Goal: Transaction & Acquisition: Purchase product/service

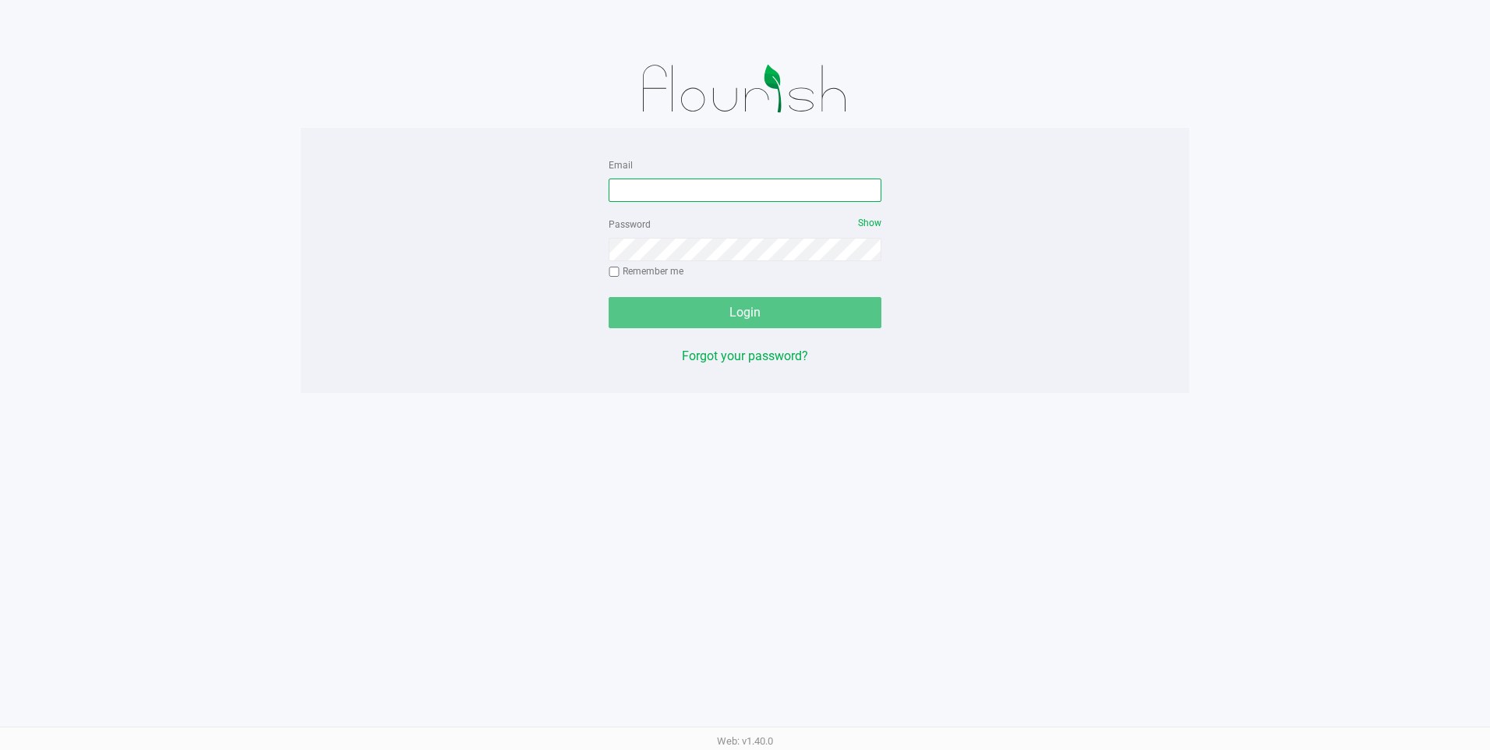
click at [709, 186] on input "Email" at bounding box center [745, 189] width 273 height 23
type input "[EMAIL_ADDRESS][DOMAIN_NAME]"
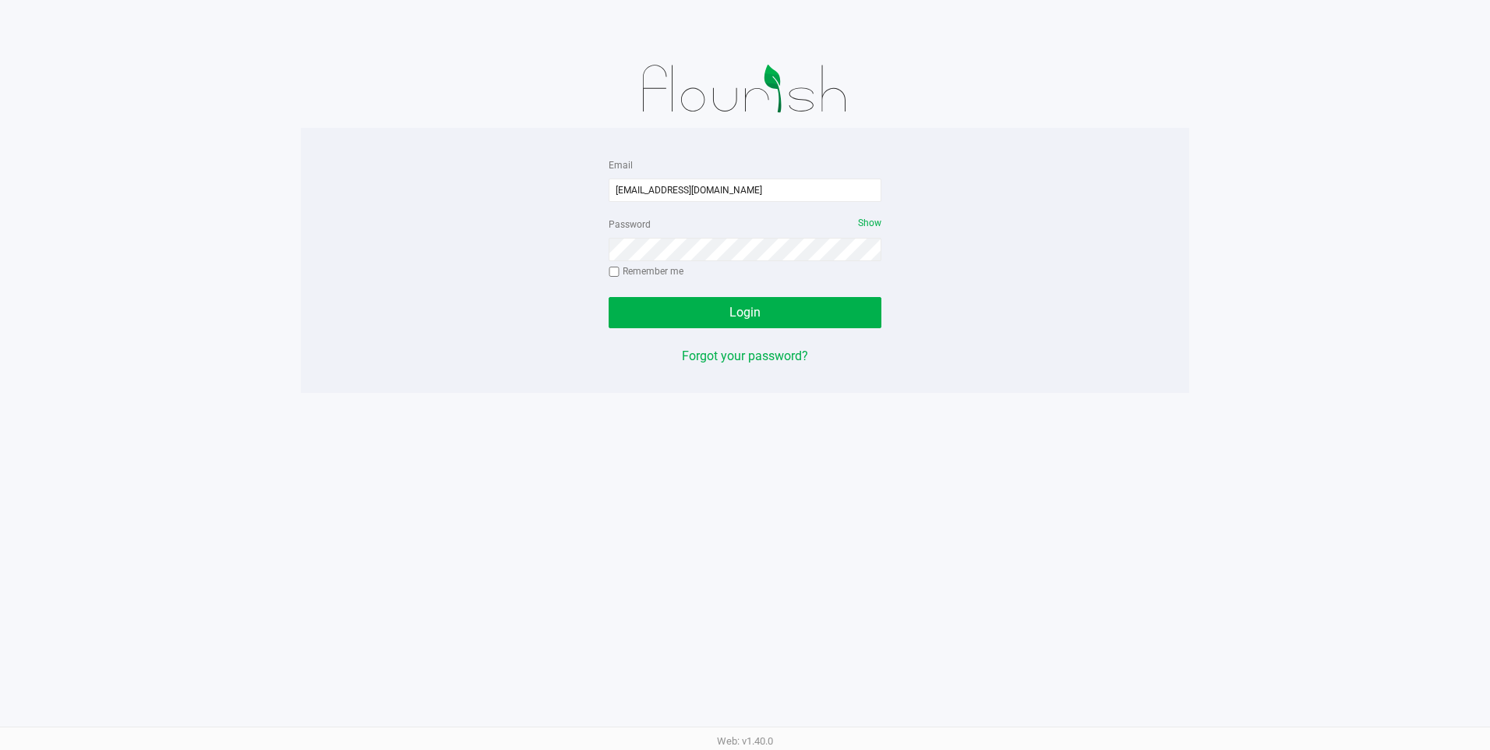
click at [655, 274] on label "Remember me" at bounding box center [646, 271] width 75 height 14
click at [619, 274] on input "Remember me" at bounding box center [614, 271] width 11 height 11
checkbox input "true"
click at [672, 306] on button "Login" at bounding box center [745, 312] width 273 height 31
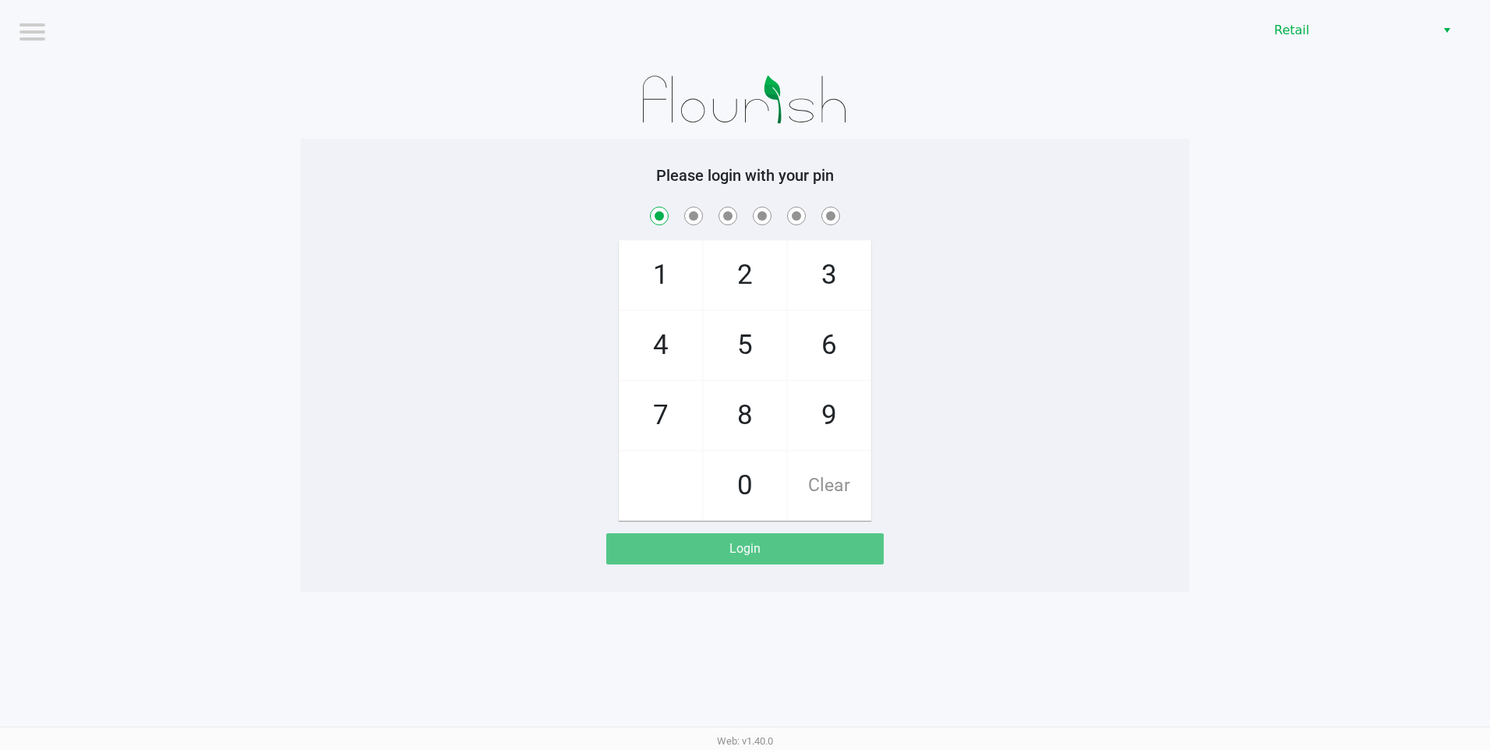
checkbox input "true"
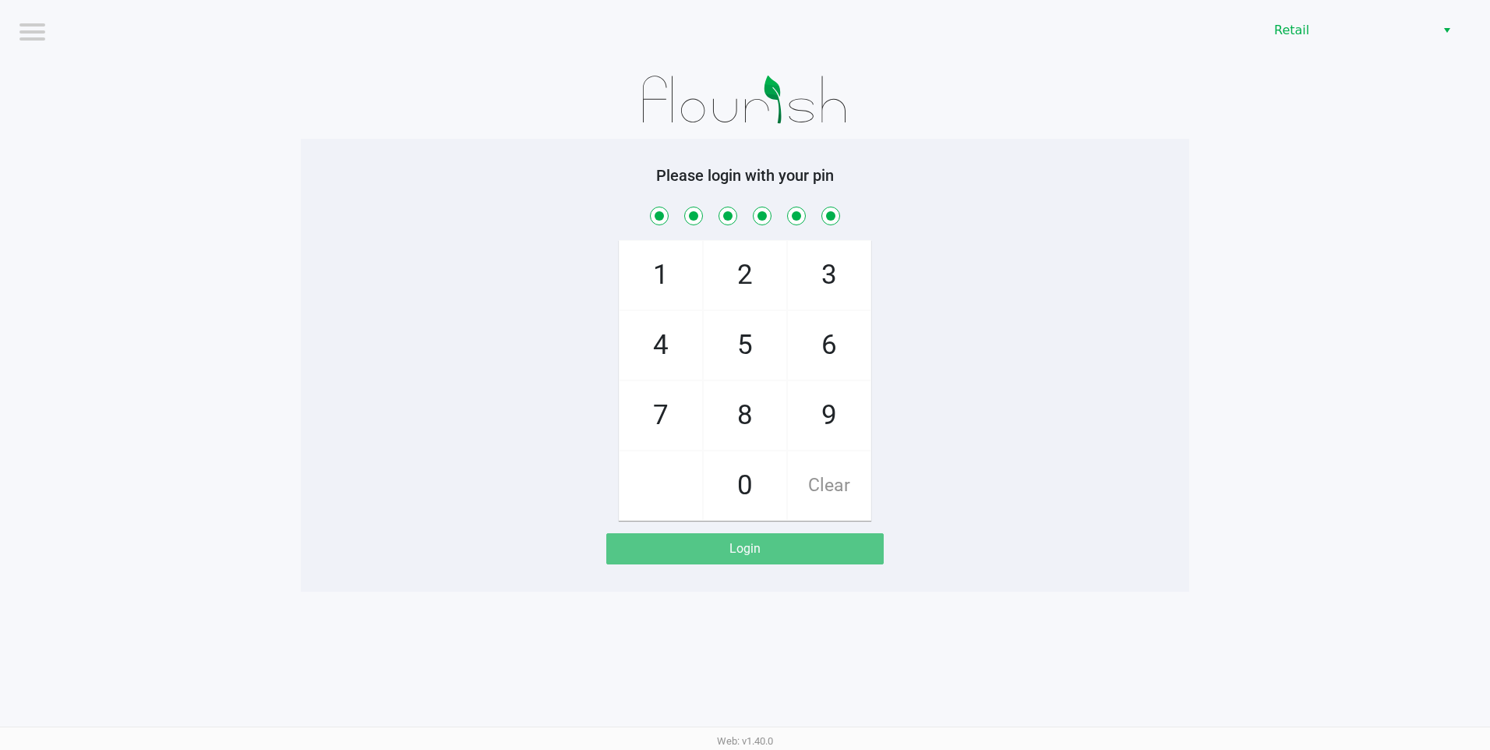
checkbox input "true"
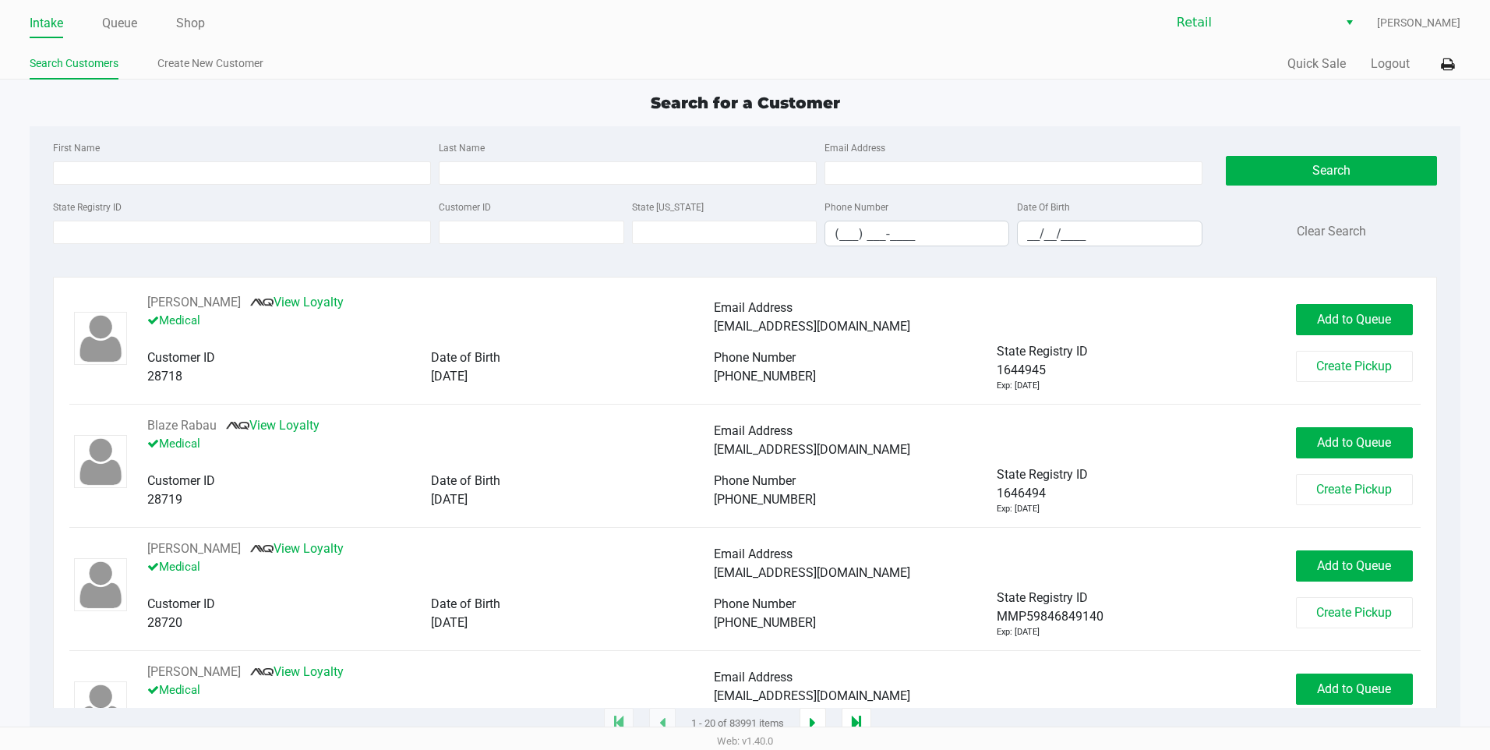
click at [922, 97] on div "Search for a Customer" at bounding box center [745, 102] width 1454 height 23
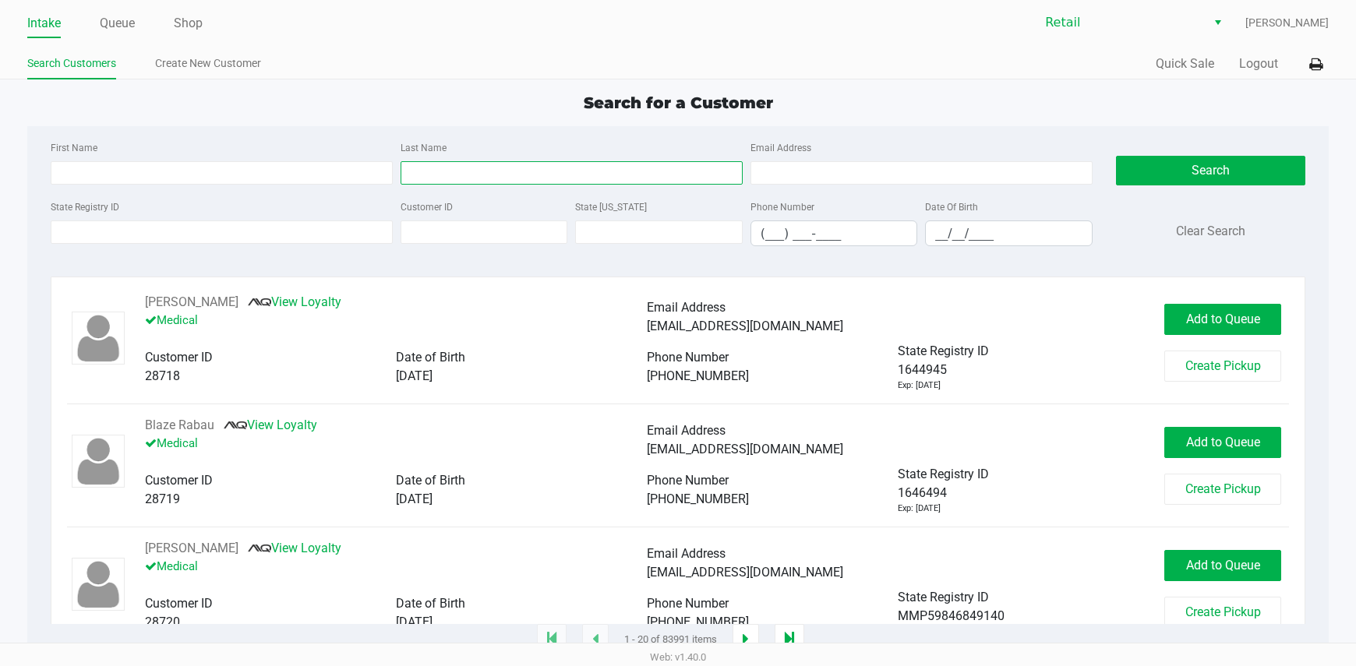
click at [496, 164] on input "Last Name" at bounding box center [572, 172] width 342 height 23
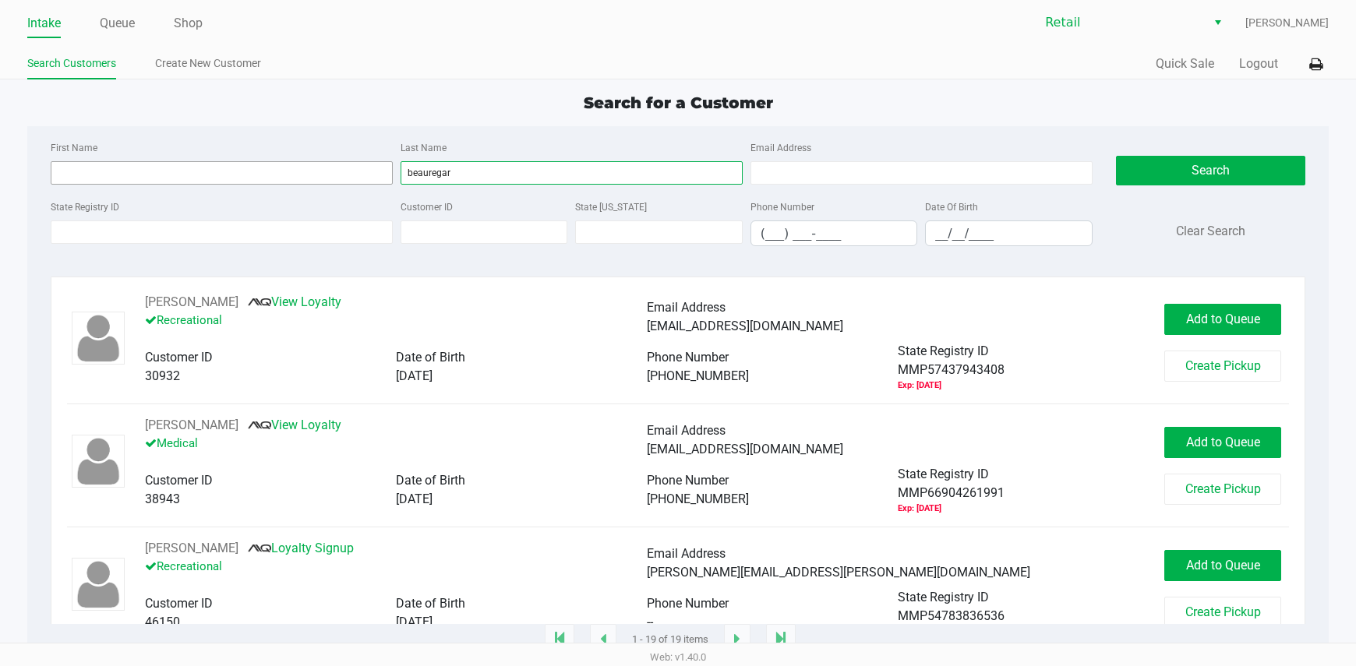
type input "beauregar"
click at [291, 164] on input "First Name" at bounding box center [222, 172] width 342 height 23
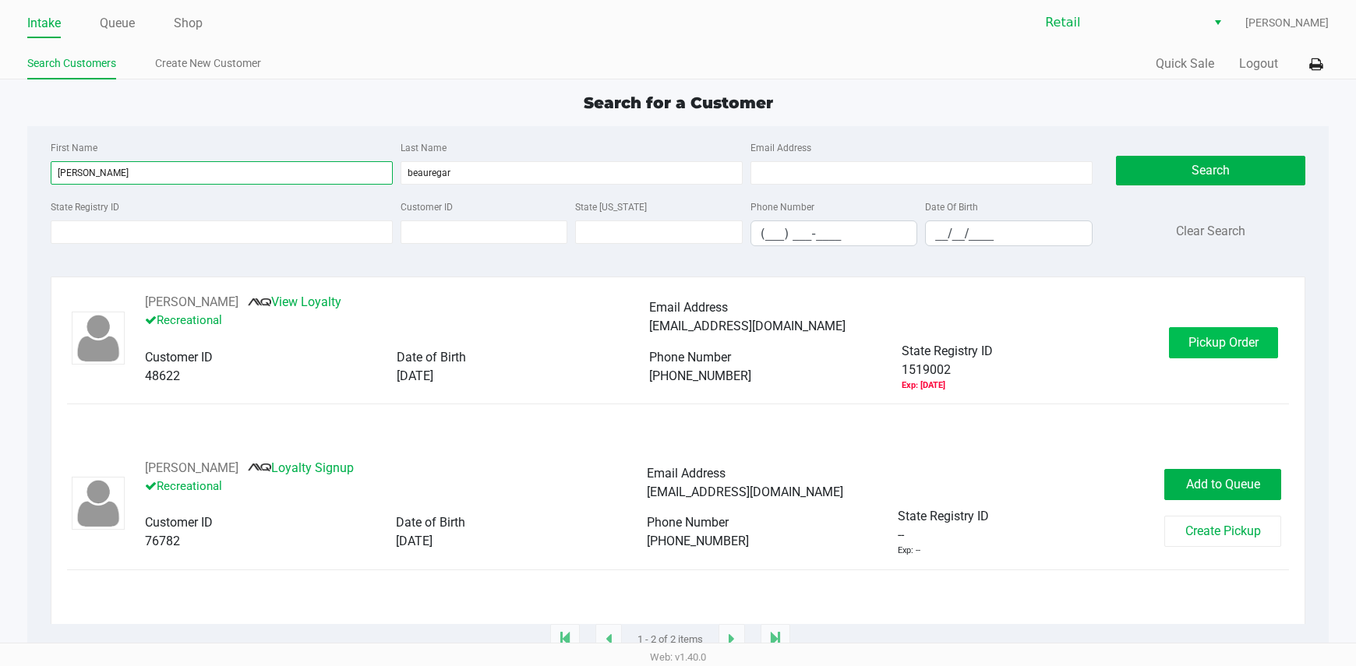
type input "[PERSON_NAME]"
click at [1188, 341] on button "Pickup Order" at bounding box center [1223, 342] width 109 height 31
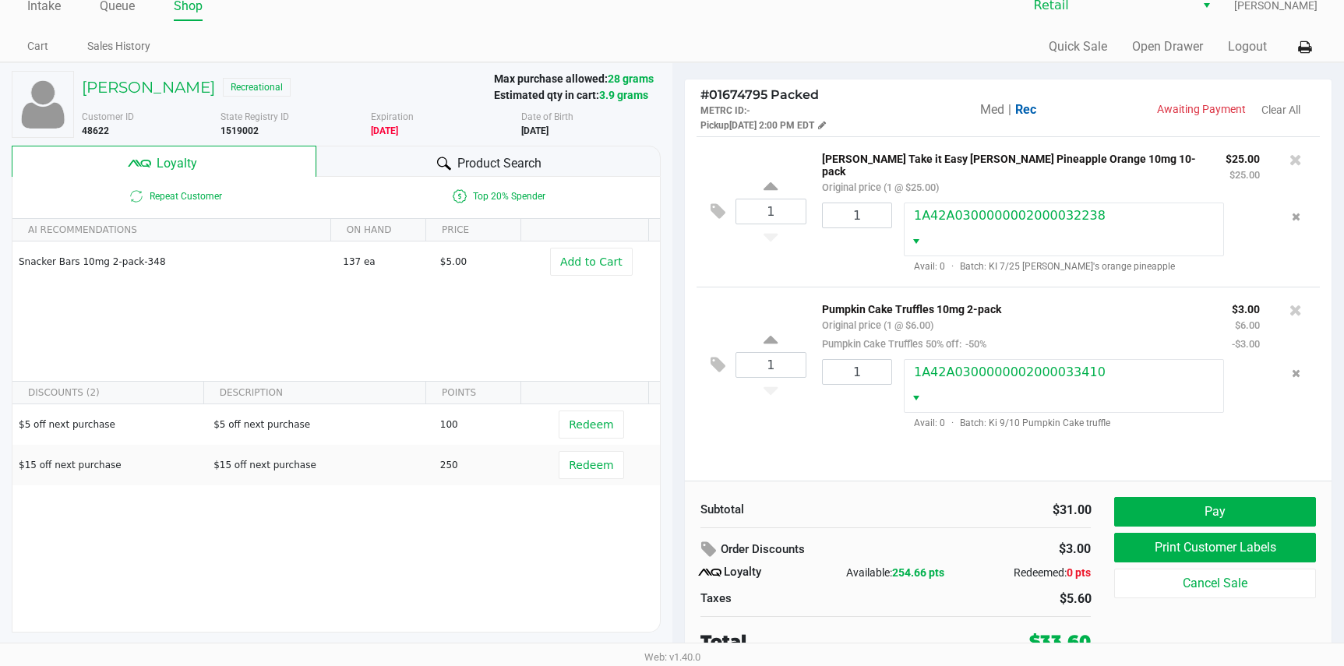
scroll to position [22, 0]
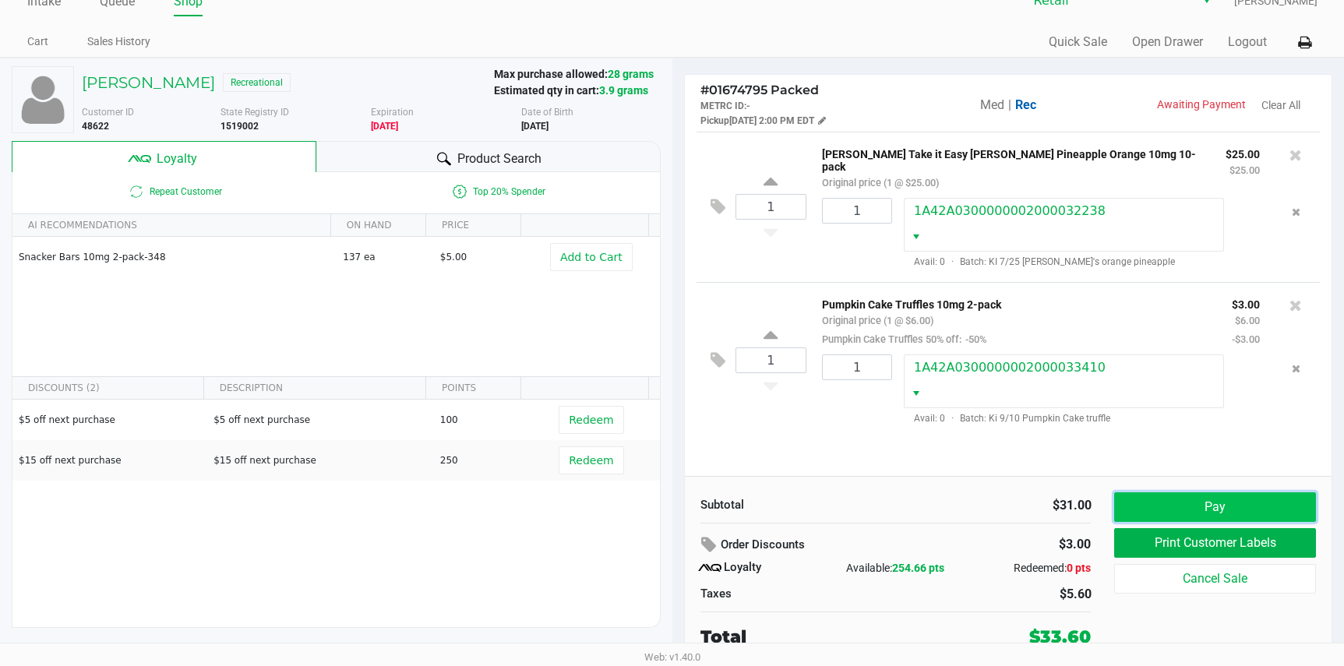
click at [1205, 499] on button "Pay" at bounding box center [1214, 507] width 201 height 30
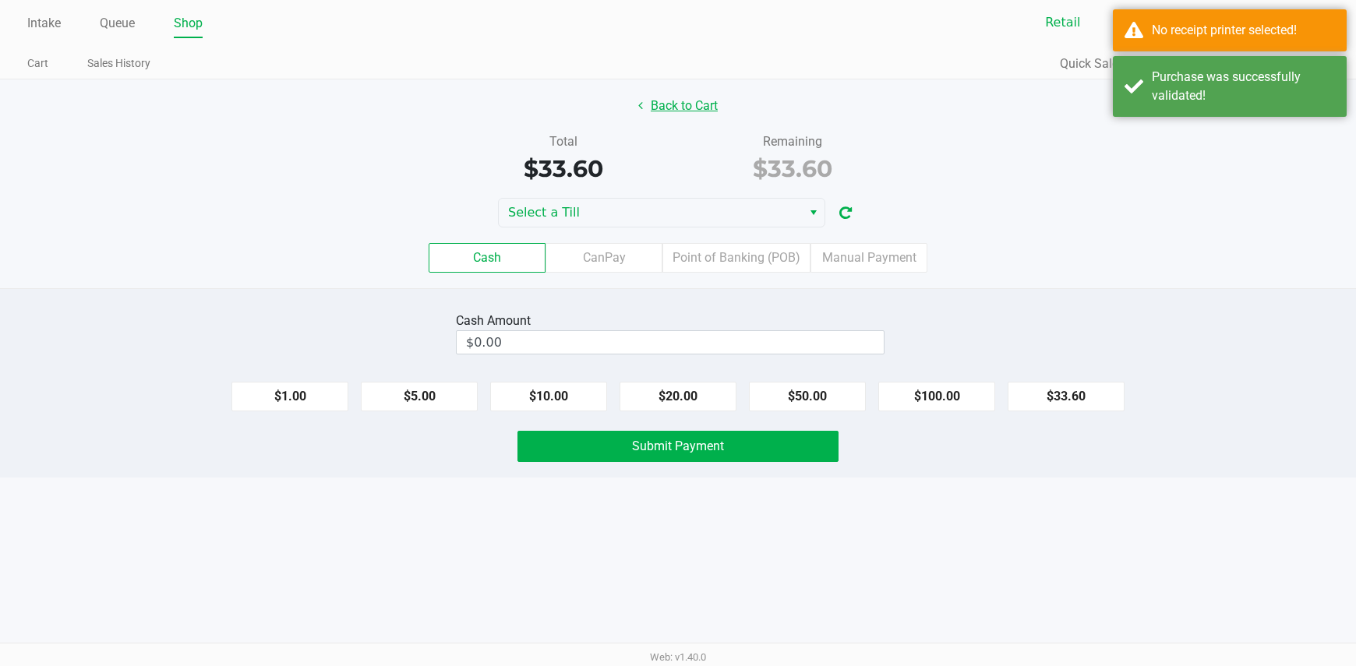
click at [662, 111] on button "Back to Cart" at bounding box center [678, 106] width 100 height 30
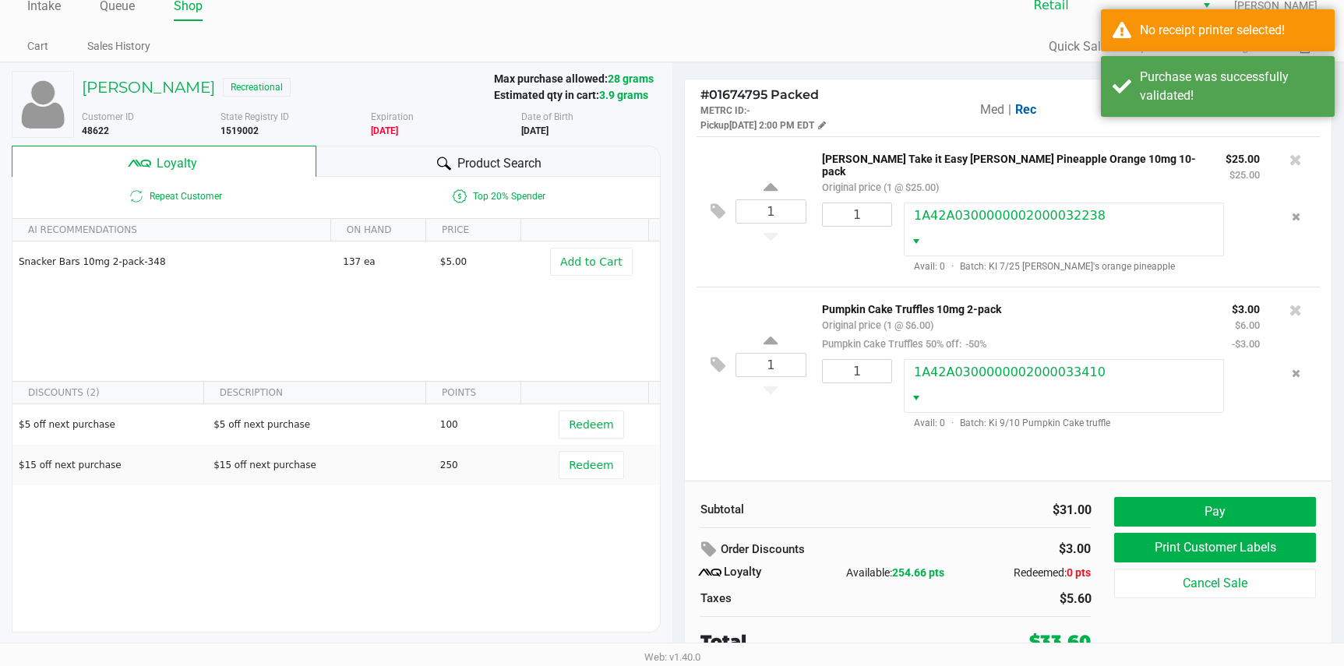
scroll to position [22, 0]
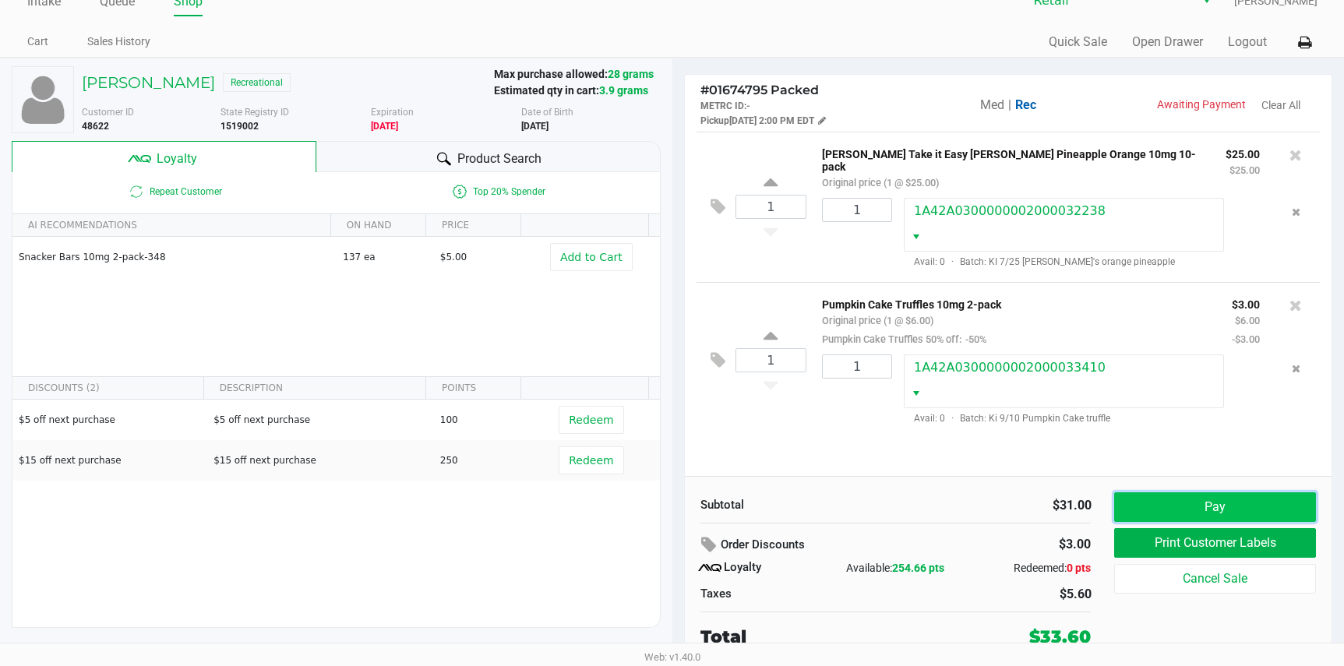
click at [1180, 510] on button "Pay" at bounding box center [1214, 507] width 201 height 30
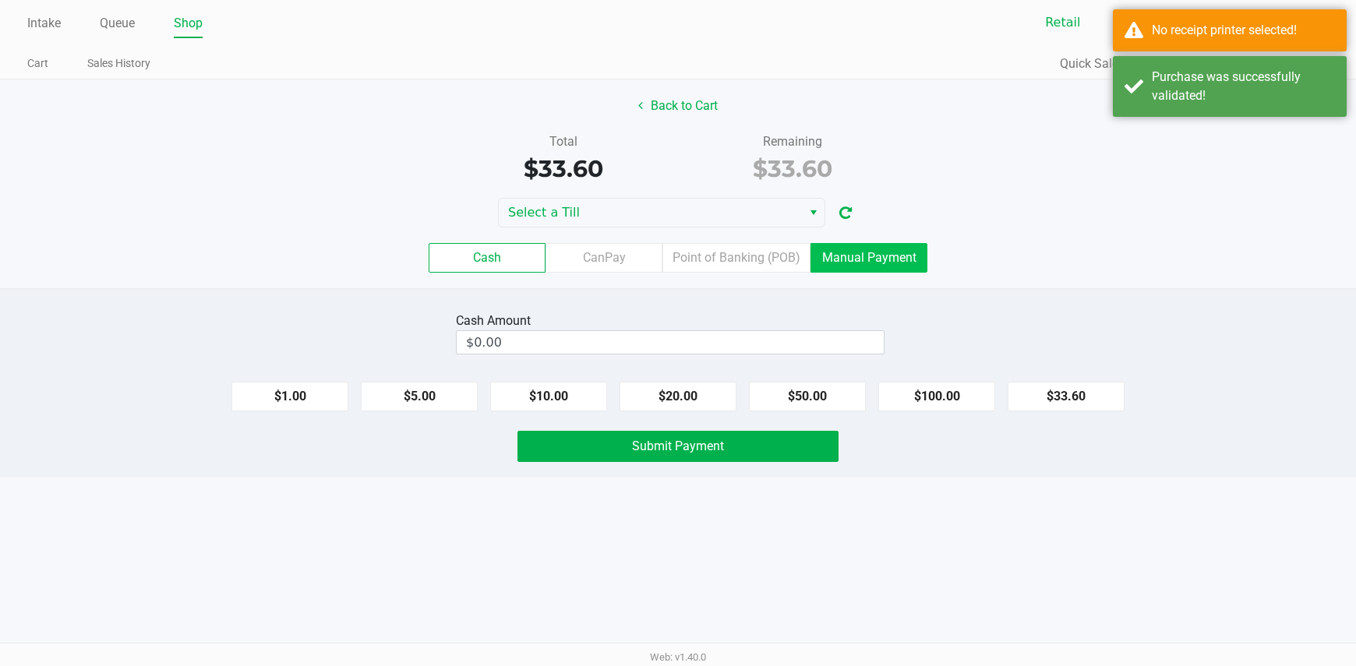
click at [835, 253] on label "Manual Payment" at bounding box center [868, 258] width 117 height 30
click at [0, 0] on 8 "Manual Payment" at bounding box center [0, 0] width 0 height 0
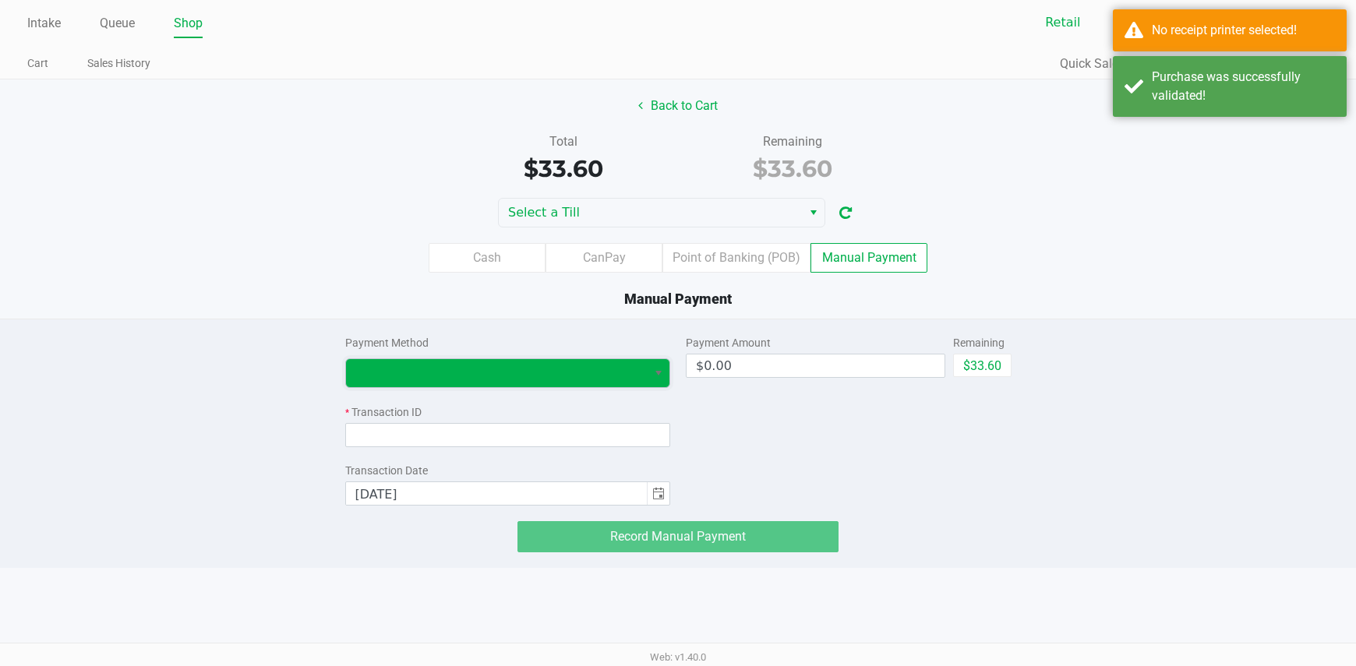
click at [636, 379] on span at bounding box center [496, 373] width 283 height 19
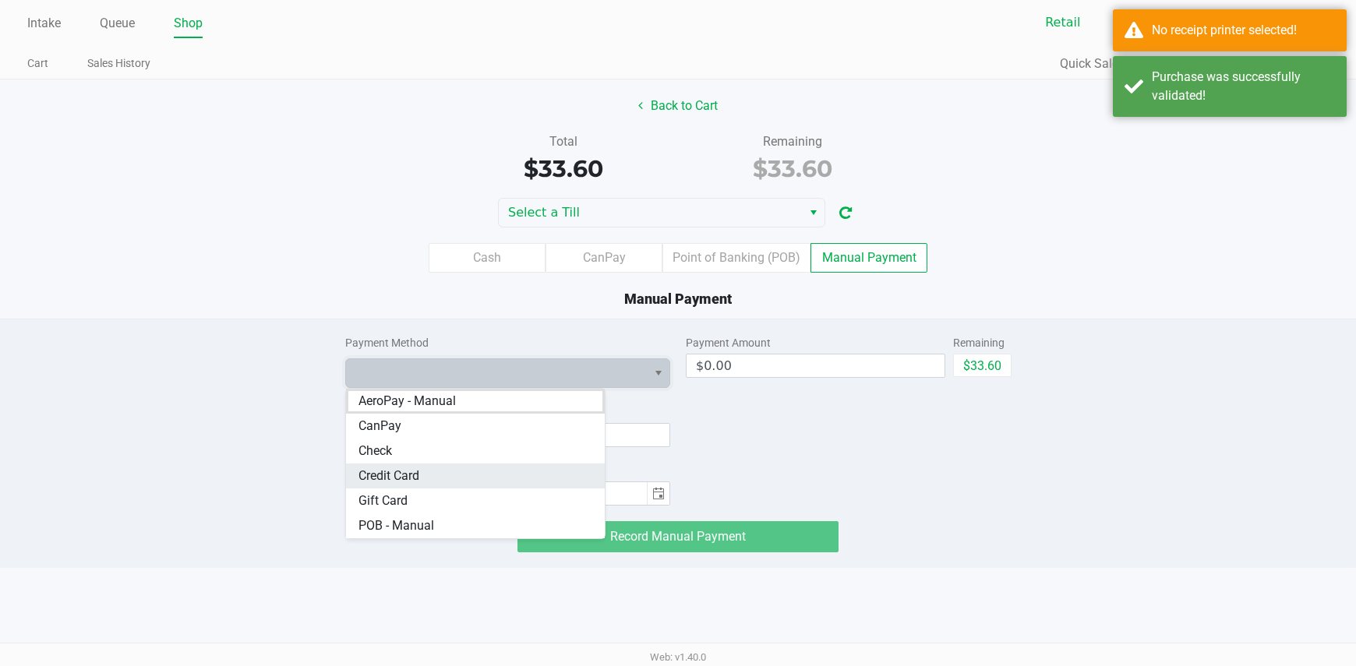
click at [375, 464] on Card "Credit Card" at bounding box center [475, 476] width 259 height 25
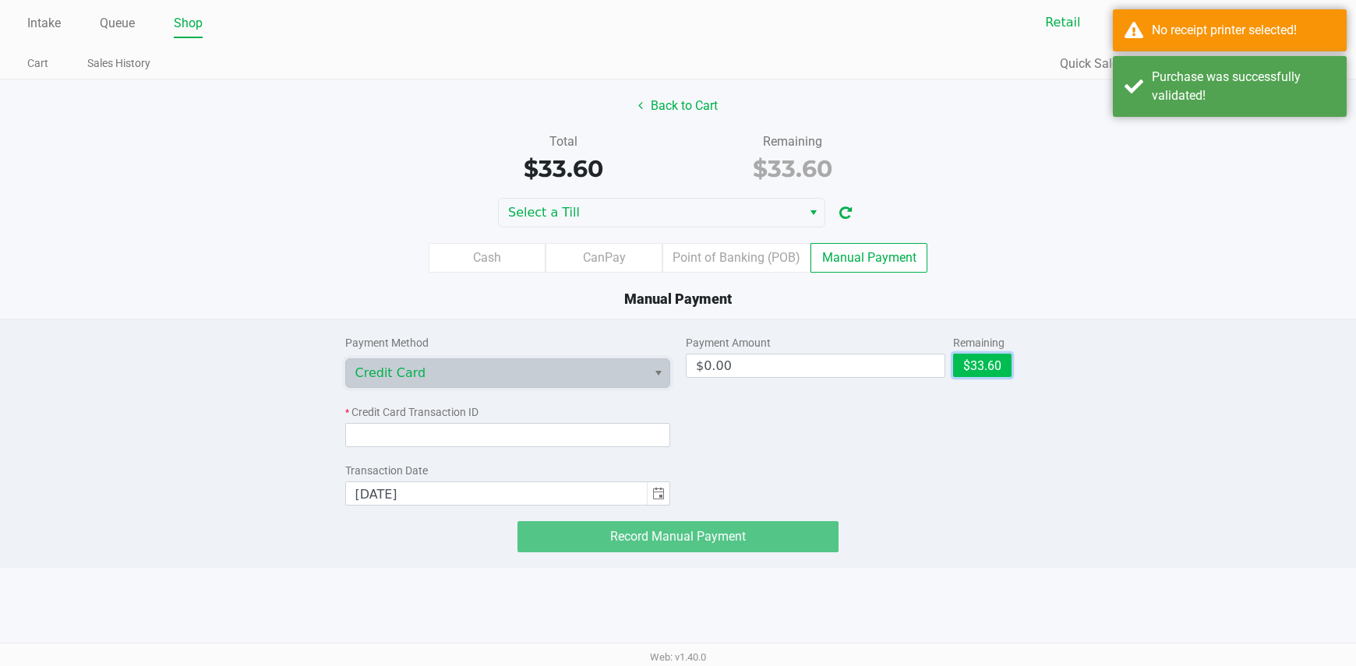
drag, startPoint x: 964, startPoint y: 365, endPoint x: 932, endPoint y: 373, distance: 32.9
click at [965, 365] on button "$33.60" at bounding box center [982, 365] width 58 height 23
type input "$33.60"
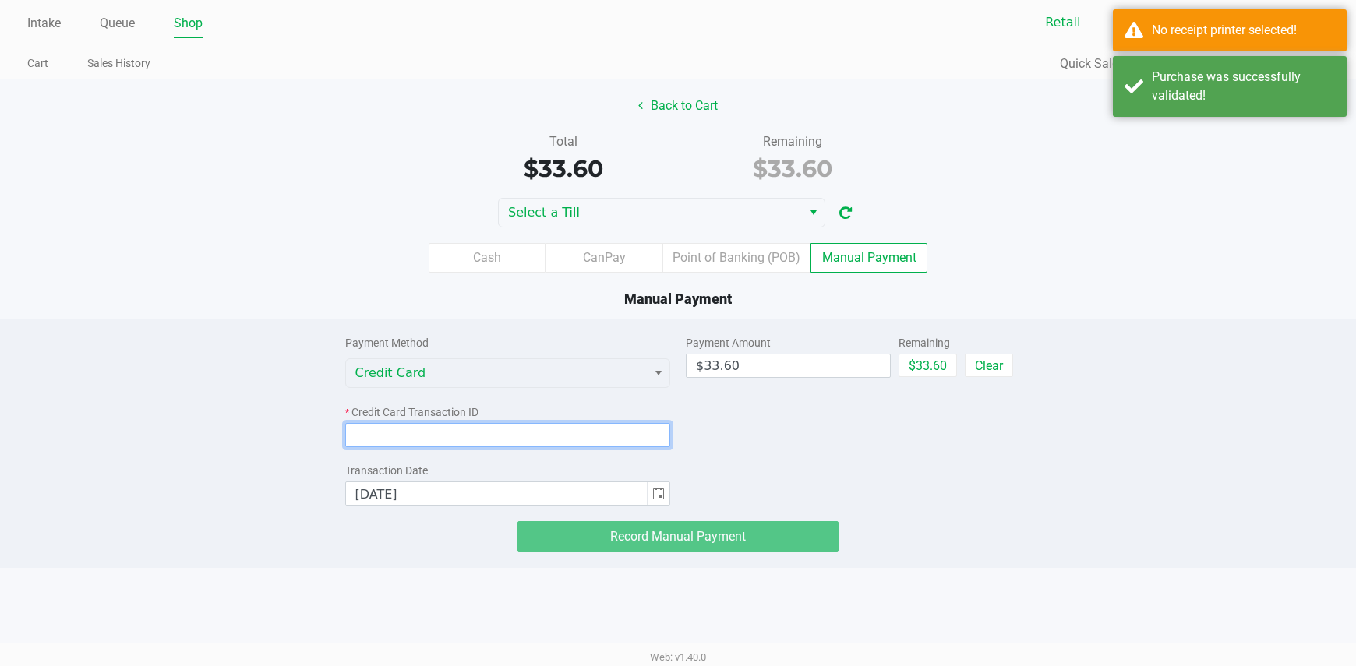
click at [634, 435] on input at bounding box center [508, 435] width 326 height 24
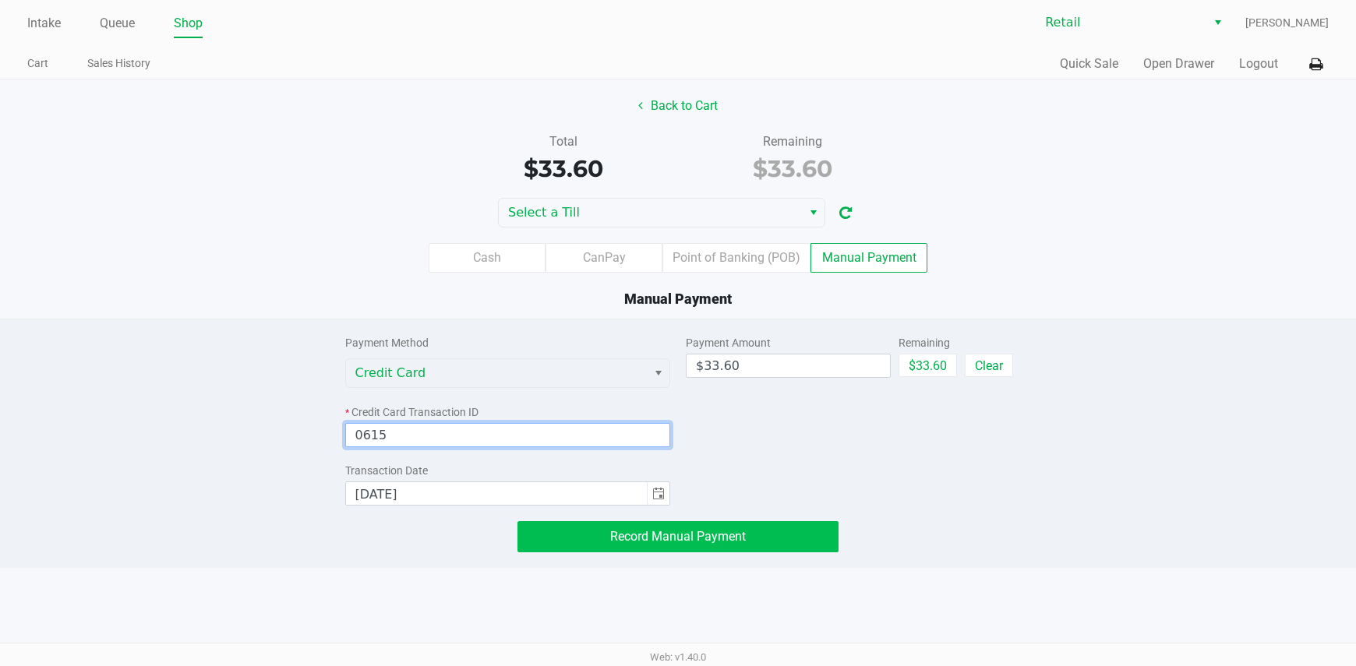
type input "0615"
drag, startPoint x: 745, startPoint y: 551, endPoint x: 748, endPoint y: 542, distance: 9.1
click at [746, 547] on button "Record Manual Payment" at bounding box center [678, 536] width 322 height 31
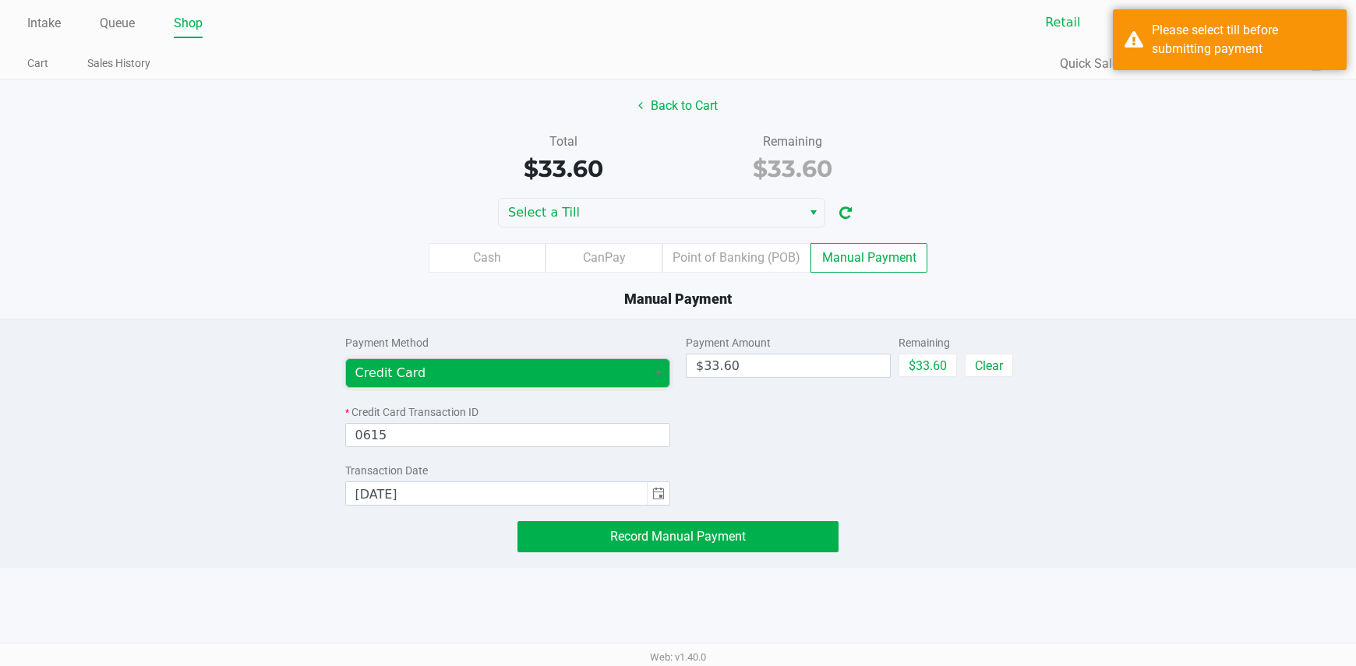
click at [590, 383] on span "Credit Card" at bounding box center [497, 373] width 302 height 28
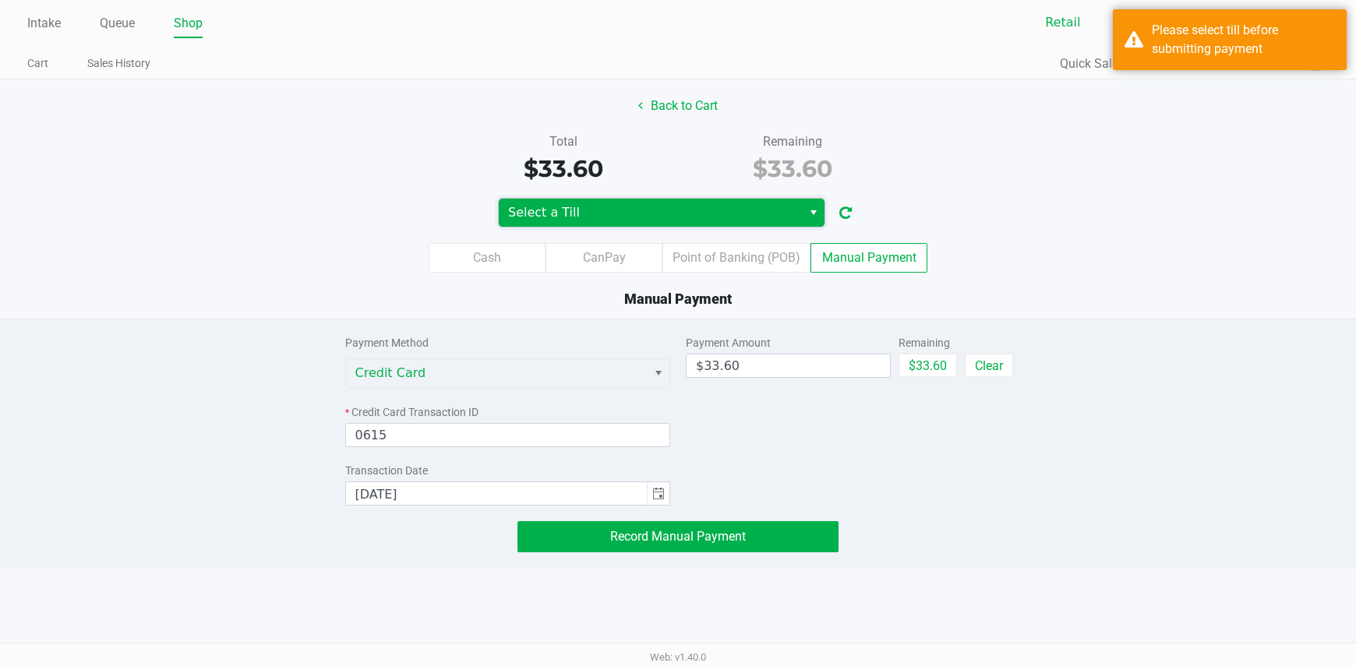
click at [618, 210] on span "Select a Till" at bounding box center [650, 212] width 284 height 19
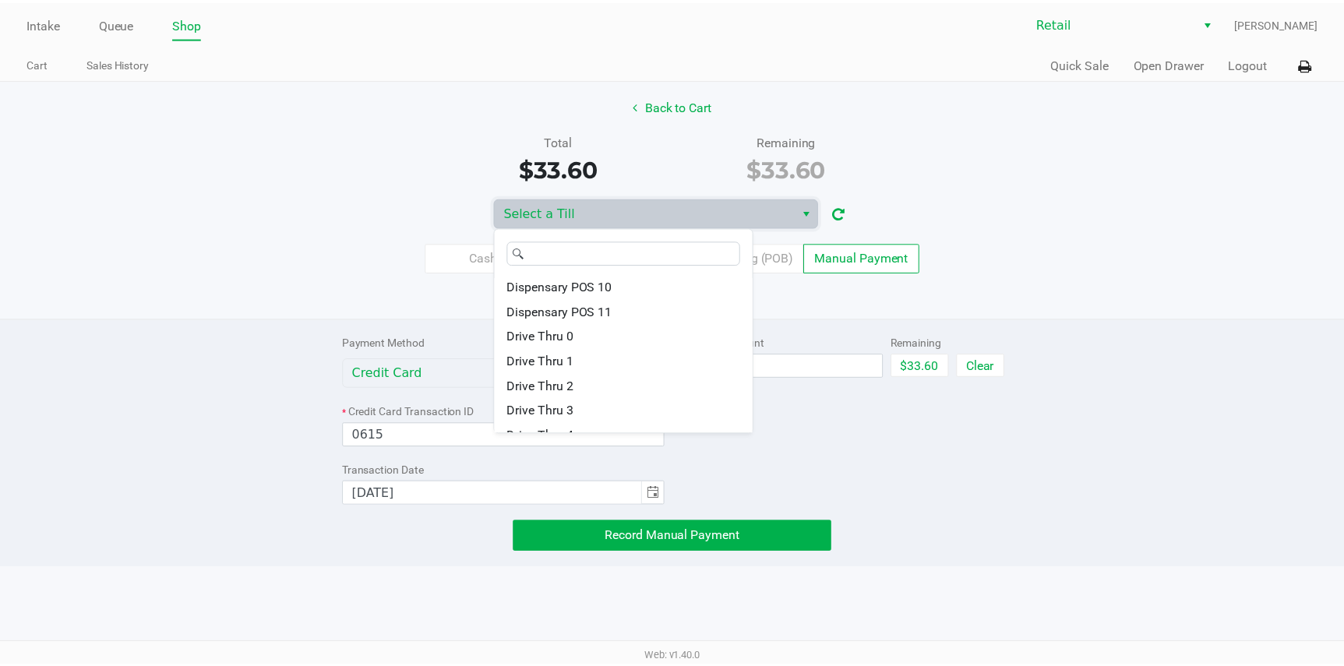
scroll to position [162, 0]
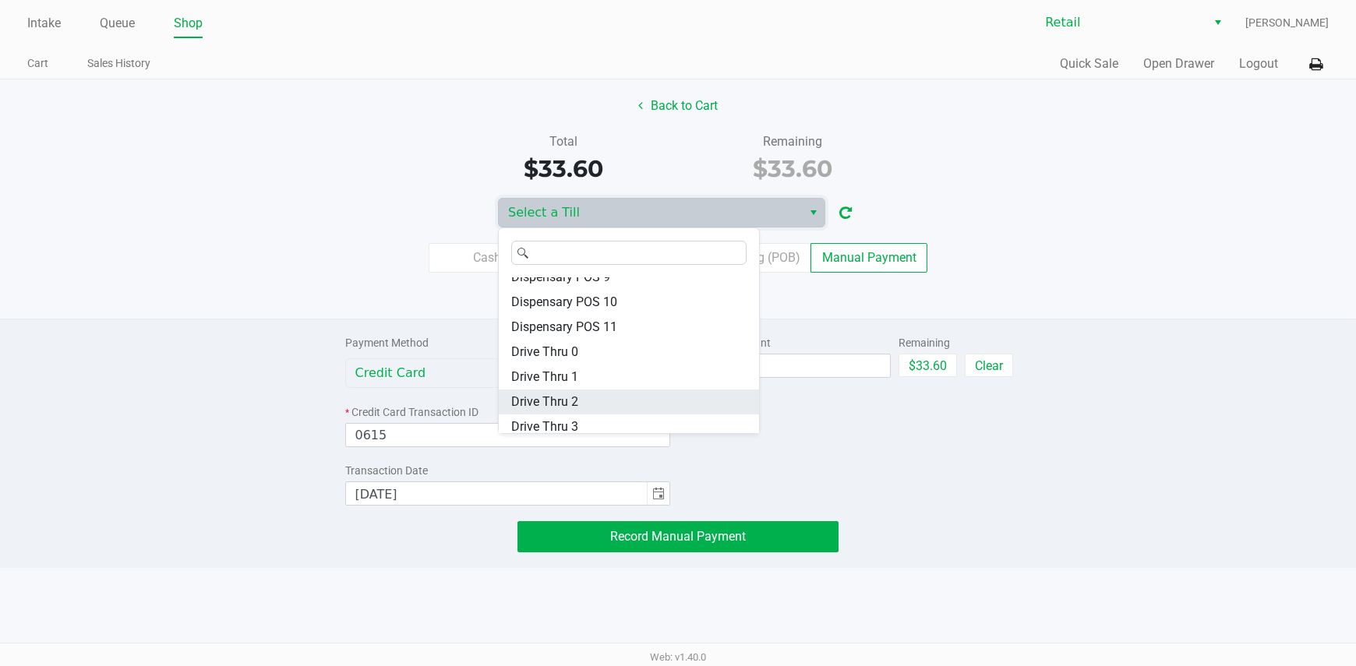
click at [580, 396] on li "Drive Thru 2" at bounding box center [629, 402] width 260 height 25
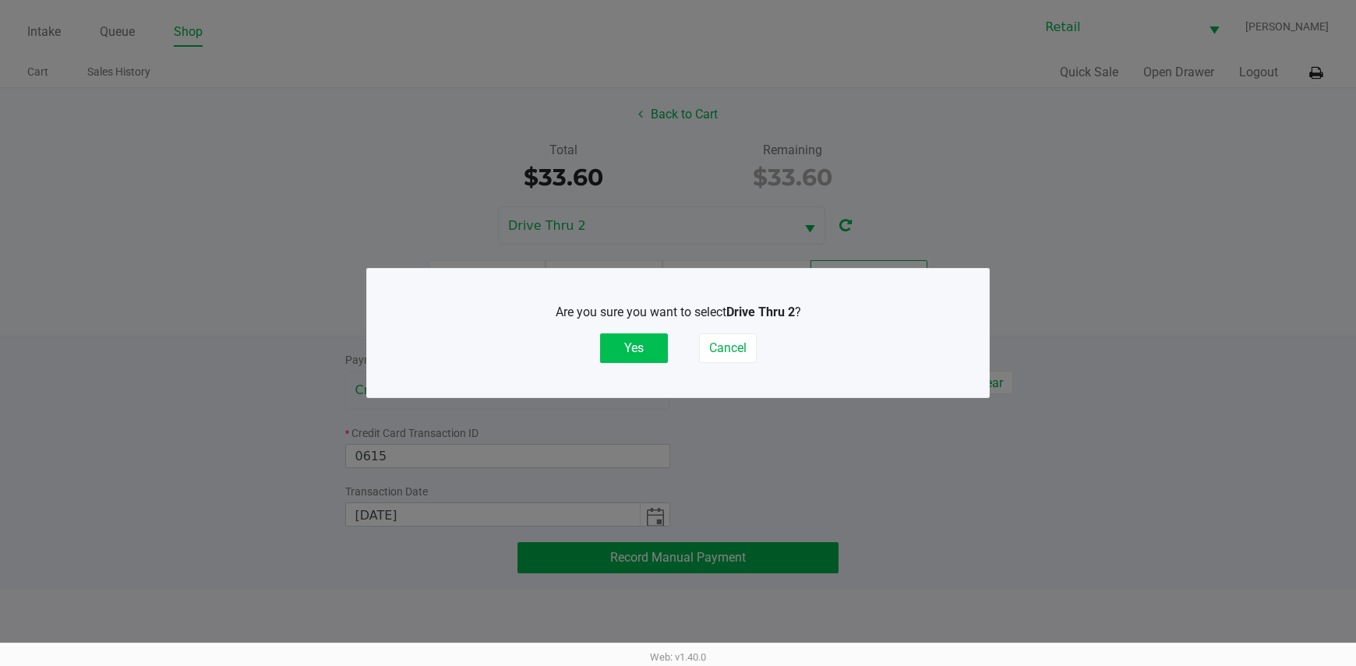
click at [637, 347] on button "Yes" at bounding box center [634, 349] width 68 height 30
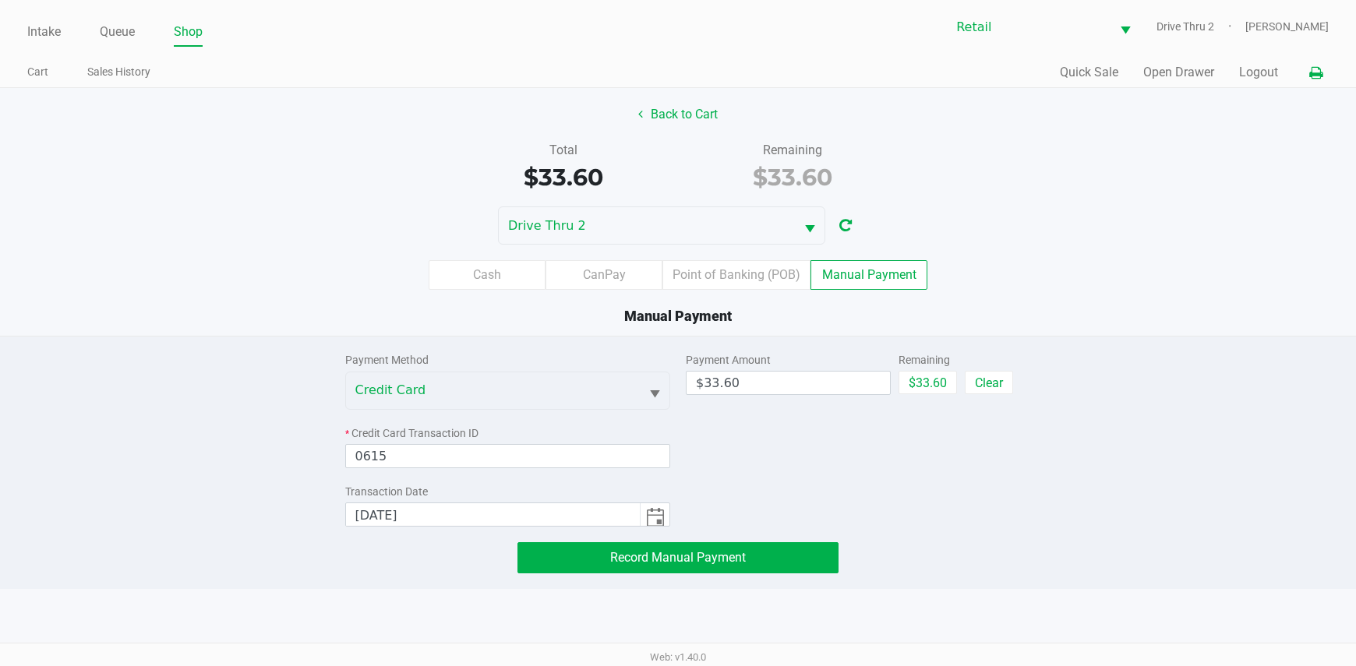
click at [1315, 71] on icon at bounding box center [1315, 73] width 13 height 11
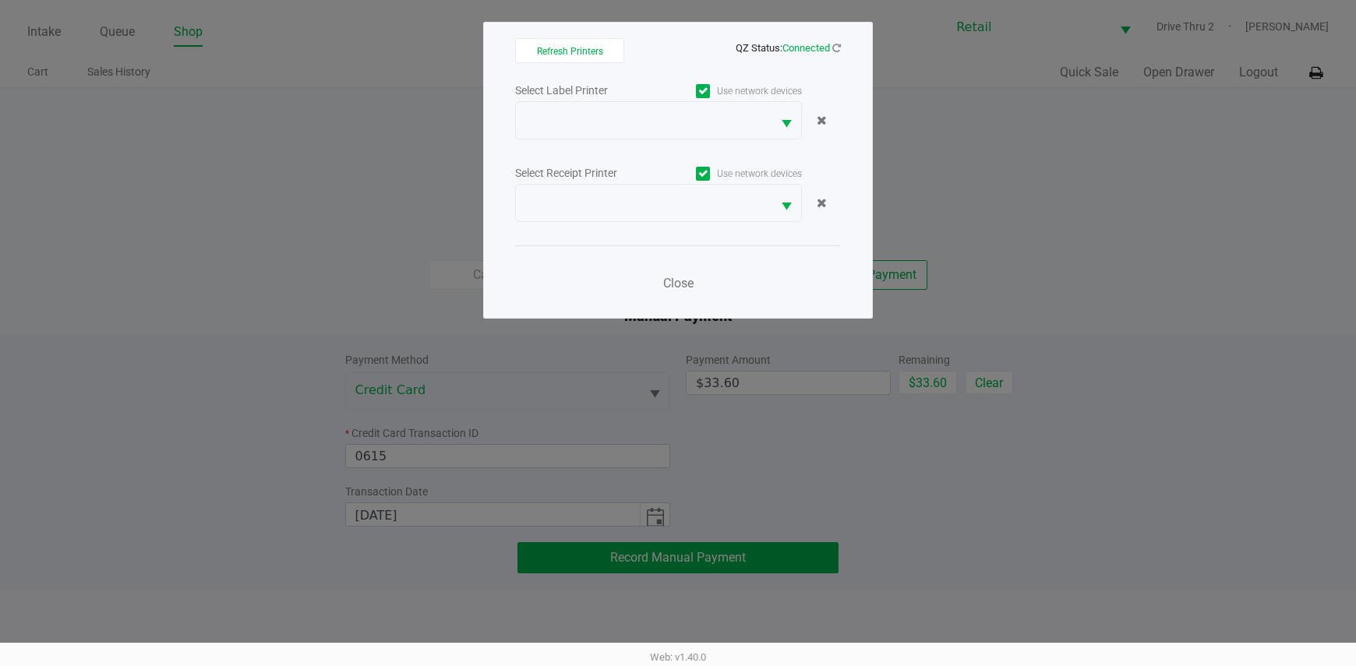
click at [718, 87] on label "Use network devices" at bounding box center [729, 91] width 143 height 14
click at [0, 0] on input "Use network devices" at bounding box center [0, 0] width 0 height 0
click at [704, 165] on div "Use network devices" at bounding box center [729, 173] width 143 height 21
click at [701, 174] on icon at bounding box center [703, 174] width 10 height 0
click at [0, 0] on input "Use network devices" at bounding box center [0, 0] width 0 height 0
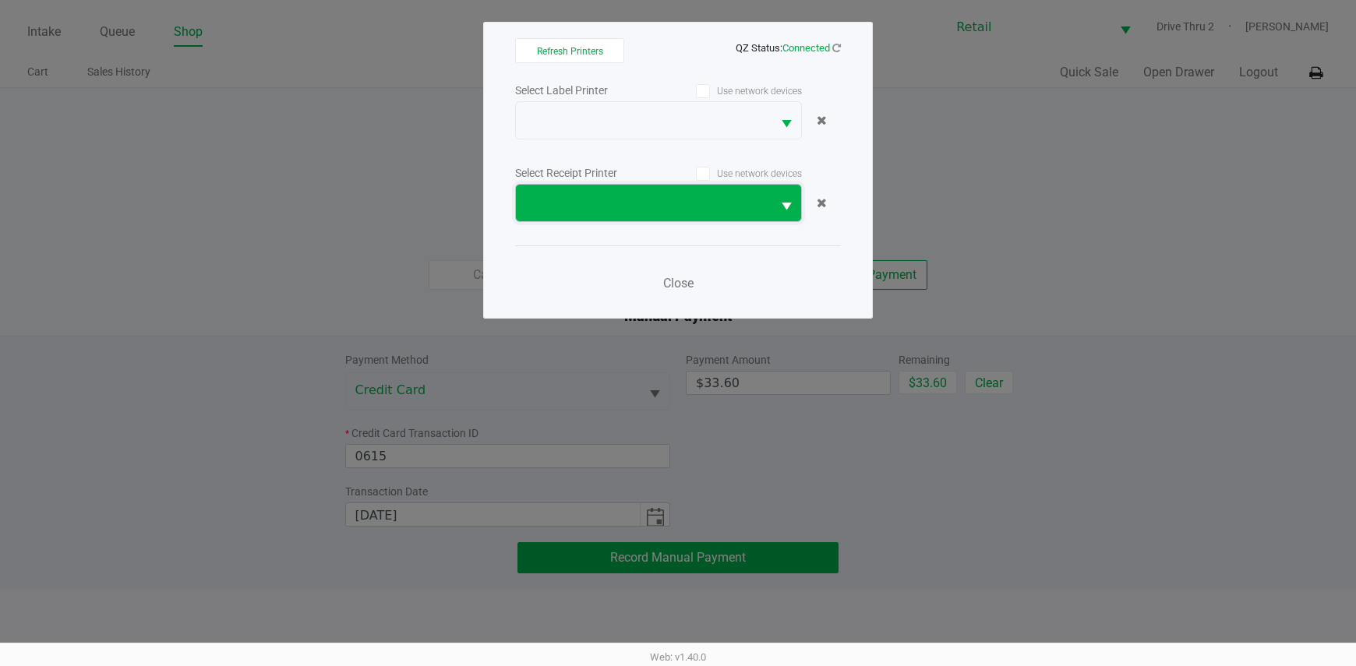
click at [689, 192] on span at bounding box center [644, 203] width 256 height 37
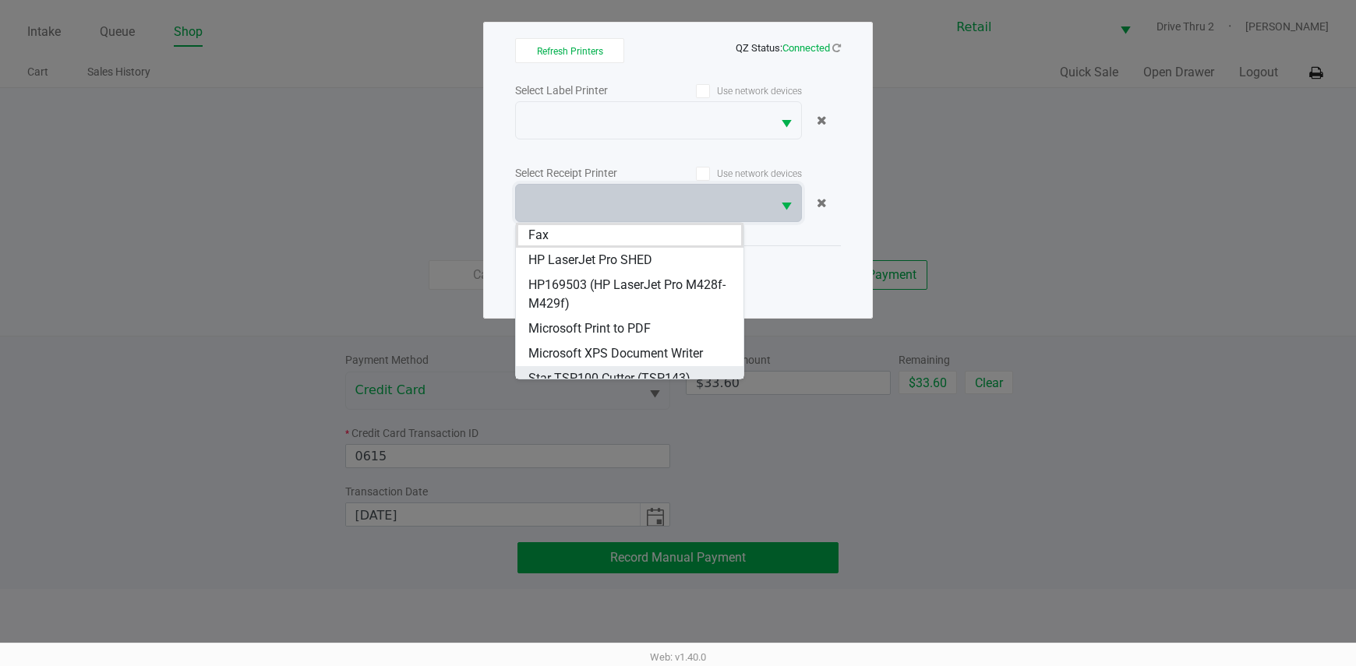
click at [638, 369] on span "Star TSP100 Cutter (TSP143)" at bounding box center [609, 378] width 162 height 19
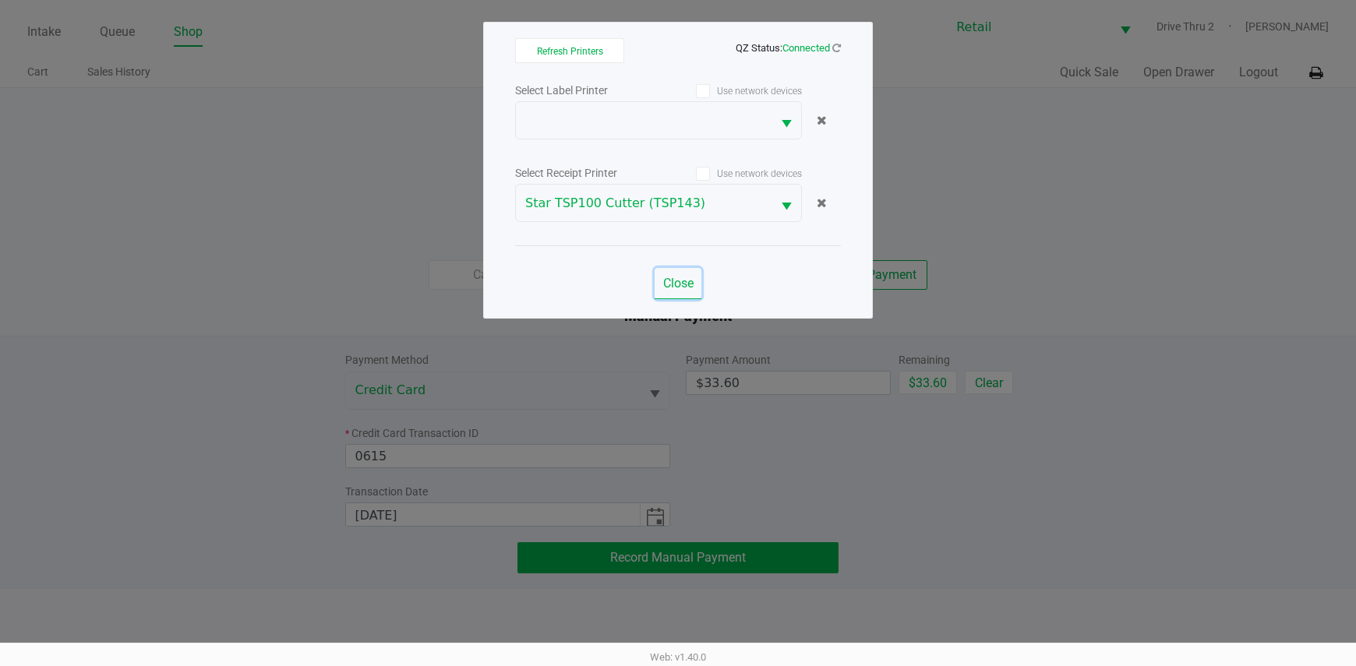
click at [685, 286] on span "Close" at bounding box center [678, 283] width 30 height 15
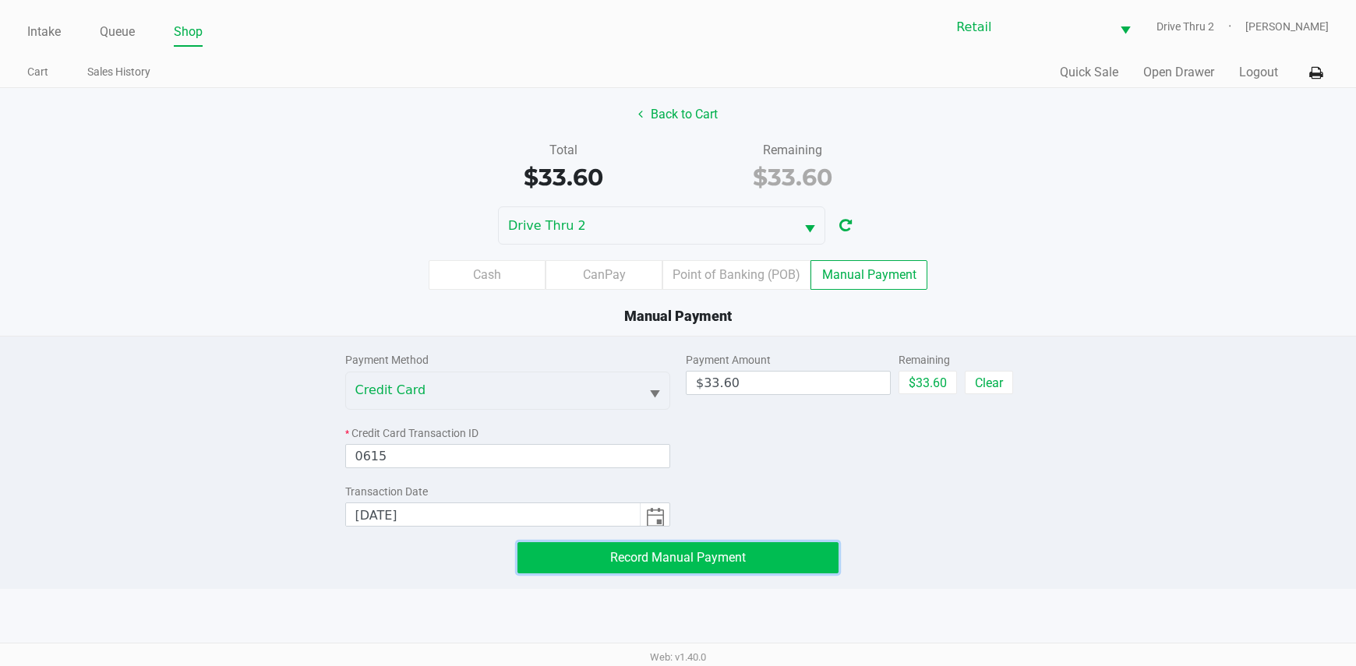
click at [584, 564] on button "Record Manual Payment" at bounding box center [678, 557] width 322 height 31
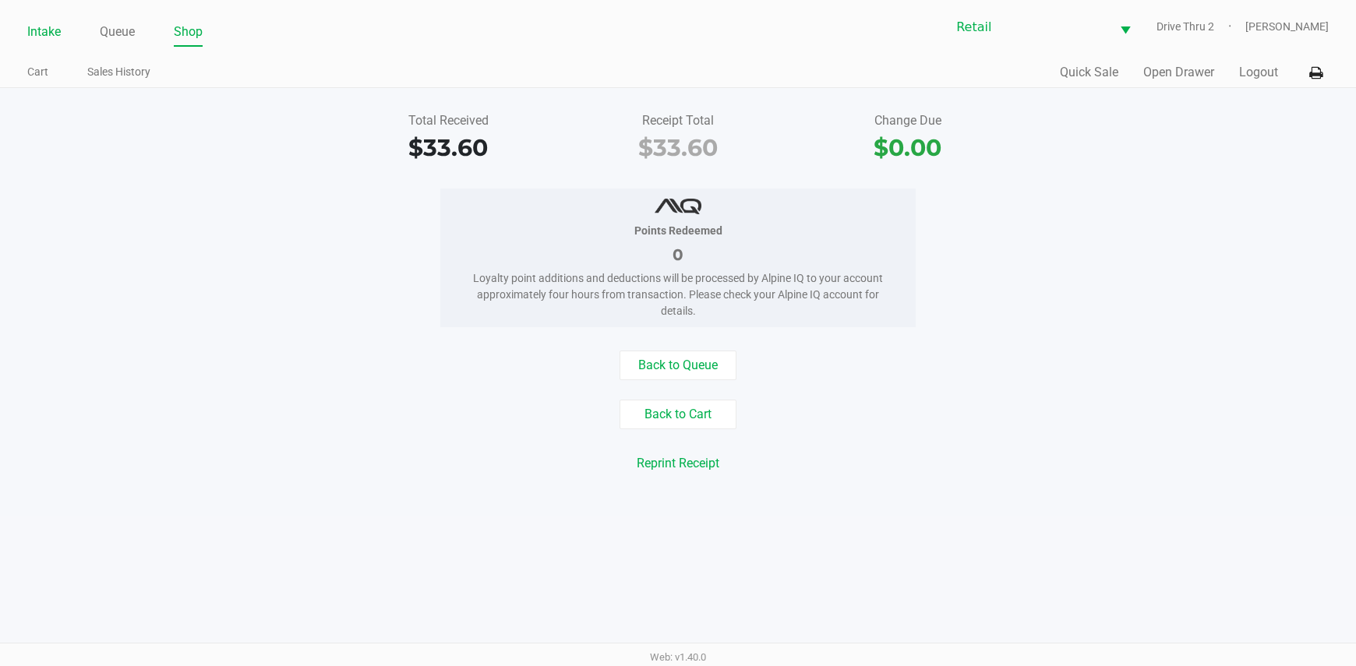
click at [45, 30] on link "Intake" at bounding box center [44, 32] width 34 height 22
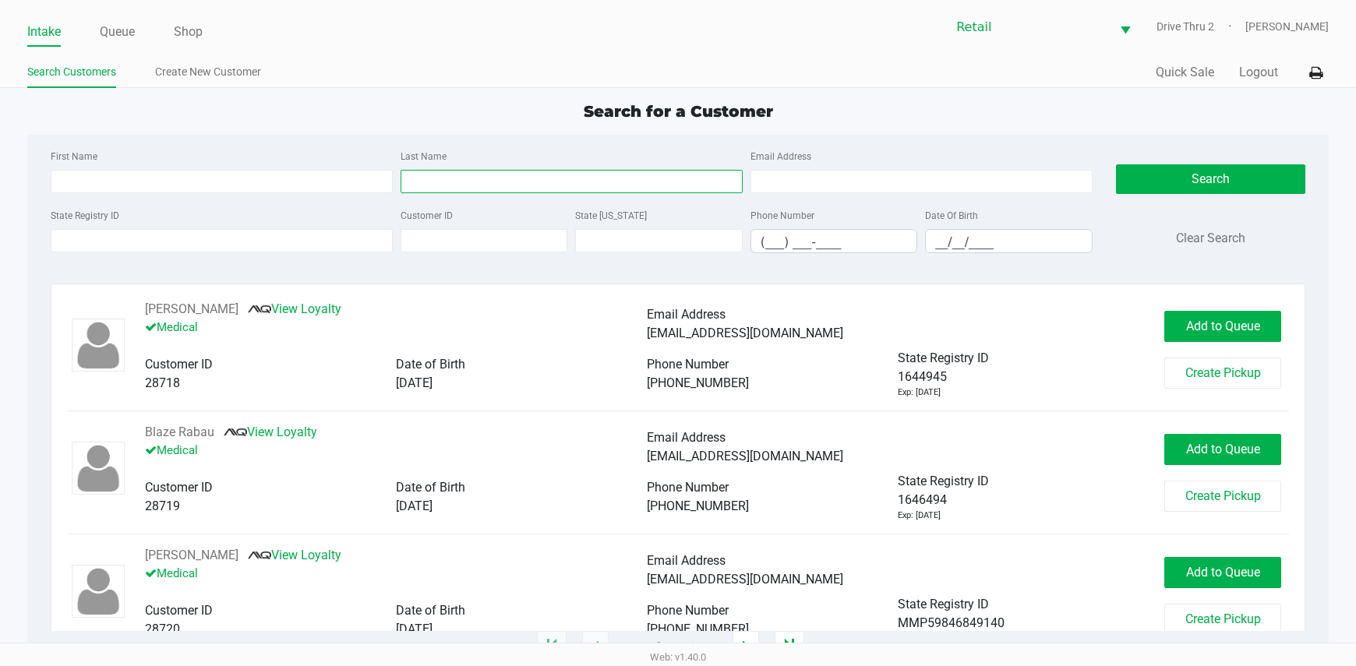
click at [489, 181] on input "Last Name" at bounding box center [572, 181] width 342 height 23
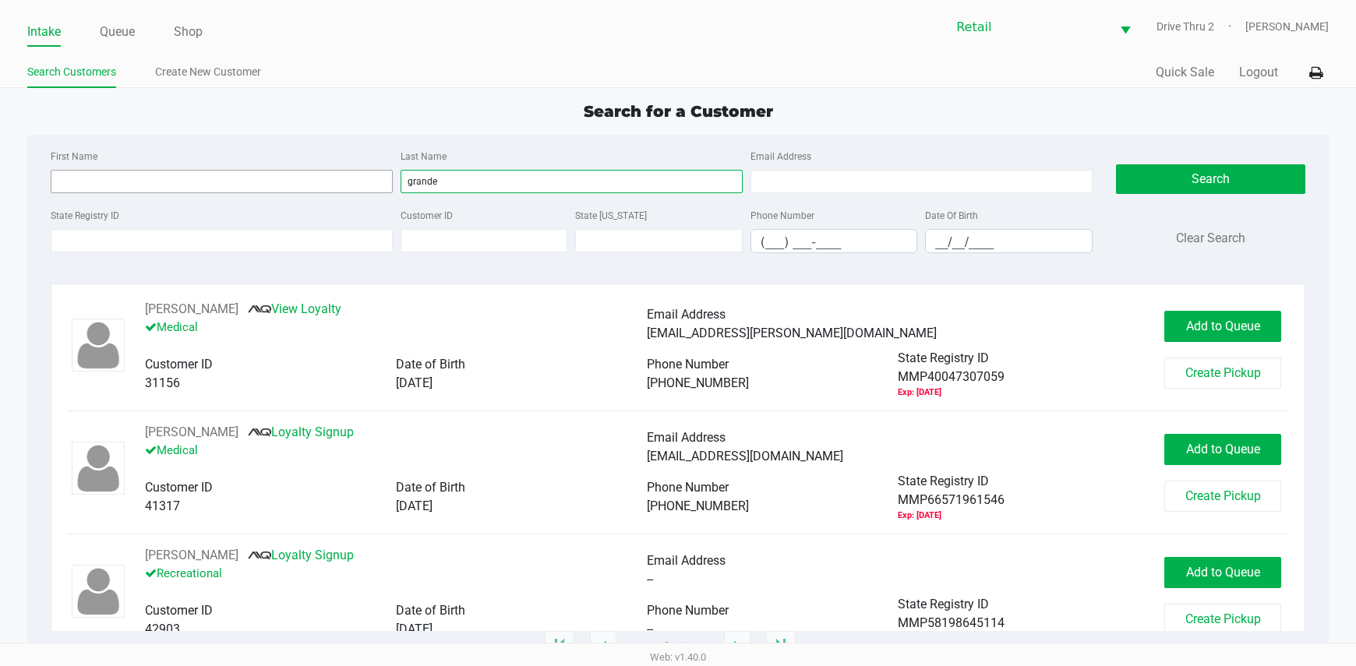
type input "grande"
click at [181, 182] on input "First Name" at bounding box center [222, 181] width 342 height 23
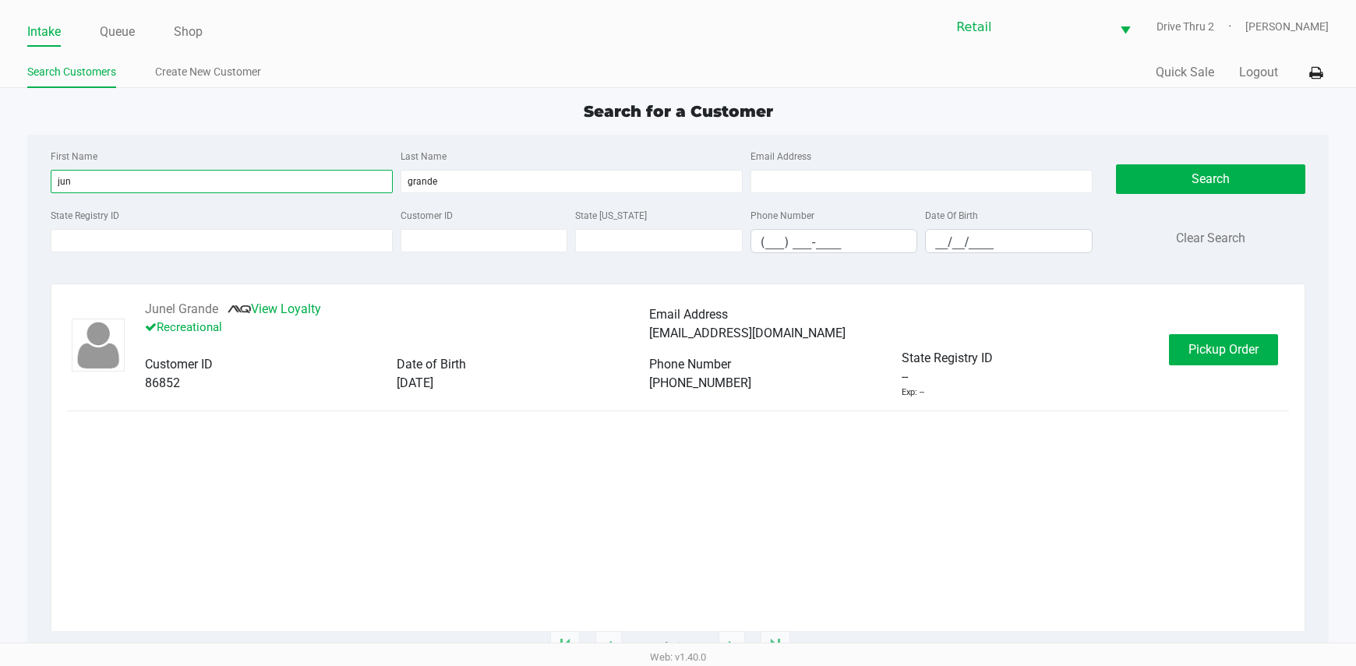
type input "jun"
click at [1255, 332] on div "Junel Grande View Loyalty Recreational Email Address [EMAIL_ADDRESS][DOMAIN_NAM…" at bounding box center [678, 349] width 1222 height 99
click at [1252, 343] on span "Pickup Order" at bounding box center [1223, 349] width 70 height 15
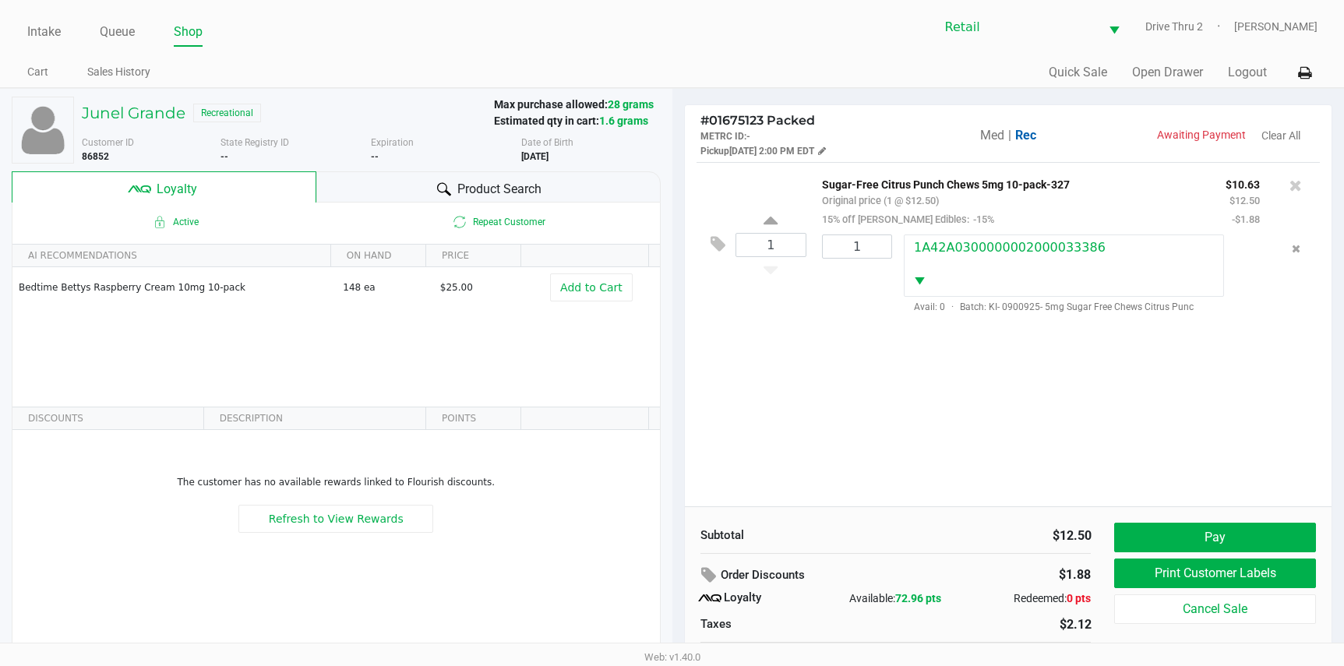
click at [911, 477] on div "1 Sugar-Free Citrus Punch Chews 5mg 10-pack-327 Original price (1 @ $12.50) 15%…" at bounding box center [1009, 334] width 648 height 344
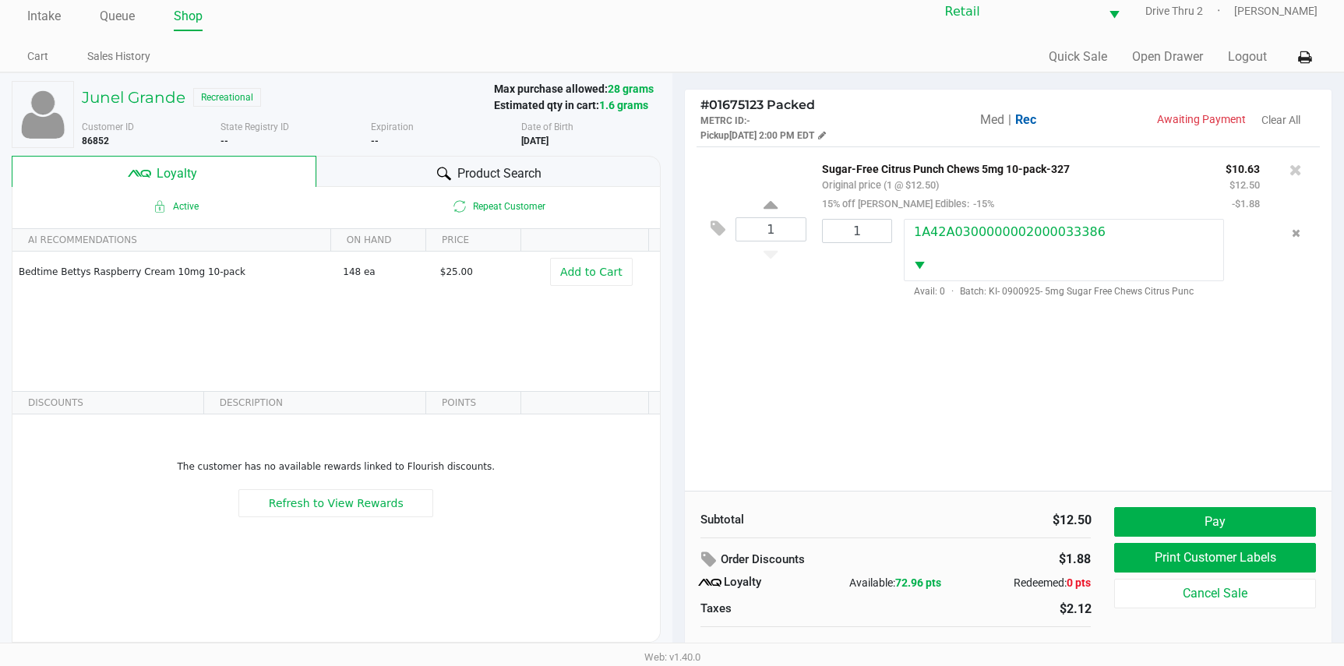
scroll to position [30, 0]
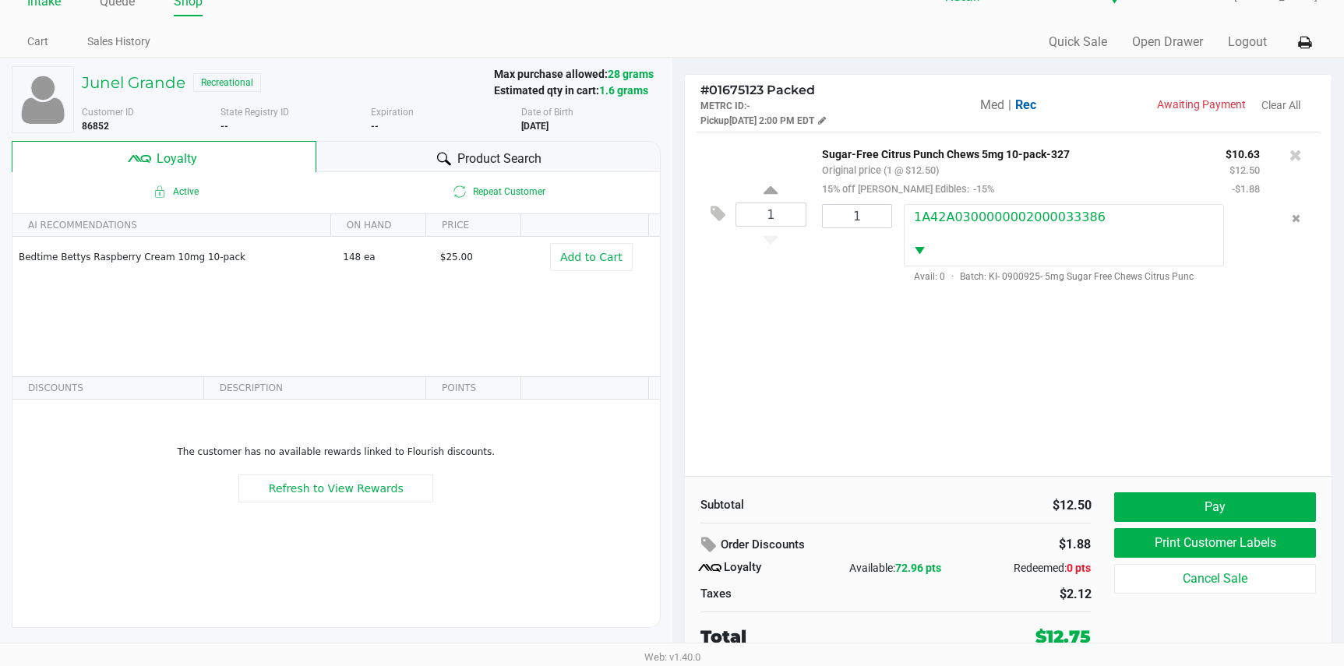
click at [37, 10] on link "Intake" at bounding box center [44, 2] width 34 height 22
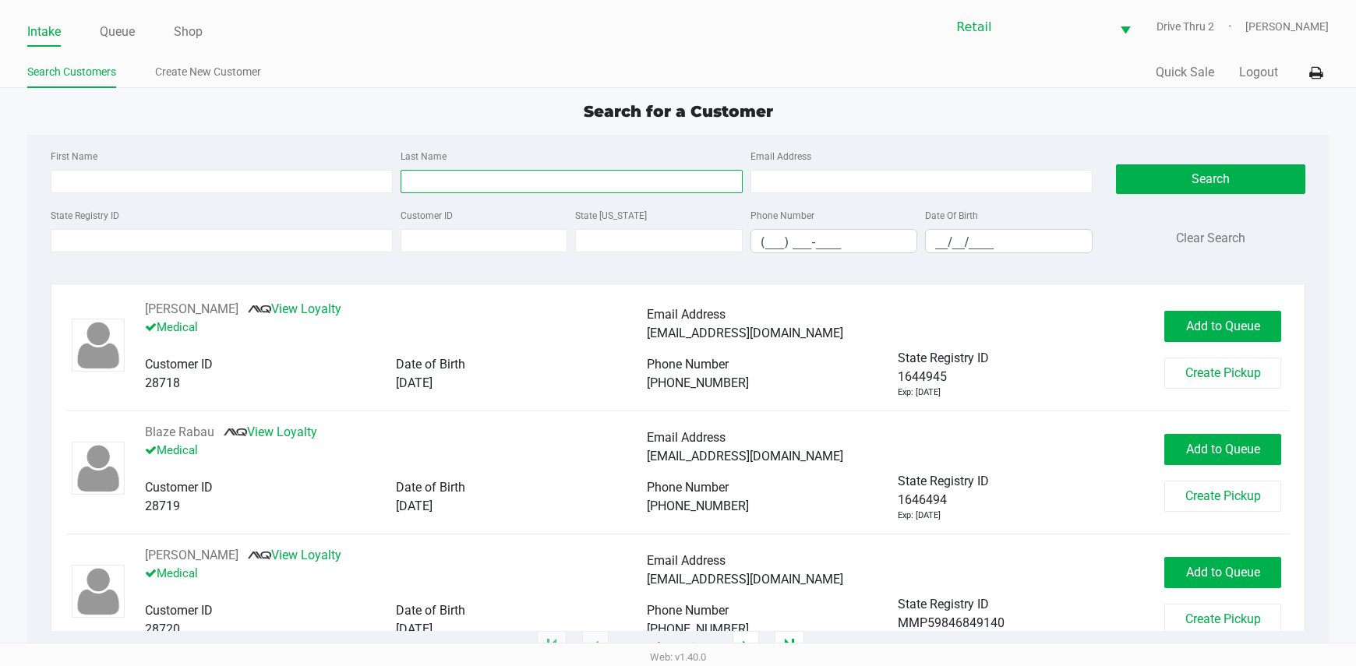
click at [556, 189] on input "Last Name" at bounding box center [572, 181] width 342 height 23
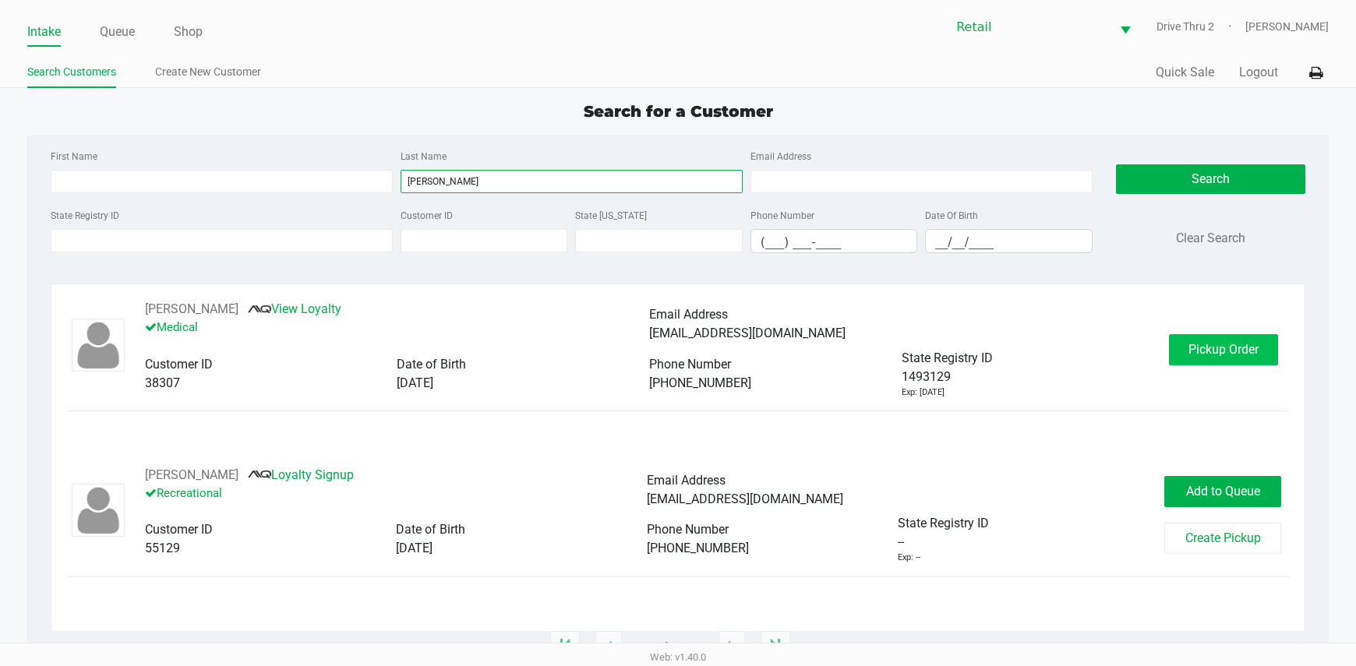
type input "[PERSON_NAME]"
click at [1210, 343] on span "Pickup Order" at bounding box center [1223, 349] width 70 height 15
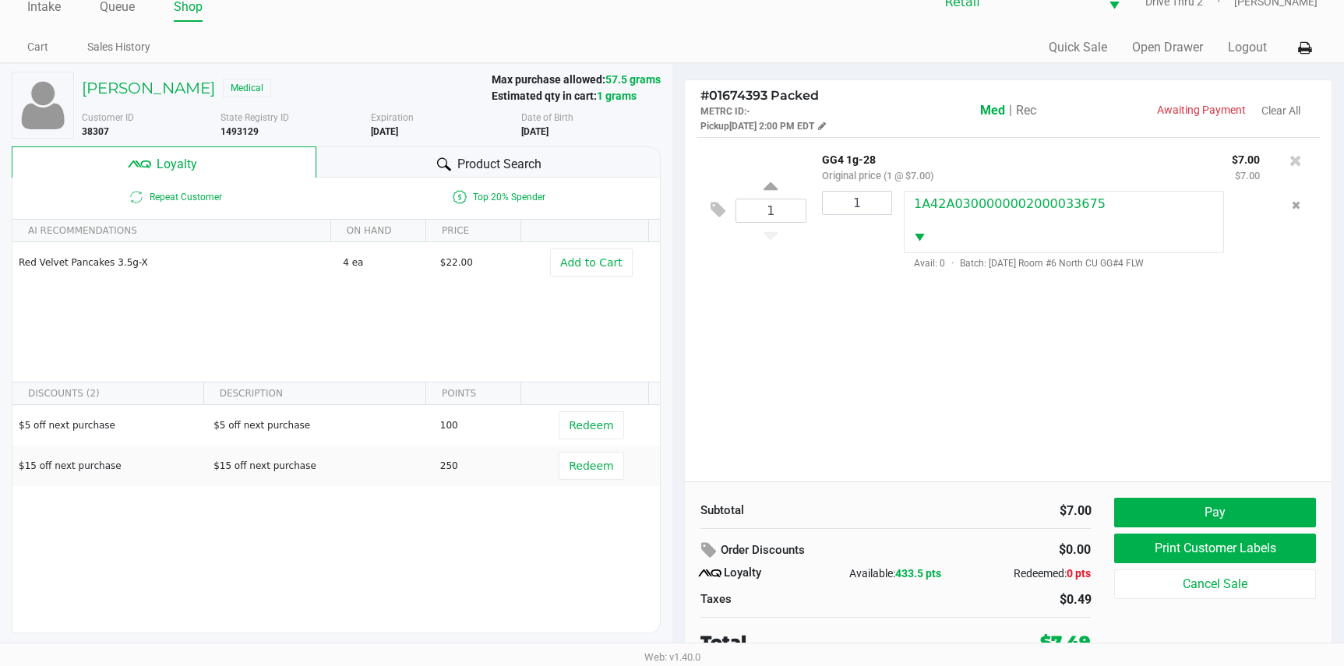
scroll to position [30, 0]
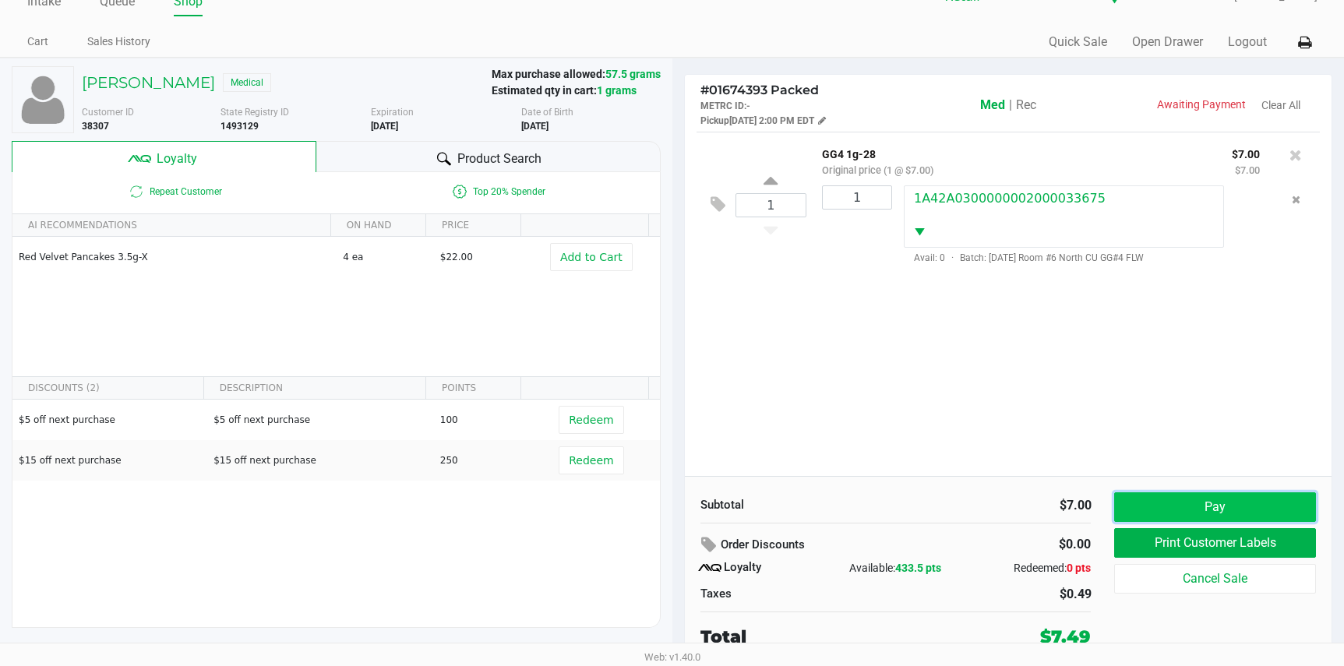
click at [1173, 507] on button "Pay" at bounding box center [1214, 507] width 201 height 30
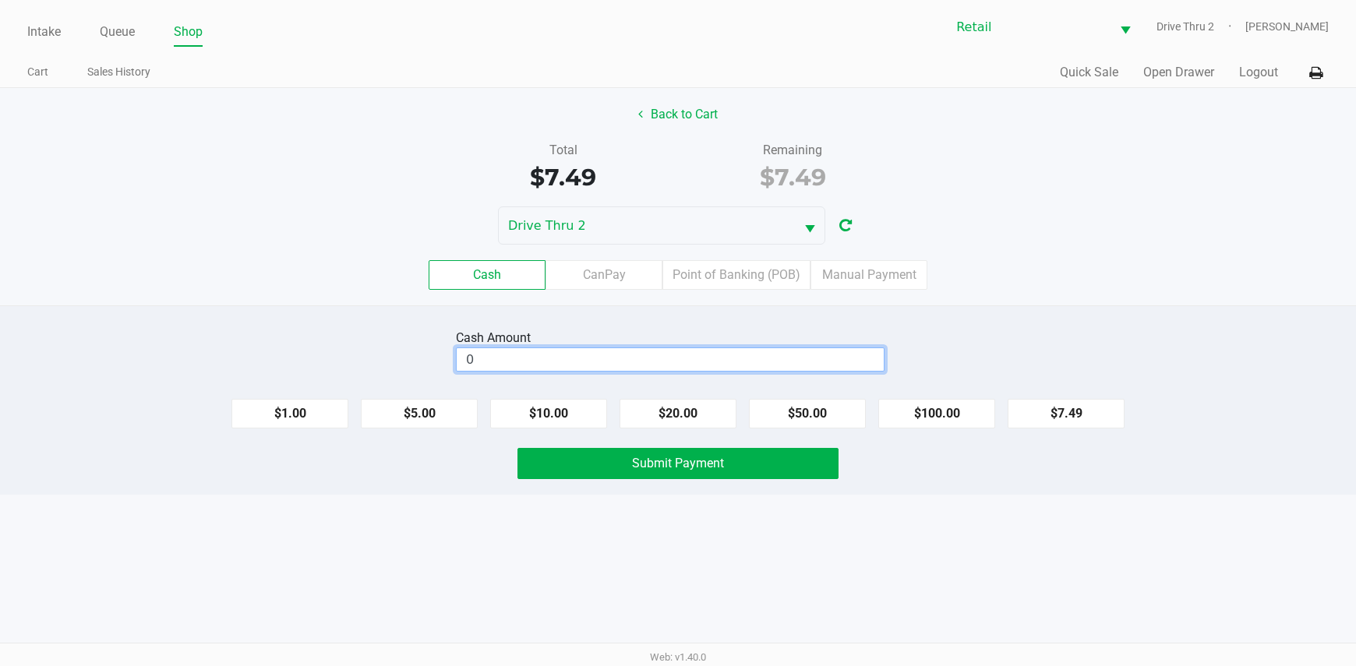
click at [871, 363] on input "0" at bounding box center [670, 359] width 427 height 23
type input "$8.00"
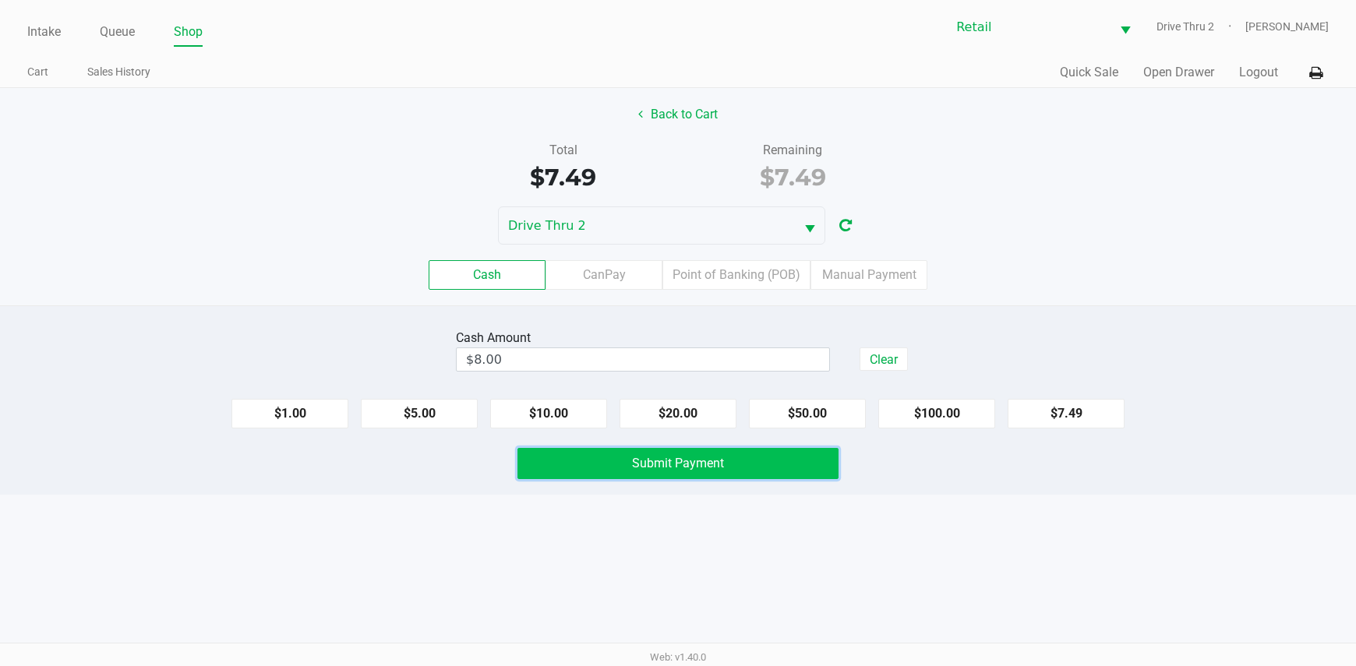
click at [794, 466] on button "Submit Payment" at bounding box center [678, 463] width 322 height 31
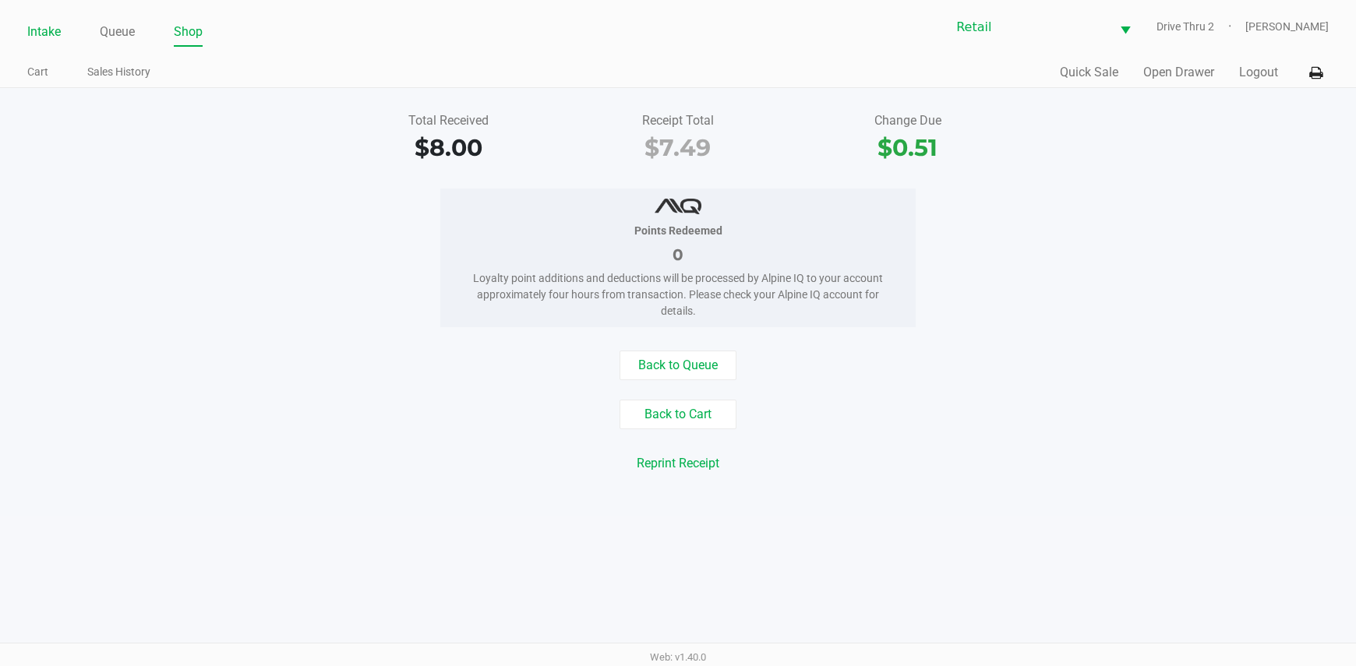
click at [45, 37] on link "Intake" at bounding box center [44, 32] width 34 height 22
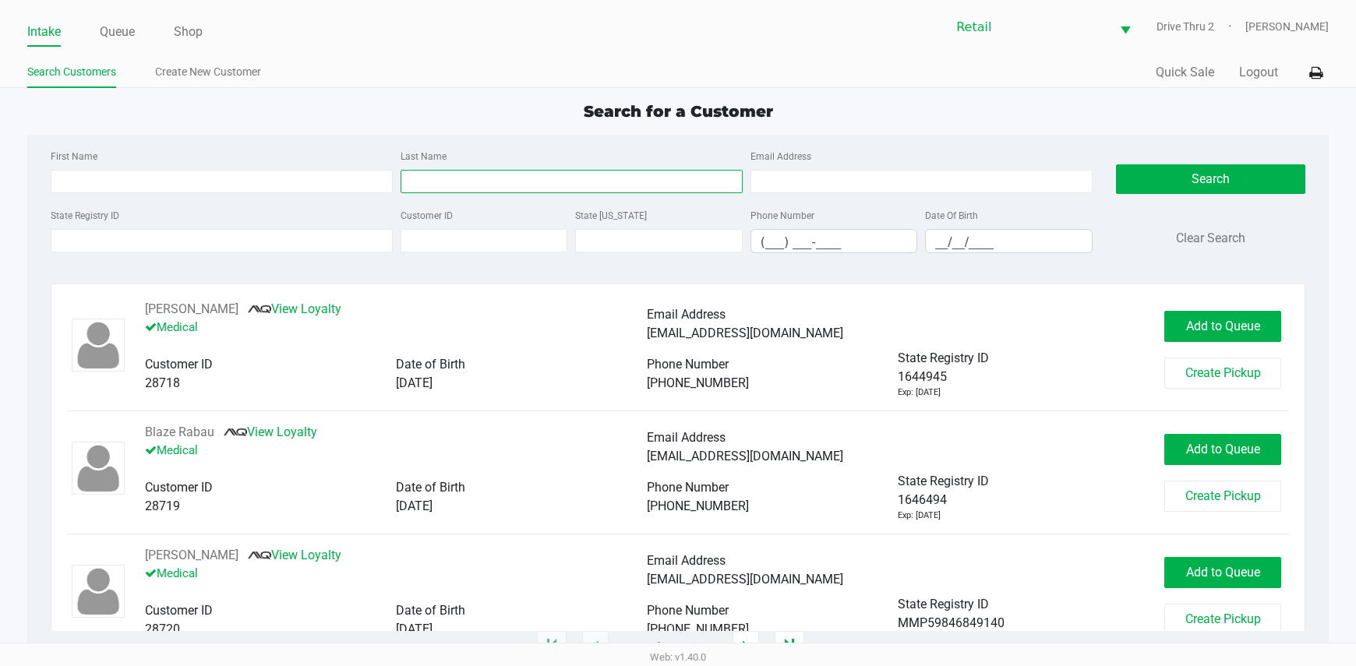
click at [456, 190] on input "Last Name" at bounding box center [572, 181] width 342 height 23
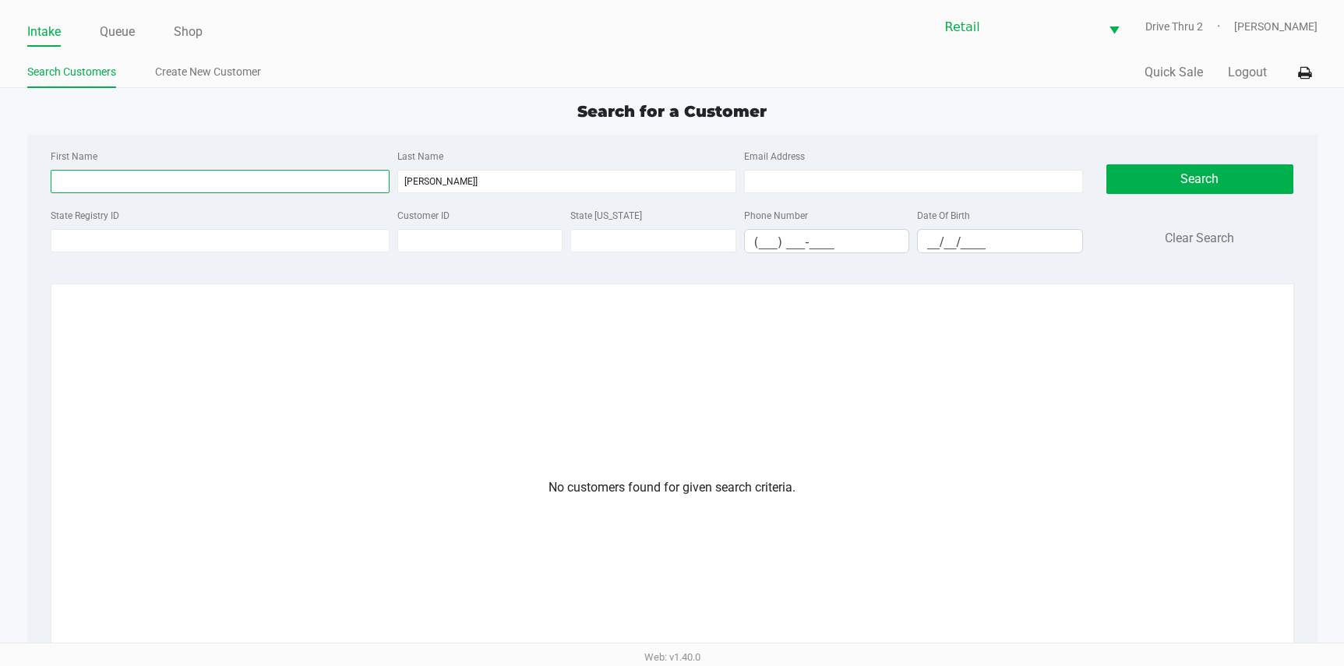
click at [241, 173] on input "First Name" at bounding box center [220, 181] width 339 height 23
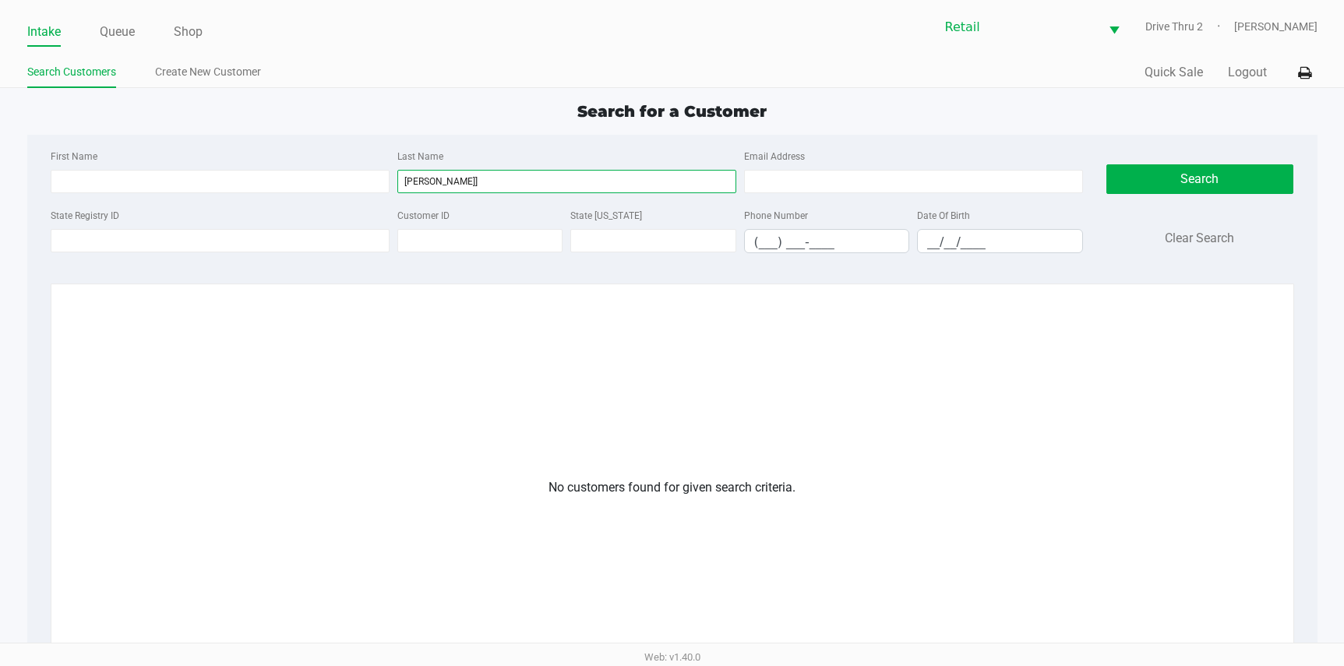
click at [468, 178] on input "[PERSON_NAME]]" at bounding box center [566, 181] width 339 height 23
type input "[PERSON_NAME]"
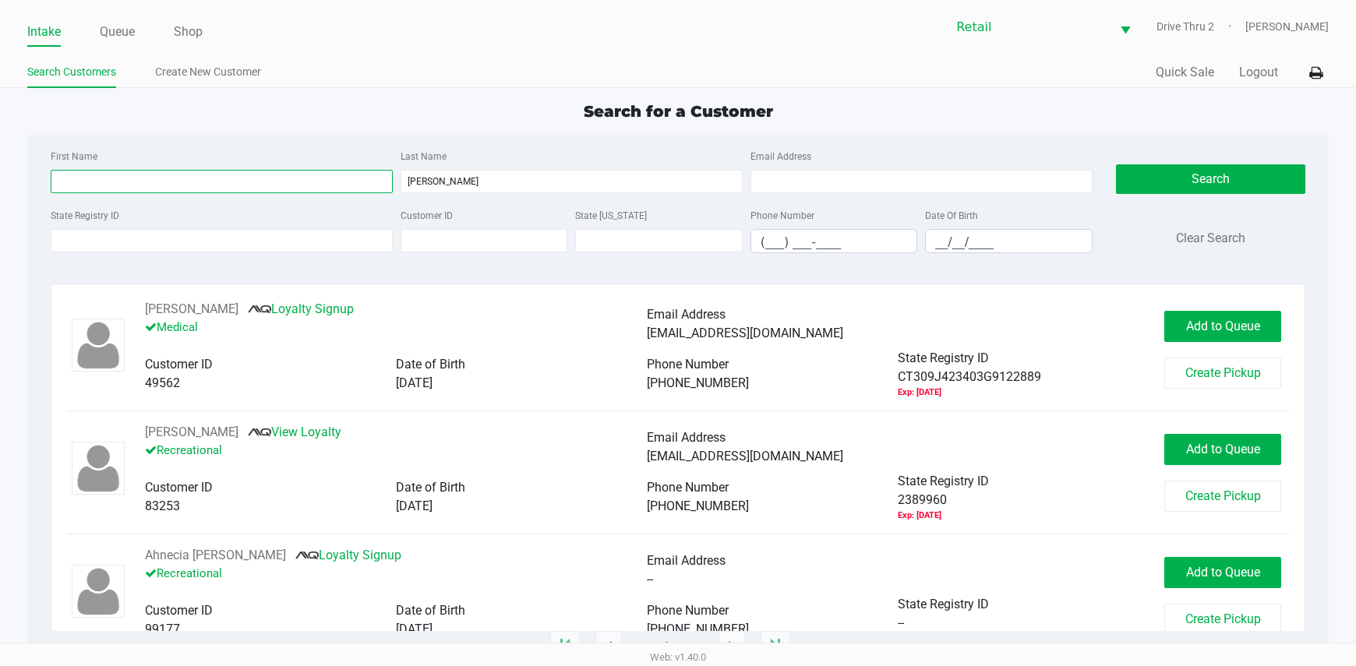
click at [385, 181] on input "First Name" at bounding box center [222, 181] width 342 height 23
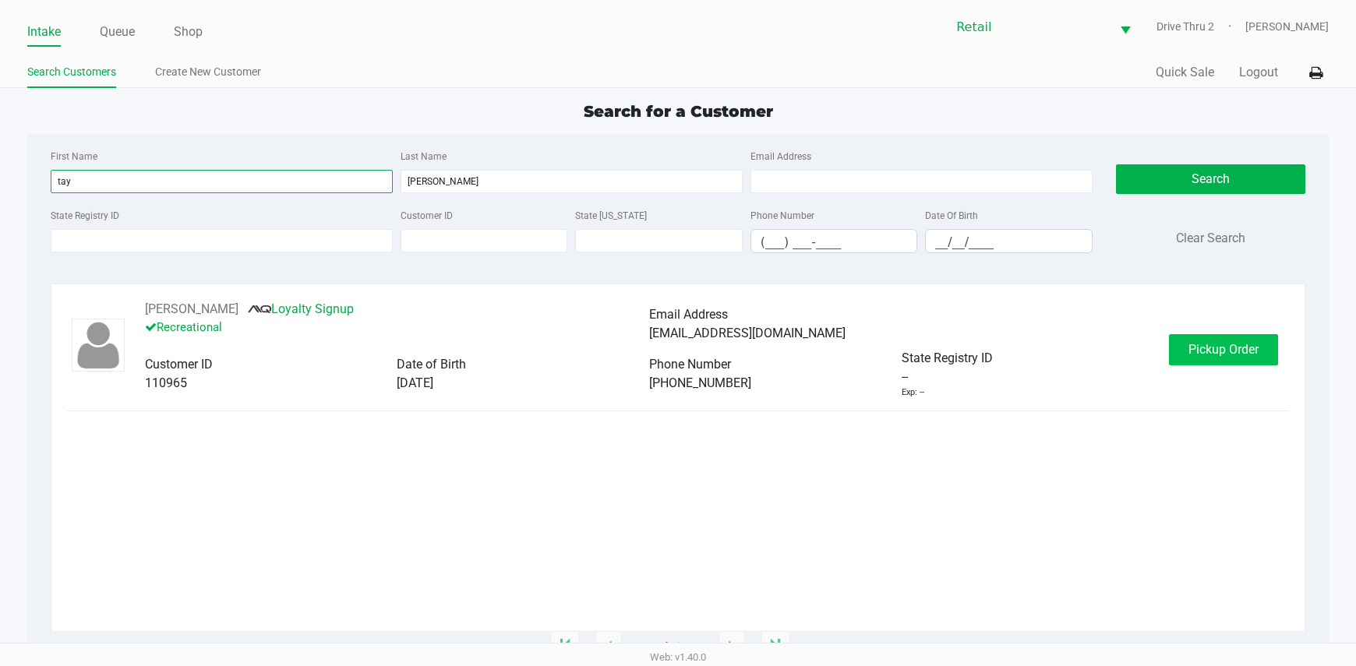
type input "tay"
click at [1191, 346] on span "Pickup Order" at bounding box center [1223, 349] width 70 height 15
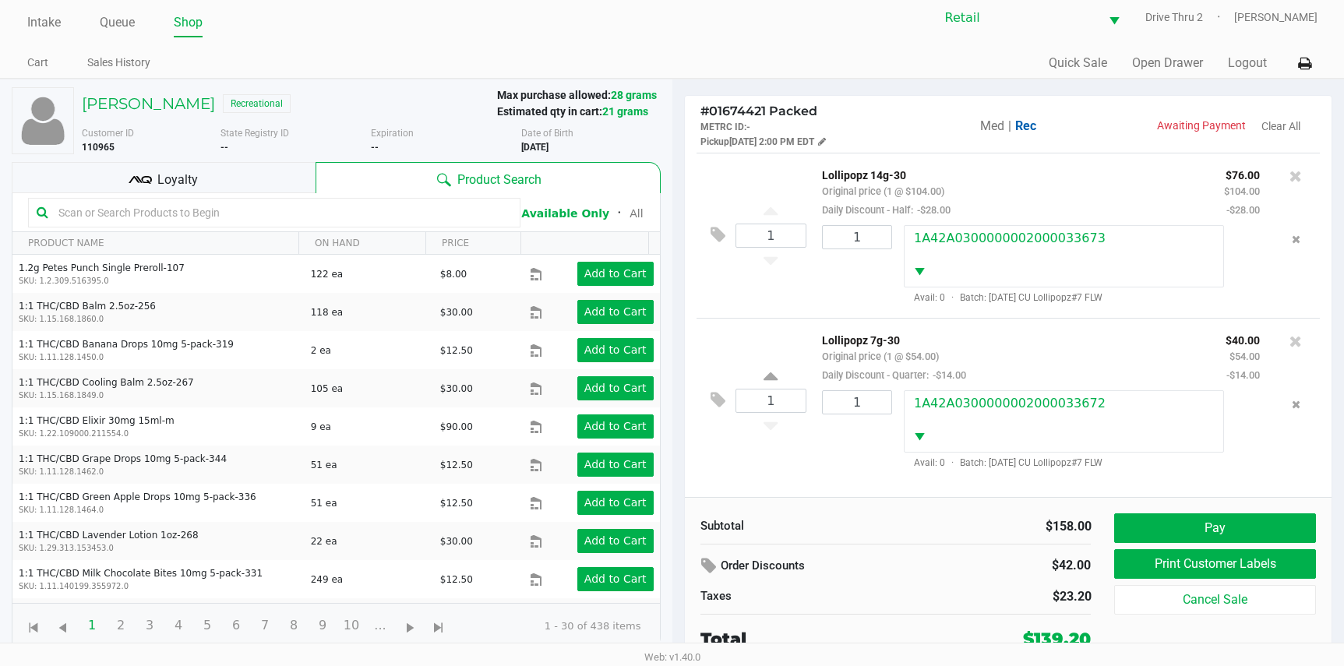
scroll to position [12, 0]
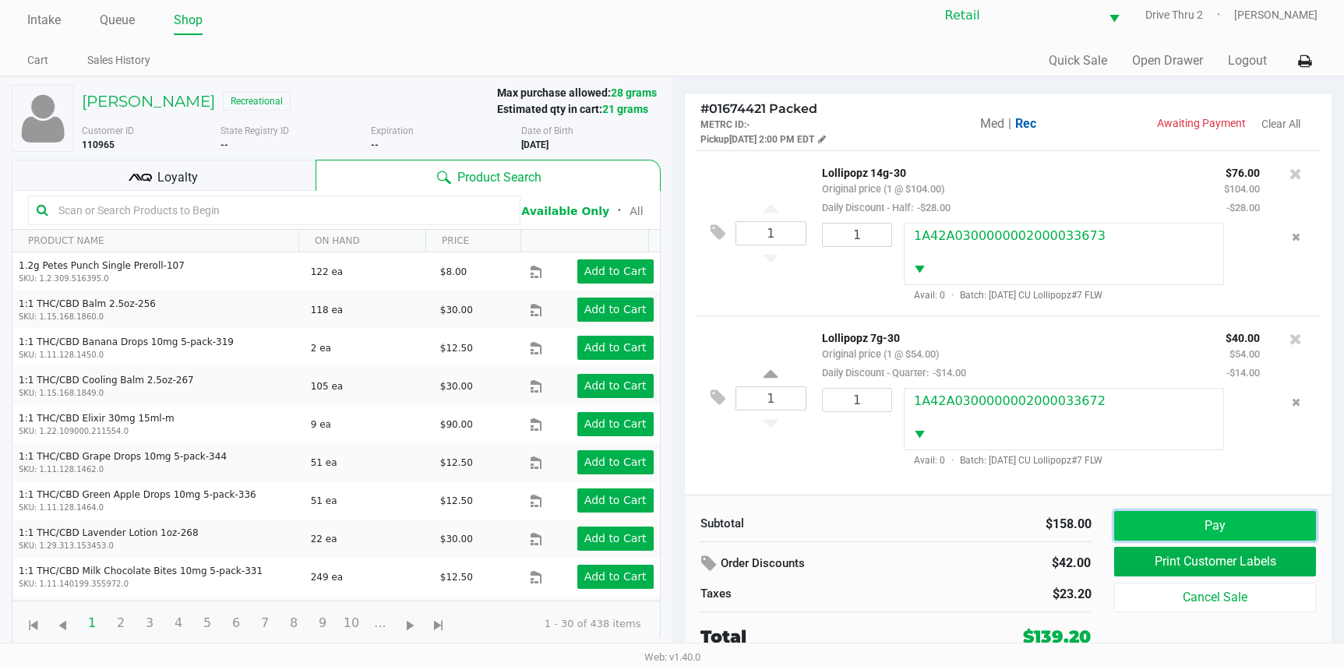
click at [1240, 517] on button "Pay" at bounding box center [1214, 526] width 201 height 30
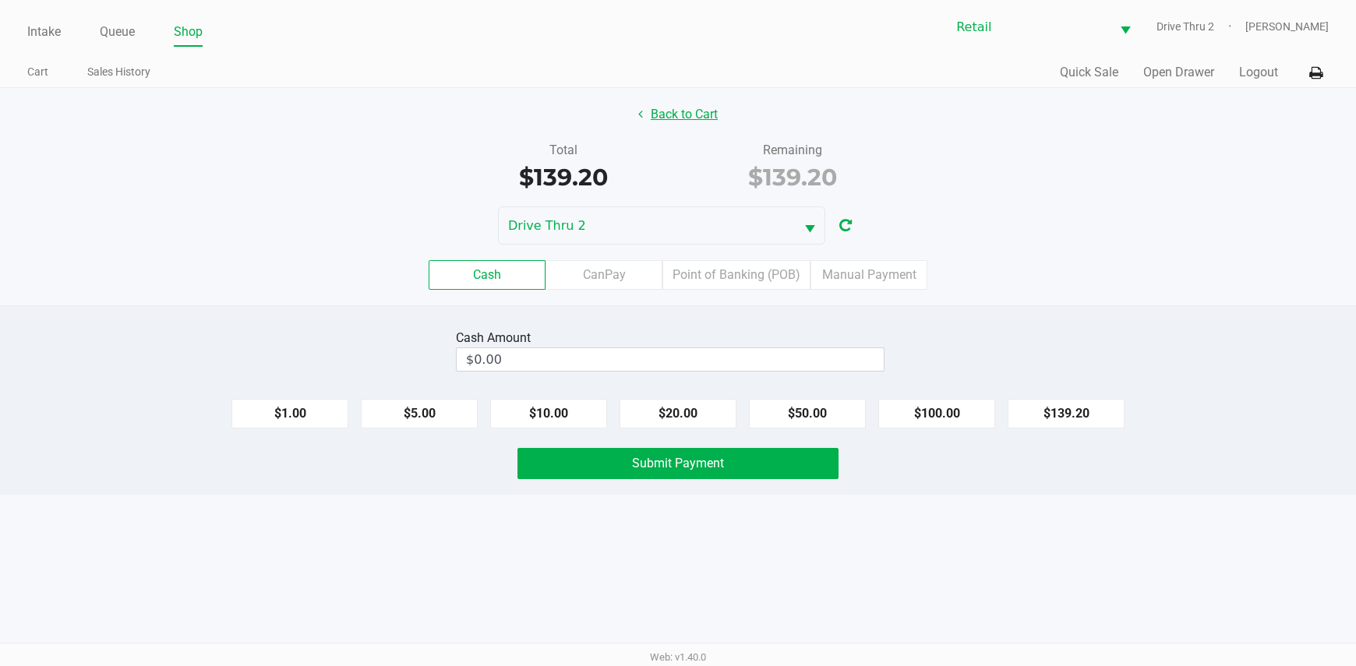
click at [696, 116] on button "Back to Cart" at bounding box center [678, 115] width 100 height 30
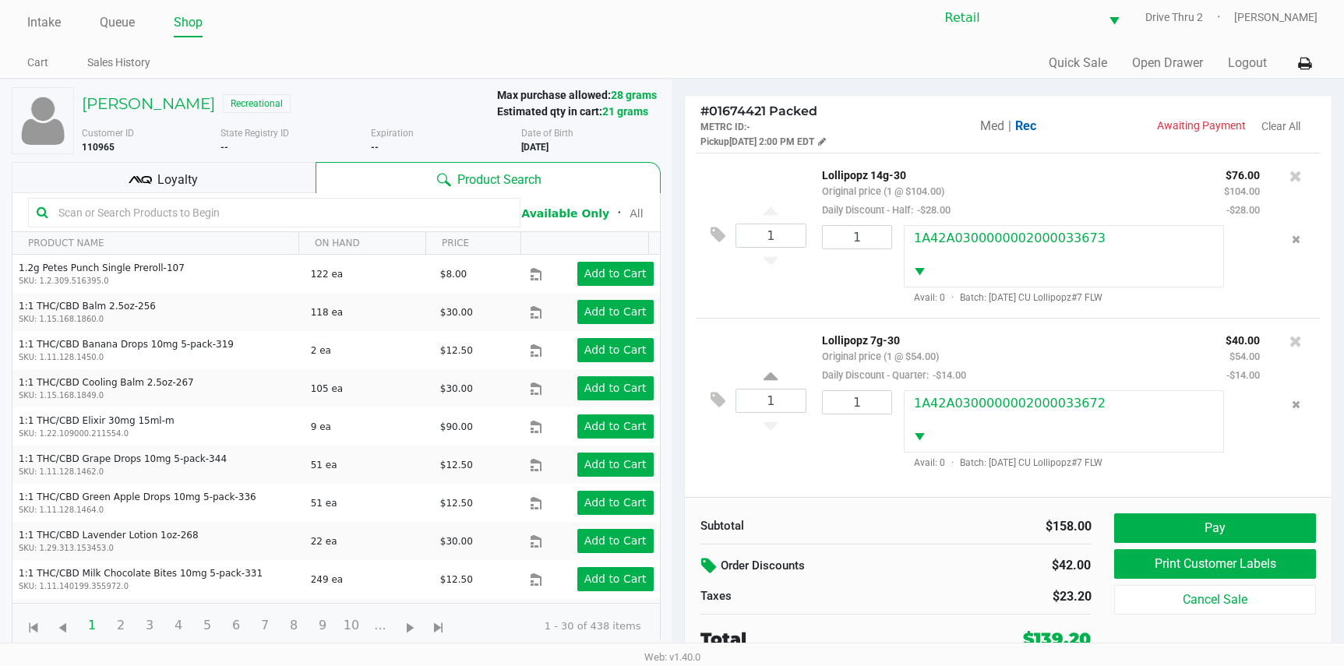
scroll to position [12, 0]
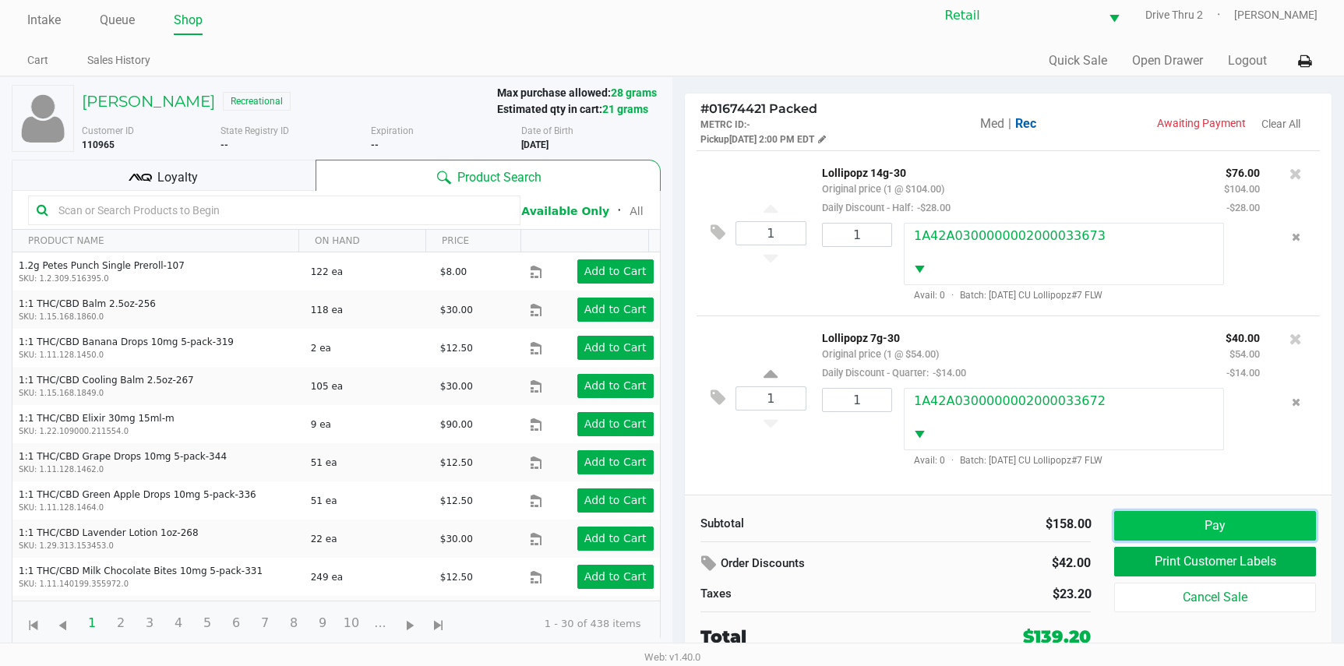
click at [1166, 528] on button "Pay" at bounding box center [1214, 526] width 201 height 30
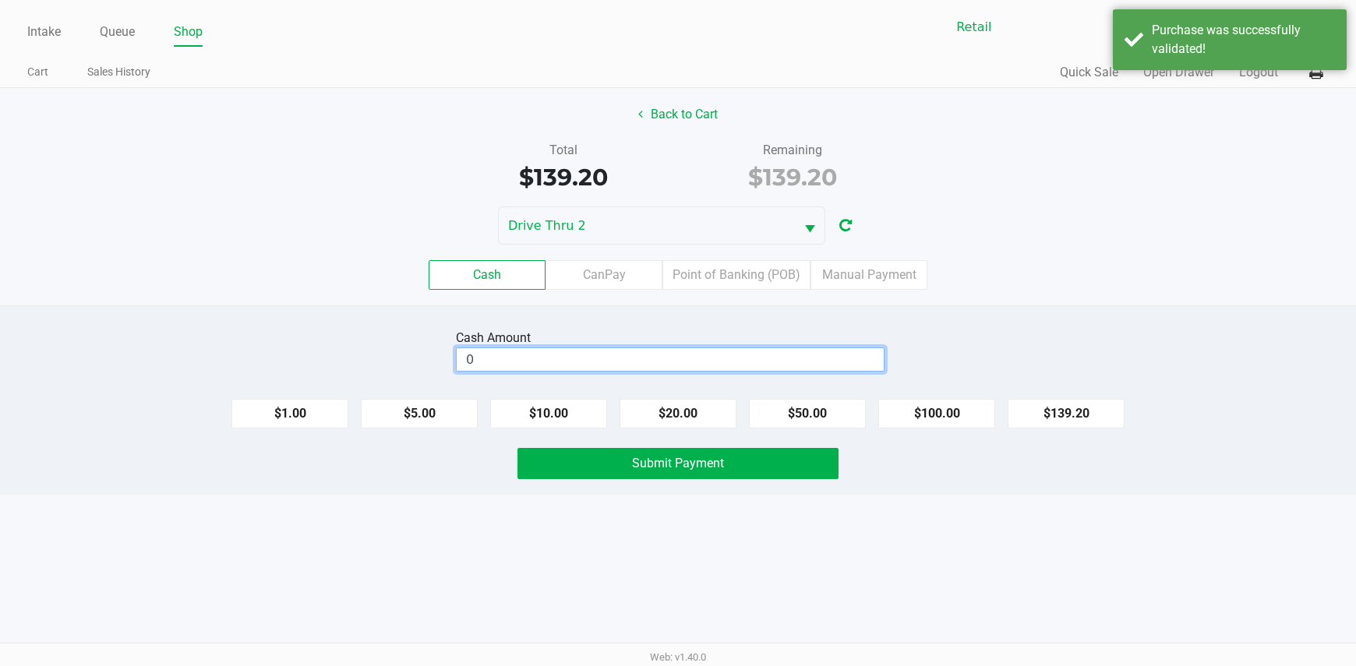
click at [660, 353] on input "0" at bounding box center [670, 359] width 427 height 23
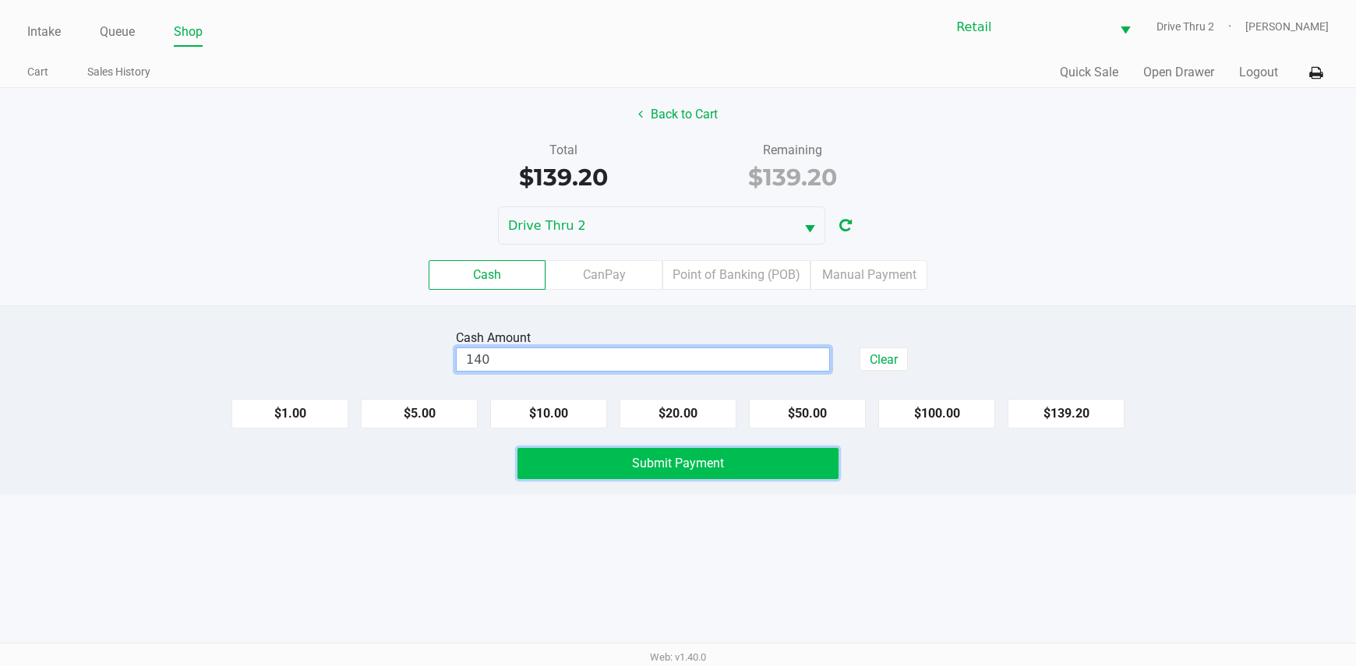
type input "$140.00"
click at [643, 462] on span "Submit Payment" at bounding box center [678, 463] width 92 height 15
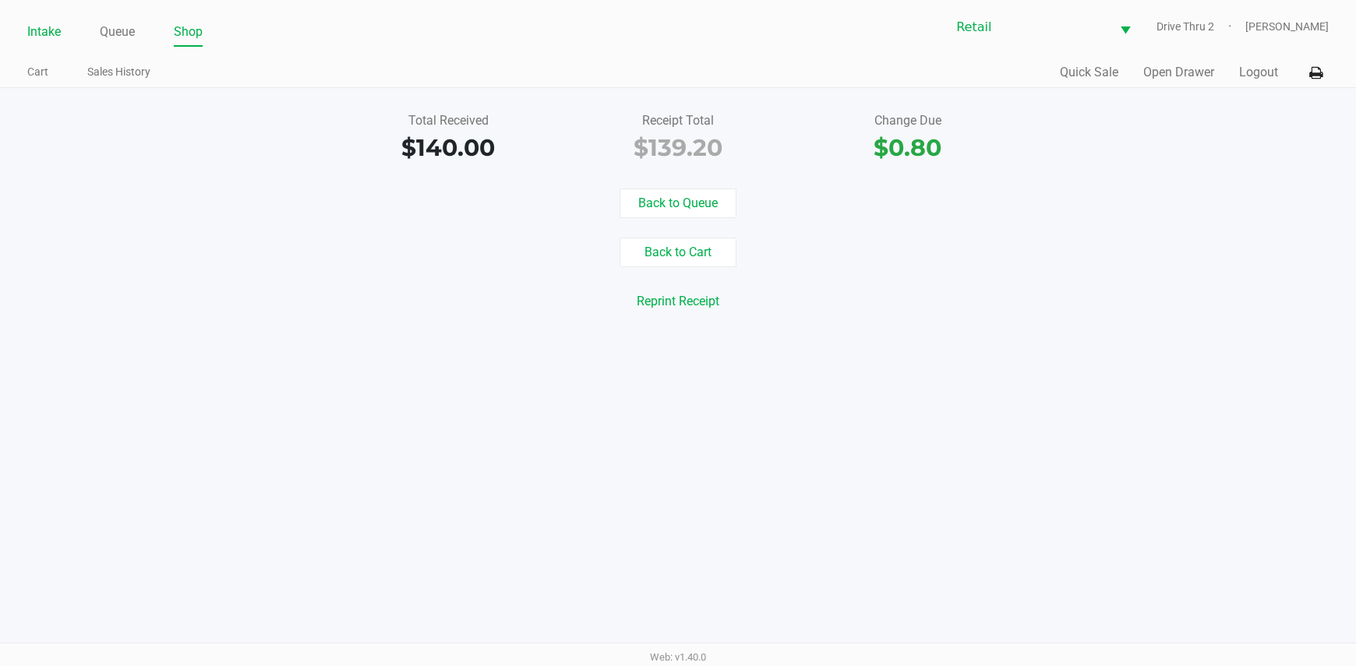
click at [34, 34] on link "Intake" at bounding box center [44, 32] width 34 height 22
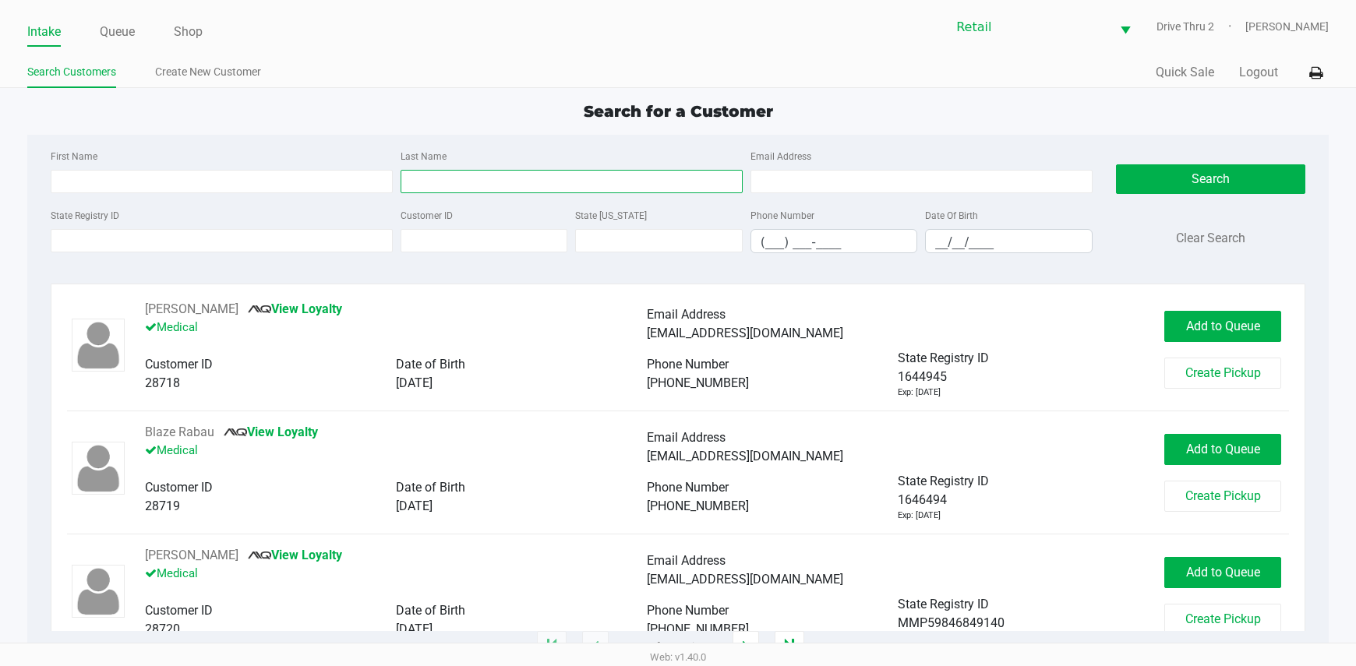
click at [510, 189] on input "Last Name" at bounding box center [572, 181] width 342 height 23
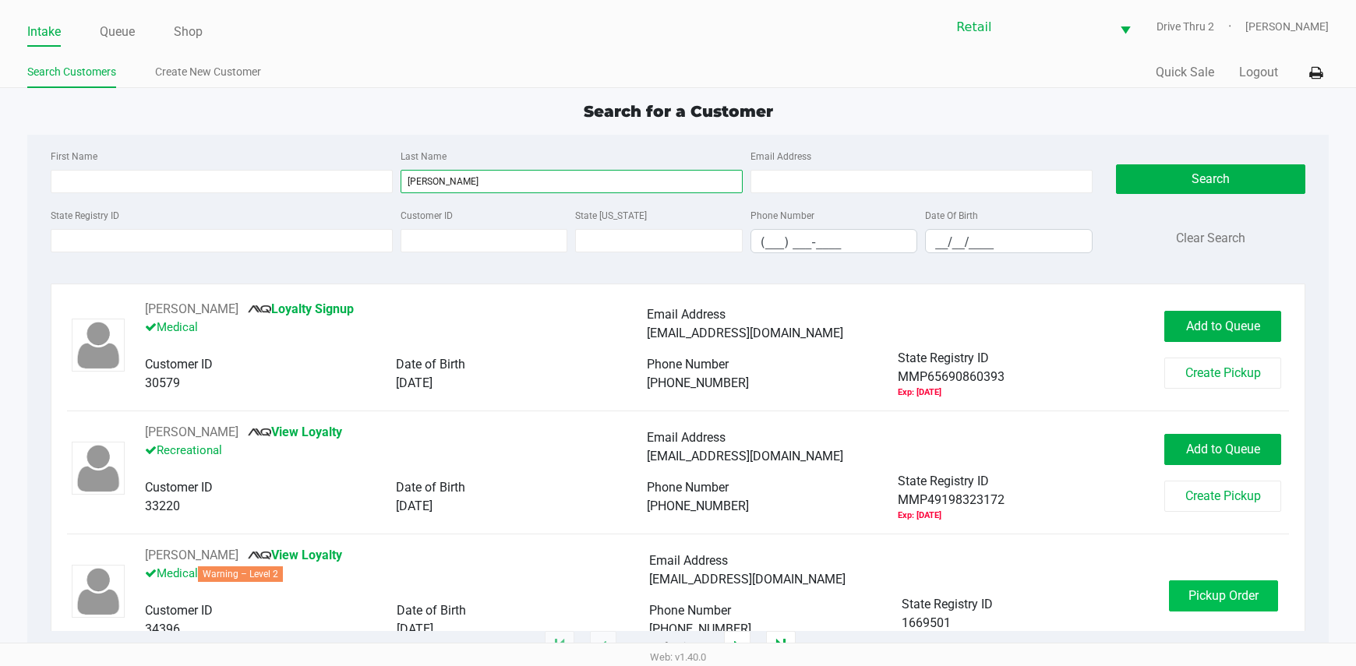
type input "[PERSON_NAME]"
click at [1193, 604] on button "Pickup Order" at bounding box center [1223, 596] width 109 height 31
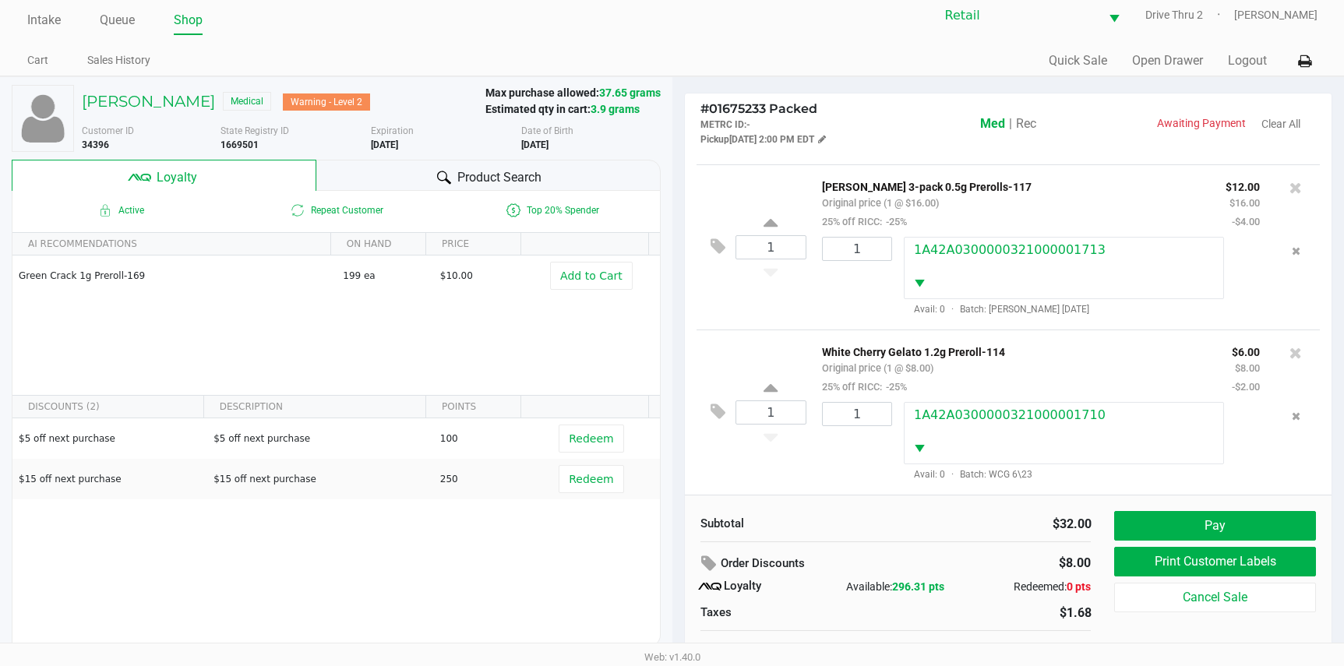
scroll to position [30, 0]
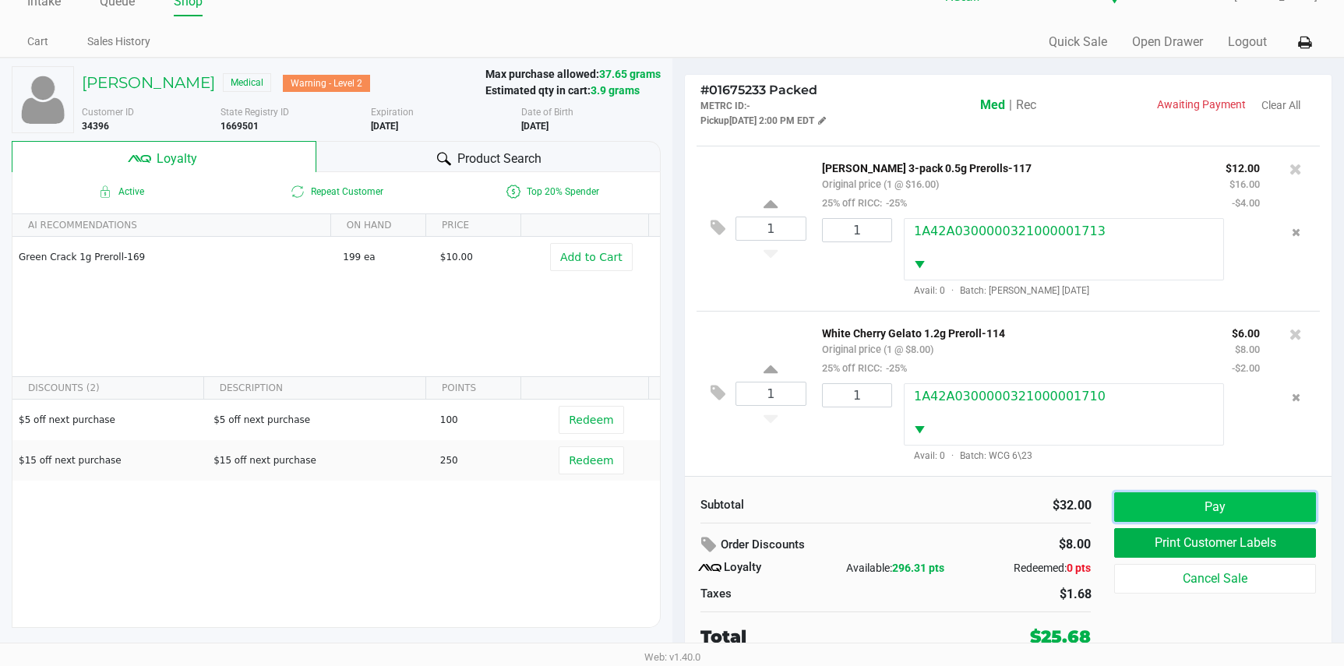
click at [1195, 506] on button "Pay" at bounding box center [1214, 507] width 201 height 30
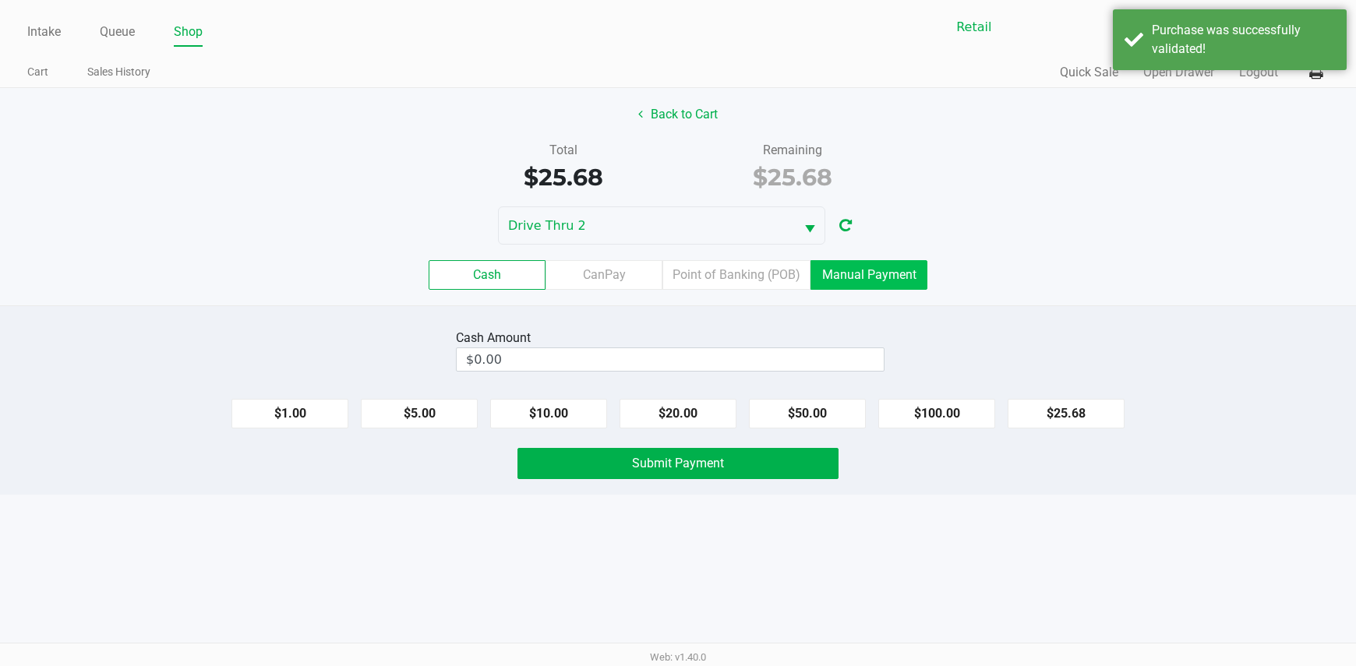
click at [823, 266] on label "Manual Payment" at bounding box center [868, 275] width 117 height 30
click at [0, 0] on 8 "Manual Payment" at bounding box center [0, 0] width 0 height 0
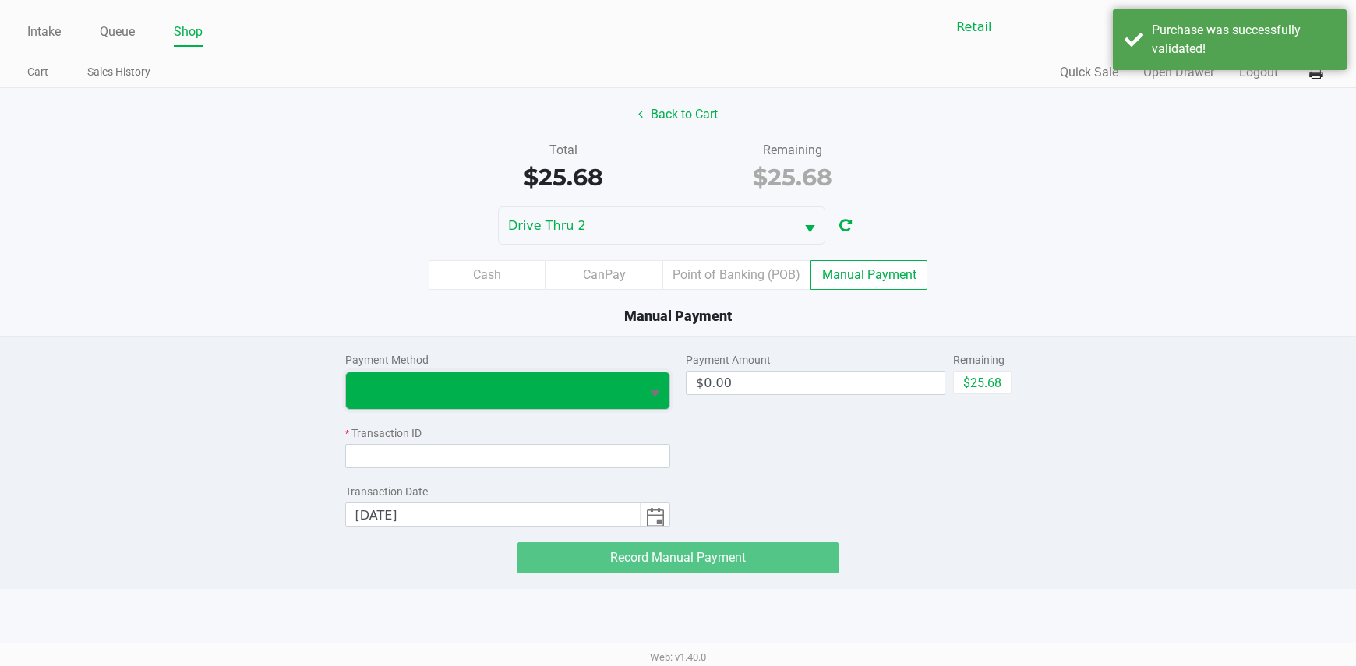
click at [605, 407] on span at bounding box center [493, 390] width 295 height 37
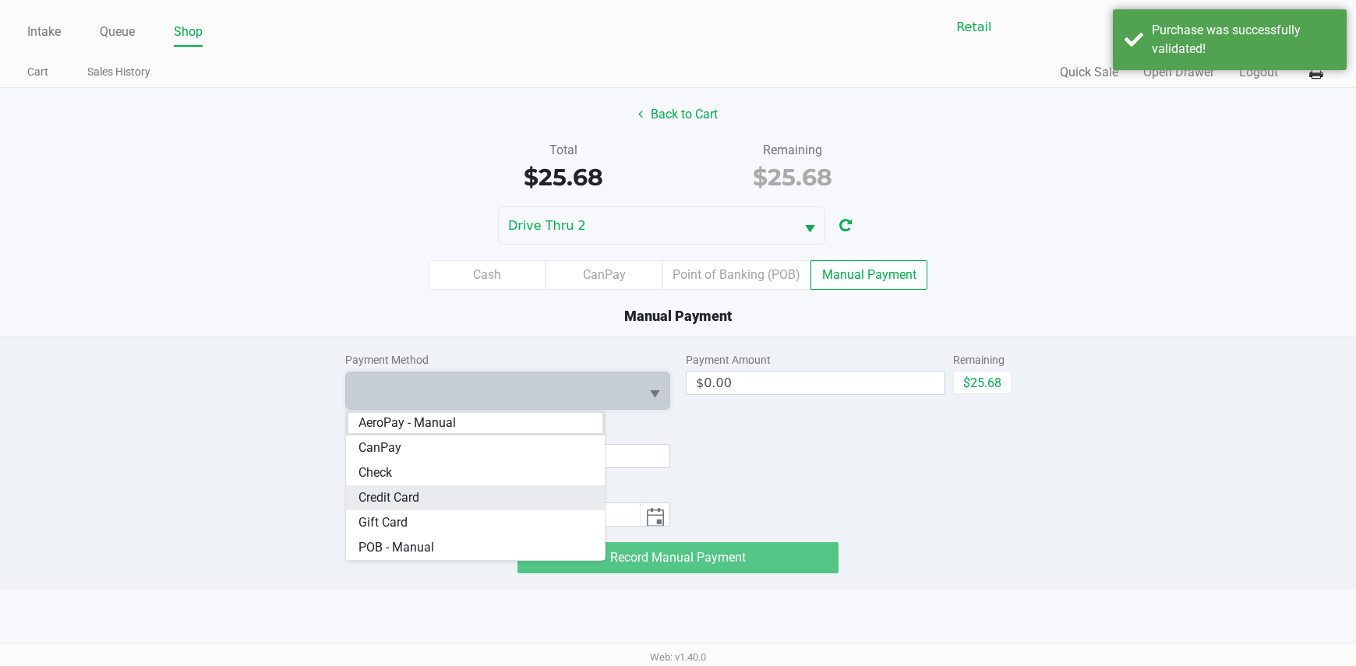
click at [413, 494] on span "Credit Card" at bounding box center [388, 498] width 61 height 19
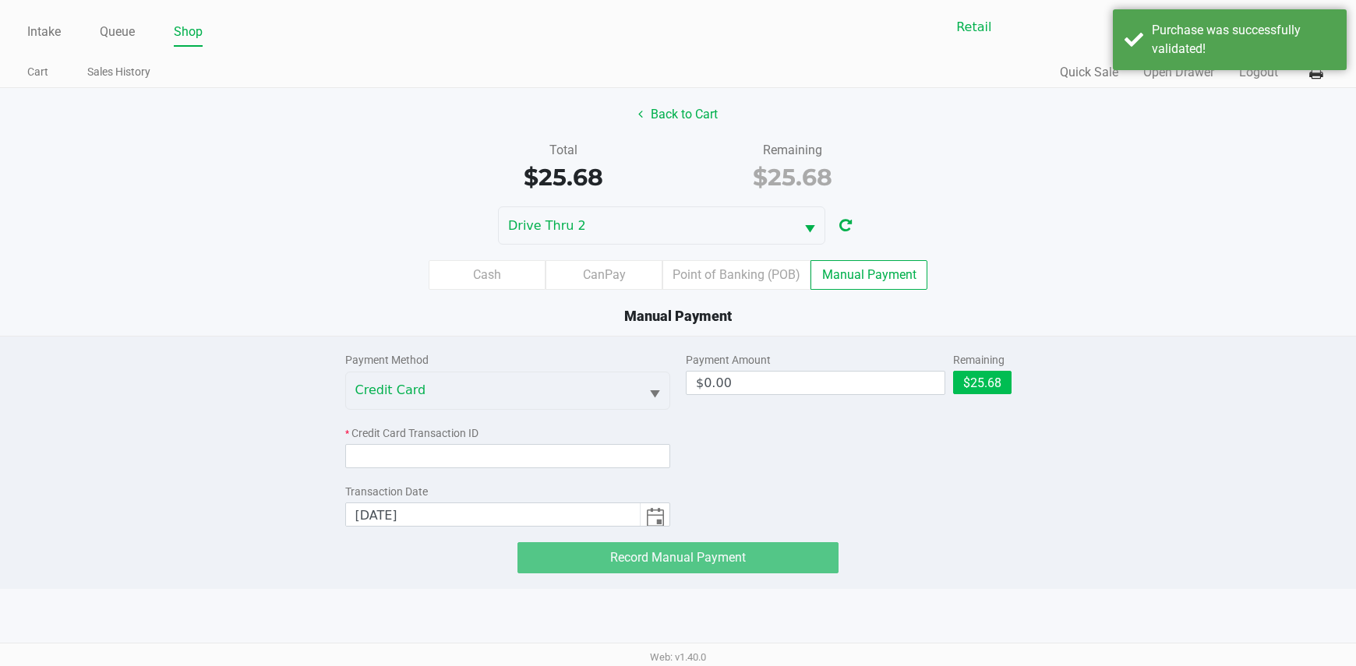
drag, startPoint x: 1016, startPoint y: 371, endPoint x: 1004, endPoint y: 380, distance: 15.6
click at [1017, 372] on div "Payment Method Credit Card * Credit Card Transaction ID Transaction Date [DATE]…" at bounding box center [679, 455] width 690 height 237
drag, startPoint x: 986, startPoint y: 383, endPoint x: 957, endPoint y: 401, distance: 33.5
click at [979, 387] on button "$25.68" at bounding box center [982, 382] width 58 height 23
type input "$25.68"
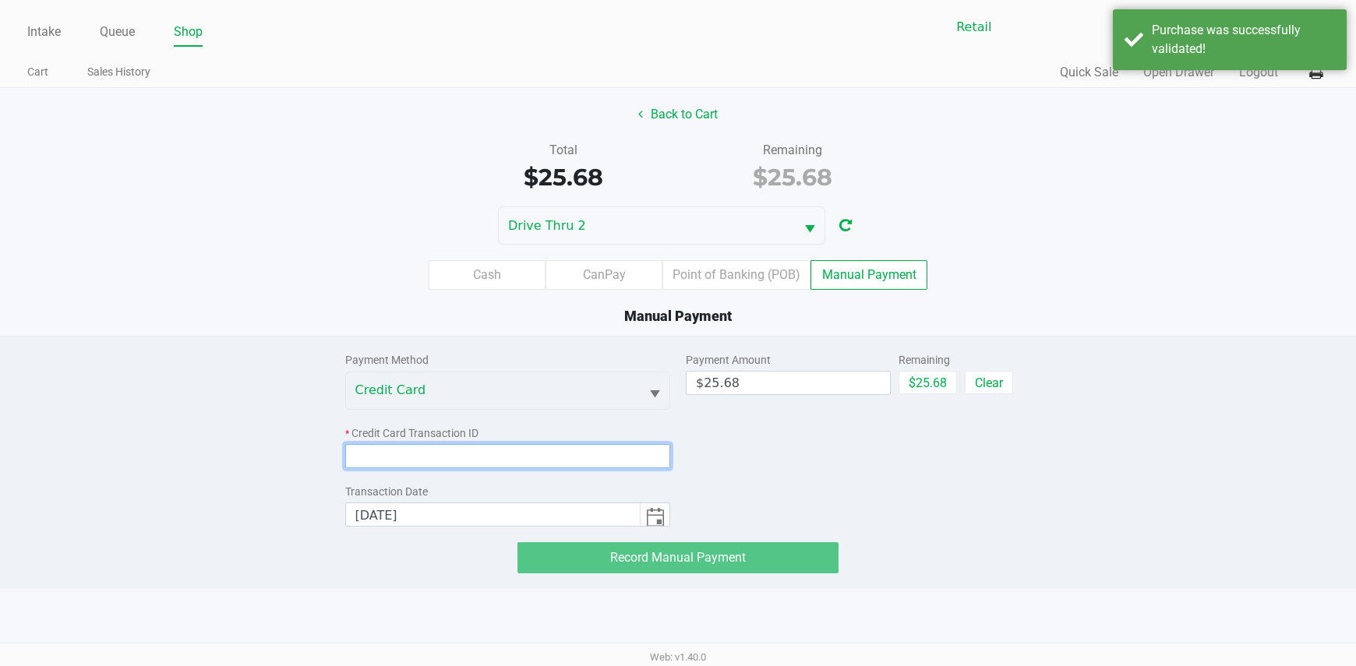
click at [608, 463] on input at bounding box center [508, 456] width 326 height 24
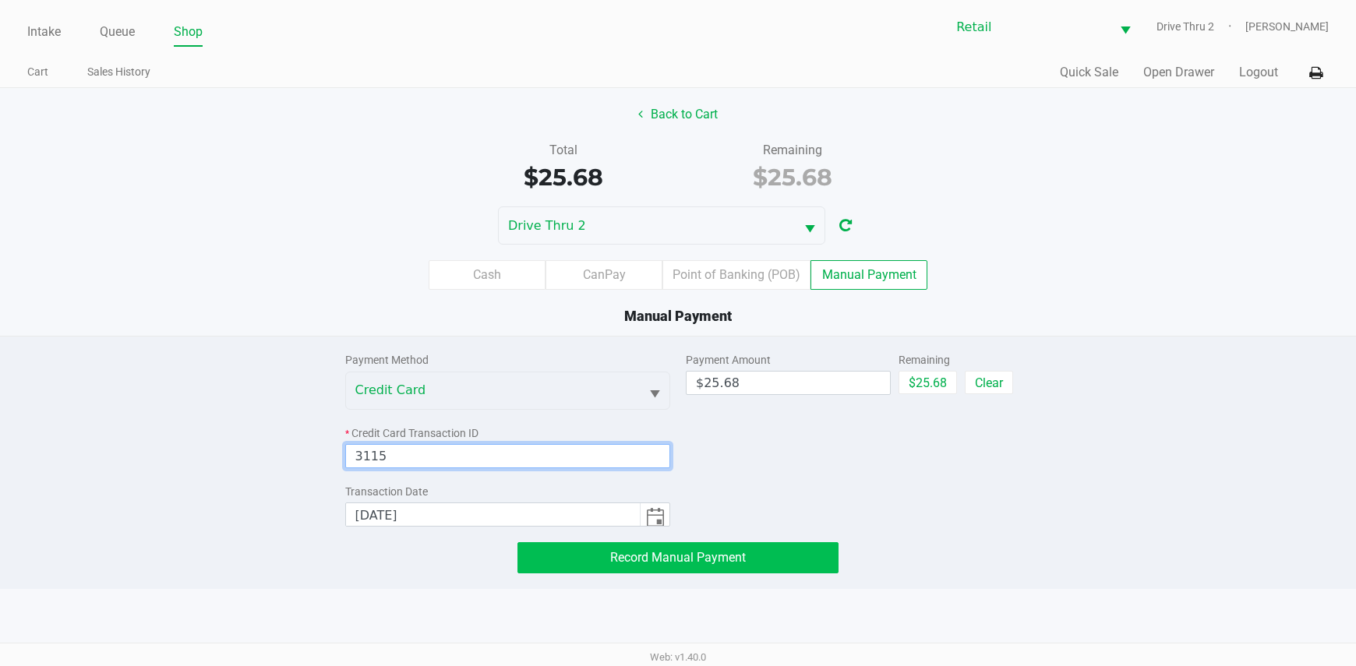
type input "3115"
click at [619, 565] on button "Record Manual Payment" at bounding box center [678, 557] width 322 height 31
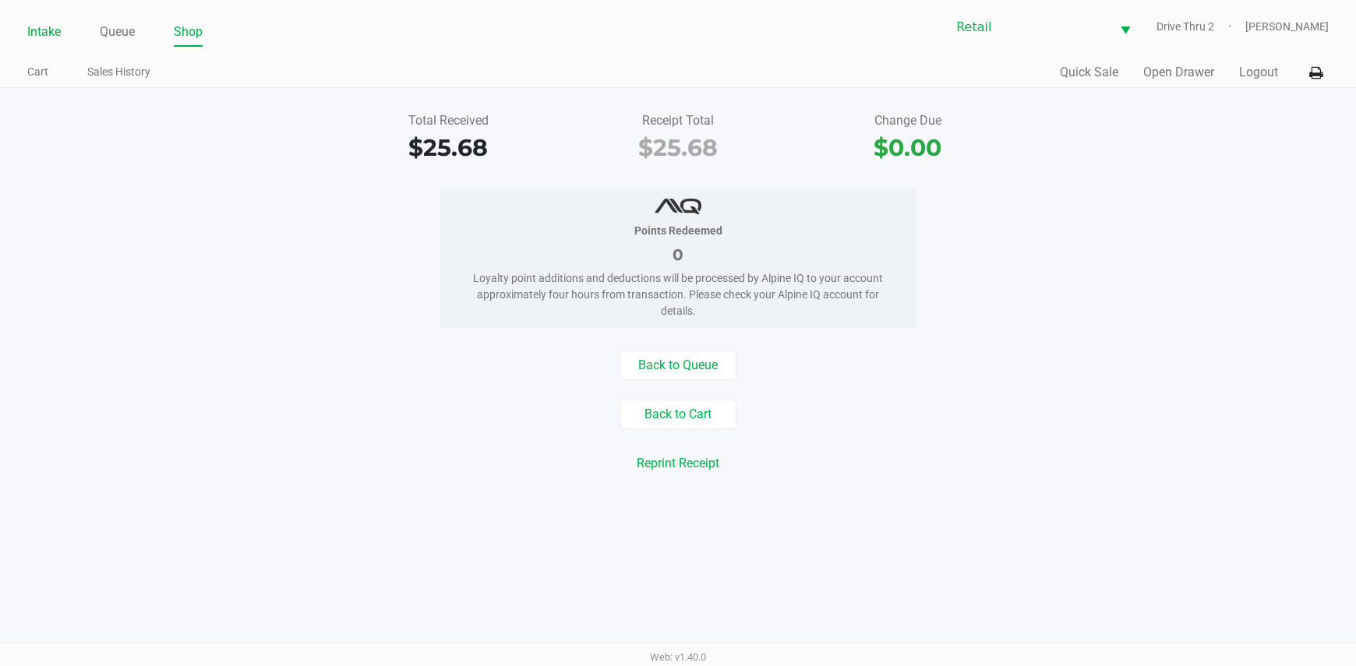
click at [55, 33] on link "Intake" at bounding box center [44, 32] width 34 height 22
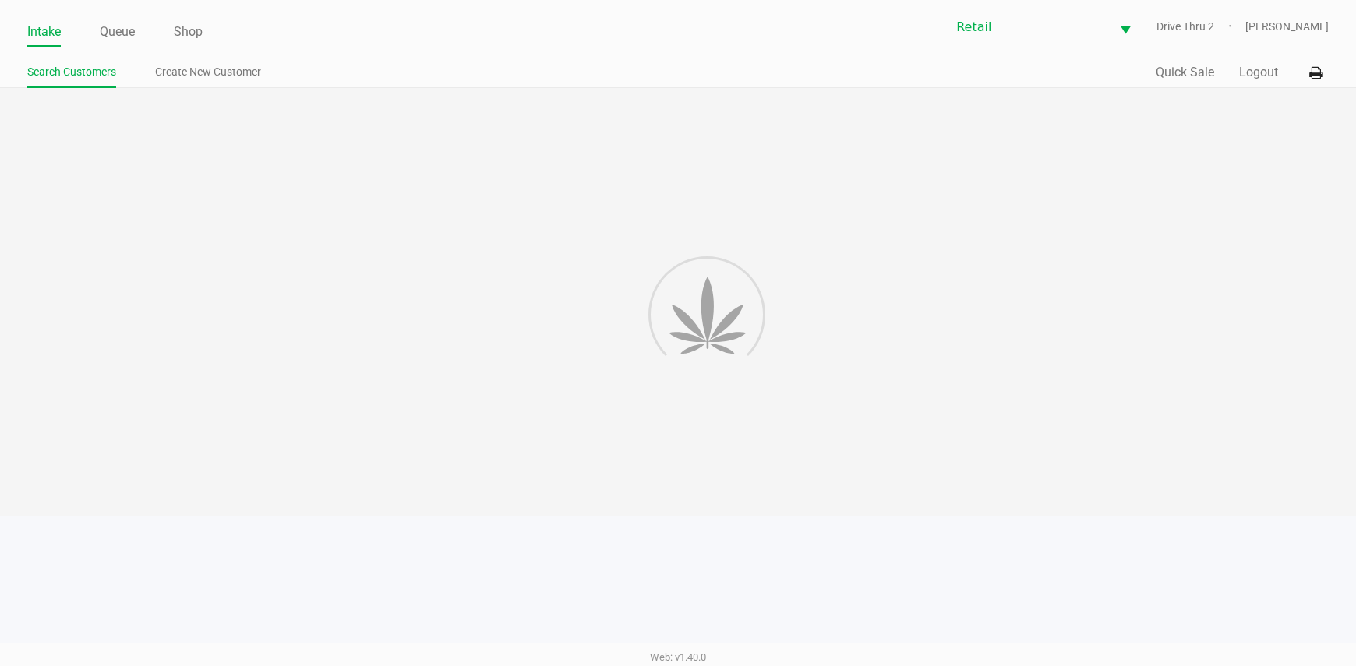
click at [539, 184] on div at bounding box center [678, 302] width 1356 height 429
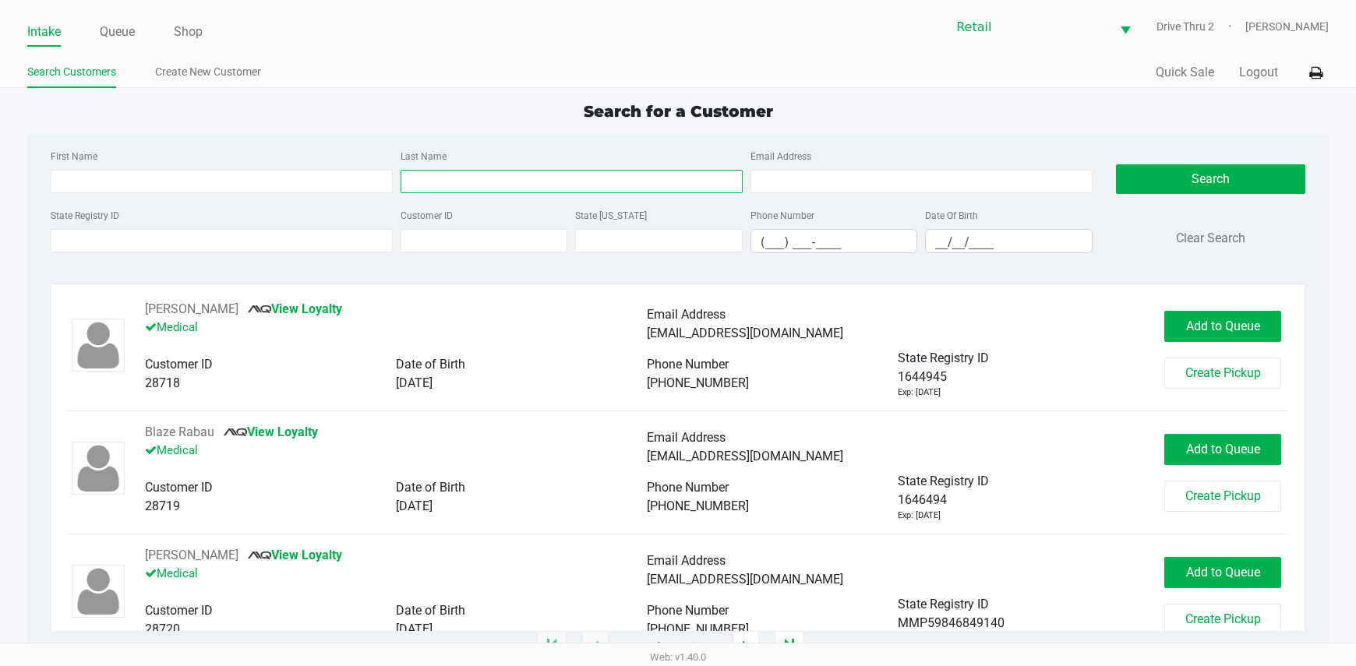
click at [539, 184] on input "Last Name" at bounding box center [572, 181] width 342 height 23
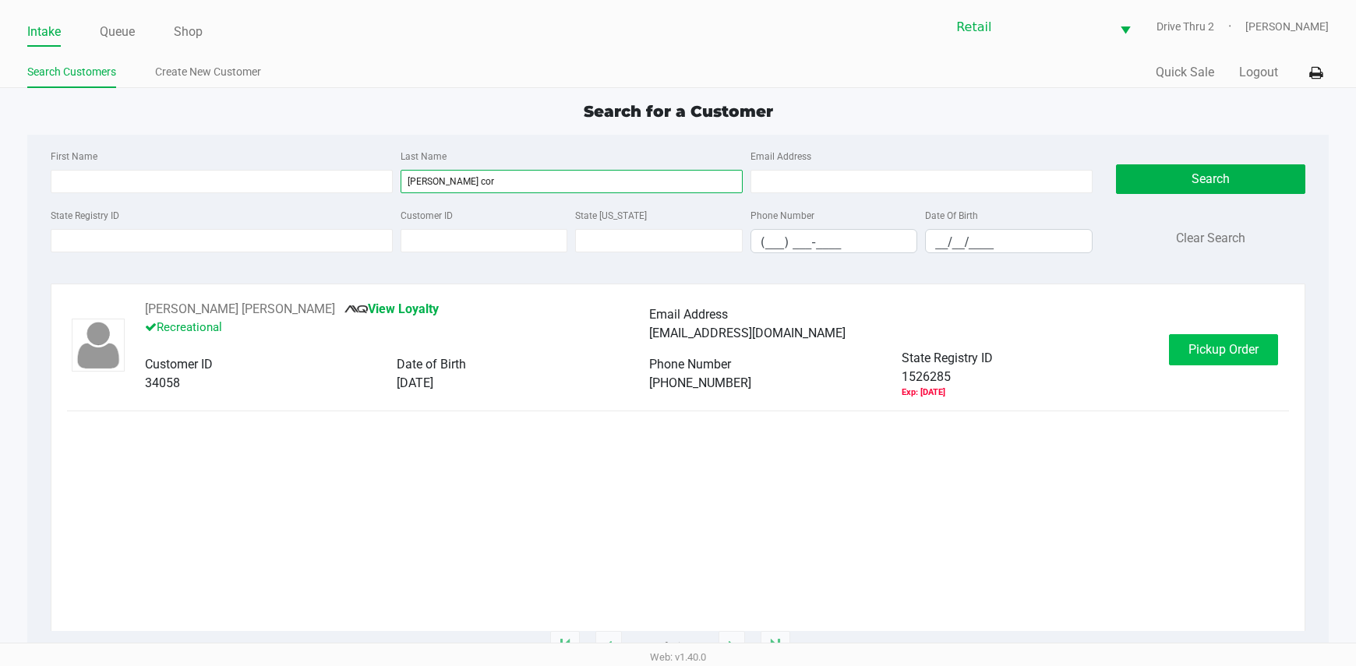
type input "[PERSON_NAME] cor"
click at [1225, 359] on button "Pickup Order" at bounding box center [1223, 349] width 109 height 31
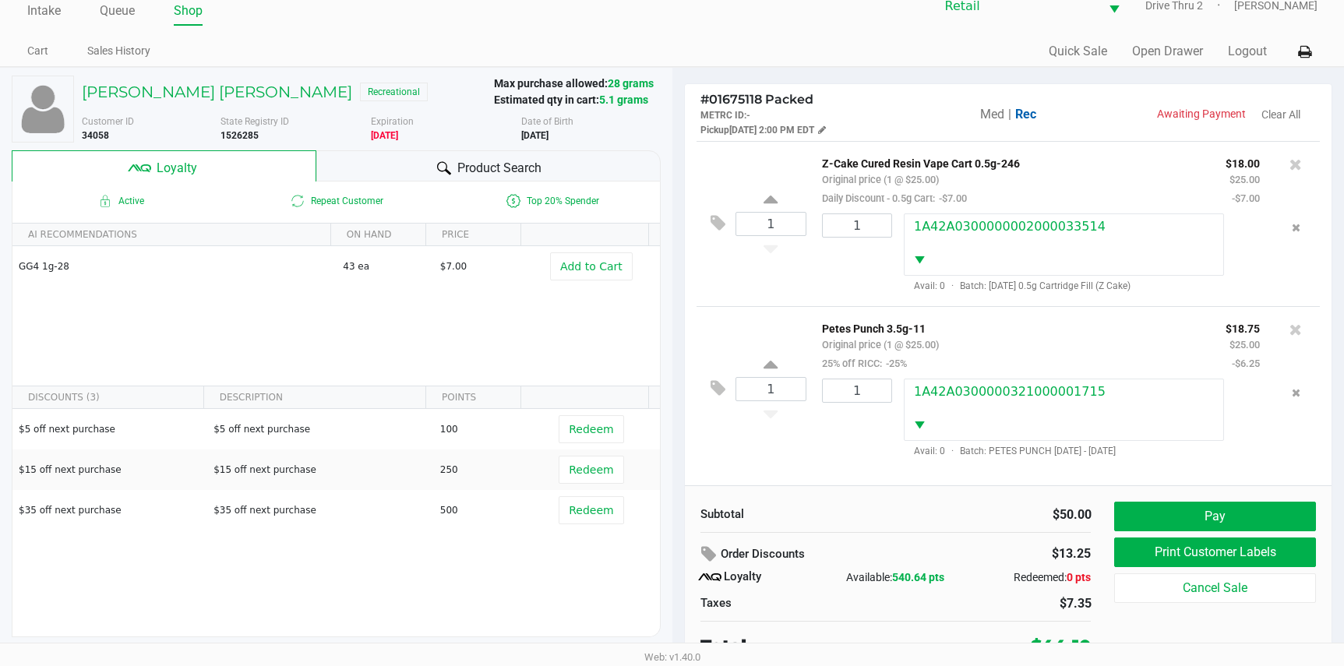
scroll to position [30, 0]
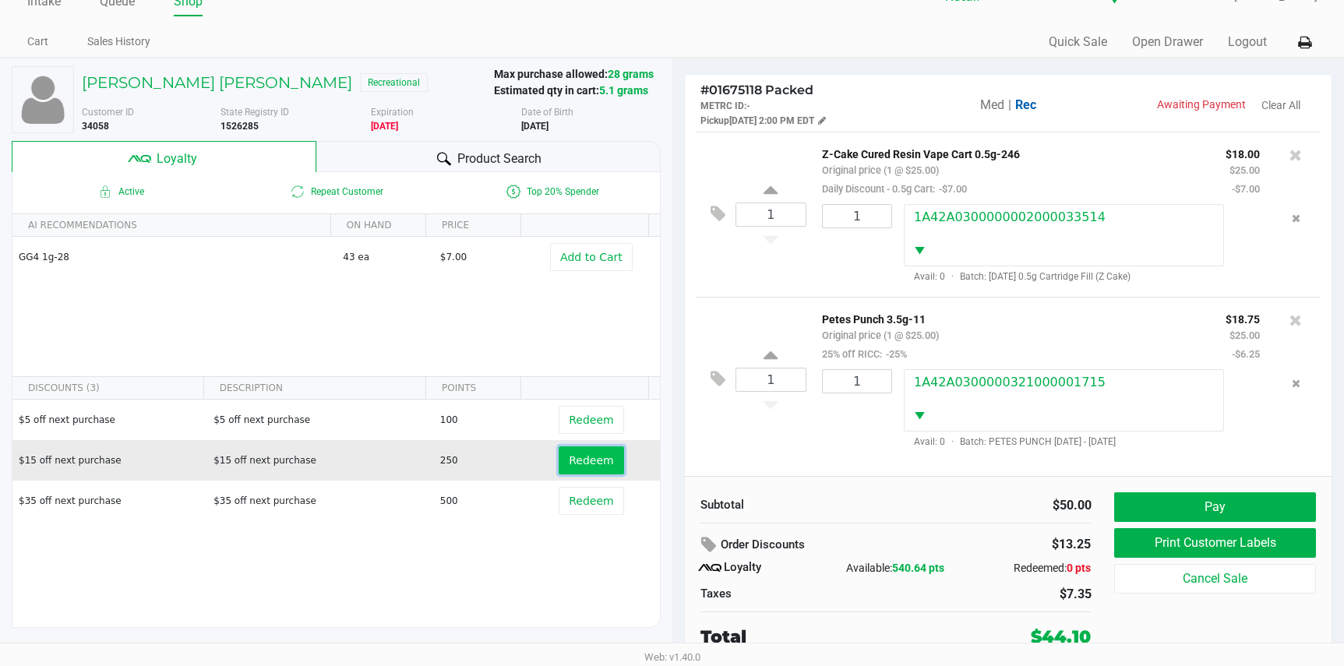
click at [559, 460] on button "Redeem" at bounding box center [591, 460] width 65 height 28
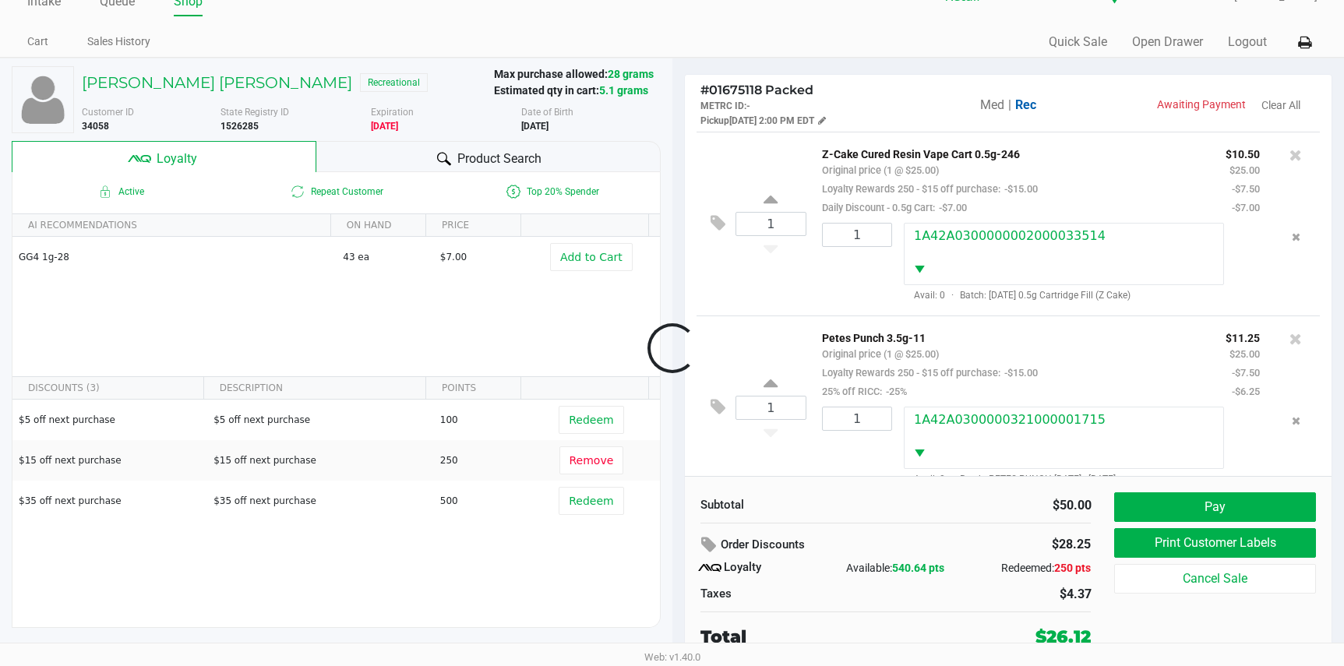
scroll to position [28, 0]
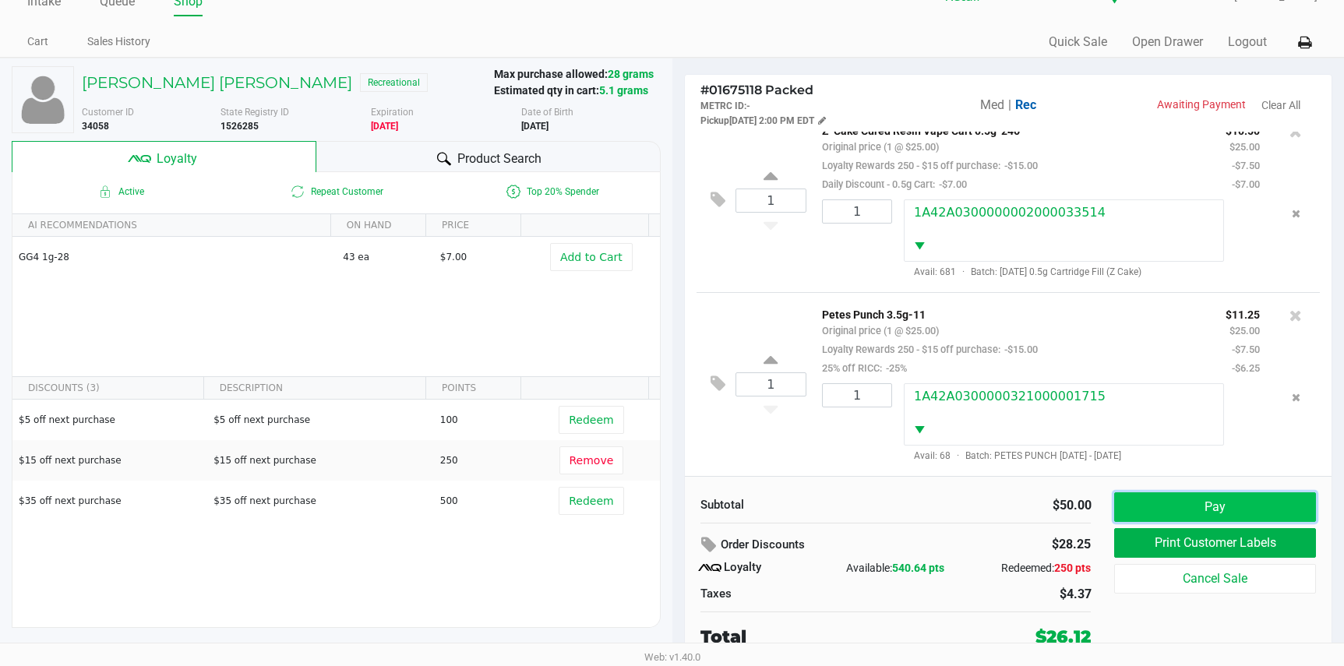
click at [1152, 509] on button "Pay" at bounding box center [1214, 507] width 201 height 30
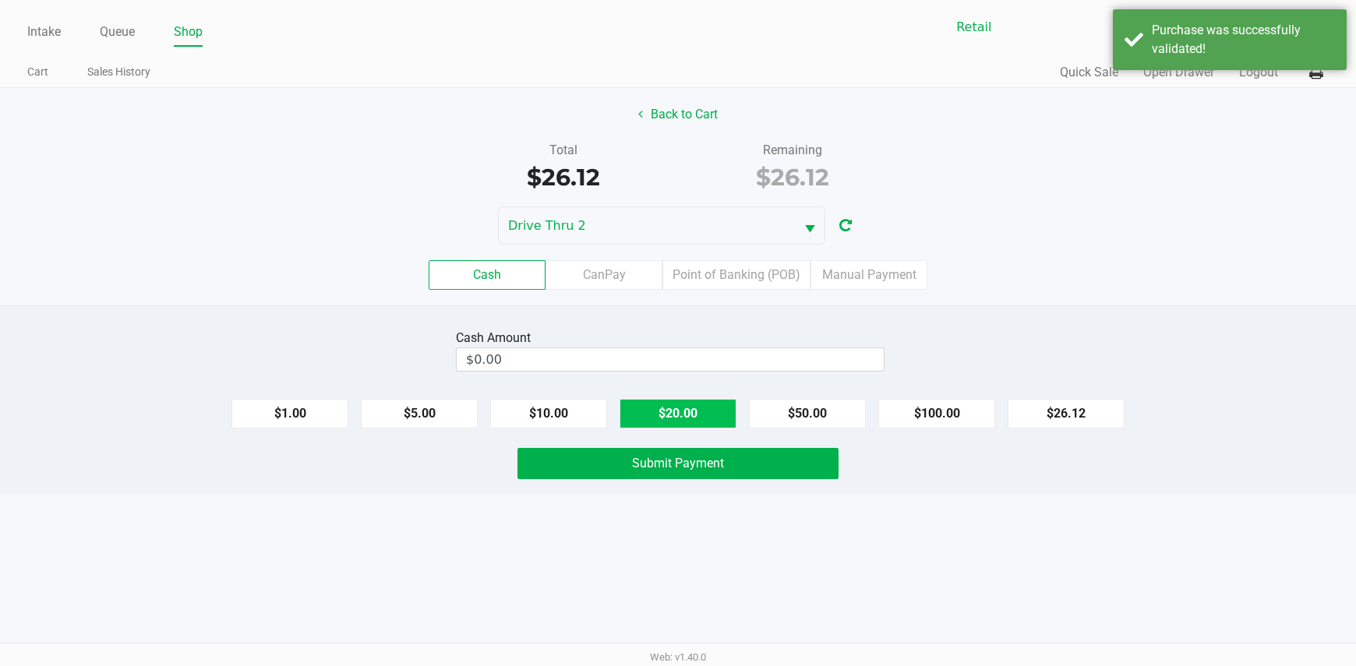
click at [658, 406] on button "$20.00" at bounding box center [677, 414] width 117 height 30
type input "$40.00"
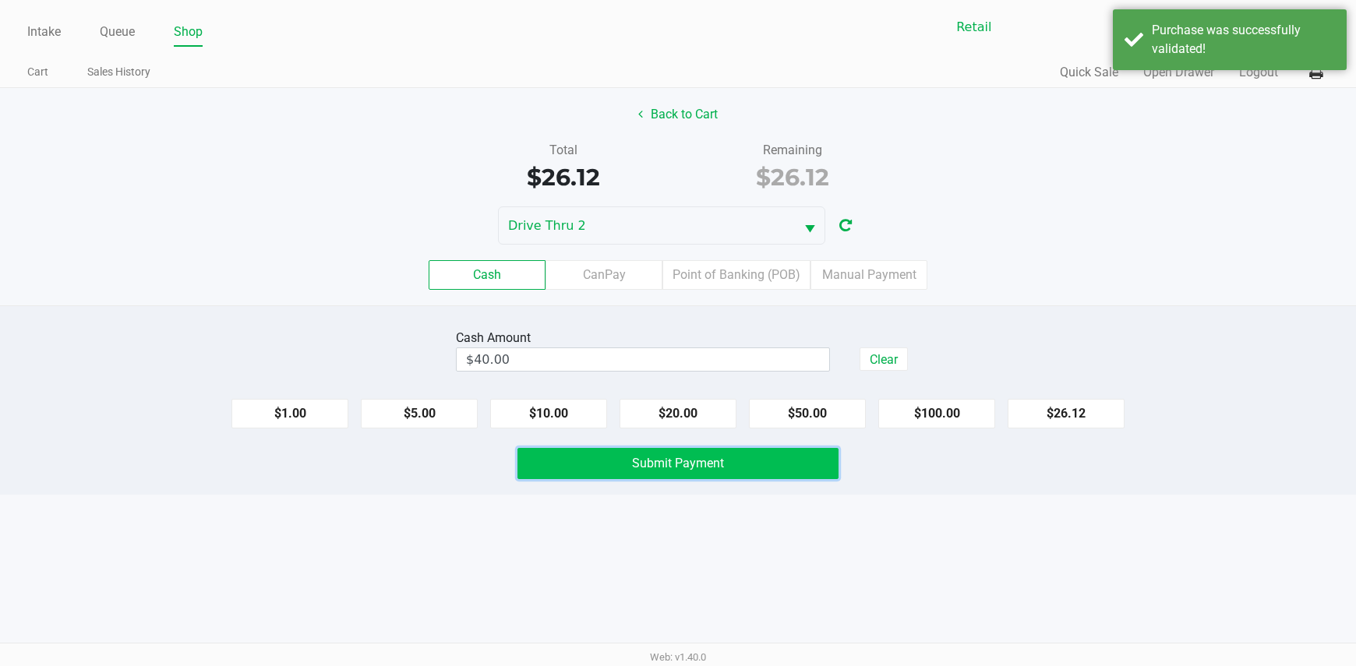
click at [616, 458] on button "Submit Payment" at bounding box center [678, 463] width 322 height 31
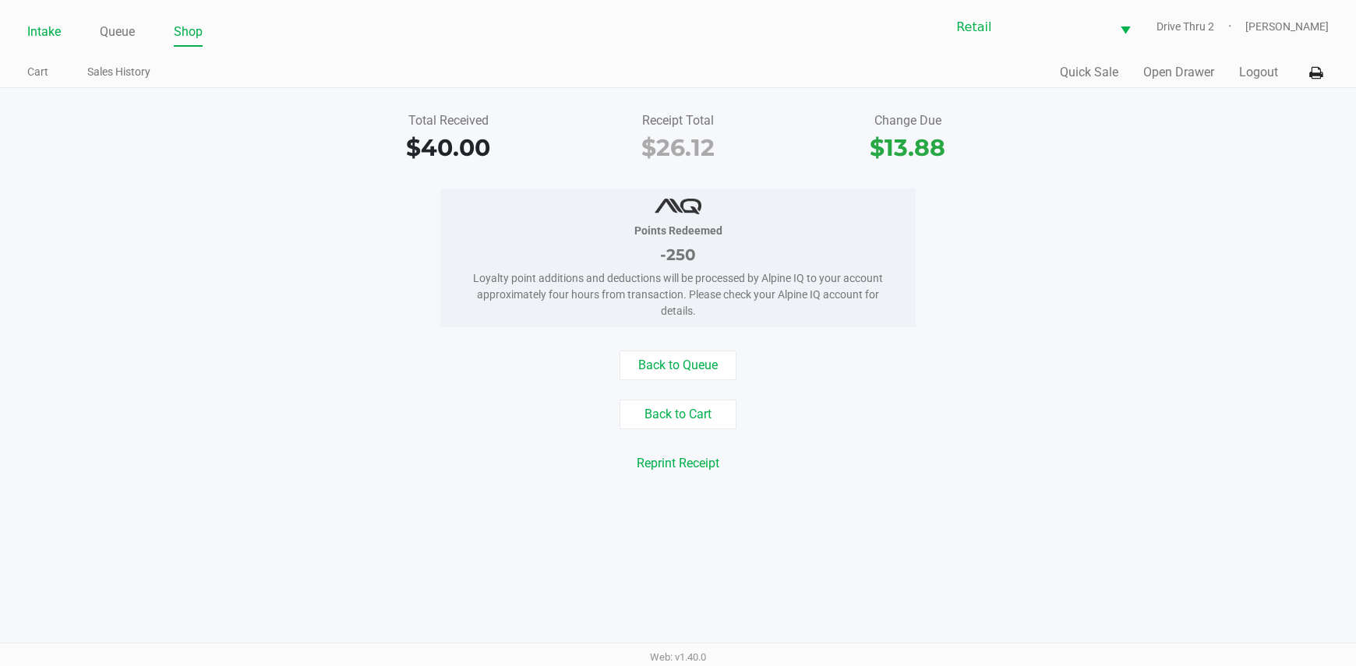
click at [31, 28] on link "Intake" at bounding box center [44, 32] width 34 height 22
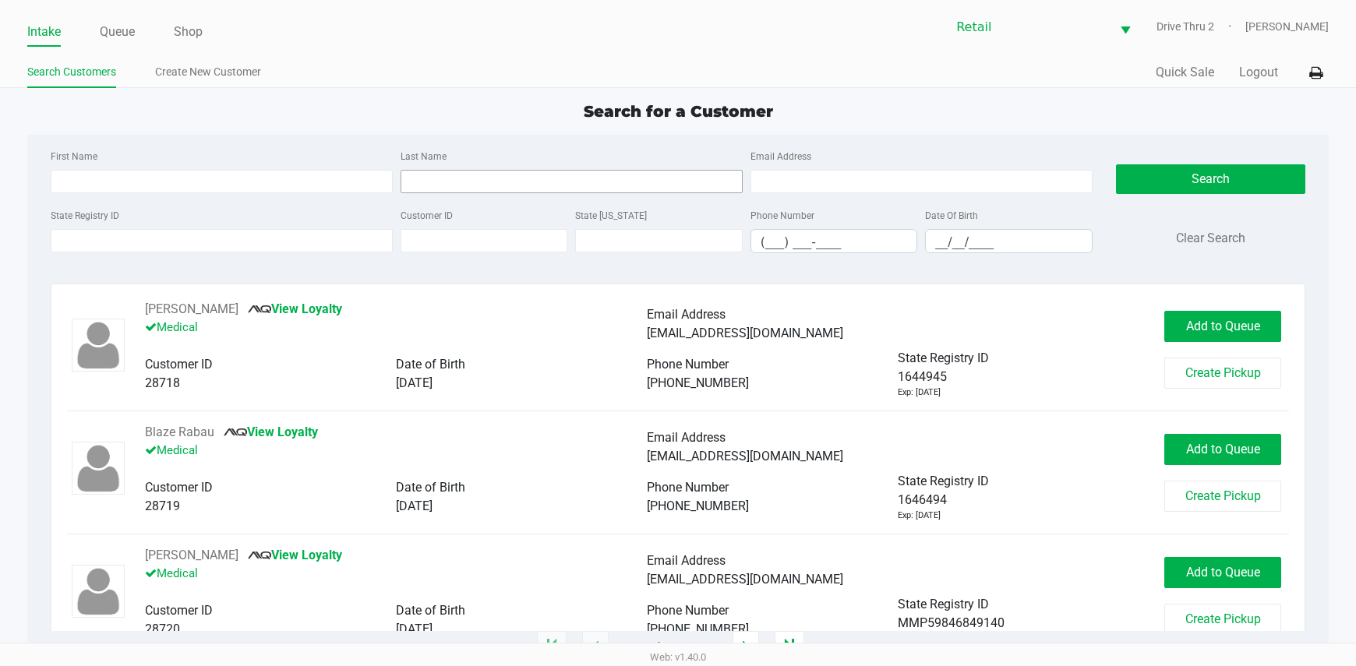
drag, startPoint x: 415, startPoint y: 196, endPoint x: 426, endPoint y: 191, distance: 12.2
click at [416, 196] on div "First Name Last Name Email Address" at bounding box center [572, 175] width 1050 height 59
click at [426, 191] on input "Last Name" at bounding box center [572, 181] width 342 height 23
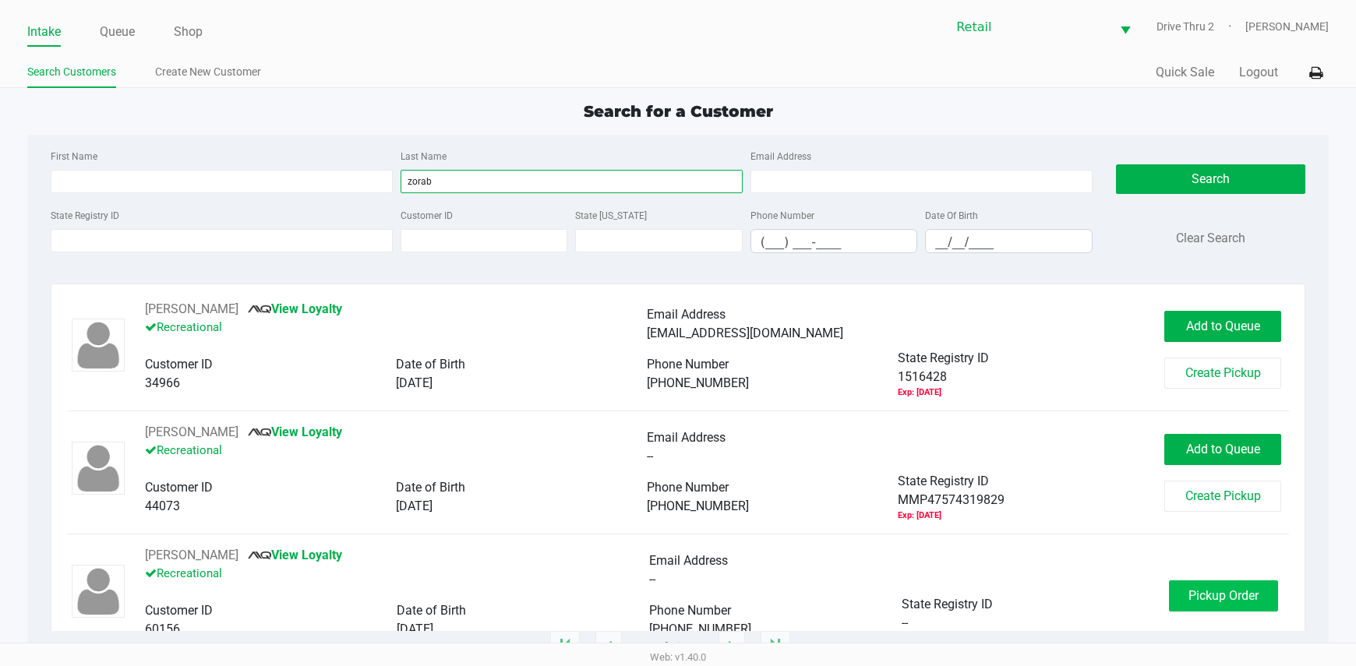
type input "zorab"
click at [1170, 588] on button "Pickup Order" at bounding box center [1223, 596] width 109 height 31
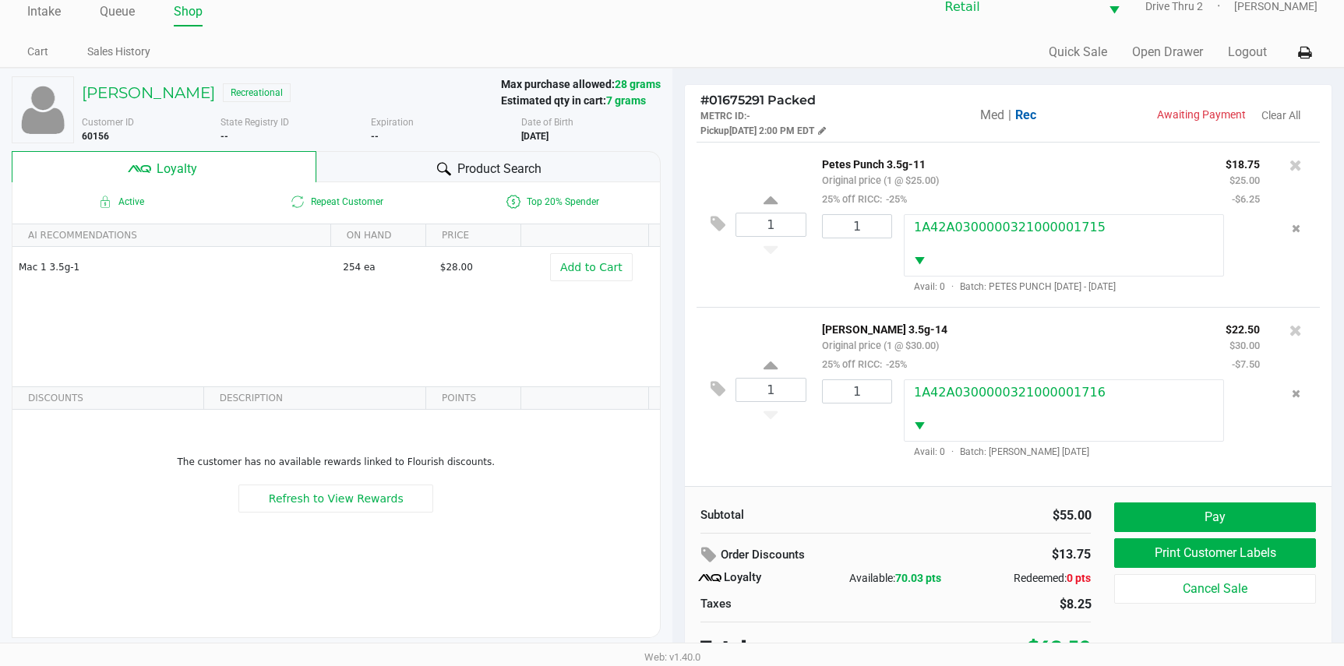
scroll to position [30, 0]
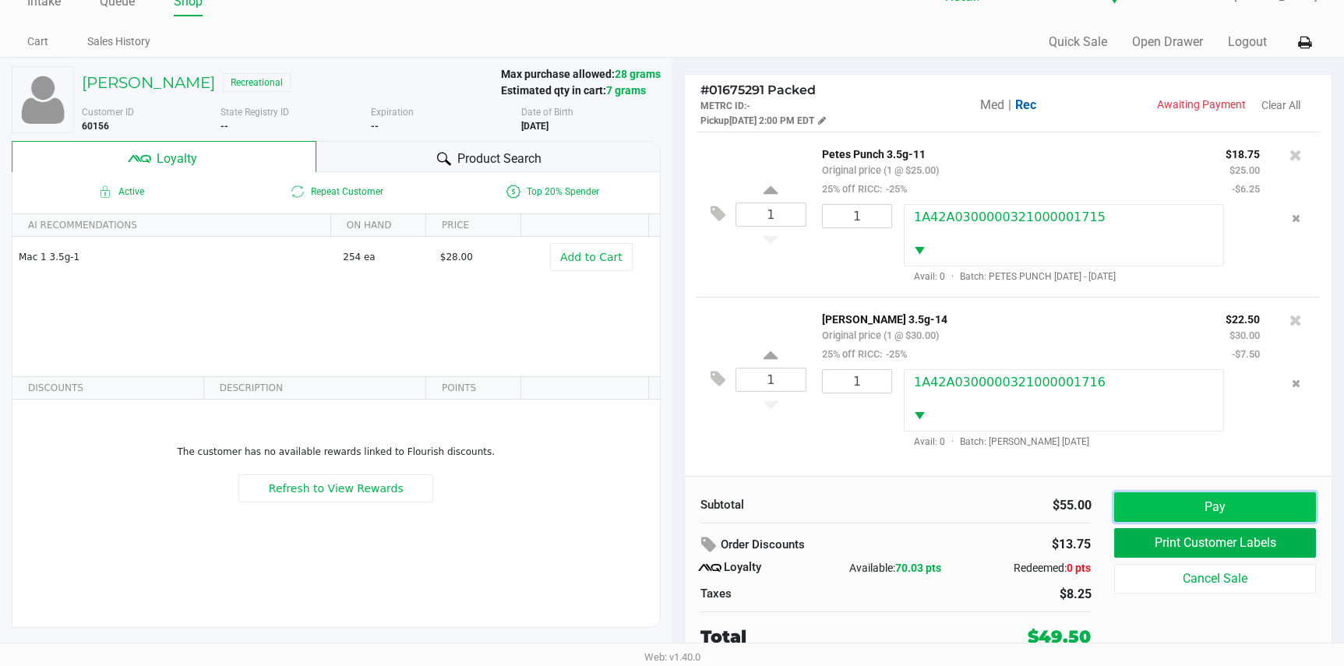
click at [1176, 521] on button "Pay" at bounding box center [1214, 507] width 201 height 30
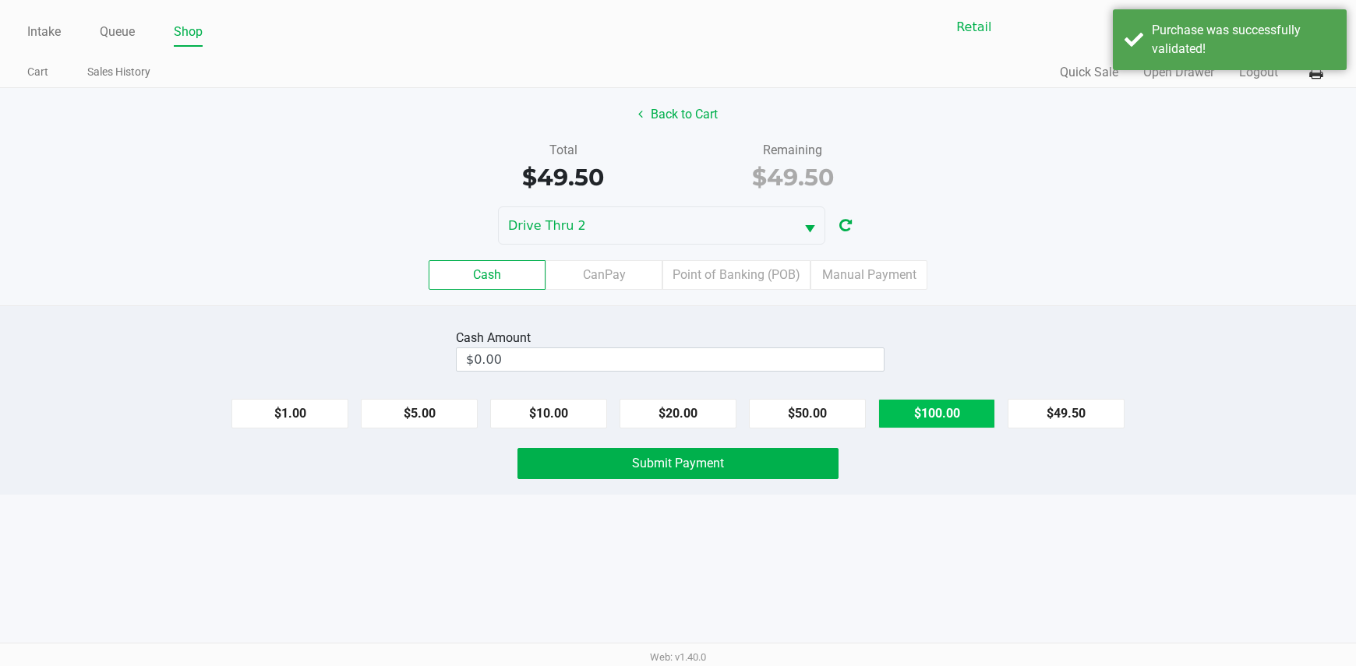
click at [902, 414] on button "$100.00" at bounding box center [936, 414] width 117 height 30
type input "$100.00"
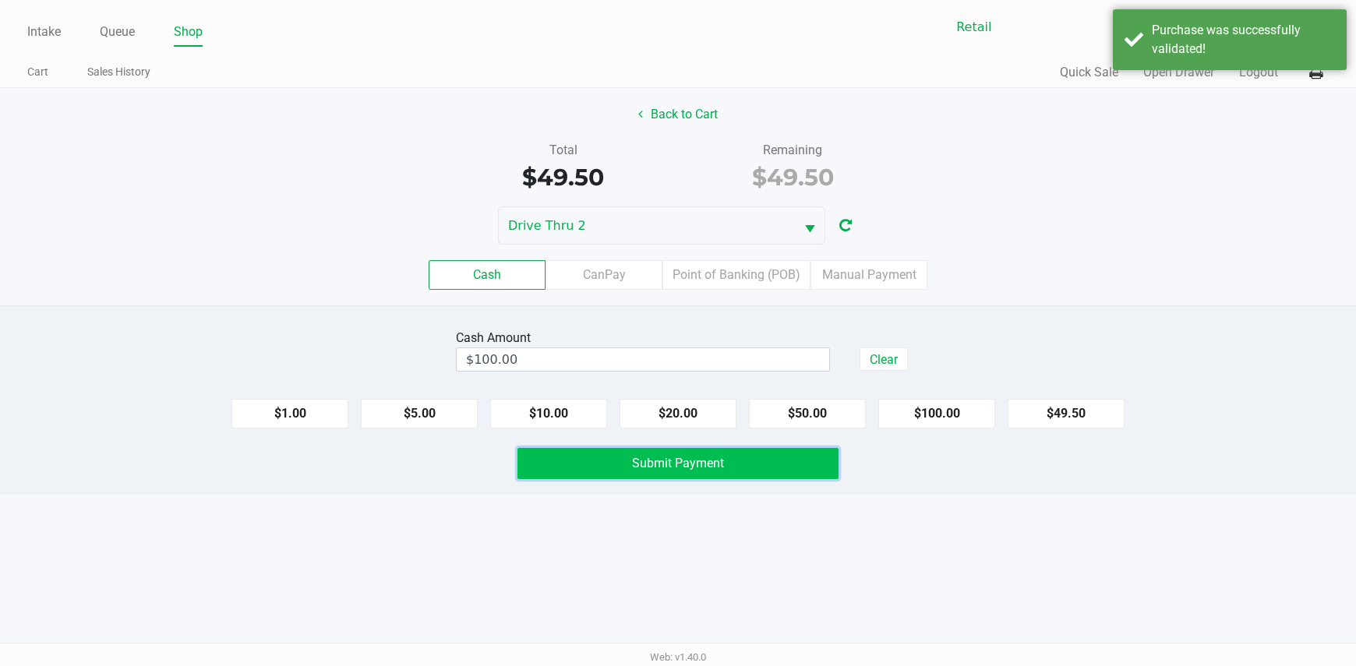
click at [760, 458] on button "Submit Payment" at bounding box center [678, 463] width 322 height 31
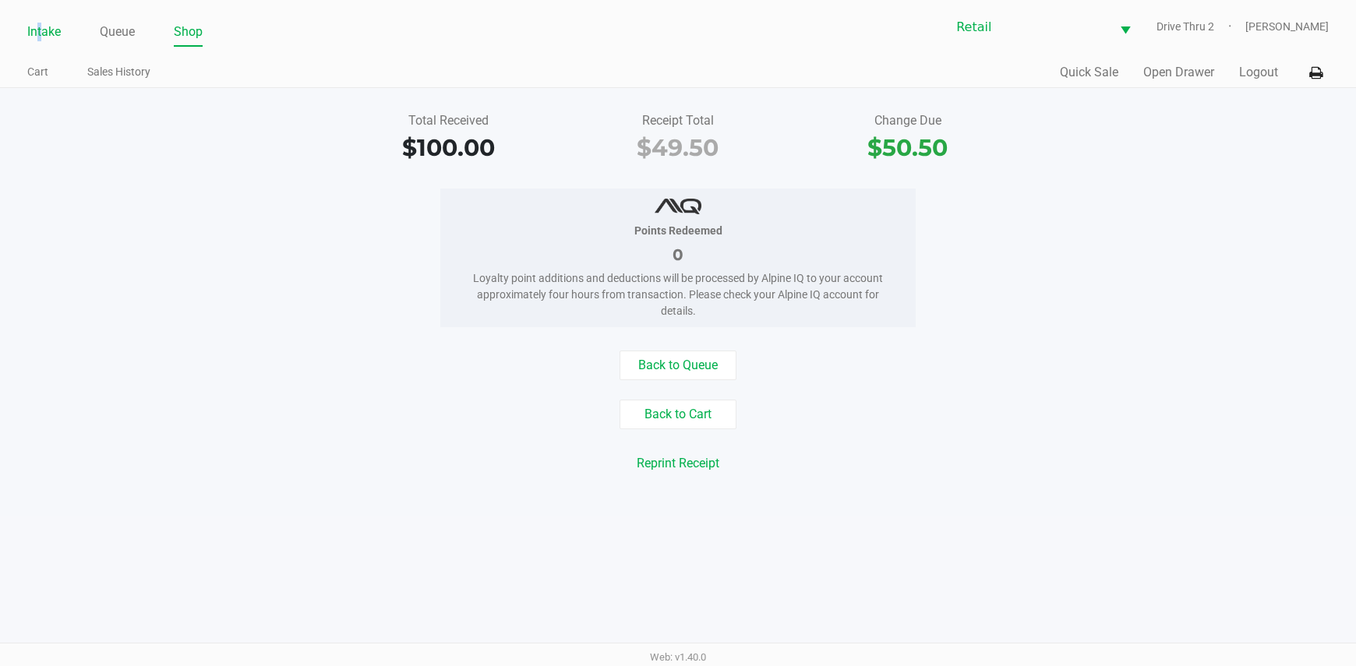
click at [39, 35] on link "Intake" at bounding box center [44, 32] width 34 height 22
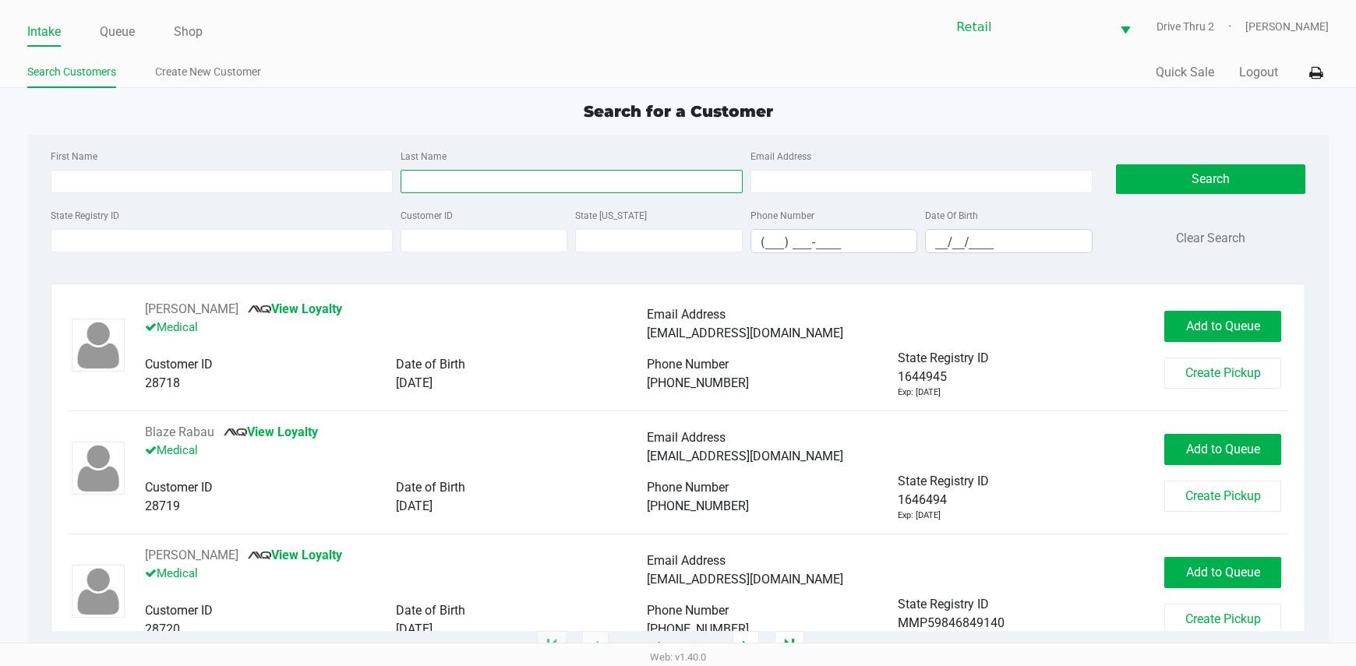
click at [466, 173] on input "Last Name" at bounding box center [572, 181] width 342 height 23
click at [472, 178] on input "Last Name" at bounding box center [572, 181] width 342 height 23
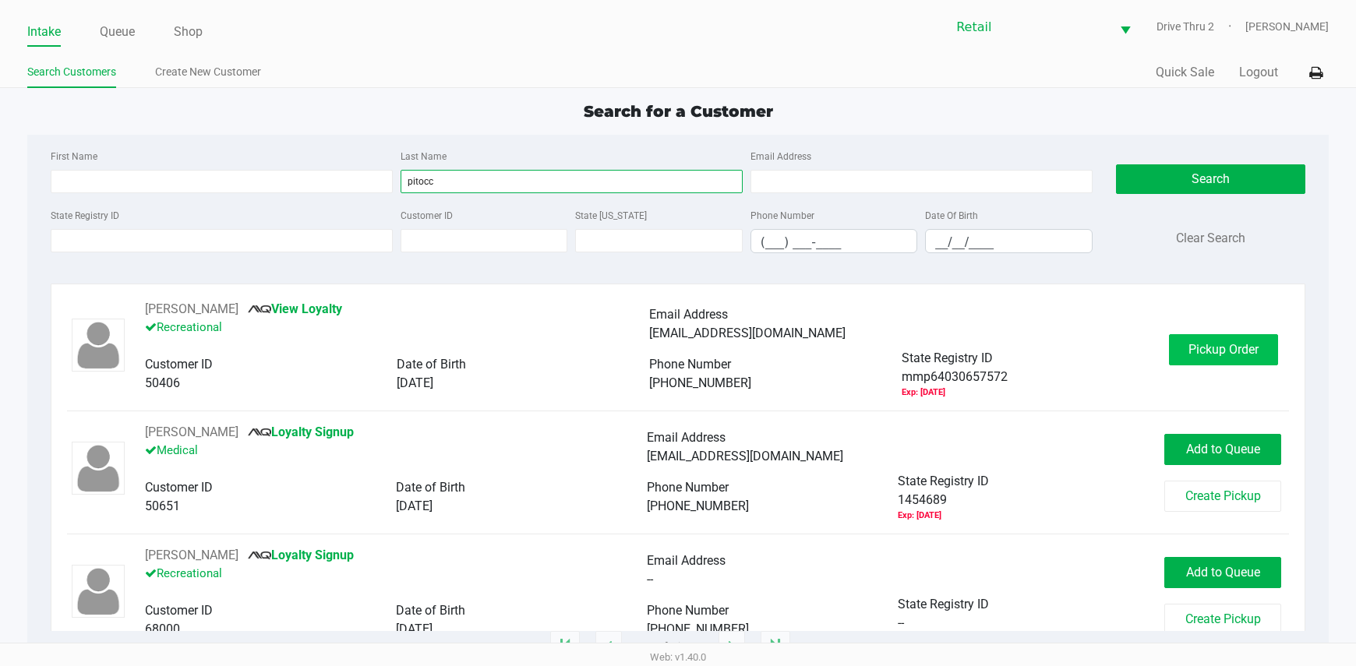
type input "pitocc"
click at [1169, 350] on button "Pickup Order" at bounding box center [1223, 349] width 109 height 31
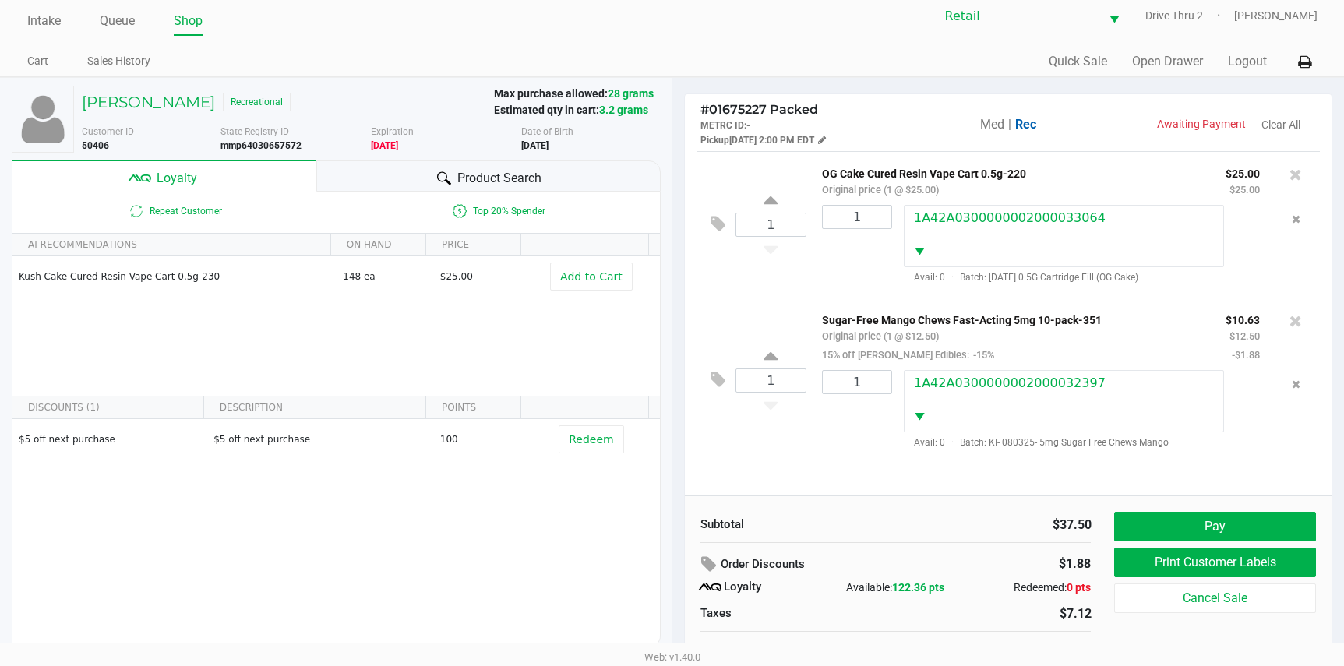
scroll to position [30, 0]
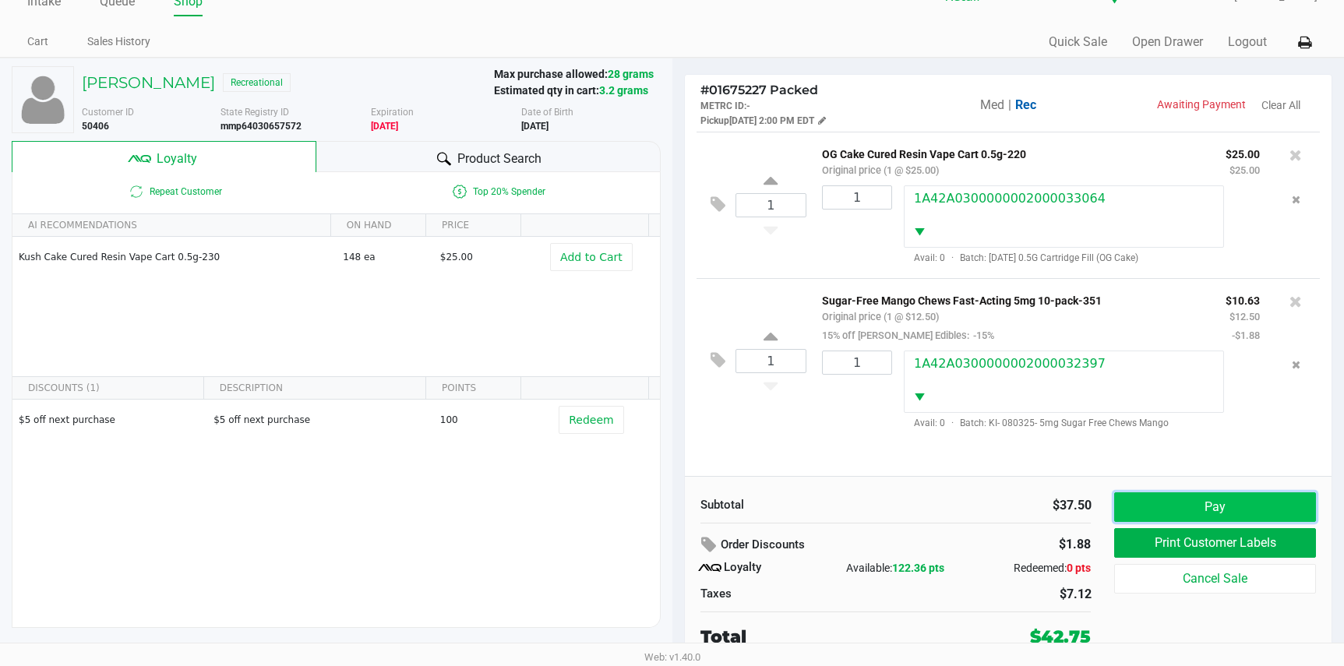
click at [1177, 497] on button "Pay" at bounding box center [1214, 507] width 201 height 30
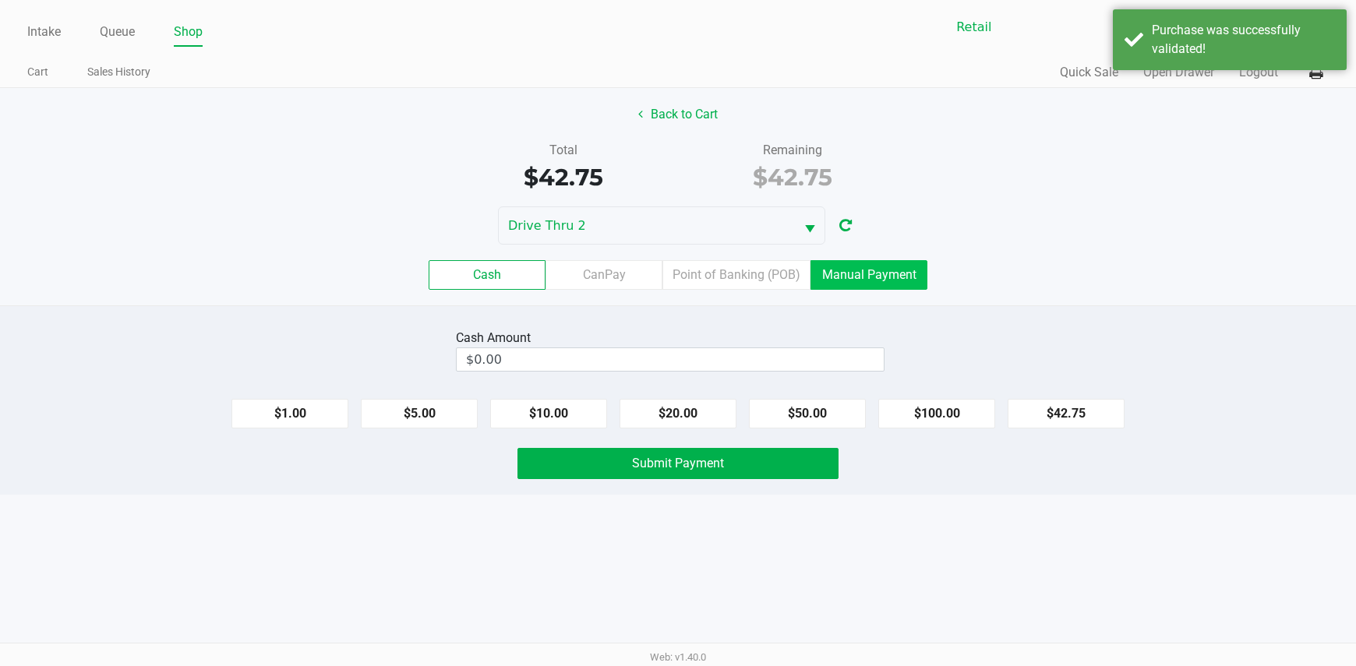
click at [870, 271] on label "Manual Payment" at bounding box center [868, 275] width 117 height 30
click at [0, 0] on 8 "Manual Payment" at bounding box center [0, 0] width 0 height 0
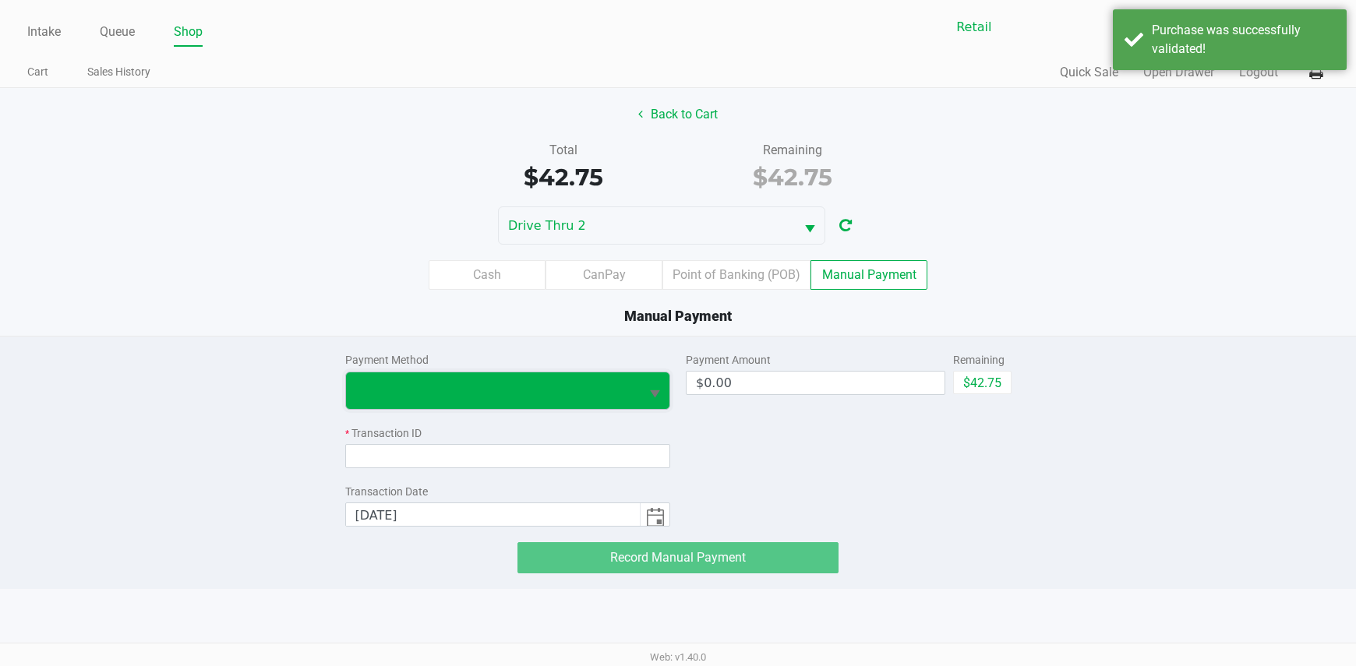
click at [635, 396] on span at bounding box center [493, 390] width 295 height 37
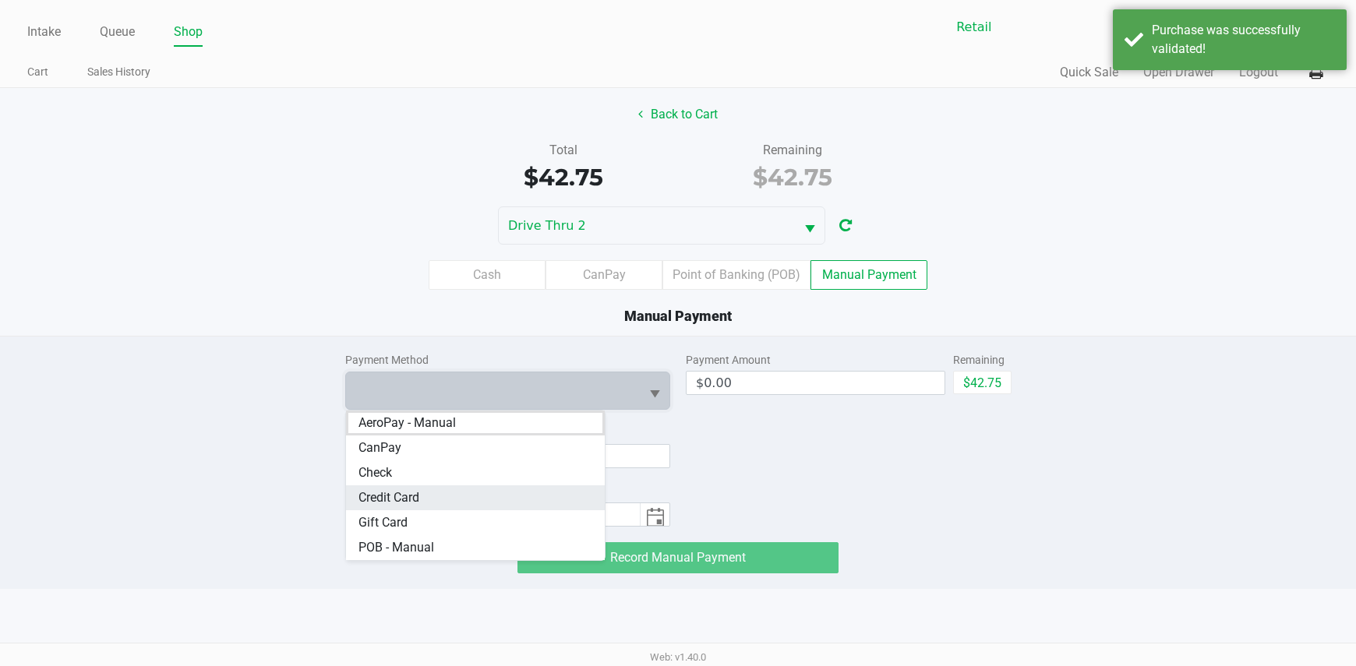
click at [418, 491] on span "Credit Card" at bounding box center [388, 498] width 61 height 19
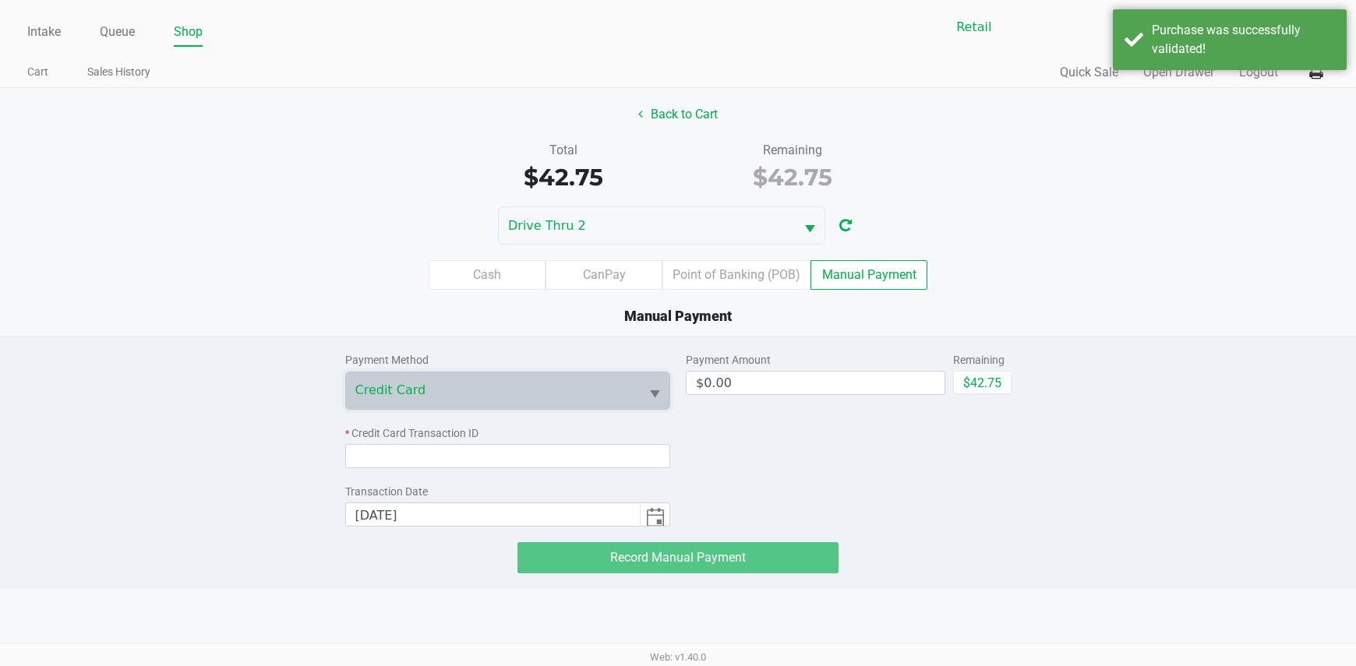
click at [1026, 382] on div "Payment Method Credit Card * Credit Card Transaction ID Transaction Date [DATE]…" at bounding box center [677, 455] width 1379 height 237
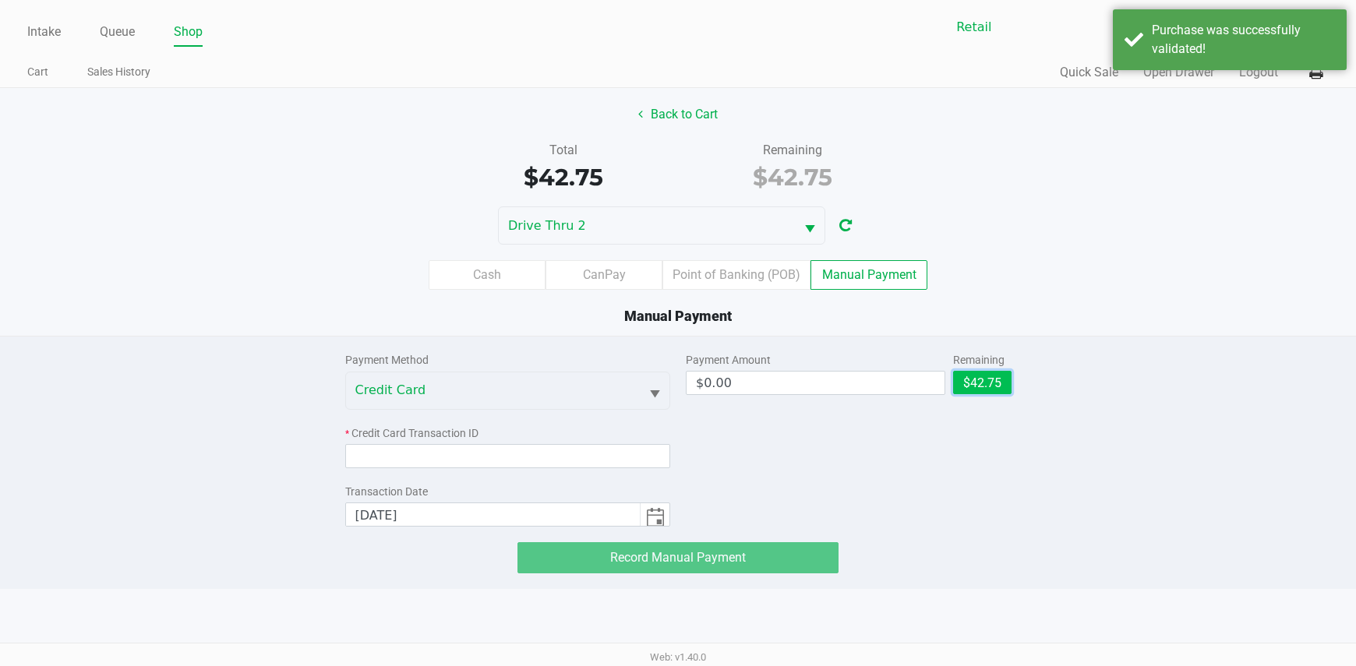
click at [989, 382] on button "$42.75" at bounding box center [982, 382] width 58 height 23
type input "$42.75"
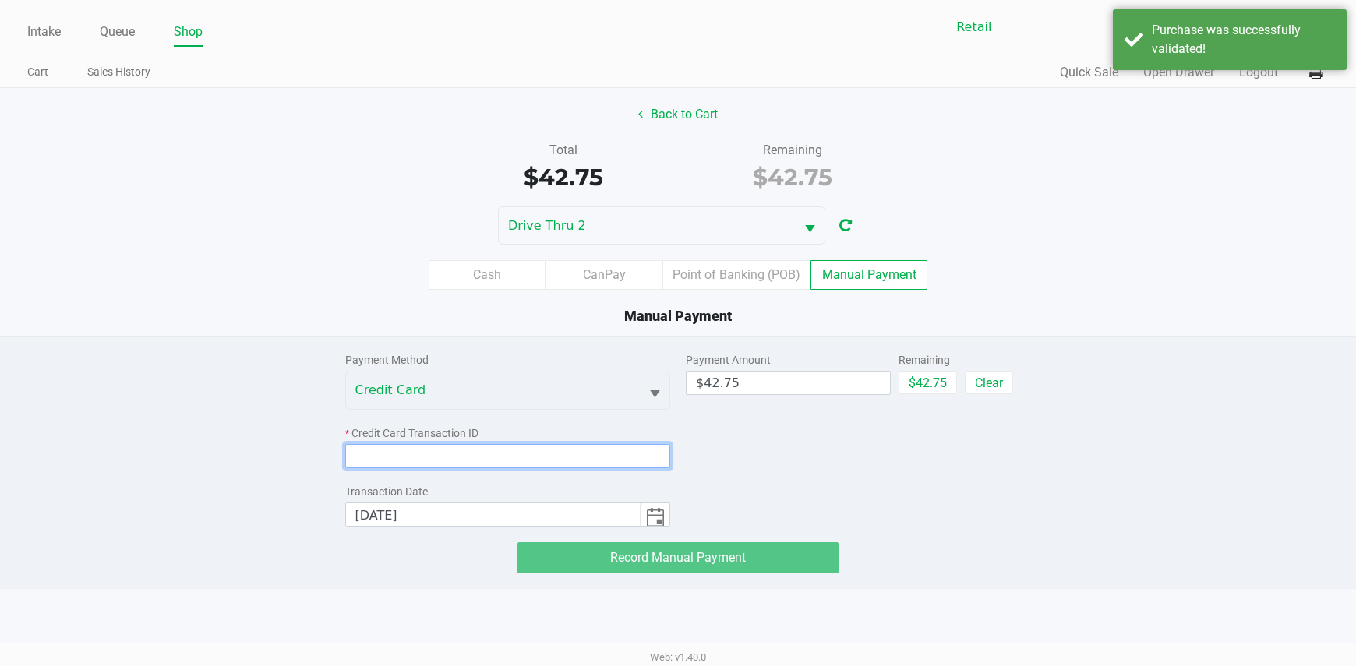
click at [638, 462] on input at bounding box center [508, 456] width 326 height 24
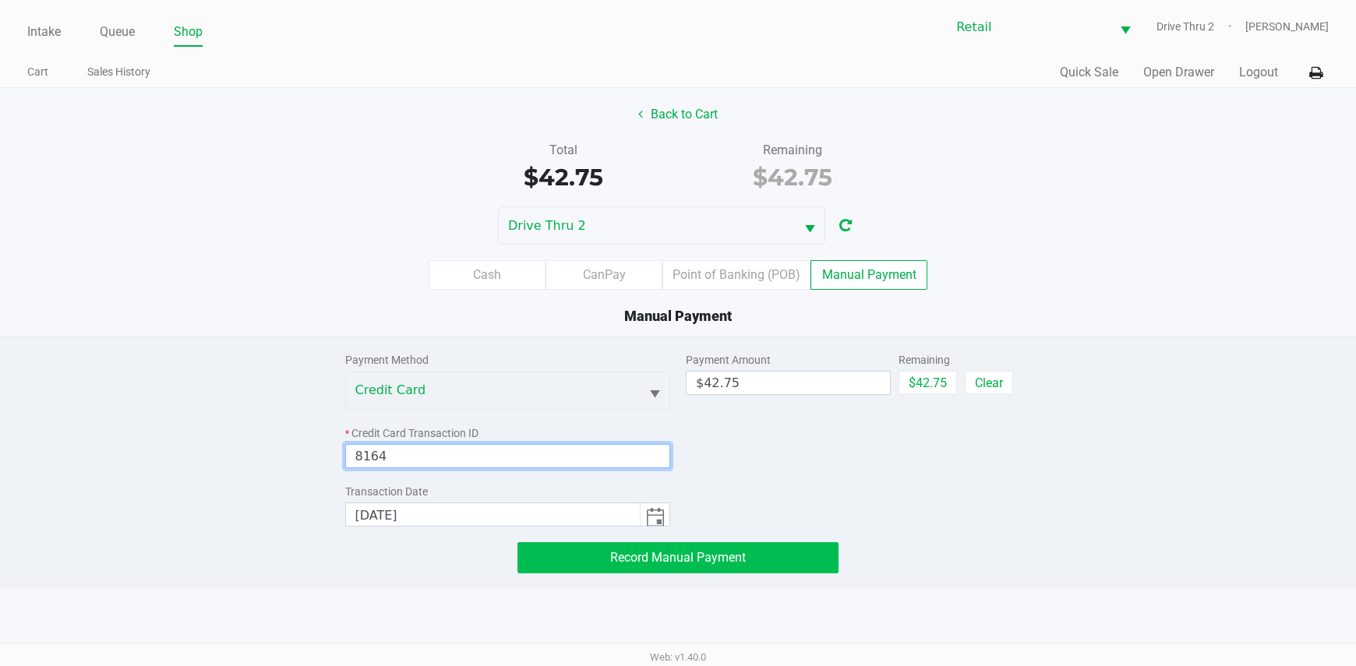
type input "8164"
click at [658, 570] on button "Record Manual Payment" at bounding box center [678, 557] width 322 height 31
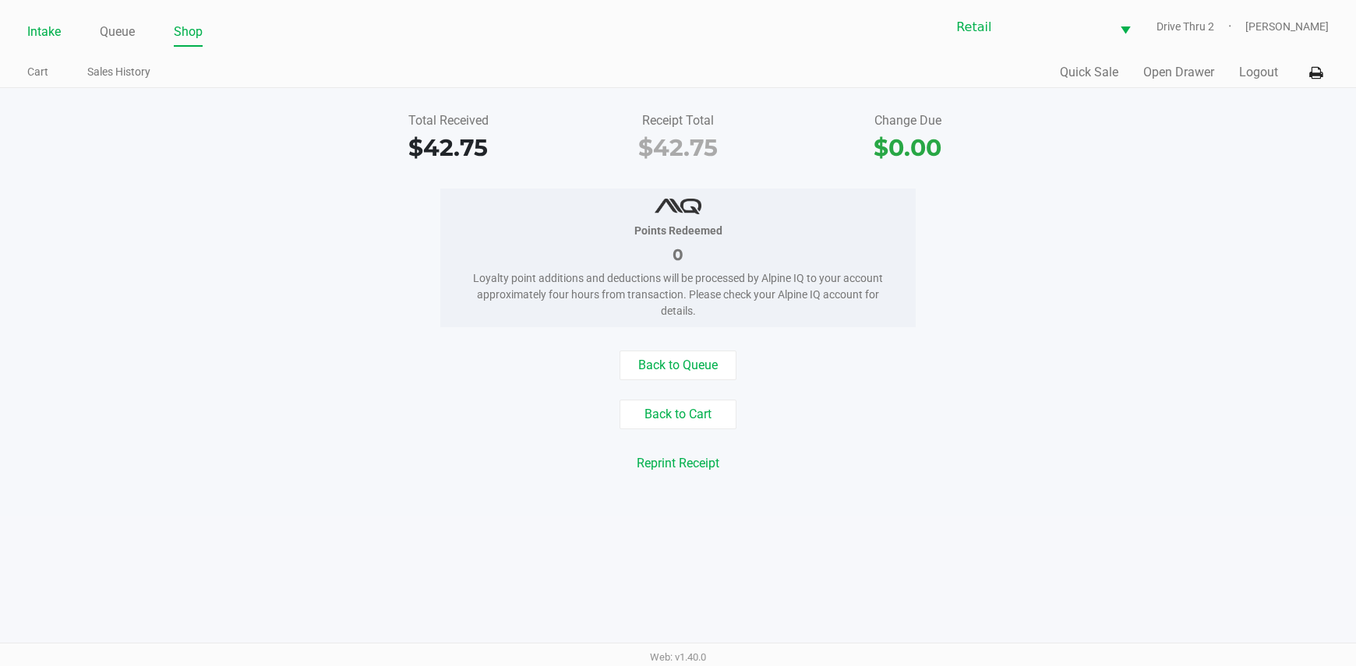
click at [55, 32] on link "Intake" at bounding box center [44, 32] width 34 height 22
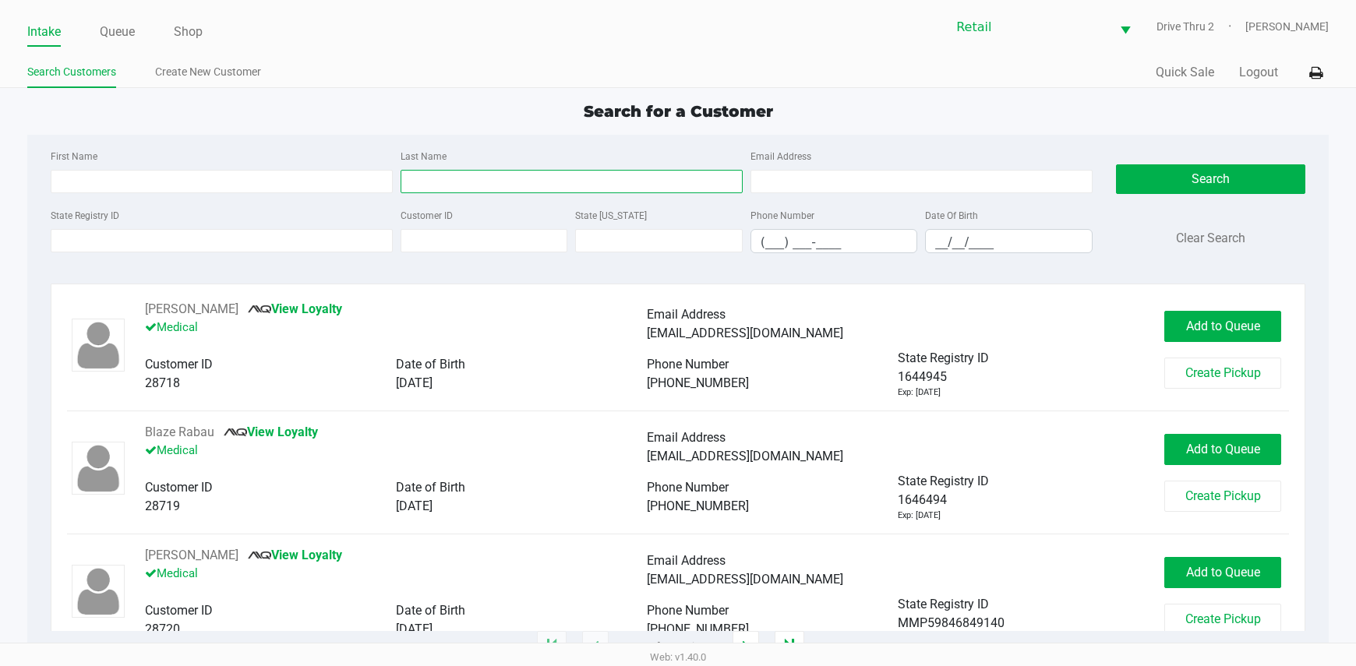
click at [450, 182] on input "Last Name" at bounding box center [572, 181] width 342 height 23
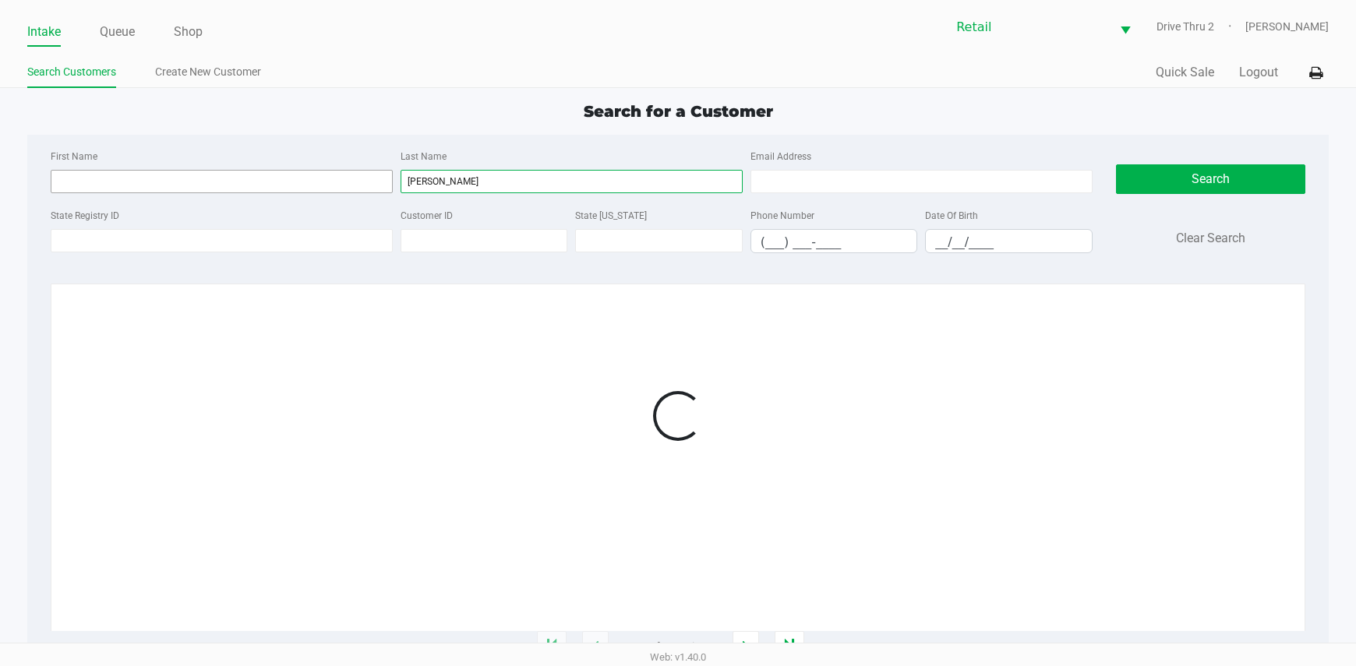
type input "[PERSON_NAME]"
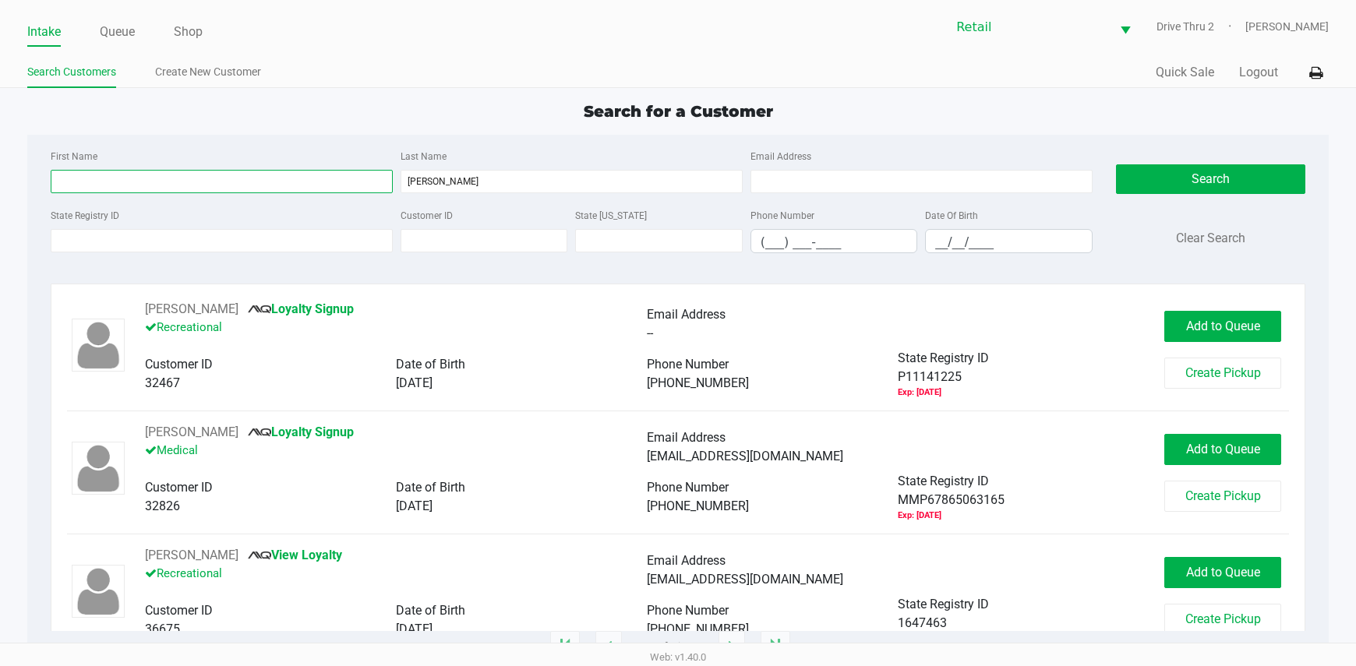
click at [350, 183] on input "First Name" at bounding box center [222, 181] width 342 height 23
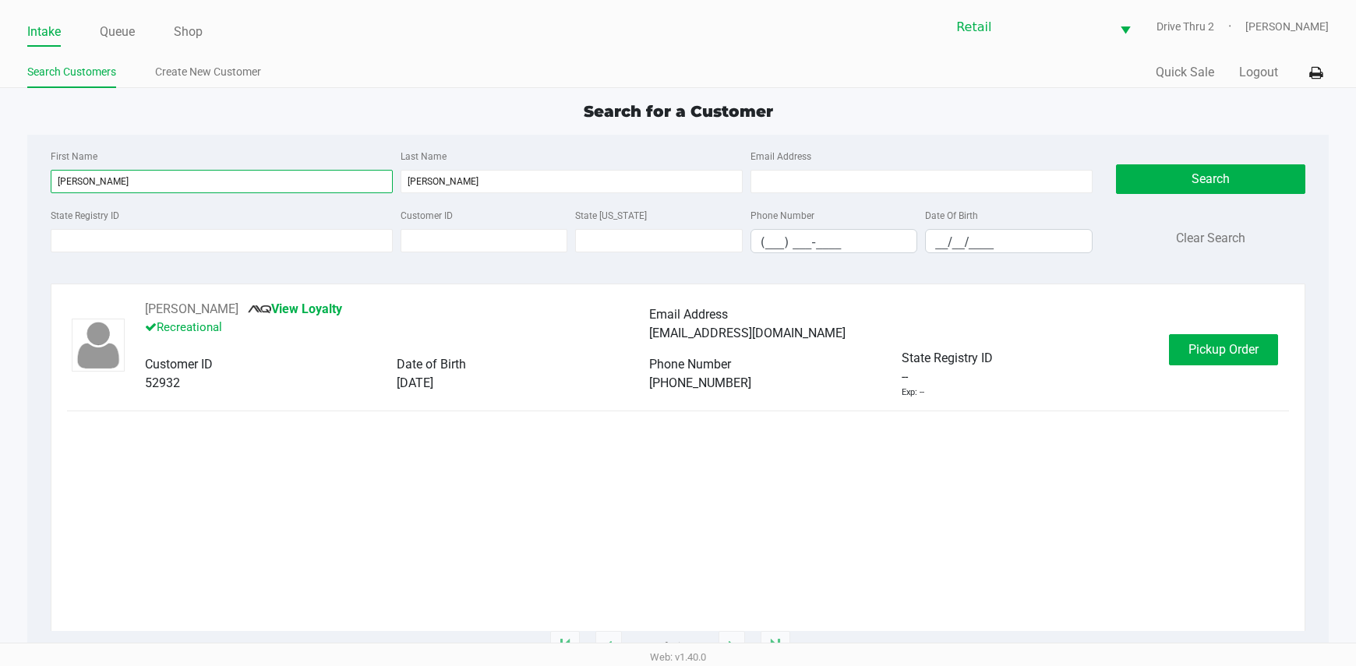
type input "[PERSON_NAME]"
click at [1214, 370] on div "[PERSON_NAME] View Loyalty Recreational Email Address [EMAIL_ADDRESS][DOMAIN_NA…" at bounding box center [678, 349] width 1222 height 99
click at [1223, 348] on span "Pickup Order" at bounding box center [1223, 349] width 70 height 15
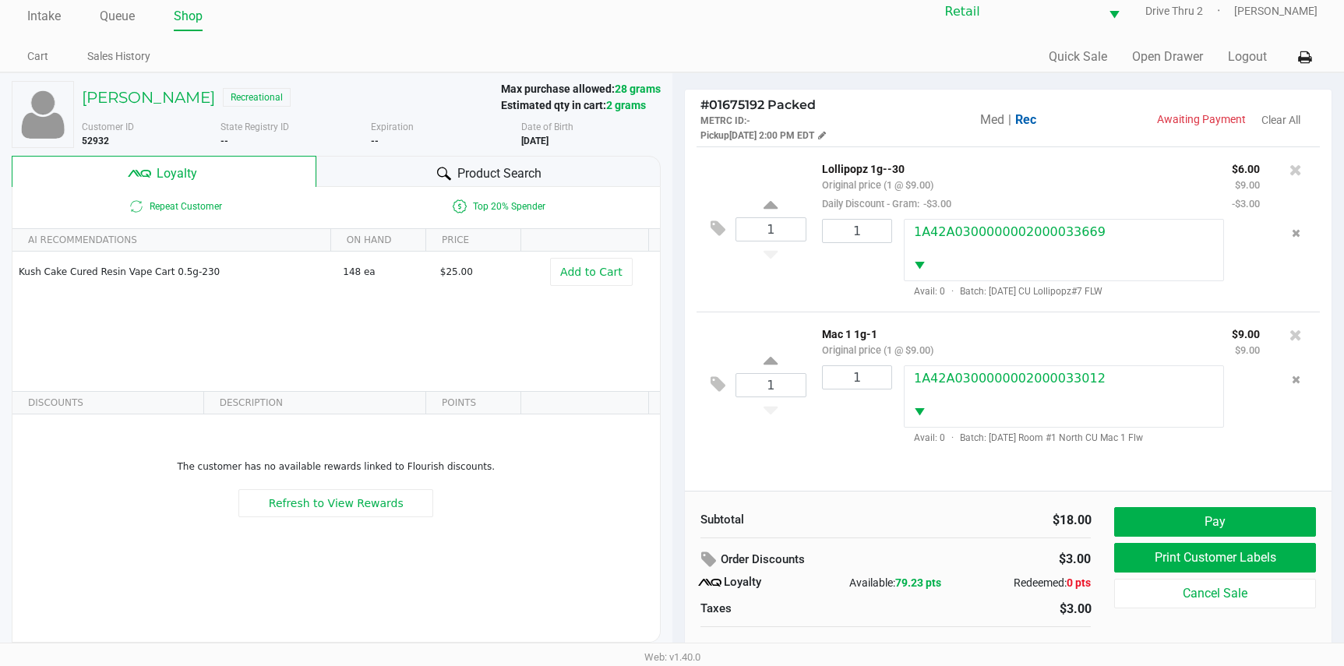
scroll to position [30, 0]
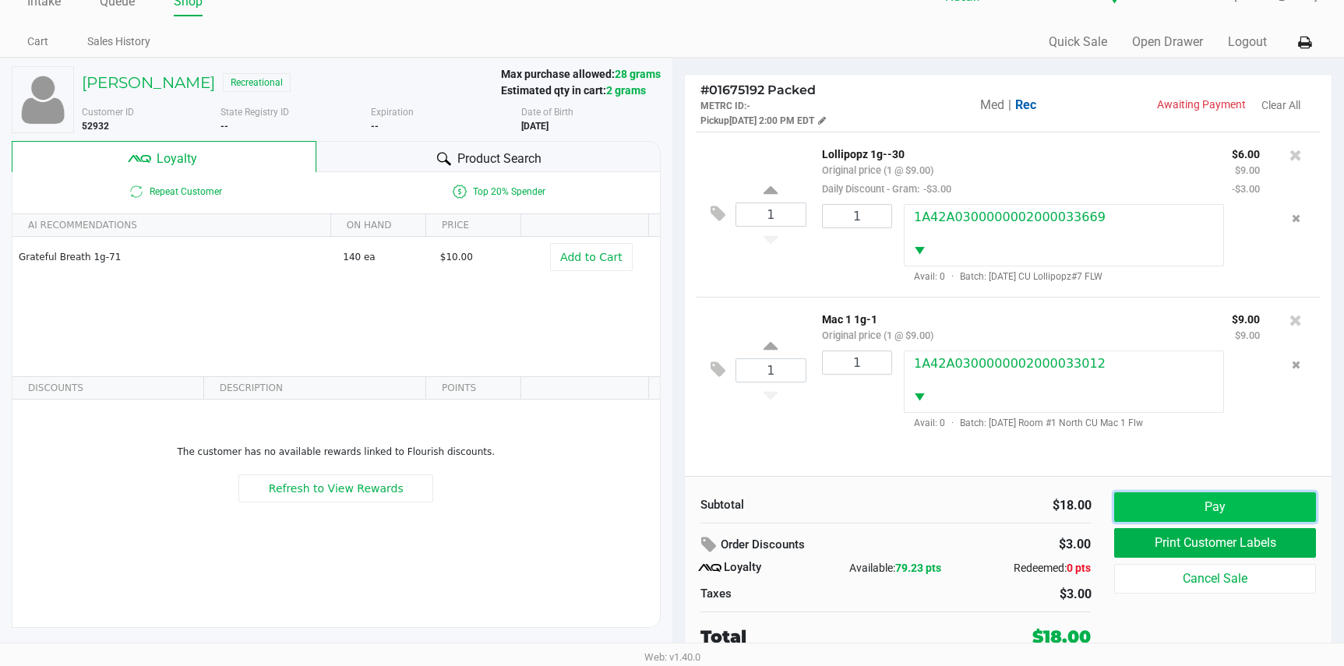
click at [1172, 510] on button "Pay" at bounding box center [1214, 507] width 201 height 30
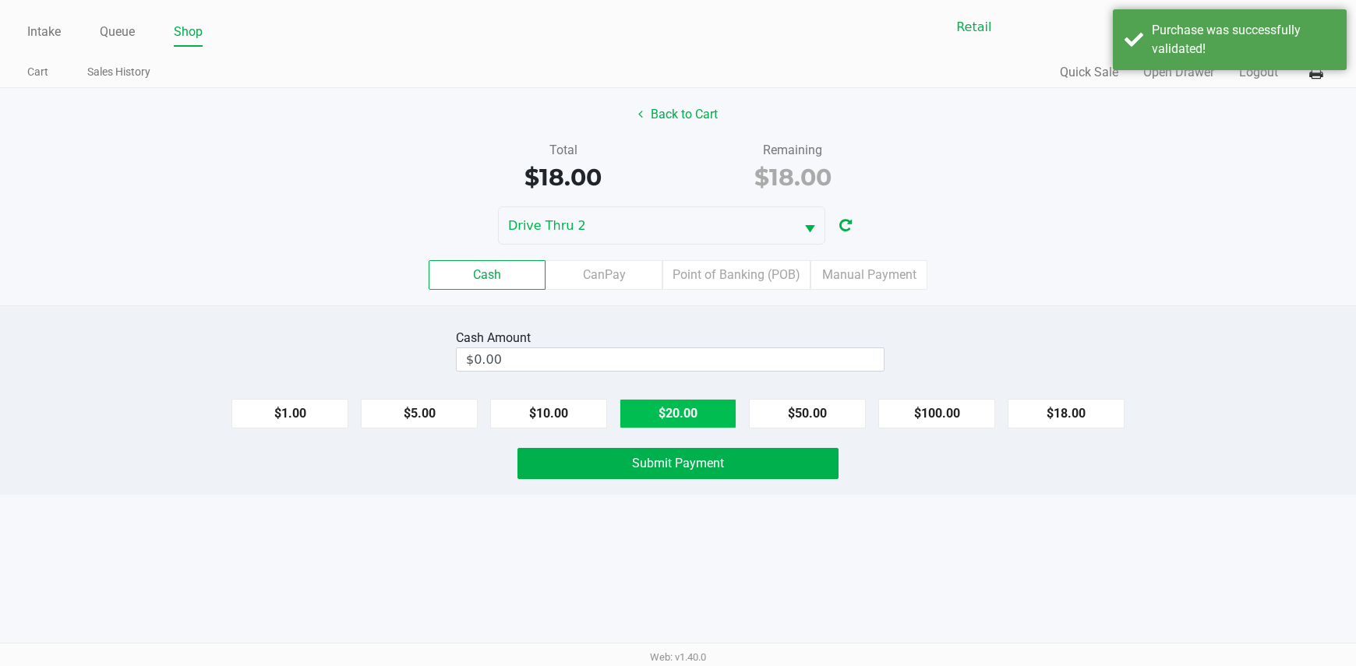
click at [722, 416] on button "$20.00" at bounding box center [677, 414] width 117 height 30
type input "$20.00"
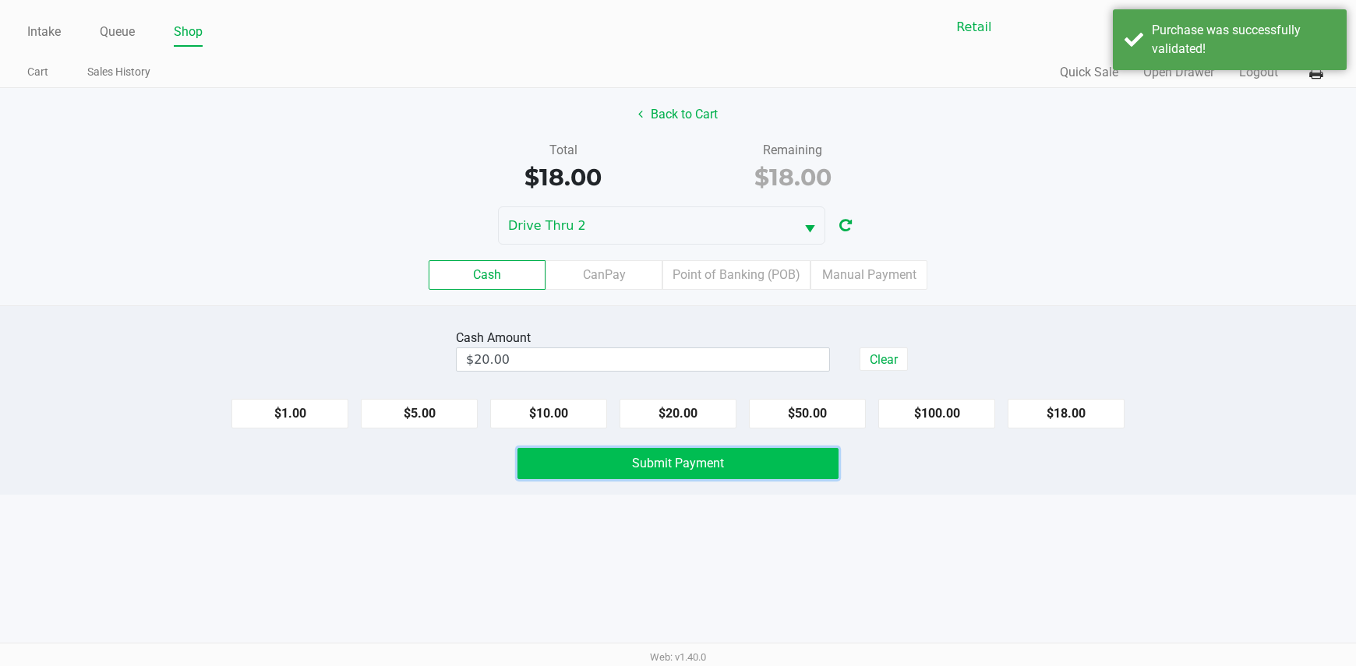
click at [708, 462] on span "Submit Payment" at bounding box center [678, 463] width 92 height 15
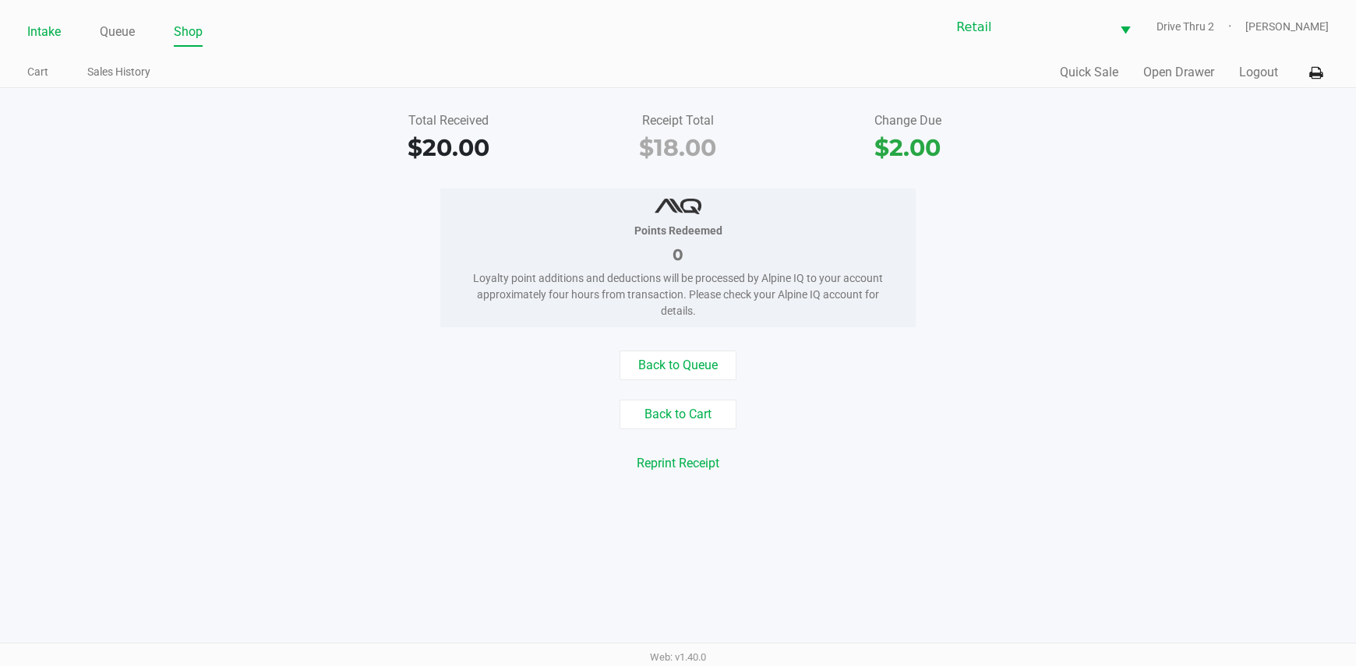
click at [44, 30] on link "Intake" at bounding box center [44, 32] width 34 height 22
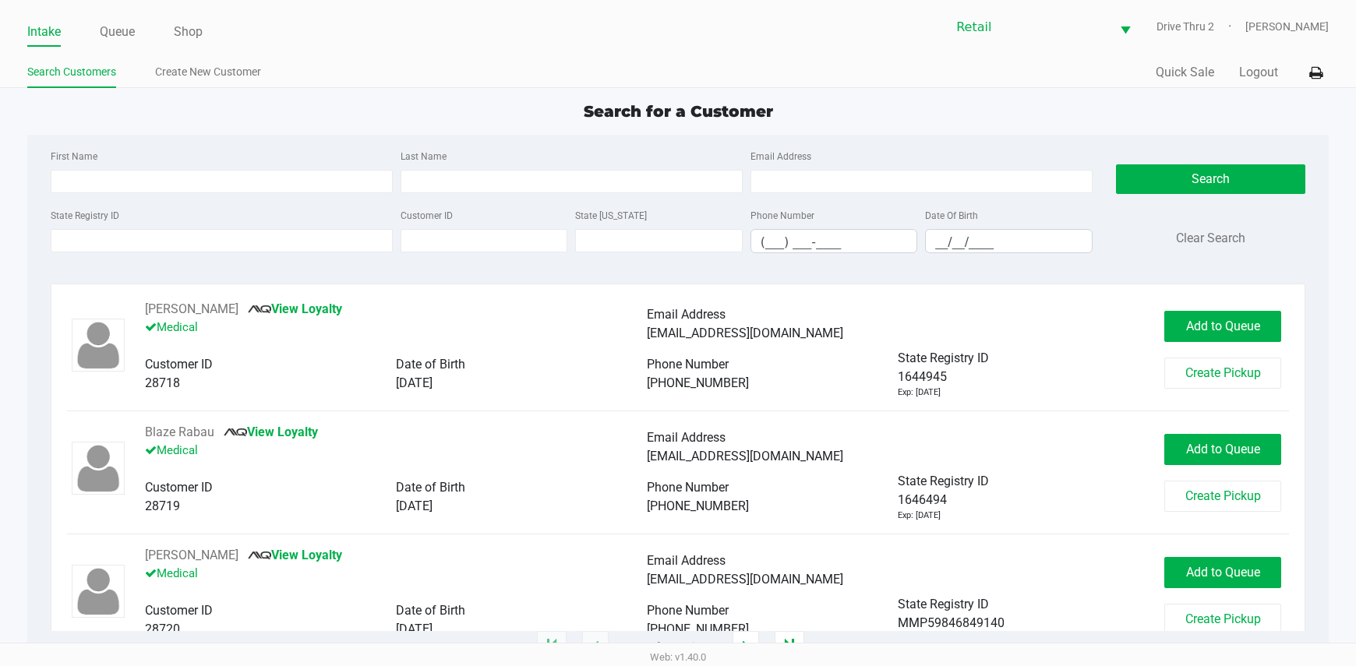
click at [589, 139] on div "First Name Last Name Email Address State Registry ID Customer ID State [US_STAT…" at bounding box center [678, 206] width 1278 height 143
click at [588, 176] on input "Last Name" at bounding box center [572, 181] width 342 height 23
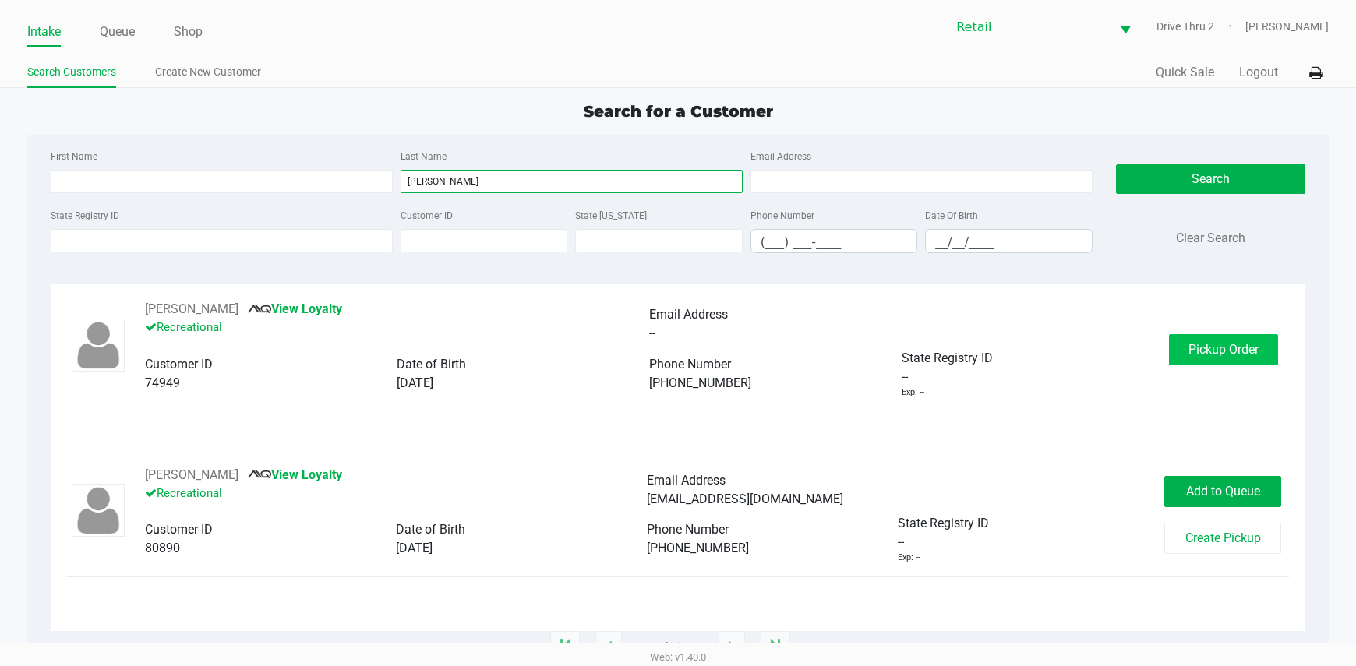
type input "[PERSON_NAME]"
click at [1249, 348] on span "Pickup Order" at bounding box center [1223, 349] width 70 height 15
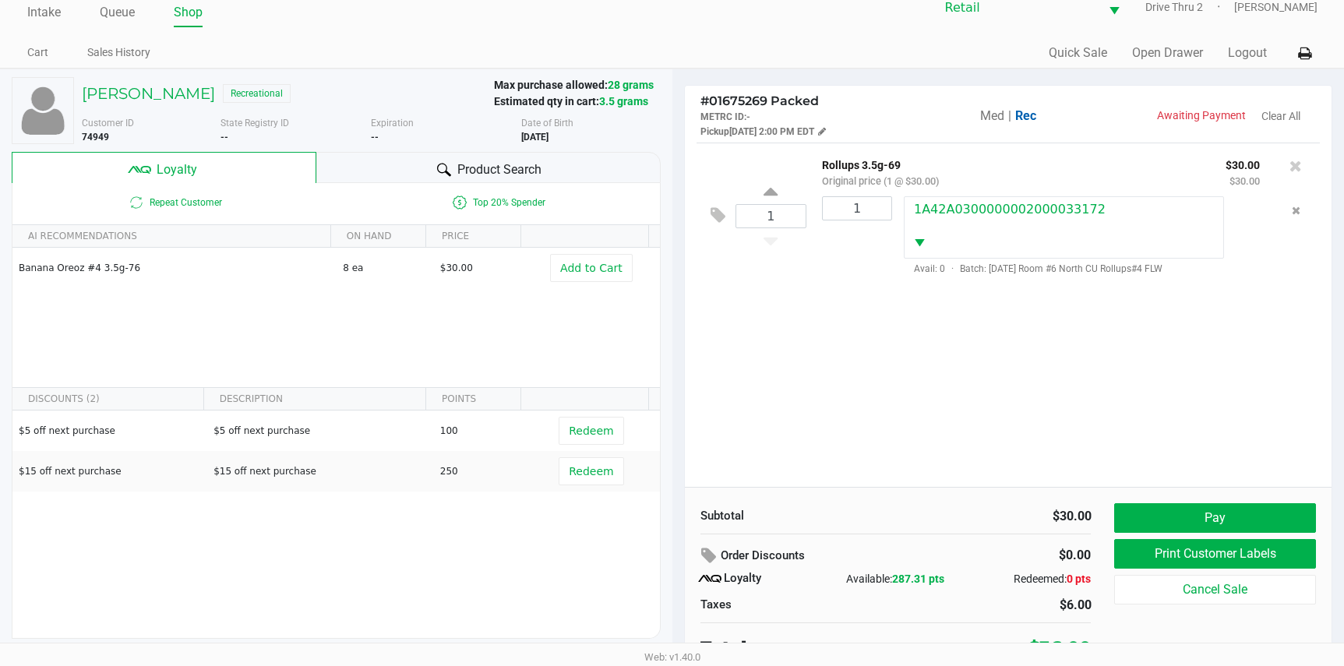
scroll to position [30, 0]
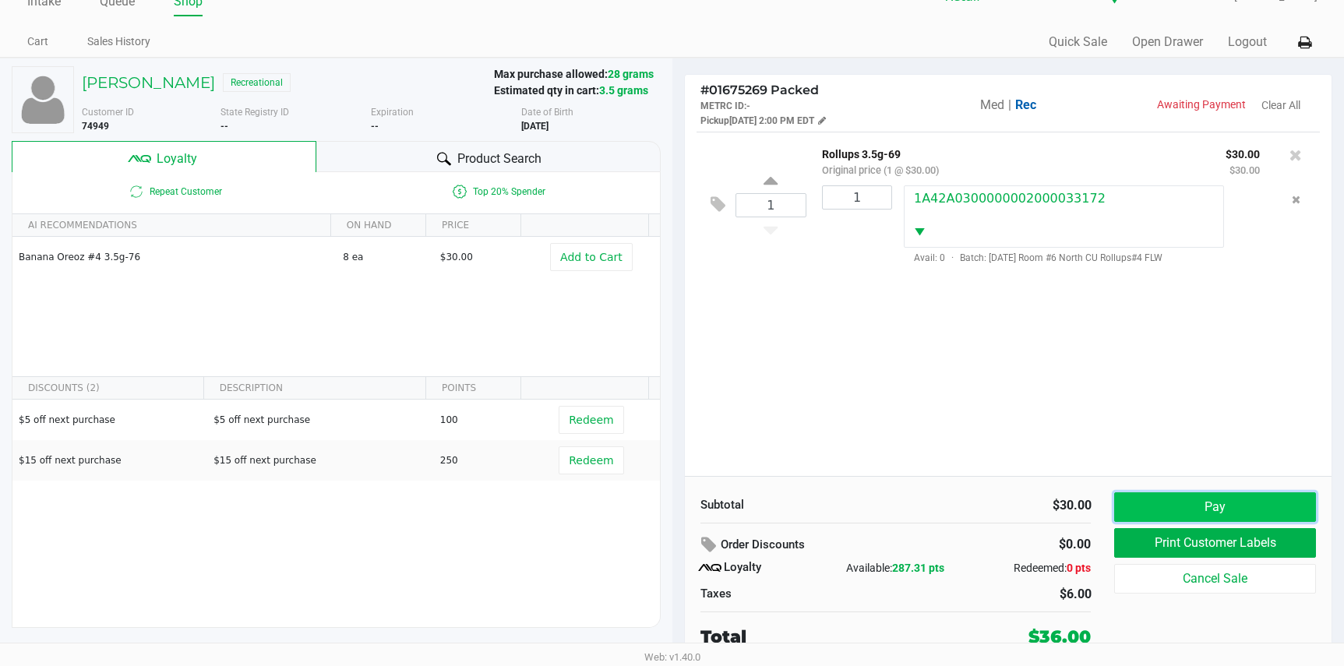
click at [1219, 506] on button "Pay" at bounding box center [1214, 507] width 201 height 30
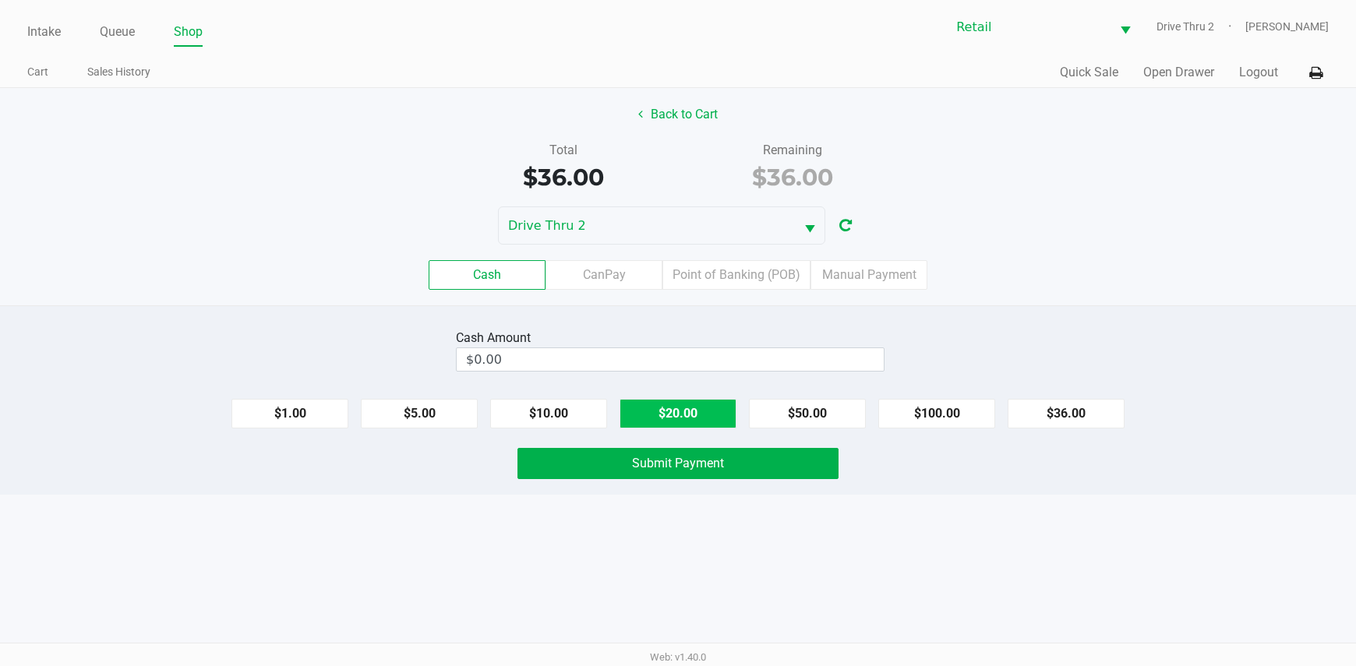
click at [694, 422] on button "$20.00" at bounding box center [677, 414] width 117 height 30
type input "$40.00"
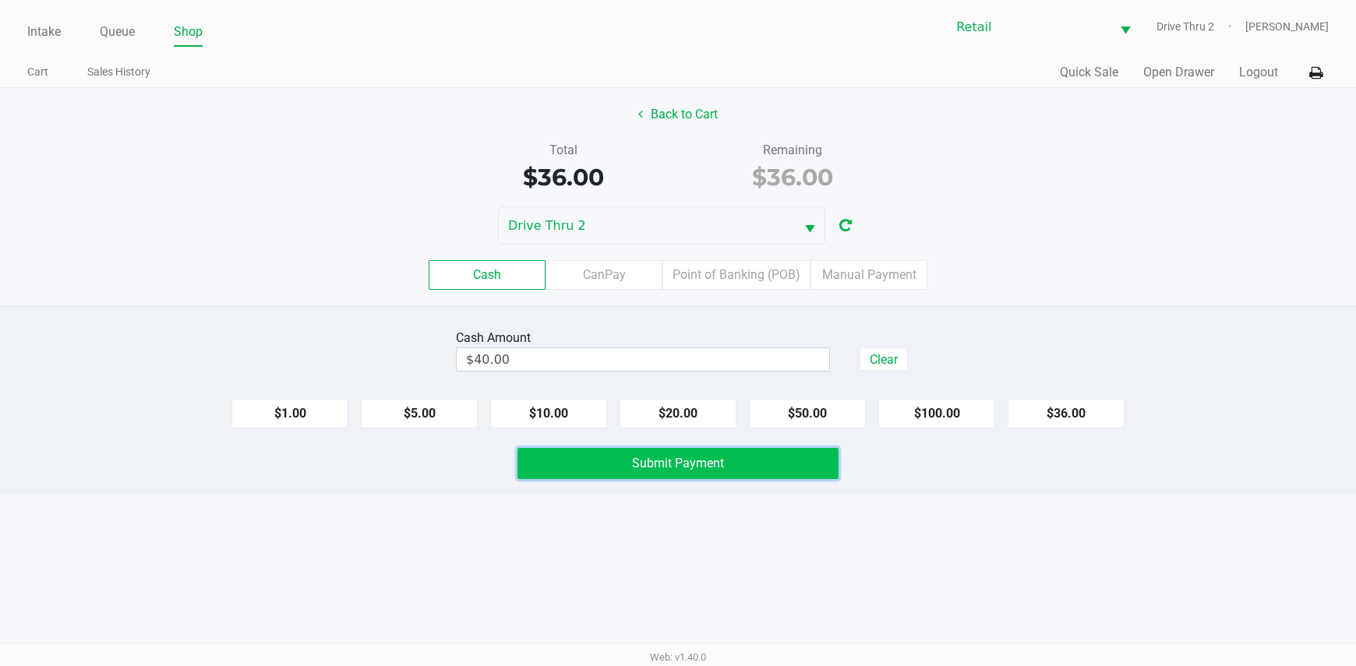
click at [674, 460] on span "Submit Payment" at bounding box center [678, 463] width 92 height 15
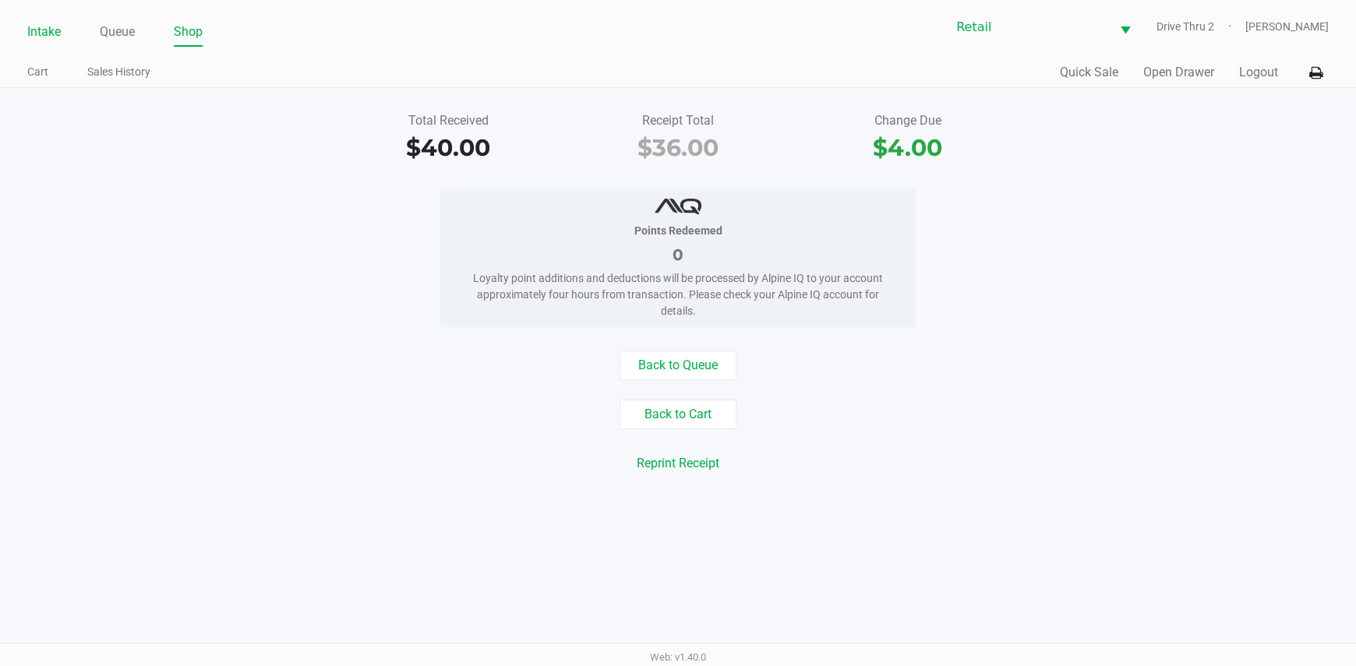
click at [58, 30] on link "Intake" at bounding box center [44, 32] width 34 height 22
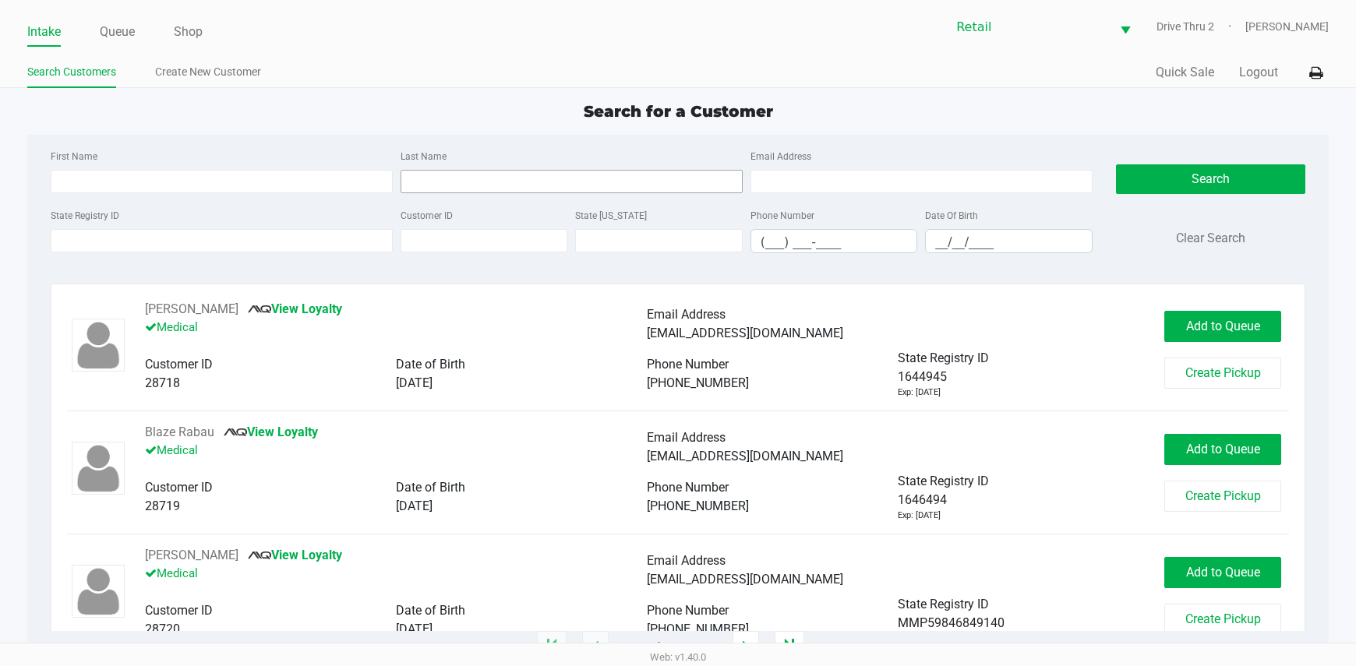
drag, startPoint x: 446, startPoint y: 164, endPoint x: 451, endPoint y: 178, distance: 14.8
click at [451, 169] on div "Last Name" at bounding box center [572, 169] width 350 height 47
click at [451, 179] on input "Last Name" at bounding box center [572, 181] width 342 height 23
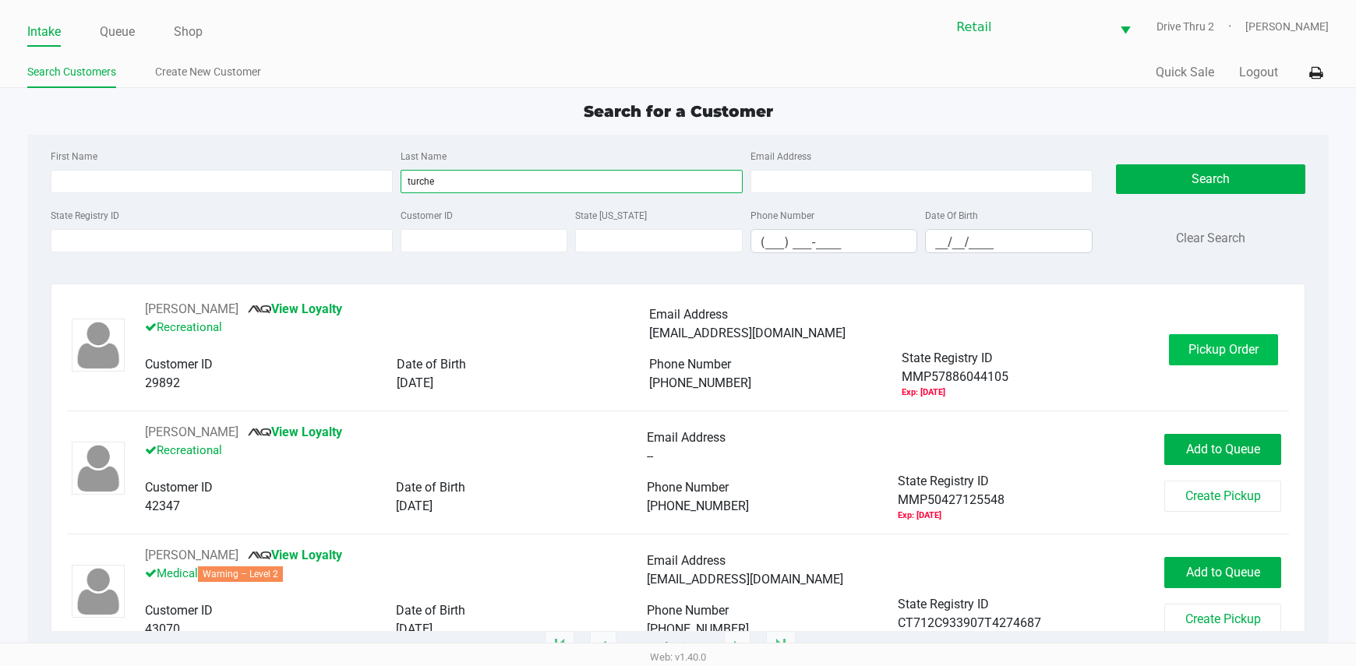
type input "turche"
click at [1169, 343] on button "Pickup Order" at bounding box center [1223, 349] width 109 height 31
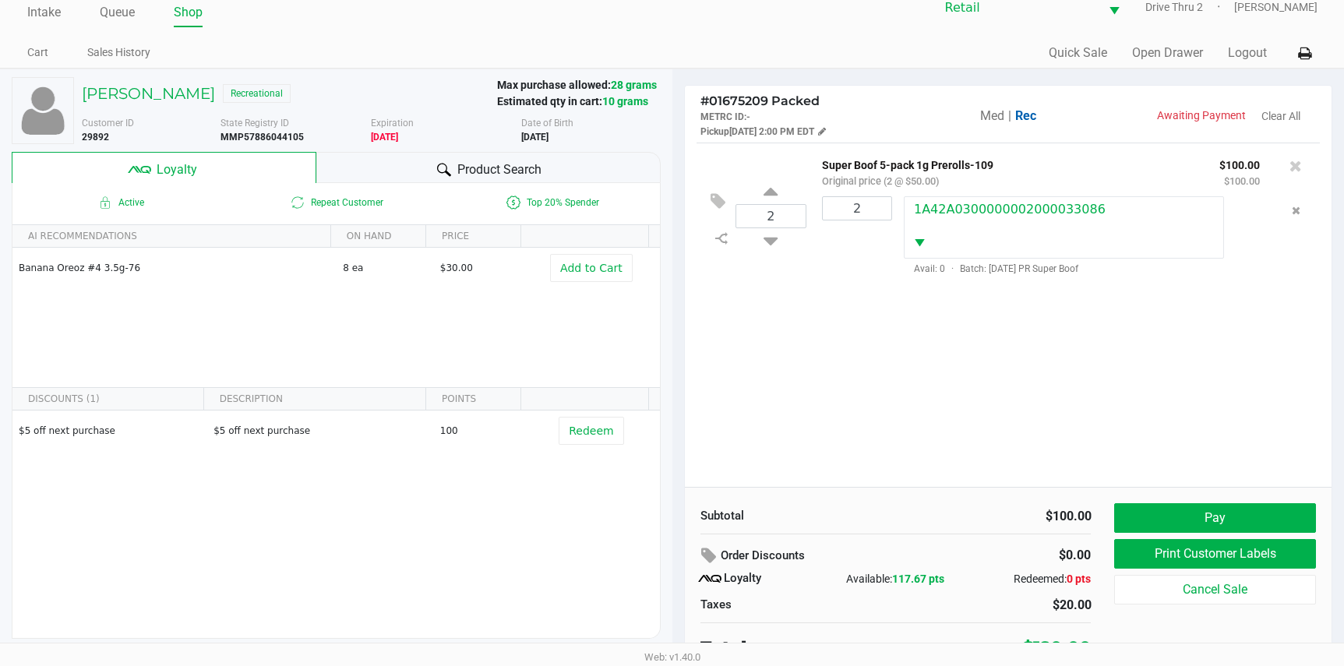
scroll to position [30, 0]
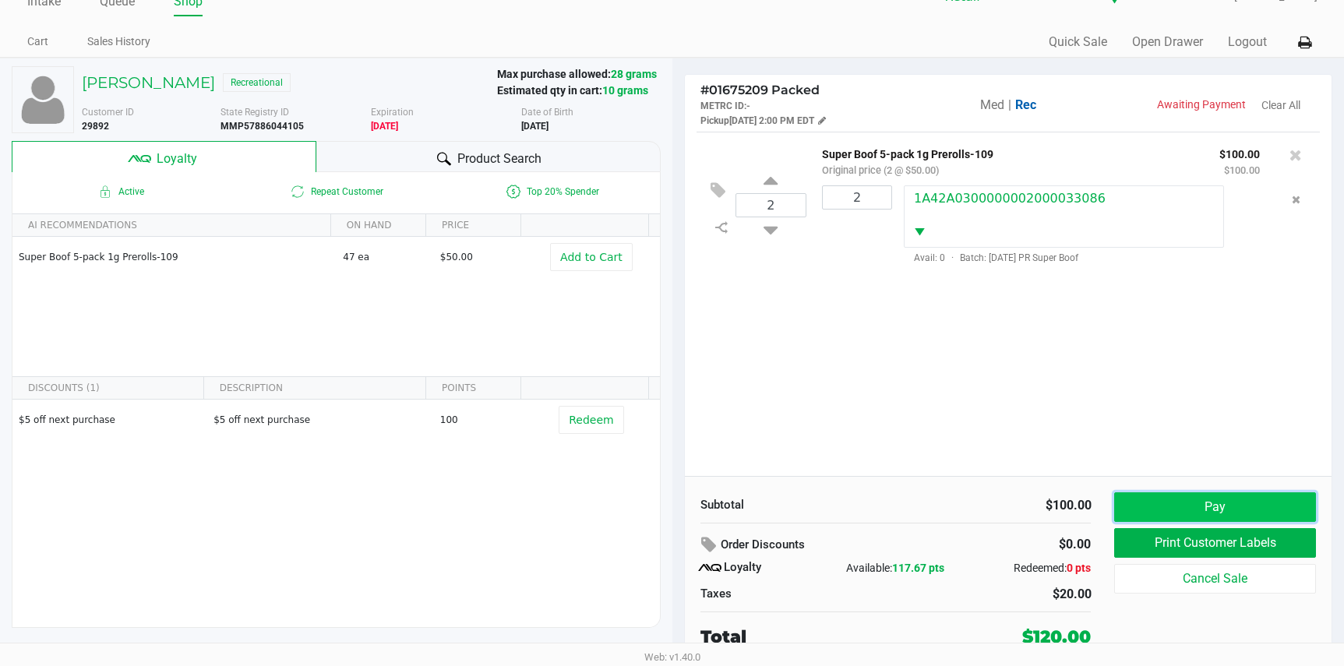
click at [1134, 496] on button "Pay" at bounding box center [1214, 507] width 201 height 30
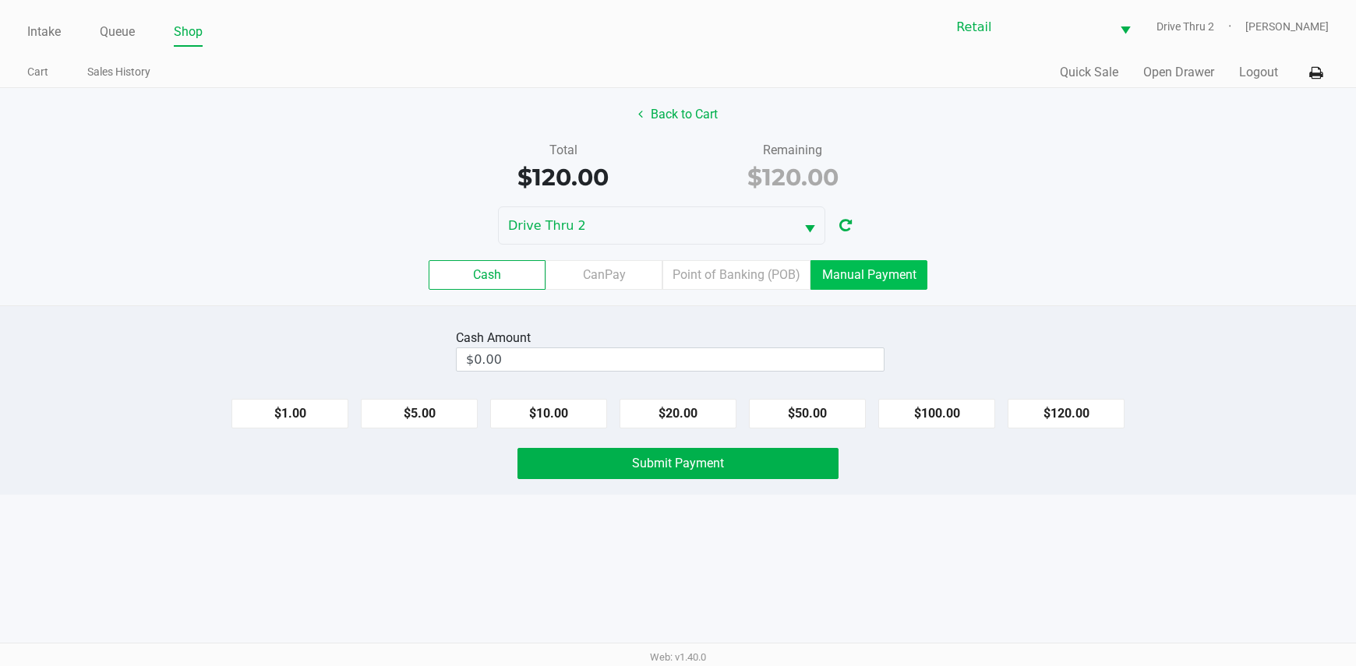
click at [829, 280] on label "Manual Payment" at bounding box center [868, 275] width 117 height 30
click at [0, 0] on 8 "Manual Payment" at bounding box center [0, 0] width 0 height 0
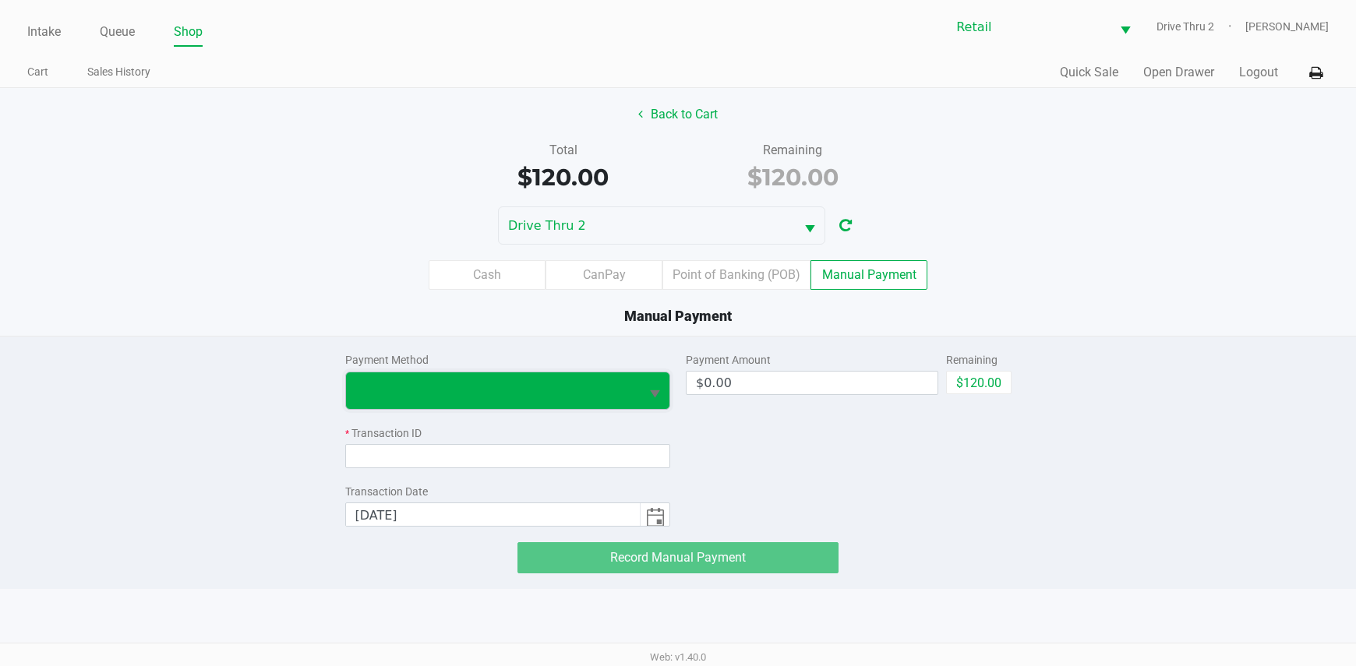
click at [612, 382] on span at bounding box center [493, 390] width 276 height 19
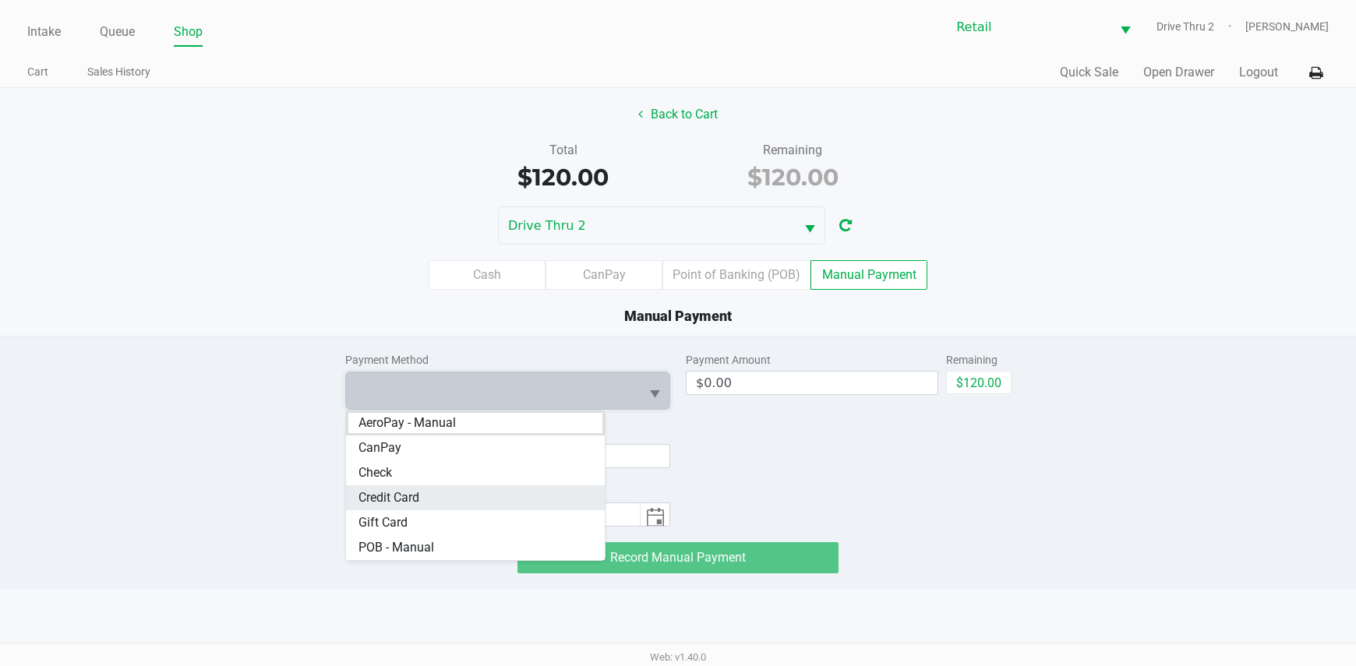
click at [471, 499] on Card "Credit Card" at bounding box center [475, 497] width 259 height 25
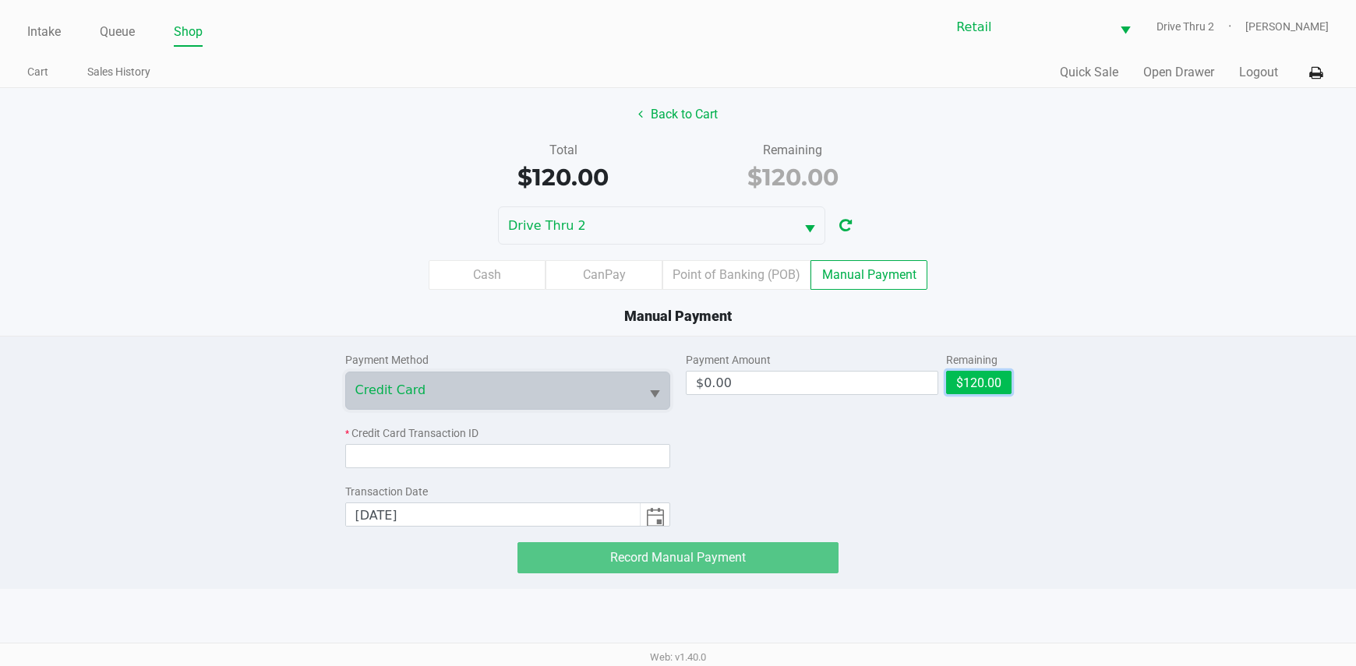
click at [965, 386] on button "$120.00" at bounding box center [978, 382] width 65 height 23
type input "$120.00"
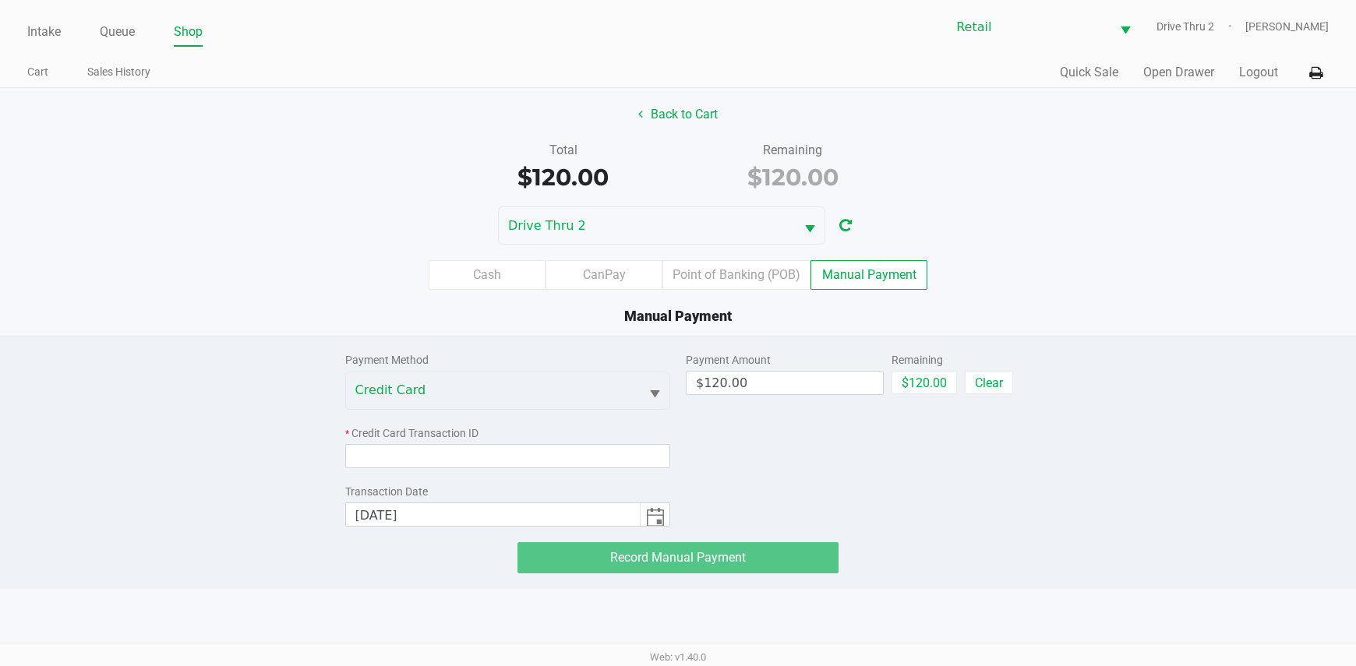
click at [641, 443] on div "* Credit Card Transaction ID" at bounding box center [508, 446] width 326 height 43
click at [637, 449] on input at bounding box center [508, 456] width 326 height 24
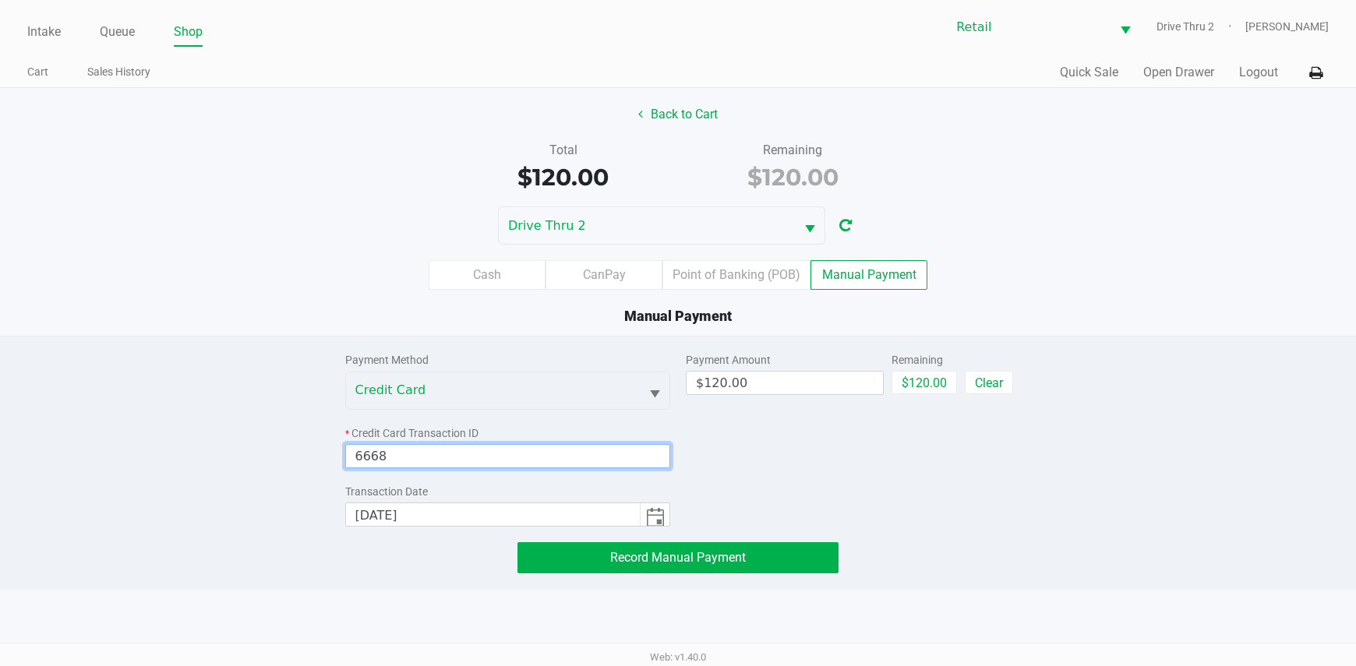
type input "6668"
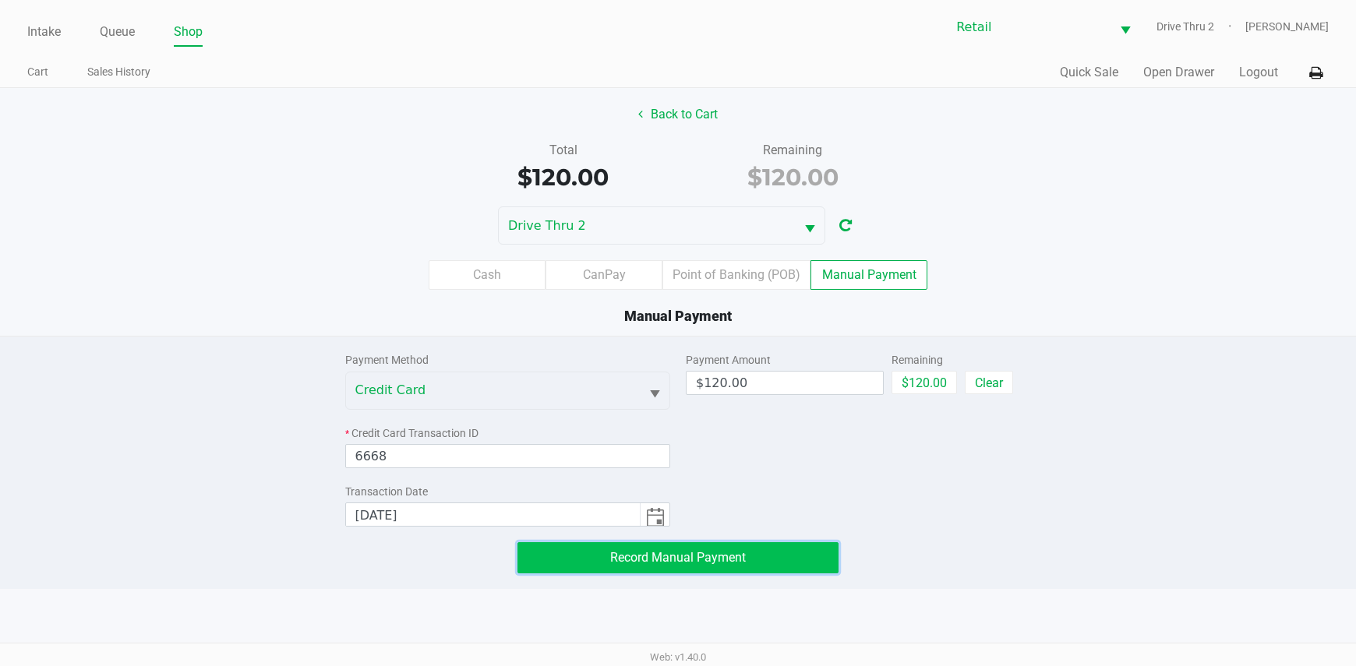
click at [697, 568] on button "Record Manual Payment" at bounding box center [678, 557] width 322 height 31
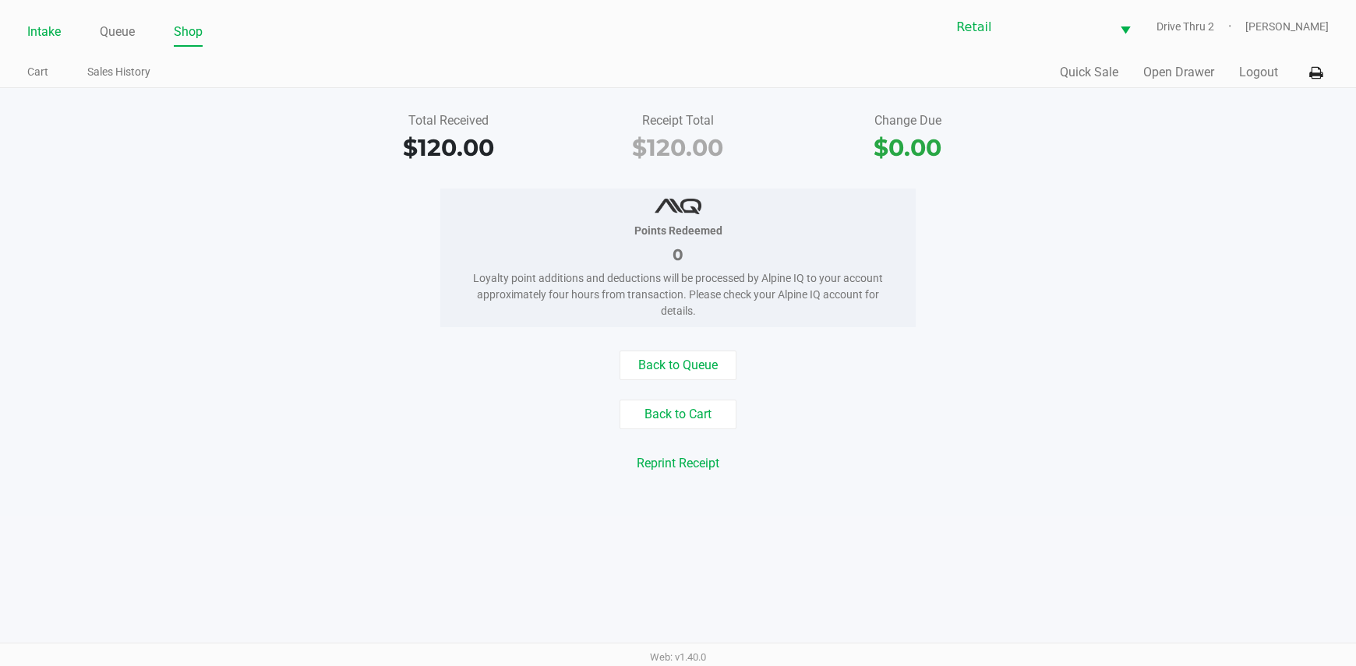
click at [55, 28] on link "Intake" at bounding box center [44, 32] width 34 height 22
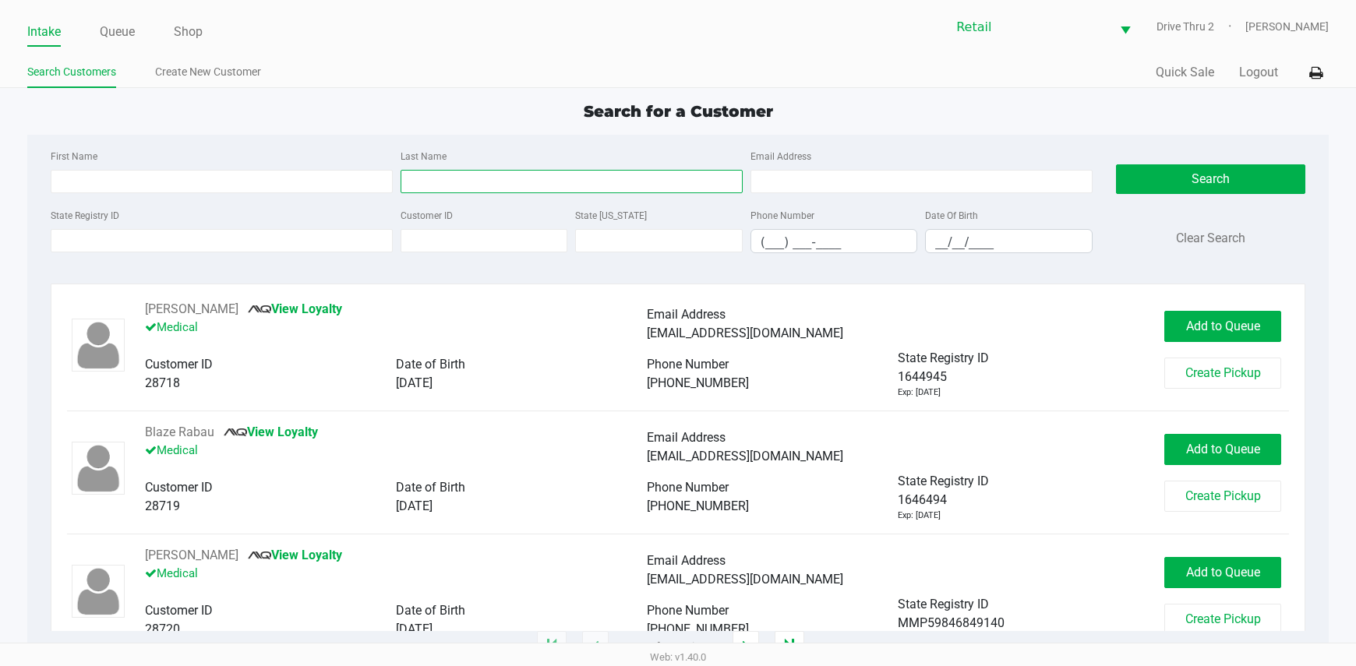
click at [489, 189] on input "Last Name" at bounding box center [572, 181] width 342 height 23
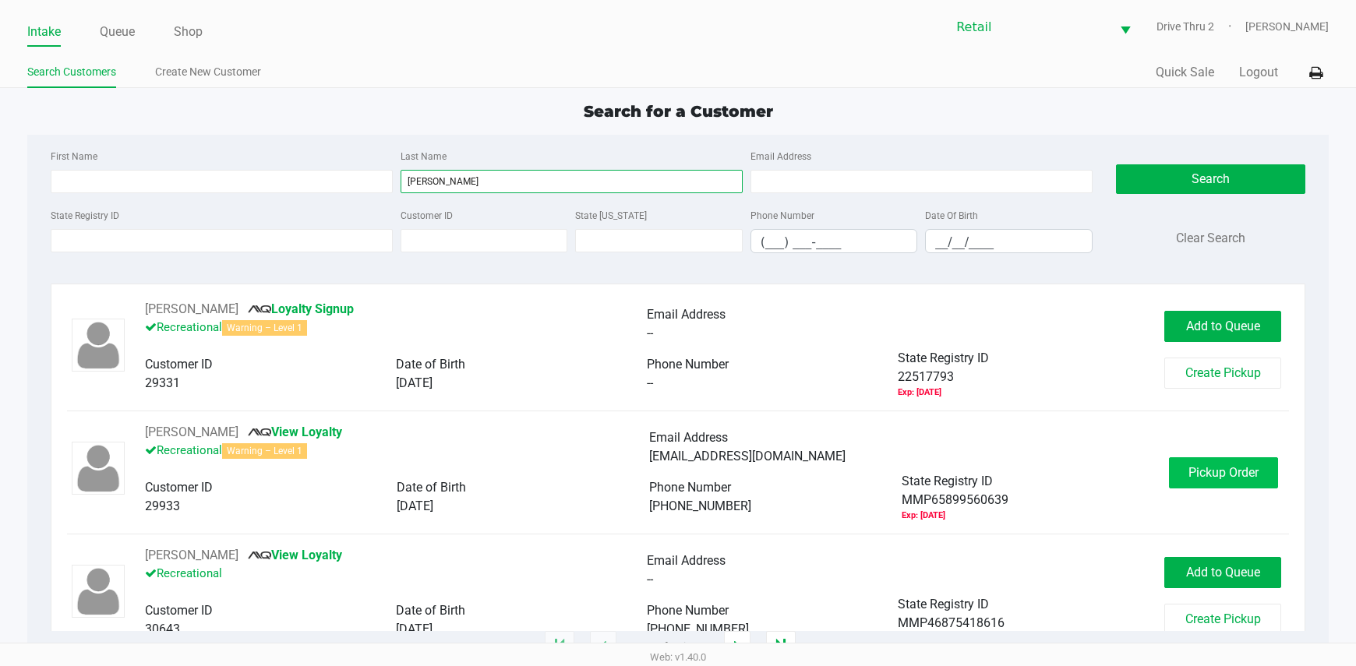
type input "[PERSON_NAME]"
click at [1218, 465] on span "Pickup Order" at bounding box center [1223, 472] width 70 height 15
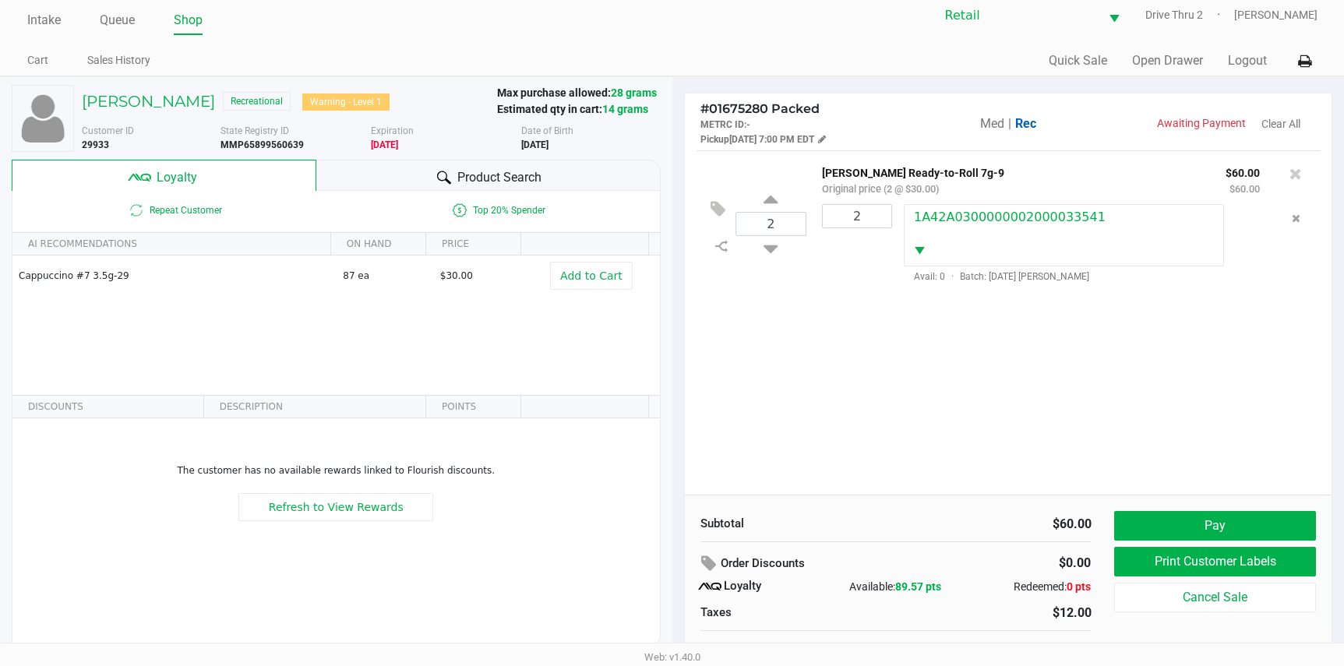
scroll to position [30, 0]
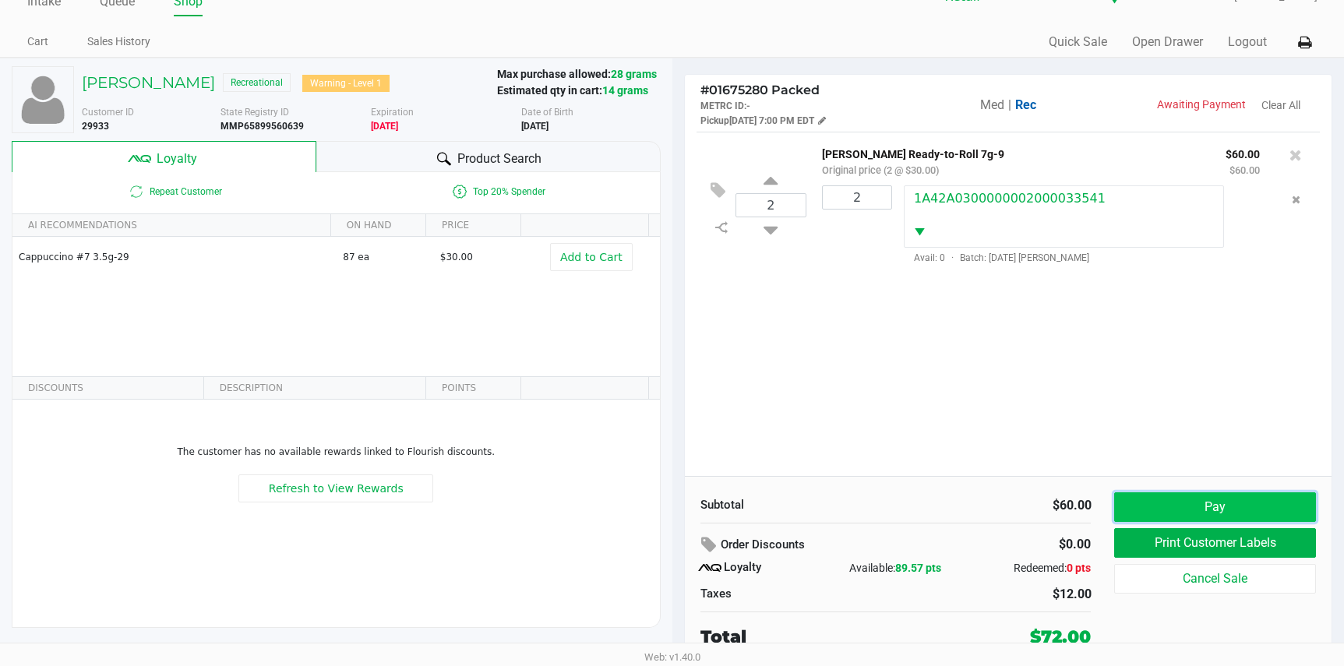
click at [1157, 492] on button "Pay" at bounding box center [1214, 507] width 201 height 30
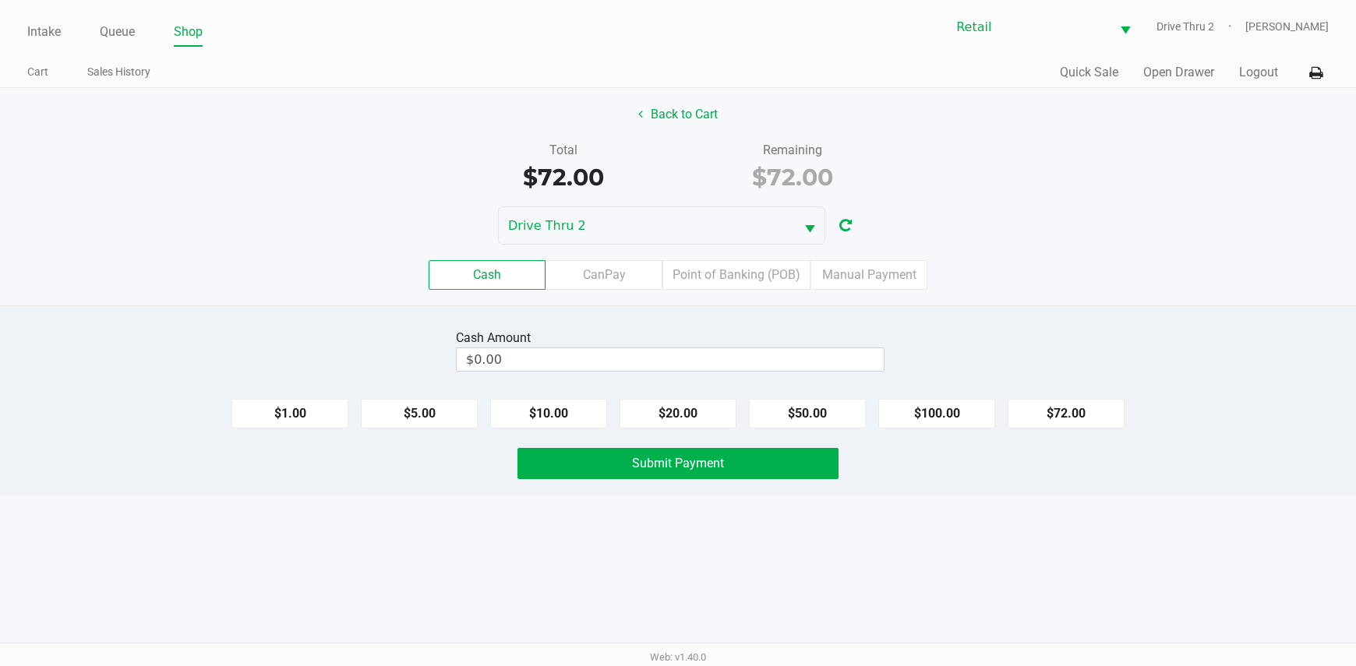
click at [1055, 384] on div "Cash Amount $0.00 $1.00 $5.00 $10.00 $20.00 $50.00 $100.00 $72.00 Submit Payment" at bounding box center [678, 399] width 1356 height 189
click at [1061, 405] on button "$72.00" at bounding box center [1066, 414] width 117 height 30
type input "$72.00"
click at [767, 474] on button "Submit Payment" at bounding box center [678, 463] width 322 height 31
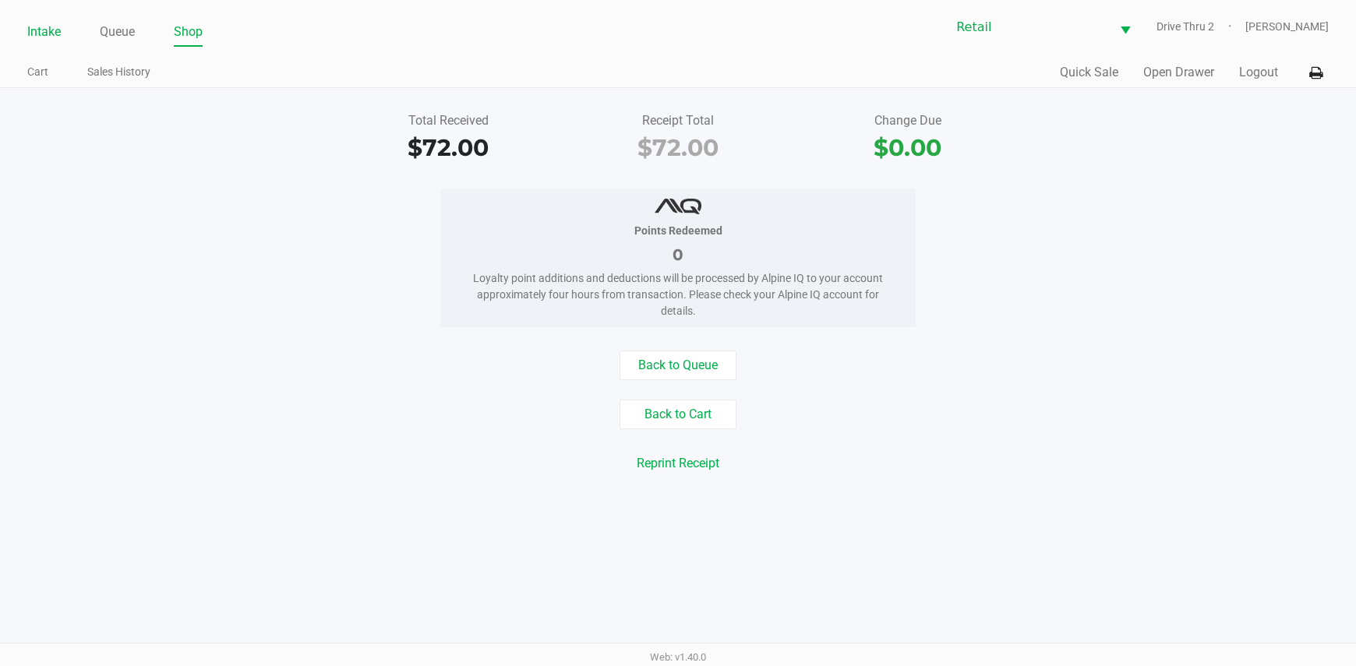
click at [41, 30] on link "Intake" at bounding box center [44, 32] width 34 height 22
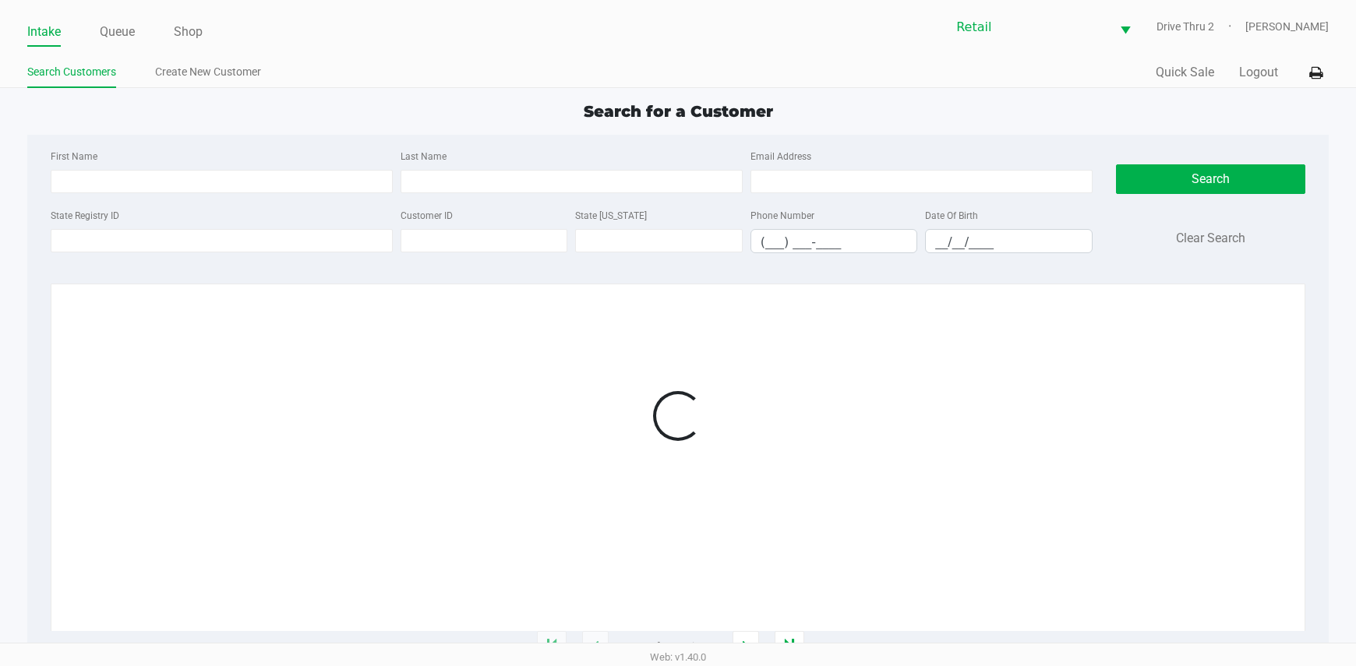
drag, startPoint x: 461, startPoint y: 139, endPoint x: 486, endPoint y: 166, distance: 36.9
click at [464, 139] on div "First Name Last Name Email Address State Registry ID Customer ID State [US_STAT…" at bounding box center [678, 206] width 1278 height 143
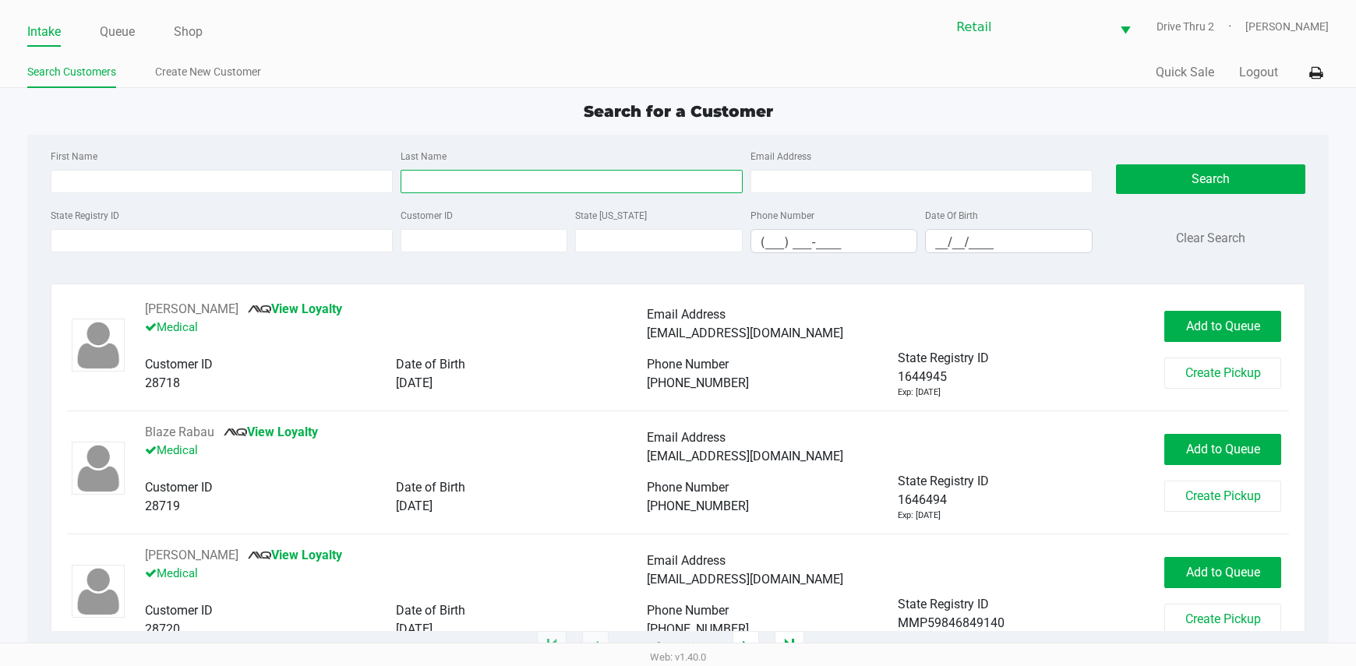
click at [489, 184] on input "Last Name" at bounding box center [572, 181] width 342 height 23
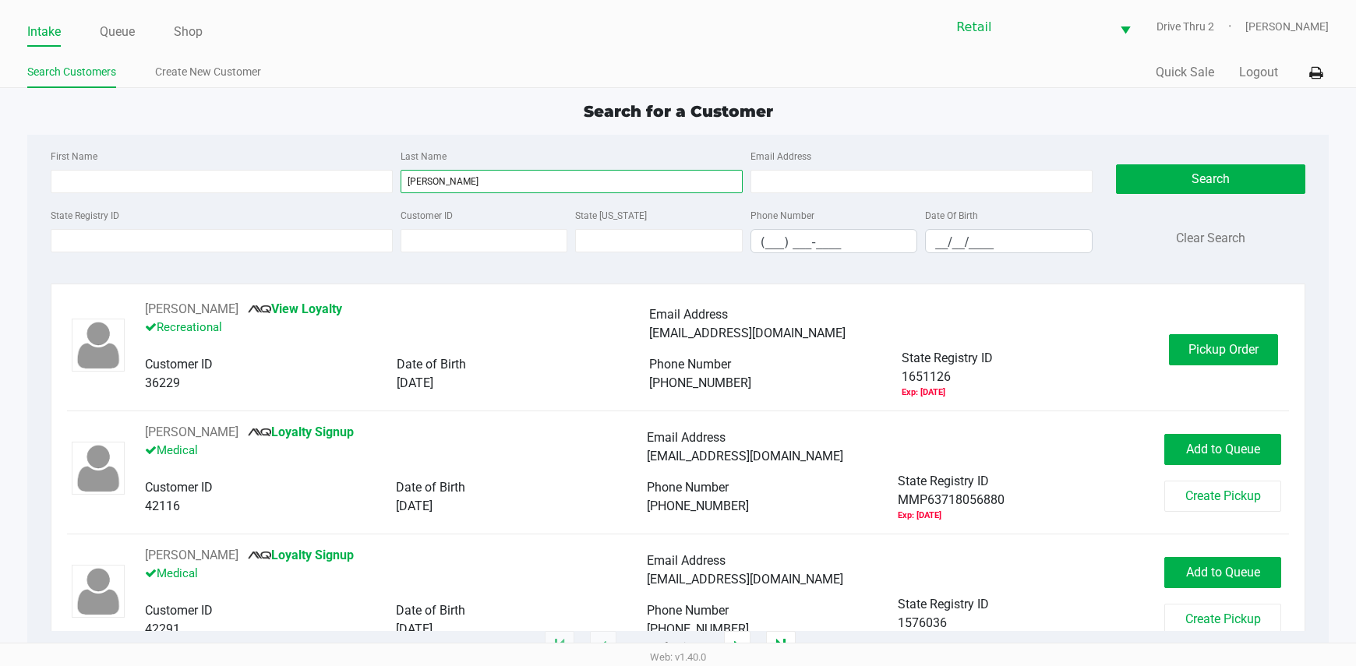
type input "[PERSON_NAME]"
click at [1149, 343] on div "[PERSON_NAME] View Loyalty Recreational Email Address [EMAIL_ADDRESS][DOMAIN_NA…" at bounding box center [648, 349] width 1039 height 99
click at [1169, 342] on button "Pickup Order" at bounding box center [1223, 349] width 109 height 31
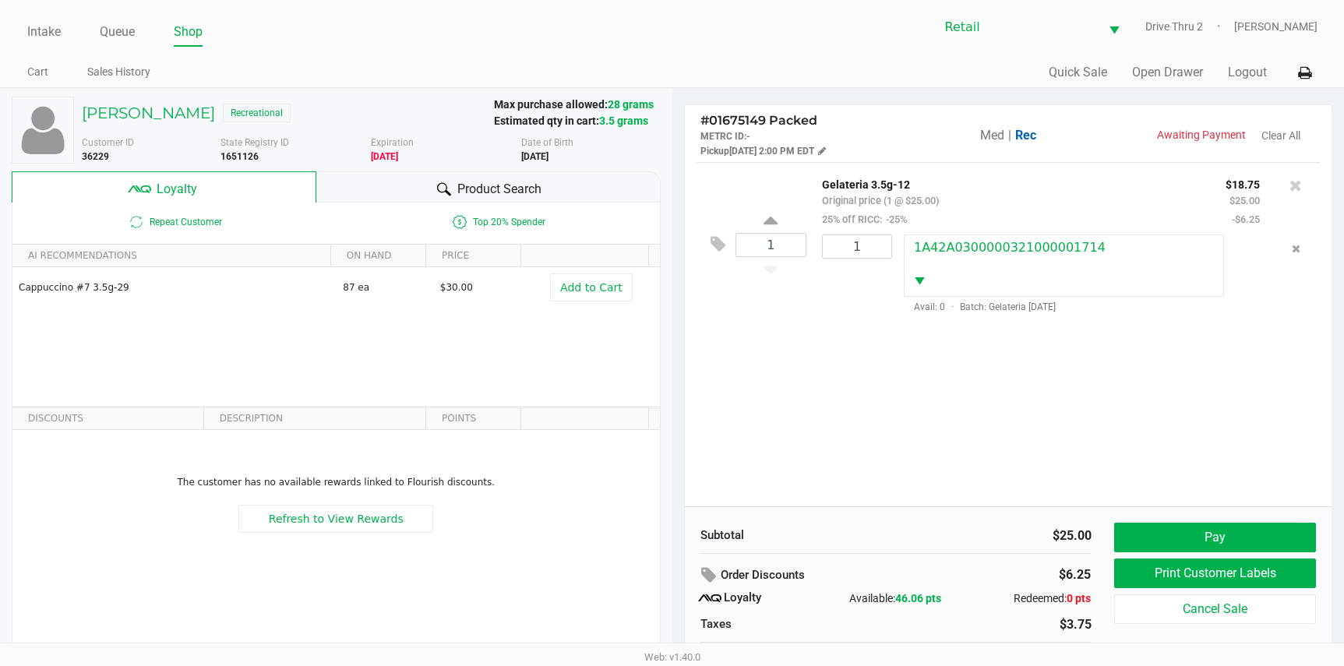
scroll to position [30, 0]
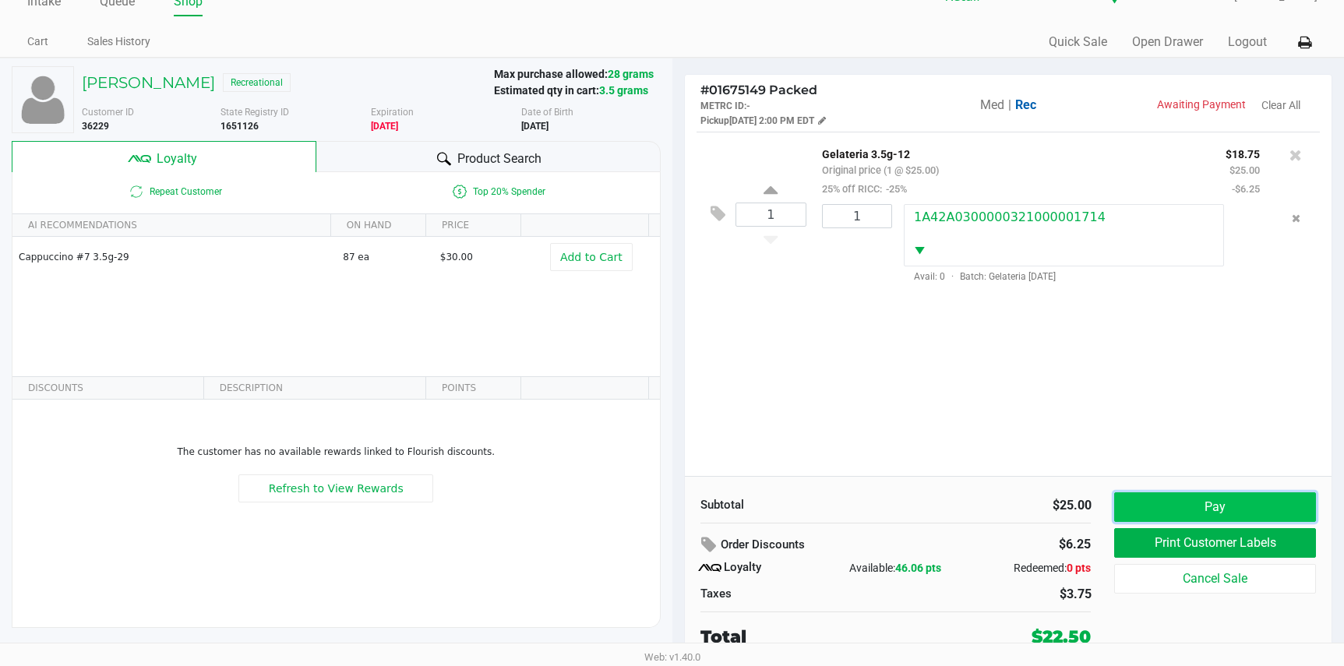
click at [1204, 510] on button "Pay" at bounding box center [1214, 507] width 201 height 30
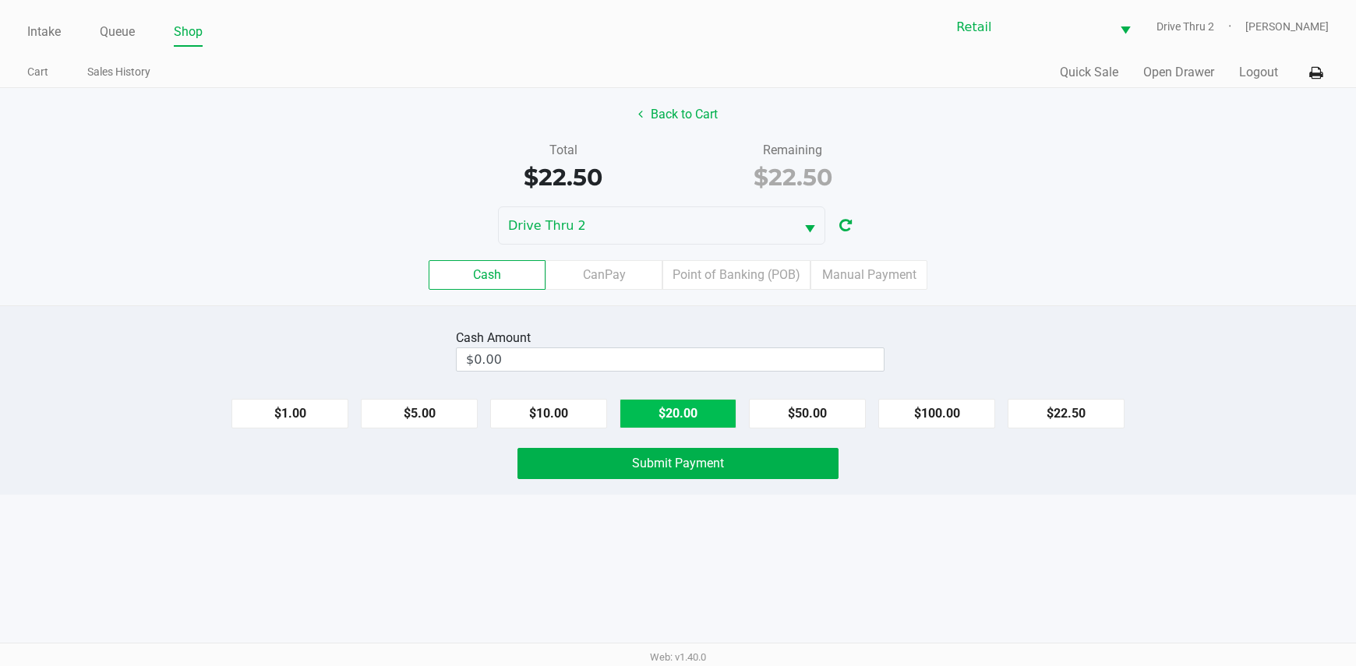
click at [680, 413] on button "$20.00" at bounding box center [677, 414] width 117 height 30
type input "$40.00"
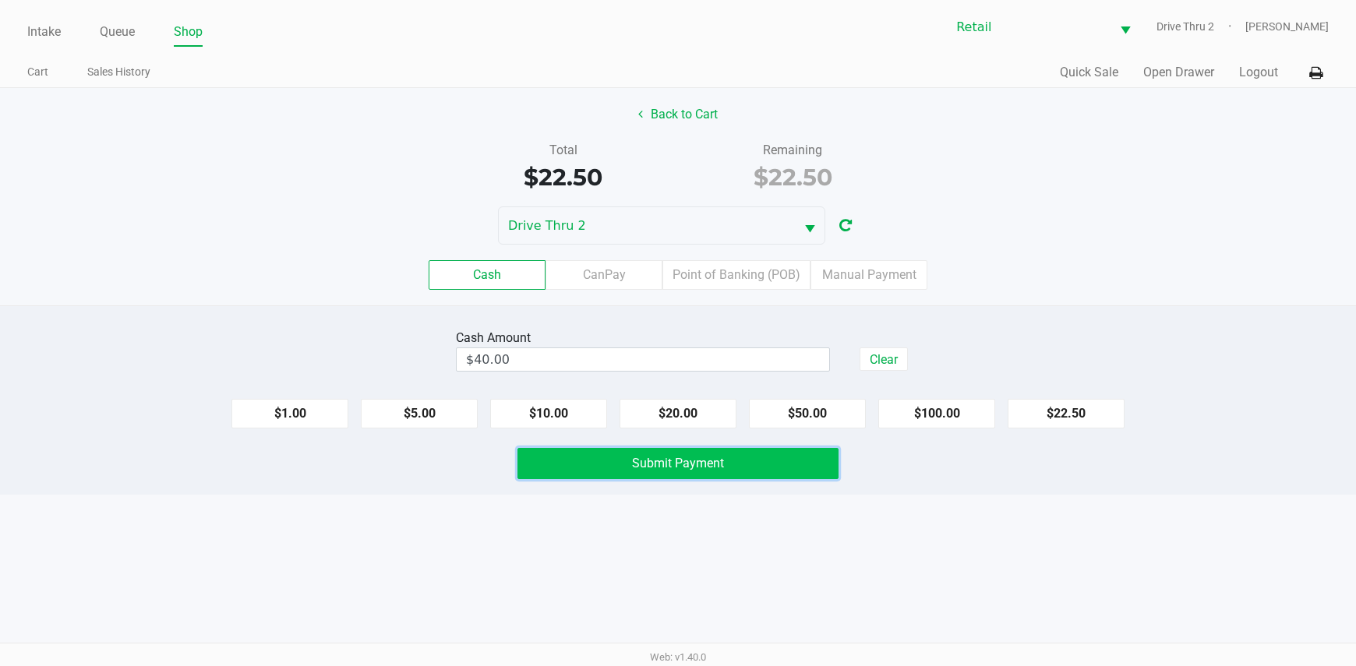
click at [672, 469] on span "Submit Payment" at bounding box center [678, 463] width 92 height 15
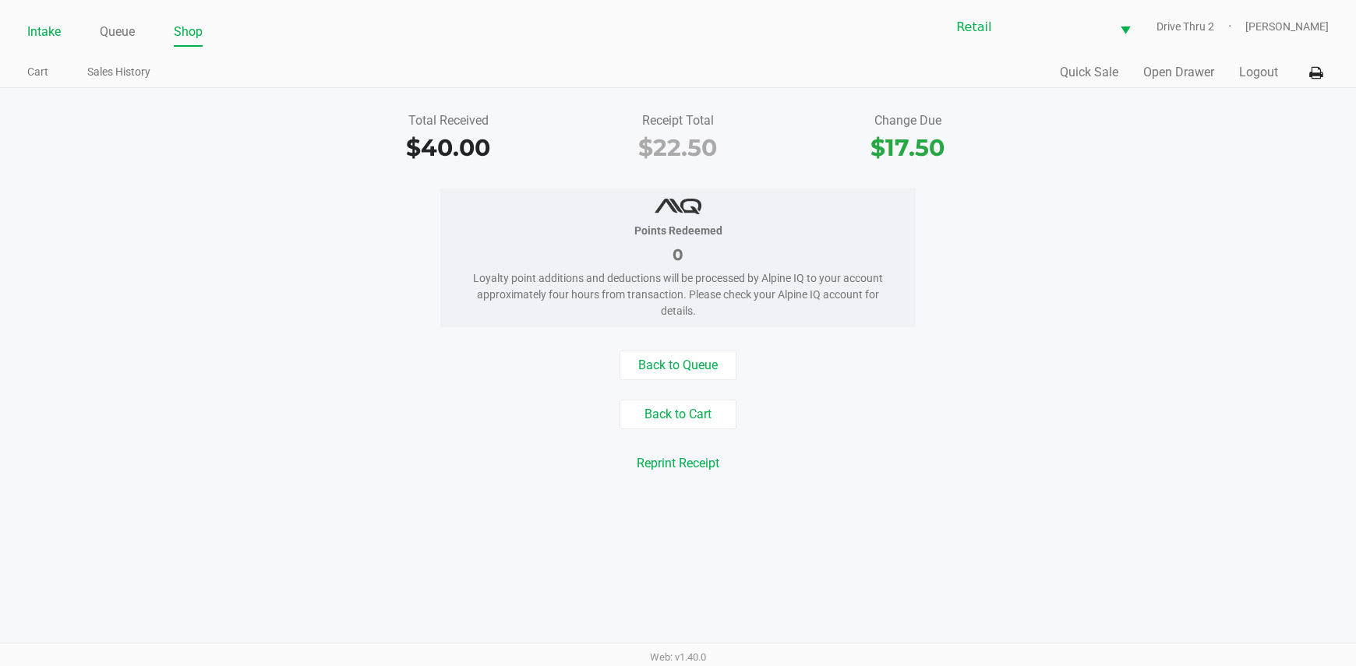
click at [44, 34] on link "Intake" at bounding box center [44, 32] width 34 height 22
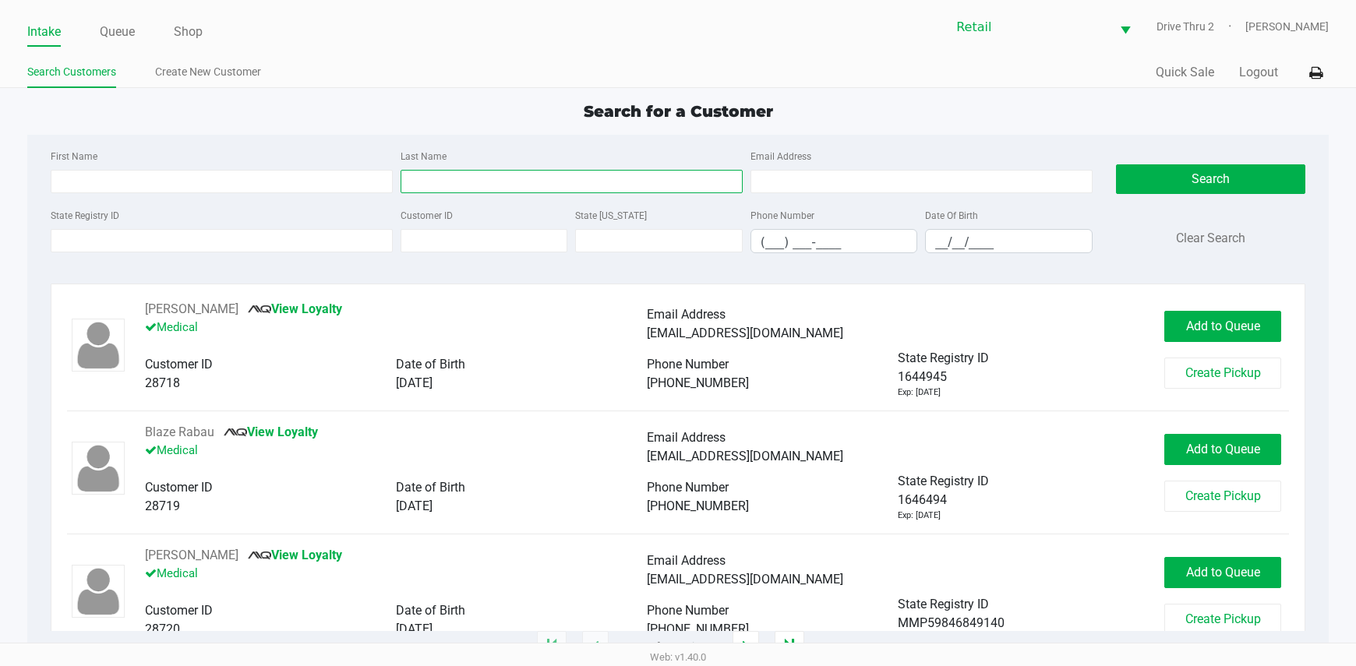
click at [563, 188] on input "Last Name" at bounding box center [572, 181] width 342 height 23
type input "[PERSON_NAME]"
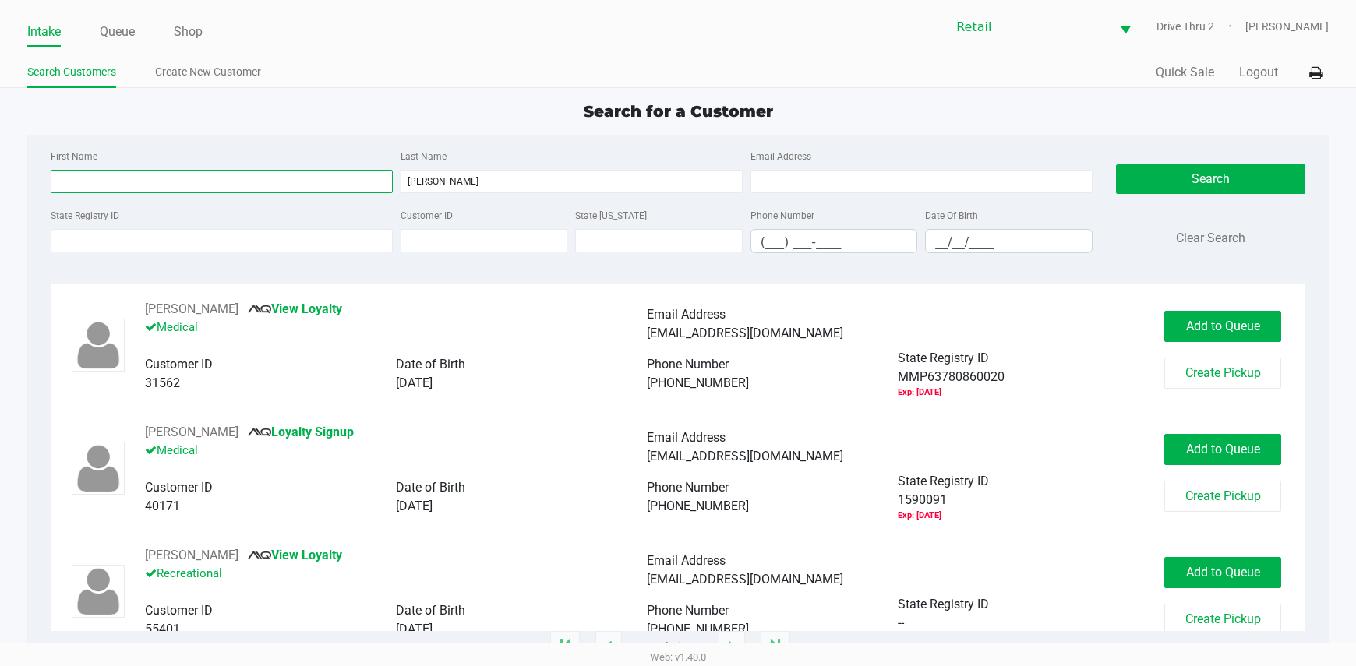
click at [296, 191] on input "First Name" at bounding box center [222, 181] width 342 height 23
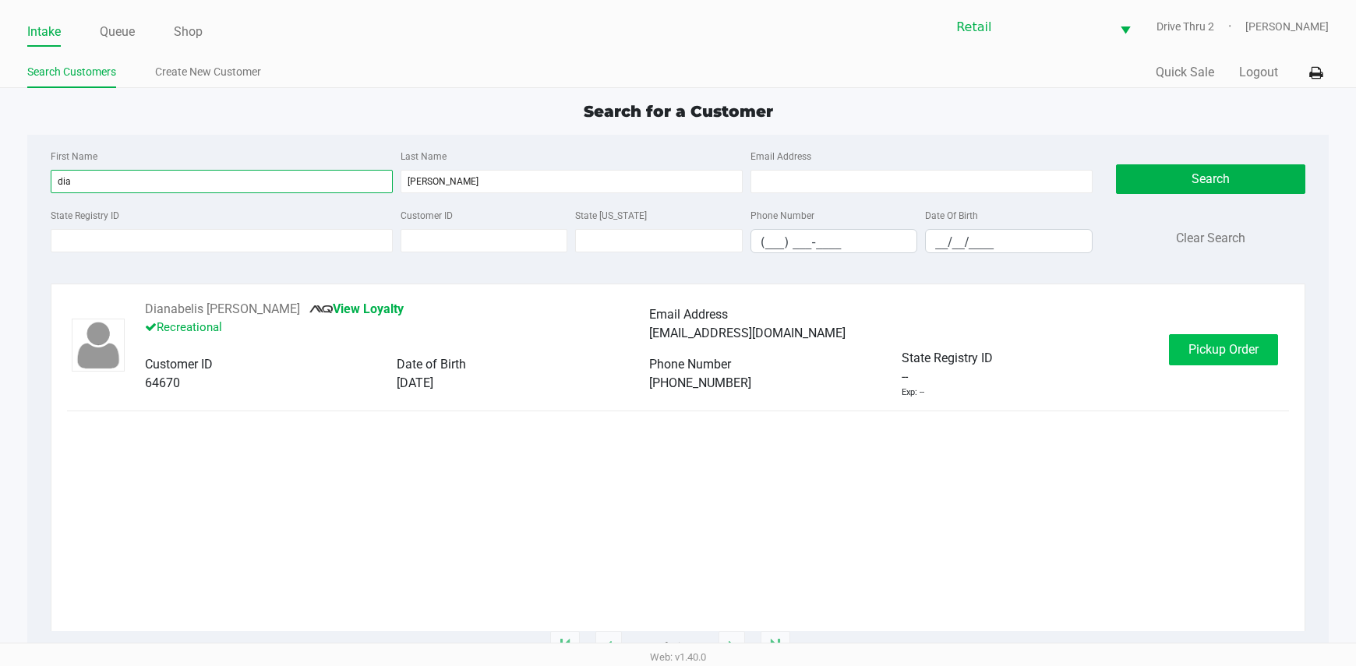
type input "dia"
click at [1249, 344] on span "Pickup Order" at bounding box center [1223, 349] width 70 height 15
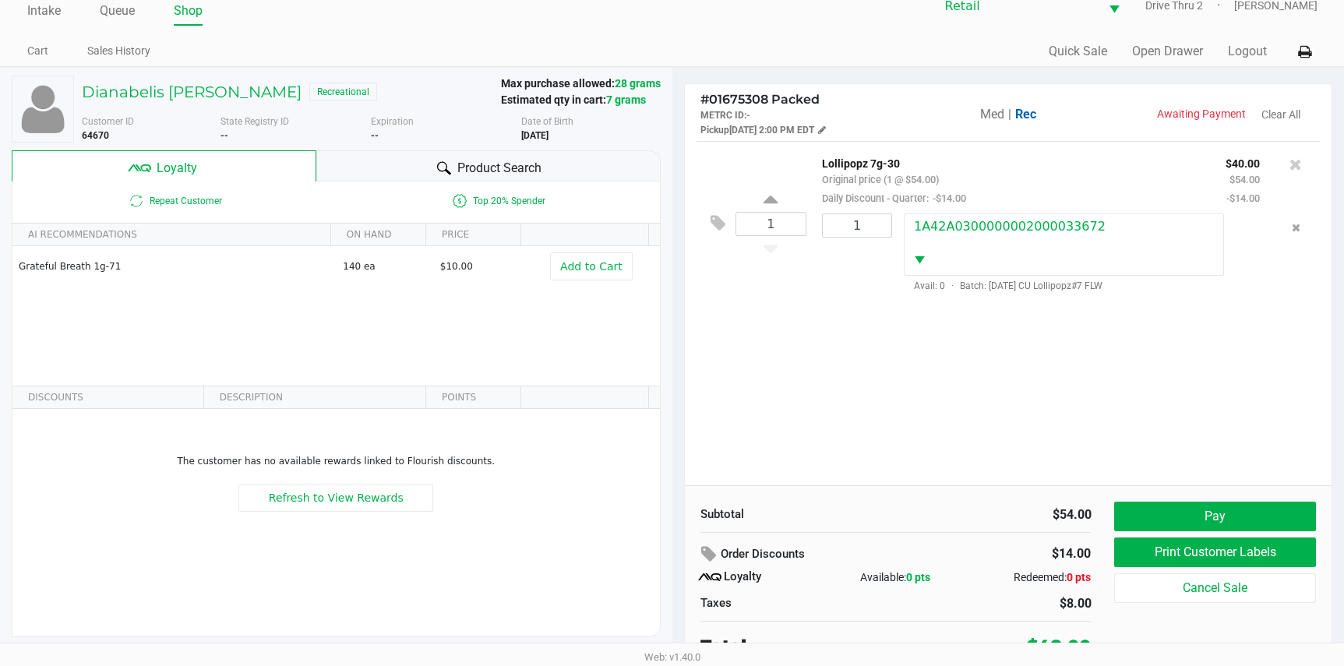
scroll to position [30, 0]
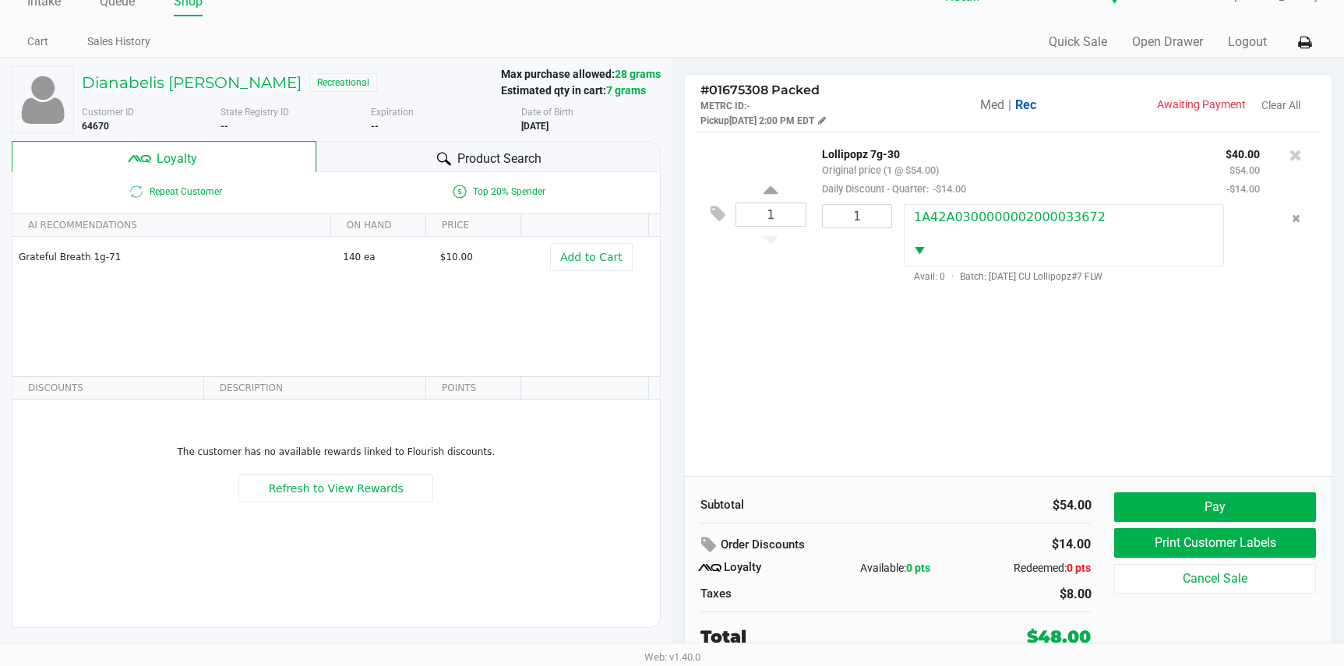
click at [771, 281] on div "1 Lollipopz 7g-30 Original price (1 @ $54.00) Daily Discount - Quarter: -$14.00…" at bounding box center [1009, 214] width 624 height 165
click at [1155, 503] on button "Pay" at bounding box center [1214, 507] width 201 height 30
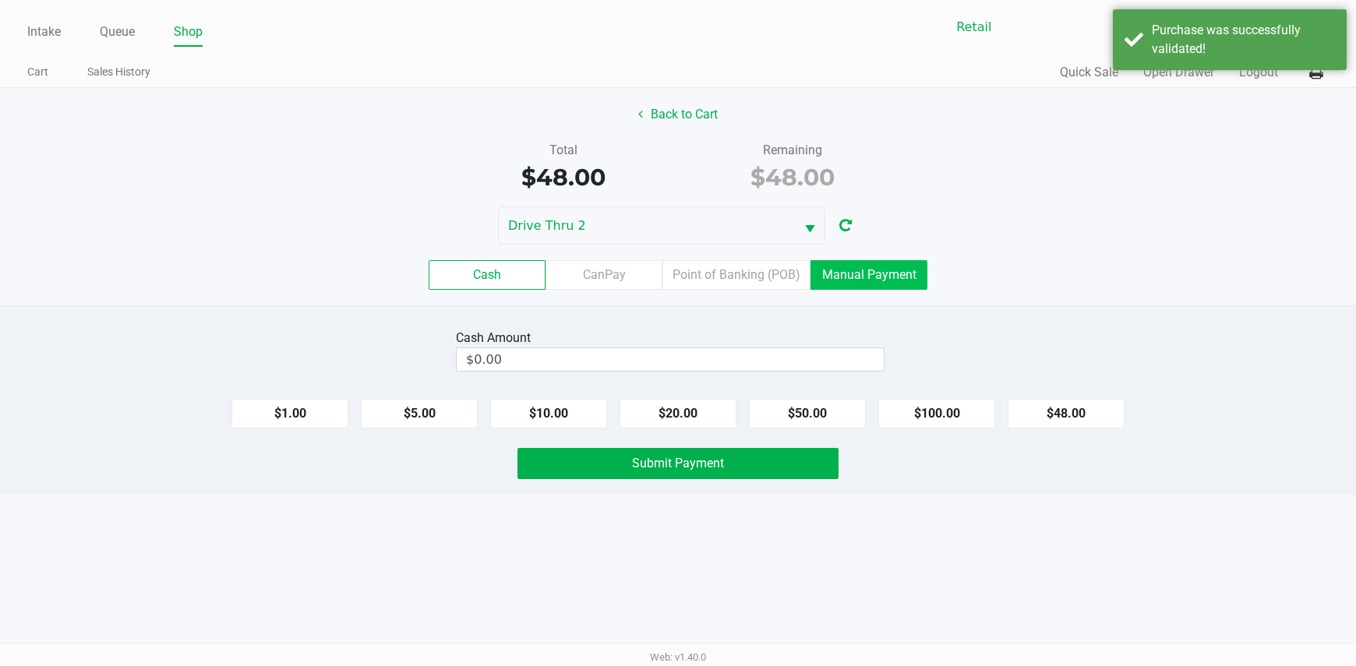
click at [842, 266] on label "Manual Payment" at bounding box center [868, 275] width 117 height 30
click at [0, 0] on 8 "Manual Payment" at bounding box center [0, 0] width 0 height 0
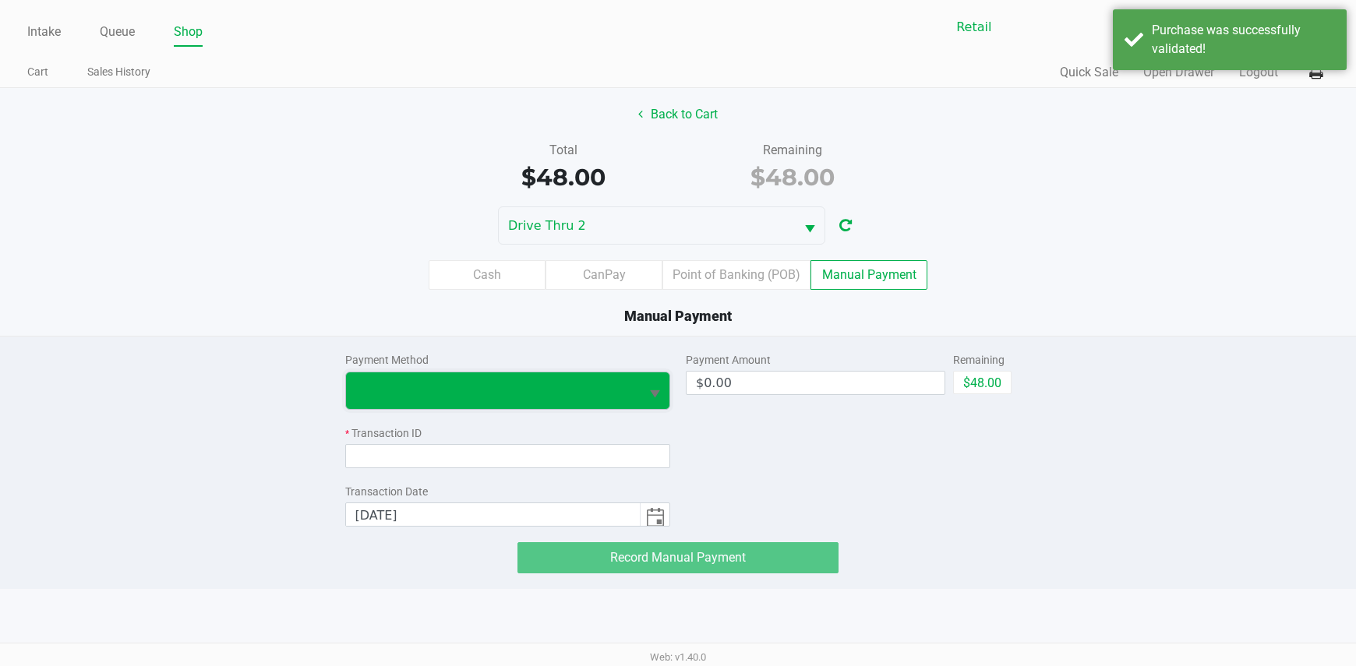
click at [464, 386] on span at bounding box center [493, 390] width 276 height 19
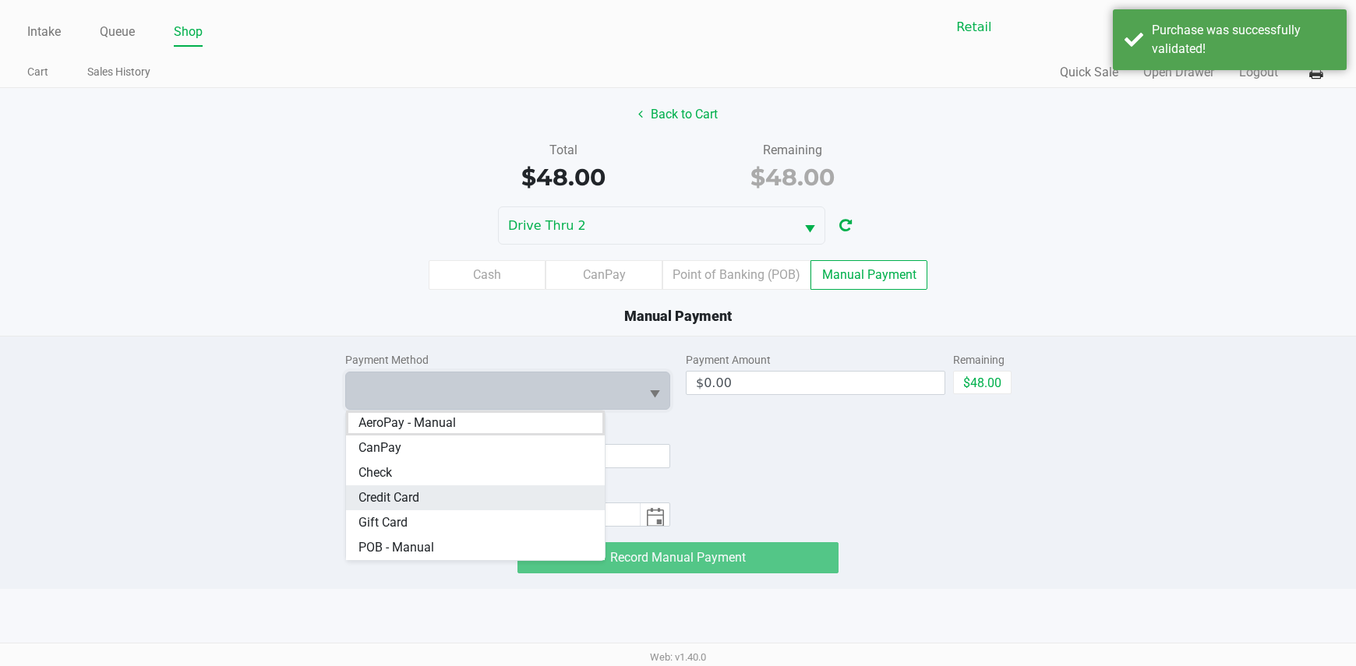
click at [380, 503] on span "Credit Card" at bounding box center [388, 498] width 61 height 19
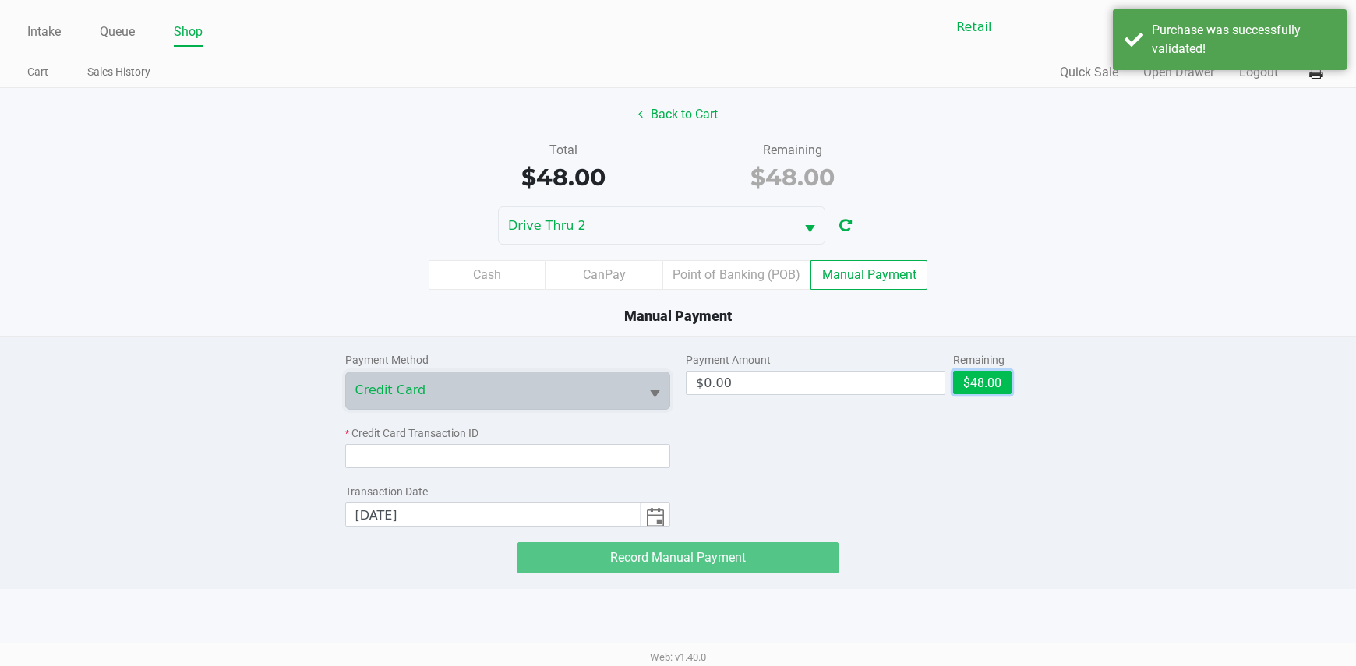
click at [972, 391] on button "$48.00" at bounding box center [982, 382] width 58 height 23
type input "$48.00"
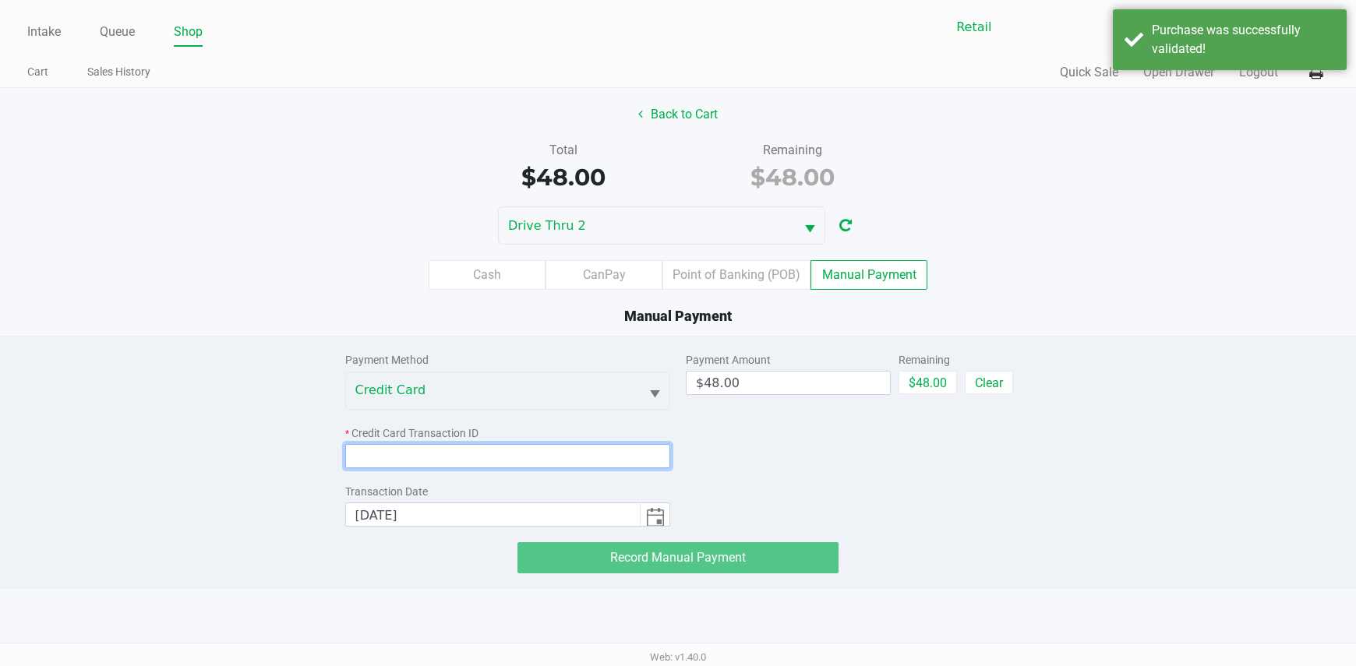
click at [595, 454] on input at bounding box center [508, 456] width 326 height 24
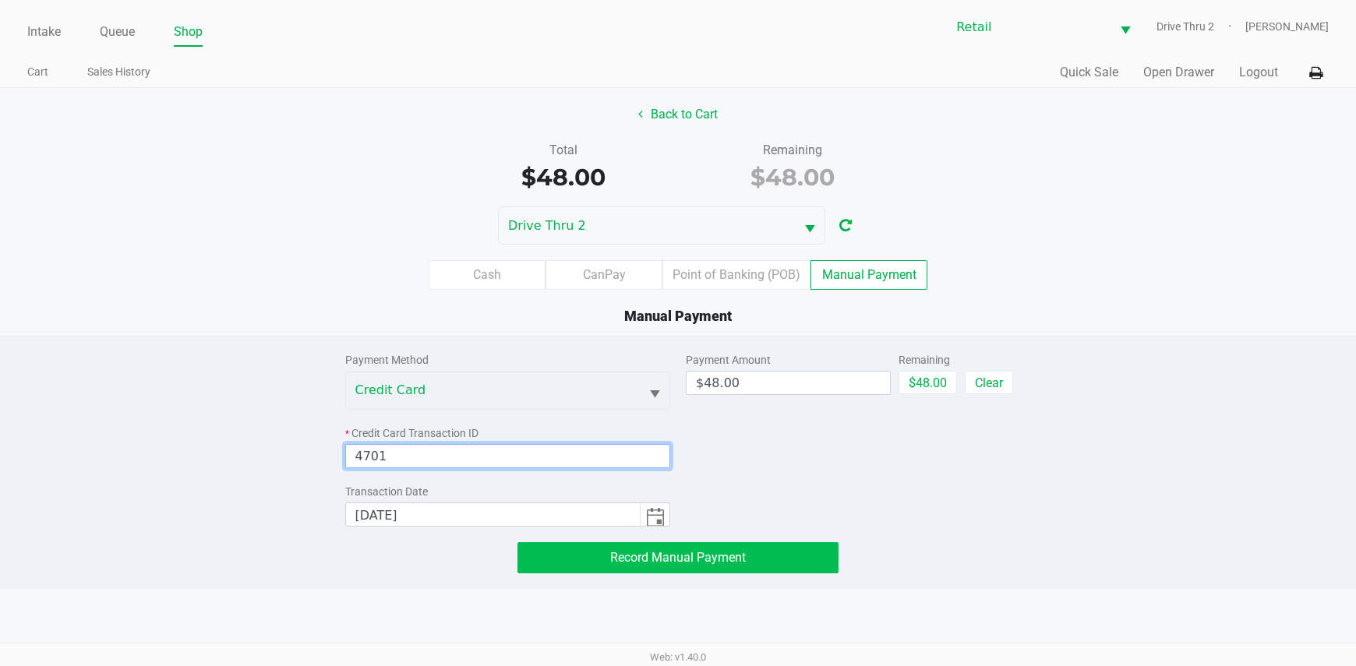
type input "4701"
click at [672, 552] on span "Record Manual Payment" at bounding box center [678, 557] width 136 height 15
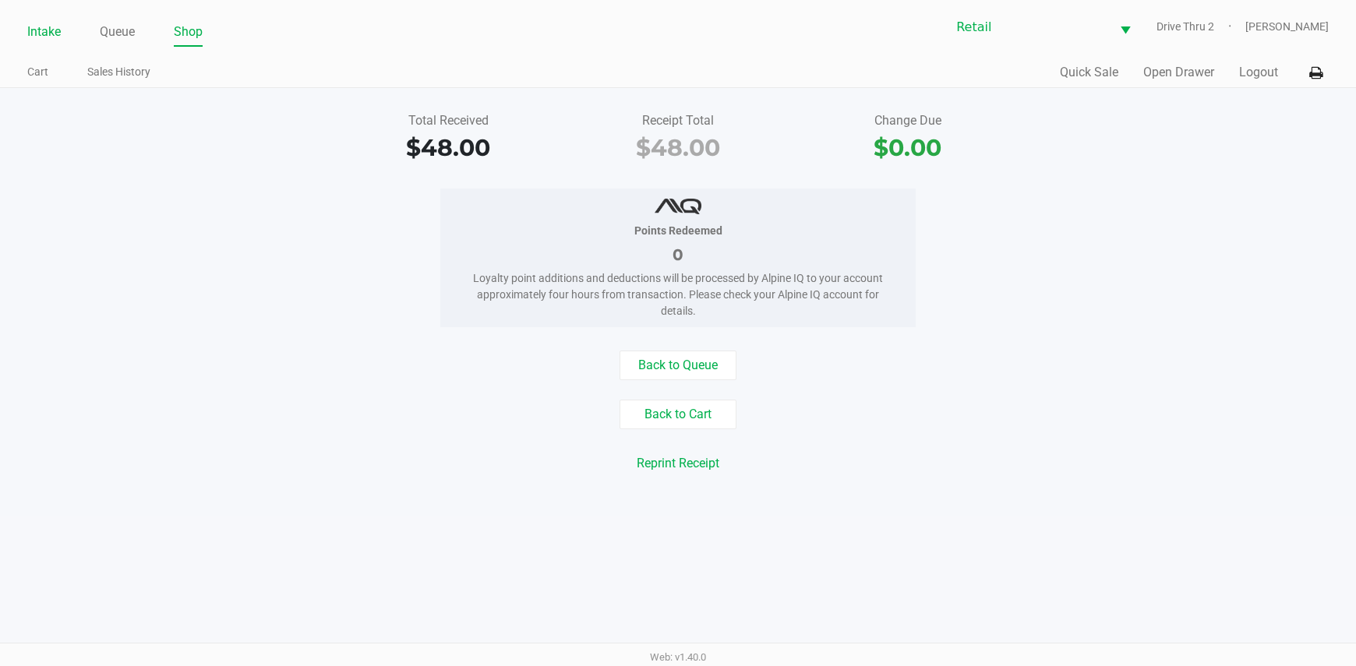
click at [41, 35] on link "Intake" at bounding box center [44, 32] width 34 height 22
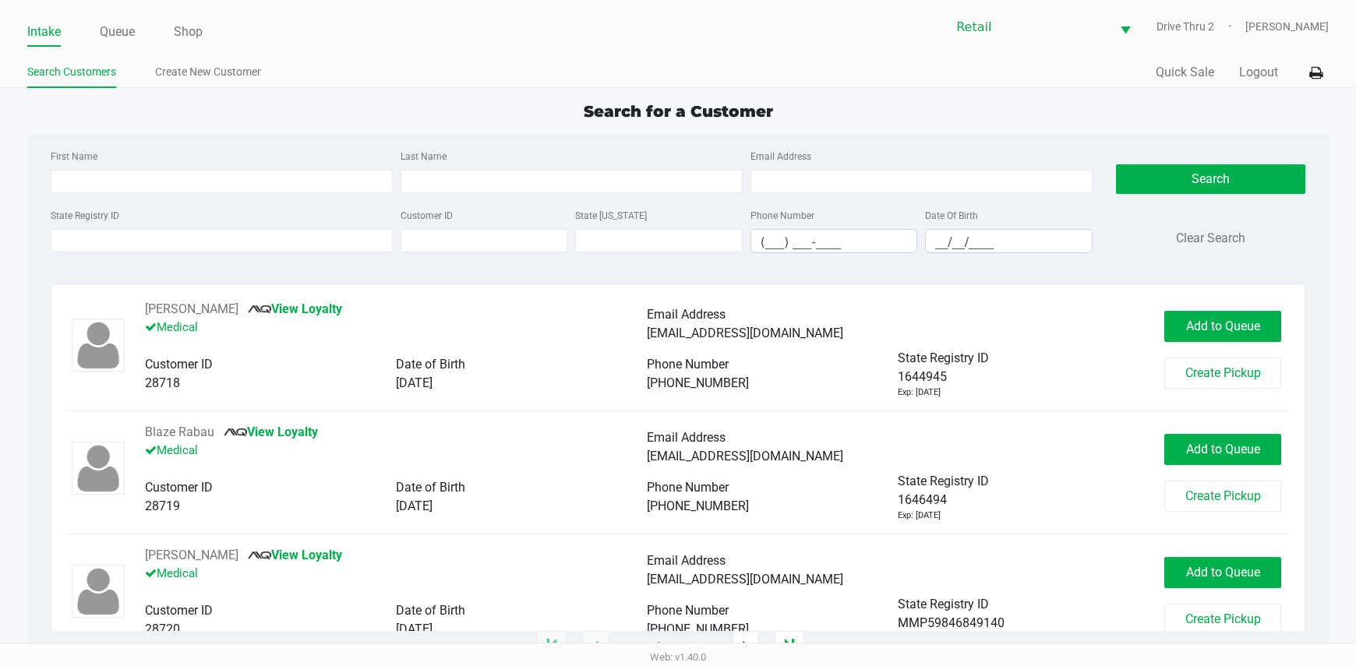
click at [527, 200] on div "First Name Last Name Email Address" at bounding box center [572, 175] width 1050 height 59
click at [532, 171] on input "Last Name" at bounding box center [572, 181] width 342 height 23
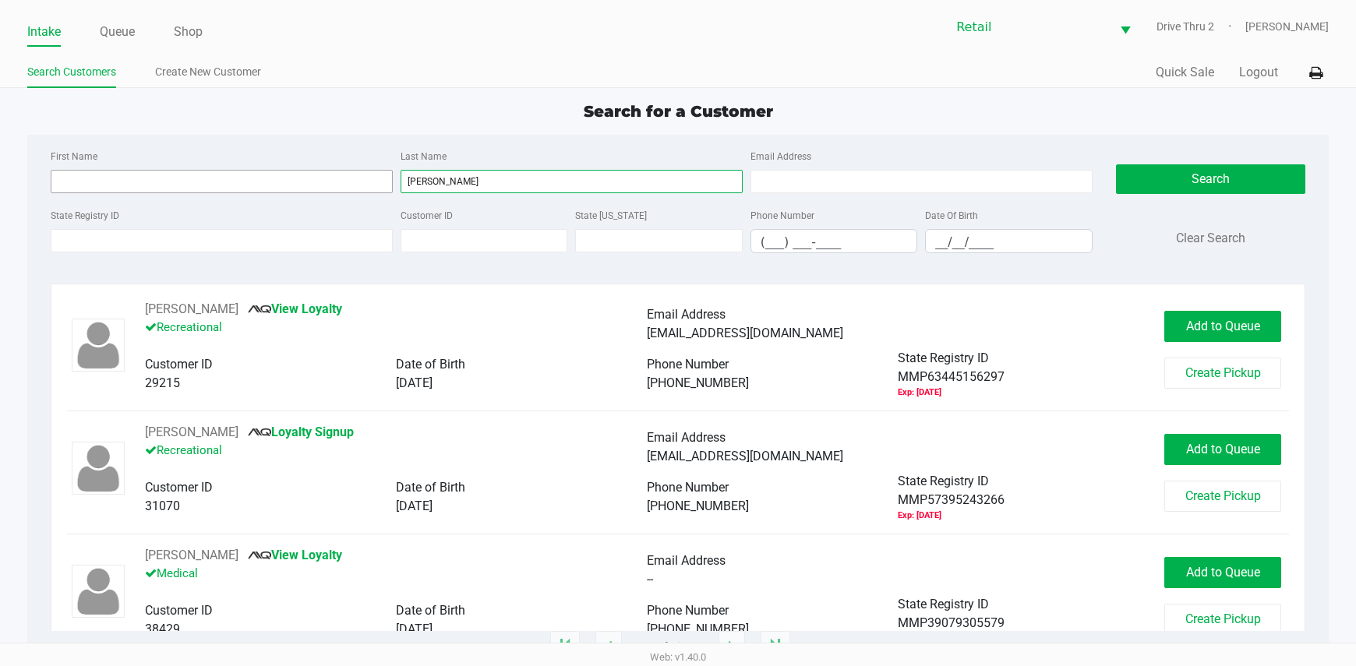
type input "[PERSON_NAME]"
click at [263, 177] on input "First Name" at bounding box center [222, 181] width 342 height 23
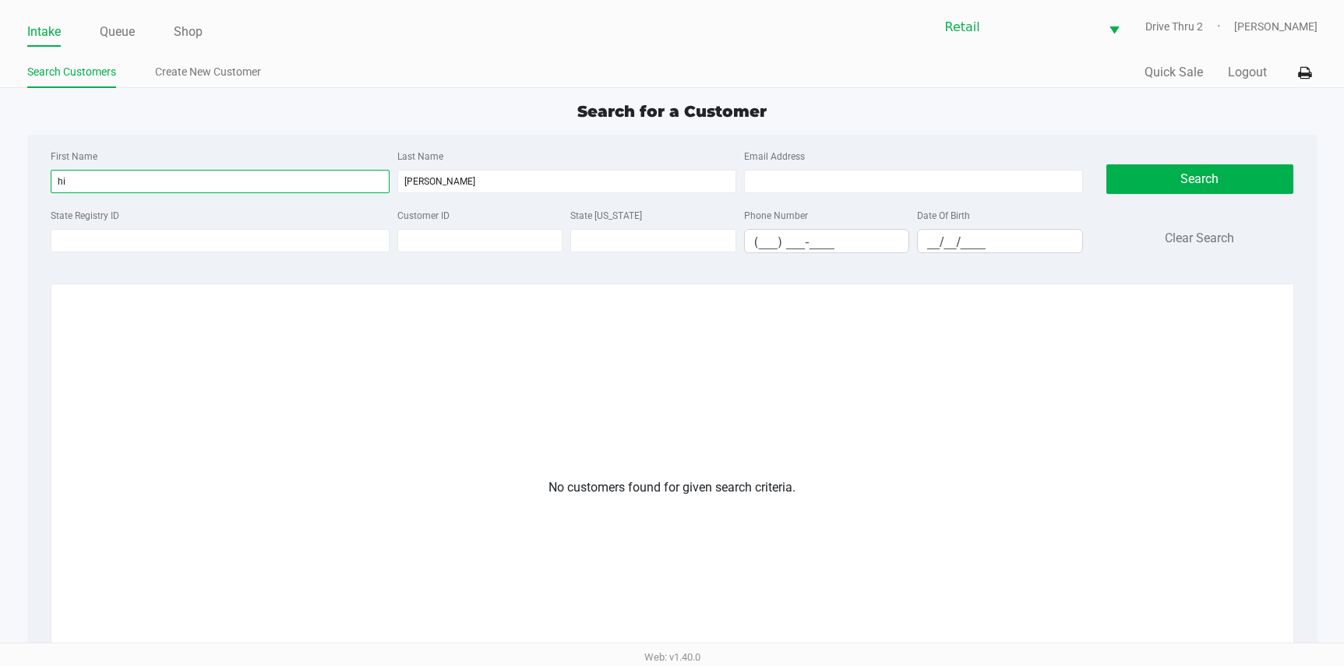
type input "h"
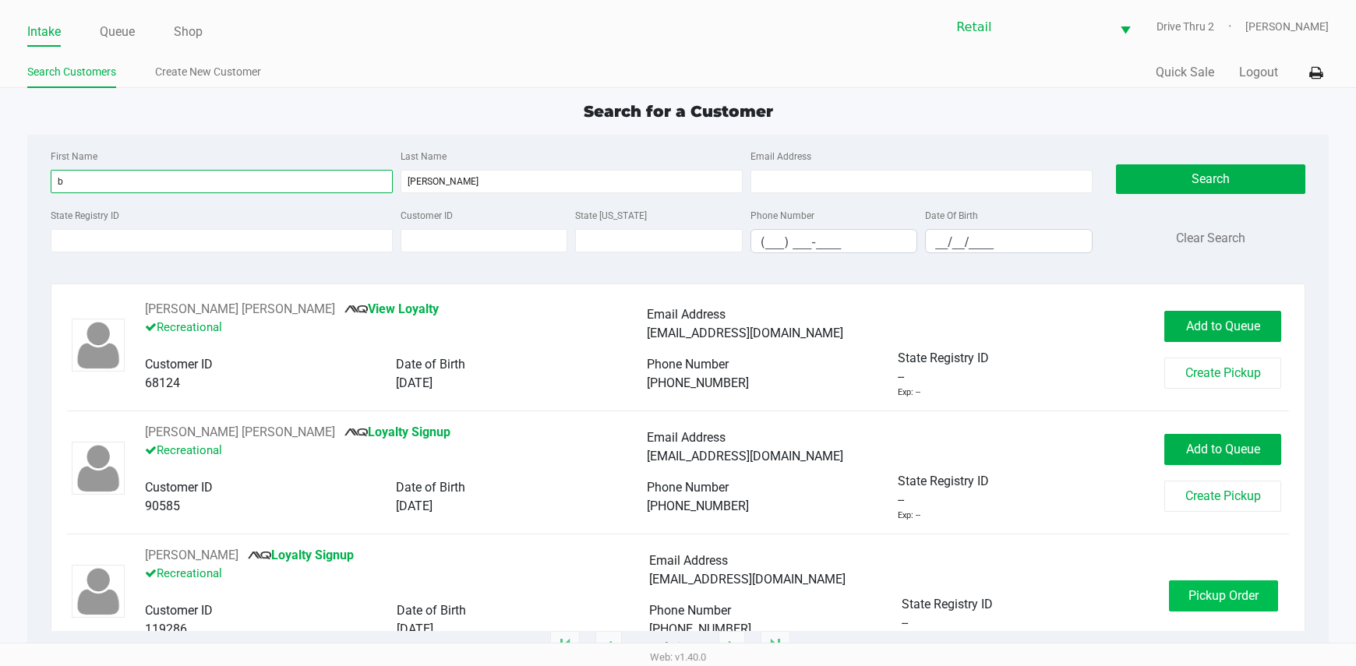
type input "b"
click at [1206, 600] on span "Pickup Order" at bounding box center [1223, 595] width 70 height 15
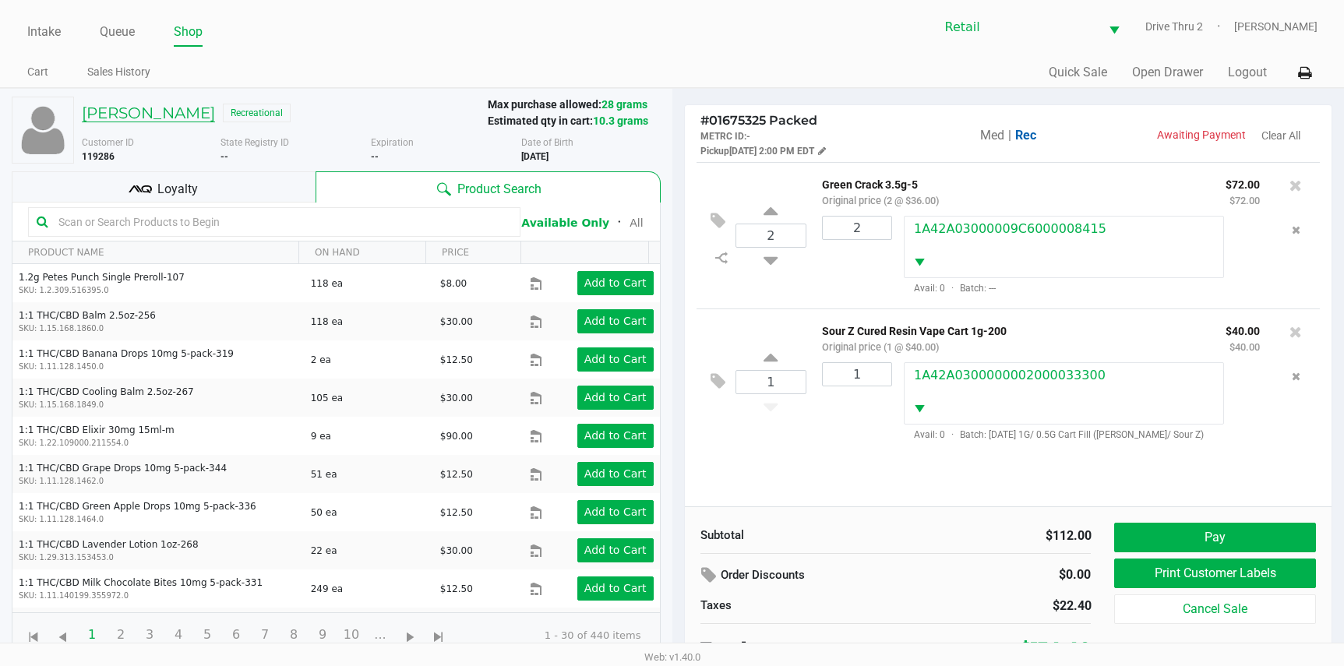
click at [178, 118] on h5 "[PERSON_NAME]" at bounding box center [148, 113] width 133 height 19
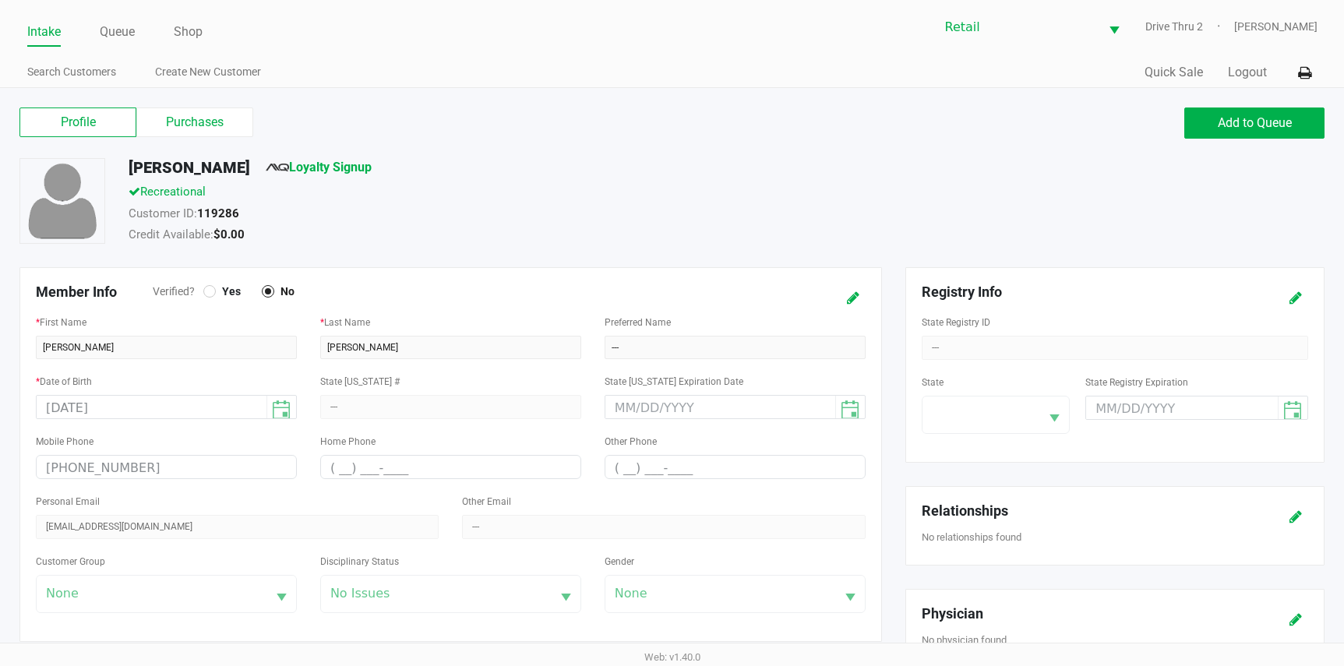
click at [178, 118] on label "Purchases" at bounding box center [194, 123] width 117 height 30
click at [0, 0] on 1 "Purchases" at bounding box center [0, 0] width 0 height 0
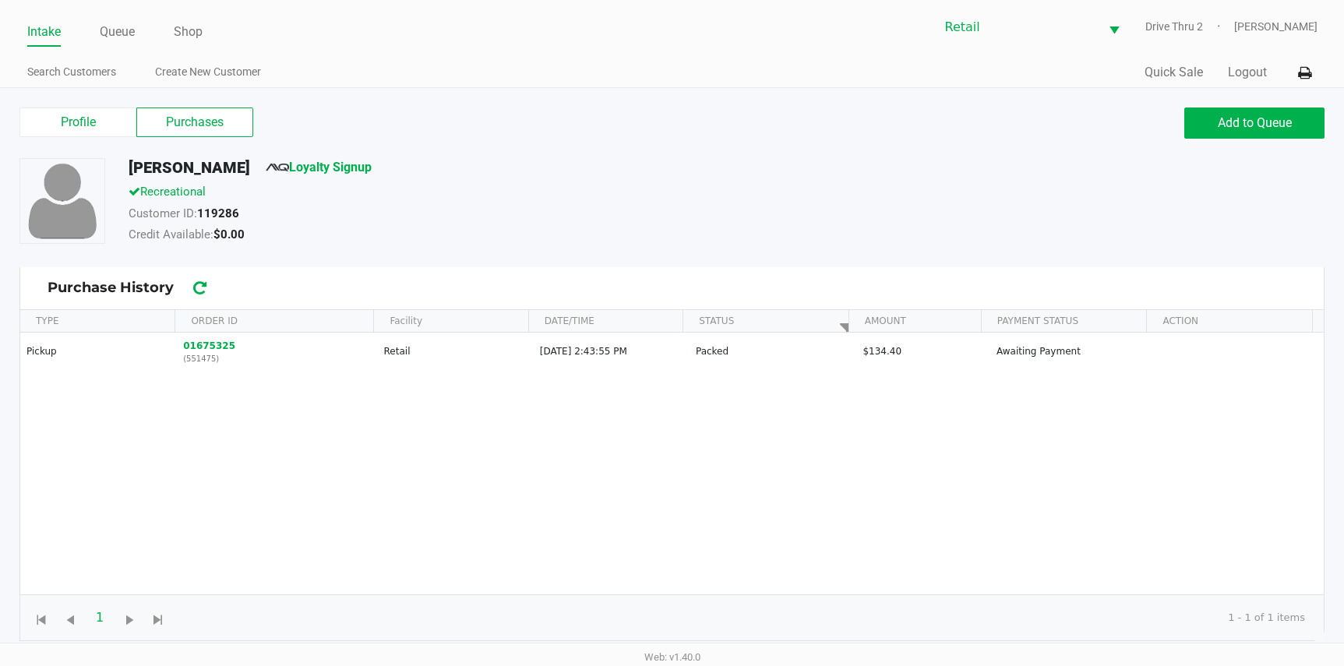
click at [662, 216] on div "Customer ID: 119286" at bounding box center [523, 216] width 813 height 22
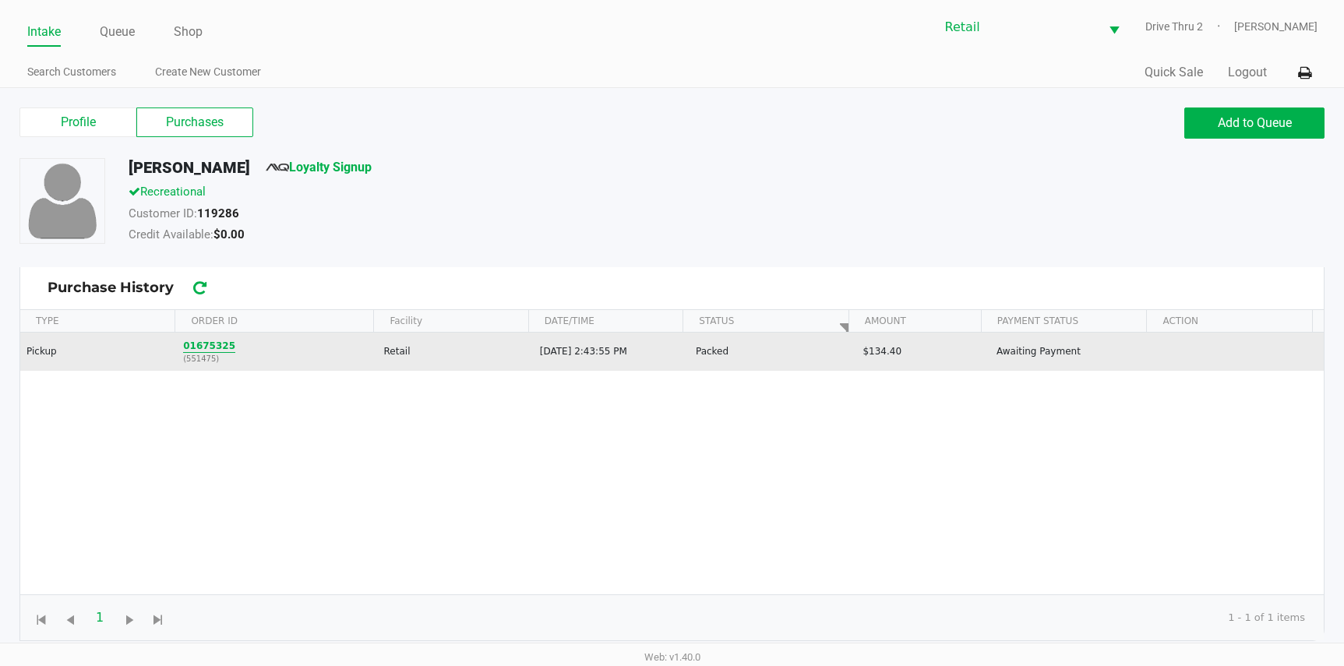
click at [199, 348] on button "01675325" at bounding box center [209, 346] width 52 height 14
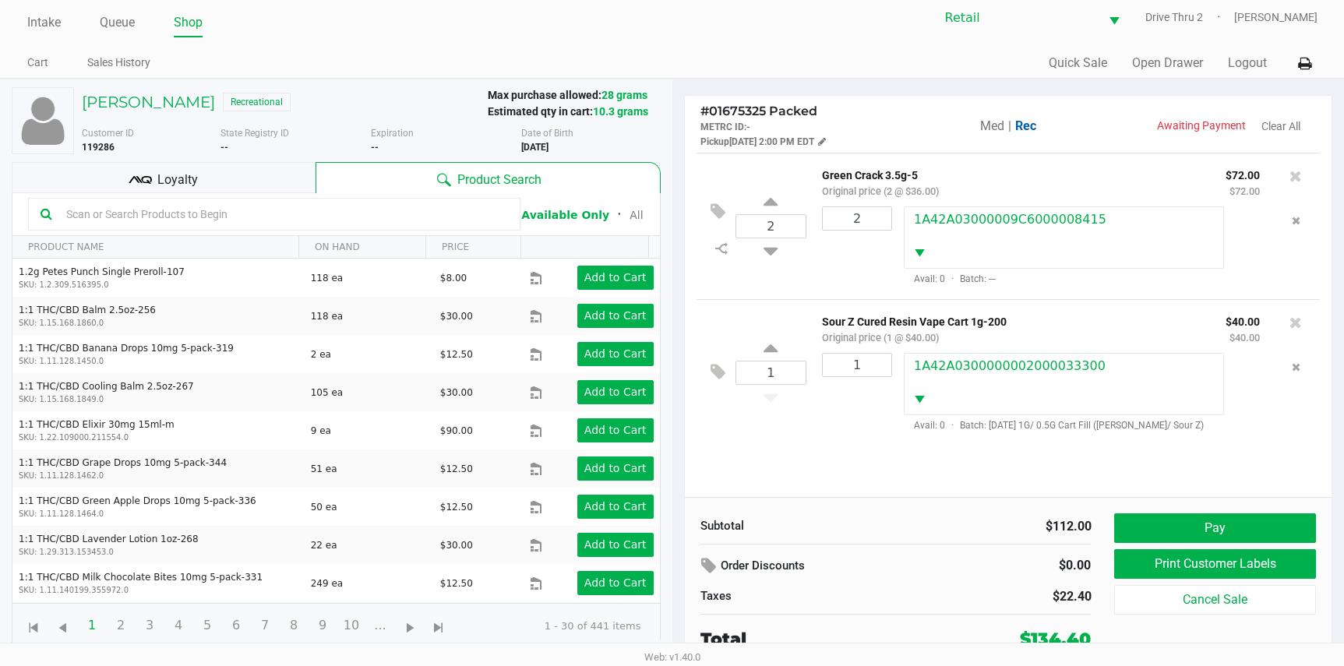
scroll to position [12, 0]
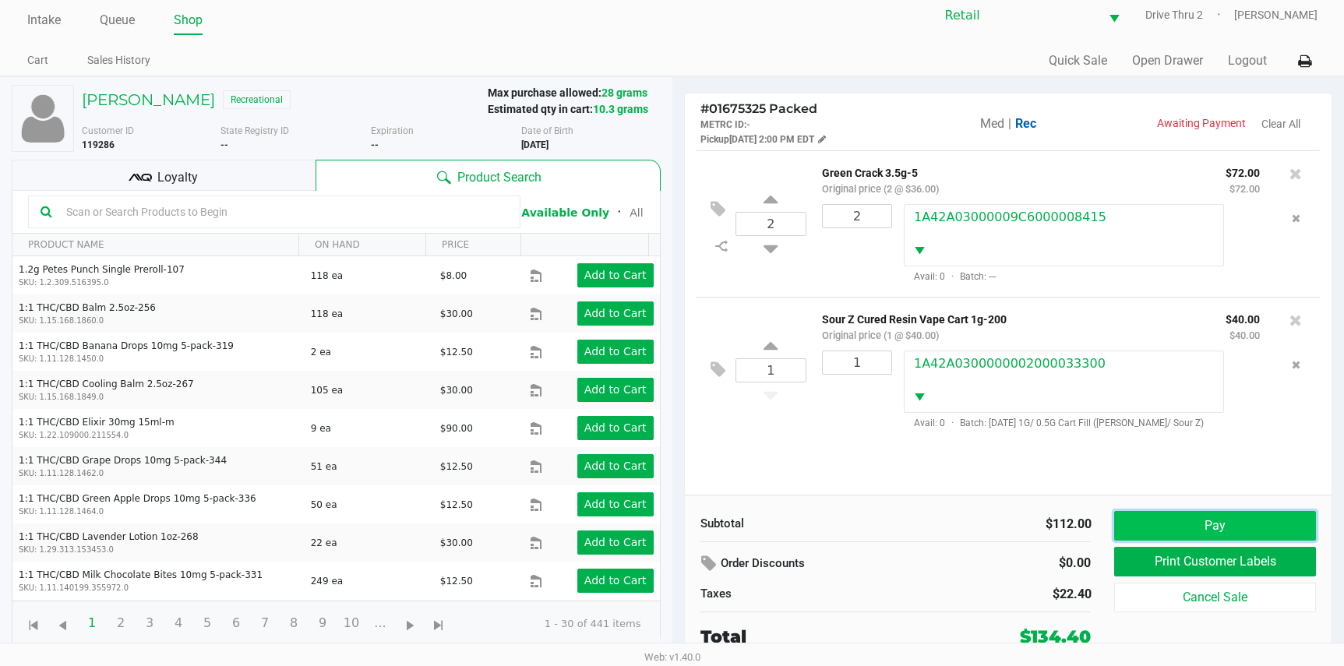
click at [1138, 513] on button "Pay" at bounding box center [1214, 526] width 201 height 30
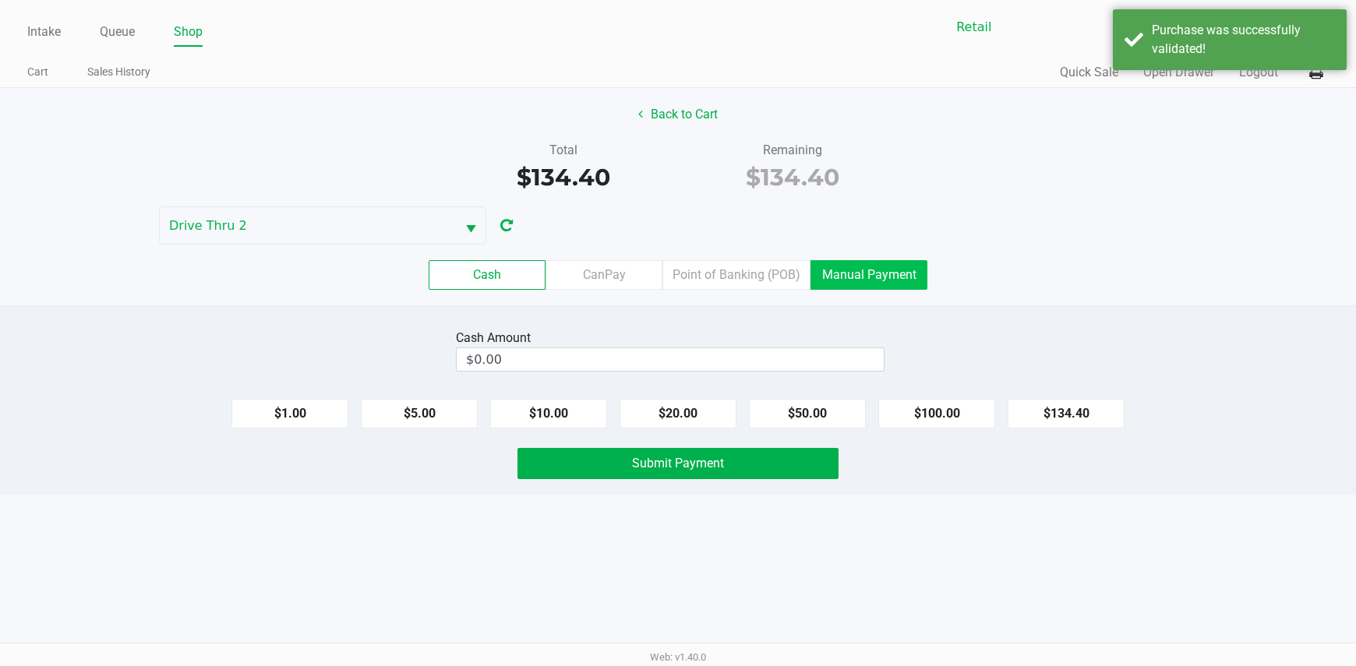
click at [845, 271] on label "Manual Payment" at bounding box center [868, 275] width 117 height 30
click at [0, 0] on 8 "Manual Payment" at bounding box center [0, 0] width 0 height 0
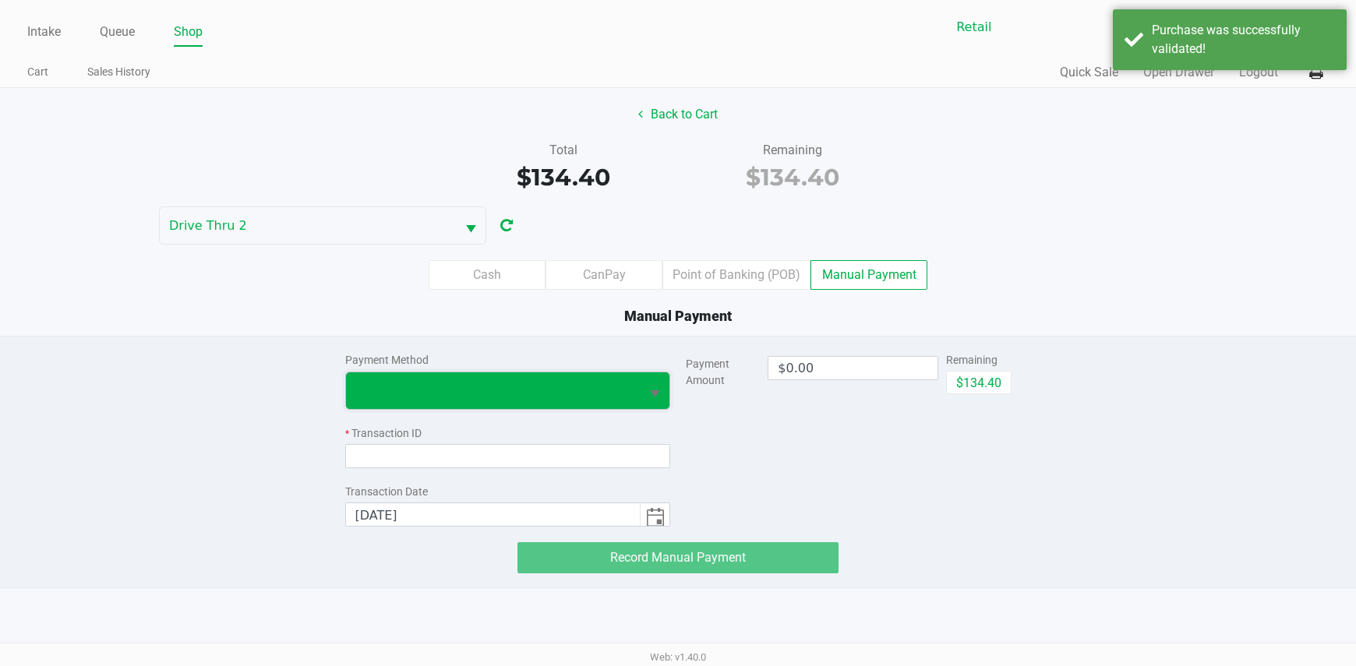
click at [588, 386] on span at bounding box center [493, 390] width 276 height 19
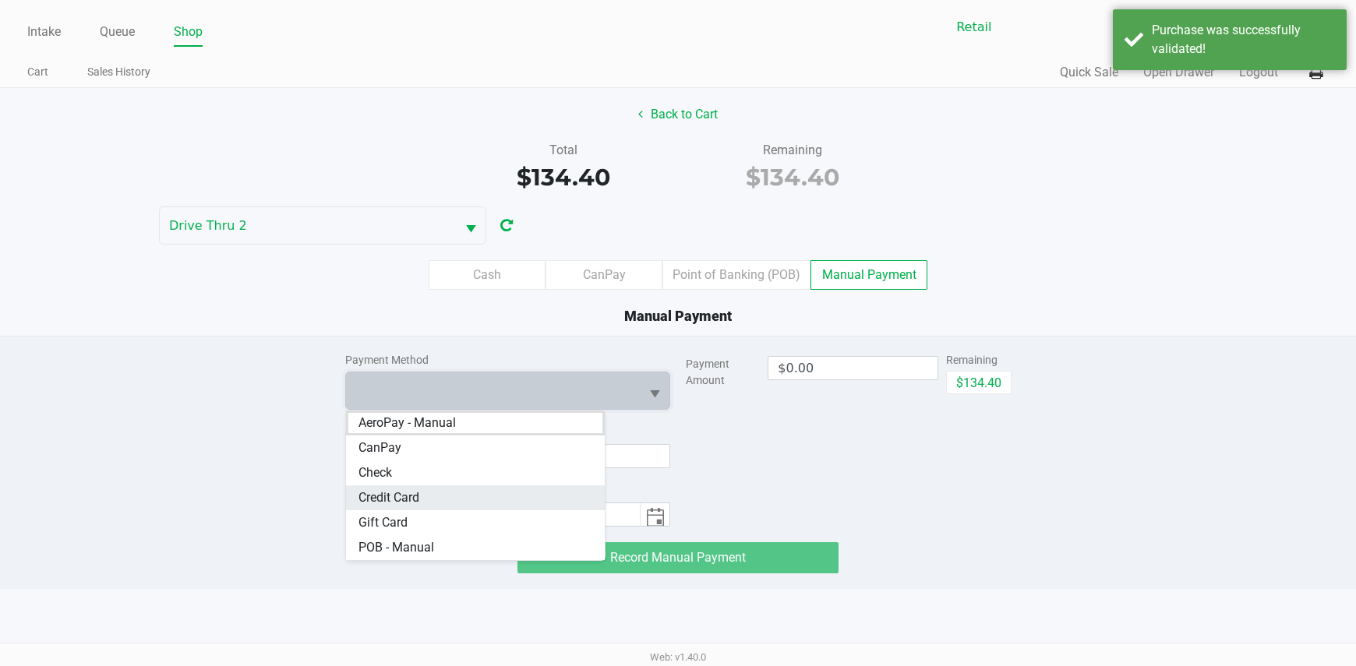
click at [511, 494] on Card "Credit Card" at bounding box center [475, 497] width 259 height 25
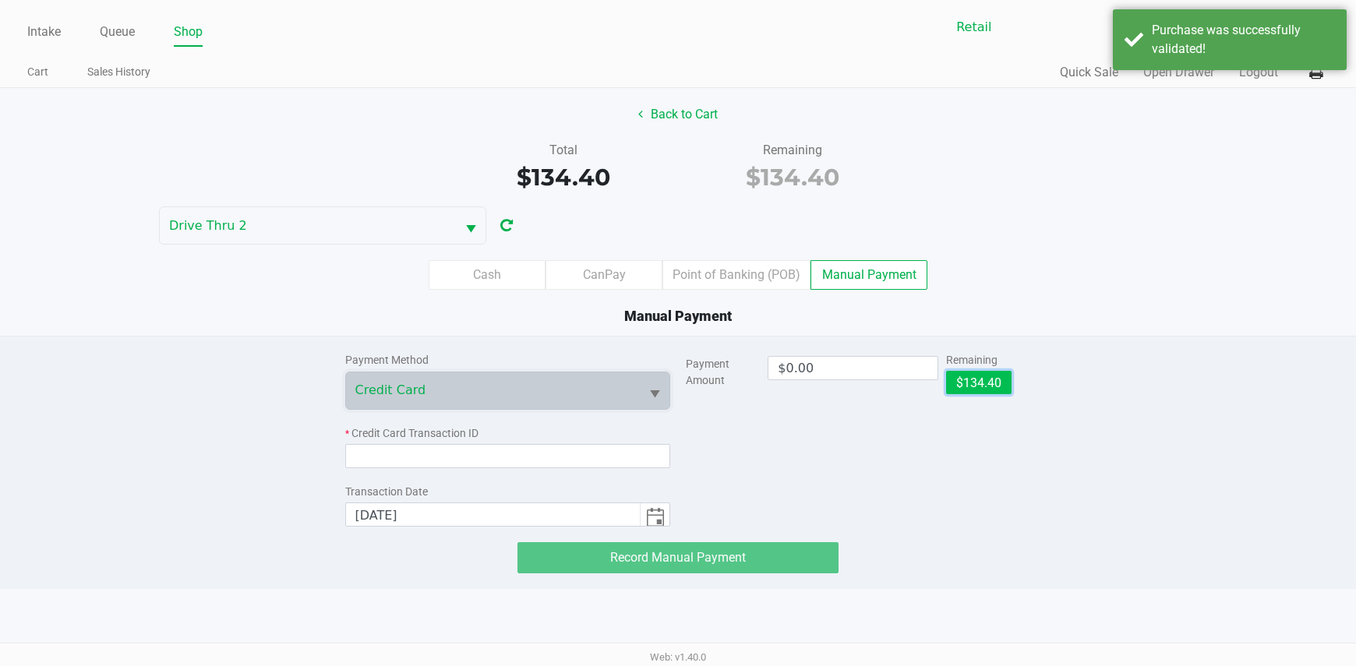
click at [1000, 383] on button "$134.40" at bounding box center [978, 382] width 65 height 23
type input "$134.40"
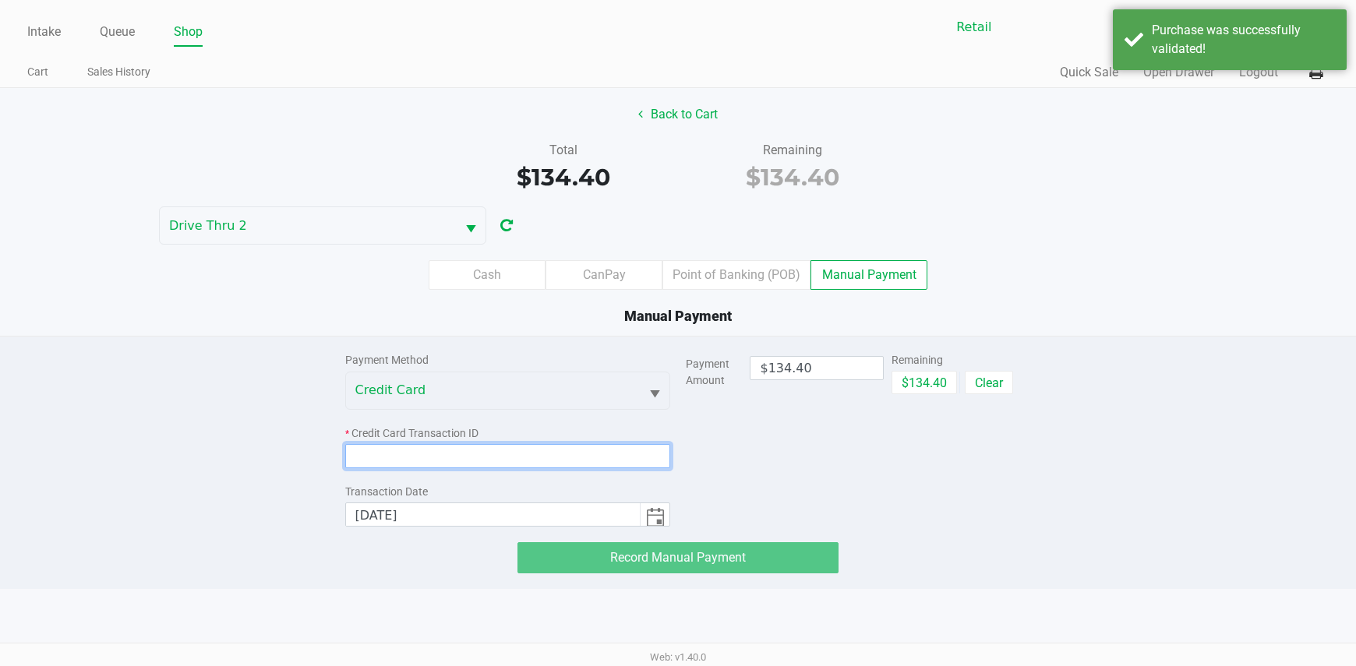
click at [624, 450] on input at bounding box center [508, 456] width 326 height 24
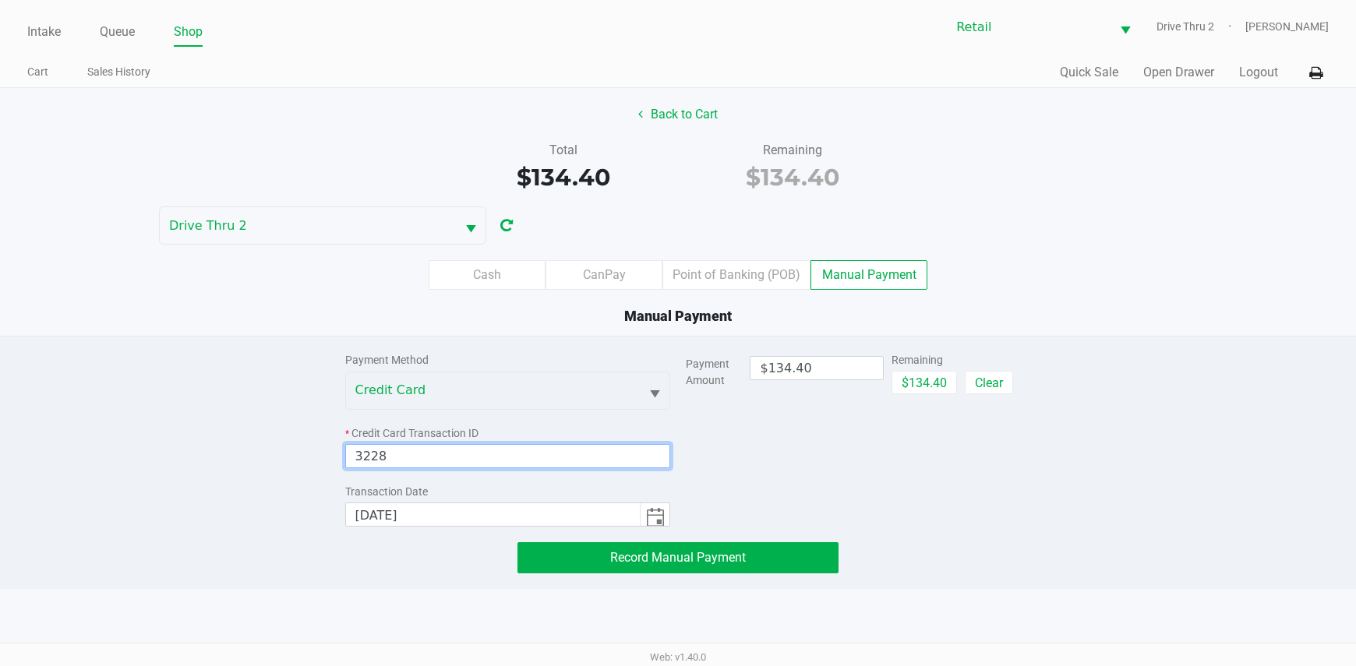
type input "3228"
click at [727, 539] on div "Payment Method Credit Card * Credit Card Transaction ID 3228 Transaction Date […" at bounding box center [679, 455] width 690 height 237
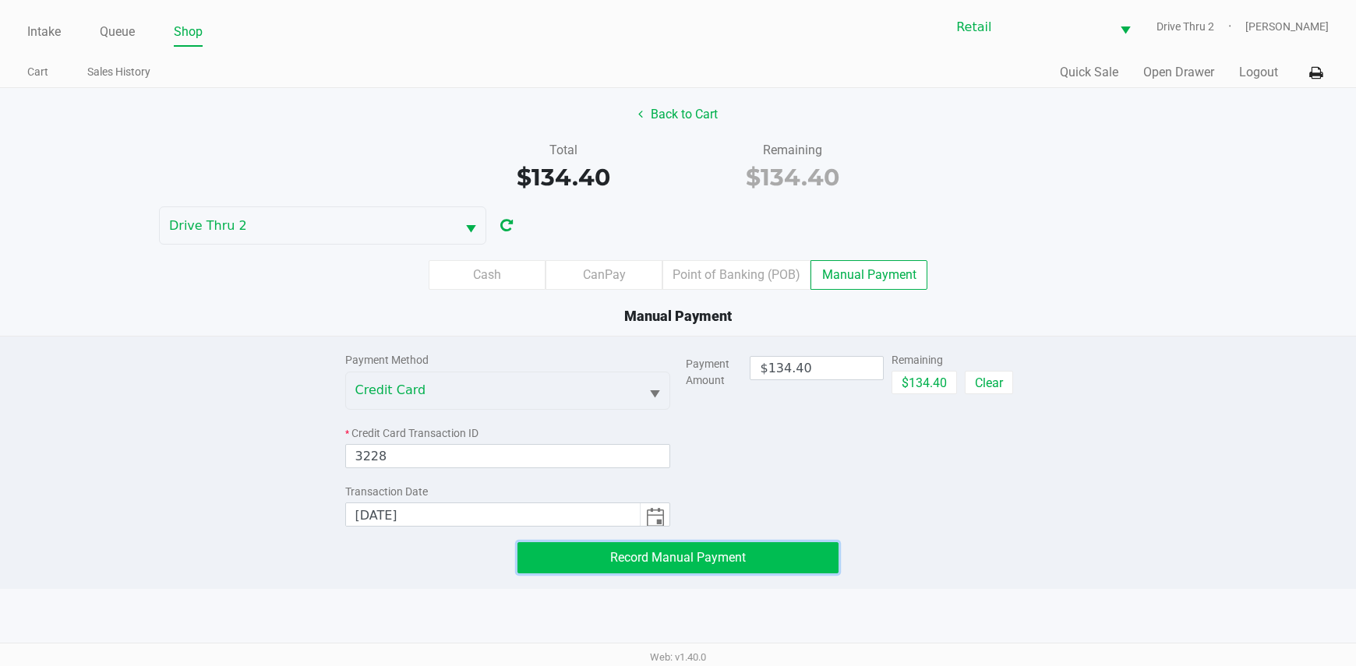
click at [732, 556] on span "Record Manual Payment" at bounding box center [678, 557] width 136 height 15
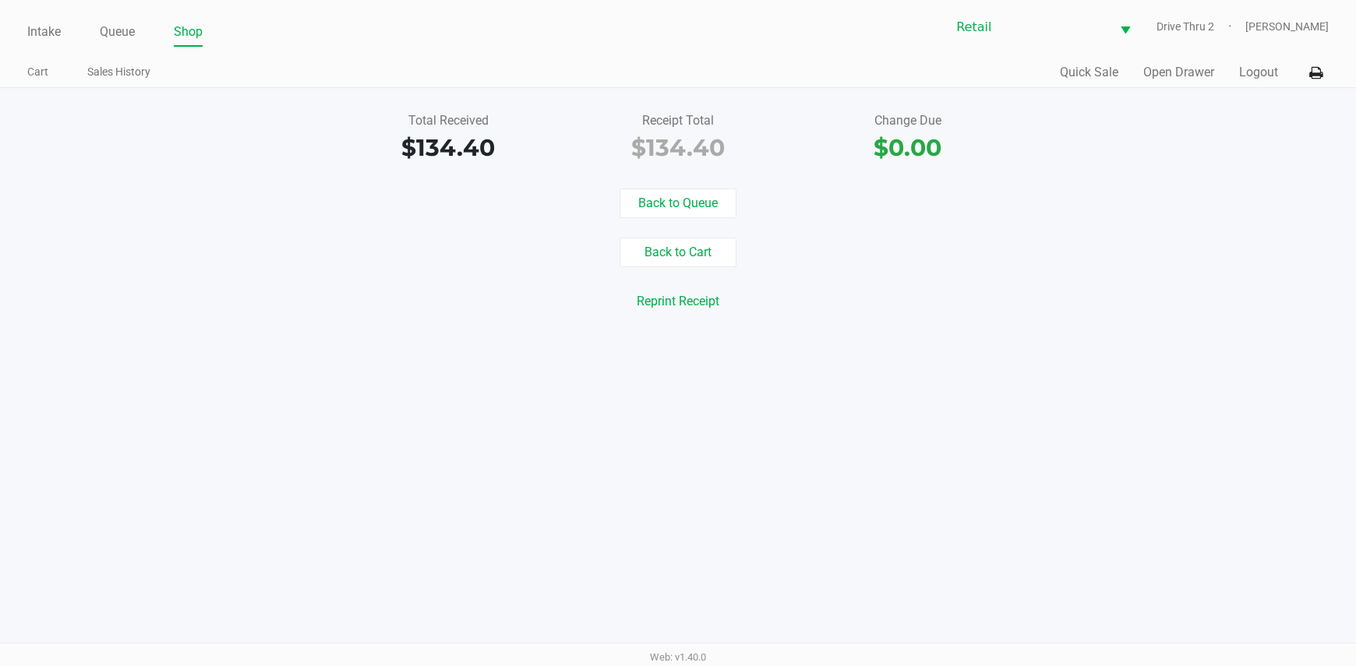
drag, startPoint x: 732, startPoint y: 556, endPoint x: 439, endPoint y: 267, distance: 411.0
click at [439, 267] on div "Back to Queue Back to Cart Reprint Receipt Reprint Labels" at bounding box center [677, 262] width 1379 height 147
click at [51, 28] on link "Intake" at bounding box center [44, 32] width 34 height 22
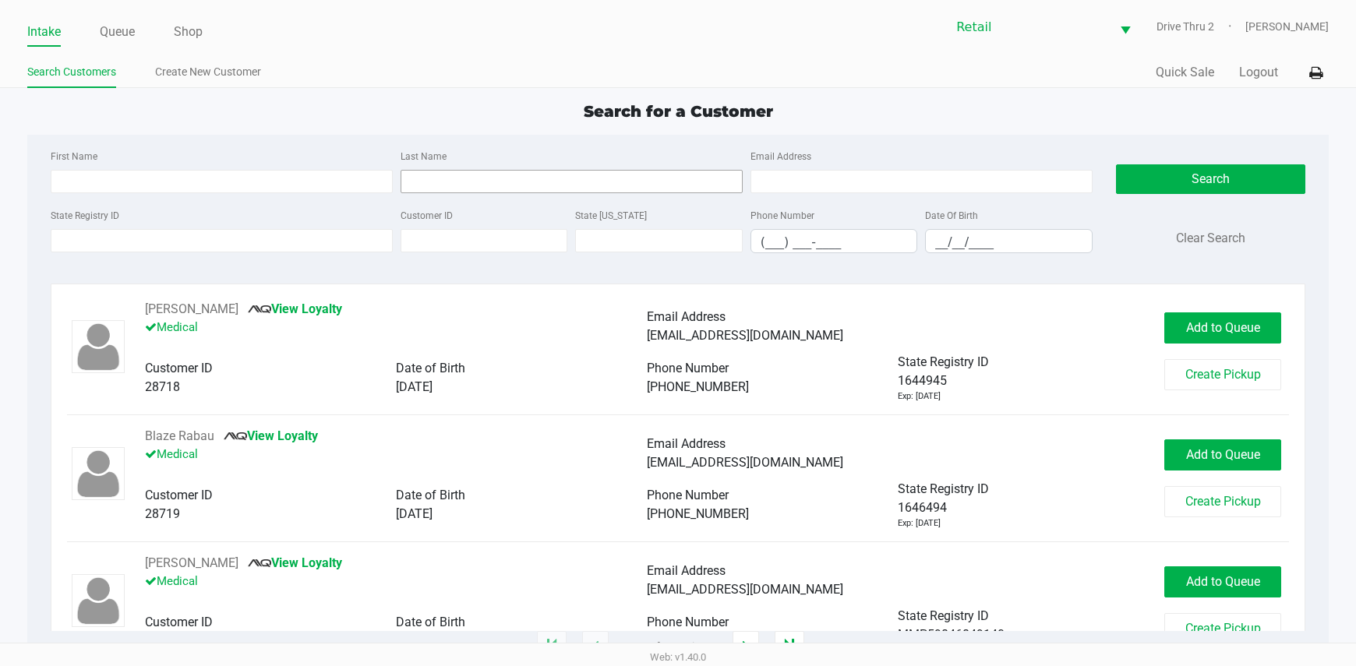
click at [433, 173] on div "Last Name" at bounding box center [572, 169] width 350 height 47
click at [433, 173] on input "Last Name" at bounding box center [572, 181] width 342 height 23
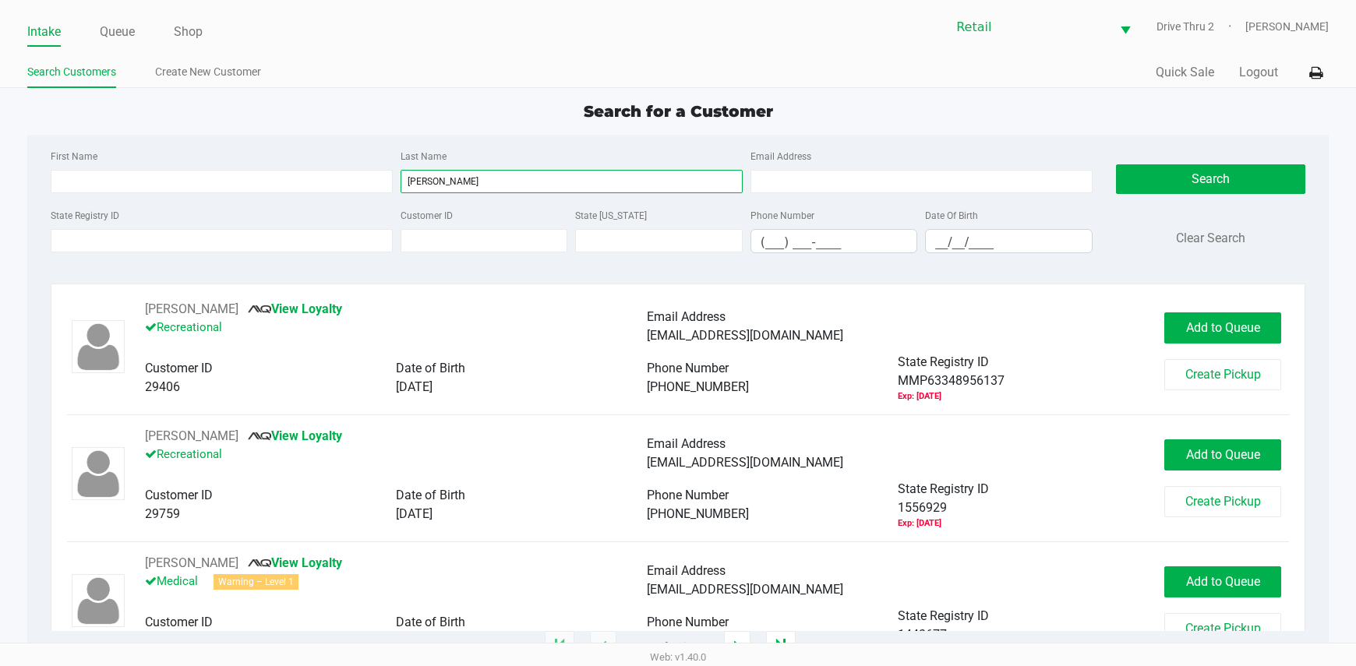
type input "[PERSON_NAME]"
click at [206, 209] on div "State Registry ID" at bounding box center [222, 230] width 350 height 48
click at [231, 186] on input "First Name" at bounding box center [222, 181] width 342 height 23
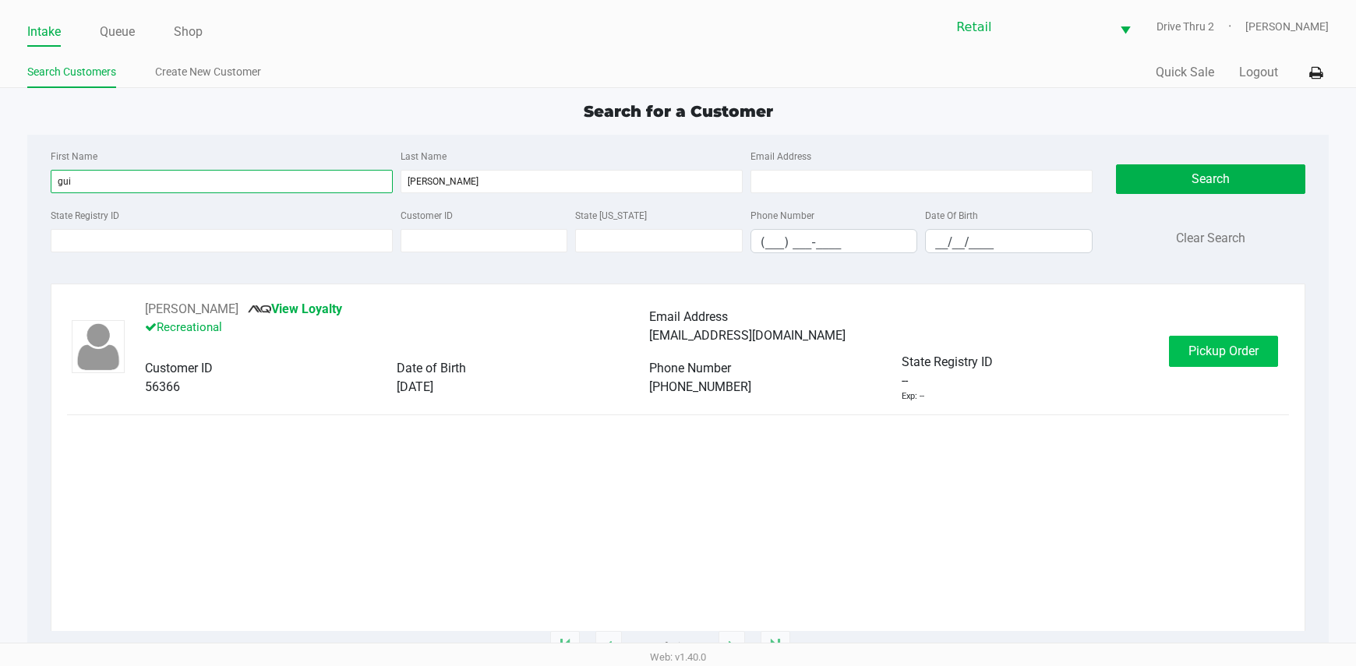
type input "gui"
click at [1232, 350] on span "Pickup Order" at bounding box center [1223, 351] width 70 height 15
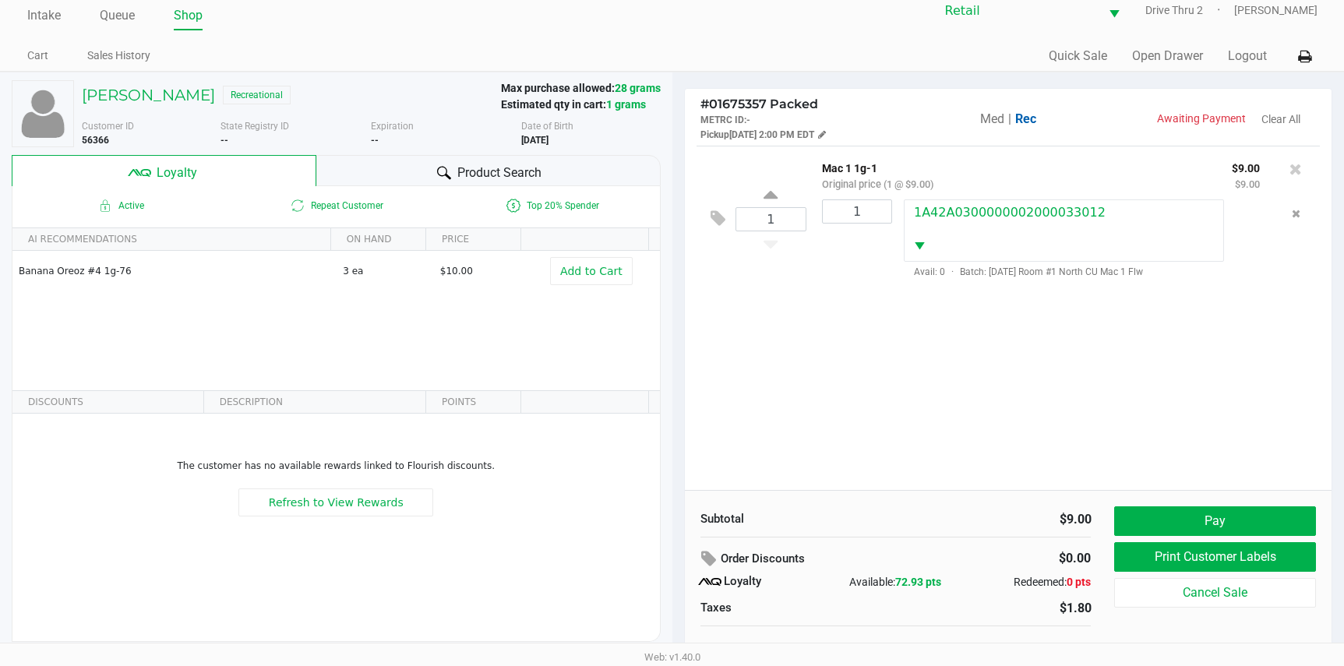
scroll to position [30, 0]
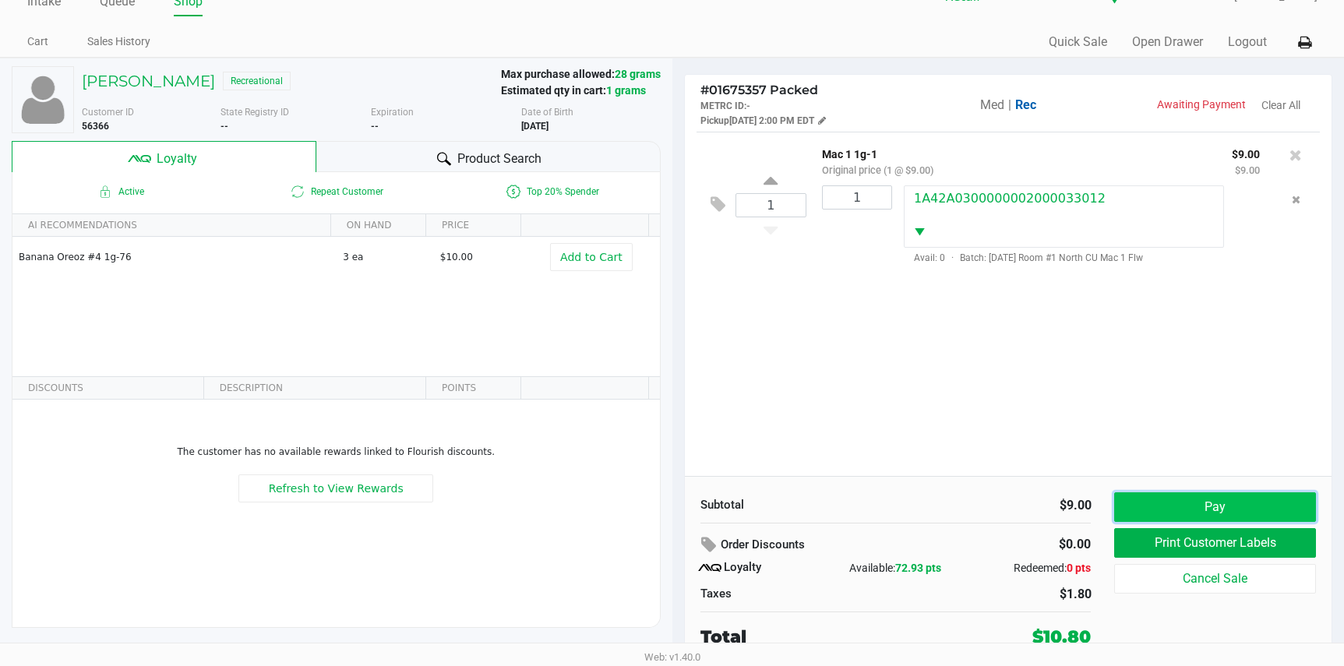
click at [1230, 509] on button "Pay" at bounding box center [1214, 507] width 201 height 30
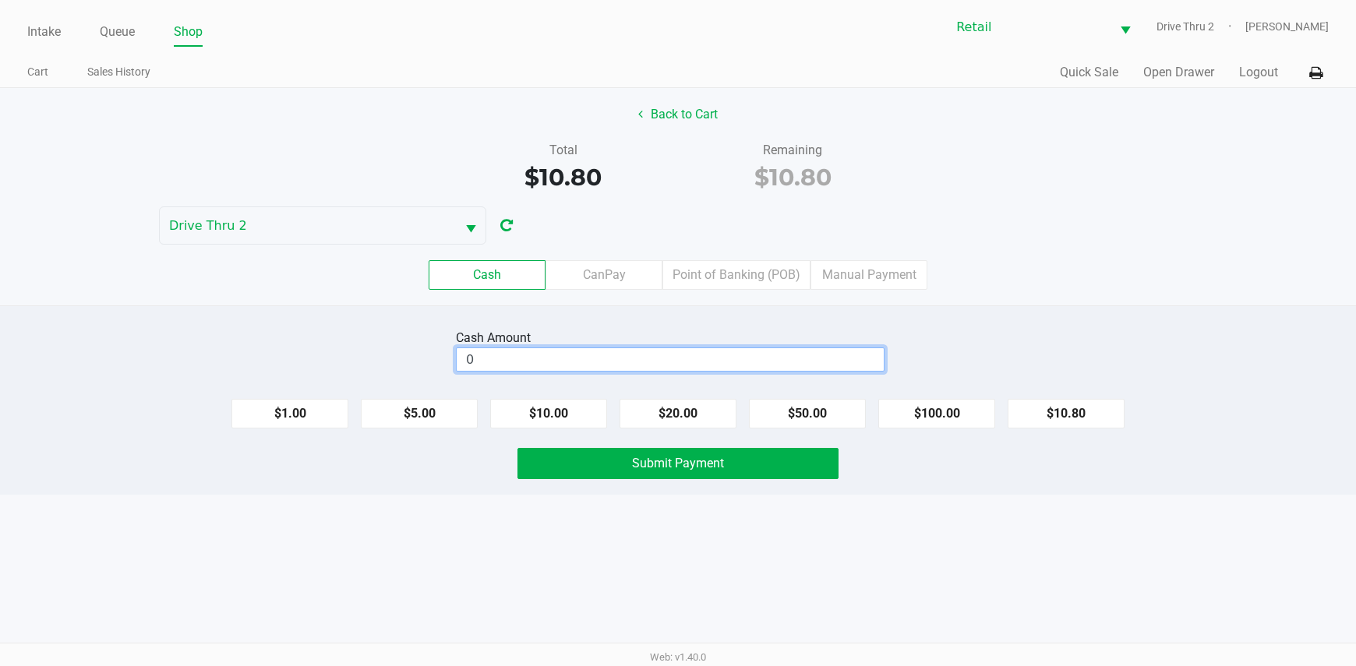
click at [843, 365] on input "0" at bounding box center [670, 359] width 427 height 23
type input "$11.00"
click at [753, 464] on button "Submit Payment" at bounding box center [678, 463] width 322 height 31
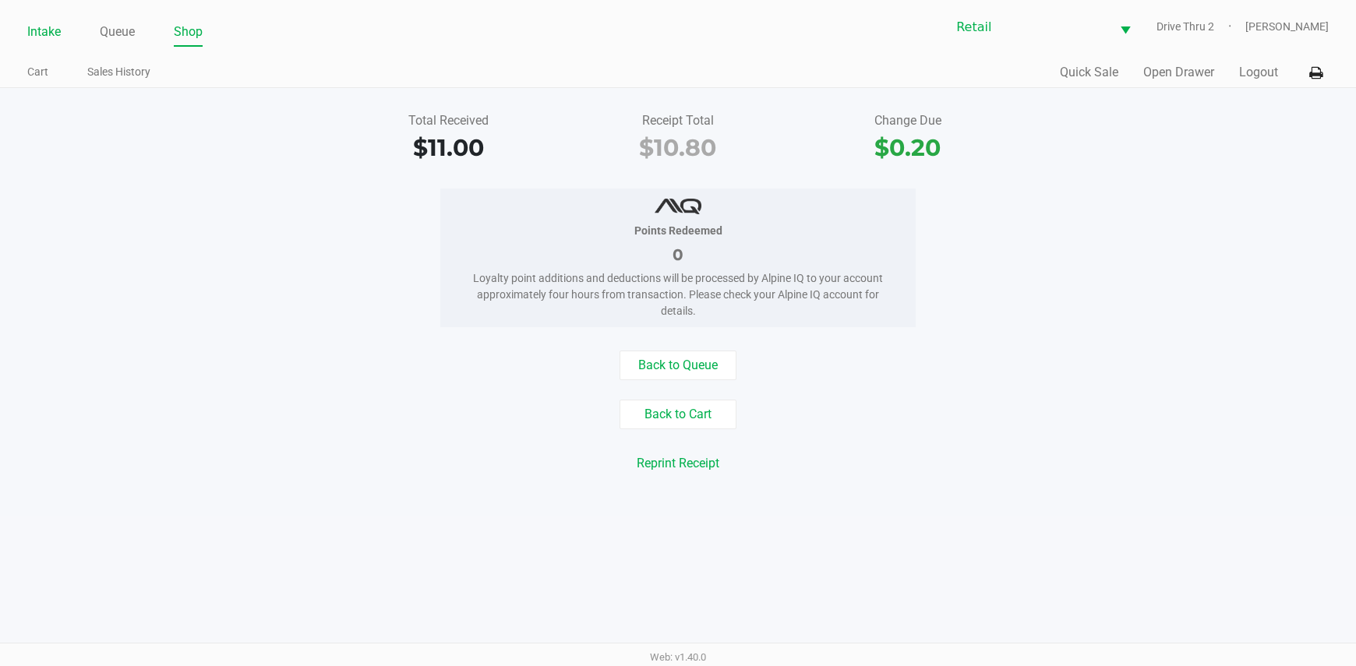
click at [37, 31] on link "Intake" at bounding box center [44, 32] width 34 height 22
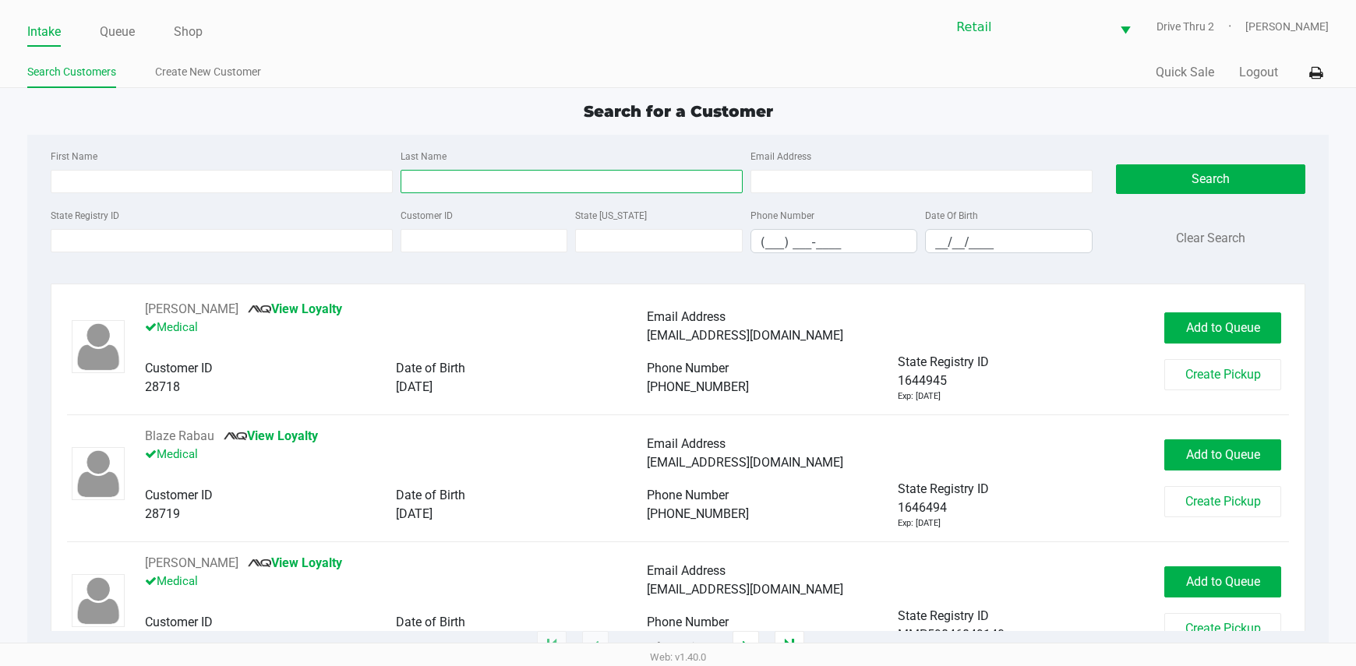
click at [480, 190] on input "Last Name" at bounding box center [572, 181] width 342 height 23
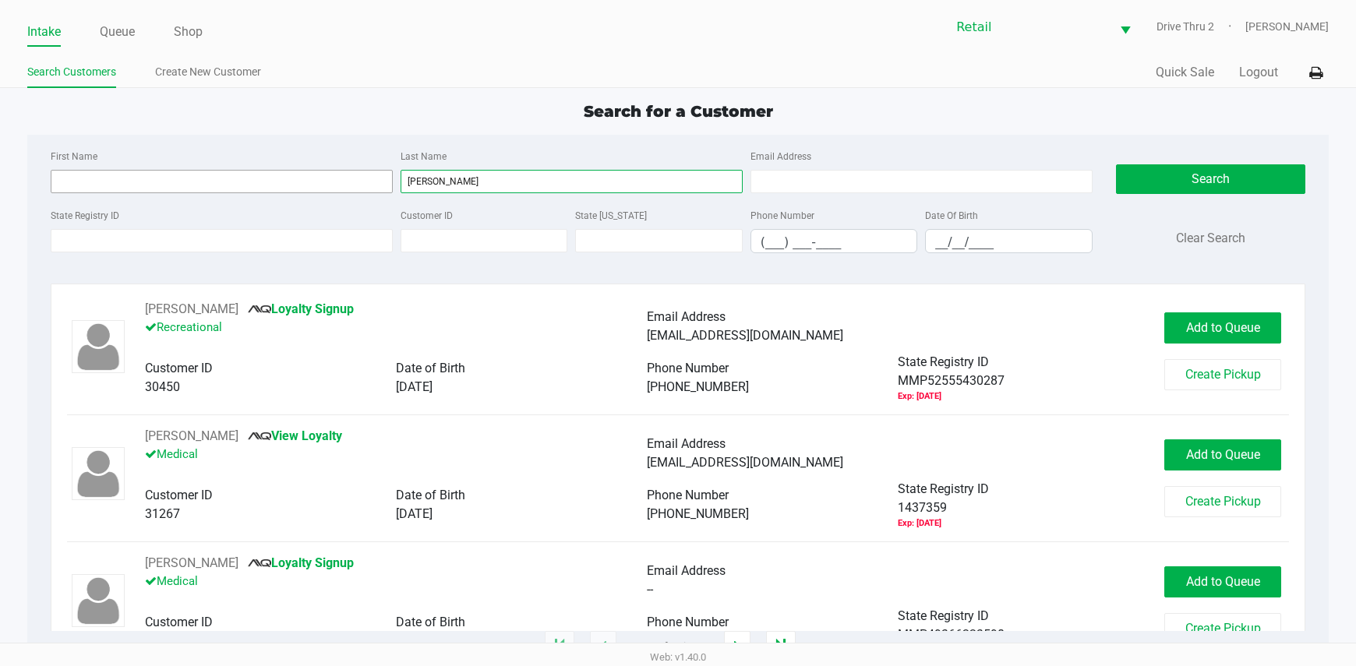
type input "[PERSON_NAME]"
click at [326, 180] on input "First Name" at bounding box center [222, 181] width 342 height 23
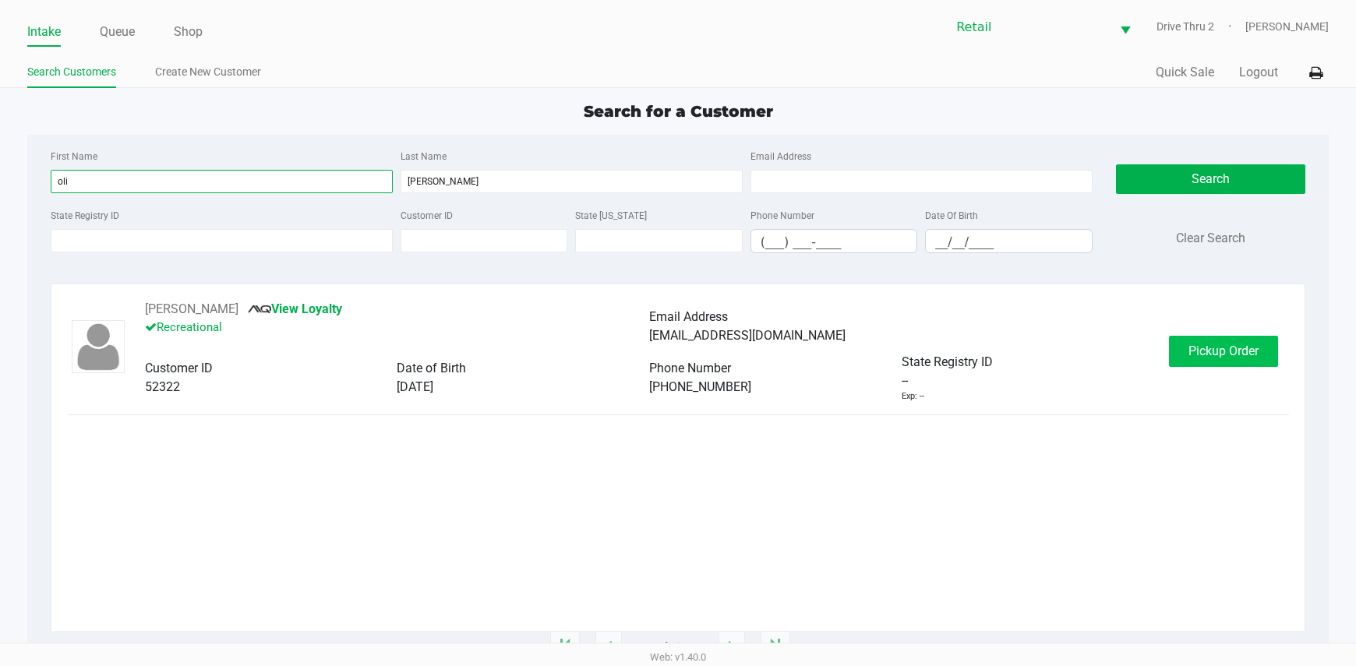
type input "oli"
click at [1259, 358] on button "Pickup Order" at bounding box center [1223, 351] width 109 height 31
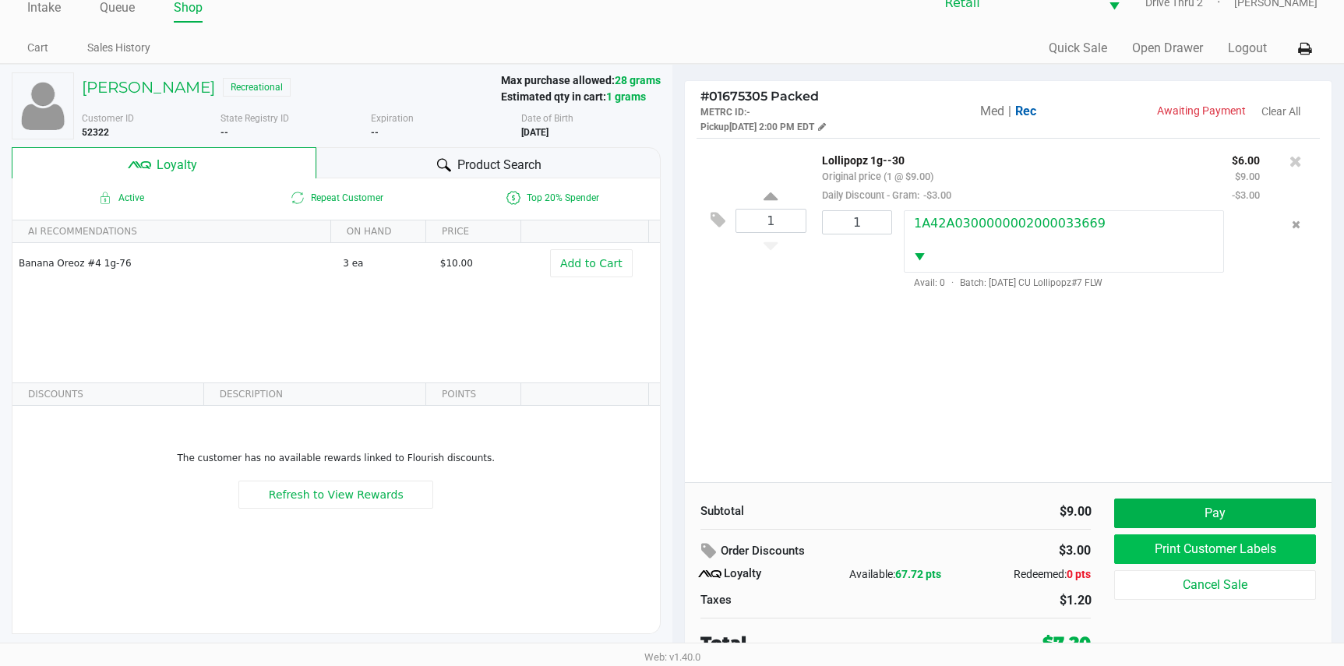
scroll to position [30, 0]
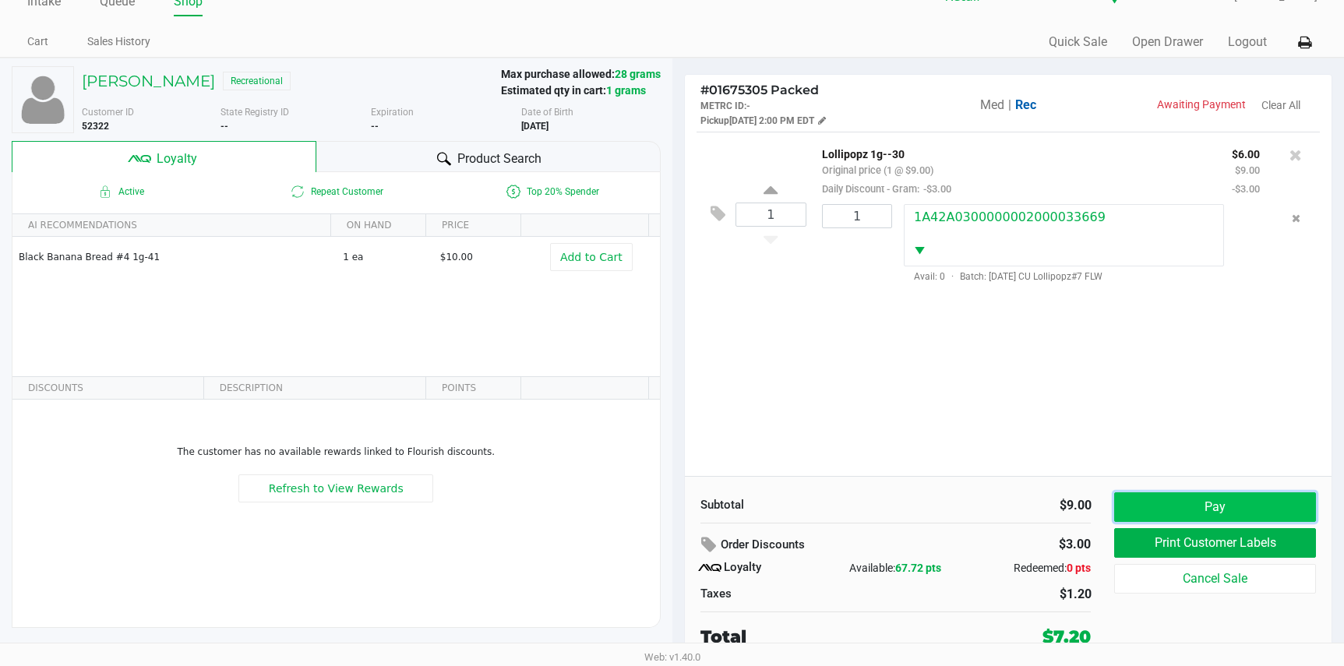
click at [1181, 501] on button "Pay" at bounding box center [1214, 507] width 201 height 30
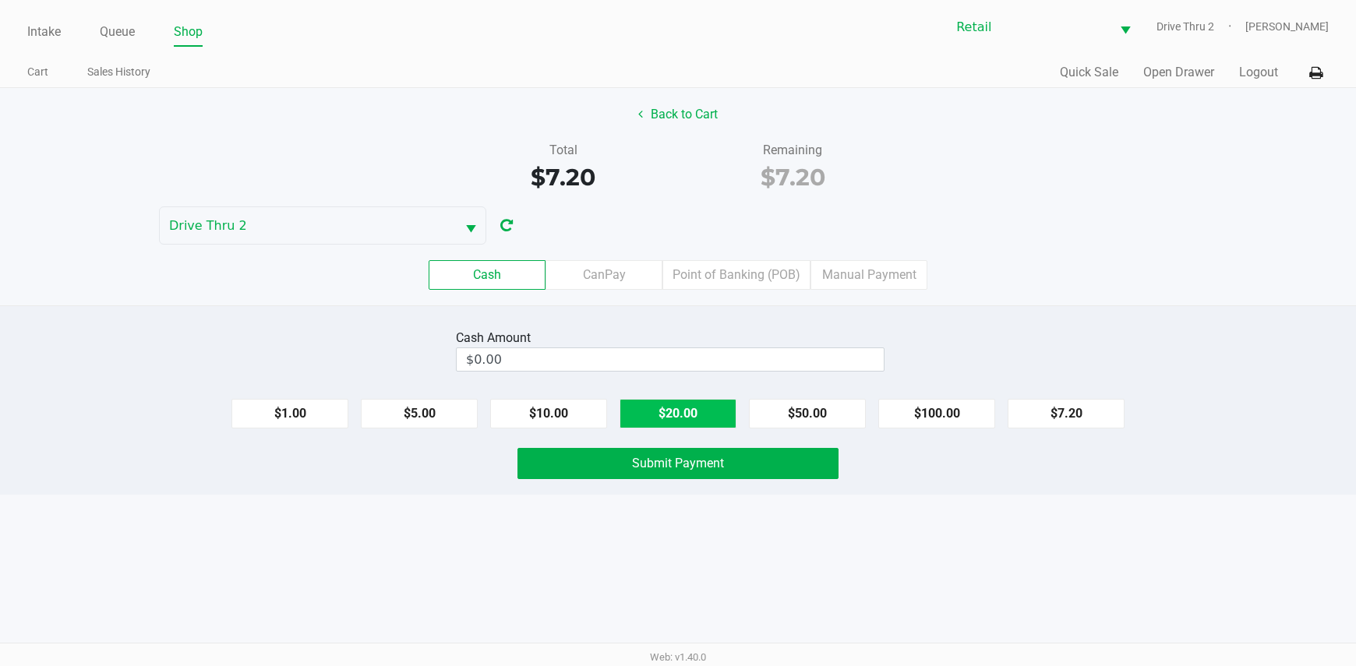
click at [662, 410] on button "$20.00" at bounding box center [677, 414] width 117 height 30
type input "$20.00"
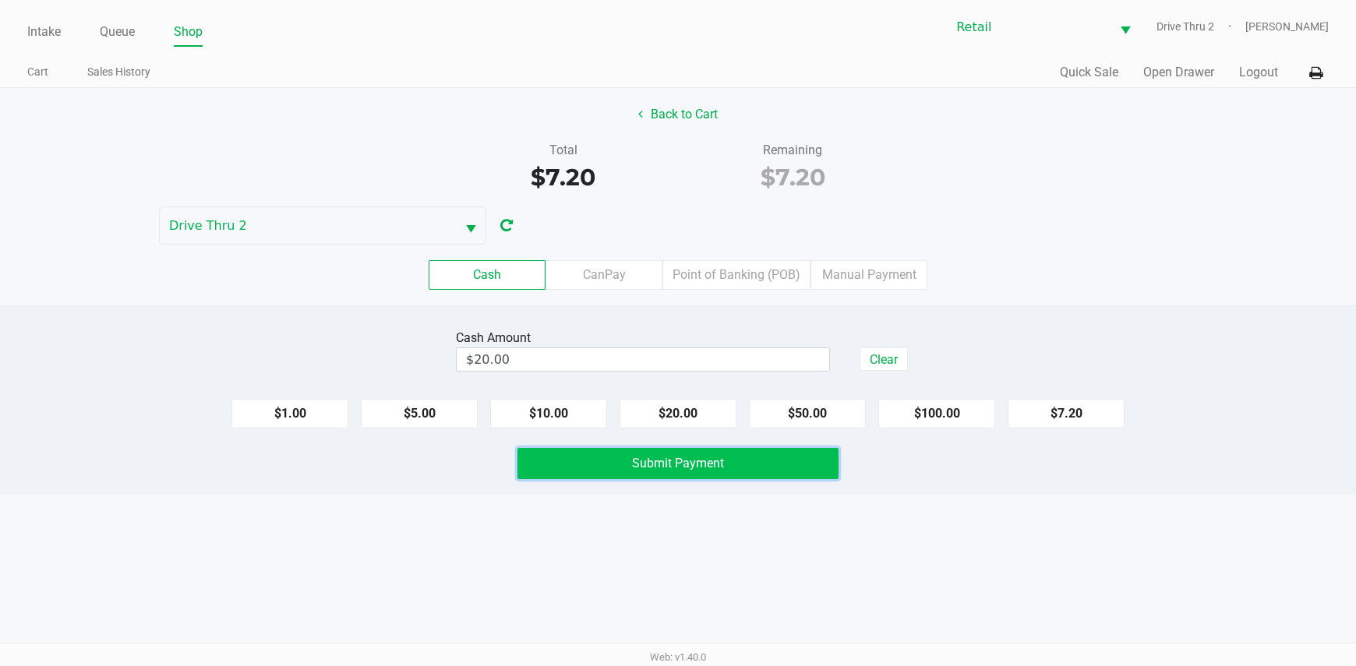
click at [661, 470] on span "Submit Payment" at bounding box center [678, 463] width 92 height 15
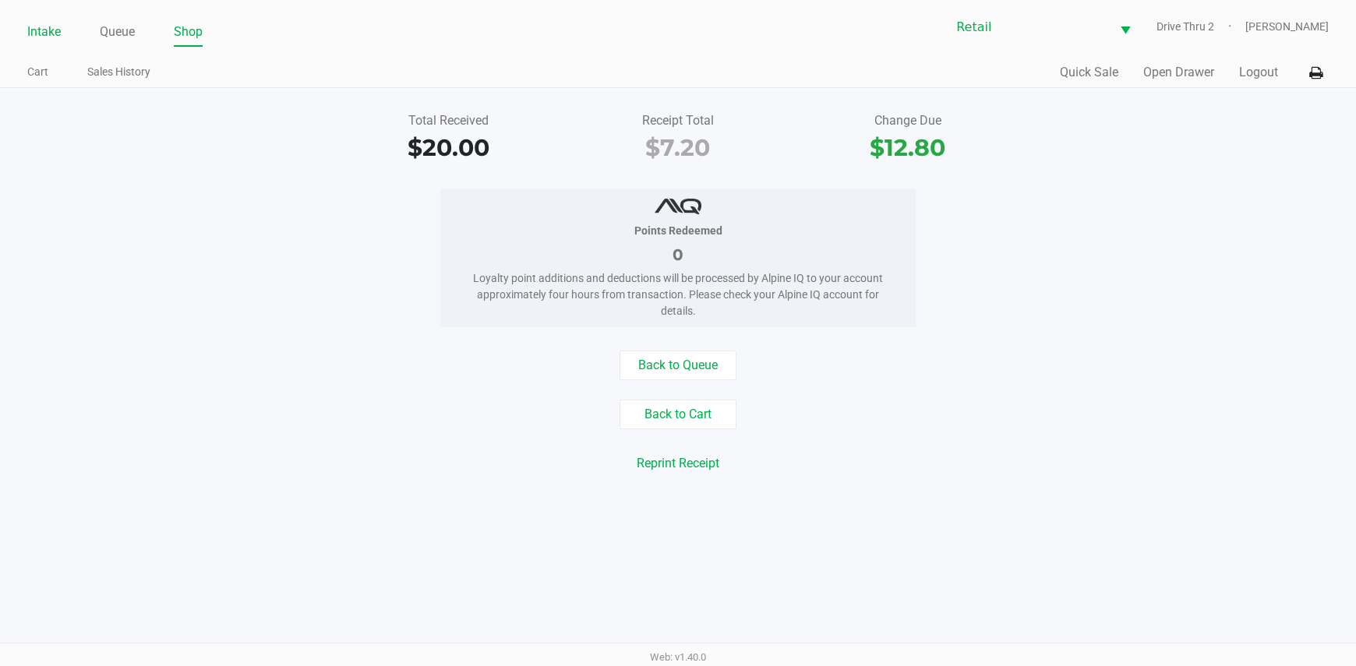
click at [59, 34] on link "Intake" at bounding box center [44, 32] width 34 height 22
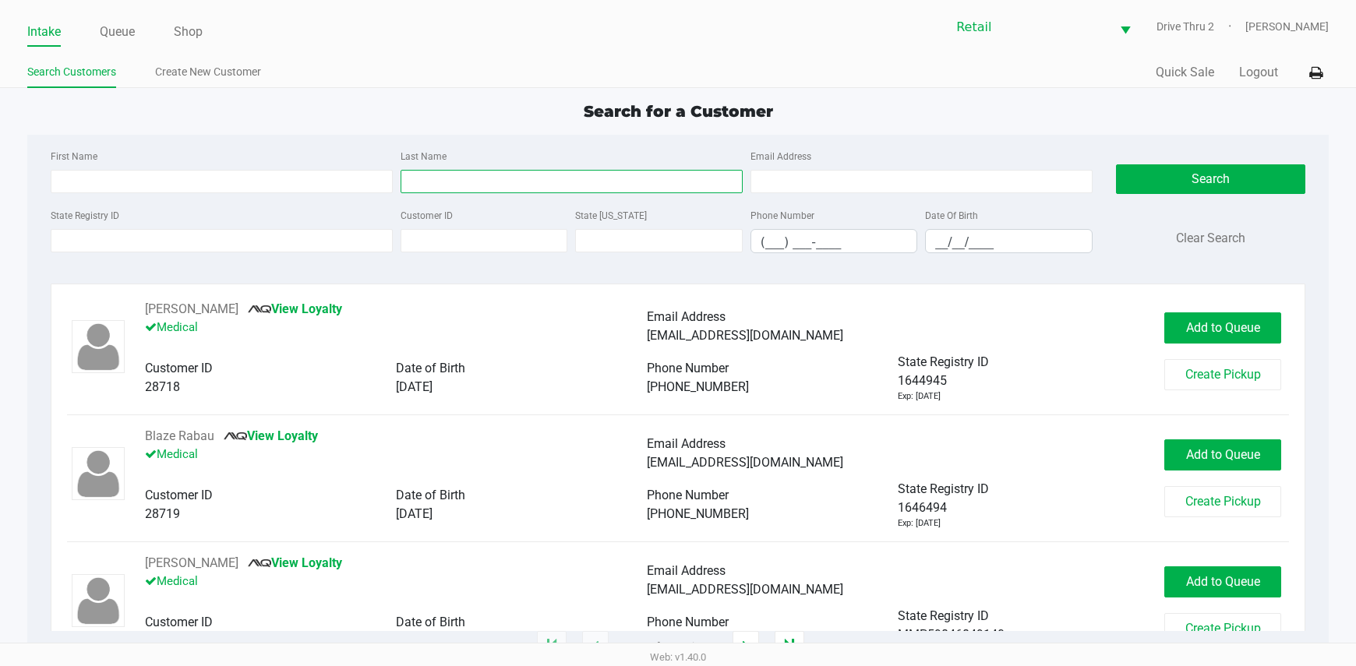
click at [492, 191] on input "Last Name" at bounding box center [572, 181] width 342 height 23
click at [449, 185] on input "Last Name" at bounding box center [572, 181] width 342 height 23
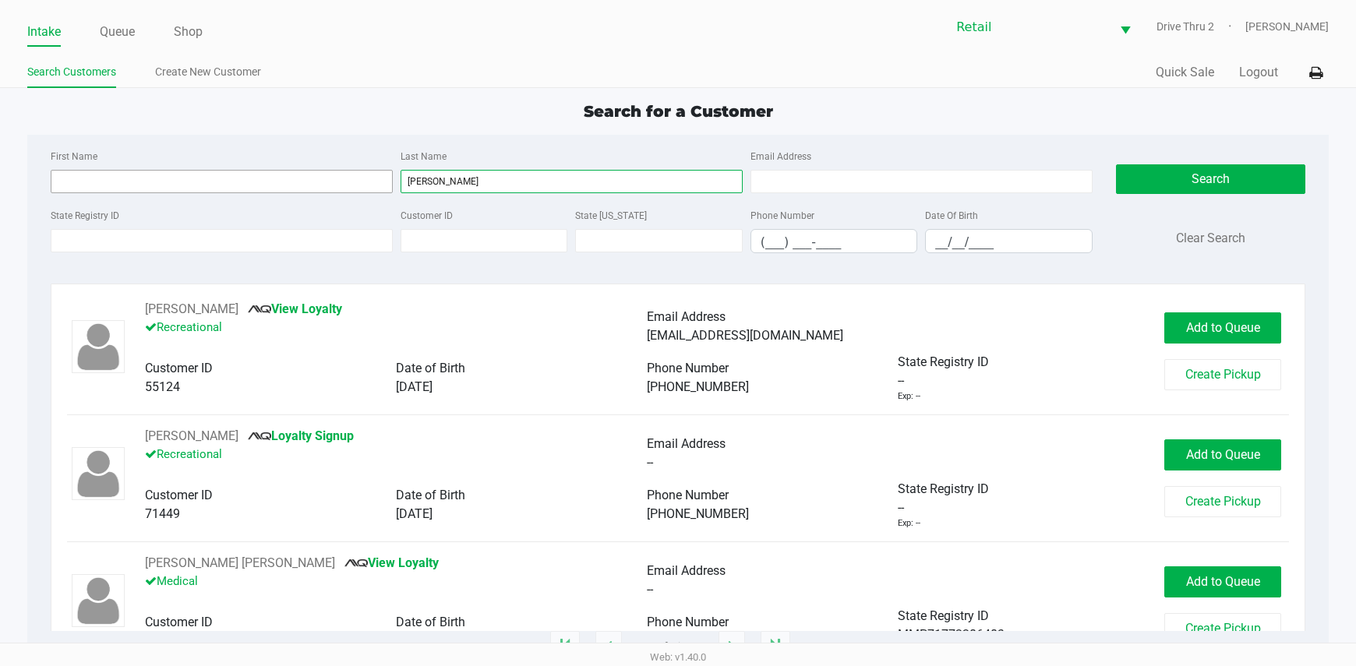
type input "[PERSON_NAME]"
click at [349, 184] on input "First Name" at bounding box center [222, 181] width 342 height 23
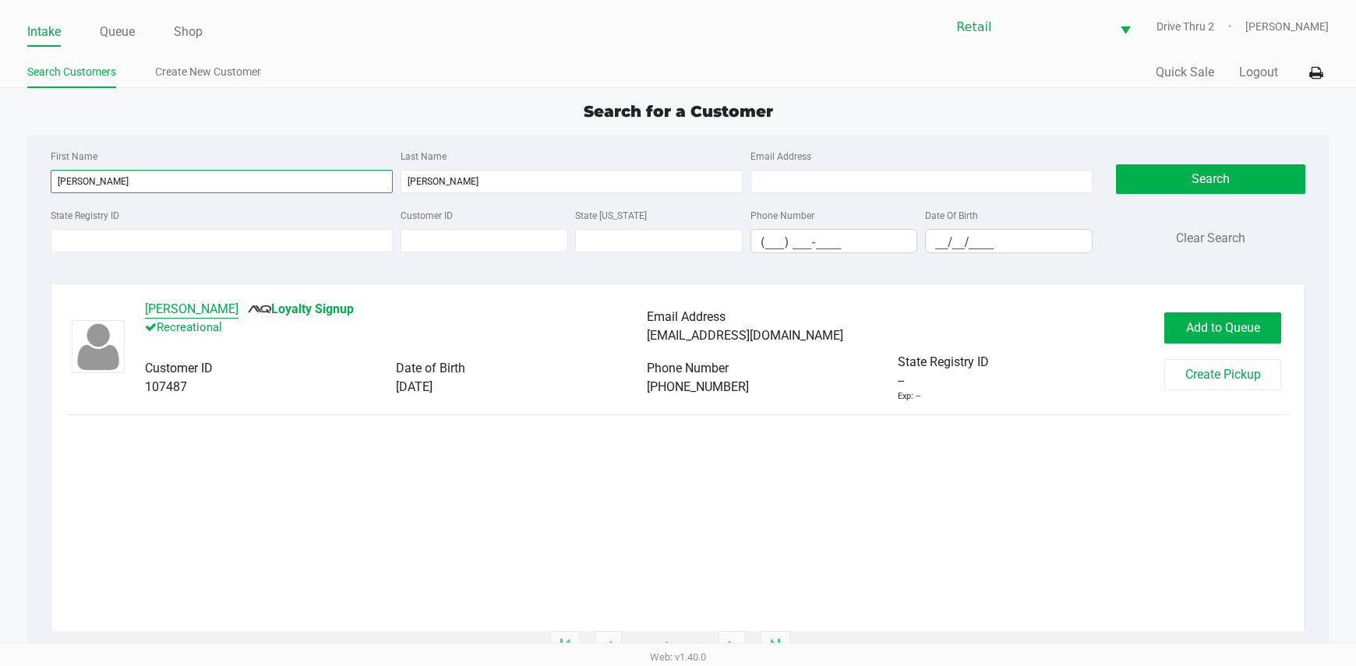
type input "[PERSON_NAME]"
click at [182, 306] on button "[PERSON_NAME]" at bounding box center [192, 309] width 94 height 19
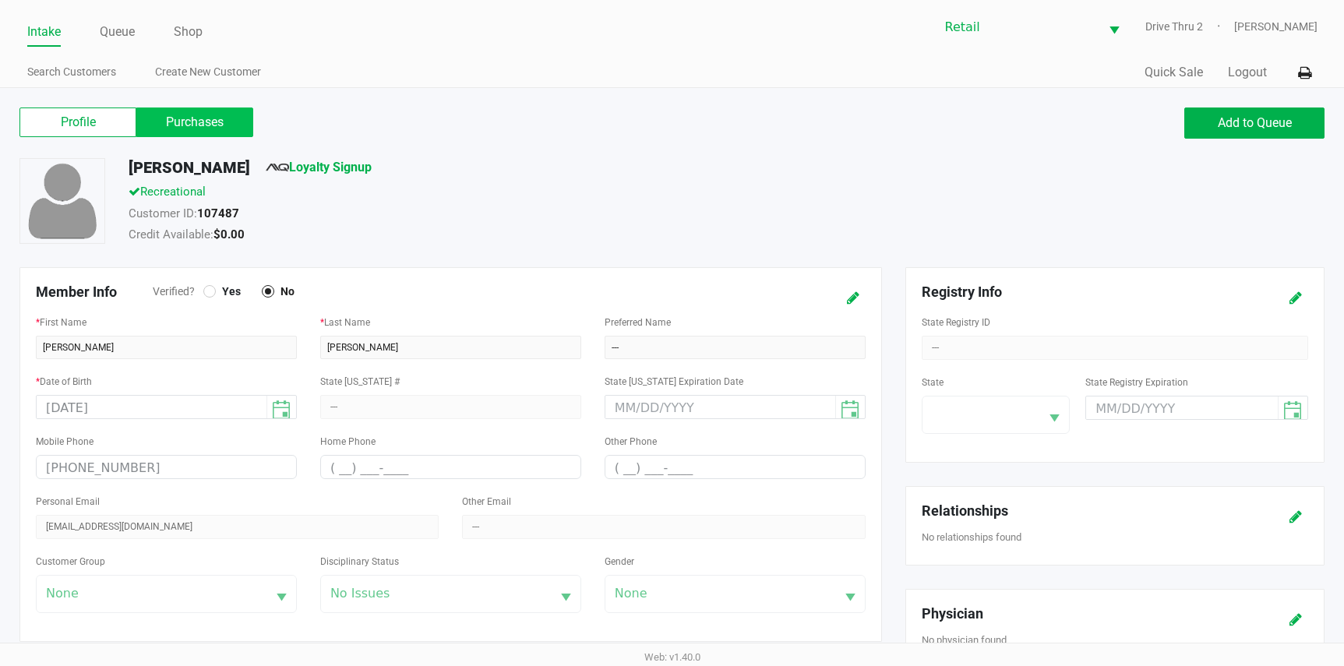
click at [217, 135] on label "Purchases" at bounding box center [194, 123] width 117 height 30
click at [0, 0] on 1 "Purchases" at bounding box center [0, 0] width 0 height 0
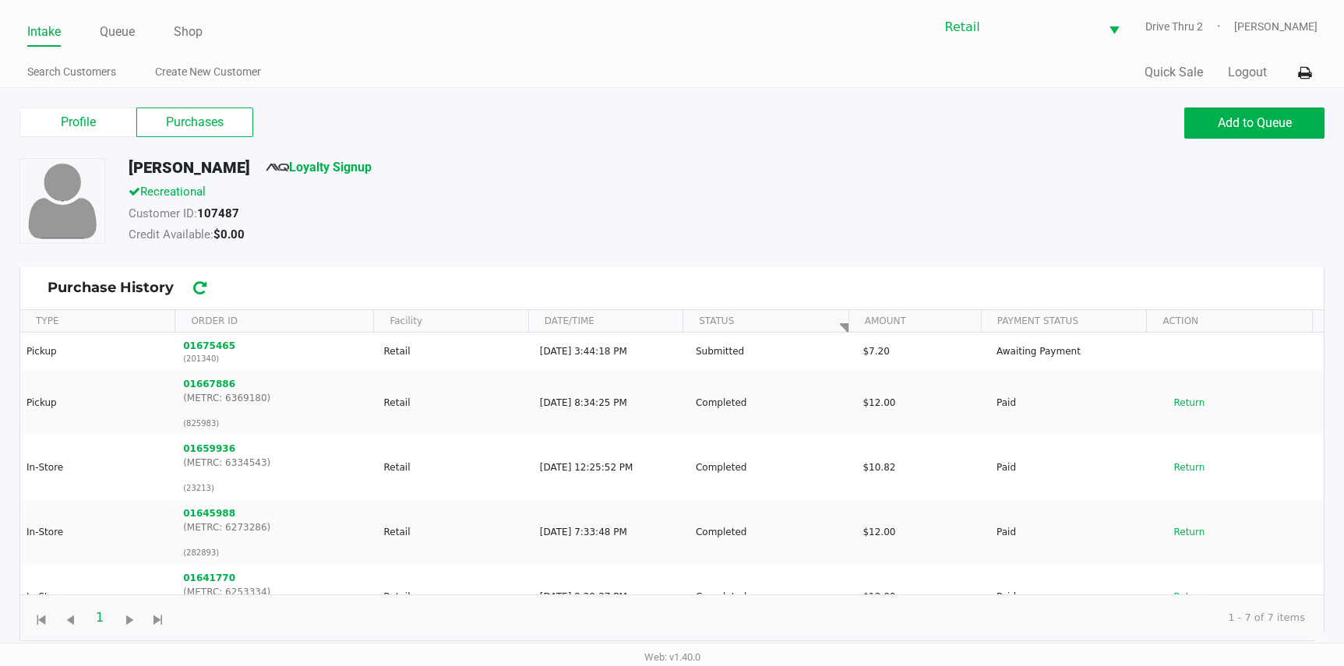
click at [644, 245] on div "Credit Available: $0.00" at bounding box center [523, 237] width 813 height 22
click at [41, 22] on link "Intake" at bounding box center [44, 32] width 34 height 22
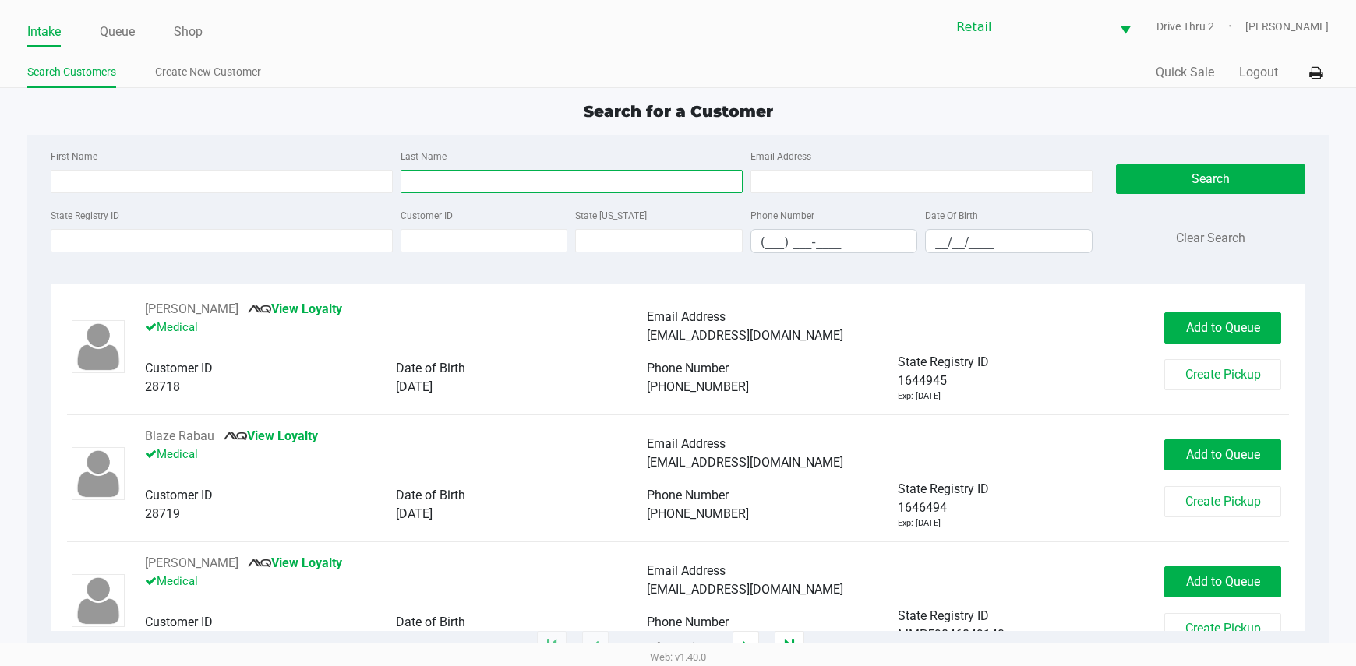
click at [475, 192] on input "Last Name" at bounding box center [572, 181] width 342 height 23
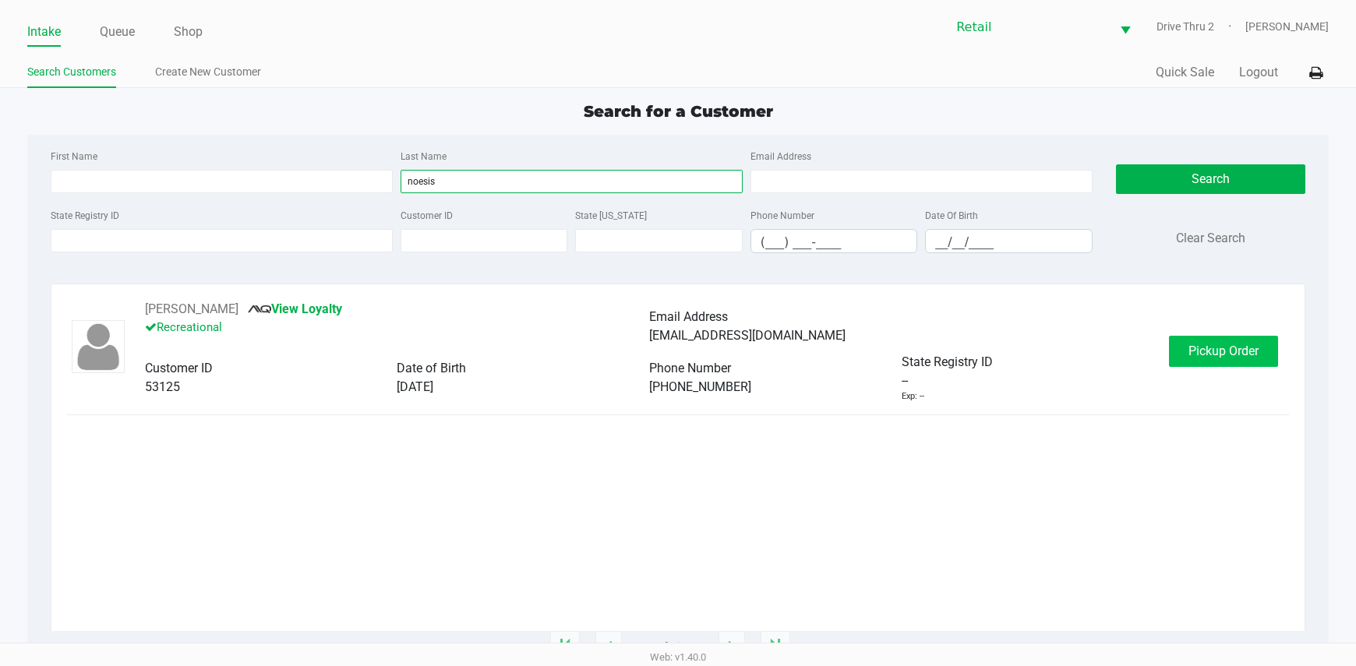
type input "noesis"
click at [1251, 357] on span "Pickup Order" at bounding box center [1223, 351] width 70 height 15
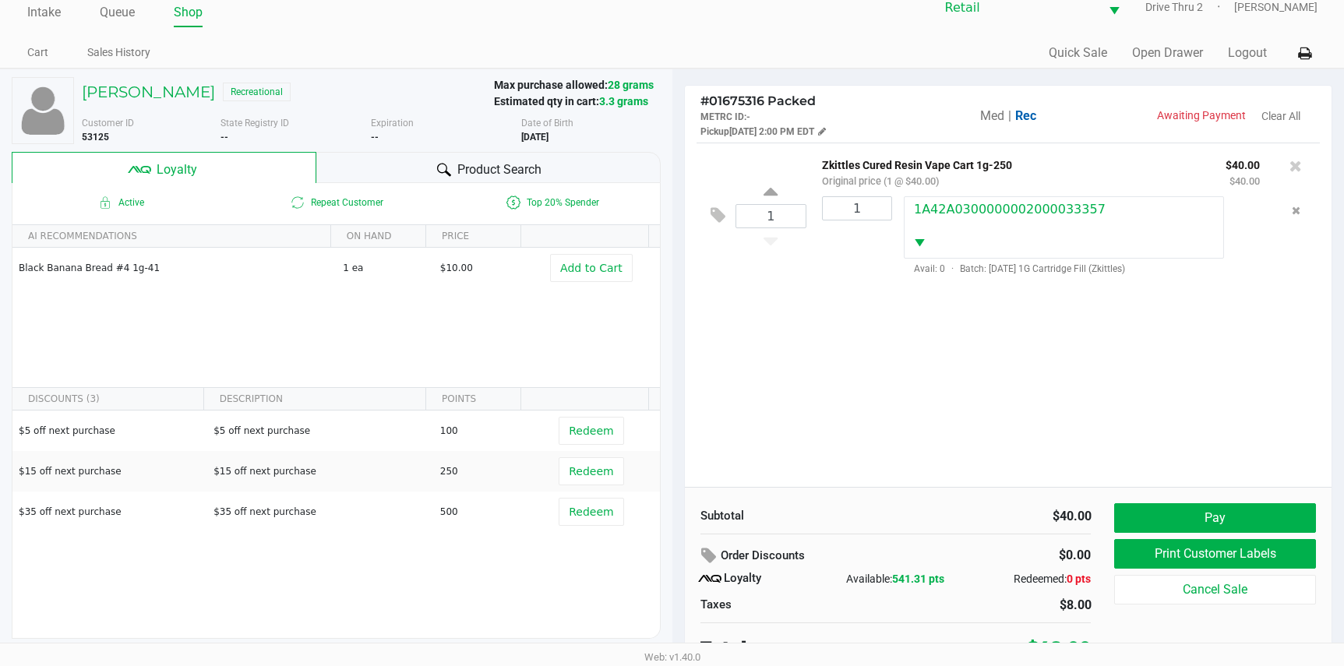
scroll to position [30, 0]
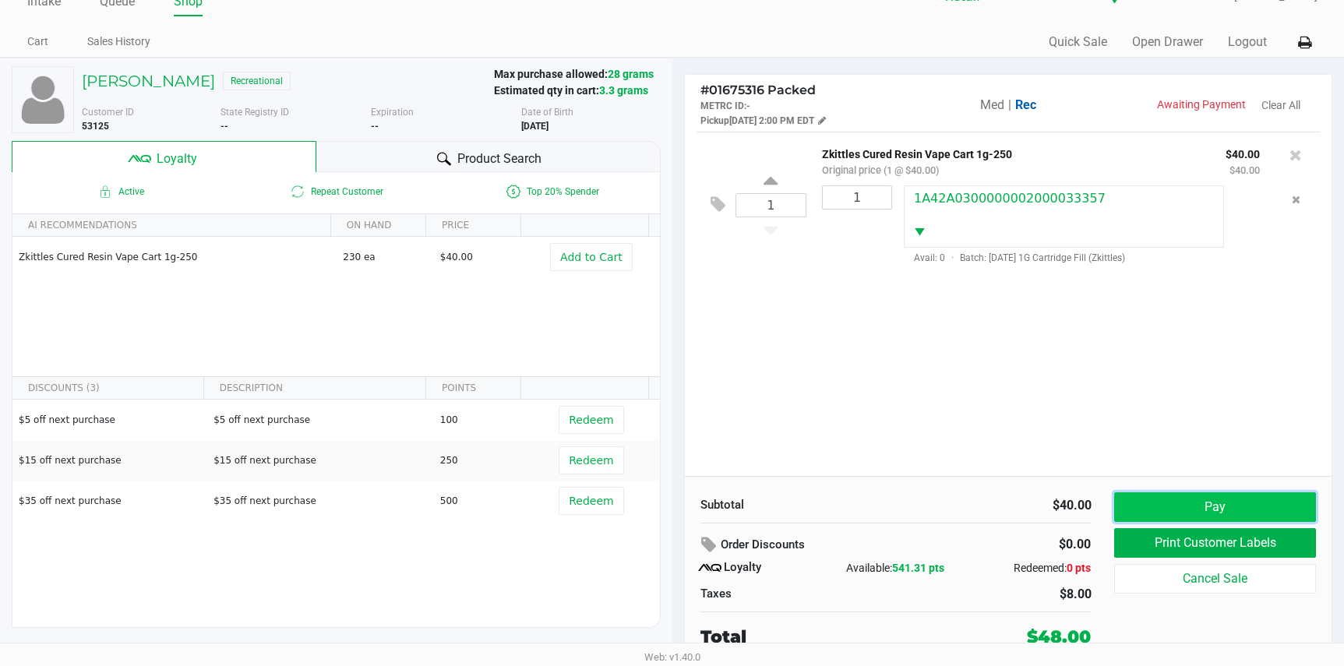
click at [1194, 499] on button "Pay" at bounding box center [1214, 507] width 201 height 30
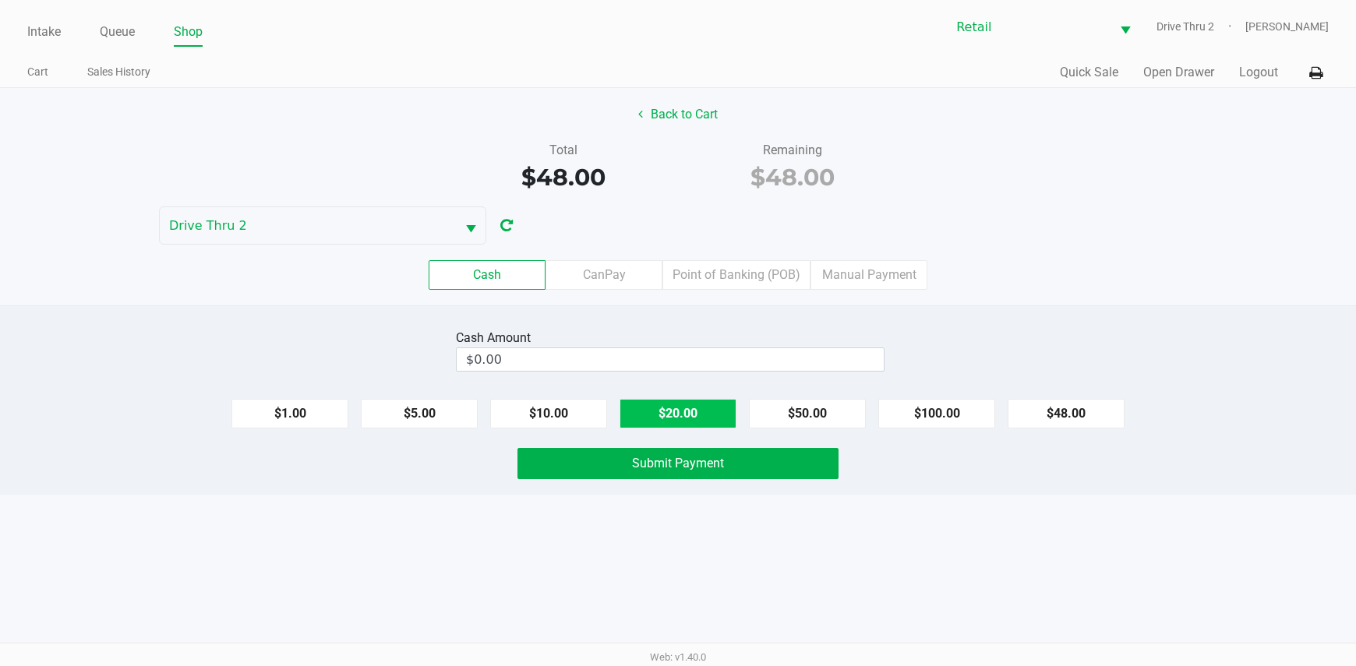
click at [725, 401] on button "$20.00" at bounding box center [677, 414] width 117 height 30
type input "$60.00"
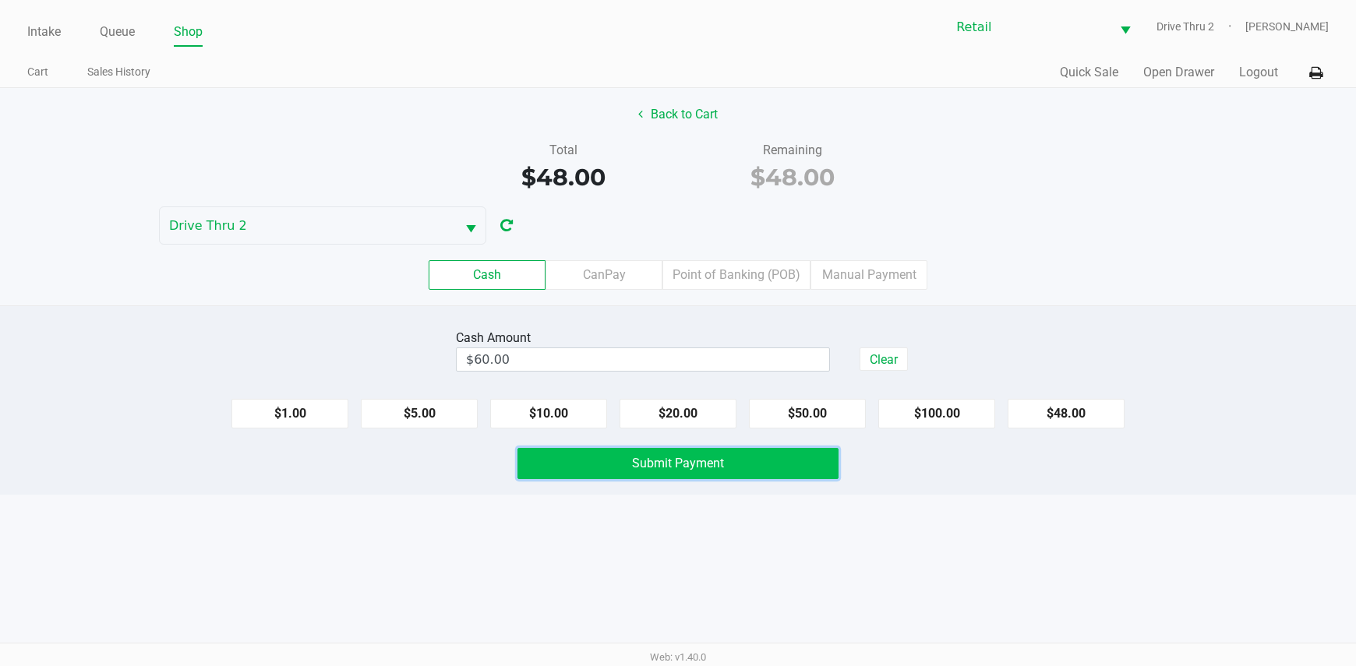
click at [715, 470] on span "Submit Payment" at bounding box center [678, 463] width 92 height 15
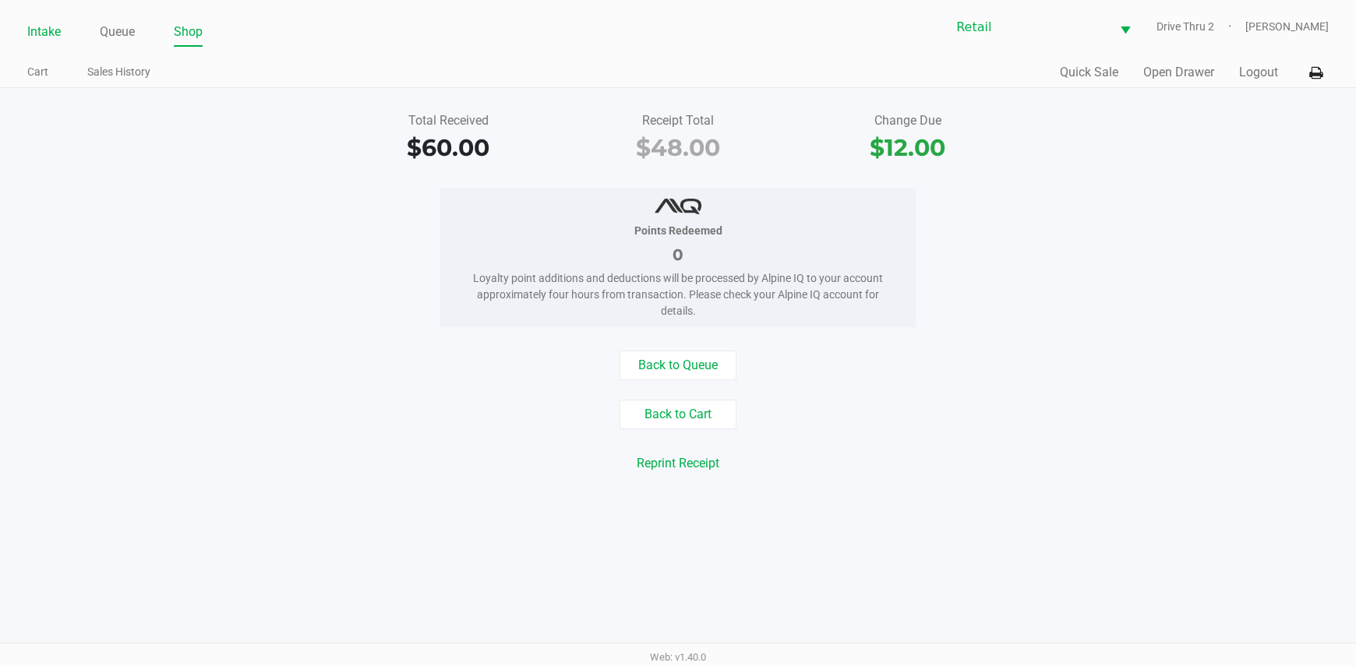
click at [51, 31] on link "Intake" at bounding box center [44, 32] width 34 height 22
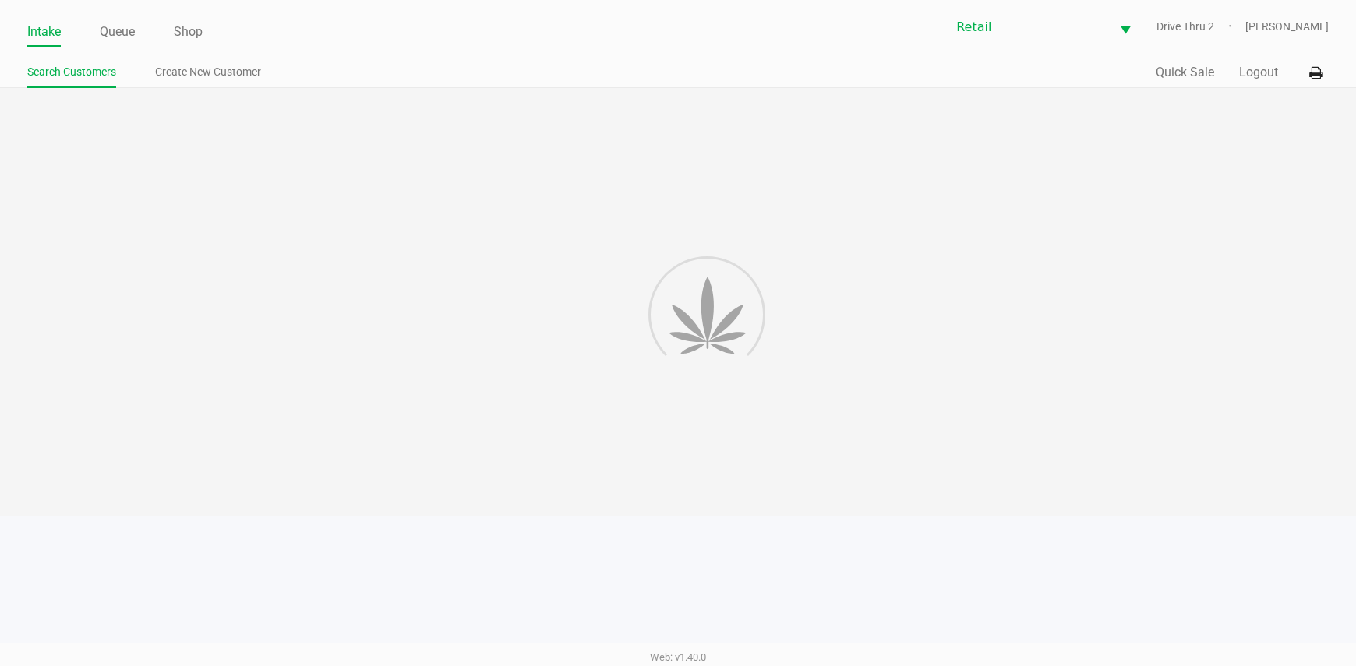
drag, startPoint x: 505, startPoint y: 177, endPoint x: 505, endPoint y: 157, distance: 20.3
click at [505, 172] on div at bounding box center [678, 302] width 1356 height 429
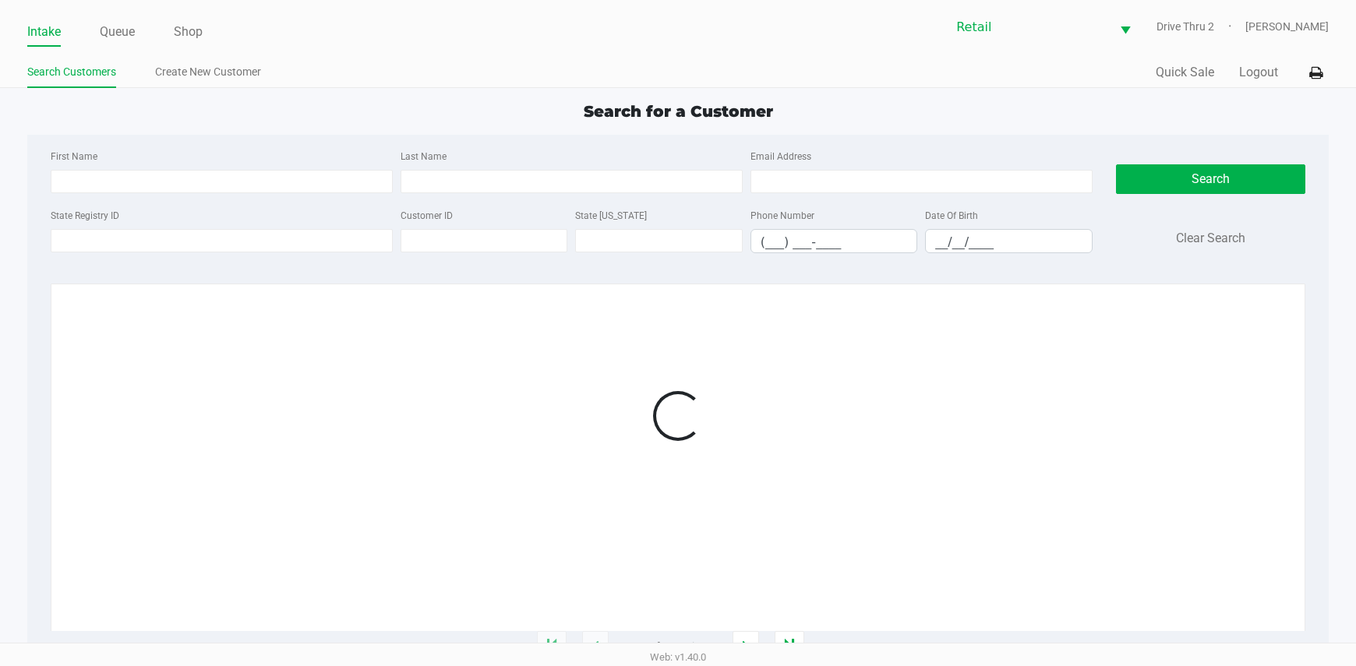
click at [504, 151] on div "Last Name" at bounding box center [572, 169] width 350 height 47
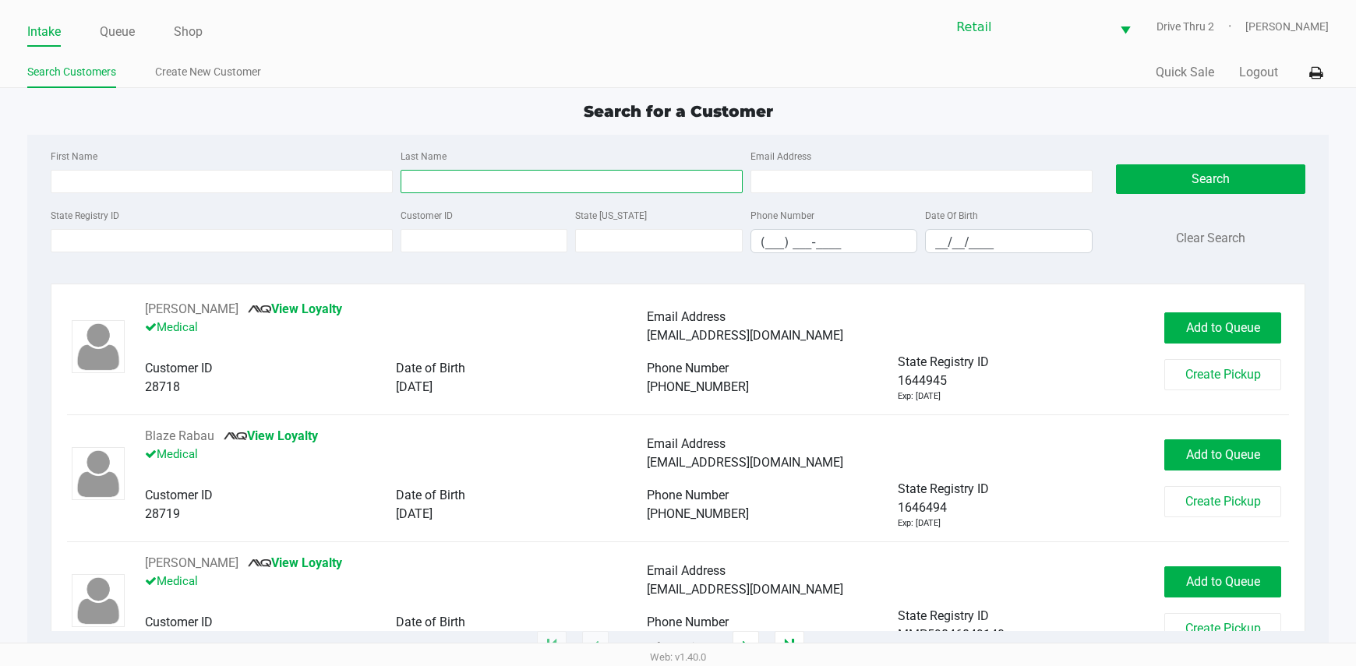
click at [510, 189] on input "Last Name" at bounding box center [572, 181] width 342 height 23
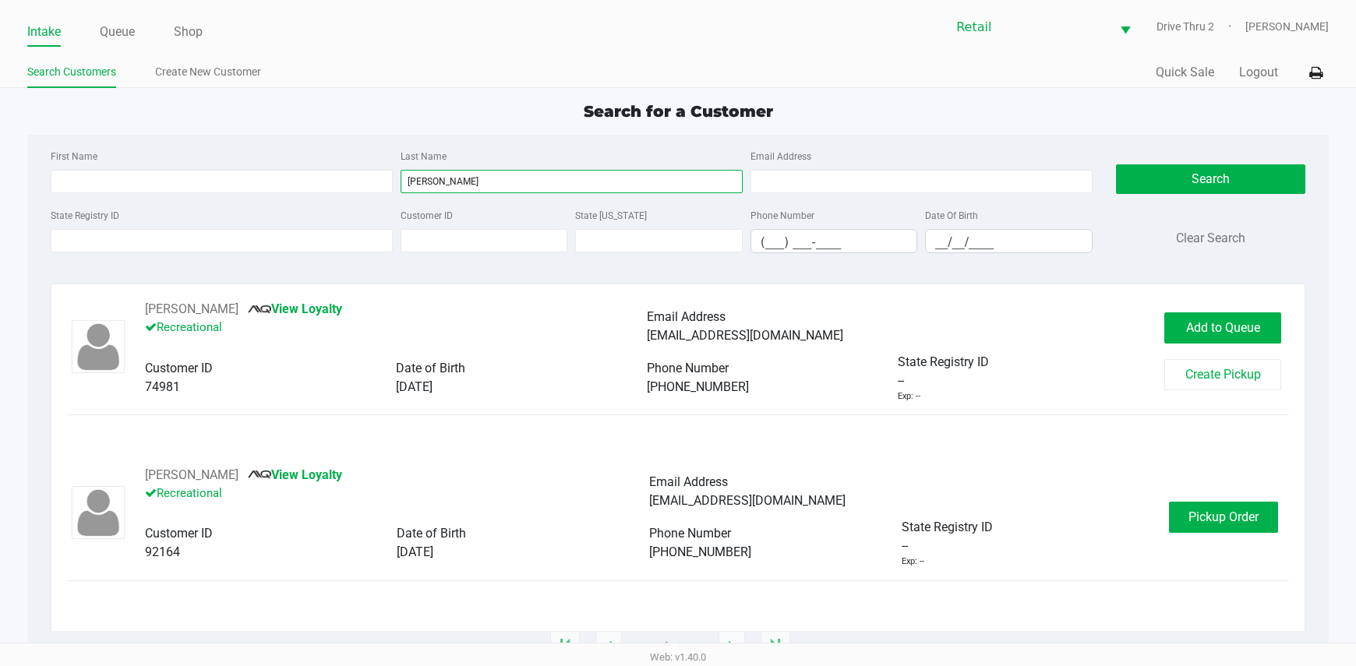
type input "[PERSON_NAME]"
click at [1191, 517] on span "Pickup Order" at bounding box center [1223, 517] width 70 height 15
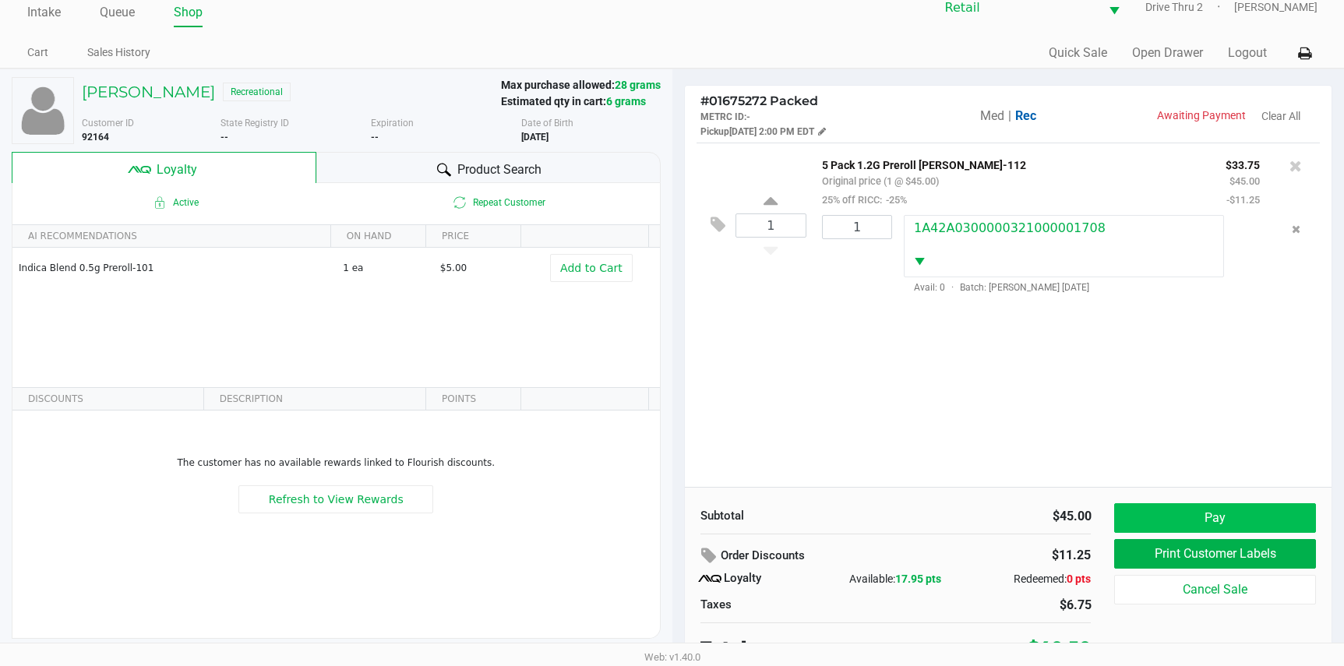
scroll to position [30, 0]
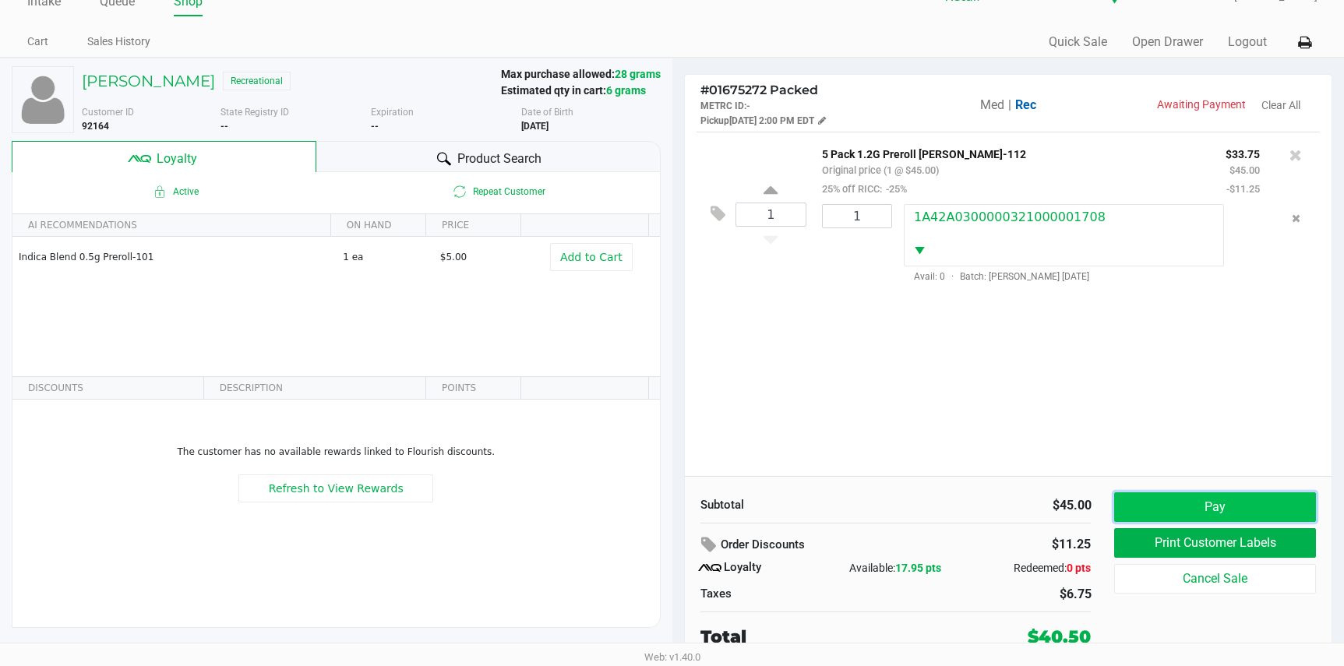
click at [1242, 498] on button "Pay" at bounding box center [1214, 507] width 201 height 30
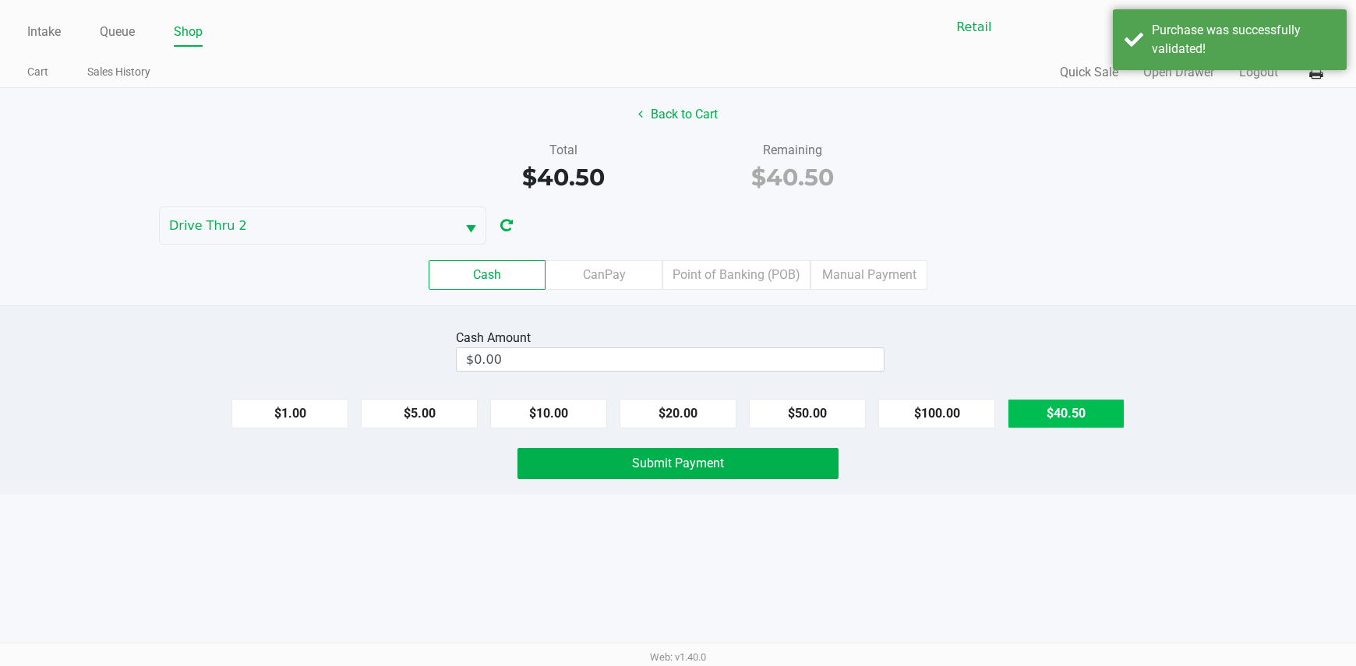
click at [1082, 412] on button "$40.50" at bounding box center [1066, 414] width 117 height 30
type input "$40.50"
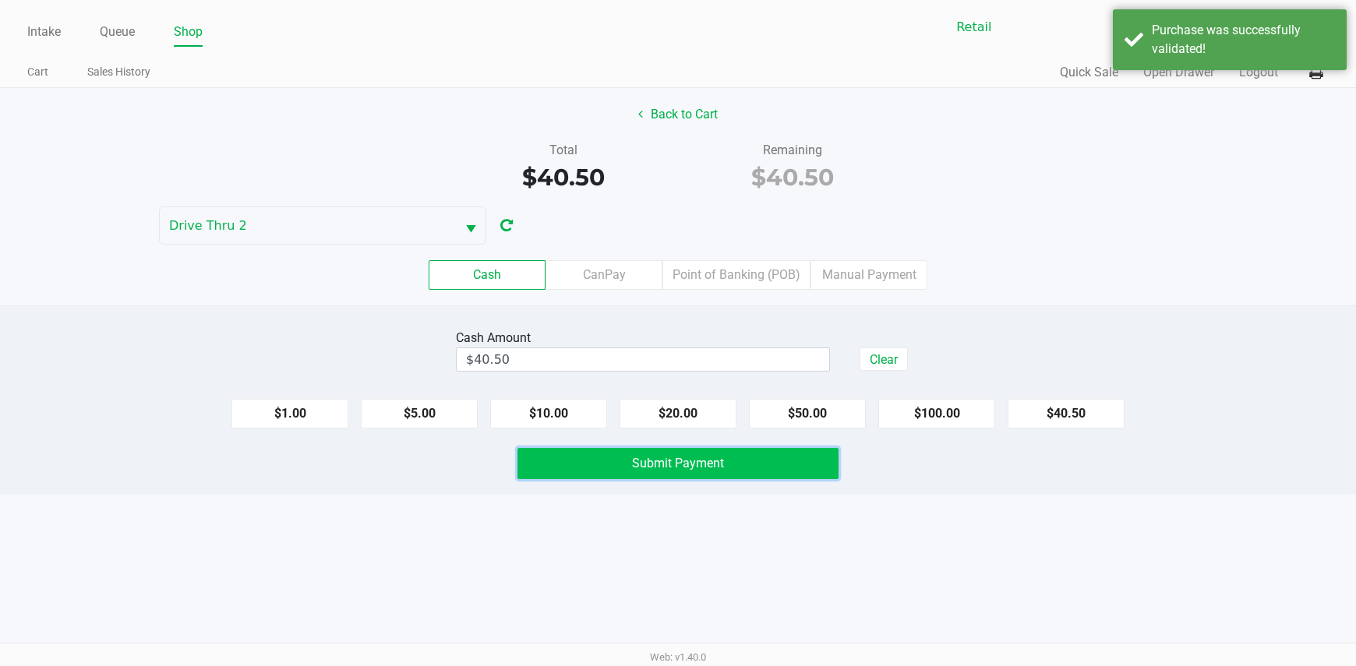
click at [802, 458] on button "Submit Payment" at bounding box center [678, 463] width 322 height 31
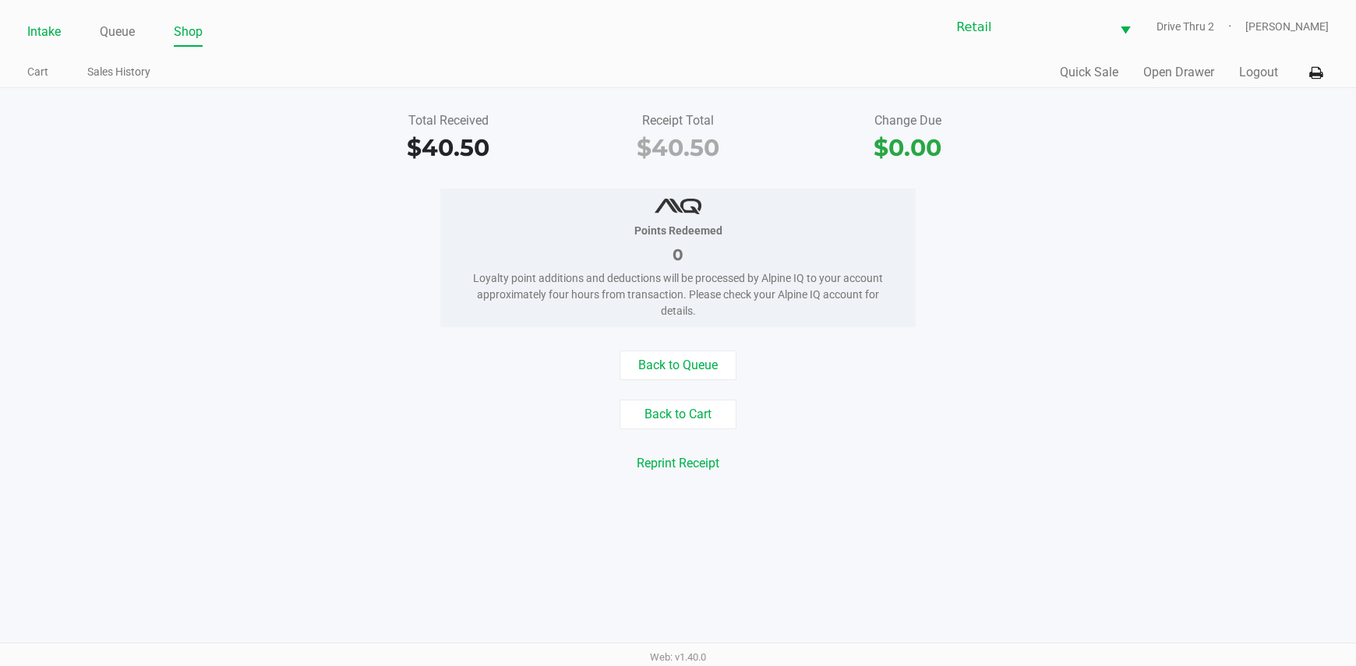
click at [44, 32] on link "Intake" at bounding box center [44, 32] width 34 height 22
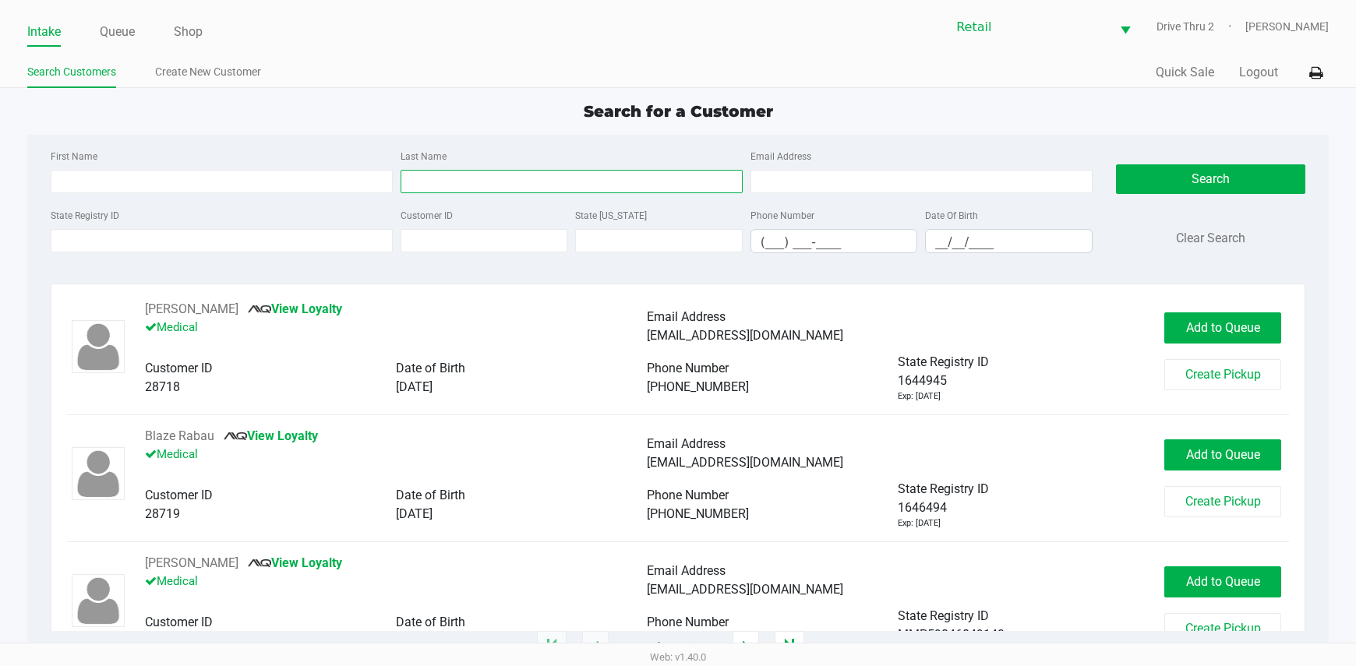
click at [523, 175] on input "Last Name" at bounding box center [572, 181] width 342 height 23
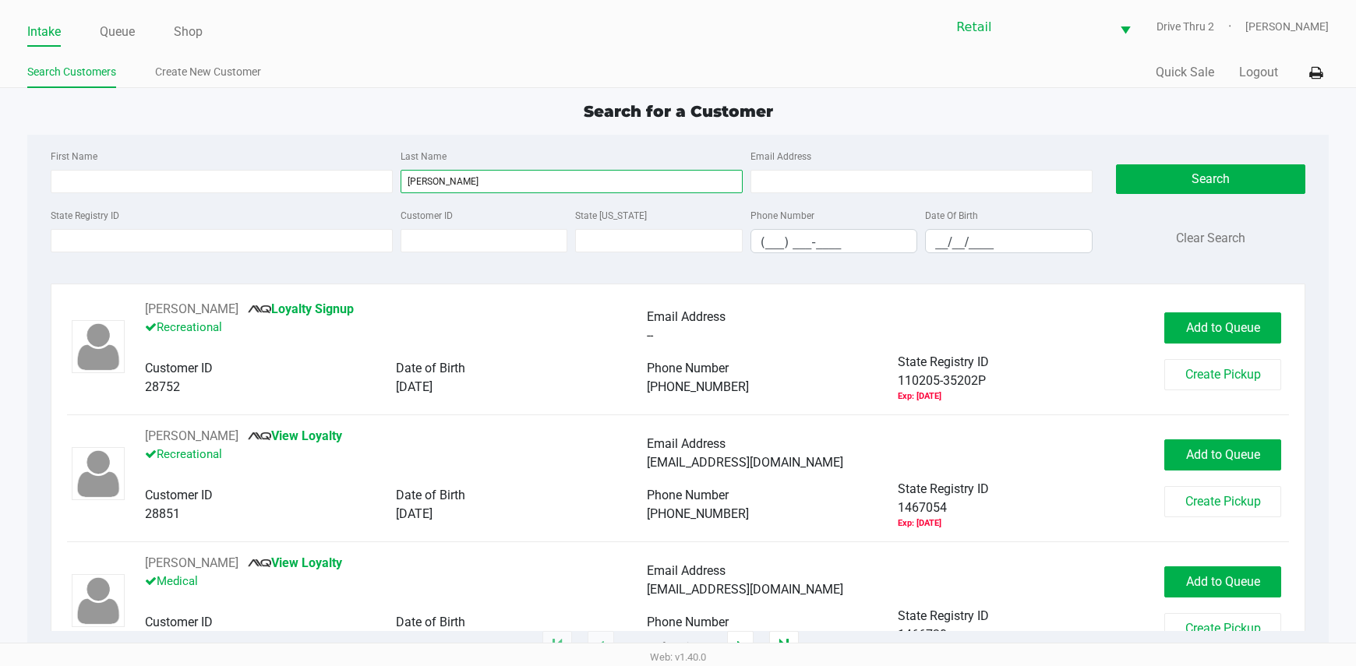
type input "[PERSON_NAME]"
drag, startPoint x: 143, startPoint y: 164, endPoint x: 154, endPoint y: 176, distance: 15.5
click at [150, 168] on div "First Name" at bounding box center [222, 169] width 350 height 47
click at [155, 177] on input "First Name" at bounding box center [222, 181] width 342 height 23
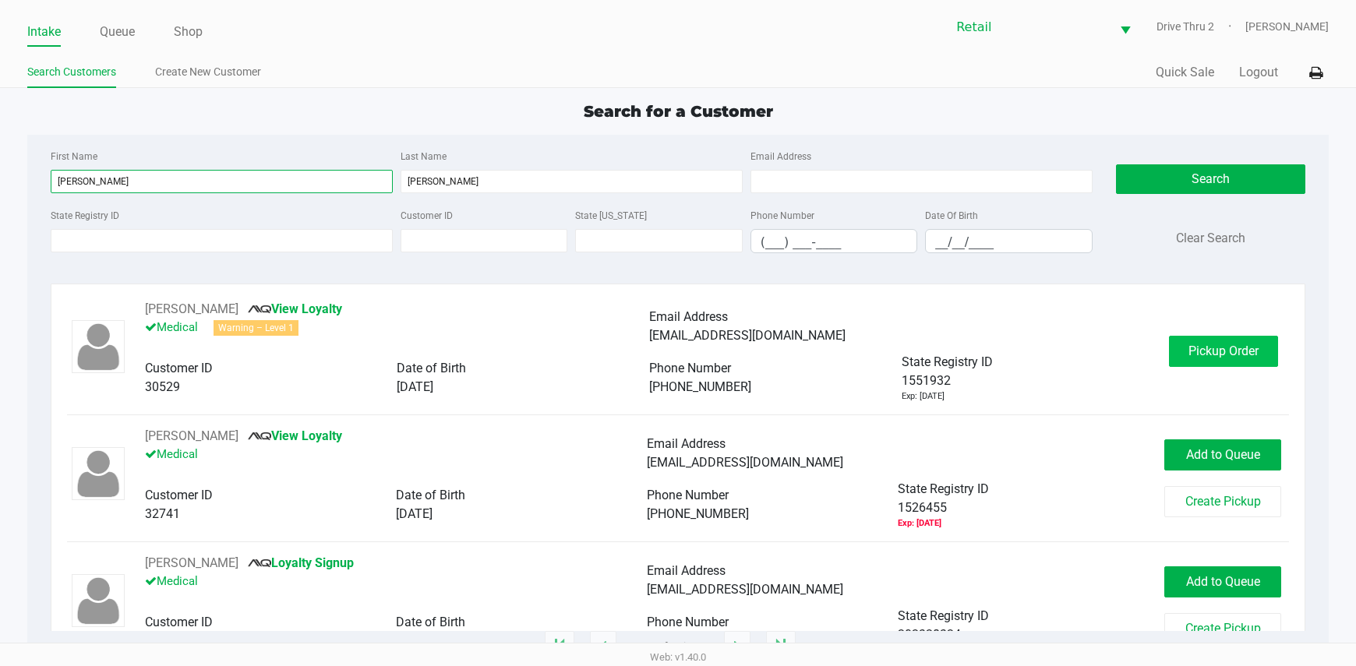
type input "[PERSON_NAME]"
click at [1195, 347] on span "Pickup Order" at bounding box center [1223, 351] width 70 height 15
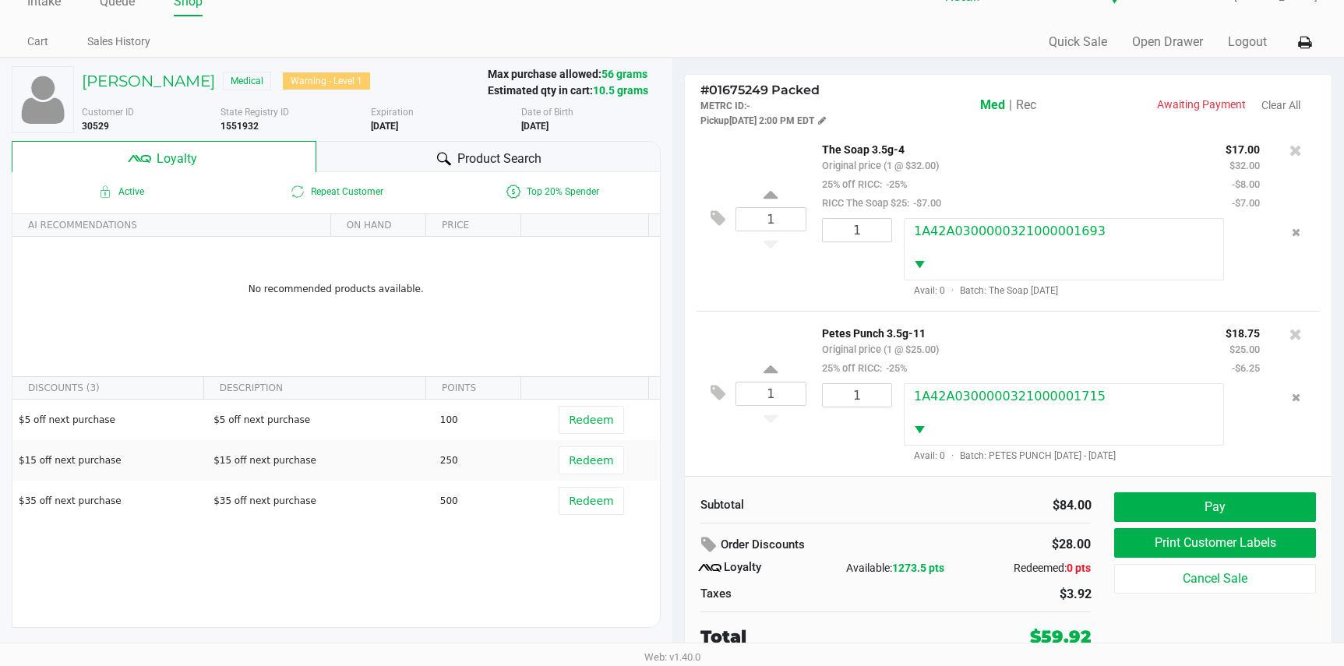
scroll to position [177, 0]
click at [1156, 506] on button "Pay" at bounding box center [1214, 507] width 201 height 30
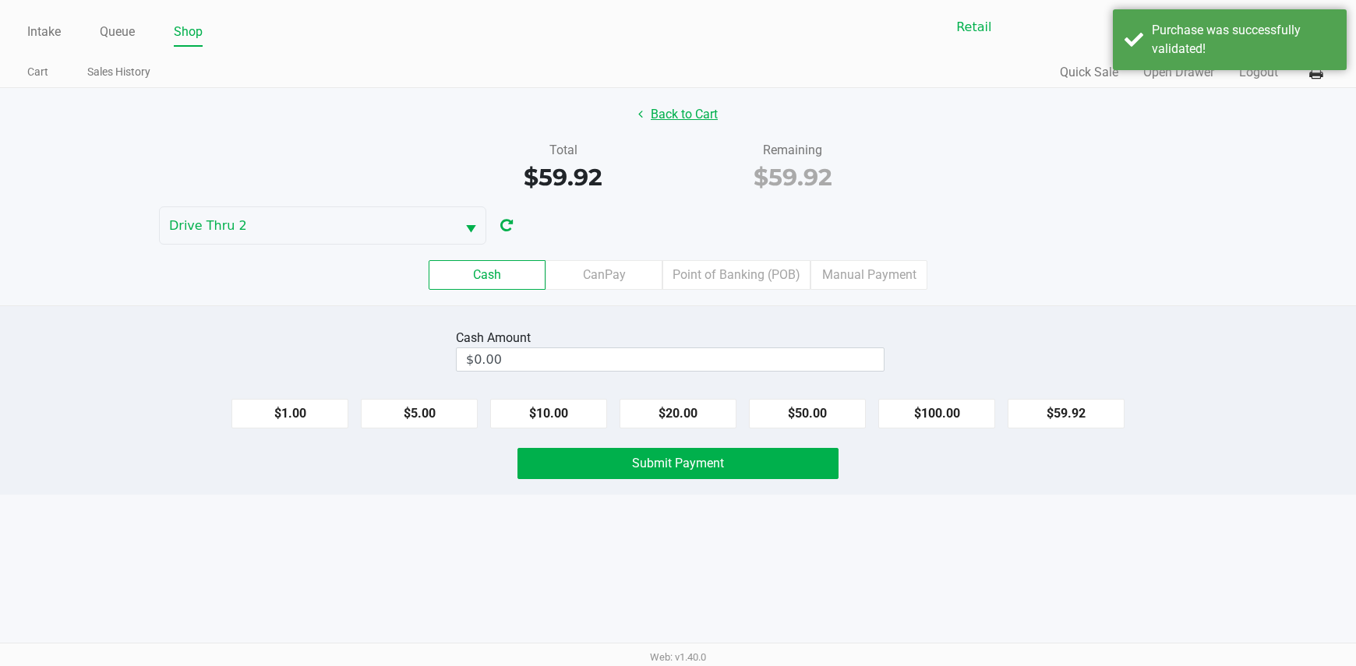
click at [697, 111] on button "Back to Cart" at bounding box center [678, 115] width 100 height 30
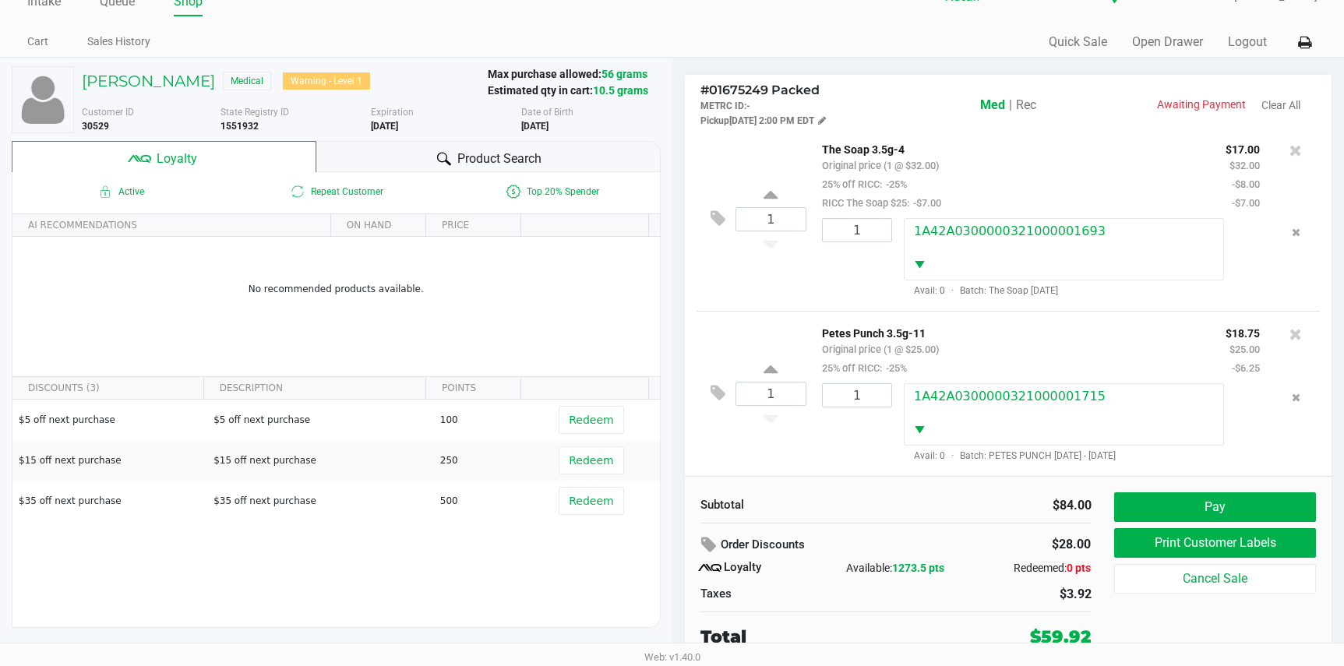
scroll to position [177, 0]
click at [1159, 503] on button "Pay" at bounding box center [1214, 507] width 201 height 30
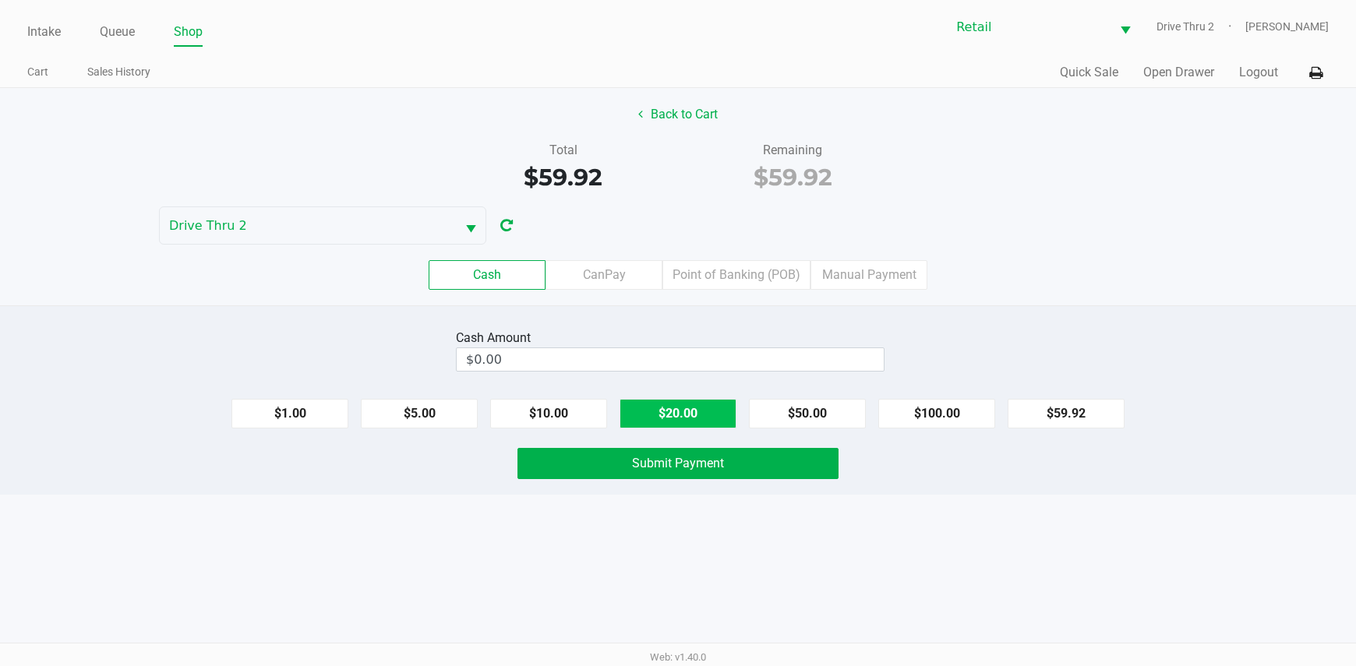
click at [643, 406] on button "$20.00" at bounding box center [677, 414] width 117 height 30
type input "$60.00"
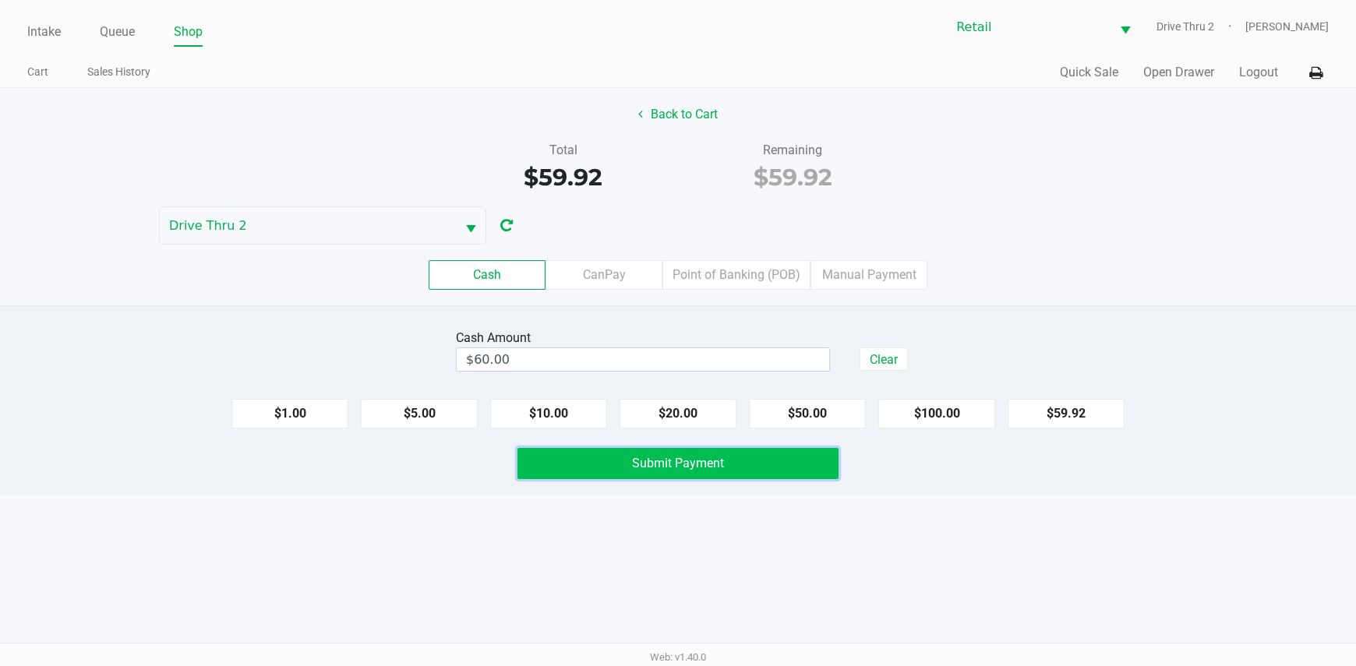
click at [653, 462] on span "Submit Payment" at bounding box center [678, 463] width 92 height 15
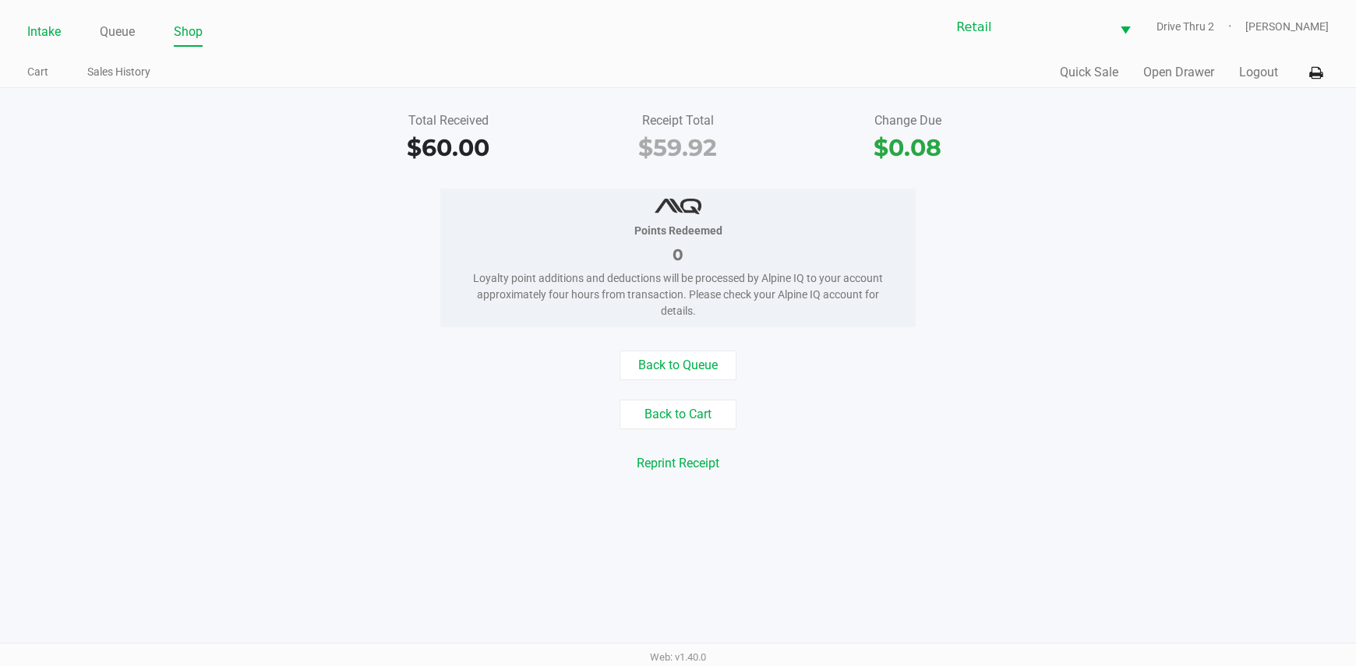
click at [33, 34] on link "Intake" at bounding box center [44, 32] width 34 height 22
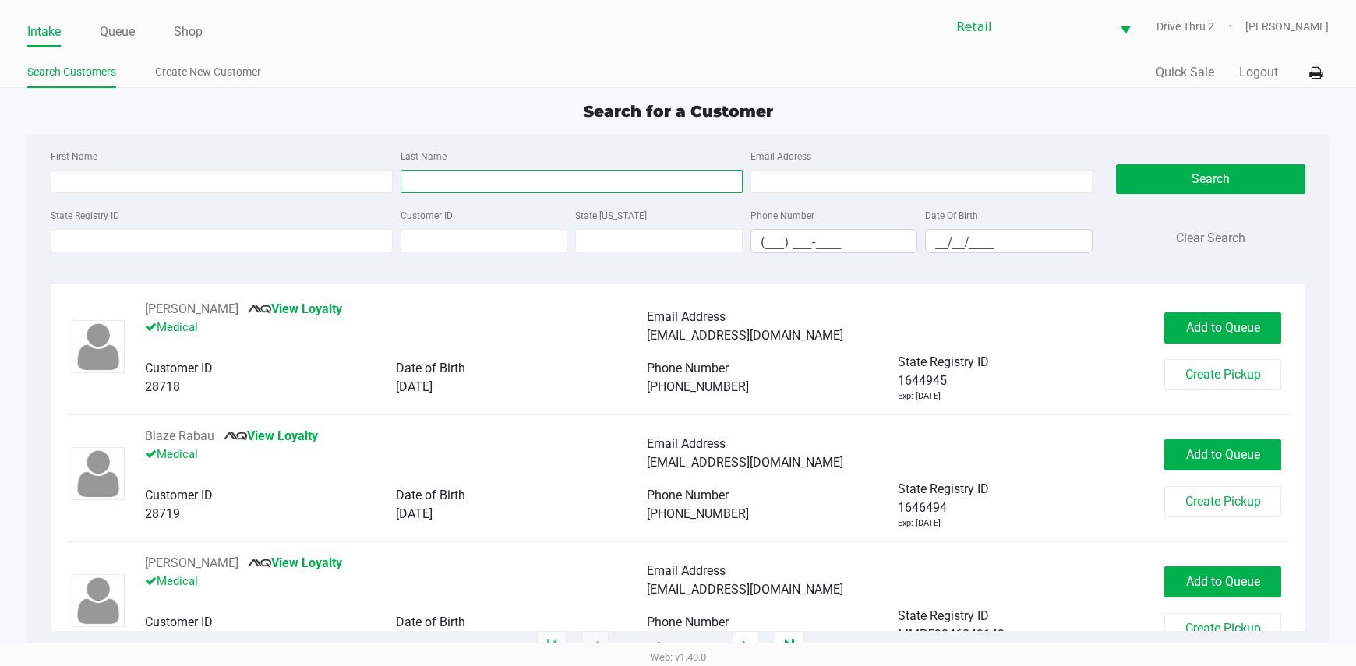
click at [449, 178] on input "Last Name" at bounding box center [572, 181] width 342 height 23
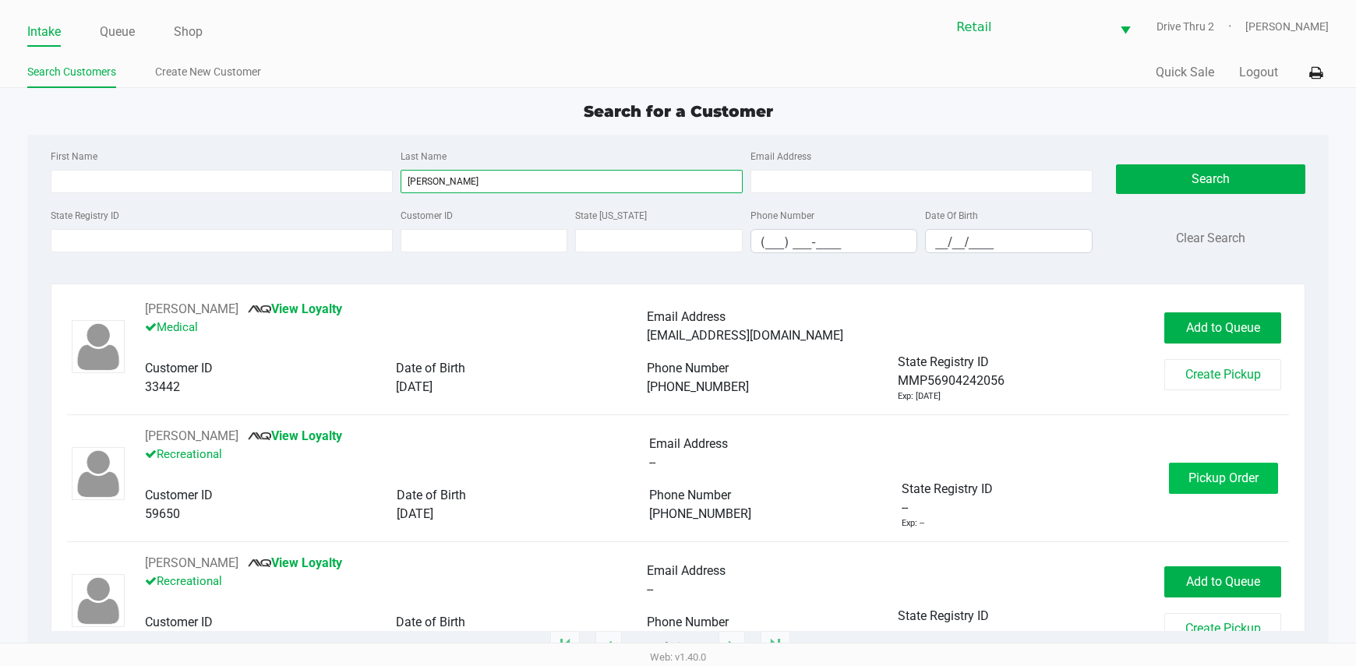
type input "[PERSON_NAME]"
click at [1198, 477] on span "Pickup Order" at bounding box center [1223, 478] width 70 height 15
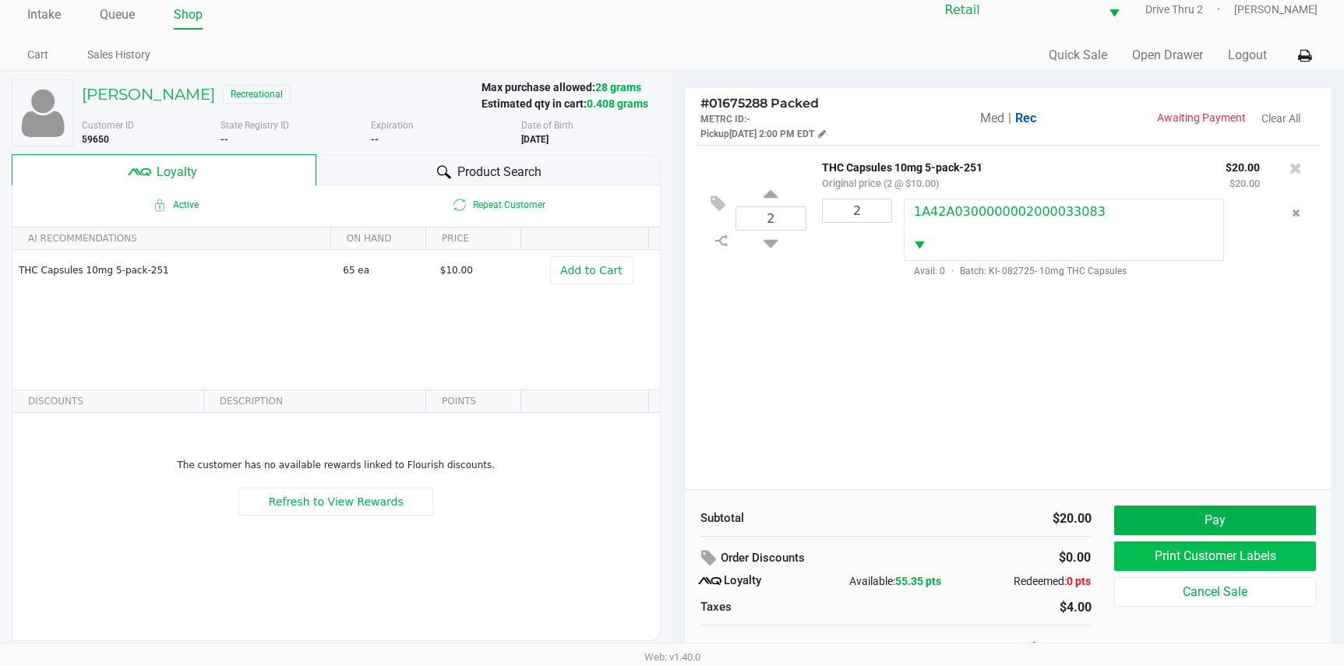
scroll to position [30, 0]
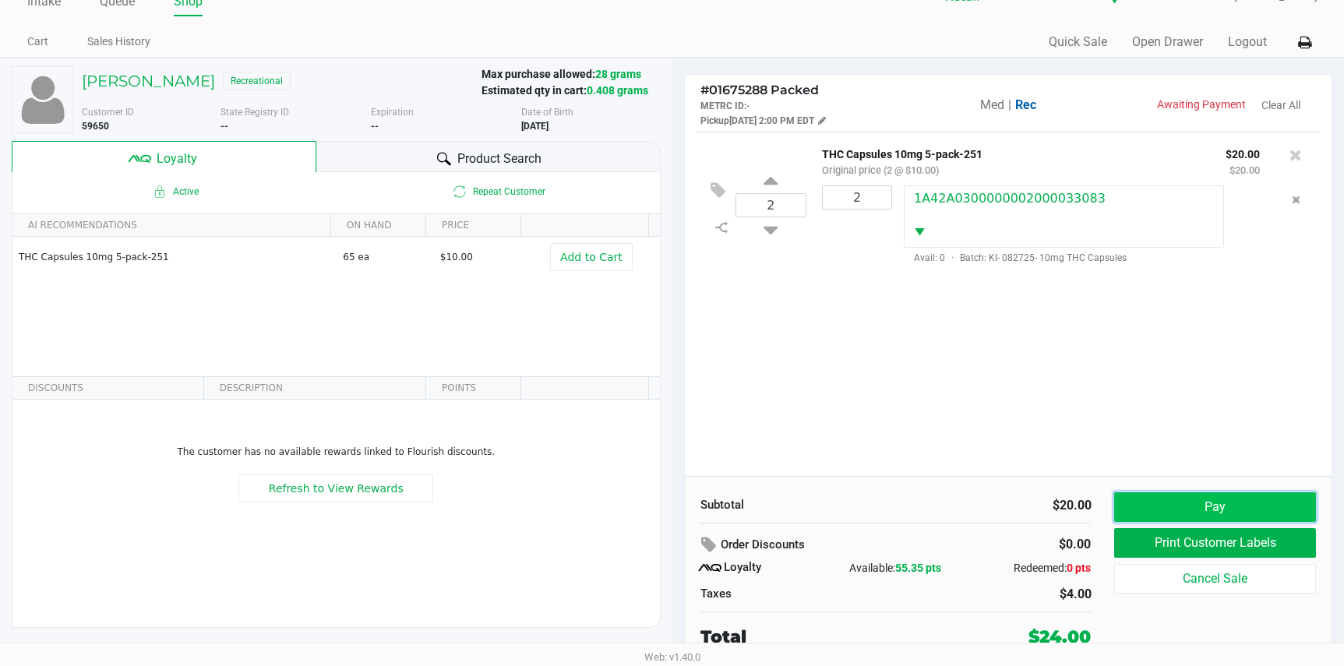
click at [1185, 506] on button "Pay" at bounding box center [1214, 507] width 201 height 30
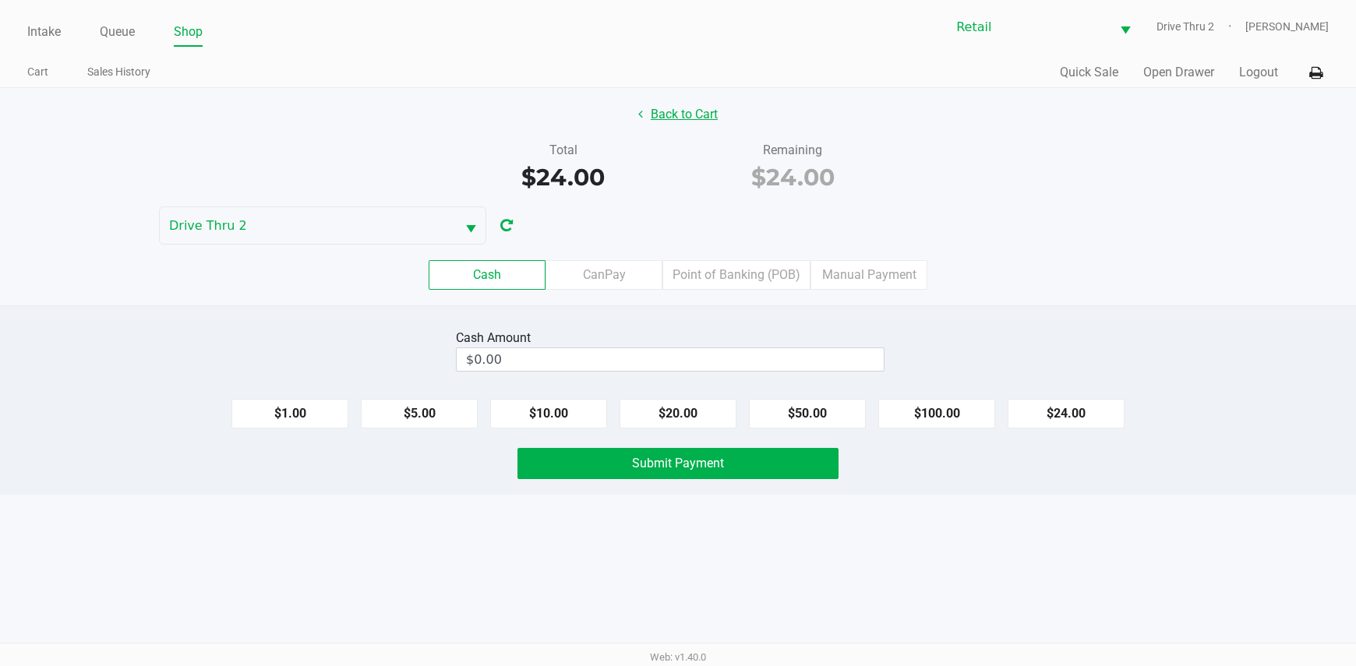
click at [672, 123] on button "Back to Cart" at bounding box center [678, 115] width 100 height 30
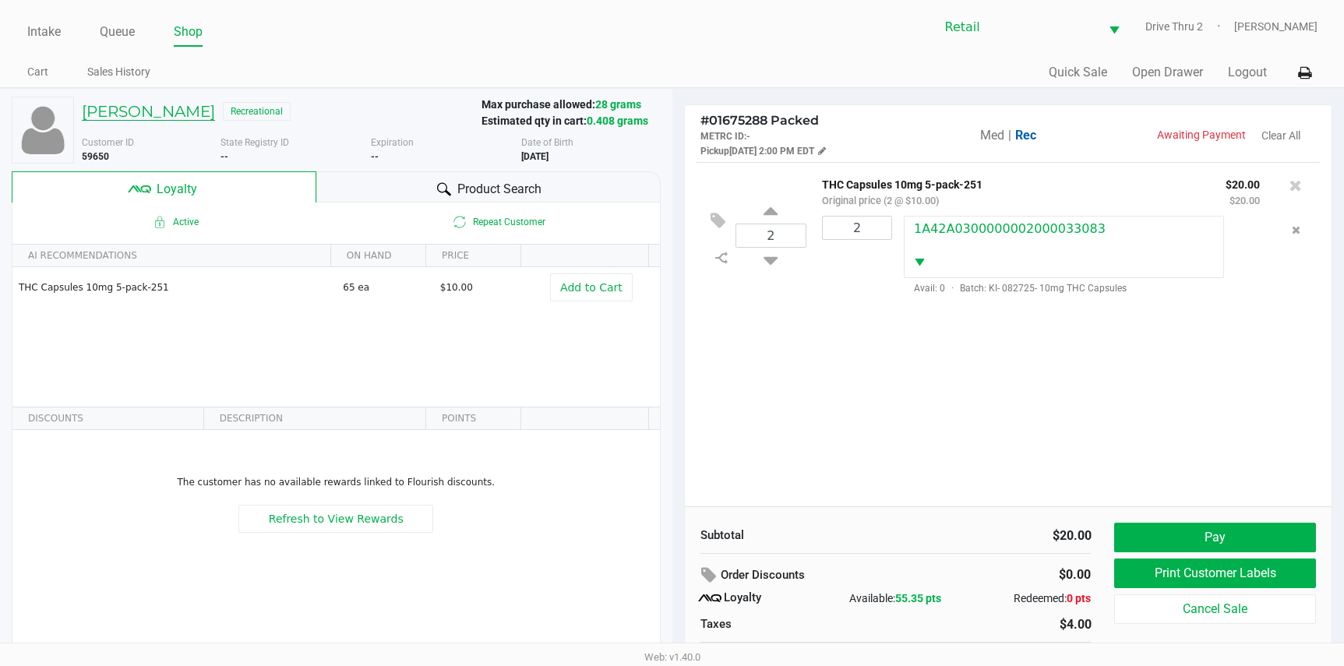
click at [198, 115] on h5 "[PERSON_NAME]" at bounding box center [148, 111] width 133 height 19
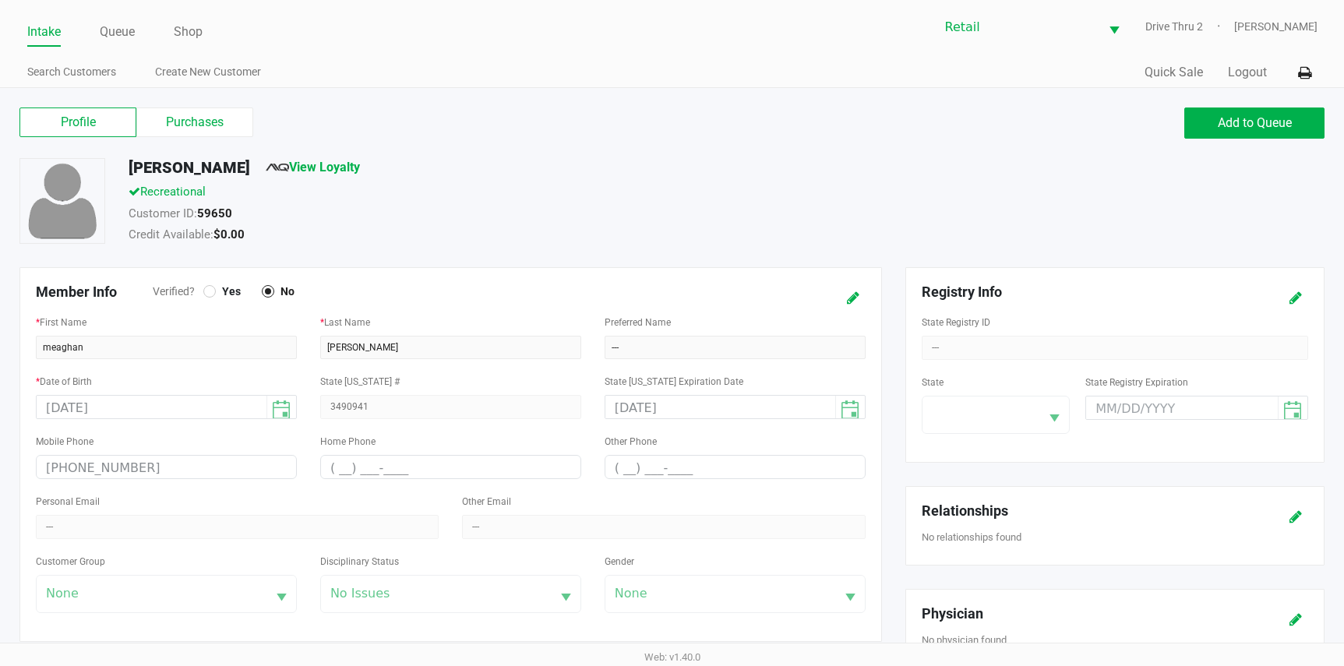
click at [226, 105] on div "Profile Purchases Add to Queue" at bounding box center [672, 131] width 1329 height 55
click at [214, 126] on label "Purchases" at bounding box center [194, 123] width 117 height 30
click at [0, 0] on 1 "Purchases" at bounding box center [0, 0] width 0 height 0
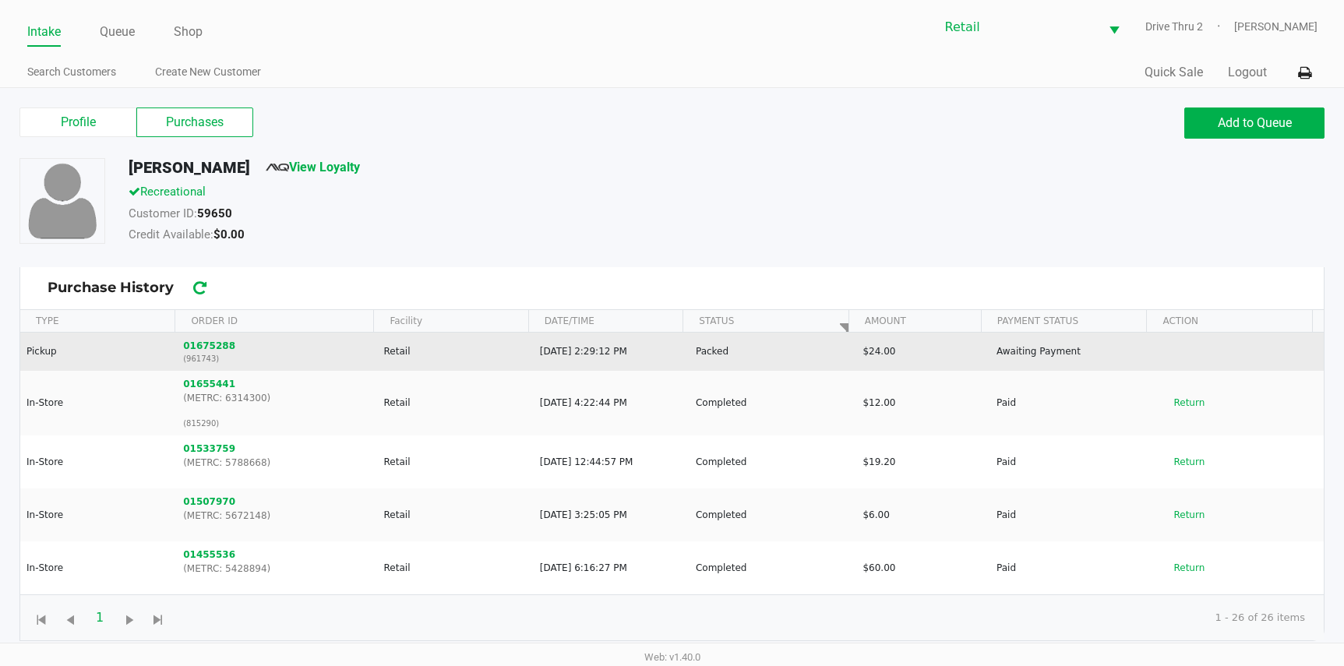
click at [238, 340] on td "01675288 (961743)" at bounding box center [276, 352] width 200 height 38
click at [224, 350] on button "01675288" at bounding box center [209, 346] width 52 height 14
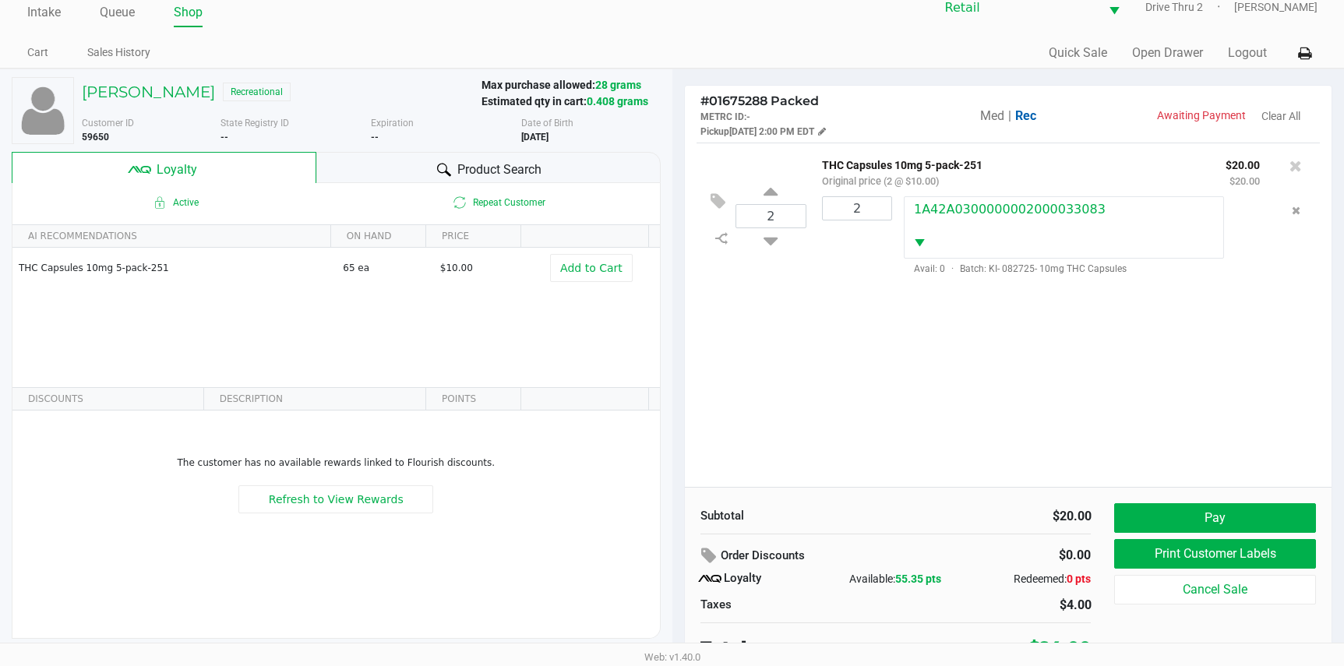
scroll to position [30, 0]
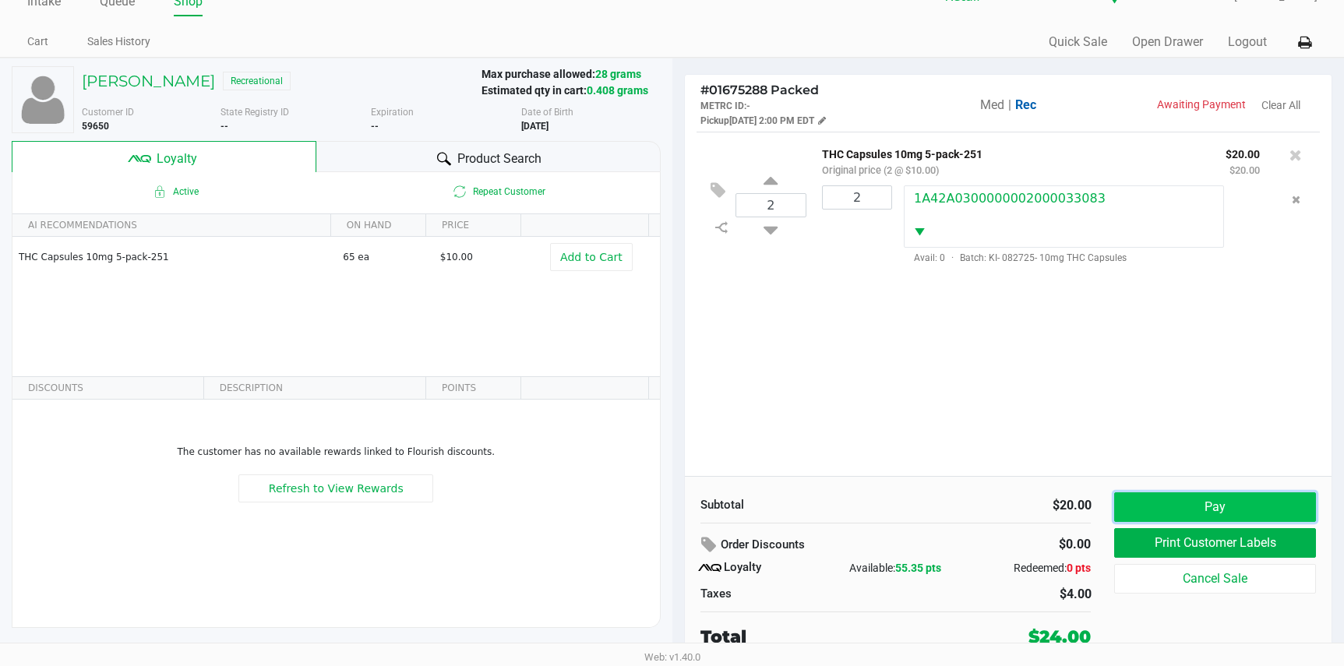
click at [1258, 506] on button "Pay" at bounding box center [1214, 507] width 201 height 30
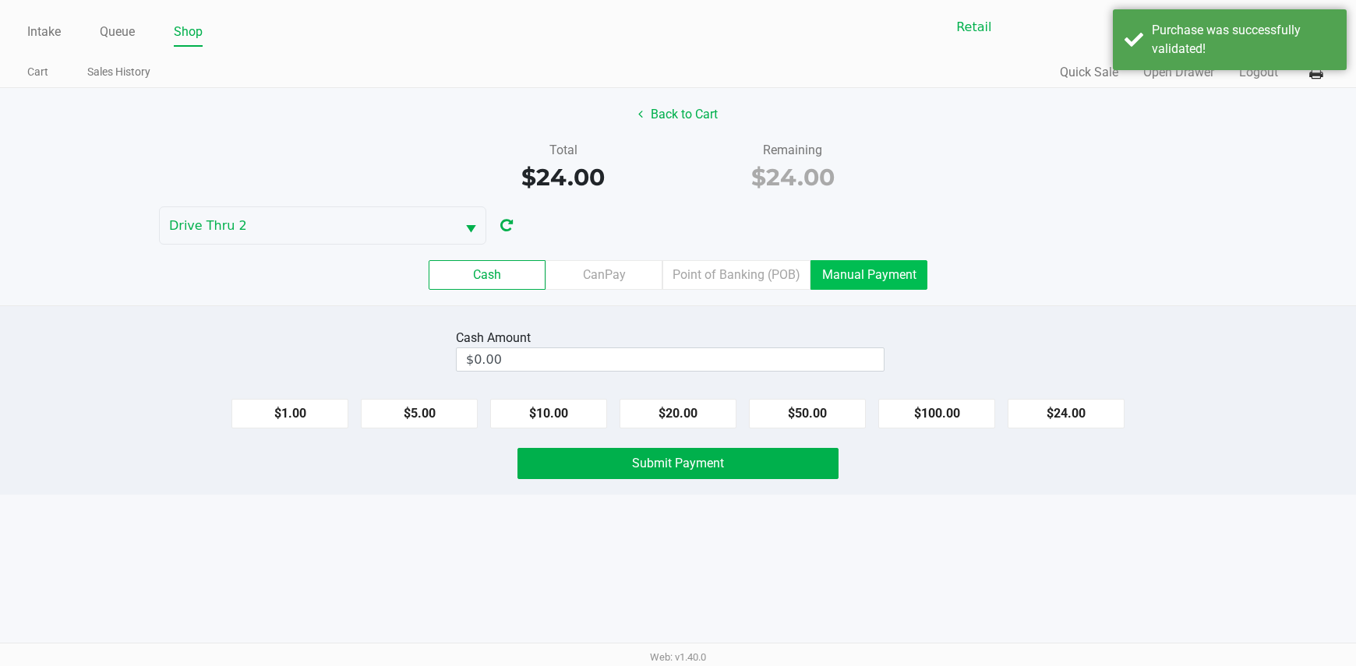
click at [843, 283] on label "Manual Payment" at bounding box center [868, 275] width 117 height 30
click at [0, 0] on 8 "Manual Payment" at bounding box center [0, 0] width 0 height 0
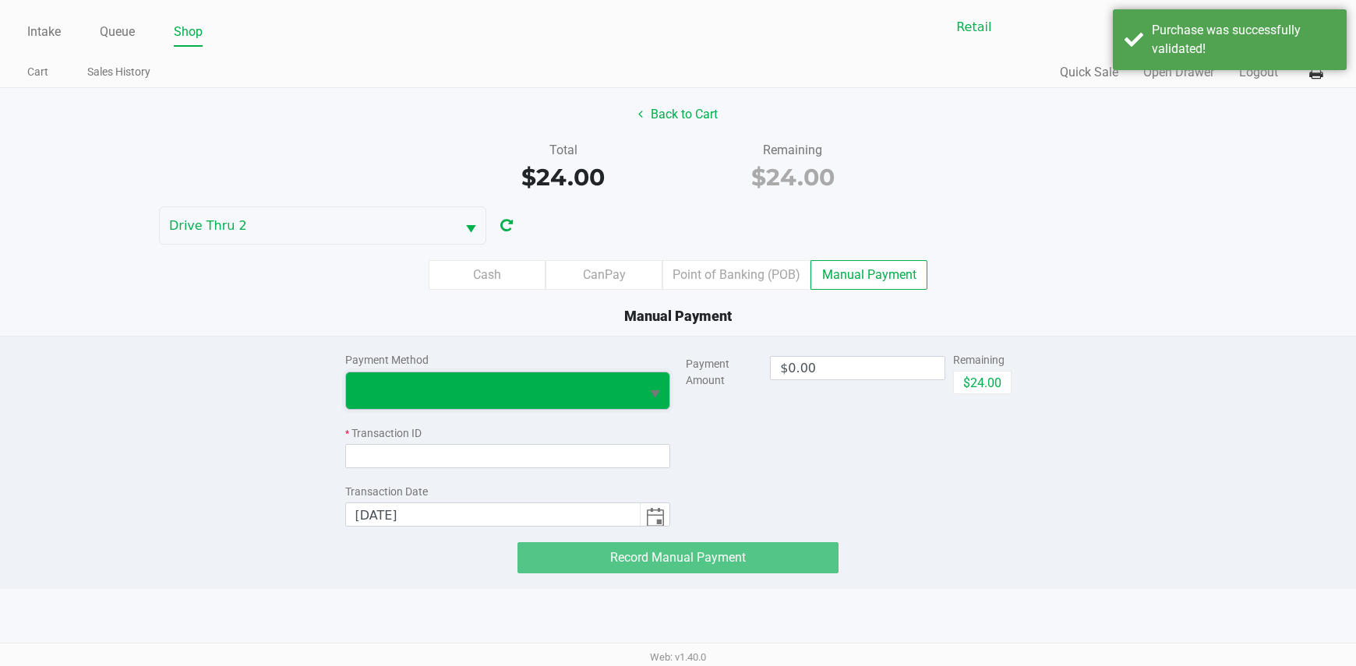
drag, startPoint x: 572, startPoint y: 391, endPoint x: 542, endPoint y: 404, distance: 32.8
click at [570, 391] on span at bounding box center [493, 390] width 276 height 19
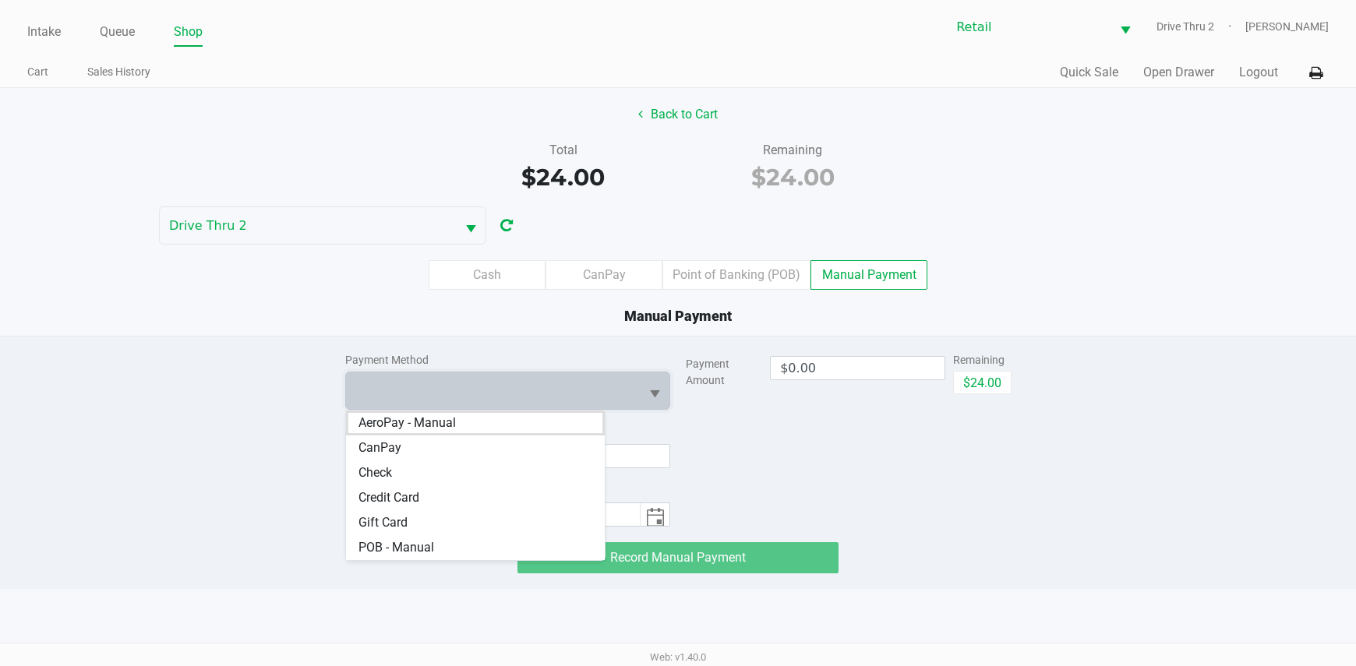
click at [471, 484] on li "Check" at bounding box center [475, 473] width 259 height 25
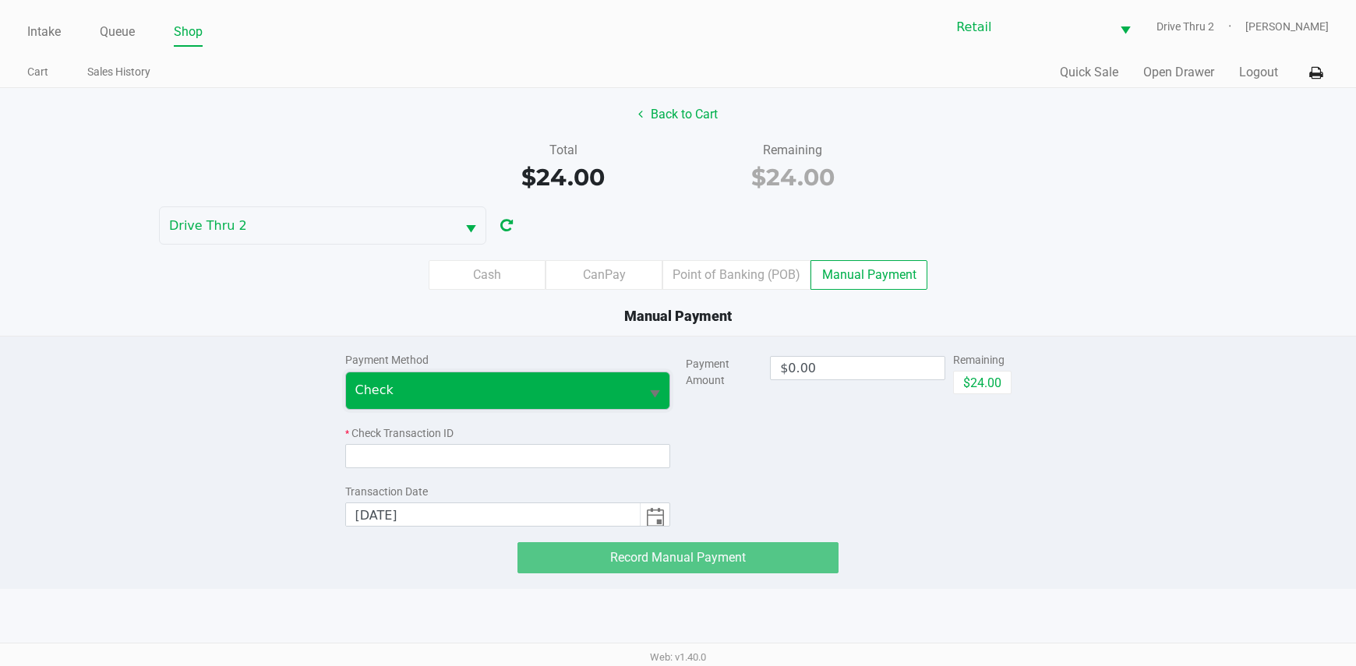
click at [468, 382] on span "Check" at bounding box center [493, 390] width 276 height 19
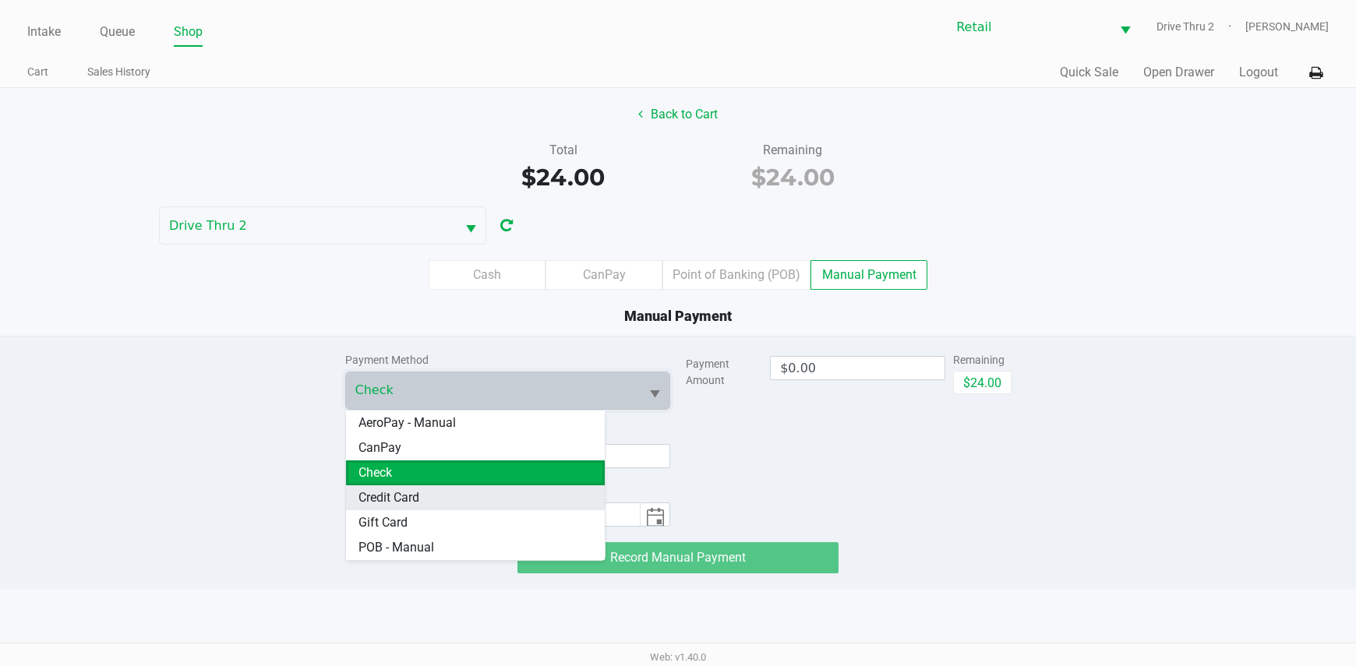
click at [424, 494] on Card "Credit Card" at bounding box center [475, 497] width 259 height 25
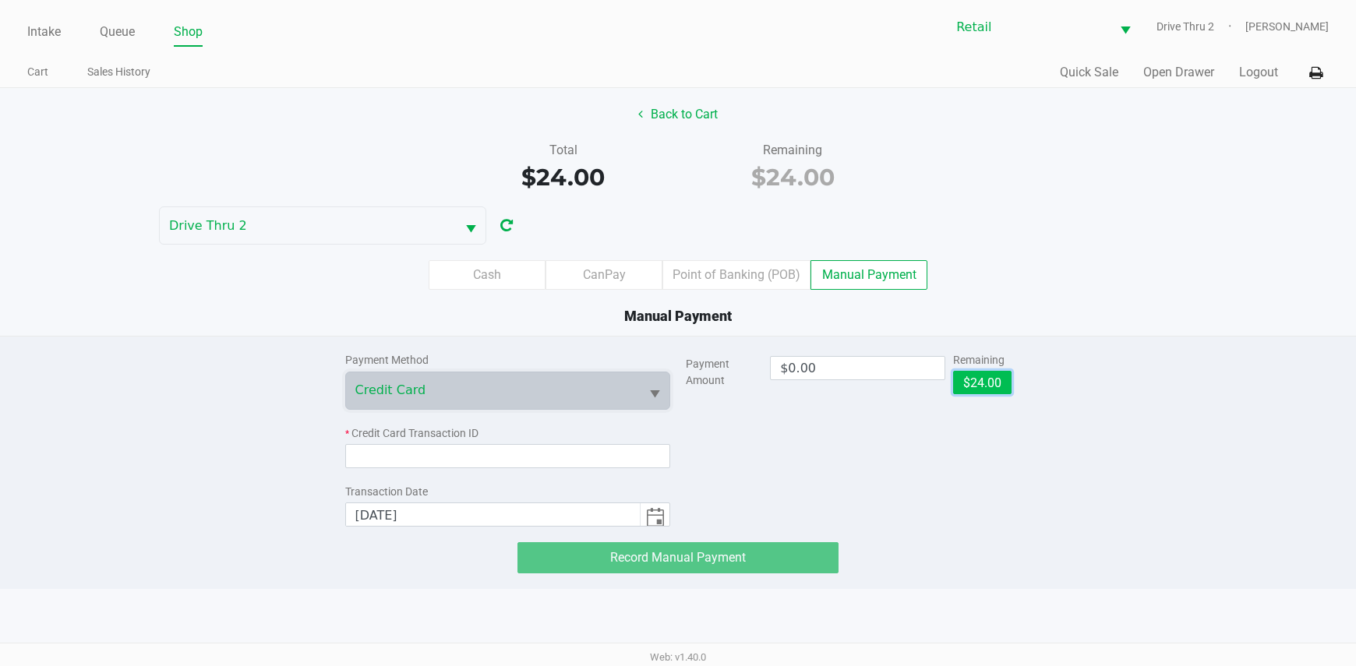
click at [985, 381] on button "$24.00" at bounding box center [982, 382] width 58 height 23
type input "$24.00"
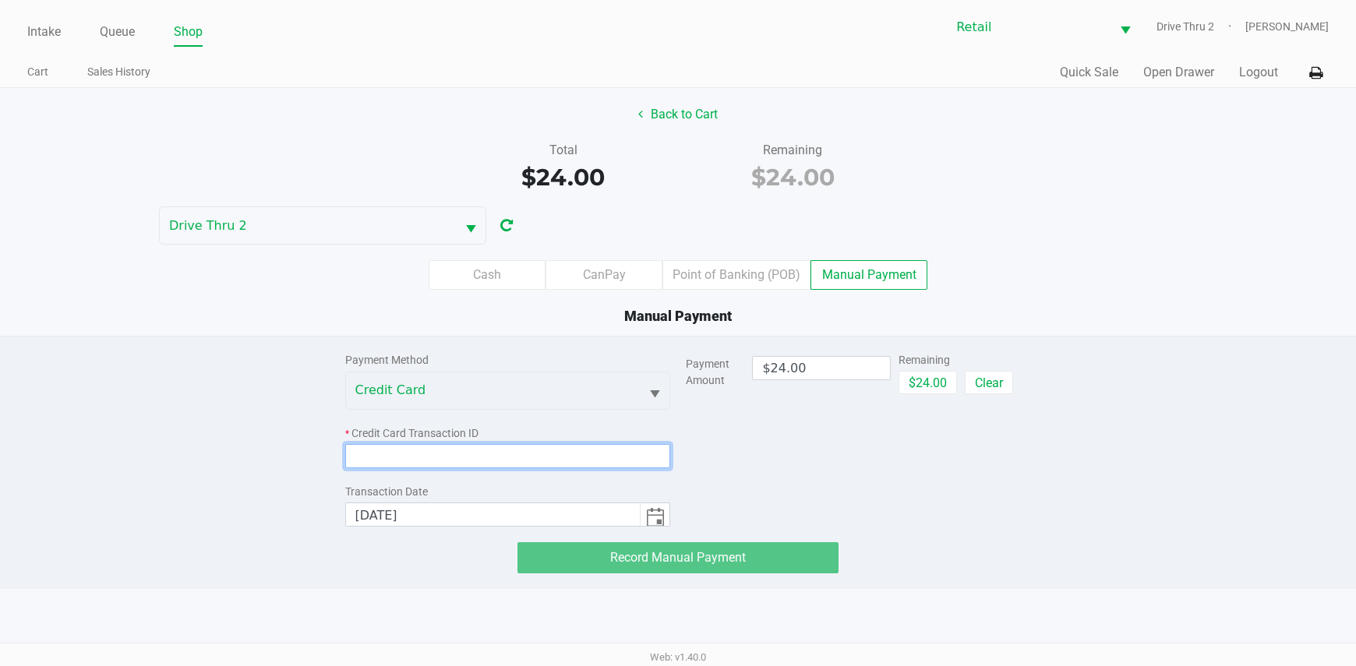
click at [619, 456] on input at bounding box center [508, 456] width 326 height 24
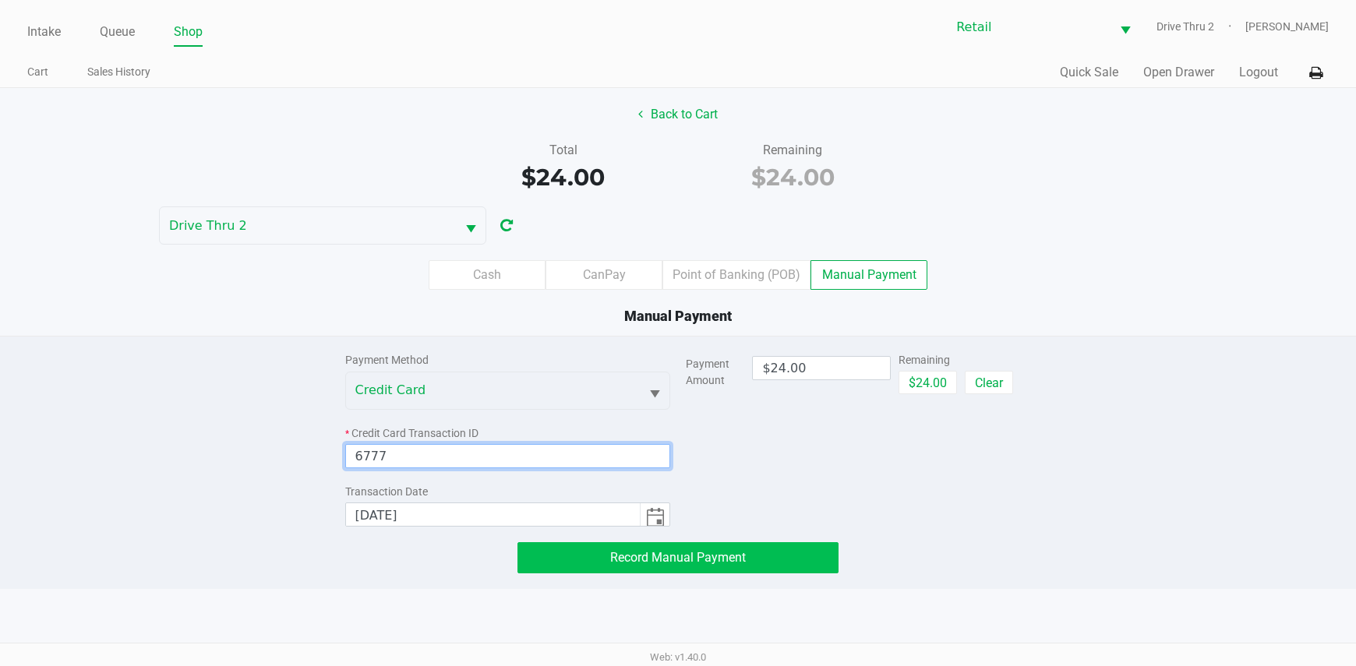
type input "6777"
click at [725, 561] on span "Record Manual Payment" at bounding box center [678, 557] width 136 height 15
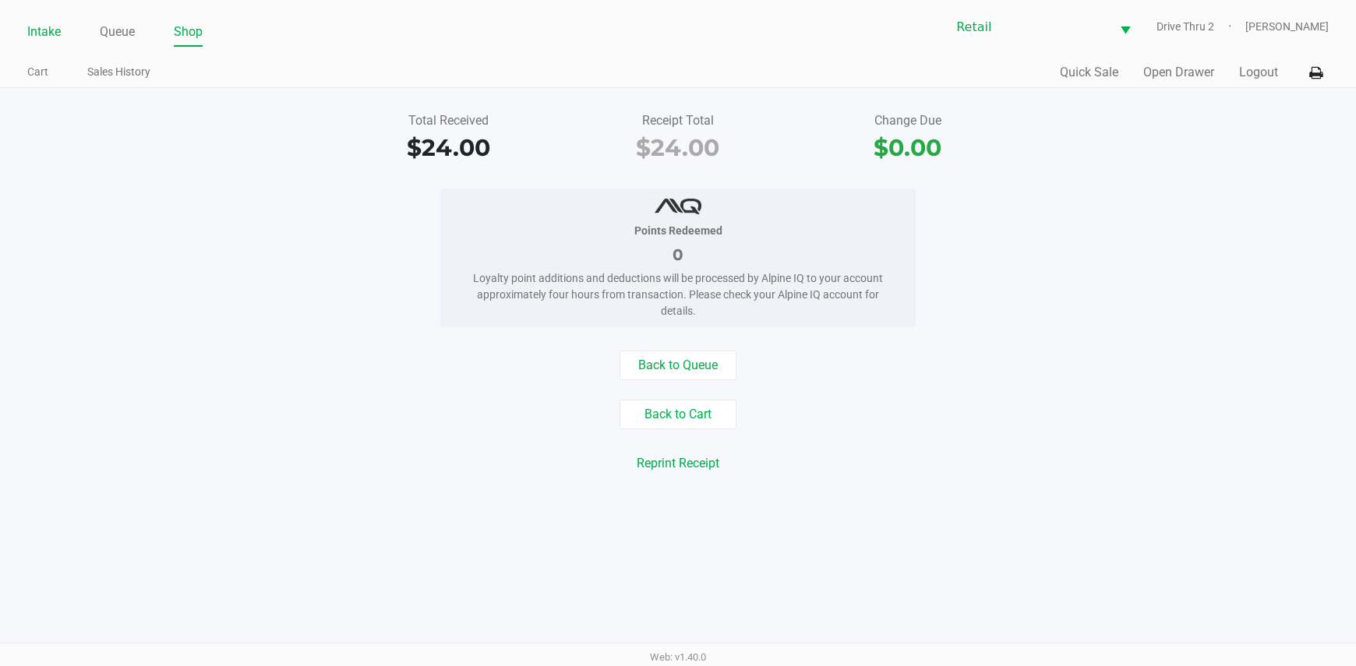
click at [41, 26] on link "Intake" at bounding box center [44, 32] width 34 height 22
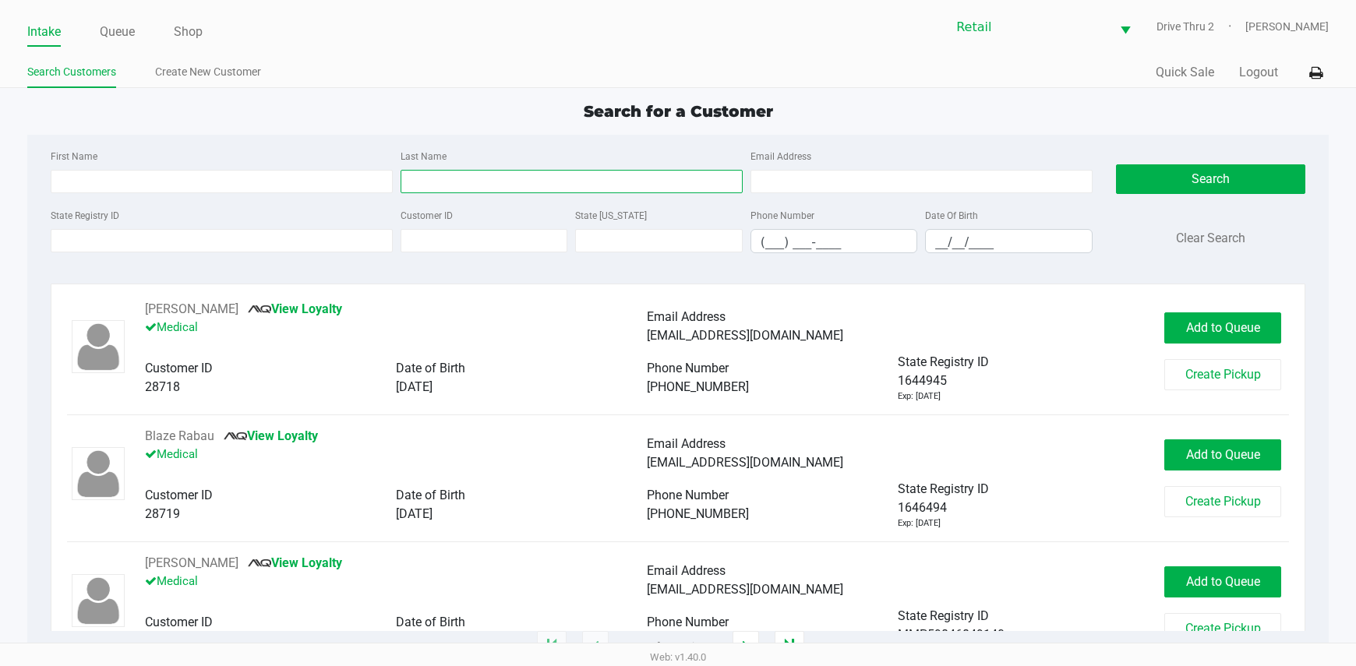
drag, startPoint x: 439, startPoint y: 156, endPoint x: 489, endPoint y: 173, distance: 52.7
click at [489, 173] on input "Last Name" at bounding box center [572, 181] width 342 height 23
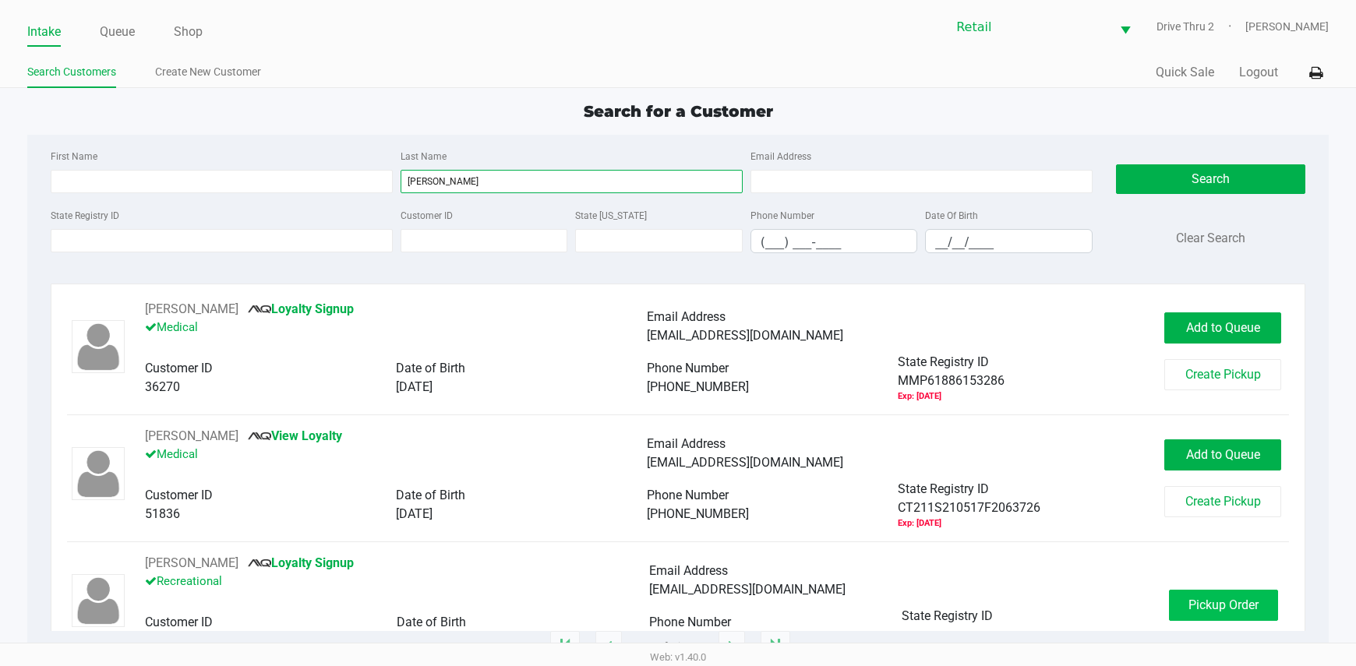
type input "[PERSON_NAME]"
click at [1209, 613] on button "Pickup Order" at bounding box center [1223, 605] width 109 height 31
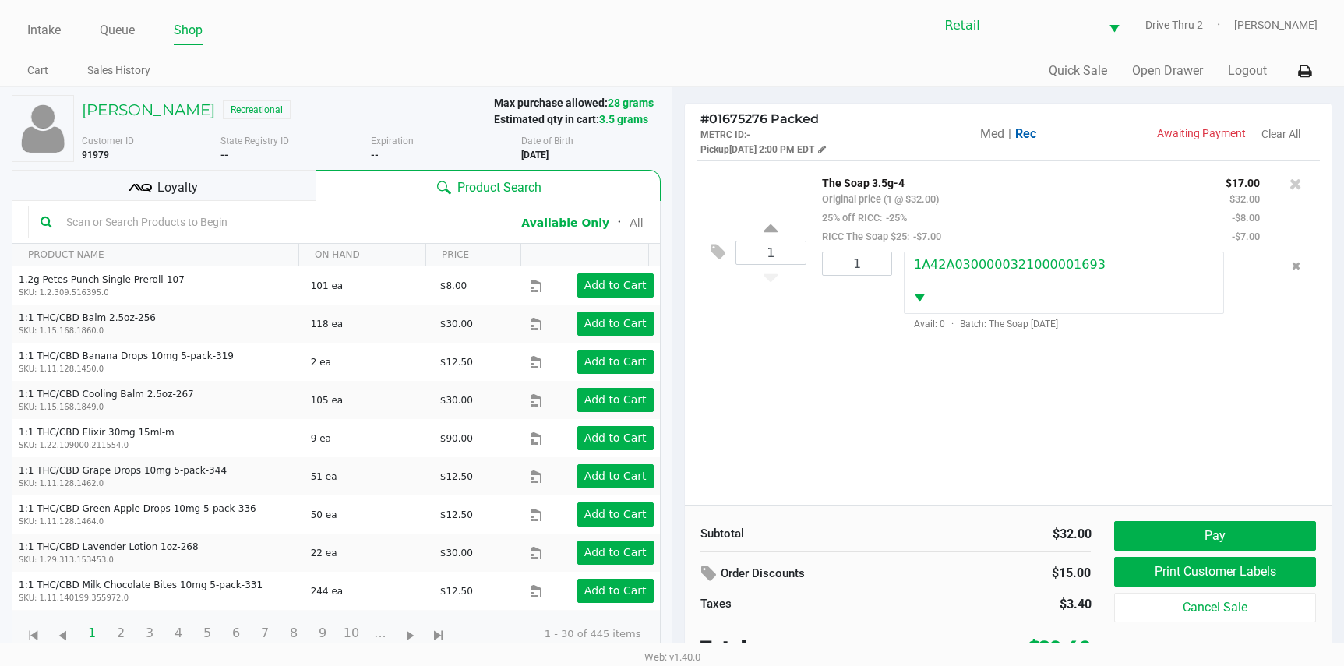
scroll to position [12, 0]
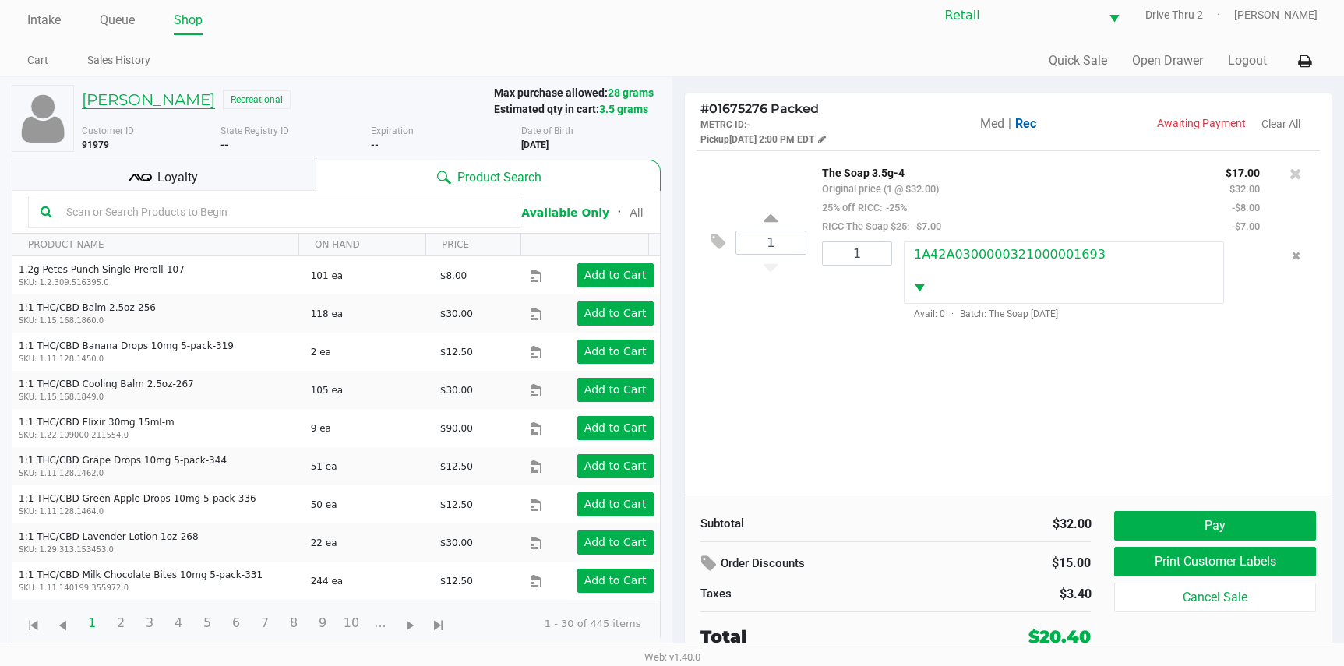
click at [154, 94] on h5 "[PERSON_NAME]" at bounding box center [148, 99] width 133 height 19
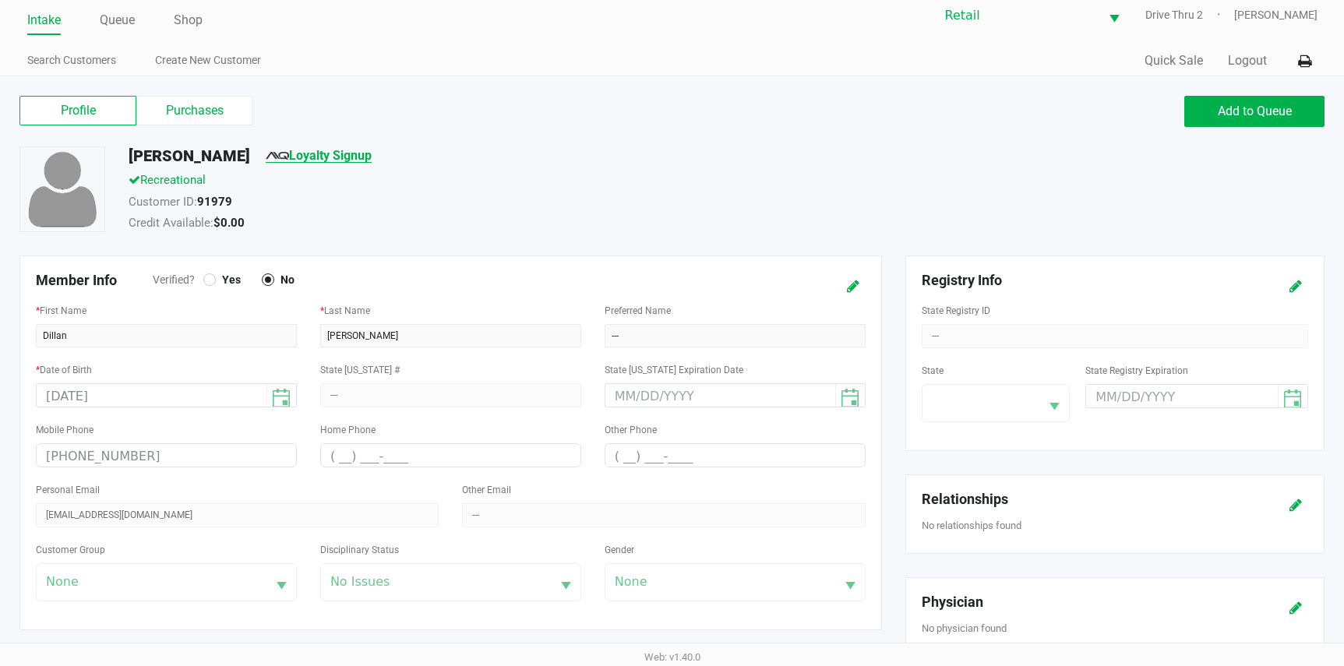
drag, startPoint x: 154, startPoint y: 94, endPoint x: 270, endPoint y: 153, distance: 130.7
click at [270, 153] on link "Loyalty Signup" at bounding box center [319, 155] width 106 height 15
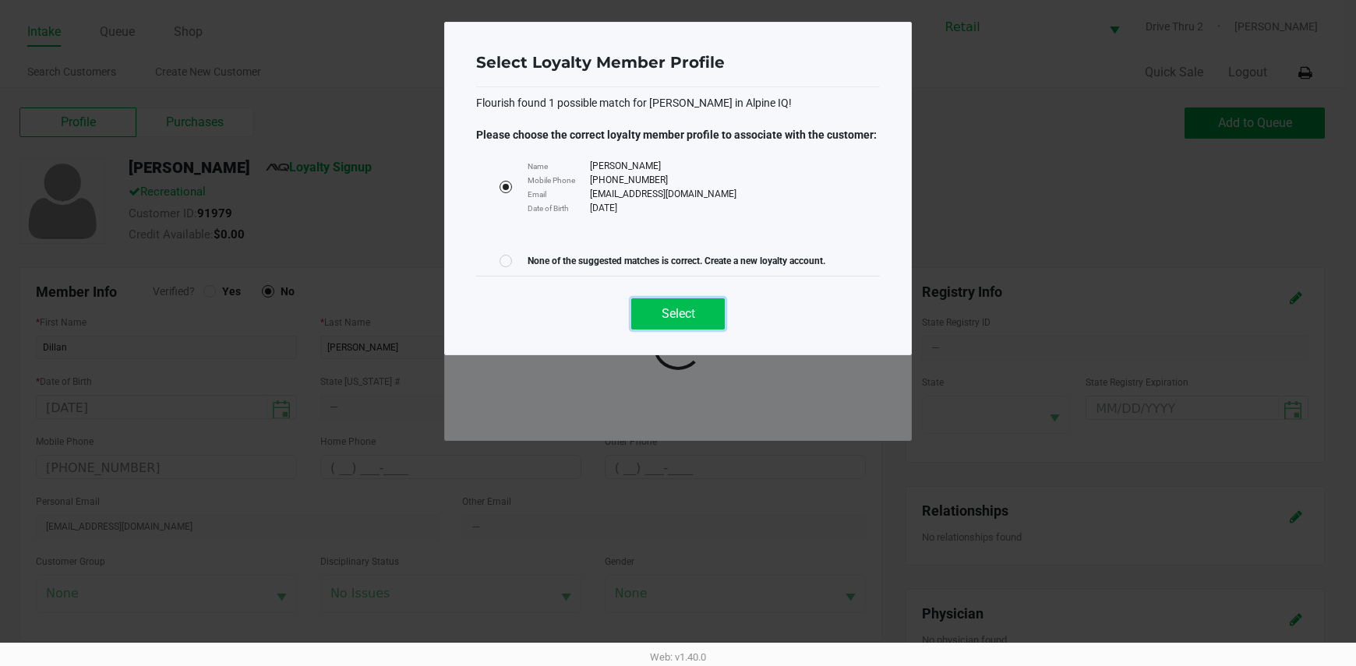
click at [697, 319] on button "Select" at bounding box center [678, 313] width 94 height 31
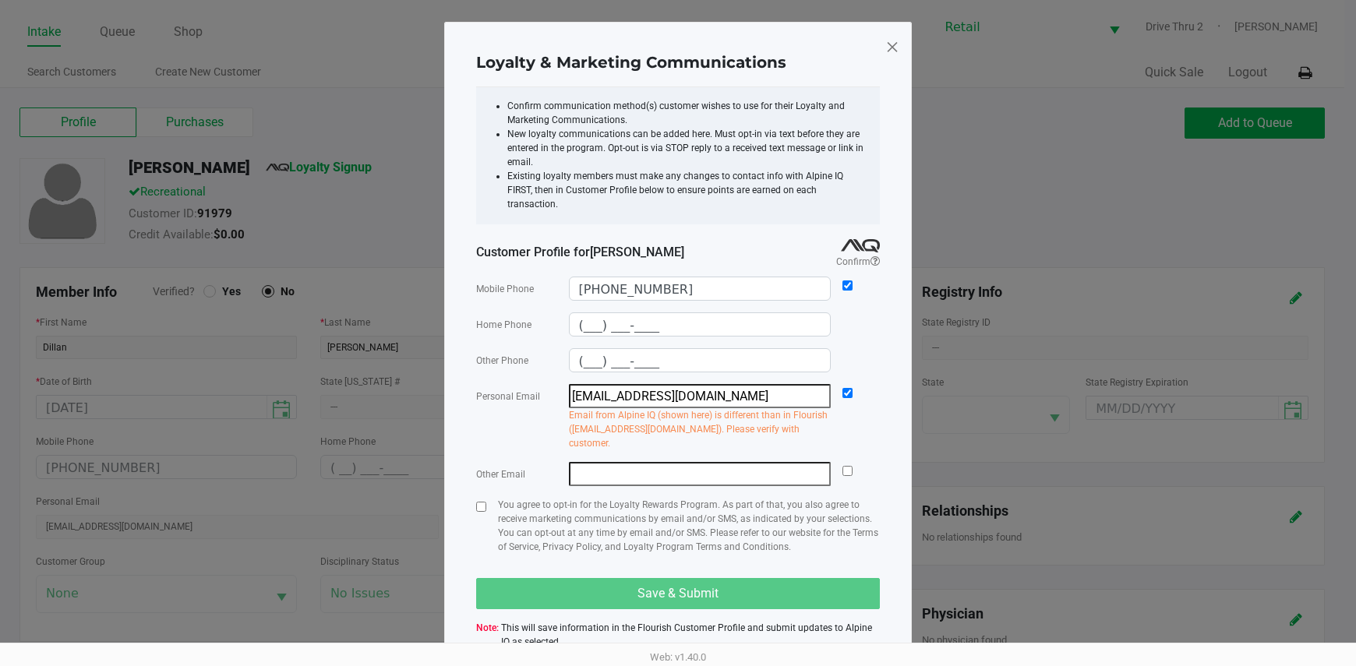
click at [543, 498] on p "You agree to opt-in for the Loyalty Rewards Program. As part of that, you also …" at bounding box center [689, 526] width 382 height 56
click at [489, 498] on div "You agree to opt-in for the Loyalty Rewards Program. As part of that, you also …" at bounding box center [678, 532] width 404 height 69
click at [477, 502] on input "checkbox" at bounding box center [481, 507] width 10 height 10
checkbox input "true"
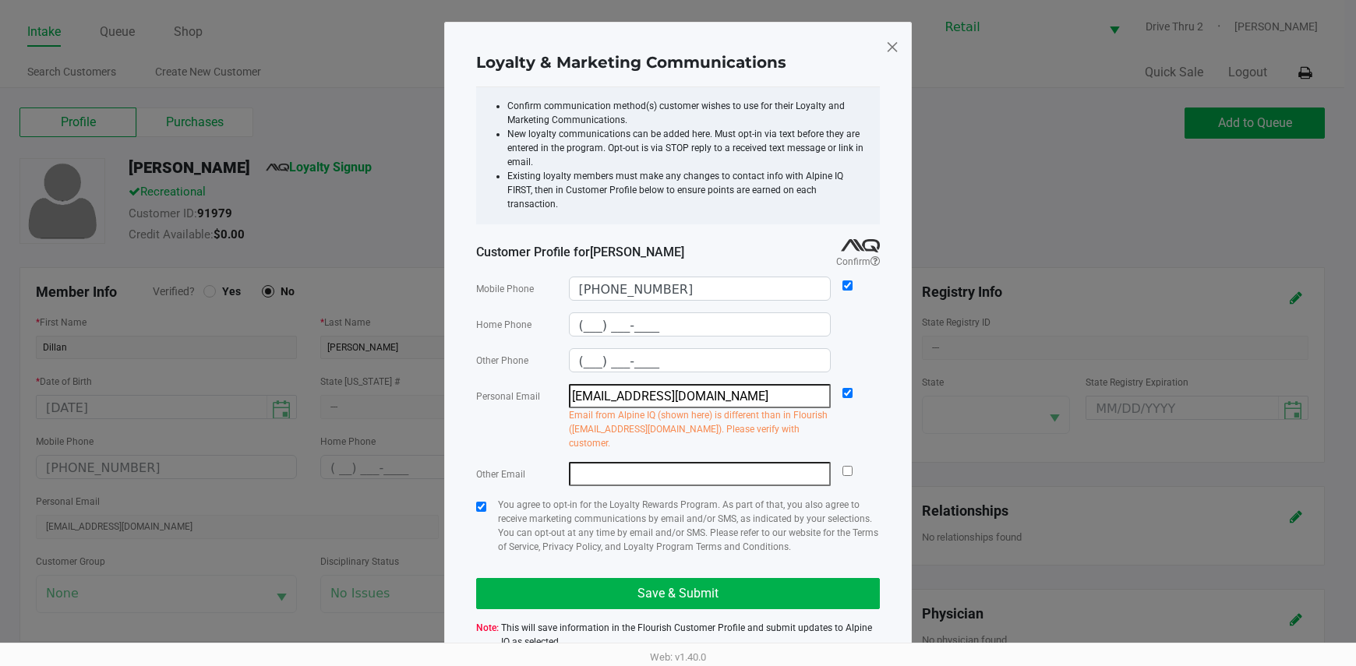
click at [850, 384] on div at bounding box center [847, 417] width 10 height 66
click at [837, 384] on div "Personal Email [EMAIL_ADDRESS][DOMAIN_NAME] Email from Alpine IQ (shown here) i…" at bounding box center [678, 417] width 404 height 66
click at [843, 388] on input "checkbox" at bounding box center [847, 393] width 10 height 10
click at [789, 578] on button "Save & Submit" at bounding box center [678, 593] width 404 height 31
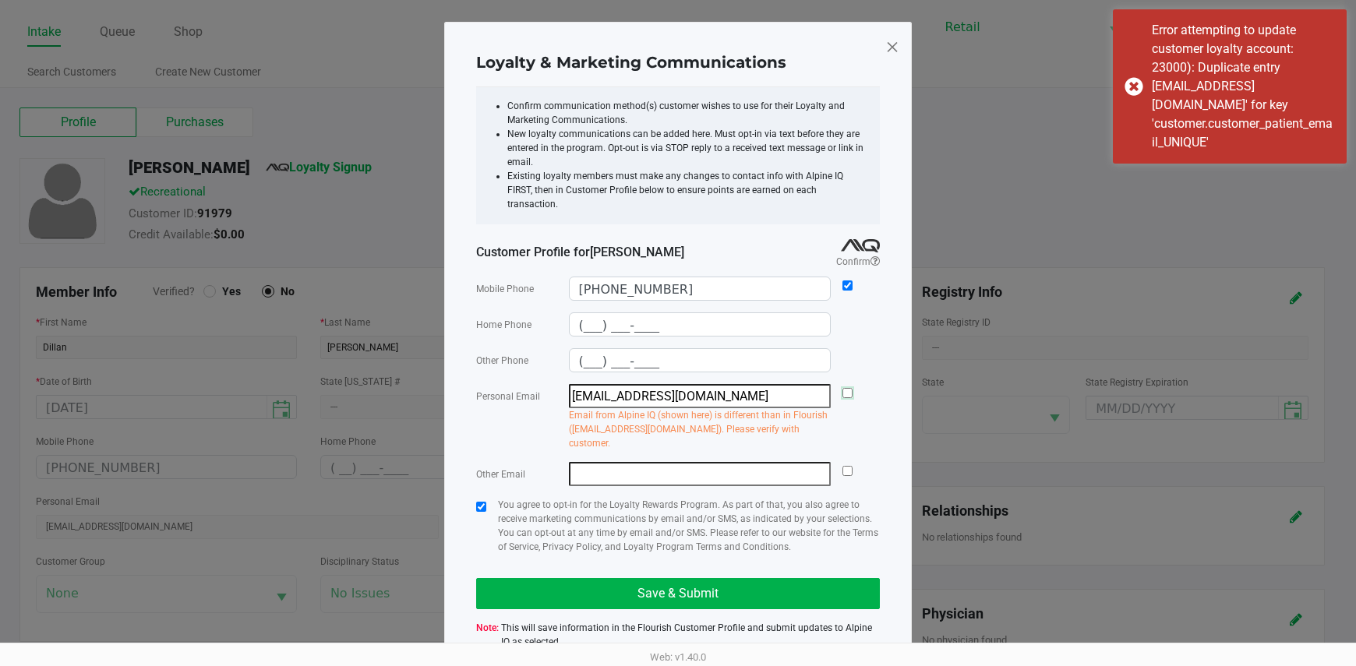
click at [850, 388] on input "checkbox" at bounding box center [847, 393] width 10 height 10
checkbox input "true"
click at [792, 578] on button "Save & Submit" at bounding box center [678, 593] width 404 height 31
click at [890, 44] on span at bounding box center [892, 46] width 14 height 25
type input "(___) ___-____"
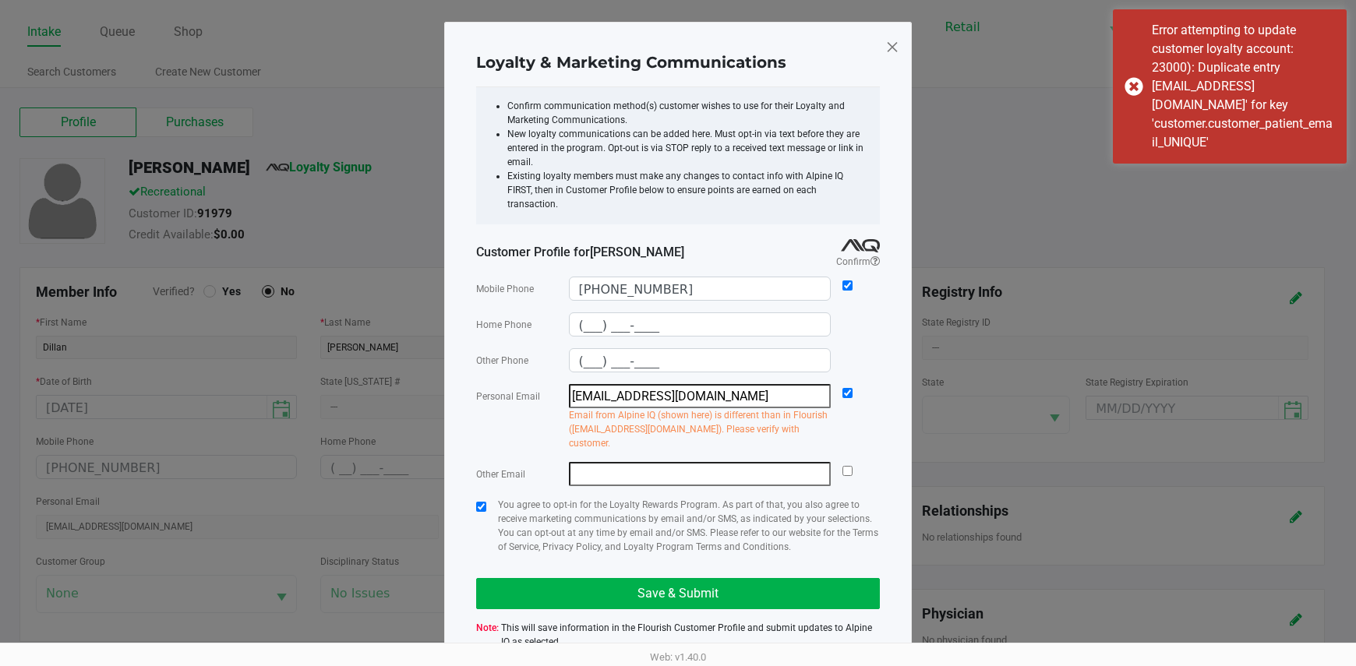
type input "(___) ___-____"
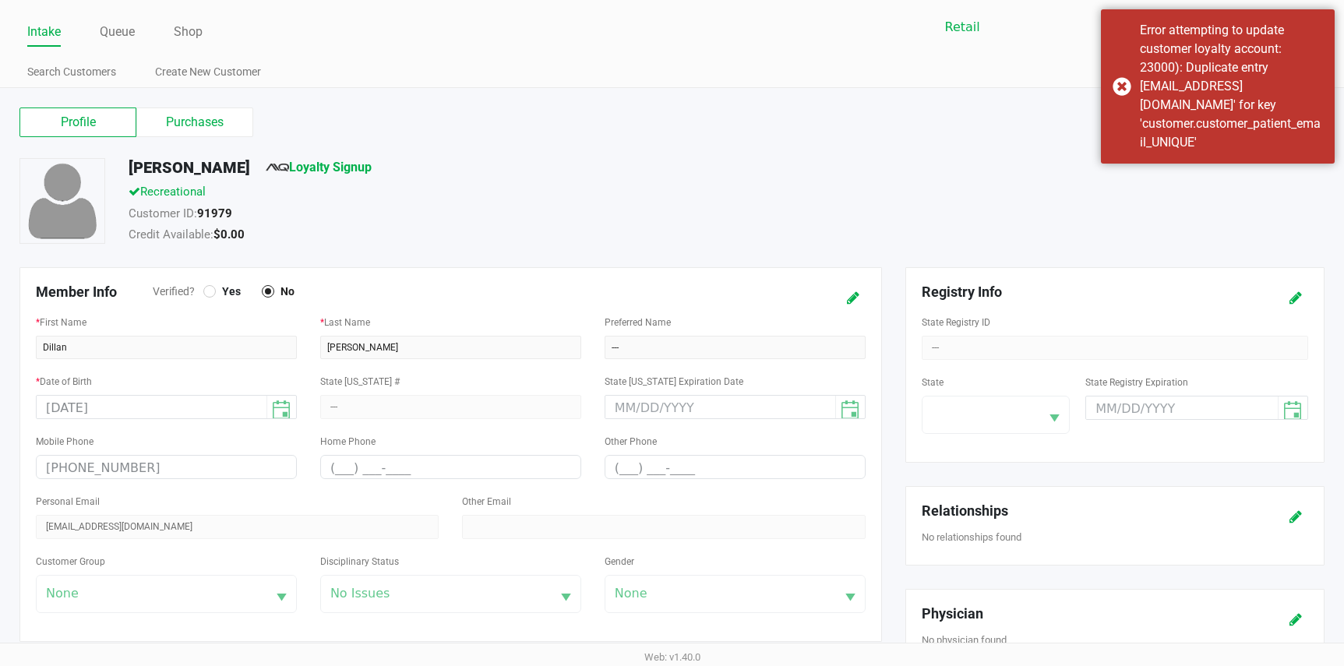
click at [997, 153] on div "Profile Purchases Add to Queue" at bounding box center [672, 131] width 1329 height 55
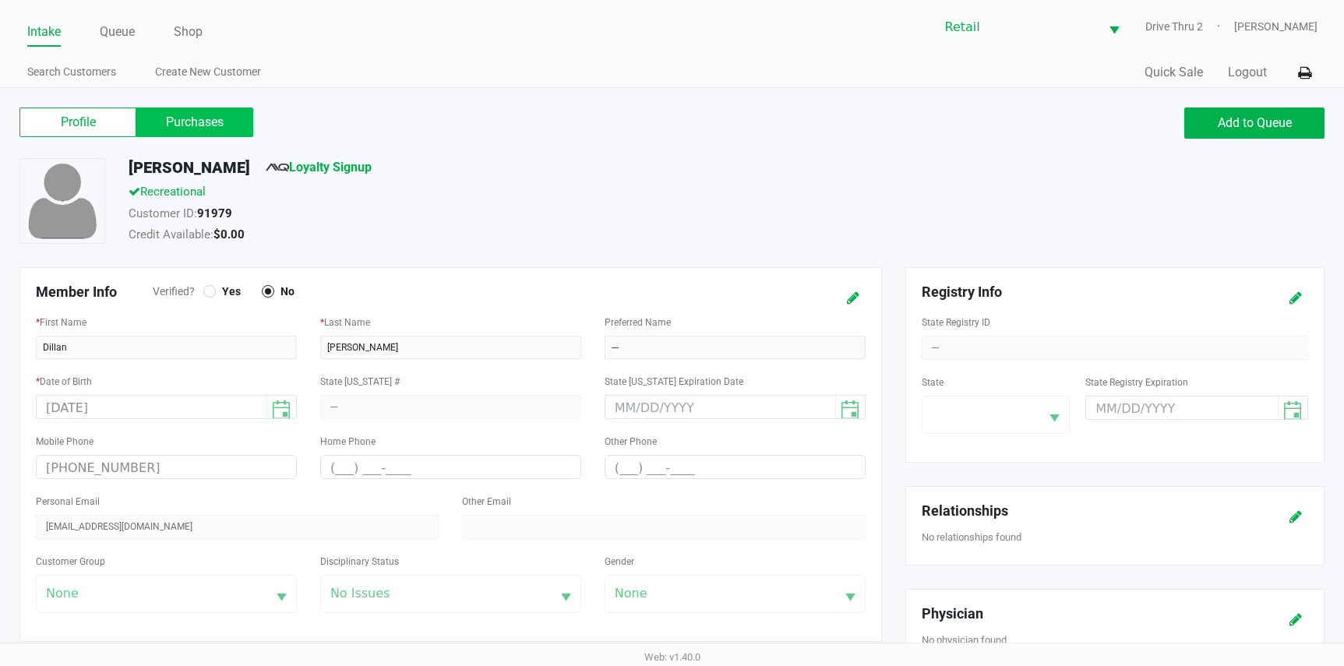
click at [214, 122] on label "Purchases" at bounding box center [194, 123] width 117 height 30
click at [0, 0] on 1 "Purchases" at bounding box center [0, 0] width 0 height 0
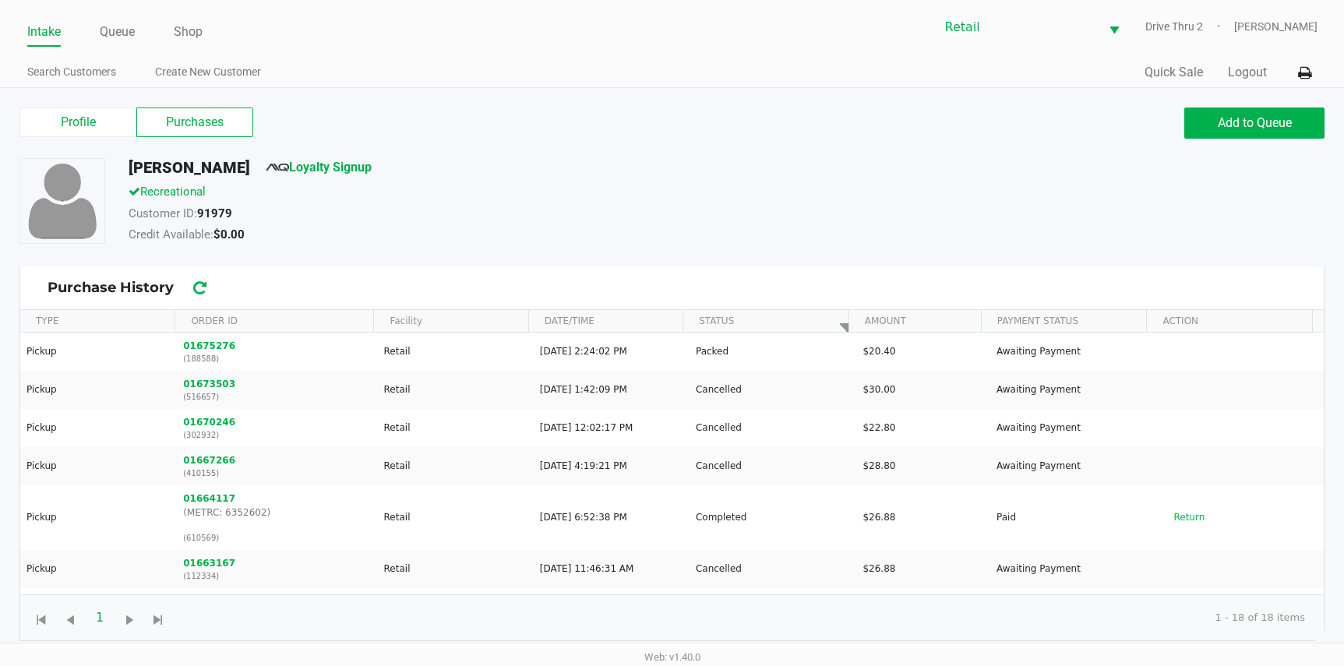
click at [454, 248] on div "[PERSON_NAME] Loyalty Signup Recreational Customer ID: 91979 Credit Available: …" at bounding box center [672, 212] width 1329 height 109
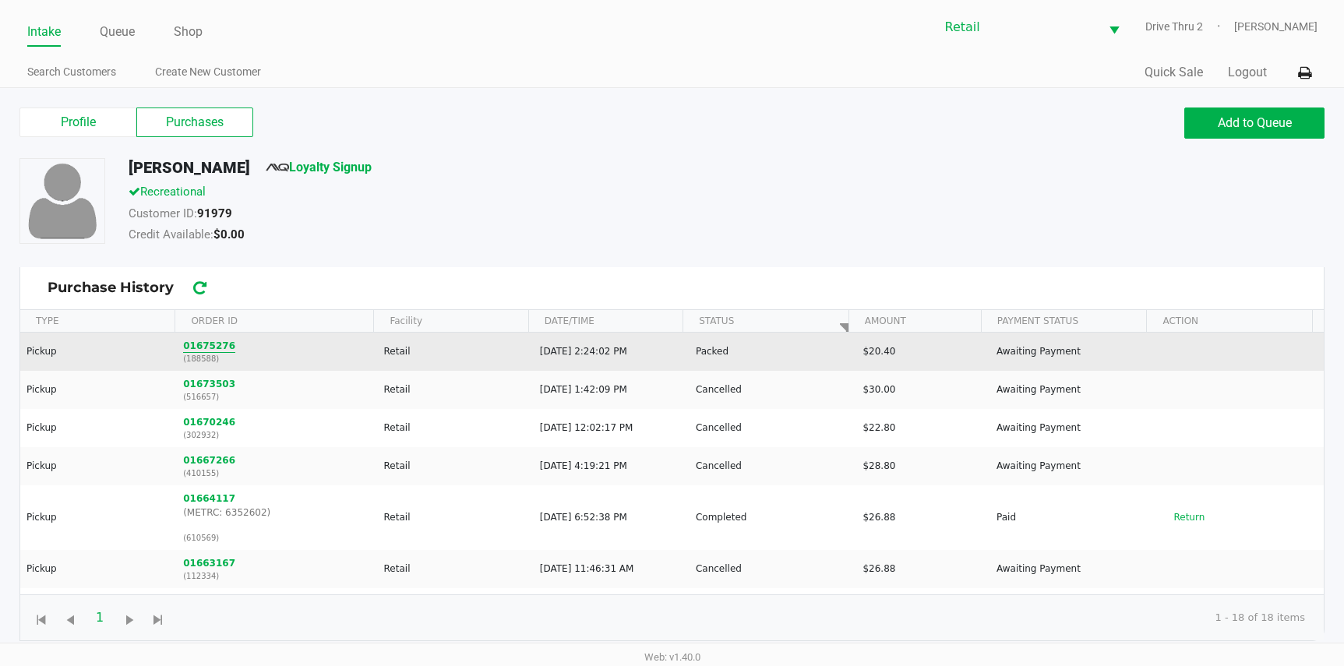
click at [198, 342] on button "01675276" at bounding box center [209, 346] width 52 height 14
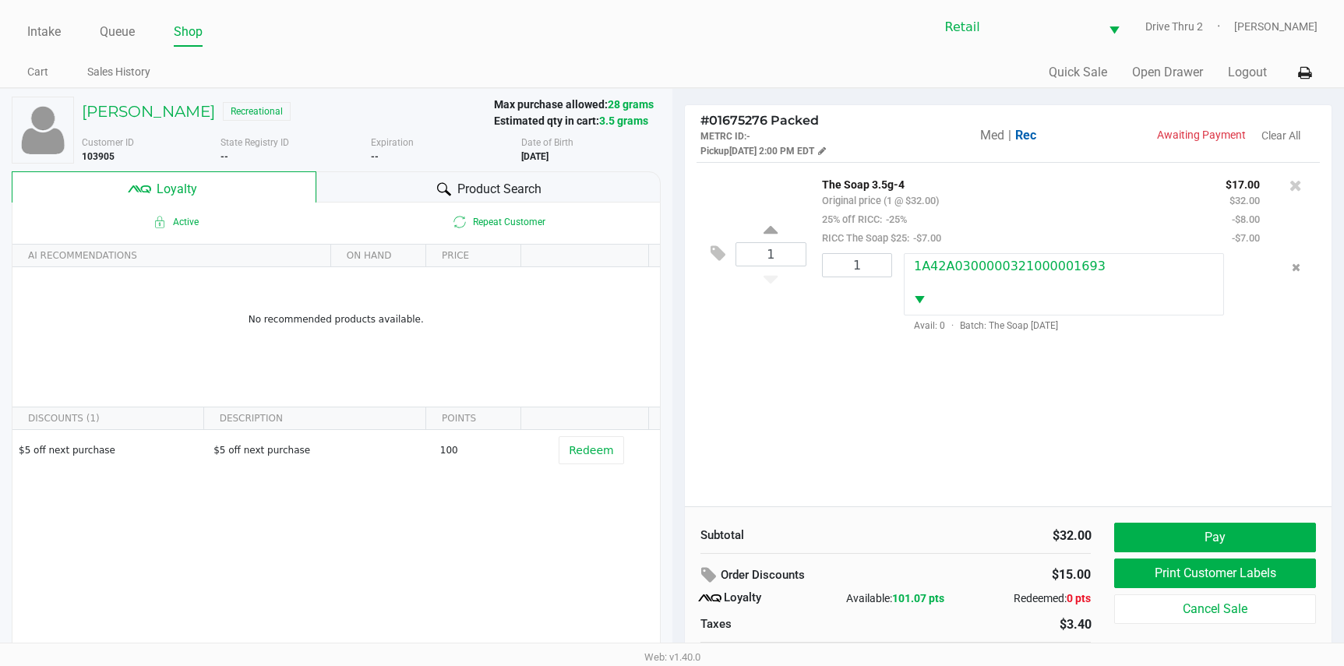
click at [824, 394] on div "1 The Soap 3.5g-4 Original price (1 @ $32.00) 25% off RICC: -25% RICC The Soap …" at bounding box center [1009, 334] width 648 height 344
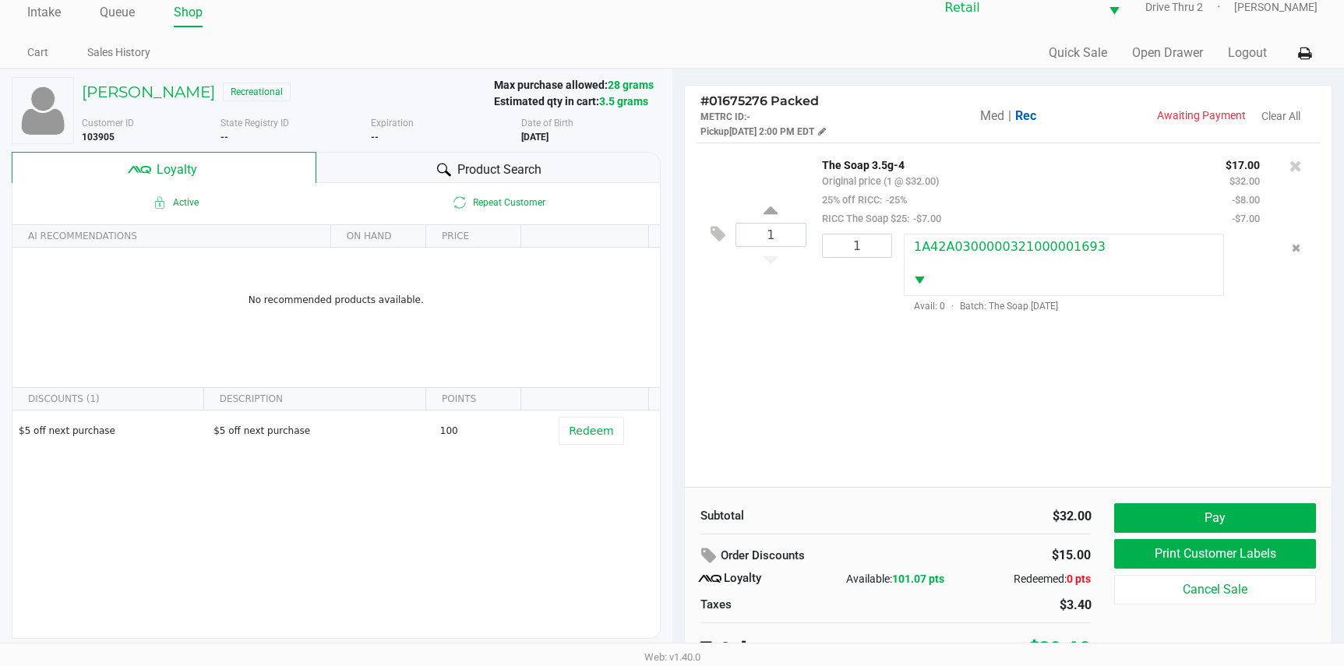
scroll to position [30, 0]
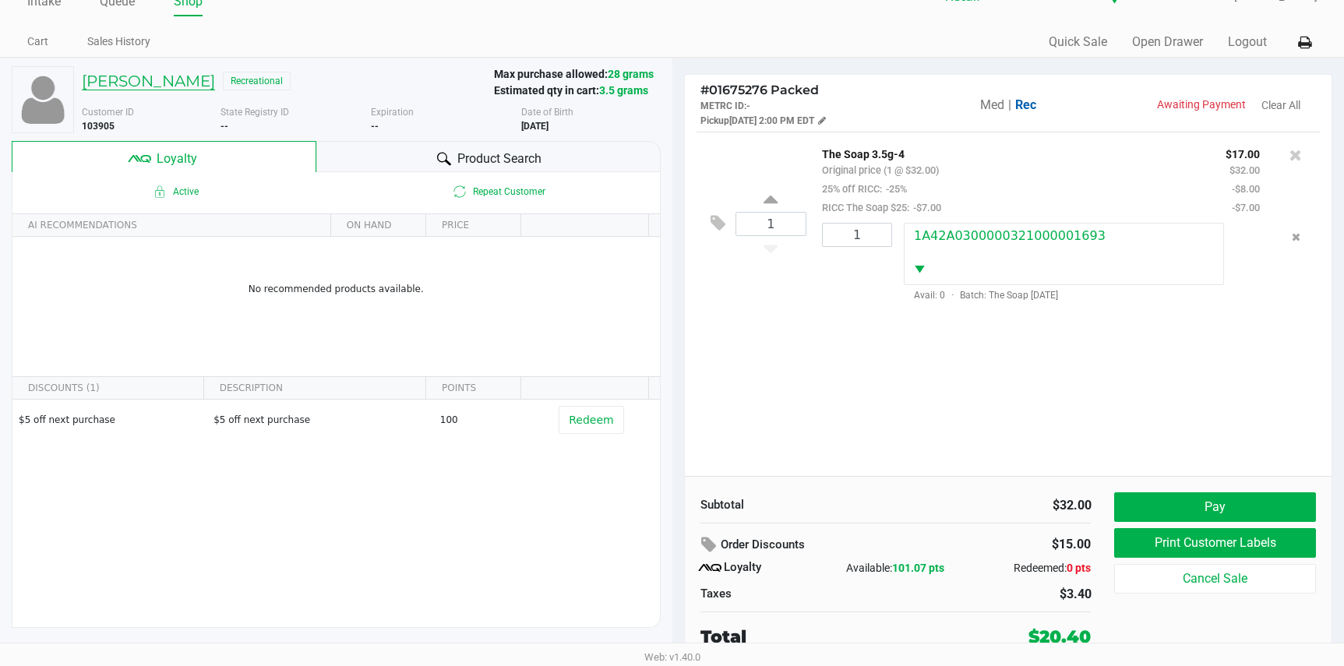
click at [130, 84] on h5 "[PERSON_NAME]" at bounding box center [148, 81] width 133 height 19
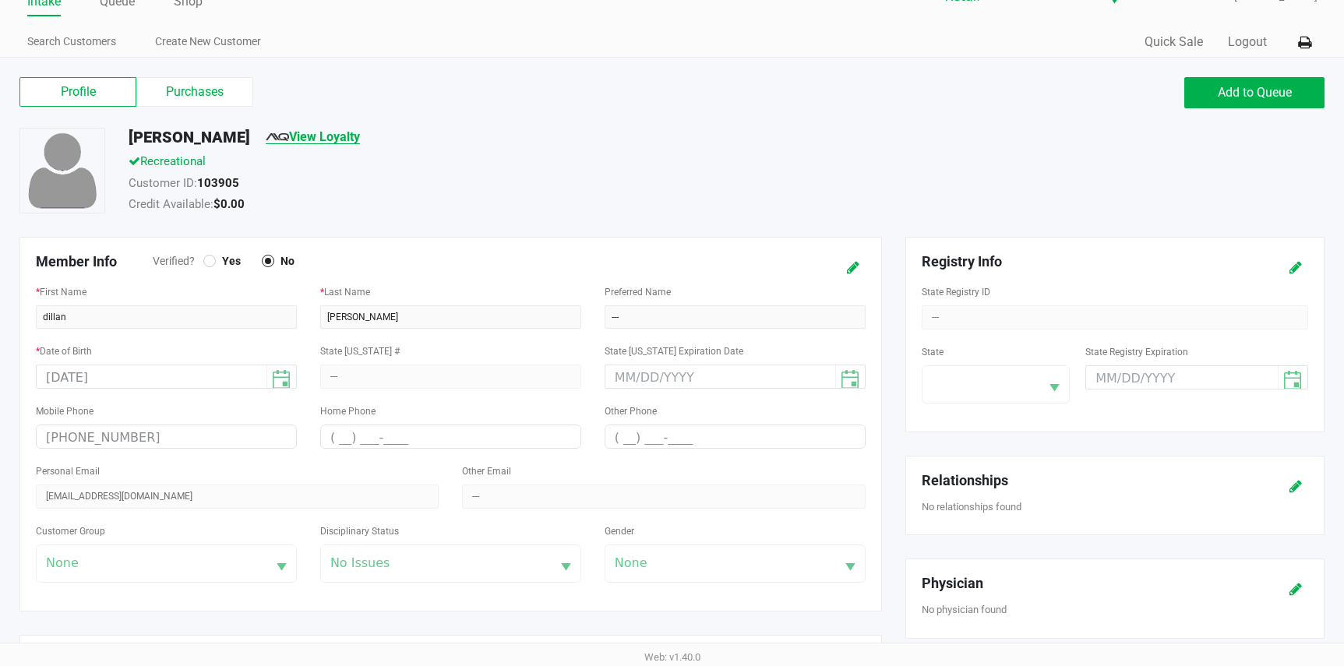
click at [299, 132] on link "View Loyalty" at bounding box center [313, 136] width 94 height 15
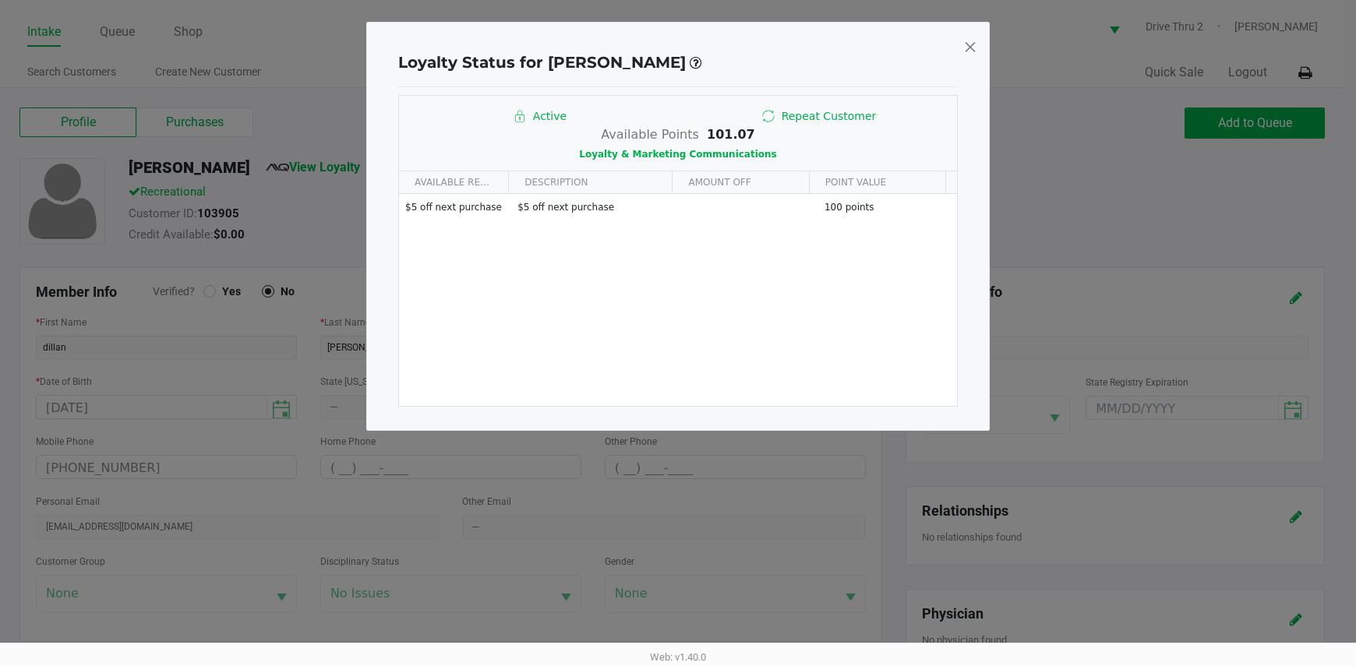
click at [969, 51] on span at bounding box center [970, 46] width 14 height 25
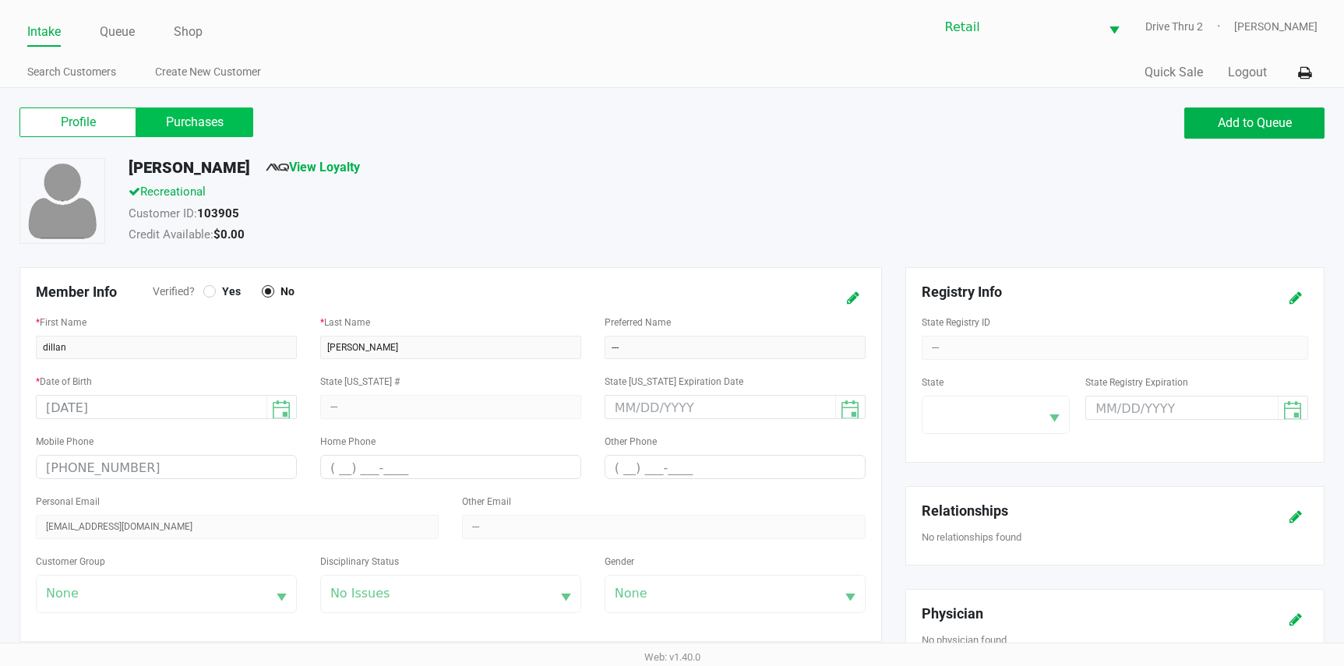
click at [182, 120] on label "Purchases" at bounding box center [194, 123] width 117 height 30
click at [0, 0] on 1 "Purchases" at bounding box center [0, 0] width 0 height 0
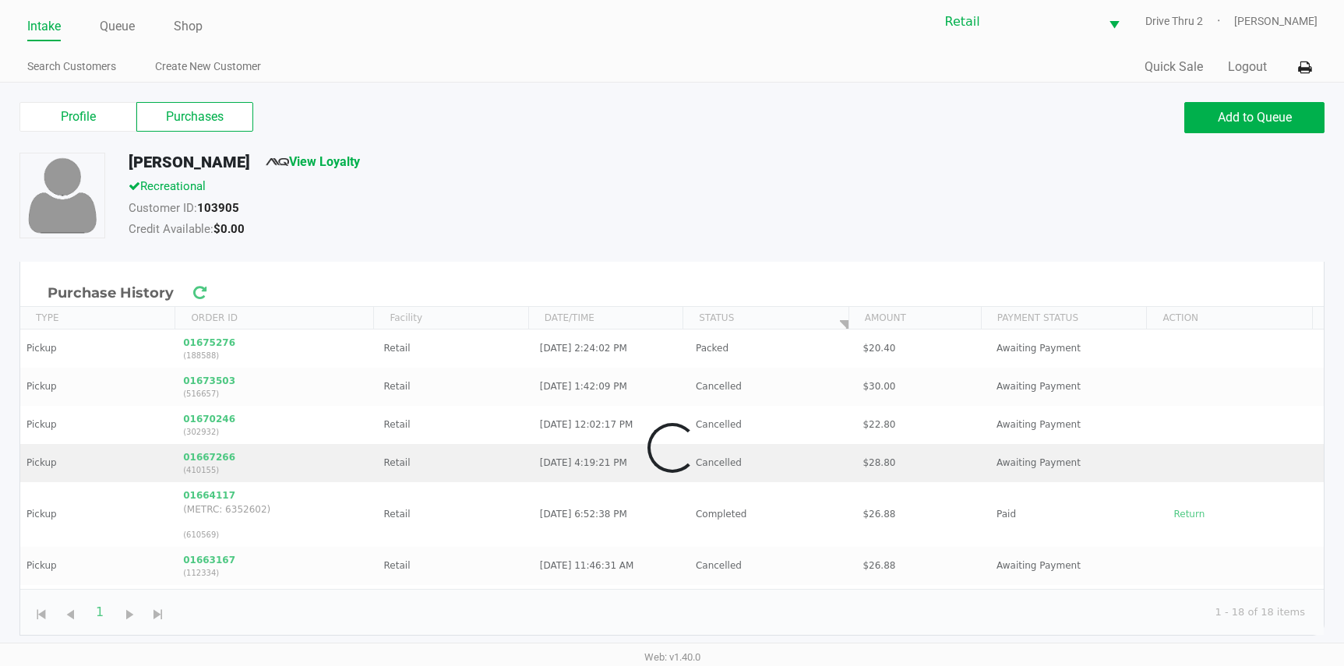
scroll to position [6, 0]
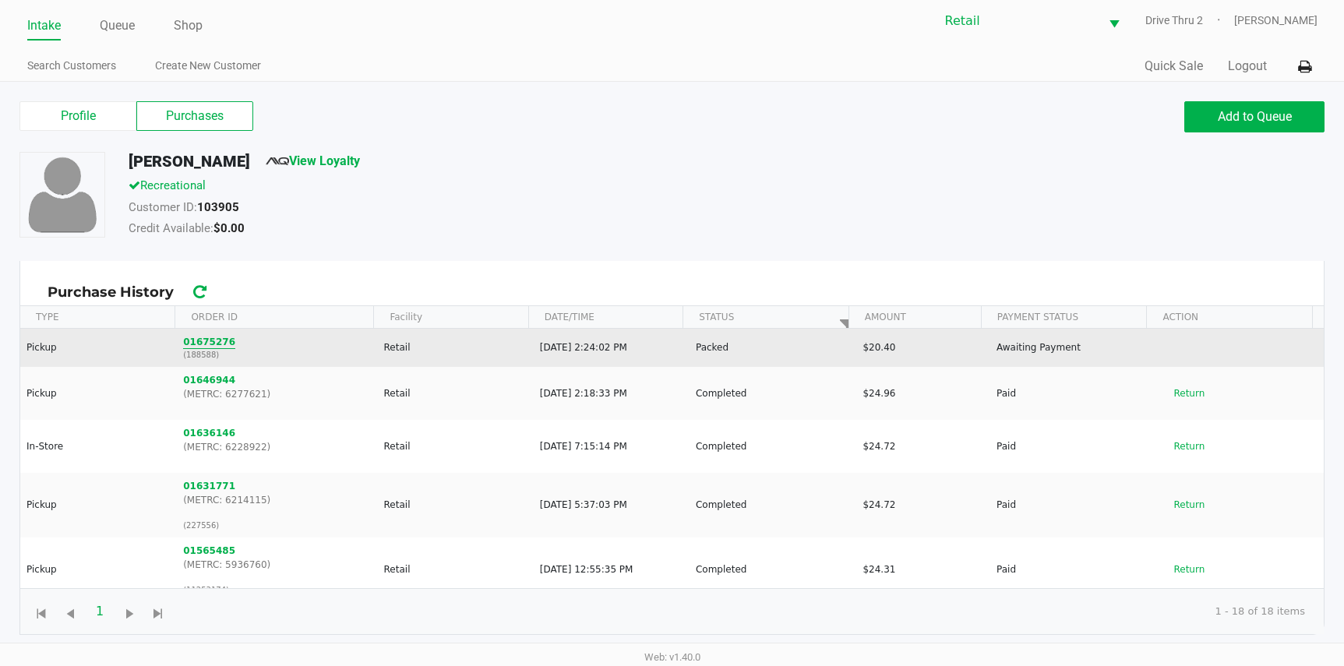
click at [220, 347] on button "01675276" at bounding box center [209, 342] width 52 height 14
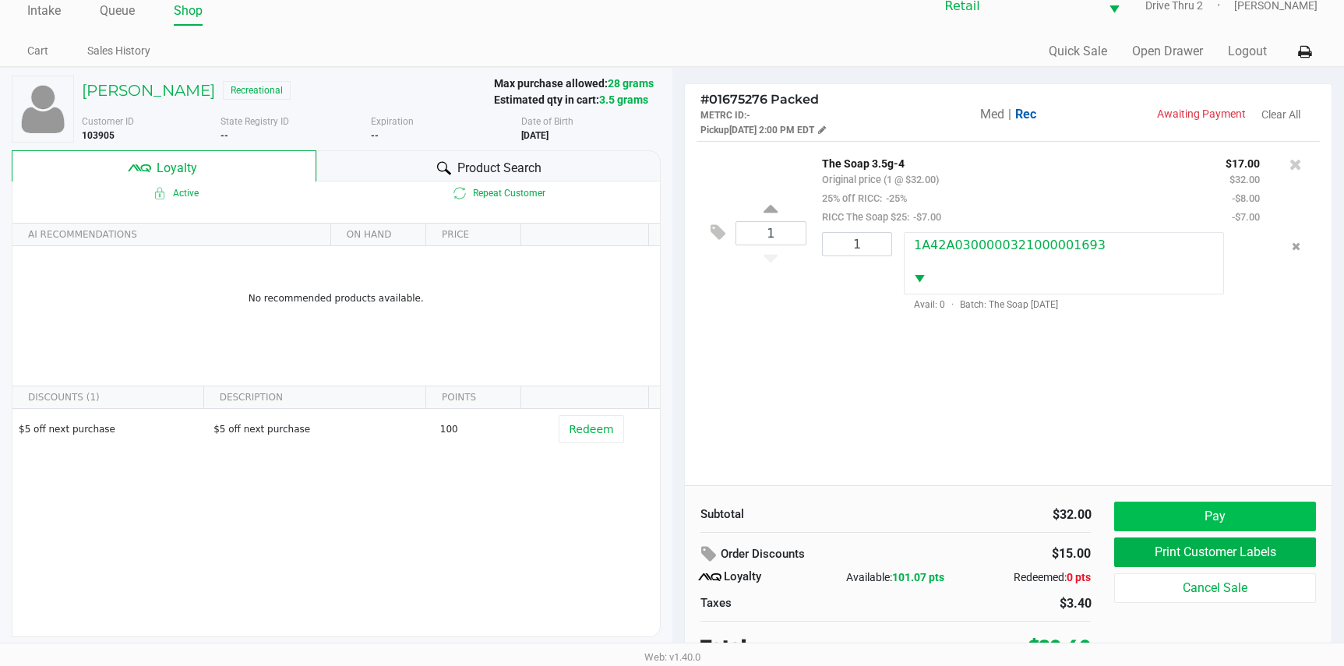
scroll to position [30, 0]
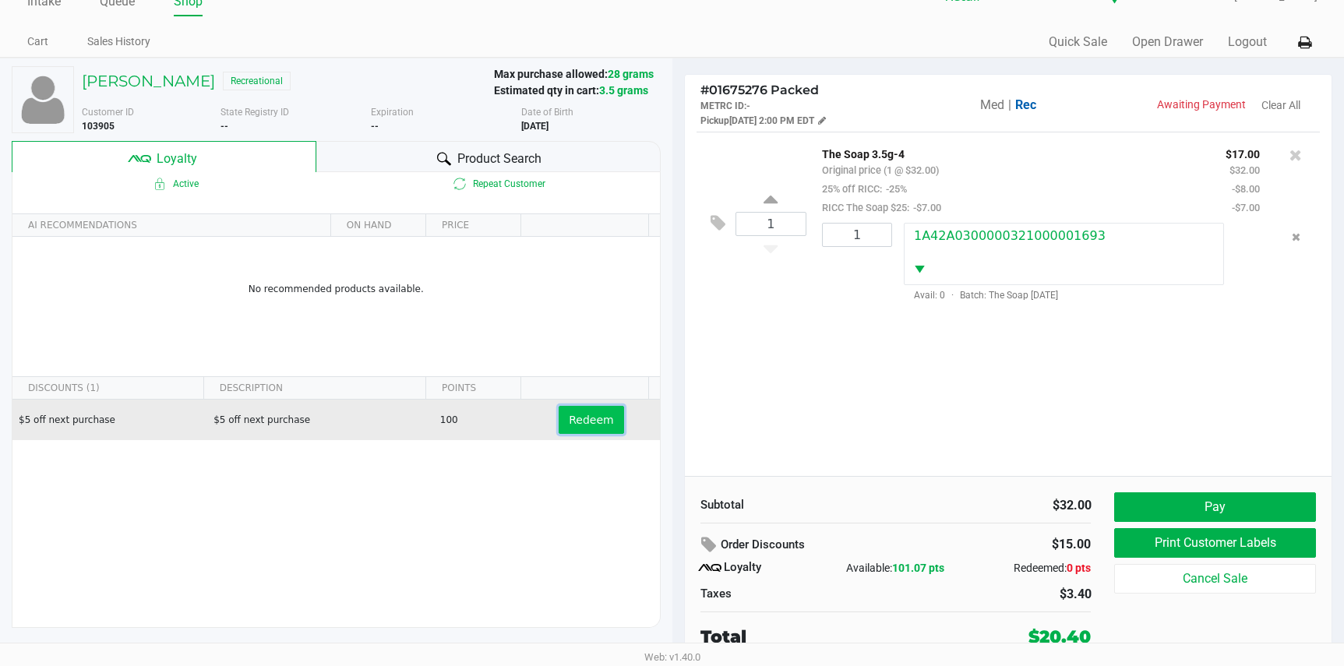
click at [569, 415] on span "Redeem" at bounding box center [591, 420] width 44 height 12
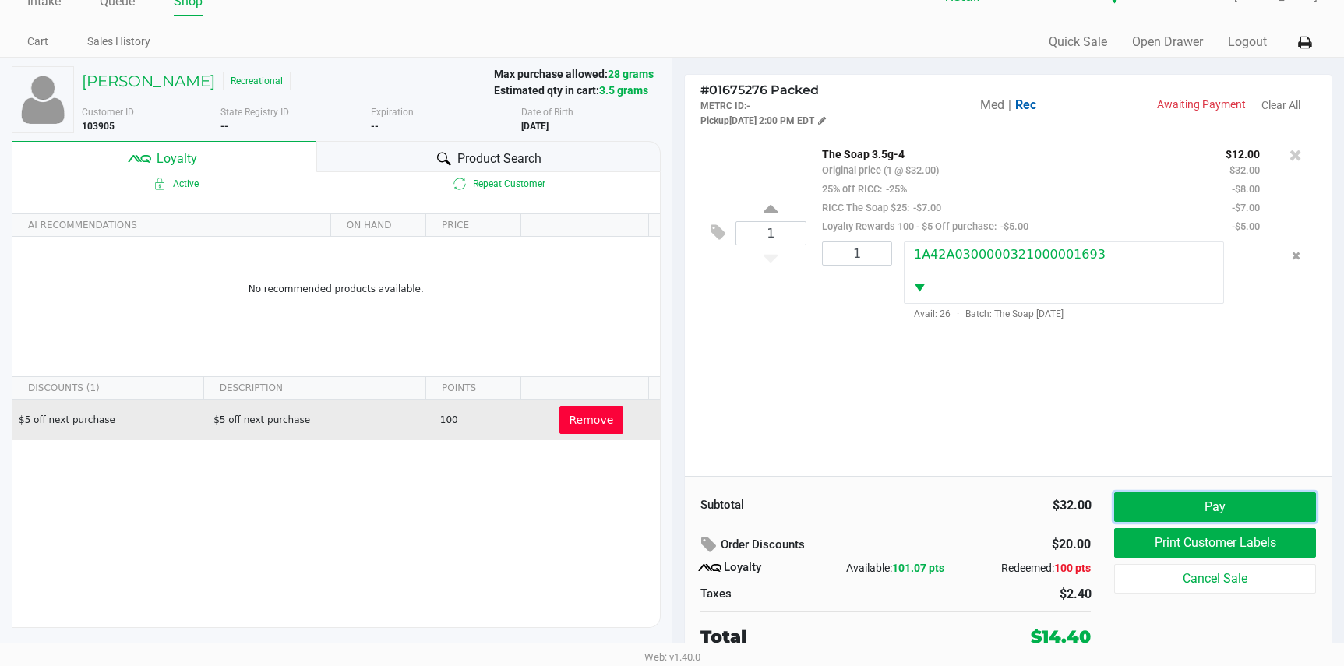
click at [1166, 498] on button "Pay" at bounding box center [1214, 507] width 201 height 30
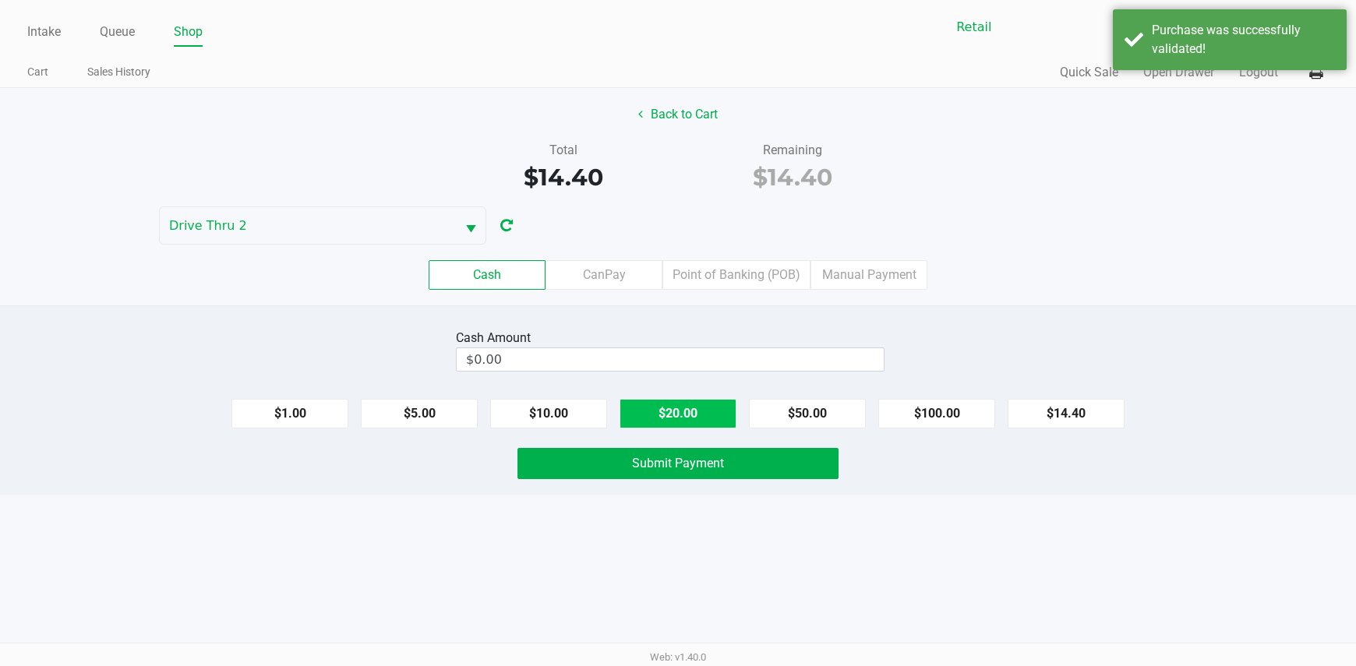
click at [667, 418] on button "$20.00" at bounding box center [677, 414] width 117 height 30
type input "$20.00"
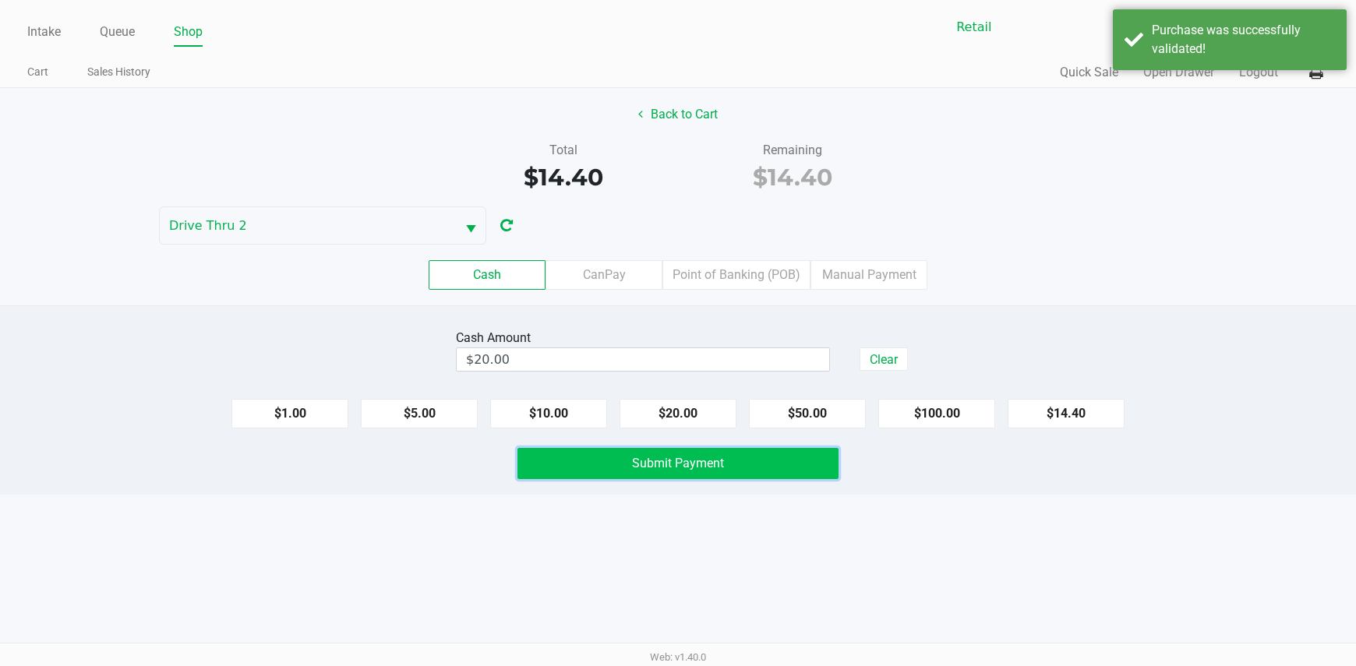
click at [661, 473] on button "Submit Payment" at bounding box center [678, 463] width 322 height 31
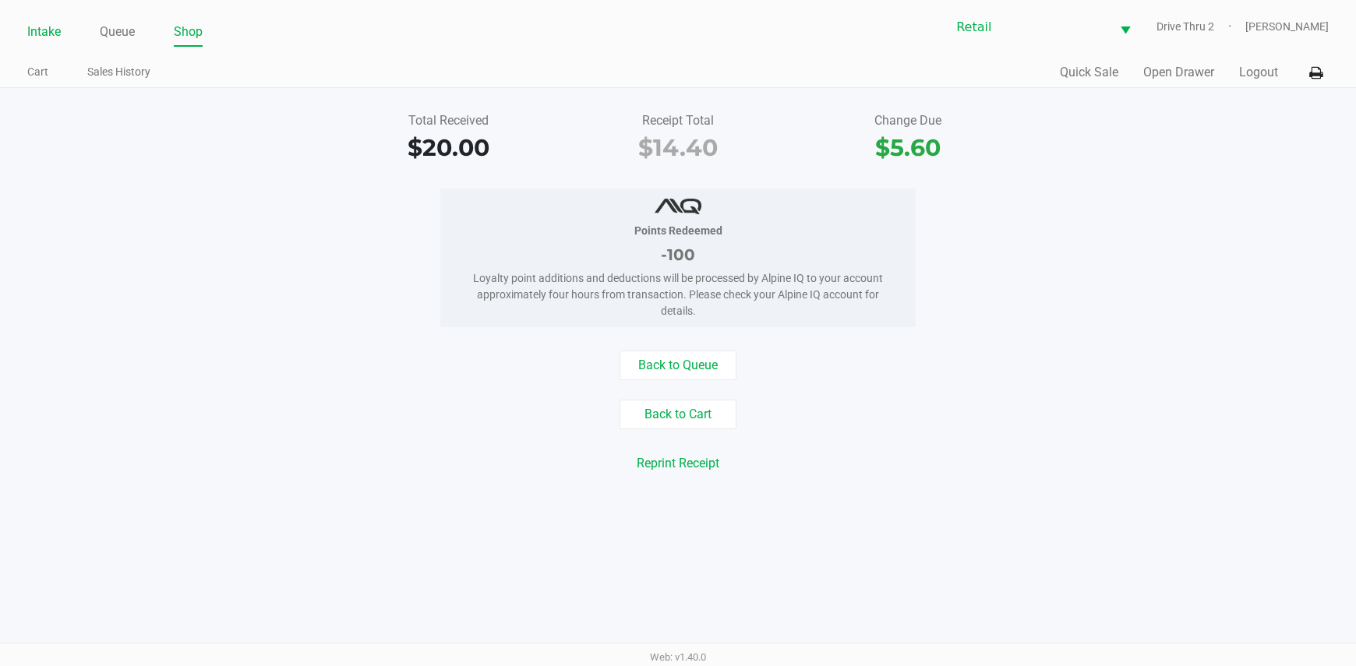
click at [37, 26] on link "Intake" at bounding box center [44, 32] width 34 height 22
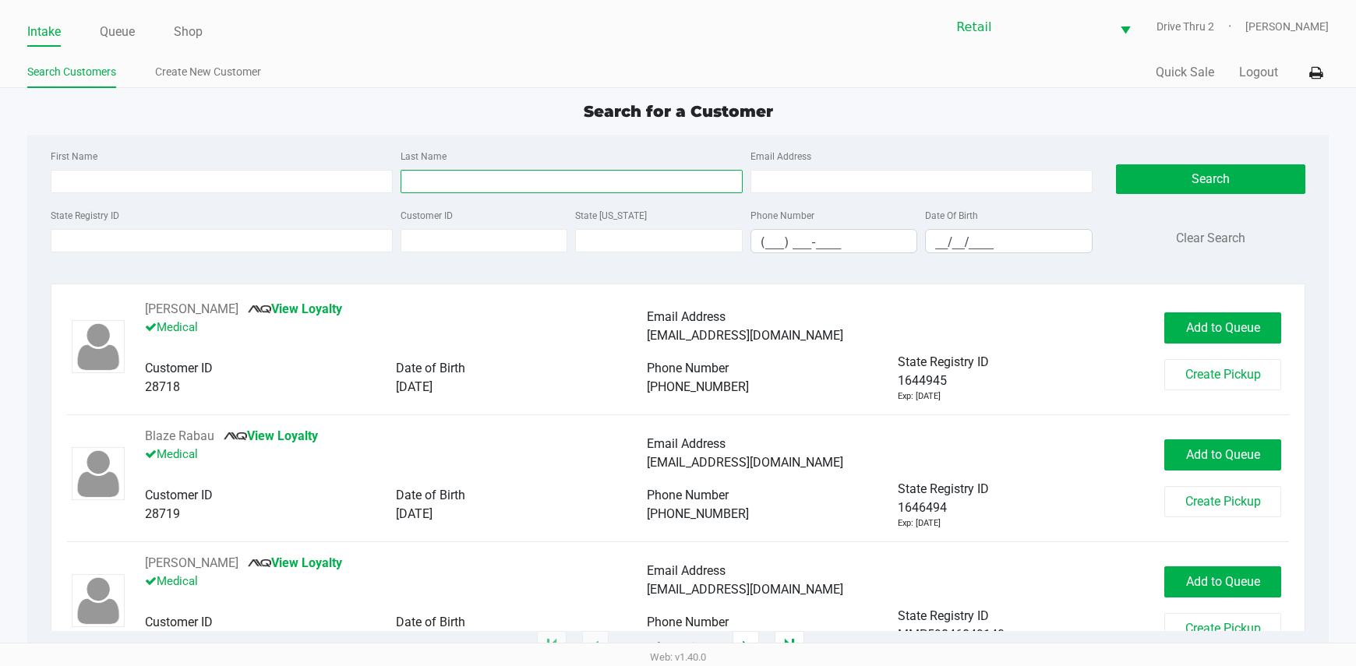
click at [451, 189] on input "Last Name" at bounding box center [572, 181] width 342 height 23
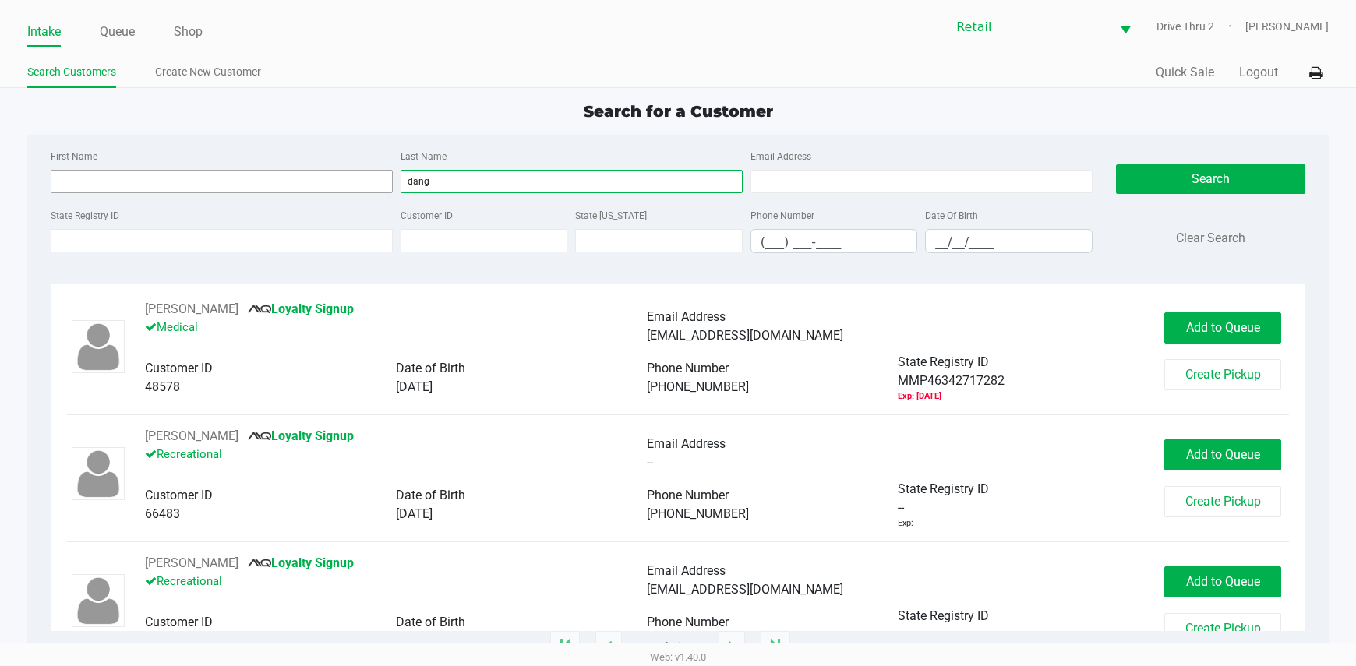
type input "dang"
click at [215, 176] on input "First Name" at bounding box center [222, 181] width 342 height 23
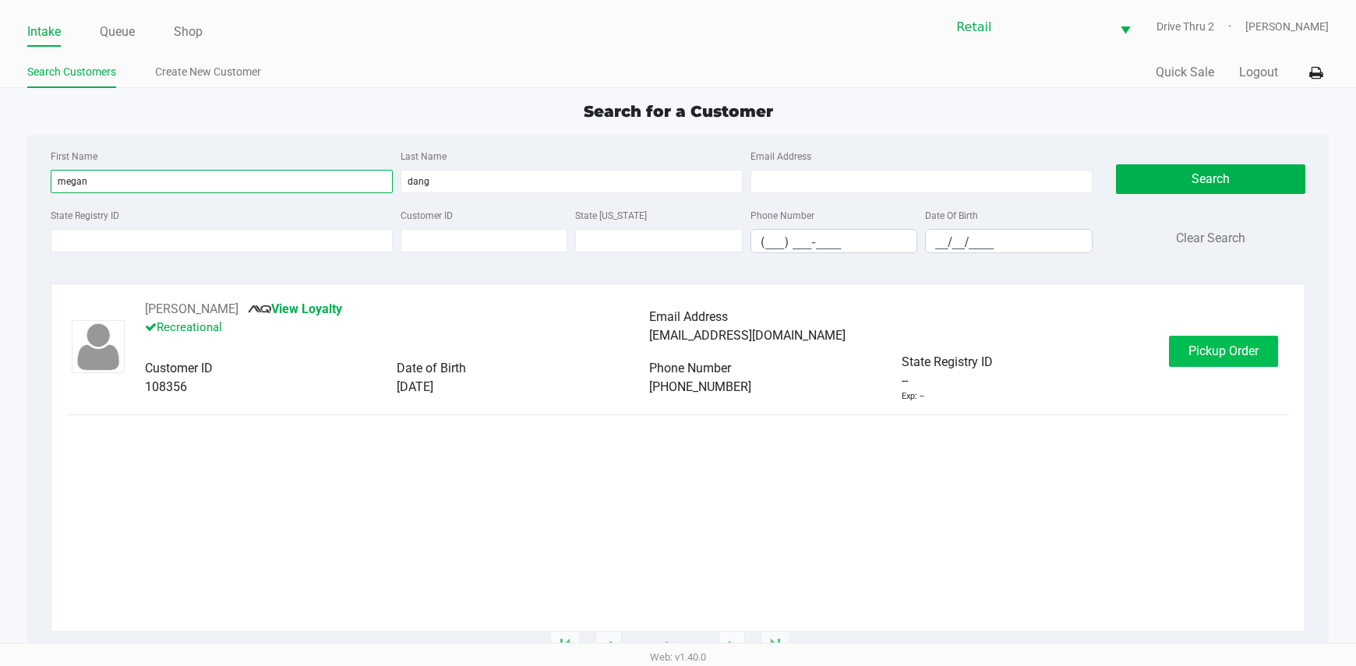
type input "megan"
click at [1225, 342] on button "Pickup Order" at bounding box center [1223, 351] width 109 height 31
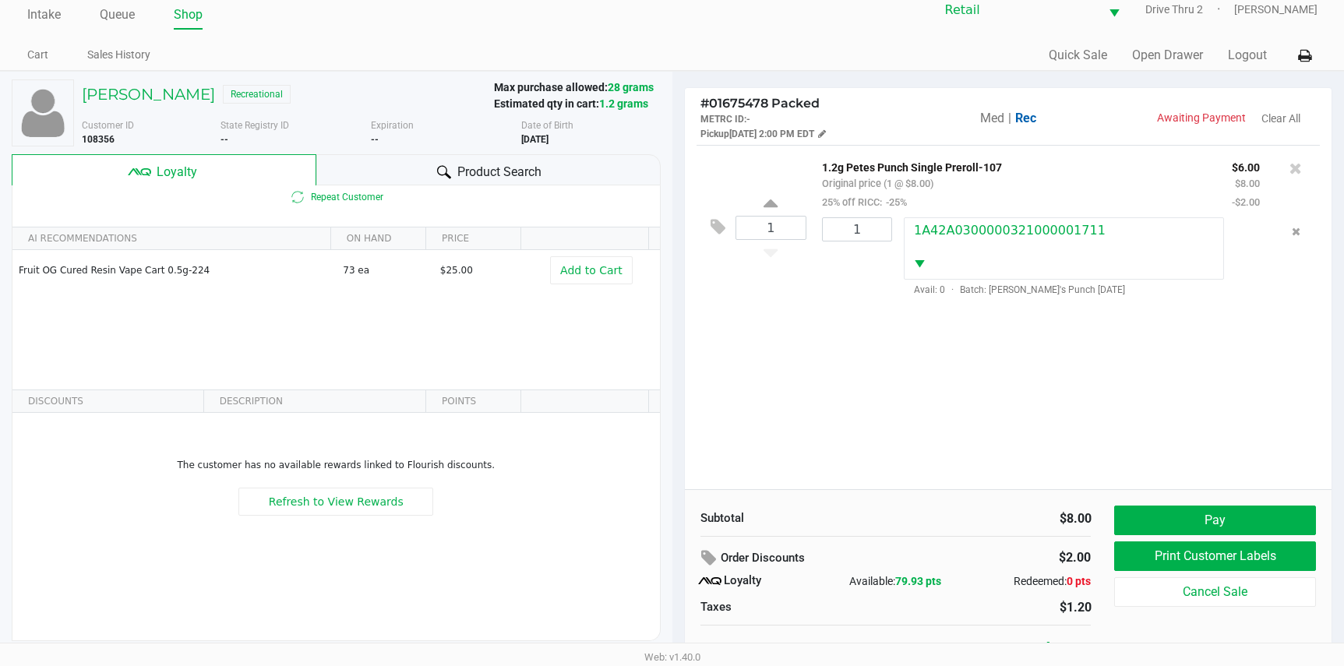
scroll to position [30, 0]
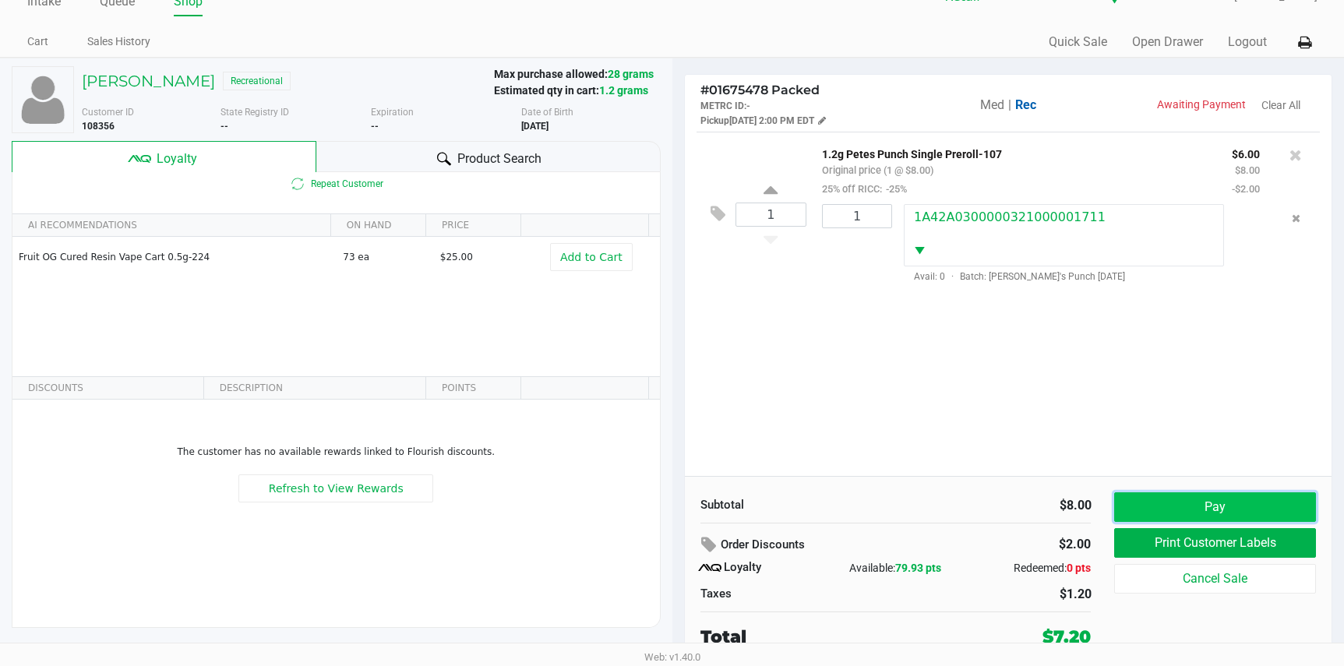
click at [1193, 513] on button "Pay" at bounding box center [1214, 507] width 201 height 30
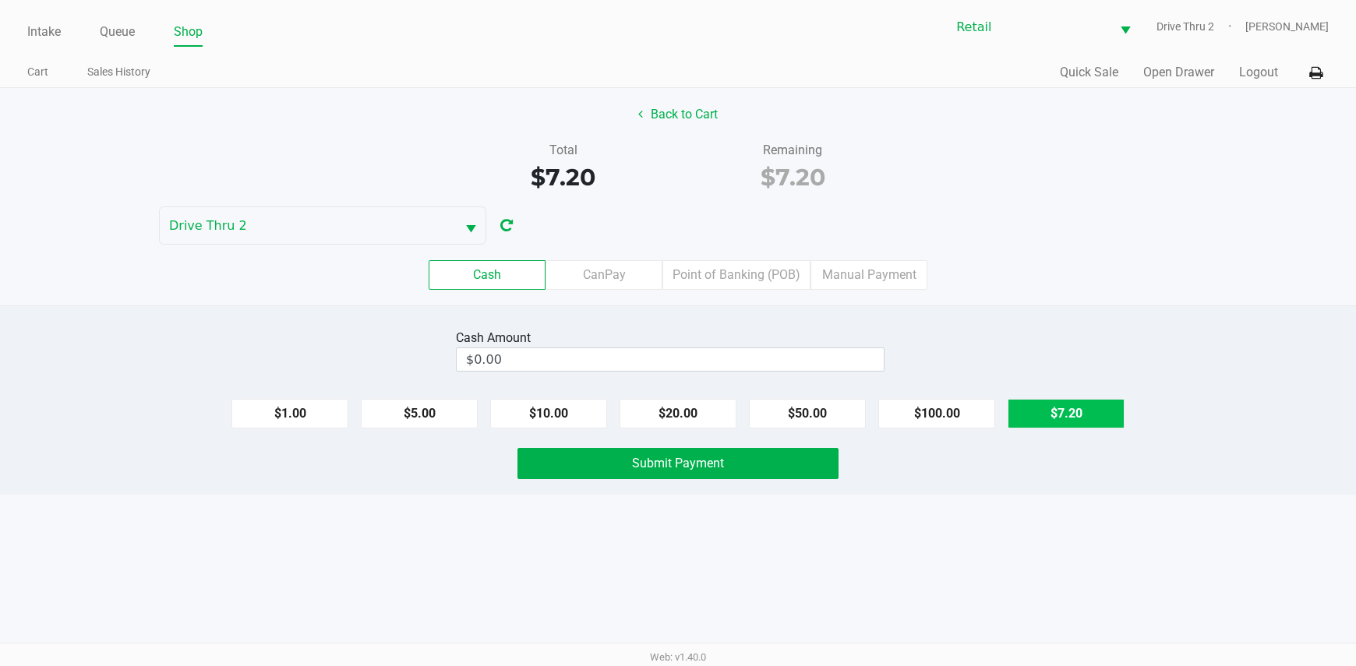
drag, startPoint x: 1068, startPoint y: 418, endPoint x: 930, endPoint y: 426, distance: 137.4
click at [1067, 418] on button "$7.20" at bounding box center [1066, 414] width 117 height 30
type input "$7.20"
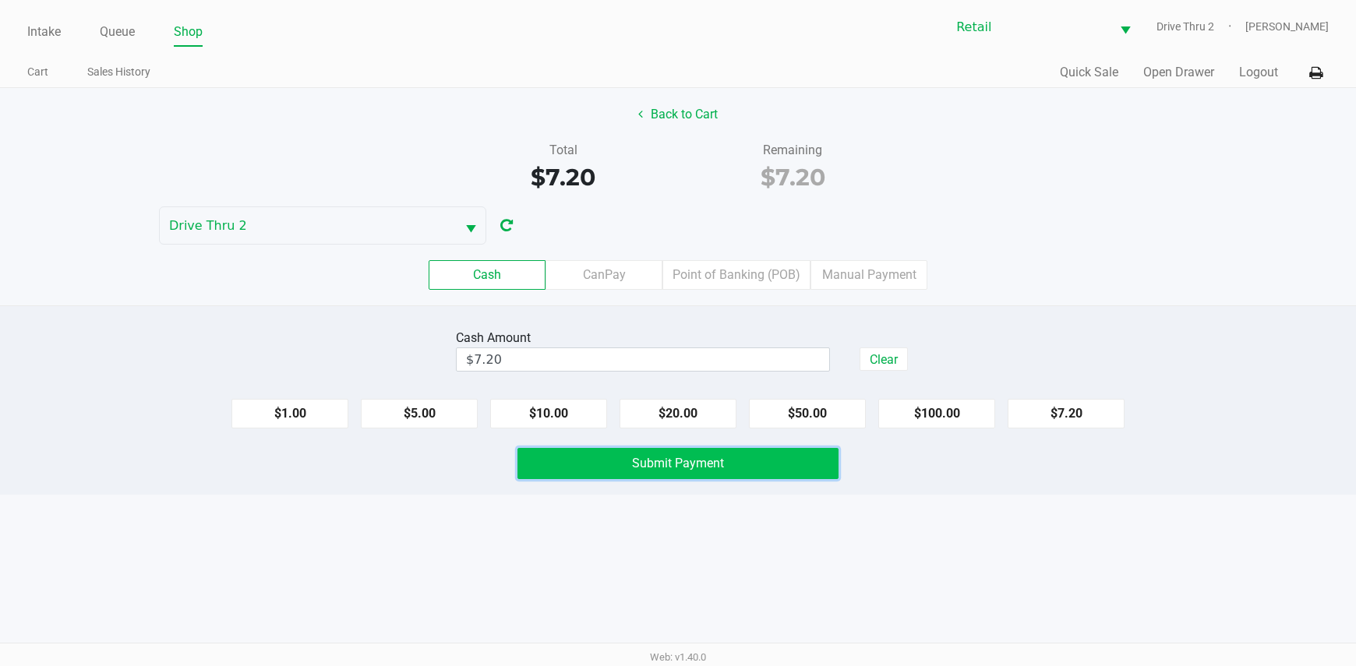
click at [815, 462] on button "Submit Payment" at bounding box center [678, 463] width 322 height 31
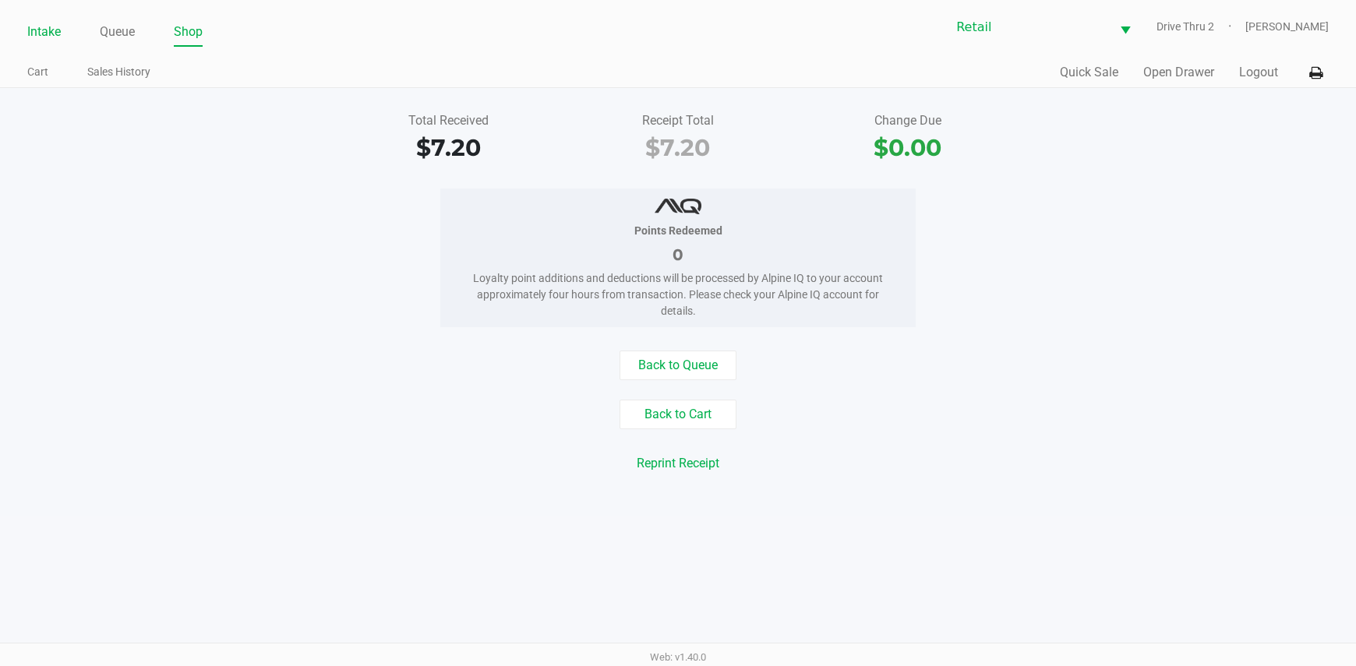
click at [56, 24] on link "Intake" at bounding box center [44, 32] width 34 height 22
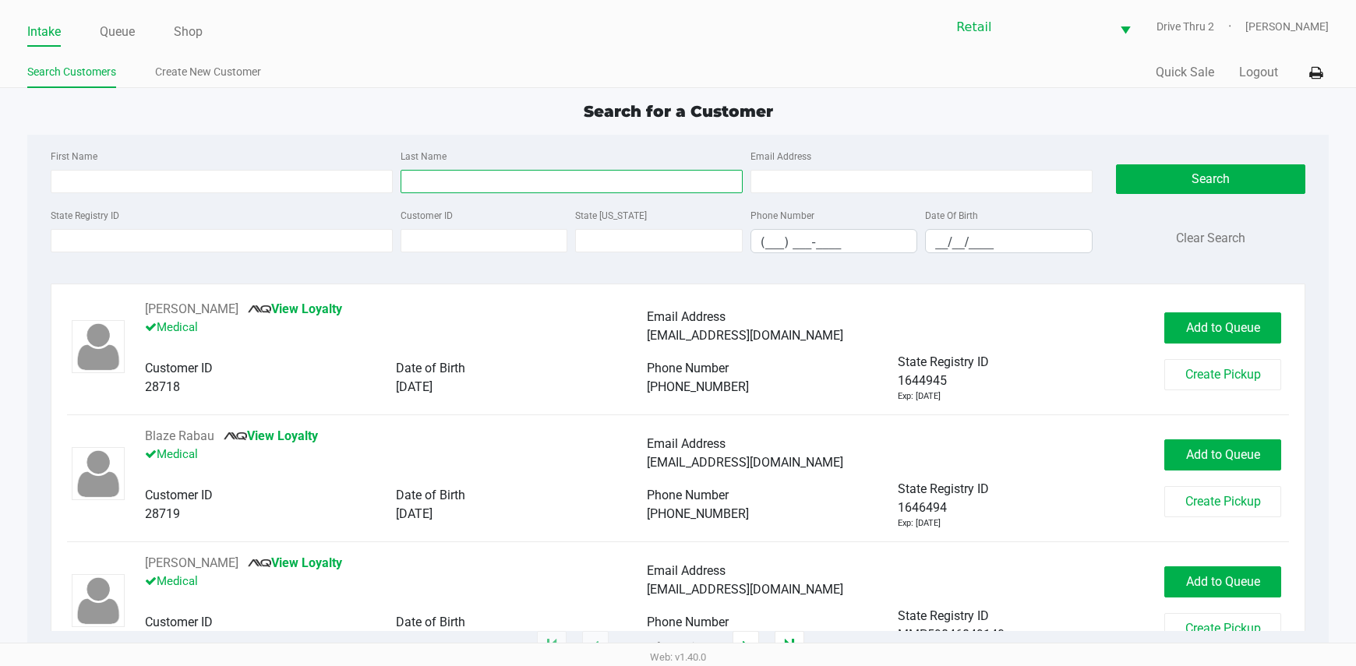
drag, startPoint x: 345, startPoint y: 126, endPoint x: 453, endPoint y: 176, distance: 118.5
click at [453, 176] on input "Last Name" at bounding box center [572, 181] width 342 height 23
click at [455, 183] on input "Last Name" at bounding box center [572, 181] width 342 height 23
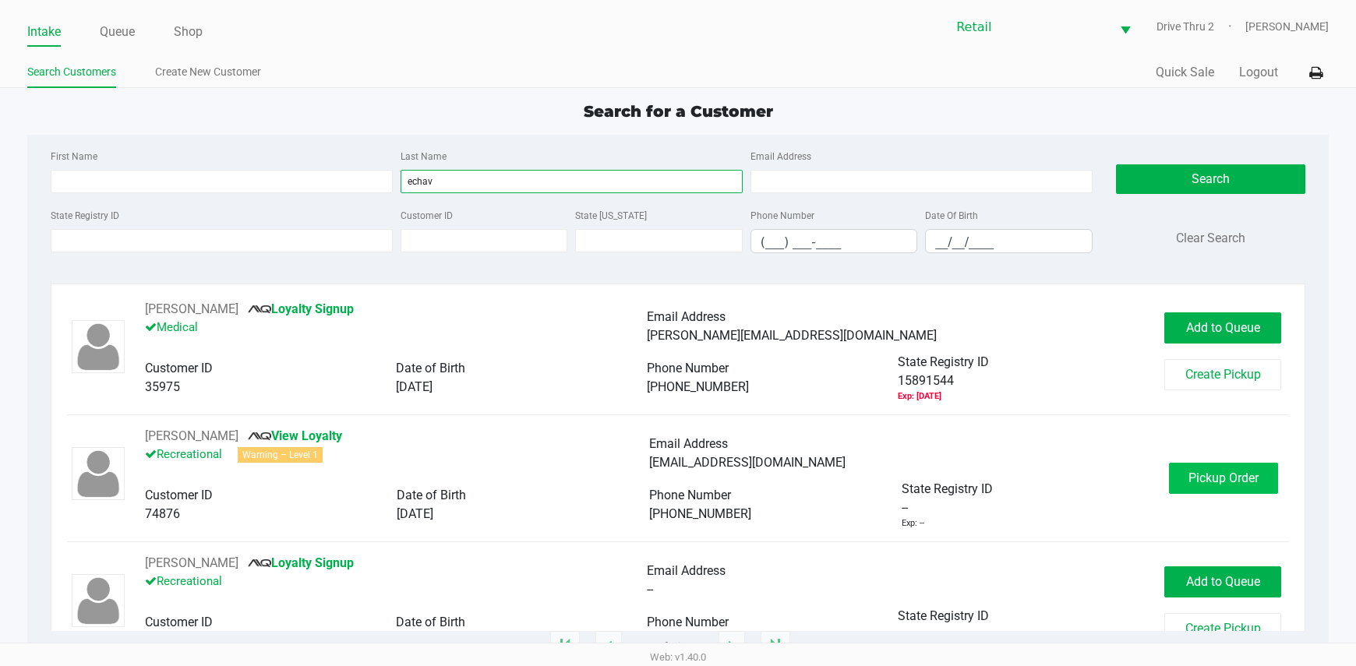
type input "echav"
click at [1205, 473] on span "Pickup Order" at bounding box center [1223, 478] width 70 height 15
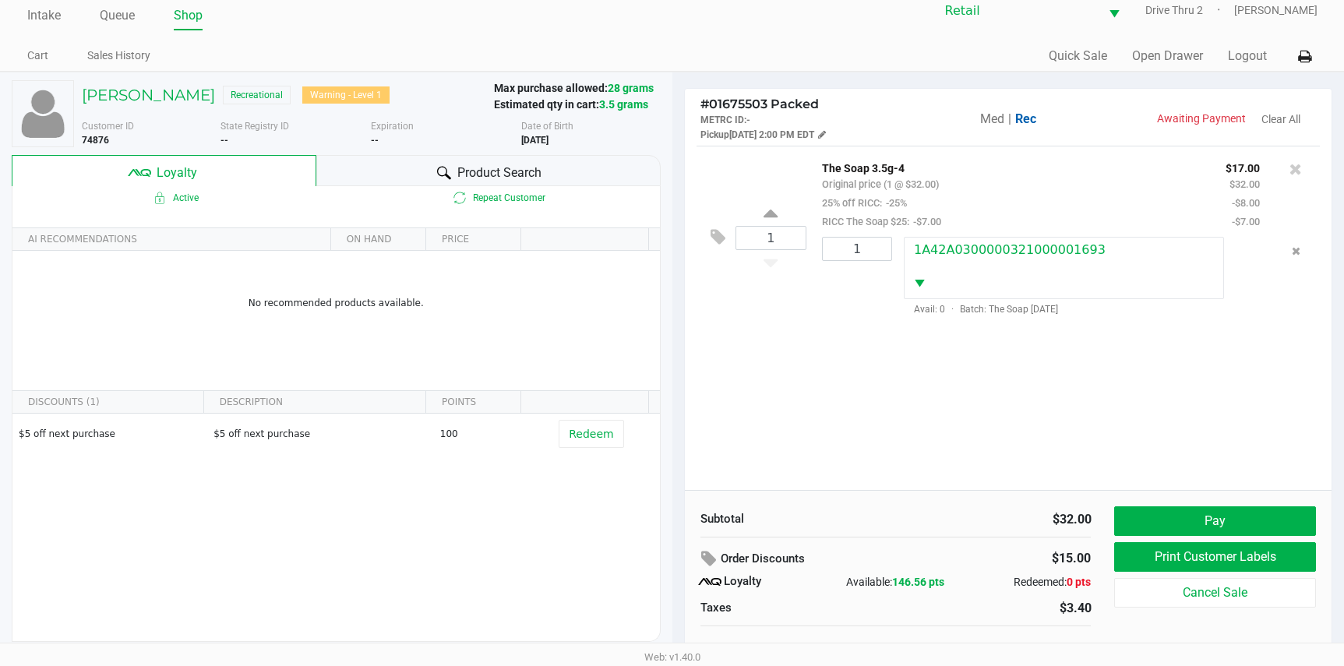
scroll to position [30, 0]
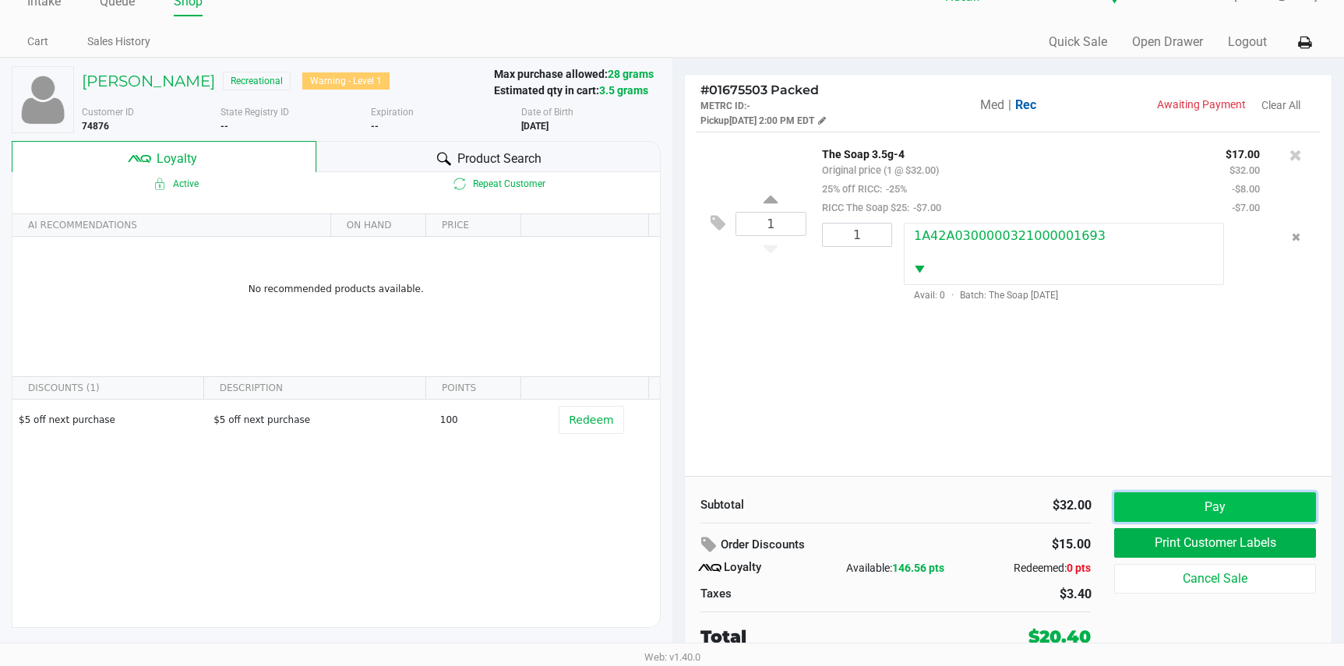
click at [1167, 503] on button "Pay" at bounding box center [1214, 507] width 201 height 30
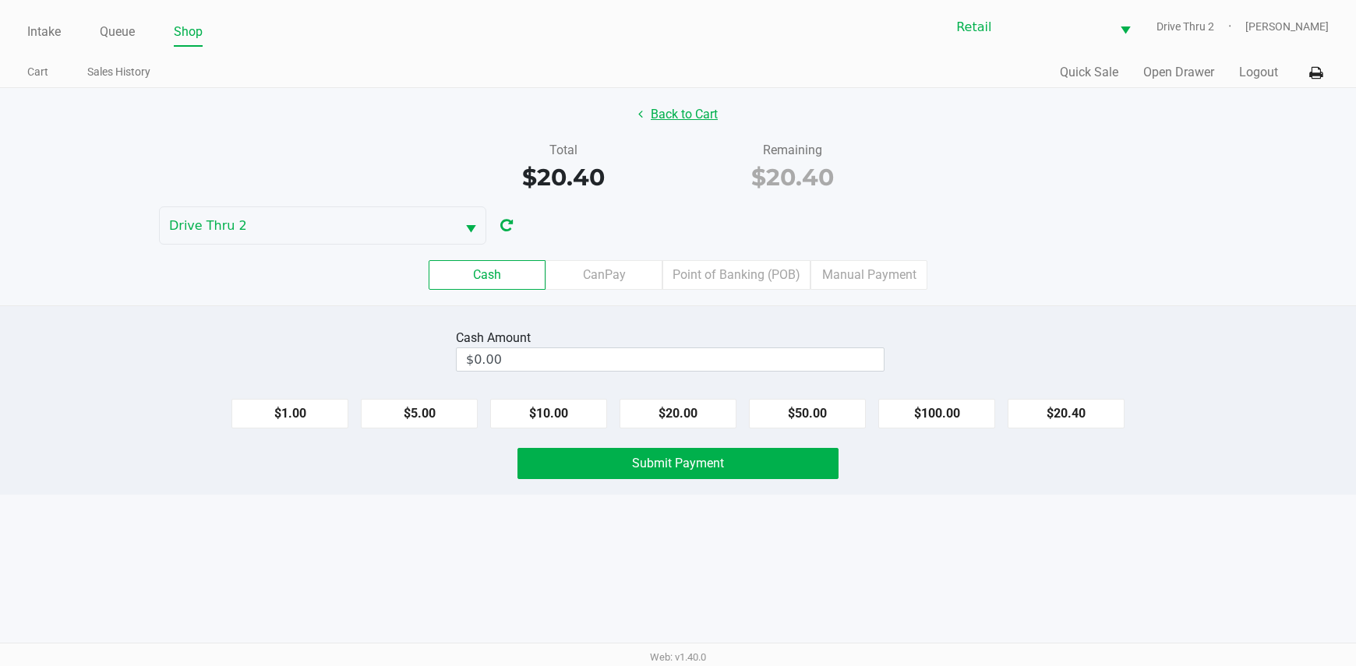
click at [700, 115] on button "Back to Cart" at bounding box center [678, 115] width 100 height 30
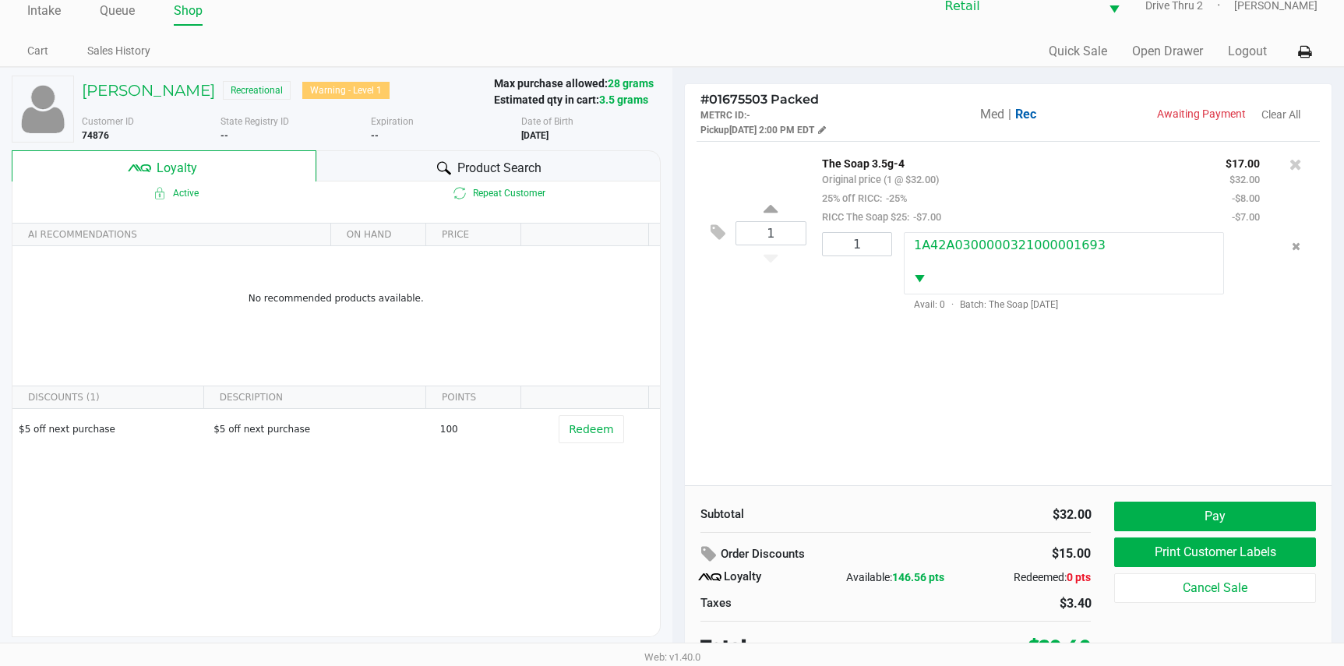
scroll to position [30, 0]
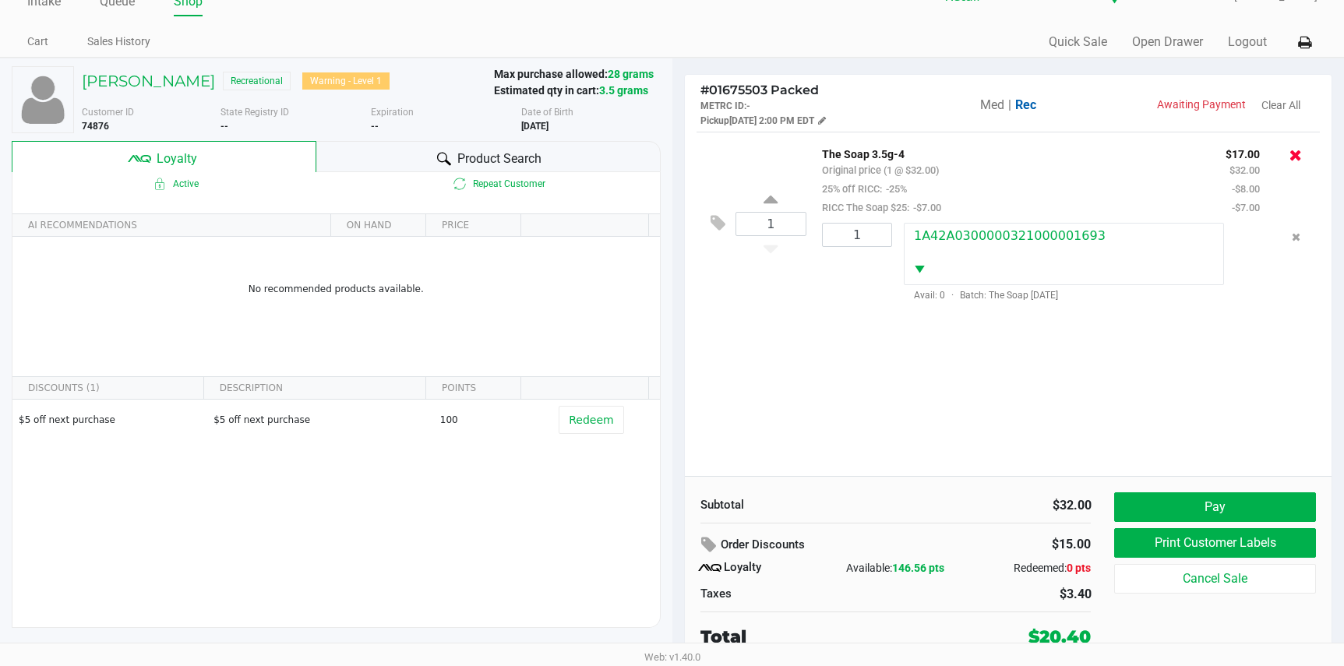
click at [1300, 154] on icon at bounding box center [1296, 155] width 12 height 16
click at [1299, 154] on icon at bounding box center [1296, 155] width 12 height 16
click at [1304, 162] on div at bounding box center [1295, 155] width 25 height 22
click at [1294, 158] on icon at bounding box center [1296, 155] width 12 height 16
click at [725, 231] on icon at bounding box center [718, 223] width 15 height 18
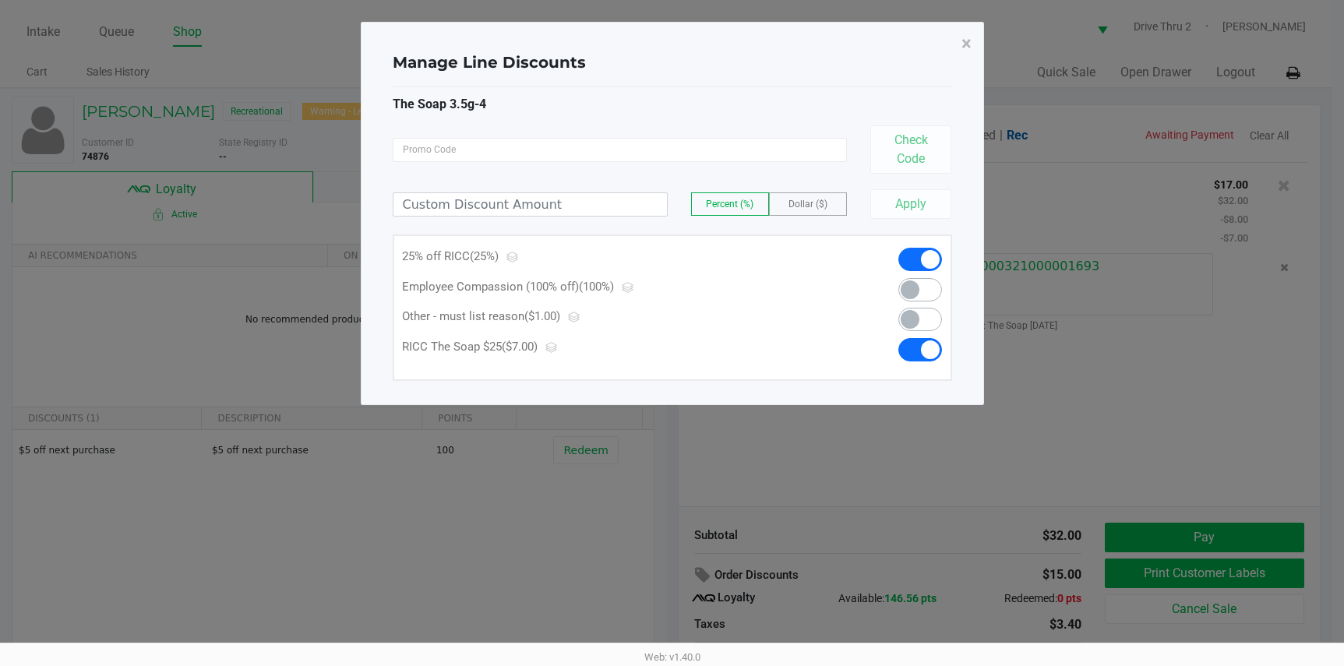
scroll to position [0, 0]
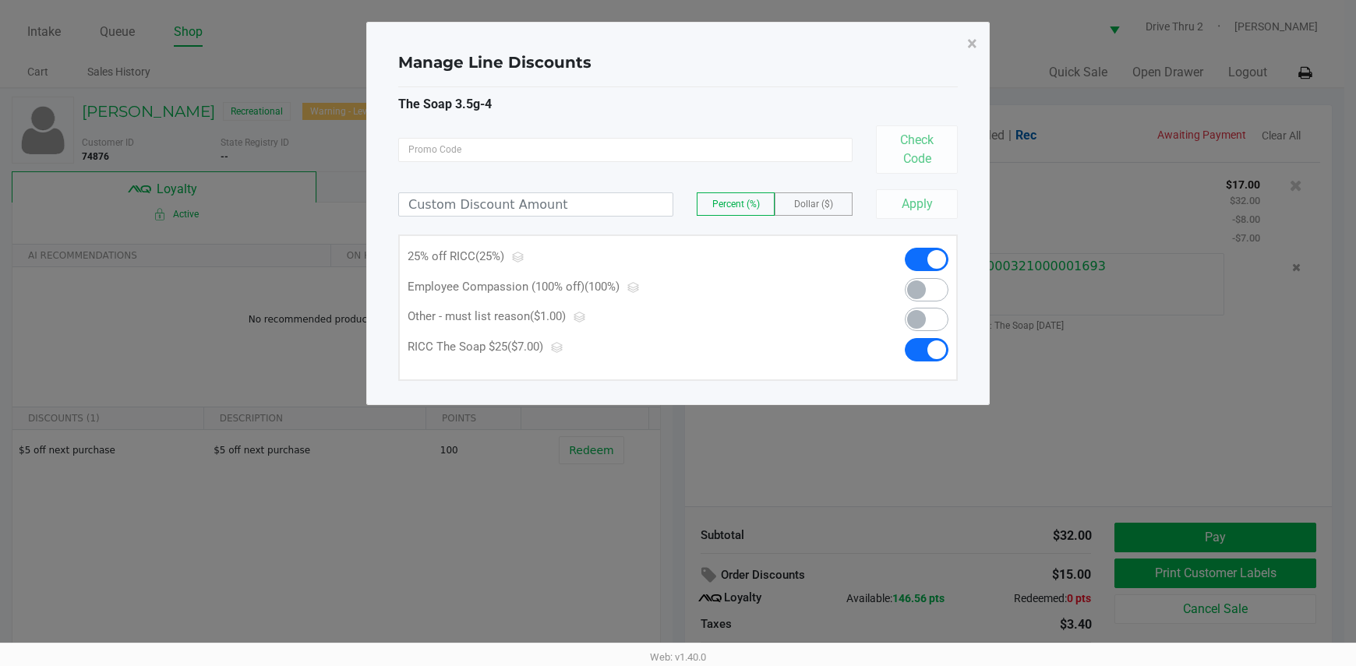
click at [925, 344] on span at bounding box center [927, 349] width 44 height 23
click at [975, 49] on span "×" at bounding box center [972, 44] width 10 height 22
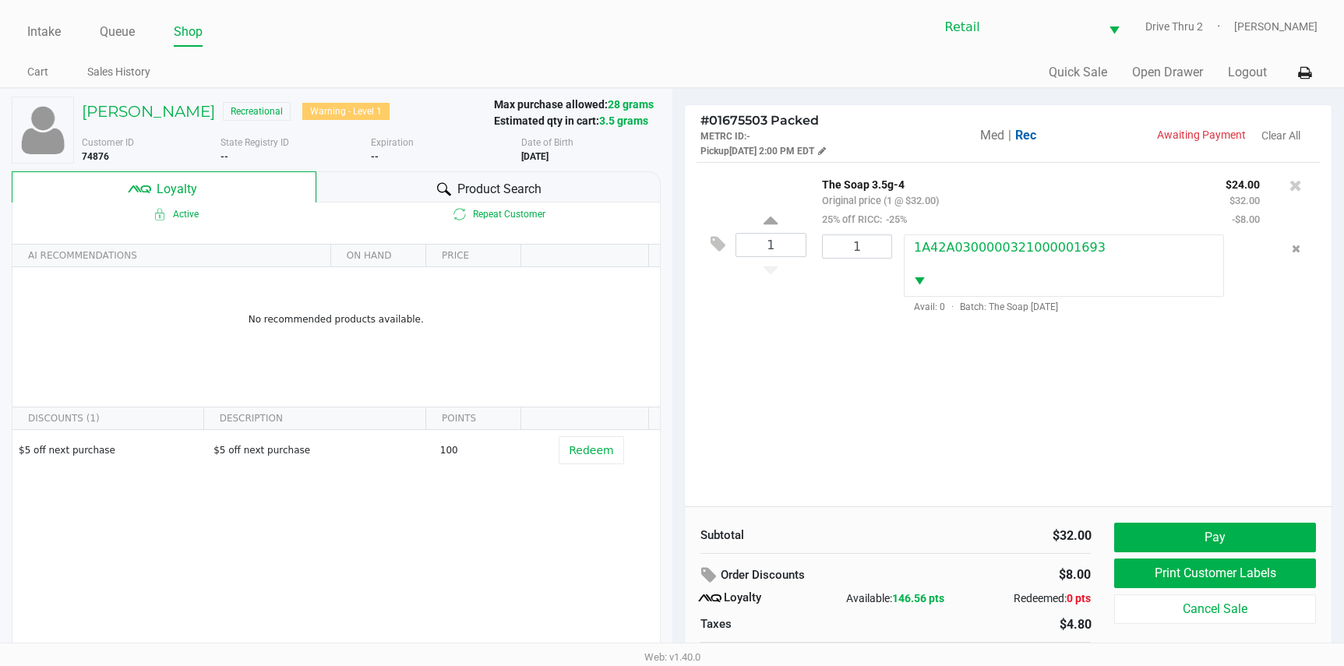
click at [977, 357] on div "1 The Soap 3.5g-4 Original price (1 @ $32.00) 25% off RICC: -25% $24.00 $32.00 …" at bounding box center [1009, 334] width 648 height 344
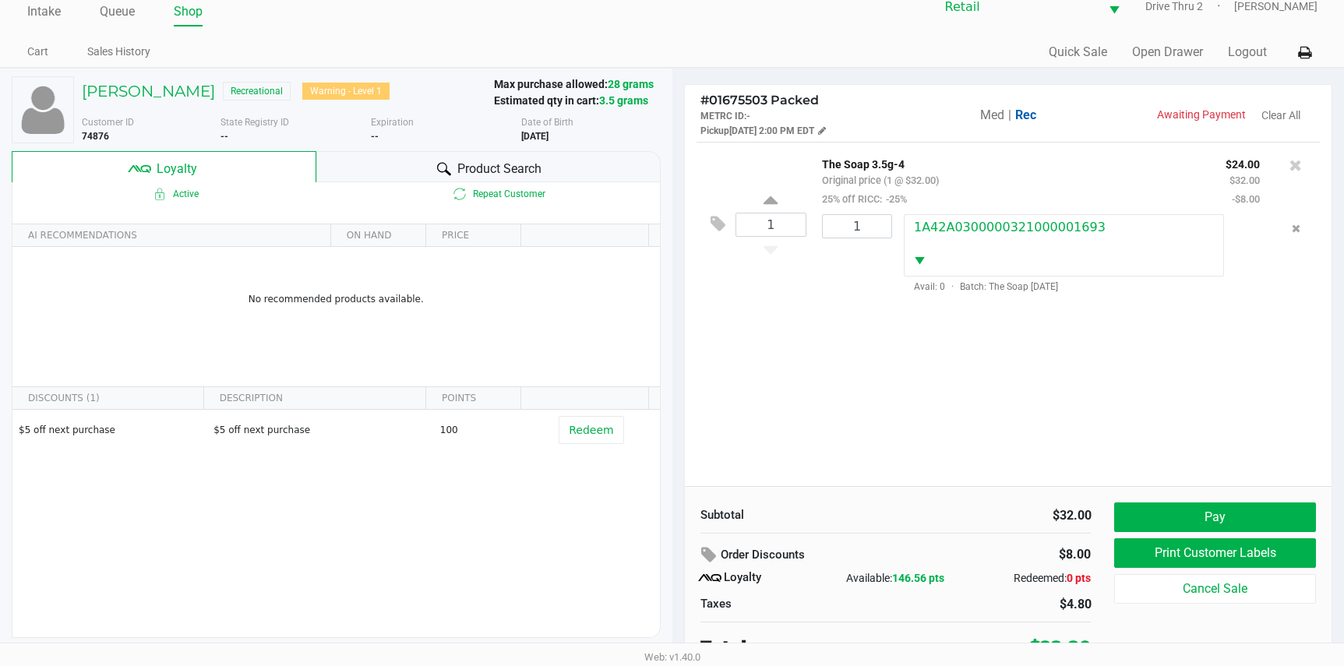
scroll to position [30, 0]
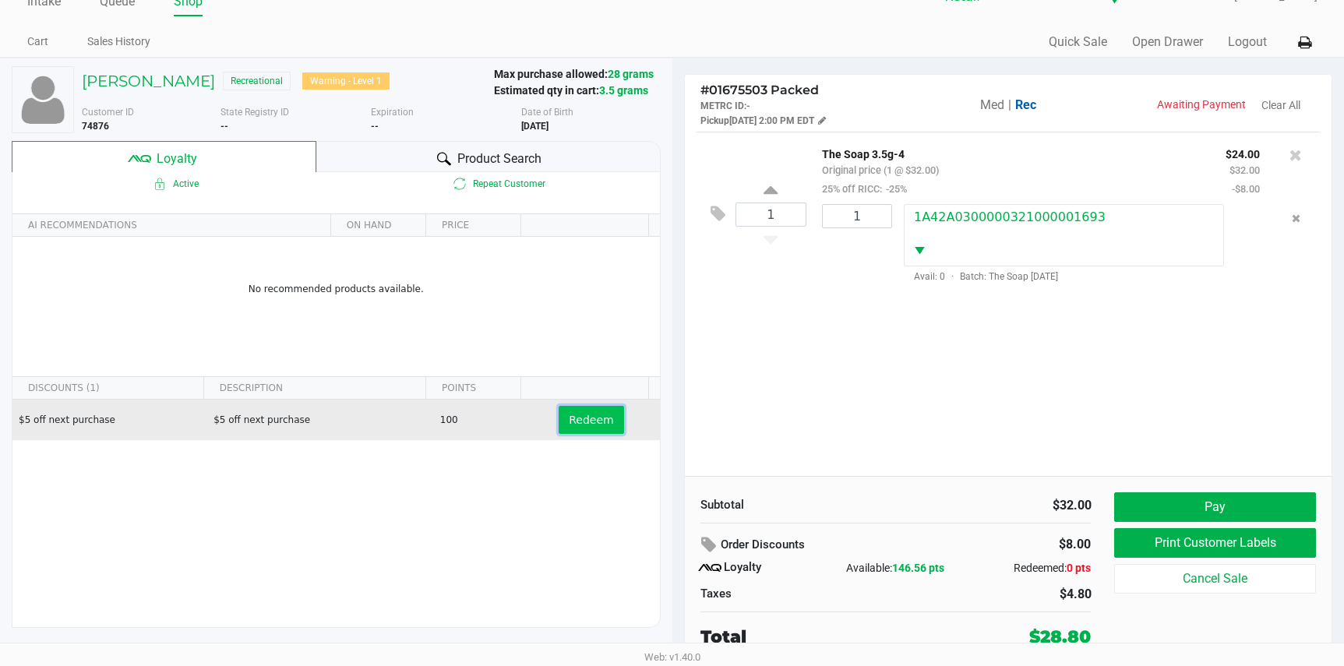
click at [569, 424] on span "Redeem" at bounding box center [591, 420] width 44 height 12
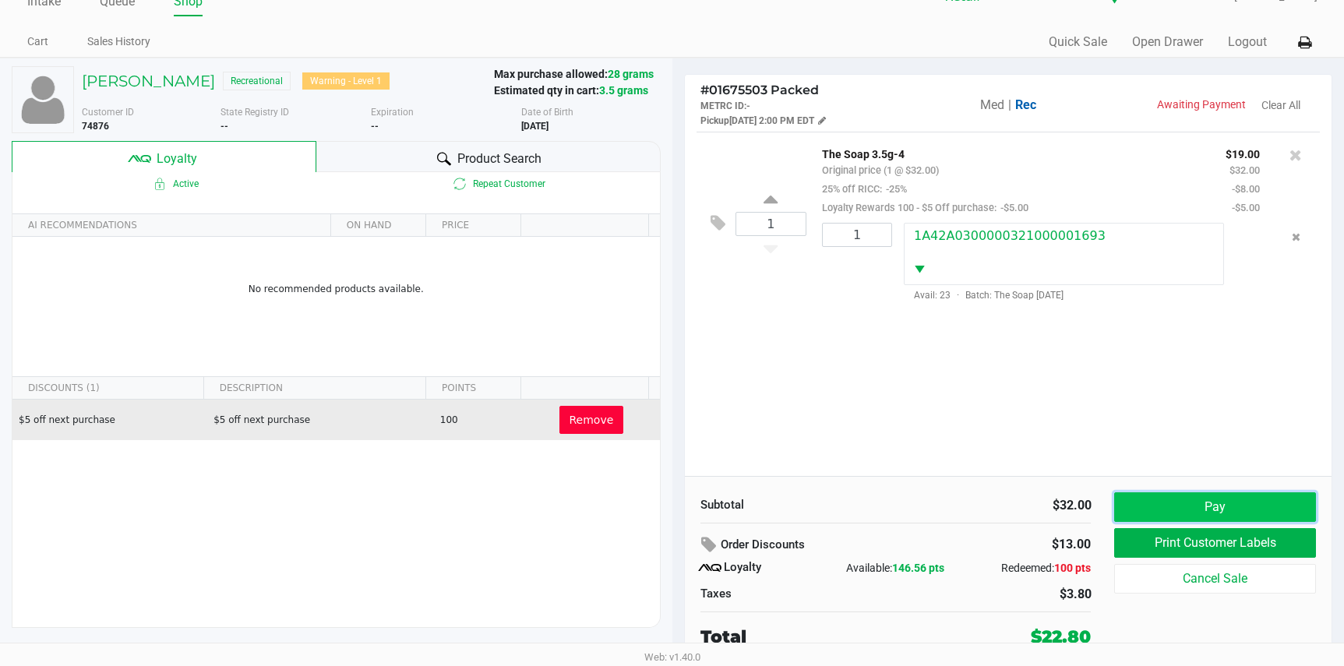
click at [1185, 493] on button "Pay" at bounding box center [1214, 507] width 201 height 30
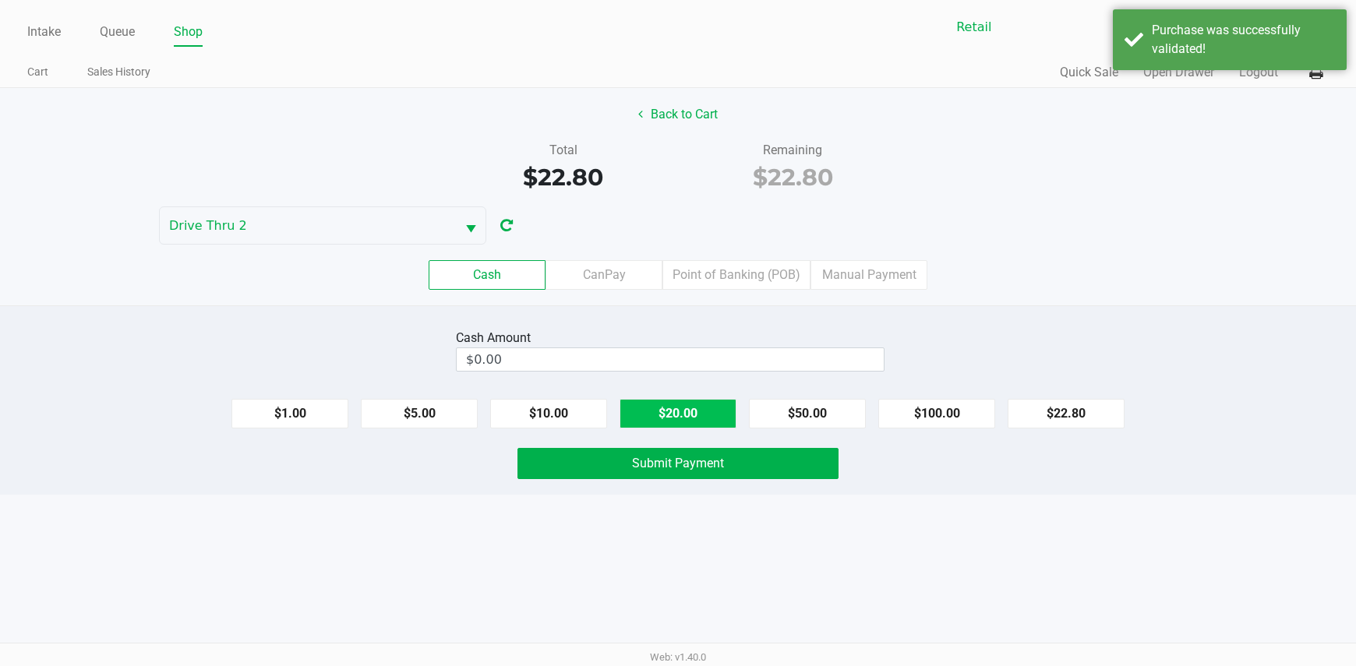
click at [708, 406] on button "$20.00" at bounding box center [677, 414] width 117 height 30
type input "$40.00"
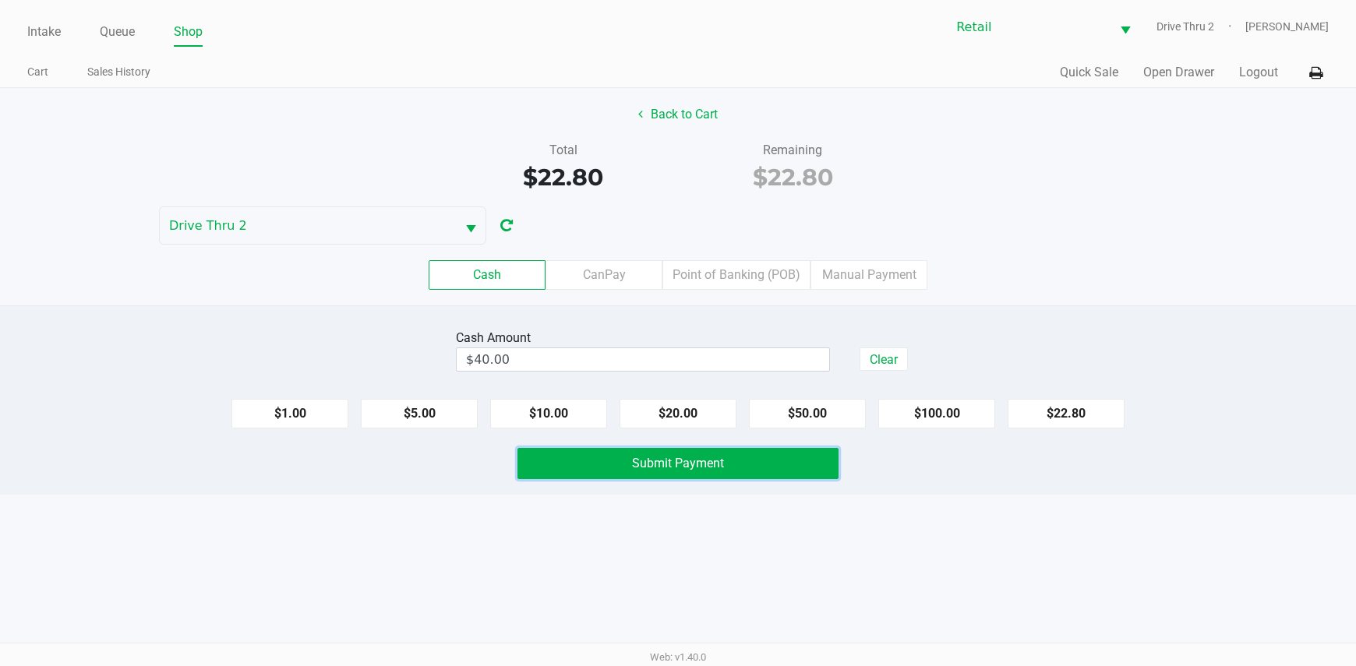
click at [708, 464] on span "Submit Payment" at bounding box center [678, 463] width 92 height 15
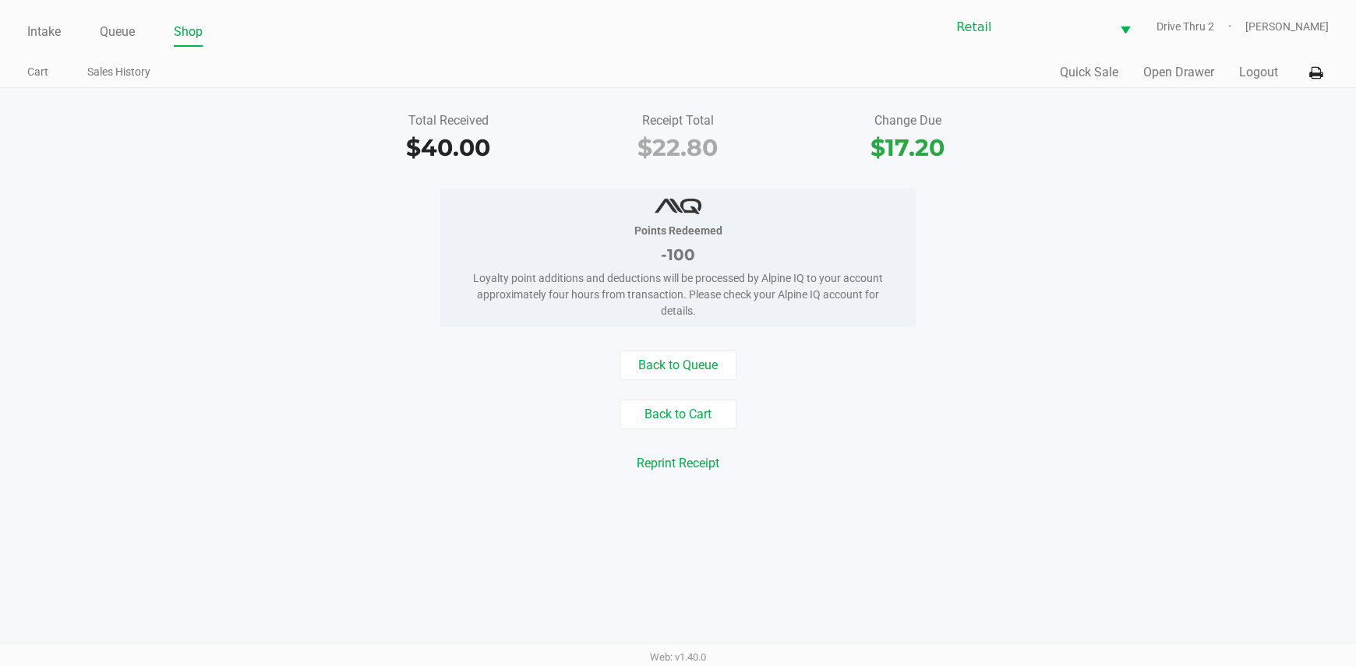
click at [905, 509] on div "Total Received $40.00 Receipt Total $22.80 Change Due $17.20 Points Redeemed -1…" at bounding box center [678, 302] width 1356 height 429
click at [32, 37] on link "Intake" at bounding box center [44, 32] width 34 height 22
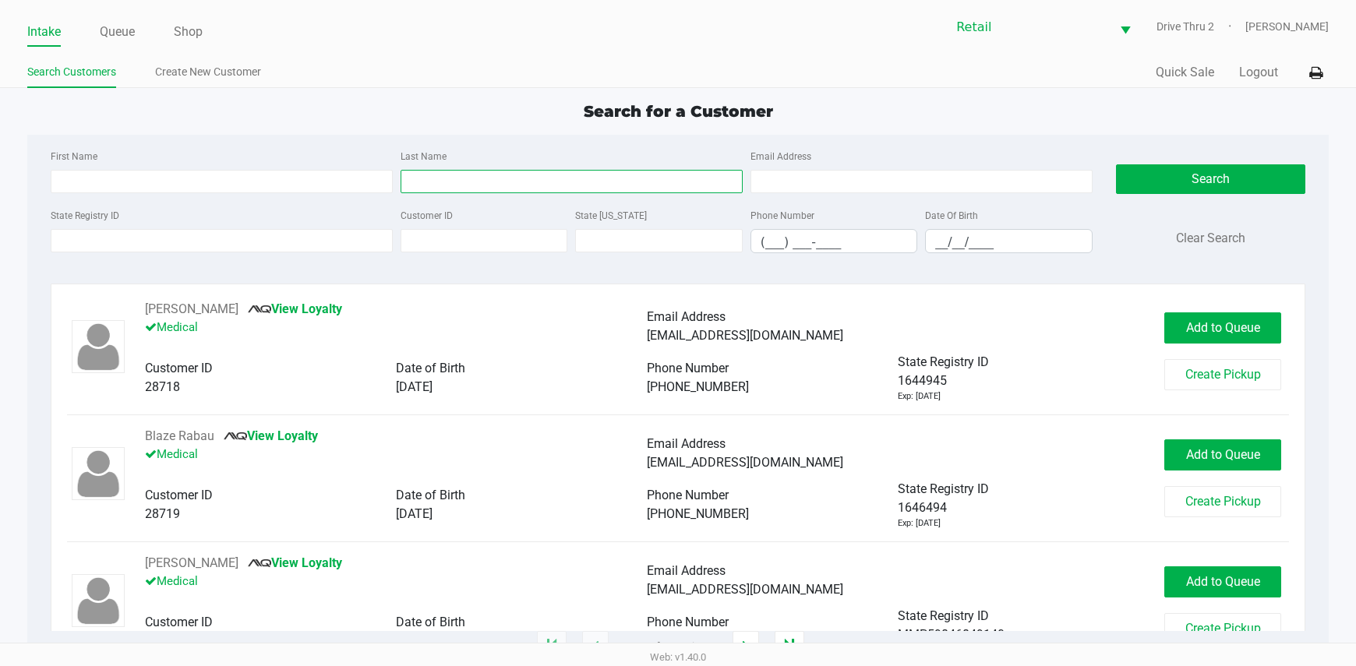
click at [477, 182] on input "Last Name" at bounding box center [572, 181] width 342 height 23
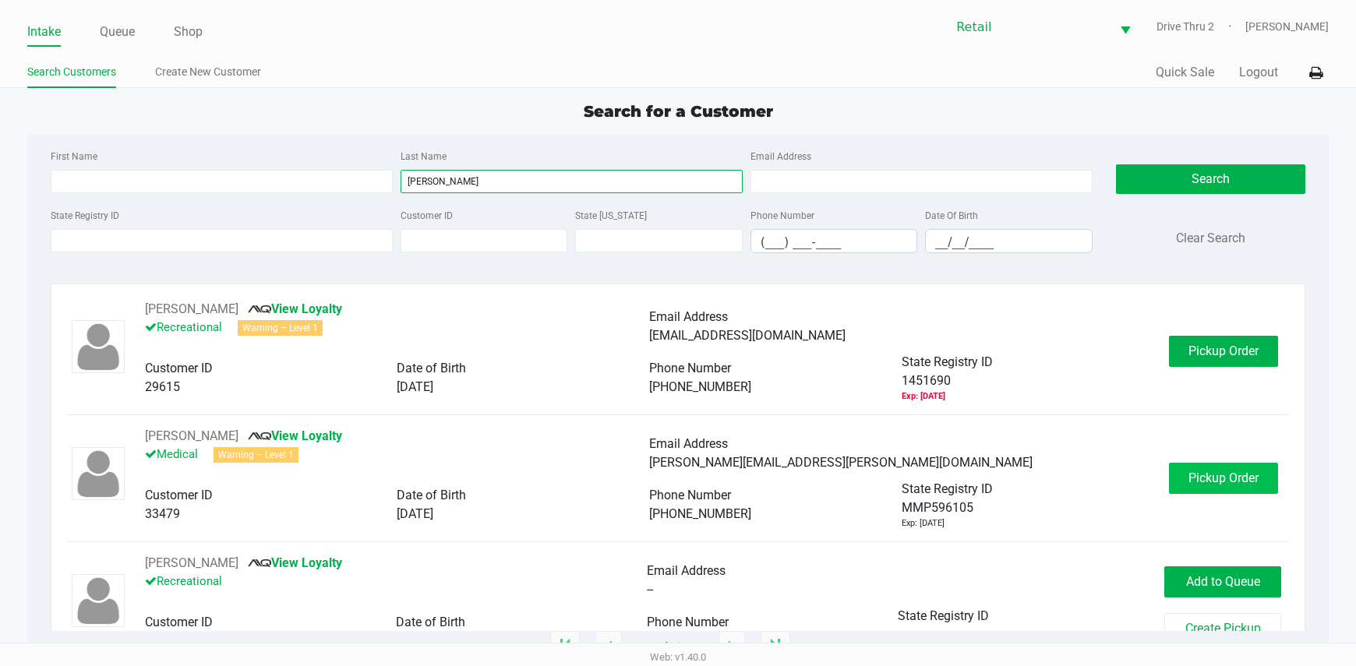
type input "[PERSON_NAME]"
click at [1225, 482] on span "Pickup Order" at bounding box center [1223, 478] width 70 height 15
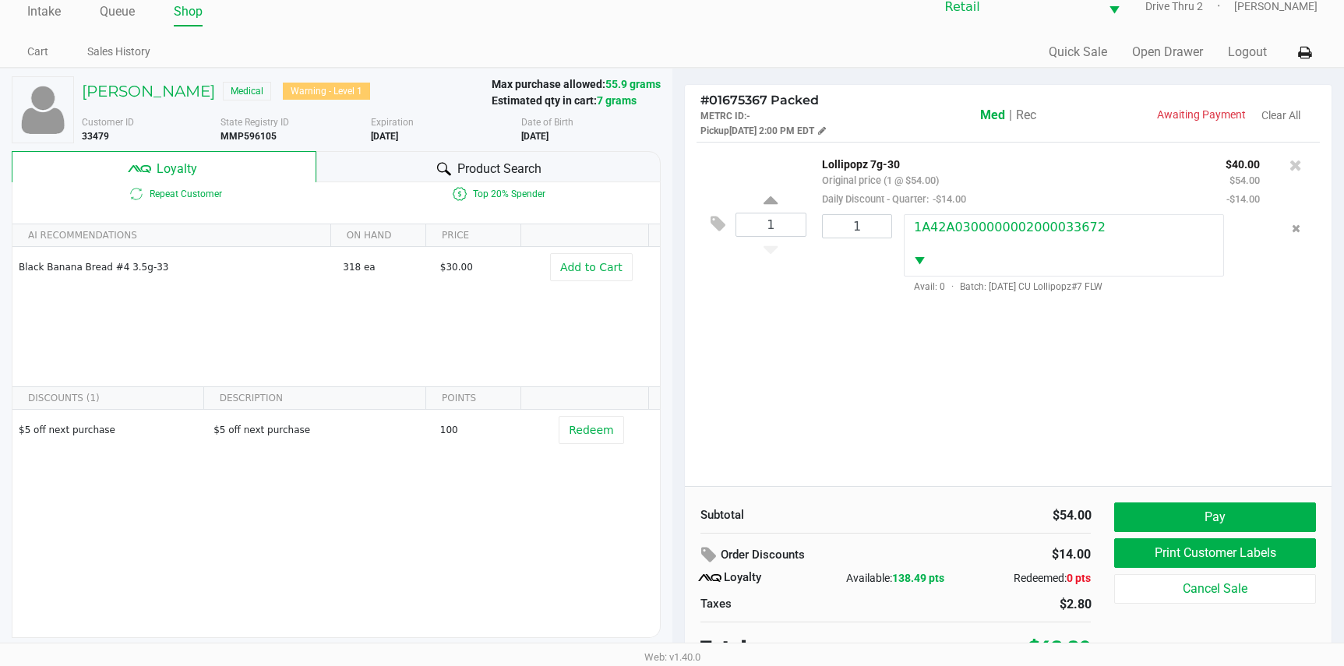
scroll to position [30, 0]
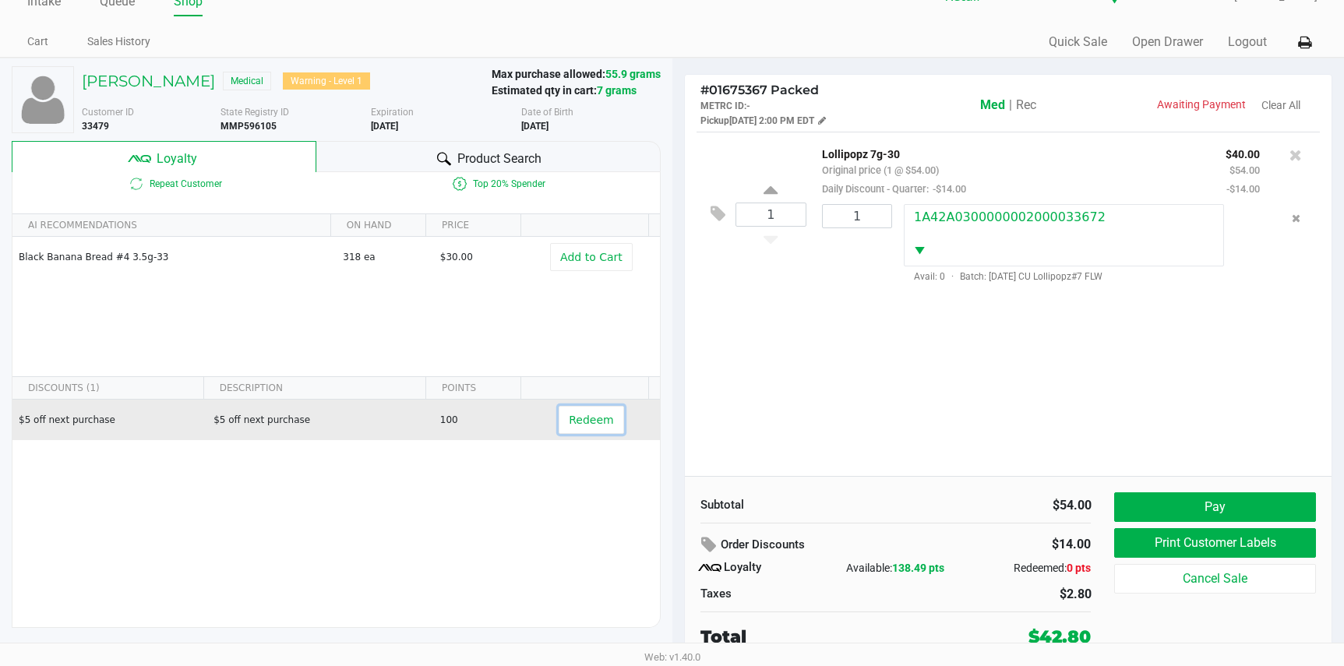
click at [569, 416] on span "Redeem" at bounding box center [591, 420] width 44 height 12
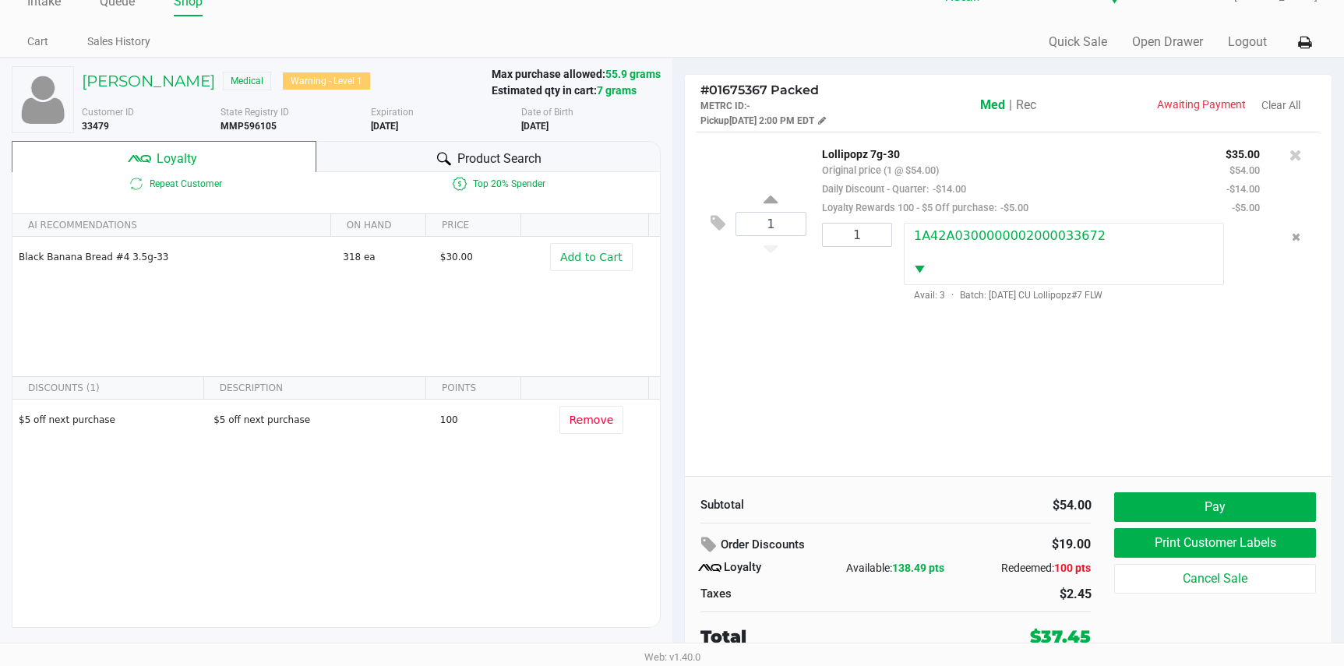
click at [1052, 395] on div "1 Lollipopz 7g-30 Original price (1 @ $54.00) Daily Discount - Quarter: -$14.00…" at bounding box center [1009, 304] width 648 height 344
click at [1156, 499] on button "Pay" at bounding box center [1214, 507] width 201 height 30
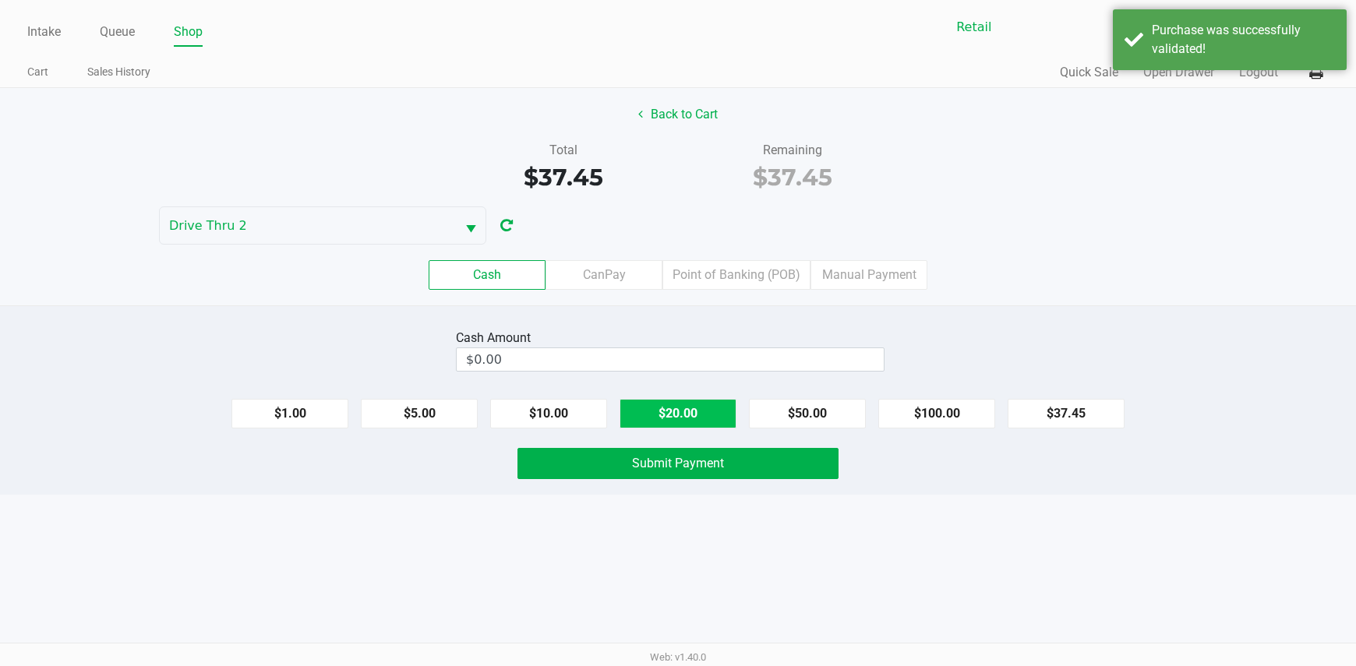
click at [704, 423] on button "$20.00" at bounding box center [677, 414] width 117 height 30
type input "$40.00"
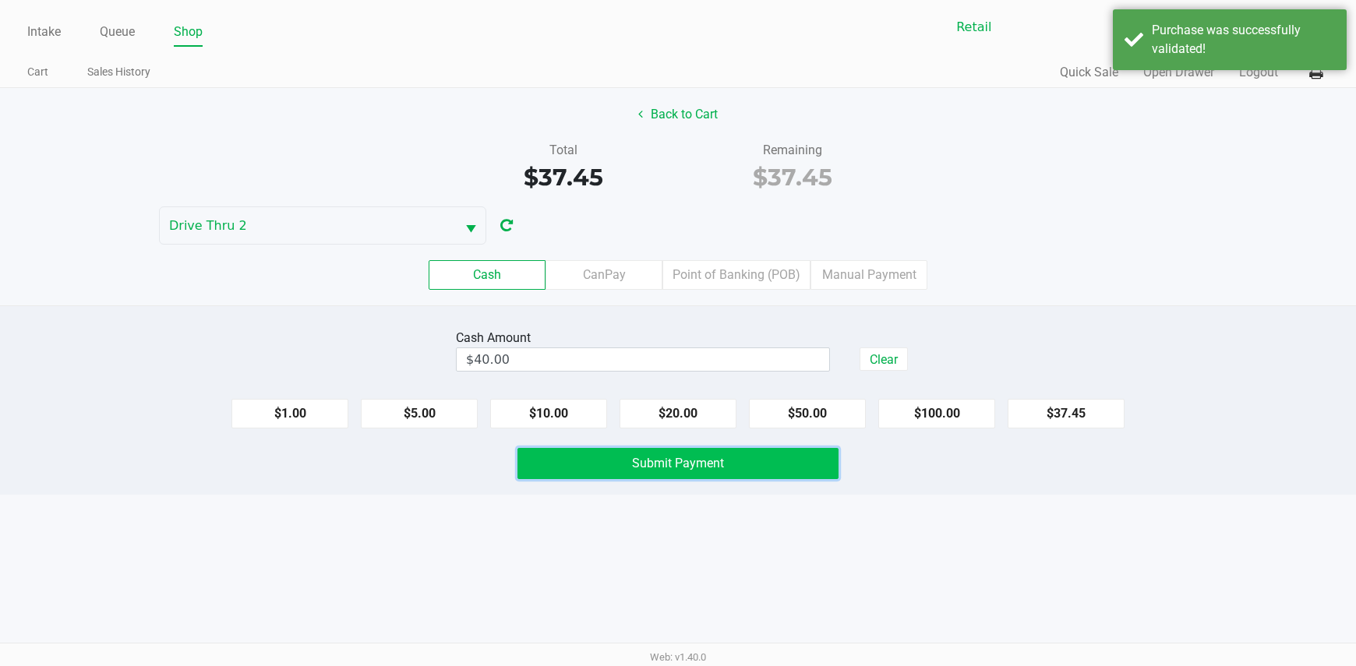
click at [684, 460] on span "Submit Payment" at bounding box center [678, 463] width 92 height 15
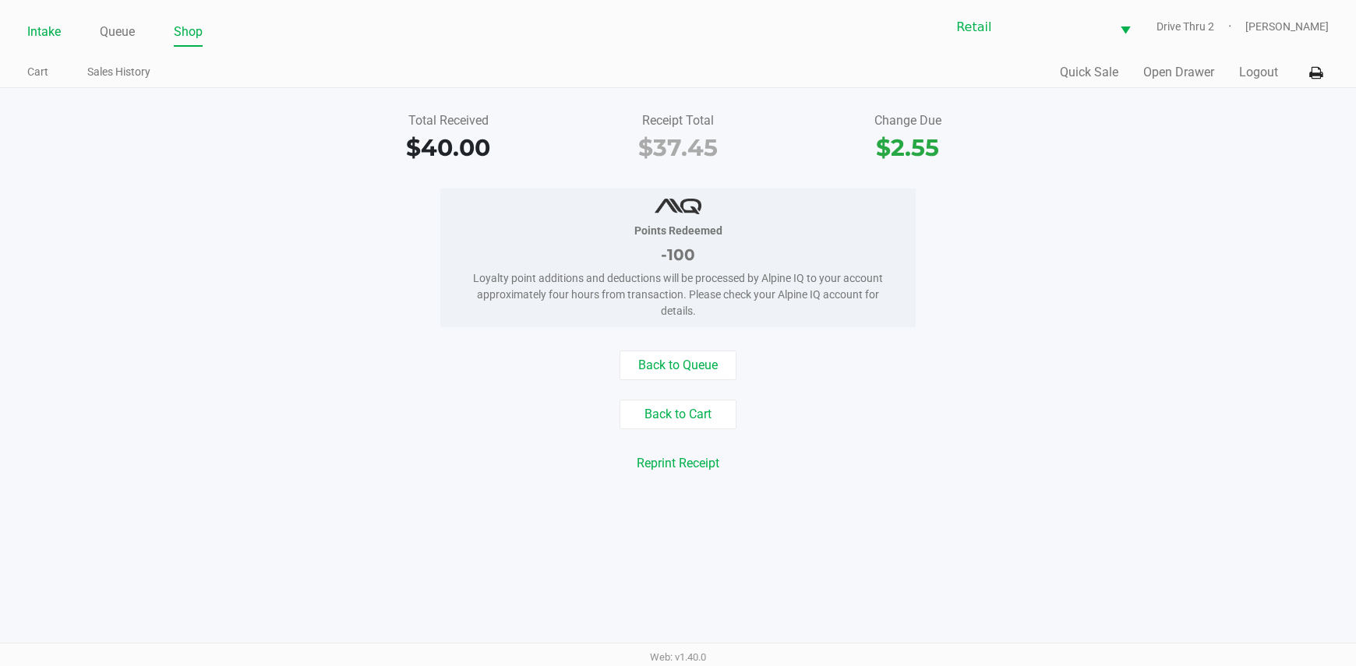
click at [56, 35] on link "Intake" at bounding box center [44, 32] width 34 height 22
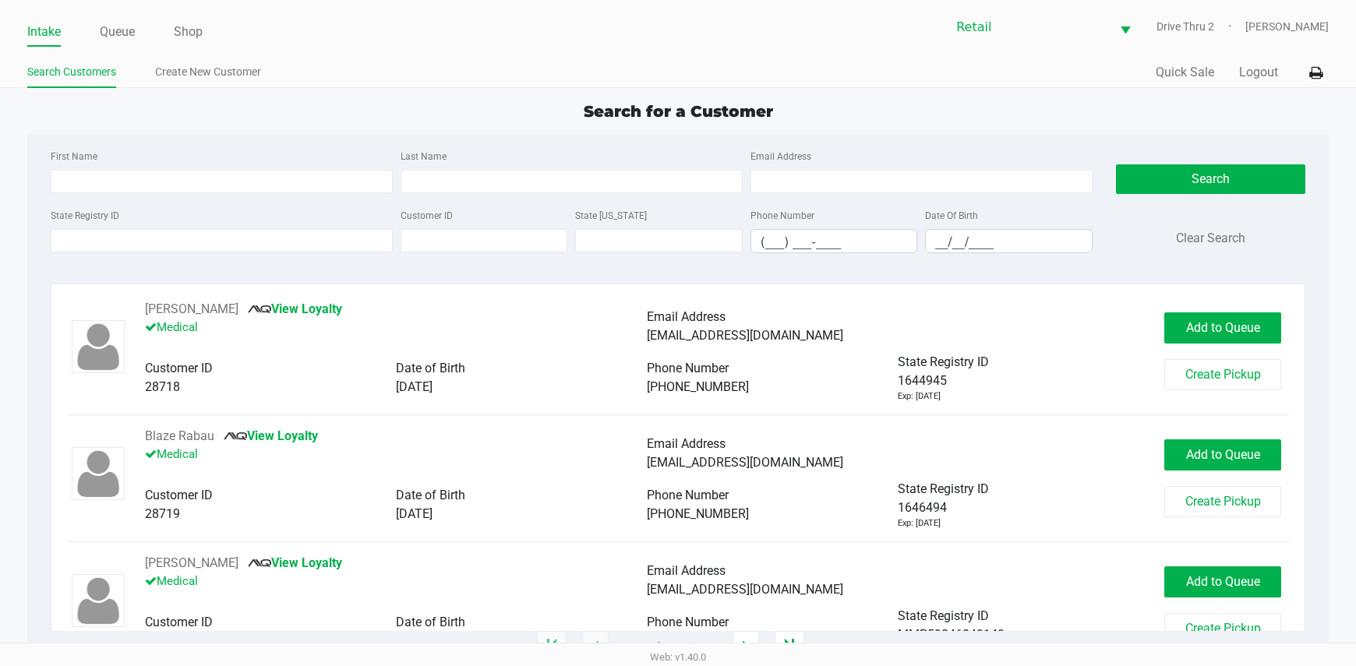
click at [504, 168] on div "Last Name" at bounding box center [572, 169] width 350 height 47
click at [509, 178] on input "Last Name" at bounding box center [572, 181] width 342 height 23
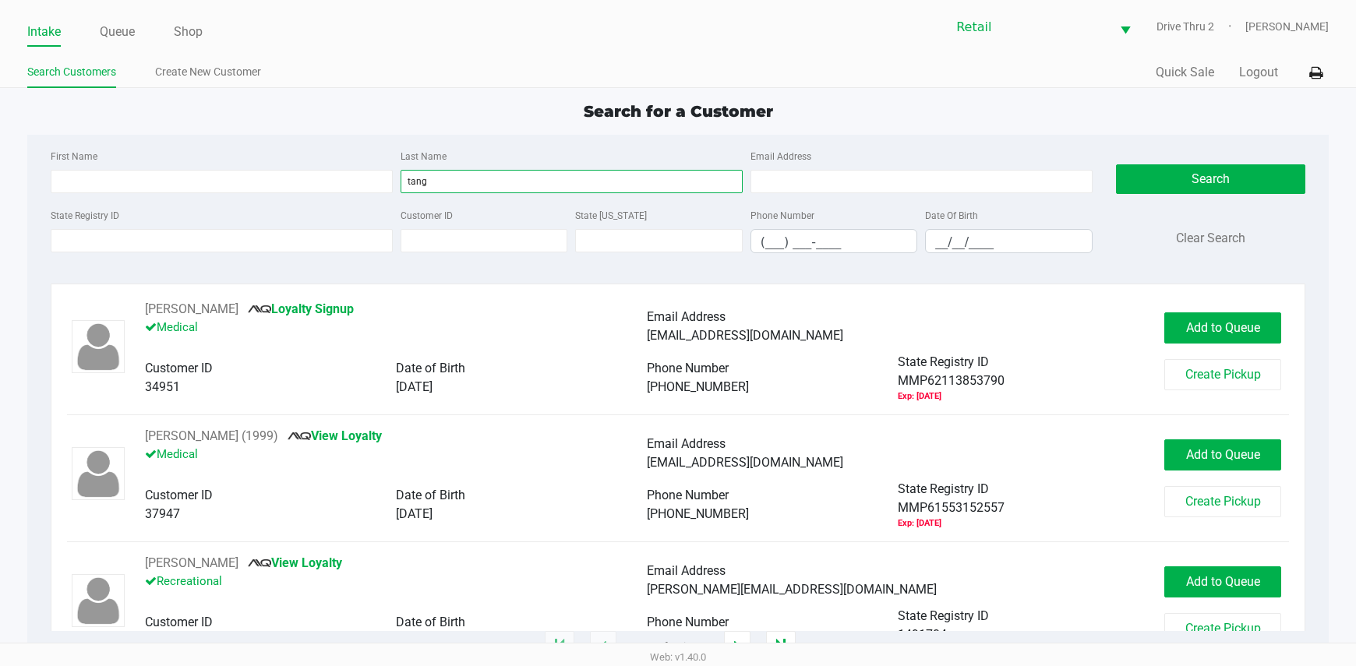
type input "tang"
click at [278, 194] on div "First Name Last Name [PERSON_NAME] Email Address" at bounding box center [572, 175] width 1050 height 59
click at [283, 189] on input "First Name" at bounding box center [222, 181] width 342 height 23
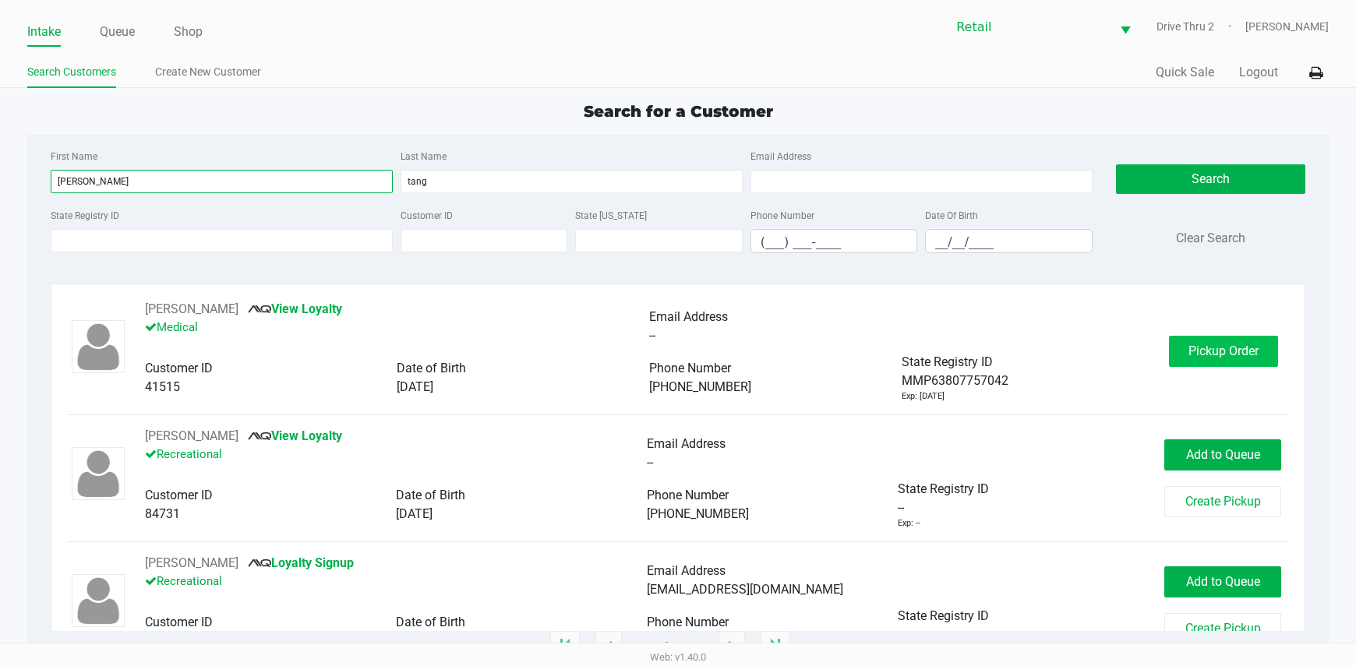
type input "[PERSON_NAME]"
click at [1188, 357] on span "Pickup Order" at bounding box center [1223, 351] width 70 height 15
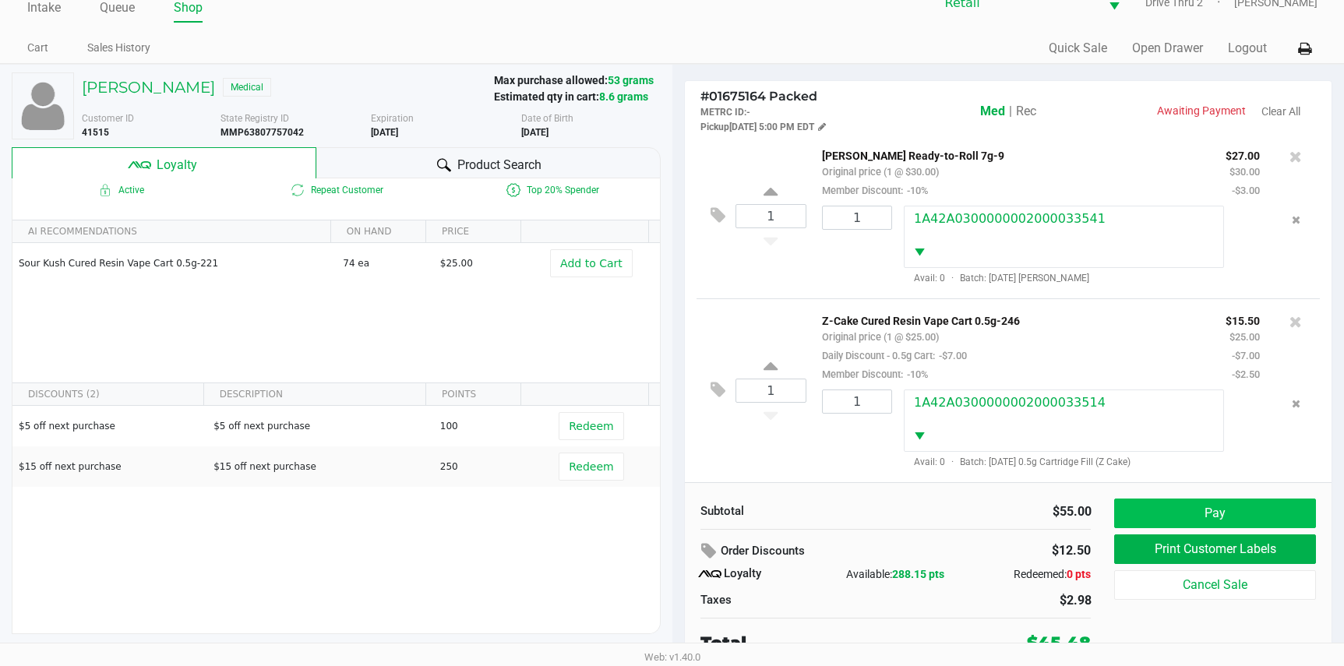
scroll to position [30, 0]
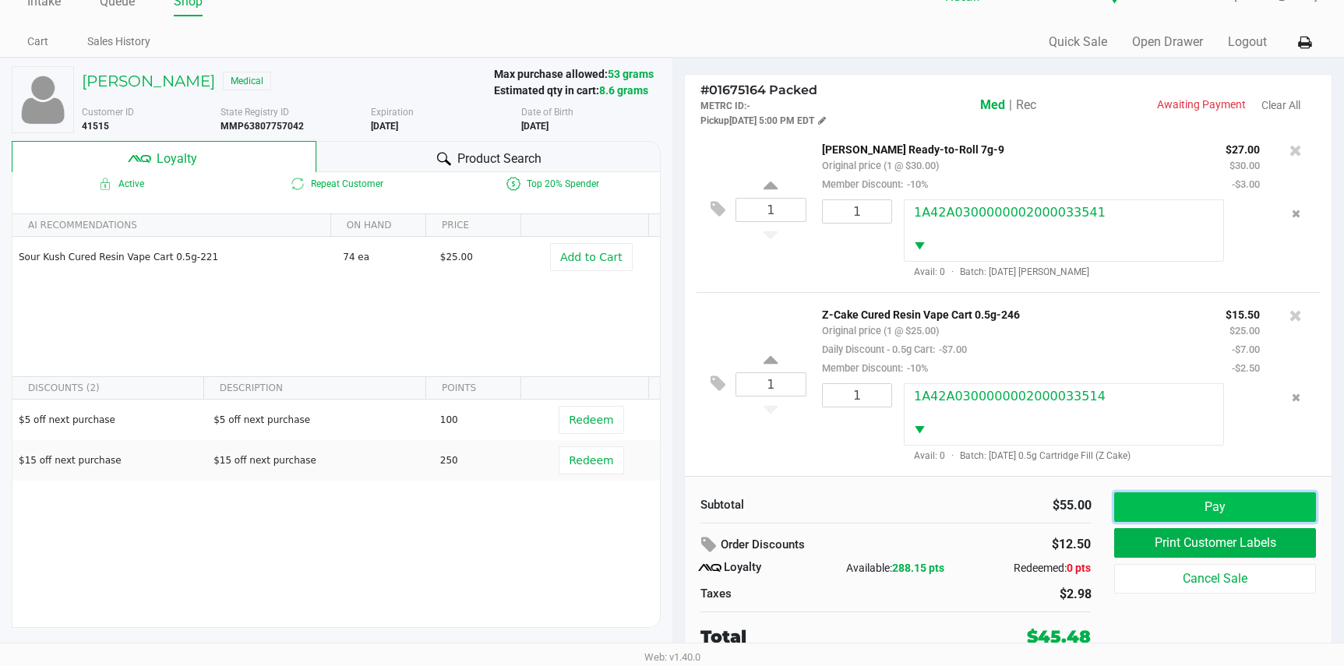
click at [1172, 501] on button "Pay" at bounding box center [1214, 507] width 201 height 30
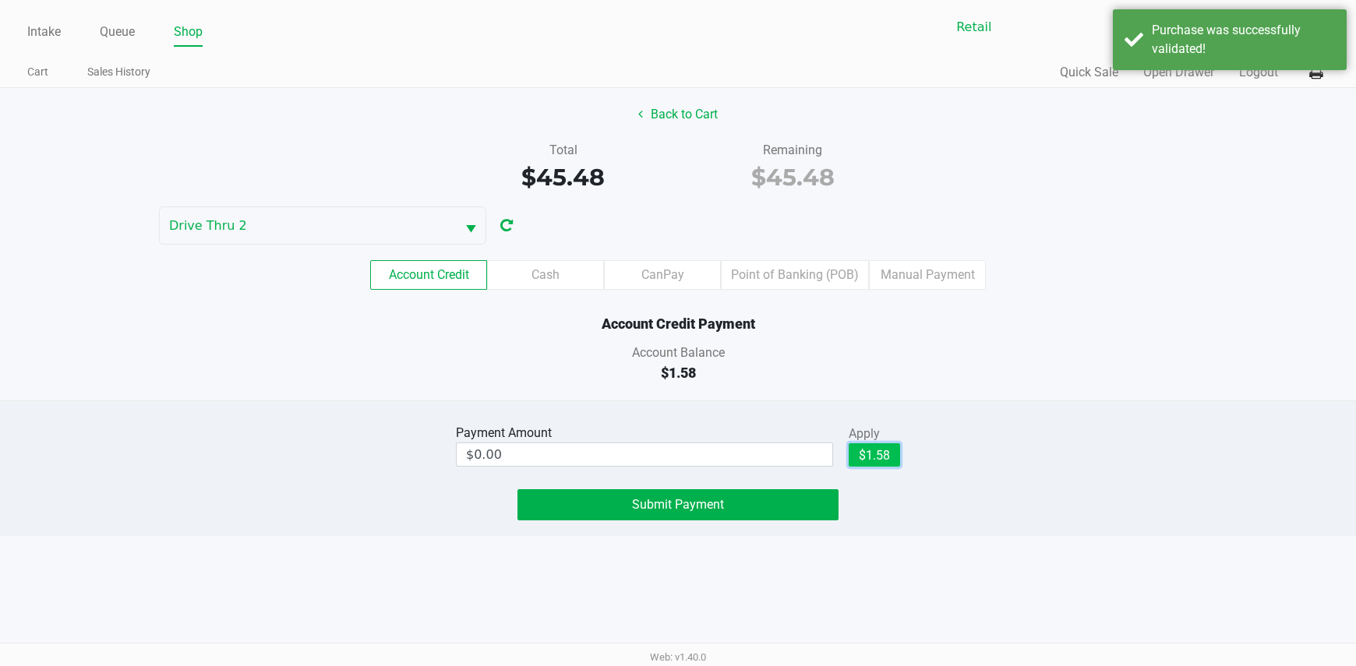
click at [874, 456] on button "$1.58" at bounding box center [874, 454] width 51 height 23
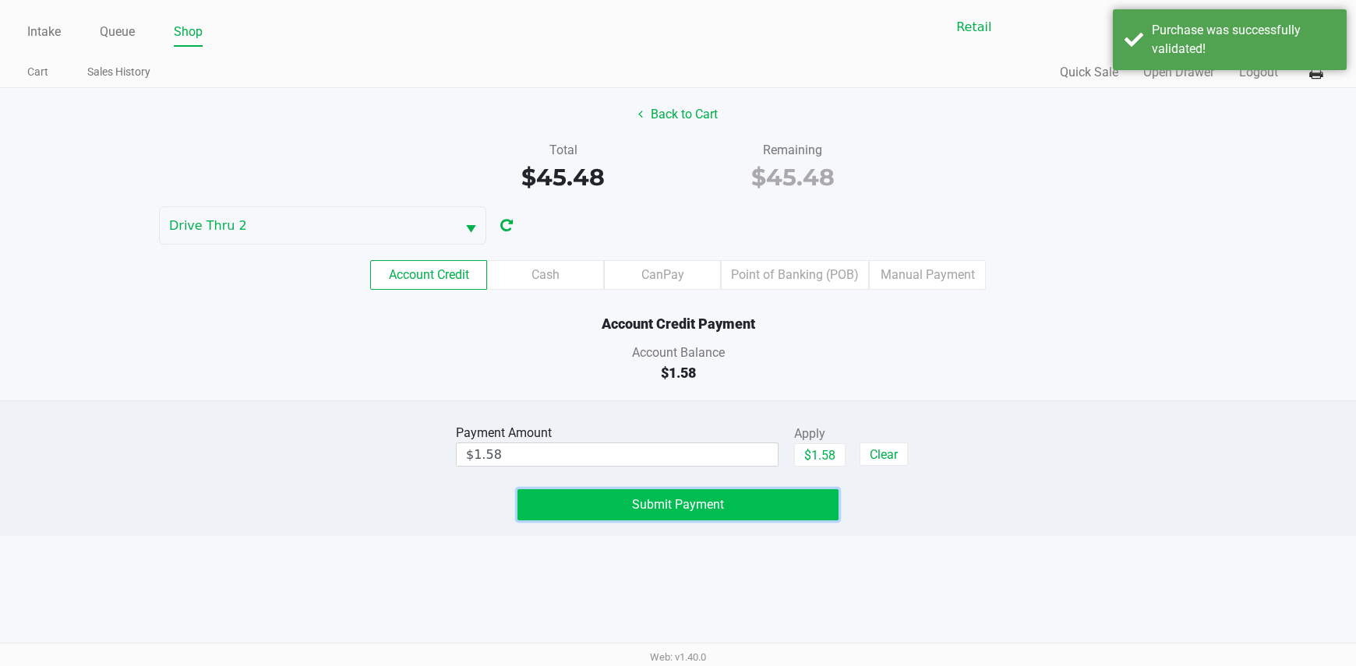
click at [757, 505] on button "Submit Payment" at bounding box center [678, 504] width 322 height 31
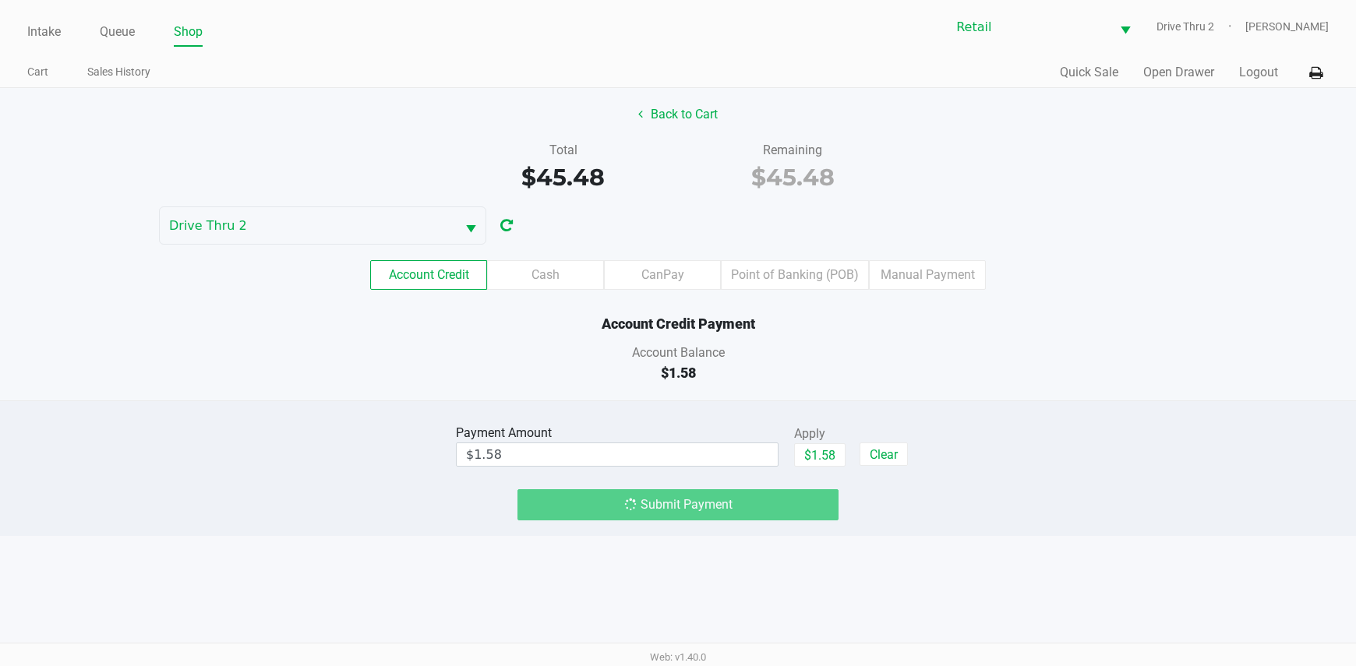
type input "$0.00"
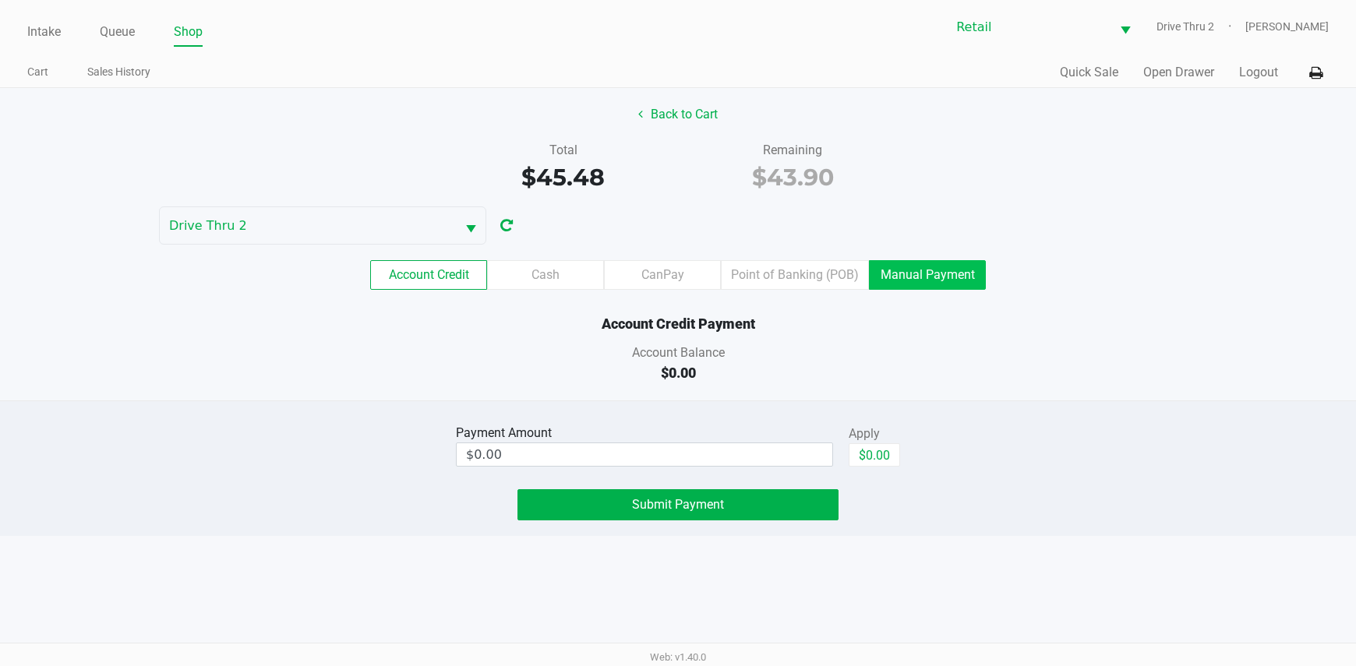
click at [921, 277] on label "Manual Payment" at bounding box center [927, 275] width 117 height 30
click at [0, 0] on 9 "Manual Payment" at bounding box center [0, 0] width 0 height 0
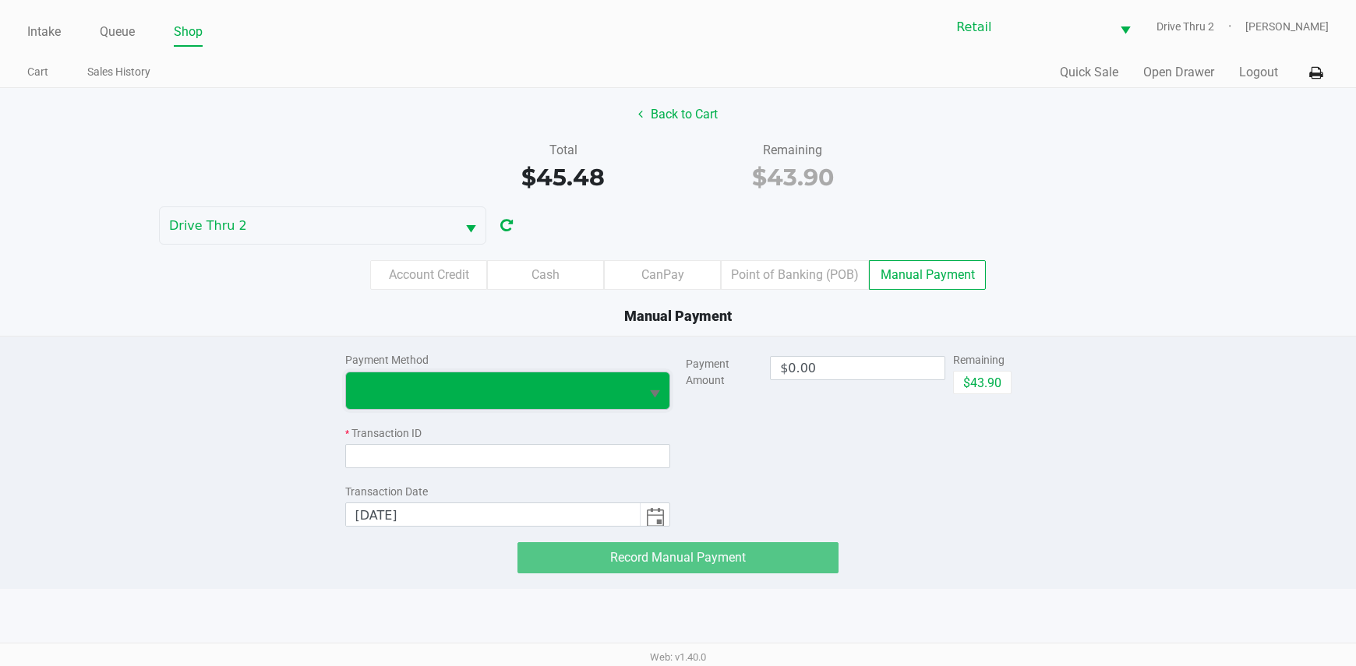
click at [562, 402] on span at bounding box center [493, 390] width 295 height 37
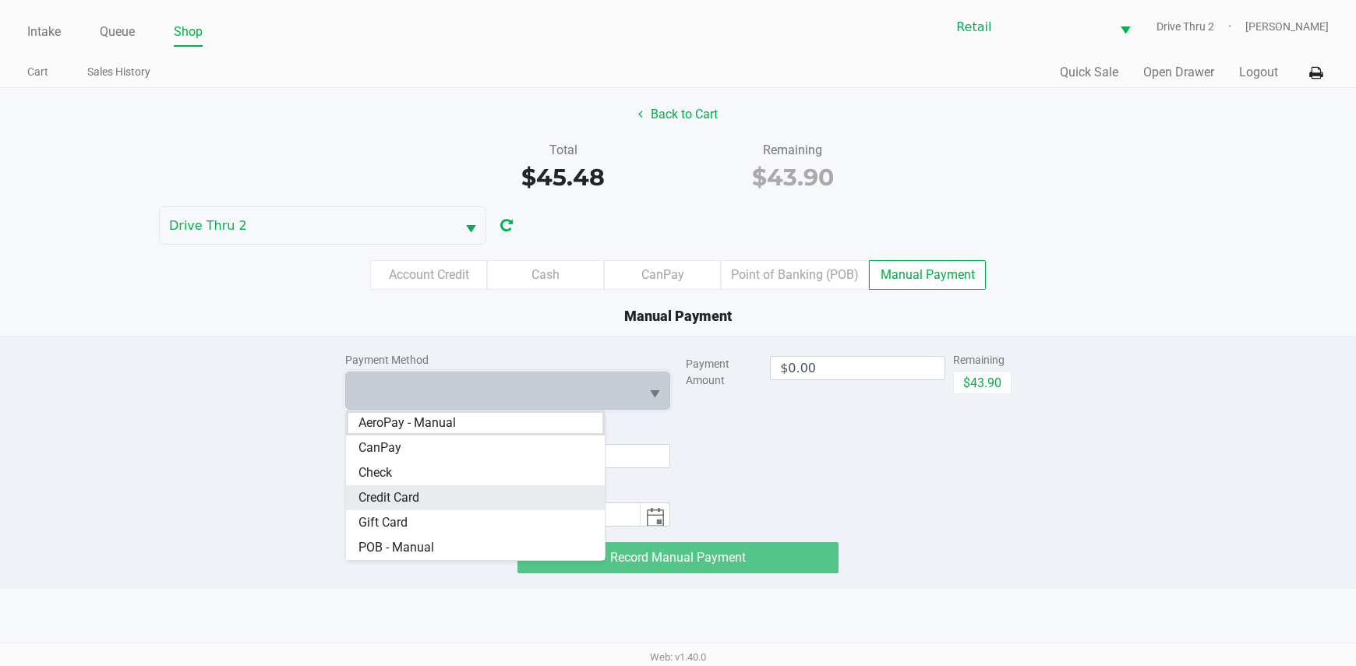
drag, startPoint x: 469, startPoint y: 487, endPoint x: 845, endPoint y: 402, distance: 385.1
click at [469, 488] on Card "Credit Card" at bounding box center [475, 497] width 259 height 25
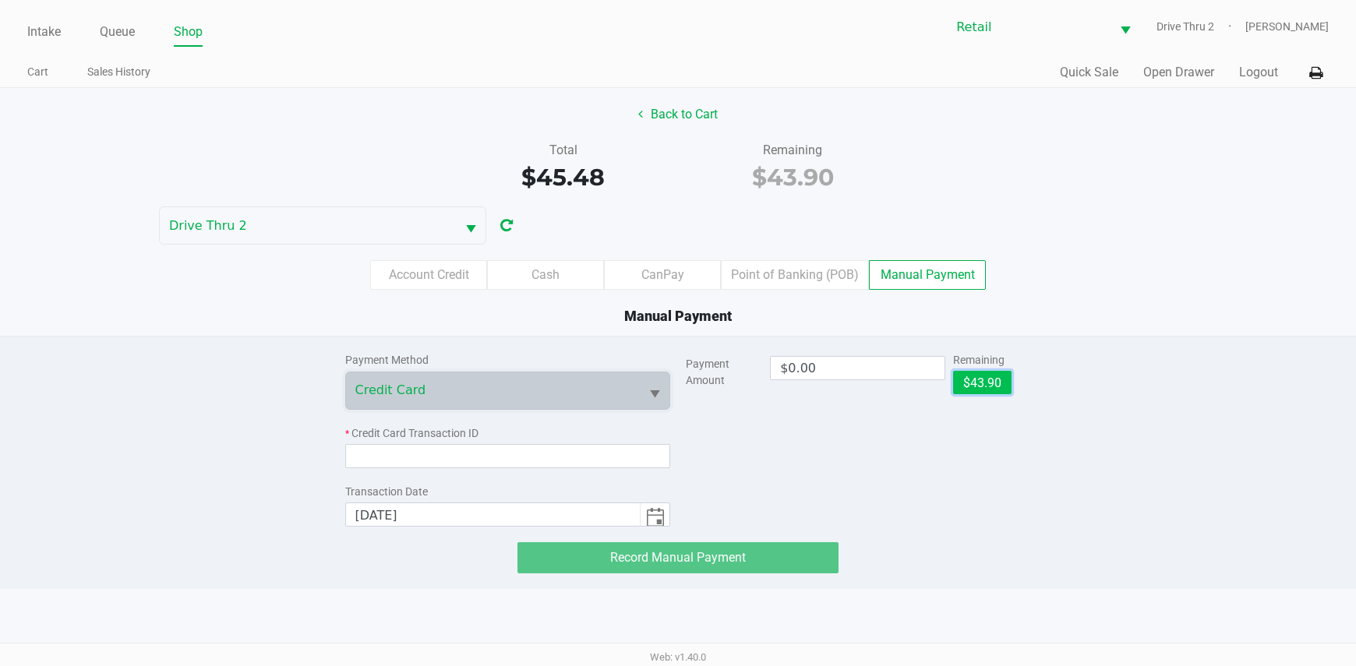
click at [987, 383] on button "$43.90" at bounding box center [982, 382] width 58 height 23
type input "$43.90"
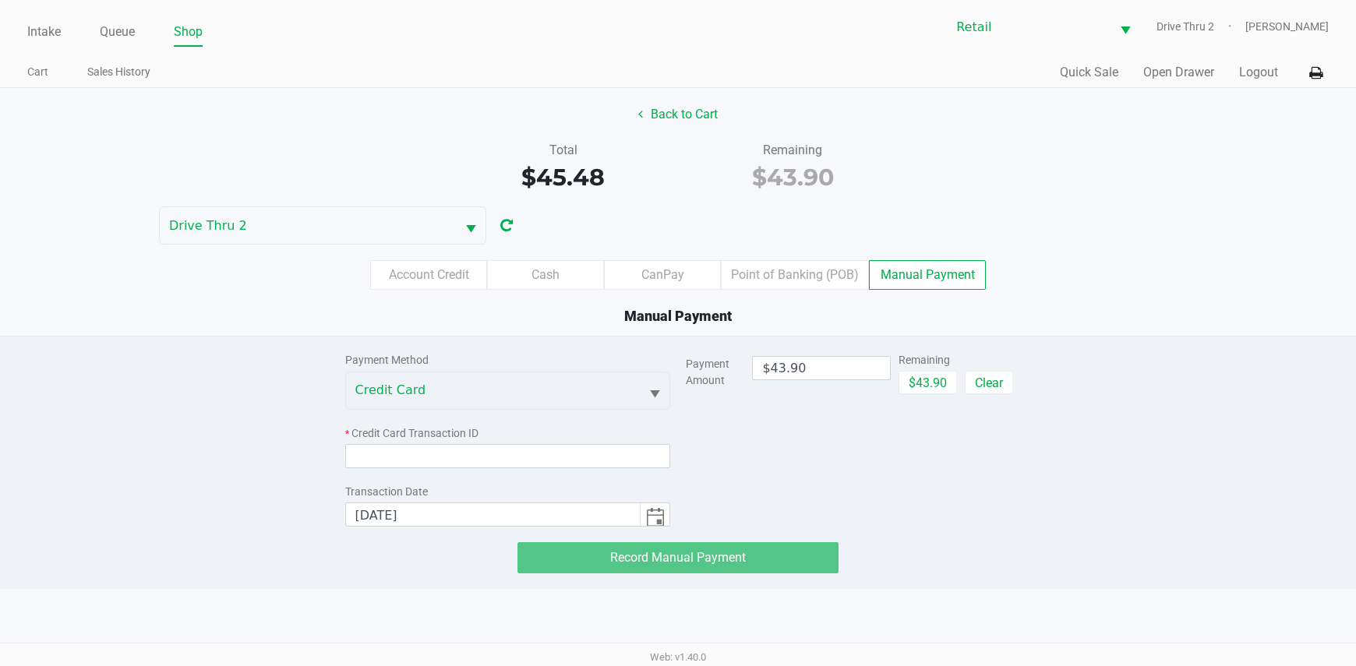
click at [628, 468] on div "Payment Method Credit Card * Credit Card Transaction ID Transaction Date [DATE]" at bounding box center [508, 432] width 326 height 190
click at [622, 457] on input at bounding box center [508, 456] width 326 height 24
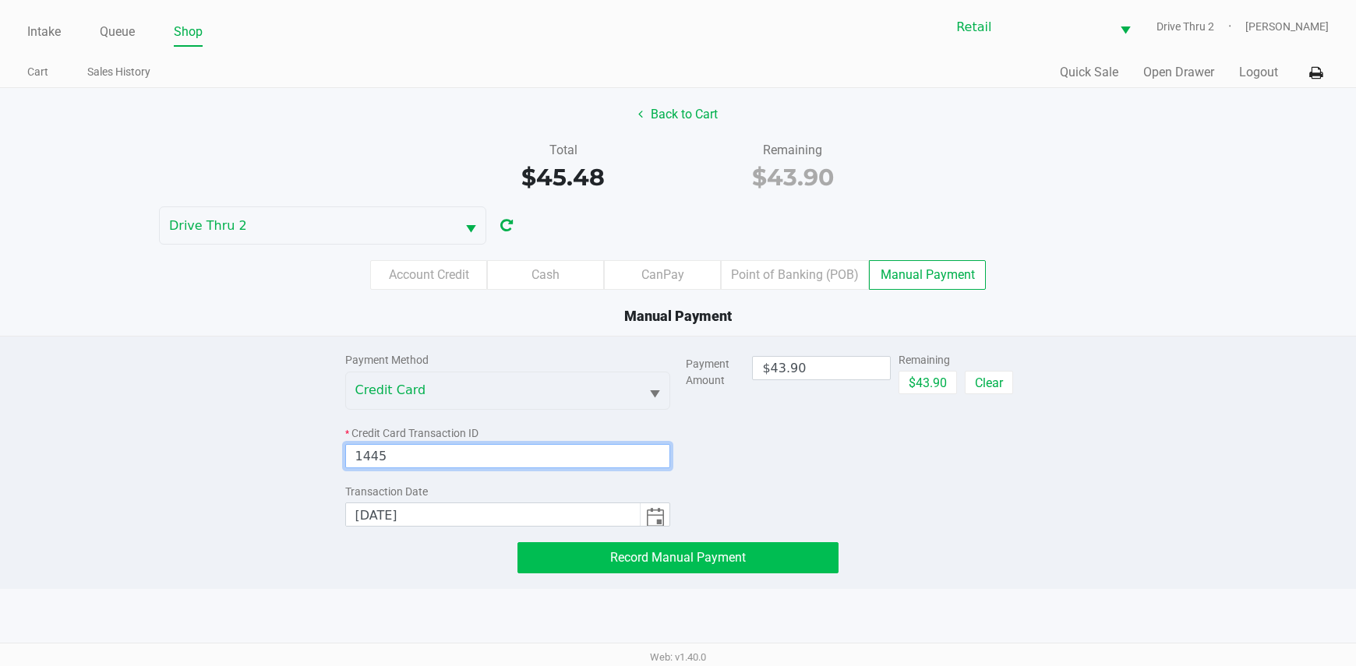
type input "1445"
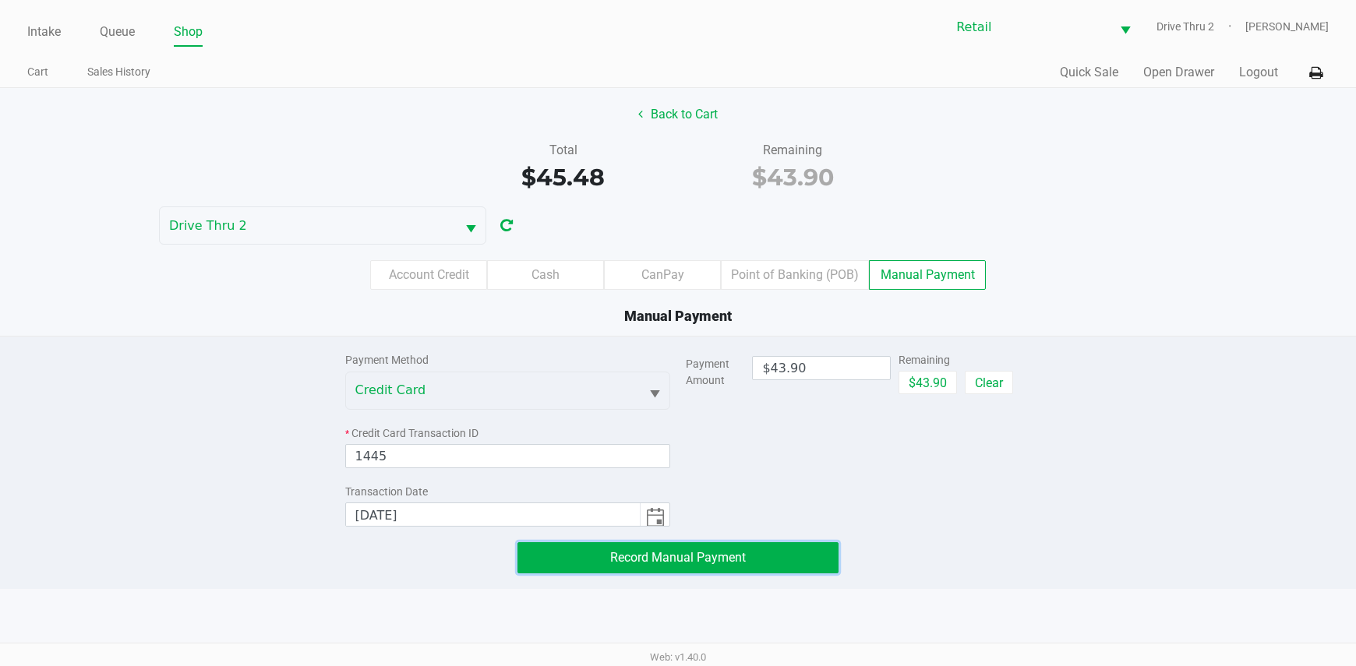
click at [637, 558] on span "Record Manual Payment" at bounding box center [678, 557] width 136 height 15
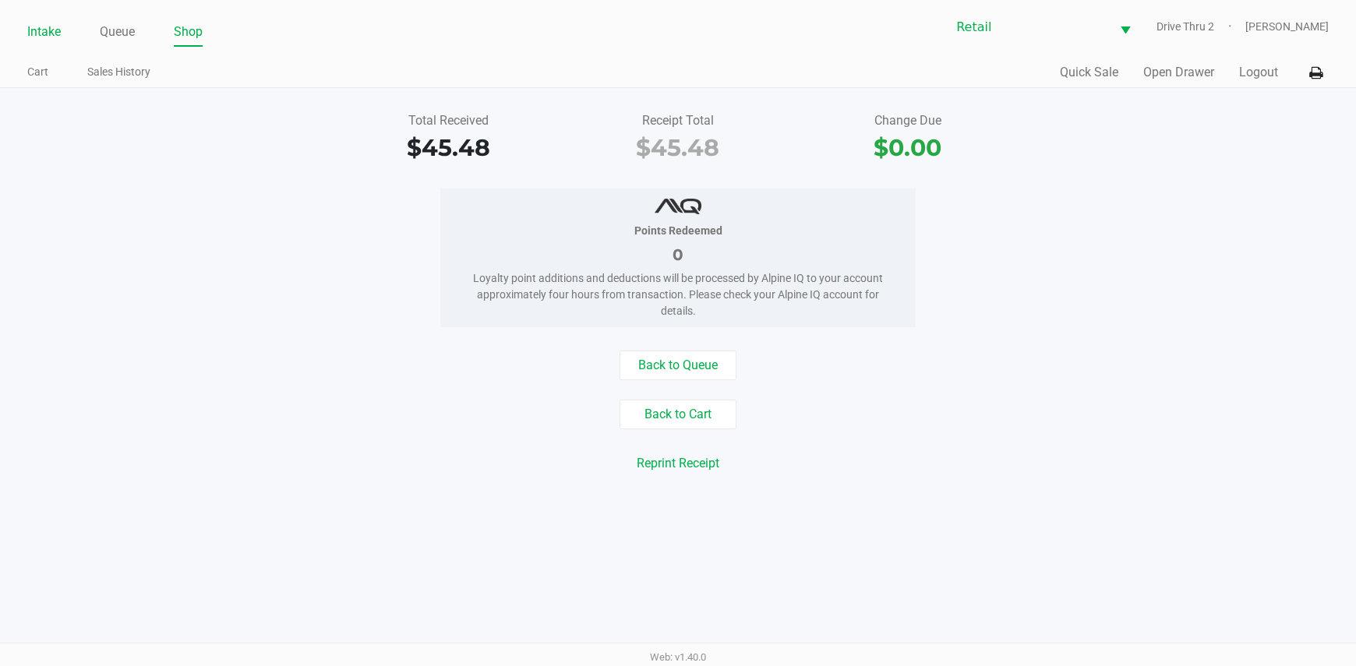
click at [44, 22] on link "Intake" at bounding box center [44, 32] width 34 height 22
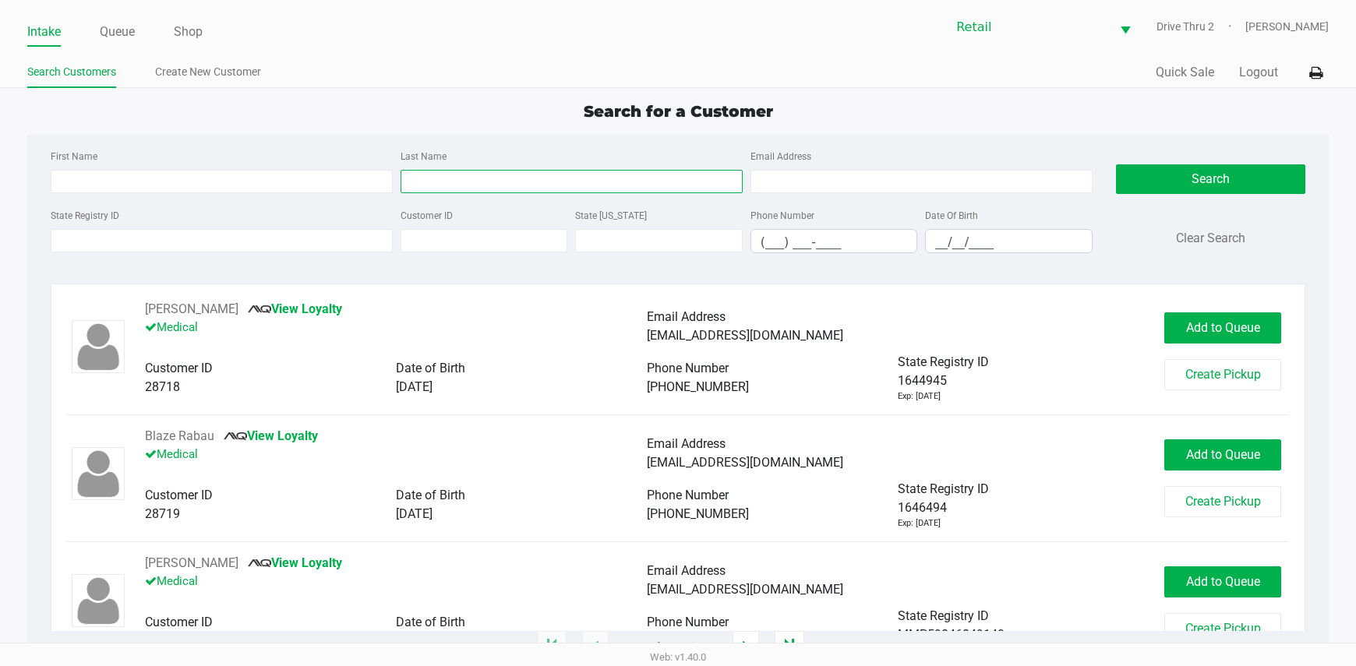
click at [417, 181] on input "Last Name" at bounding box center [572, 181] width 342 height 23
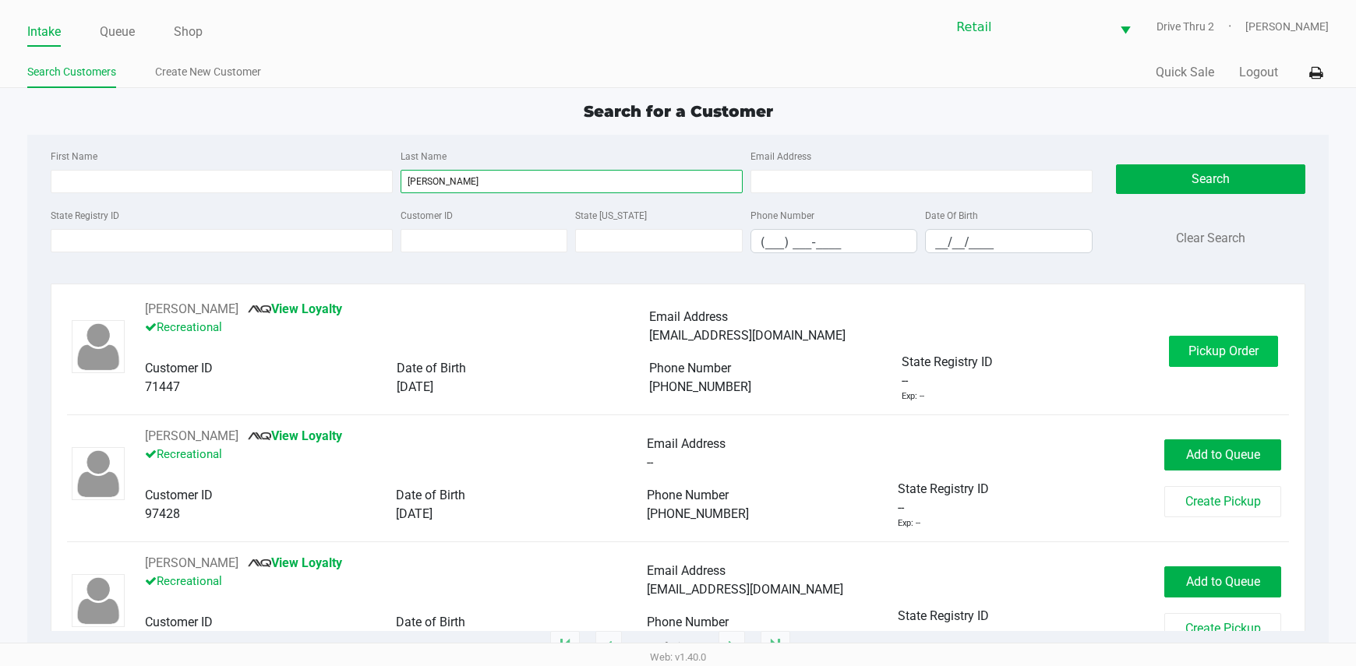
type input "[PERSON_NAME]"
click at [1187, 366] on button "Pickup Order" at bounding box center [1223, 351] width 109 height 31
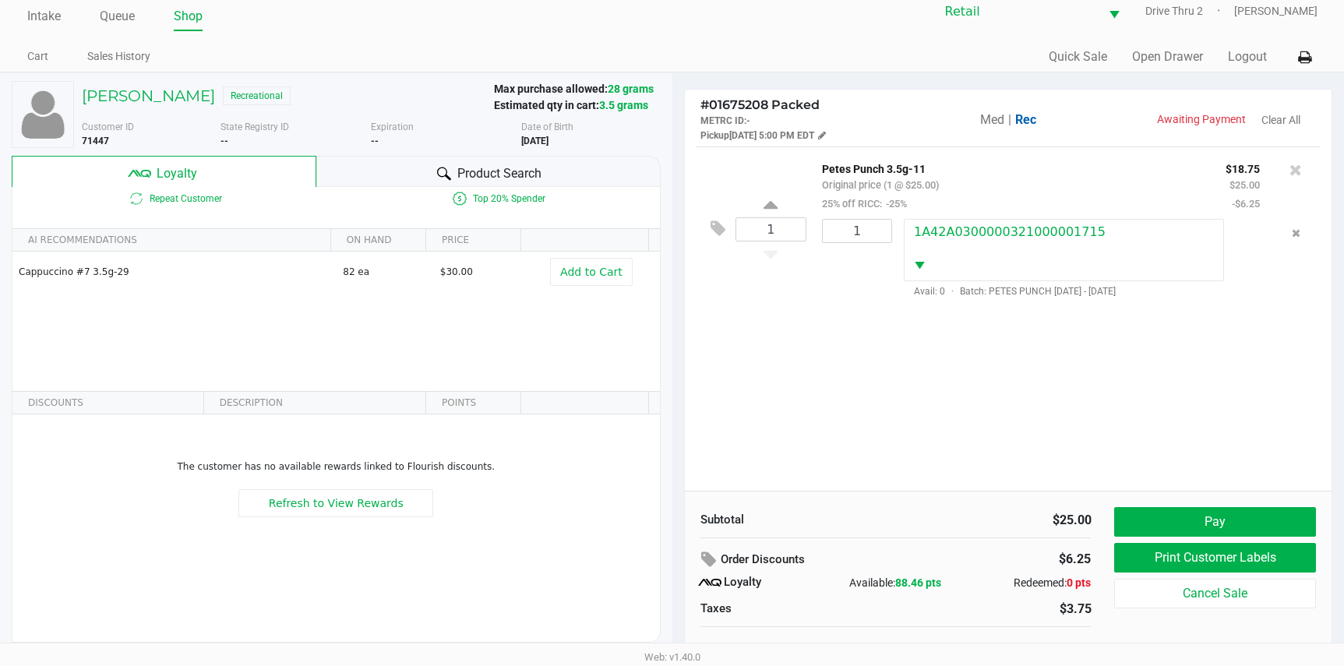
scroll to position [30, 0]
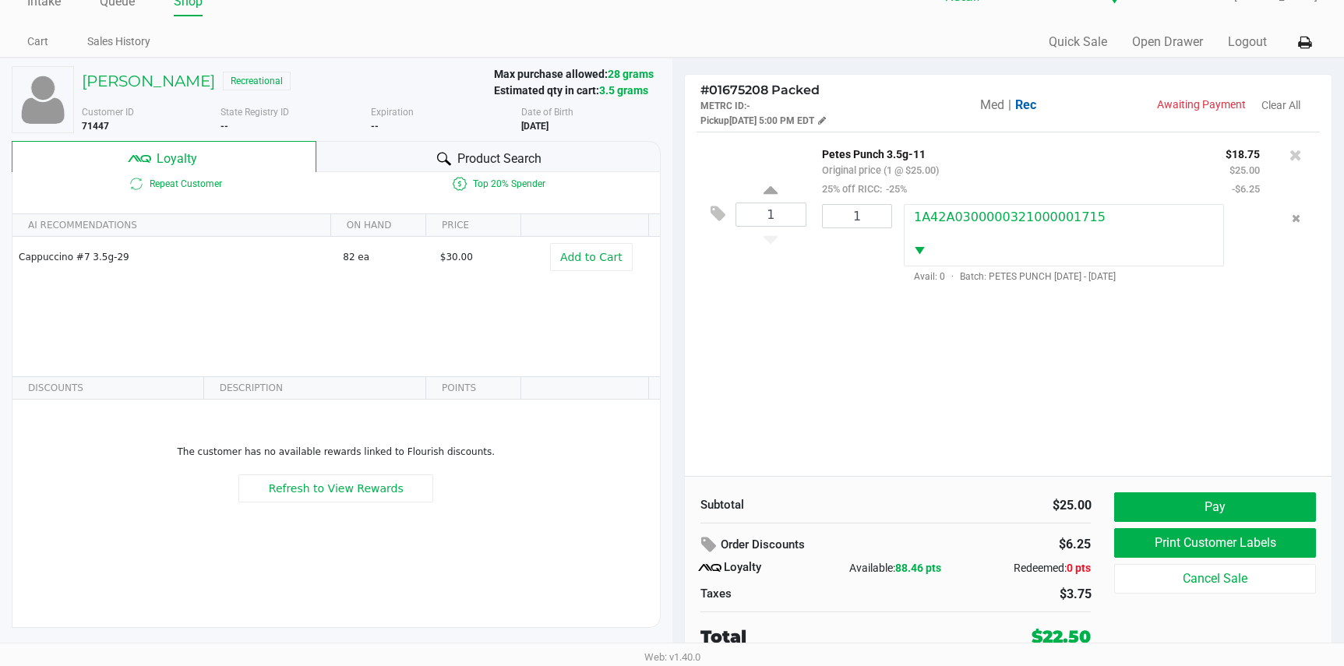
click at [1164, 418] on div "1 Petes Punch 3.5g-11 Original price (1 @ $25.00) 25% off RICC: -25% $18.75 $25…" at bounding box center [1009, 304] width 648 height 344
click at [1155, 514] on button "Pay" at bounding box center [1214, 507] width 201 height 30
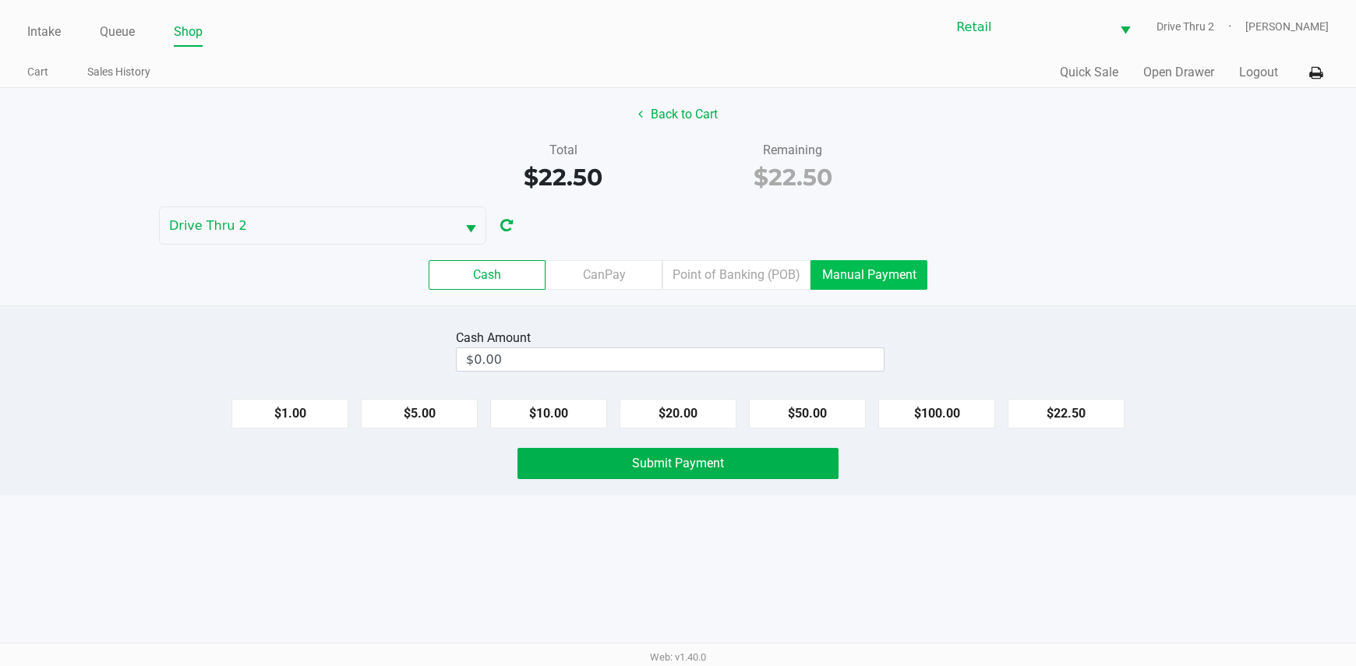
click at [908, 277] on label "Manual Payment" at bounding box center [868, 275] width 117 height 30
click at [0, 0] on 8 "Manual Payment" at bounding box center [0, 0] width 0 height 0
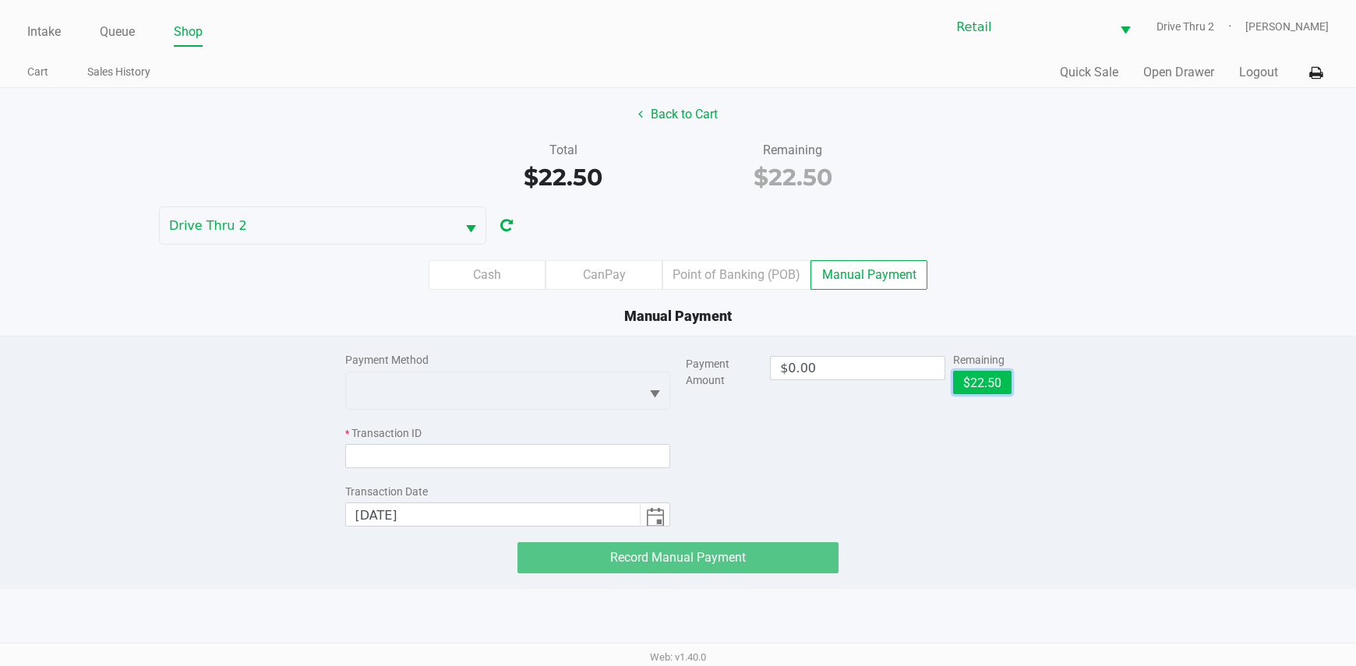
click at [976, 376] on button "$22.50" at bounding box center [982, 382] width 58 height 23
type input "$22.50"
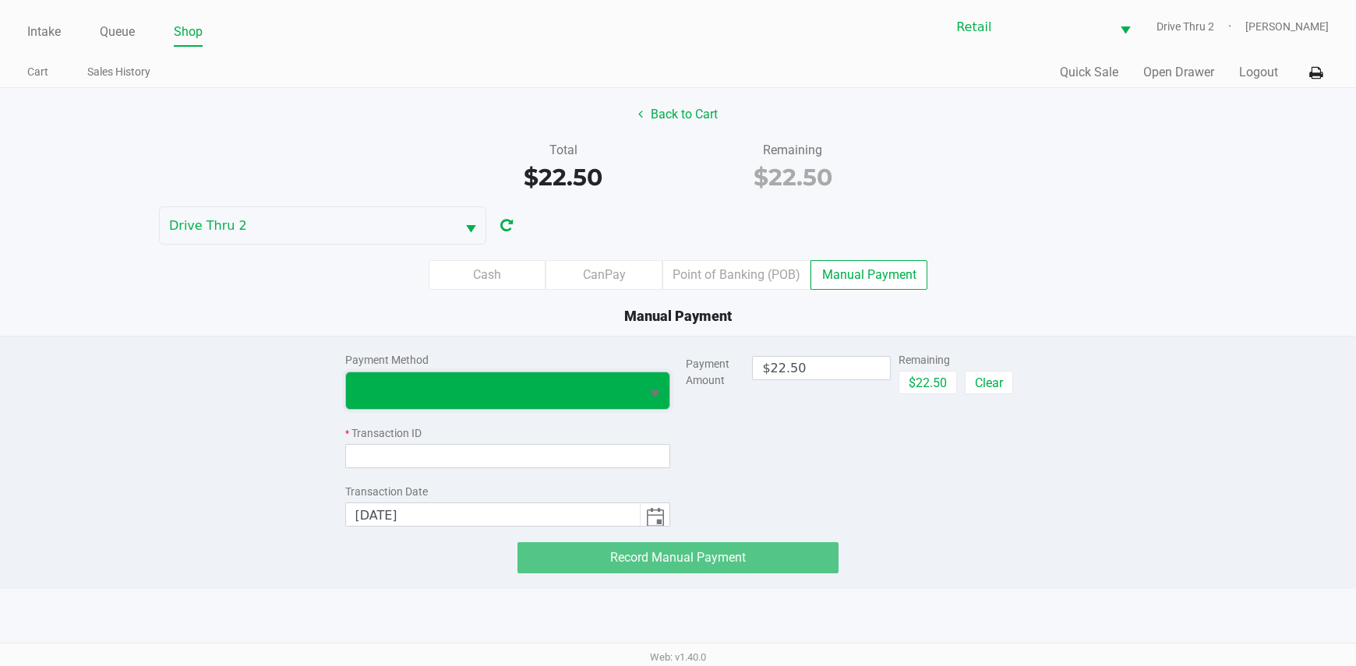
click at [596, 389] on span at bounding box center [493, 390] width 276 height 19
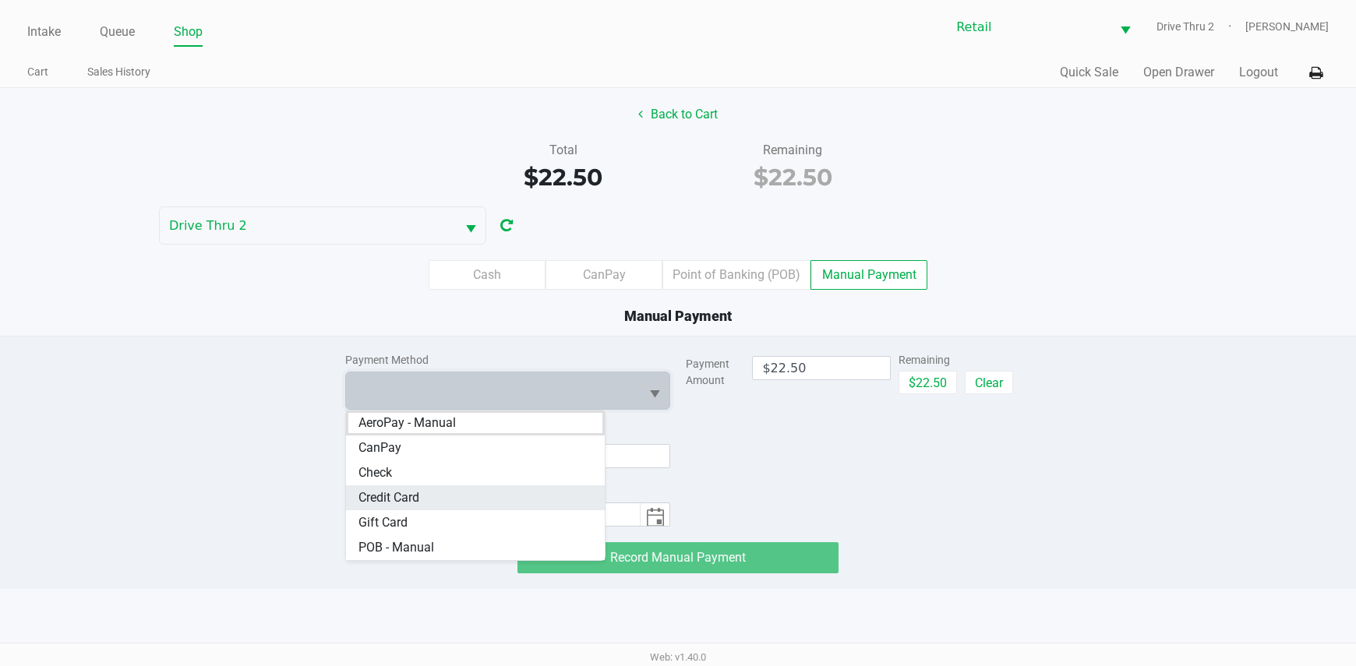
click at [508, 489] on Card "Credit Card" at bounding box center [475, 497] width 259 height 25
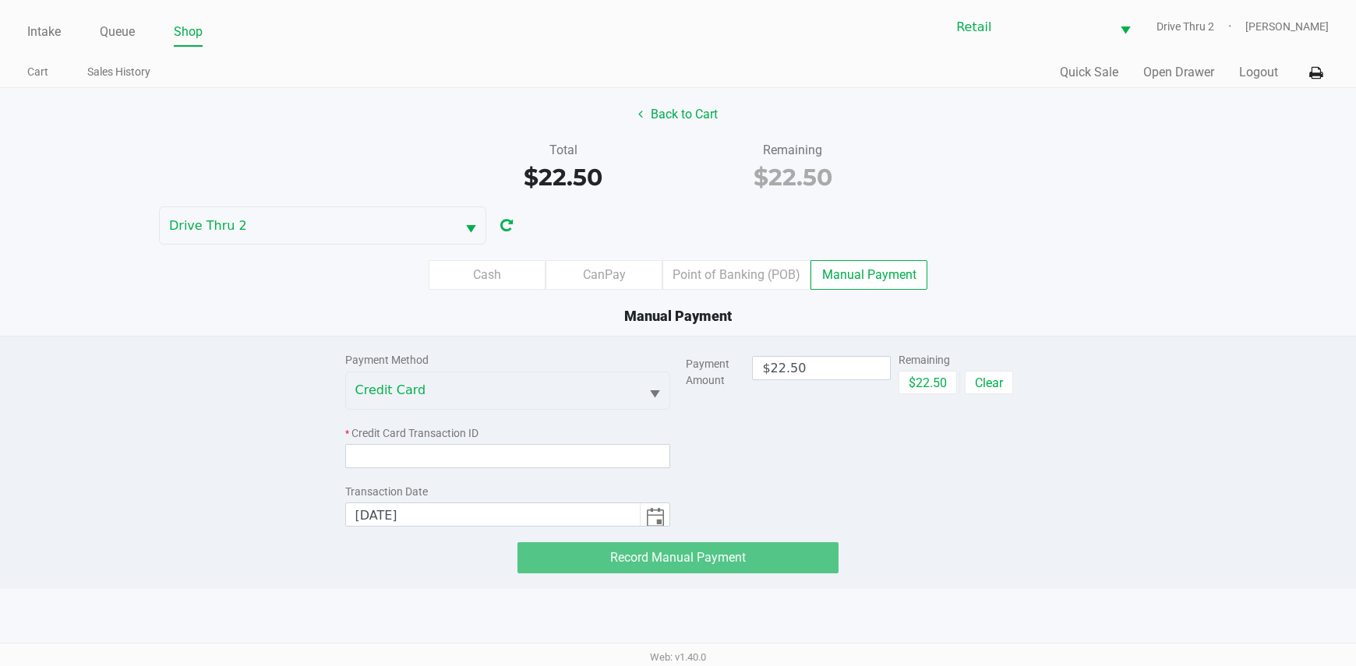
click at [510, 488] on div "Transaction Date" at bounding box center [508, 492] width 326 height 16
click at [513, 453] on input at bounding box center [508, 456] width 326 height 24
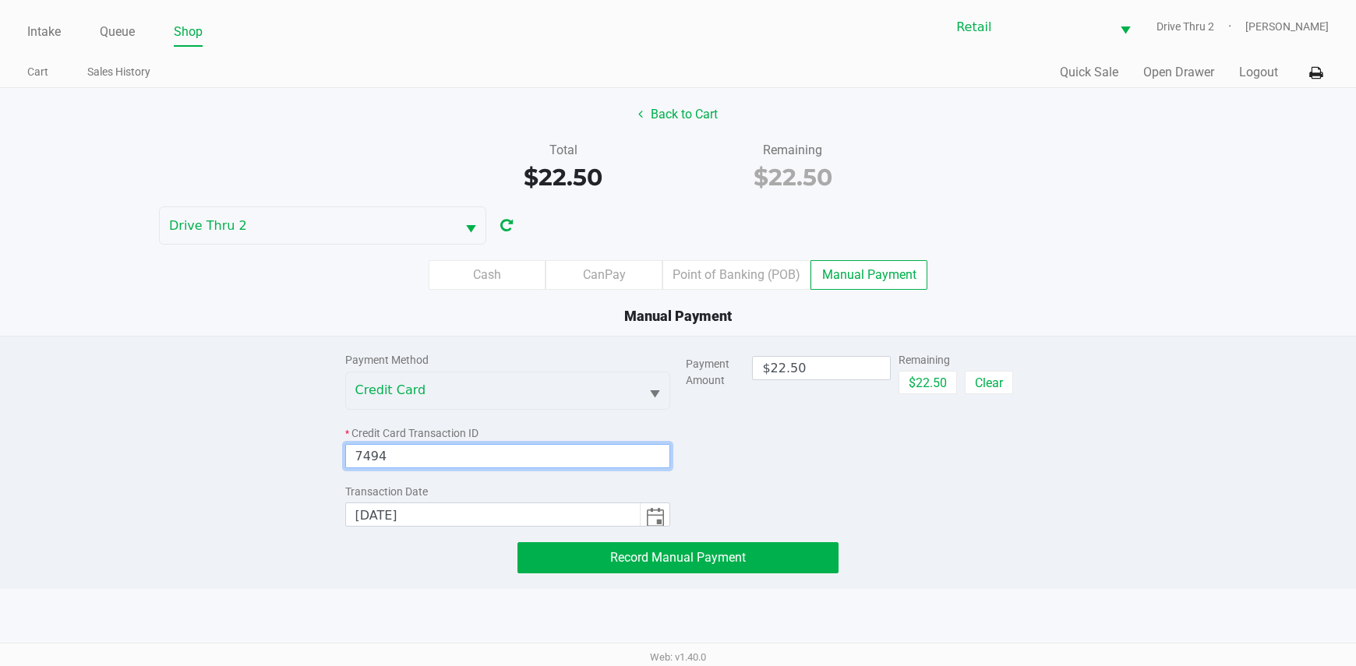
type input "7494"
click at [632, 545] on button "Record Manual Payment" at bounding box center [678, 557] width 322 height 31
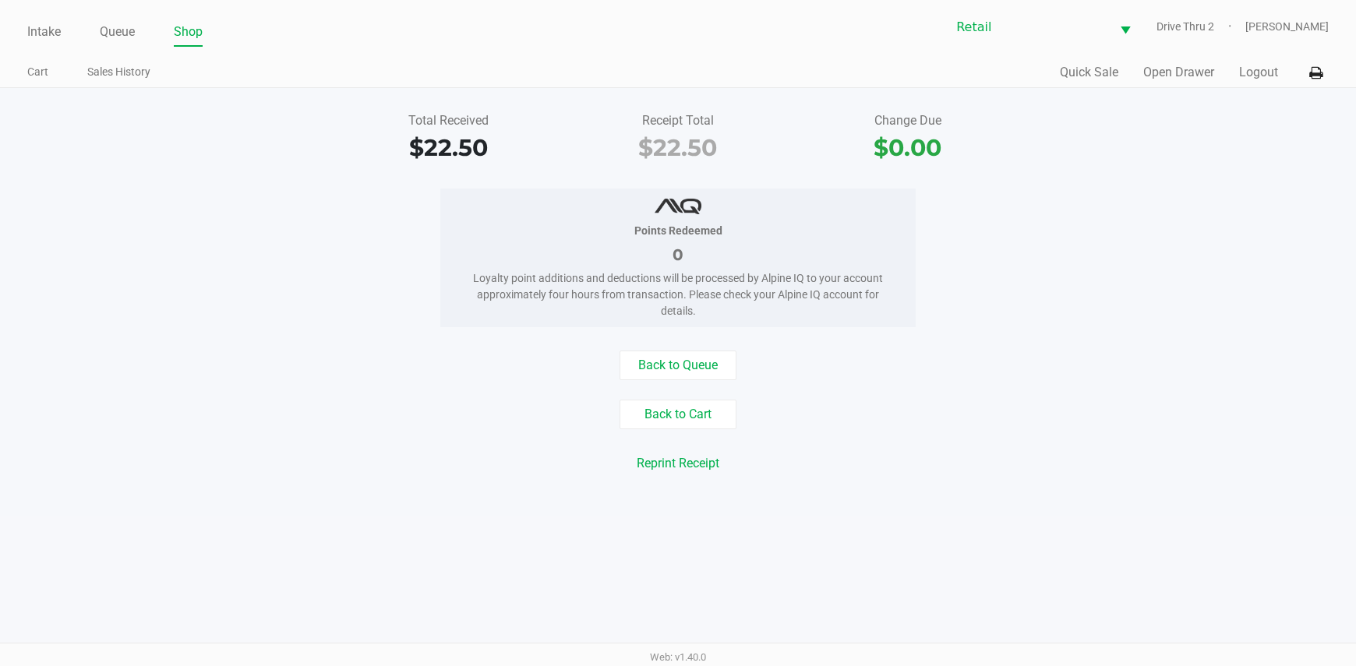
click at [37, 18] on div "Intake Queue Shop" at bounding box center [352, 31] width 651 height 29
click at [41, 23] on link "Intake" at bounding box center [44, 32] width 34 height 22
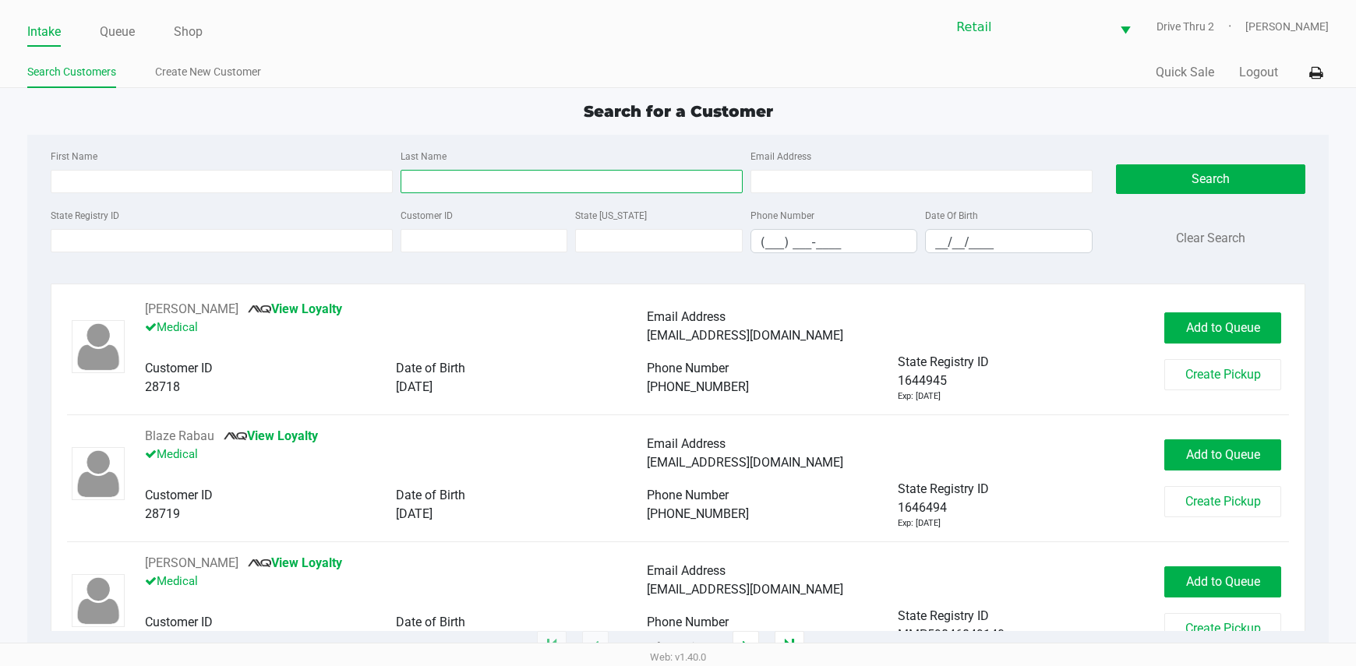
click at [585, 182] on input "Last Name" at bounding box center [572, 181] width 342 height 23
type input "[PERSON_NAME]"
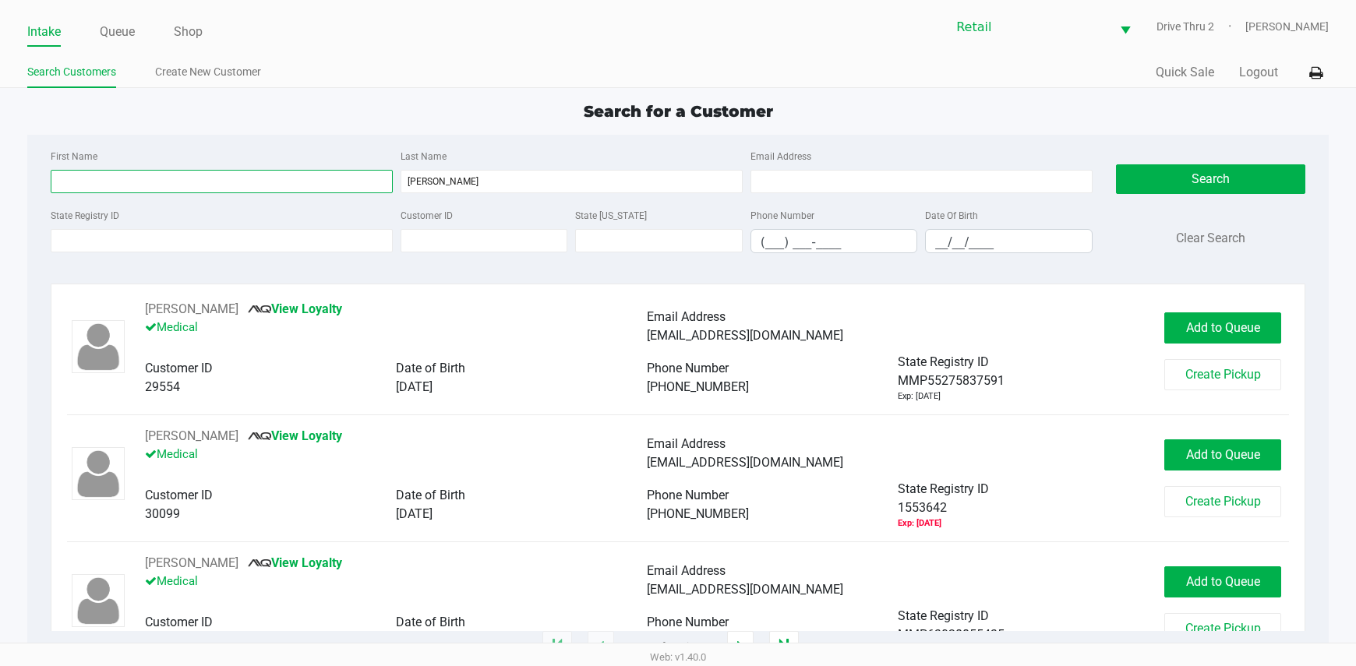
click at [369, 192] on input "First Name" at bounding box center [222, 181] width 342 height 23
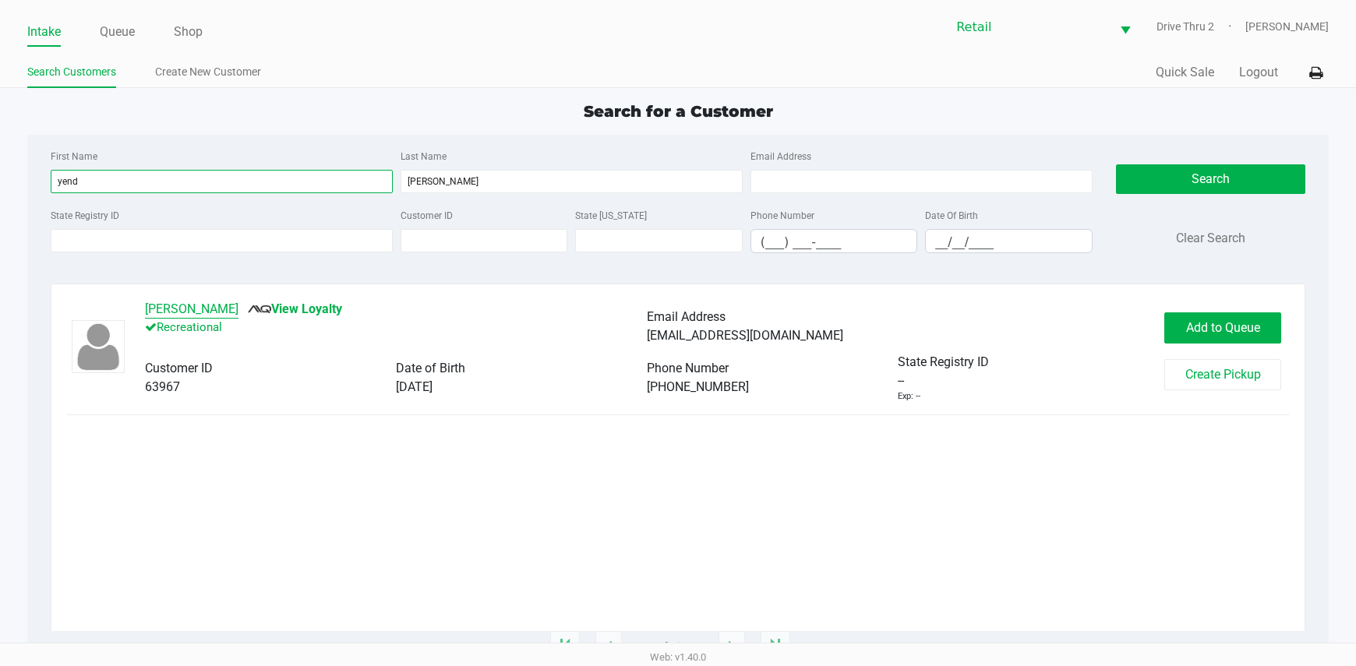
type input "yend"
click at [149, 305] on button "[PERSON_NAME]" at bounding box center [192, 309] width 94 height 19
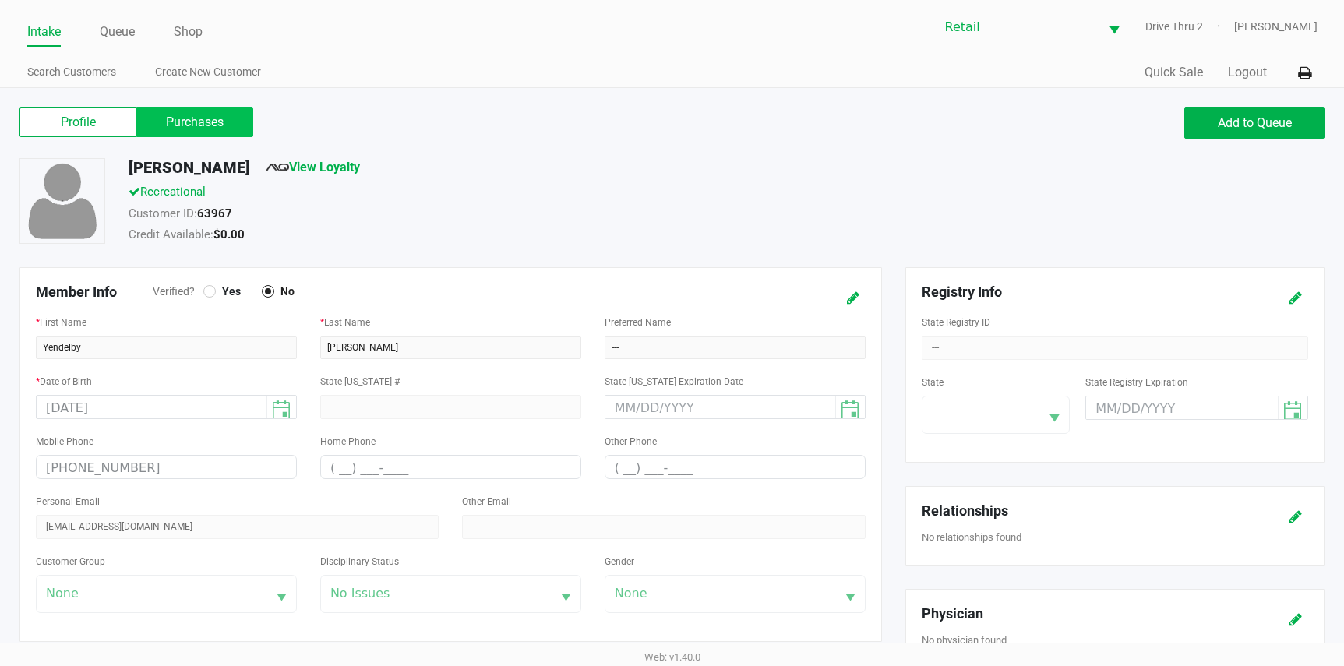
click at [210, 123] on label "Purchases" at bounding box center [194, 123] width 117 height 30
click at [0, 0] on 1 "Purchases" at bounding box center [0, 0] width 0 height 0
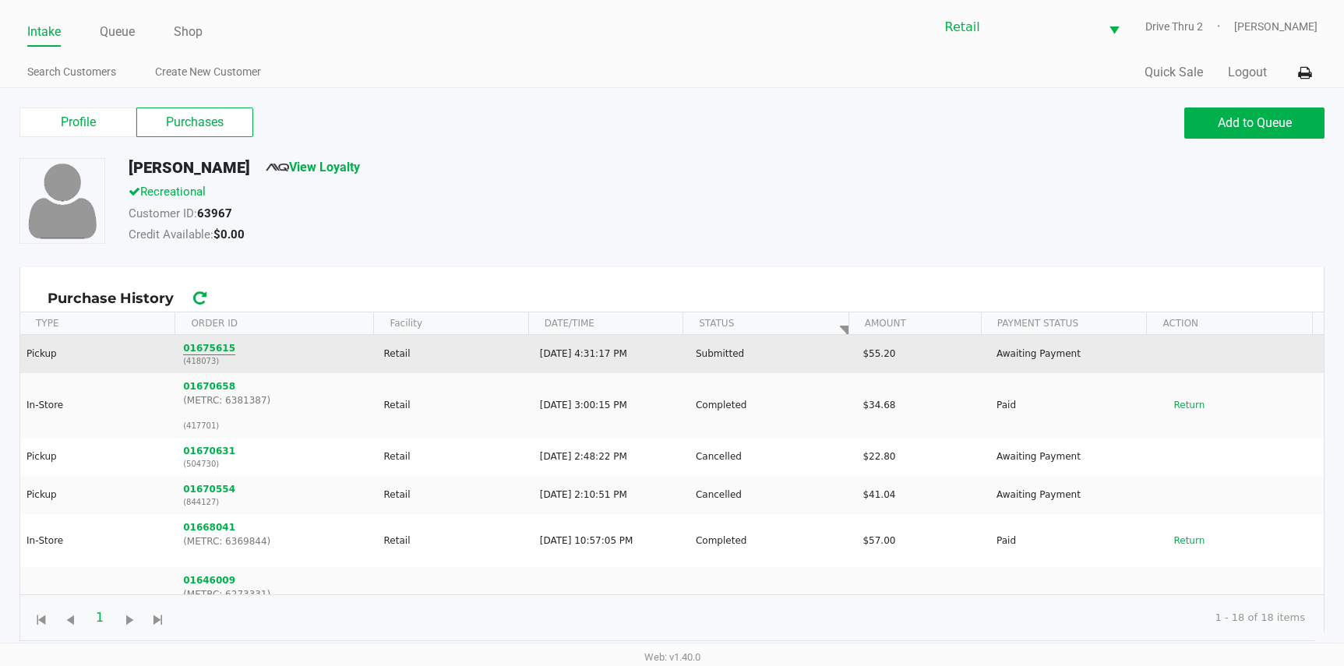
click at [205, 349] on button "01675615" at bounding box center [209, 348] width 52 height 14
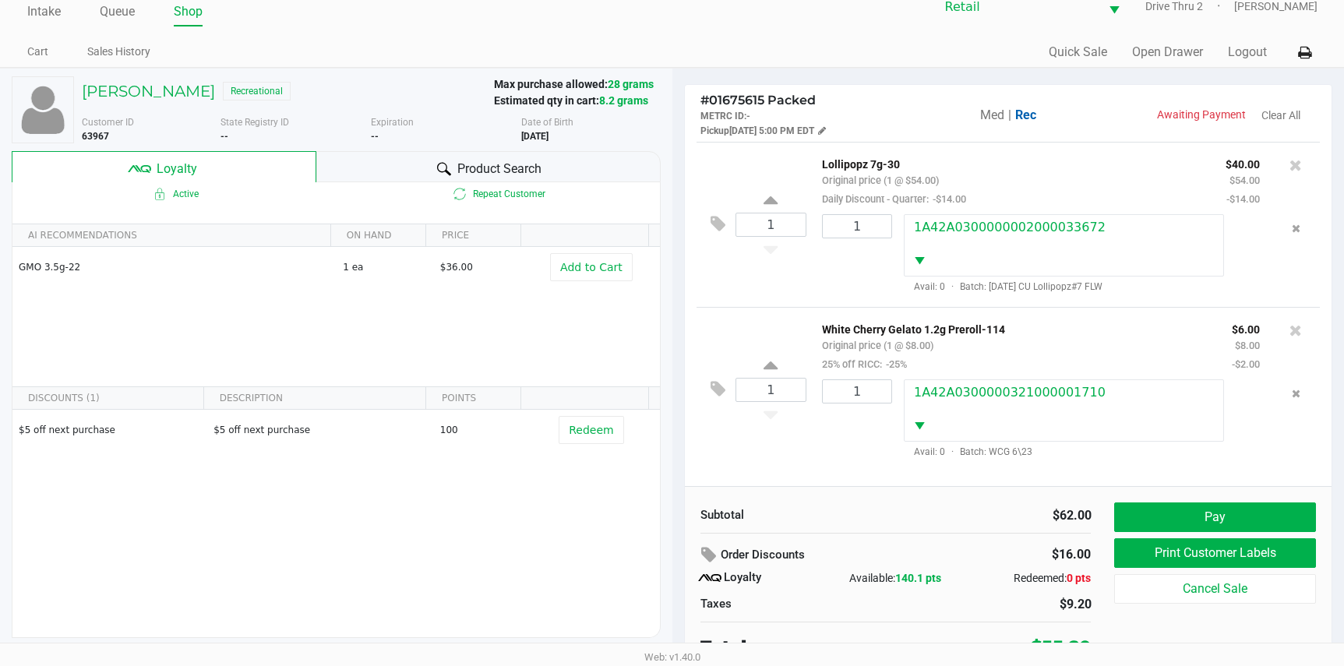
scroll to position [30, 0]
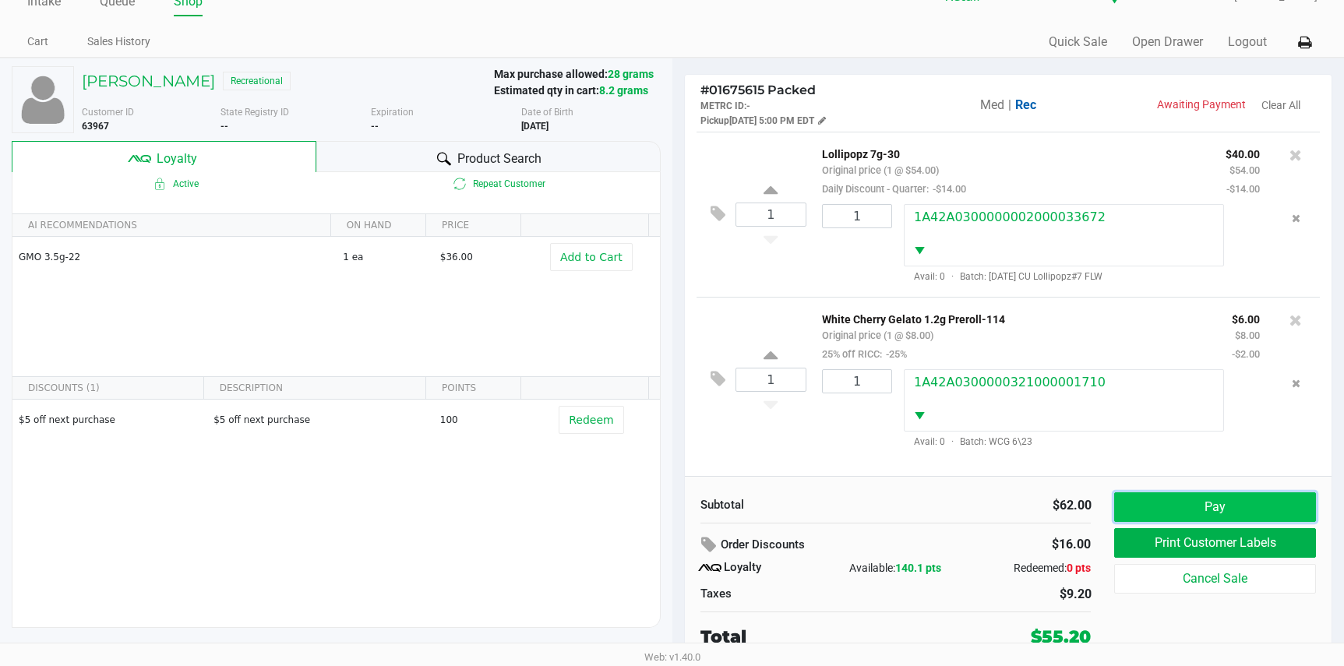
click at [1135, 500] on button "Pay" at bounding box center [1214, 507] width 201 height 30
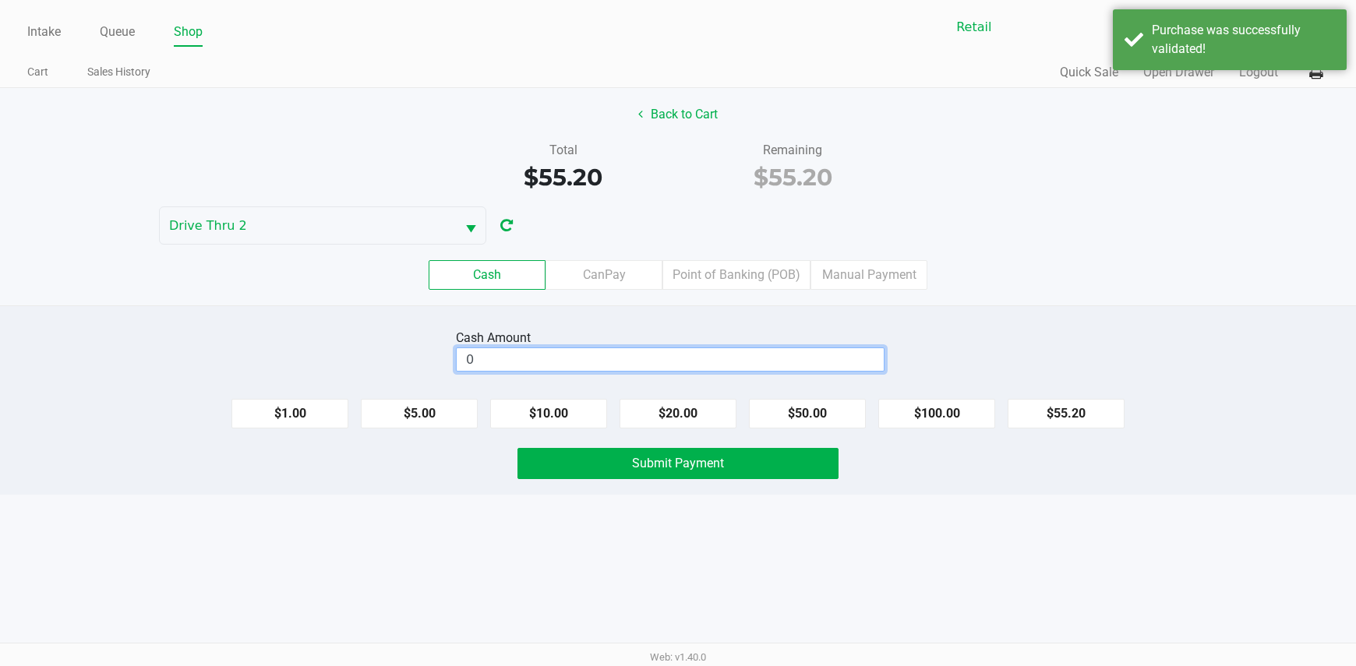
click at [630, 360] on input "0" at bounding box center [670, 359] width 427 height 23
type input "$55.25"
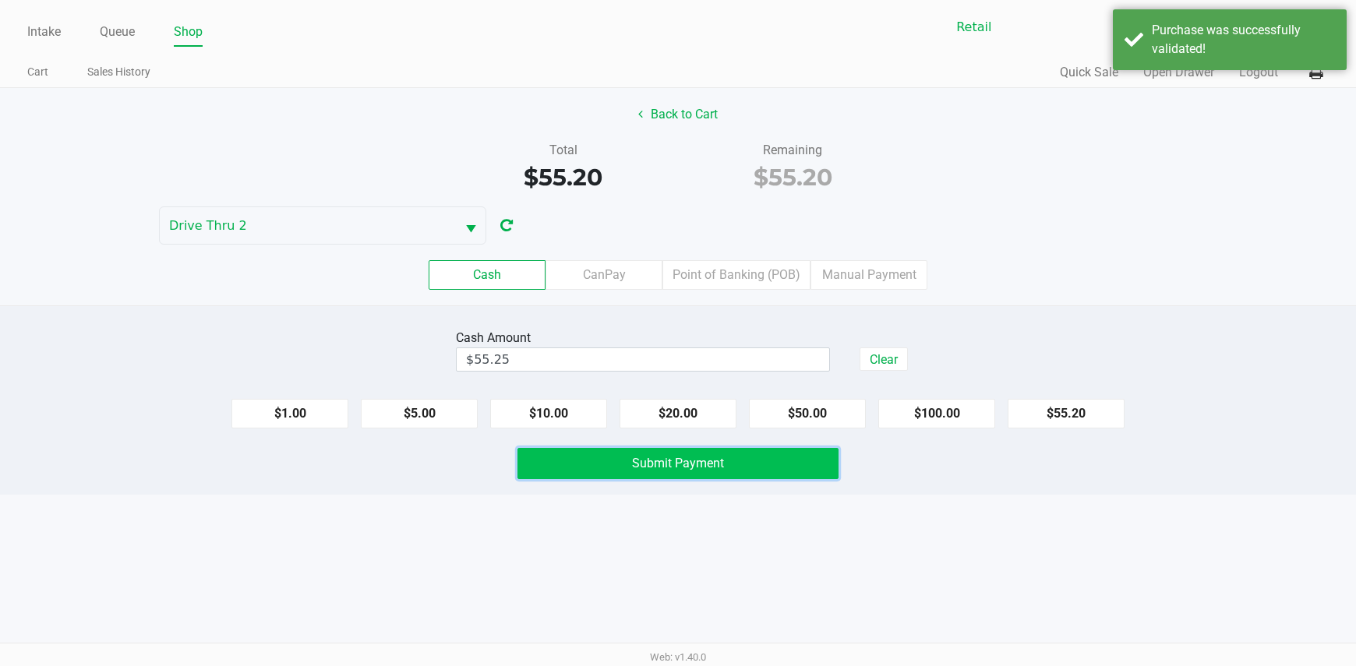
click at [567, 467] on button "Submit Payment" at bounding box center [678, 463] width 322 height 31
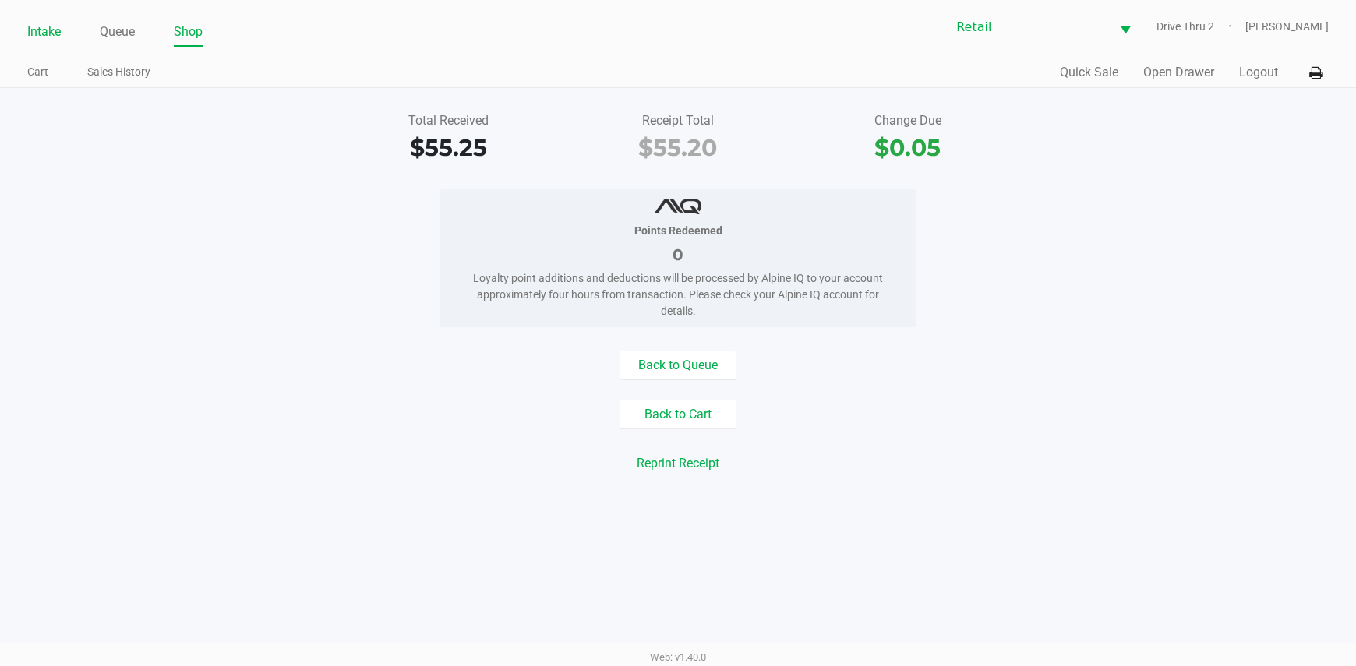
click at [53, 44] on li "Intake" at bounding box center [44, 32] width 34 height 27
click at [52, 27] on link "Intake" at bounding box center [44, 32] width 34 height 22
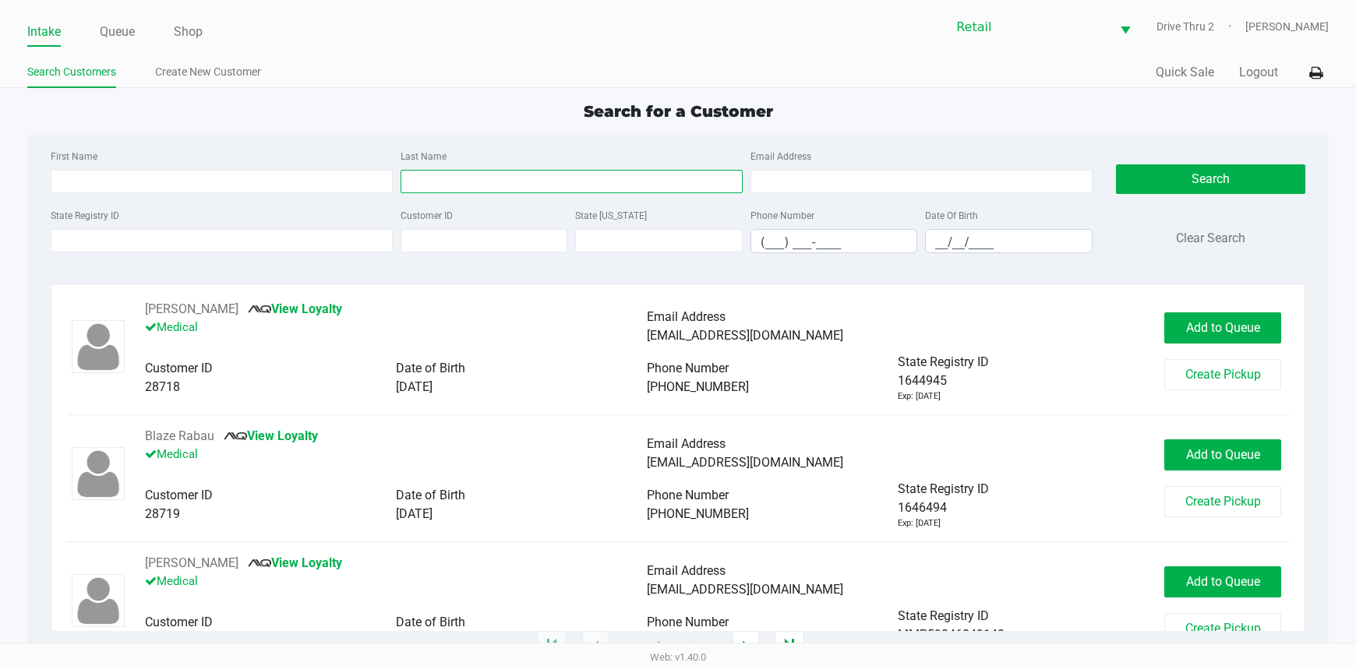
click at [456, 184] on input "Last Name" at bounding box center [572, 181] width 342 height 23
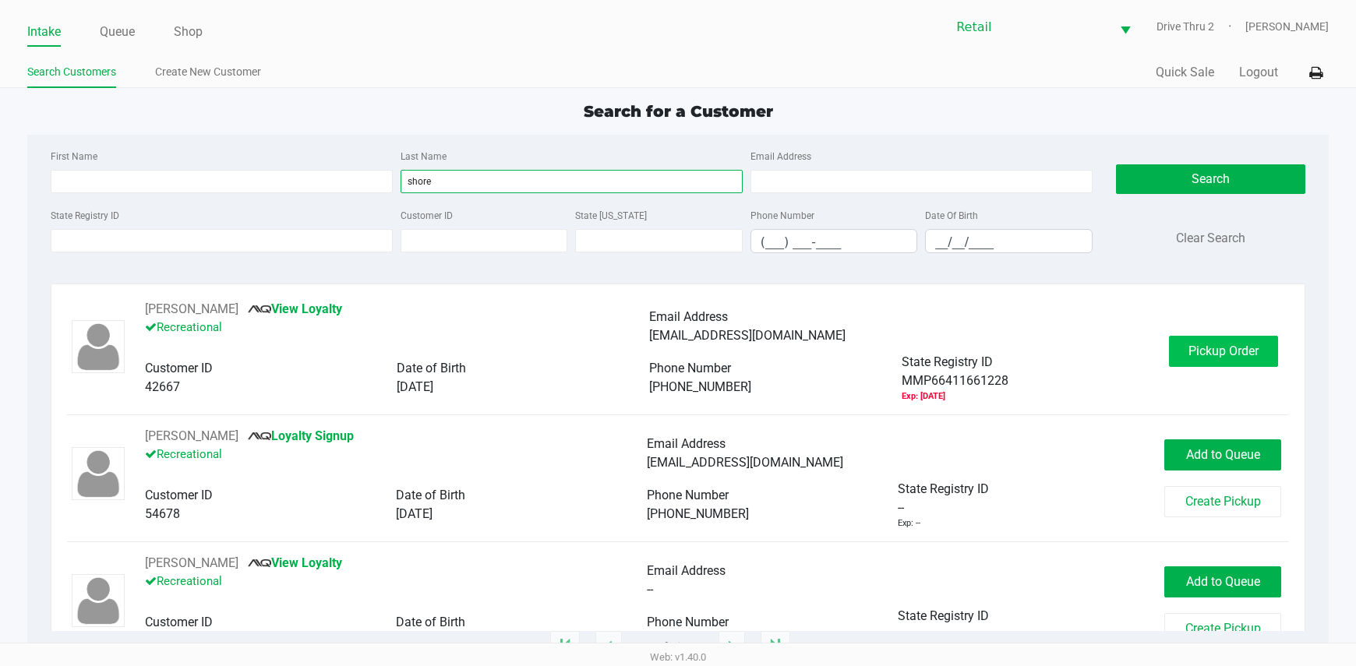
type input "shore"
click at [1212, 343] on button "Pickup Order" at bounding box center [1223, 351] width 109 height 31
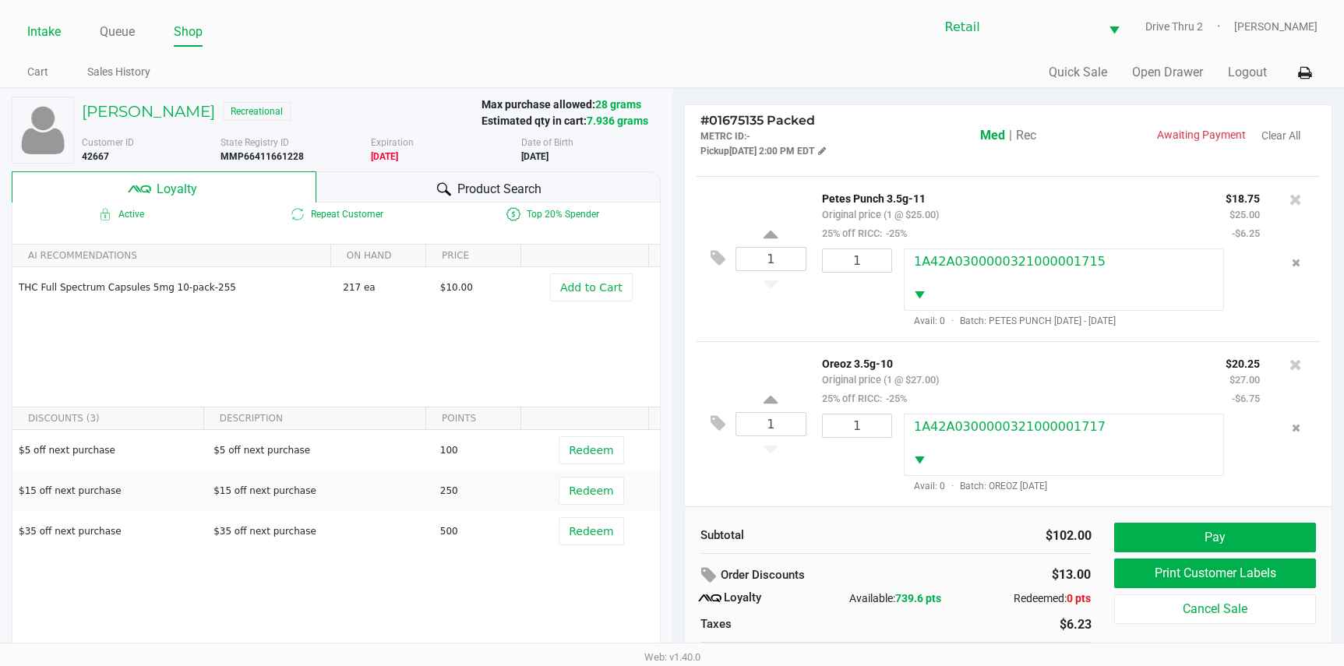
click at [51, 31] on link "Intake" at bounding box center [44, 32] width 34 height 22
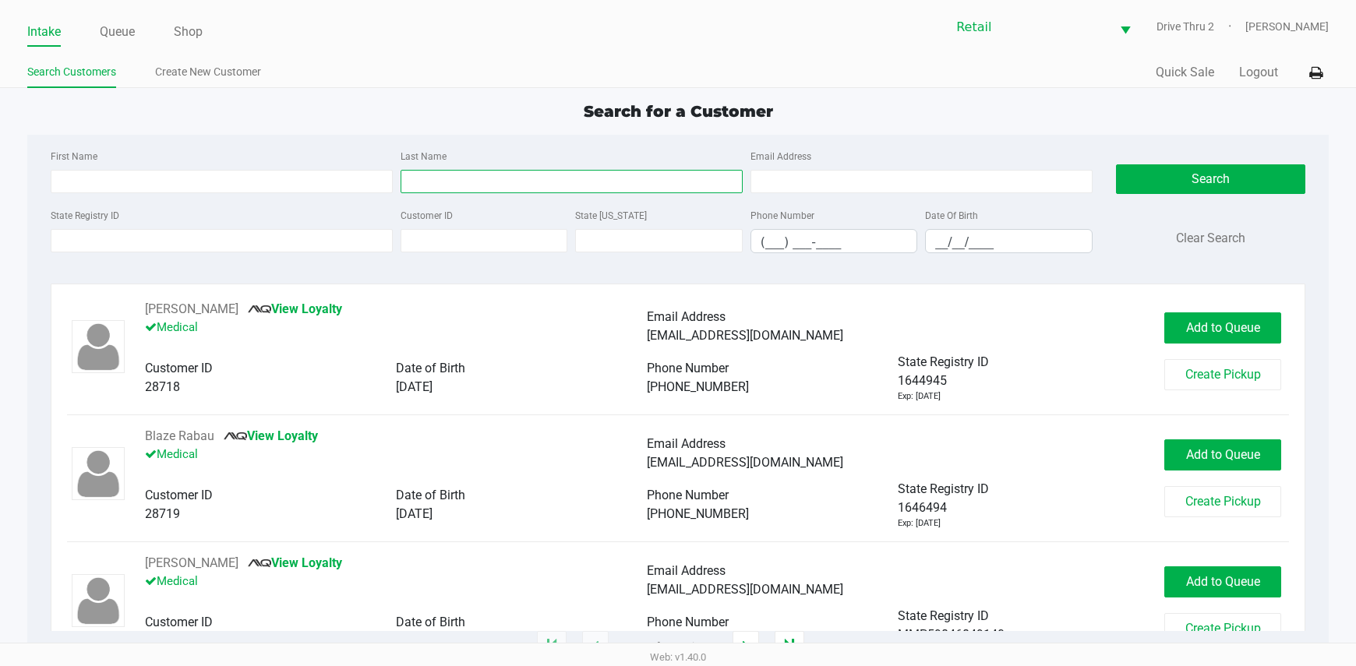
click at [499, 171] on input "Last Name" at bounding box center [572, 181] width 342 height 23
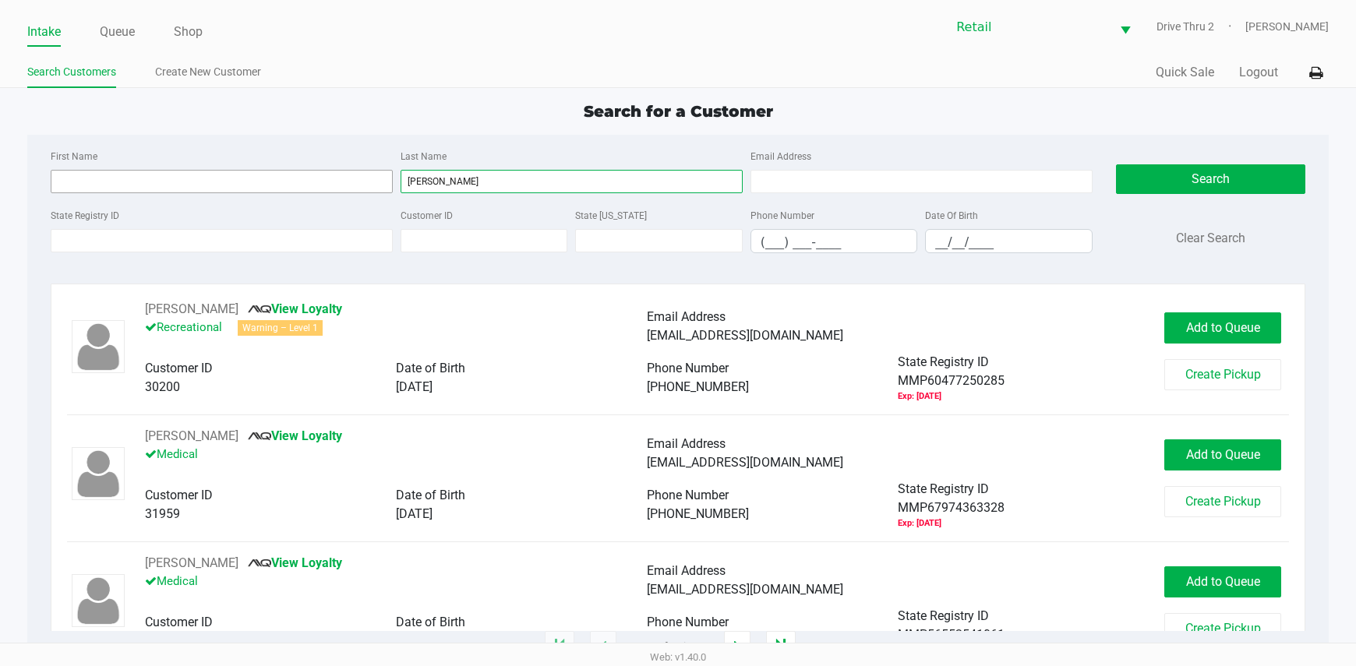
type input "[PERSON_NAME]"
click at [322, 180] on input "First Name" at bounding box center [222, 181] width 342 height 23
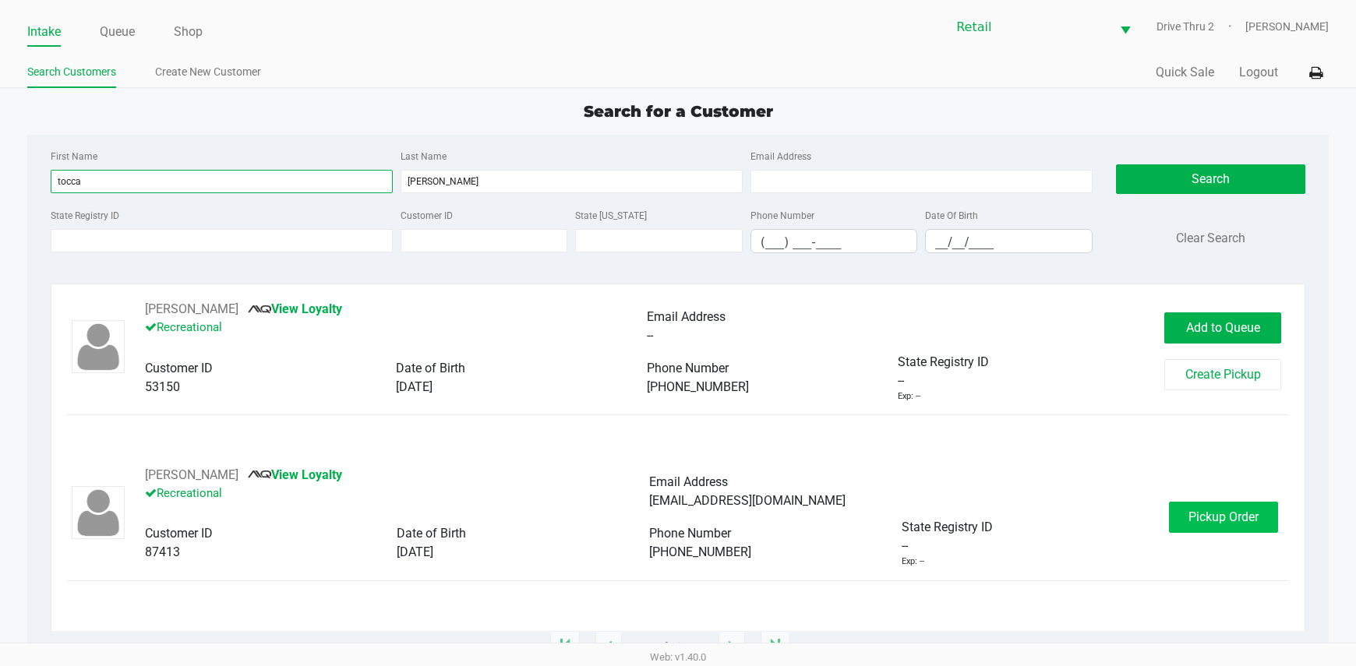
type input "tocca"
click at [1190, 514] on span "Pickup Order" at bounding box center [1223, 517] width 70 height 15
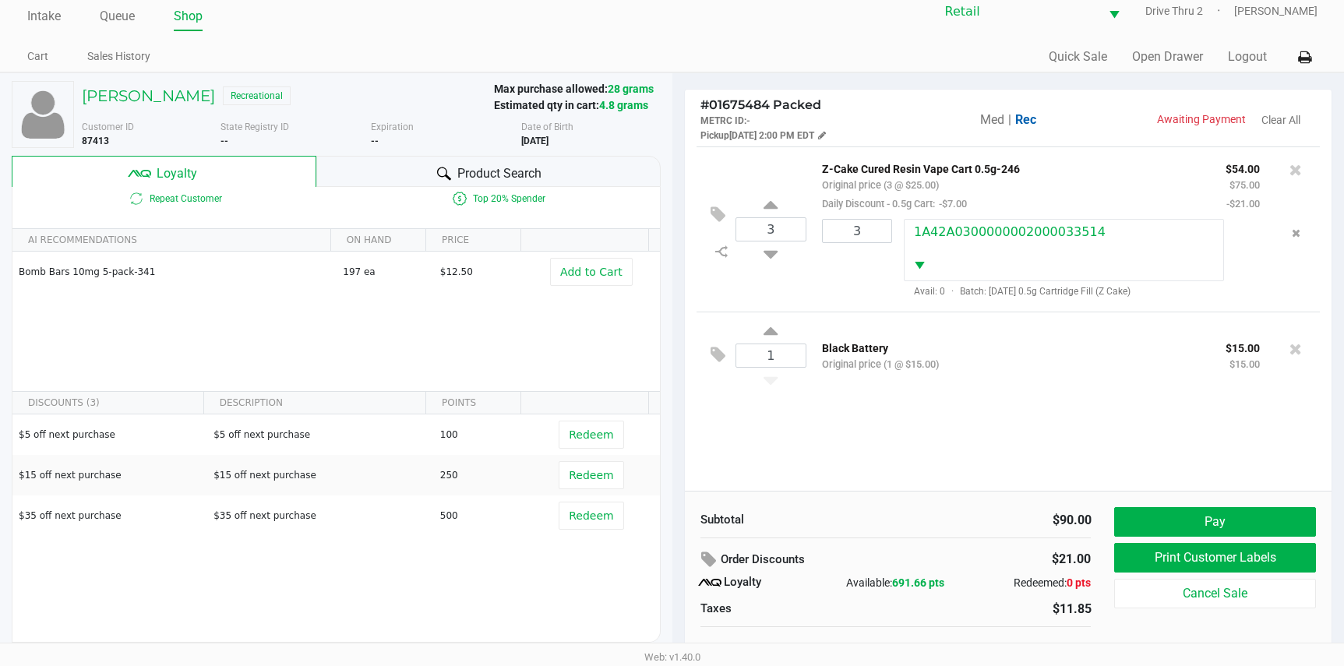
scroll to position [30, 0]
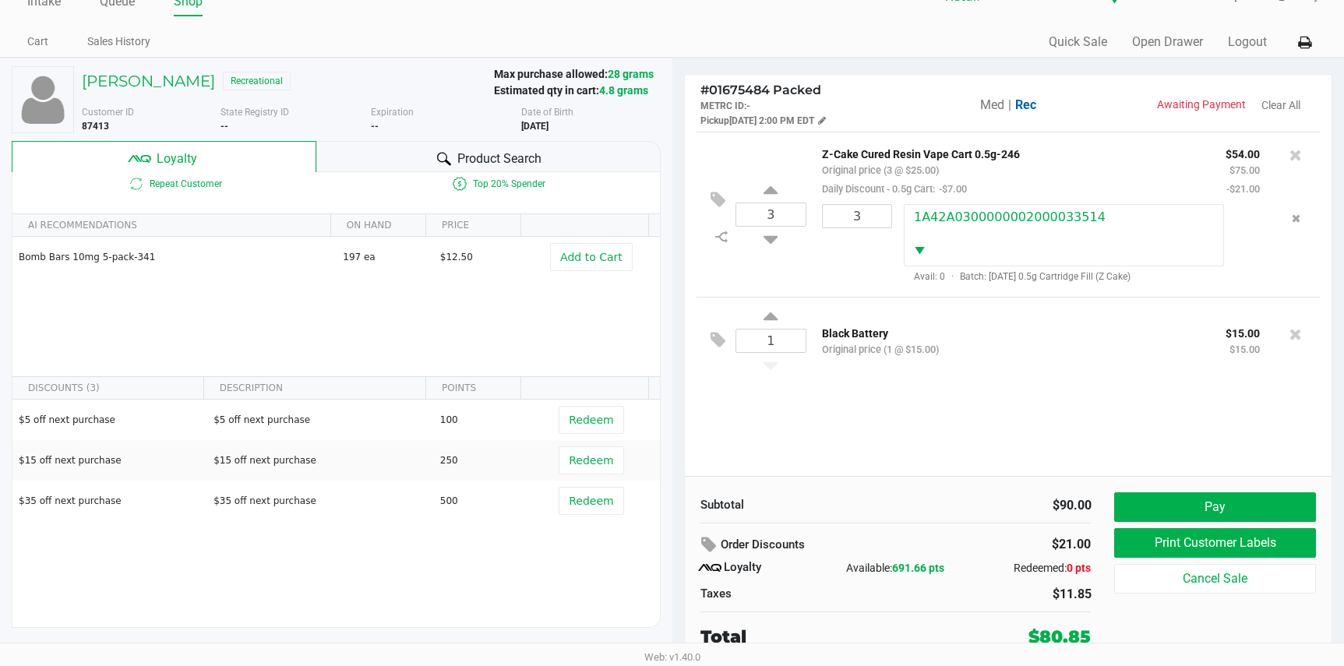
click at [1113, 514] on div "Subtotal $90.00 Order Discounts $21.00 Loyalty Available: 691.66 pts Redeemed: …" at bounding box center [902, 571] width 426 height 158
click at [1139, 503] on button "Pay" at bounding box center [1214, 507] width 201 height 30
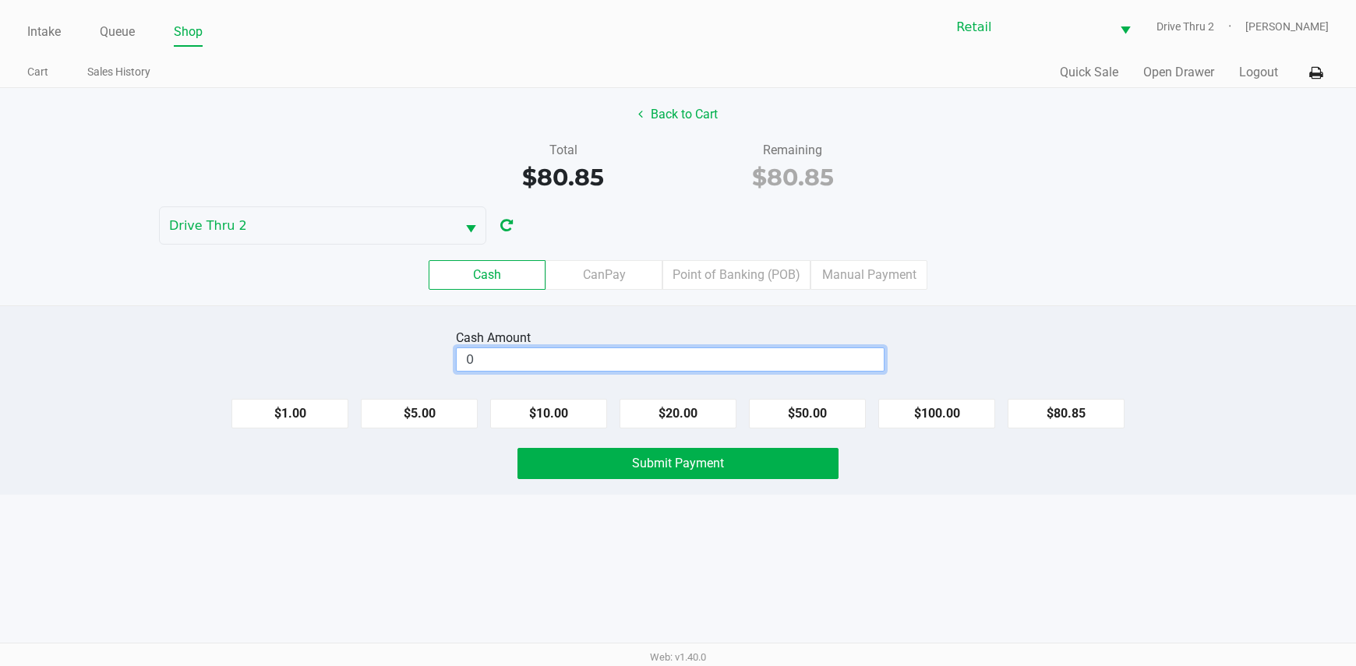
click at [813, 369] on input "0" at bounding box center [670, 359] width 427 height 23
type input "$100.85"
click at [736, 462] on button "Submit Payment" at bounding box center [678, 463] width 322 height 31
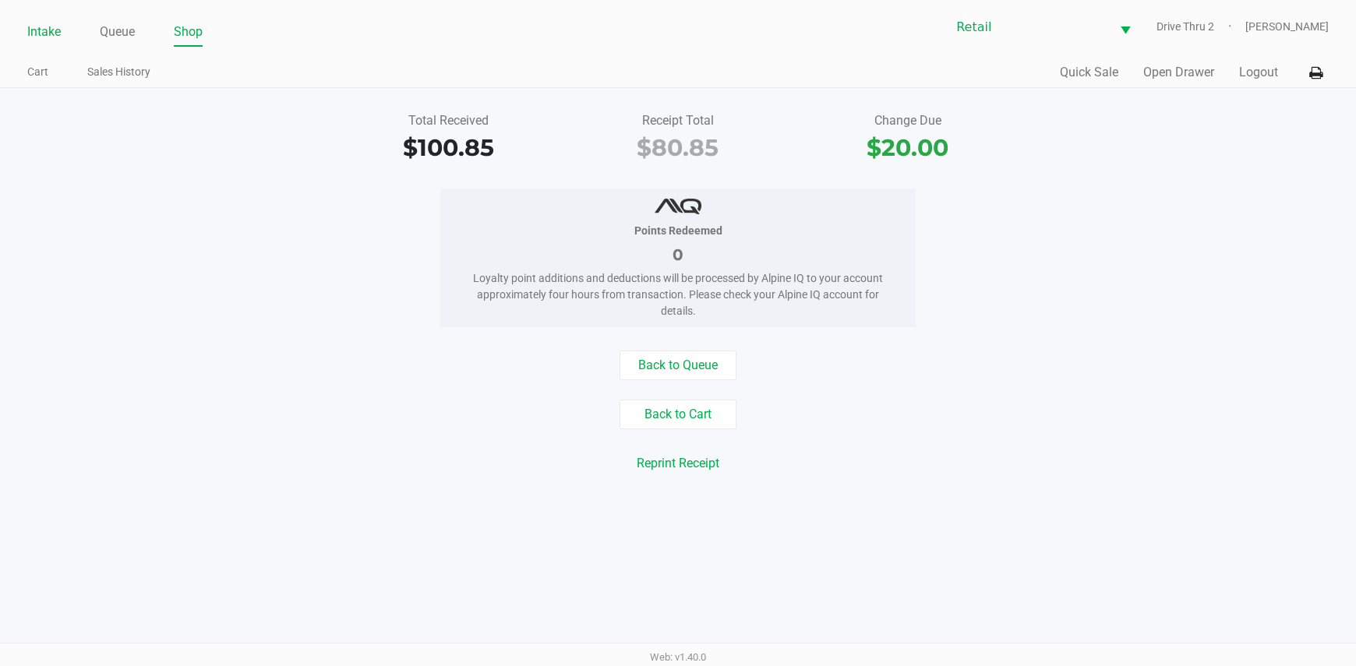
click at [55, 37] on link "Intake" at bounding box center [44, 32] width 34 height 22
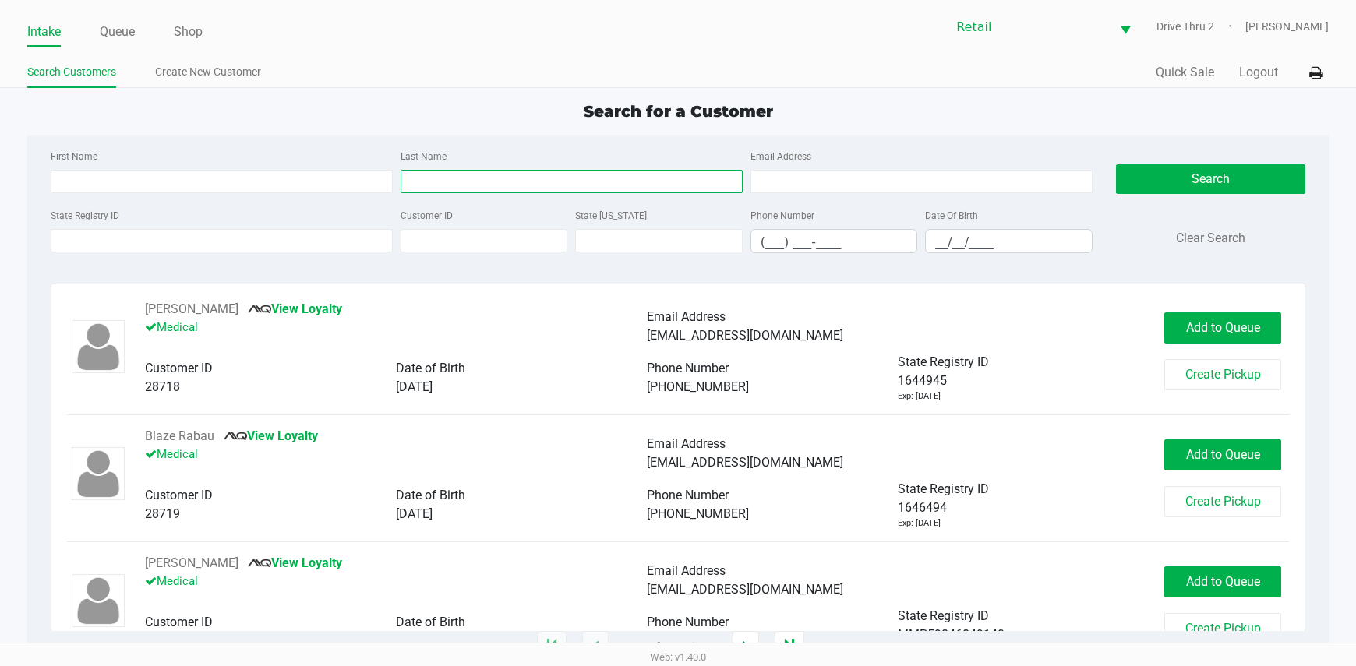
click at [626, 185] on input "Last Name" at bounding box center [572, 181] width 342 height 23
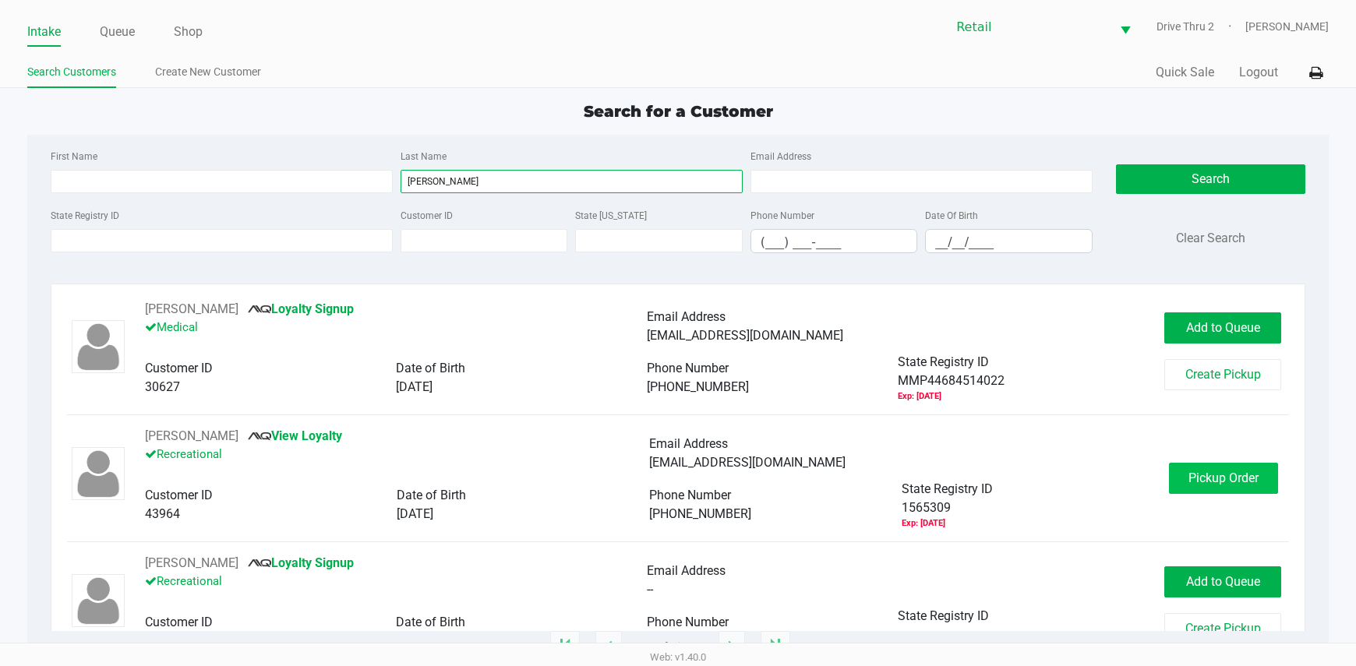
type input "[PERSON_NAME]"
click at [1232, 477] on span "Pickup Order" at bounding box center [1223, 478] width 70 height 15
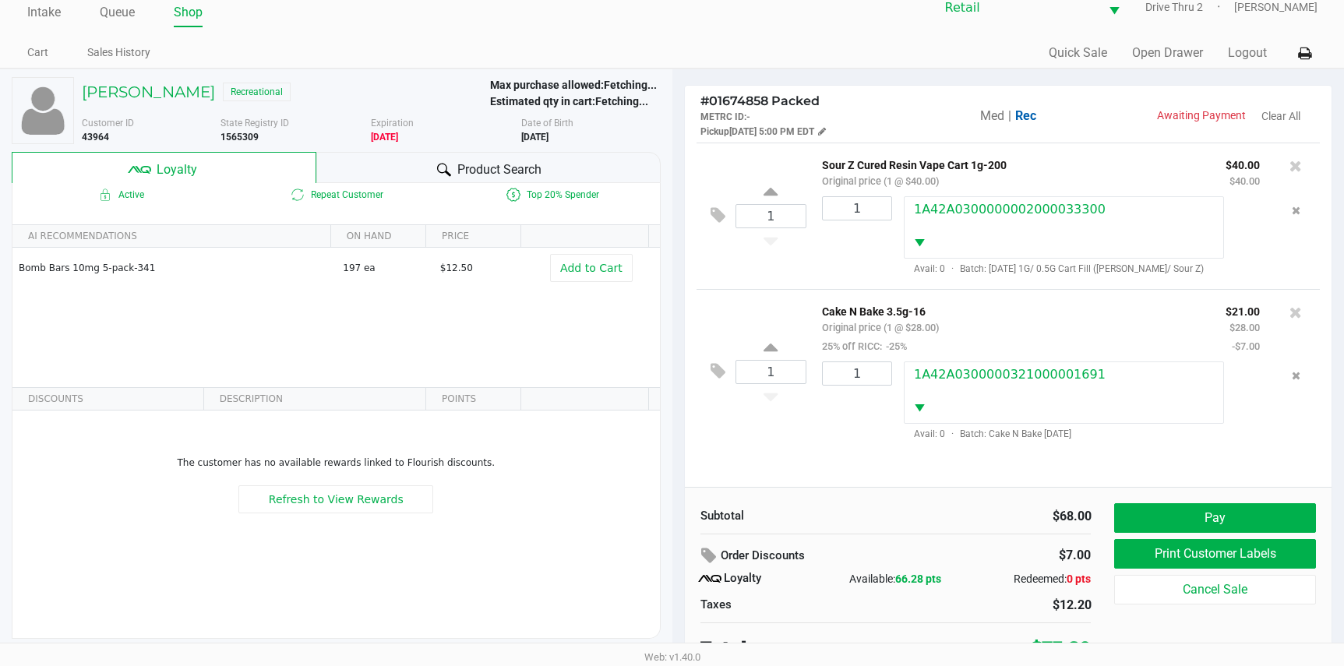
scroll to position [30, 0]
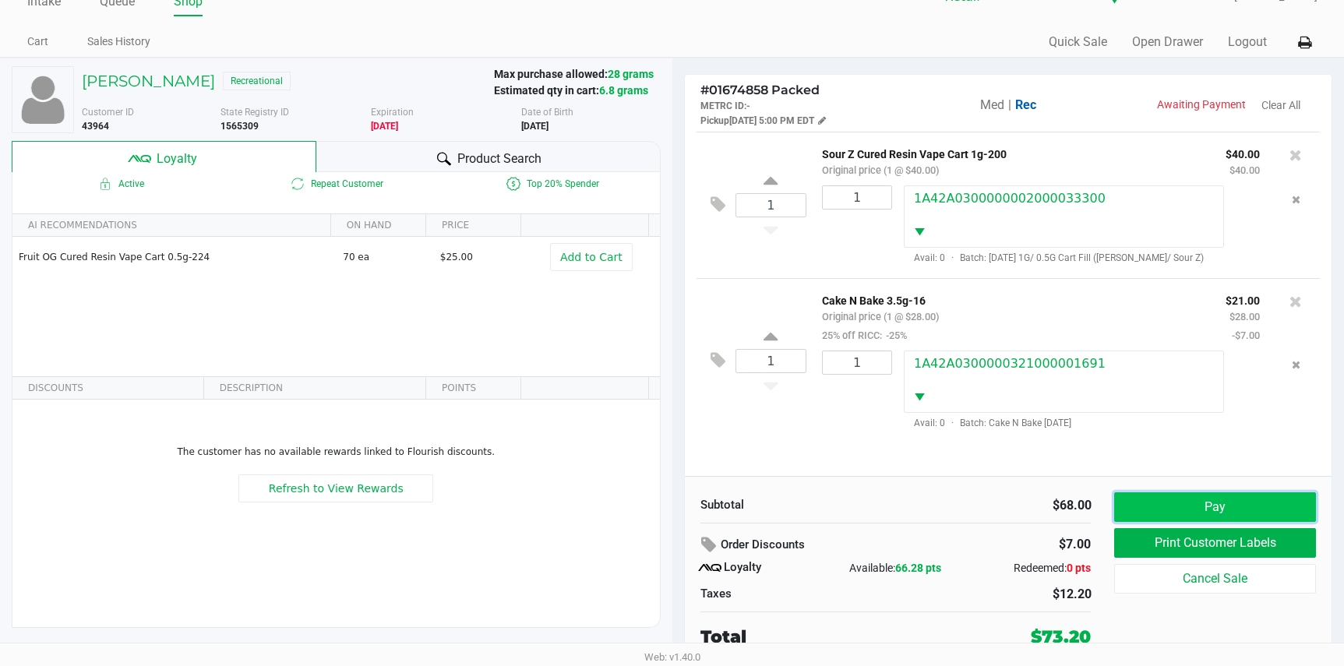
click at [1244, 506] on button "Pay" at bounding box center [1214, 507] width 201 height 30
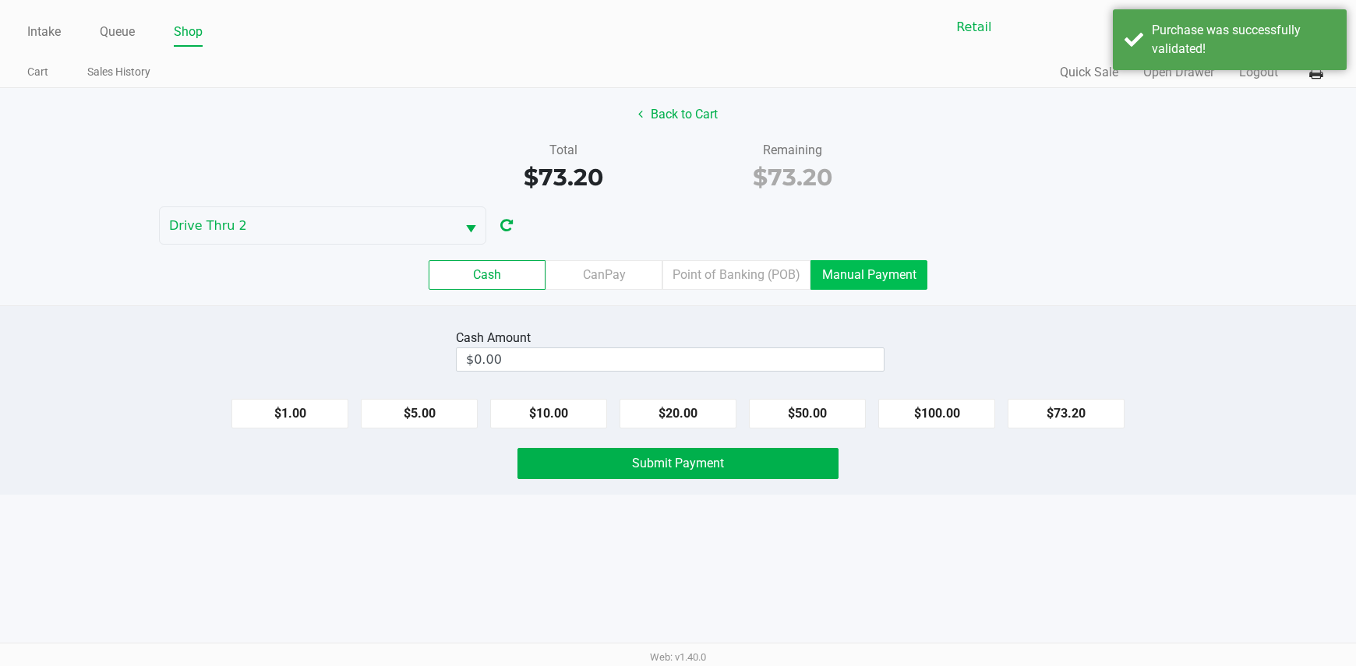
click at [875, 270] on label "Manual Payment" at bounding box center [868, 275] width 117 height 30
click at [0, 0] on 8 "Manual Payment" at bounding box center [0, 0] width 0 height 0
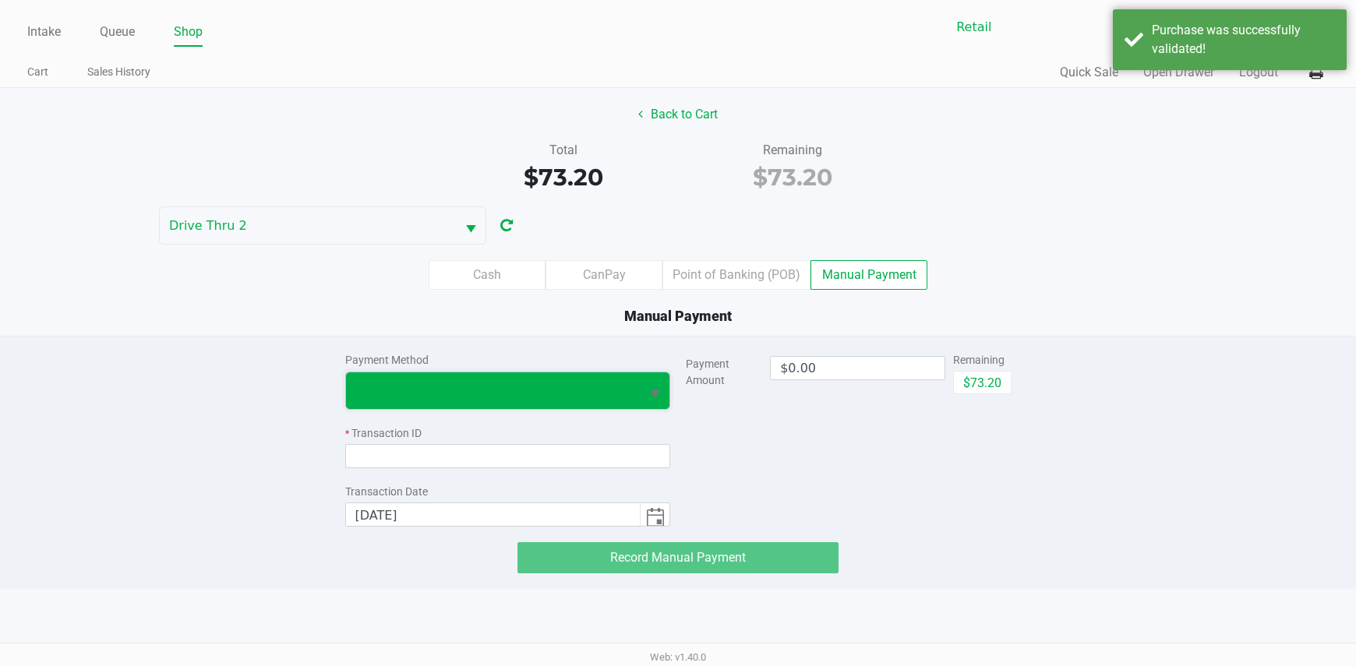
click at [535, 394] on span at bounding box center [493, 390] width 276 height 19
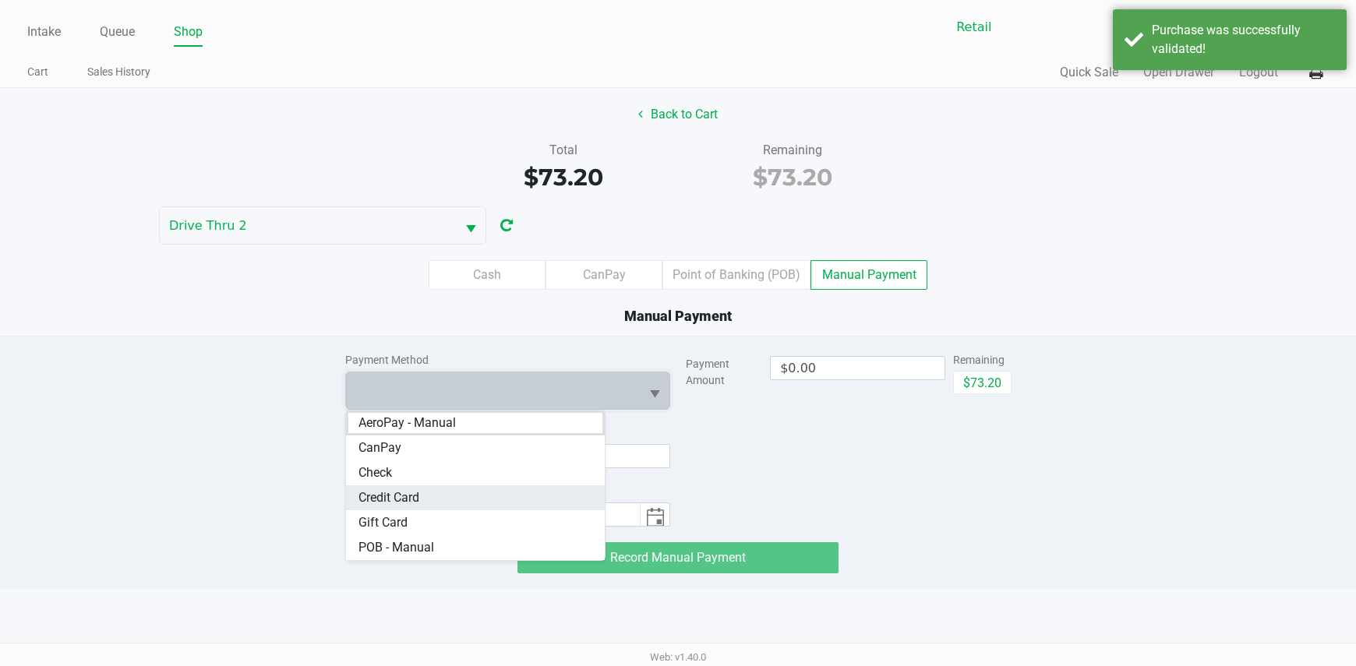
click at [433, 500] on Card "Credit Card" at bounding box center [475, 497] width 259 height 25
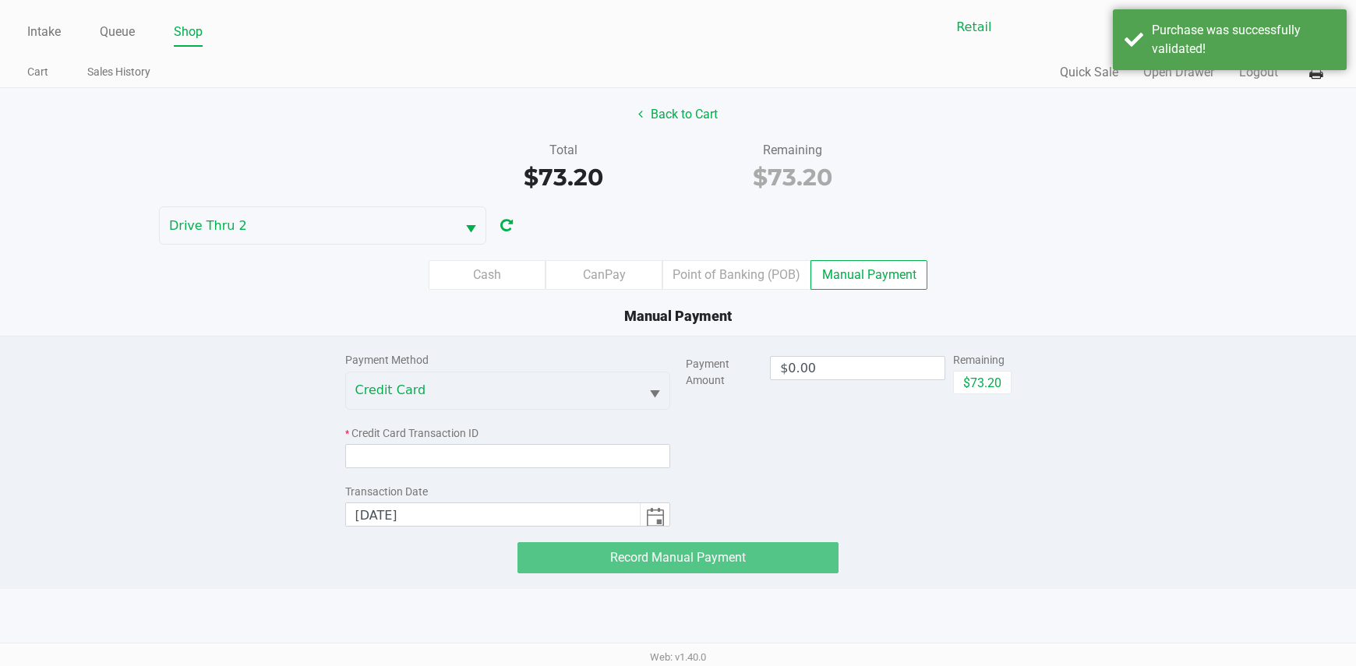
click at [1014, 383] on div "Payment Method Credit Card * Credit Card Transaction ID Transaction Date [DATE]…" at bounding box center [679, 455] width 690 height 237
click at [1000, 384] on button "$73.20" at bounding box center [982, 382] width 58 height 23
type input "$73.20"
click at [612, 447] on input at bounding box center [508, 456] width 326 height 24
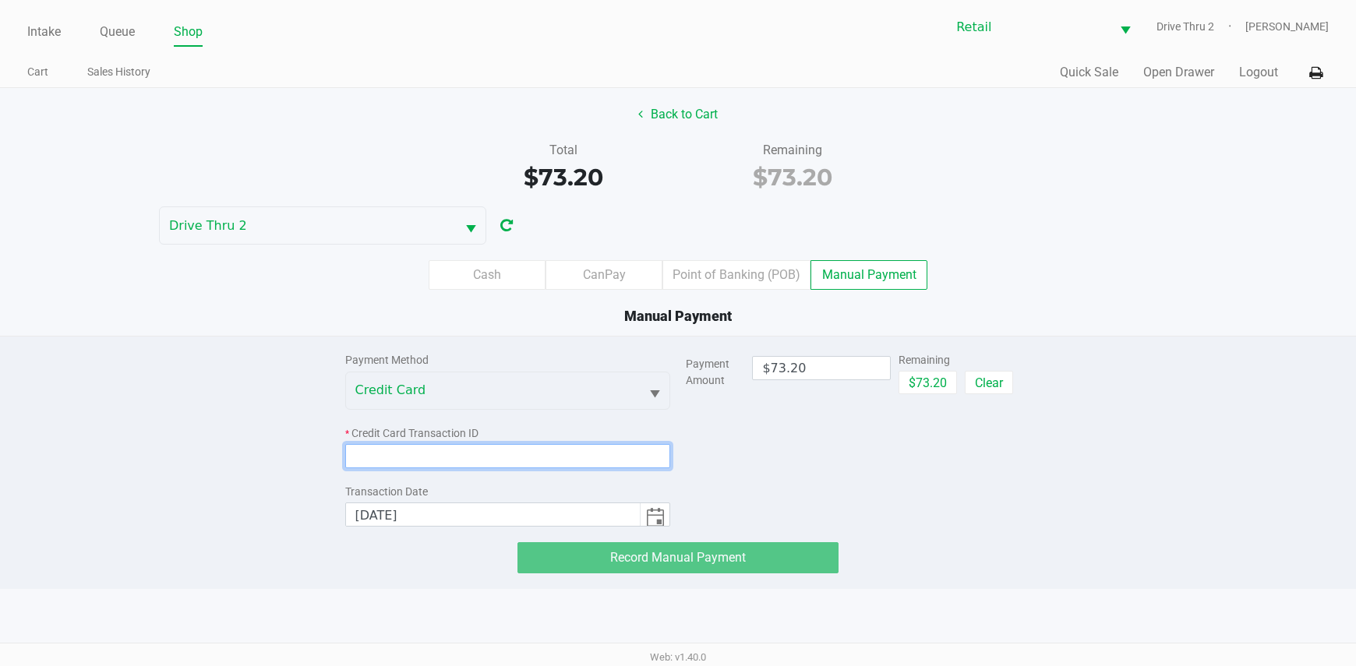
click at [379, 457] on input at bounding box center [508, 456] width 326 height 24
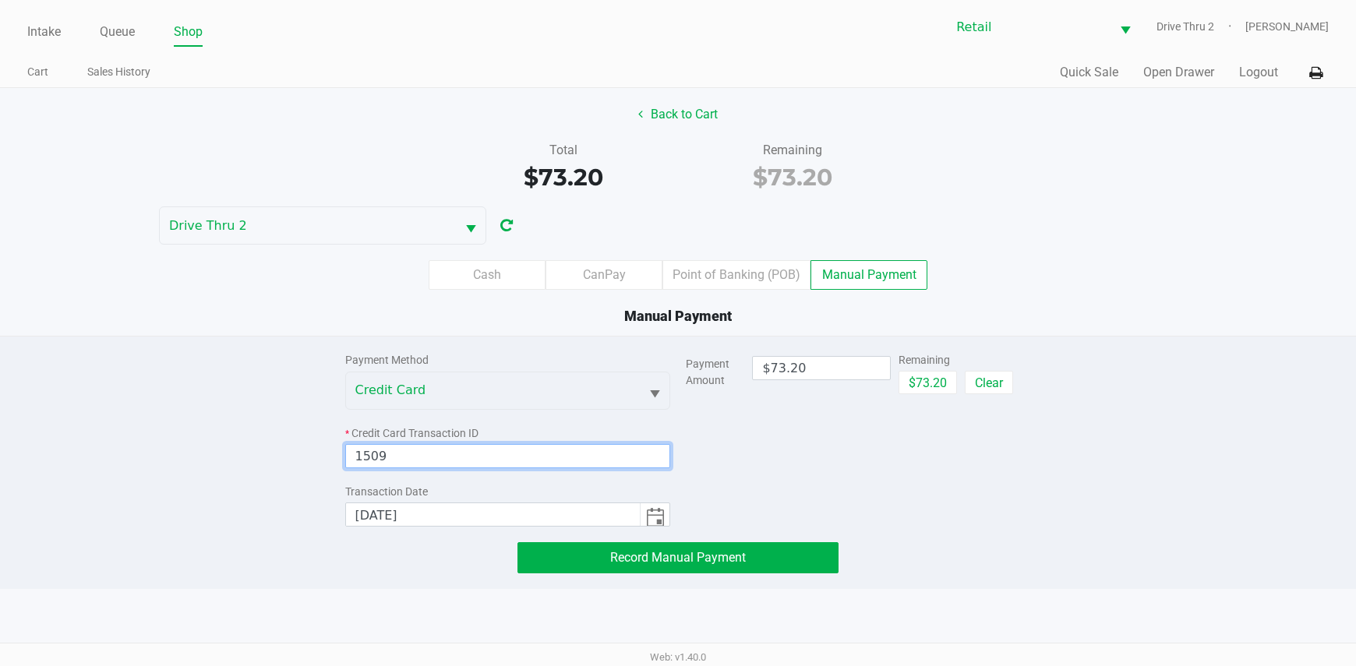
type input "1509"
click at [541, 534] on div "Payment Method Credit Card * Credit Card Transaction ID 1509 Transaction Date […" at bounding box center [679, 455] width 690 height 237
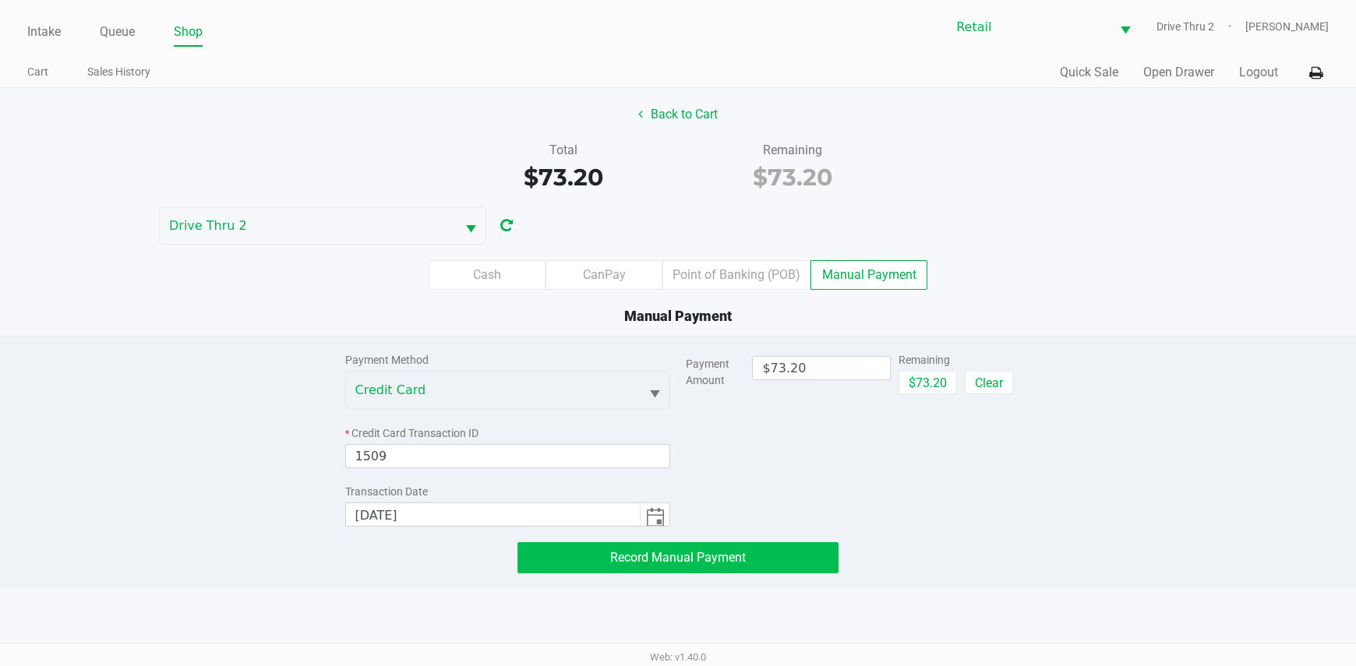
drag, startPoint x: 544, startPoint y: 540, endPoint x: 545, endPoint y: 551, distance: 10.9
click at [545, 542] on div "Payment Method Credit Card * Credit Card Transaction ID 1509 Transaction Date […" at bounding box center [679, 455] width 690 height 237
click at [543, 554] on button "Record Manual Payment" at bounding box center [678, 557] width 322 height 31
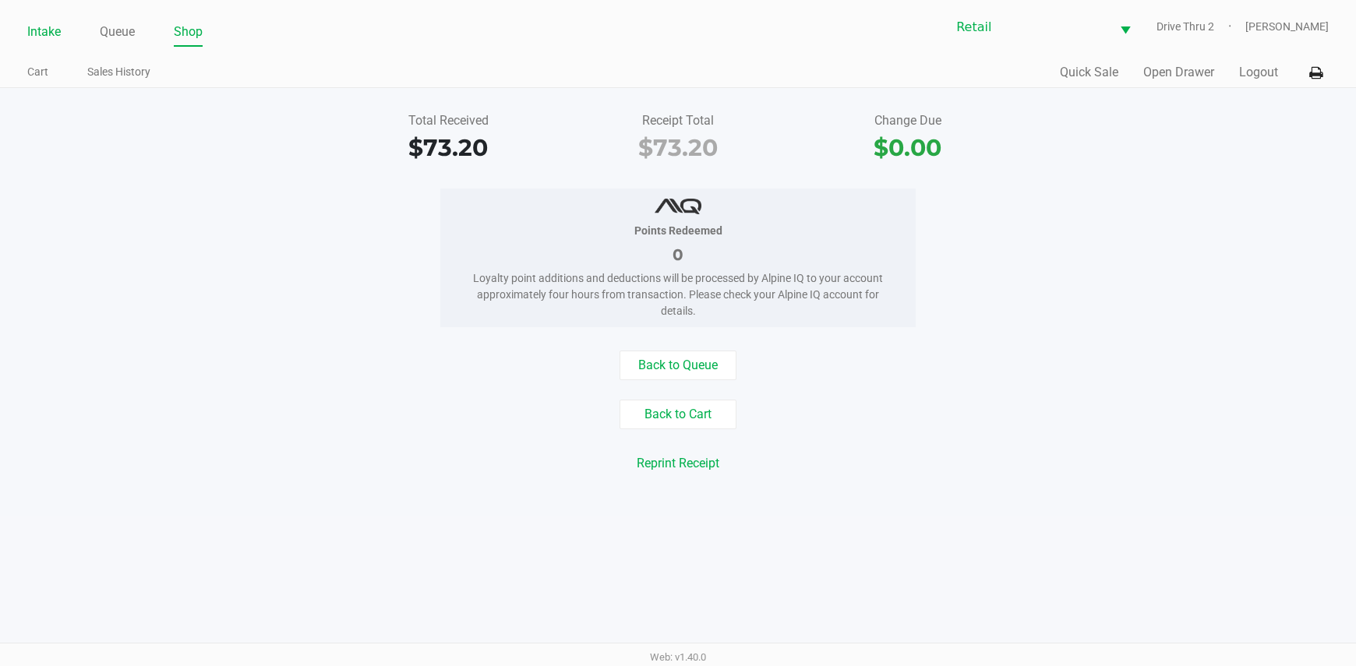
click at [37, 30] on link "Intake" at bounding box center [44, 32] width 34 height 22
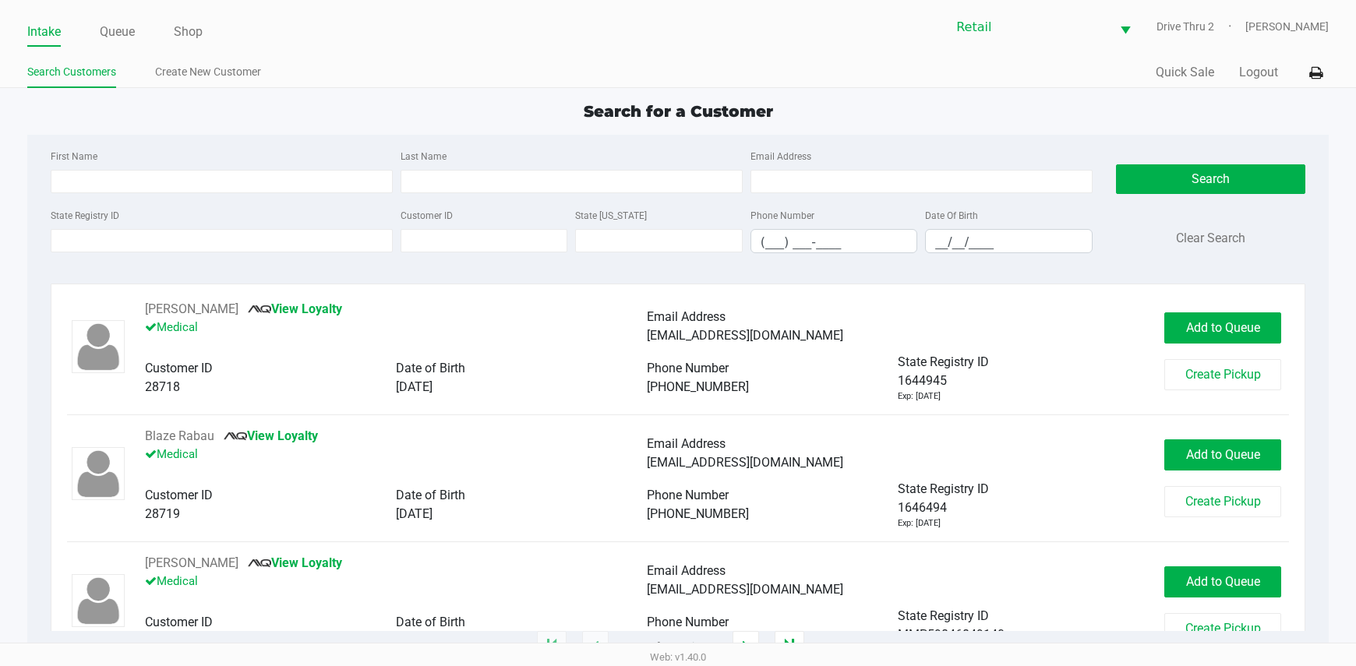
click at [515, 147] on div "Last Name" at bounding box center [572, 169] width 350 height 47
click at [510, 182] on input "Last Name" at bounding box center [572, 181] width 342 height 23
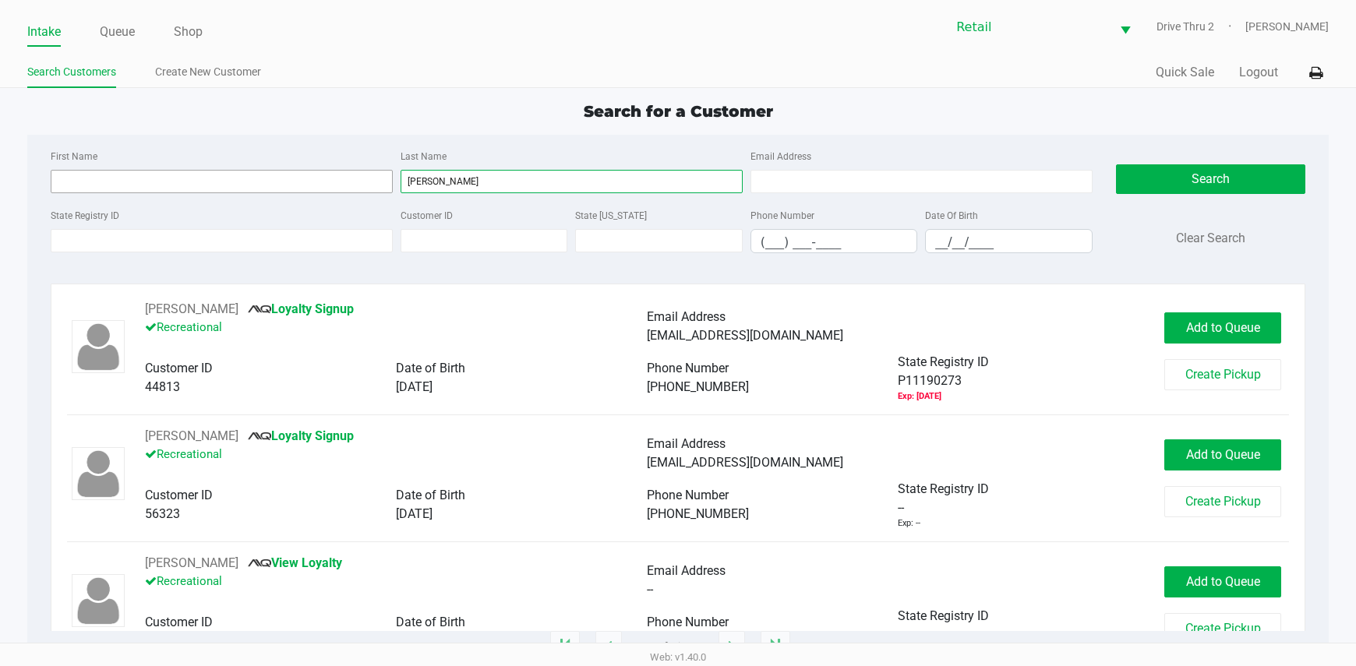
type input "[PERSON_NAME]"
click at [288, 178] on input "First Name" at bounding box center [222, 181] width 342 height 23
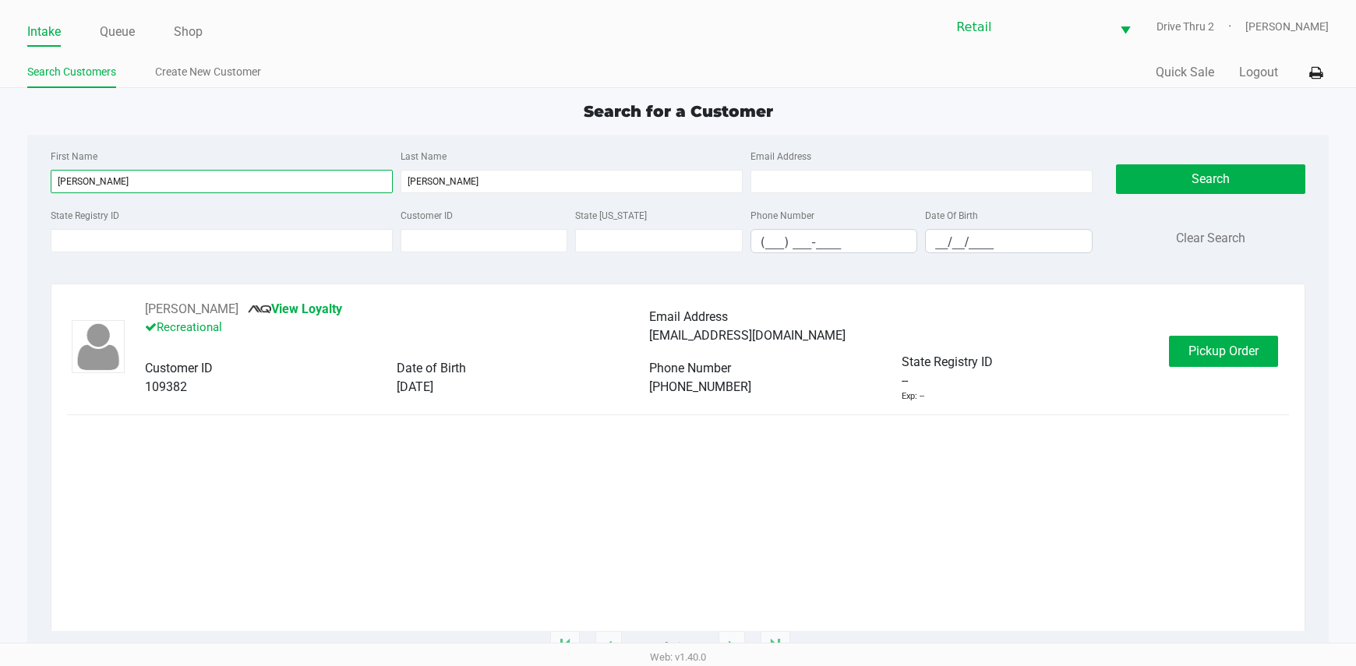
type input "[PERSON_NAME]"
click at [1255, 380] on div "[PERSON_NAME] View Loyalty Recreational Email Address [EMAIL_ADDRESS][DOMAIN_NA…" at bounding box center [678, 351] width 1222 height 103
click at [1240, 349] on span "Pickup Order" at bounding box center [1223, 351] width 70 height 15
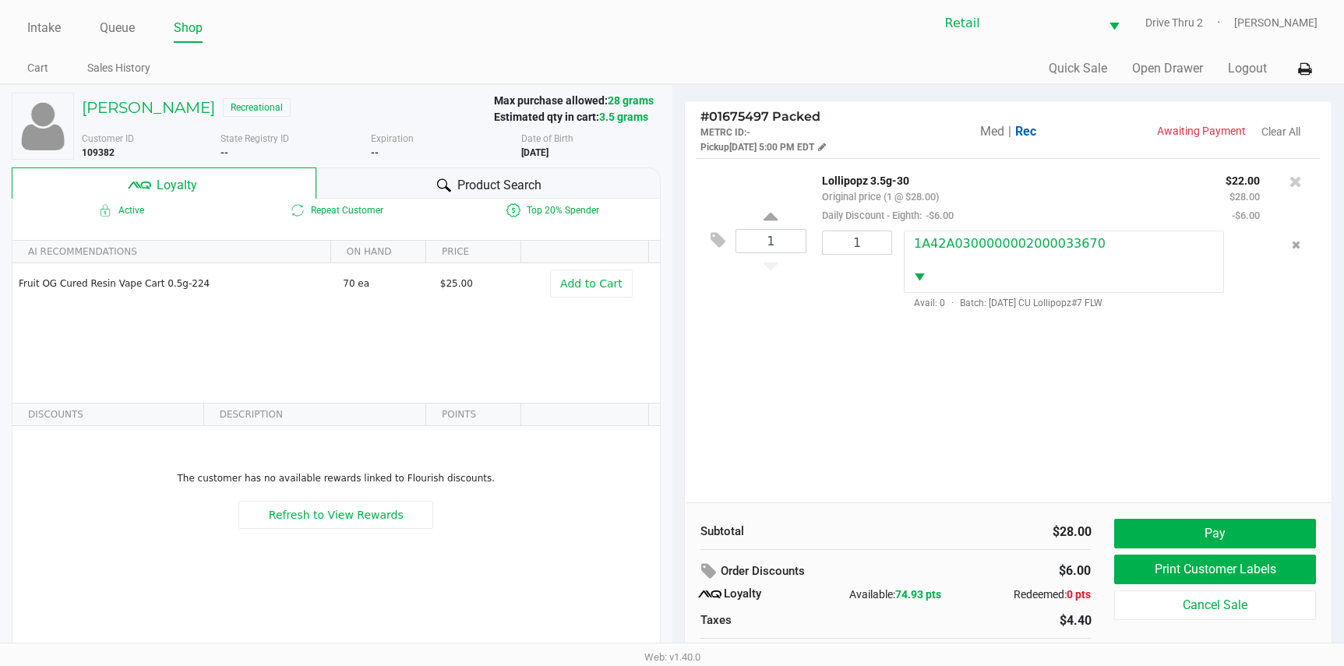
scroll to position [30, 0]
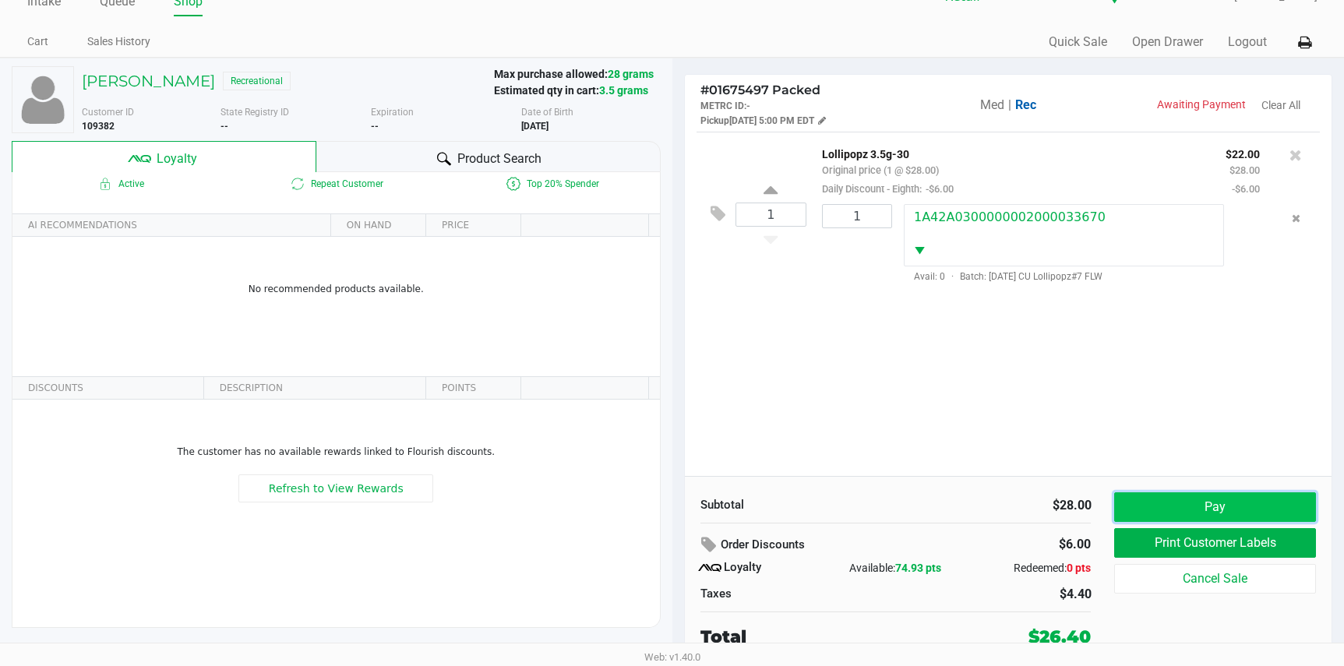
click at [1156, 515] on button "Pay" at bounding box center [1214, 507] width 201 height 30
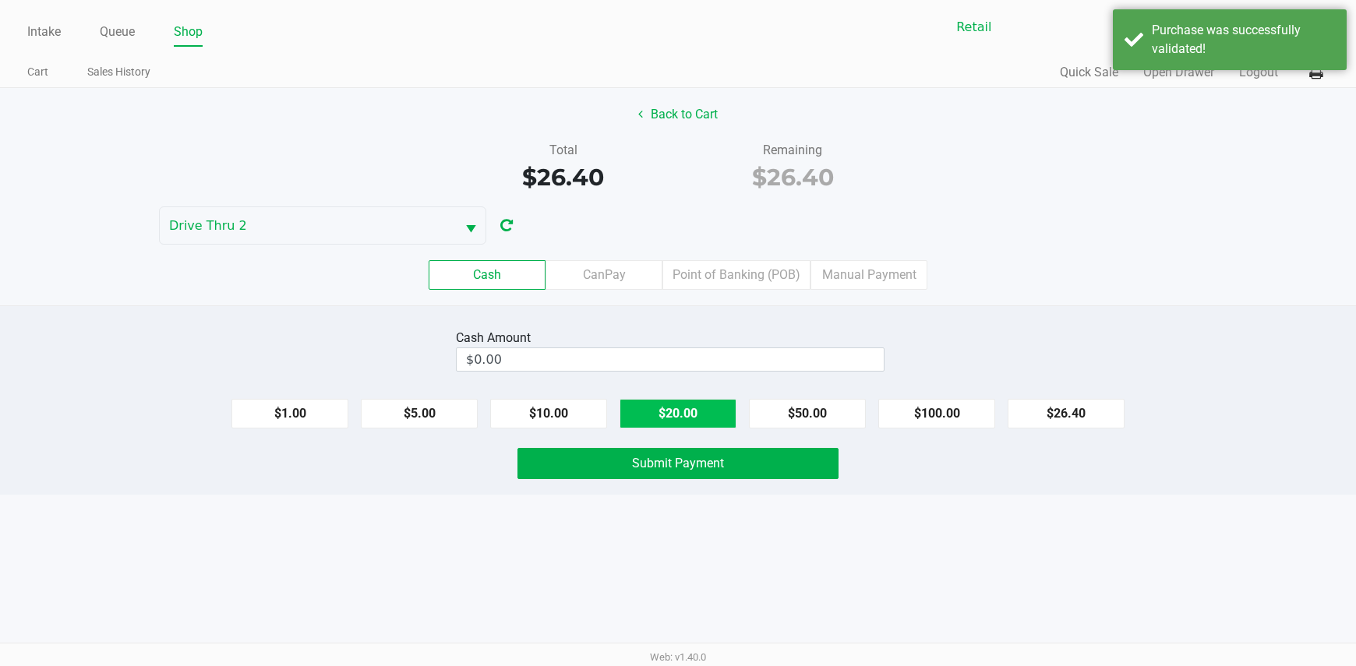
click at [666, 409] on button "$20.00" at bounding box center [677, 414] width 117 height 30
type input "$40.00"
click at [644, 470] on span "Submit Payment" at bounding box center [678, 463] width 92 height 15
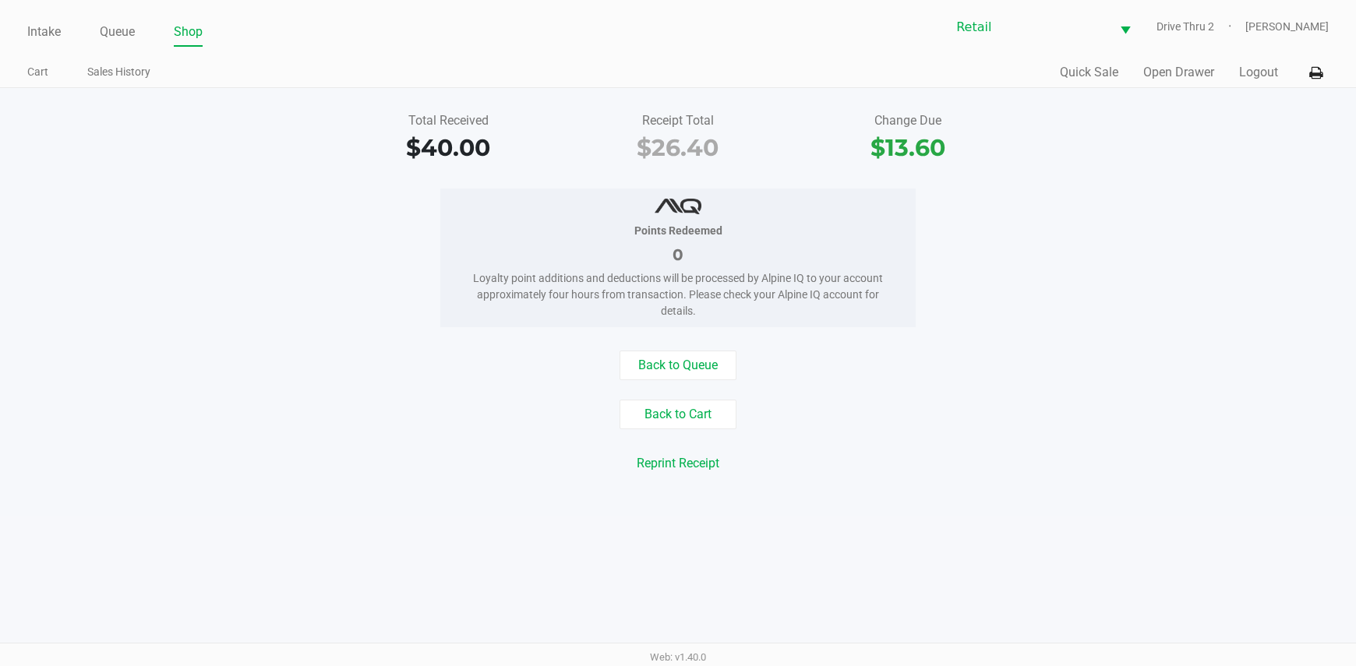
click at [69, 30] on ul "Intake Queue Shop" at bounding box center [352, 32] width 651 height 26
click at [55, 32] on link "Intake" at bounding box center [44, 32] width 34 height 22
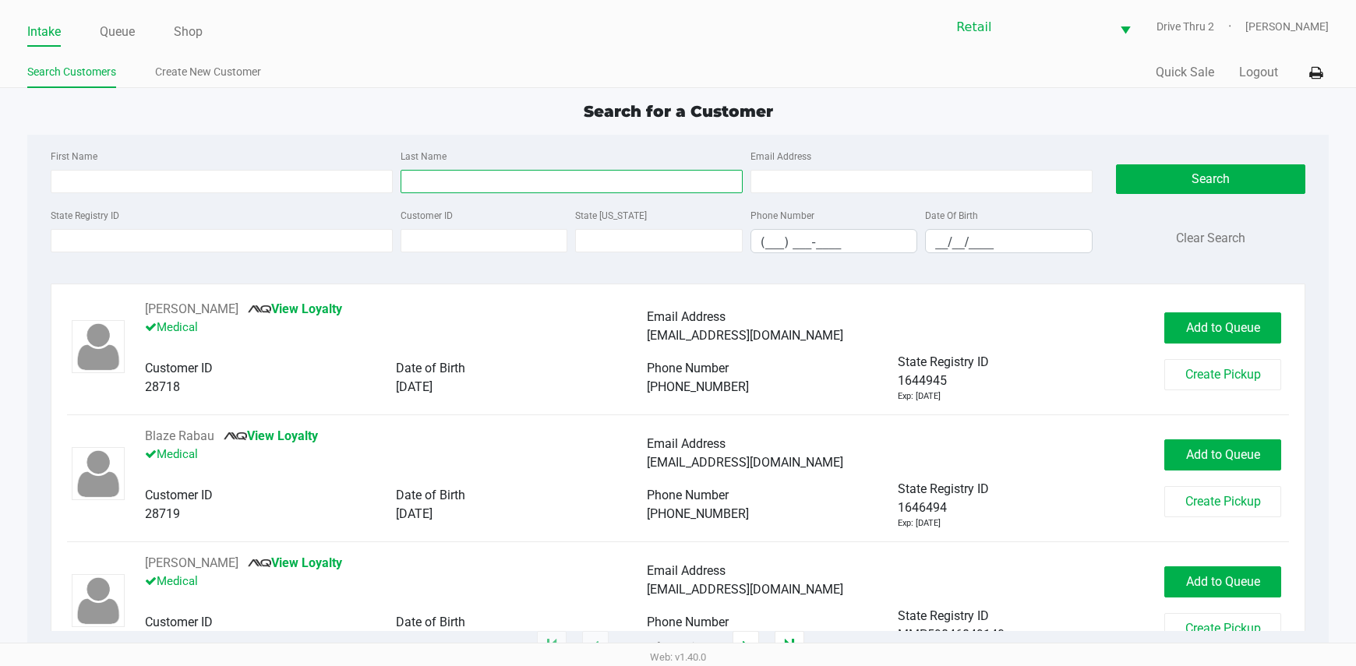
click at [440, 179] on input "Last Name" at bounding box center [572, 181] width 342 height 23
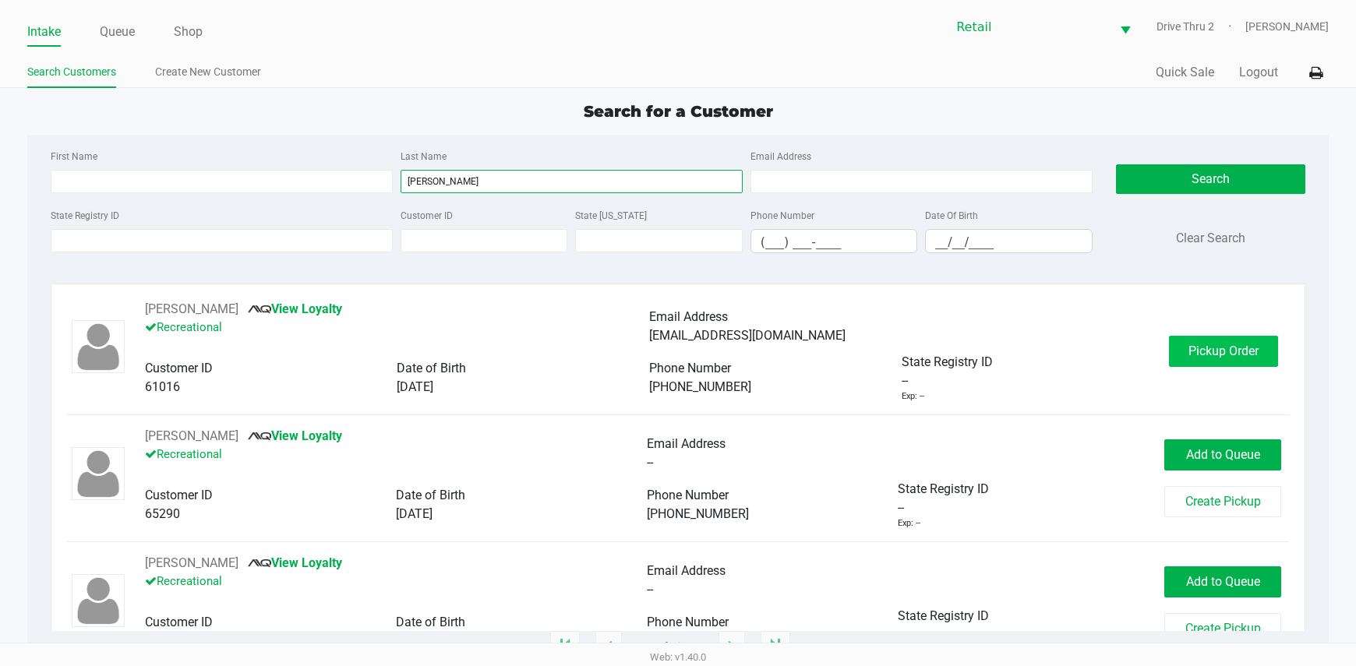
type input "[PERSON_NAME]"
click at [1169, 349] on button "Pickup Order" at bounding box center [1223, 351] width 109 height 31
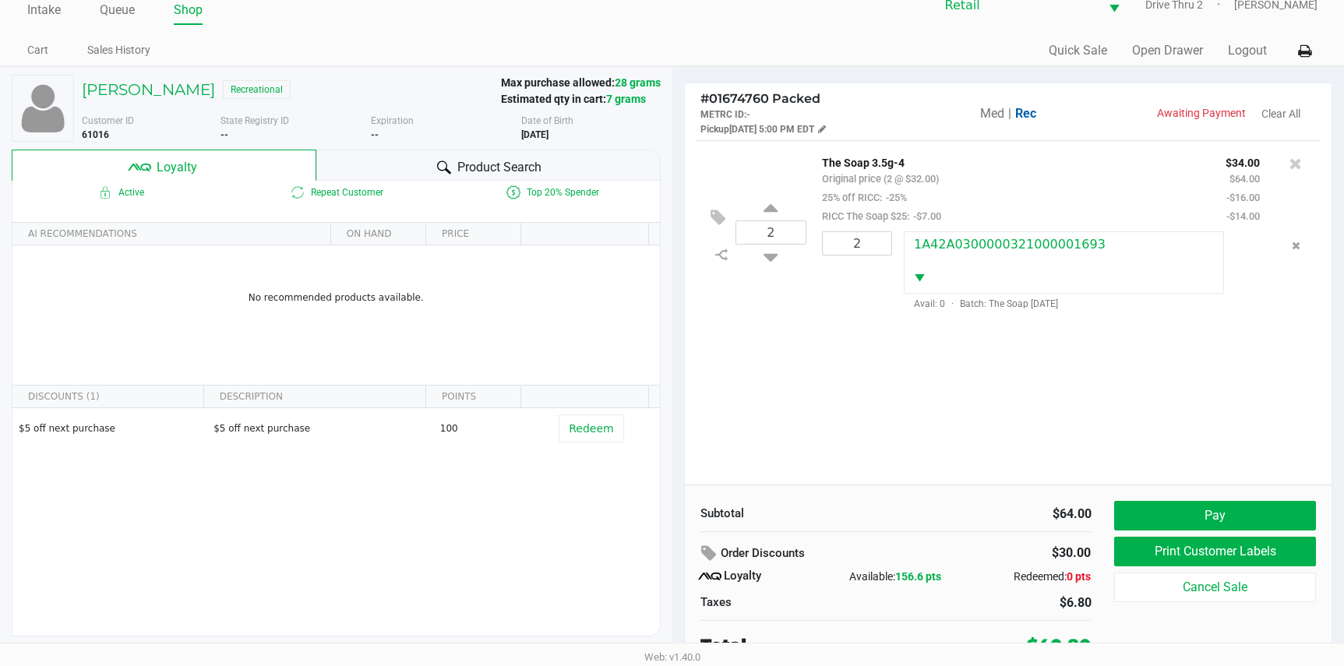
scroll to position [30, 0]
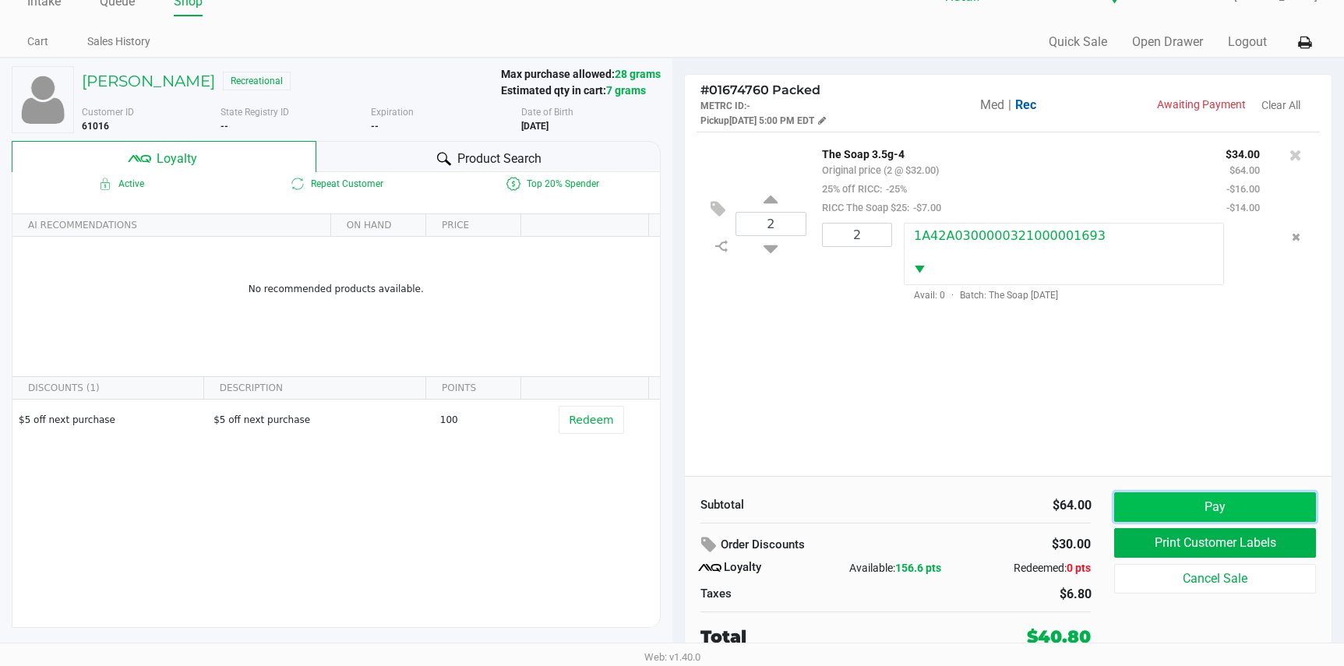
click at [1156, 507] on button "Pay" at bounding box center [1214, 507] width 201 height 30
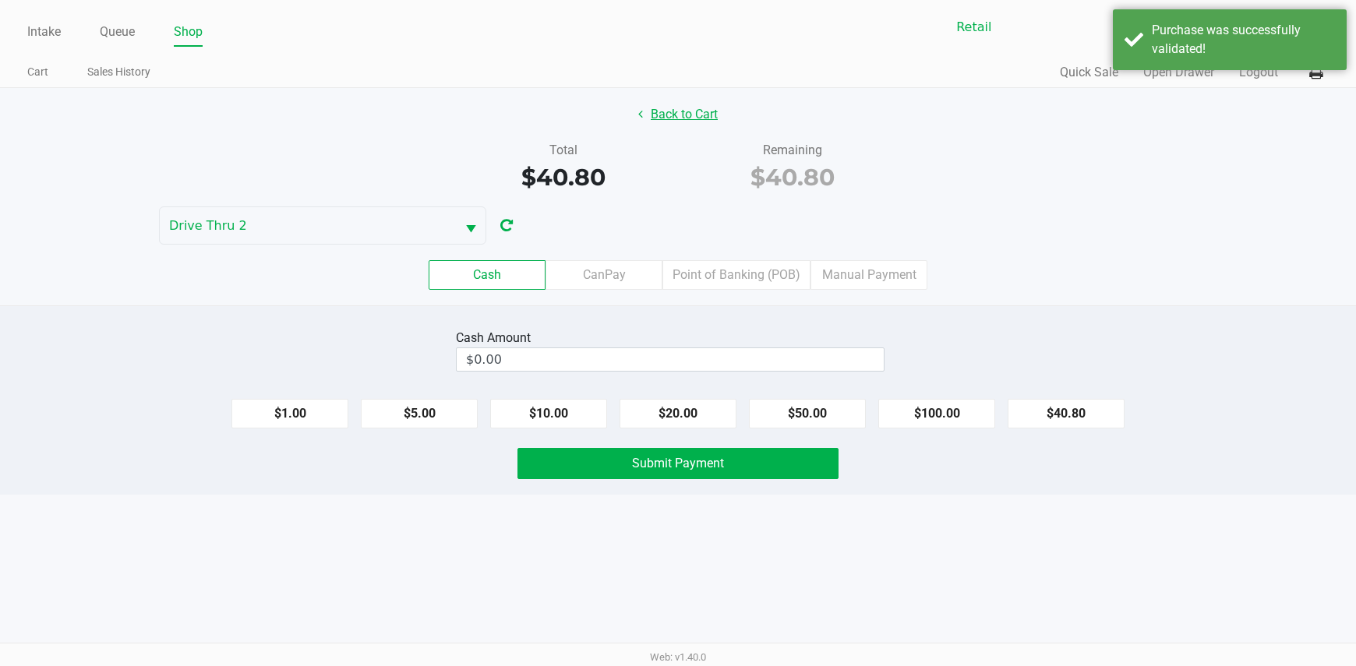
click at [678, 112] on button "Back to Cart" at bounding box center [678, 115] width 100 height 30
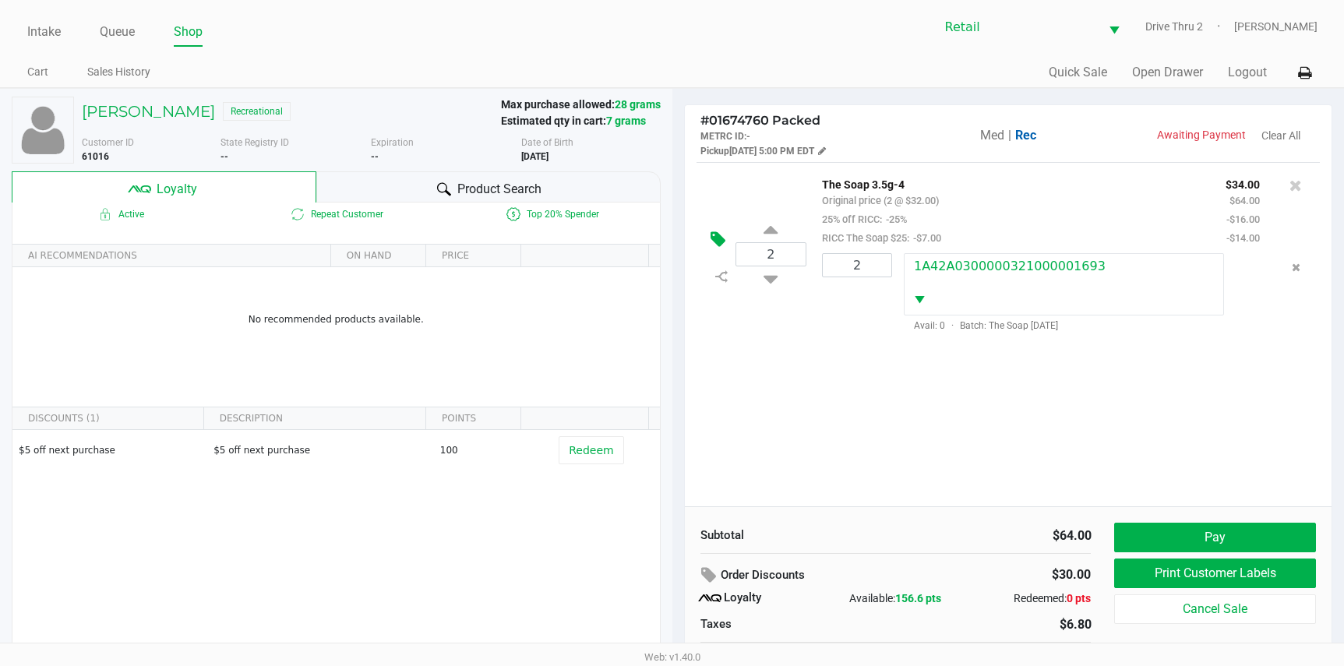
click at [714, 242] on icon at bounding box center [718, 240] width 15 height 18
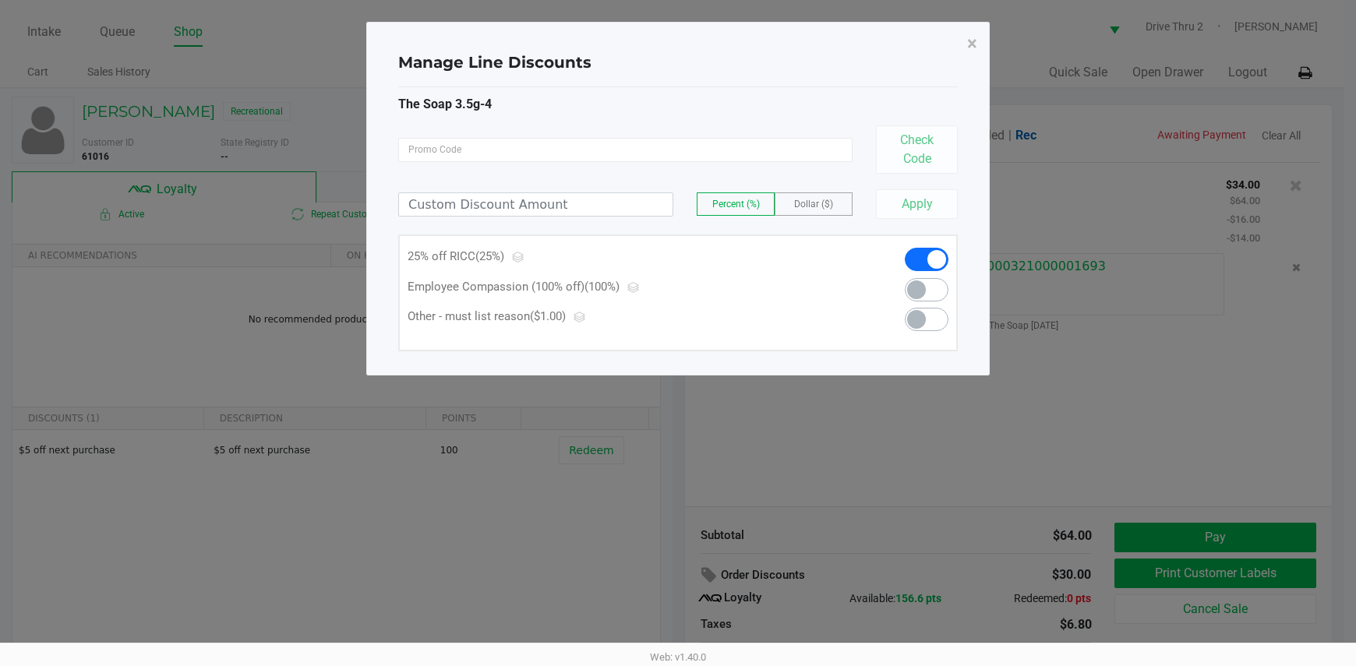
click at [933, 257] on span at bounding box center [936, 259] width 19 height 19
click at [917, 272] on div at bounding box center [913, 263] width 94 height 30
click at [926, 262] on span at bounding box center [927, 259] width 44 height 23
click at [965, 46] on button "×" at bounding box center [972, 44] width 35 height 44
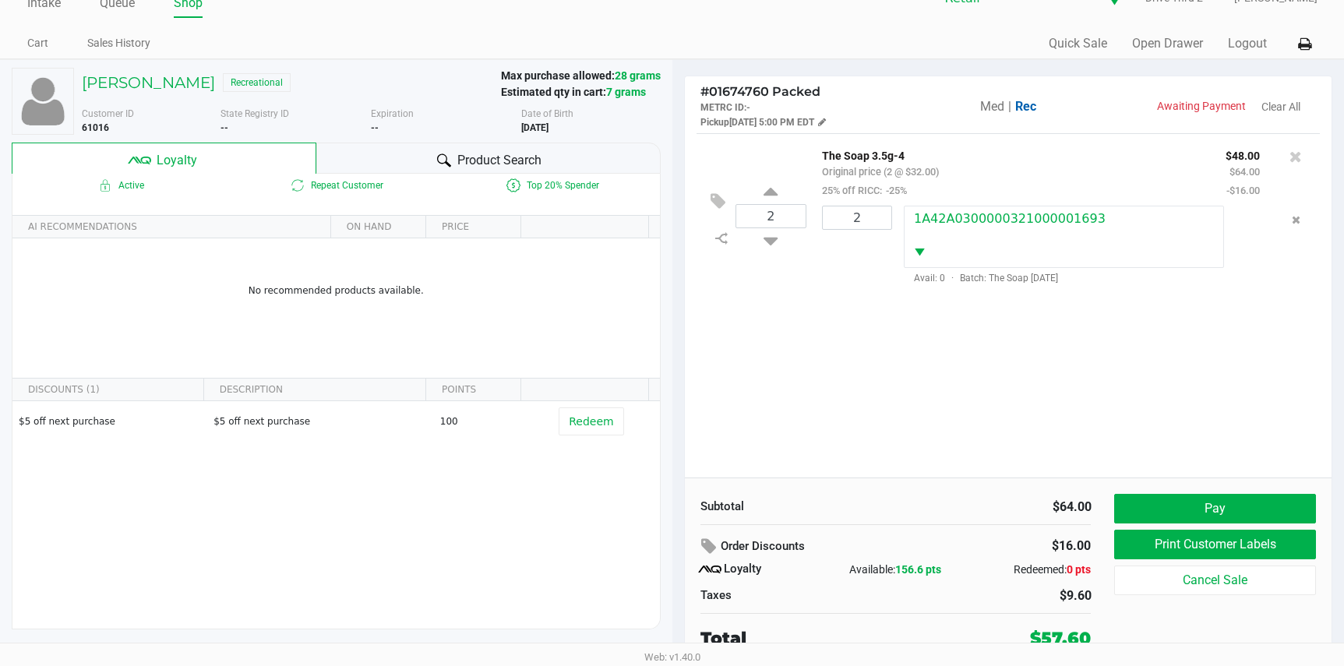
scroll to position [30, 0]
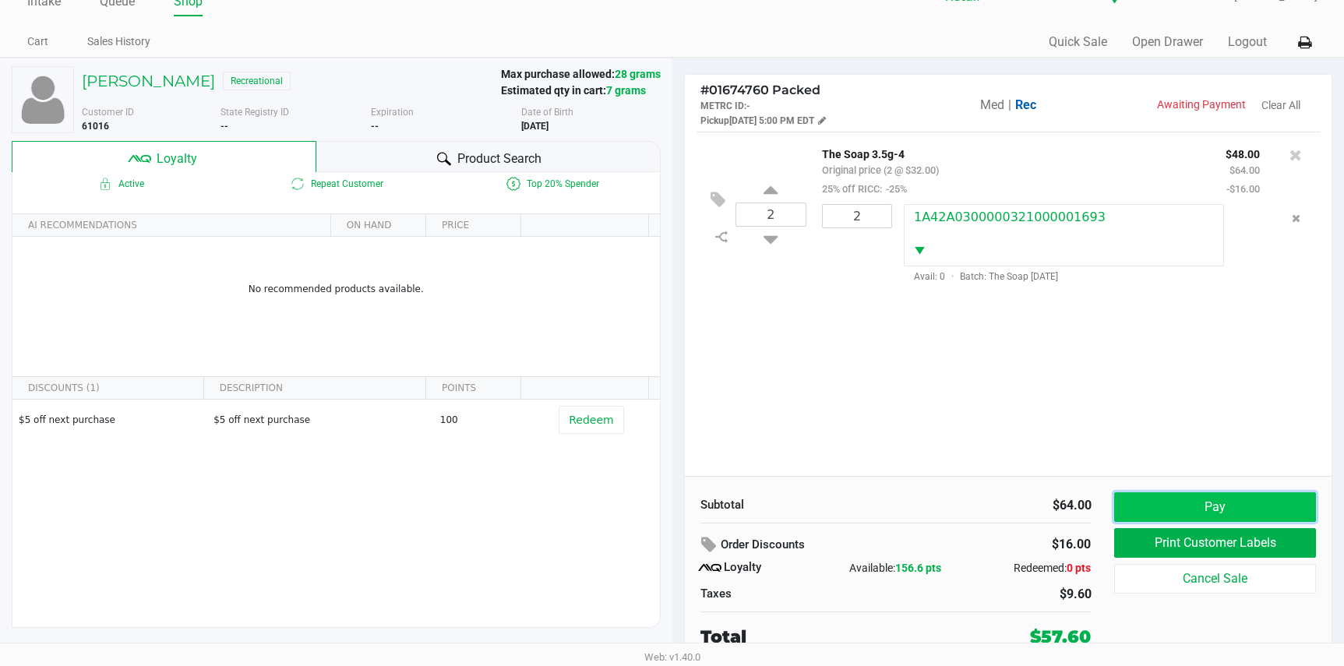
click at [1173, 500] on button "Pay" at bounding box center [1214, 507] width 201 height 30
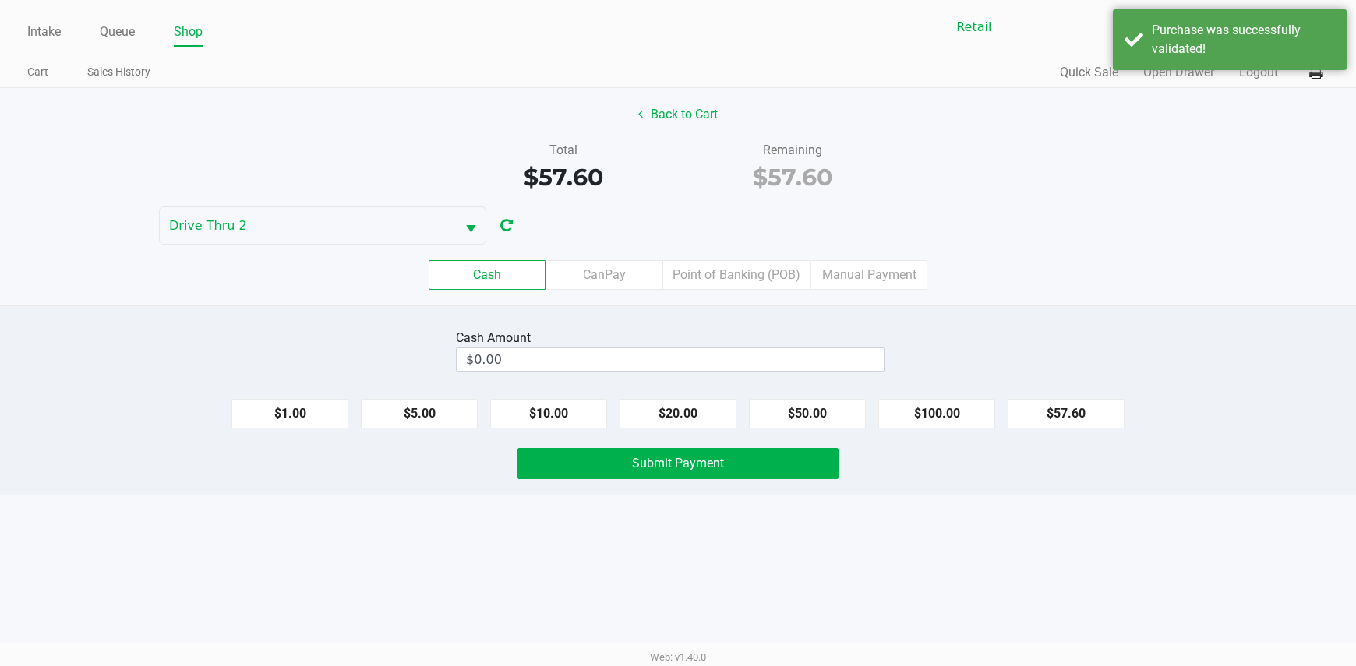
click at [956, 354] on div "Cash Amount $0.00" at bounding box center [677, 350] width 1379 height 49
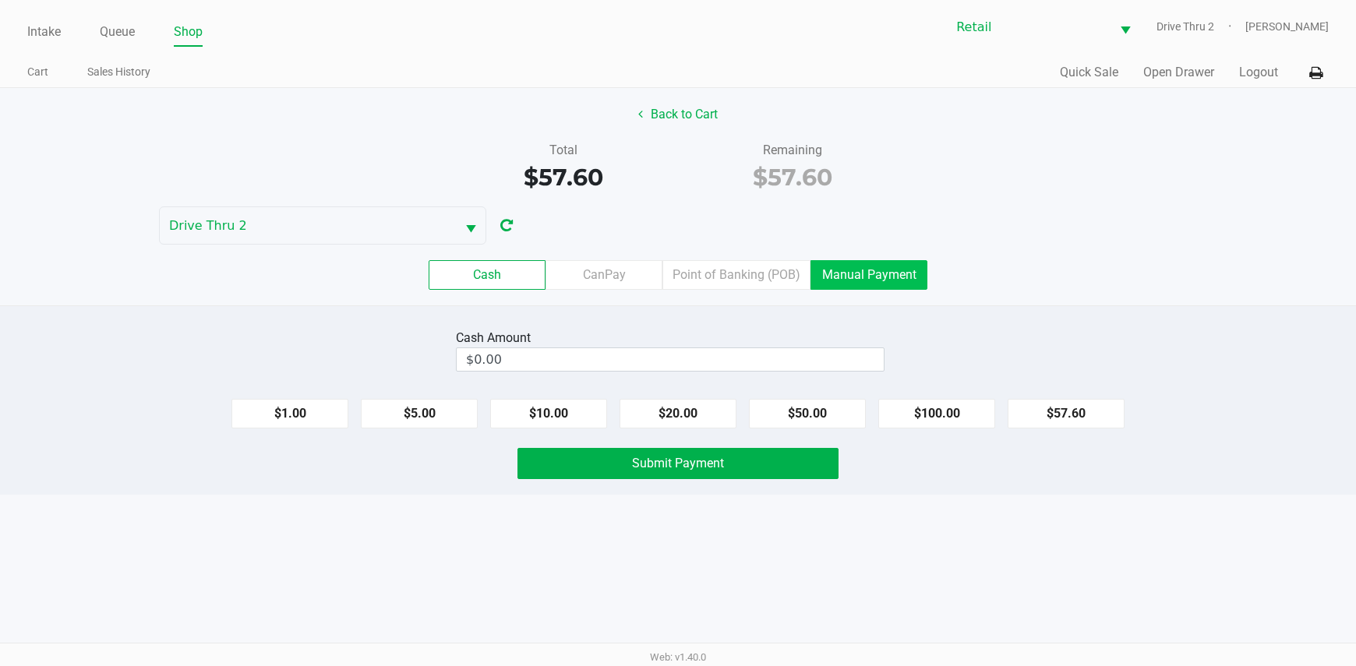
click at [847, 282] on label "Manual Payment" at bounding box center [868, 275] width 117 height 30
click at [0, 0] on 8 "Manual Payment" at bounding box center [0, 0] width 0 height 0
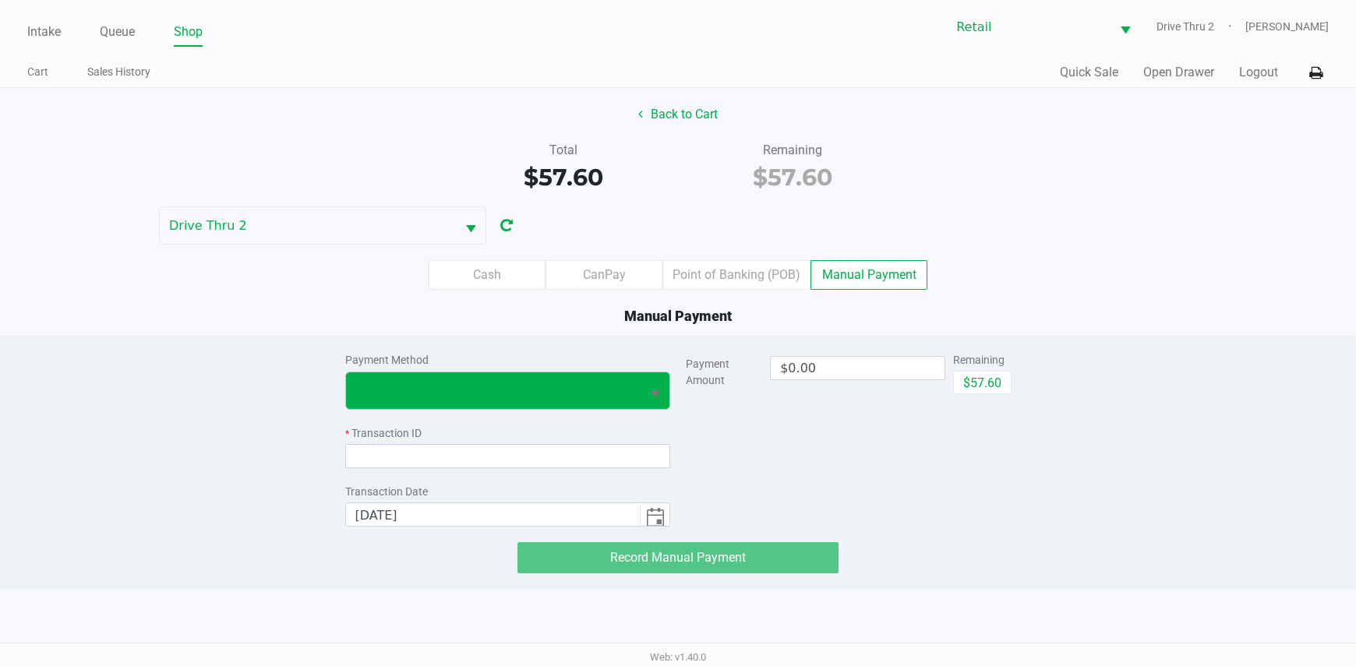
click at [648, 379] on button "Select" at bounding box center [655, 390] width 30 height 37
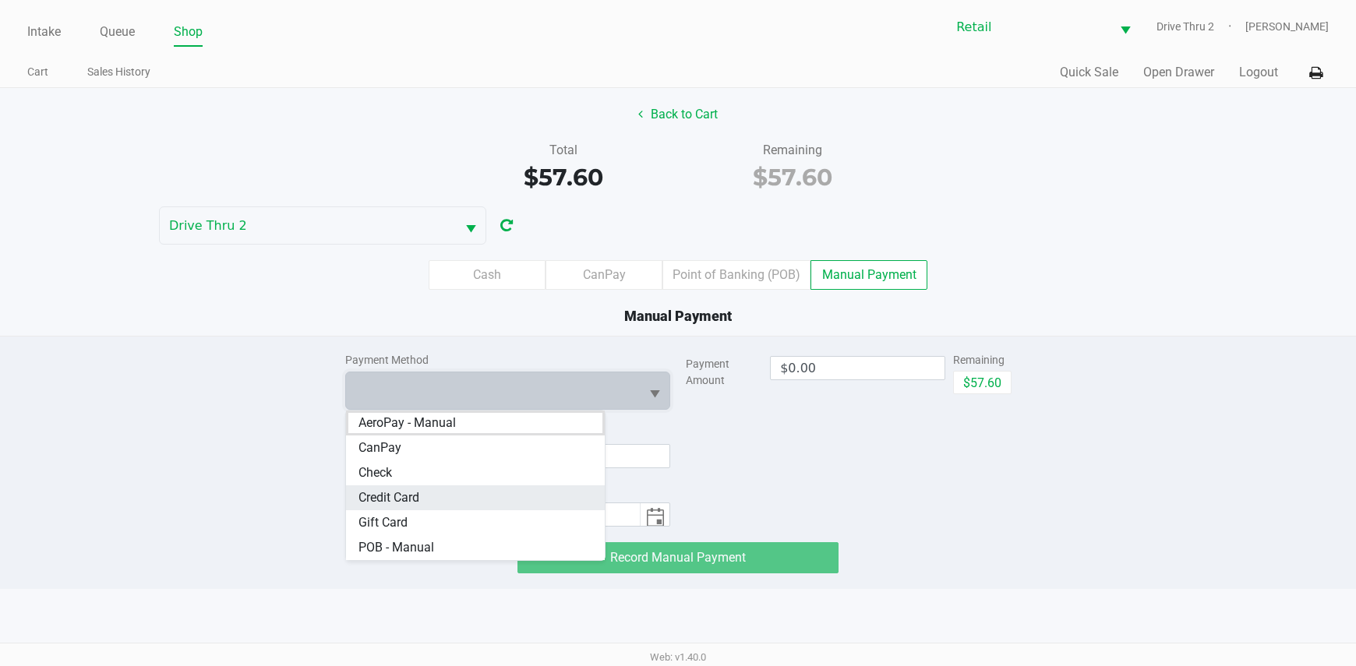
click at [533, 489] on Card "Credit Card" at bounding box center [475, 497] width 259 height 25
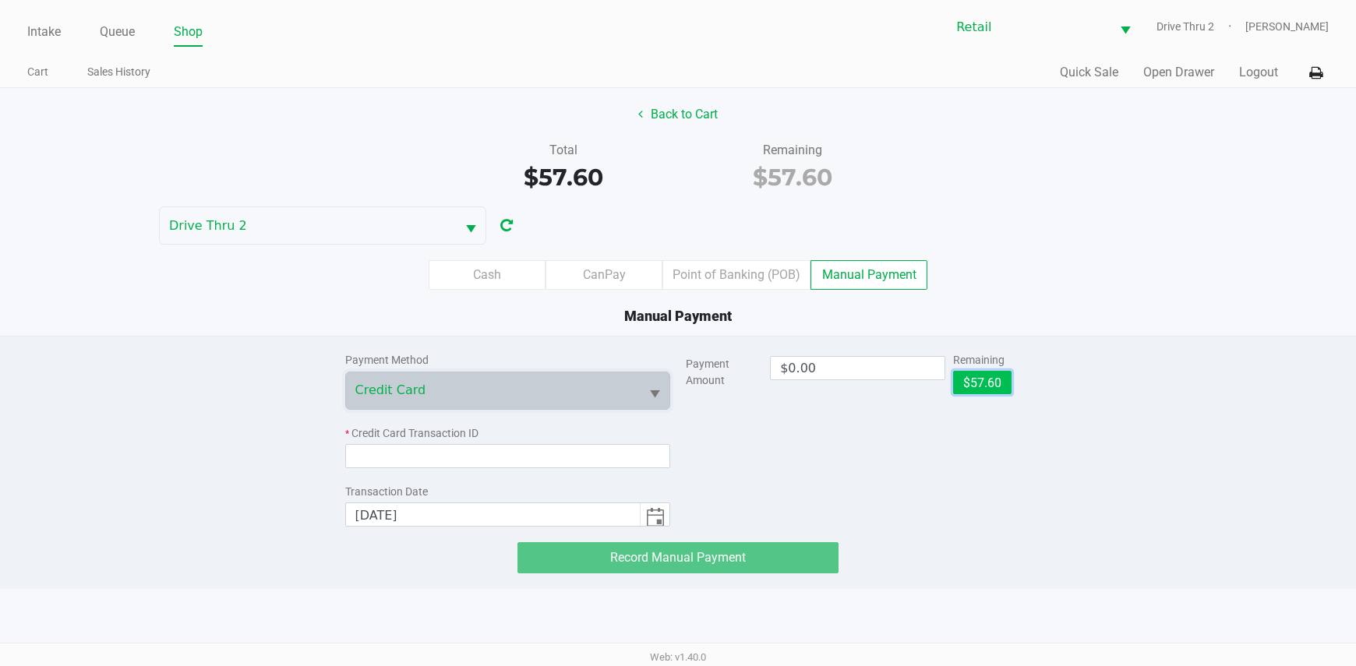
click at [960, 385] on button "$57.60" at bounding box center [982, 382] width 58 height 23
type input "$57.60"
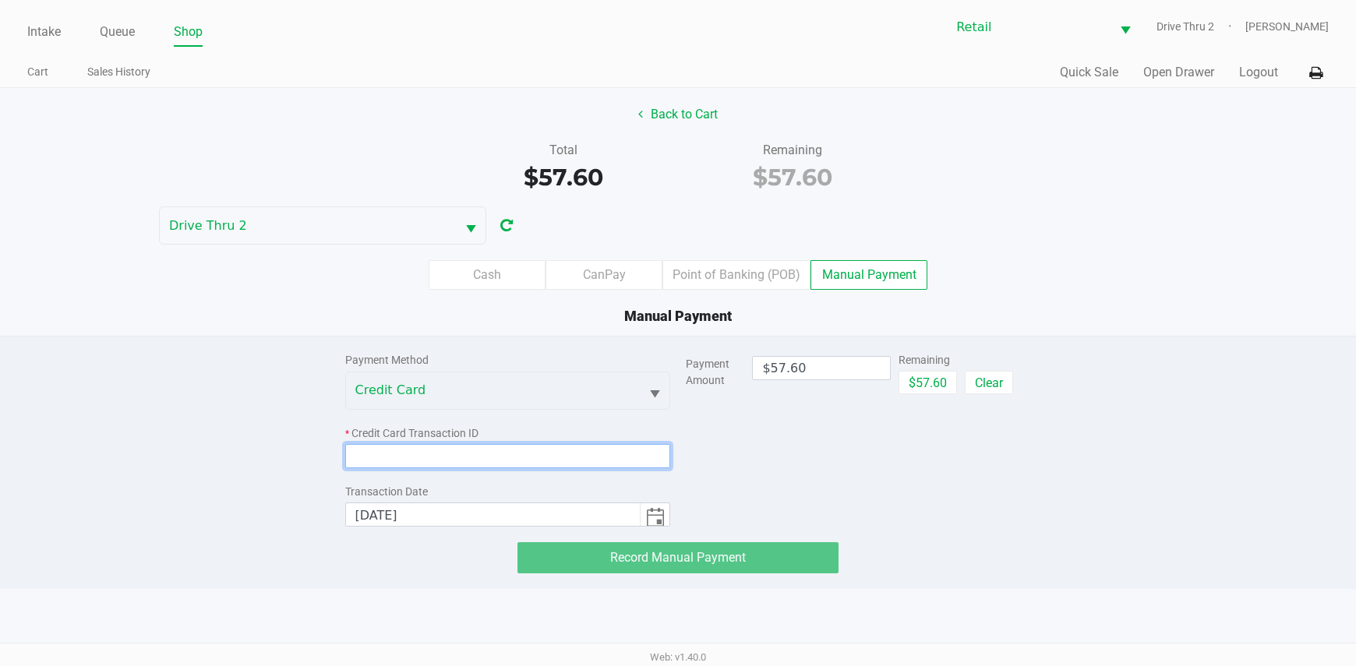
click at [611, 467] on input at bounding box center [508, 456] width 326 height 24
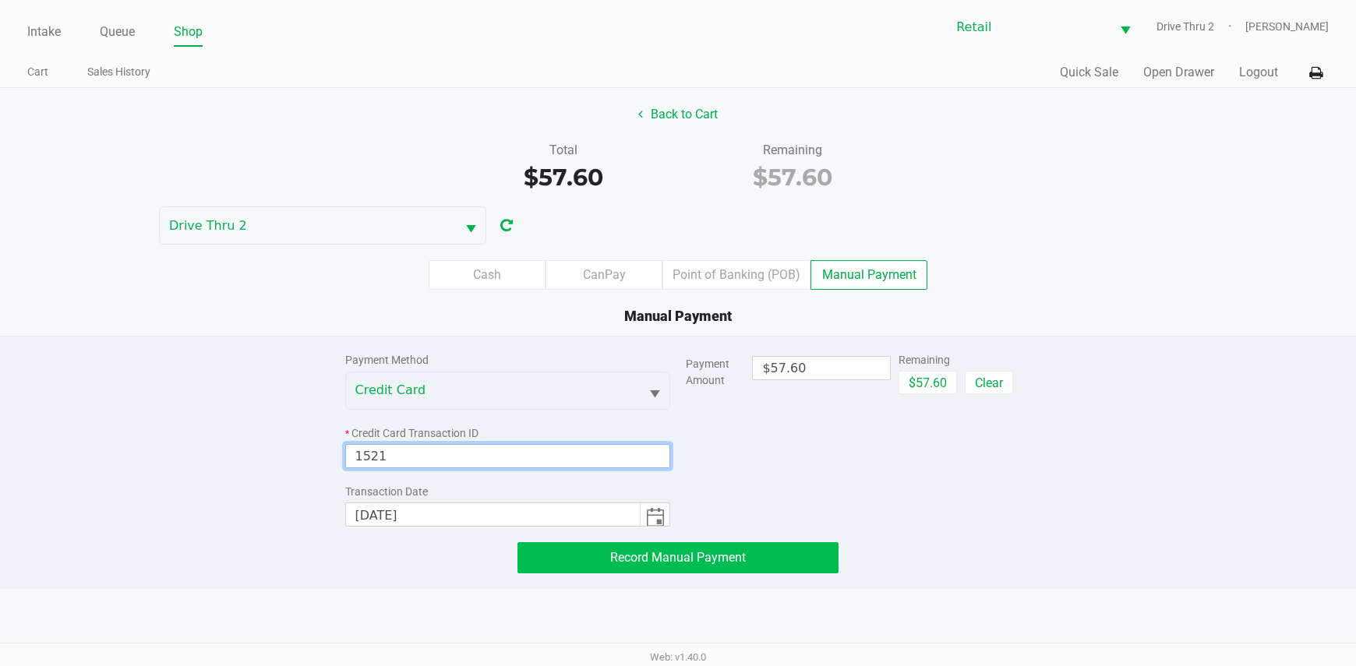
type input "1521"
click at [784, 562] on button "Record Manual Payment" at bounding box center [678, 557] width 322 height 31
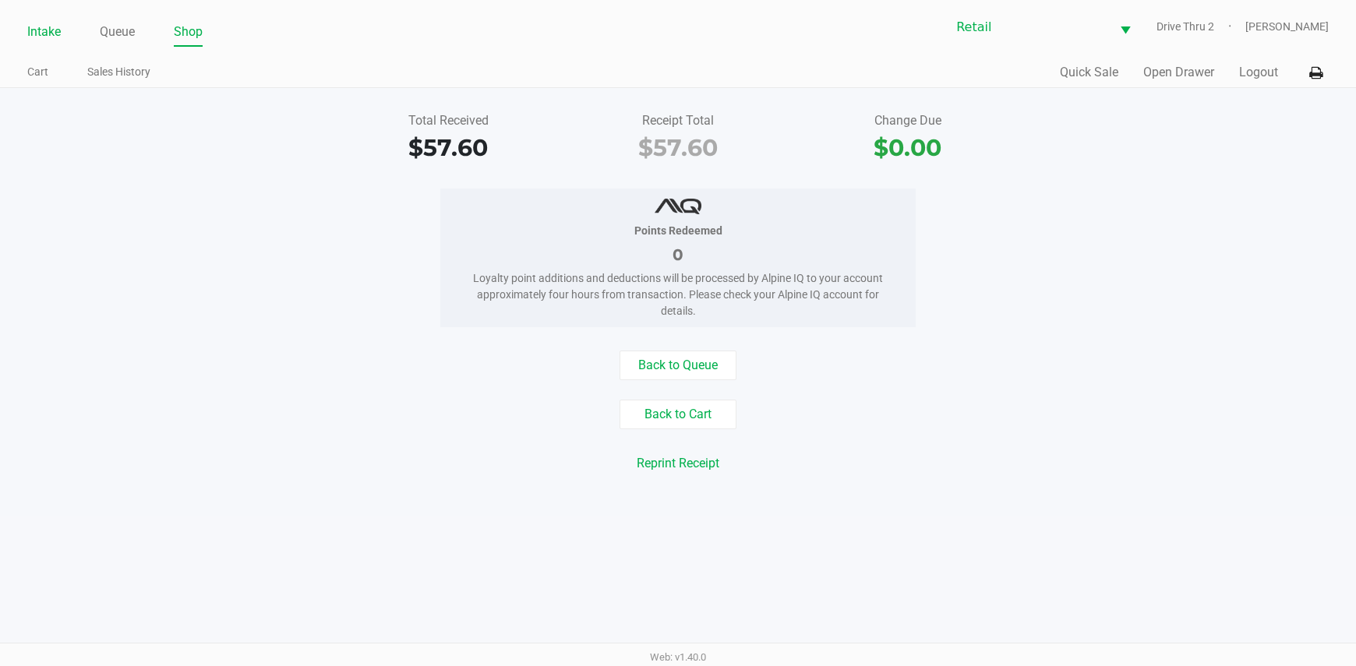
click at [38, 36] on link "Intake" at bounding box center [44, 32] width 34 height 22
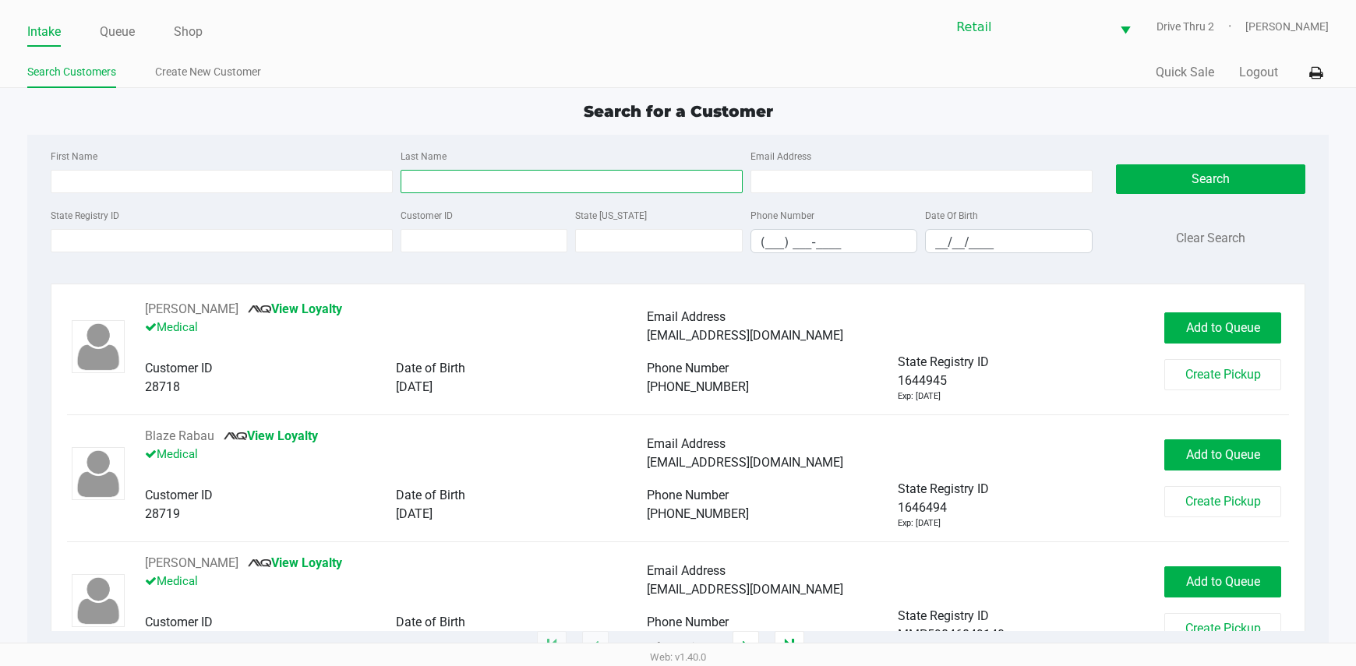
click at [544, 188] on input "Last Name" at bounding box center [572, 181] width 342 height 23
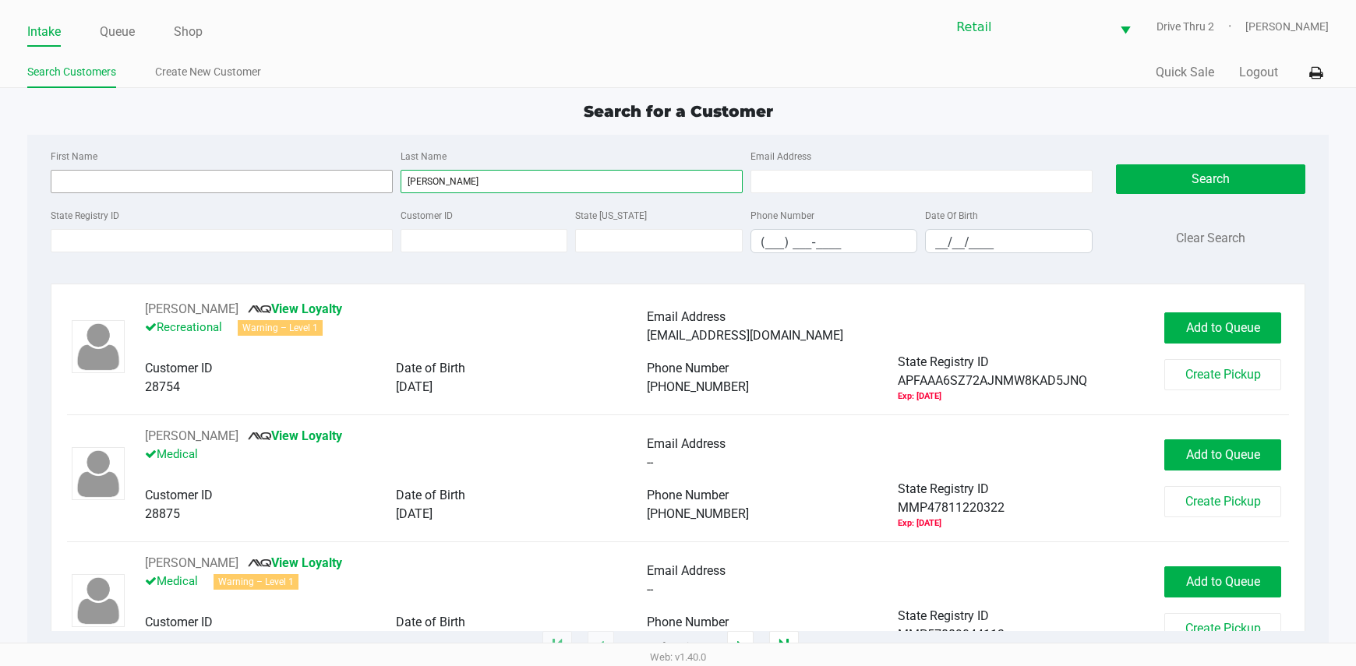
type input "[PERSON_NAME]"
click at [295, 184] on input "First Name" at bounding box center [222, 181] width 342 height 23
click at [141, 183] on input "First Name" at bounding box center [222, 181] width 342 height 23
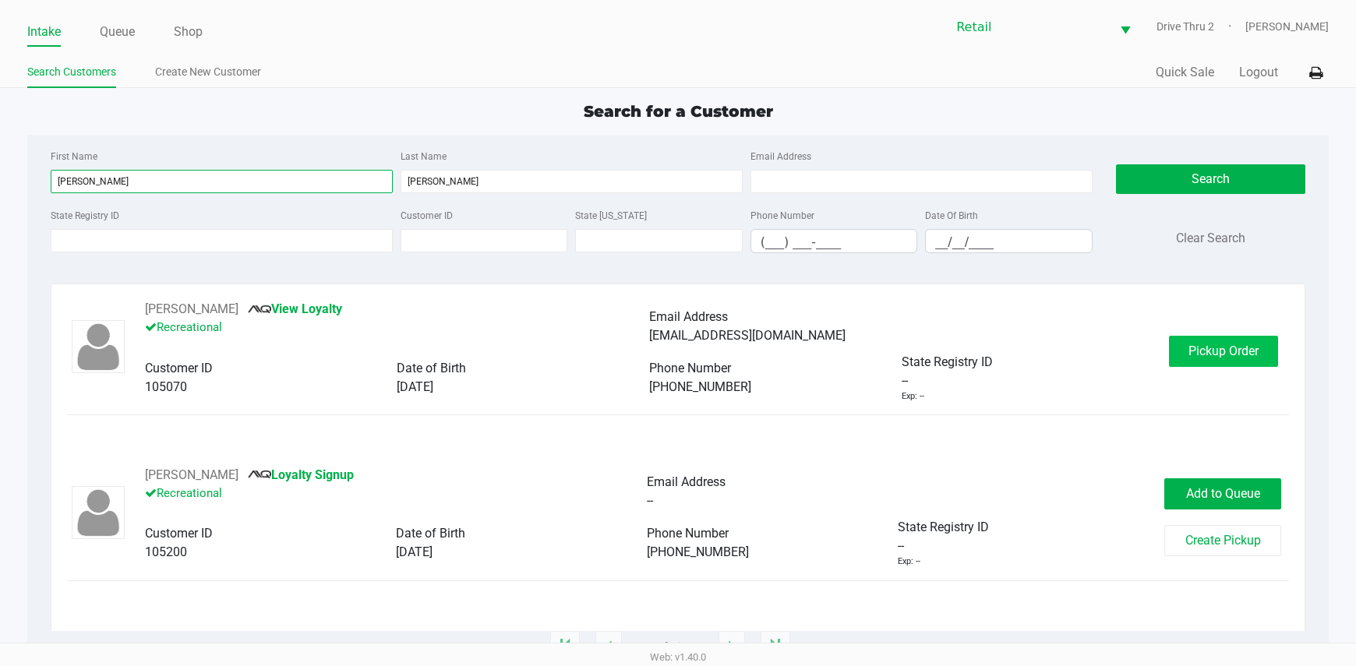
type input "[PERSON_NAME]"
click at [1223, 351] on span "Pickup Order" at bounding box center [1223, 351] width 70 height 15
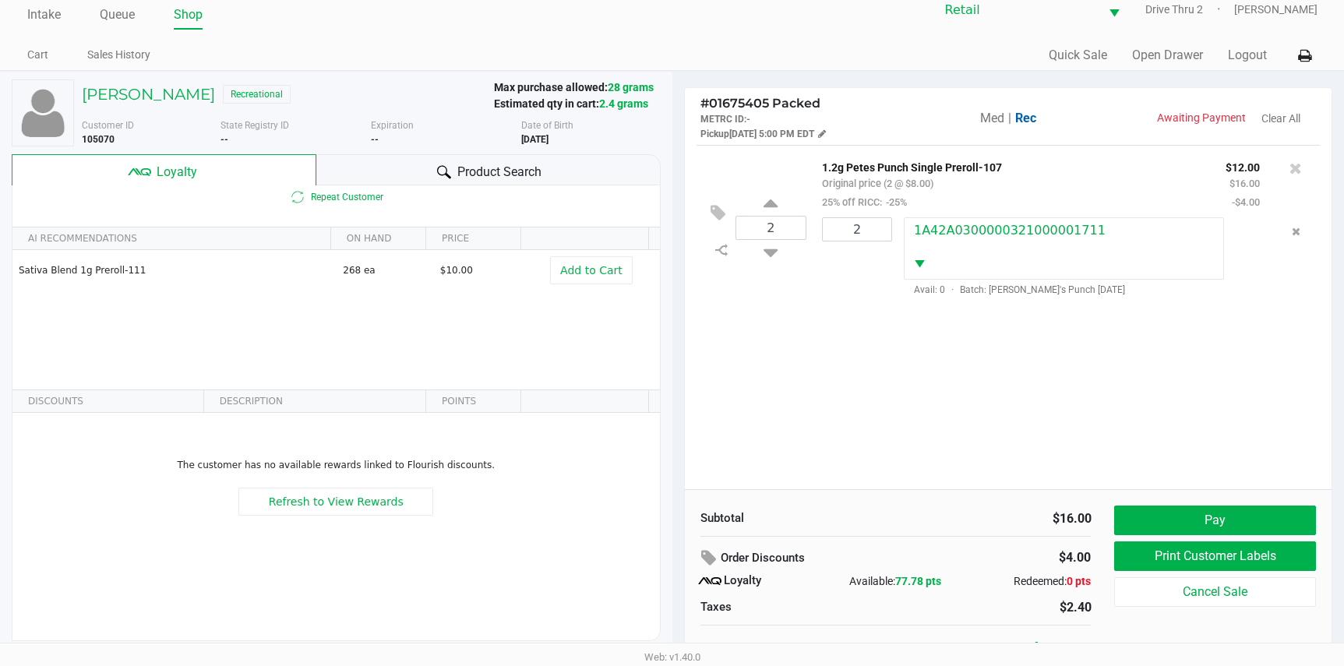
scroll to position [30, 0]
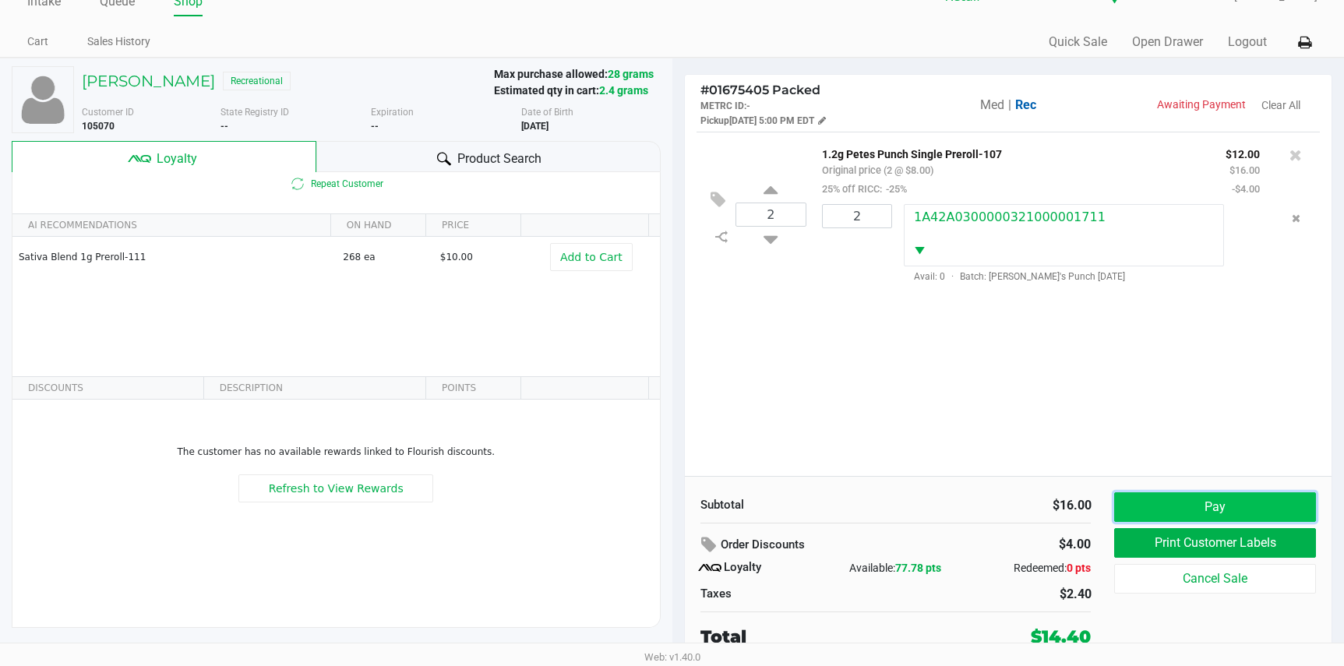
click at [1147, 503] on button "Pay" at bounding box center [1214, 507] width 201 height 30
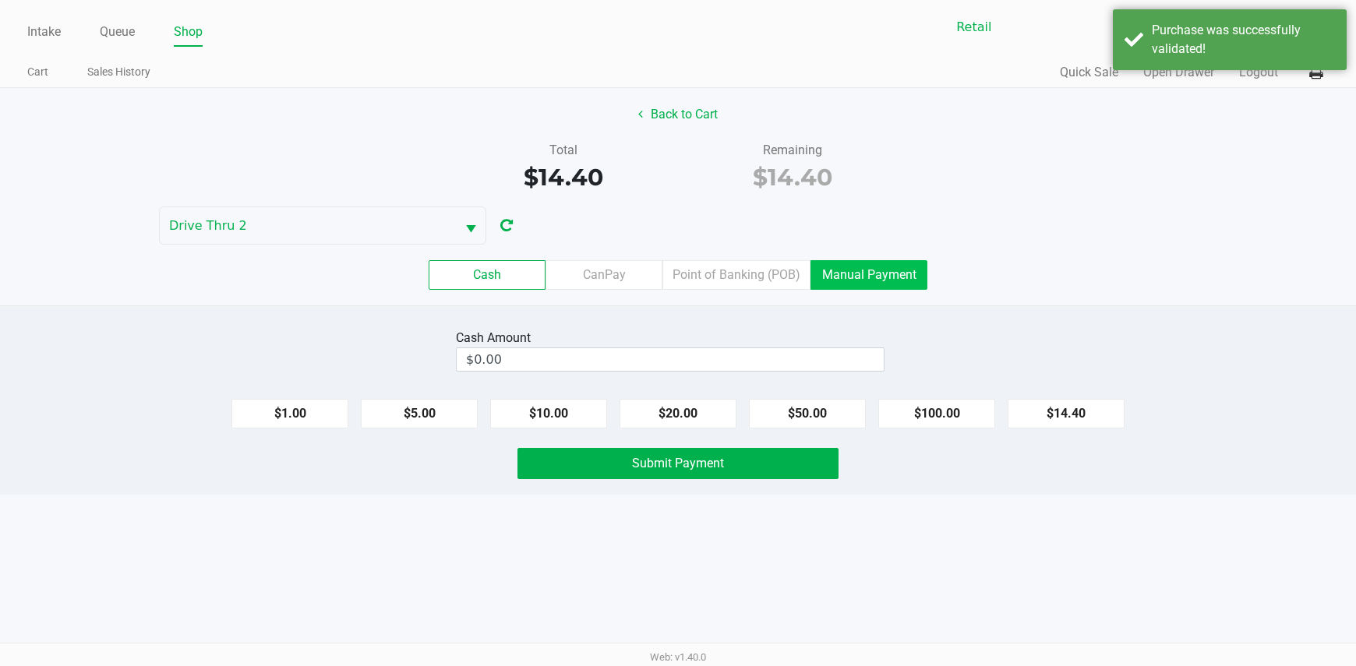
click at [910, 279] on label "Manual Payment" at bounding box center [868, 275] width 117 height 30
click at [0, 0] on 8 "Manual Payment" at bounding box center [0, 0] width 0 height 0
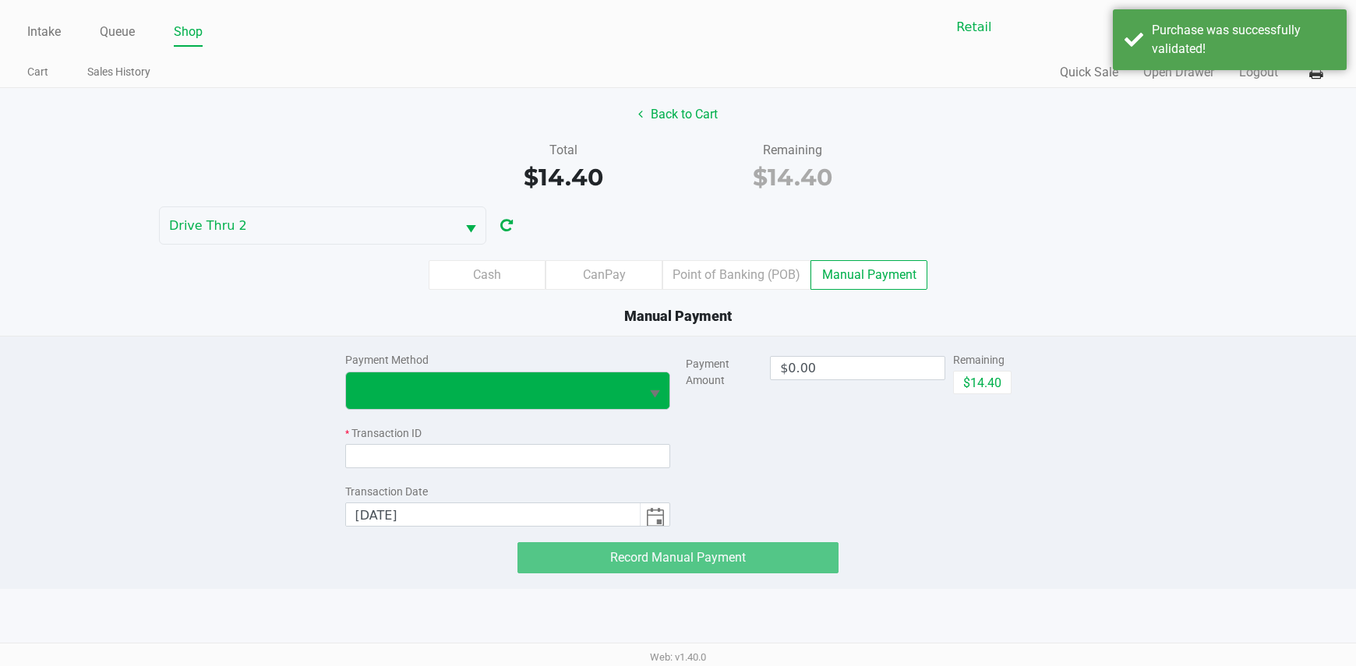
click at [666, 385] on button "Select" at bounding box center [655, 390] width 30 height 37
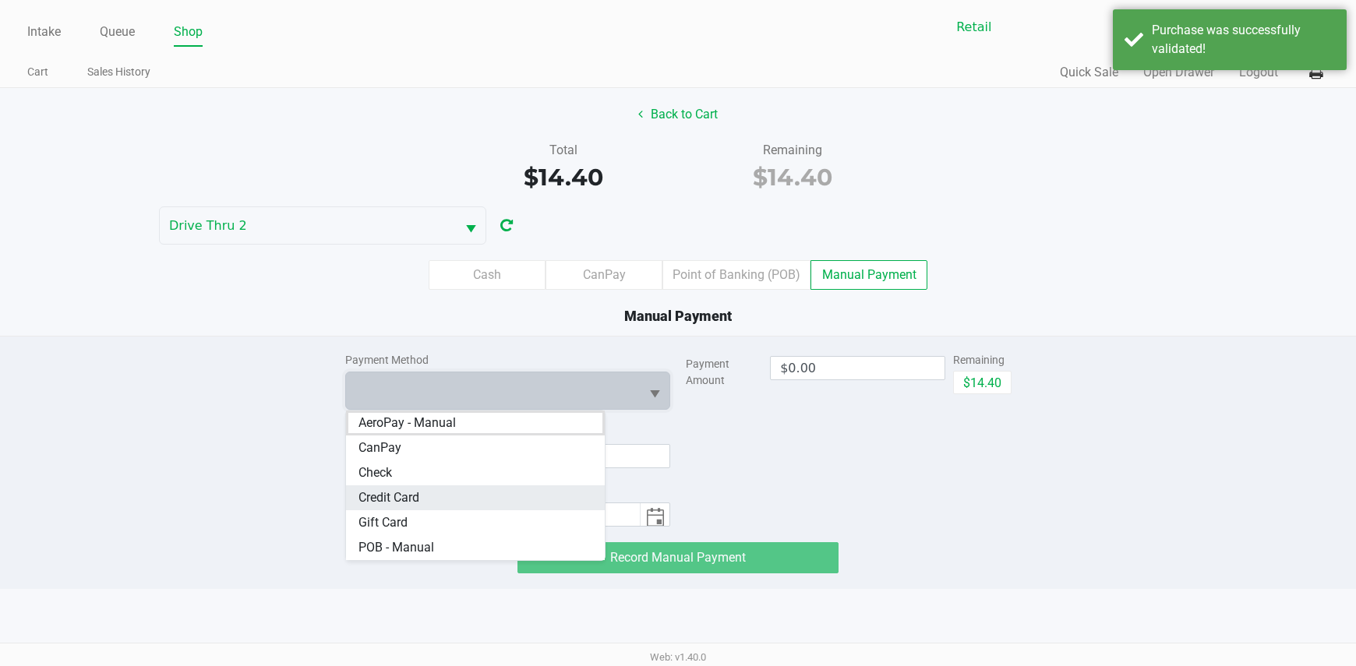
click at [414, 495] on span "Credit Card" at bounding box center [388, 498] width 61 height 19
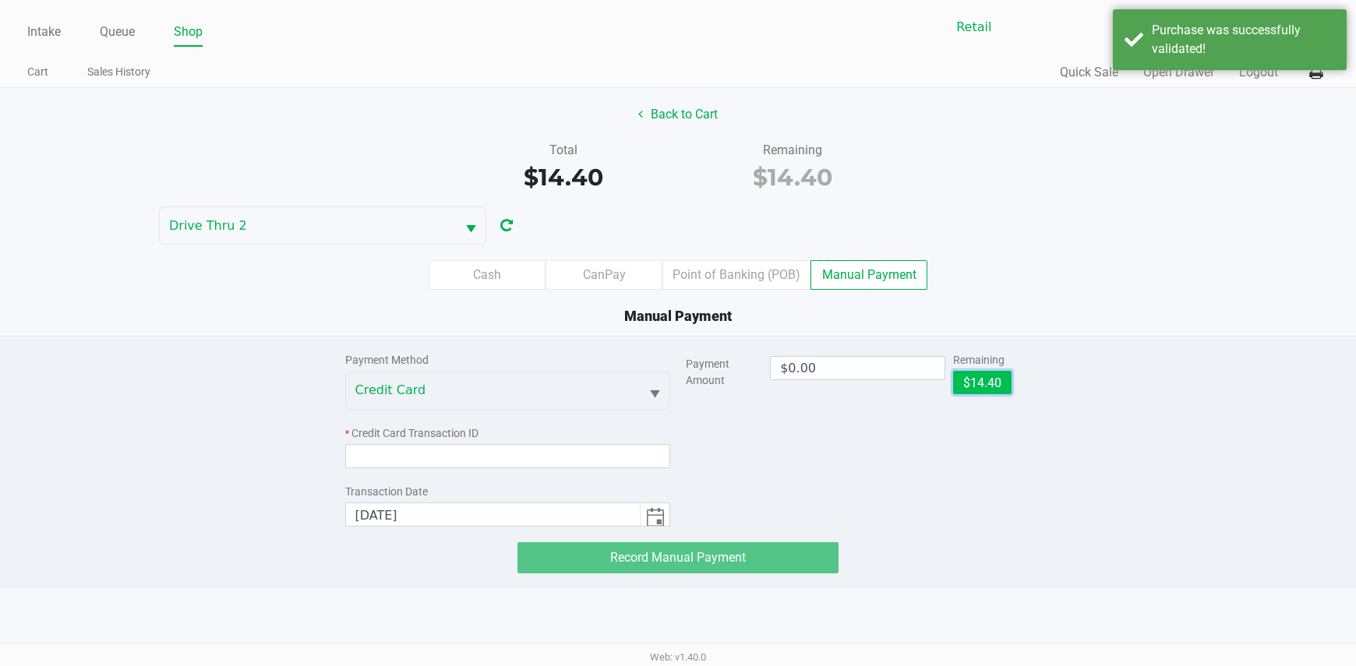
click at [1009, 385] on button "$14.40" at bounding box center [982, 382] width 58 height 23
type input "$14.40"
click at [441, 441] on div "* Credit Card Transaction ID" at bounding box center [508, 433] width 326 height 16
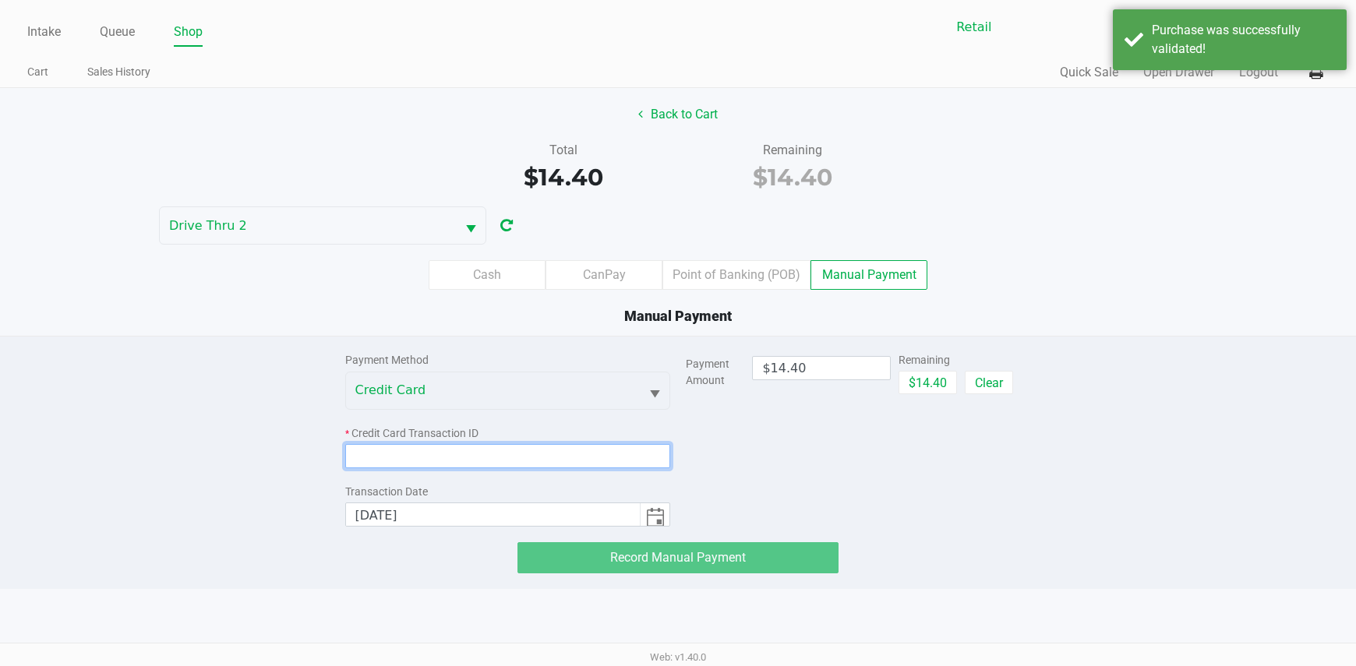
click at [441, 455] on input at bounding box center [508, 456] width 326 height 24
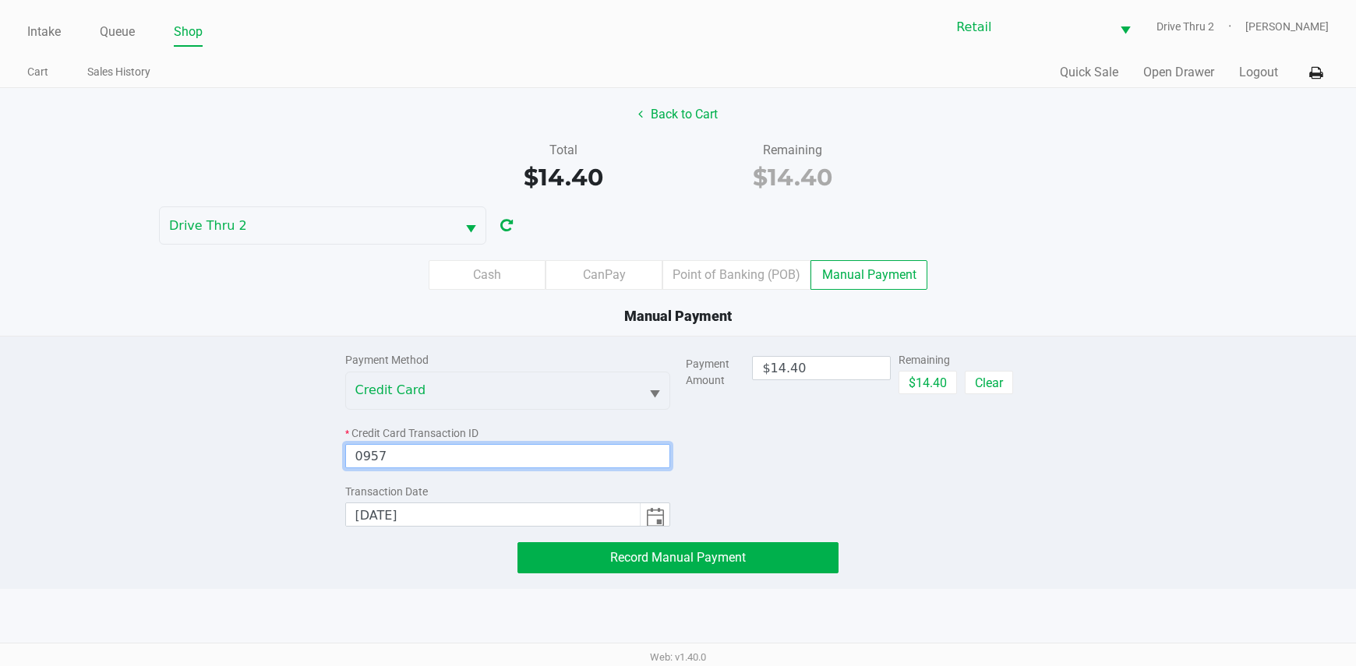
type input "0957"
click at [555, 538] on div "Payment Method Credit Card * Credit Card Transaction ID 0957 Transaction Date […" at bounding box center [679, 455] width 690 height 237
click at [560, 543] on button "Record Manual Payment" at bounding box center [678, 557] width 322 height 31
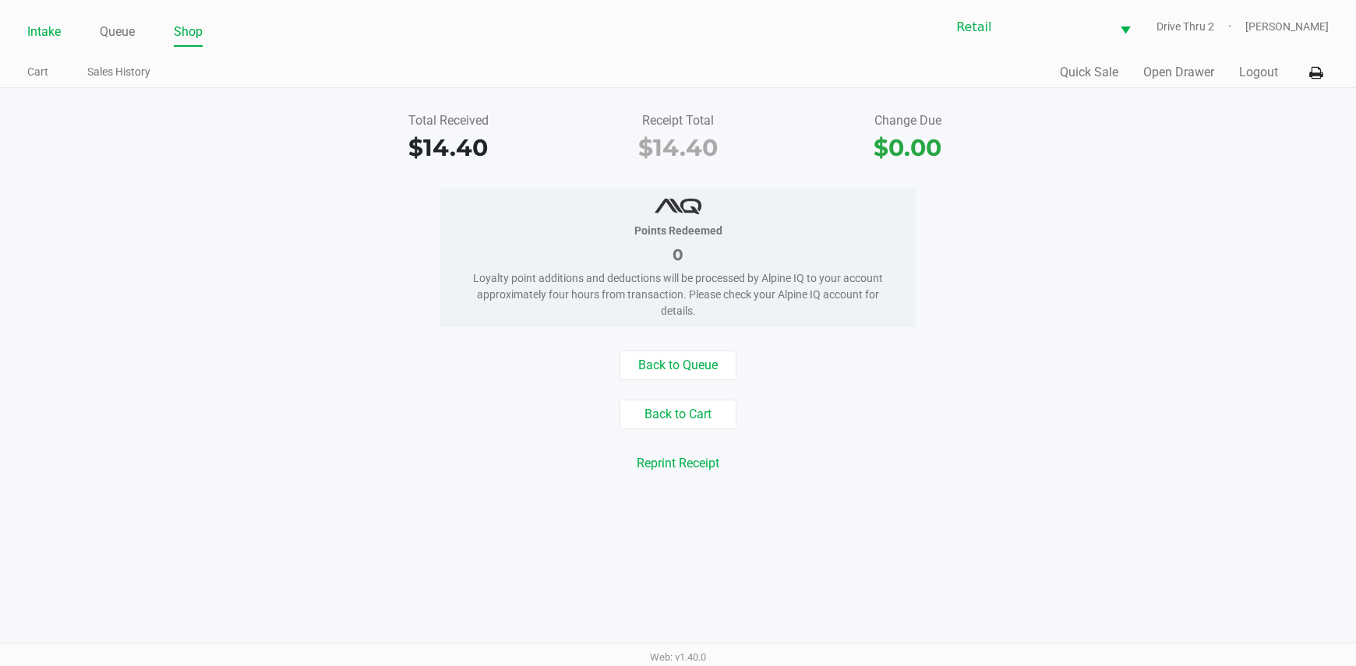
click at [60, 21] on li "Intake" at bounding box center [44, 32] width 34 height 27
click at [52, 26] on link "Intake" at bounding box center [44, 32] width 34 height 22
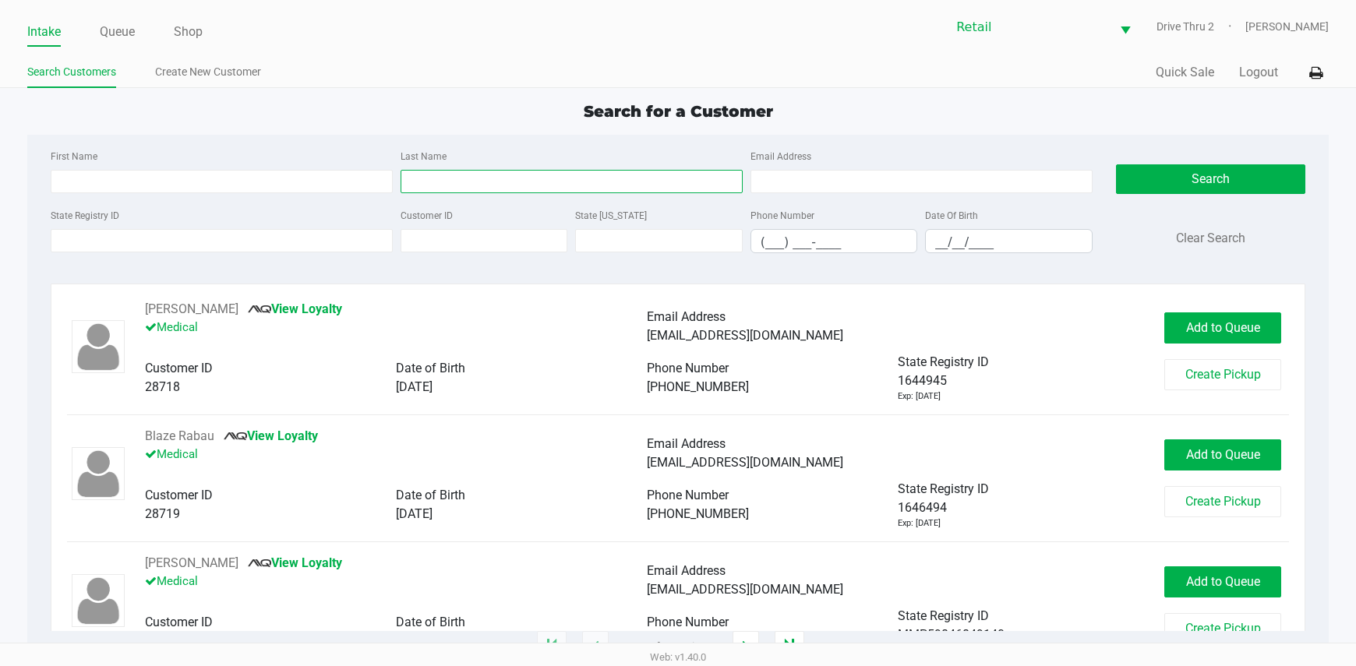
click at [524, 178] on input "Last Name" at bounding box center [572, 181] width 342 height 23
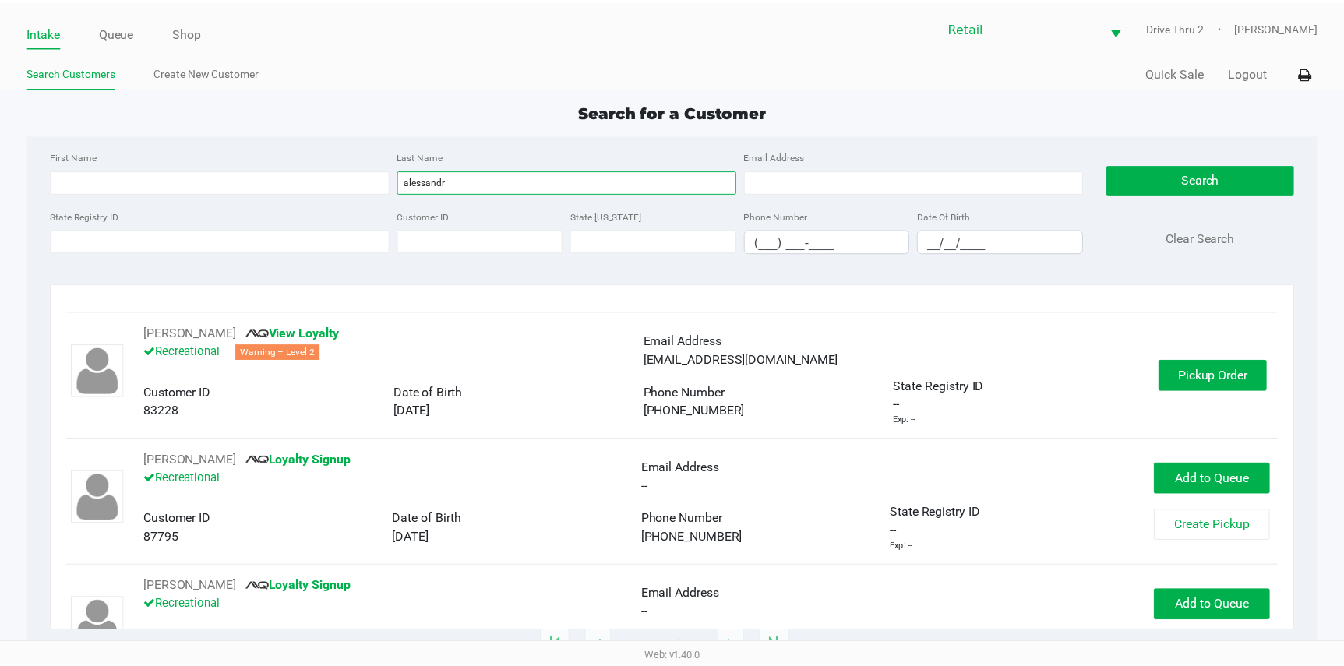
scroll to position [1091, 0]
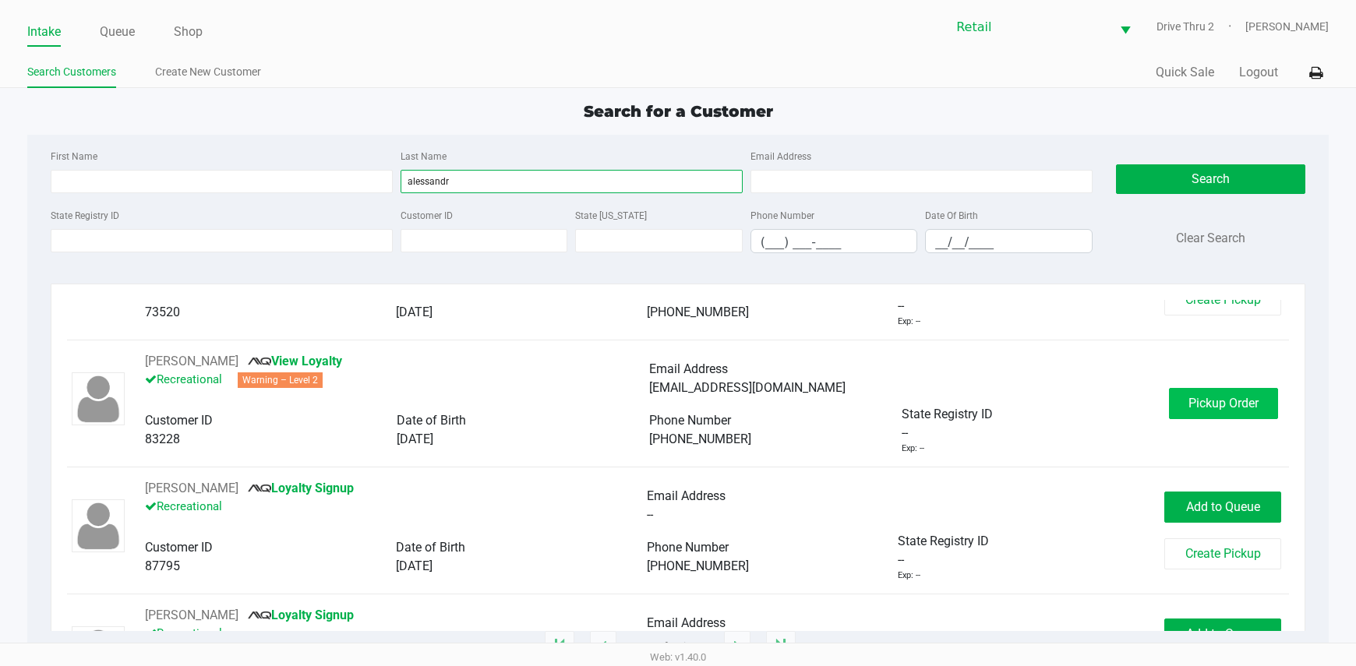
type input "alessandr"
click at [1195, 414] on button "Pickup Order" at bounding box center [1223, 403] width 109 height 31
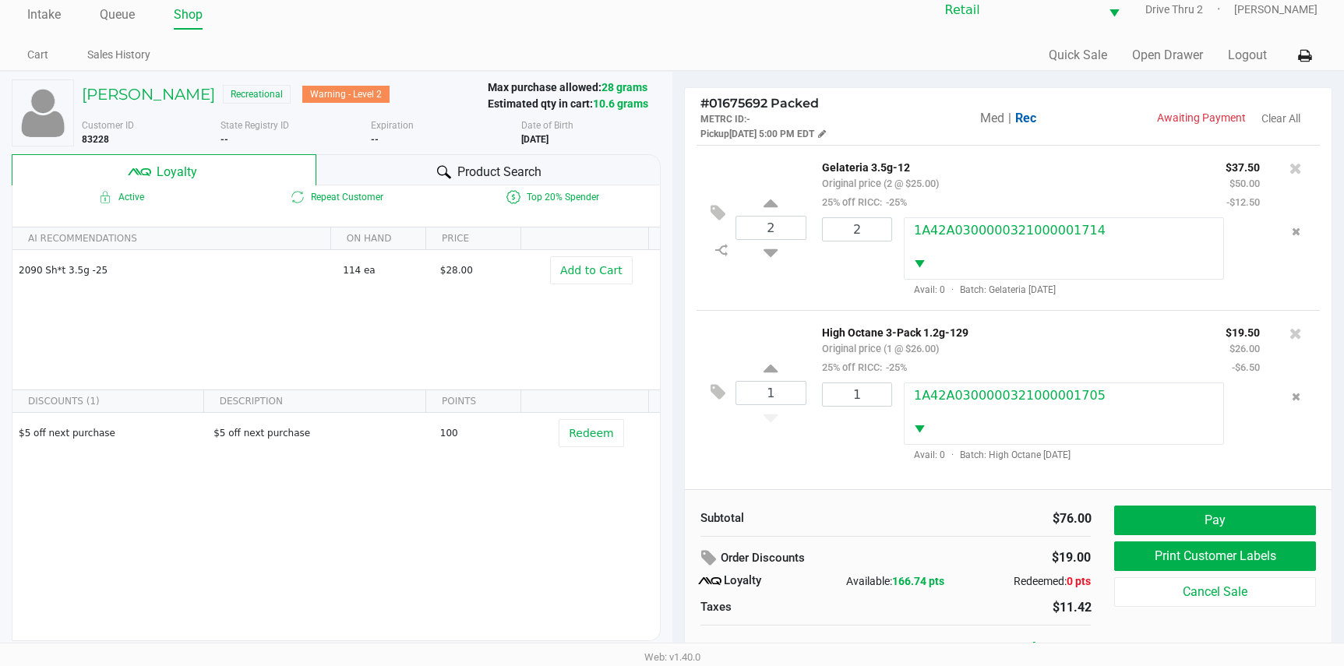
scroll to position [30, 0]
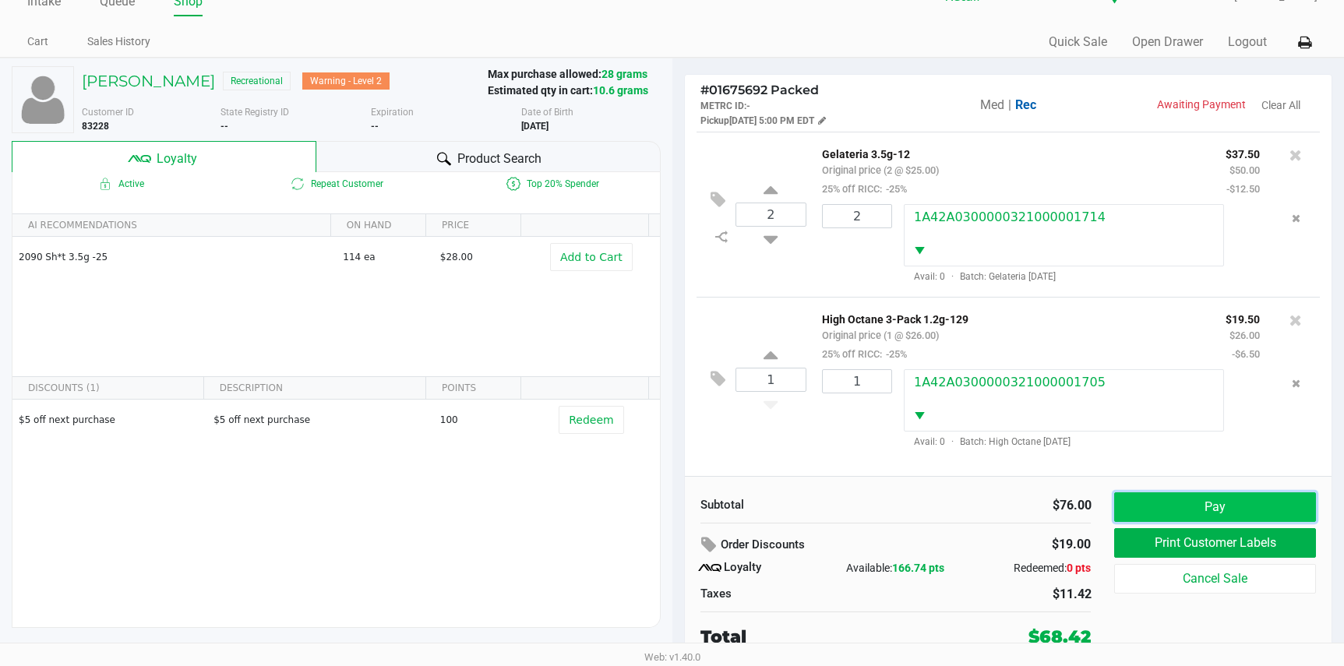
click at [1137, 499] on button "Pay" at bounding box center [1214, 507] width 201 height 30
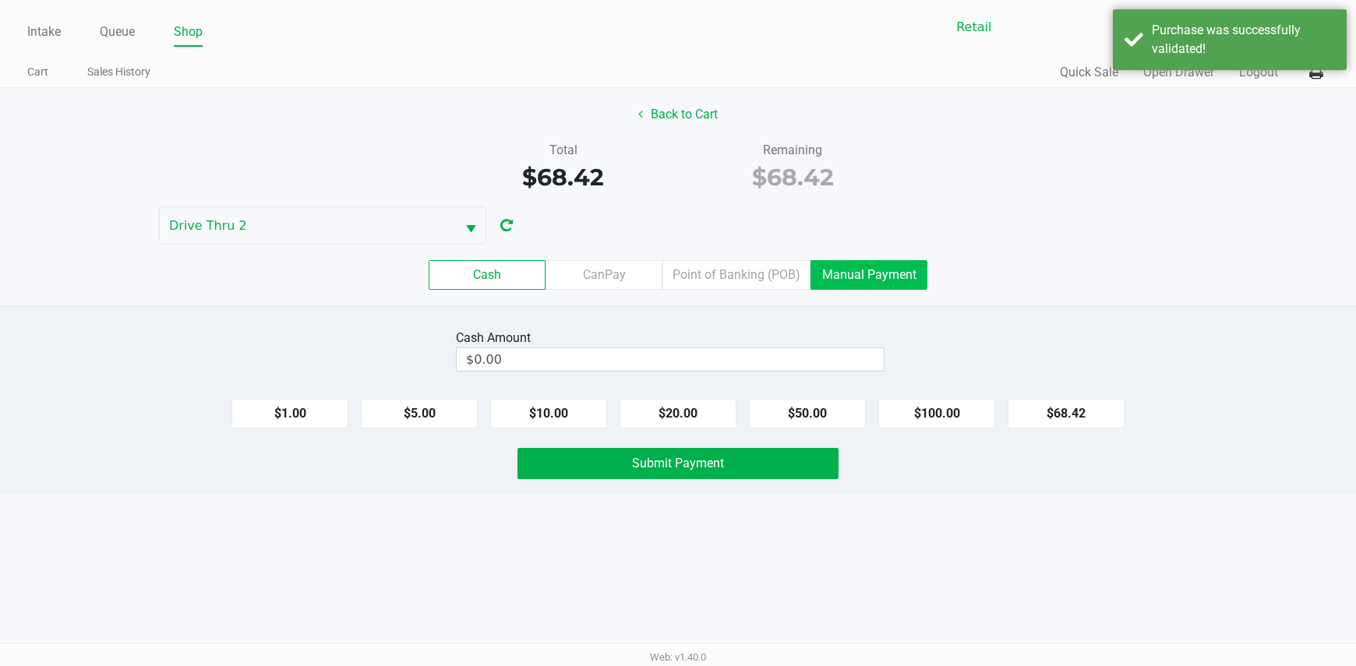
click at [895, 274] on label "Manual Payment" at bounding box center [868, 275] width 117 height 30
click at [0, 0] on 8 "Manual Payment" at bounding box center [0, 0] width 0 height 0
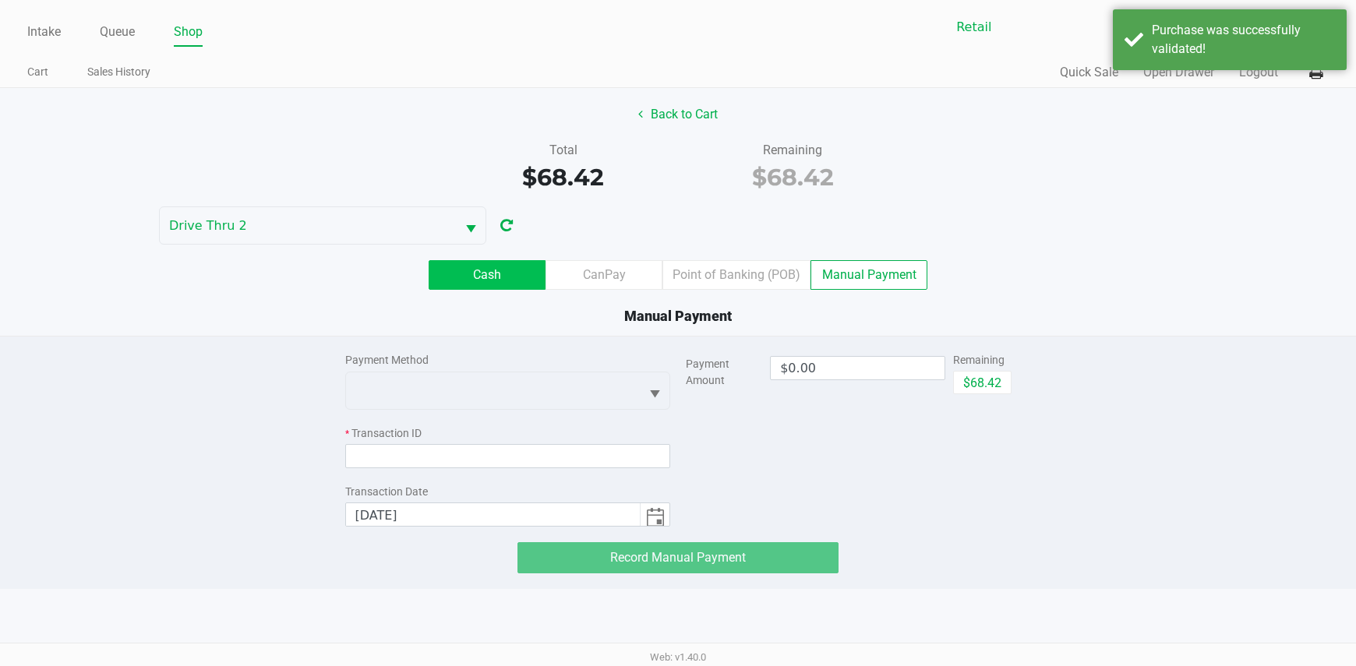
click at [521, 267] on label "Cash" at bounding box center [487, 275] width 117 height 30
click at [0, 0] on 0 "Cash" at bounding box center [0, 0] width 0 height 0
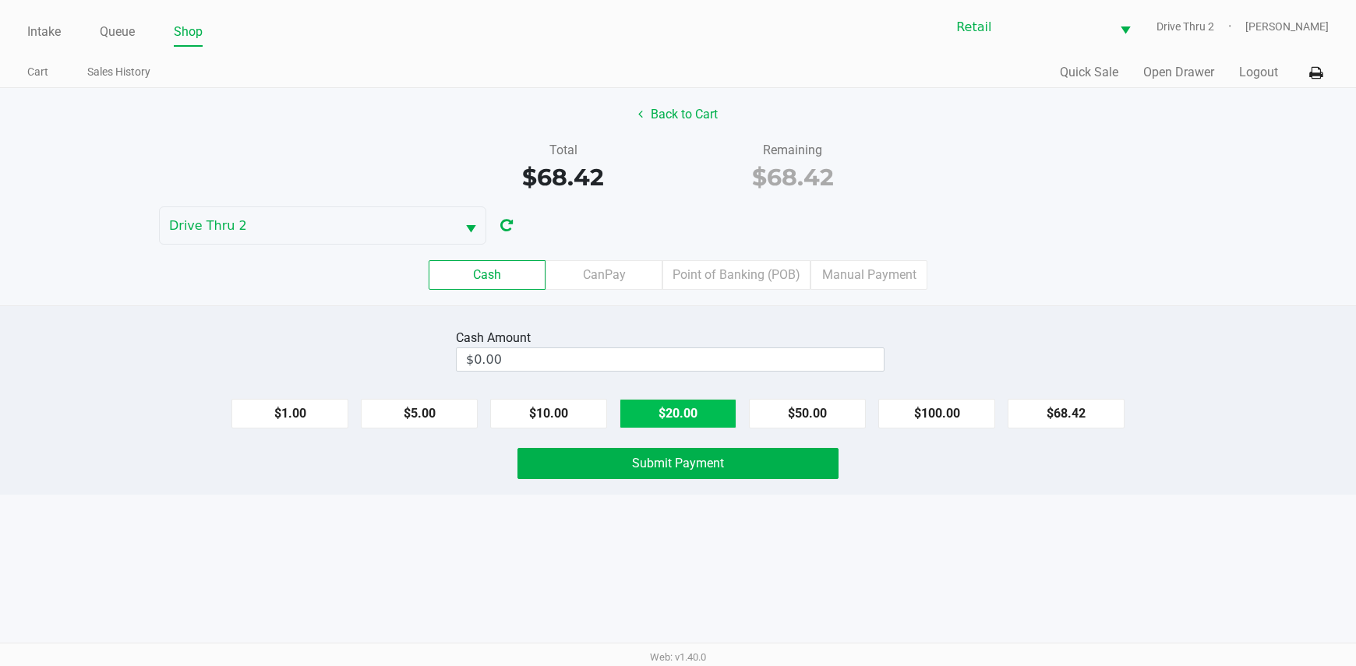
click at [653, 409] on button "$20.00" at bounding box center [677, 414] width 117 height 30
type input "$80.00"
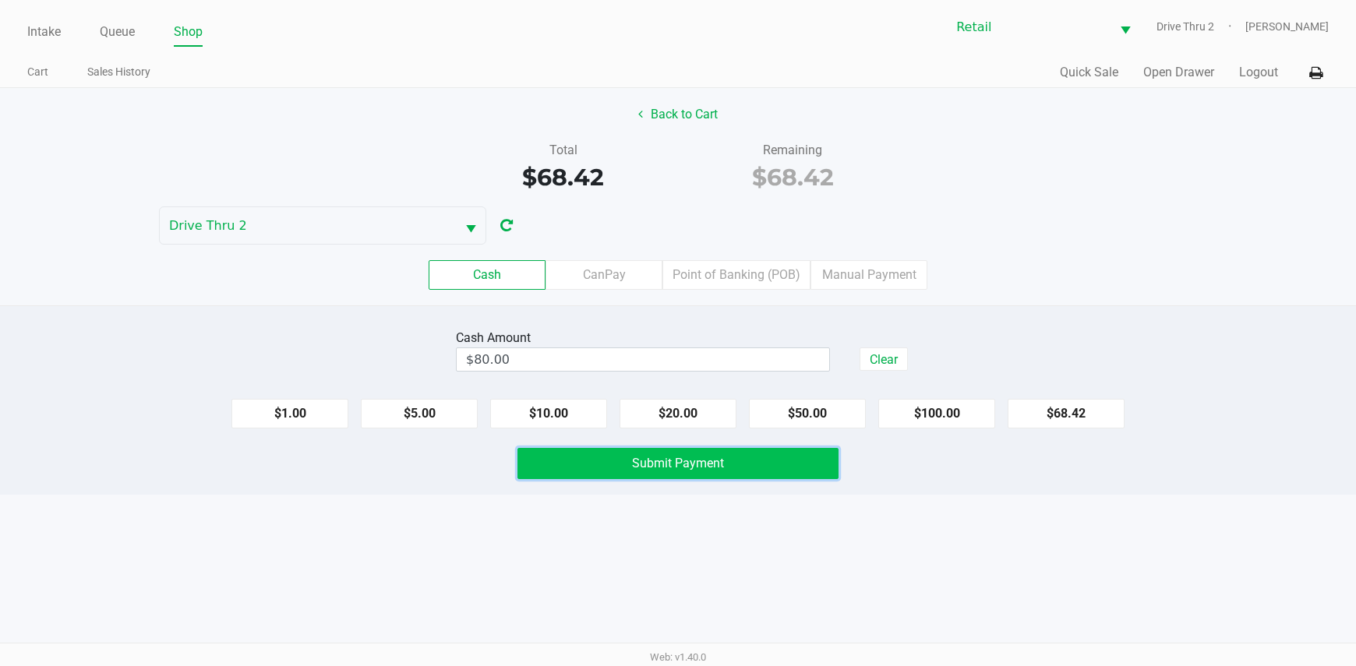
click at [619, 474] on button "Submit Payment" at bounding box center [678, 463] width 322 height 31
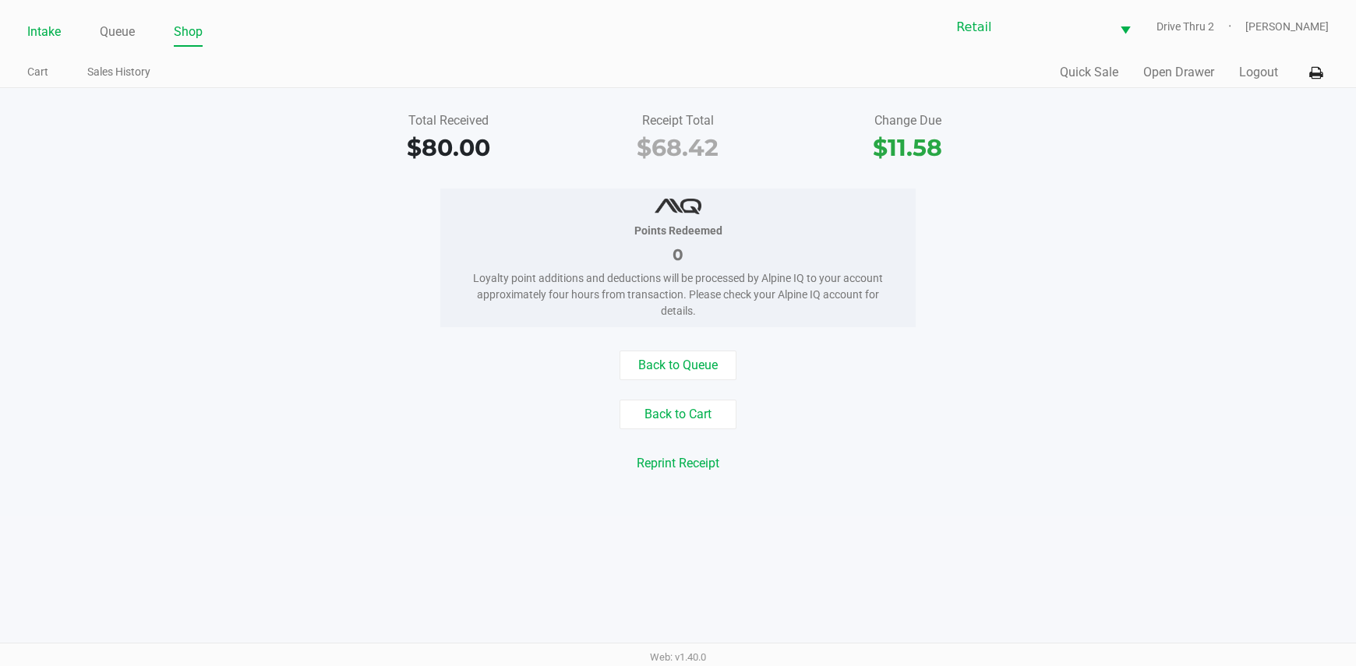
click at [51, 25] on link "Intake" at bounding box center [44, 32] width 34 height 22
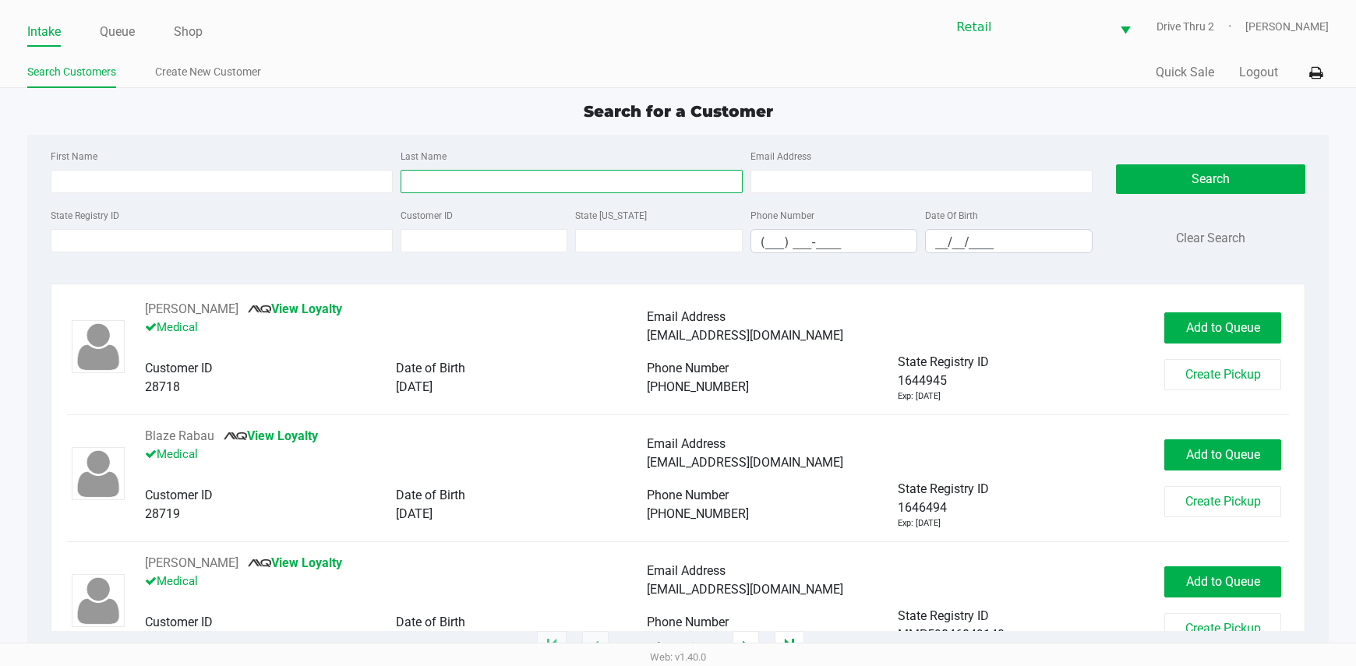
click at [594, 182] on input "Last Name" at bounding box center [572, 181] width 342 height 23
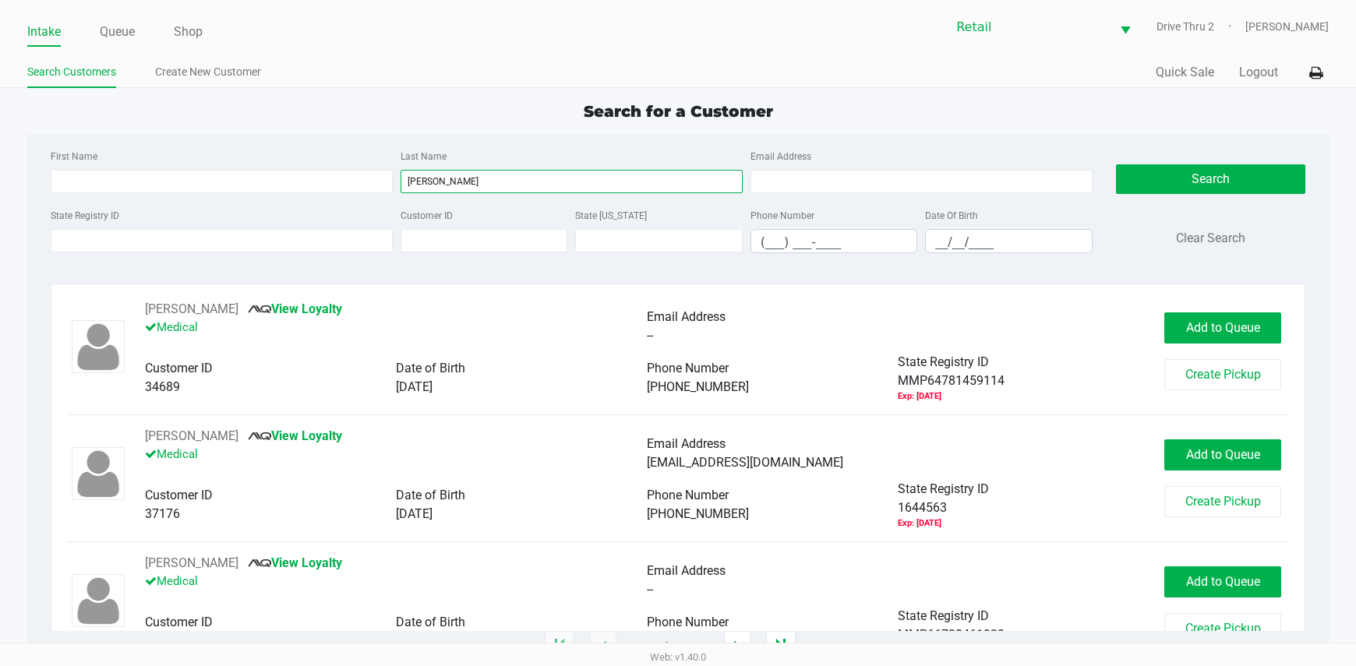
type input "[PERSON_NAME]"
drag, startPoint x: 246, startPoint y: 164, endPoint x: 251, endPoint y: 184, distance: 20.8
click at [250, 180] on div "First Name" at bounding box center [222, 169] width 350 height 47
click at [251, 185] on input "First Name" at bounding box center [222, 181] width 342 height 23
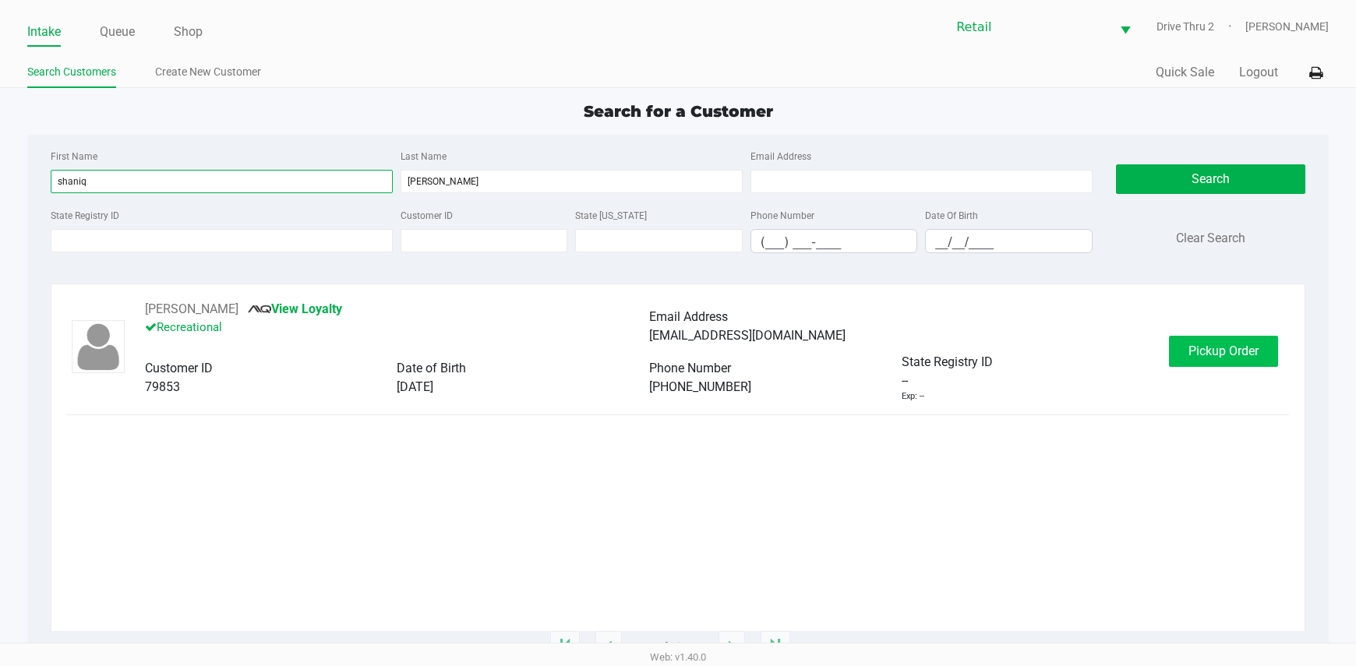
type input "shaniq"
click at [1184, 350] on button "Pickup Order" at bounding box center [1223, 351] width 109 height 31
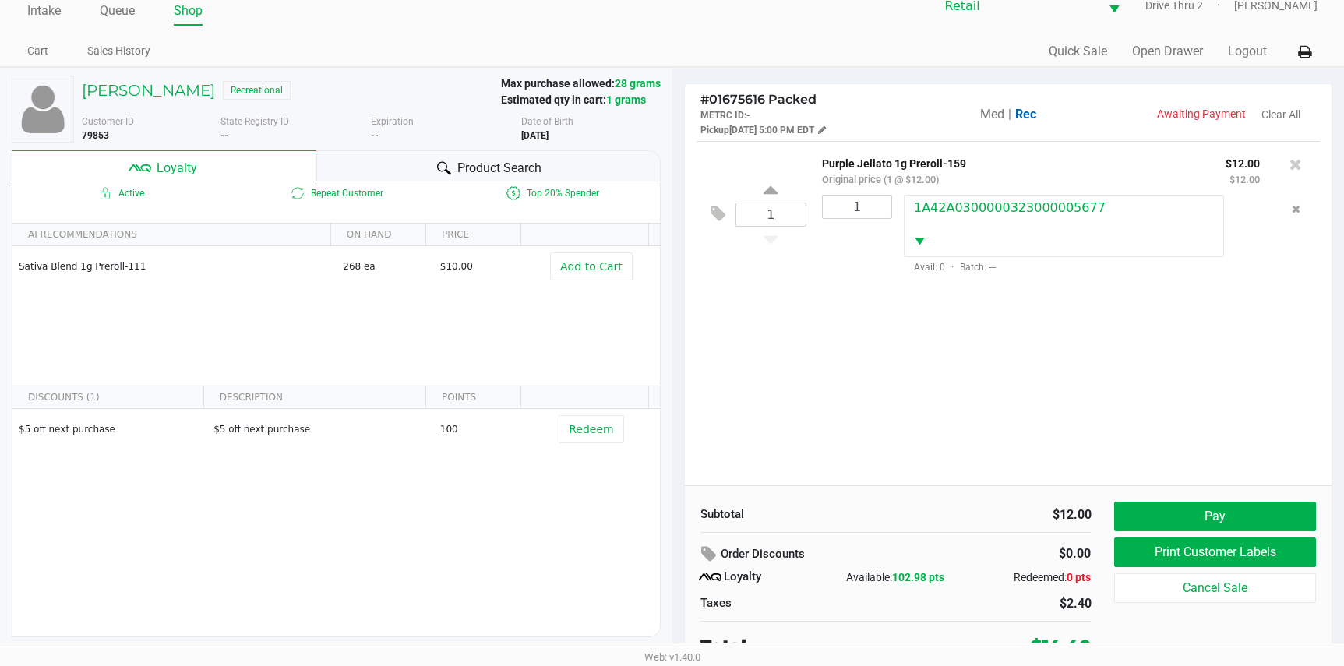
scroll to position [30, 0]
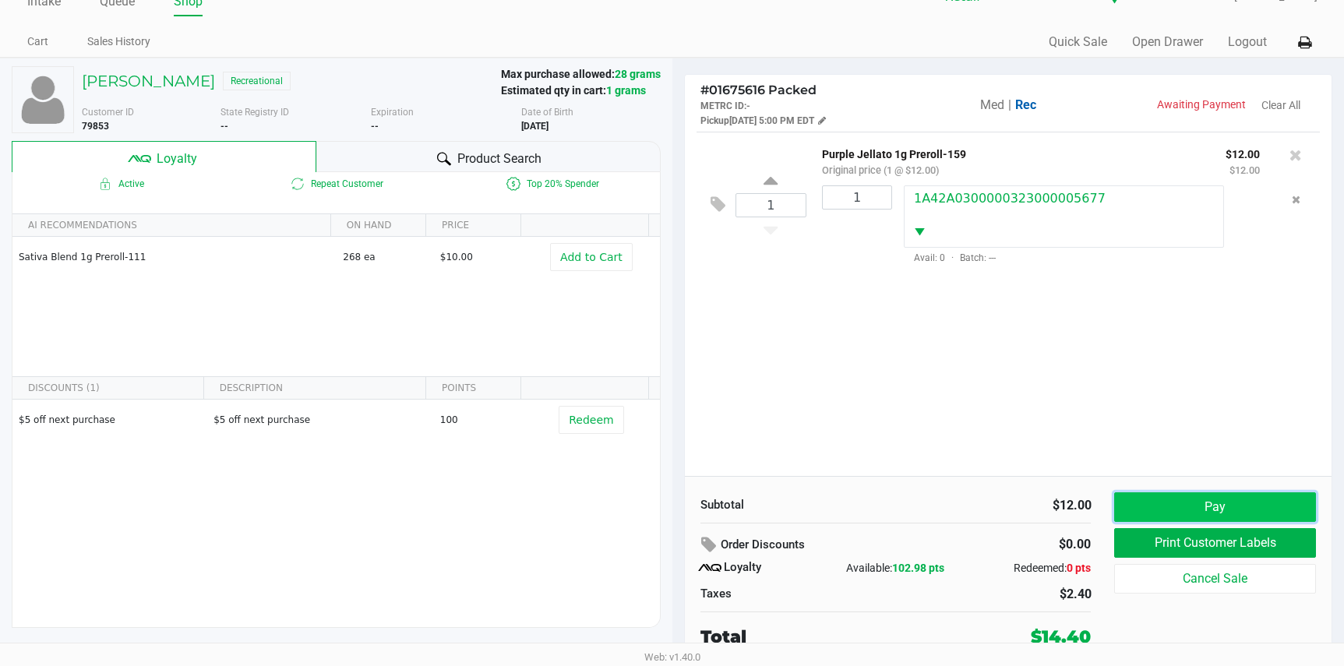
click at [1186, 514] on button "Pay" at bounding box center [1214, 507] width 201 height 30
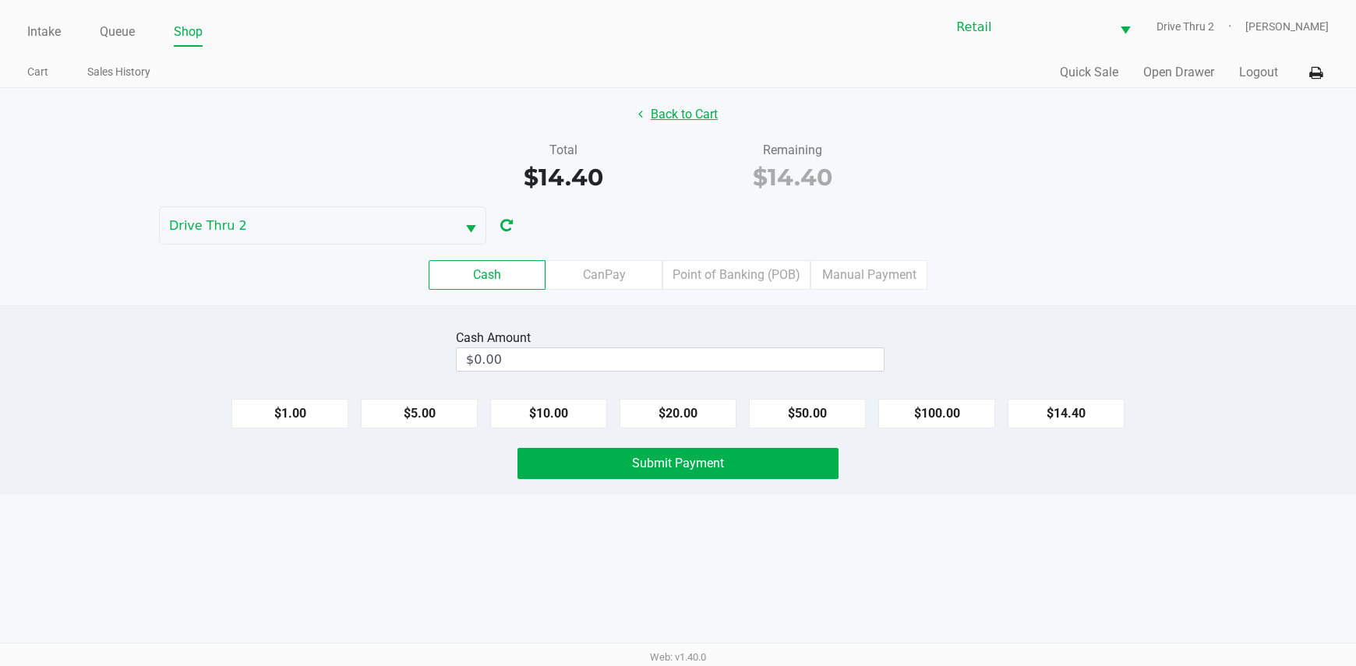
click at [682, 103] on button "Back to Cart" at bounding box center [678, 115] width 100 height 30
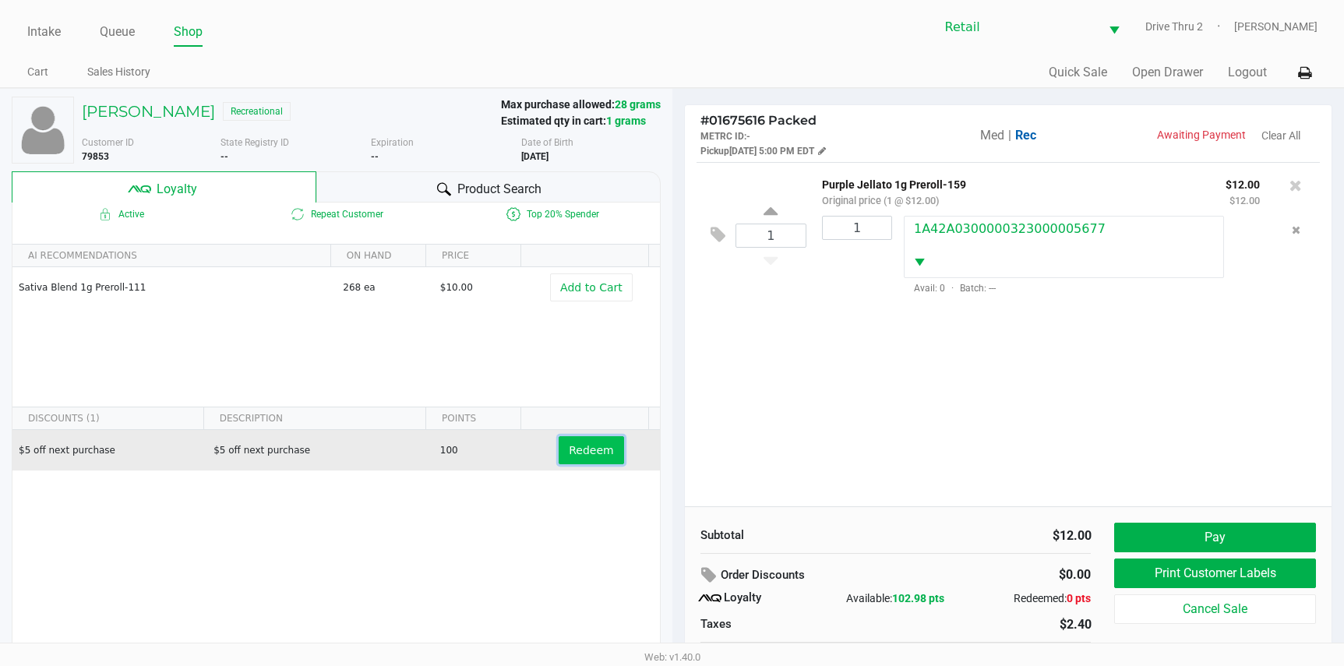
click at [587, 452] on span "Redeem" at bounding box center [591, 450] width 44 height 12
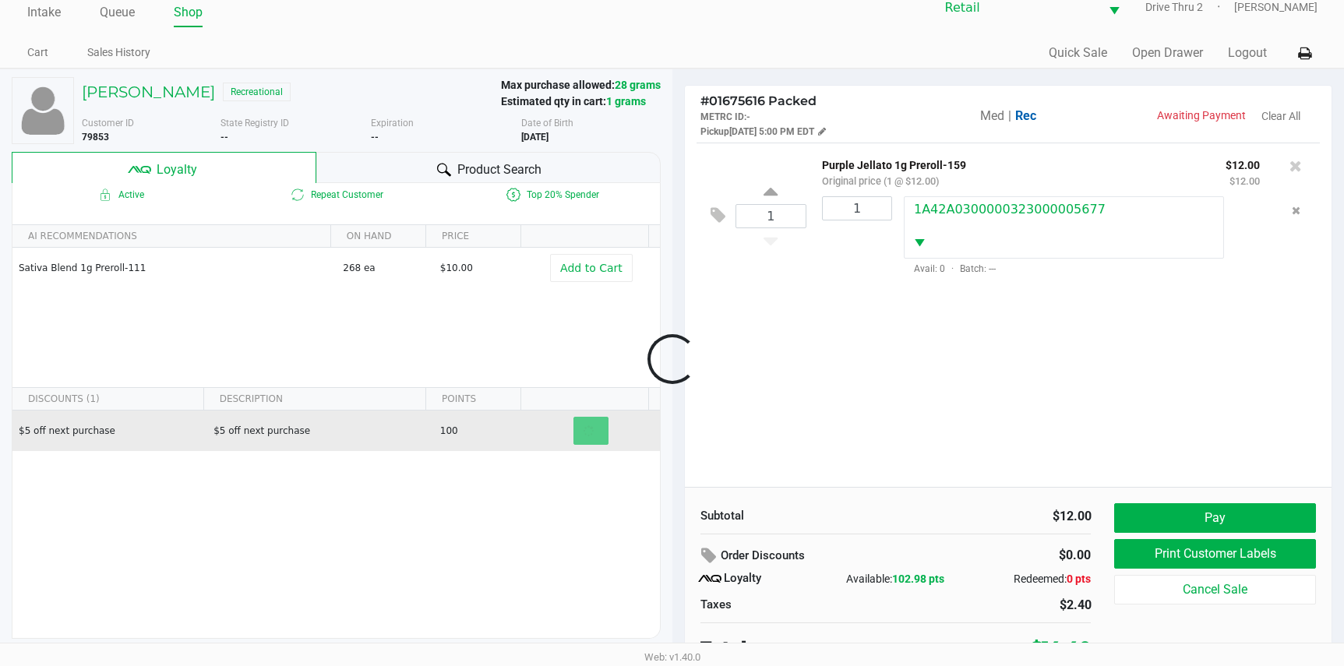
scroll to position [30, 0]
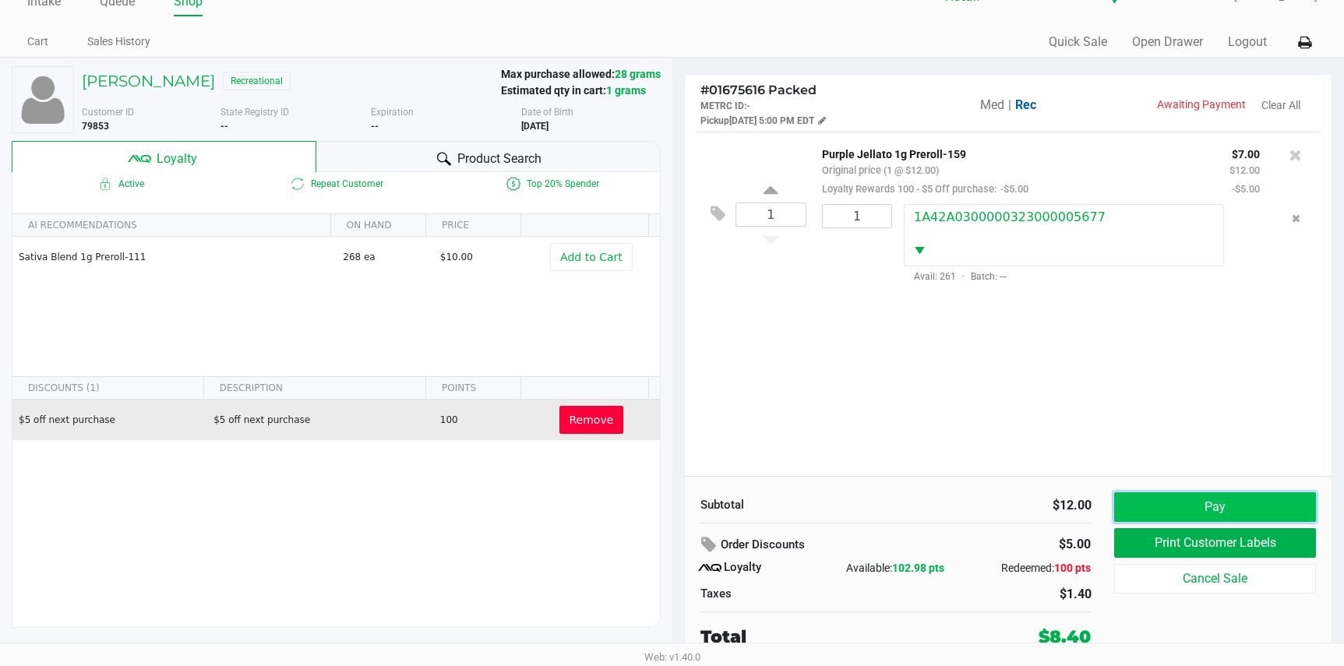
click at [1170, 506] on button "Pay" at bounding box center [1214, 507] width 201 height 30
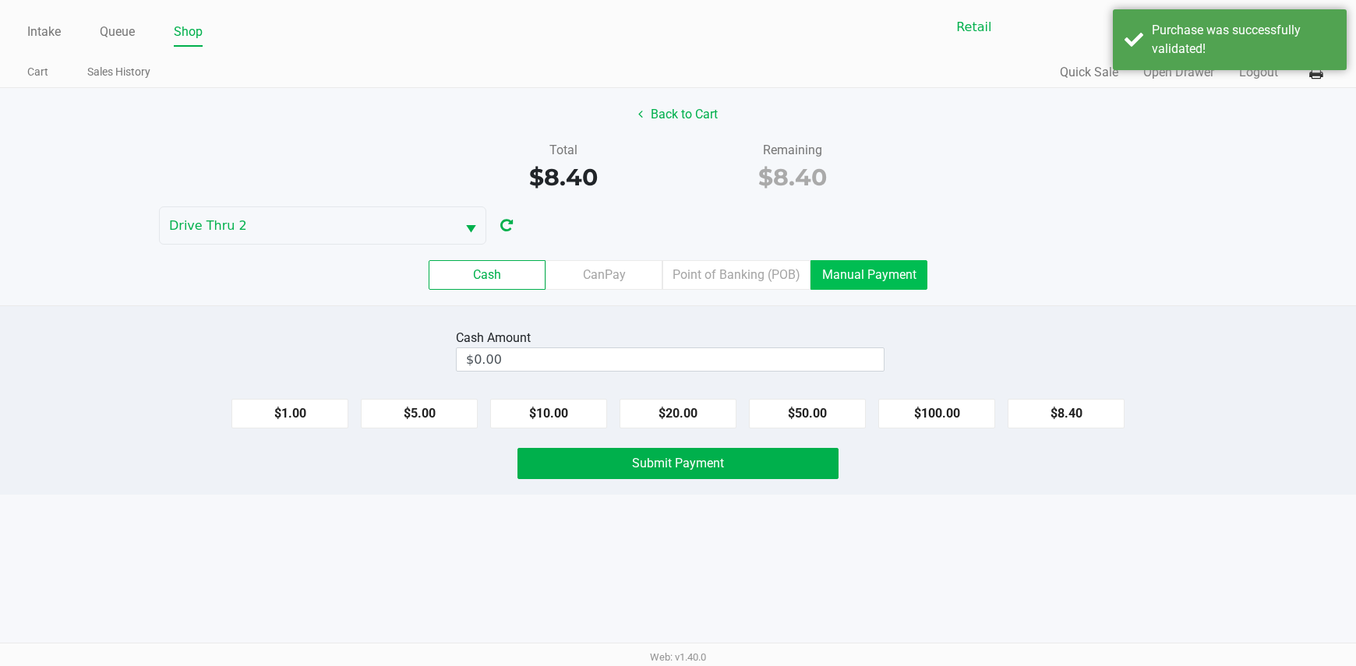
click at [892, 270] on label "Manual Payment" at bounding box center [868, 275] width 117 height 30
click at [0, 0] on 8 "Manual Payment" at bounding box center [0, 0] width 0 height 0
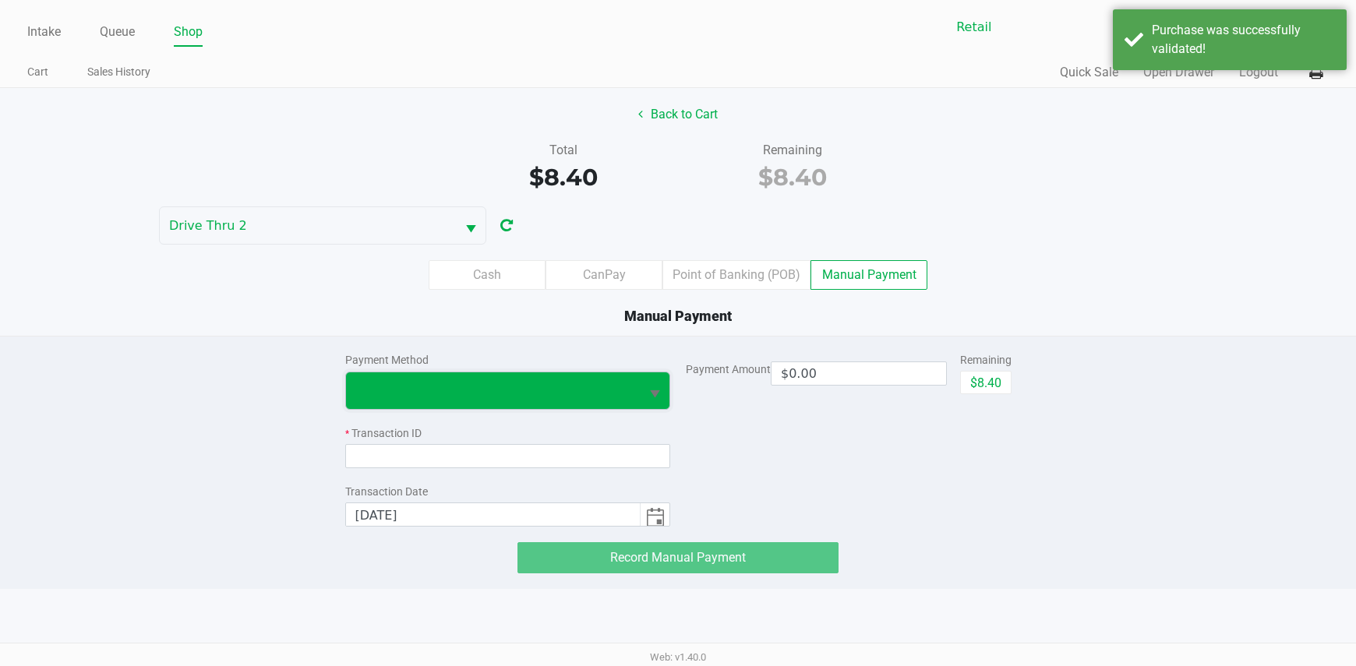
click at [638, 382] on span at bounding box center [493, 390] width 295 height 37
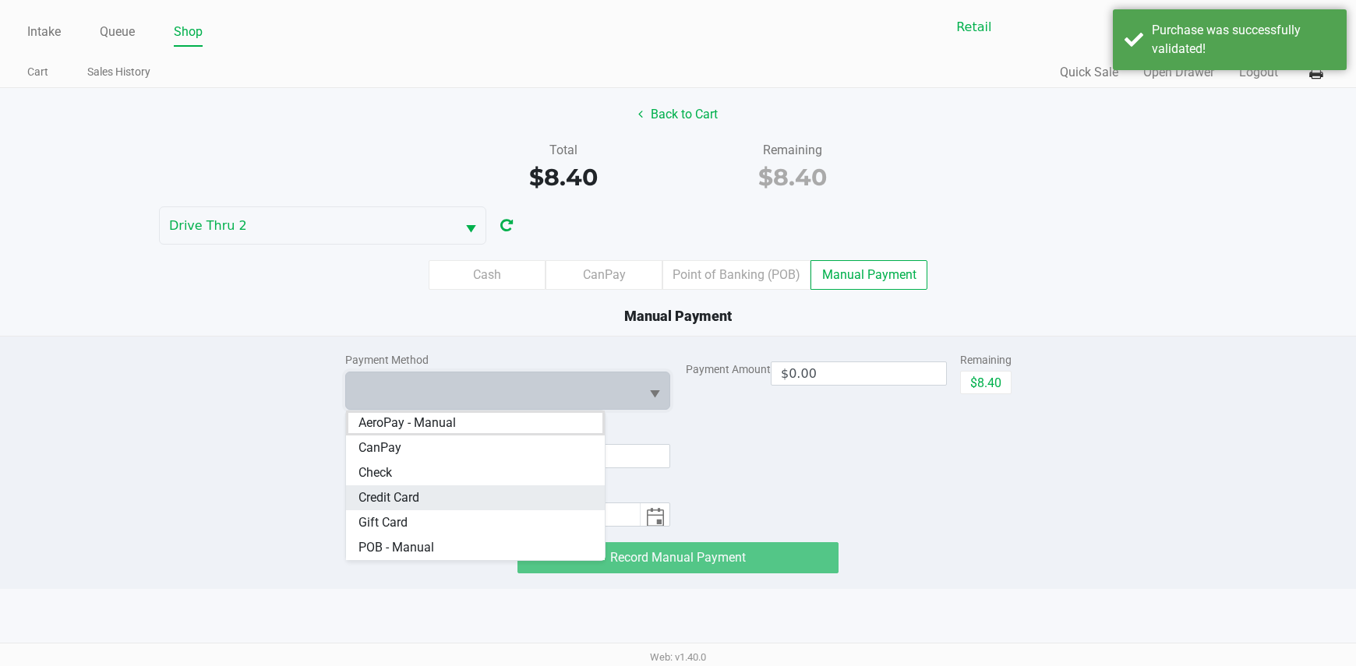
click at [397, 499] on span "Credit Card" at bounding box center [388, 498] width 61 height 19
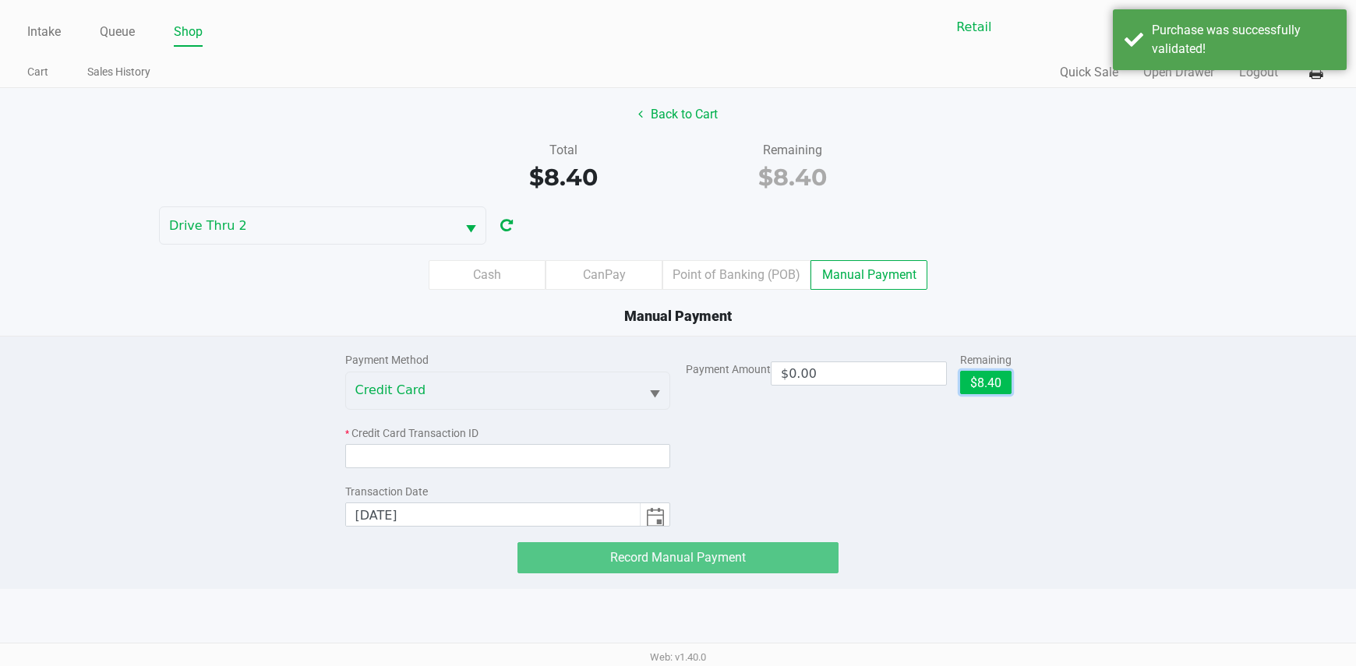
click at [979, 383] on button "$8.40" at bounding box center [985, 382] width 51 height 23
type input "$8.40"
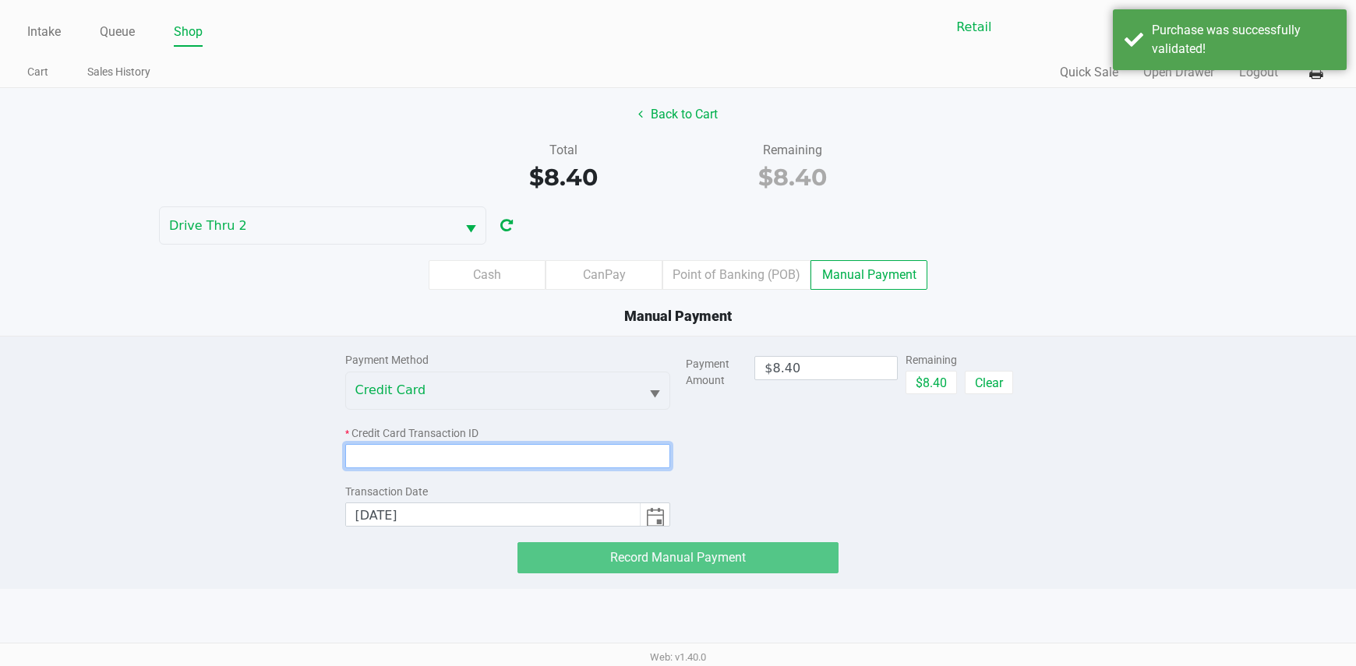
click at [641, 454] on input at bounding box center [508, 456] width 326 height 24
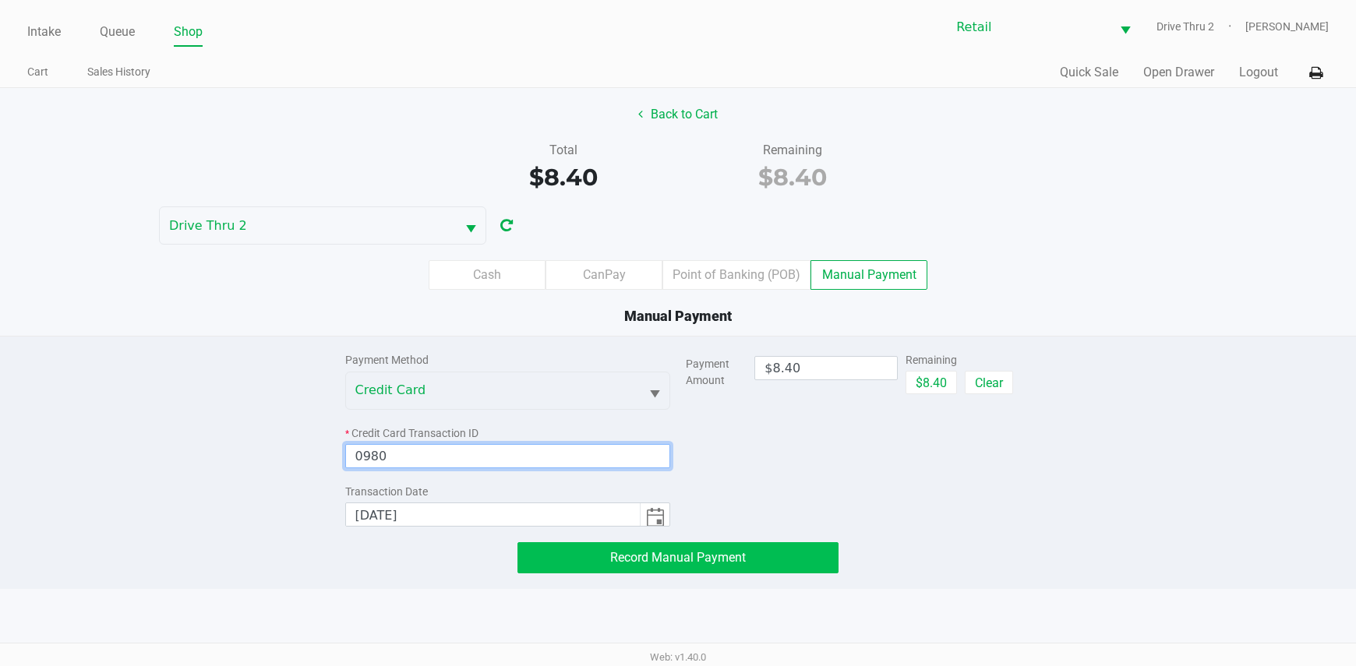
type input "0980"
click at [714, 562] on span "Record Manual Payment" at bounding box center [678, 557] width 136 height 15
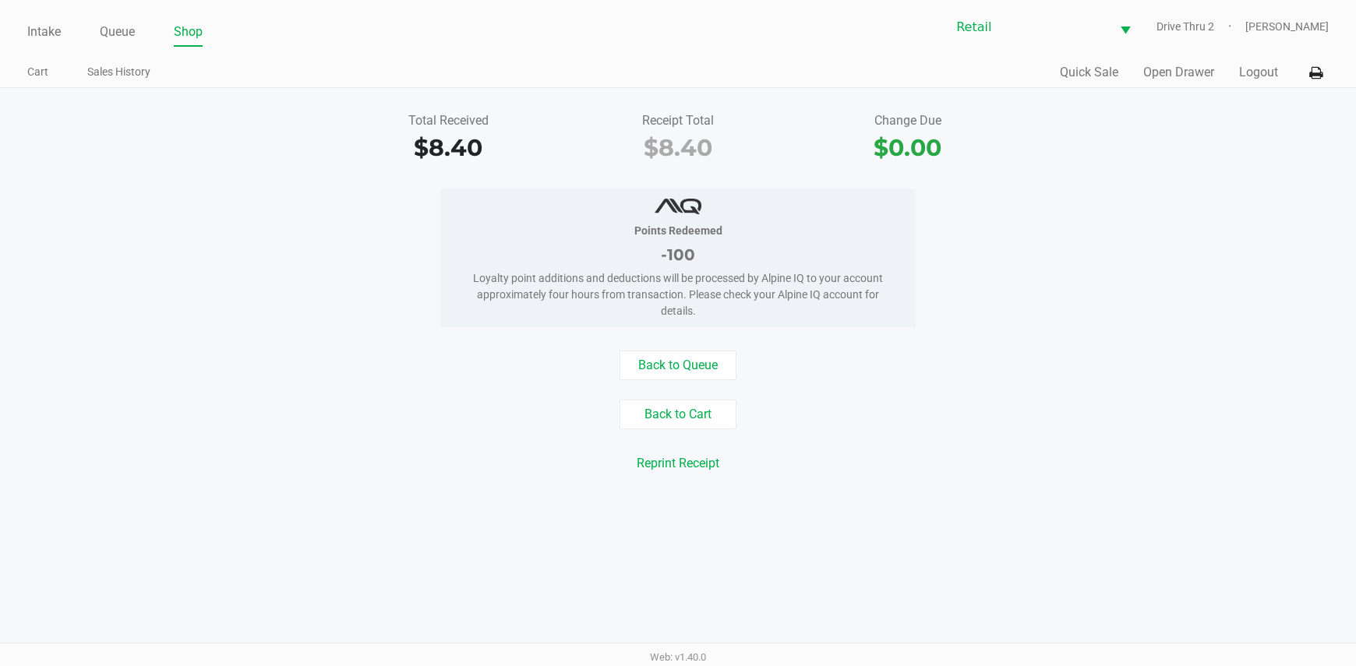
drag, startPoint x: 714, startPoint y: 562, endPoint x: 659, endPoint y: 653, distance: 106.2
click at [237, 417] on div "Back to Cart" at bounding box center [677, 415] width 1379 height 30
click at [45, 34] on link "Intake" at bounding box center [44, 32] width 34 height 22
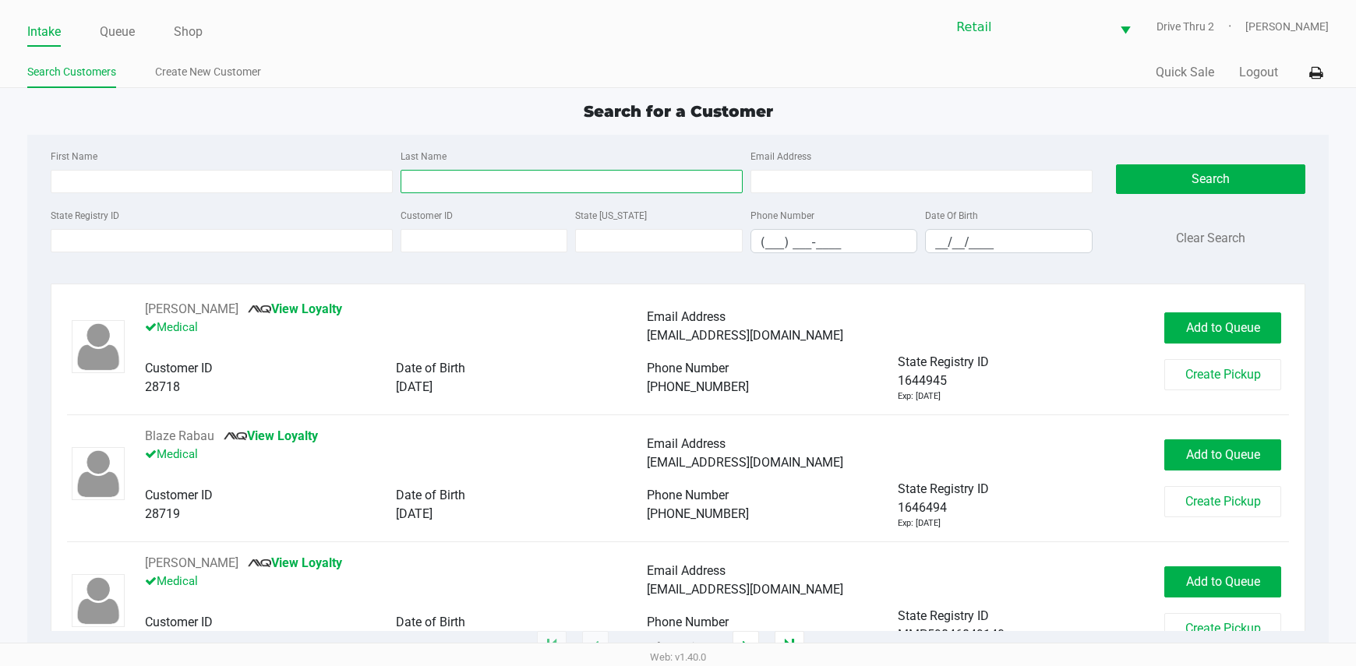
click at [504, 172] on input "Last Name" at bounding box center [572, 181] width 342 height 23
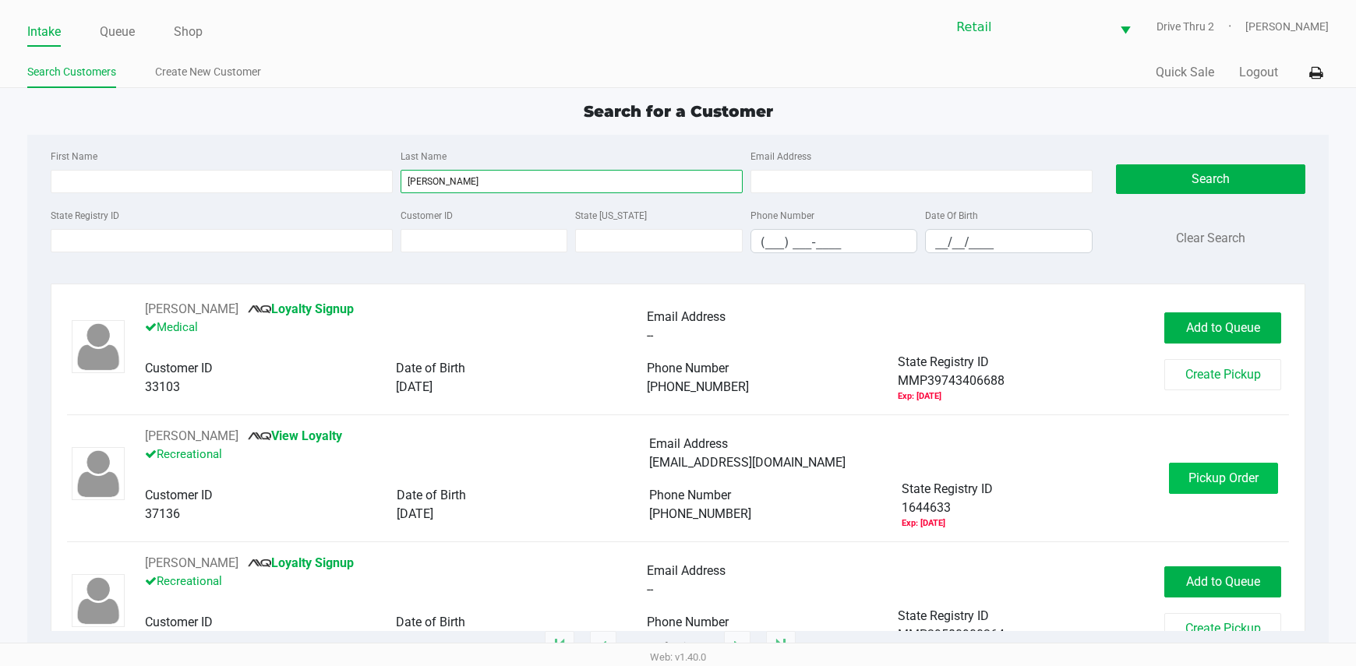
type input "[PERSON_NAME]"
click at [1208, 477] on span "Pickup Order" at bounding box center [1223, 478] width 70 height 15
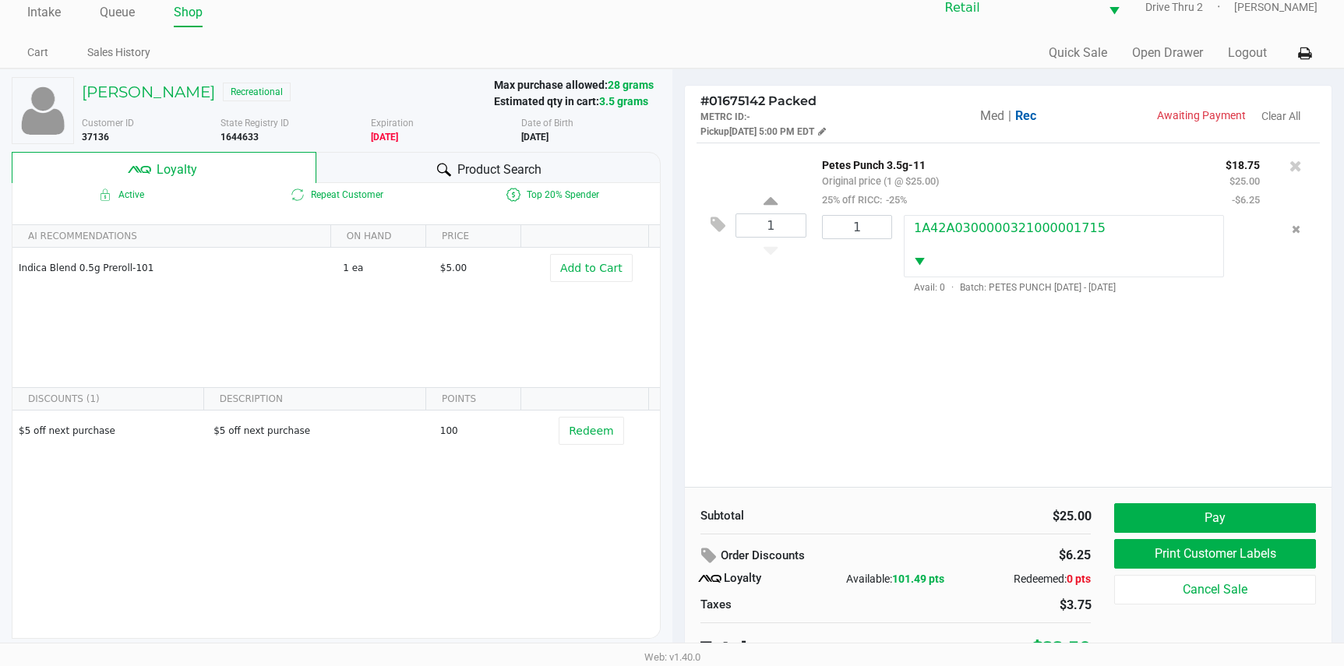
scroll to position [30, 0]
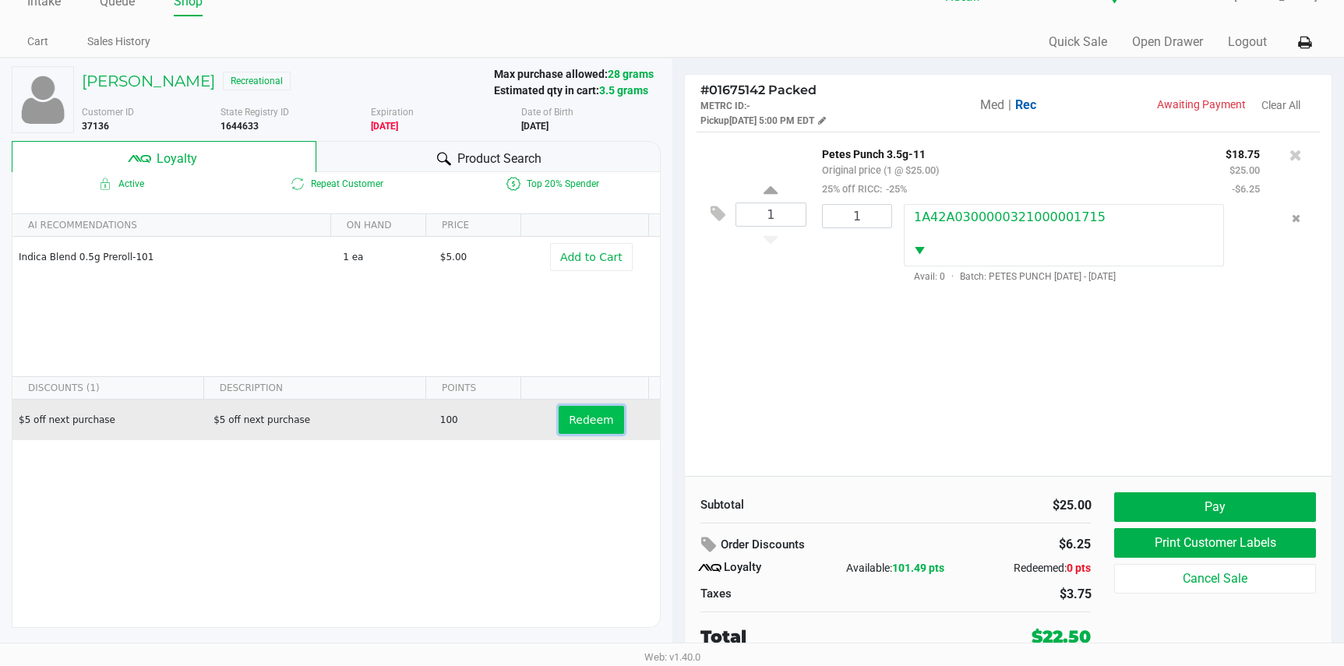
click at [569, 420] on span "Redeem" at bounding box center [591, 420] width 44 height 12
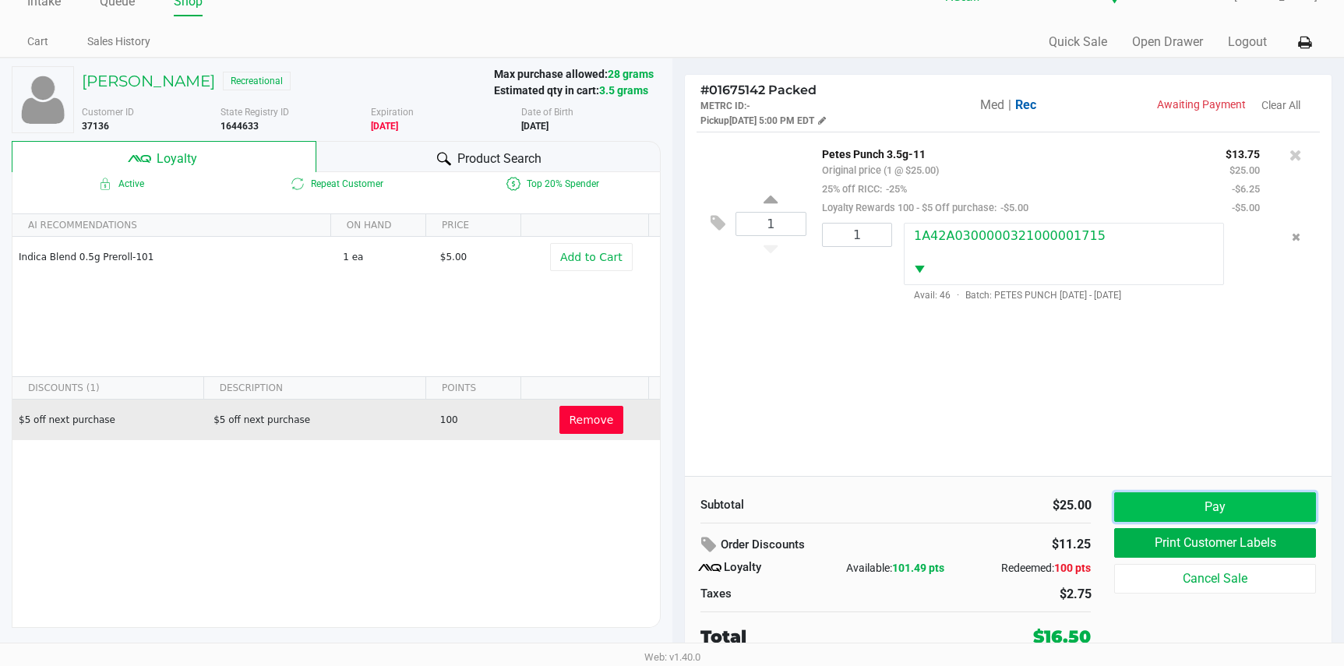
click at [1203, 492] on button "Pay" at bounding box center [1214, 507] width 201 height 30
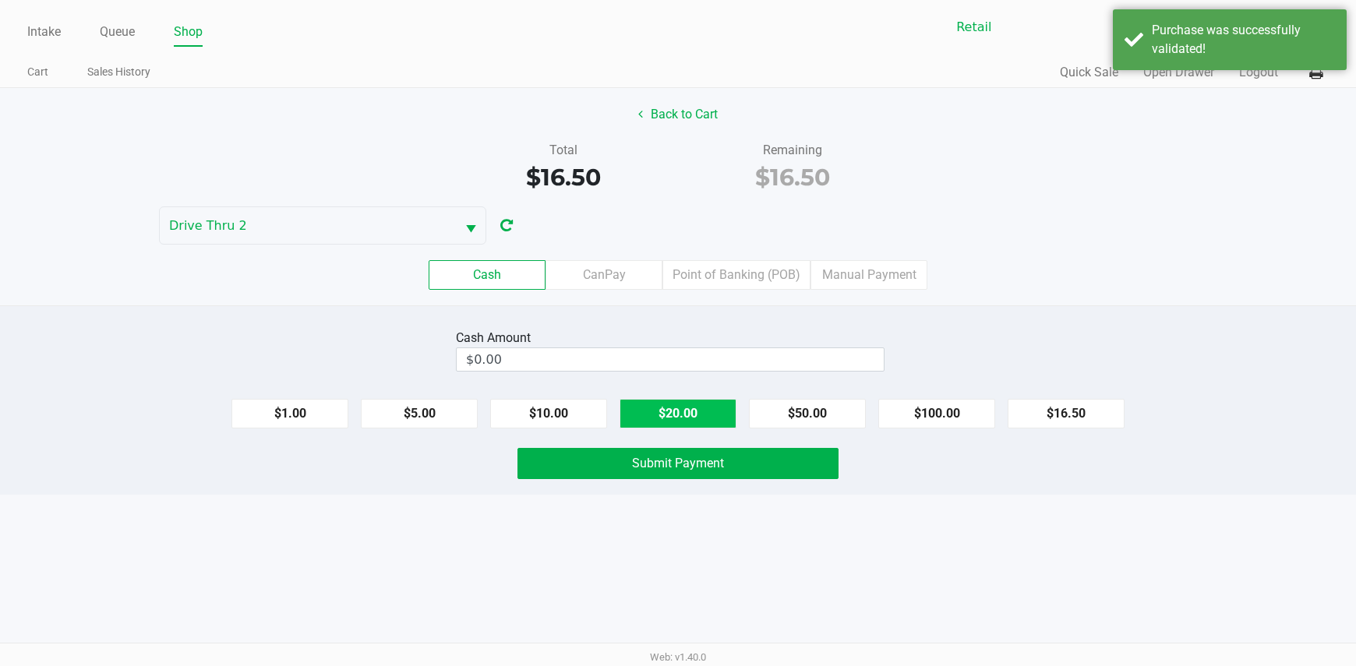
click at [712, 422] on button "$20.00" at bounding box center [677, 414] width 117 height 30
type input "$20.00"
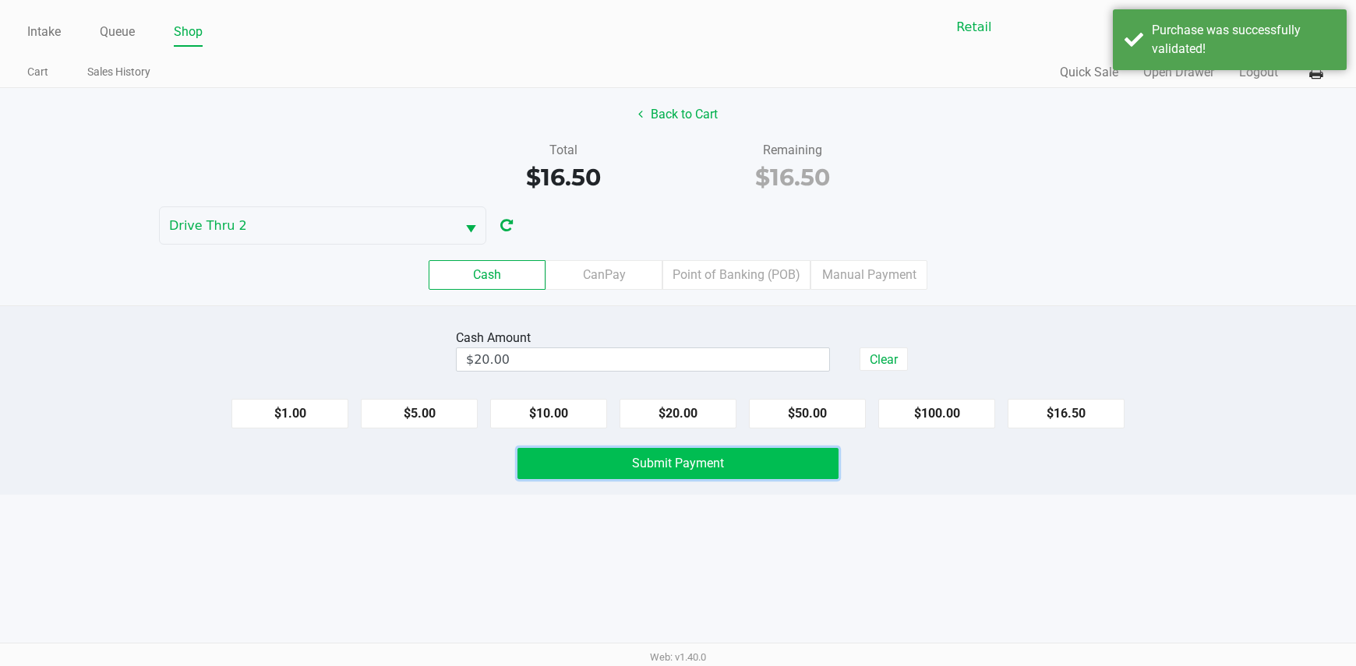
click at [704, 468] on span "Submit Payment" at bounding box center [678, 463] width 92 height 15
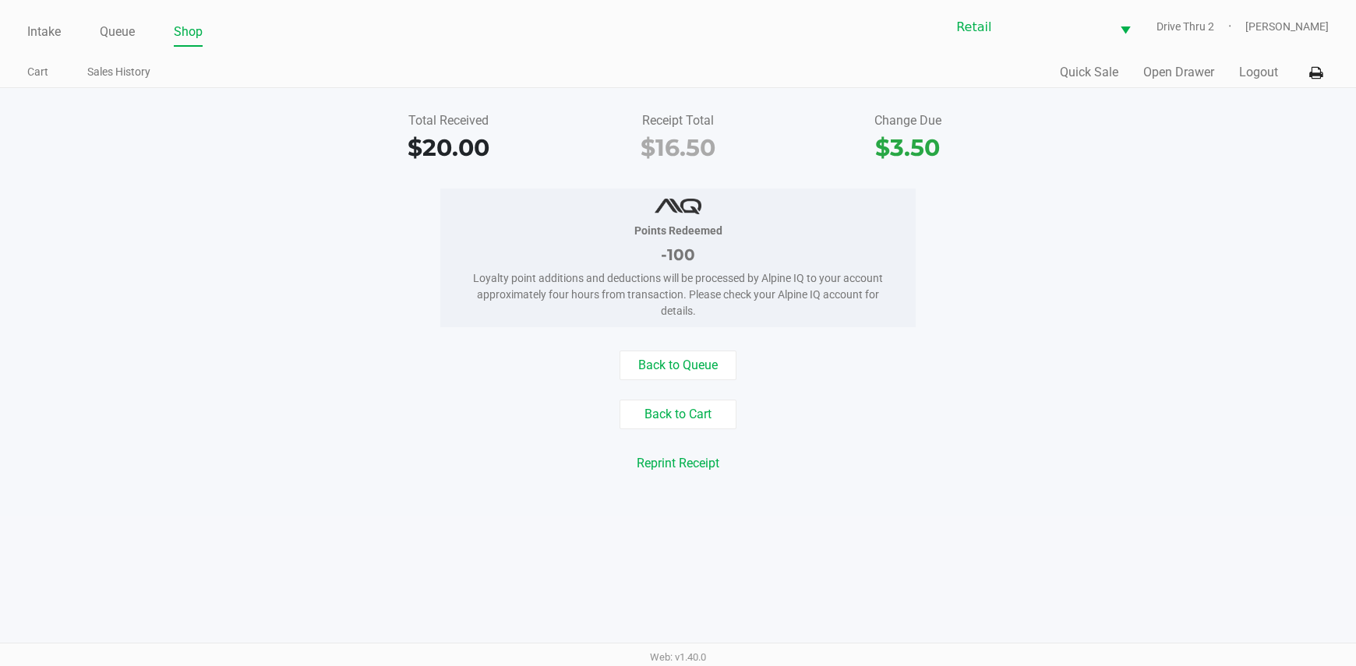
click at [1184, 83] on div "Quick Sale Open Drawer Logout" at bounding box center [1003, 72] width 651 height 29
click at [1188, 78] on button "Open Drawer" at bounding box center [1178, 72] width 71 height 19
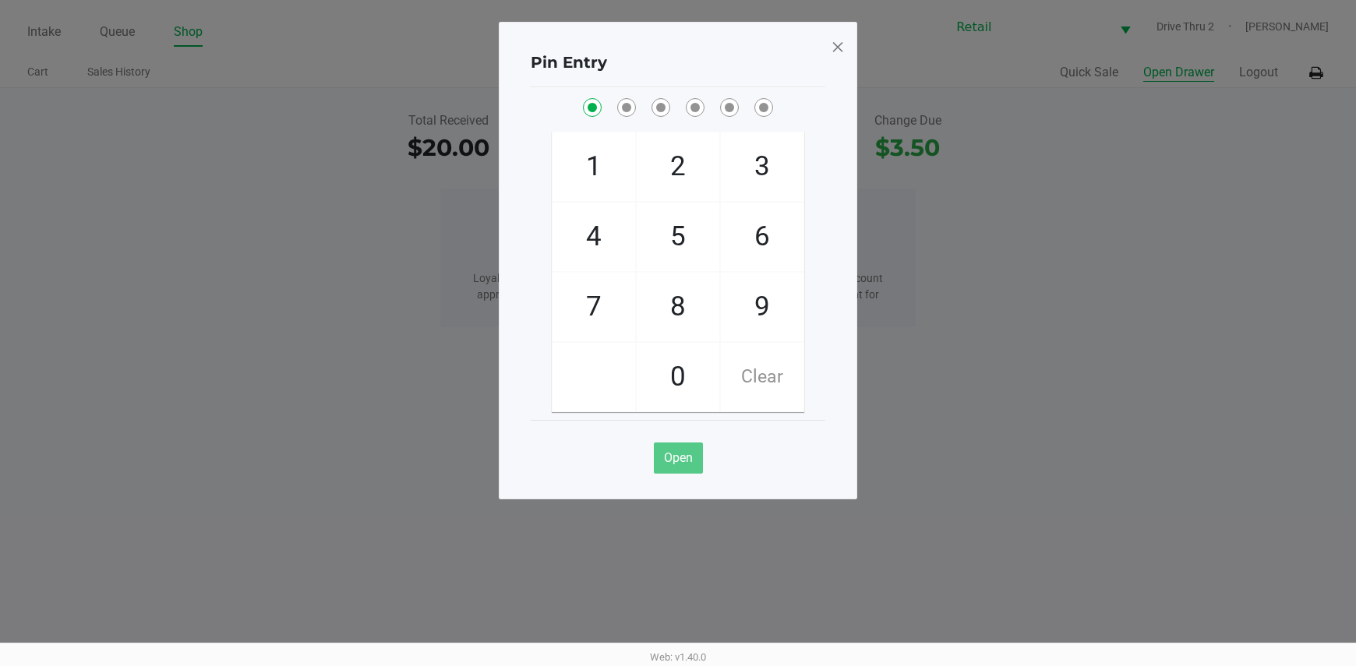
checkbox input "true"
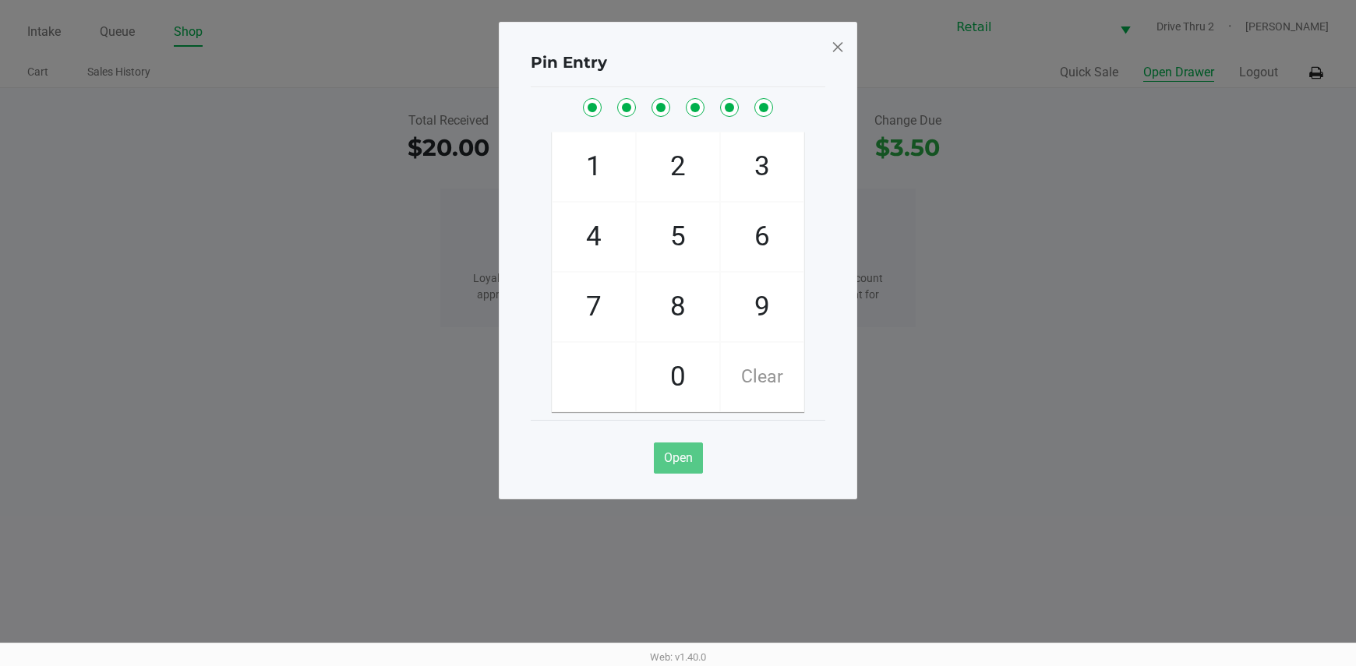
checkbox input "true"
click at [836, 50] on span at bounding box center [838, 46] width 14 height 25
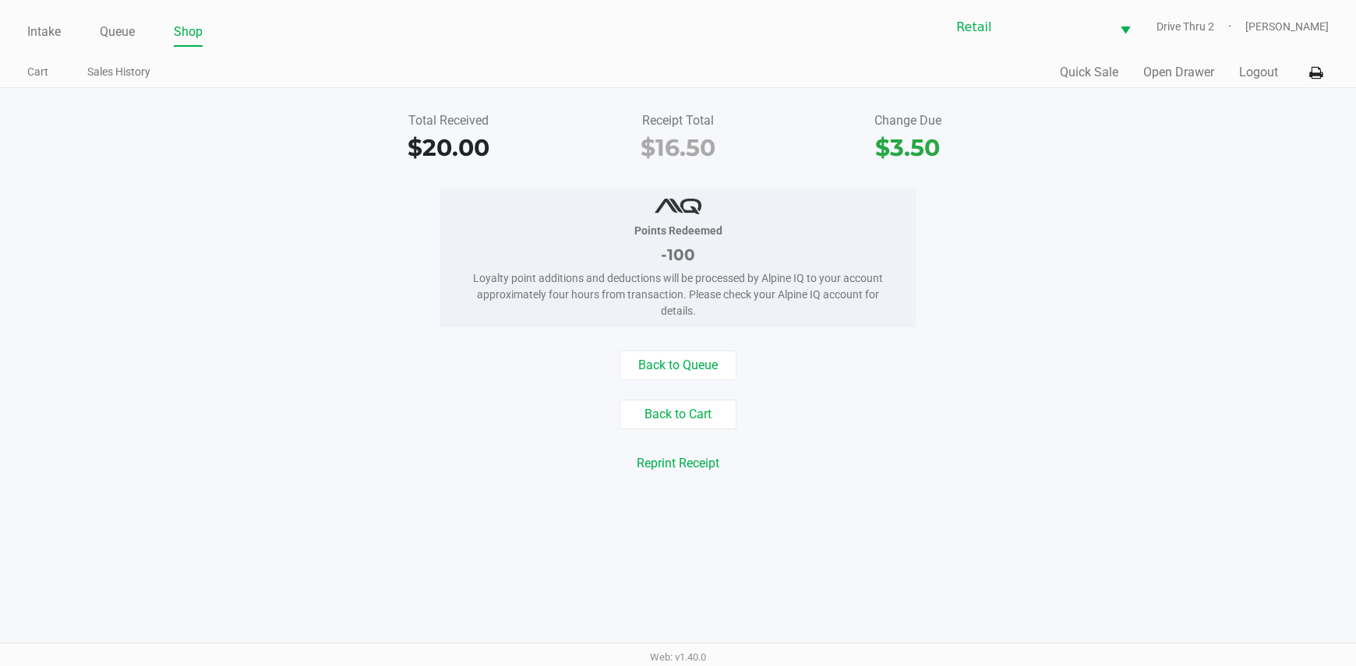
click at [62, 39] on ul "Intake Queue Shop" at bounding box center [352, 32] width 651 height 26
click at [61, 37] on link "Intake" at bounding box center [44, 32] width 34 height 22
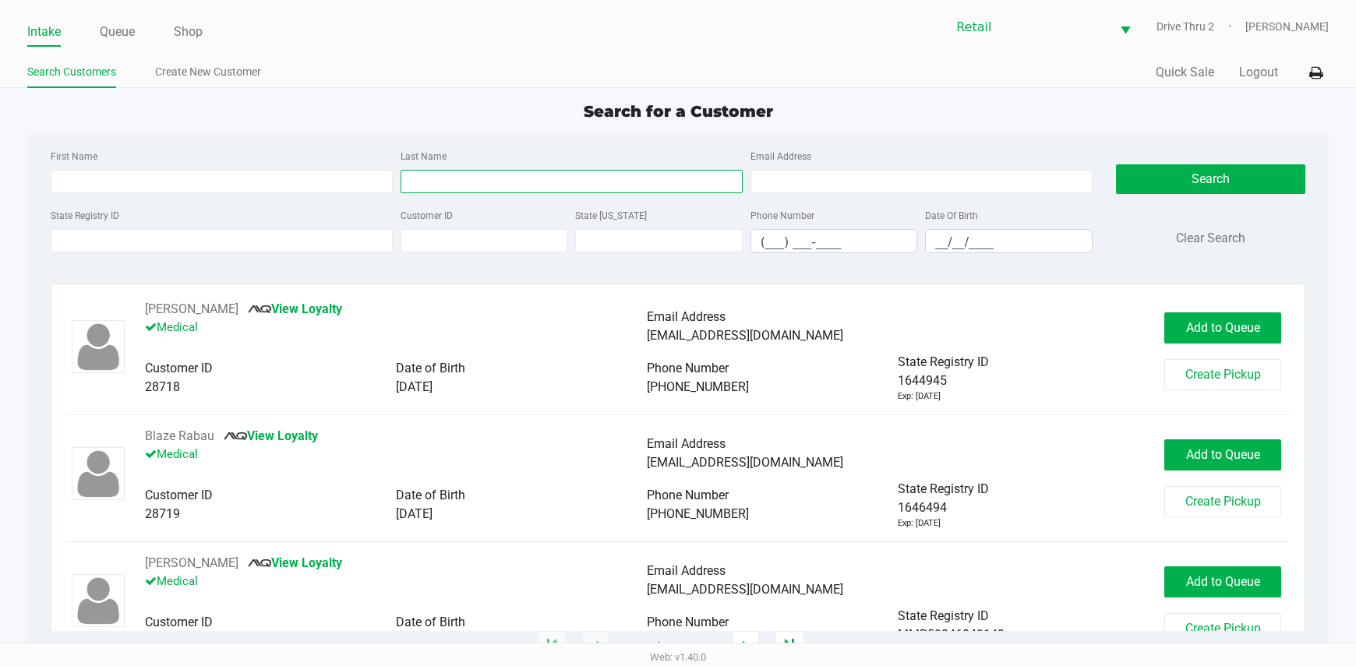
click at [542, 176] on input "Last Name" at bounding box center [572, 181] width 342 height 23
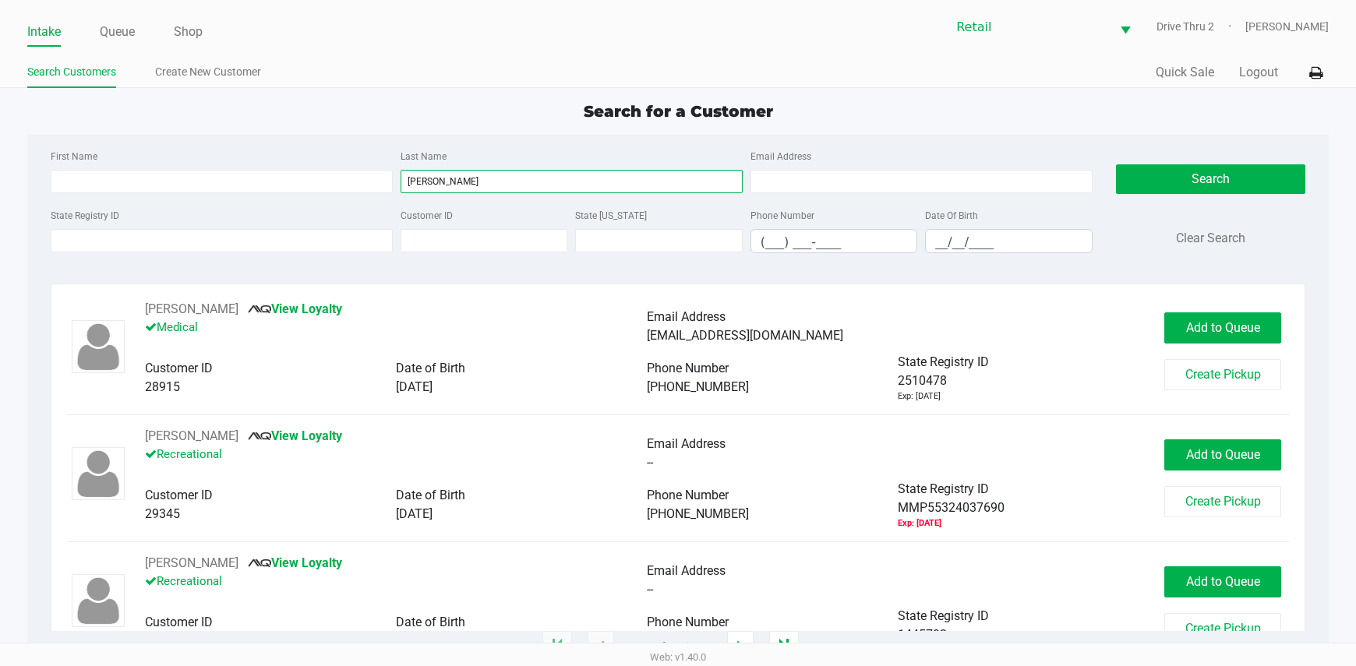
type input "[PERSON_NAME]"
click at [358, 165] on div "First Name" at bounding box center [222, 169] width 350 height 47
click at [358, 172] on input "First Name" at bounding box center [222, 181] width 342 height 23
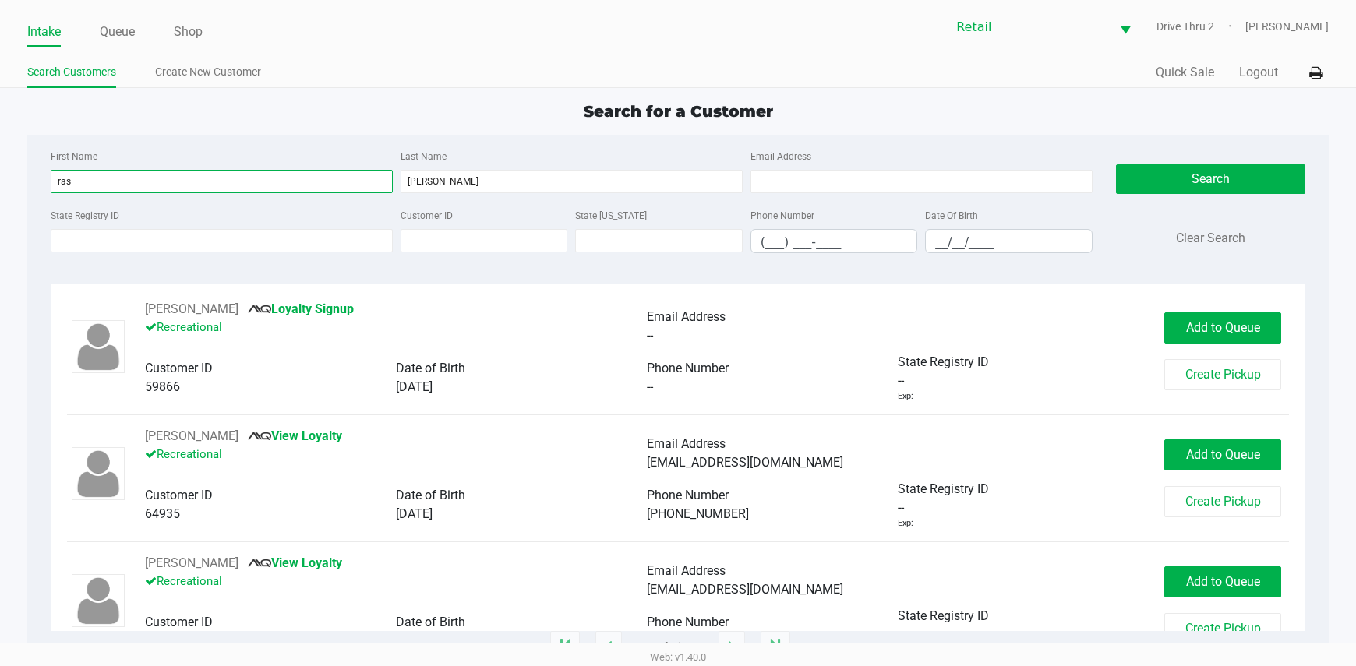
type input "ras"
drag, startPoint x: 355, startPoint y: 174, endPoint x: 0, endPoint y: 178, distance: 355.3
click at [7, 175] on app-all-customers "Search for a Customer First Name ras Last Name [PERSON_NAME] Email Address Stat…" at bounding box center [678, 374] width 1356 height 548
click at [111, 192] on input "ras" at bounding box center [222, 181] width 342 height 23
type input "r"
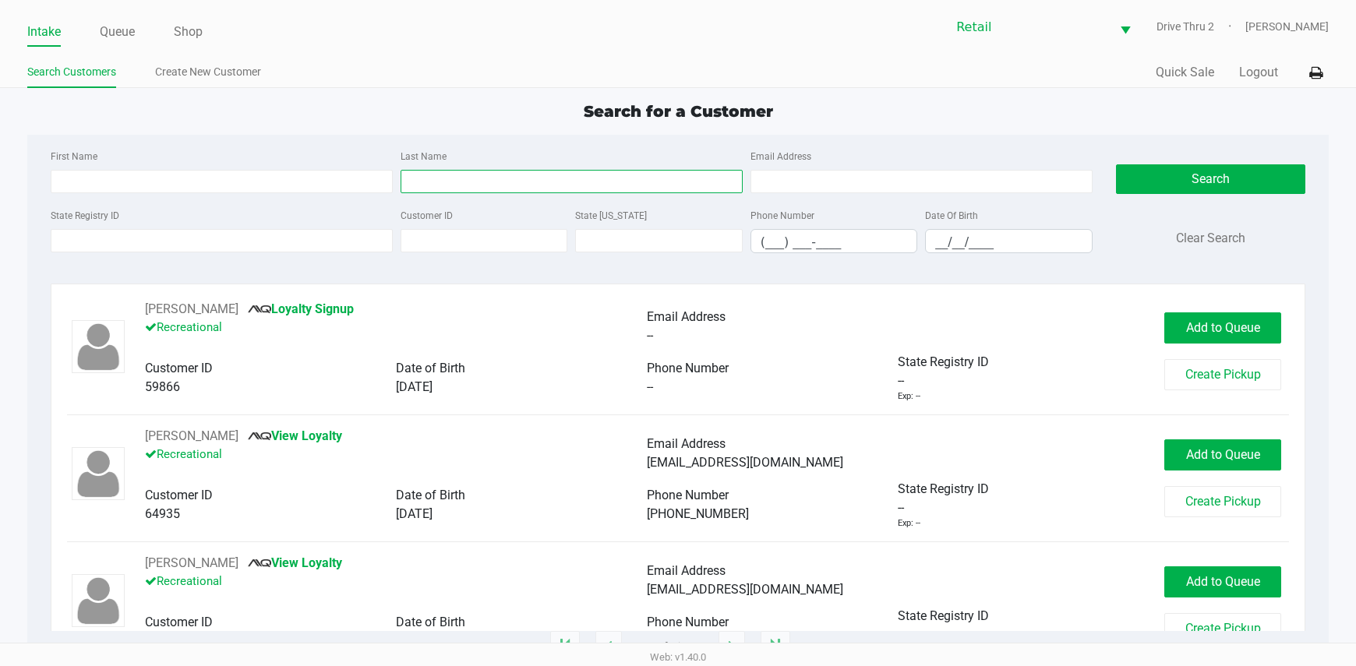
click at [469, 192] on input "Last Name" at bounding box center [572, 181] width 342 height 23
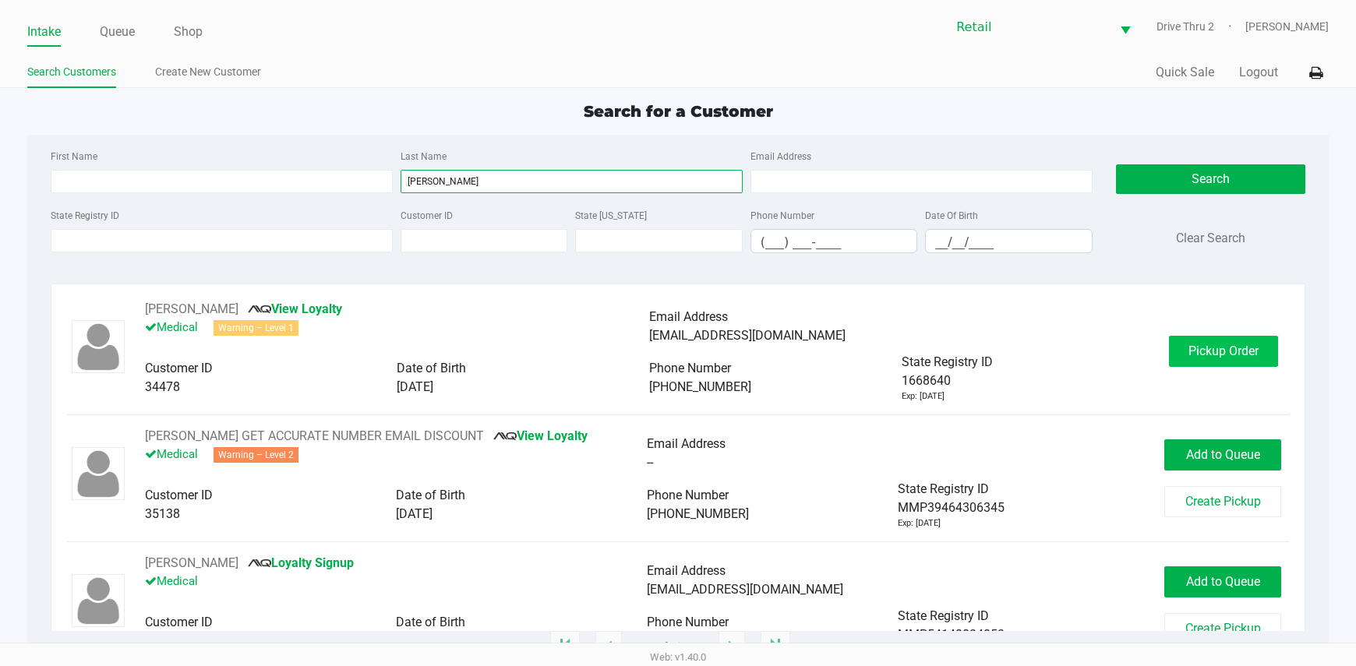
type input "[PERSON_NAME]"
click at [1169, 351] on button "Pickup Order" at bounding box center [1223, 351] width 109 height 31
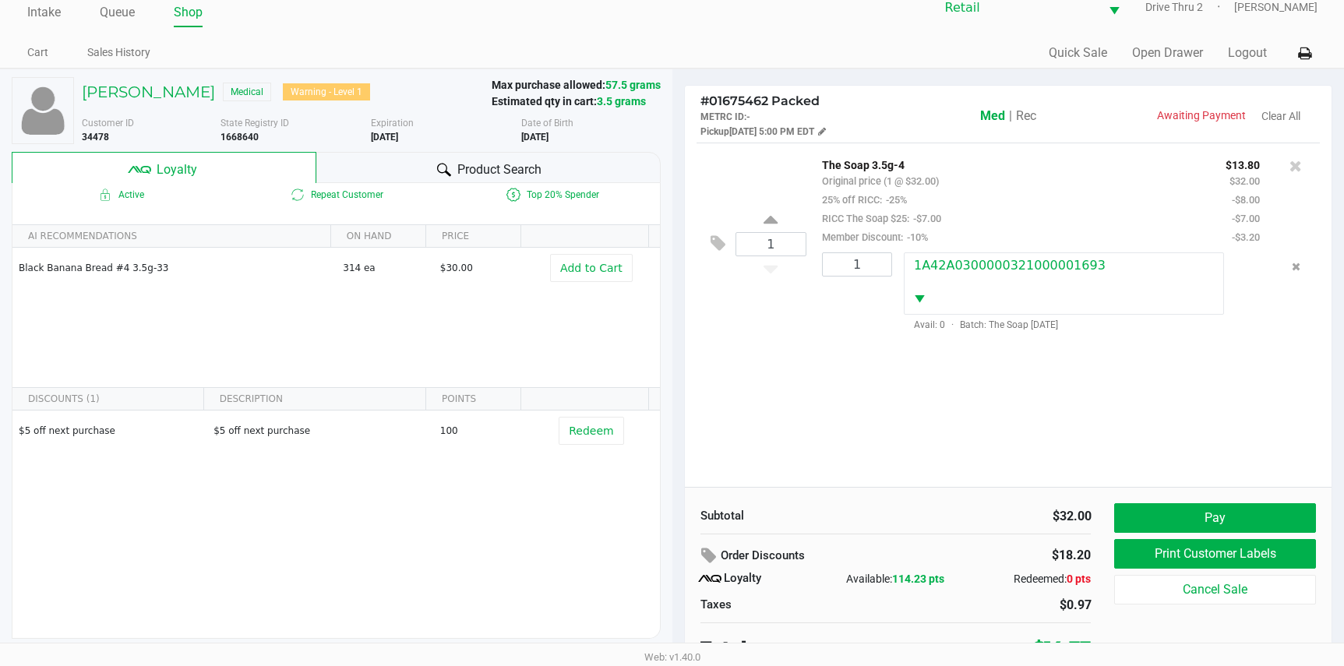
scroll to position [30, 0]
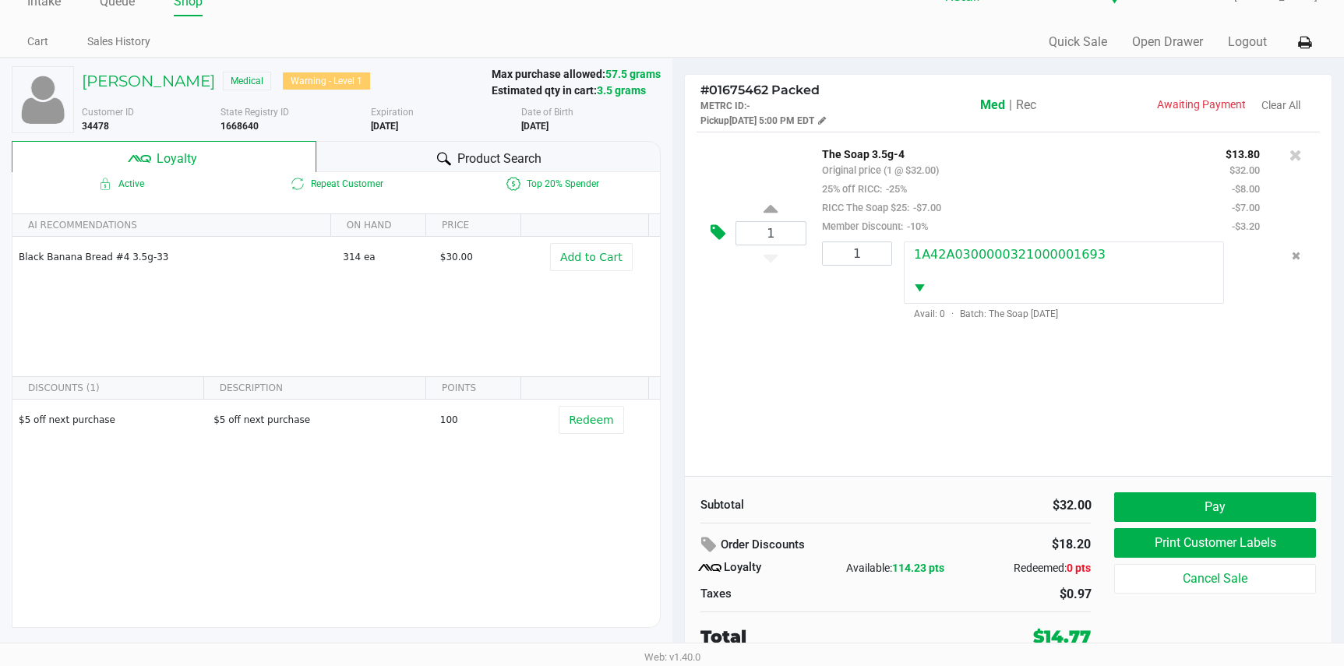
click at [725, 242] on button at bounding box center [721, 232] width 27 height 37
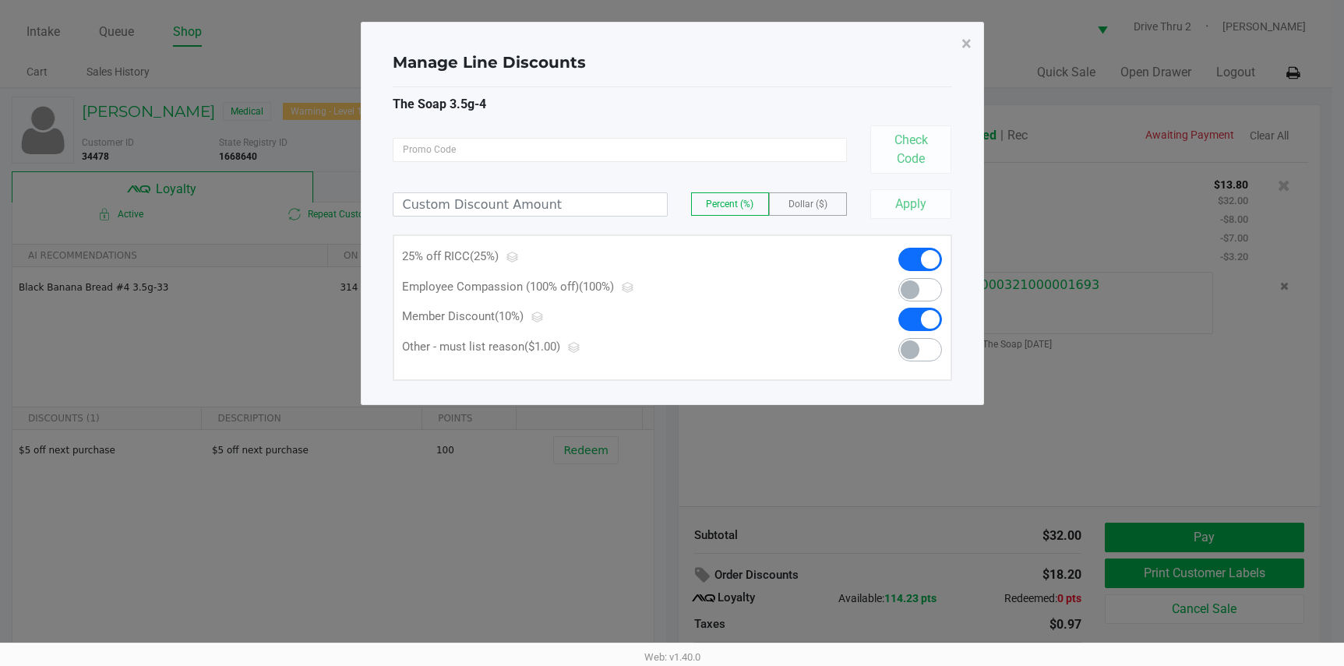
scroll to position [0, 0]
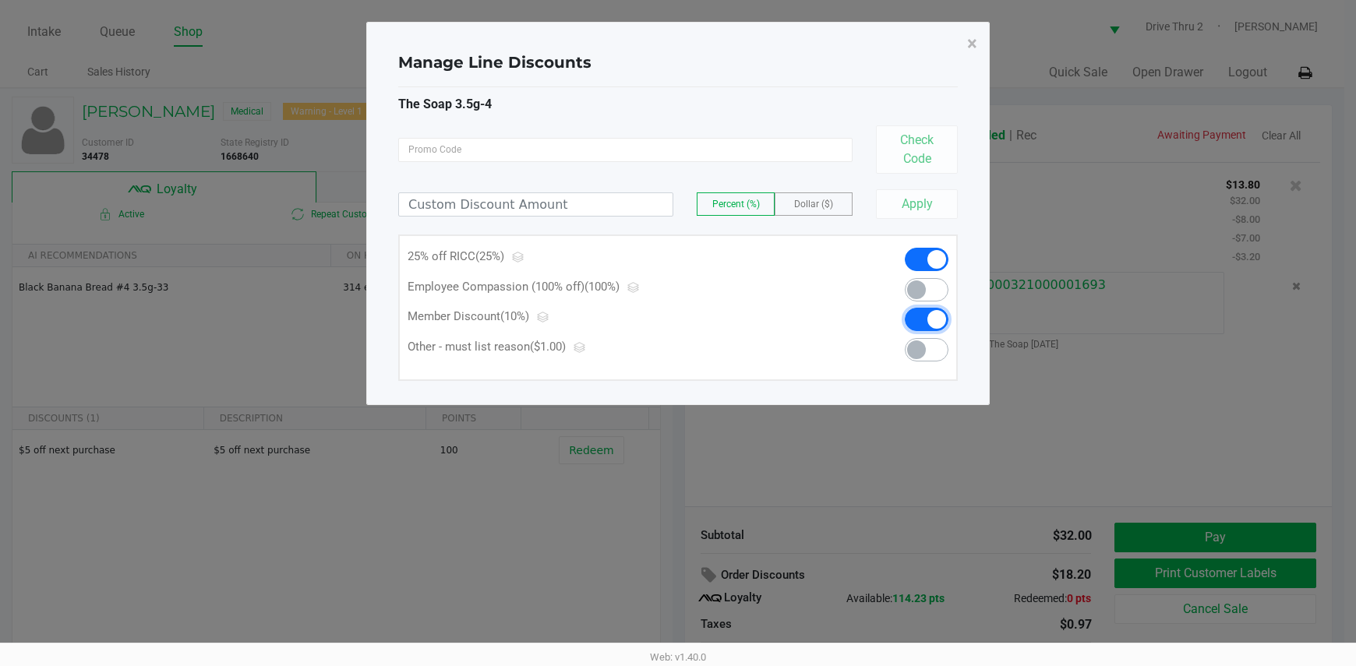
click at [930, 318] on span at bounding box center [936, 319] width 19 height 19
click at [930, 318] on span at bounding box center [927, 319] width 44 height 23
click at [923, 259] on span at bounding box center [927, 259] width 44 height 23
click at [923, 259] on span at bounding box center [916, 259] width 19 height 19
click at [970, 37] on span "×" at bounding box center [972, 44] width 10 height 22
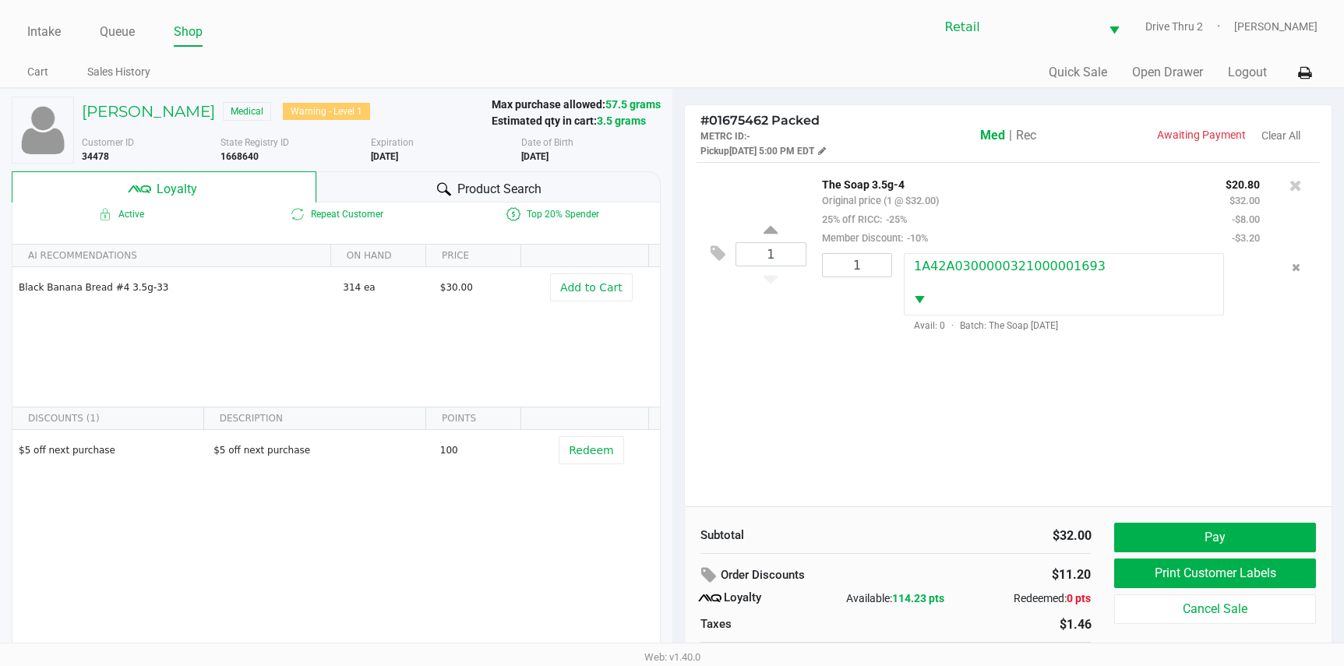
click at [875, 348] on div "1 The Soap 3.5g-4 Original price (1 @ $32.00) 25% off RICC: -25% Member Discoun…" at bounding box center [1009, 334] width 648 height 344
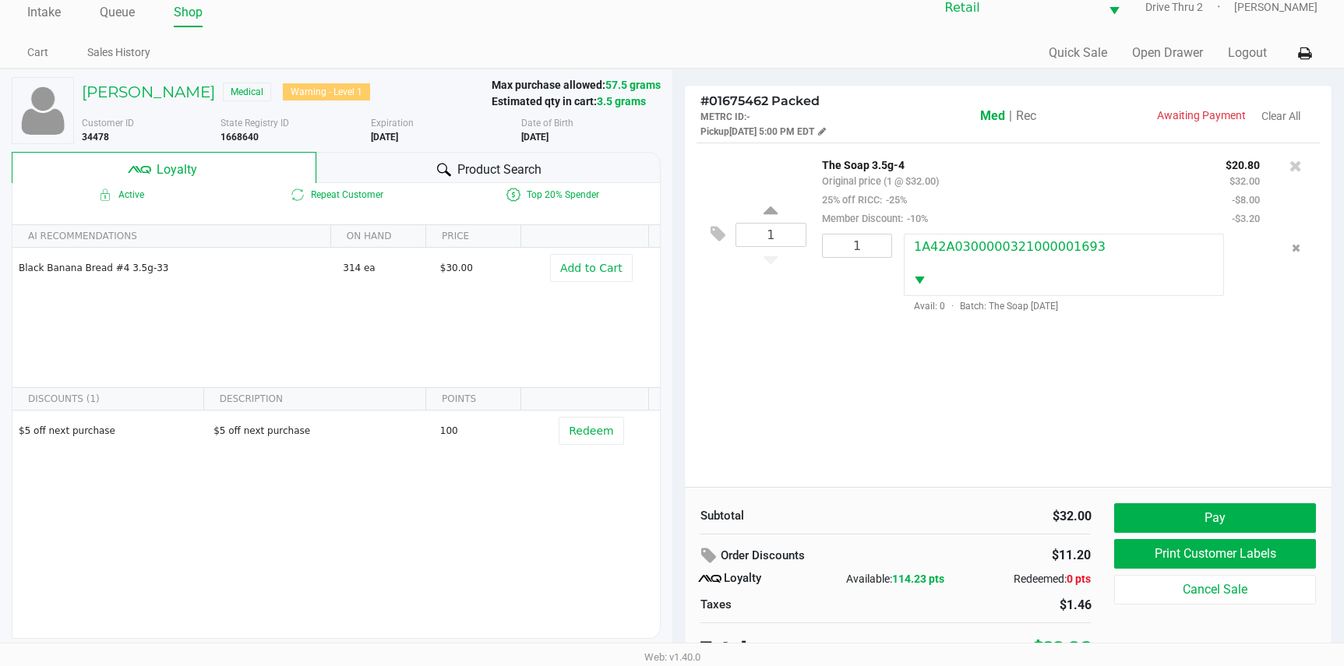
scroll to position [30, 0]
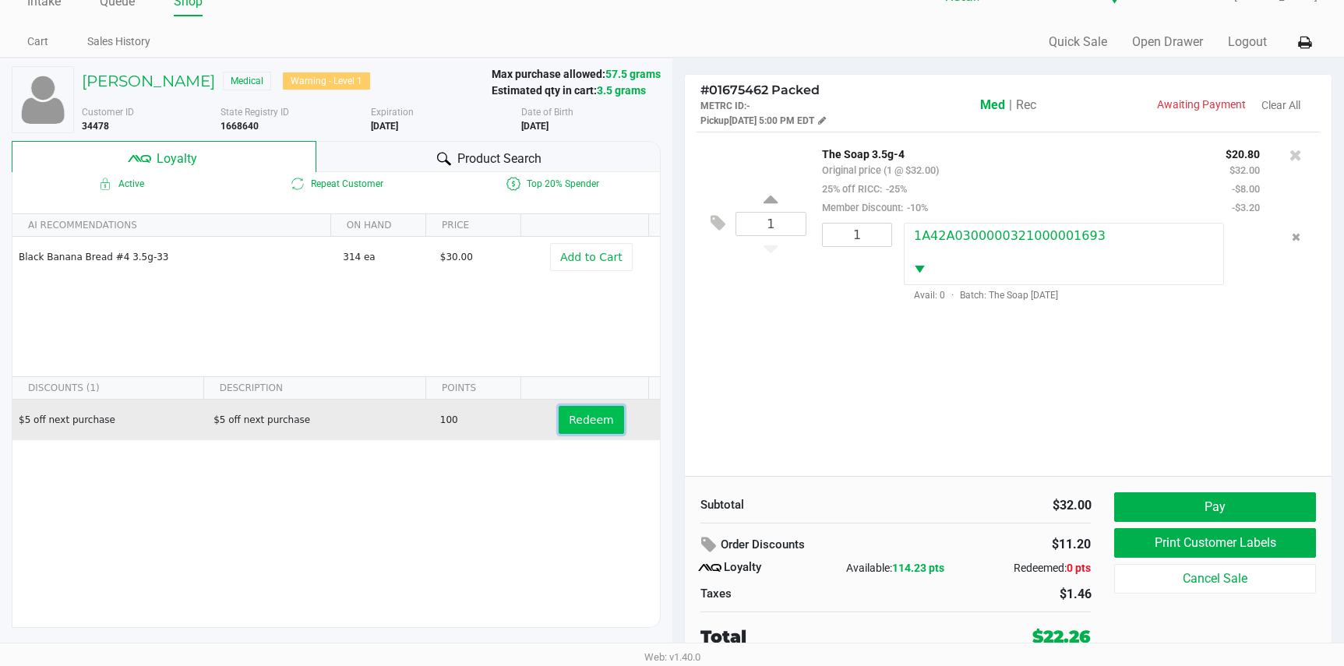
click at [593, 428] on button "Redeem" at bounding box center [591, 420] width 65 height 28
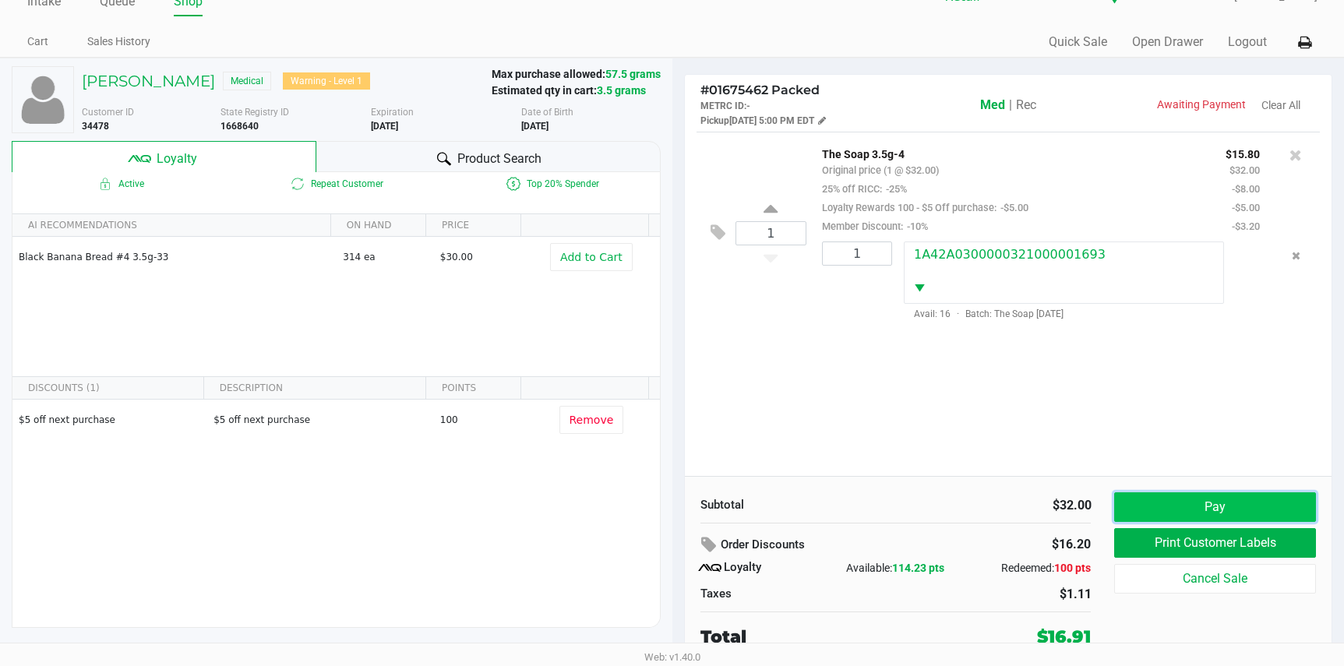
click at [1204, 514] on button "Pay" at bounding box center [1214, 507] width 201 height 30
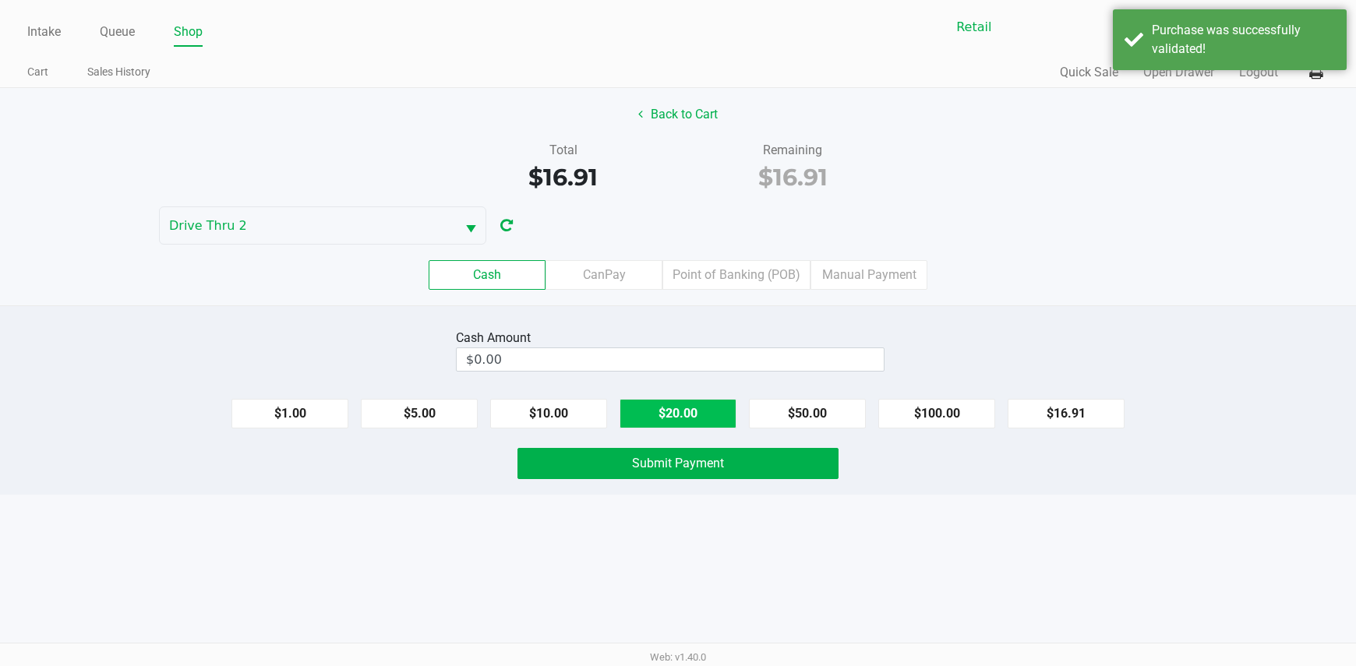
click at [706, 409] on button "$20.00" at bounding box center [677, 414] width 117 height 30
type input "$20.00"
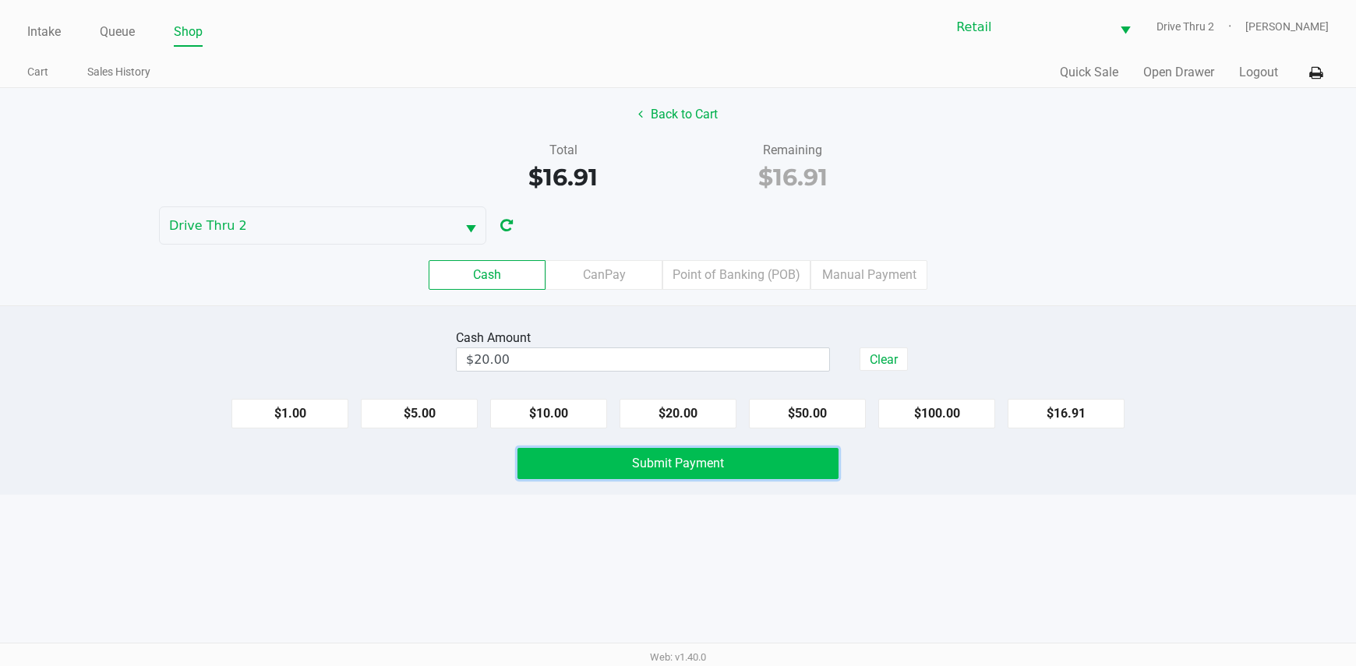
click at [716, 452] on button "Submit Payment" at bounding box center [678, 463] width 322 height 31
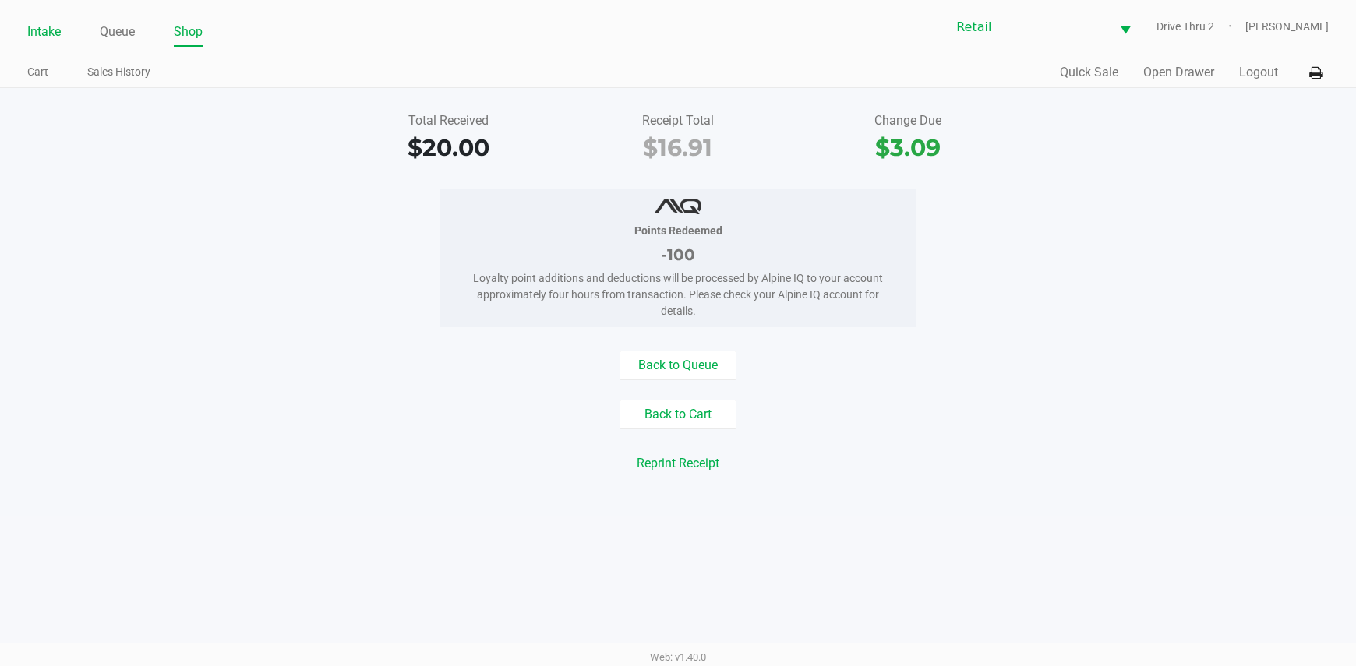
click at [42, 23] on link "Intake" at bounding box center [44, 32] width 34 height 22
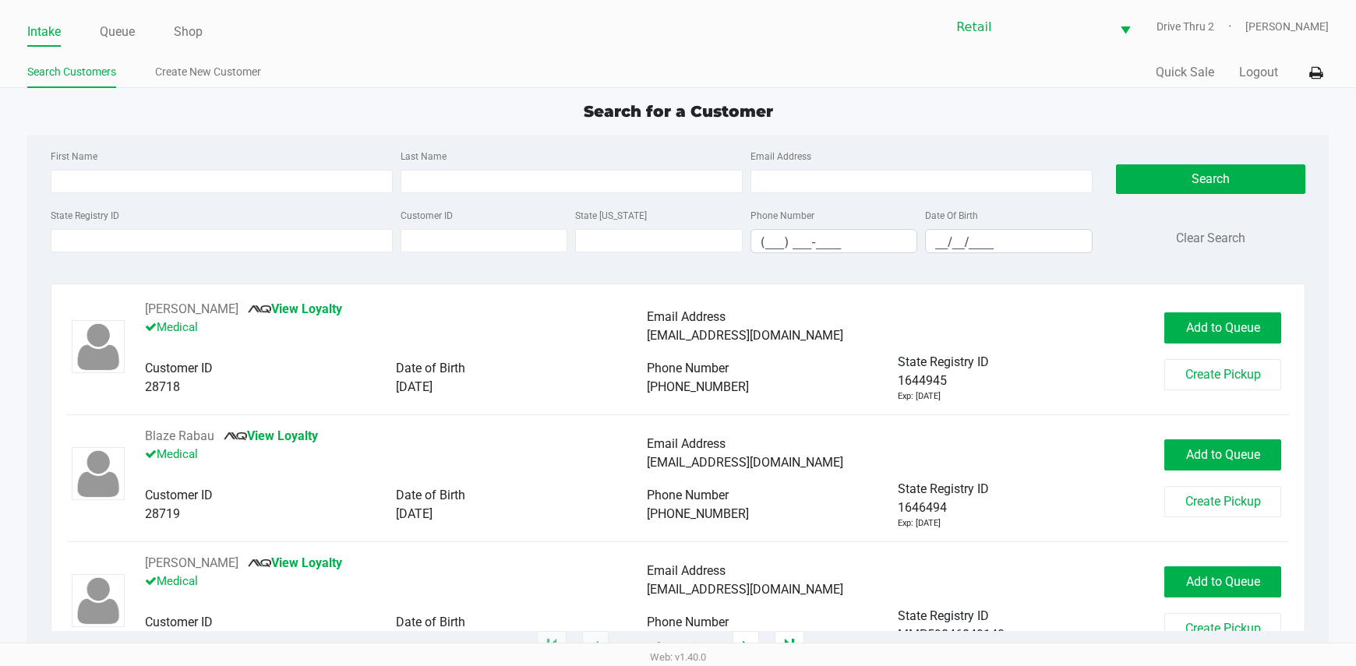
click at [482, 155] on div "Last Name" at bounding box center [572, 169] width 350 height 47
click at [494, 175] on input "Last Name" at bounding box center [572, 181] width 342 height 23
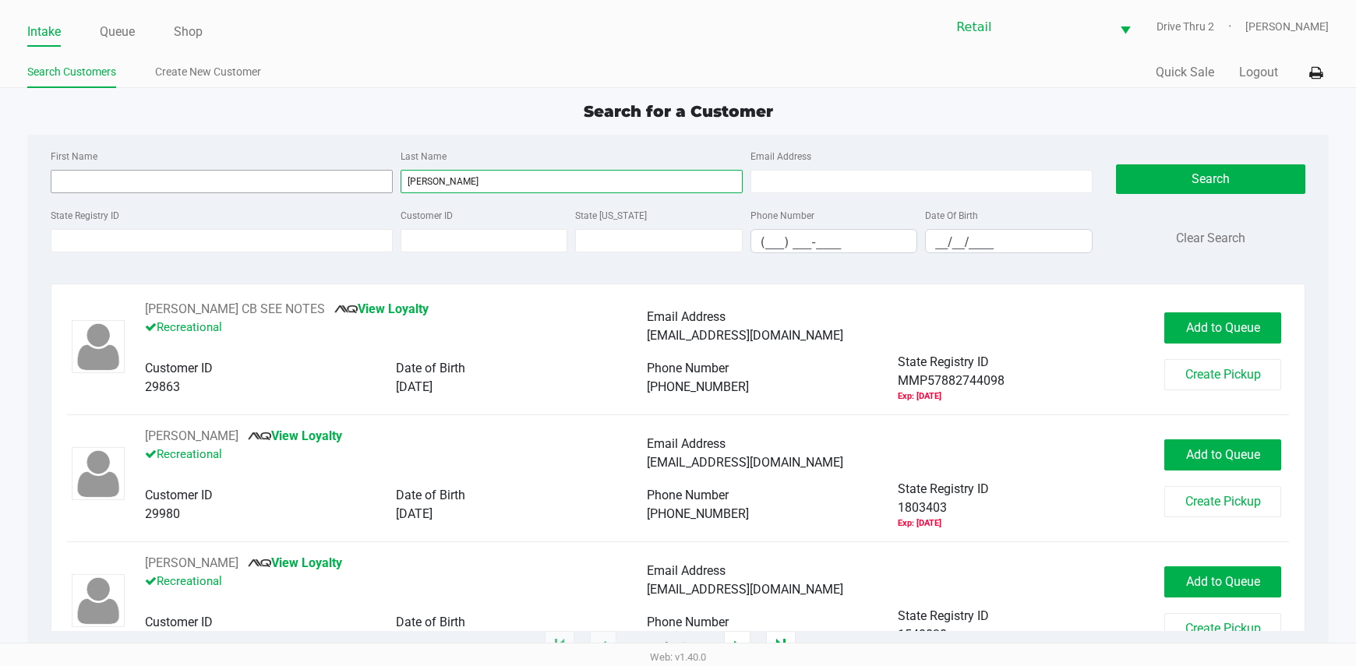
type input "[PERSON_NAME]"
click at [341, 190] on input "First Name" at bounding box center [222, 181] width 342 height 23
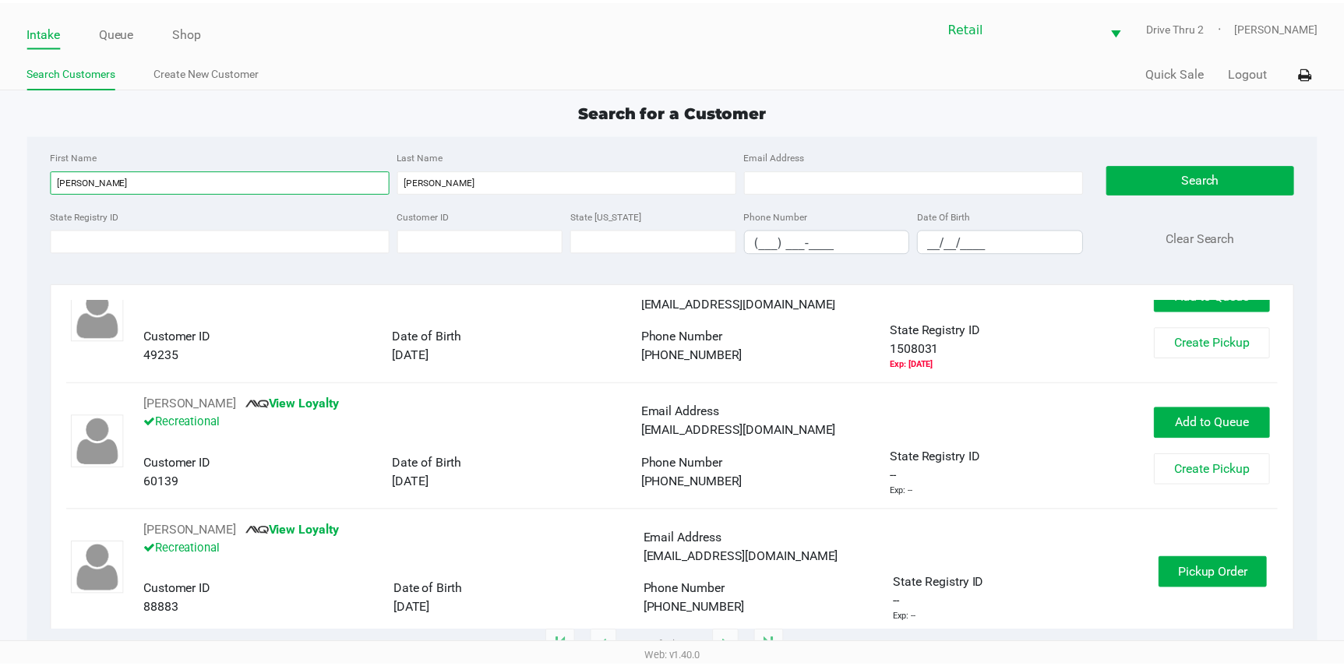
scroll to position [50, 0]
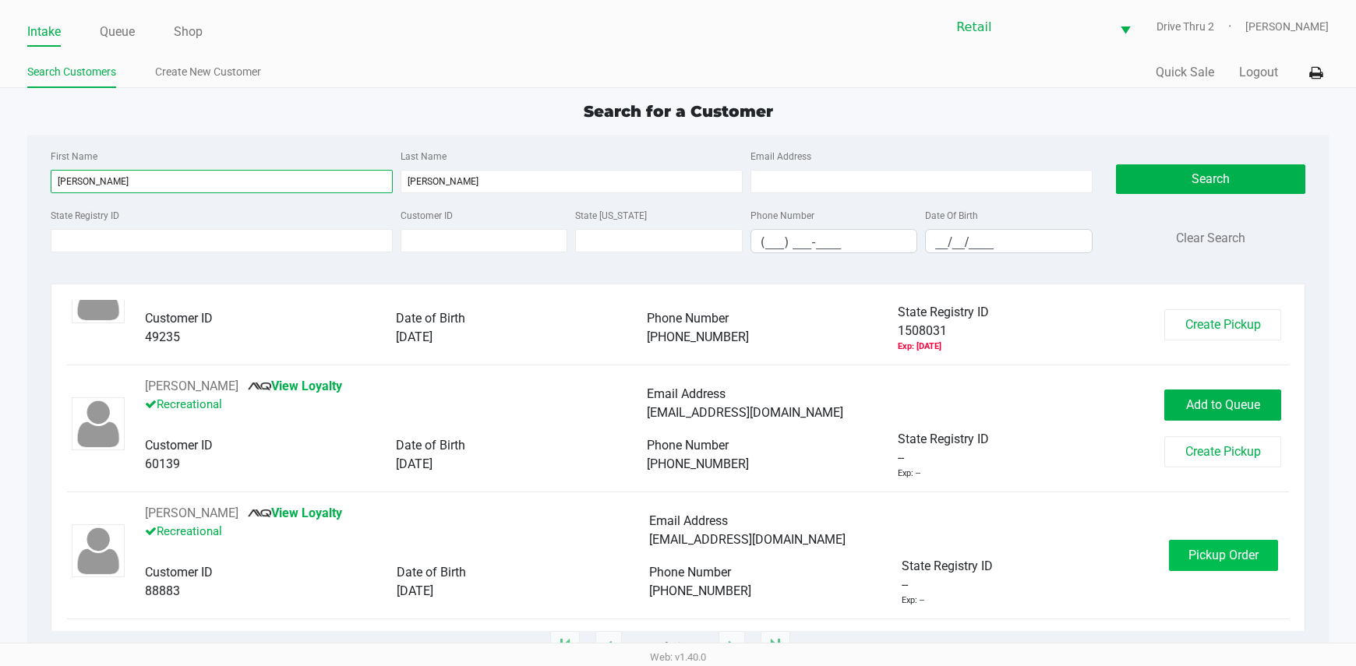
type input "[PERSON_NAME]"
click at [1188, 558] on span "Pickup Order" at bounding box center [1223, 555] width 70 height 15
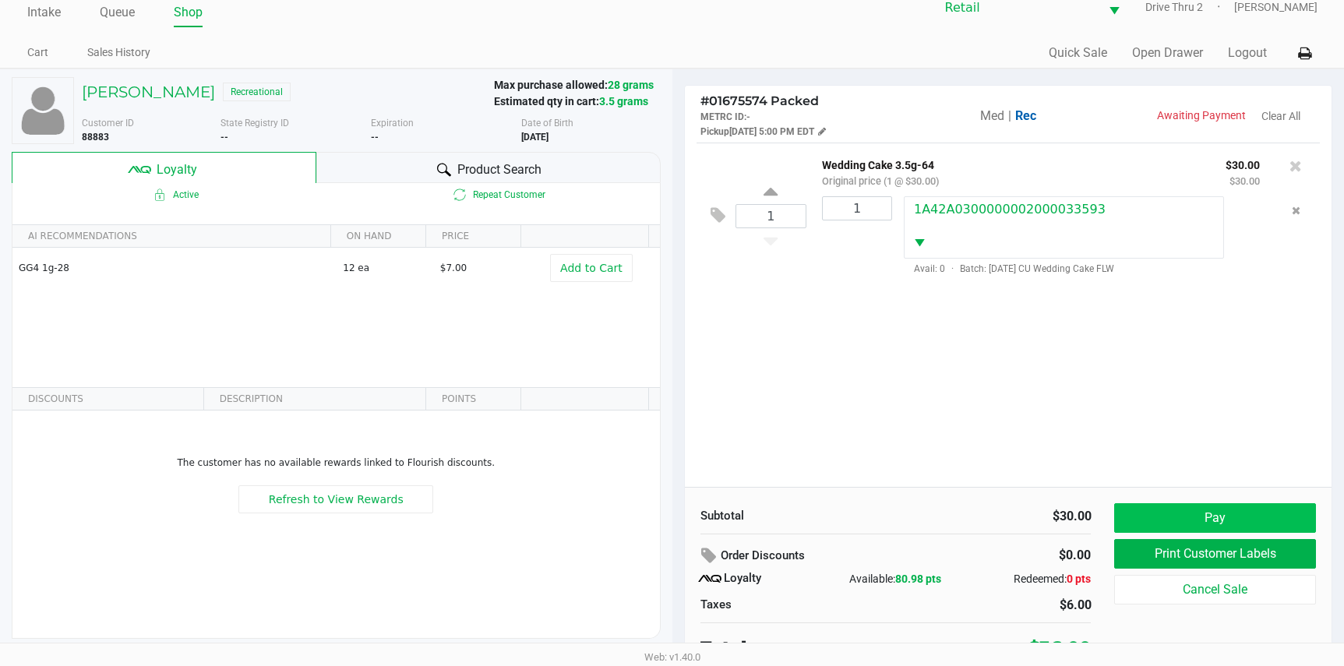
scroll to position [30, 0]
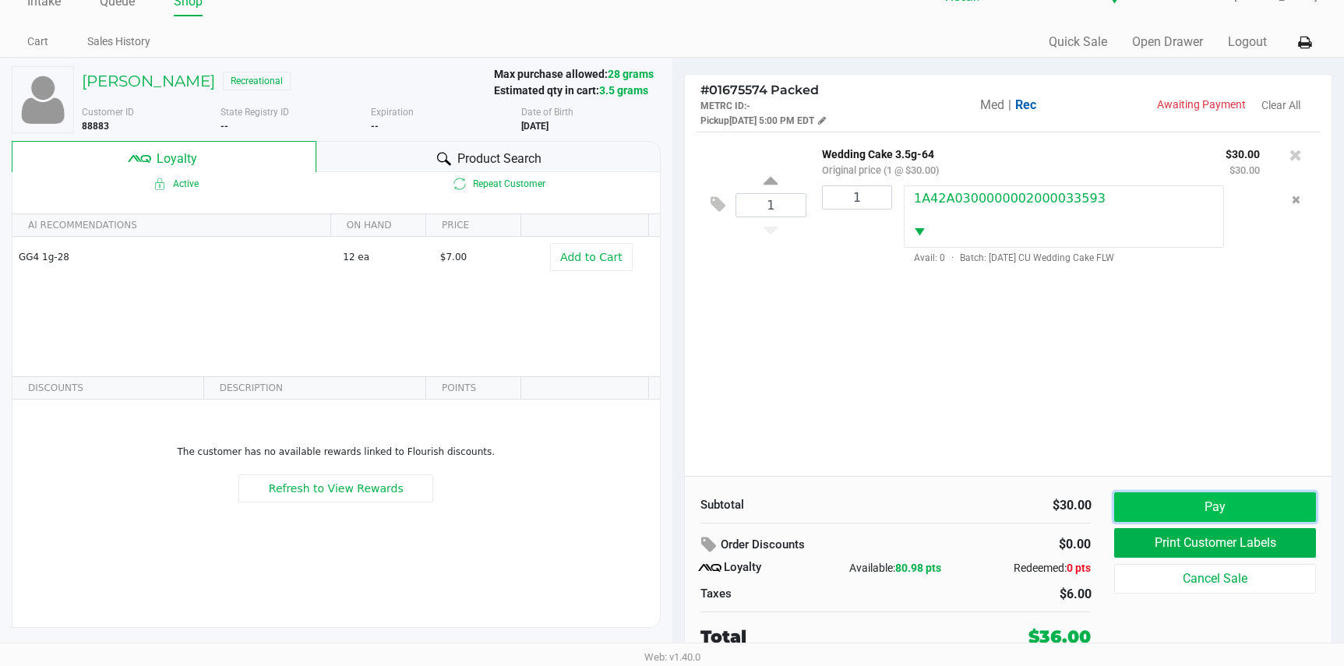
click at [1233, 504] on button "Pay" at bounding box center [1214, 507] width 201 height 30
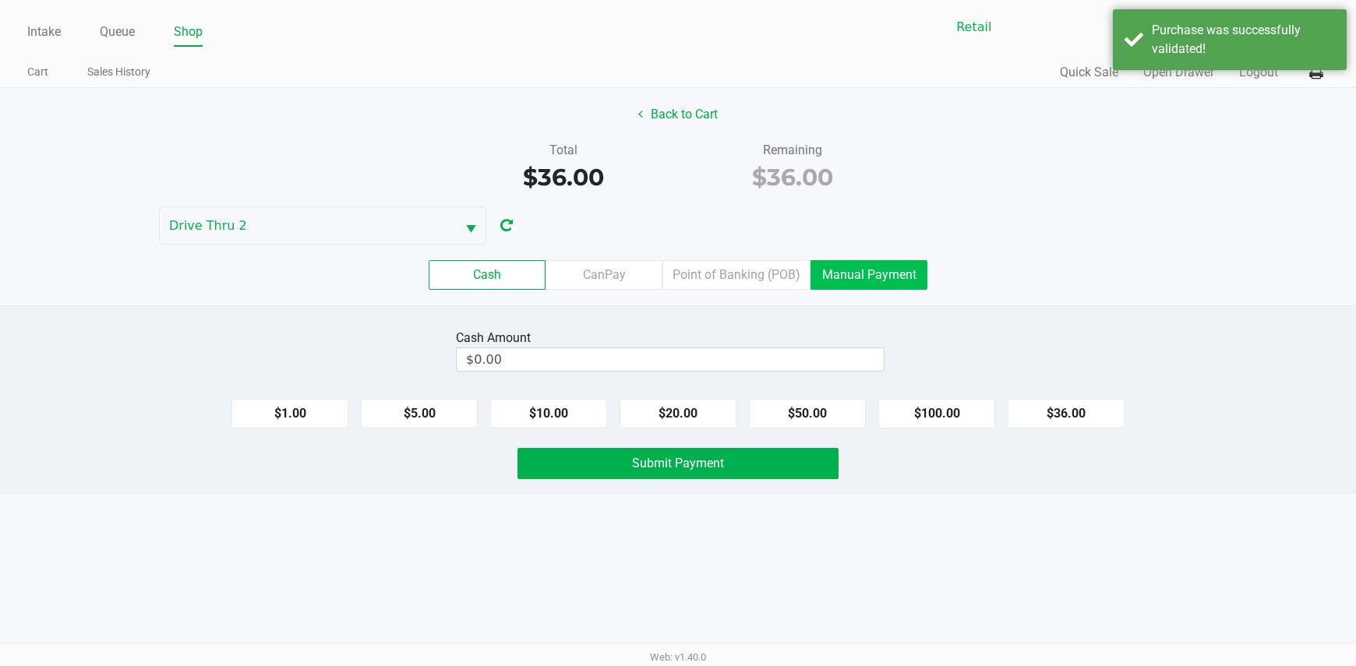
click at [859, 274] on label "Manual Payment" at bounding box center [868, 275] width 117 height 30
click at [0, 0] on 8 "Manual Payment" at bounding box center [0, 0] width 0 height 0
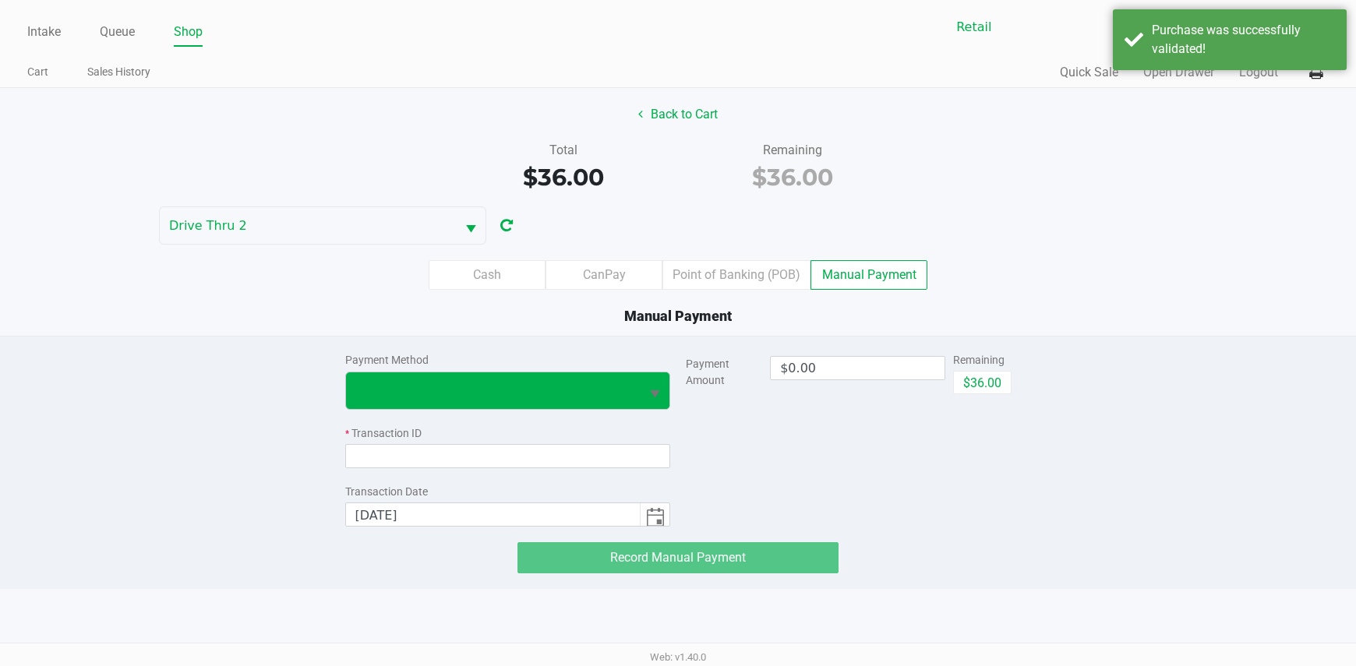
drag, startPoint x: 640, startPoint y: 398, endPoint x: 622, endPoint y: 406, distance: 19.5
click at [637, 399] on kendo-dropdownlist at bounding box center [508, 391] width 326 height 38
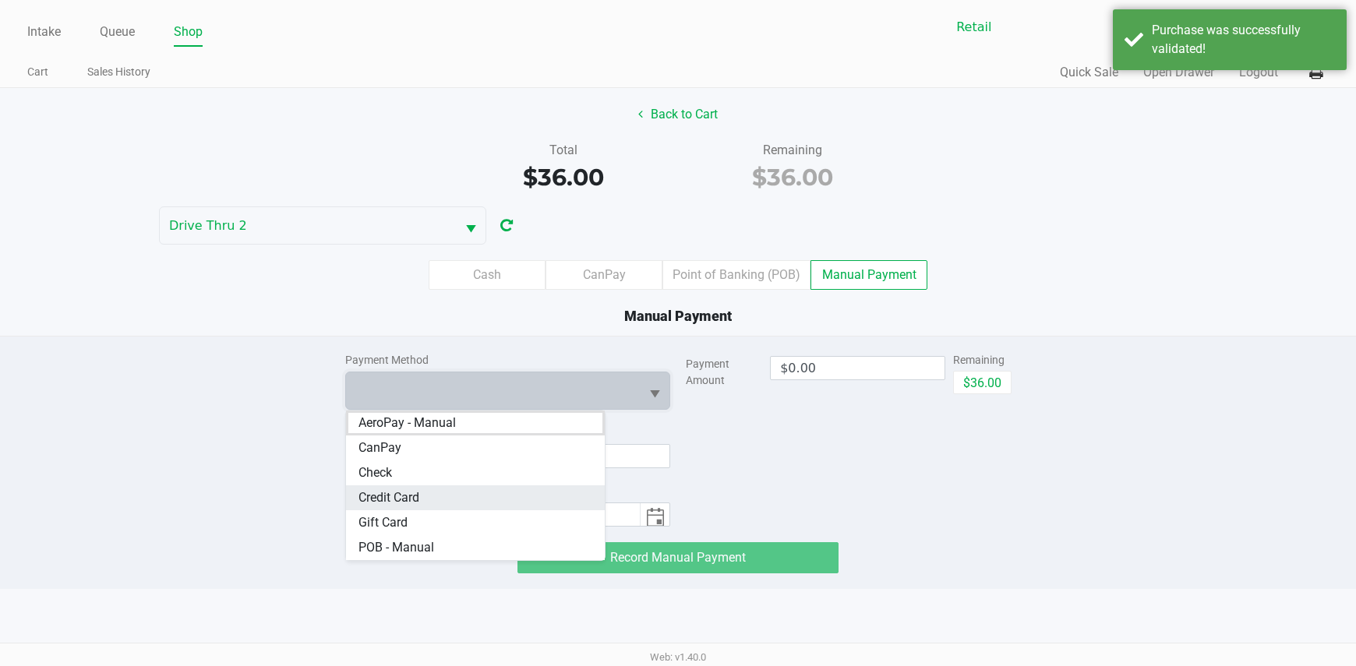
click at [442, 506] on Card "Credit Card" at bounding box center [475, 497] width 259 height 25
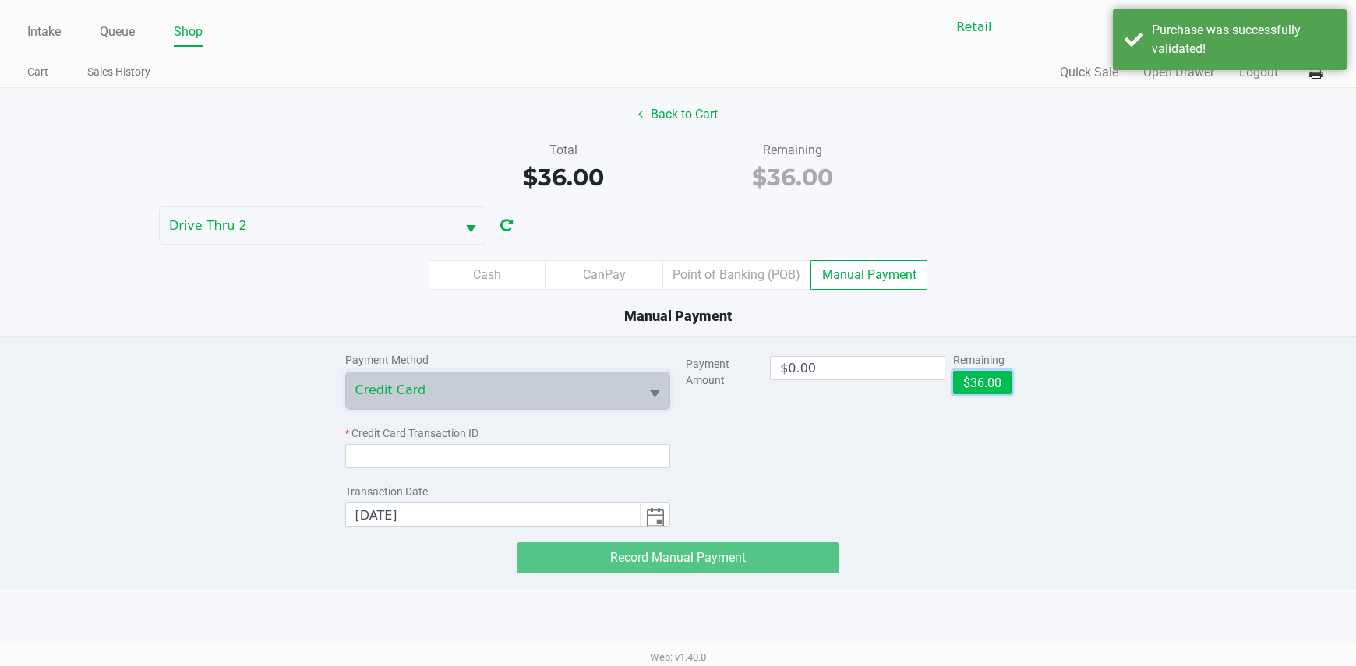
click at [976, 390] on button "$36.00" at bounding box center [982, 382] width 58 height 23
type input "$36.00"
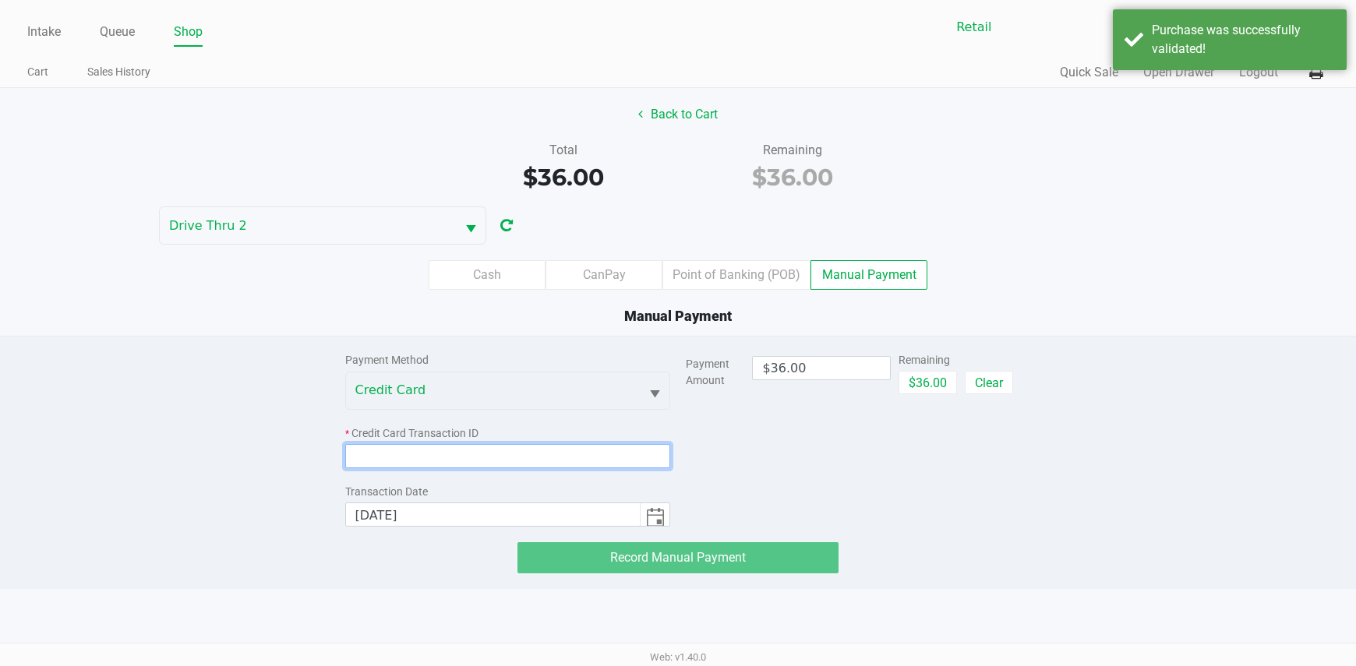
click at [598, 445] on input at bounding box center [508, 456] width 326 height 24
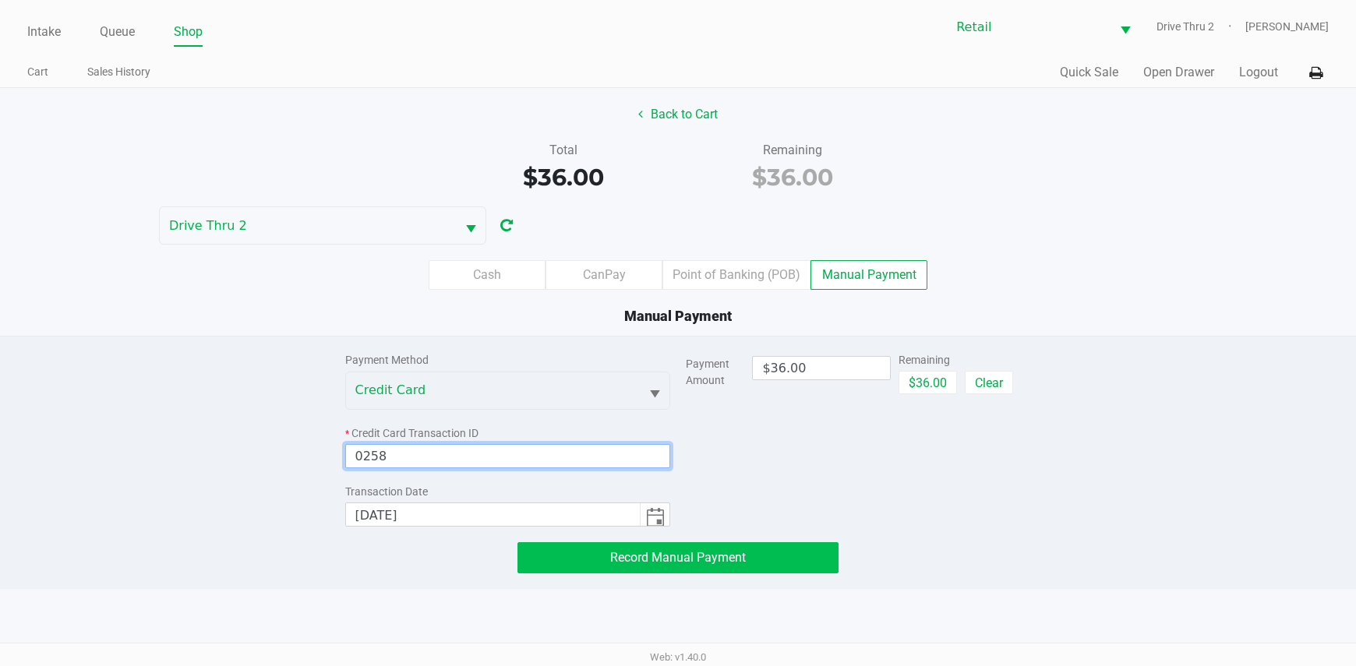
type input "0258"
click at [602, 560] on button "Record Manual Payment" at bounding box center [678, 557] width 322 height 31
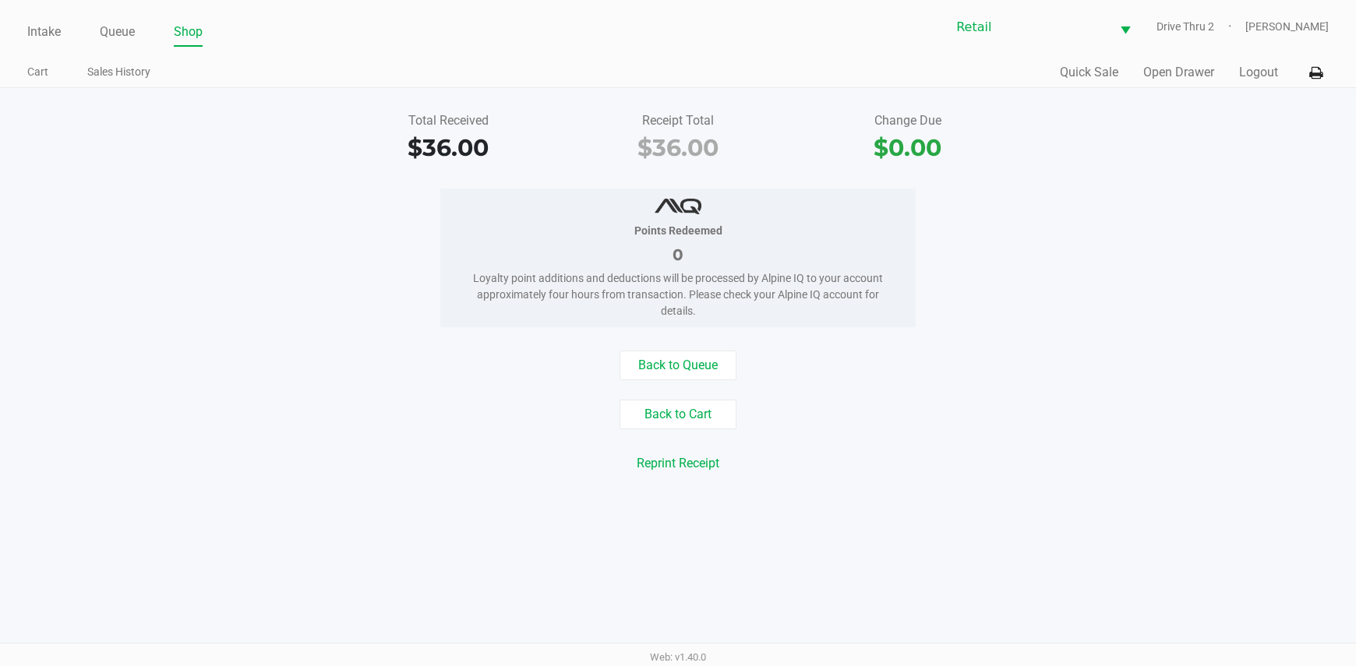
click at [51, 19] on div "Intake Queue Shop" at bounding box center [352, 31] width 651 height 29
click at [44, 26] on link "Intake" at bounding box center [44, 32] width 34 height 22
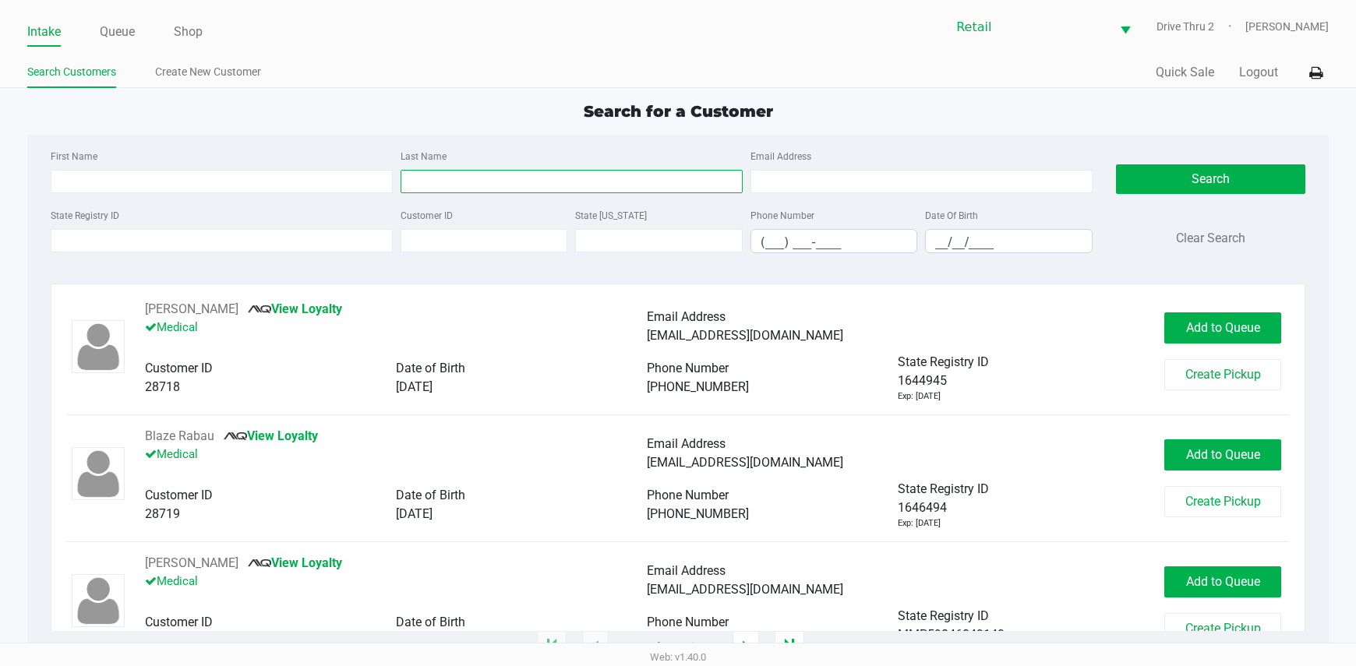
click at [610, 171] on input "Last Name" at bounding box center [572, 181] width 342 height 23
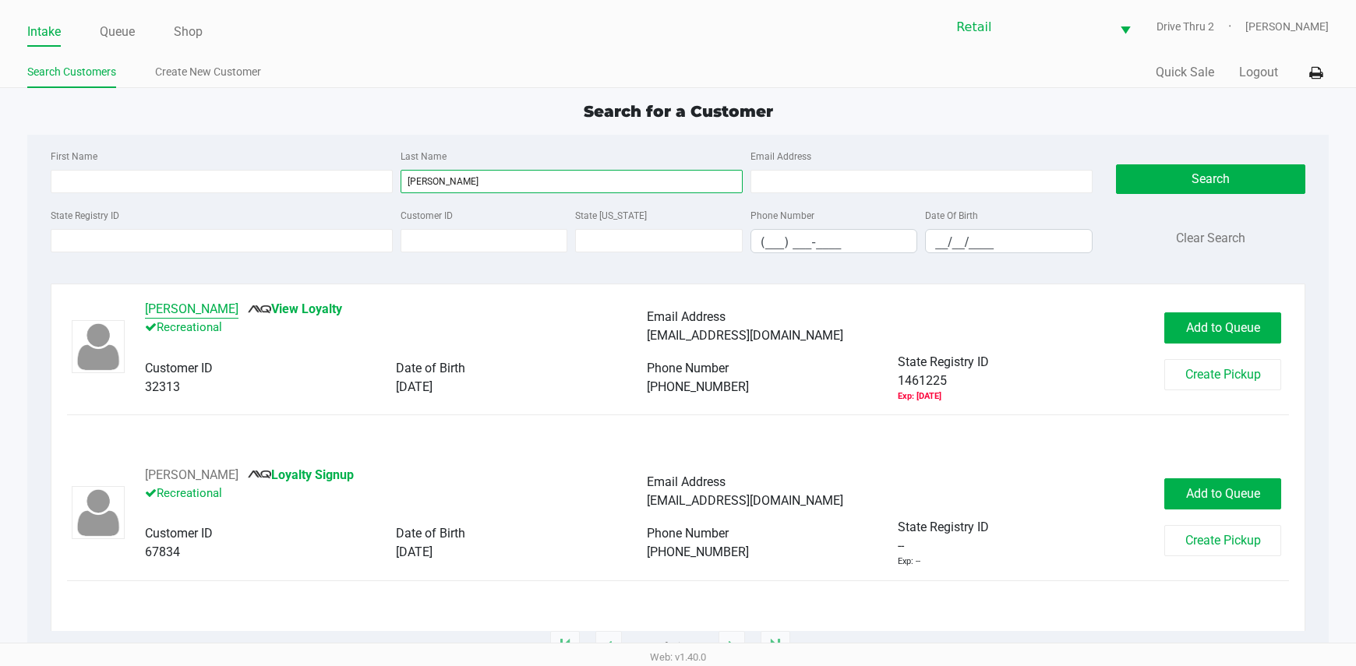
type input "[PERSON_NAME]"
click at [168, 309] on button "[PERSON_NAME]" at bounding box center [192, 309] width 94 height 19
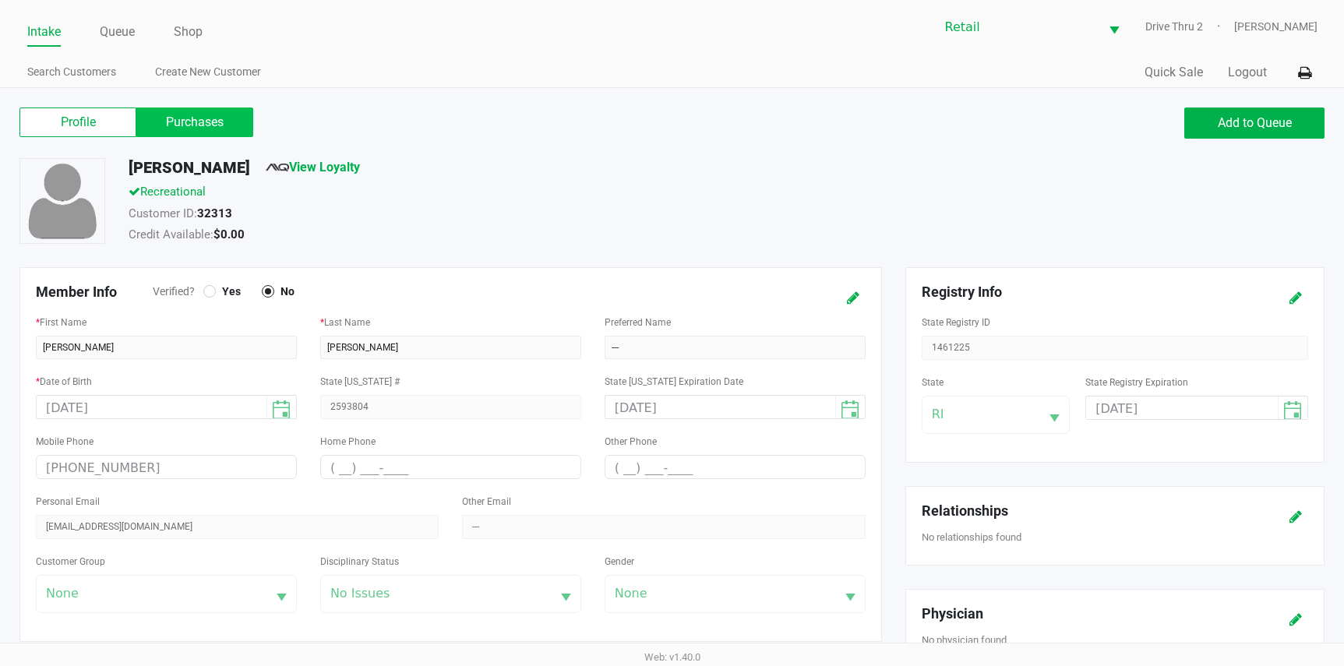
click at [206, 130] on label "Purchases" at bounding box center [194, 123] width 117 height 30
click at [0, 0] on 1 "Purchases" at bounding box center [0, 0] width 0 height 0
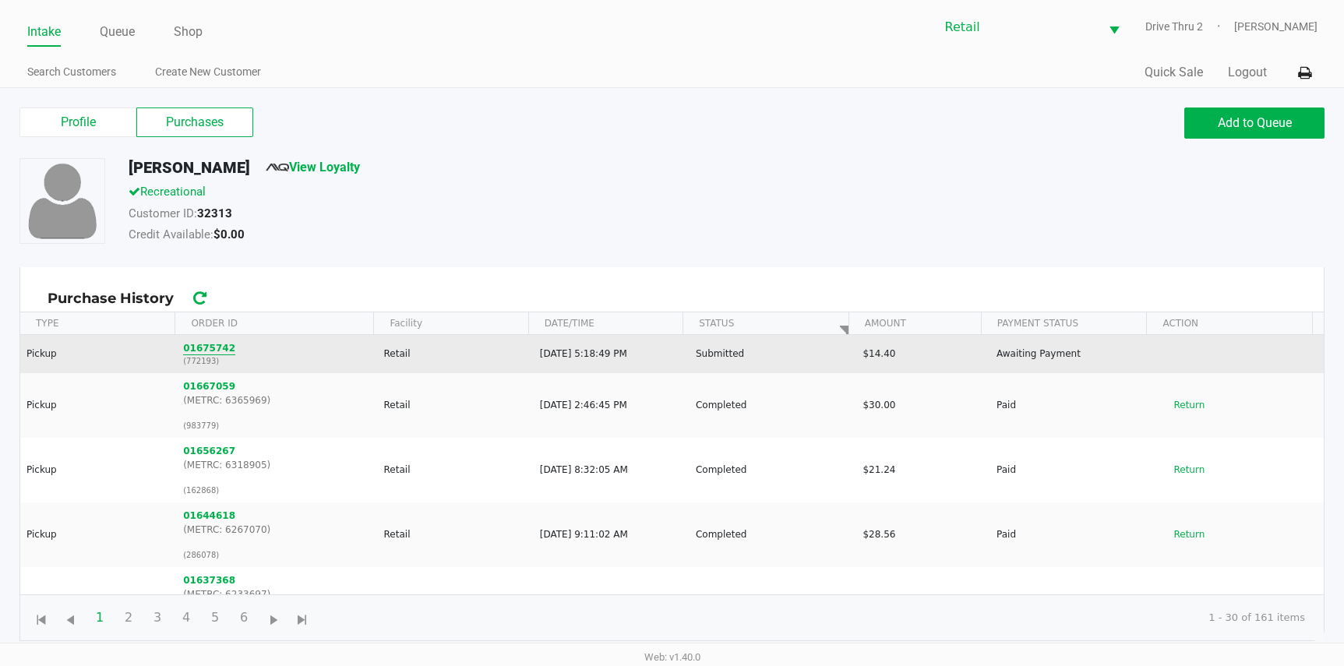
click at [190, 341] on button "01675742" at bounding box center [209, 348] width 52 height 14
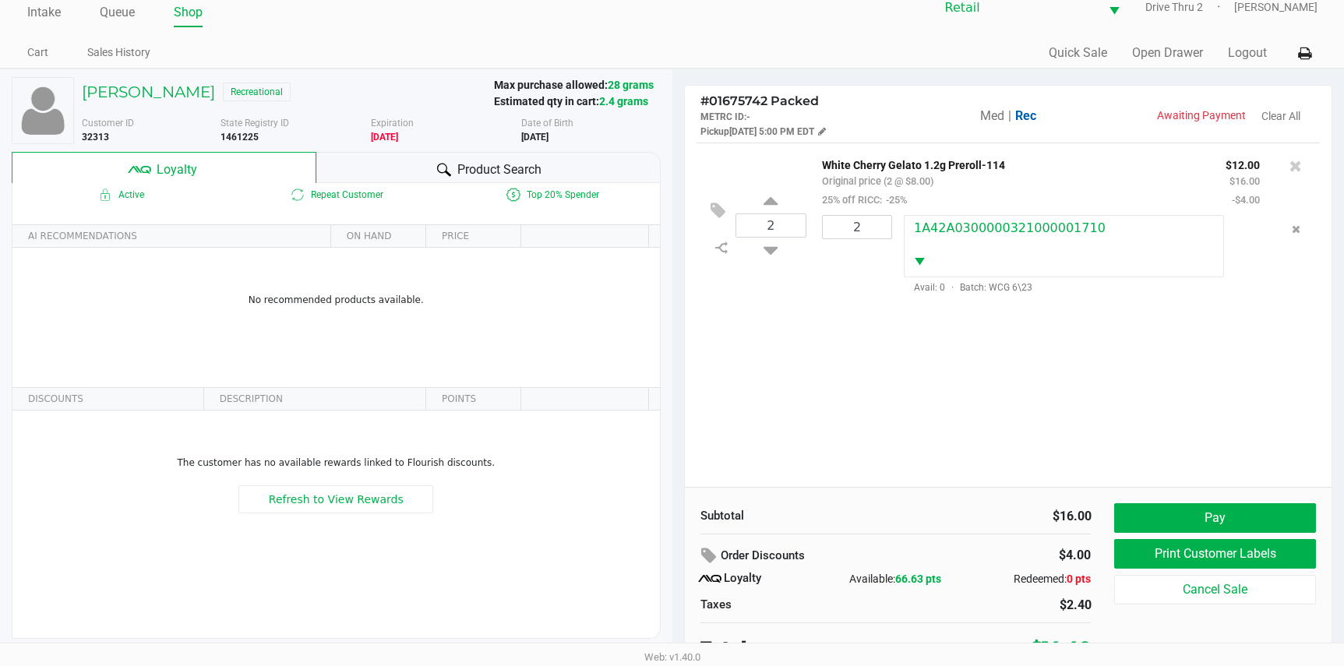
scroll to position [30, 0]
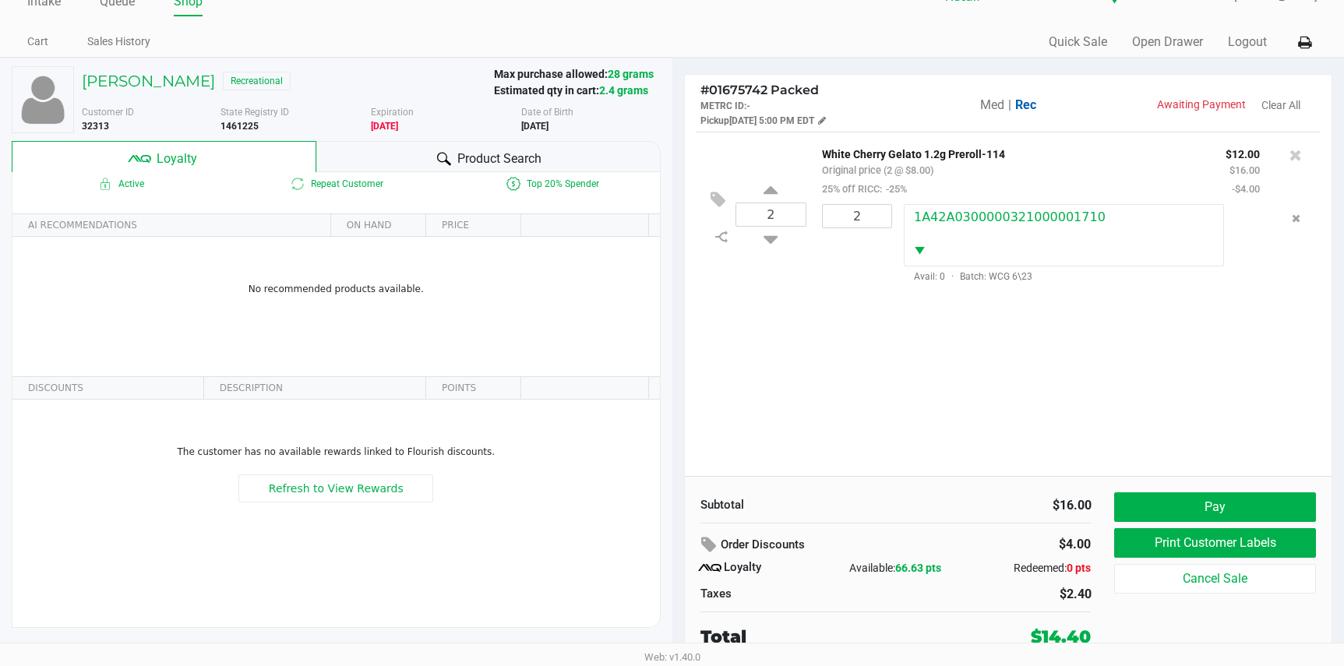
click at [961, 432] on div "2 White Cherry Gelato 1.2g Preroll-114 Original price (2 @ $8.00) 25% off RICC:…" at bounding box center [1009, 304] width 648 height 344
click at [1179, 505] on button "Pay" at bounding box center [1214, 507] width 201 height 30
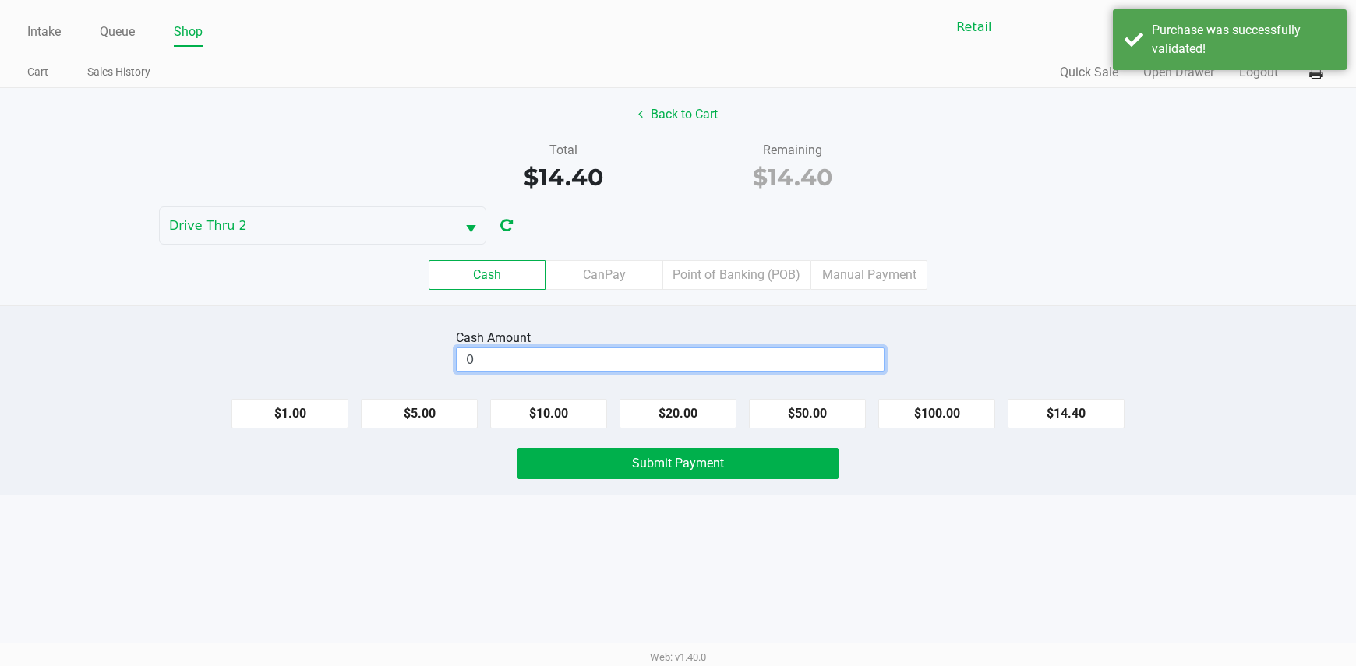
click at [819, 367] on input "0" at bounding box center [670, 359] width 427 height 23
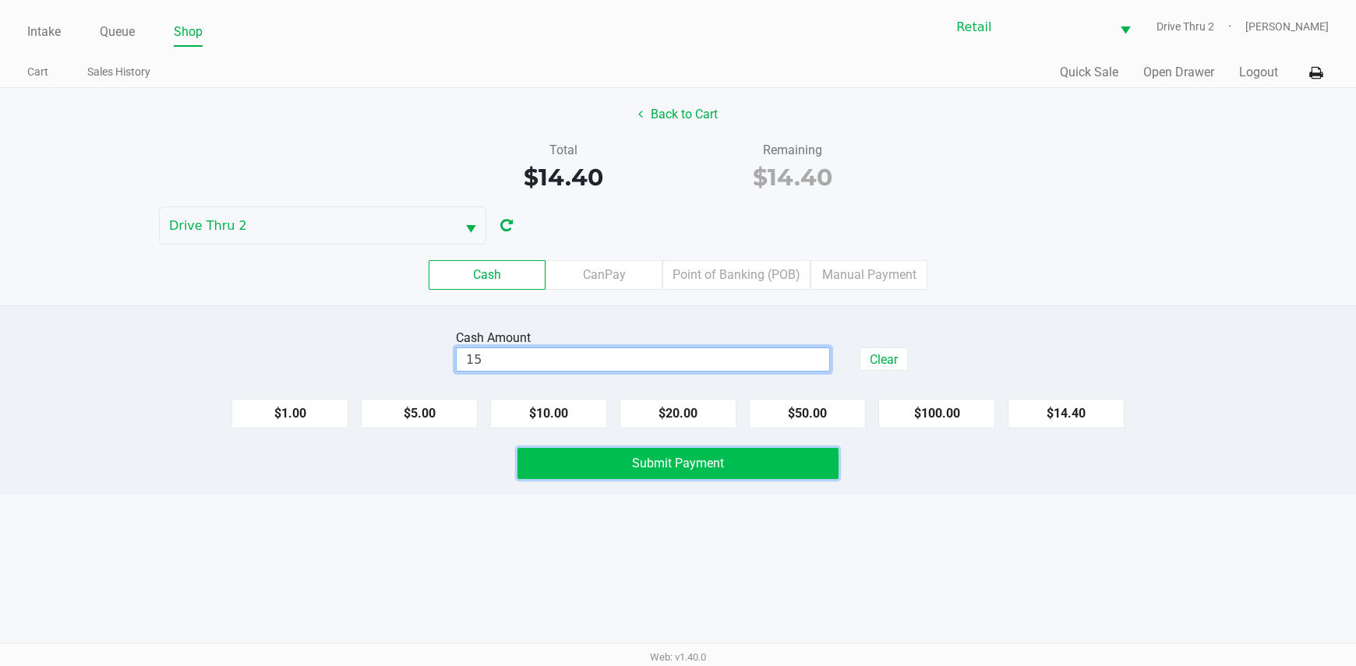
type input "$15.00"
click at [799, 461] on button "Submit Payment" at bounding box center [678, 463] width 322 height 31
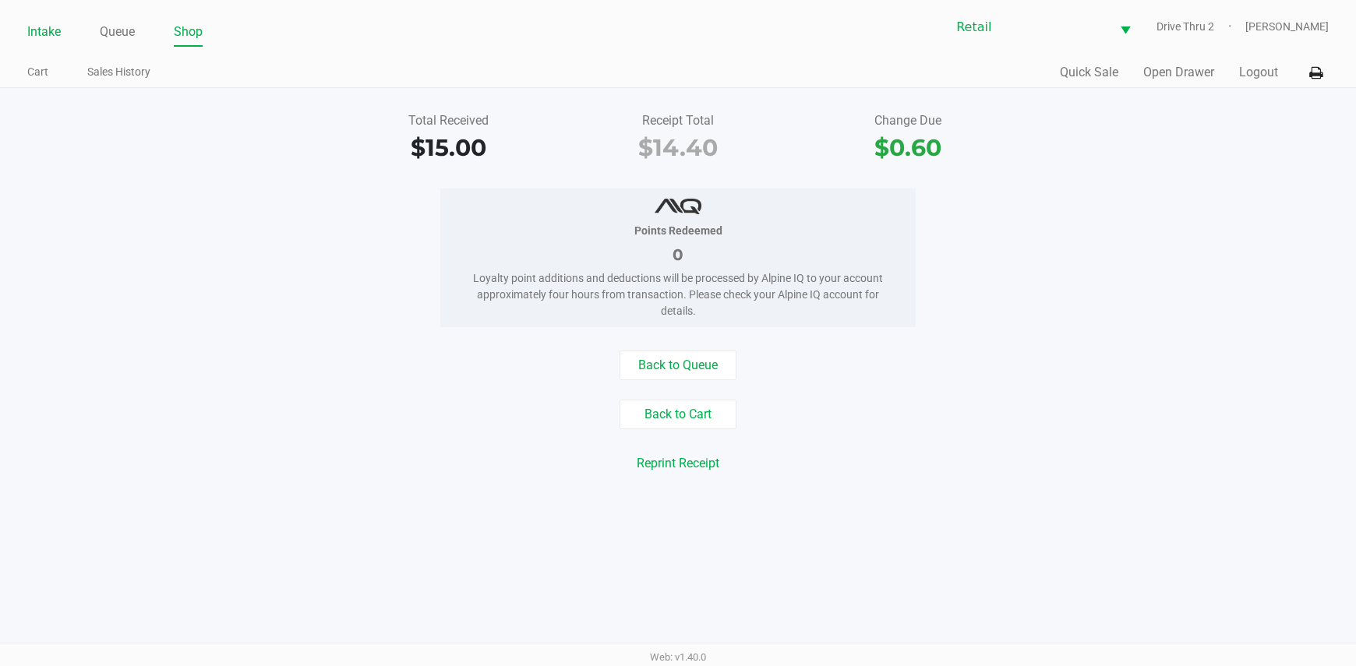
click at [45, 31] on link "Intake" at bounding box center [44, 32] width 34 height 22
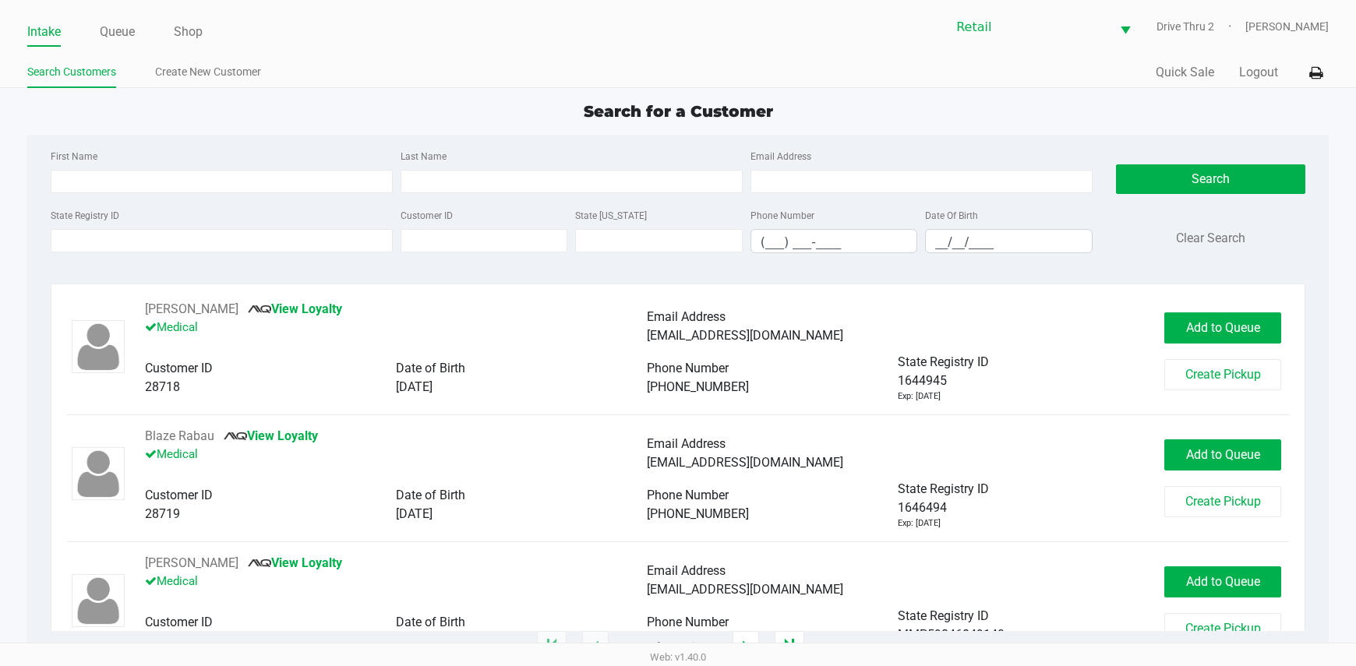
drag, startPoint x: 391, startPoint y: 161, endPoint x: 403, endPoint y: 164, distance: 12.1
click at [403, 164] on div "First Name Last Name Email Address" at bounding box center [572, 175] width 1050 height 59
drag, startPoint x: 403, startPoint y: 164, endPoint x: 441, endPoint y: 177, distance: 40.4
click at [441, 177] on input "Last Name" at bounding box center [572, 181] width 342 height 23
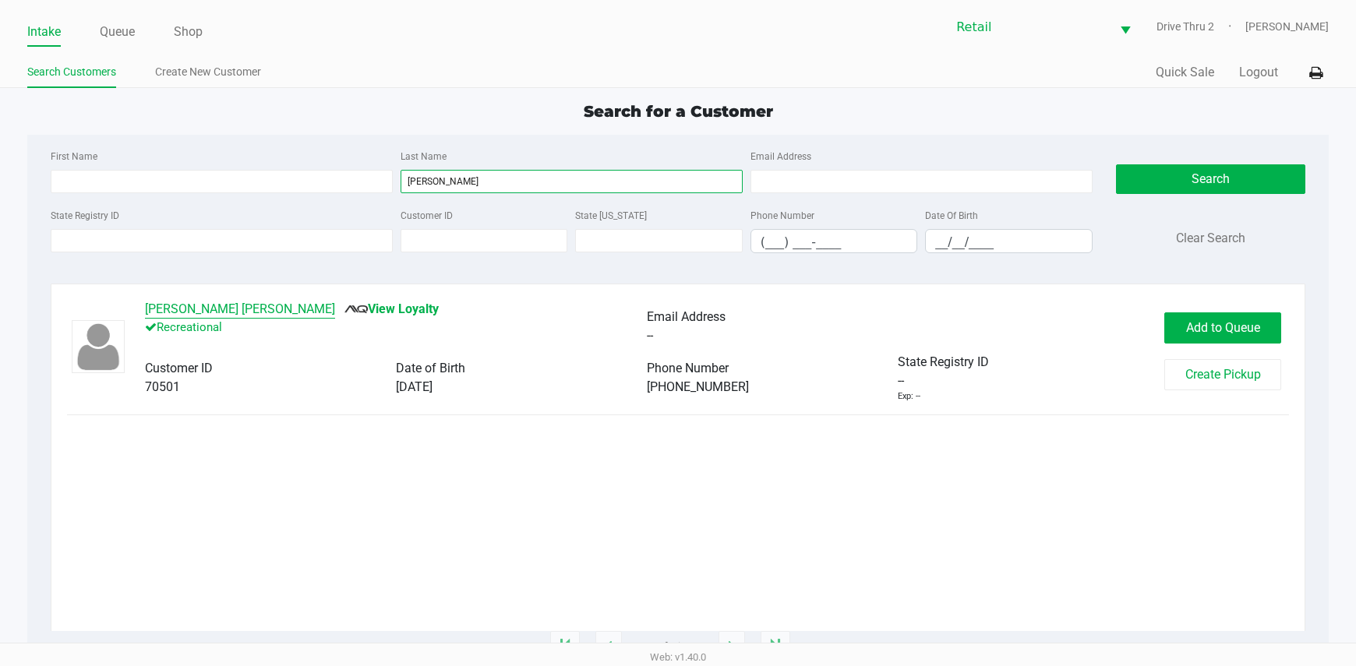
type input "[PERSON_NAME]"
click at [184, 300] on button "[PERSON_NAME] [PERSON_NAME]" at bounding box center [240, 309] width 190 height 19
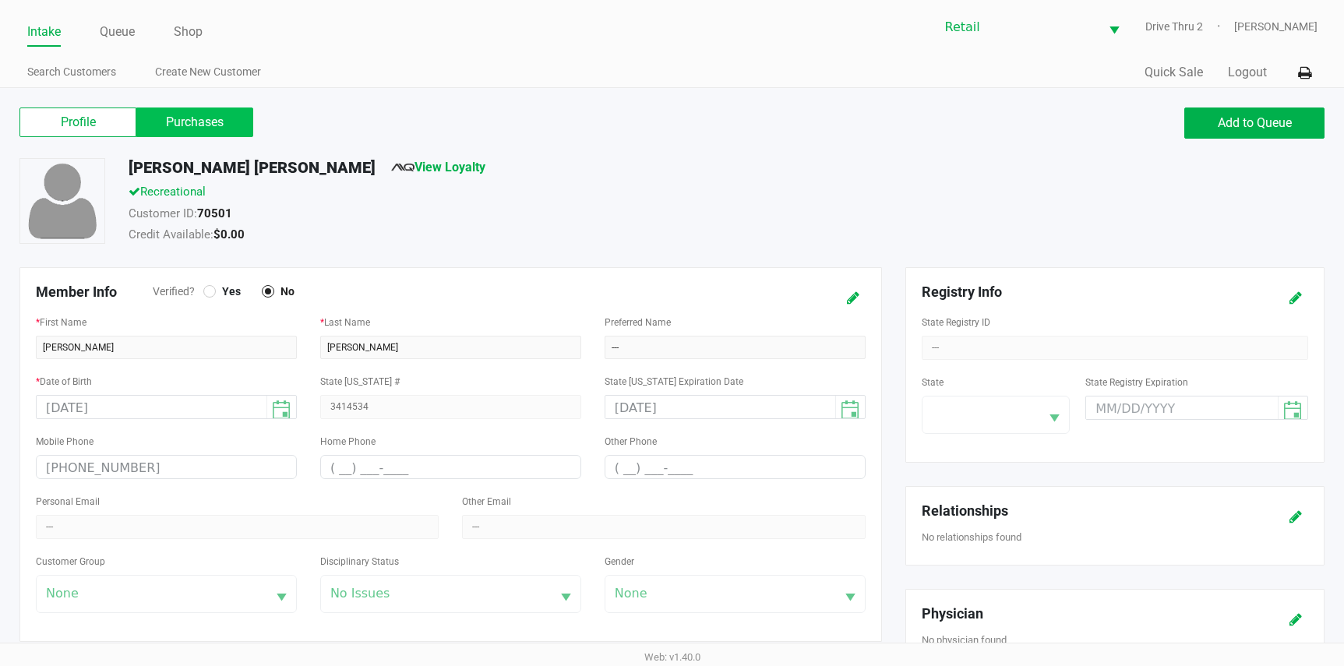
click at [213, 116] on label "Purchases" at bounding box center [194, 123] width 117 height 30
click at [0, 0] on 1 "Purchases" at bounding box center [0, 0] width 0 height 0
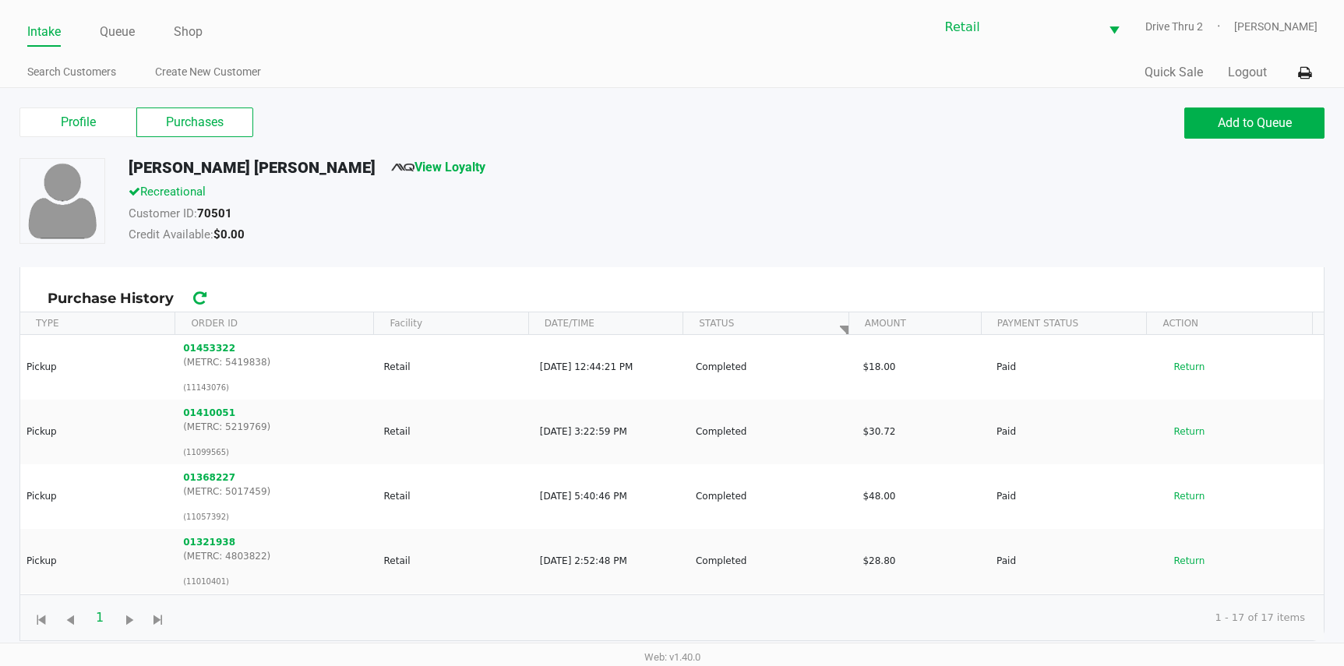
click at [47, 26] on link "Intake" at bounding box center [44, 32] width 34 height 22
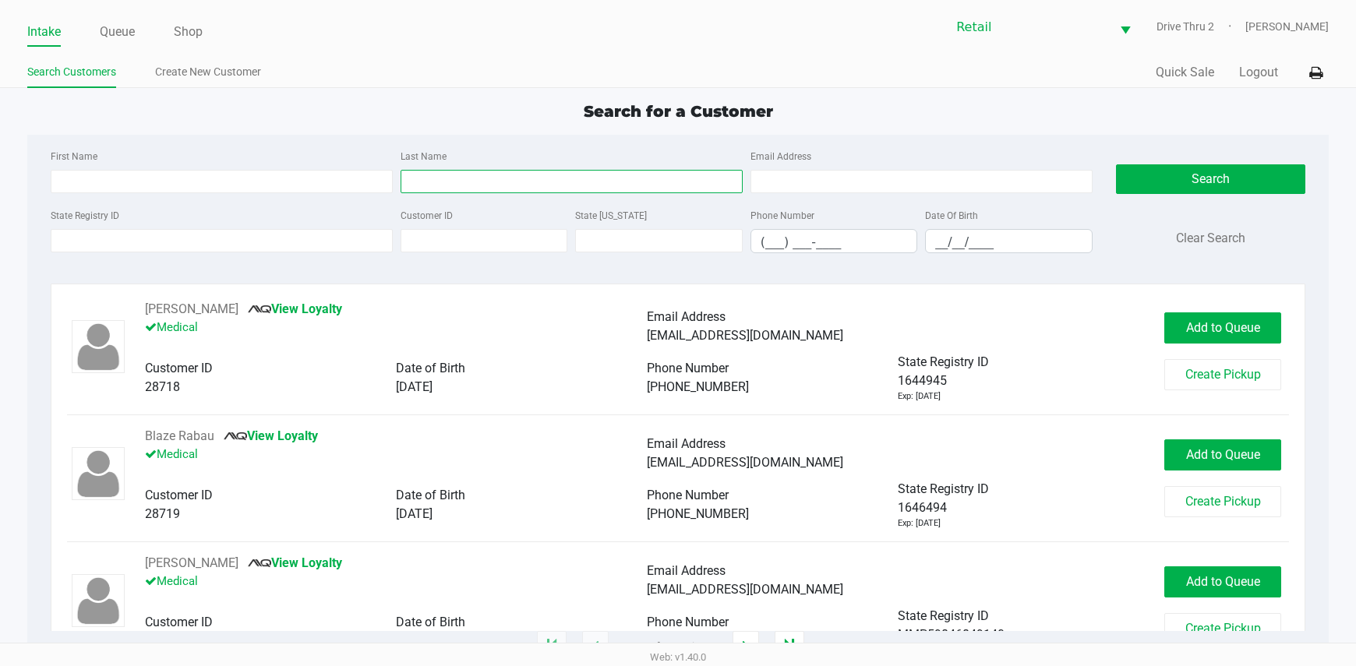
click at [439, 178] on input "Last Name" at bounding box center [572, 181] width 342 height 23
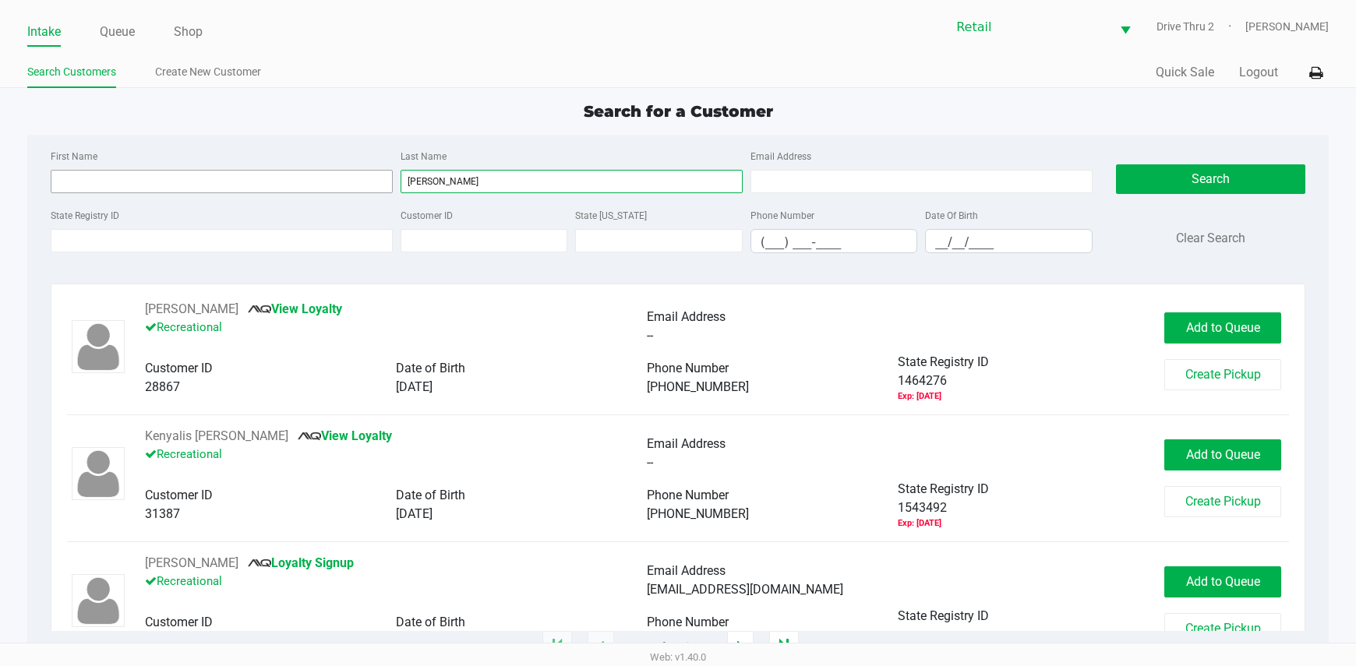
type input "[PERSON_NAME]"
click at [243, 178] on input "First Name" at bounding box center [222, 181] width 342 height 23
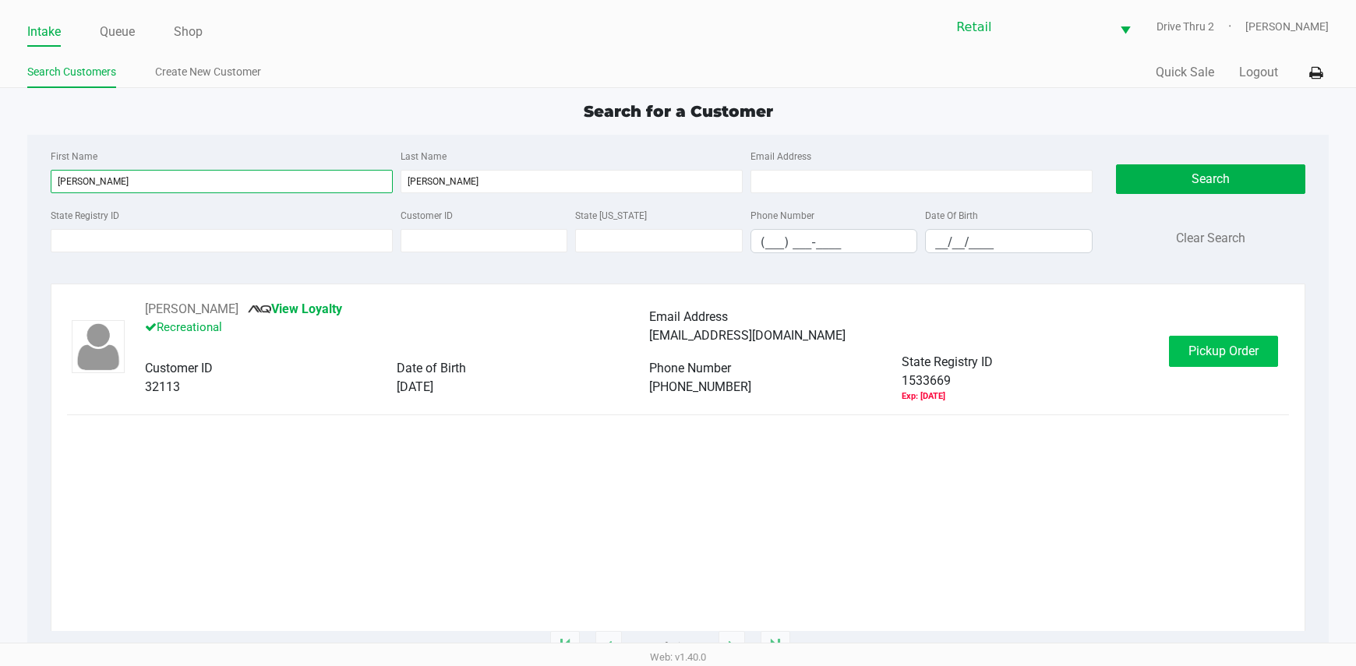
type input "[PERSON_NAME]"
click at [1251, 356] on span "Pickup Order" at bounding box center [1223, 351] width 70 height 15
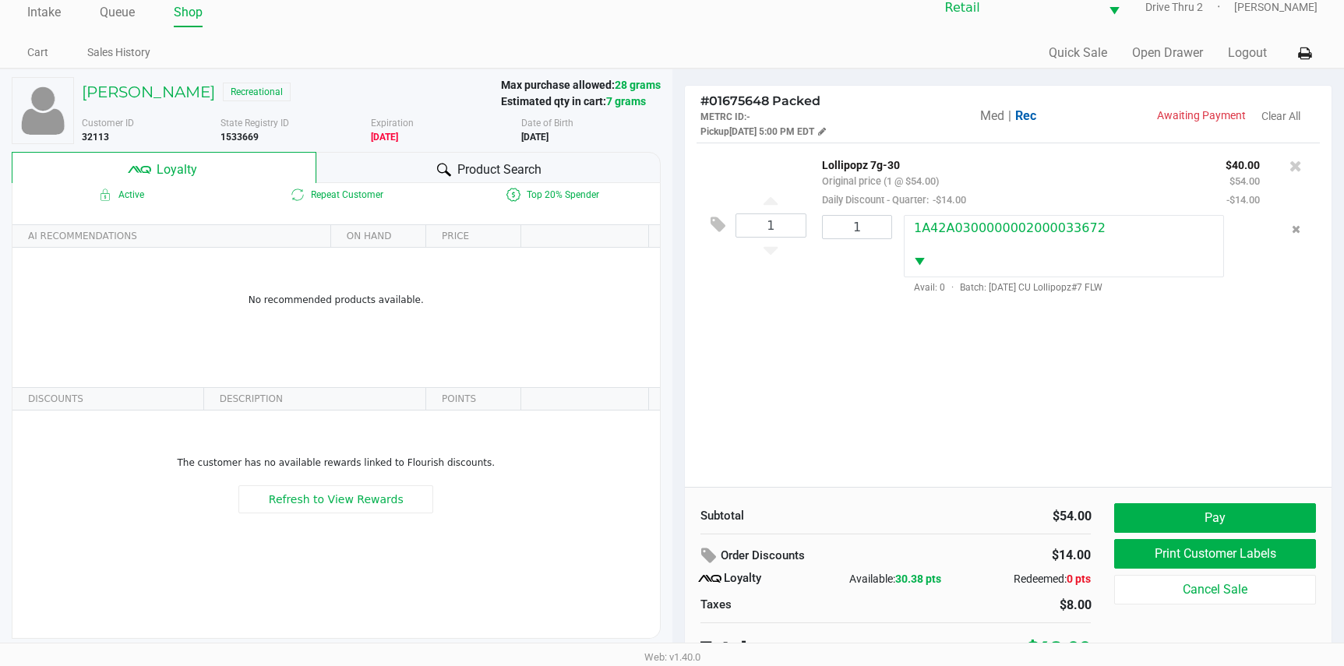
scroll to position [30, 0]
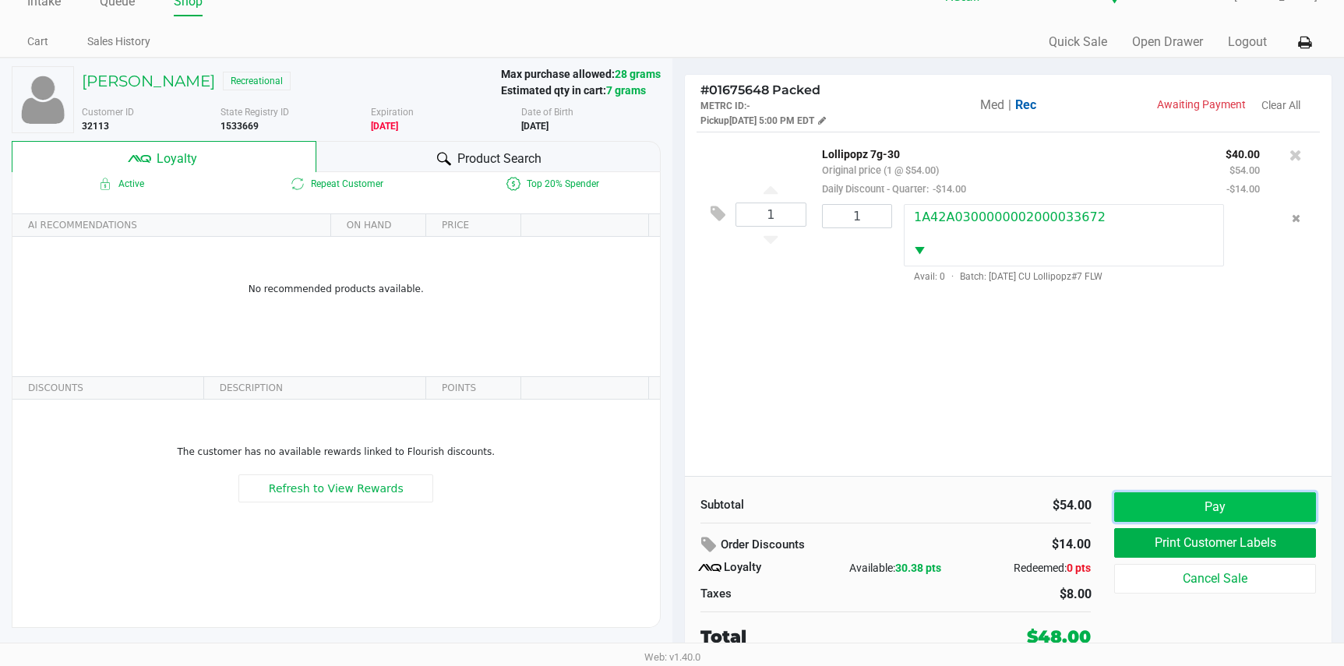
click at [1229, 516] on button "Pay" at bounding box center [1214, 507] width 201 height 30
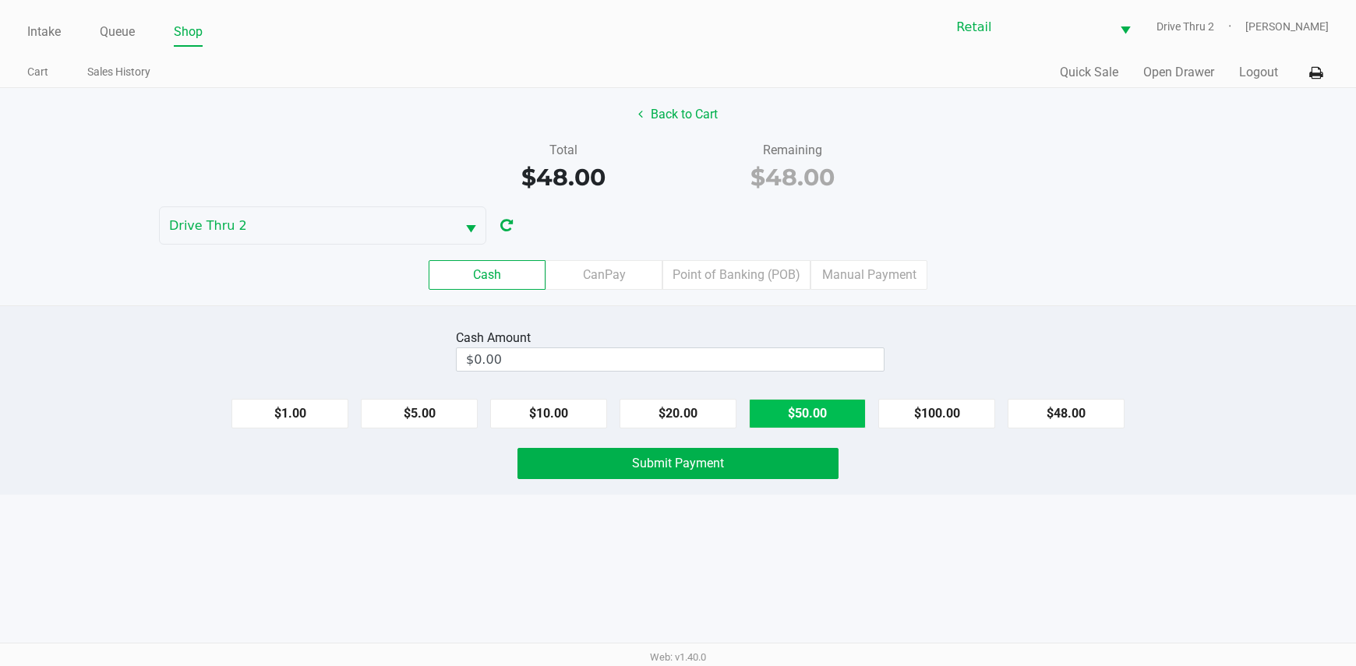
drag, startPoint x: 837, startPoint y: 414, endPoint x: 823, endPoint y: 412, distance: 14.1
click at [836, 414] on button "$50.00" at bounding box center [807, 414] width 117 height 30
type input "$50.00"
click at [754, 443] on div "Cash Amount $50.00 Clear $1.00 $5.00 $10.00 $20.00 $50.00 $100.00 $48.00 Submit…" at bounding box center [678, 399] width 1356 height 189
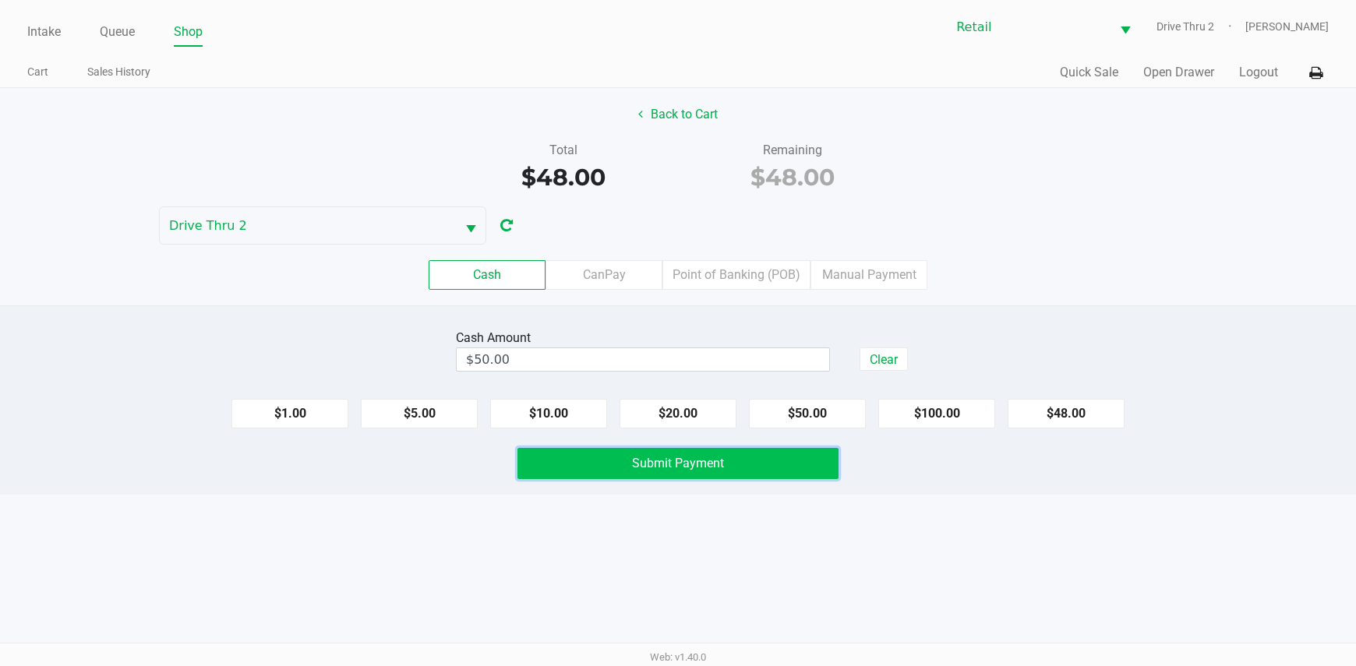
click at [750, 461] on button "Submit Payment" at bounding box center [678, 463] width 322 height 31
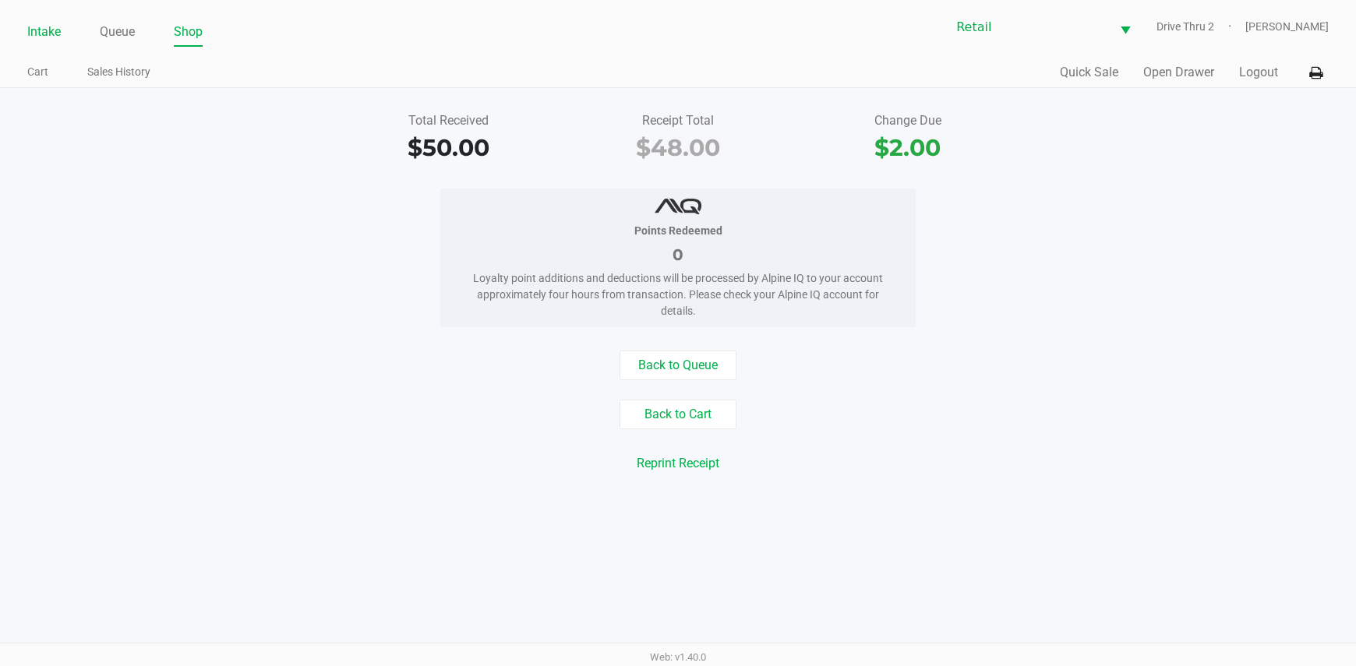
click at [43, 30] on link "Intake" at bounding box center [44, 32] width 34 height 22
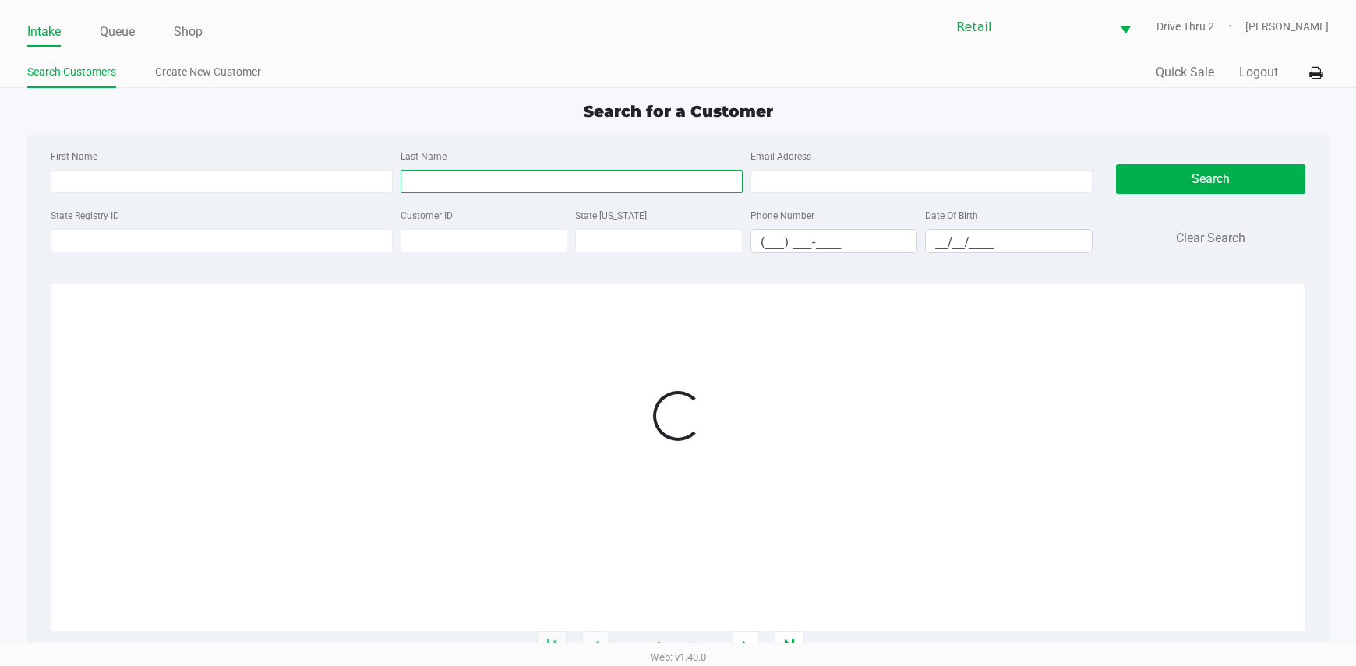
click at [444, 190] on input "Last Name" at bounding box center [572, 181] width 342 height 23
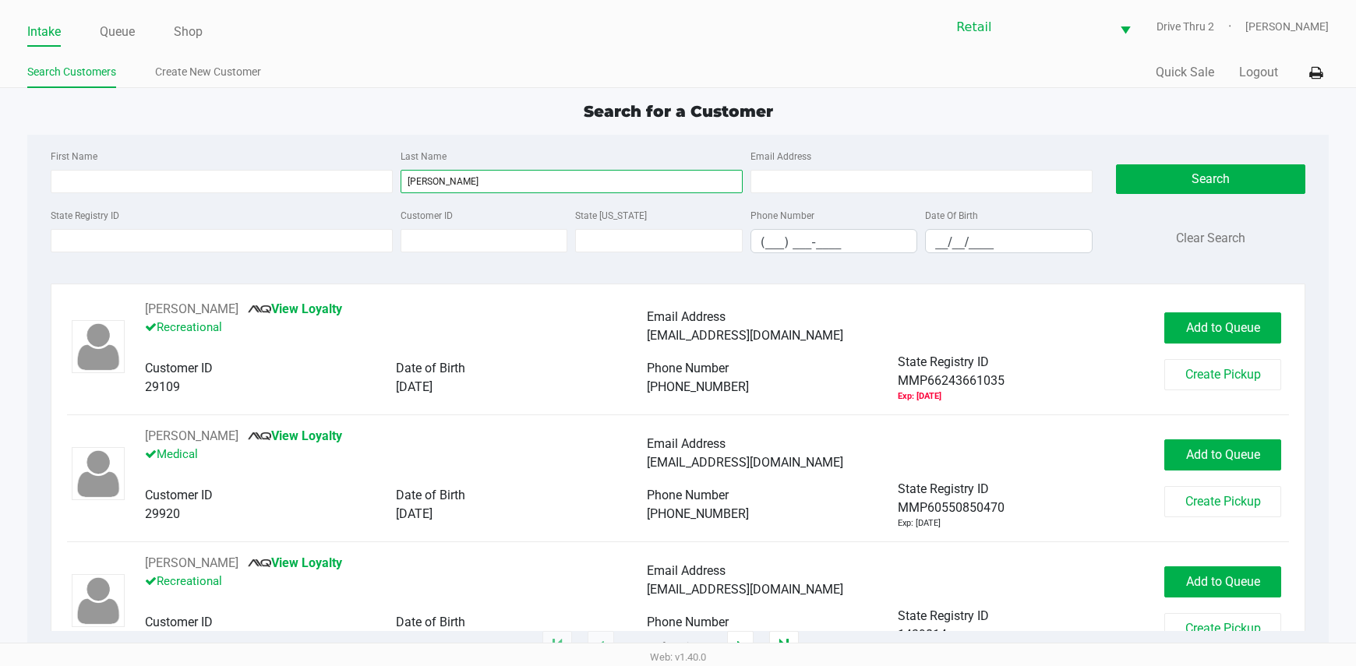
type input "[PERSON_NAME]"
click at [321, 200] on div "First Name Last Name [PERSON_NAME] Email Address" at bounding box center [572, 175] width 1050 height 59
click at [320, 192] on input "First Name" at bounding box center [222, 181] width 342 height 23
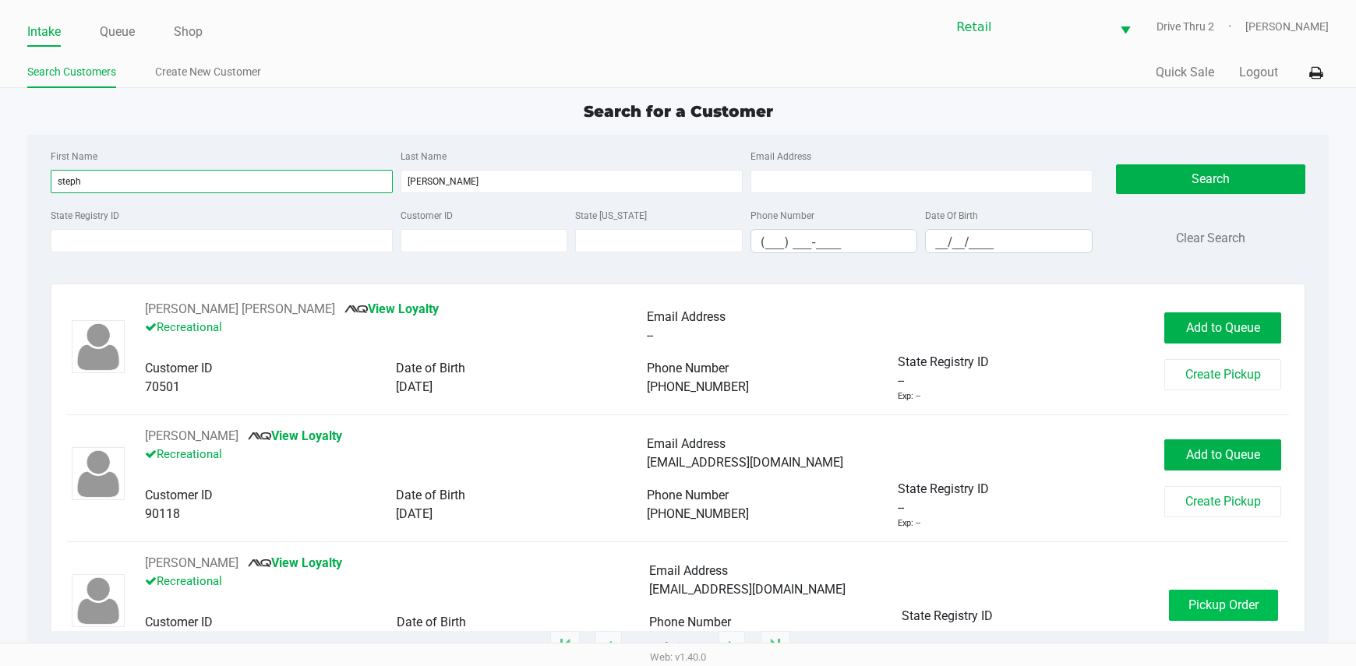
type input "steph"
click at [1229, 609] on span "Pickup Order" at bounding box center [1223, 605] width 70 height 15
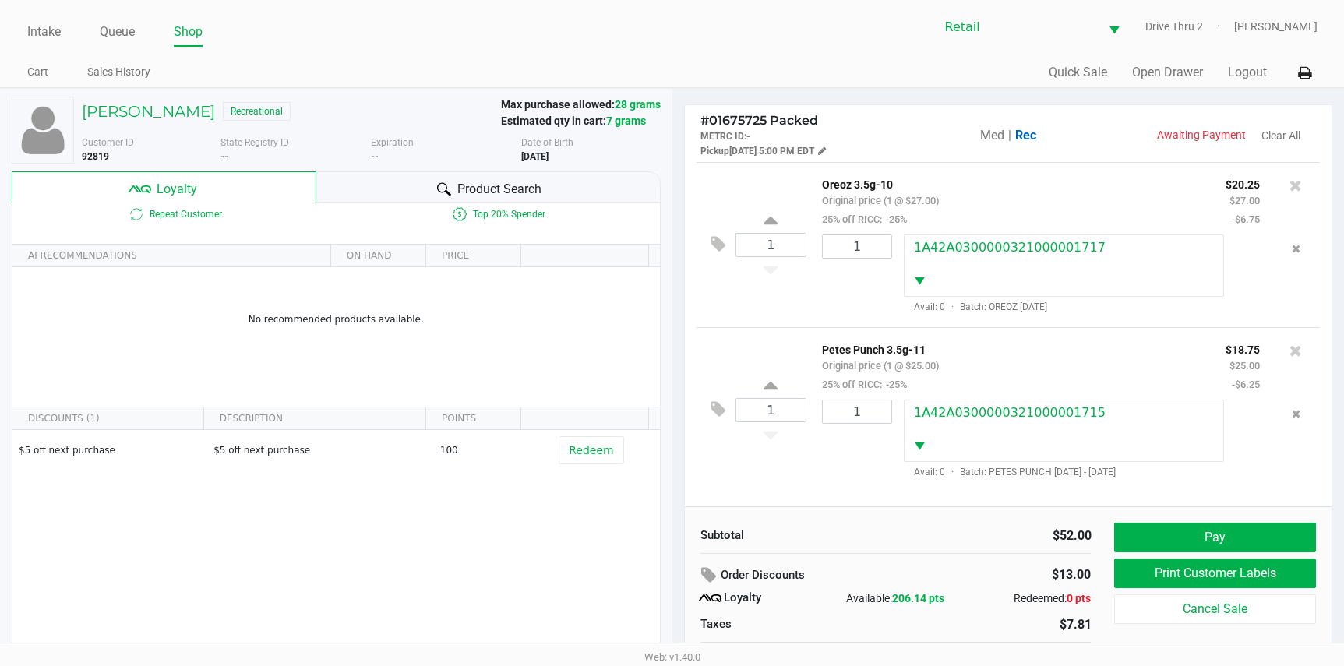
scroll to position [30, 0]
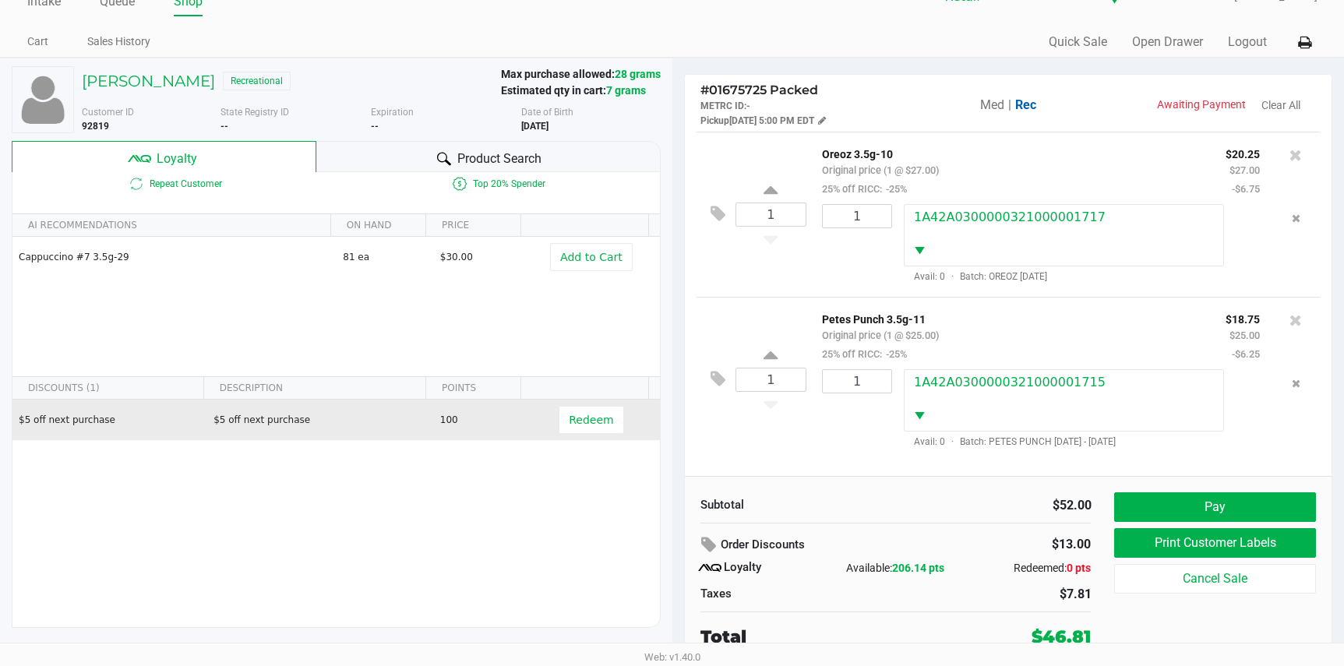
click at [581, 436] on td "Redeem" at bounding box center [594, 420] width 129 height 41
click at [559, 409] on button "Redeem" at bounding box center [591, 420] width 65 height 28
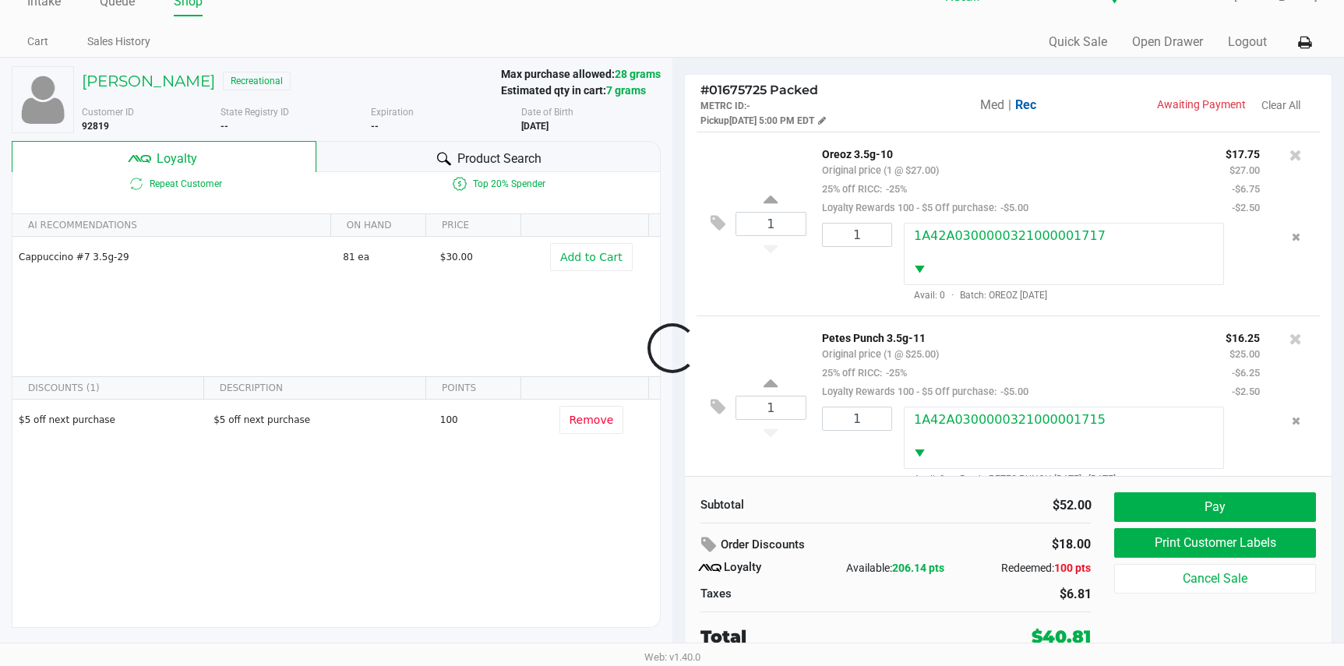
scroll to position [28, 0]
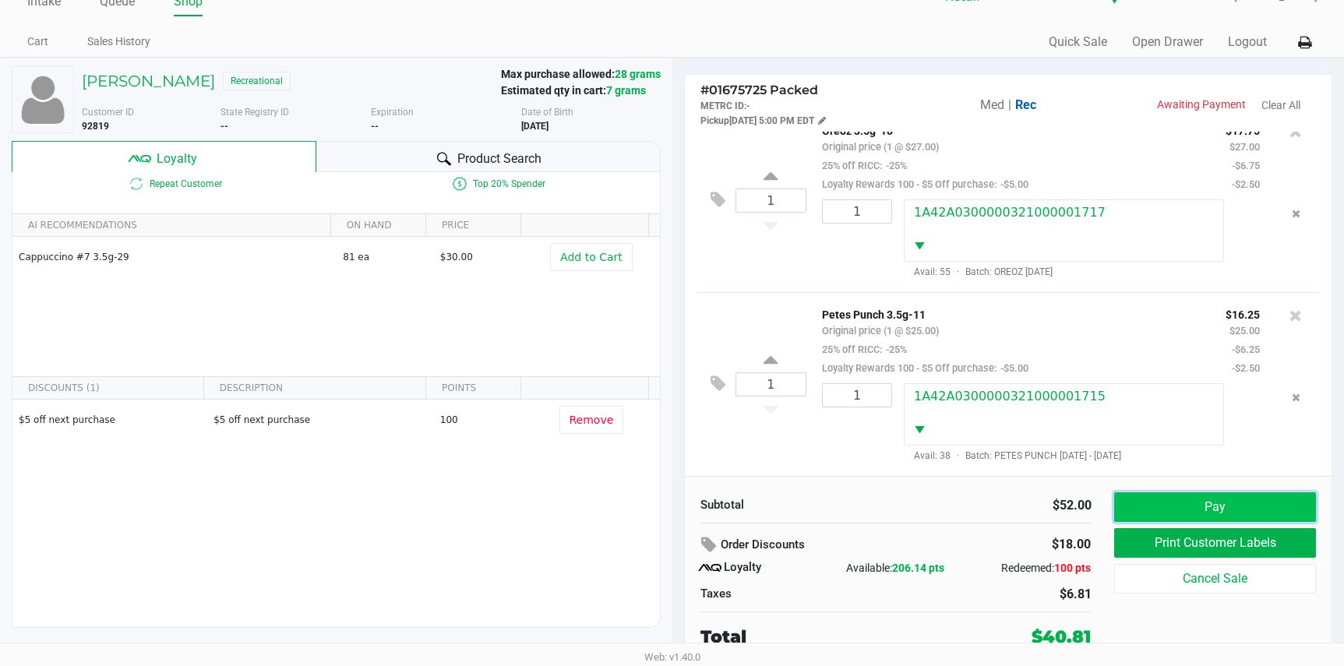
click at [1181, 512] on button "Pay" at bounding box center [1214, 507] width 201 height 30
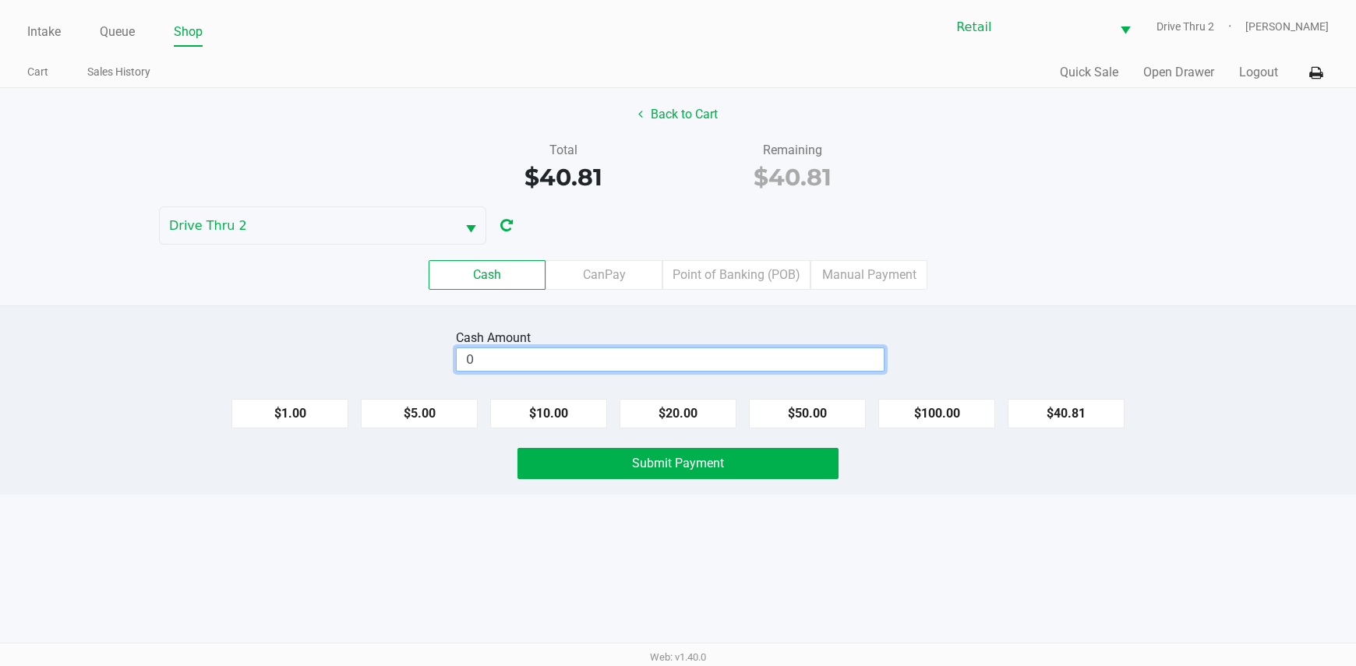
click at [790, 356] on input "0" at bounding box center [670, 359] width 427 height 23
type input "$41.00"
click at [764, 471] on button "Submit Payment" at bounding box center [678, 463] width 322 height 31
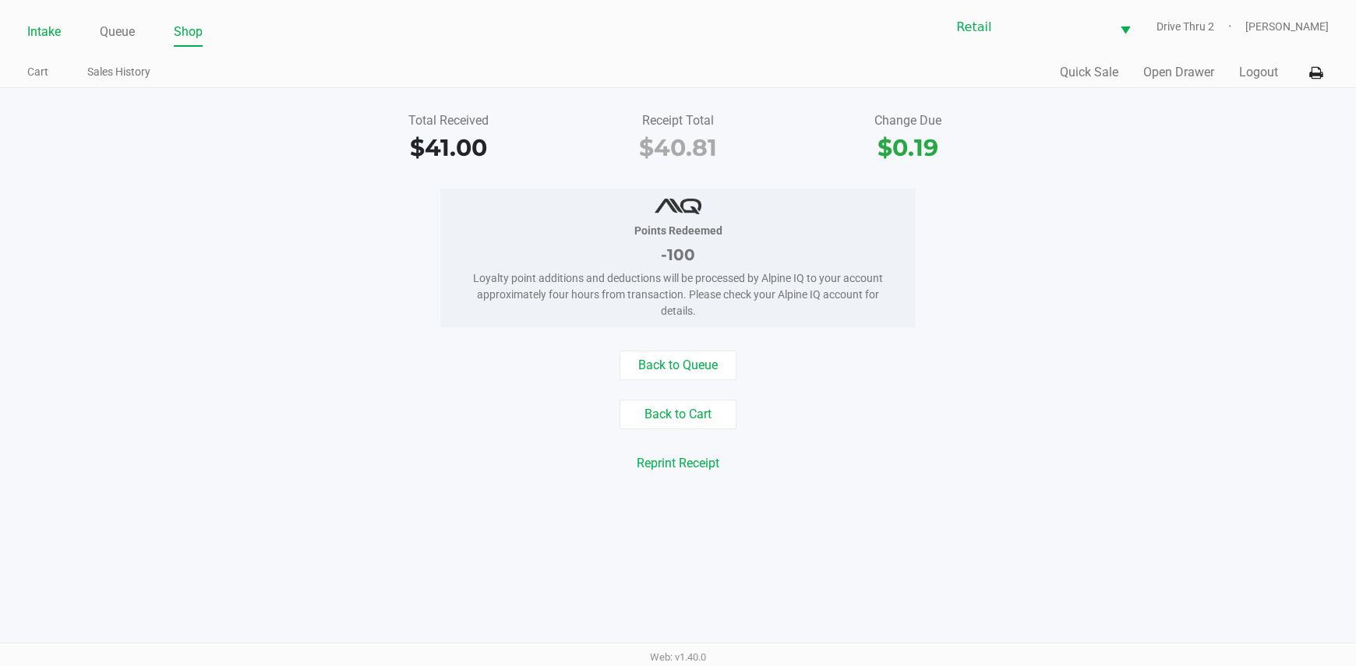
click at [47, 26] on link "Intake" at bounding box center [44, 32] width 34 height 22
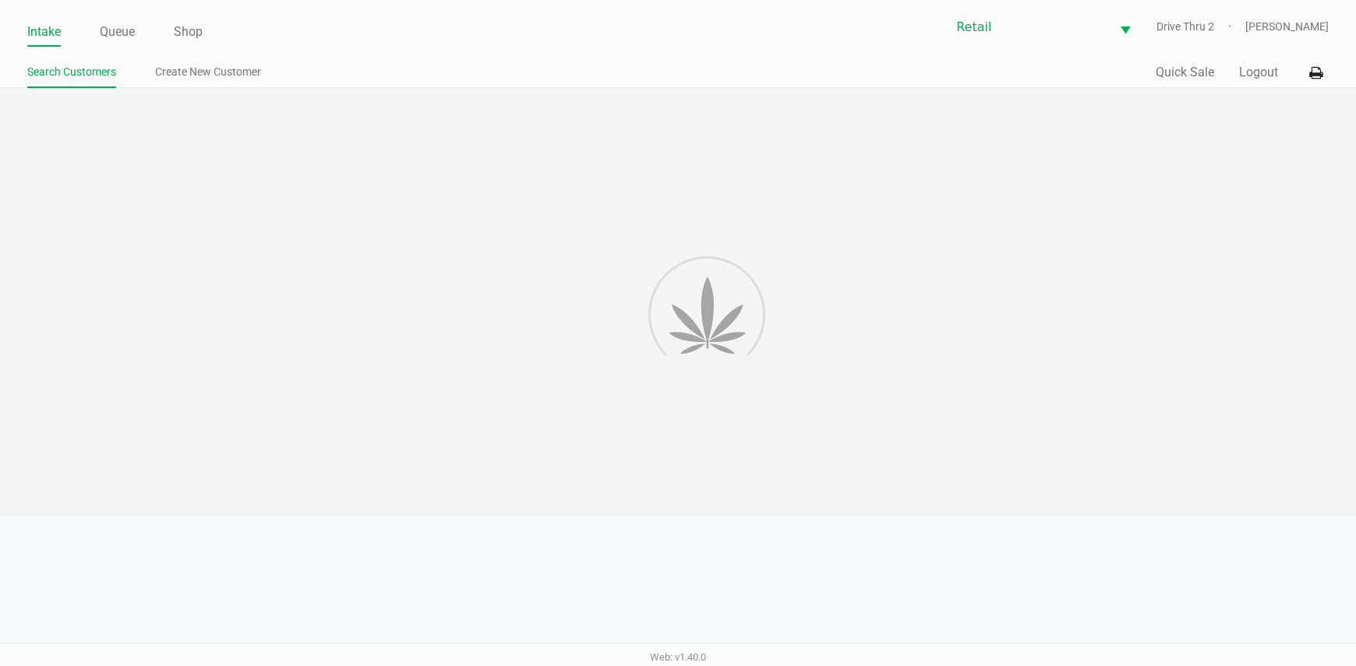
click at [471, 185] on div at bounding box center [678, 302] width 1356 height 429
click at [507, 182] on div at bounding box center [678, 302] width 1356 height 429
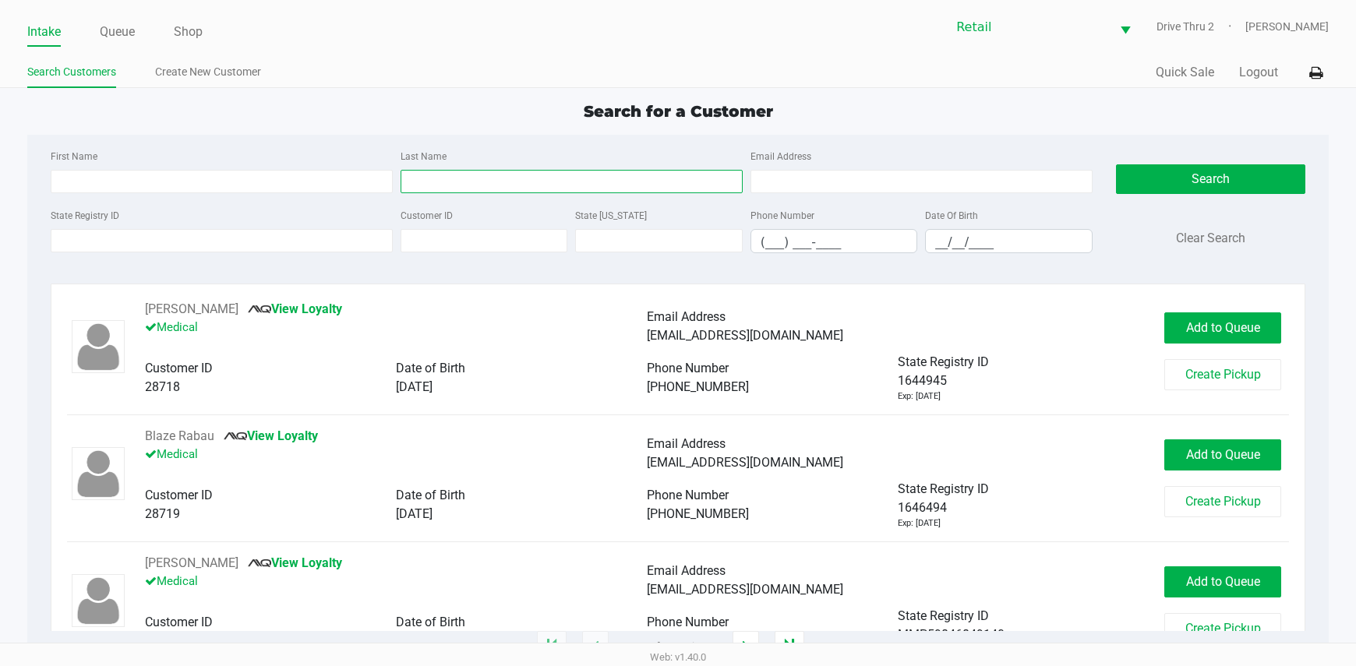
drag, startPoint x: 536, startPoint y: 189, endPoint x: 574, endPoint y: 179, distance: 39.5
click at [574, 179] on input "Last Name" at bounding box center [572, 181] width 342 height 23
type input "[PERSON_NAME]"
click at [303, 176] on input "First Name" at bounding box center [222, 181] width 342 height 23
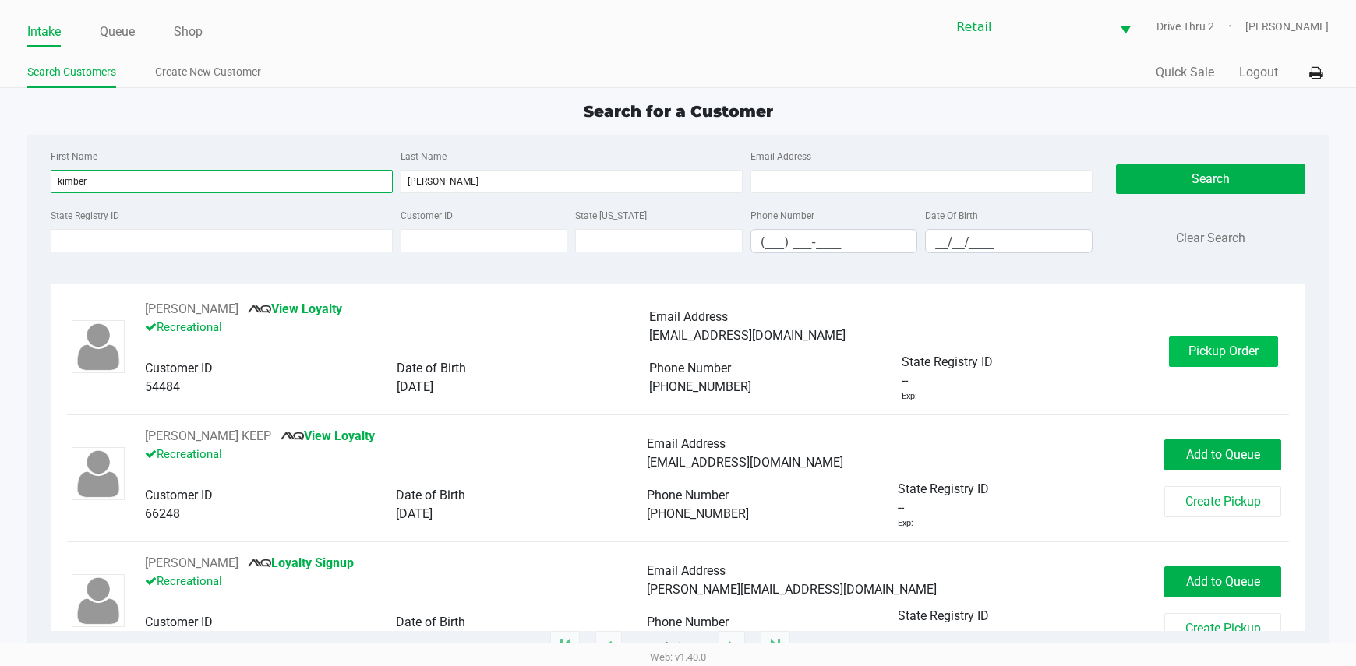
type input "kimber"
click at [1239, 348] on span "Pickup Order" at bounding box center [1223, 351] width 70 height 15
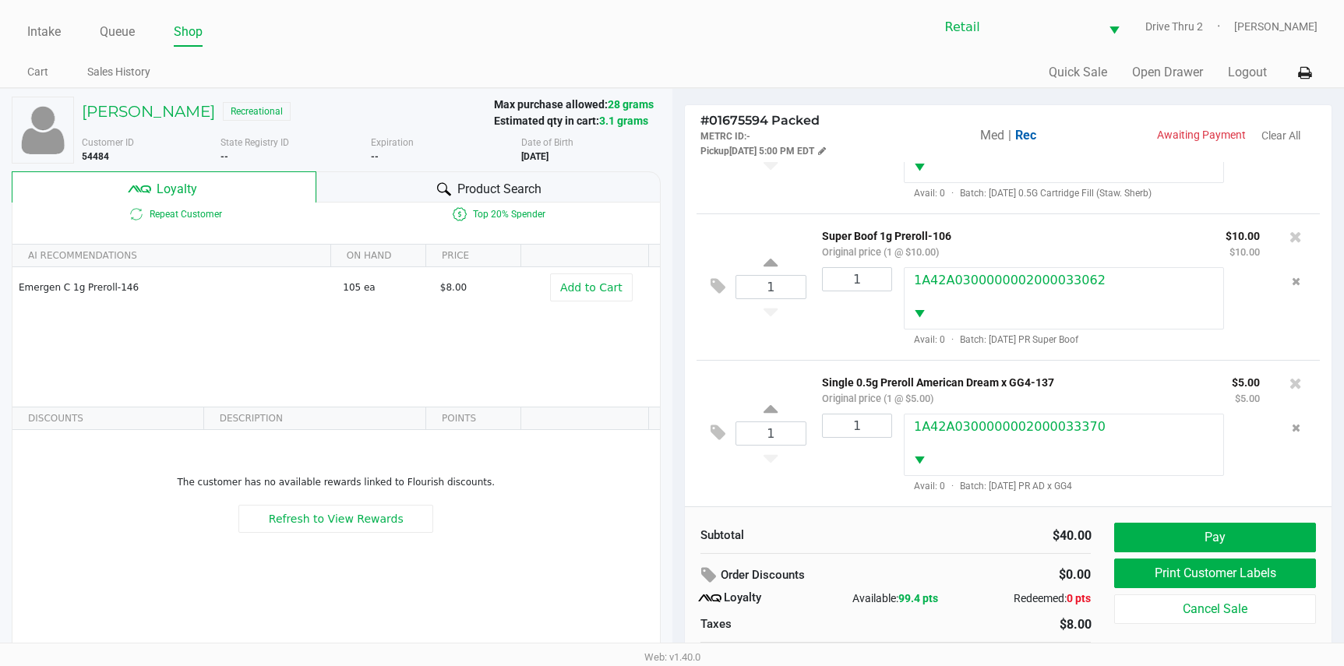
scroll to position [30, 0]
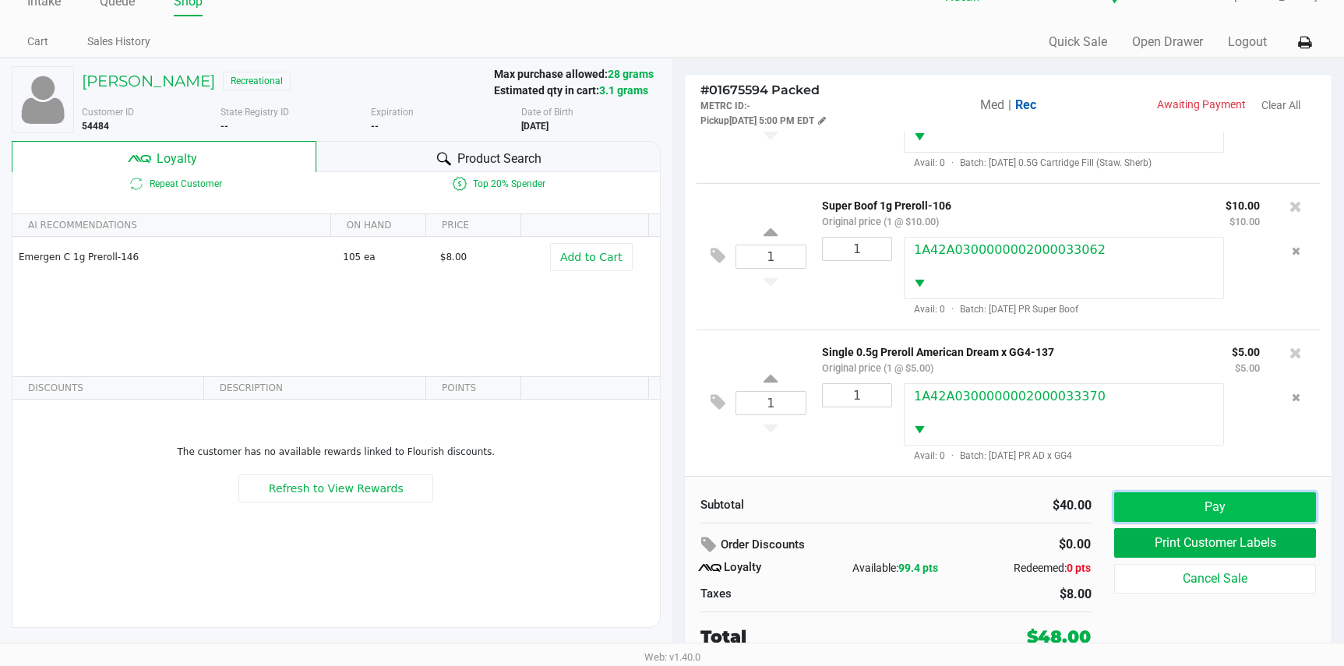
click at [1205, 499] on button "Pay" at bounding box center [1214, 507] width 201 height 30
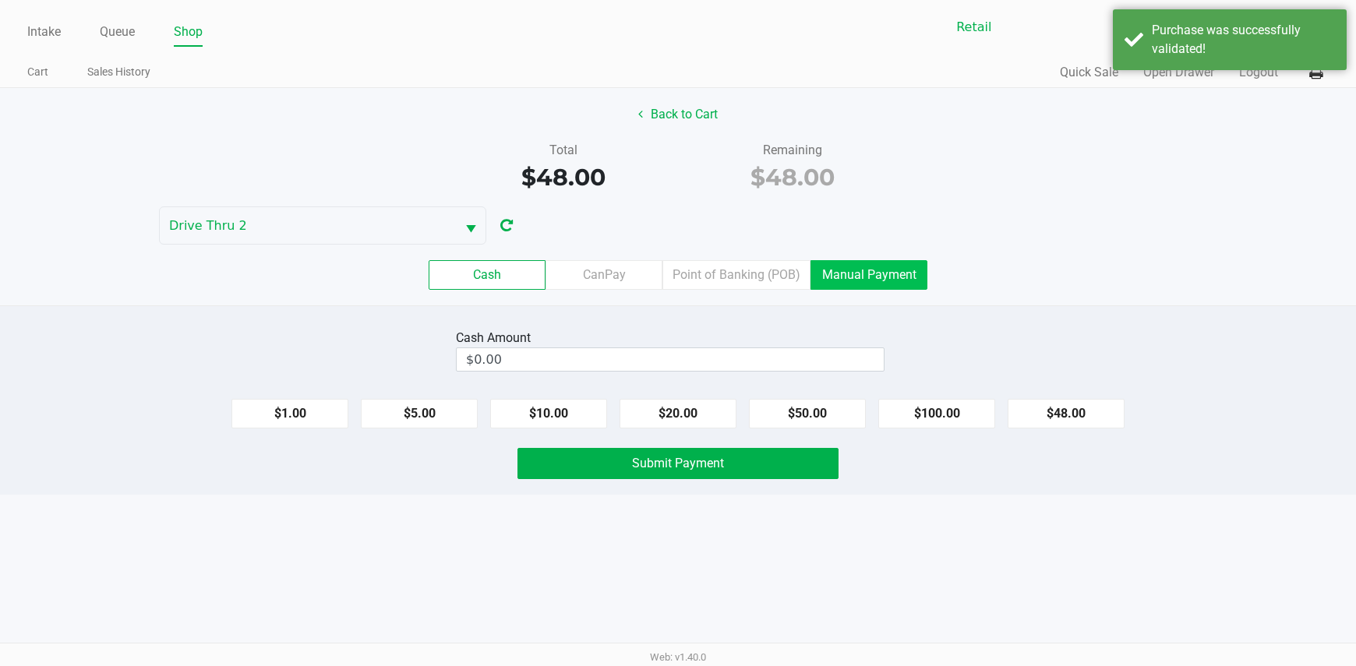
drag, startPoint x: 847, startPoint y: 272, endPoint x: 773, endPoint y: 292, distance: 76.7
click at [849, 274] on label "Manual Payment" at bounding box center [868, 275] width 117 height 30
click at [0, 0] on 8 "Manual Payment" at bounding box center [0, 0] width 0 height 0
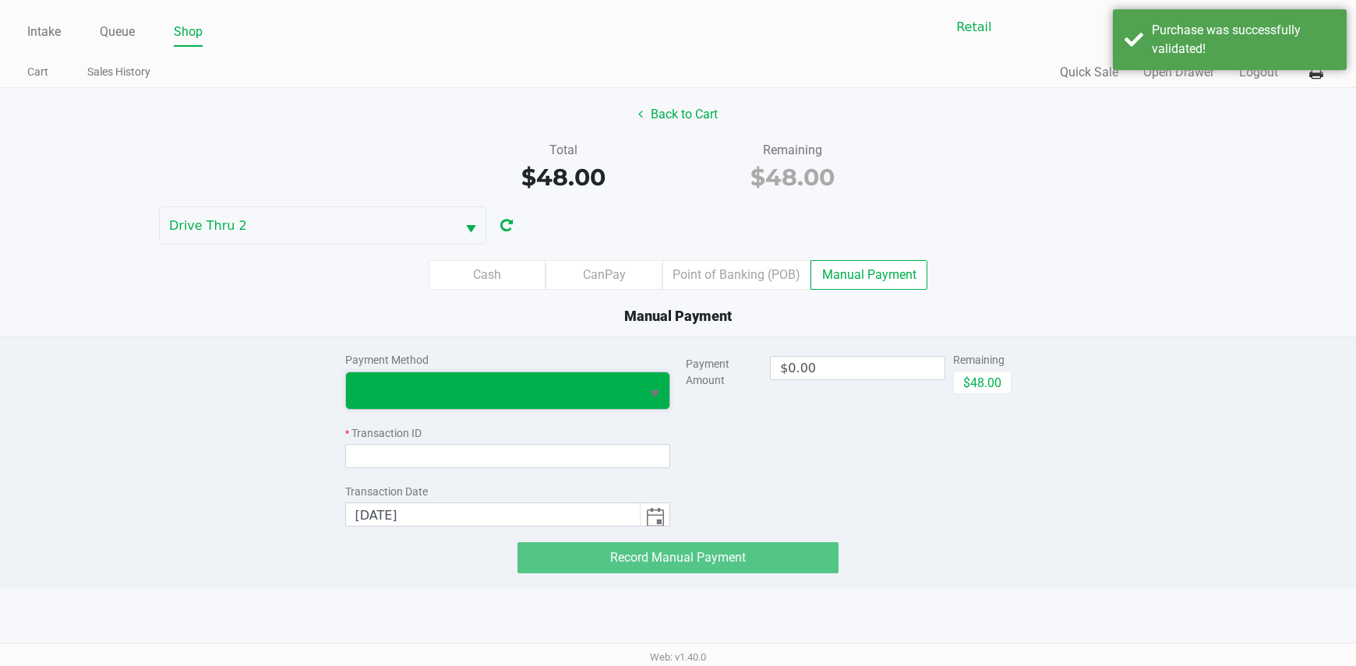
click at [584, 379] on span at bounding box center [493, 390] width 295 height 37
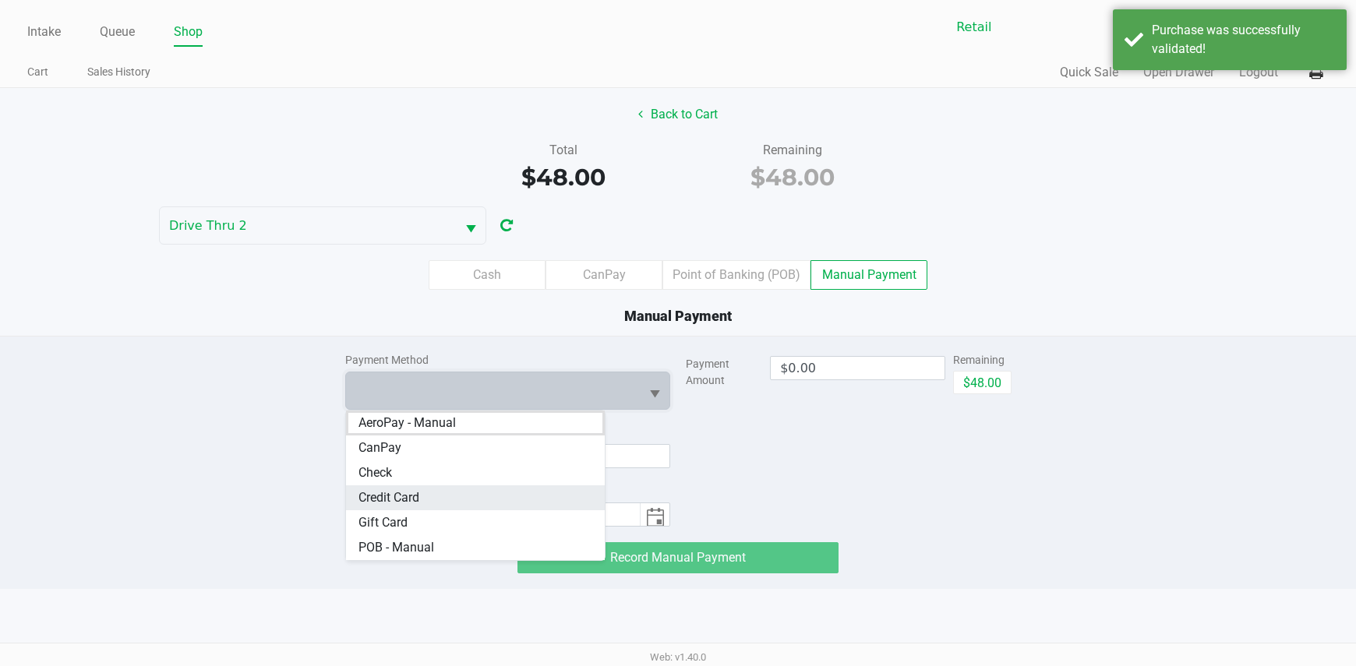
click at [426, 508] on Card "Credit Card" at bounding box center [475, 497] width 259 height 25
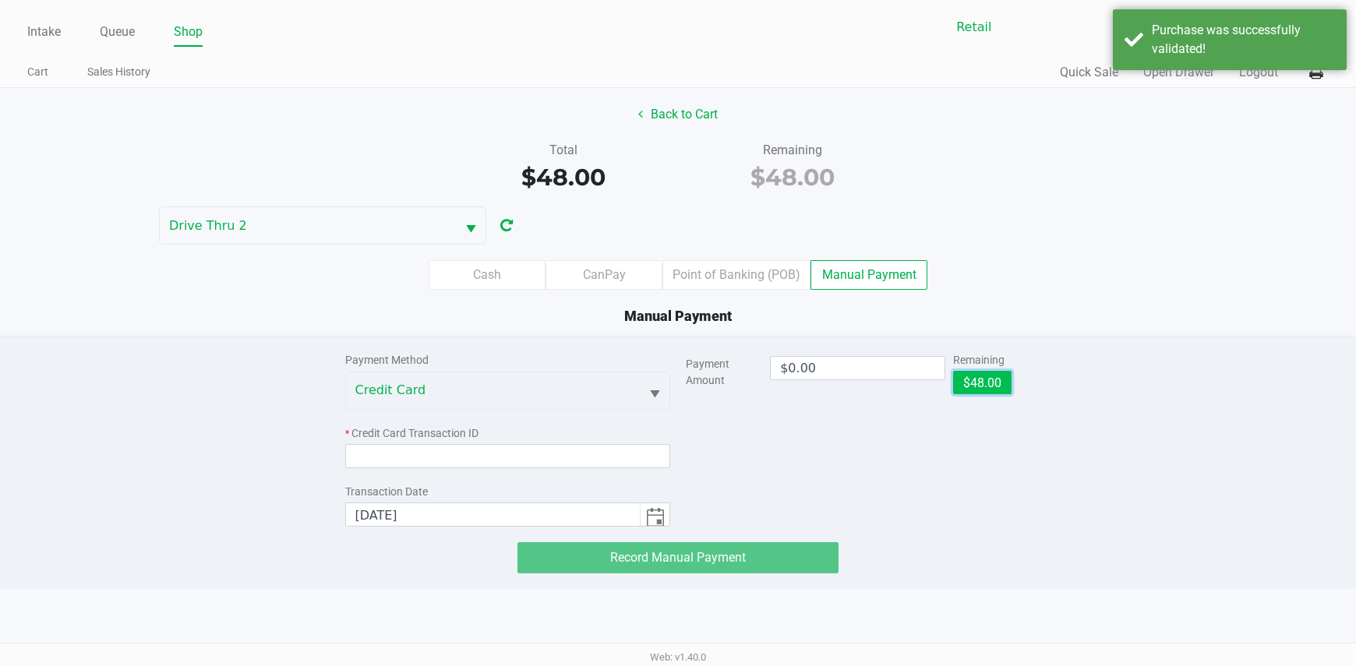
click at [965, 383] on button "$48.00" at bounding box center [982, 382] width 58 height 23
type input "$48.00"
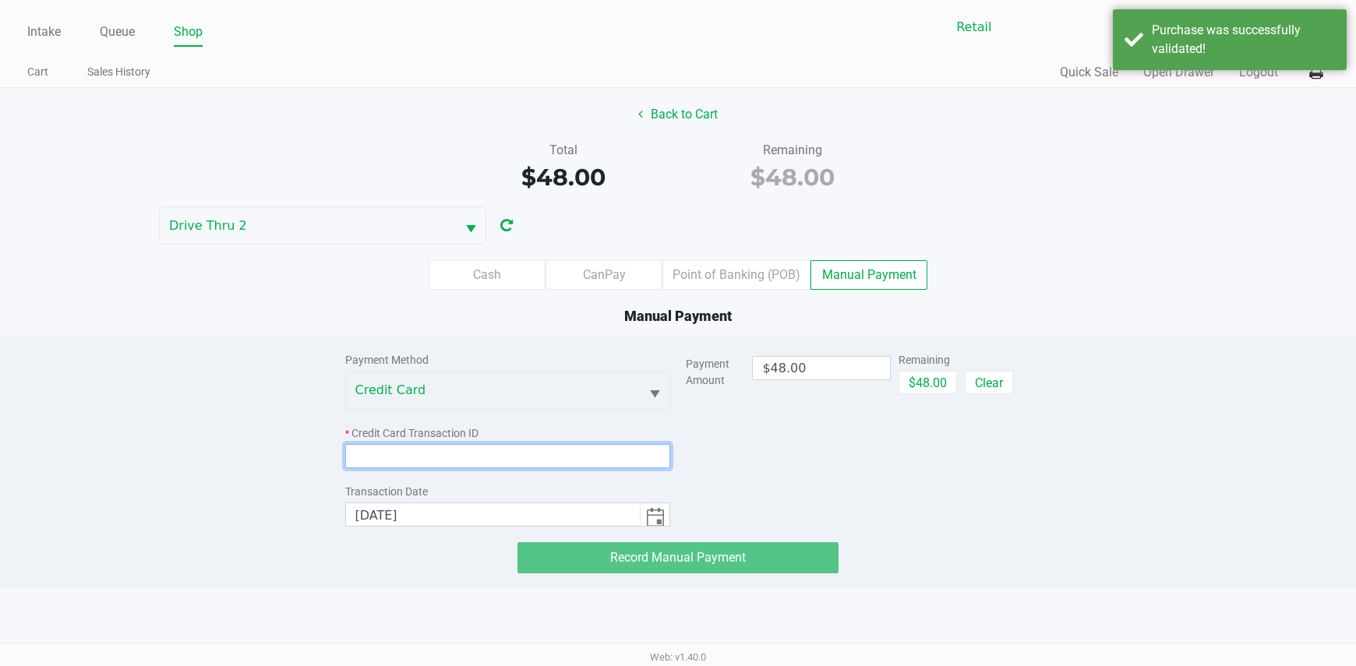
drag, startPoint x: 595, startPoint y: 446, endPoint x: 597, endPoint y: 458, distance: 11.9
click at [594, 448] on input at bounding box center [508, 456] width 326 height 24
click at [597, 458] on input at bounding box center [508, 456] width 326 height 24
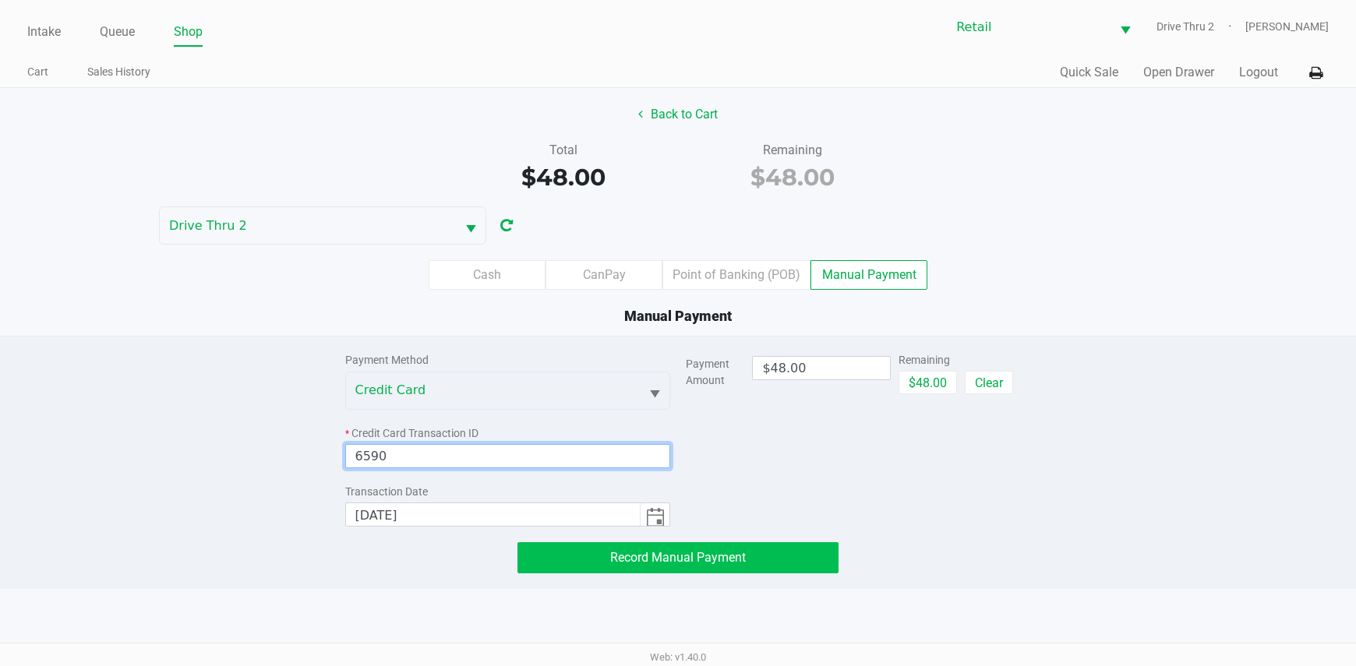
type input "6590"
click at [663, 572] on button "Record Manual Payment" at bounding box center [678, 557] width 322 height 31
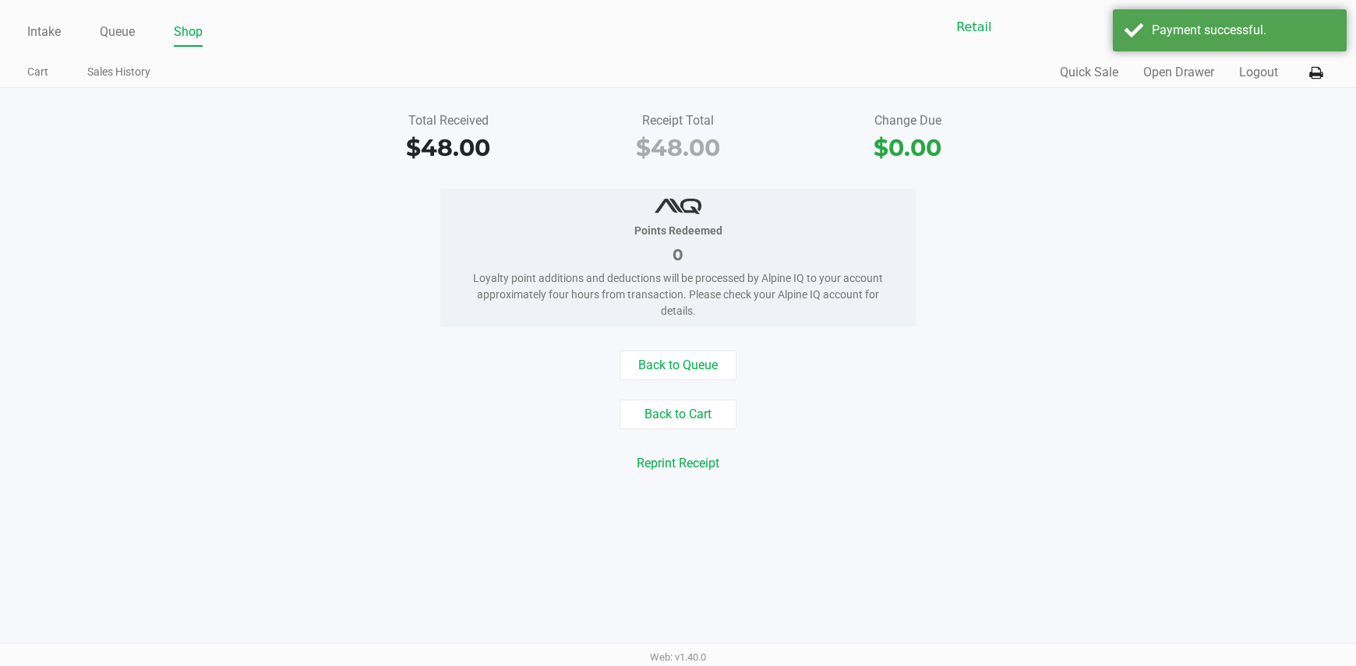
click at [845, 399] on div "Back to Queue Back to Cart Reprint Receipt Reprint Labels" at bounding box center [677, 424] width 1379 height 147
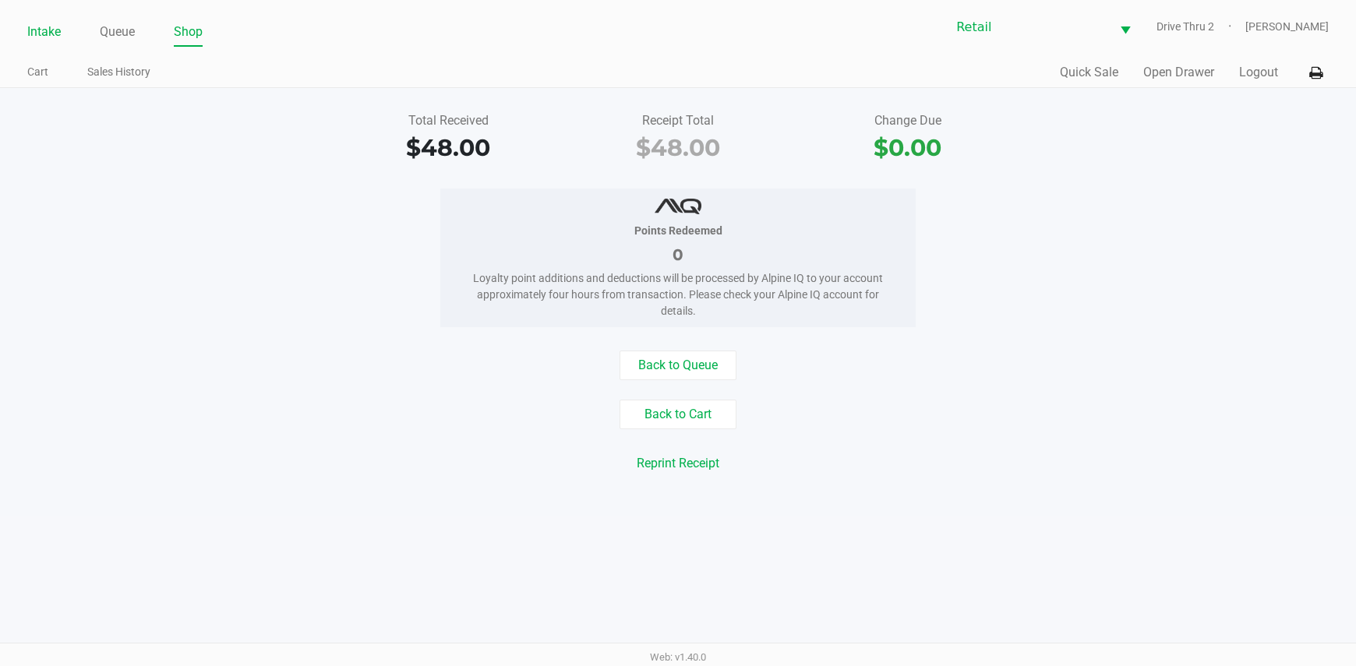
click at [48, 26] on link "Intake" at bounding box center [44, 32] width 34 height 22
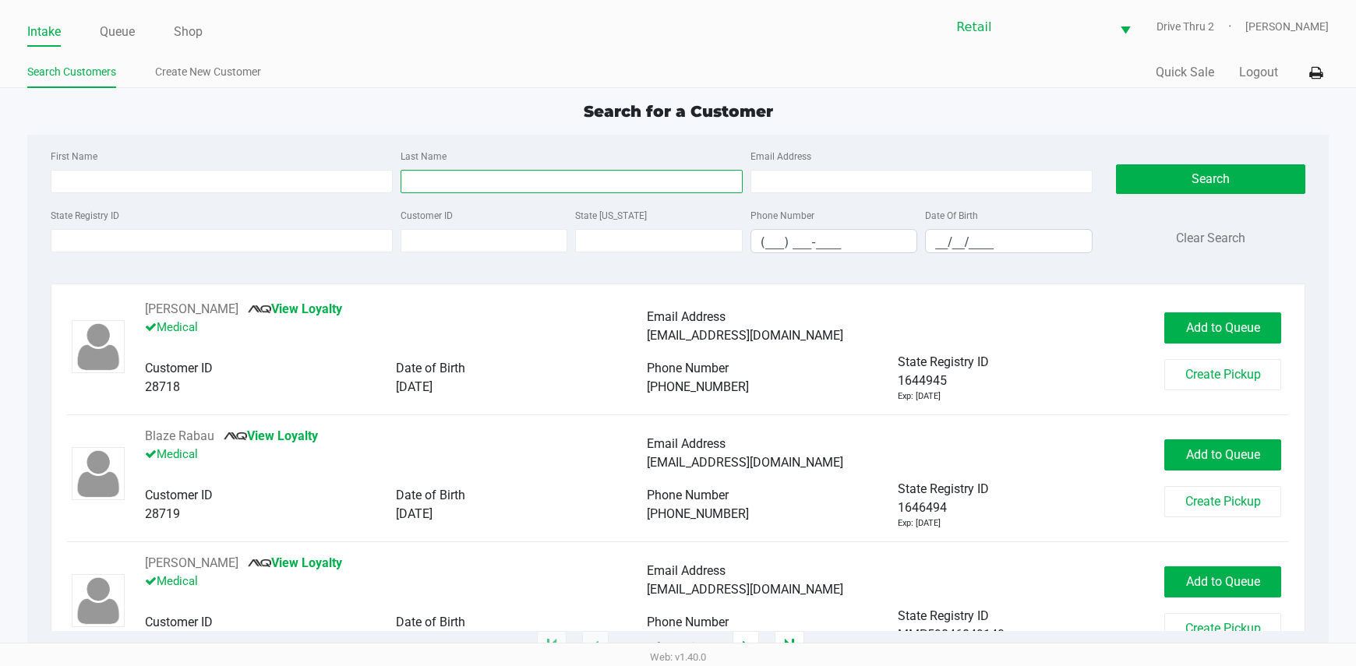
click at [496, 189] on input "Last Name" at bounding box center [572, 181] width 342 height 23
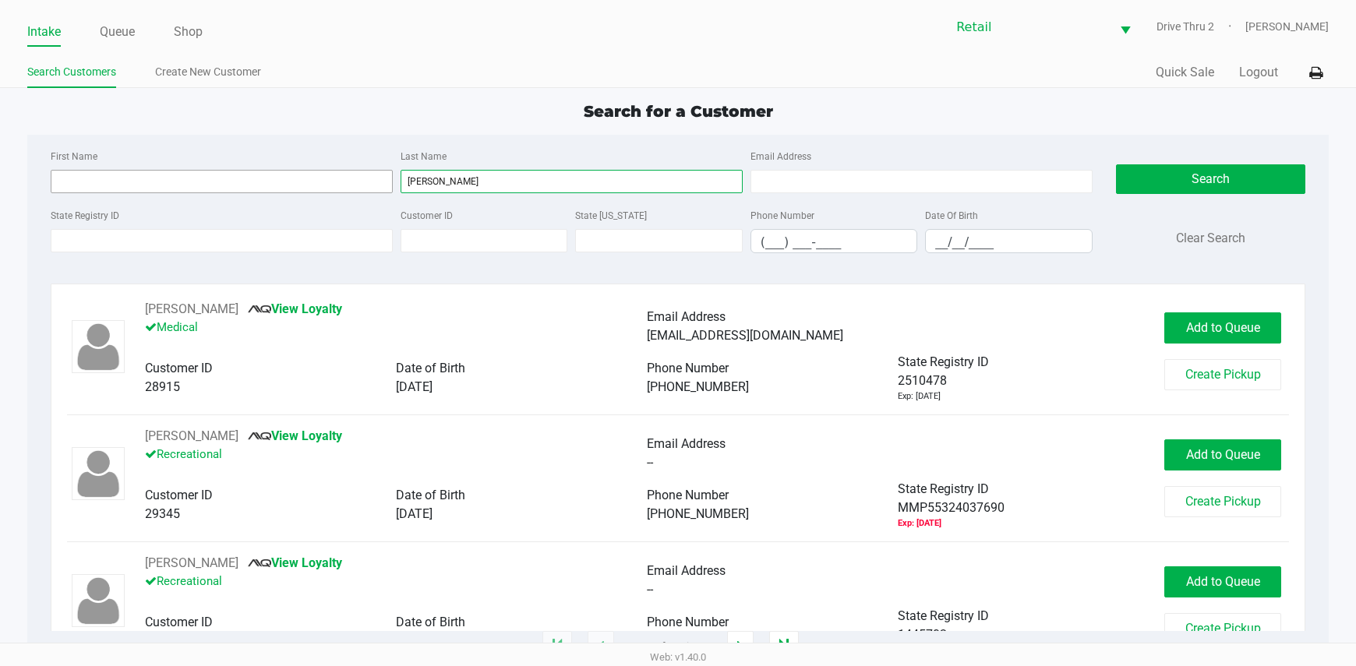
type input "[PERSON_NAME]"
click at [277, 192] on input "First Name" at bounding box center [222, 181] width 342 height 23
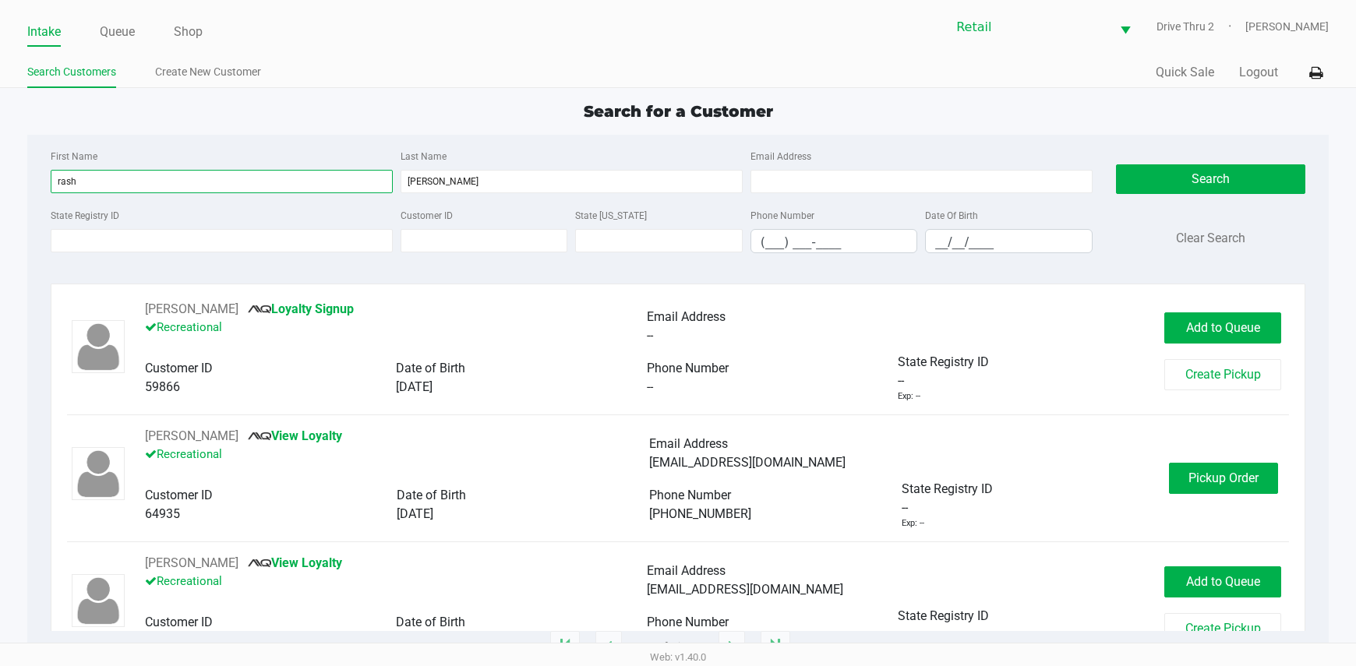
type input "rash"
click at [1210, 495] on div "[PERSON_NAME] View Loyalty Recreational Email Address [EMAIL_ADDRESS][DOMAIN_NA…" at bounding box center [678, 478] width 1222 height 103
click at [1210, 492] on button "Pickup Order" at bounding box center [1223, 478] width 109 height 31
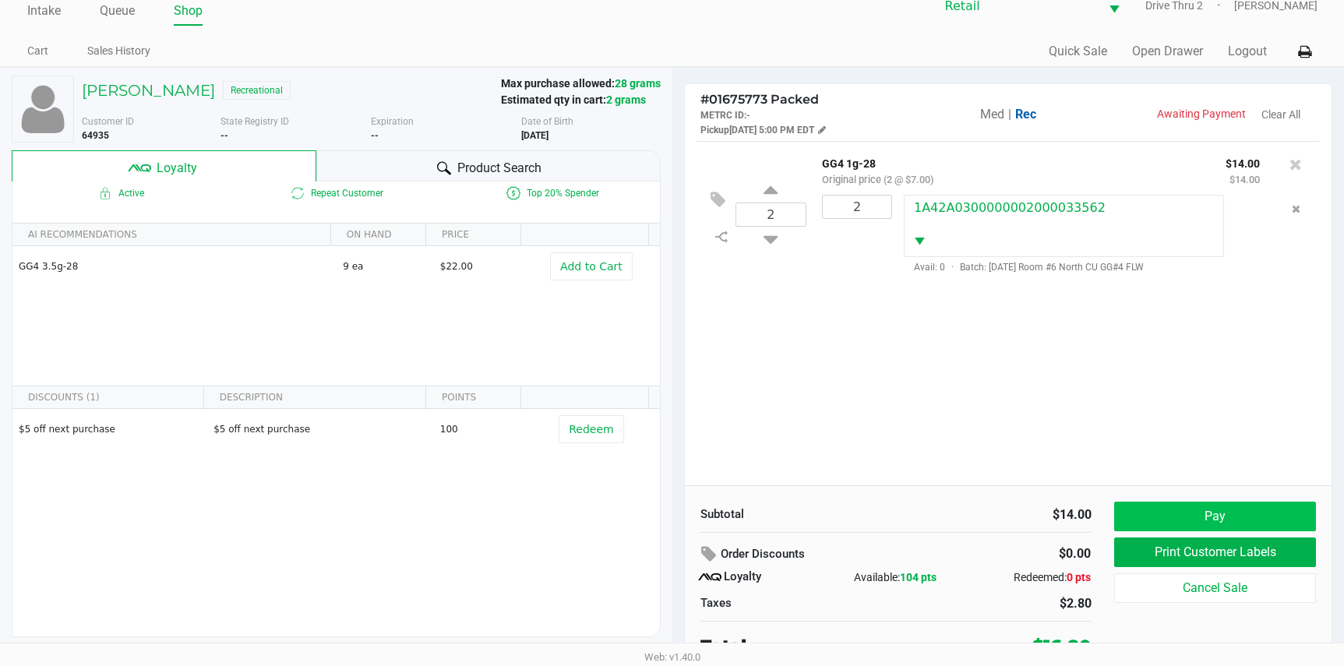
scroll to position [30, 0]
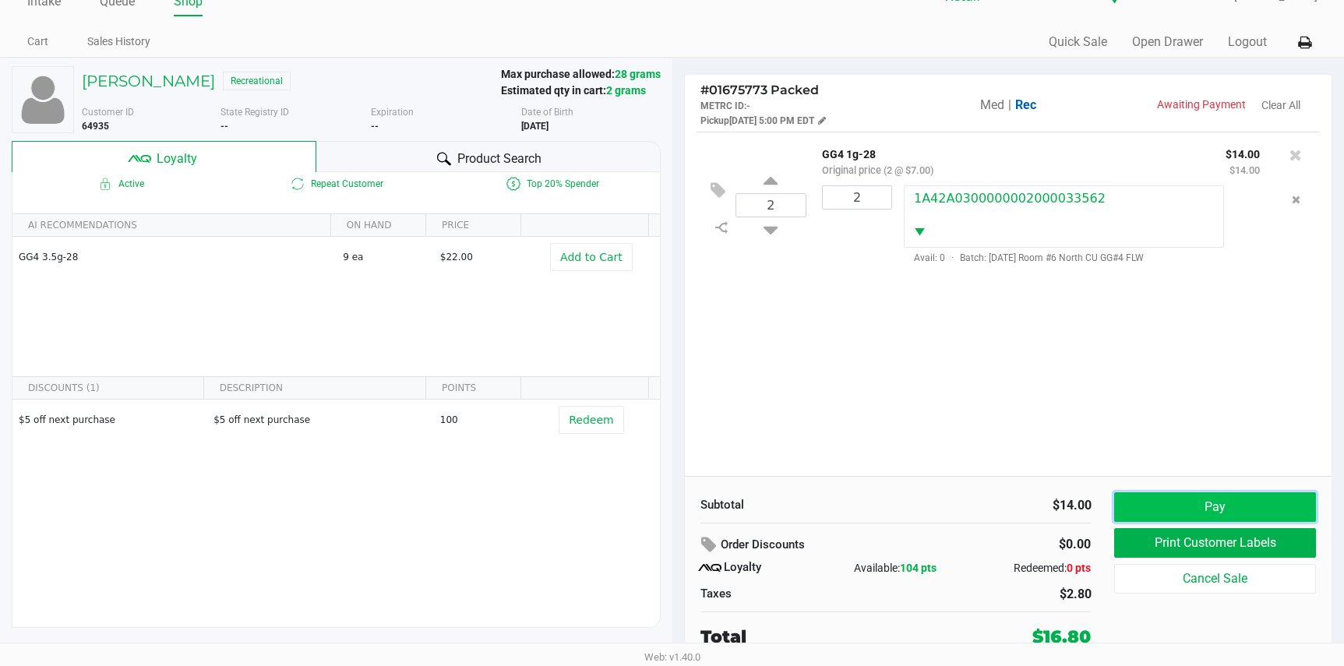
click at [1159, 506] on button "Pay" at bounding box center [1214, 507] width 201 height 30
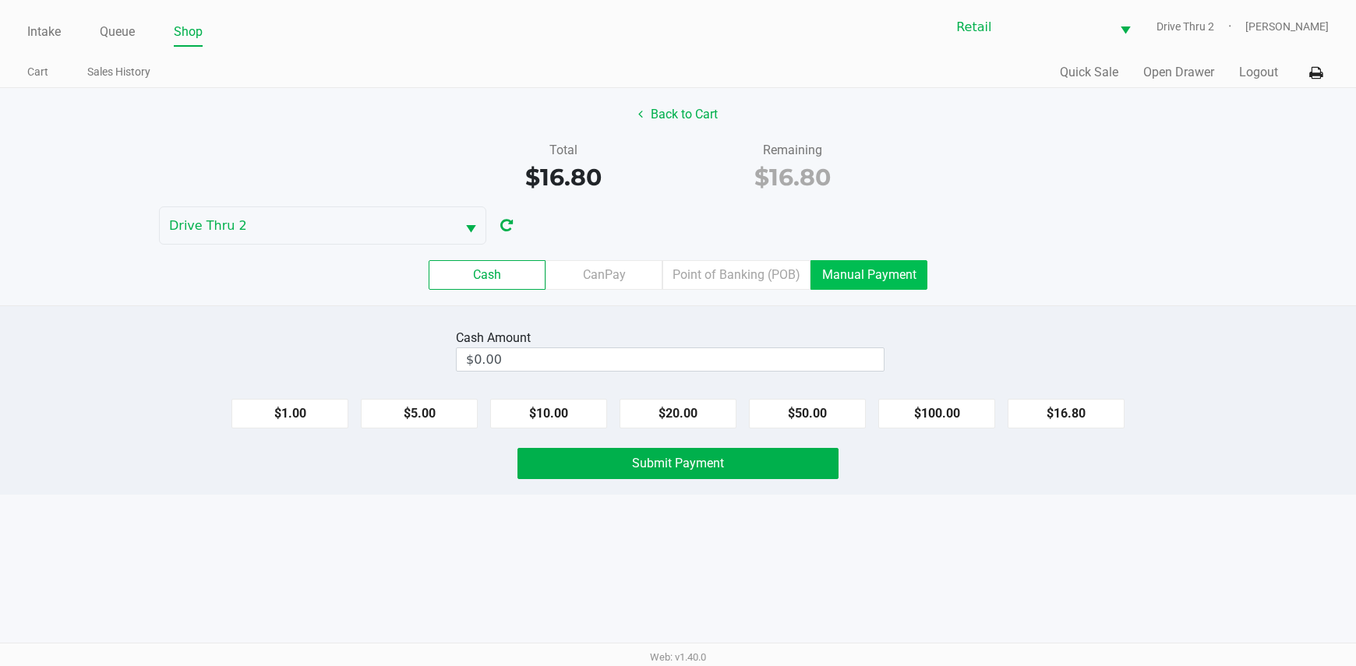
click at [841, 271] on label "Manual Payment" at bounding box center [868, 275] width 117 height 30
click at [0, 0] on 8 "Manual Payment" at bounding box center [0, 0] width 0 height 0
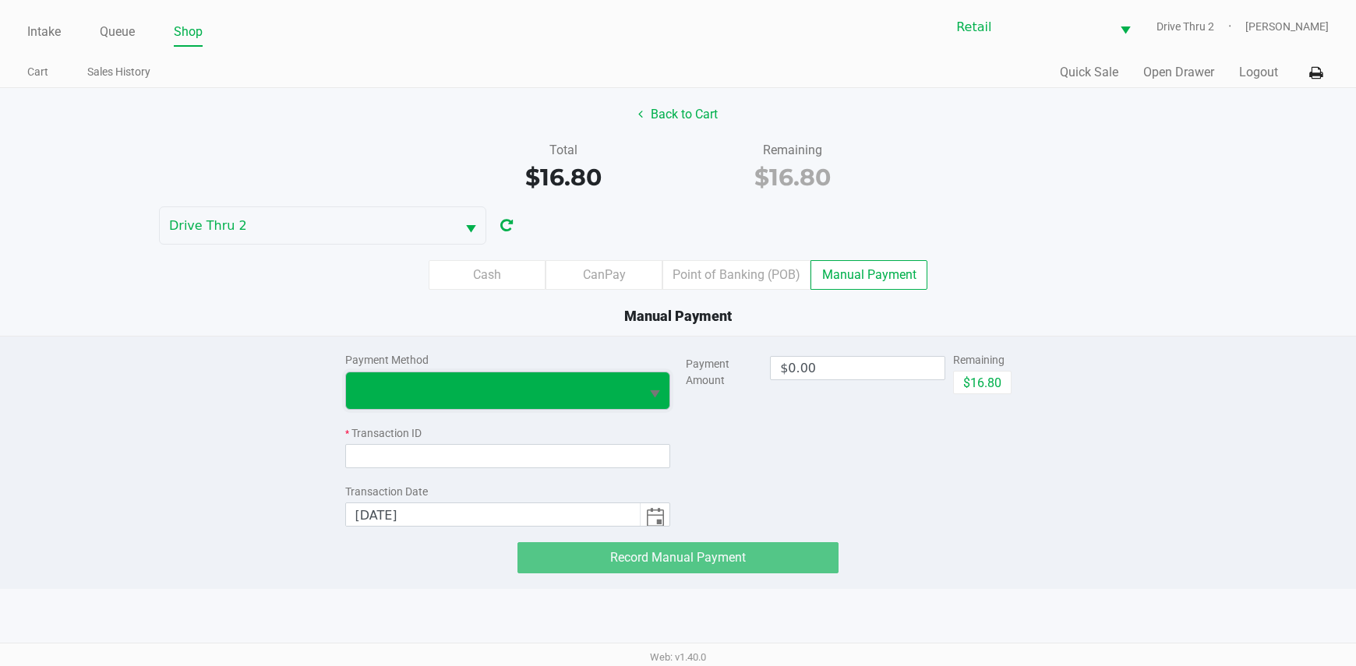
click at [631, 401] on span at bounding box center [493, 390] width 295 height 37
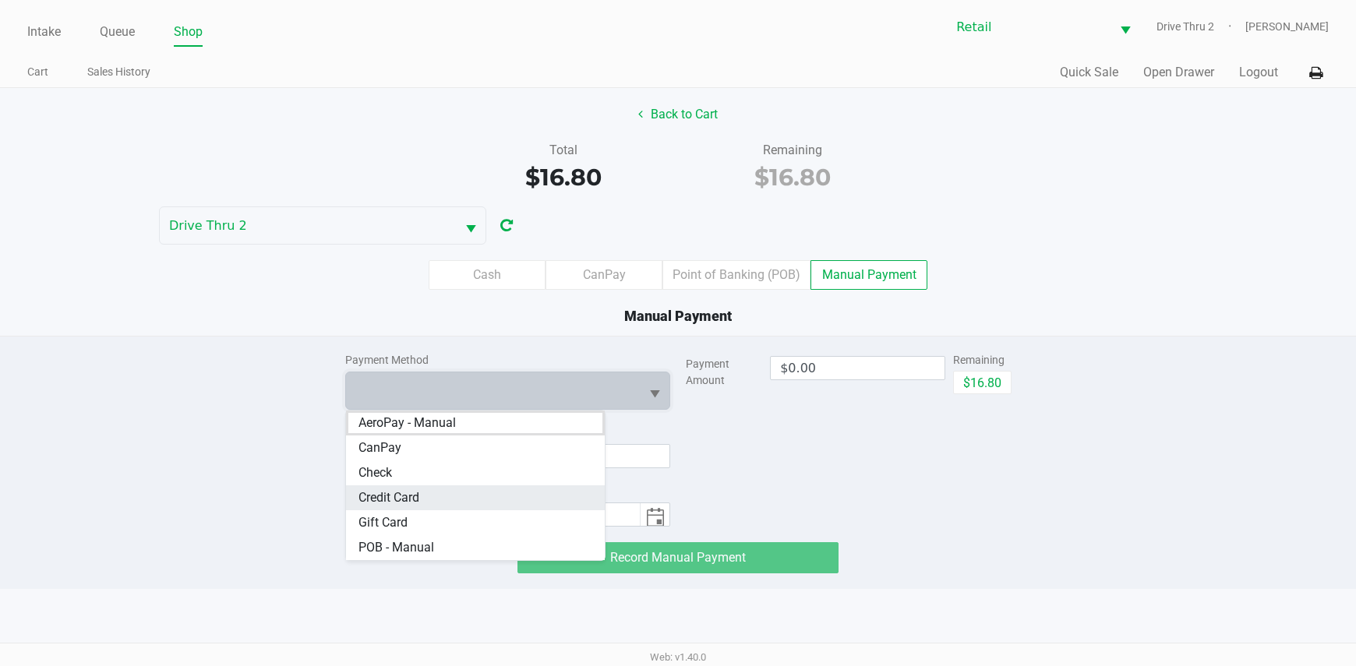
click at [525, 493] on Card "Credit Card" at bounding box center [475, 497] width 259 height 25
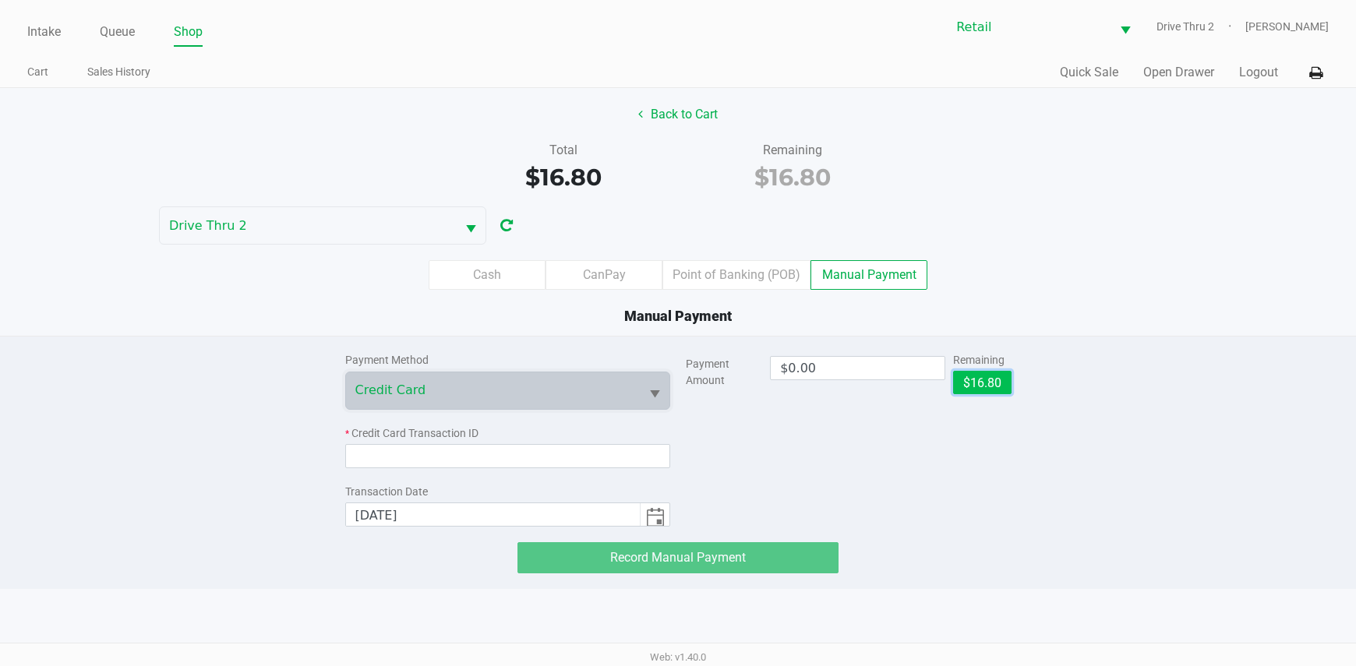
click at [988, 382] on button "$16.80" at bounding box center [982, 382] width 58 height 23
type input "$16.80"
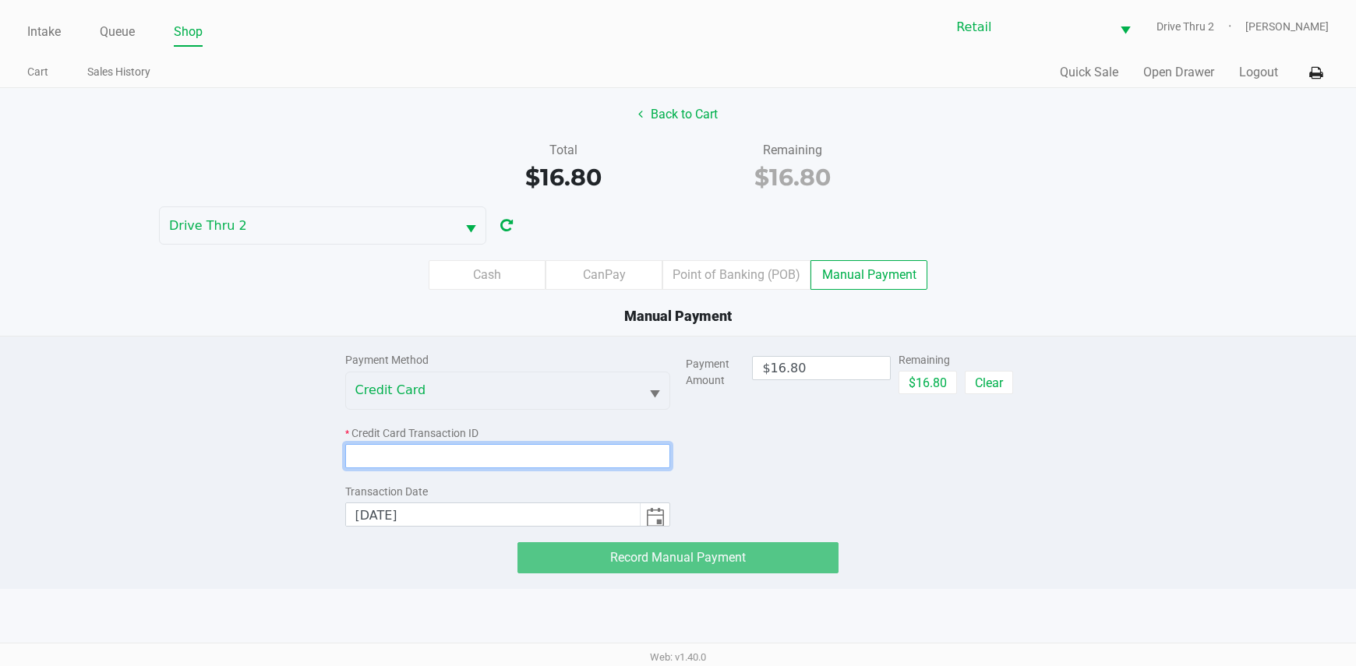
click at [662, 455] on input at bounding box center [508, 456] width 326 height 24
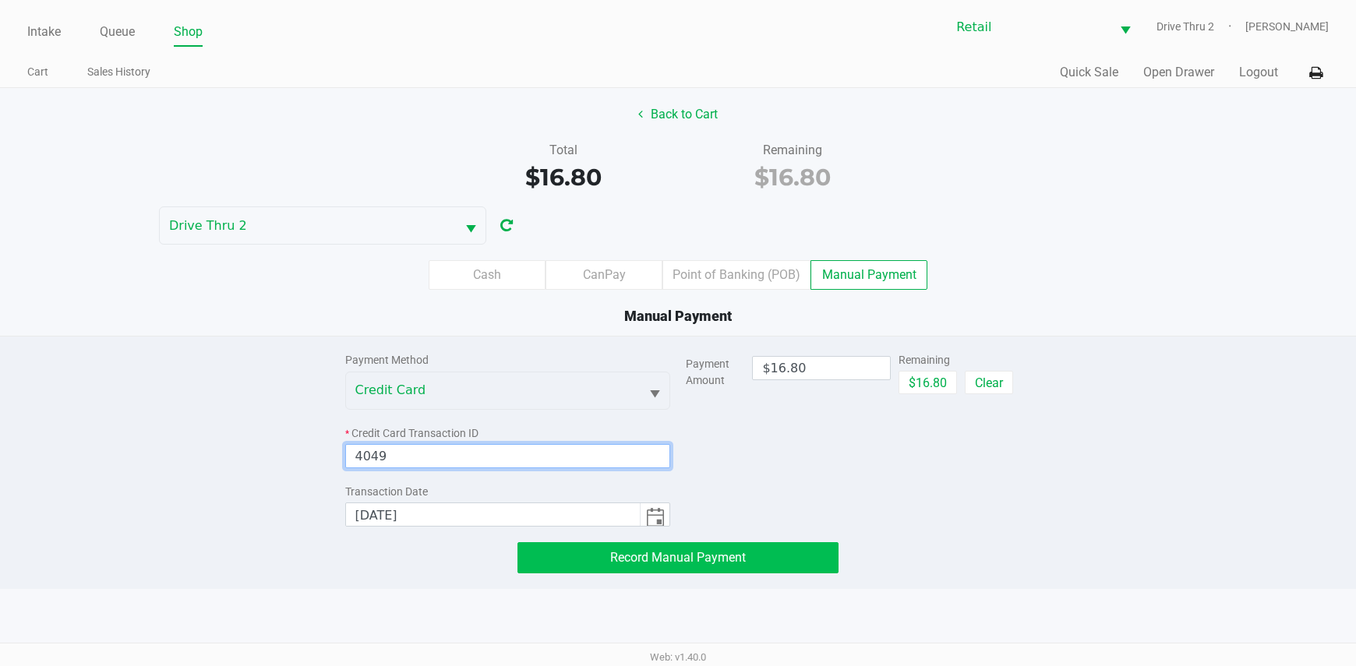
type input "4049"
click at [692, 542] on button "Record Manual Payment" at bounding box center [678, 557] width 322 height 31
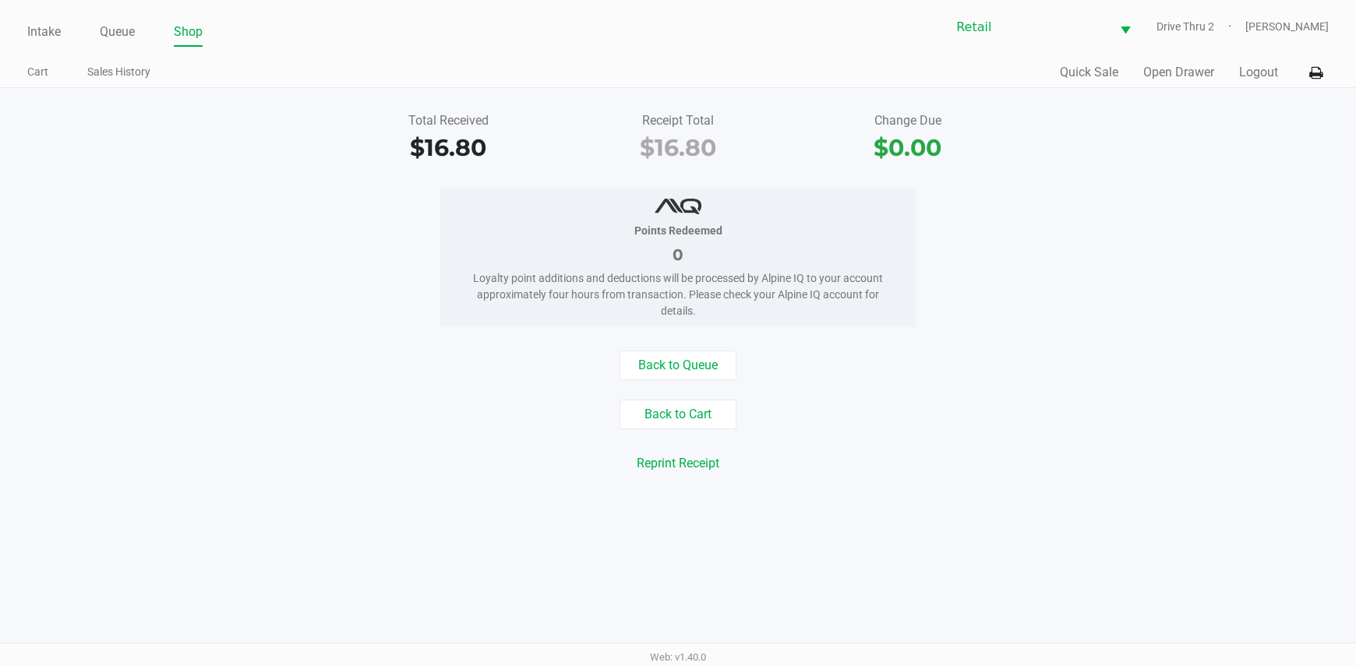
click at [34, 16] on div "Intake Queue Shop Retail Drive Thru 2 [PERSON_NAME]" at bounding box center [677, 27] width 1301 height 38
click at [32, 29] on link "Intake" at bounding box center [44, 32] width 34 height 22
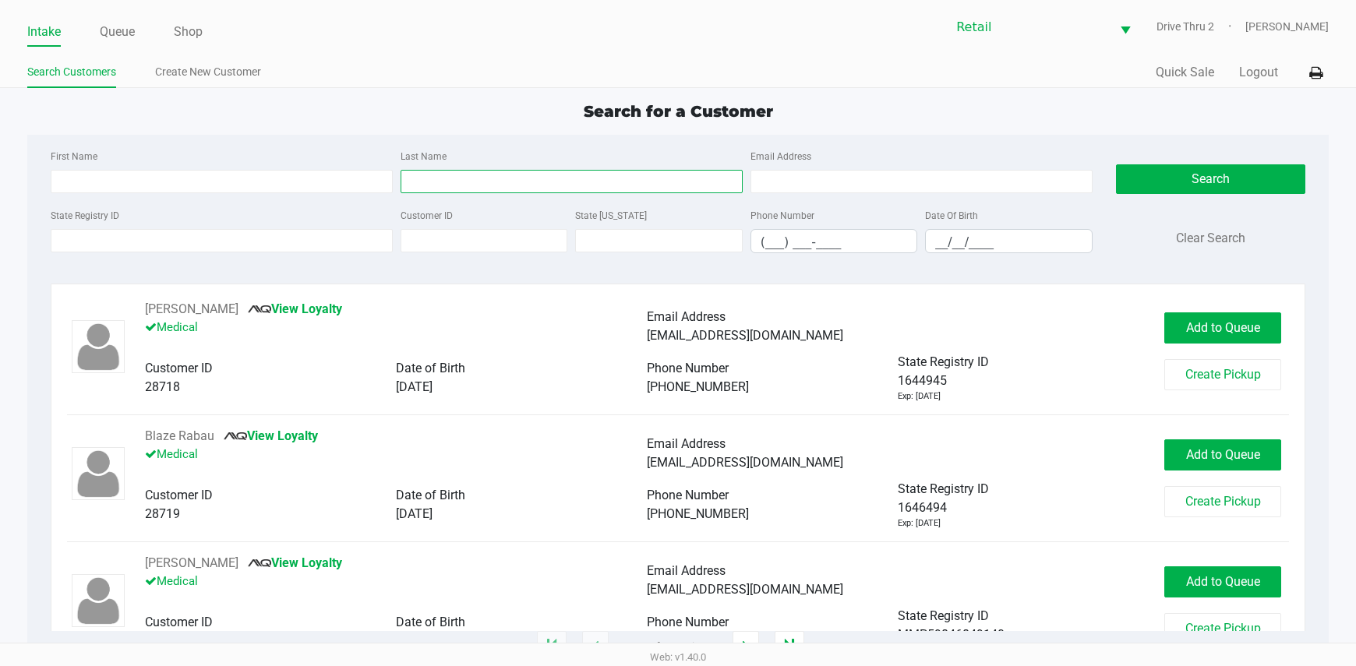
click at [731, 179] on input "Last Name" at bounding box center [572, 181] width 342 height 23
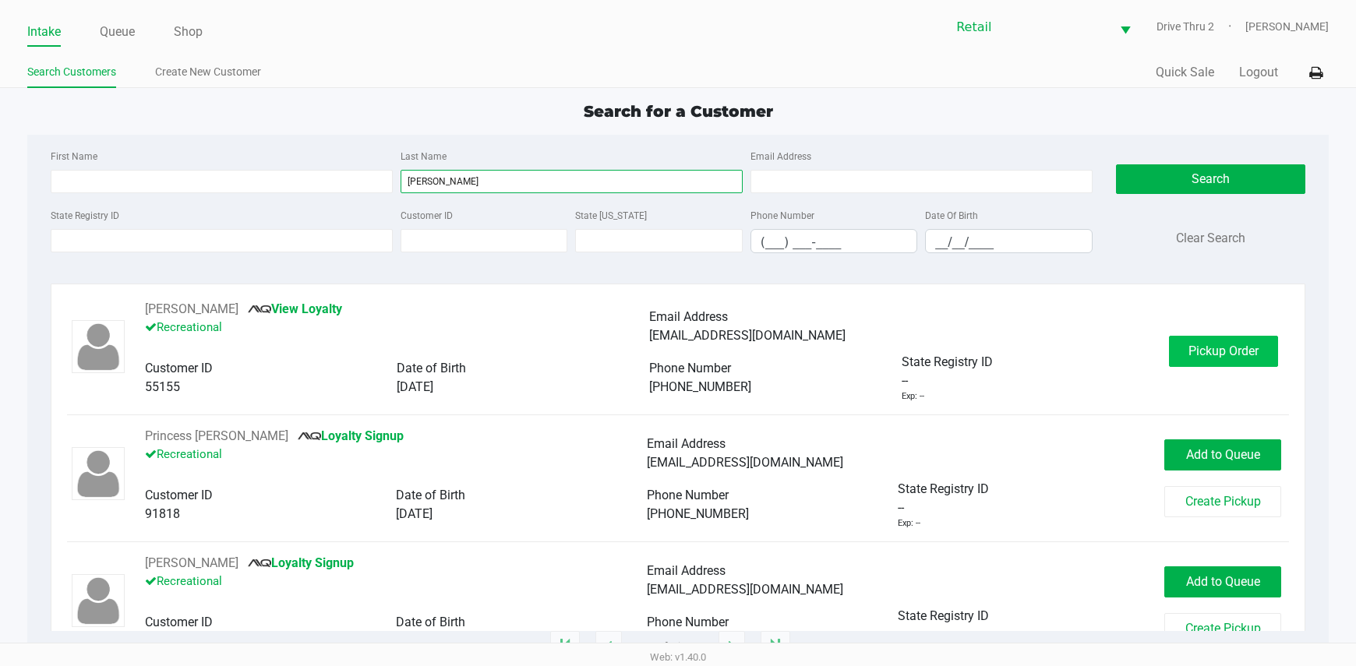
type input "[PERSON_NAME]"
click at [1190, 353] on span "Pickup Order" at bounding box center [1223, 351] width 70 height 15
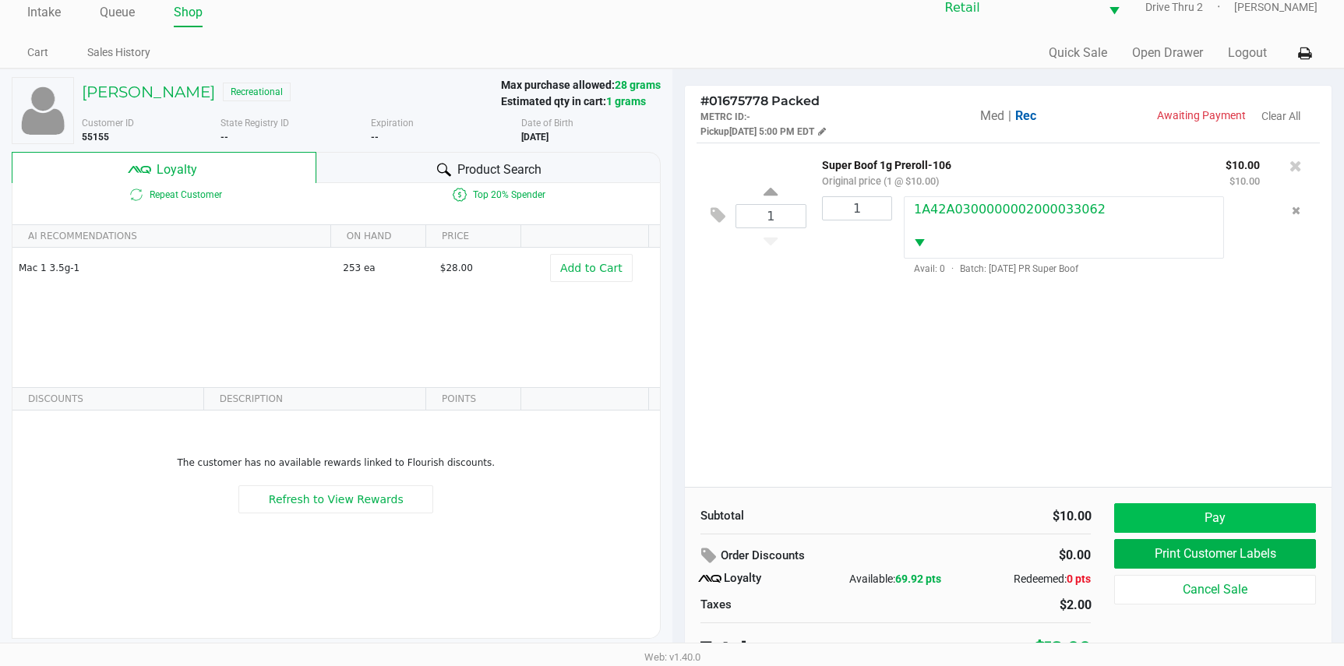
scroll to position [30, 0]
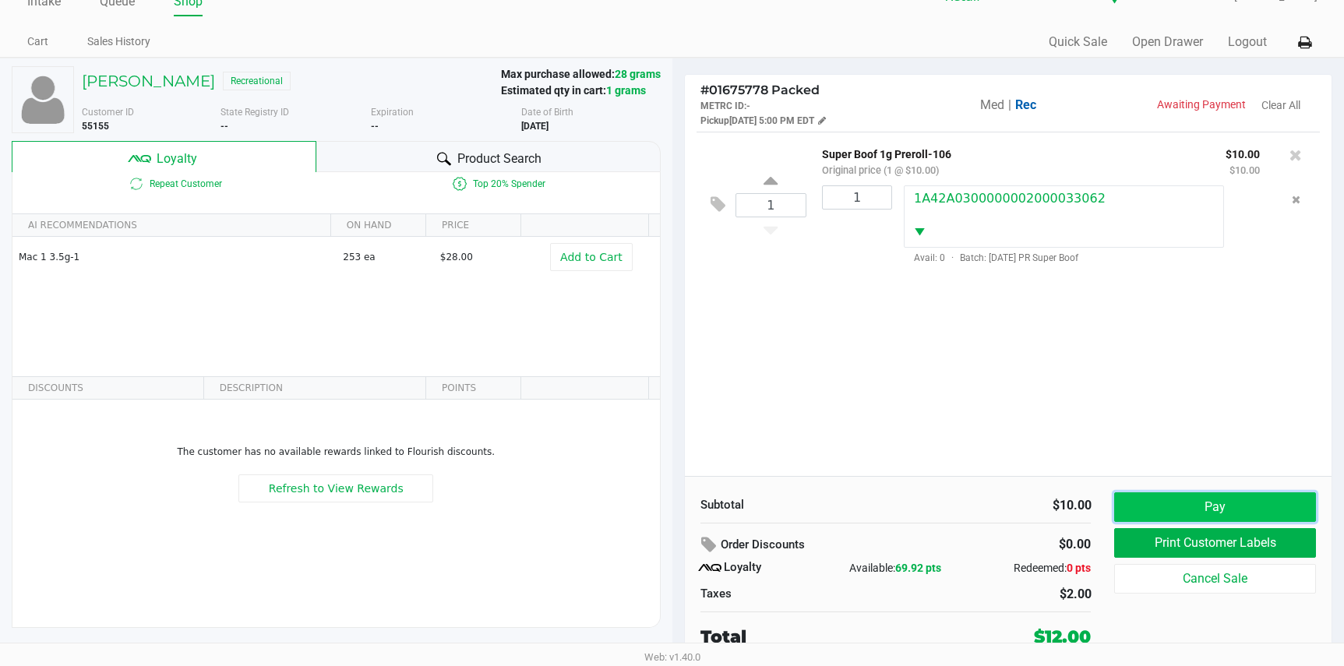
click at [1219, 510] on button "Pay" at bounding box center [1214, 507] width 201 height 30
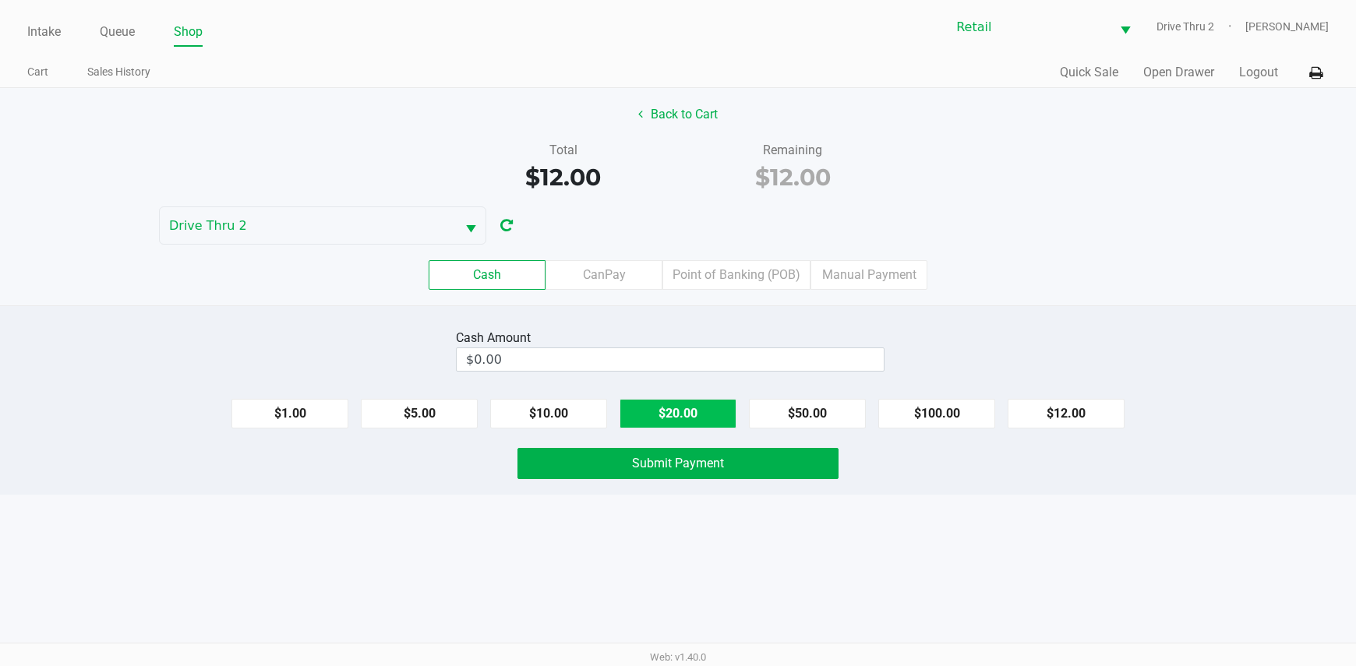
click at [706, 407] on button "$20.00" at bounding box center [677, 414] width 117 height 30
type input "$20.00"
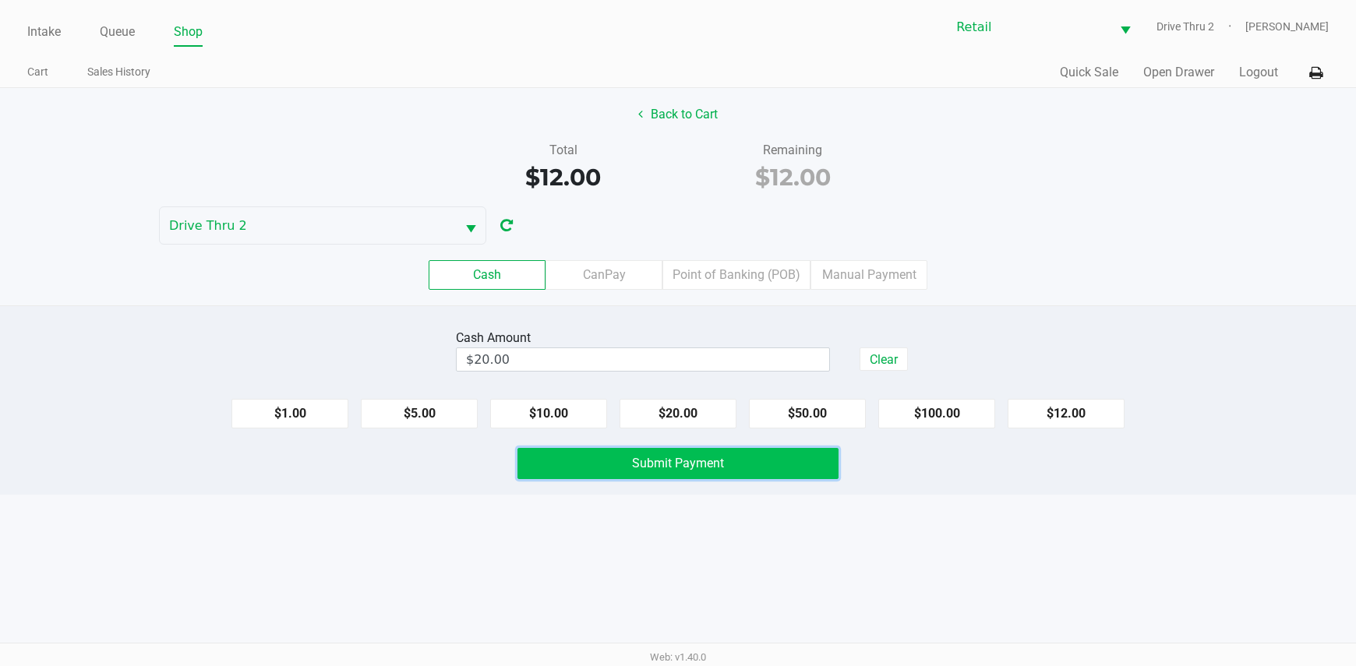
click at [675, 466] on span "Submit Payment" at bounding box center [678, 463] width 92 height 15
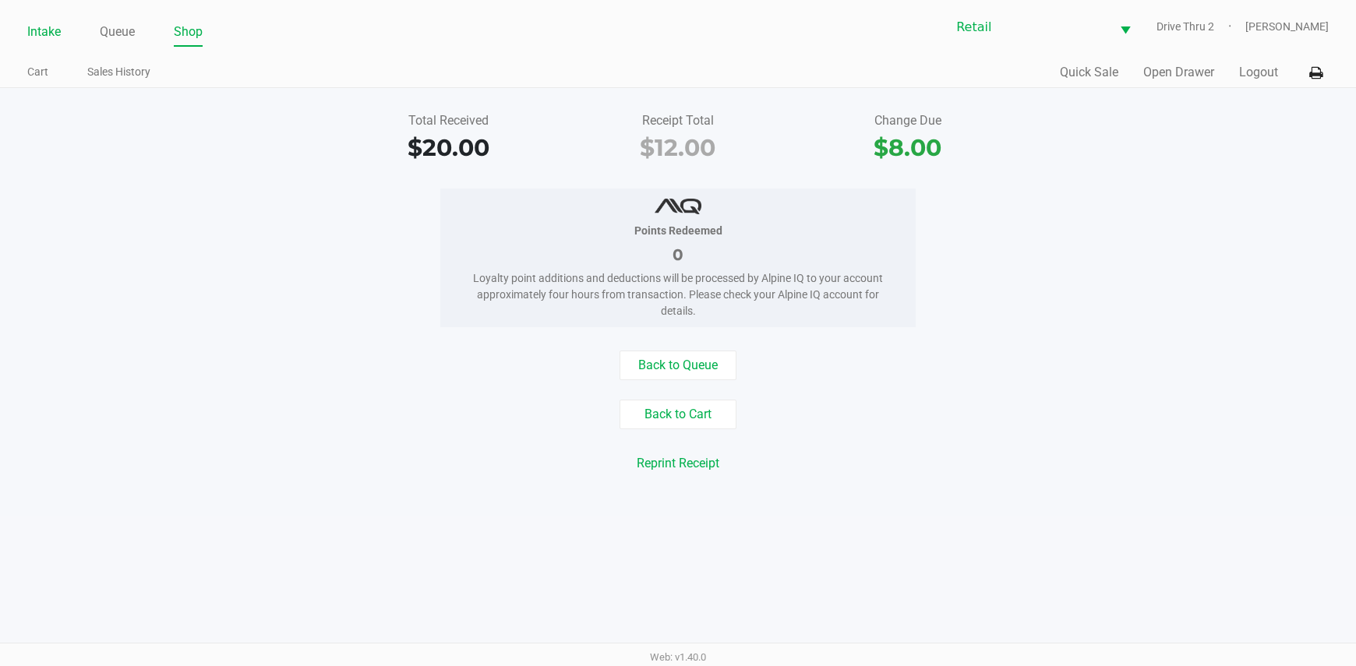
click at [38, 27] on link "Intake" at bounding box center [44, 32] width 34 height 22
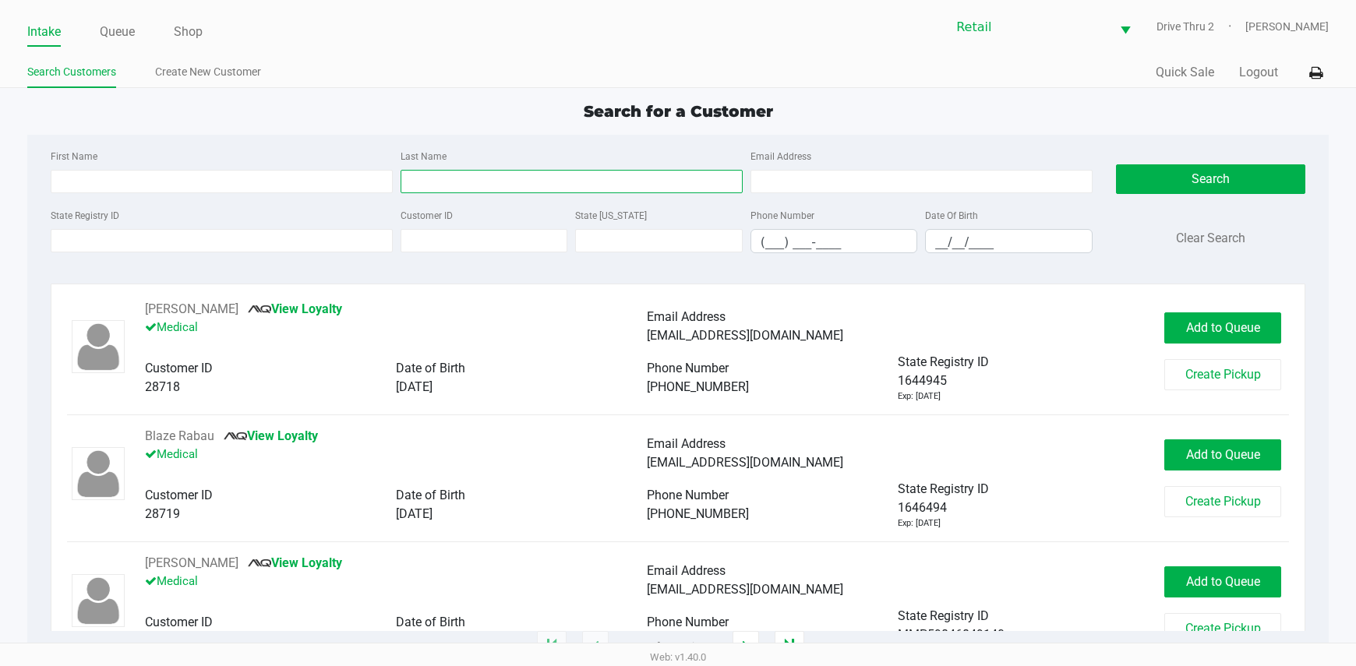
click at [418, 183] on input "Last Name" at bounding box center [572, 181] width 342 height 23
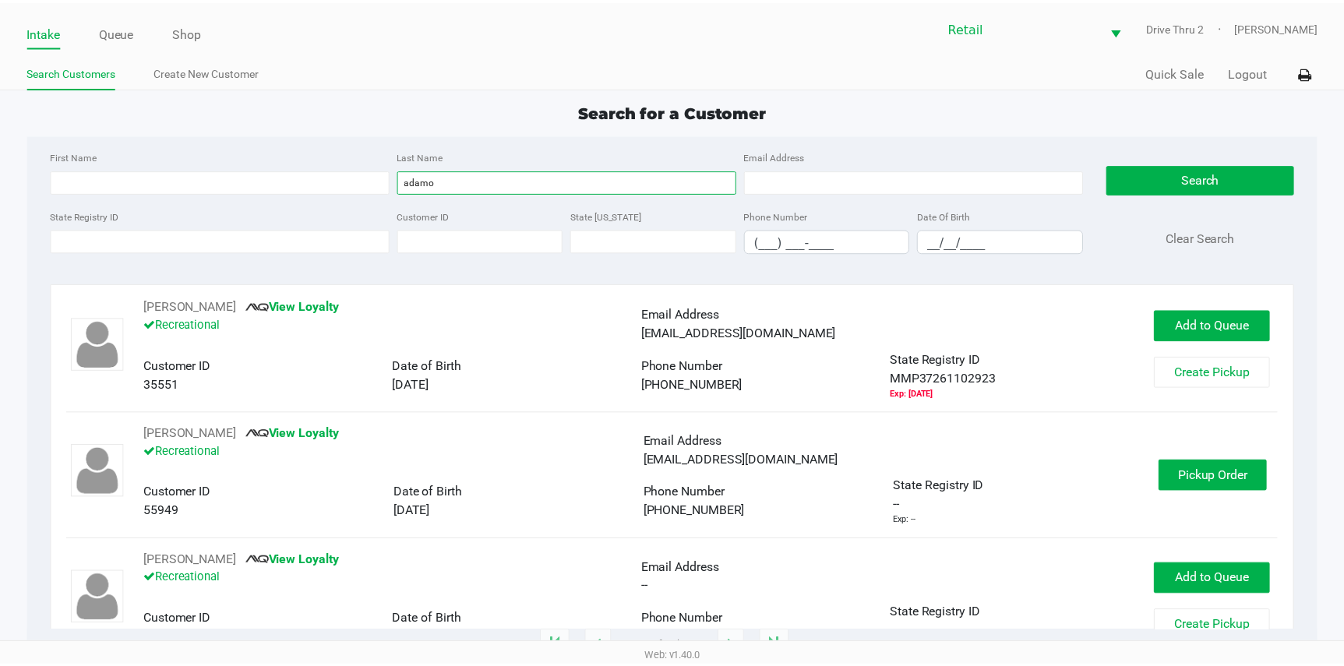
scroll to position [156, 0]
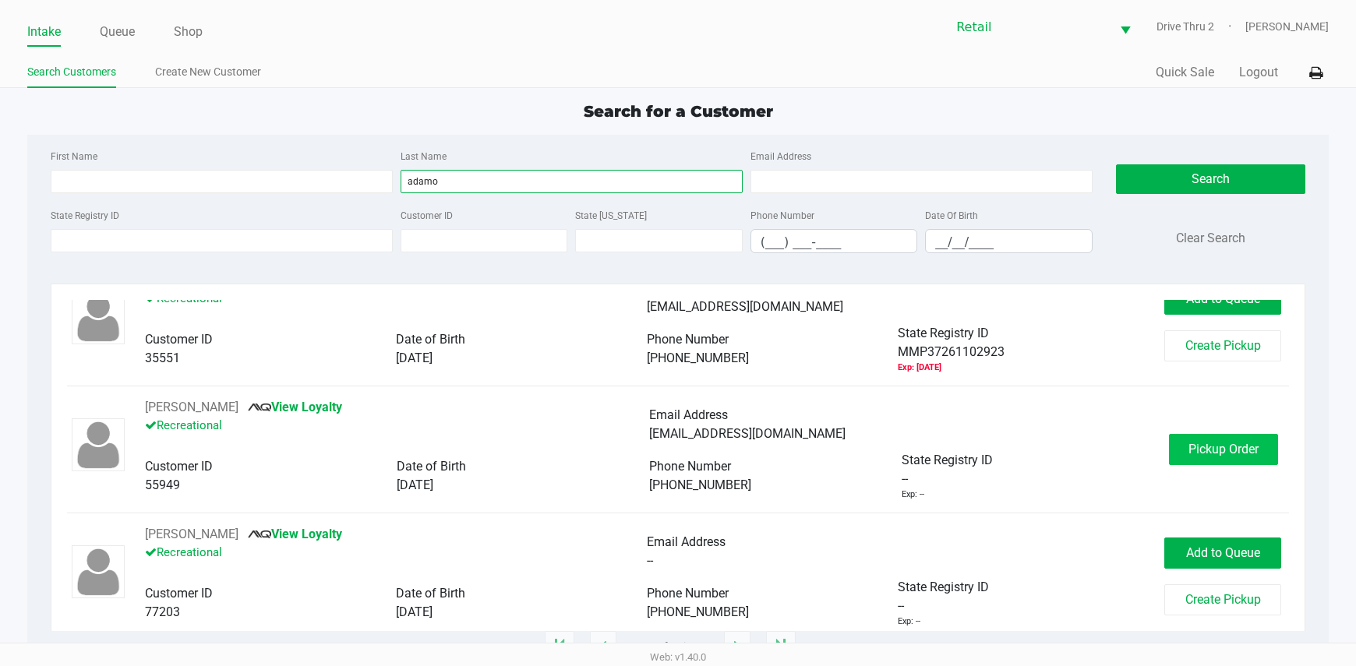
type input "adamo"
click at [1188, 455] on span "Pickup Order" at bounding box center [1223, 449] width 70 height 15
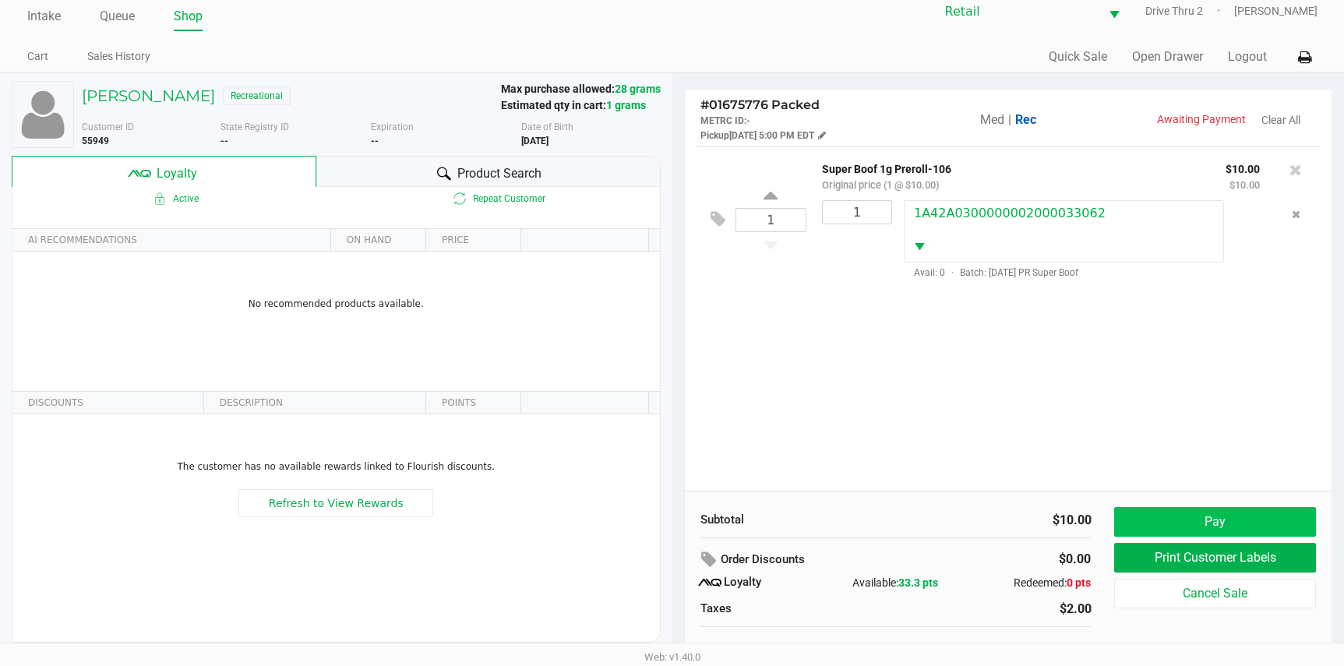
scroll to position [30, 0]
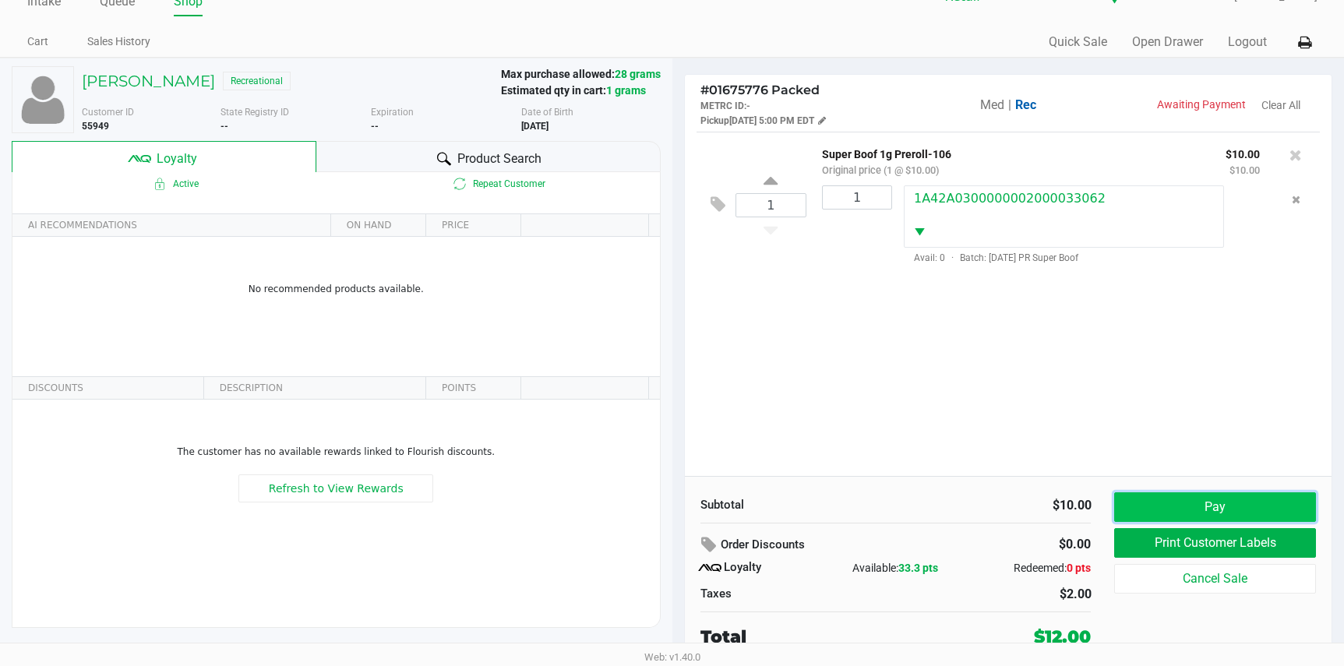
click at [1160, 492] on button "Pay" at bounding box center [1214, 507] width 201 height 30
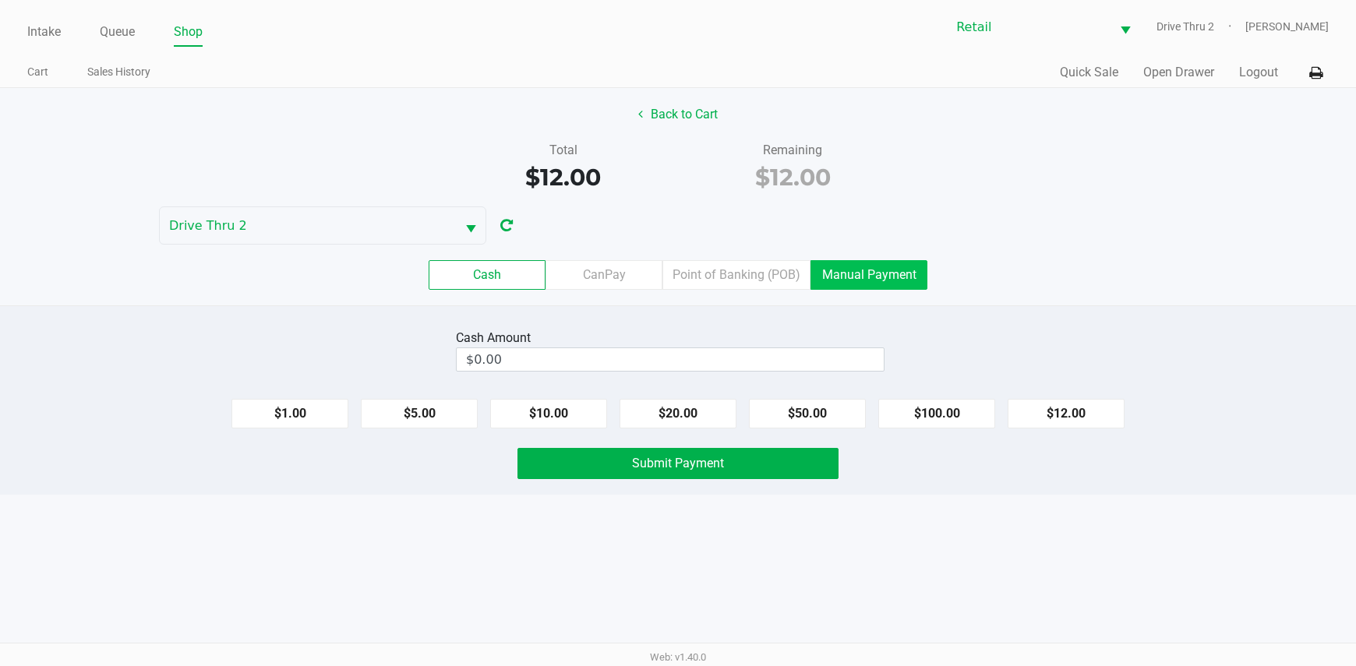
drag, startPoint x: 899, startPoint y: 286, endPoint x: 877, endPoint y: 284, distance: 21.9
click at [898, 285] on label "Manual Payment" at bounding box center [868, 275] width 117 height 30
click at [0, 0] on 8 "Manual Payment" at bounding box center [0, 0] width 0 height 0
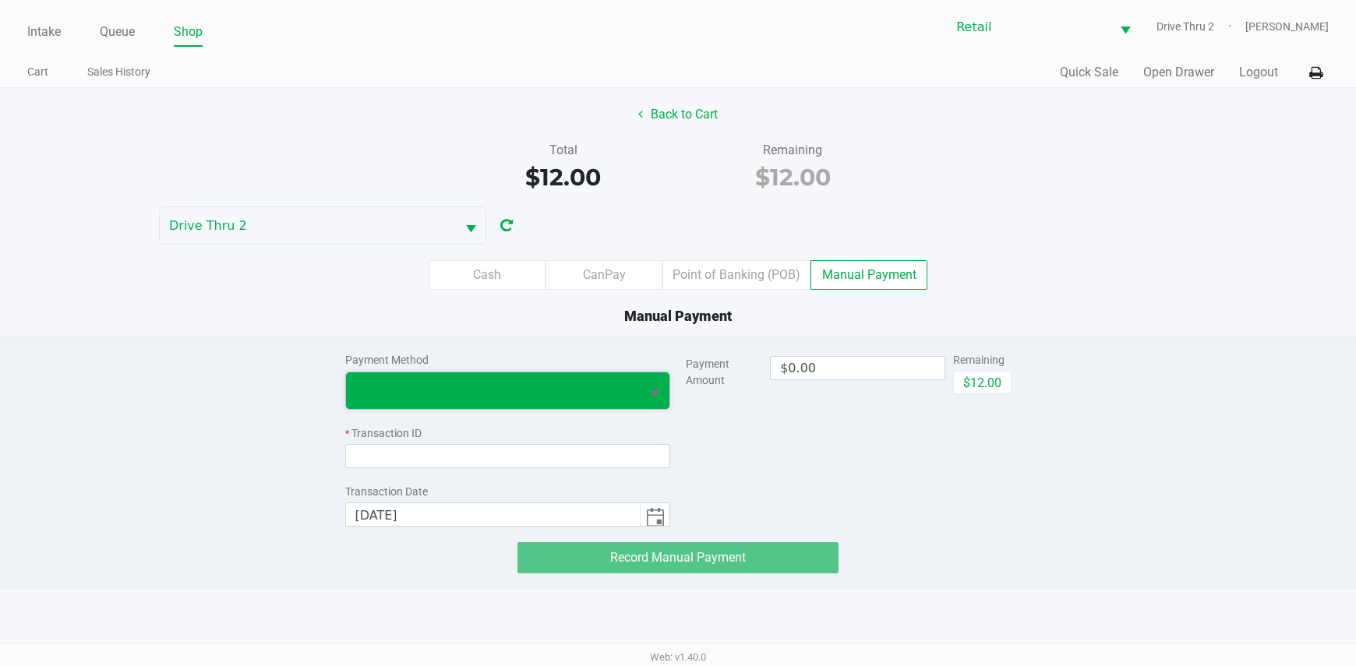
click at [580, 383] on span at bounding box center [493, 390] width 276 height 19
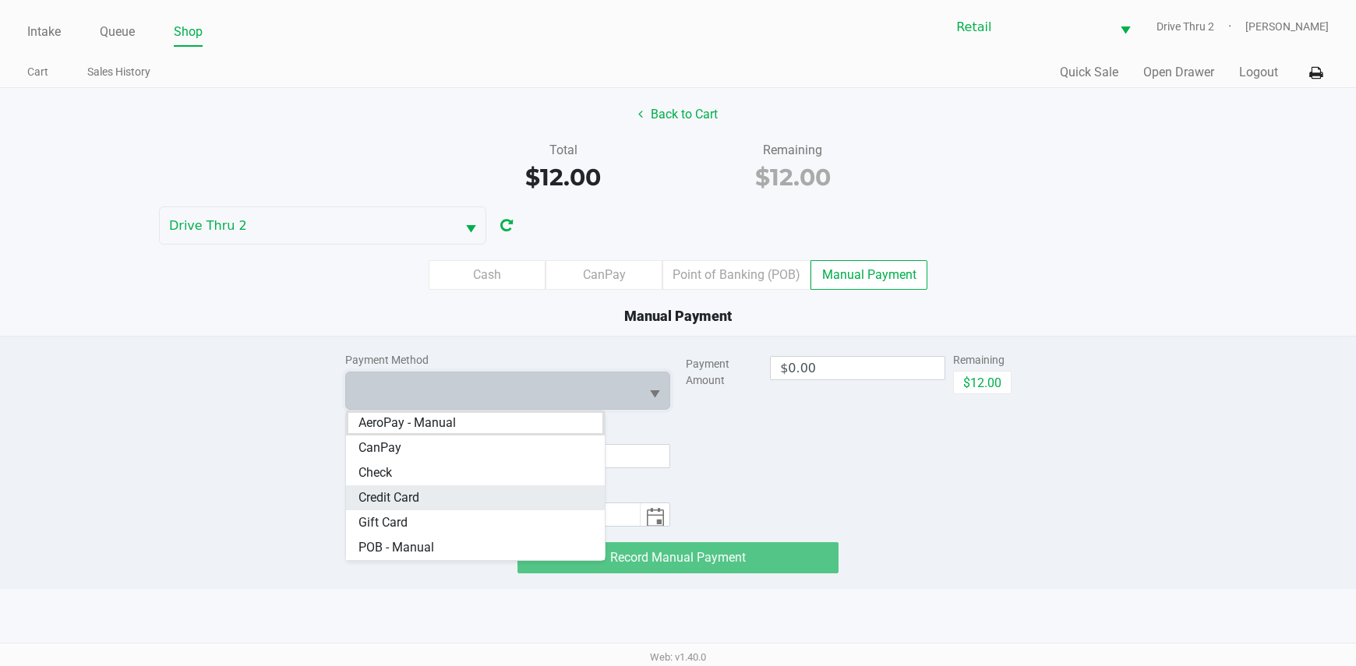
click at [397, 489] on span "Credit Card" at bounding box center [388, 498] width 61 height 19
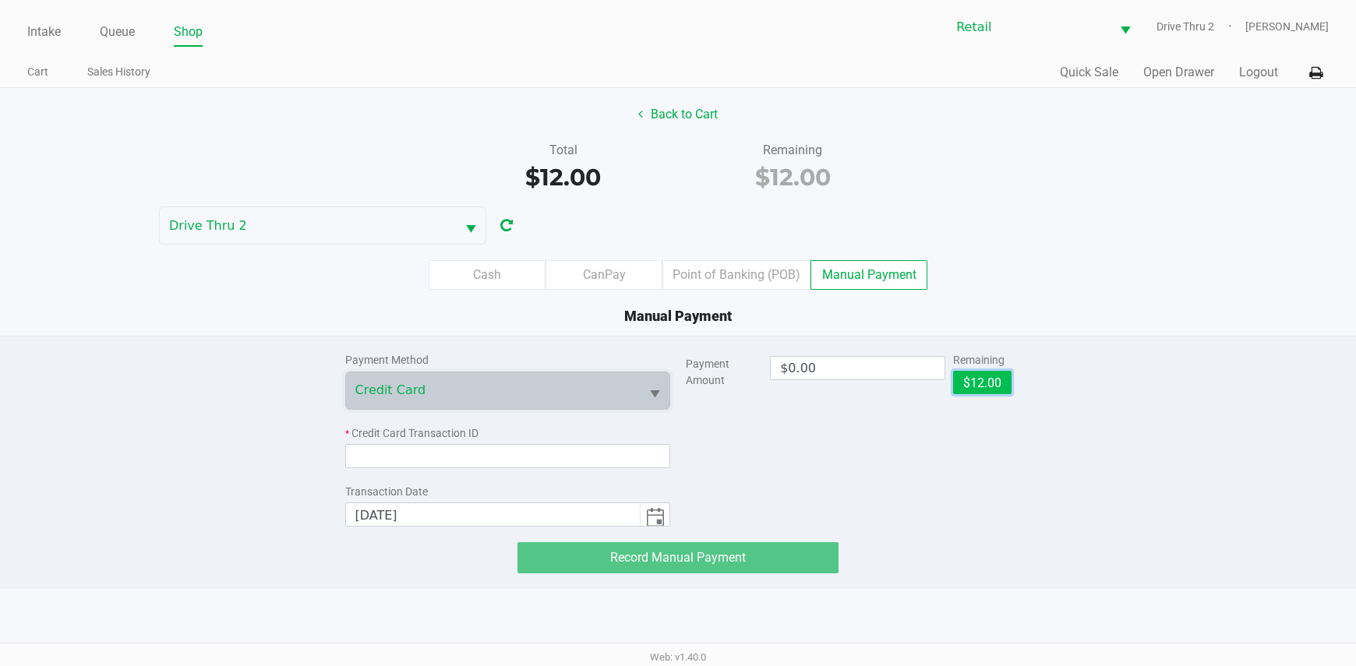
drag, startPoint x: 998, startPoint y: 386, endPoint x: 990, endPoint y: 385, distance: 7.9
click at [990, 385] on button "$12.00" at bounding box center [982, 382] width 58 height 23
type input "$12.00"
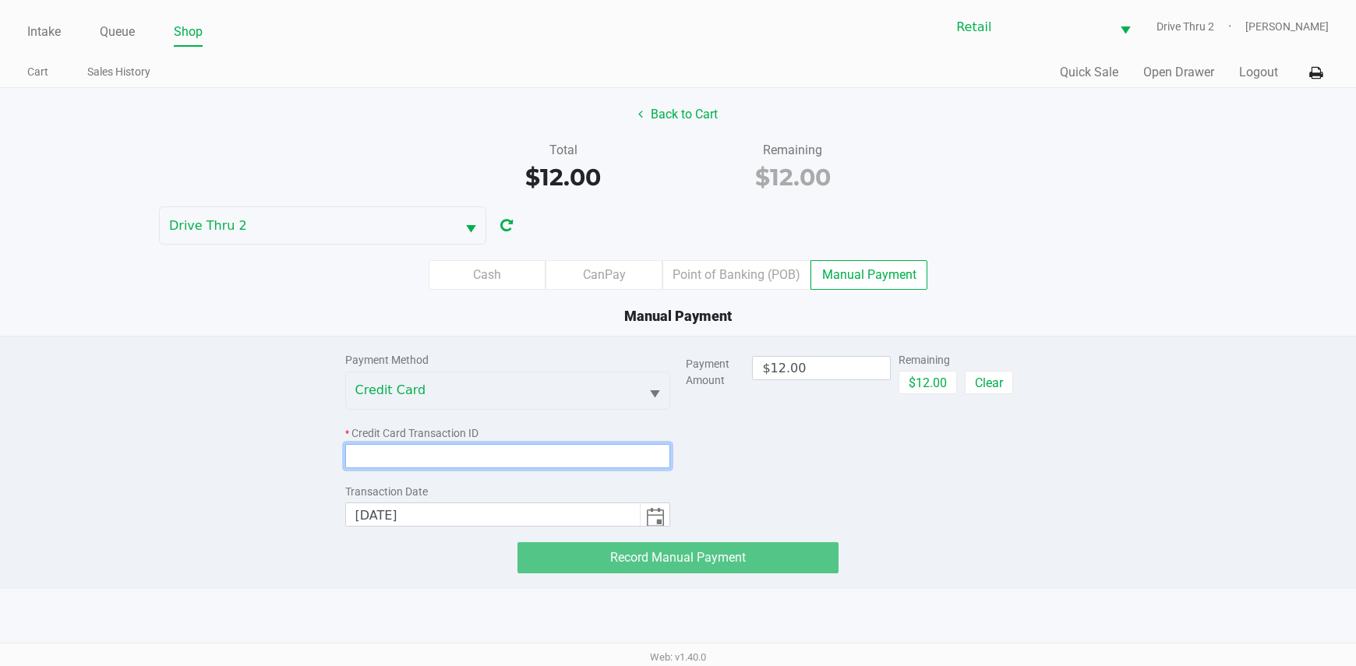
click at [589, 460] on input at bounding box center [508, 456] width 326 height 24
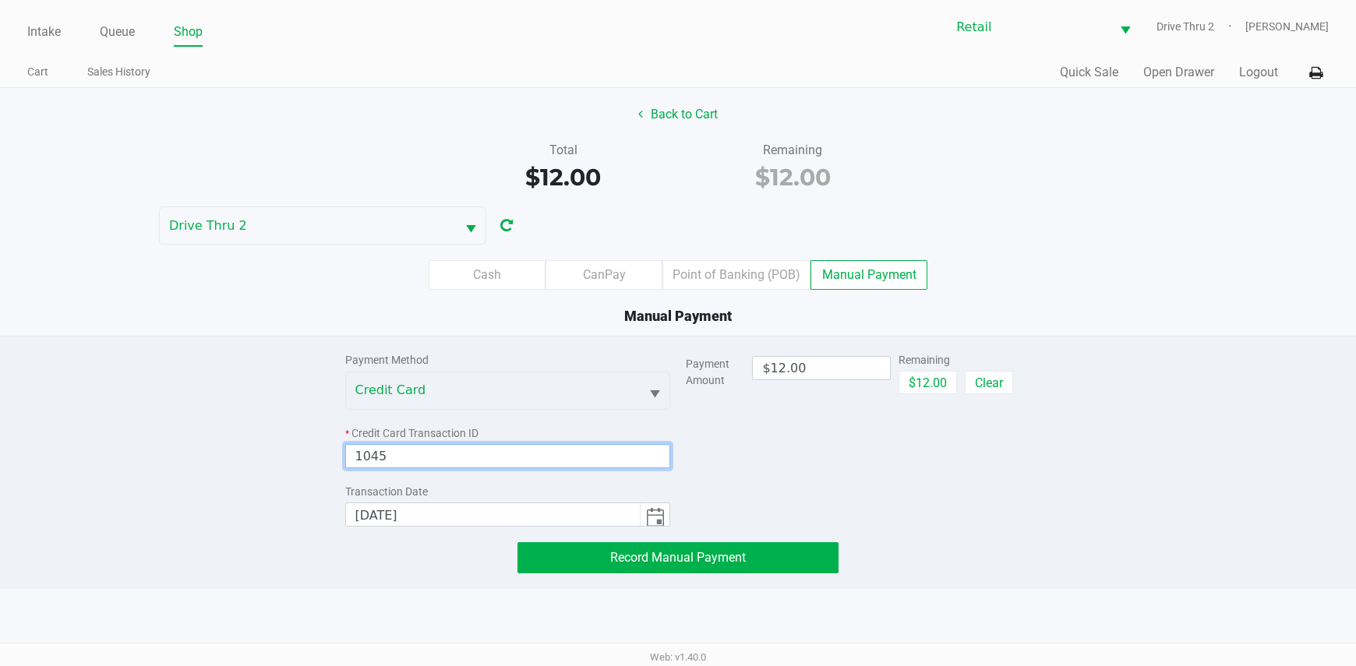
drag, startPoint x: 589, startPoint y: 458, endPoint x: 592, endPoint y: 478, distance: 19.7
type input "1045"
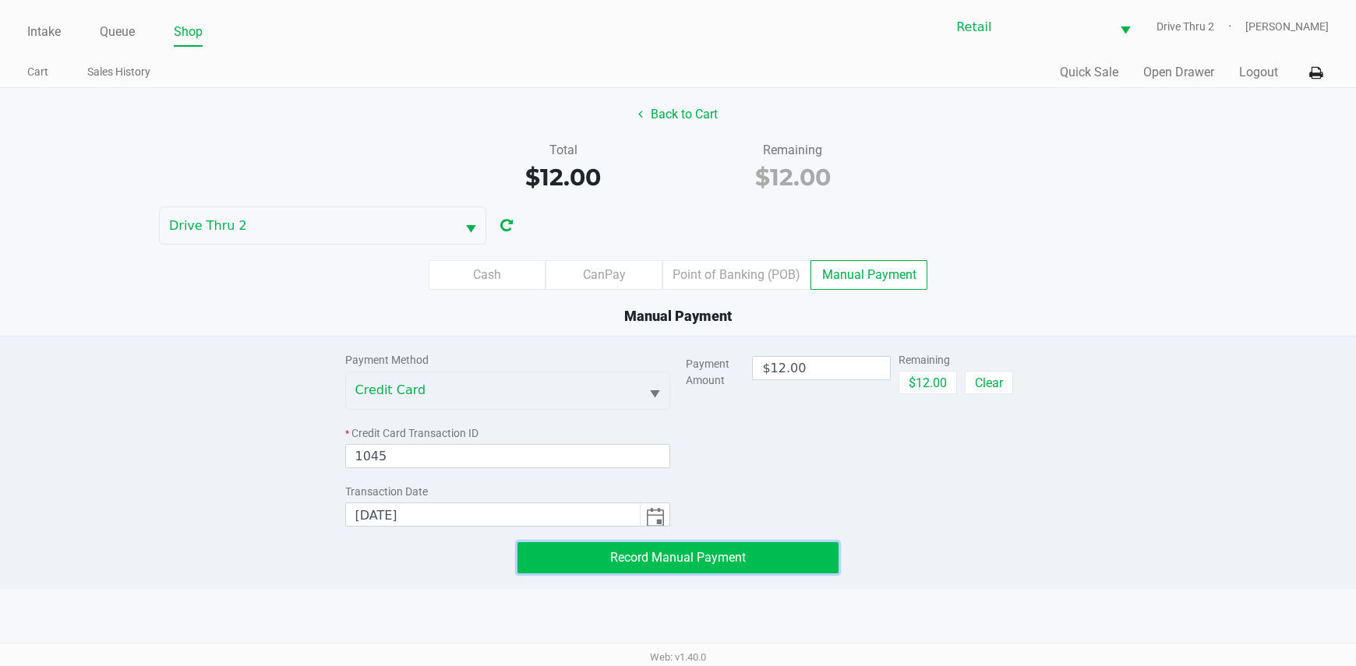
drag, startPoint x: 592, startPoint y: 478, endPoint x: 647, endPoint y: 549, distance: 90.1
click at [647, 550] on span "Record Manual Payment" at bounding box center [678, 557] width 136 height 15
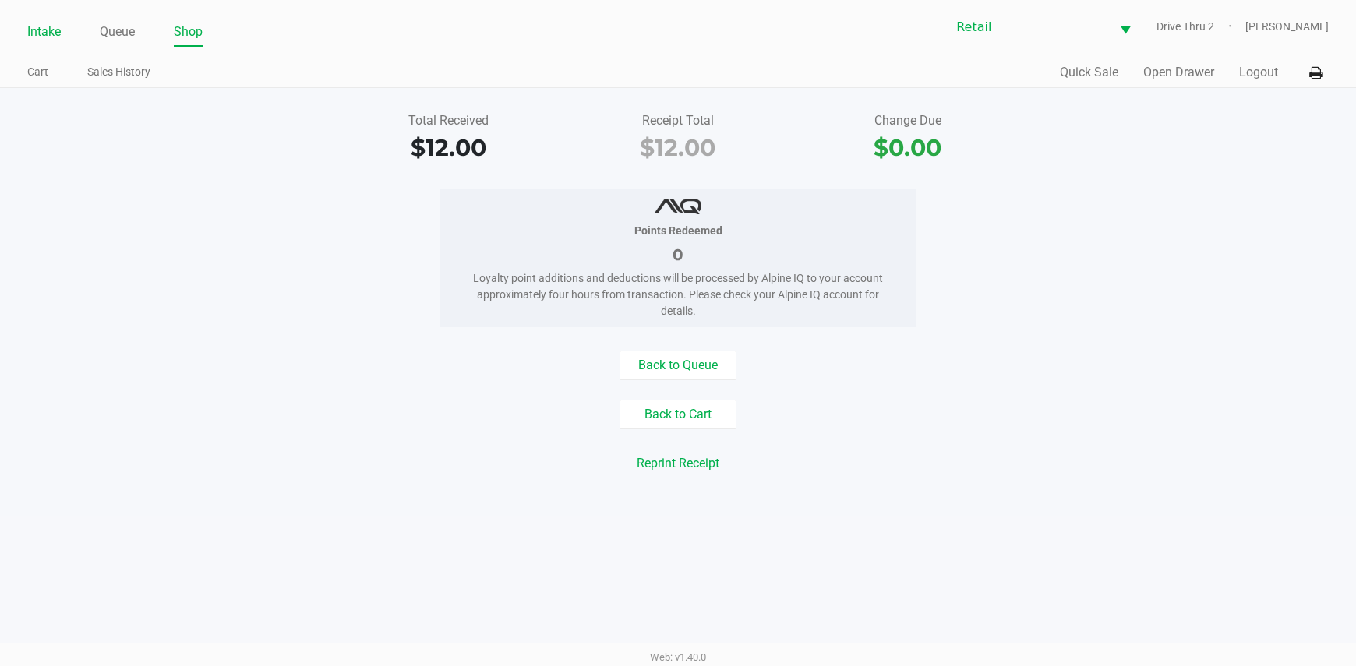
click at [42, 40] on link "Intake" at bounding box center [44, 32] width 34 height 22
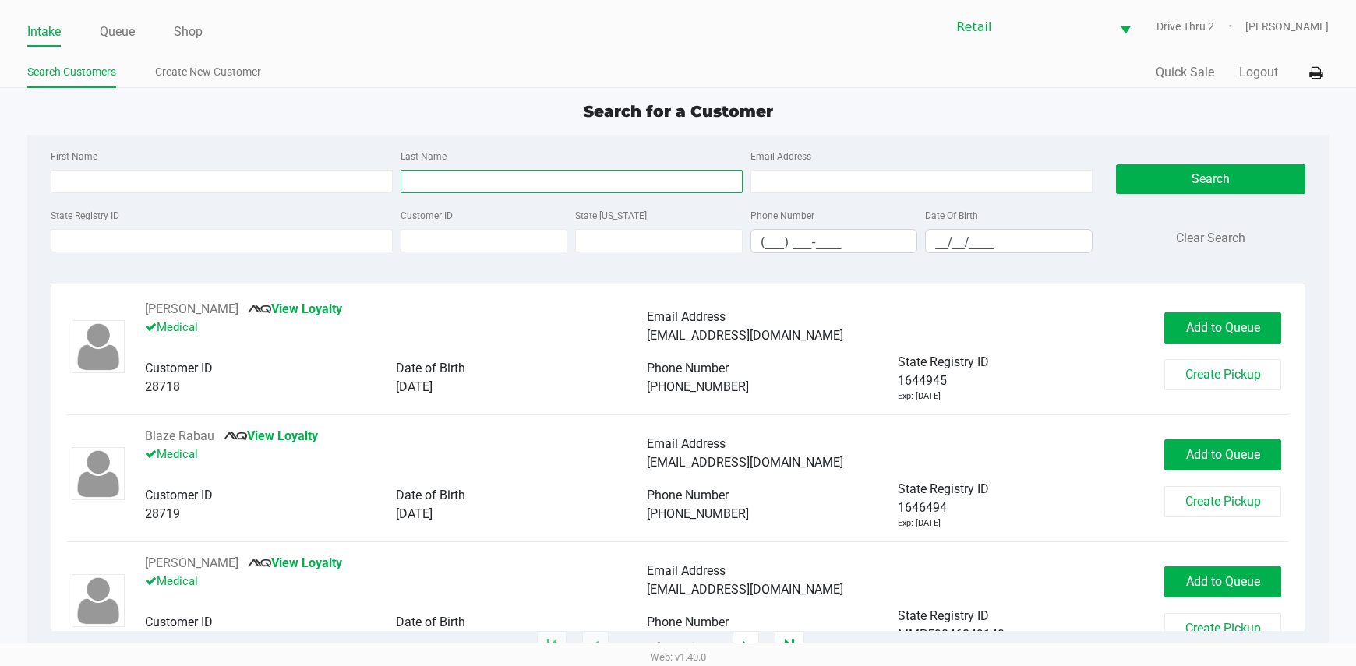
click at [496, 184] on input "Last Name" at bounding box center [572, 181] width 342 height 23
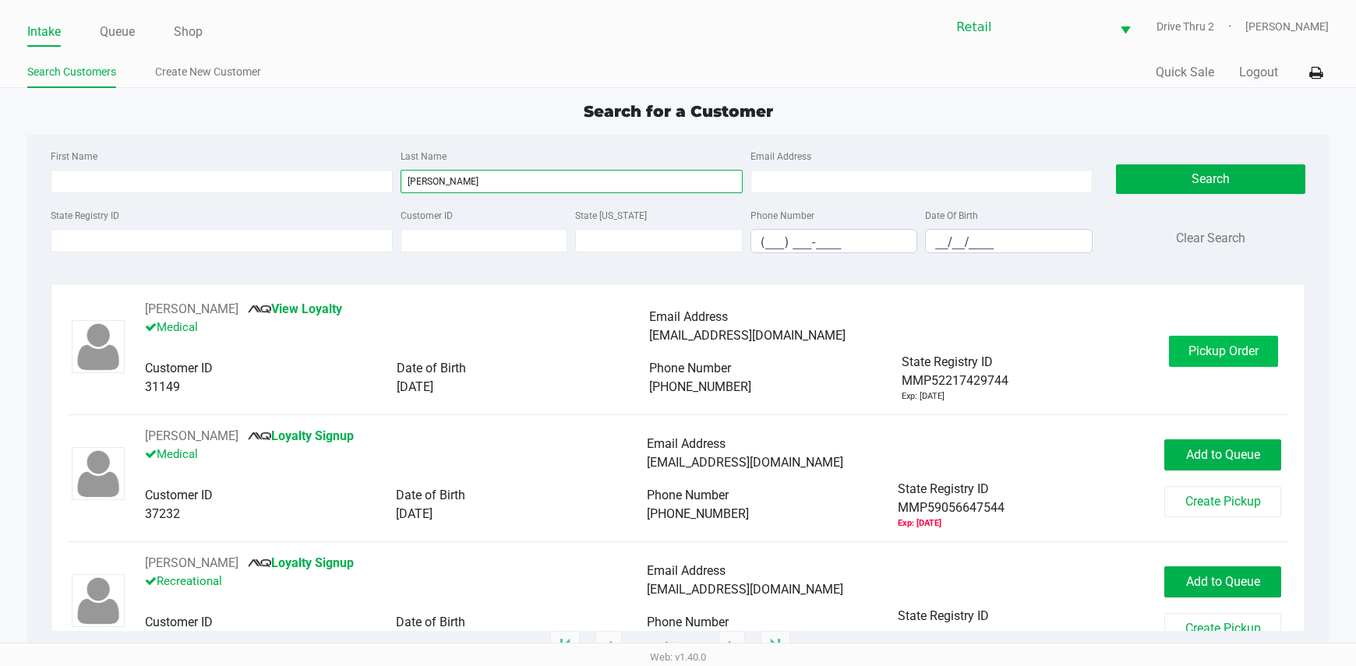
type input "[PERSON_NAME]"
click at [1169, 348] on button "Pickup Order" at bounding box center [1223, 351] width 109 height 31
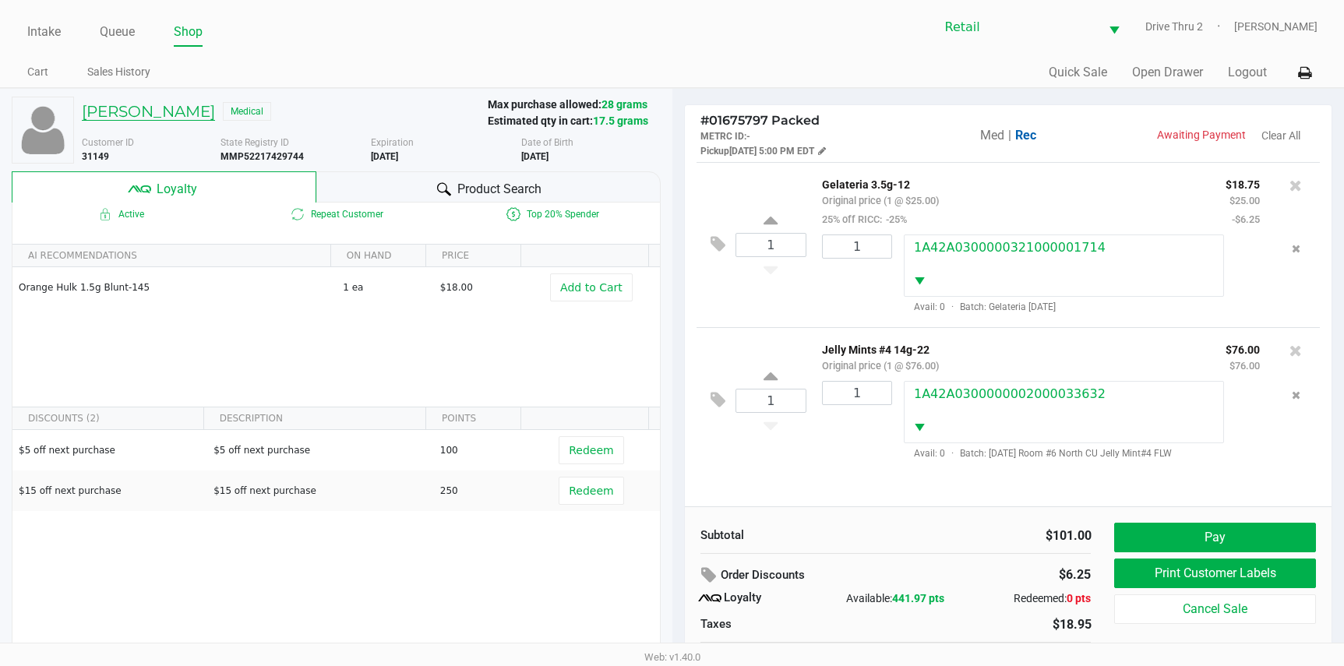
click at [182, 103] on h5 "[PERSON_NAME]" at bounding box center [148, 111] width 133 height 19
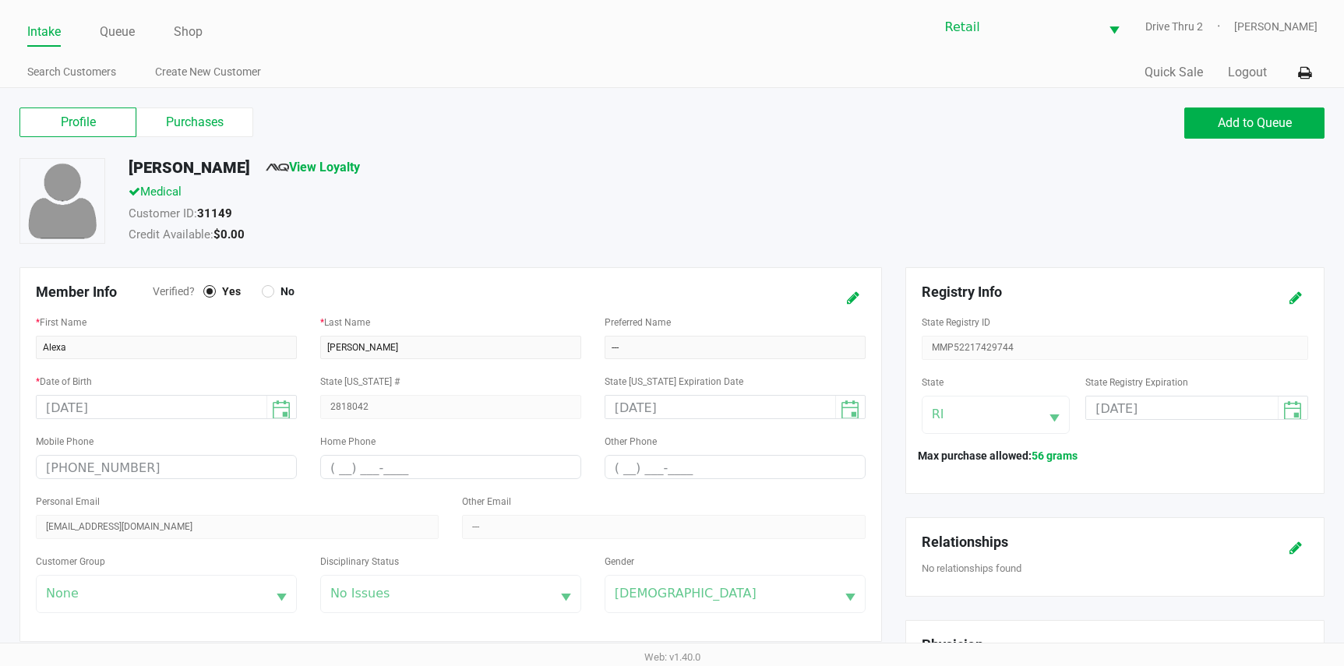
click at [229, 137] on div "Profile Purchases" at bounding box center [340, 123] width 665 height 31
click at [230, 134] on label "Purchases" at bounding box center [194, 123] width 117 height 30
click at [0, 0] on 1 "Purchases" at bounding box center [0, 0] width 0 height 0
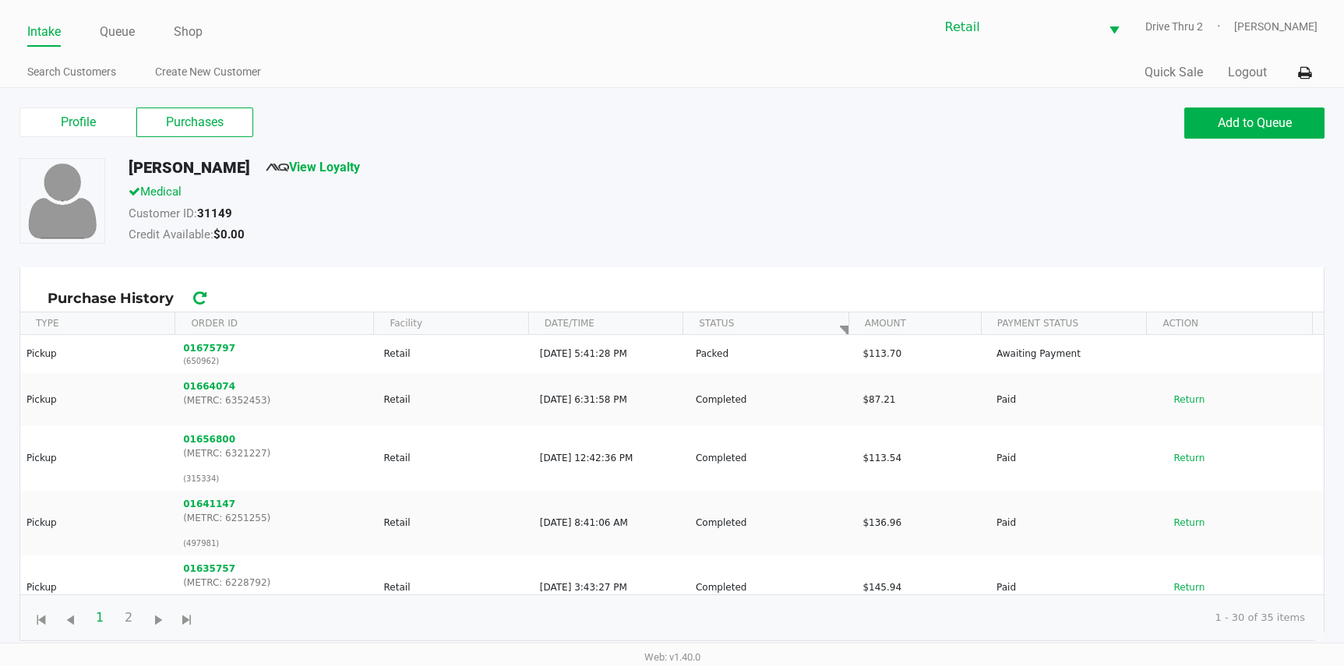
click at [54, 34] on link "Intake" at bounding box center [44, 32] width 34 height 22
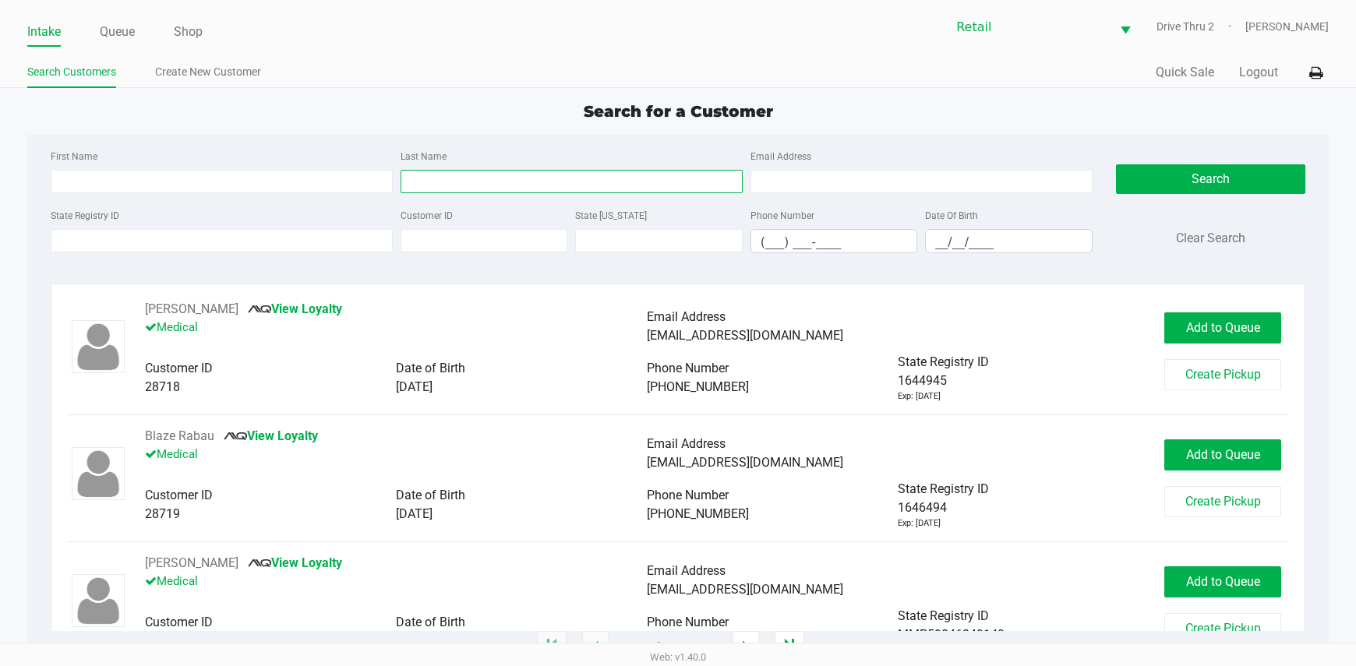
click at [507, 178] on input "Last Name" at bounding box center [572, 181] width 342 height 23
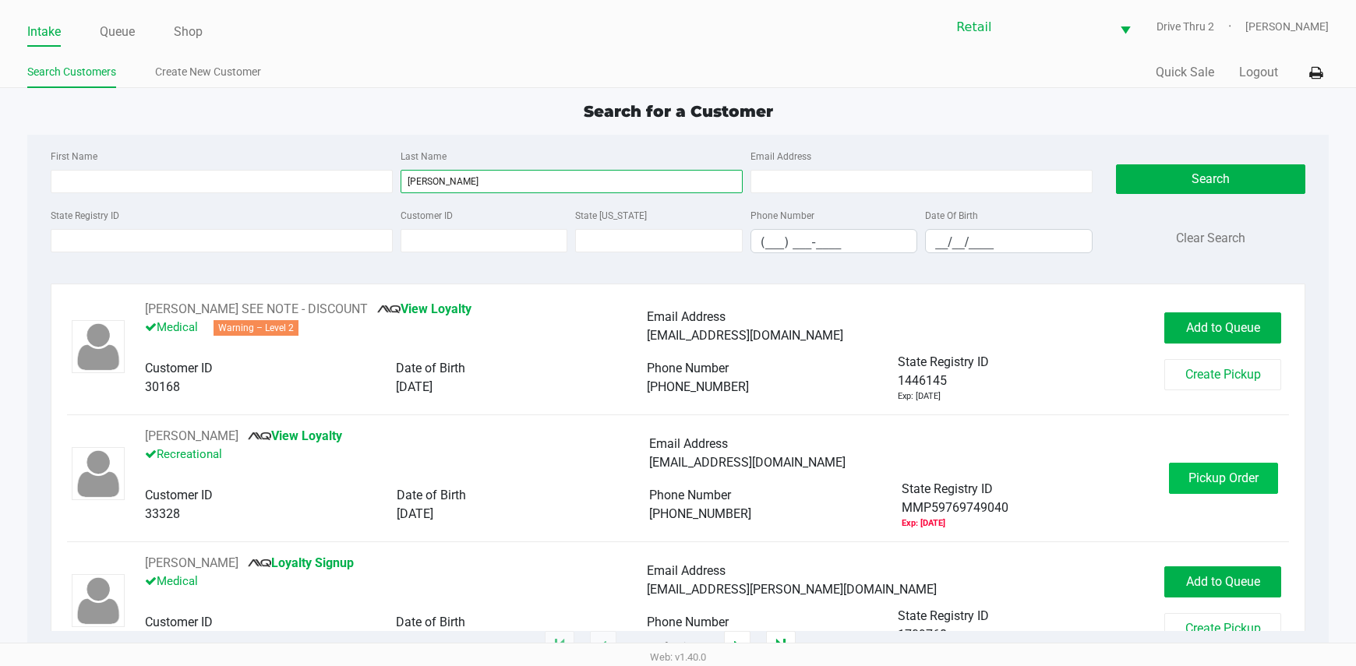
type input "[PERSON_NAME]"
click at [1214, 482] on span "Pickup Order" at bounding box center [1223, 478] width 70 height 15
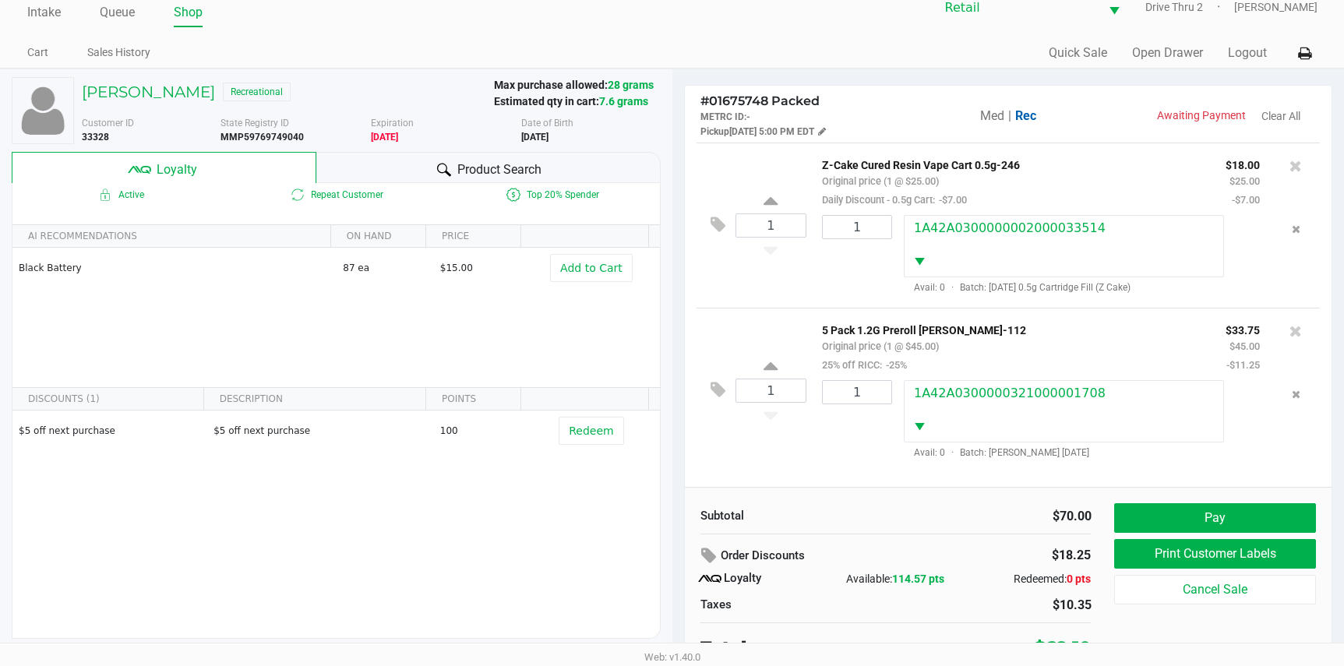
scroll to position [30, 0]
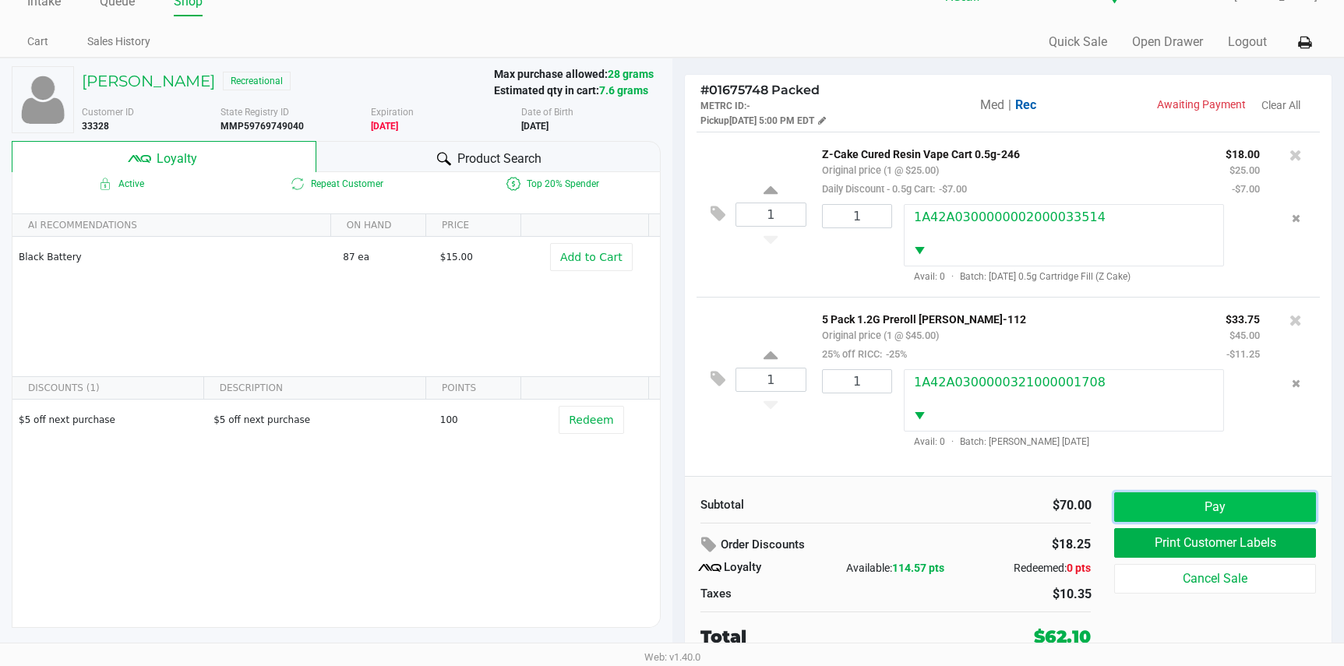
click at [1158, 502] on button "Pay" at bounding box center [1214, 507] width 201 height 30
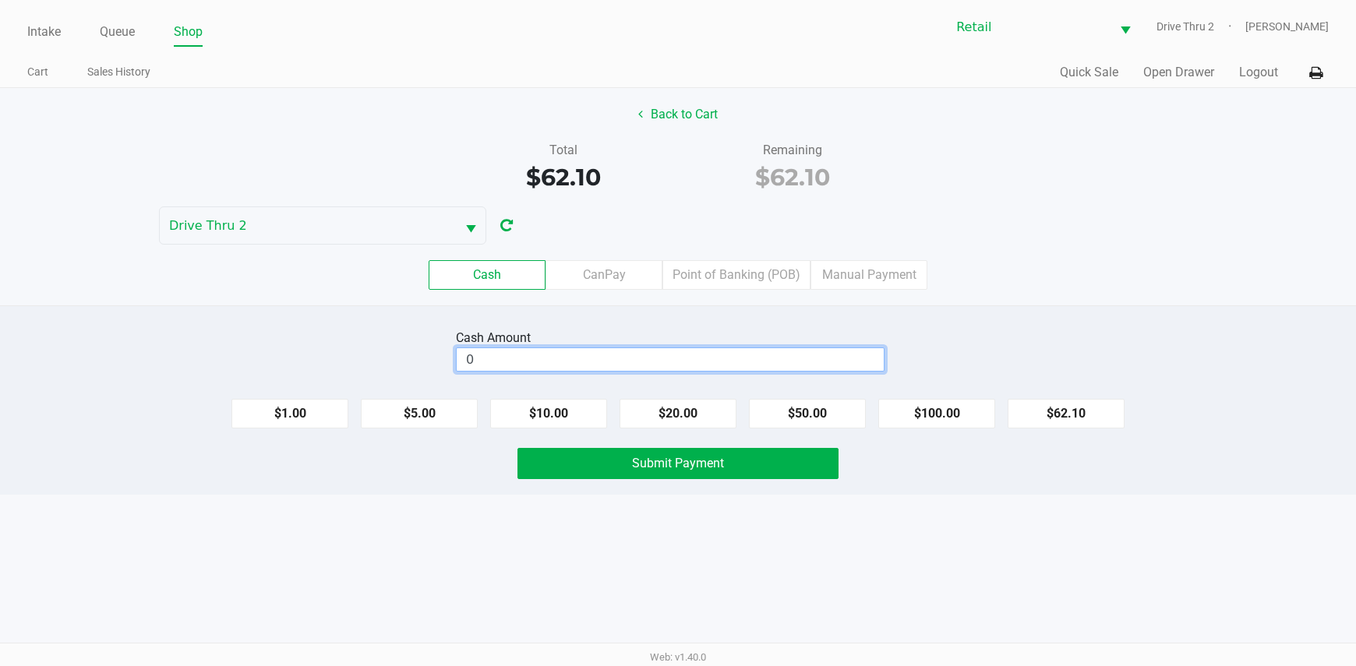
click at [621, 370] on input "0" at bounding box center [670, 359] width 427 height 23
type input "5"
type input "$65.00"
click at [649, 463] on span "Submit Payment" at bounding box center [678, 463] width 92 height 15
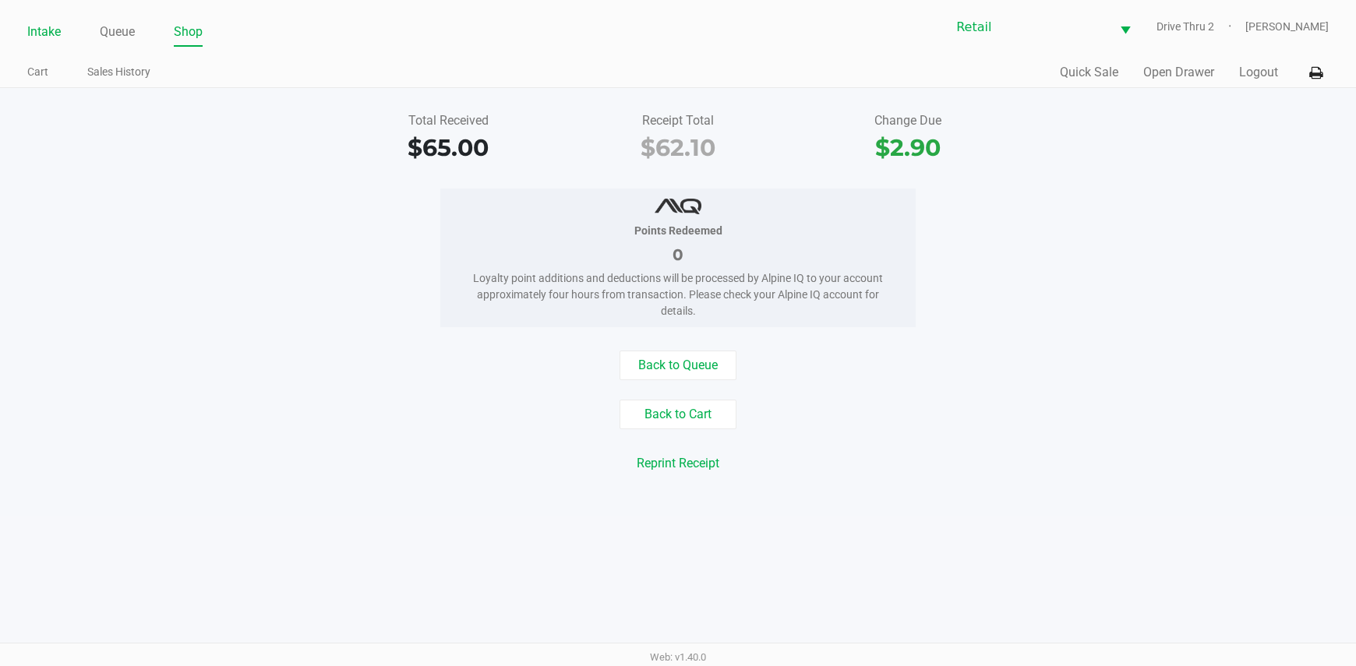
drag, startPoint x: 50, startPoint y: 30, endPoint x: 147, endPoint y: 80, distance: 109.4
click at [51, 31] on link "Intake" at bounding box center [44, 32] width 34 height 22
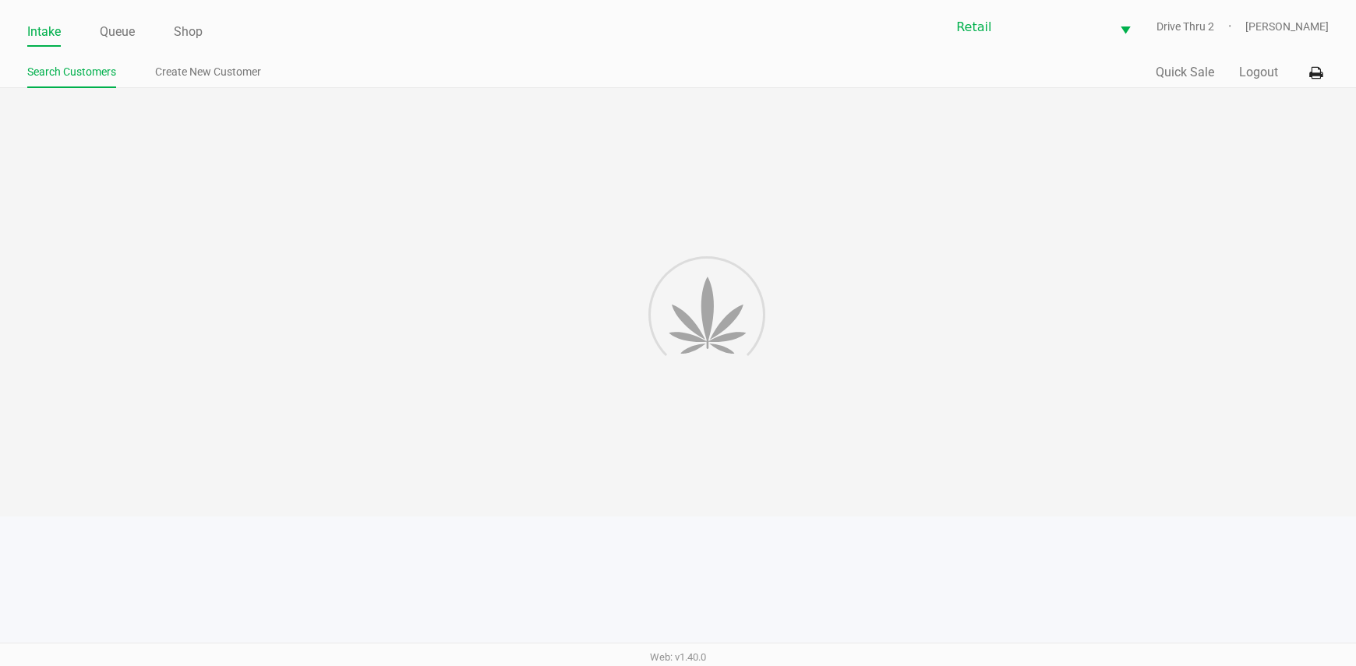
click at [545, 171] on div at bounding box center [678, 302] width 1356 height 429
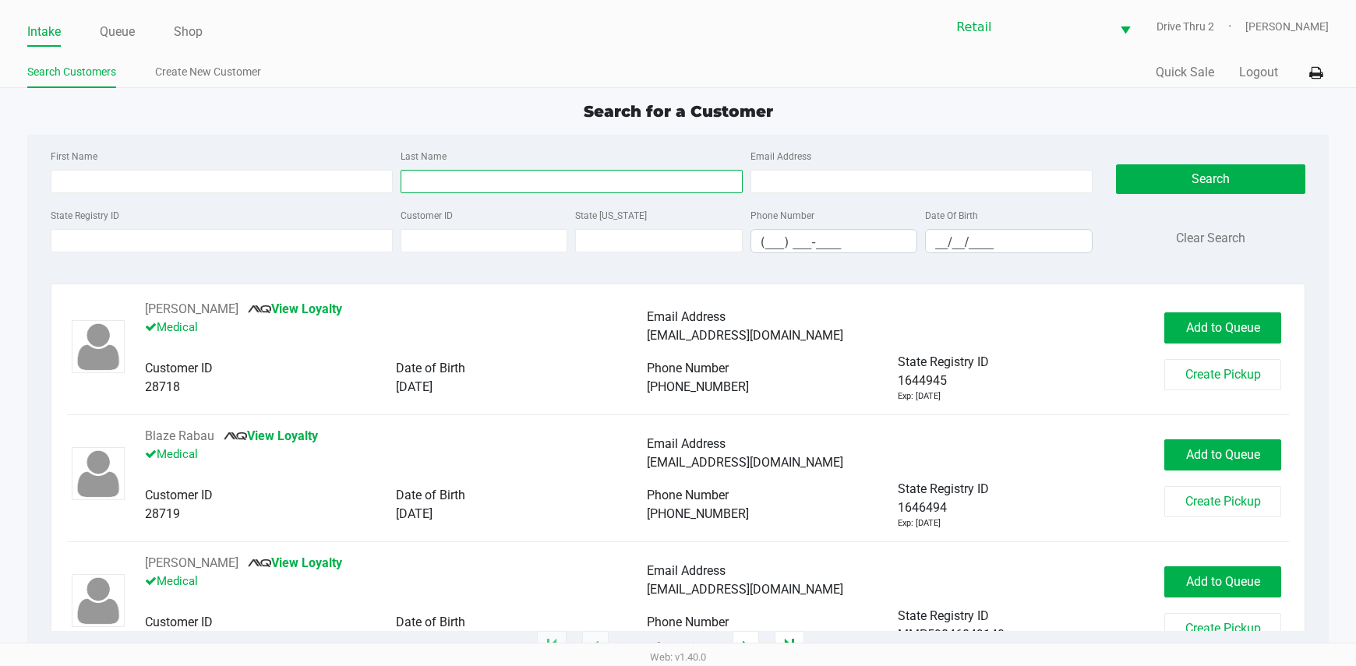
click at [554, 185] on input "Last Name" at bounding box center [572, 181] width 342 height 23
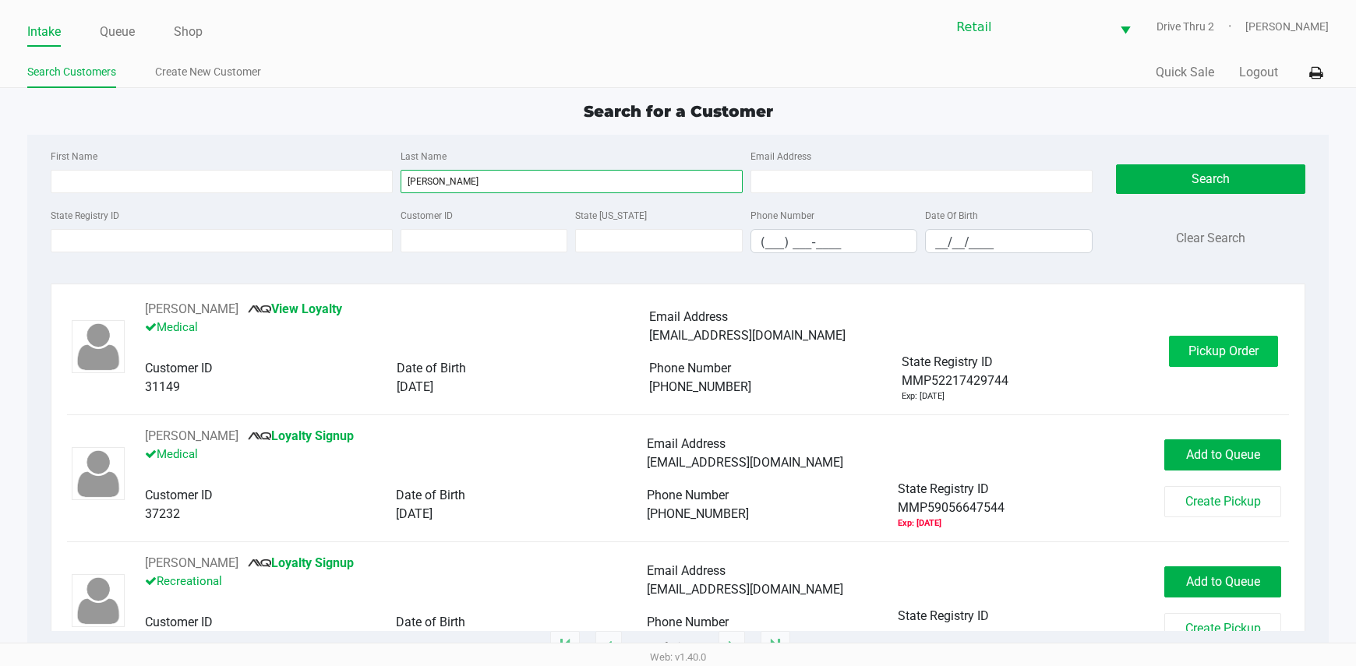
type input "[PERSON_NAME]"
click at [1244, 355] on span "Pickup Order" at bounding box center [1223, 351] width 70 height 15
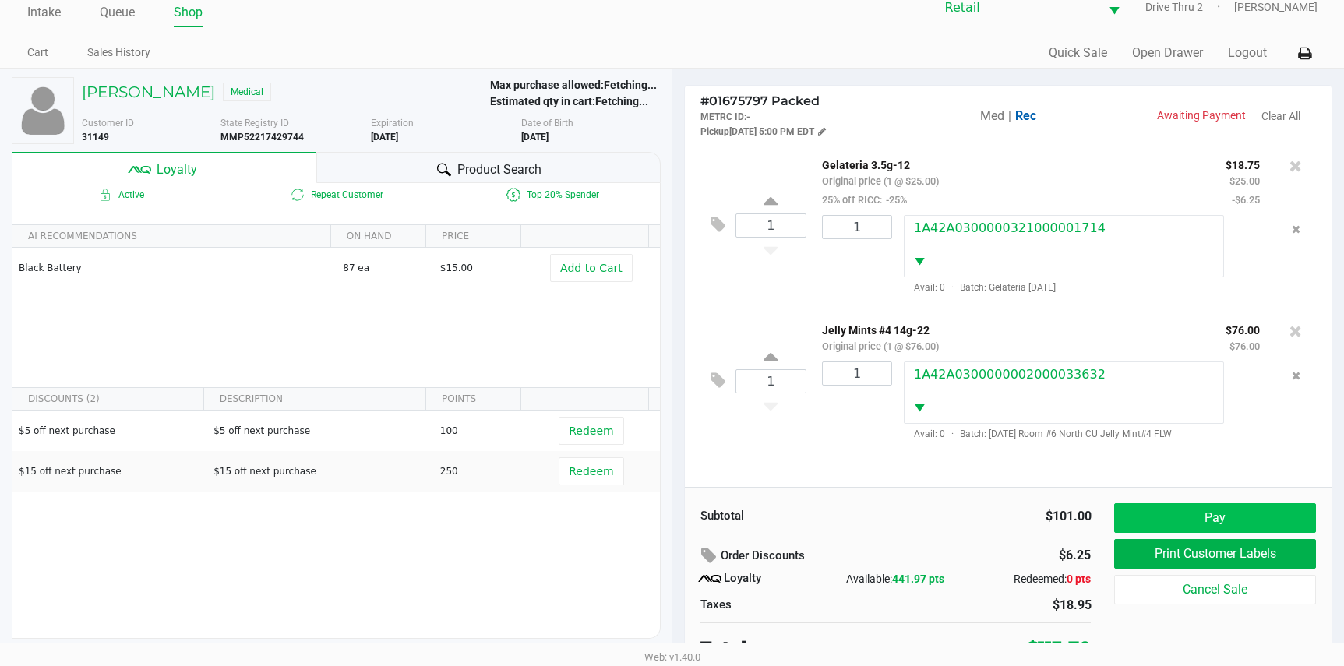
scroll to position [30, 0]
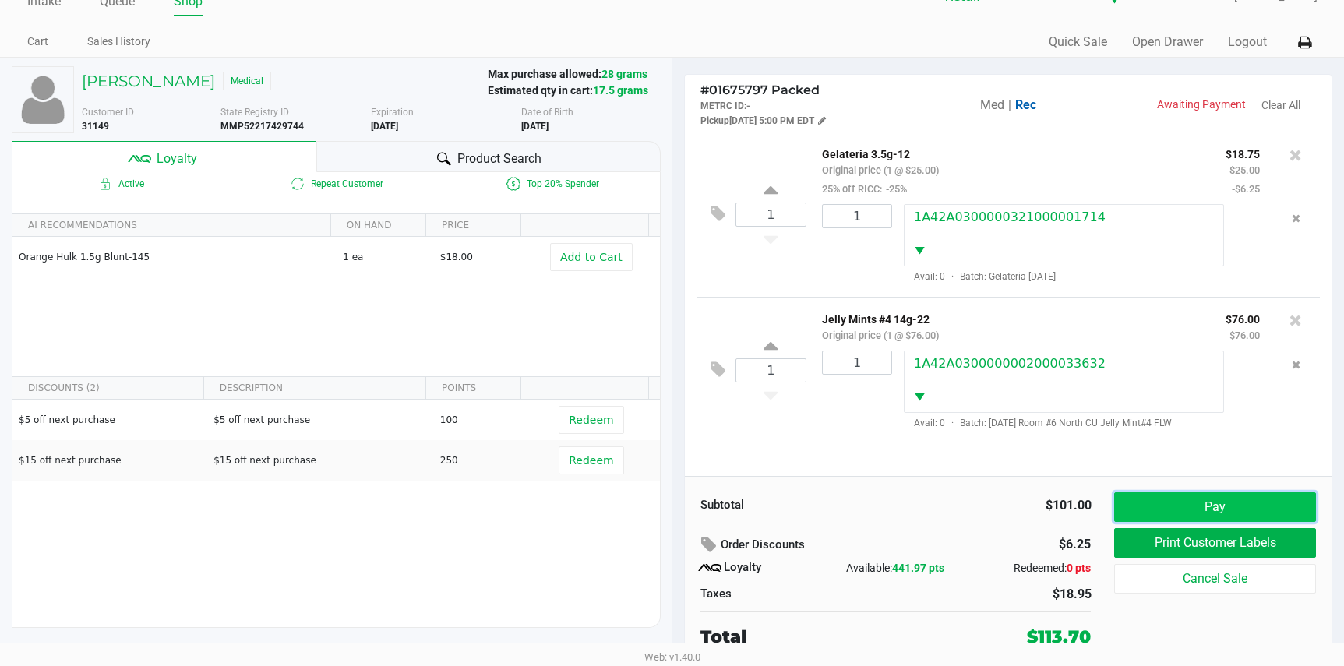
click at [1230, 510] on button "Pay" at bounding box center [1214, 507] width 201 height 30
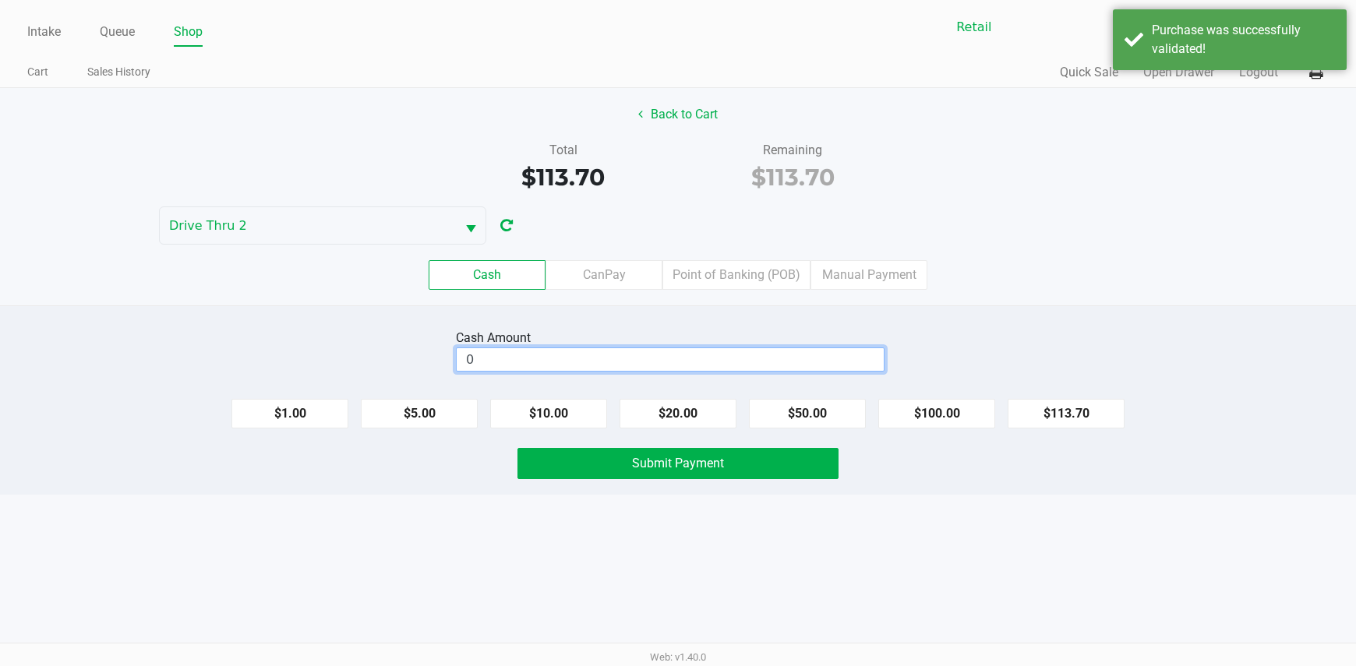
click at [809, 365] on input "0" at bounding box center [670, 359] width 427 height 23
type input "$120.00"
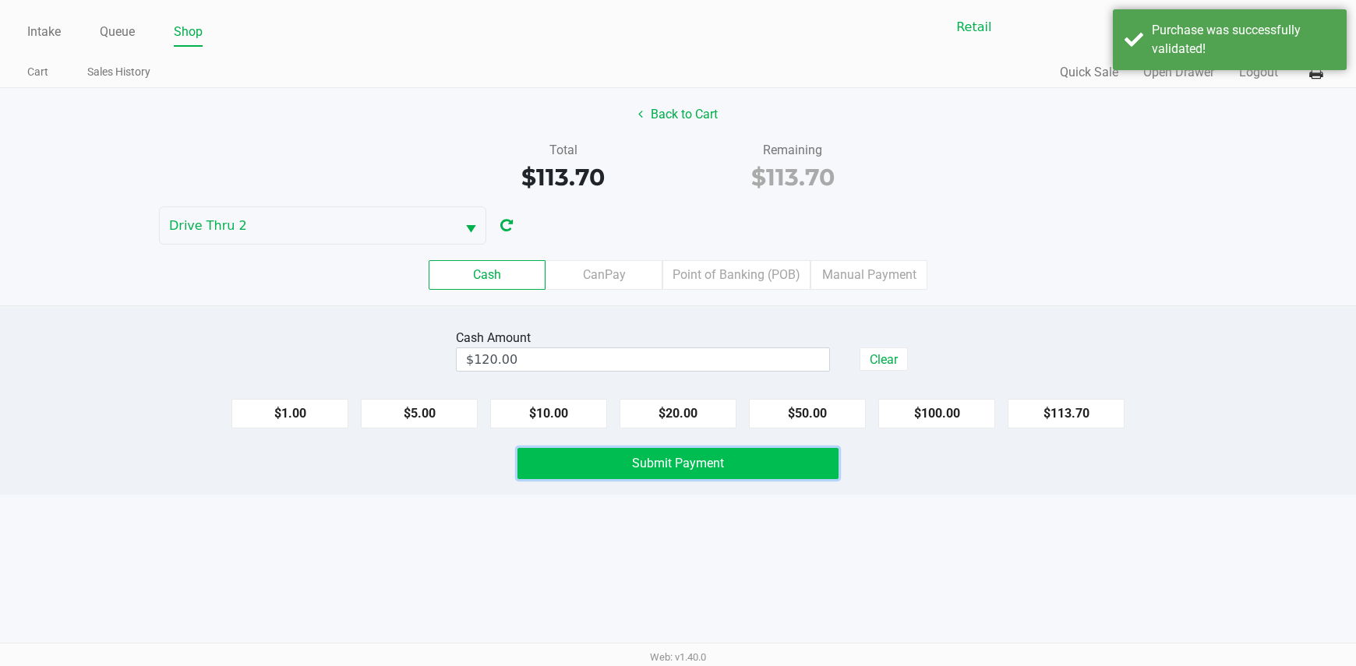
click at [778, 453] on button "Submit Payment" at bounding box center [678, 463] width 322 height 31
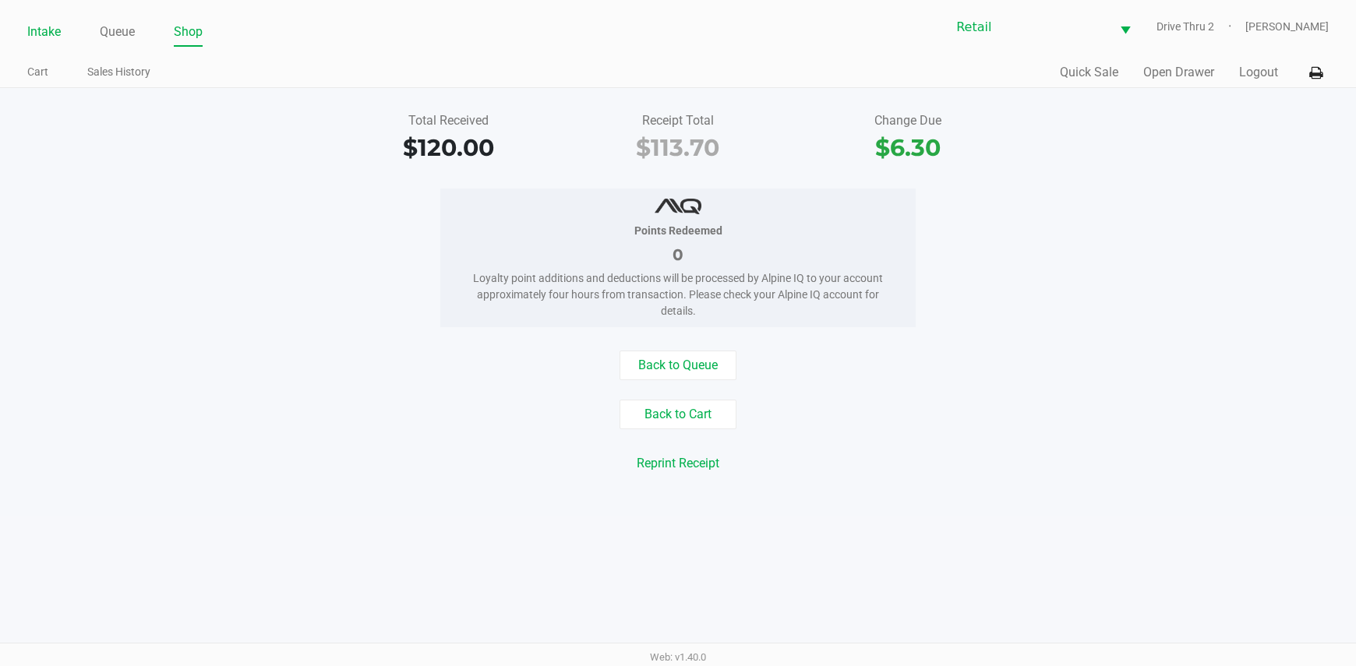
click at [41, 26] on link "Intake" at bounding box center [44, 32] width 34 height 22
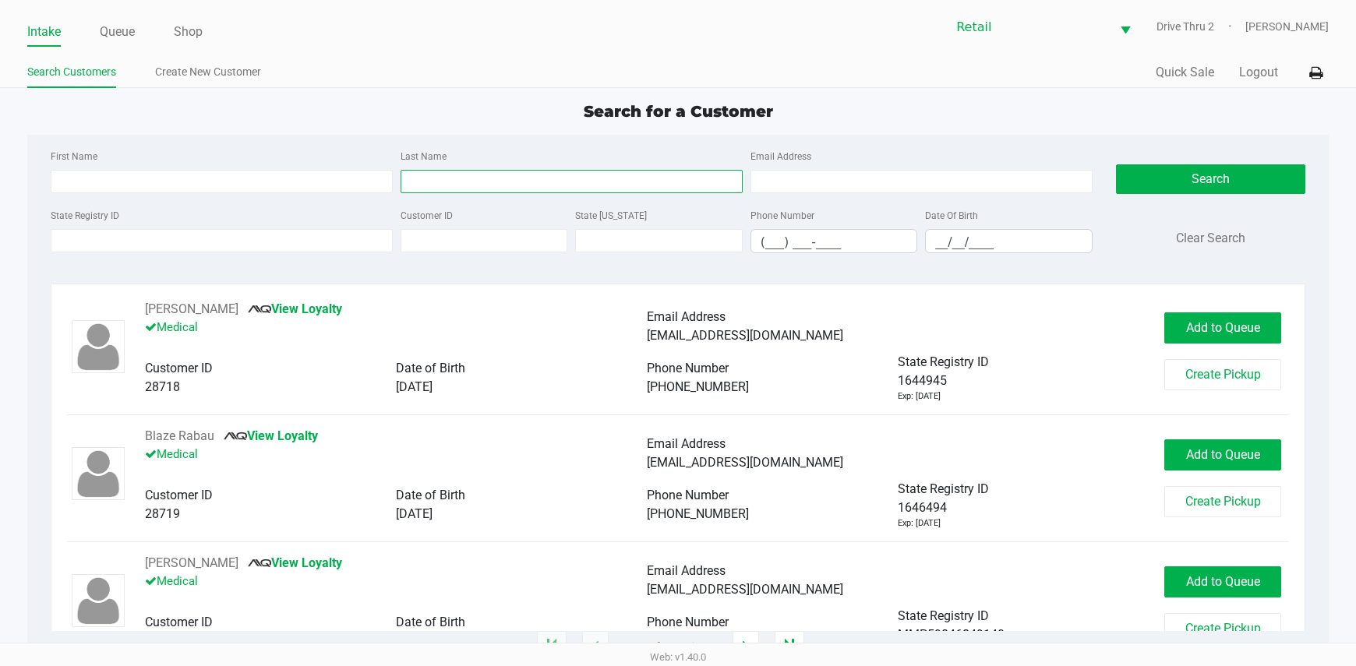
click at [459, 180] on input "Last Name" at bounding box center [572, 181] width 342 height 23
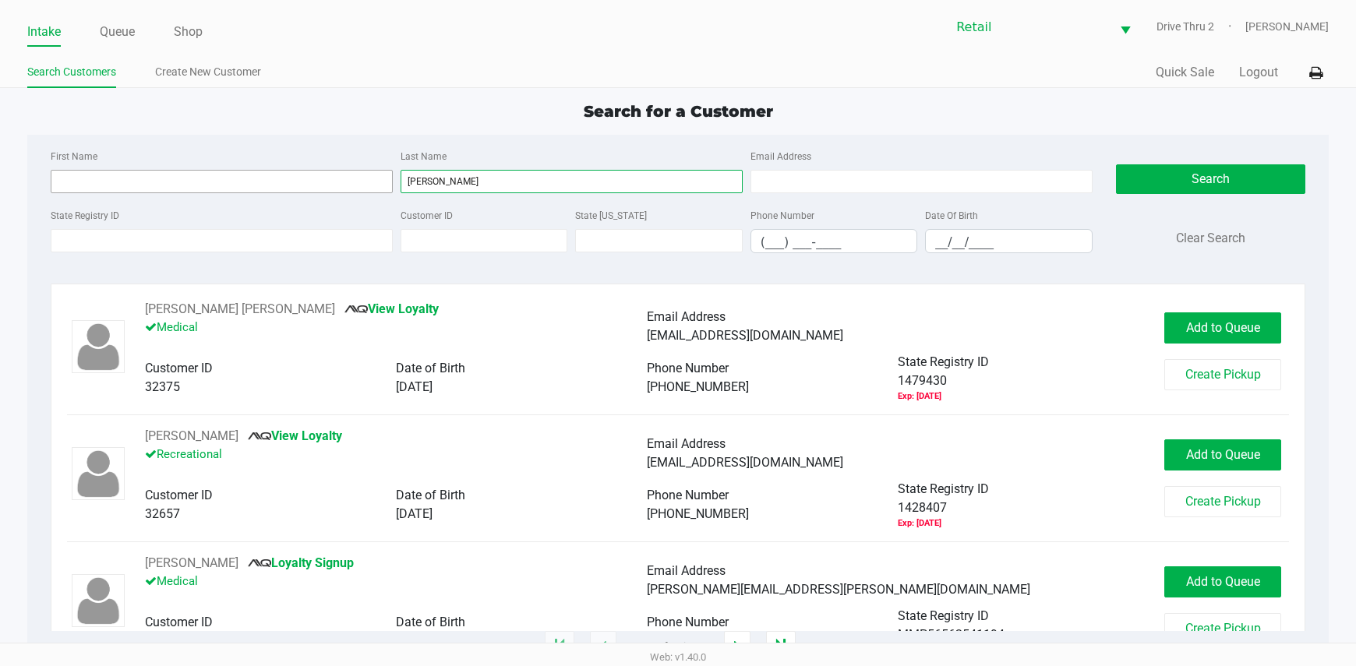
type input "[PERSON_NAME]"
click at [305, 175] on input "First Name" at bounding box center [222, 181] width 342 height 23
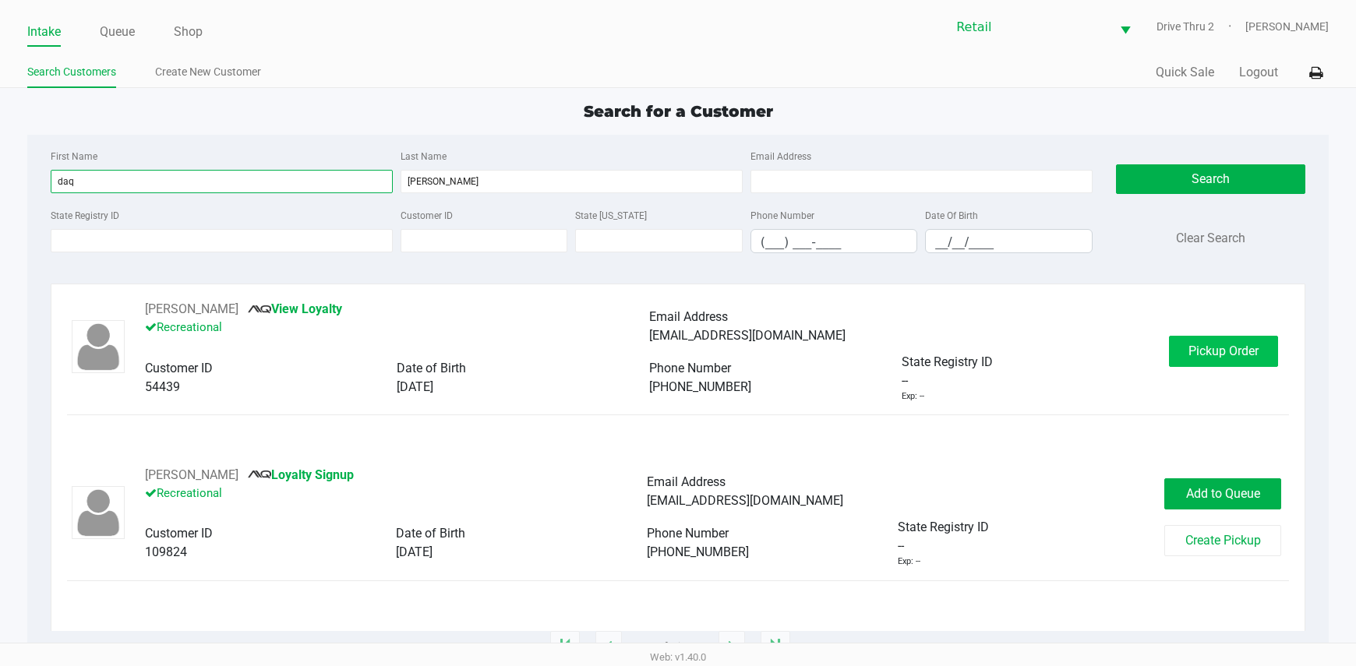
type input "daq"
click at [1241, 357] on span "Pickup Order" at bounding box center [1223, 351] width 70 height 15
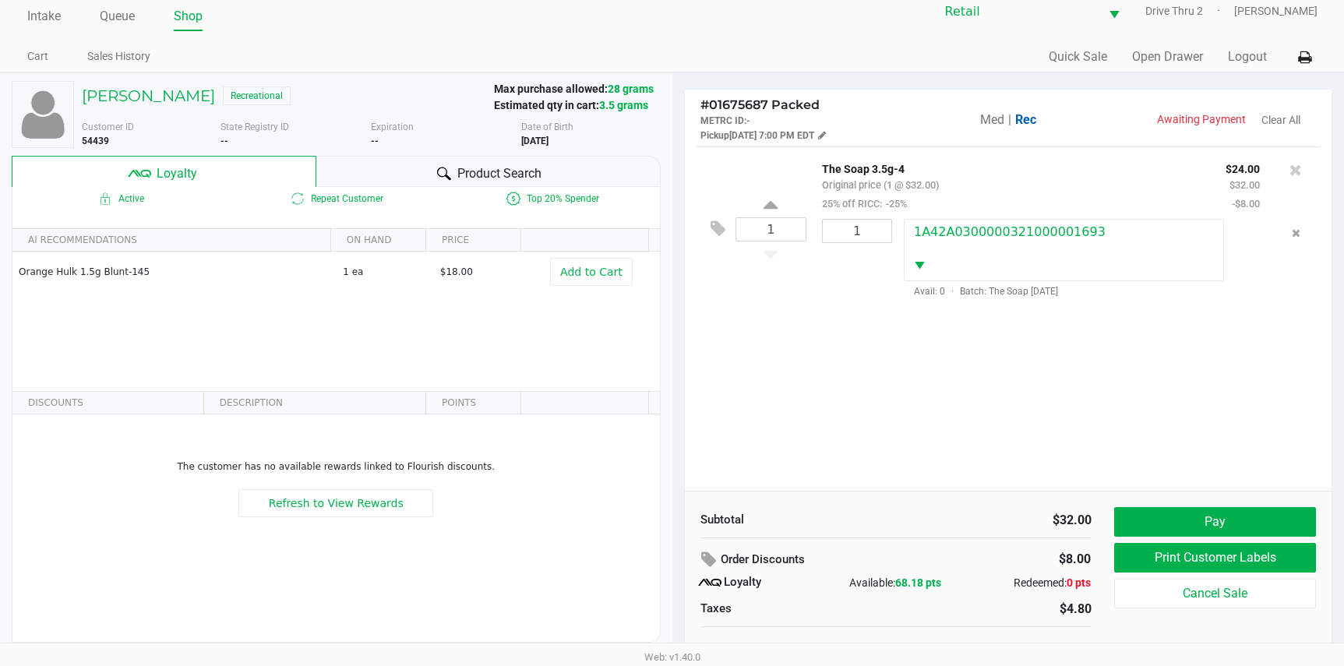
scroll to position [30, 0]
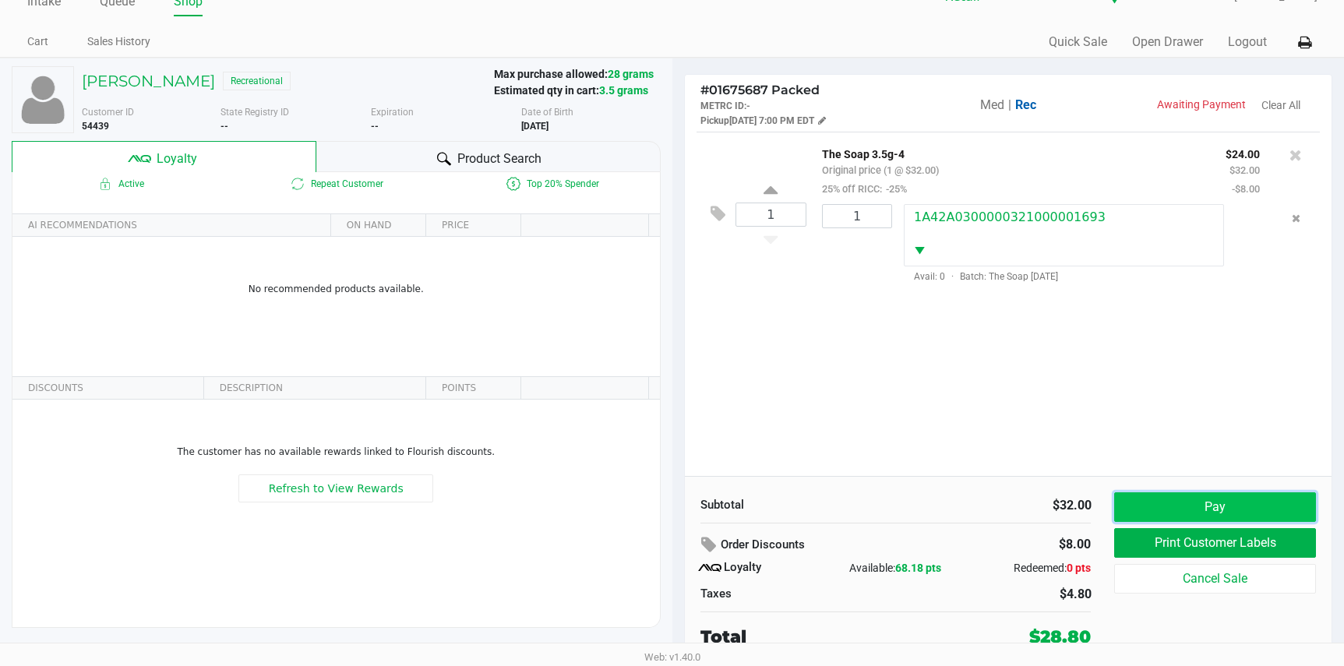
click at [1199, 502] on button "Pay" at bounding box center [1214, 507] width 201 height 30
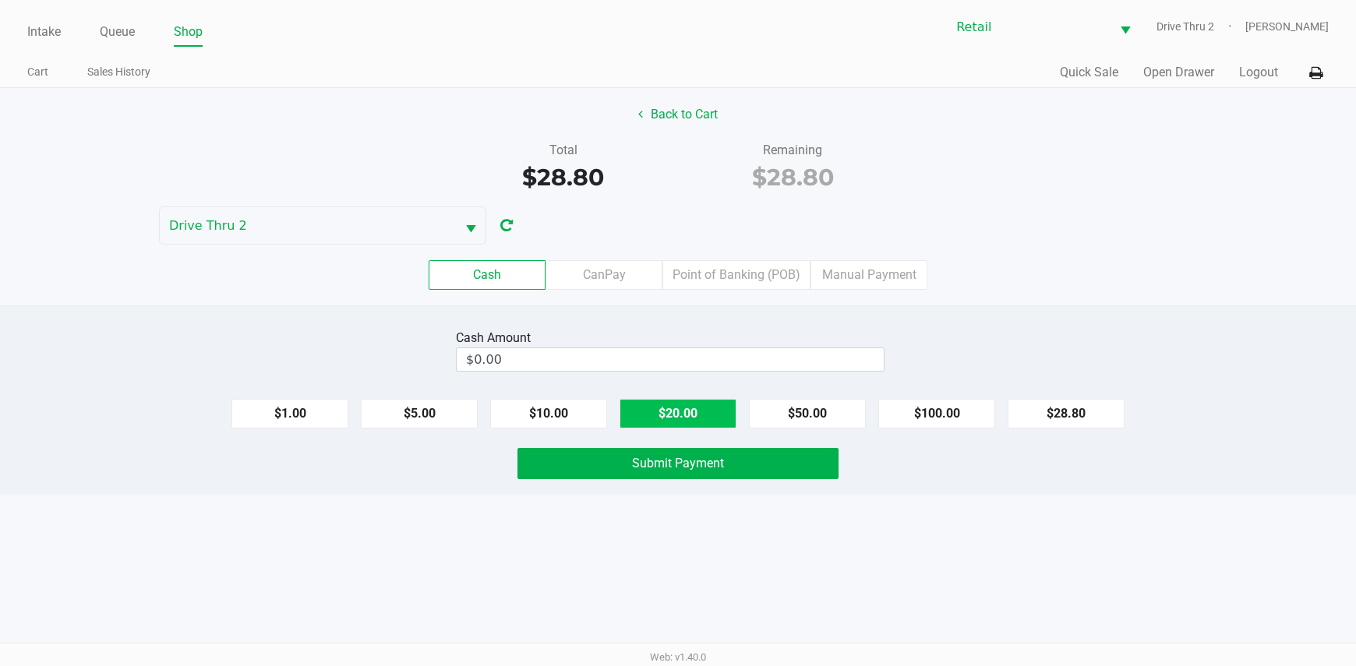
click at [678, 409] on button "$20.00" at bounding box center [677, 414] width 117 height 30
type input "$40.00"
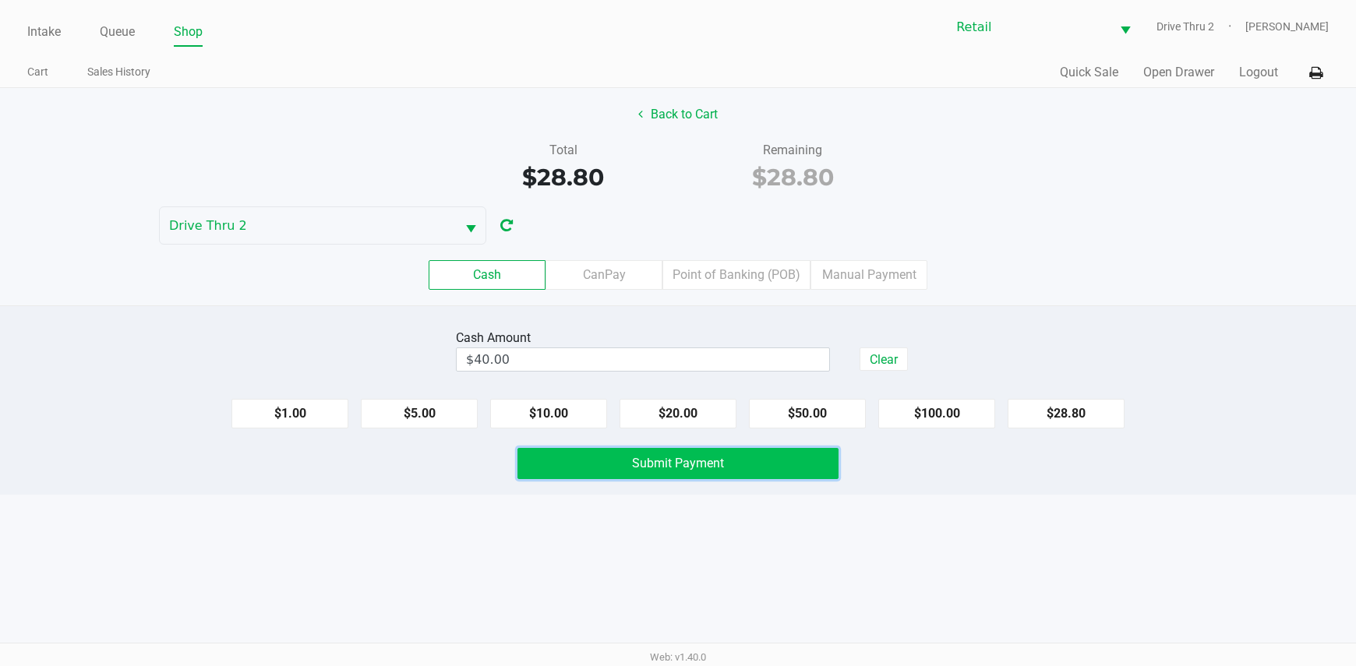
click at [689, 464] on span "Submit Payment" at bounding box center [678, 463] width 92 height 15
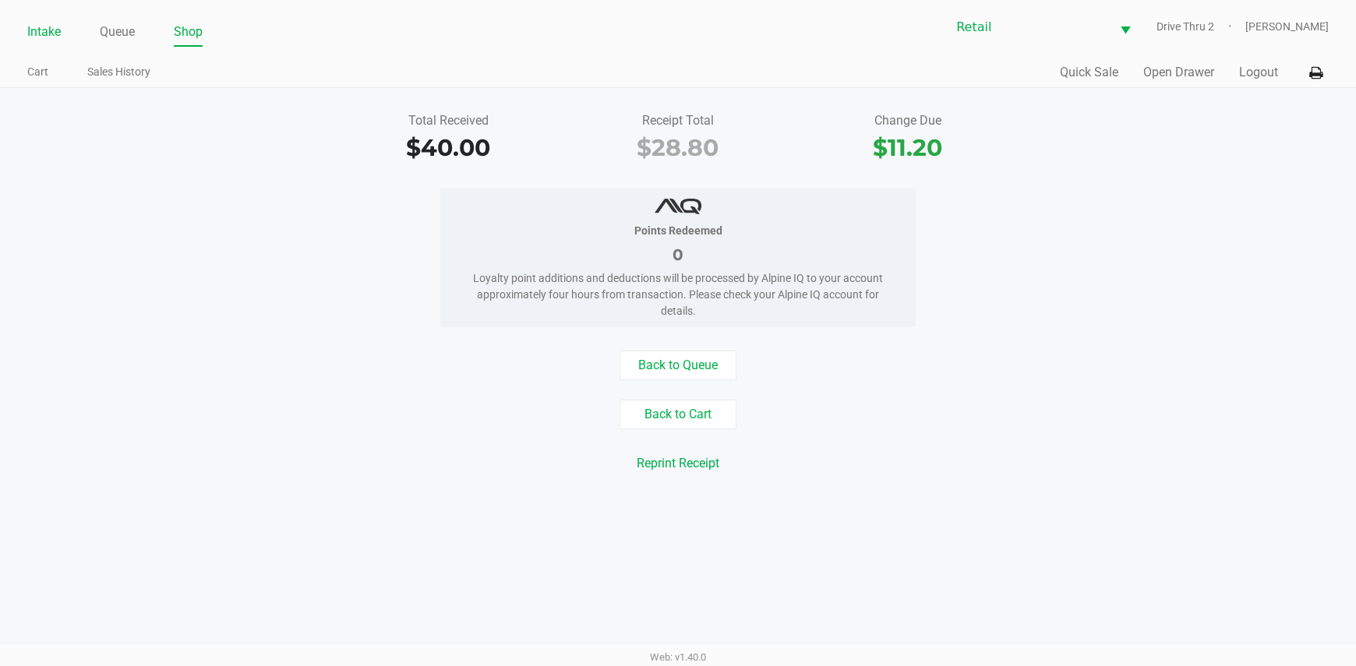
drag, startPoint x: 43, startPoint y: 33, endPoint x: 54, endPoint y: 44, distance: 15.4
click at [44, 34] on link "Intake" at bounding box center [44, 32] width 34 height 22
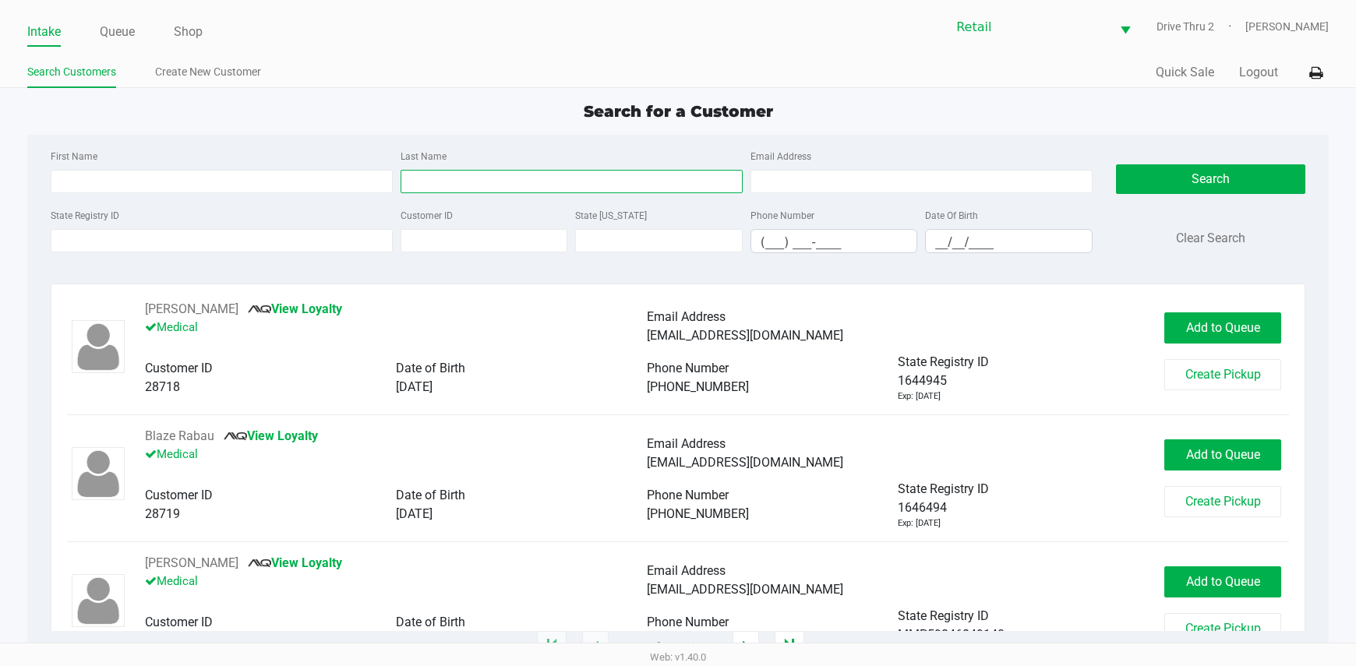
click at [618, 185] on input "Last Name" at bounding box center [572, 181] width 342 height 23
type input "j"
type input "[GEOGRAPHIC_DATA]"
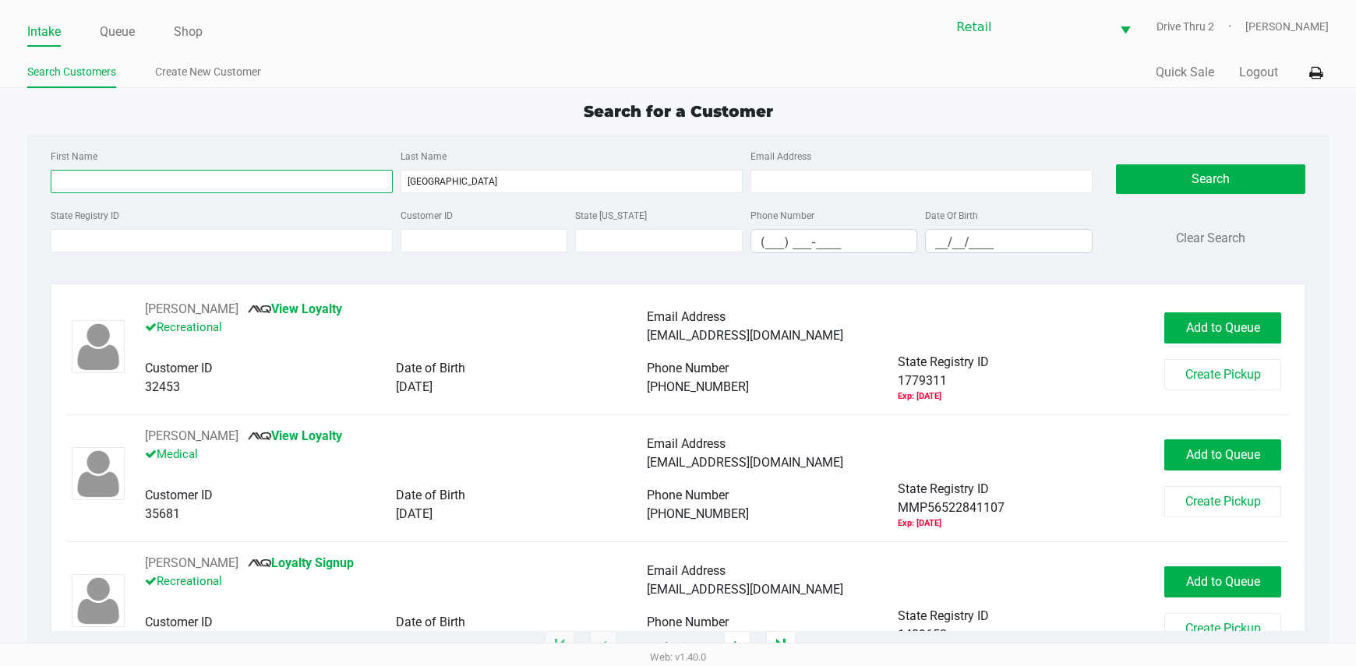
click at [245, 175] on input "First Name" at bounding box center [222, 181] width 342 height 23
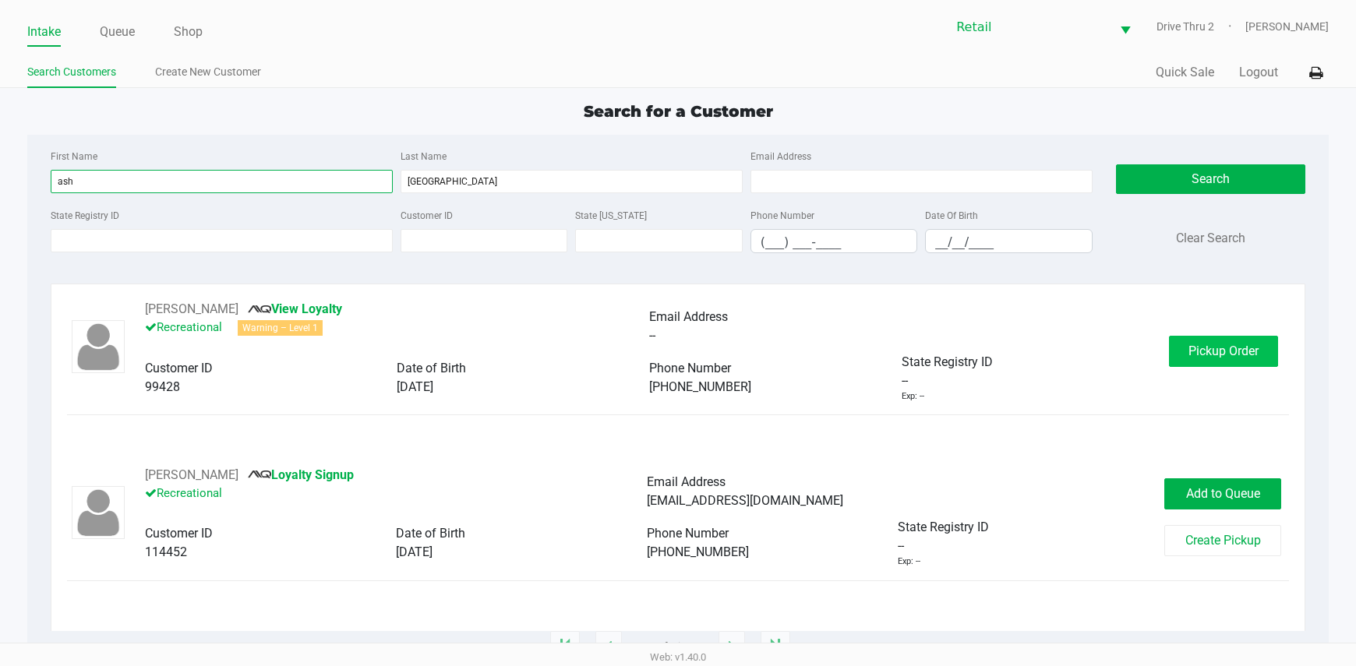
type input "ash"
click at [1193, 358] on button "Pickup Order" at bounding box center [1223, 351] width 109 height 31
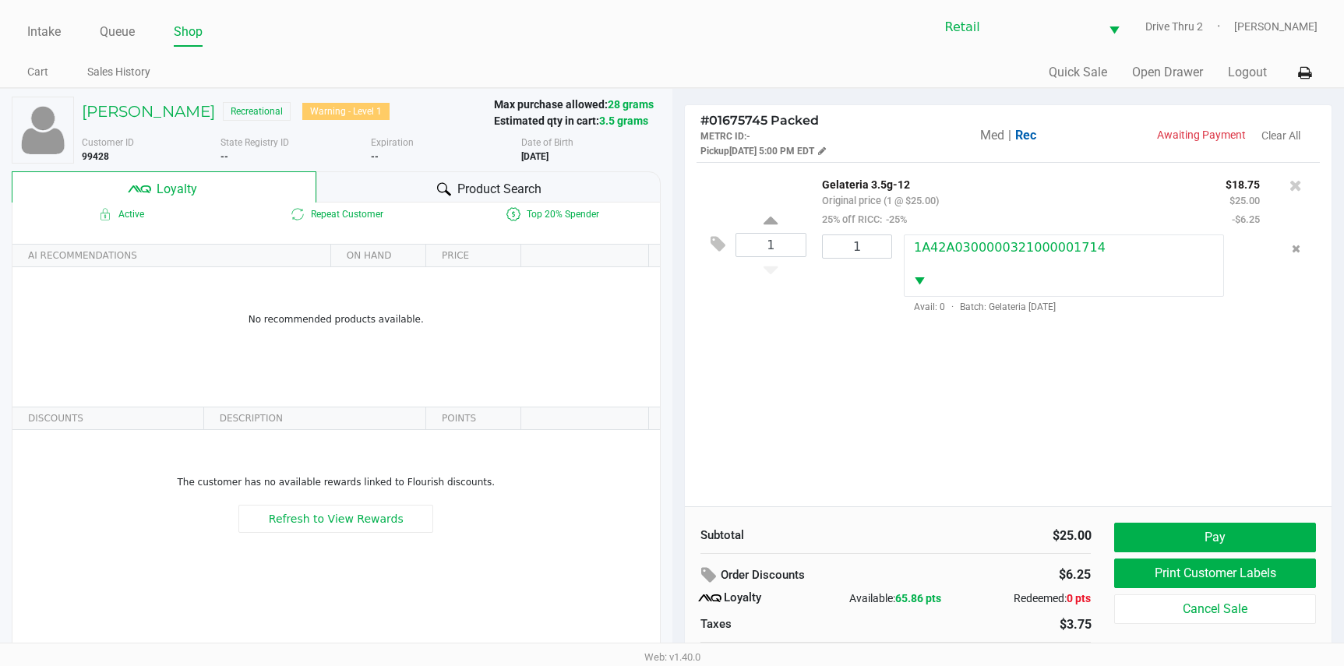
scroll to position [30, 0]
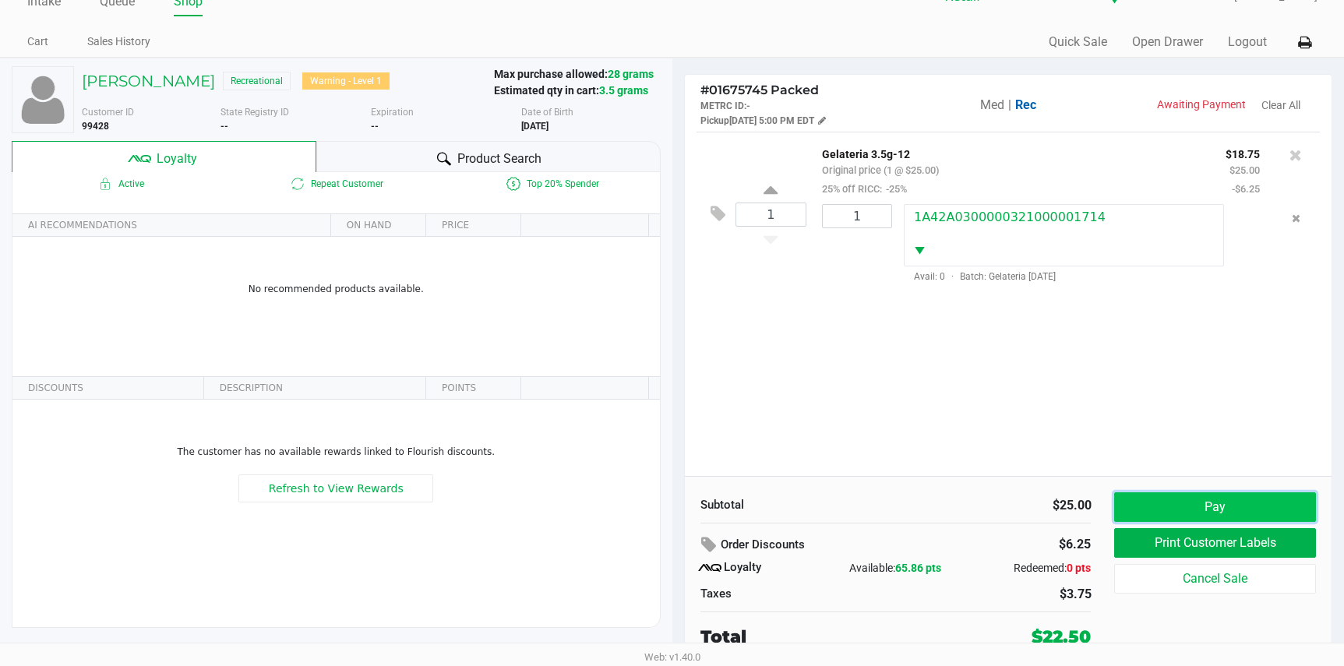
click at [1180, 507] on button "Pay" at bounding box center [1214, 507] width 201 height 30
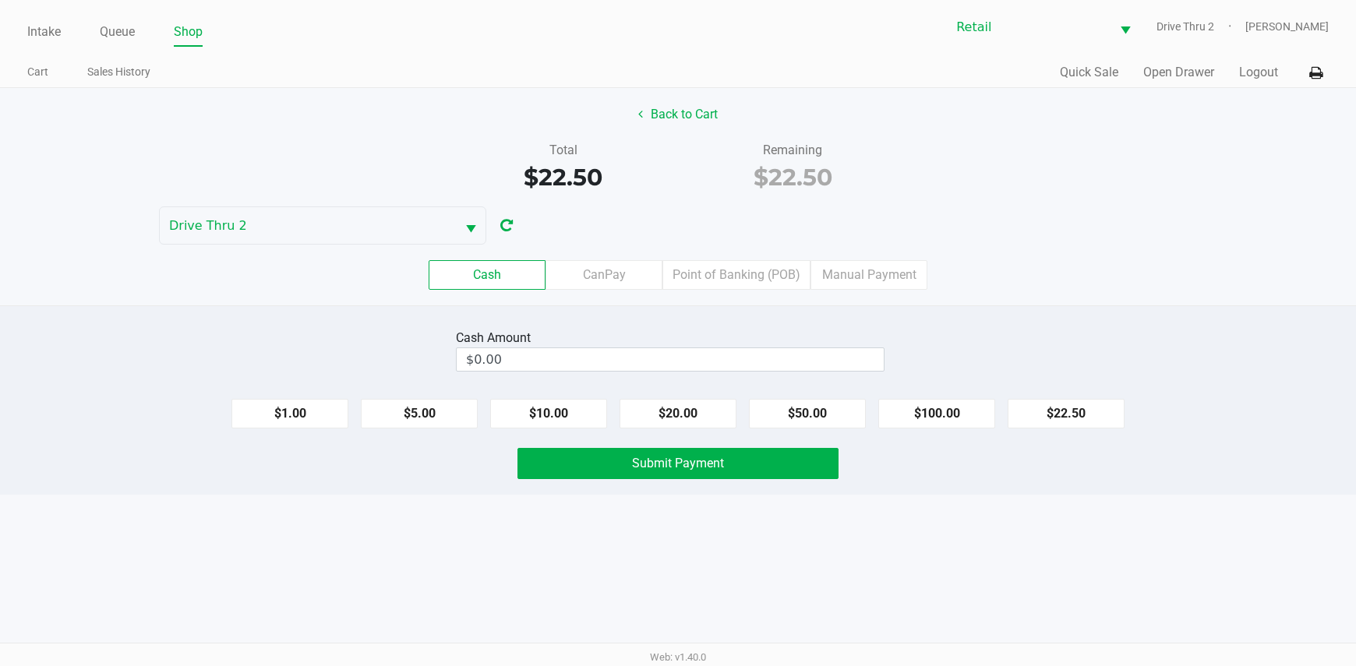
click at [895, 255] on div "Cash CanPay Point of Banking (POB) Manual Payment" at bounding box center [677, 275] width 1379 height 61
drag, startPoint x: 888, startPoint y: 270, endPoint x: 882, endPoint y: 277, distance: 8.8
click at [888, 271] on label "Manual Payment" at bounding box center [868, 275] width 117 height 30
click at [0, 0] on 8 "Manual Payment" at bounding box center [0, 0] width 0 height 0
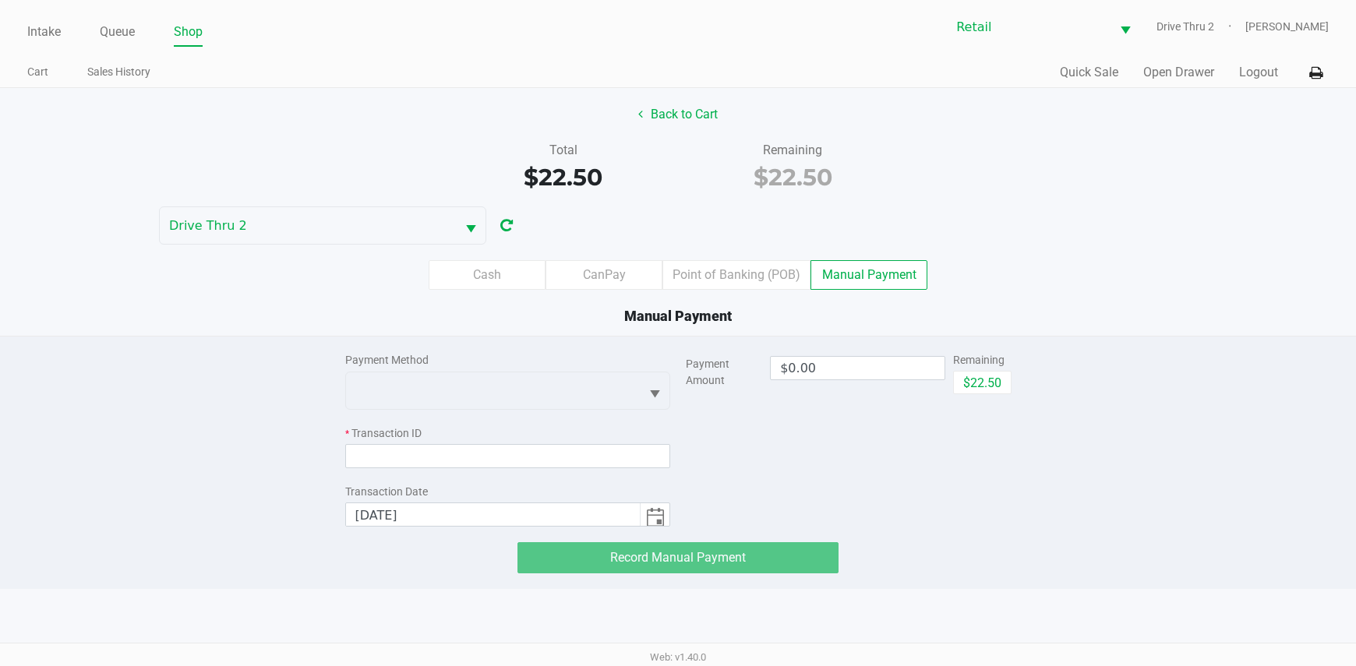
click at [521, 411] on div "Payment Method * Transaction ID Transaction Date [DATE]" at bounding box center [508, 432] width 326 height 190
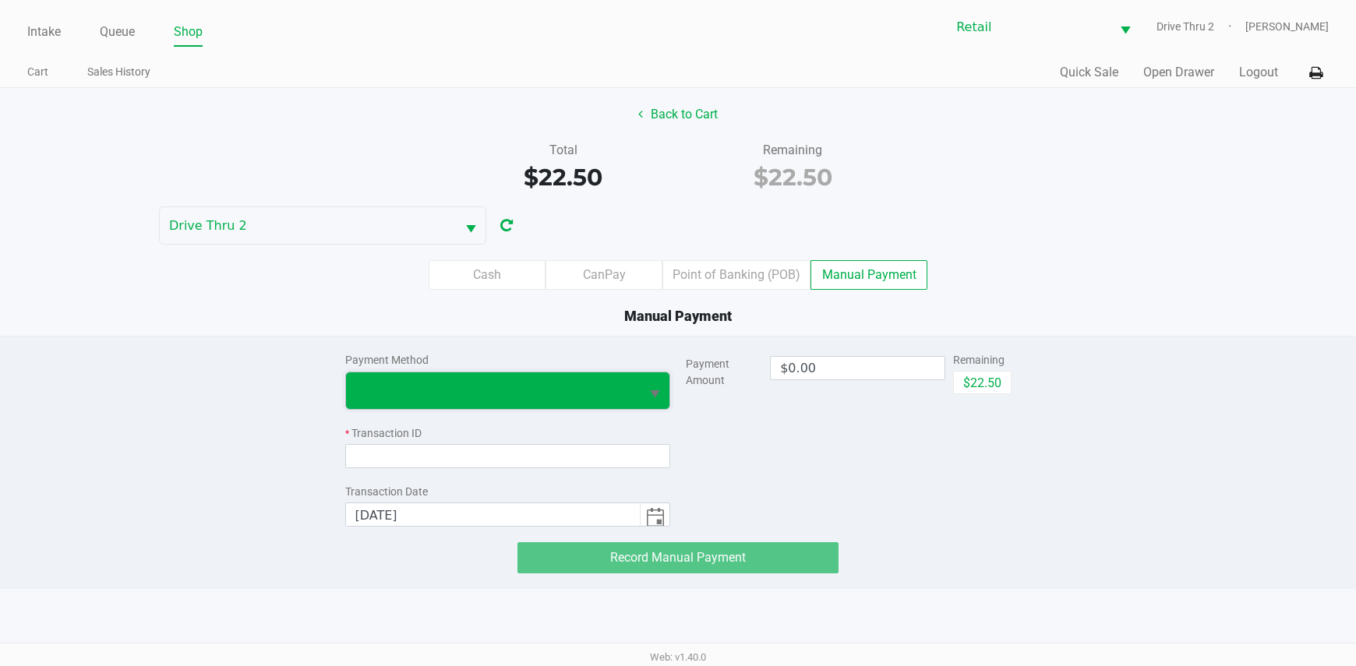
click at [522, 404] on span at bounding box center [493, 390] width 295 height 37
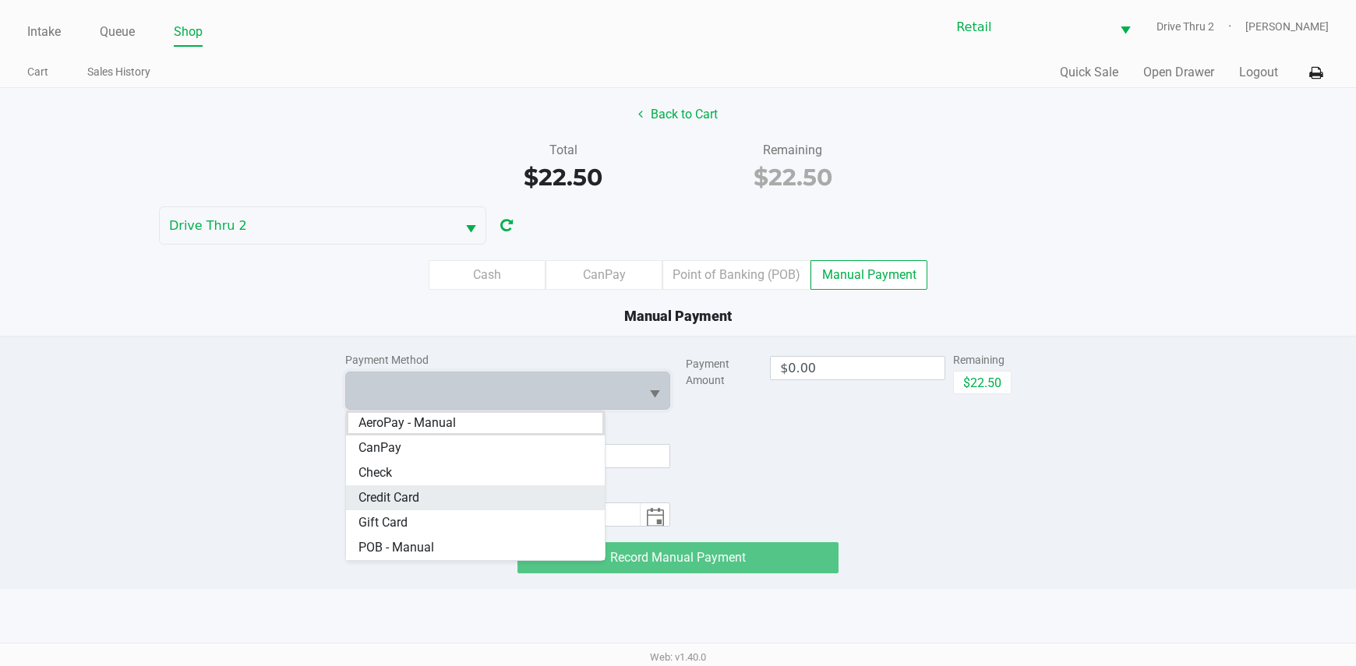
click at [417, 493] on span "Credit Card" at bounding box center [388, 498] width 61 height 19
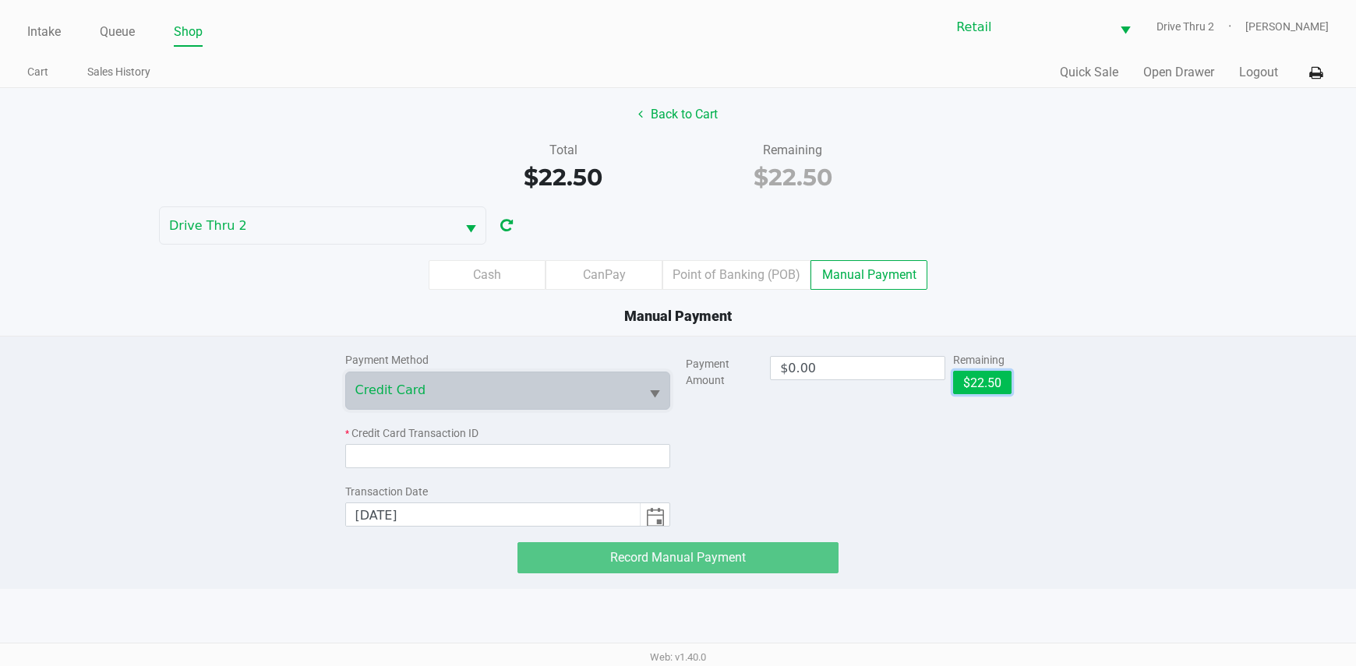
click at [1004, 386] on button "$22.50" at bounding box center [982, 382] width 58 height 23
type input "$22.50"
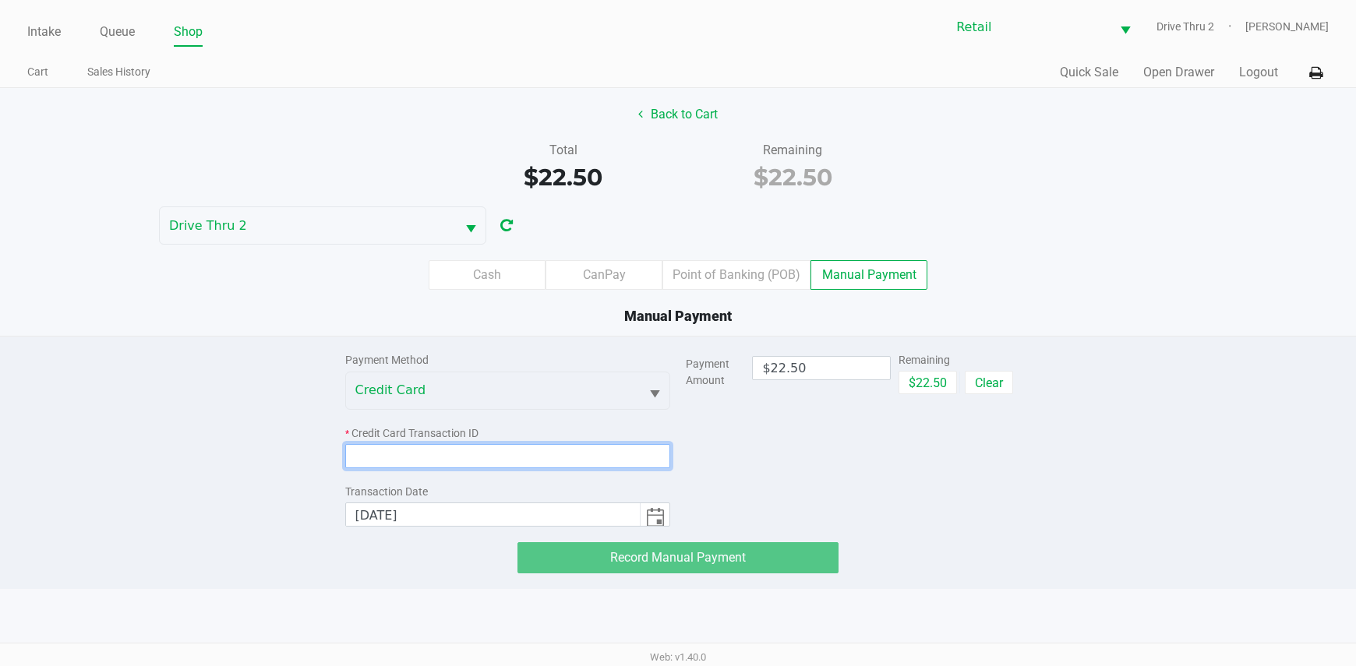
click at [646, 452] on input at bounding box center [508, 456] width 326 height 24
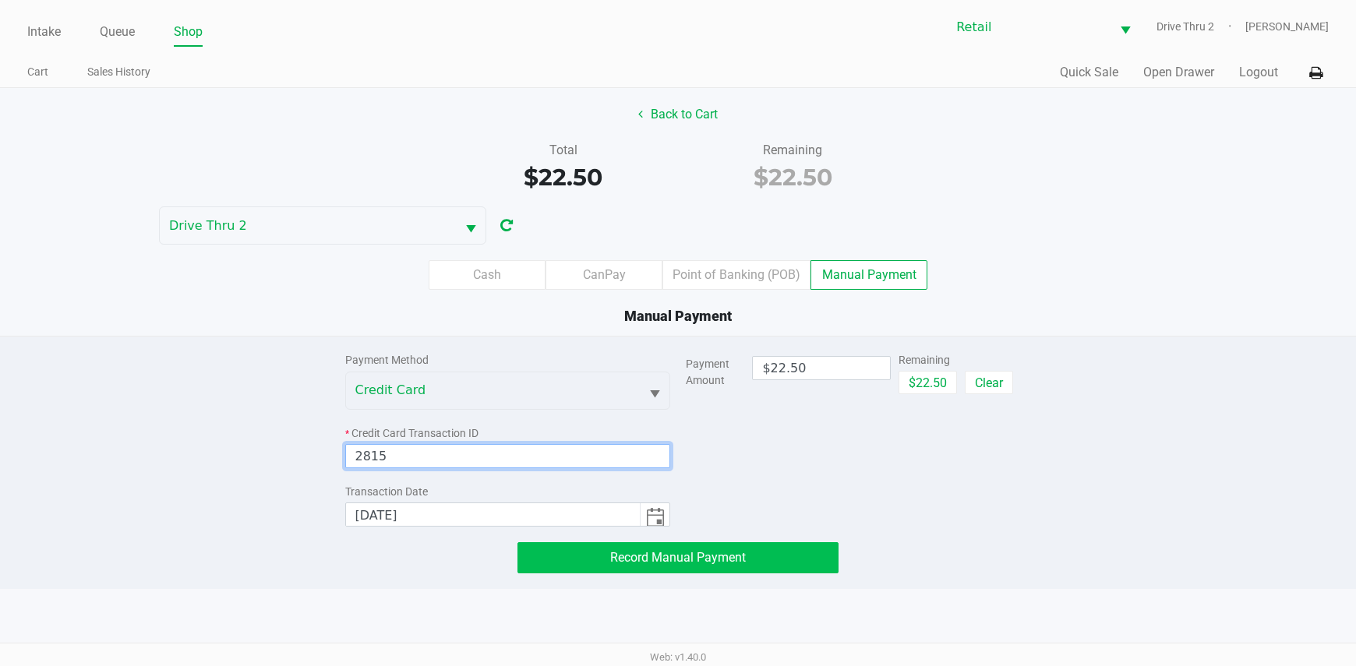
type input "2815"
click at [648, 565] on button "Record Manual Payment" at bounding box center [678, 557] width 322 height 31
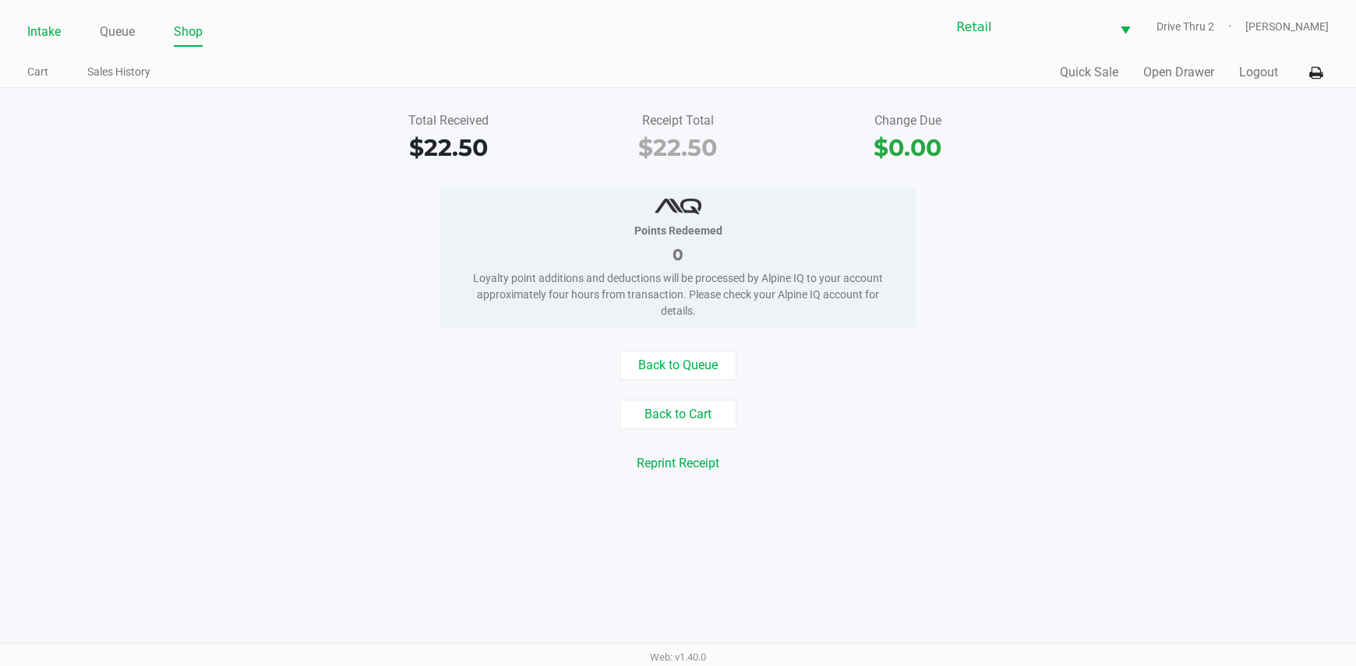
click at [41, 24] on link "Intake" at bounding box center [44, 32] width 34 height 22
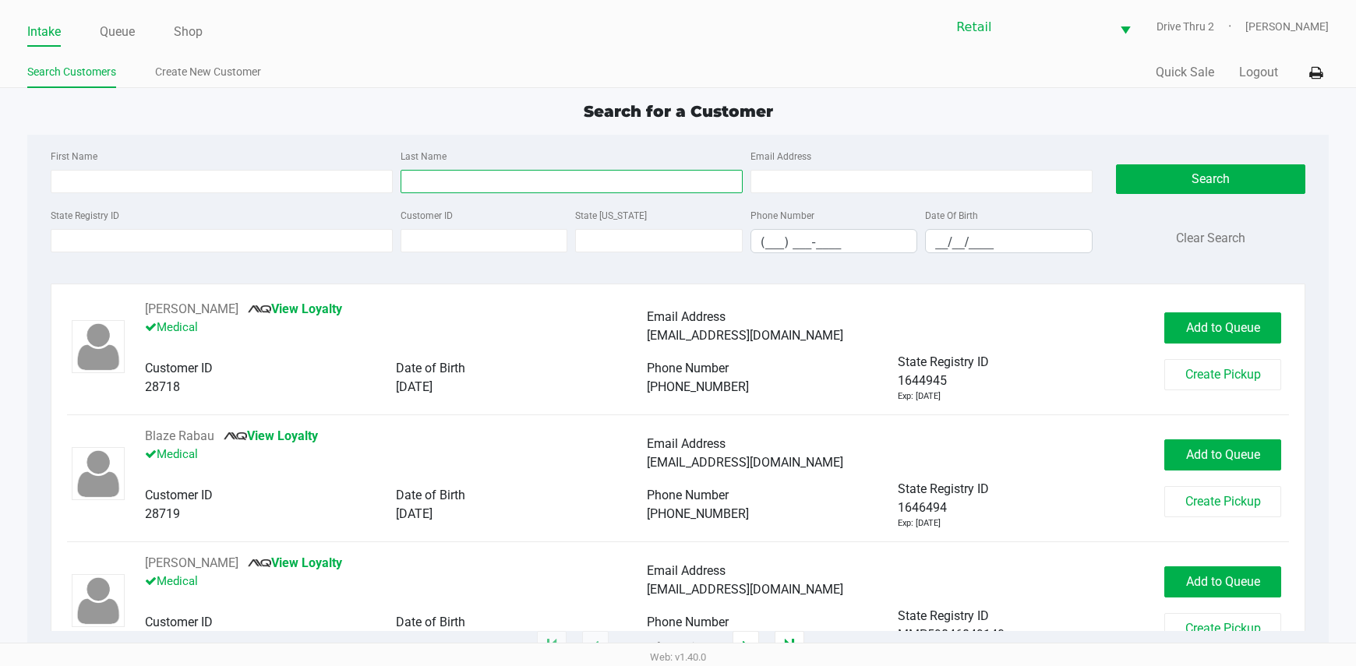
click at [525, 182] on input "Last Name" at bounding box center [572, 181] width 342 height 23
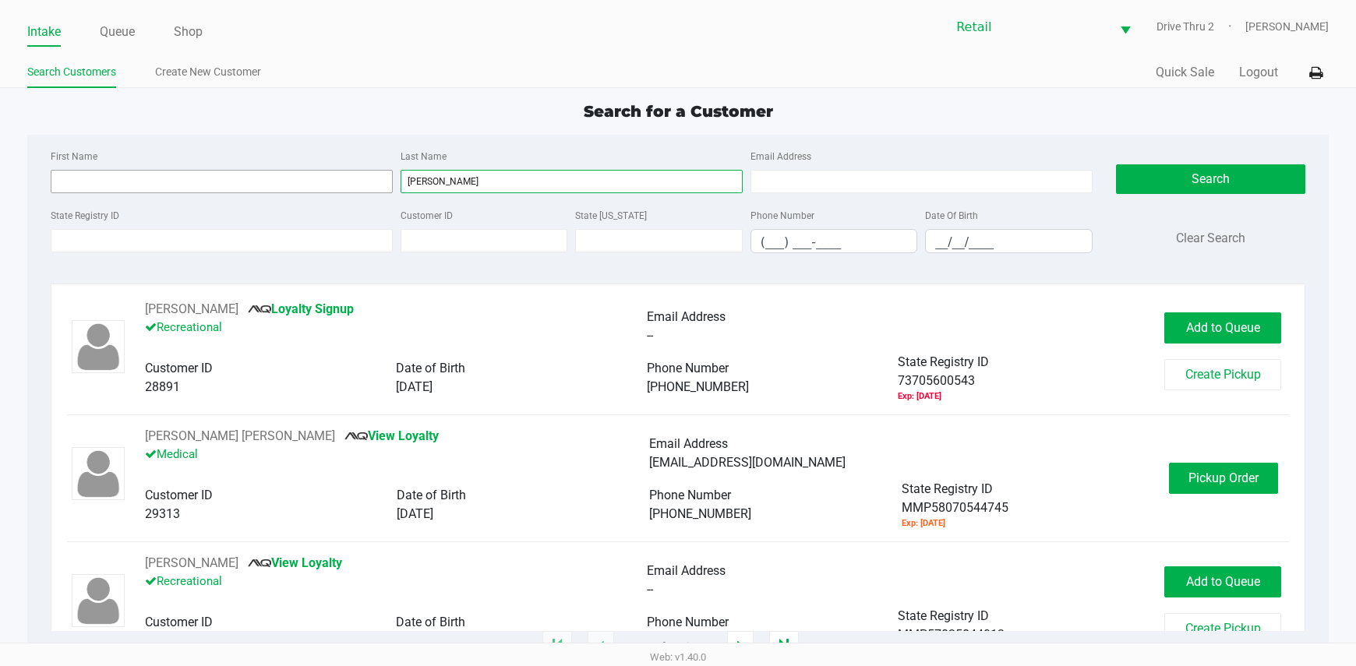
type input "[PERSON_NAME]"
click at [192, 181] on input "First Name" at bounding box center [222, 181] width 342 height 23
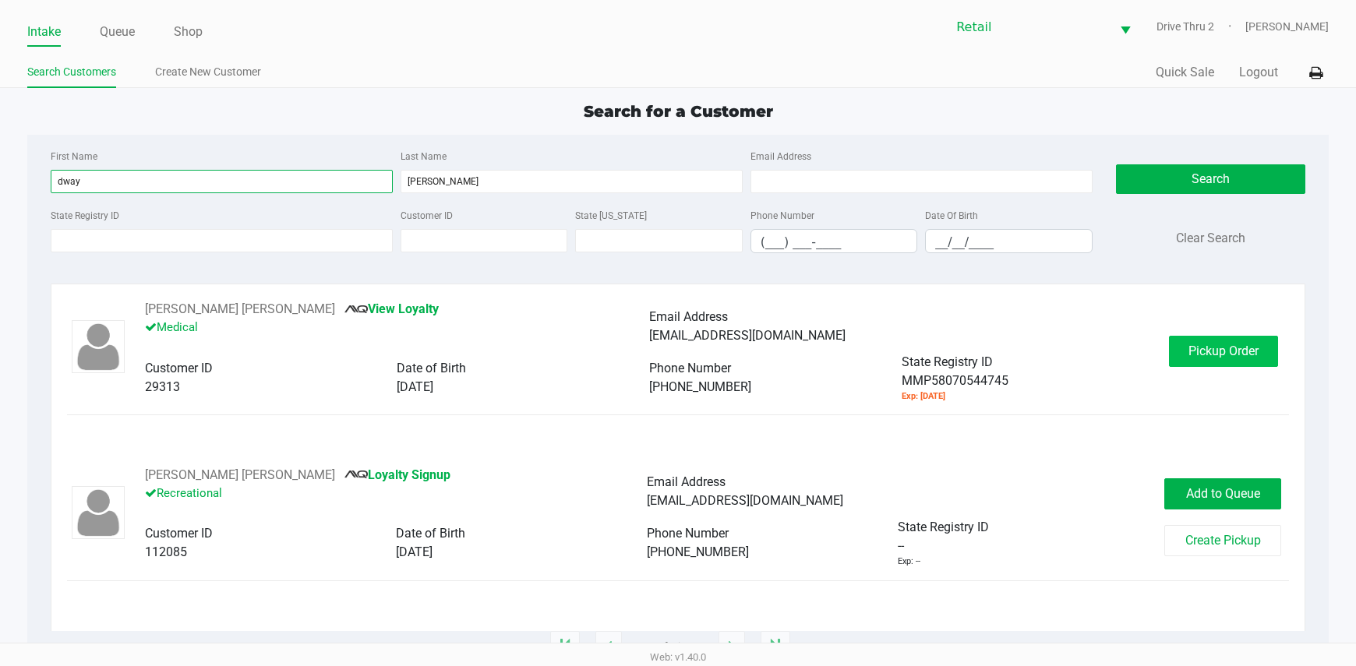
type input "dway"
click at [1241, 351] on span "Pickup Order" at bounding box center [1223, 351] width 70 height 15
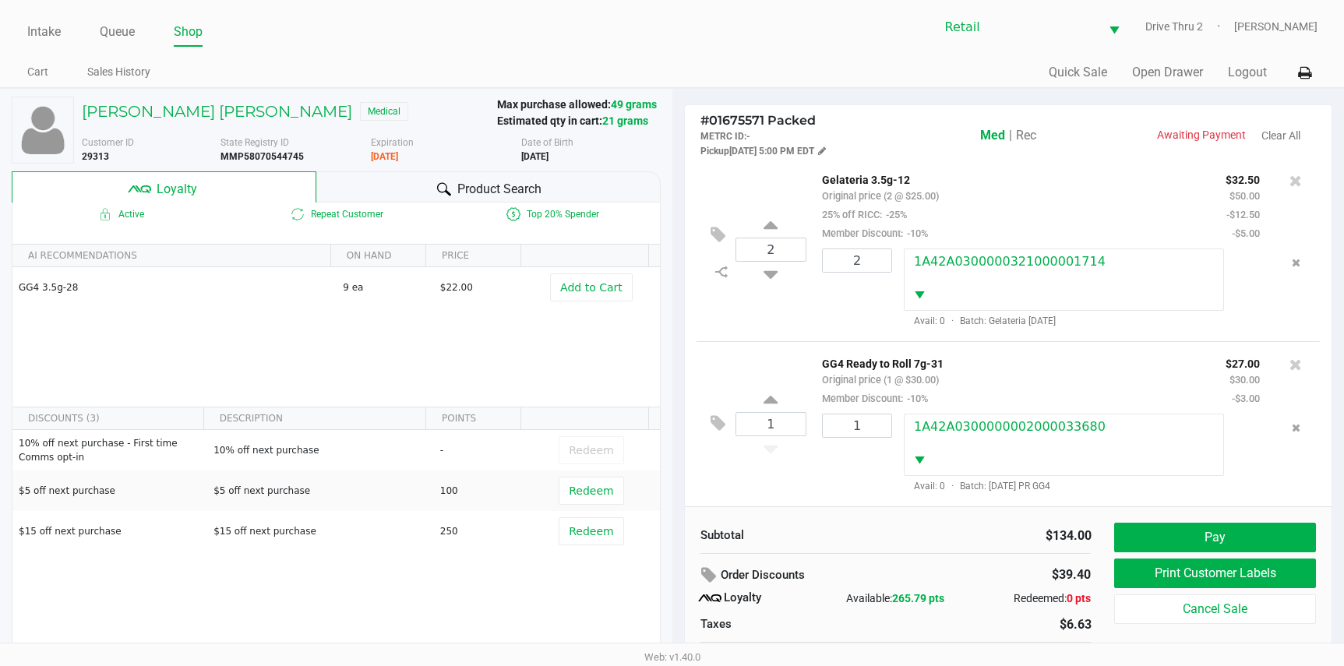
scroll to position [30, 0]
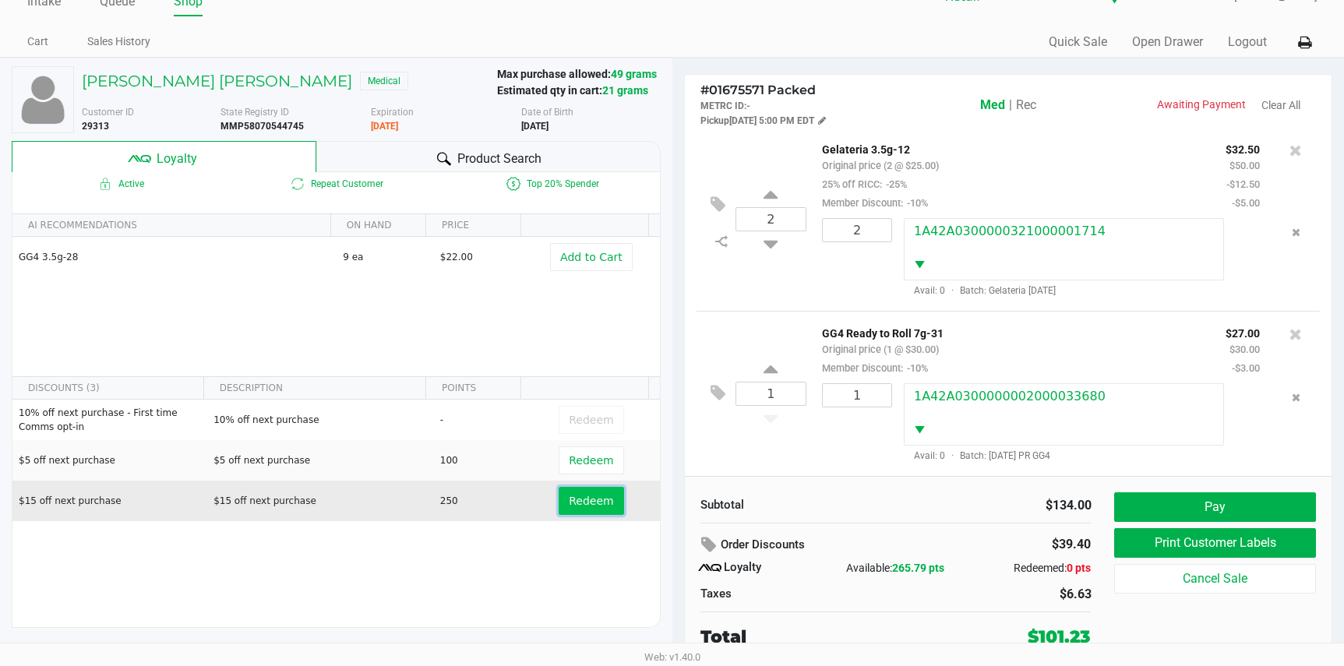
click at [575, 502] on span "Redeem" at bounding box center [591, 501] width 44 height 12
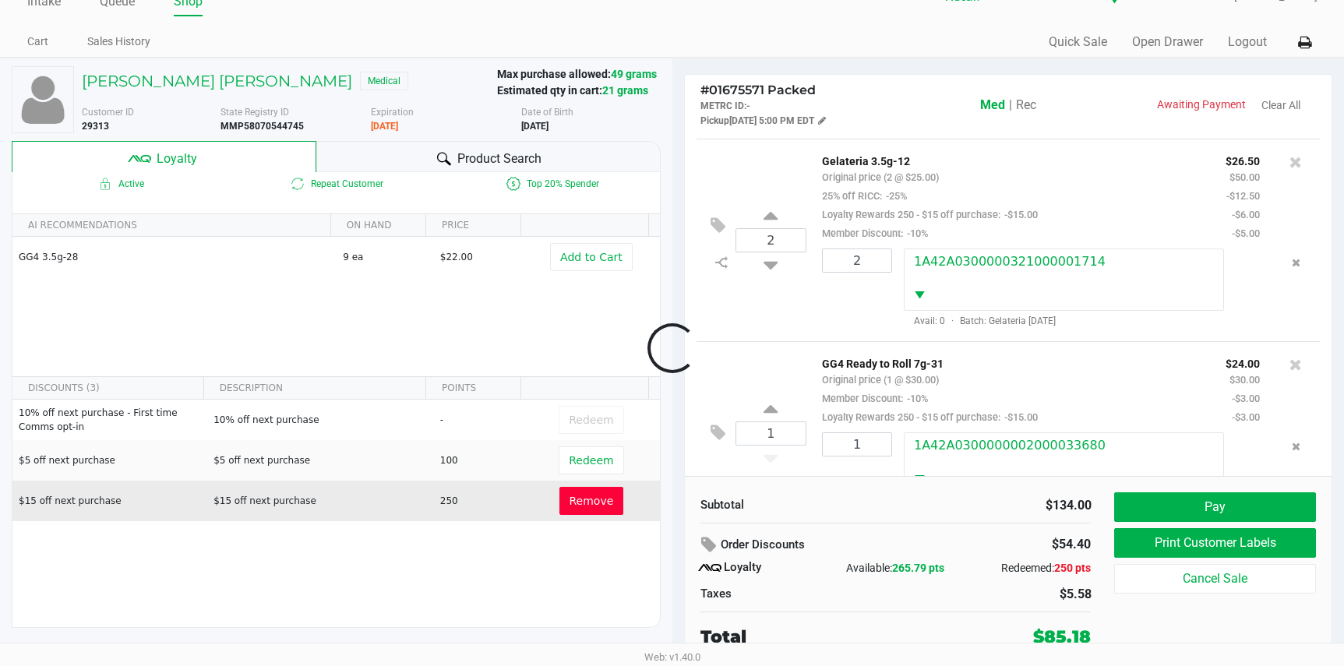
scroll to position [252, 0]
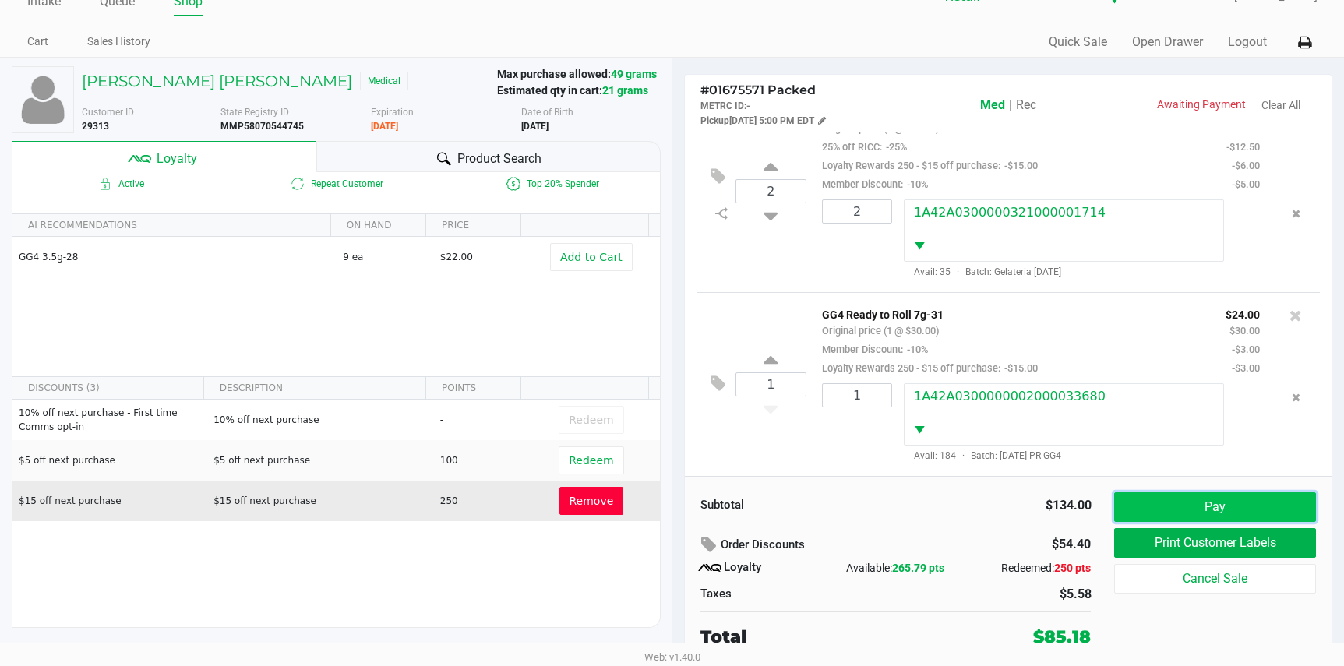
click at [1152, 509] on button "Pay" at bounding box center [1214, 507] width 201 height 30
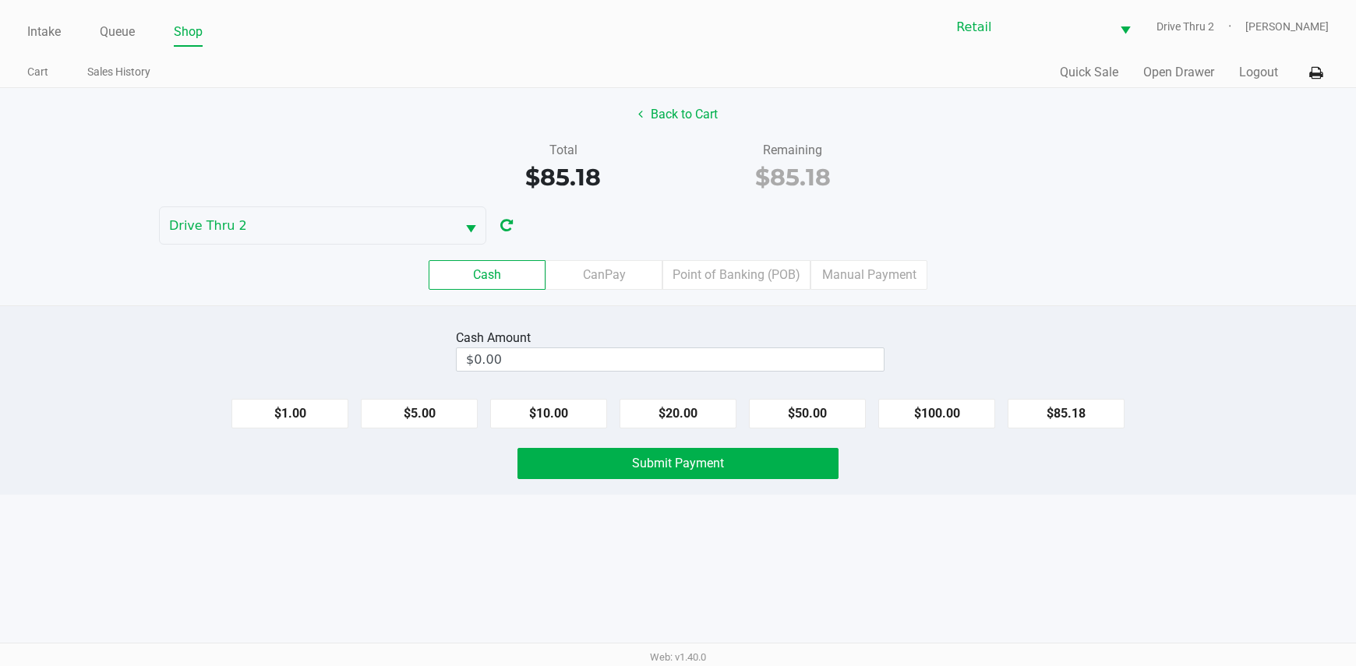
drag, startPoint x: 937, startPoint y: 413, endPoint x: 851, endPoint y: 439, distance: 89.7
click at [933, 416] on button "$100.00" at bounding box center [936, 414] width 117 height 30
type input "$100.00"
click at [782, 457] on button "Submit Payment" at bounding box center [678, 463] width 322 height 31
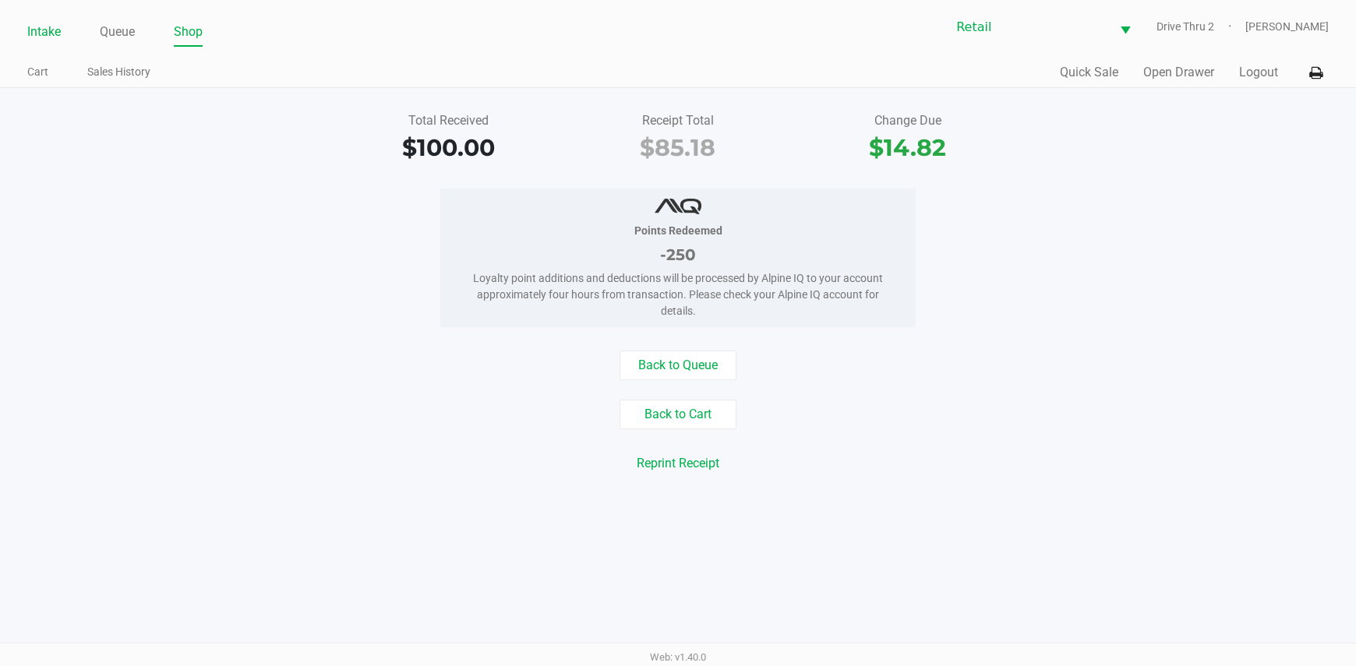
click at [41, 30] on link "Intake" at bounding box center [44, 32] width 34 height 22
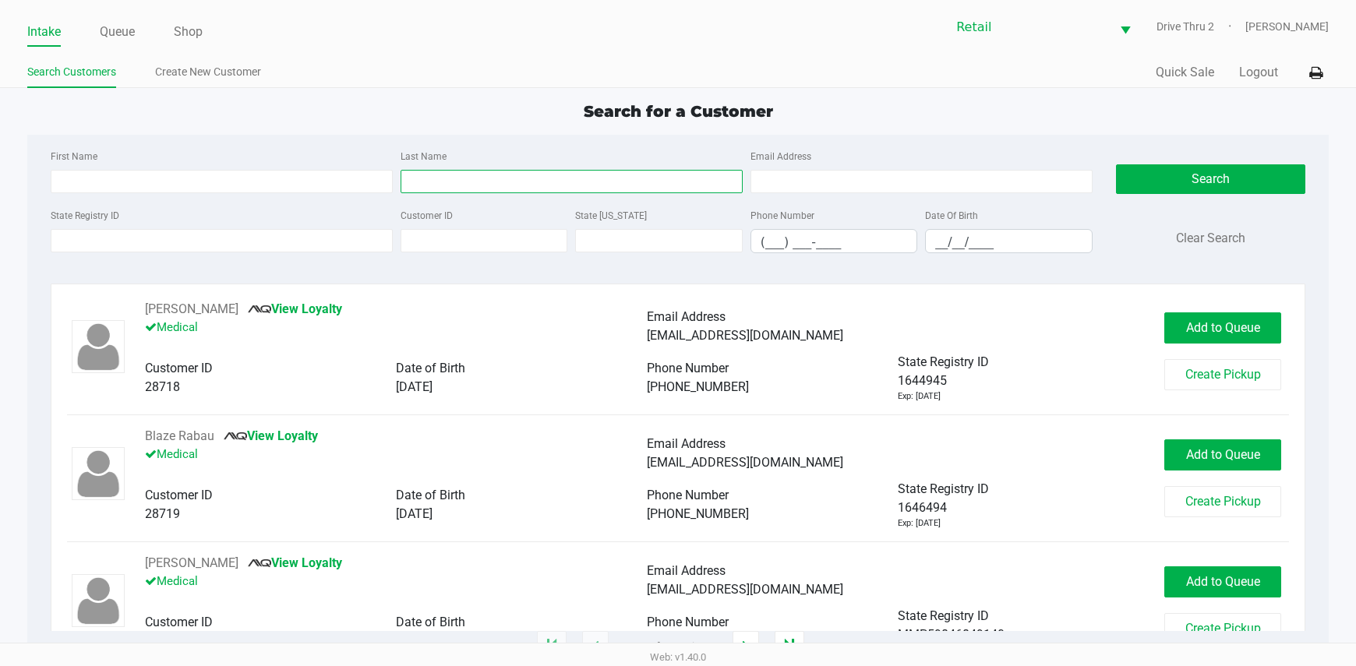
click at [462, 173] on input "Last Name" at bounding box center [572, 181] width 342 height 23
type input "[PERSON_NAME]"
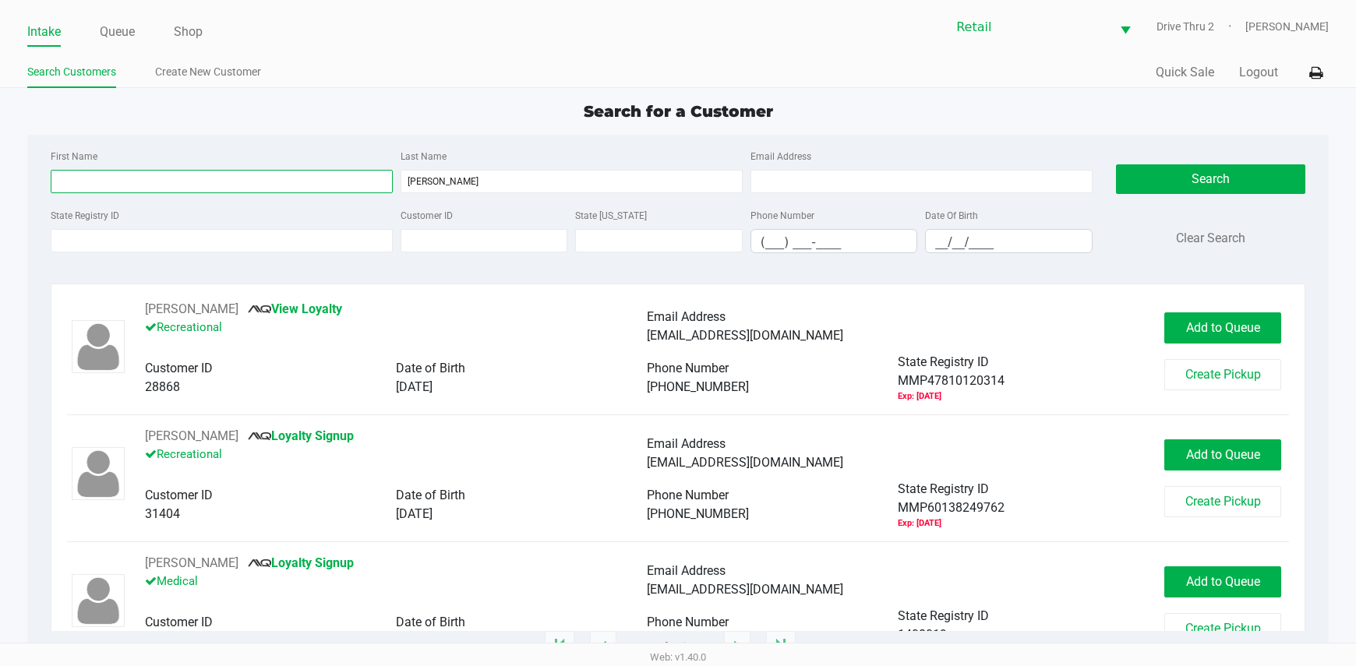
click at [363, 182] on input "First Name" at bounding box center [222, 181] width 342 height 23
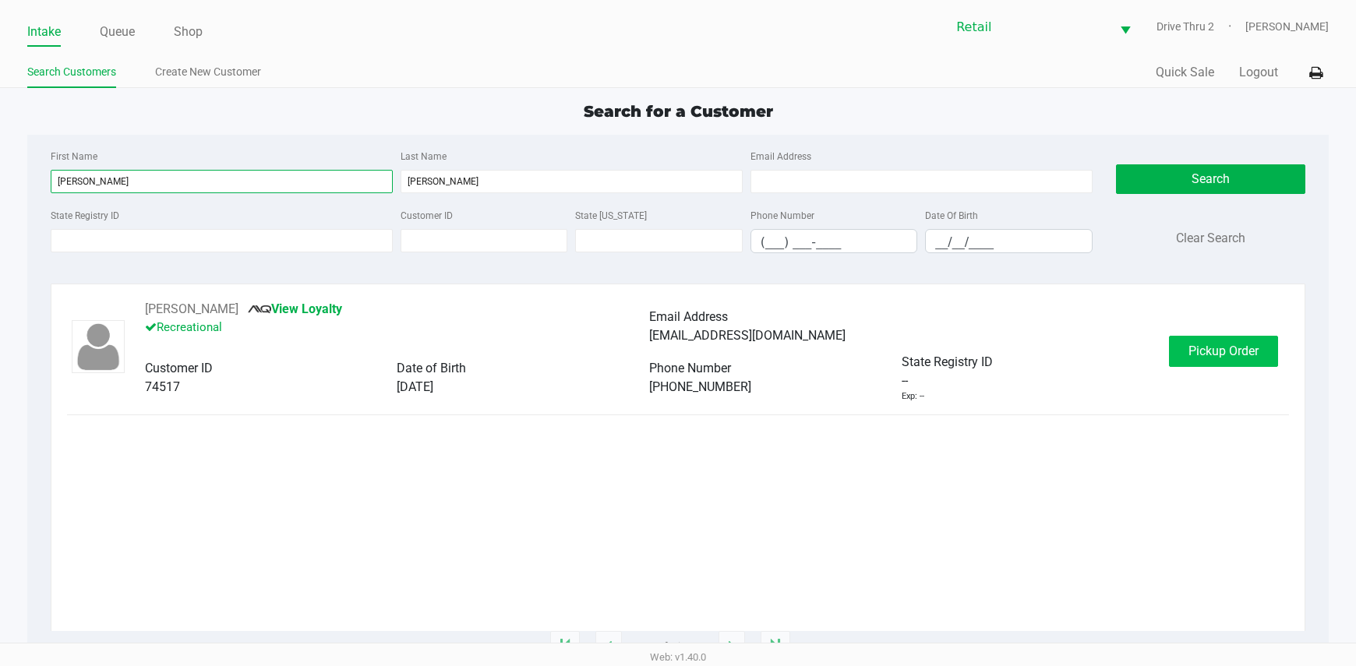
type input "[PERSON_NAME]"
click at [1229, 343] on button "Pickup Order" at bounding box center [1223, 351] width 109 height 31
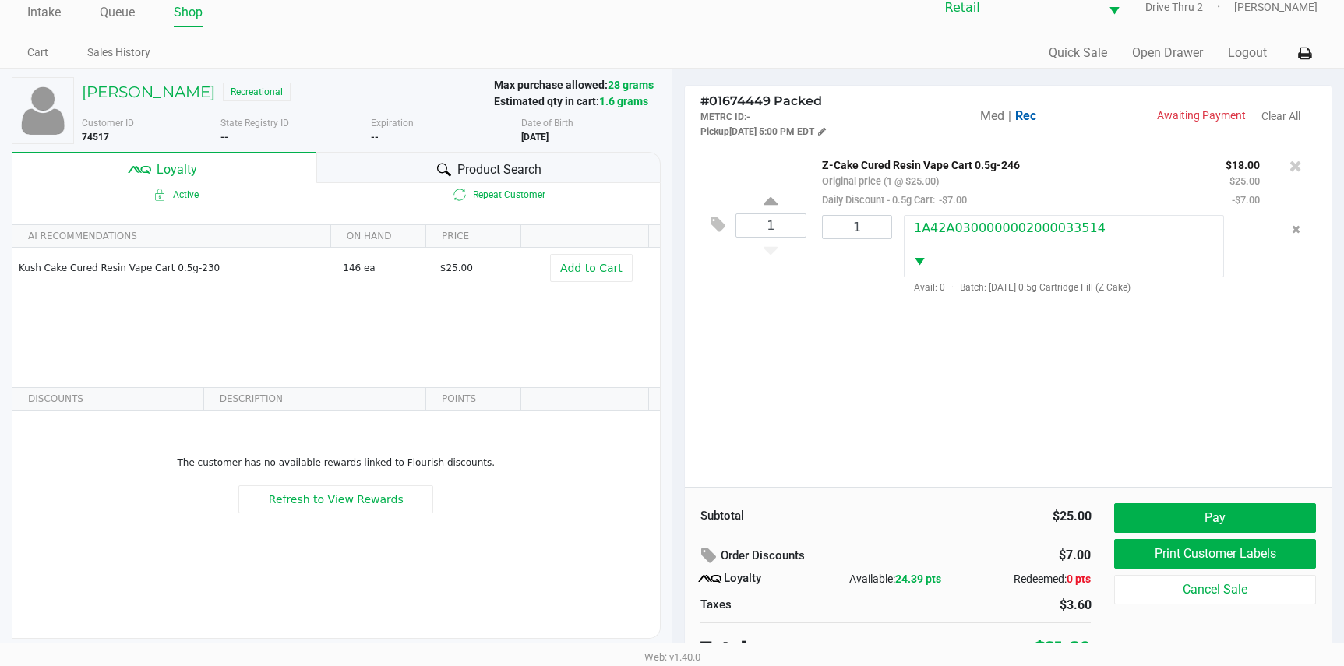
scroll to position [30, 0]
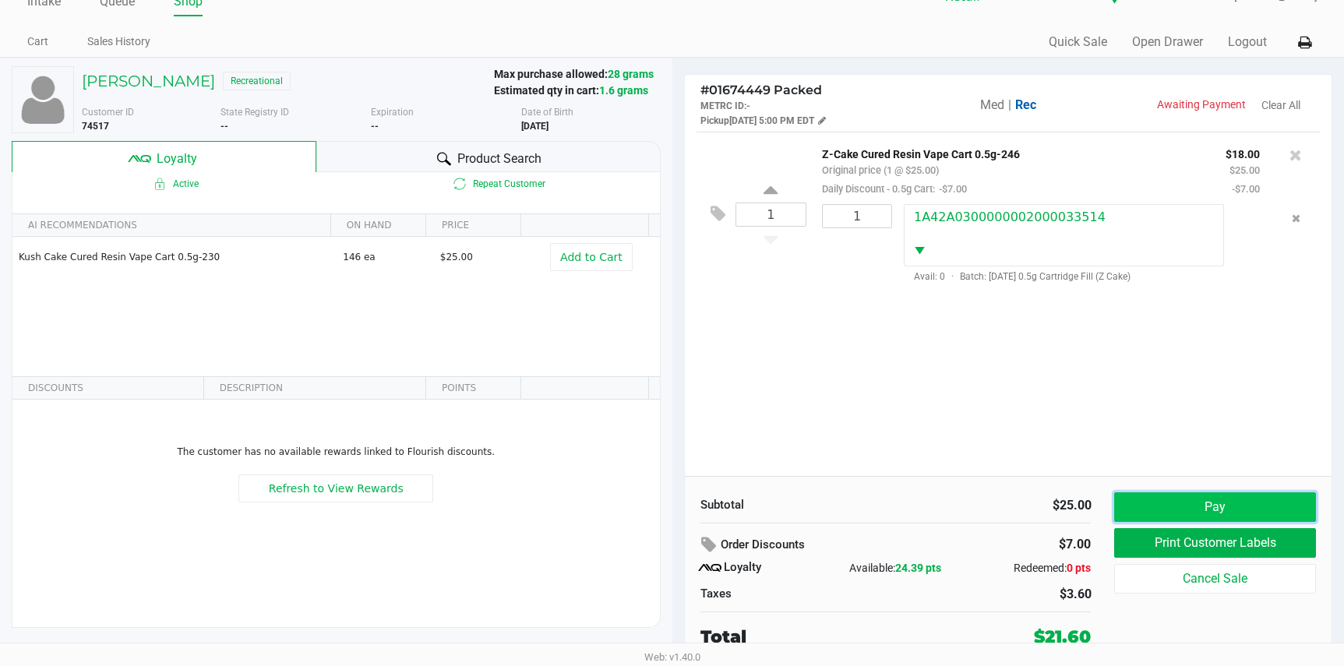
click at [1156, 504] on button "Pay" at bounding box center [1214, 507] width 201 height 30
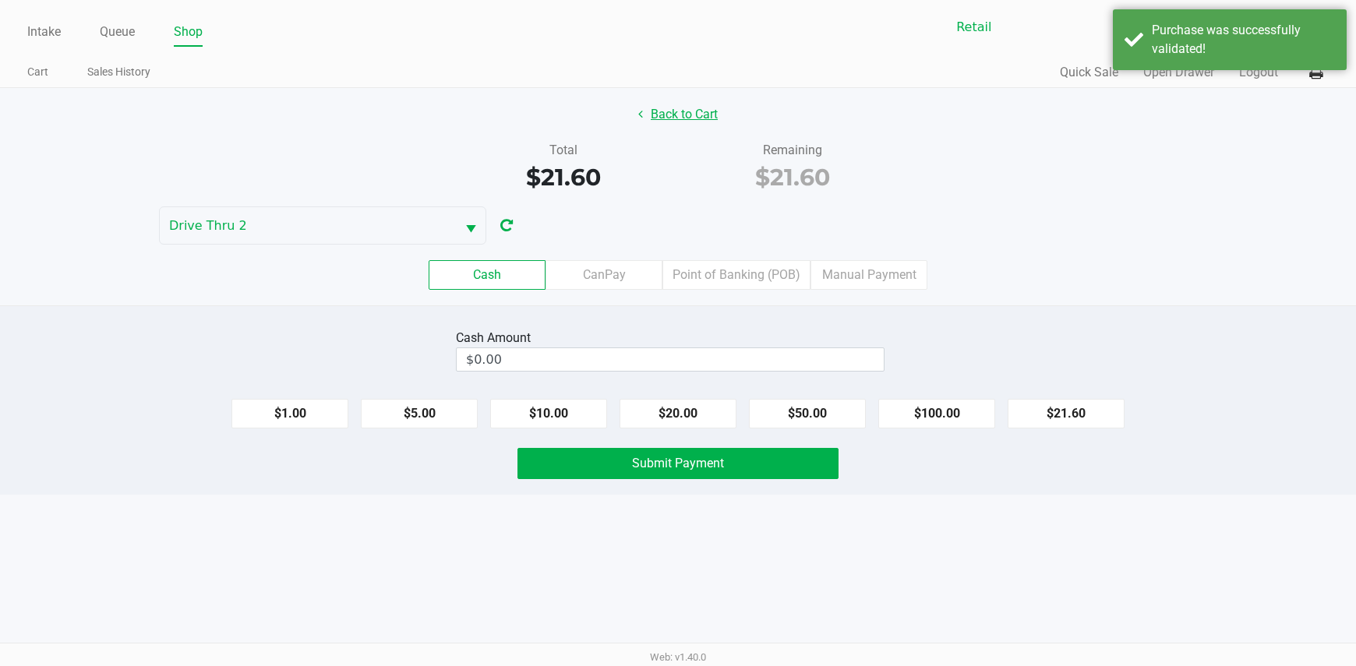
click at [658, 125] on button "Back to Cart" at bounding box center [678, 115] width 100 height 30
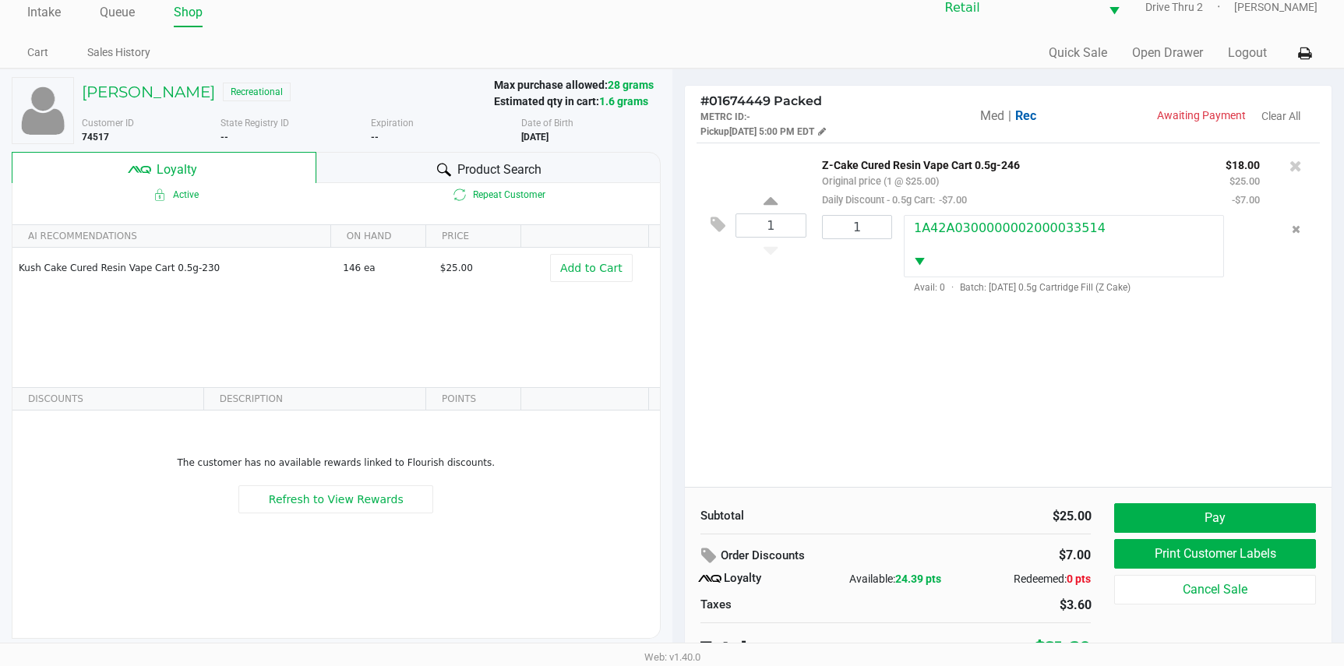
scroll to position [30, 0]
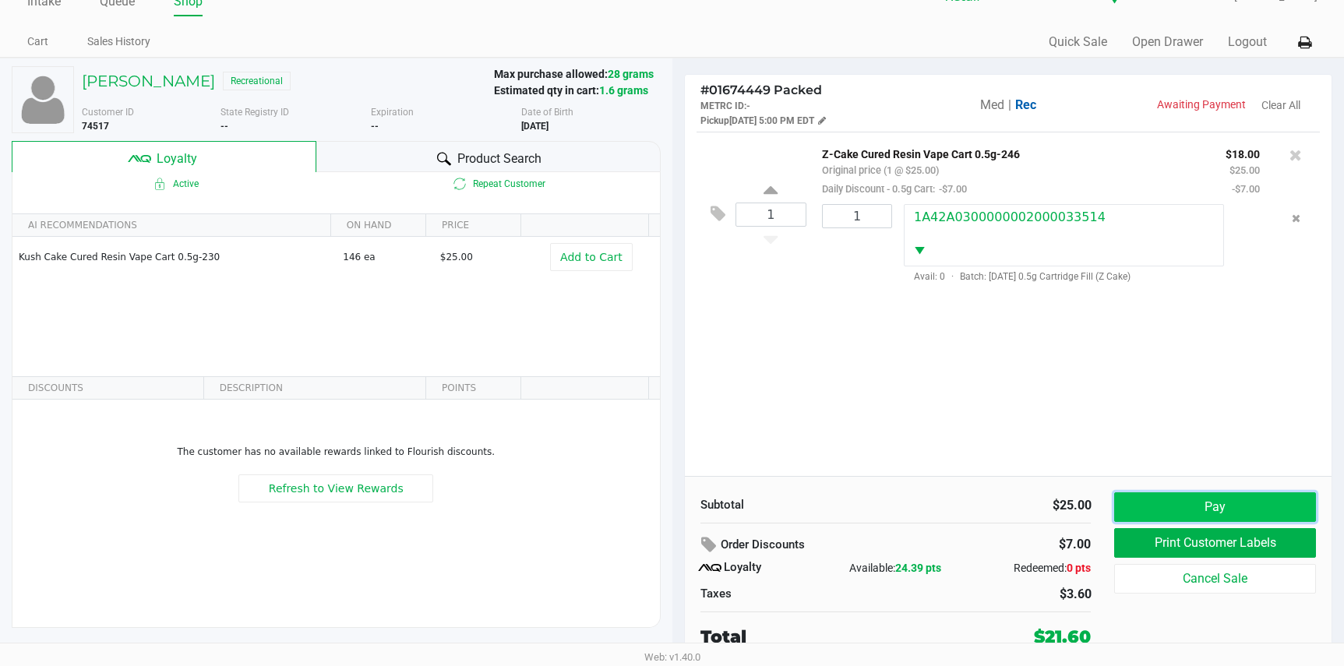
click at [1226, 502] on button "Pay" at bounding box center [1214, 507] width 201 height 30
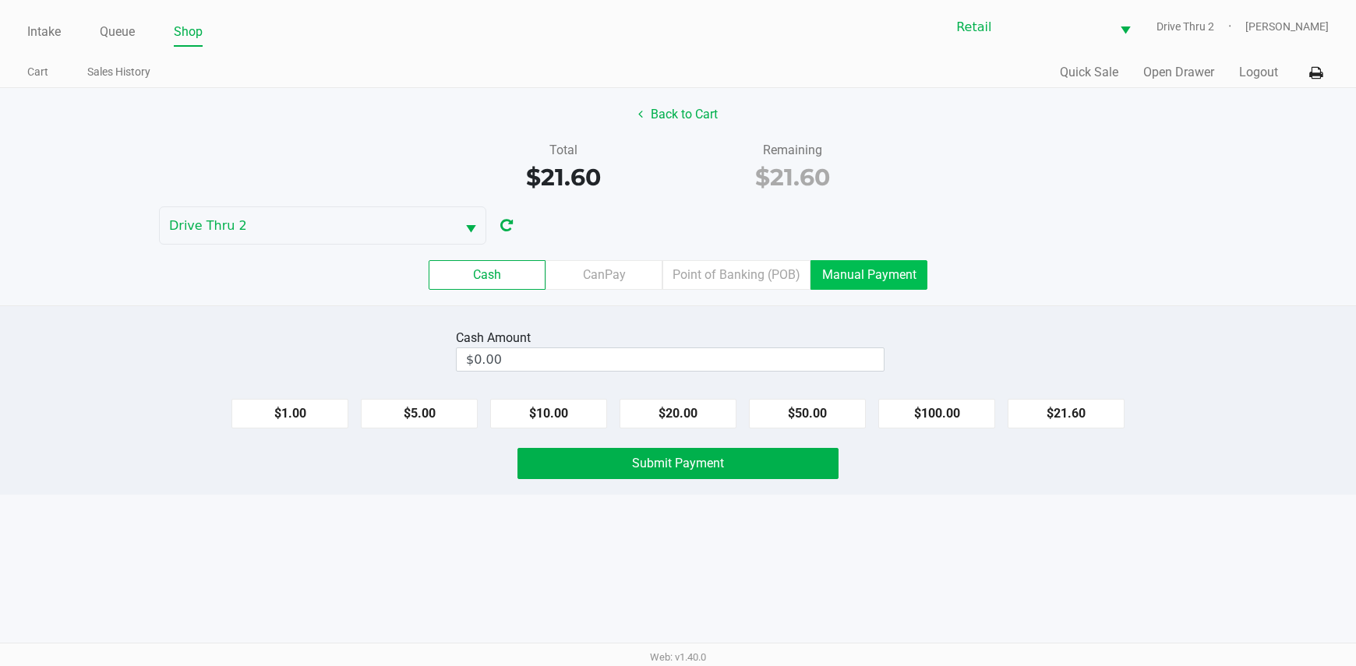
click at [867, 282] on label "Manual Payment" at bounding box center [868, 275] width 117 height 30
click at [0, 0] on 8 "Manual Payment" at bounding box center [0, 0] width 0 height 0
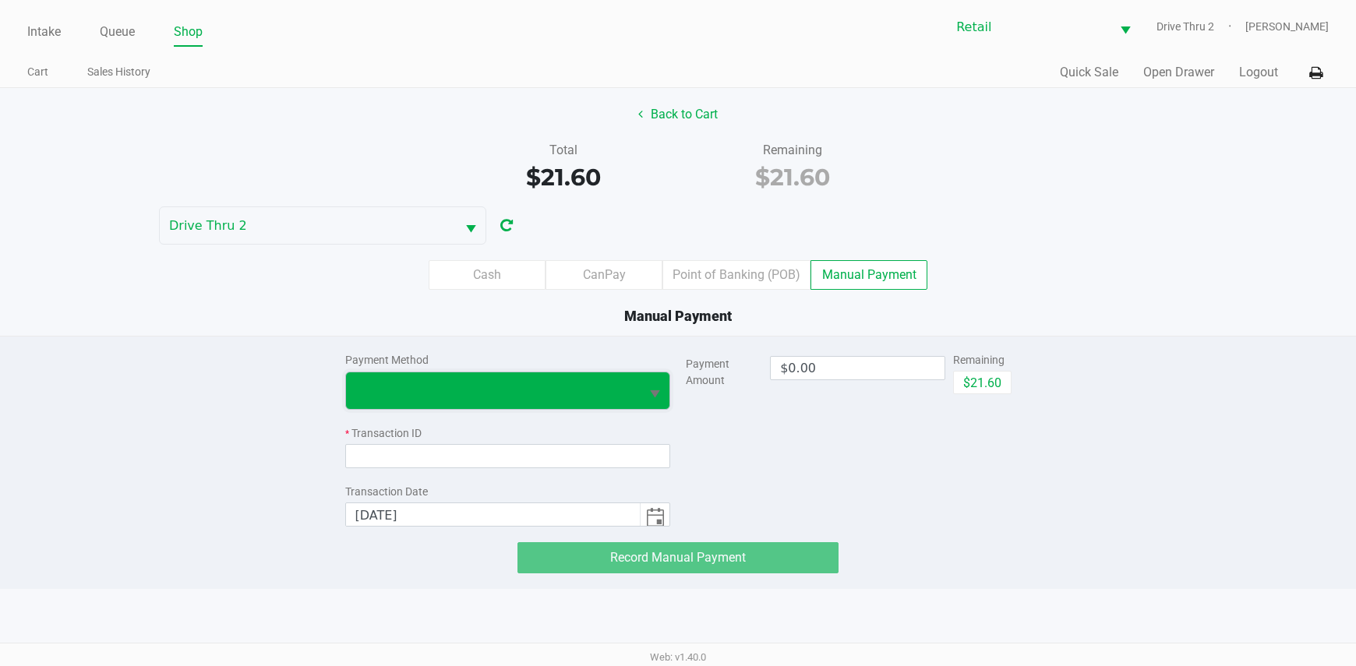
click at [610, 388] on span at bounding box center [493, 390] width 276 height 19
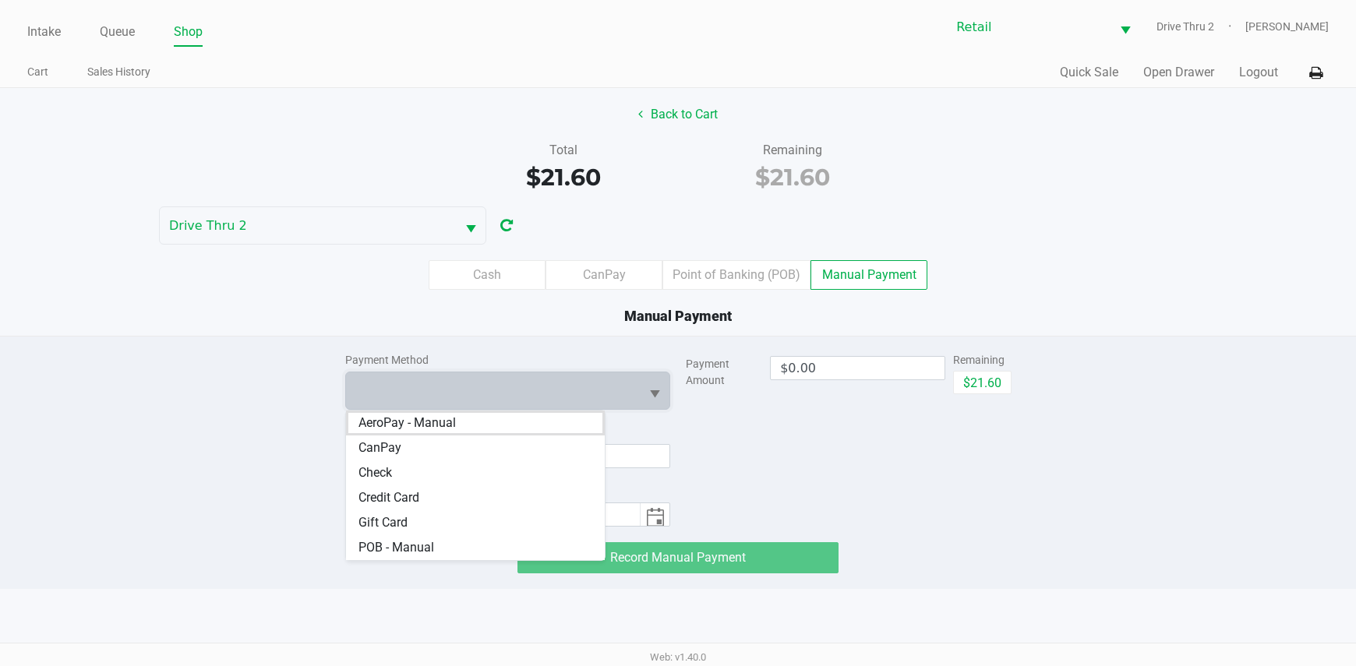
click at [464, 496] on Card "Credit Card" at bounding box center [475, 497] width 259 height 25
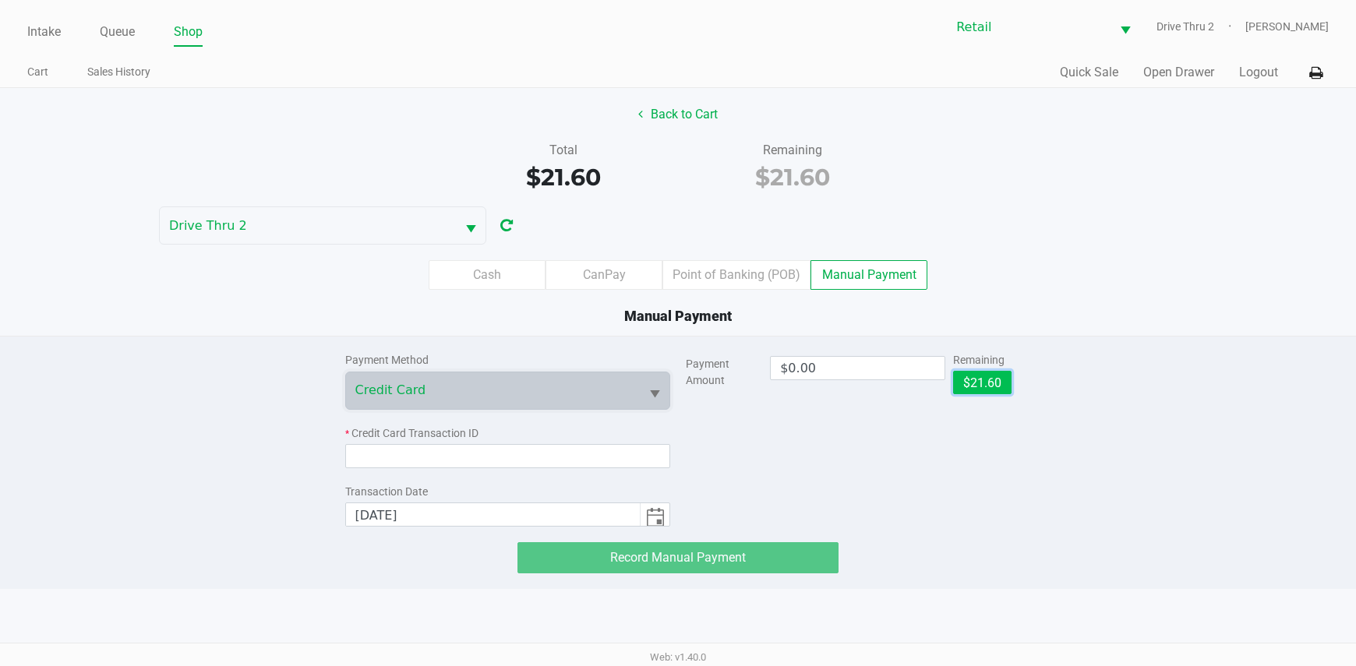
click at [1000, 376] on button "$21.60" at bounding box center [982, 382] width 58 height 23
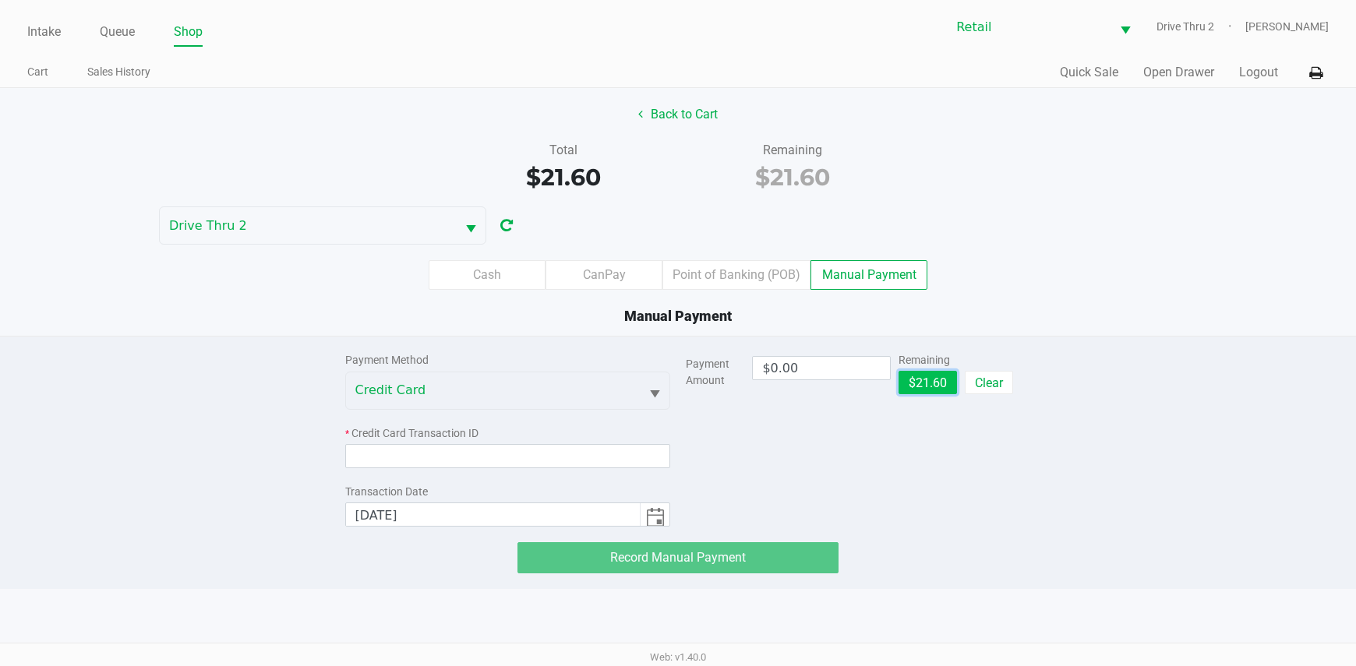
type input "$21.60"
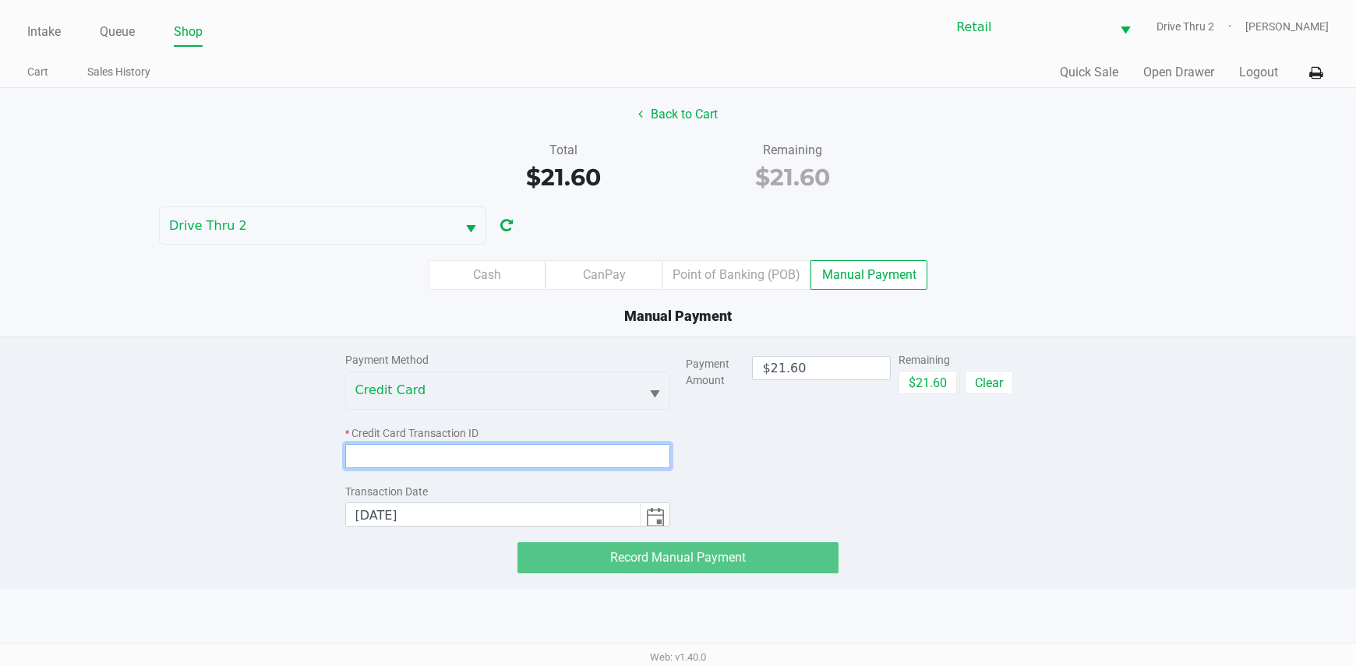
click at [602, 464] on input at bounding box center [508, 456] width 326 height 24
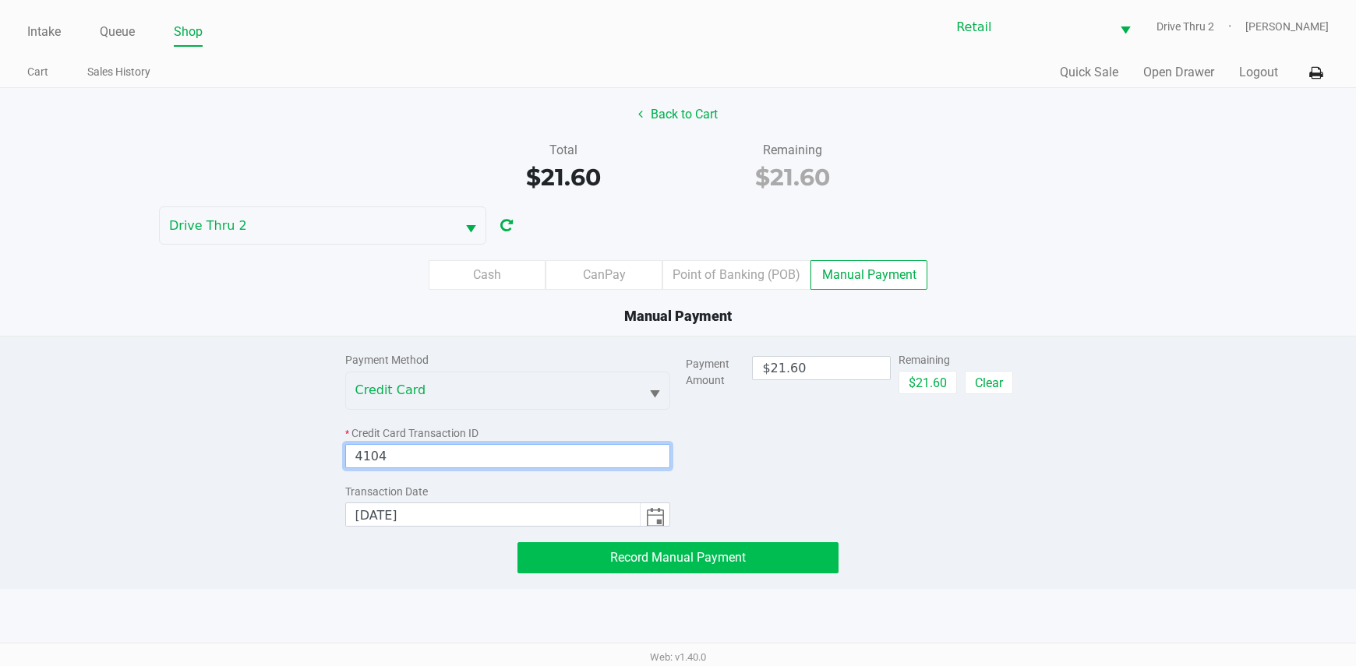
type input "4104"
click at [599, 563] on button "Record Manual Payment" at bounding box center [678, 557] width 322 height 31
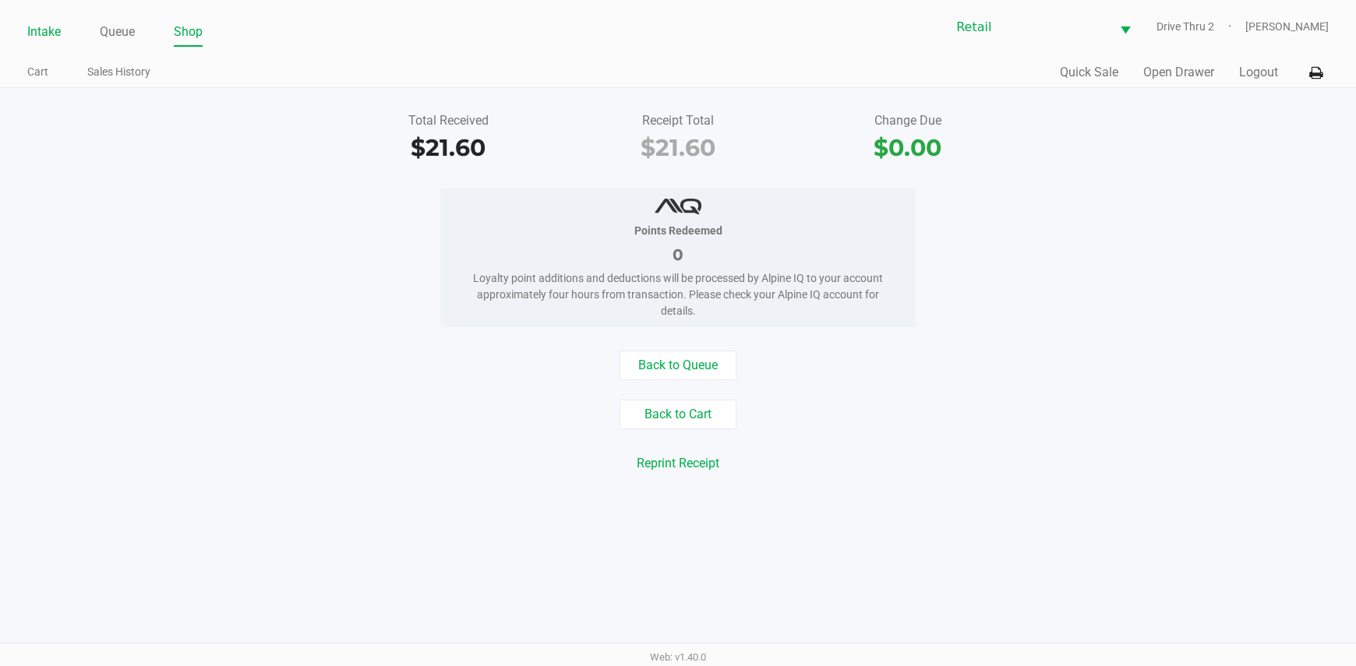
click at [48, 42] on link "Intake" at bounding box center [44, 32] width 34 height 22
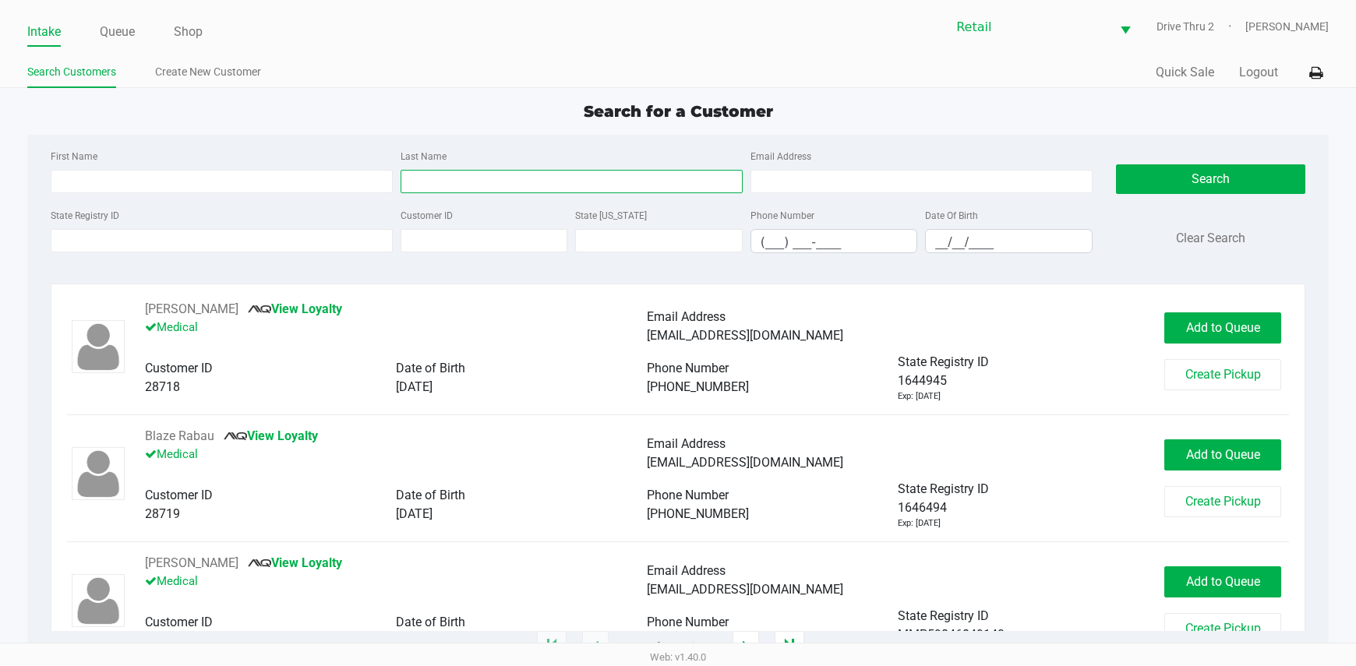
click at [416, 188] on input "Last Name" at bounding box center [572, 181] width 342 height 23
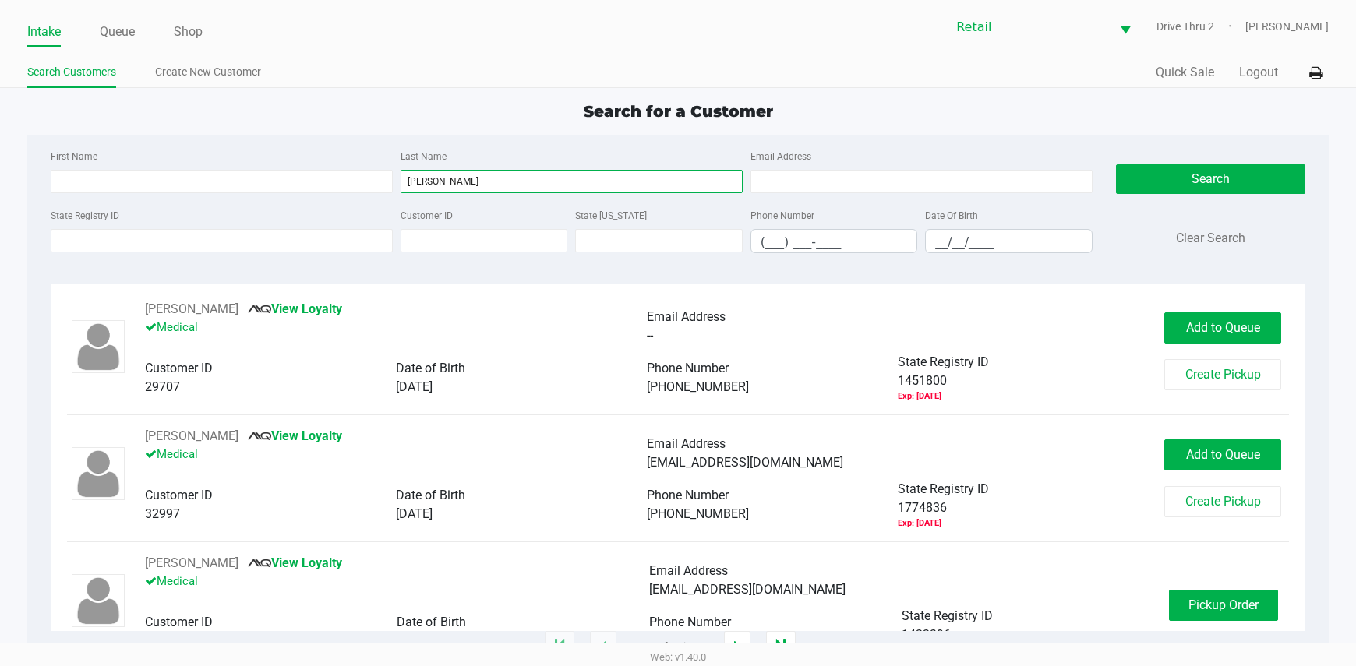
drag, startPoint x: 470, startPoint y: 187, endPoint x: 64, endPoint y: 196, distance: 406.1
click at [84, 192] on div "First Name Last Name [PERSON_NAME] Email Address" at bounding box center [572, 175] width 1050 height 59
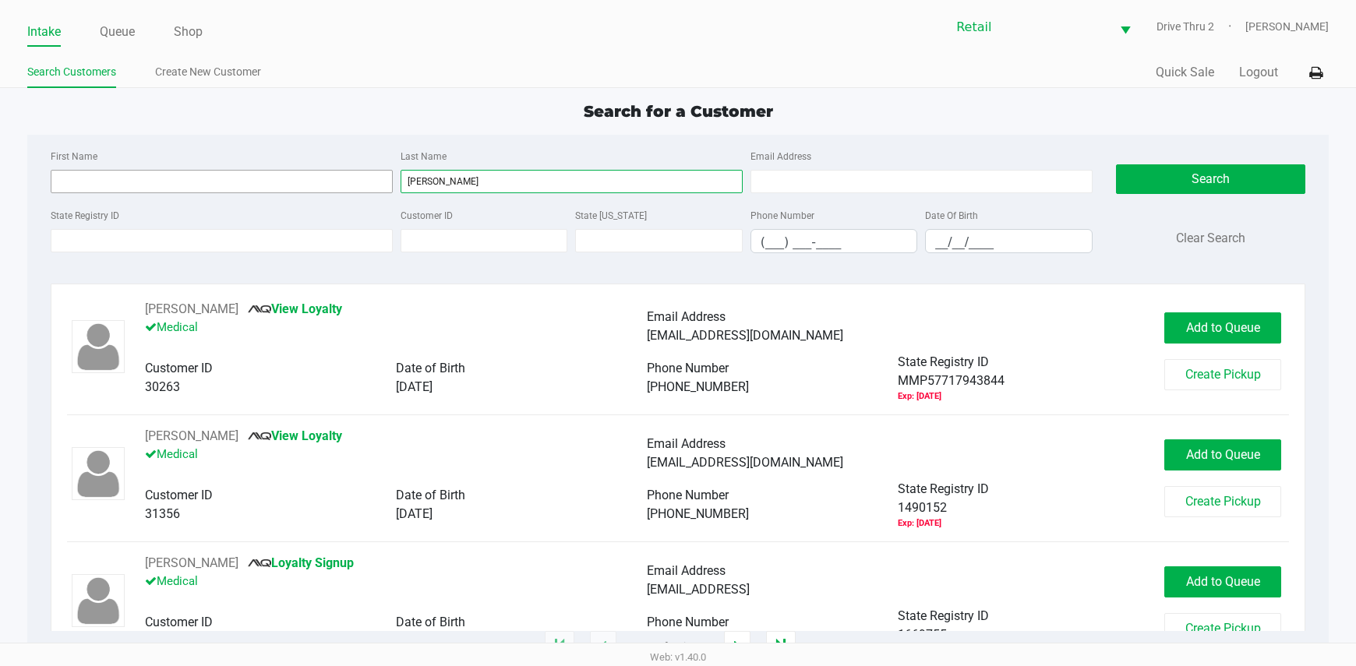
type input "[PERSON_NAME]"
click at [266, 185] on input "First Name" at bounding box center [222, 181] width 342 height 23
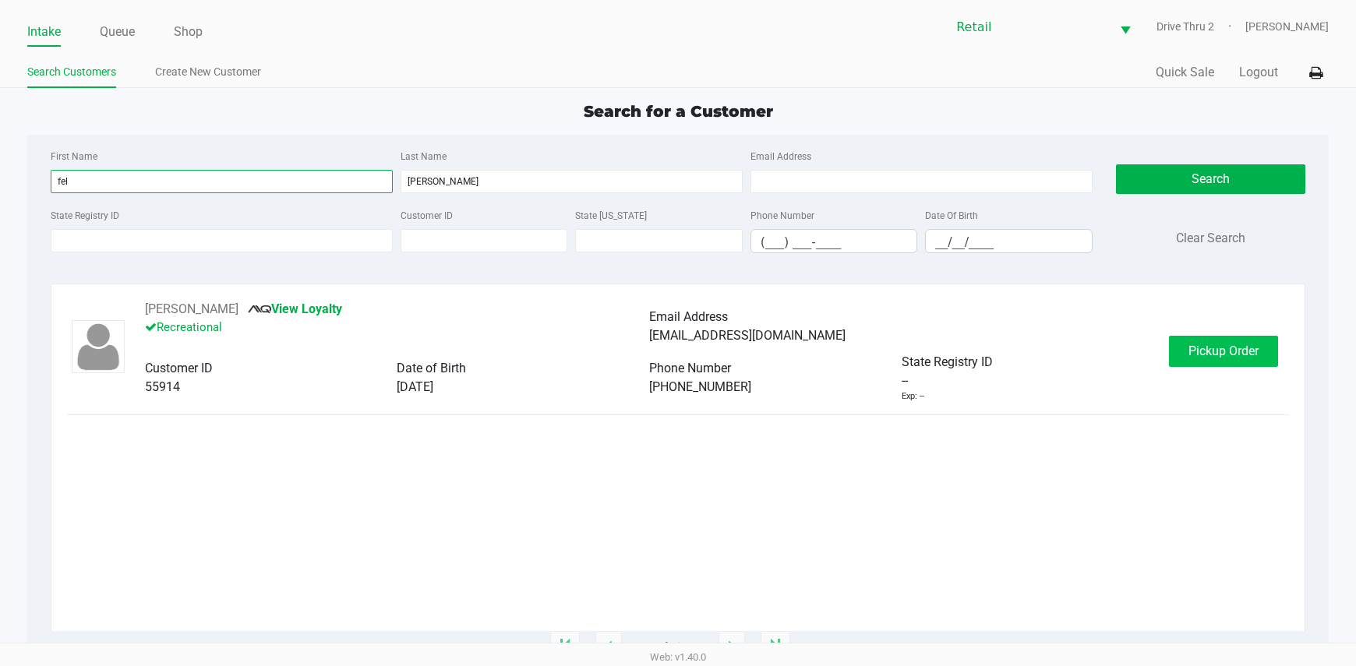
type input "fel"
click at [1191, 365] on button "Pickup Order" at bounding box center [1223, 351] width 109 height 31
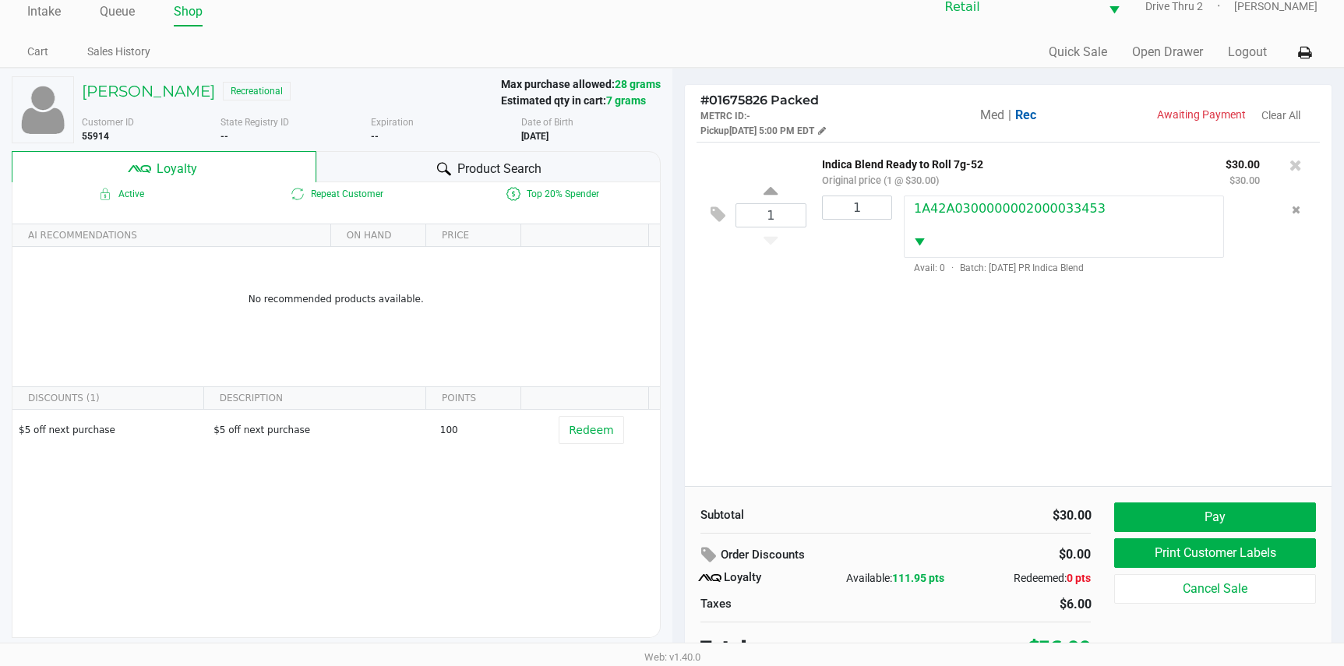
scroll to position [30, 0]
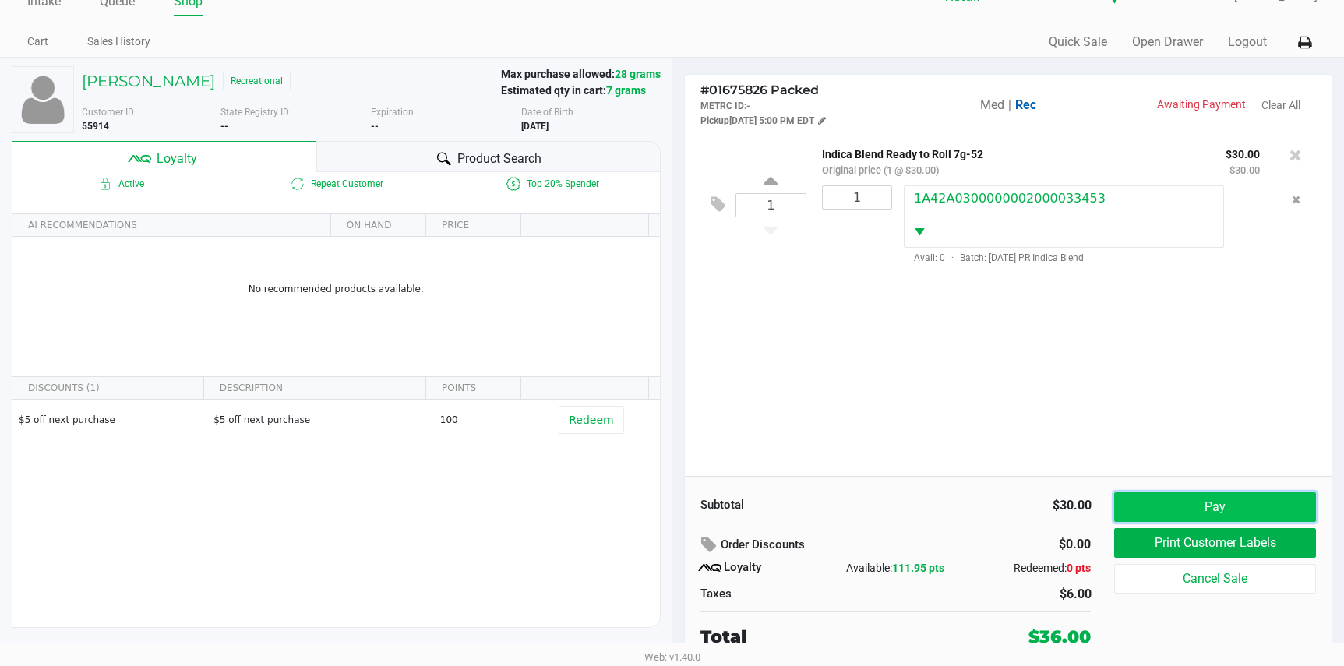
click at [1144, 498] on button "Pay" at bounding box center [1214, 507] width 201 height 30
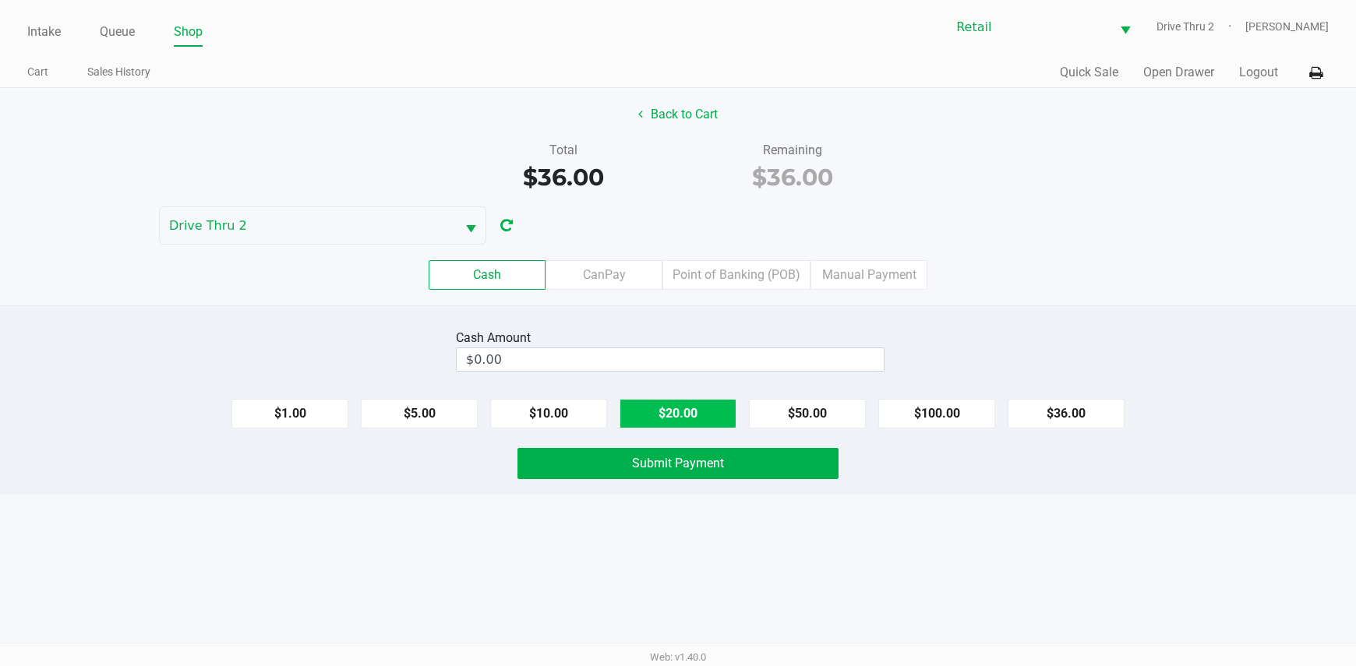
click at [708, 415] on button "$20.00" at bounding box center [677, 414] width 117 height 30
type input "$40.00"
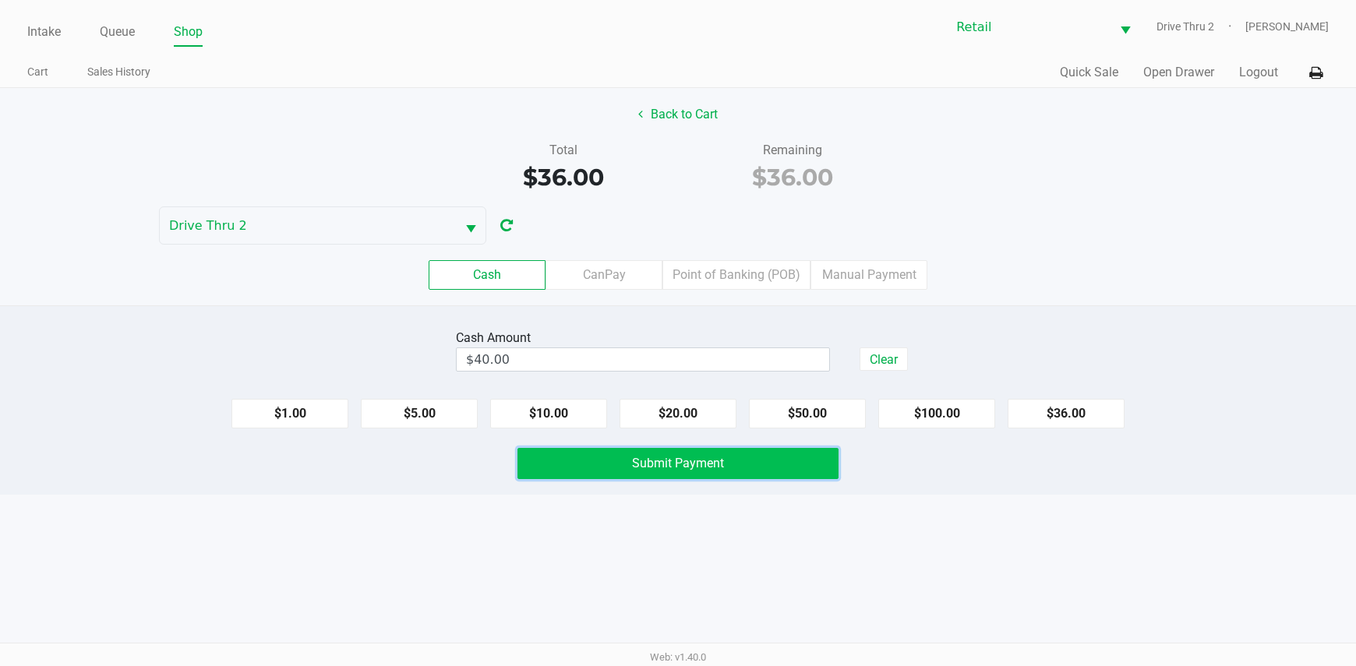
click at [693, 468] on span "Submit Payment" at bounding box center [678, 463] width 92 height 15
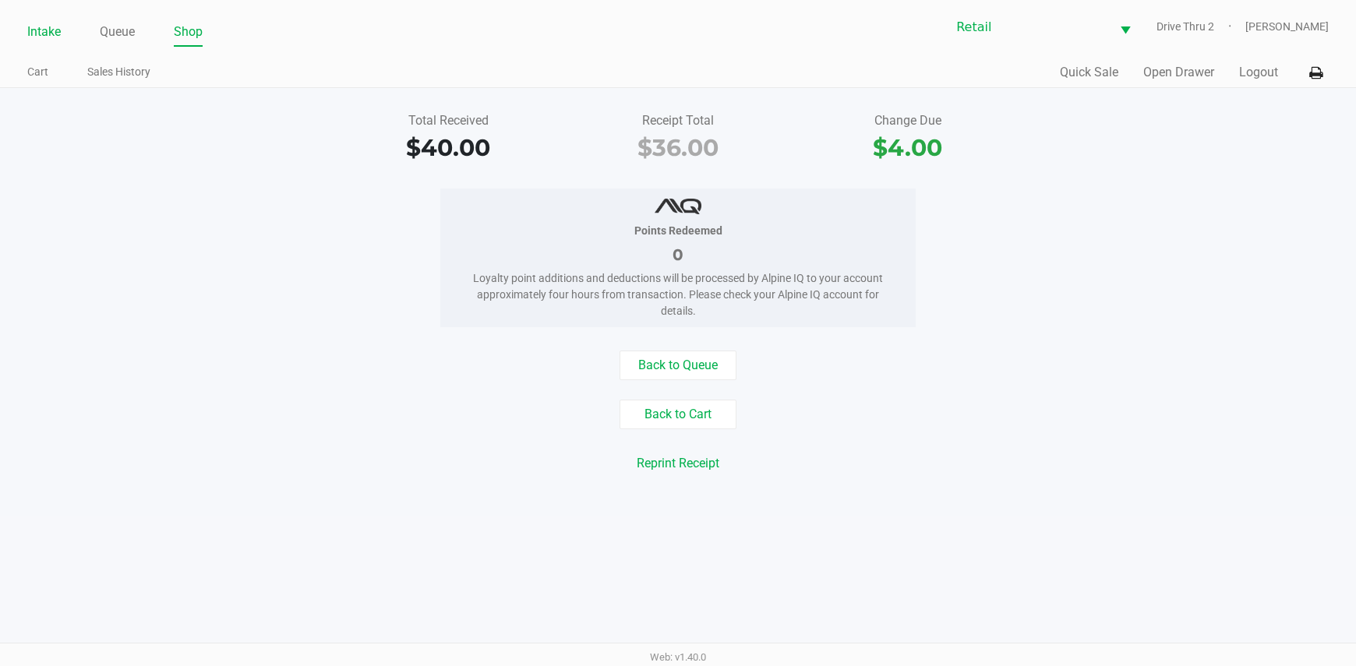
click at [58, 24] on link "Intake" at bounding box center [44, 32] width 34 height 22
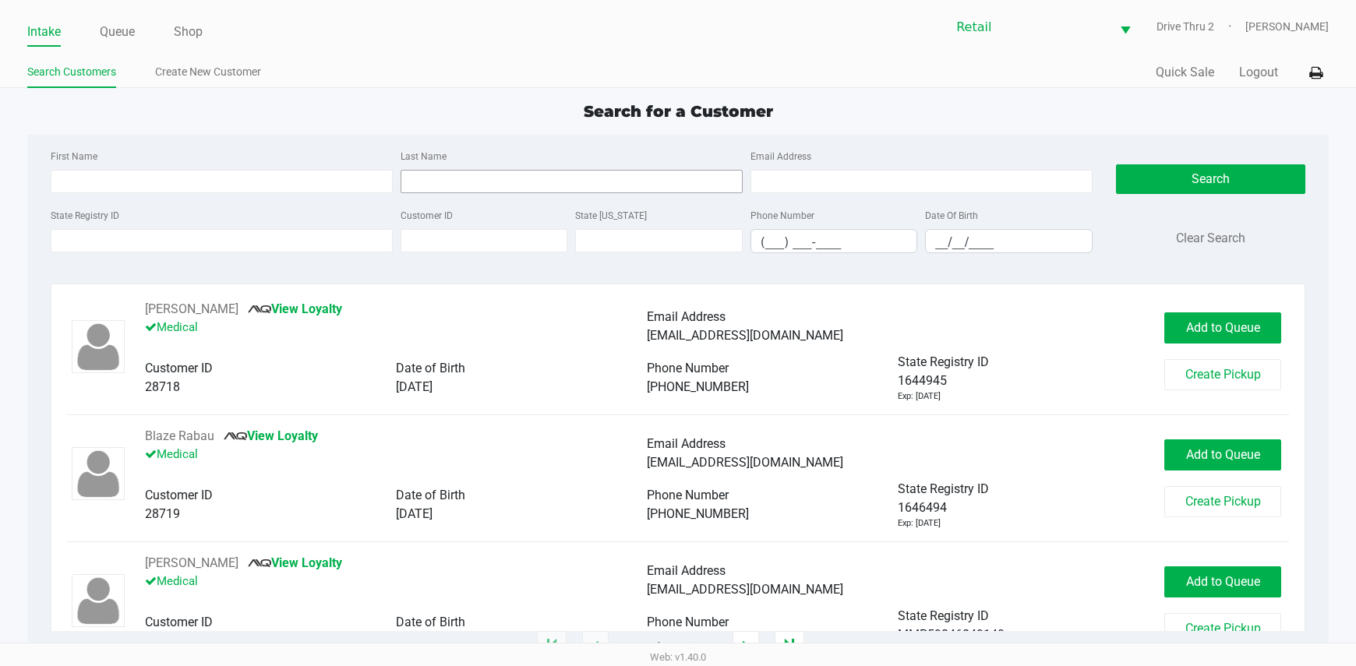
click at [560, 153] on div "Last Name" at bounding box center [572, 169] width 350 height 47
click at [556, 179] on input "Last Name" at bounding box center [572, 181] width 342 height 23
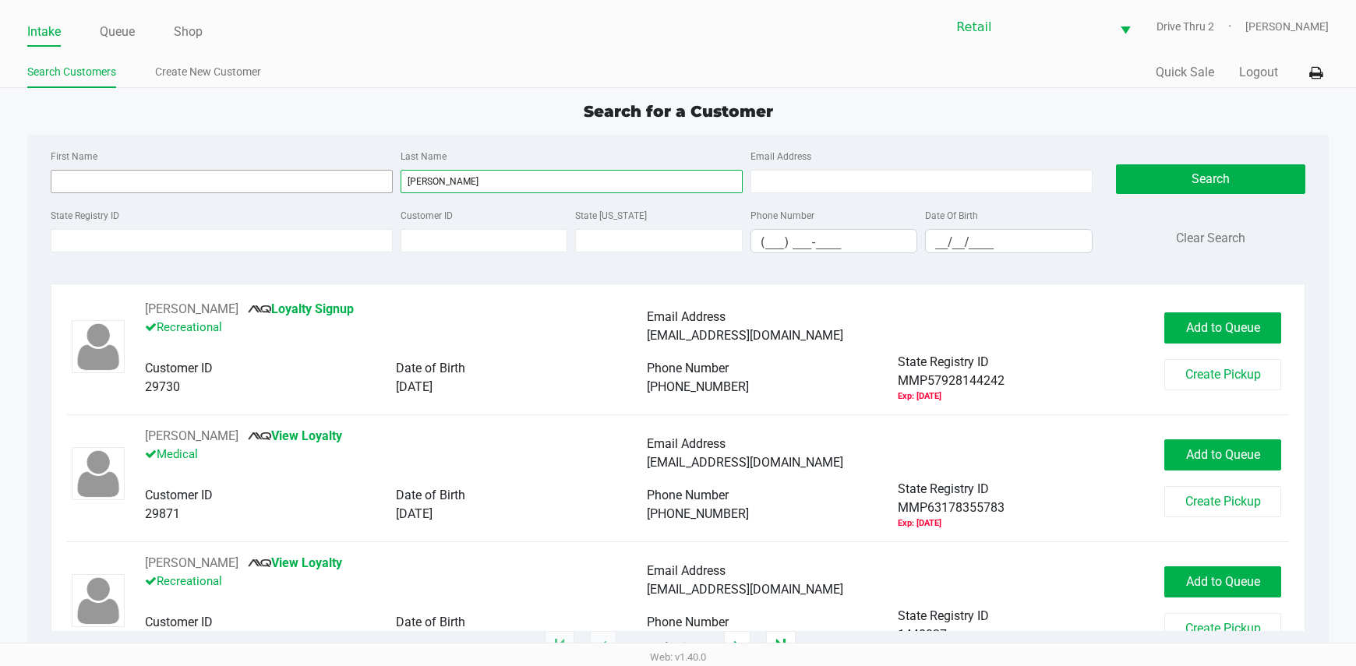
type input "[PERSON_NAME]"
click at [322, 182] on input "First Name" at bounding box center [222, 181] width 342 height 23
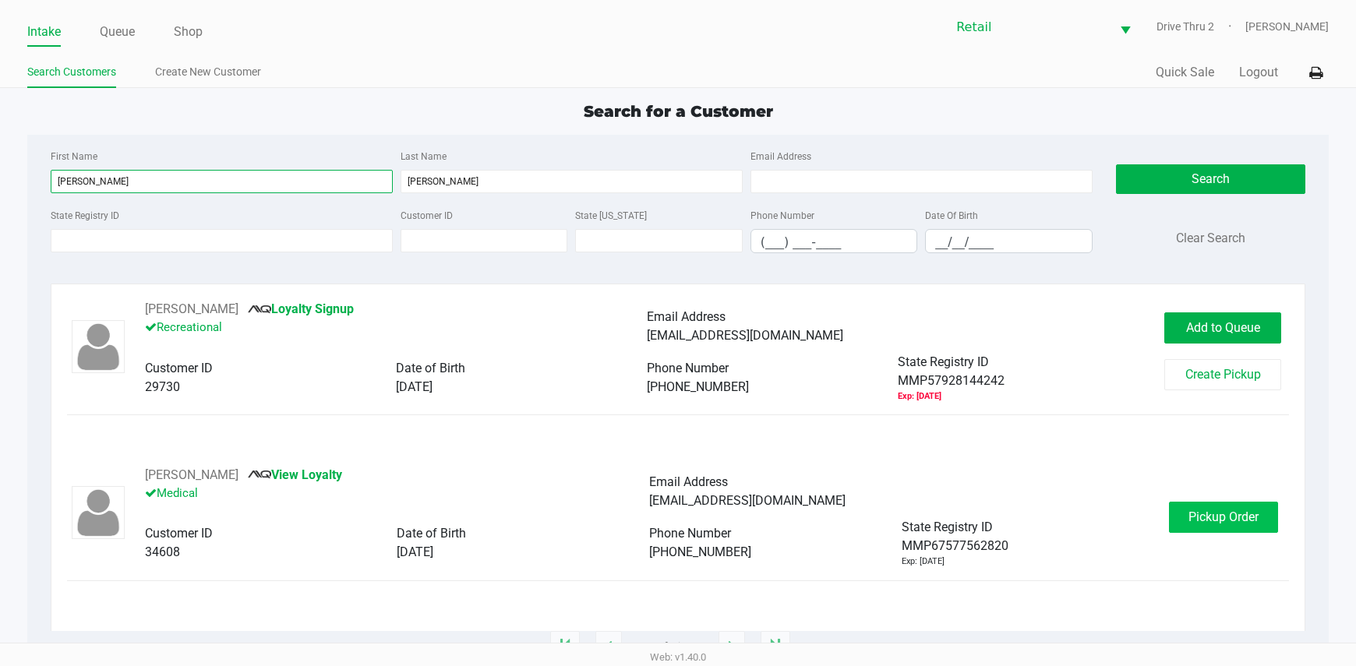
type input "[PERSON_NAME]"
click at [1191, 529] on button "Pickup Order" at bounding box center [1223, 517] width 109 height 31
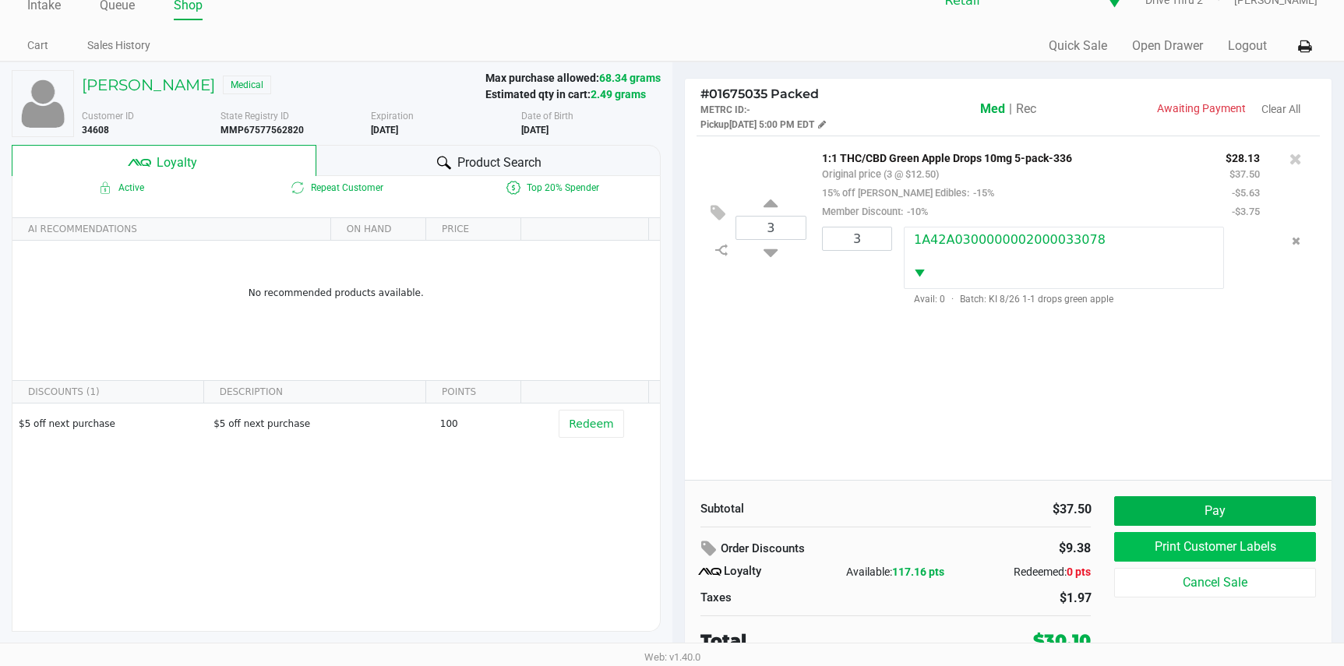
scroll to position [30, 0]
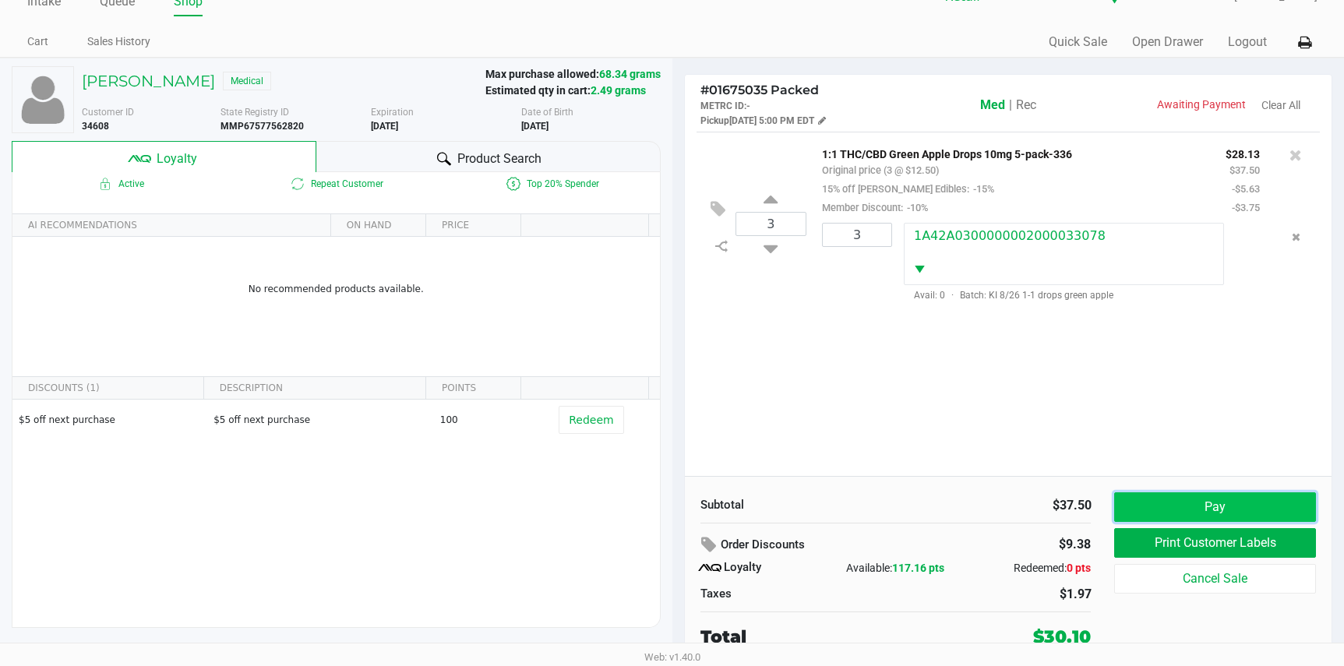
click at [1168, 503] on button "Pay" at bounding box center [1214, 507] width 201 height 30
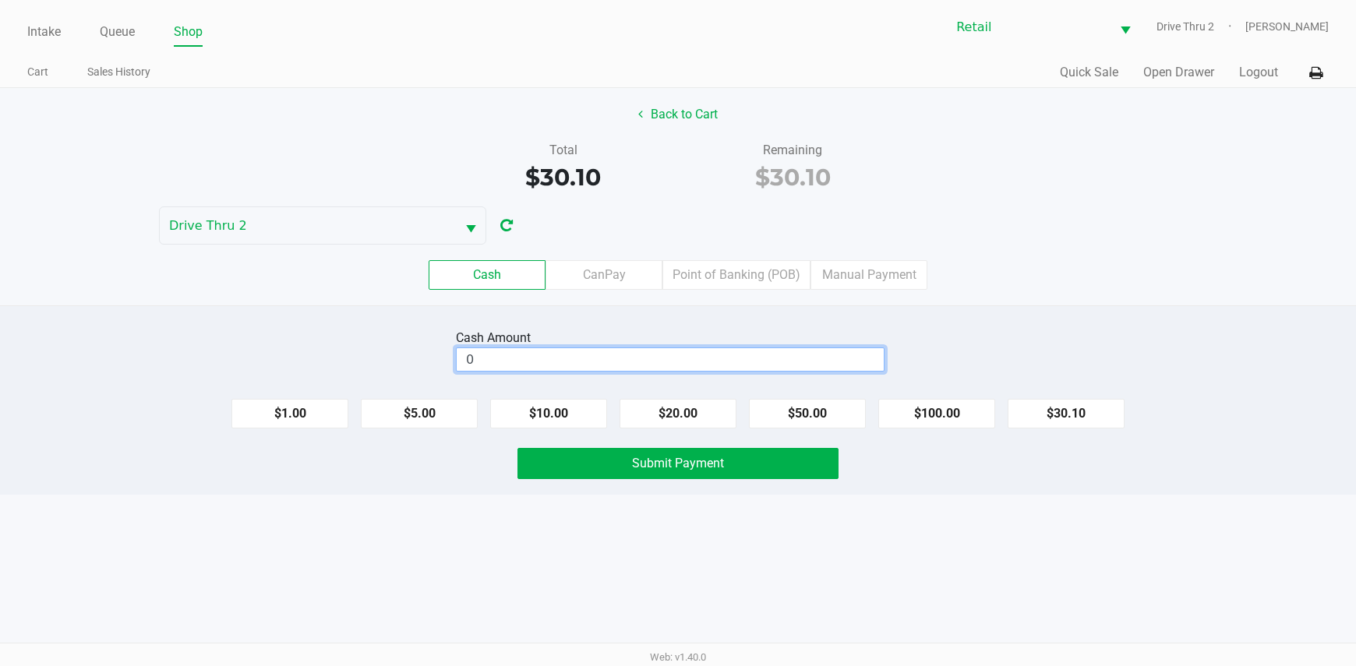
click at [780, 356] on input "0" at bounding box center [670, 359] width 427 height 23
type input "$100.10"
click at [733, 461] on button "Submit Payment" at bounding box center [678, 463] width 322 height 31
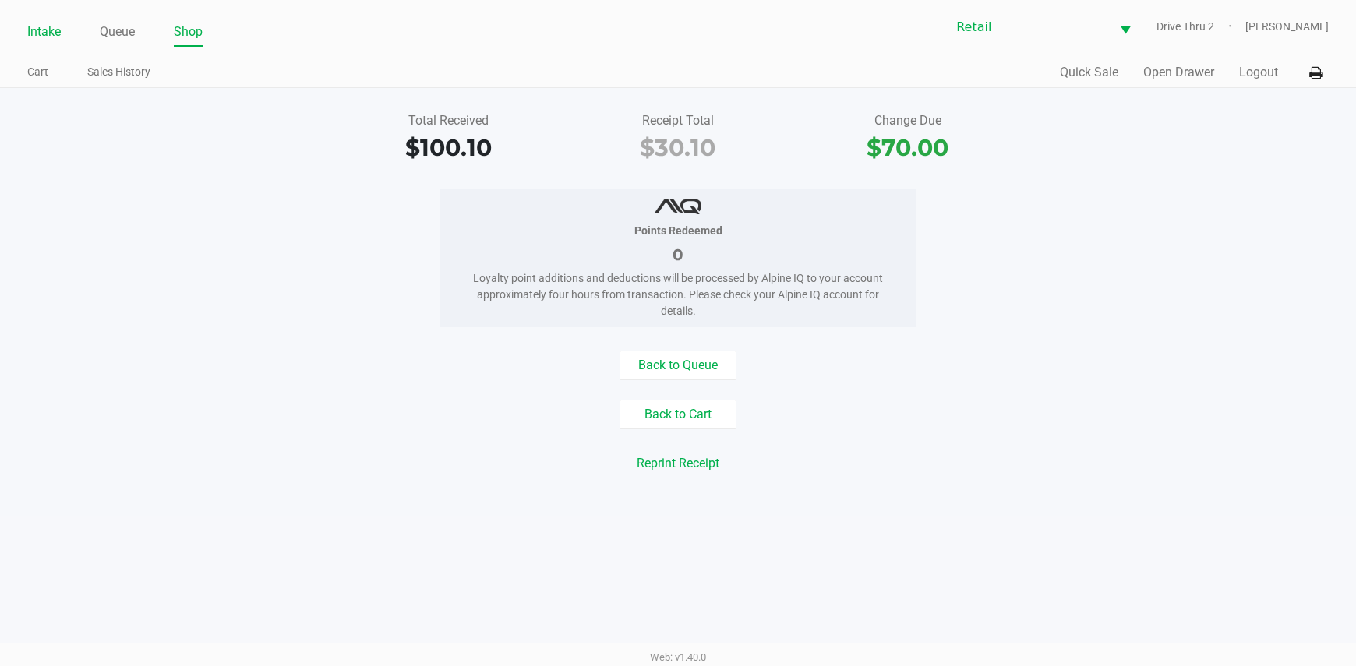
click at [51, 31] on link "Intake" at bounding box center [44, 32] width 34 height 22
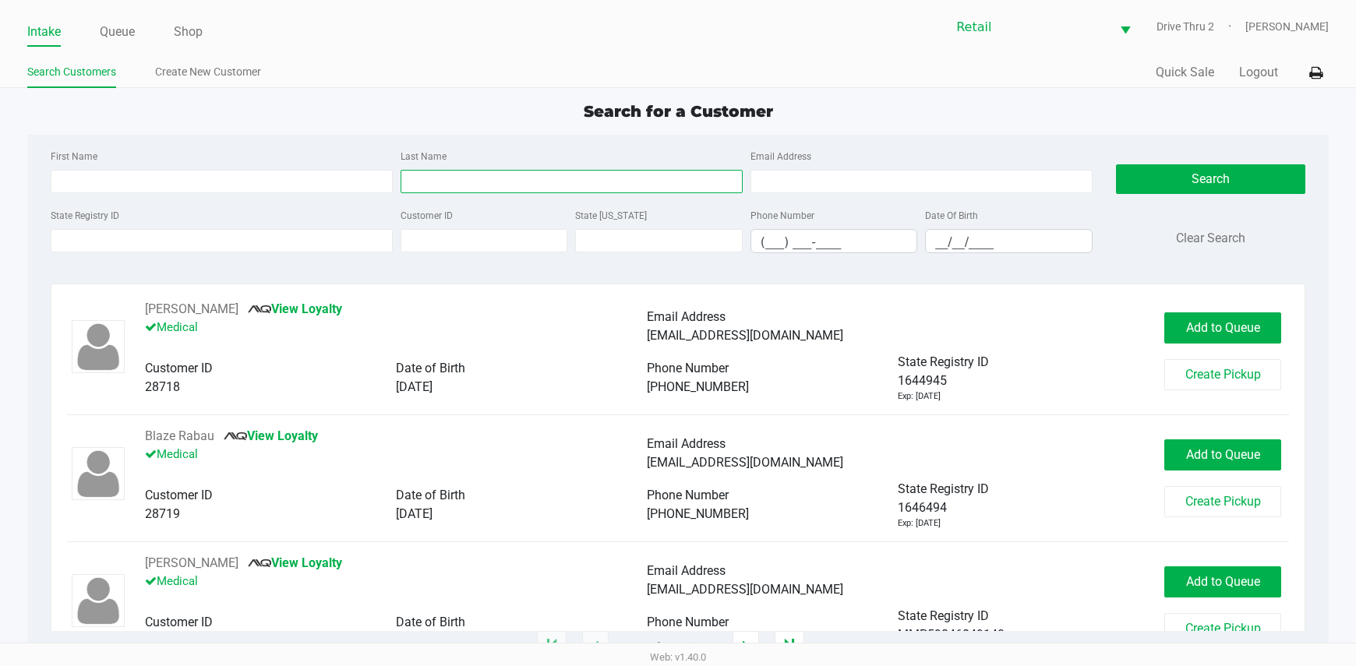
click at [450, 190] on input "Last Name" at bounding box center [572, 181] width 342 height 23
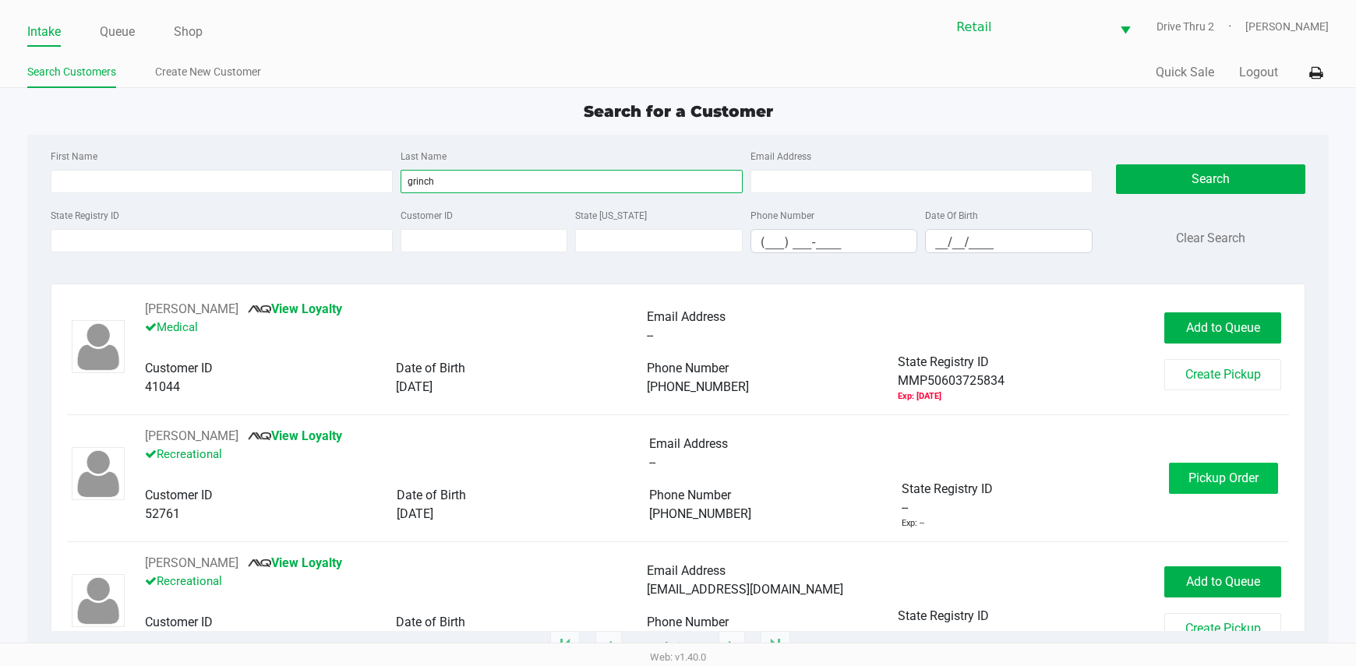
type input "grinch"
click at [1230, 477] on span "Pickup Order" at bounding box center [1223, 478] width 70 height 15
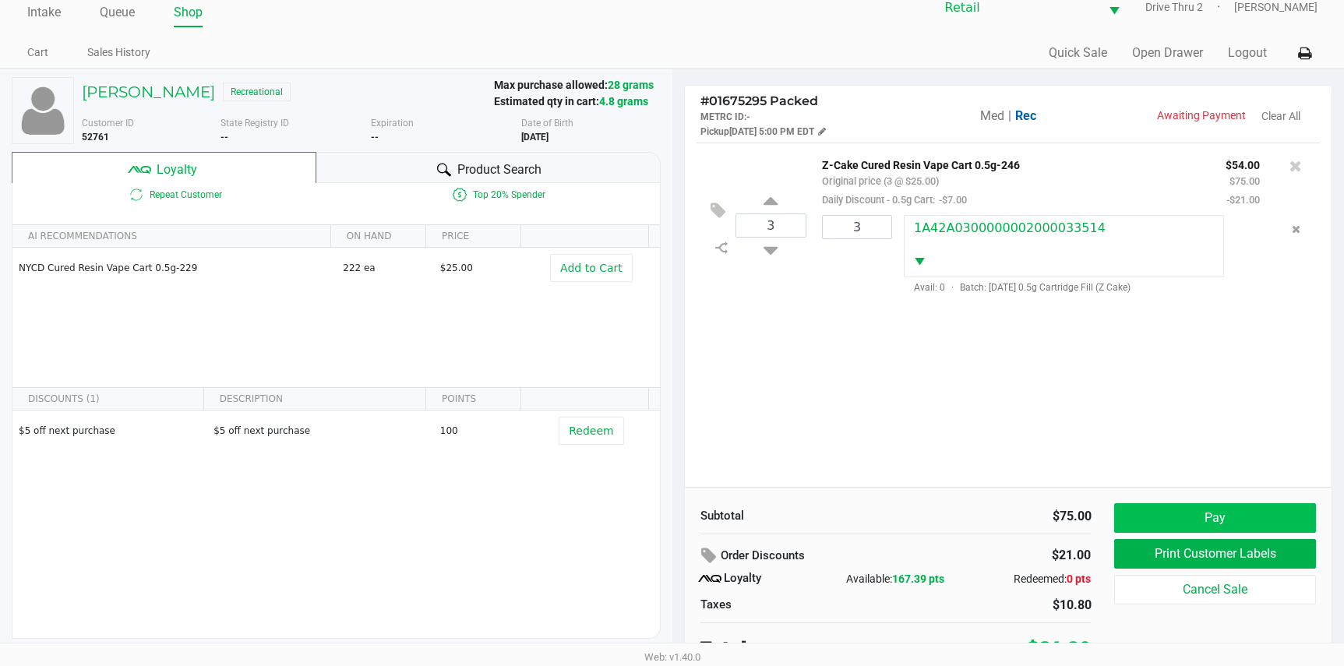
scroll to position [30, 0]
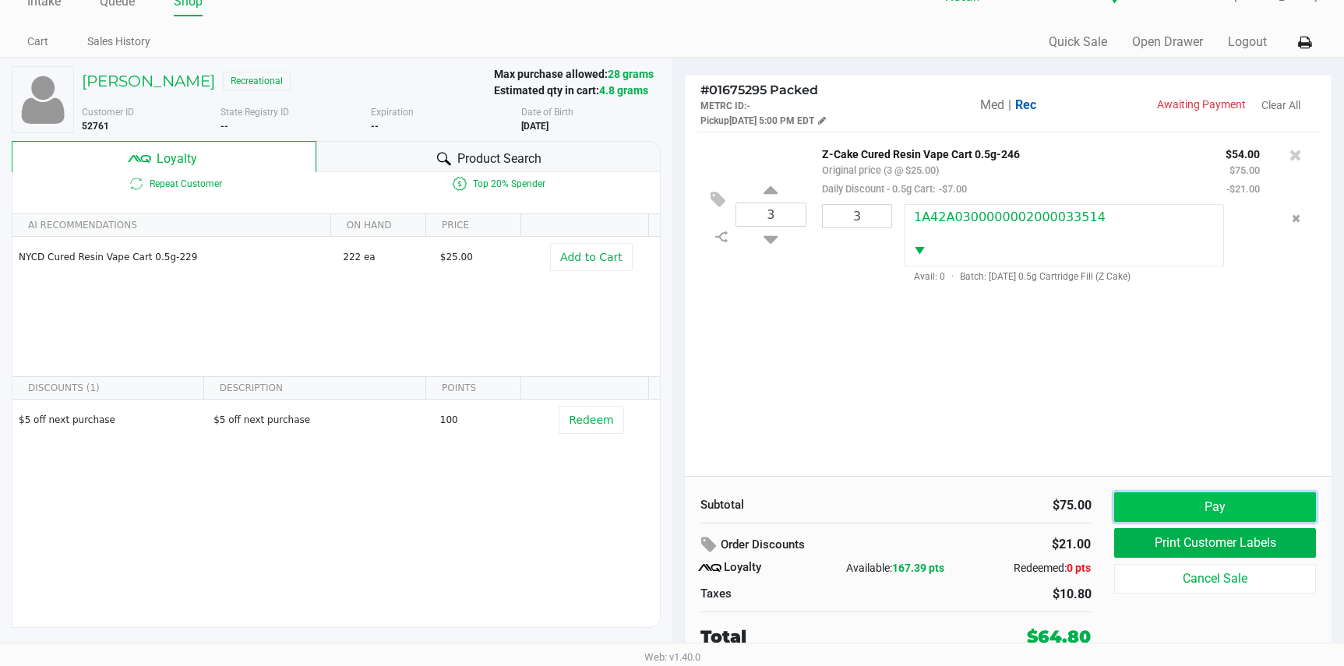
click at [1202, 503] on button "Pay" at bounding box center [1214, 507] width 201 height 30
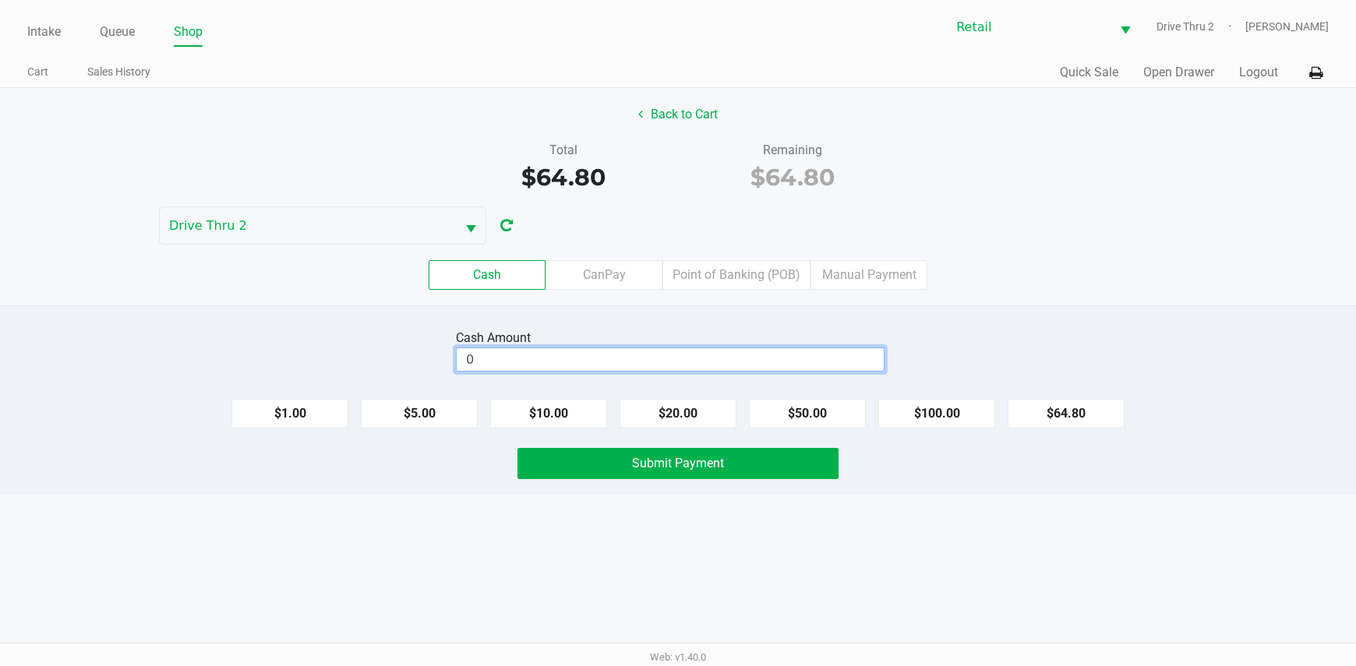
click at [566, 350] on input "0" at bounding box center [670, 359] width 427 height 23
type input "$70.00"
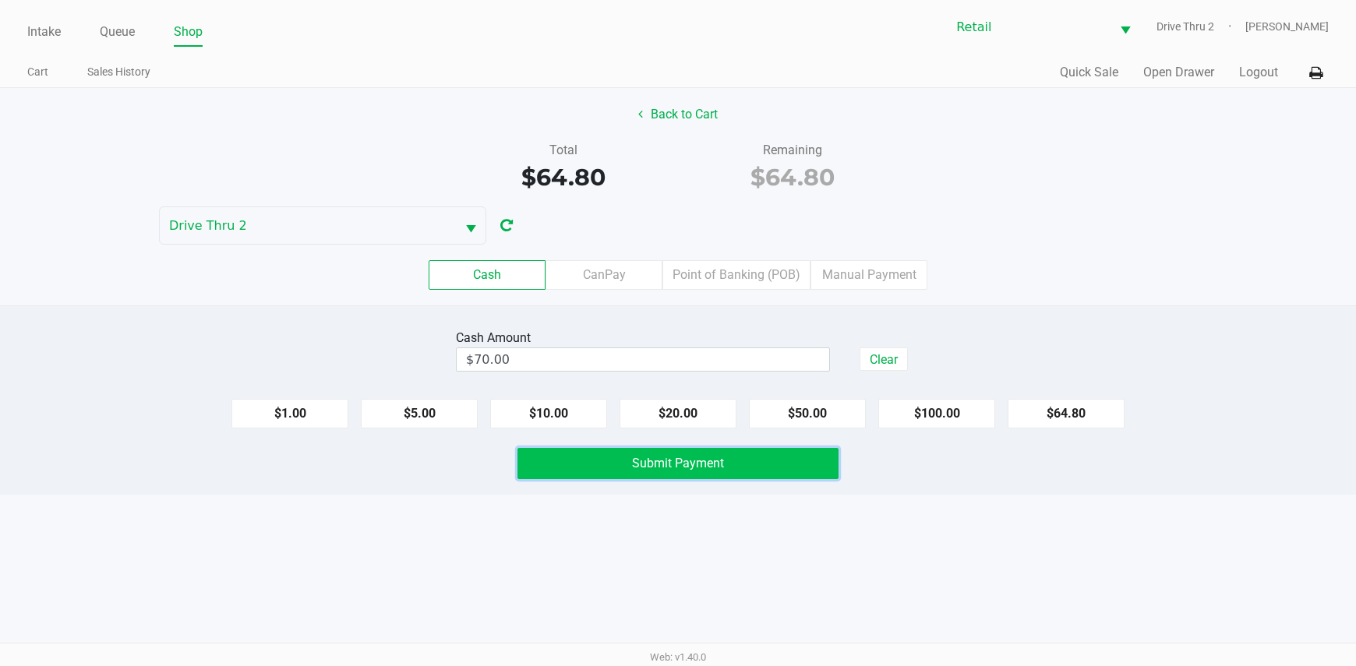
click at [551, 454] on button "Submit Payment" at bounding box center [678, 463] width 322 height 31
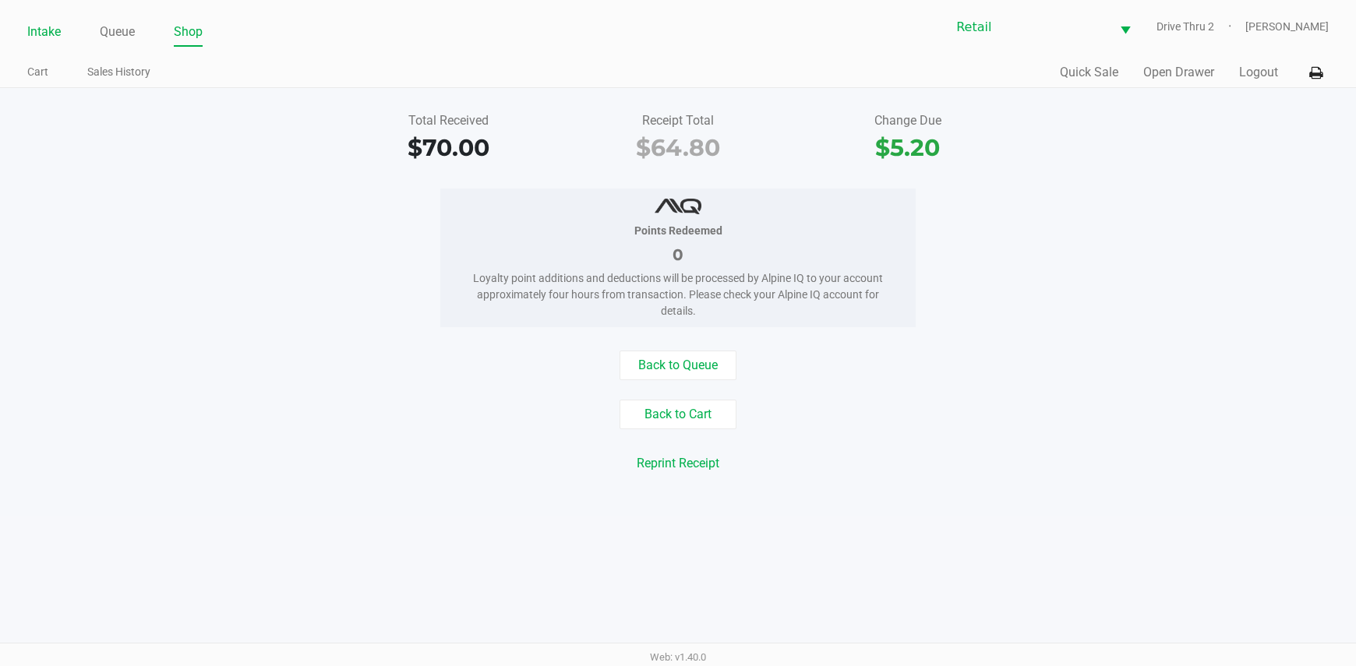
click at [44, 25] on link "Intake" at bounding box center [44, 32] width 34 height 22
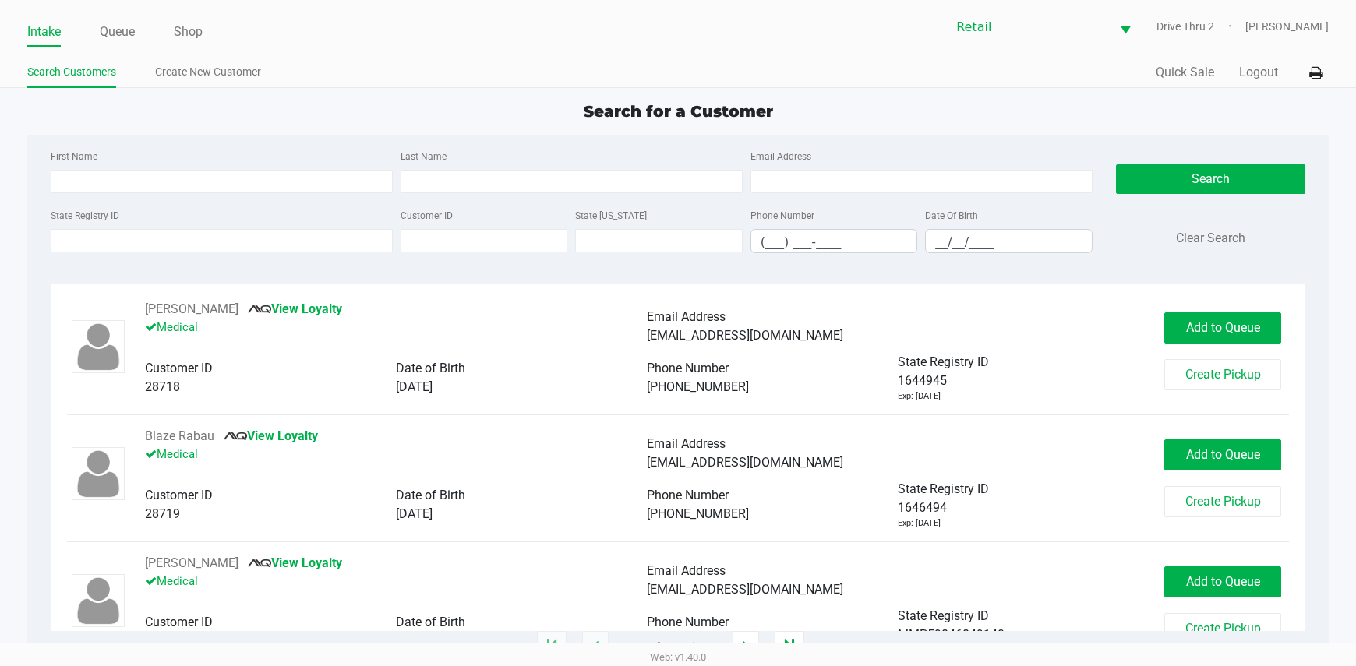
click at [456, 164] on div "Last Name" at bounding box center [572, 169] width 350 height 47
click at [461, 175] on input "Last Name" at bounding box center [572, 181] width 342 height 23
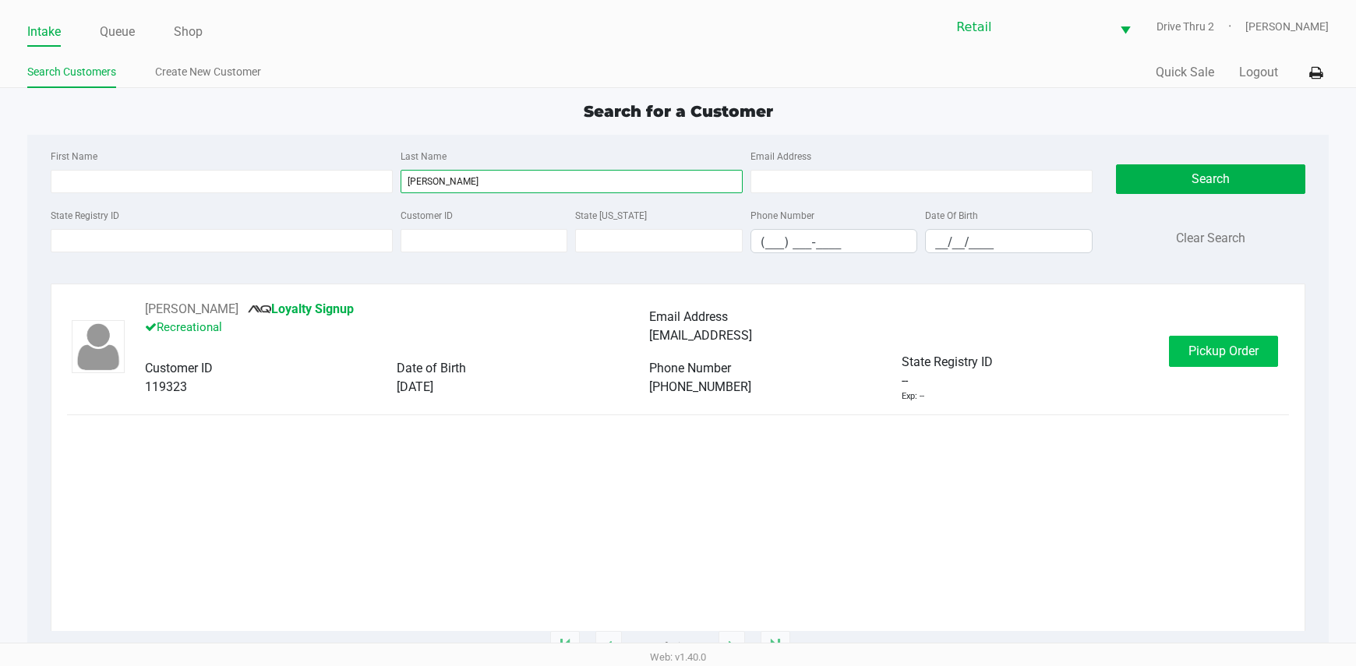
type input "[PERSON_NAME]"
click at [1261, 352] on button "Pickup Order" at bounding box center [1223, 351] width 109 height 31
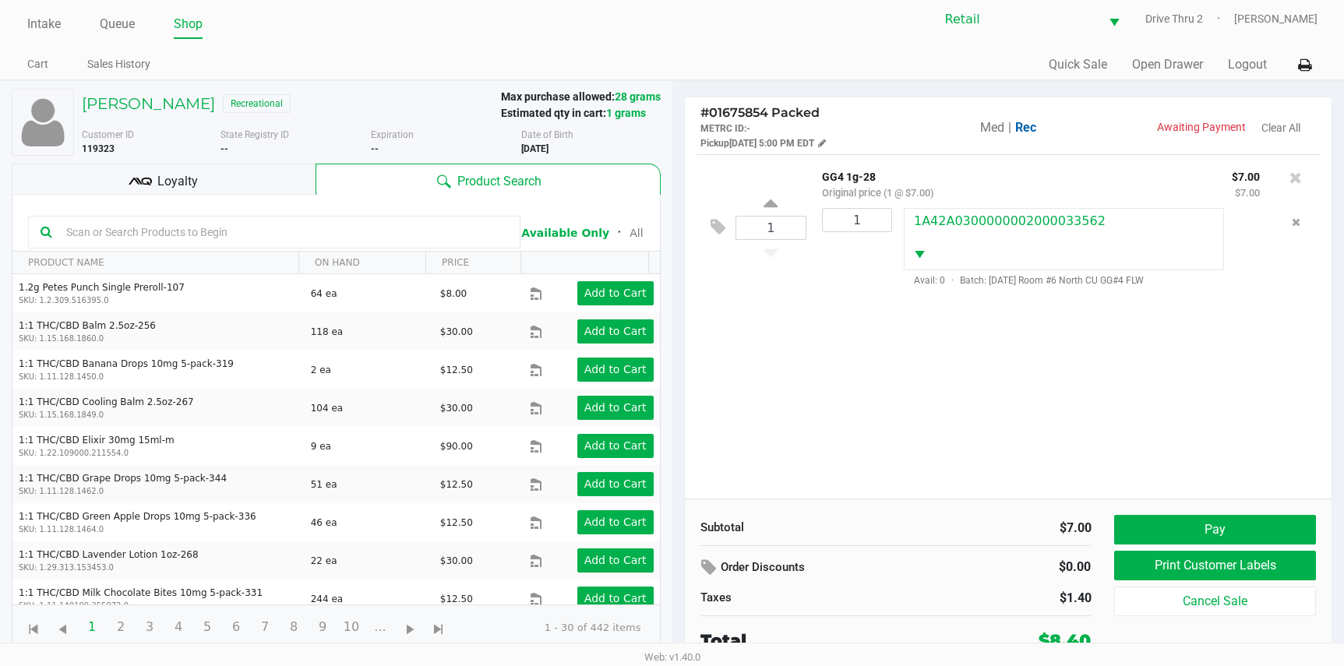
scroll to position [12, 0]
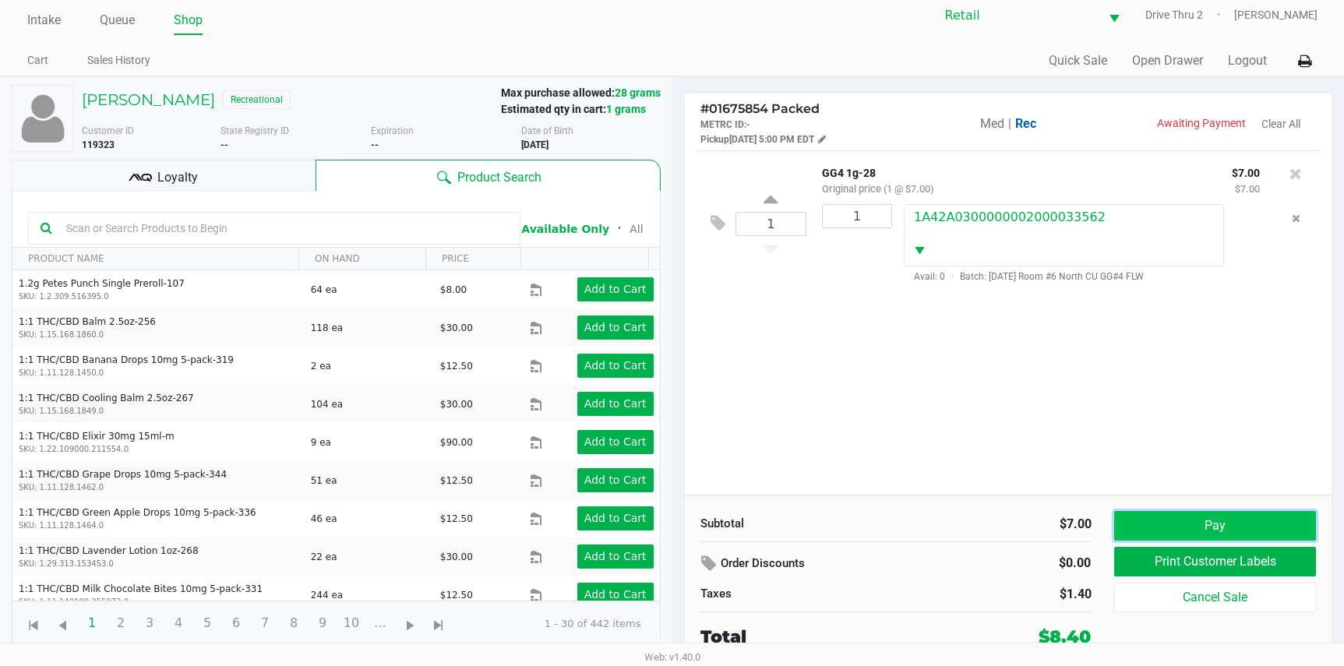
click at [1144, 524] on button "Pay" at bounding box center [1214, 526] width 201 height 30
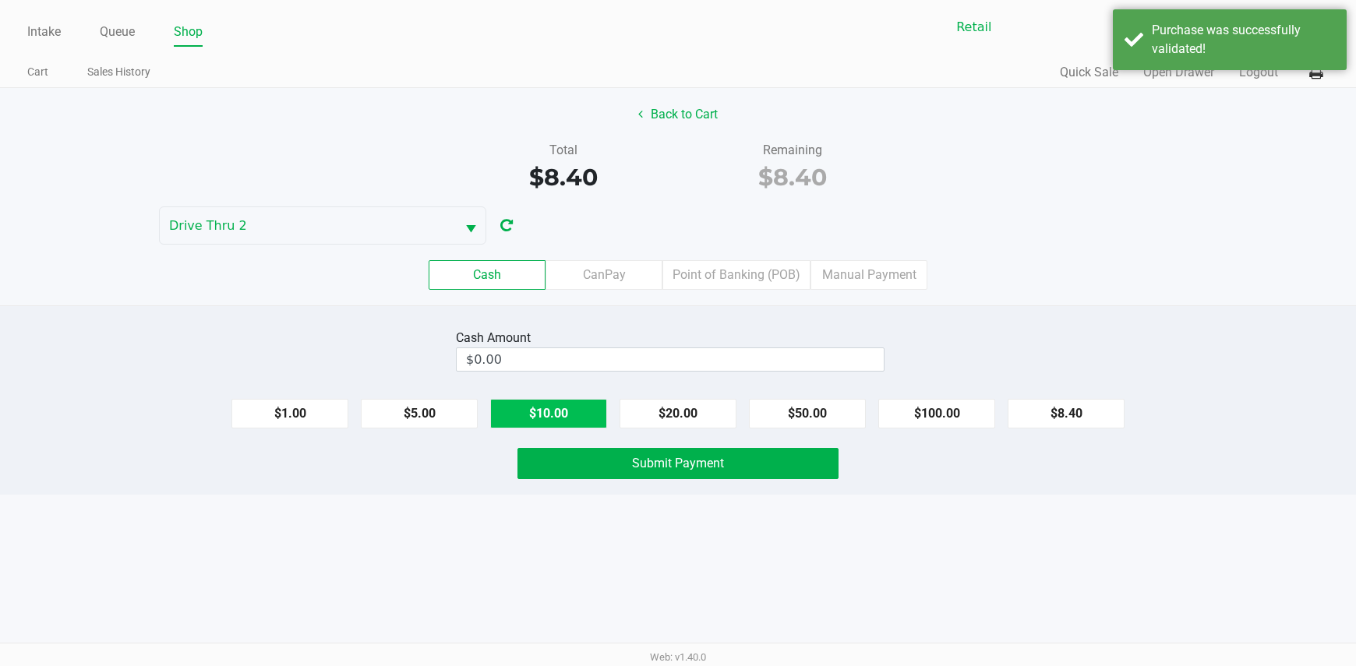
click at [569, 406] on button "$10.00" at bounding box center [548, 414] width 117 height 30
type input "$10.00"
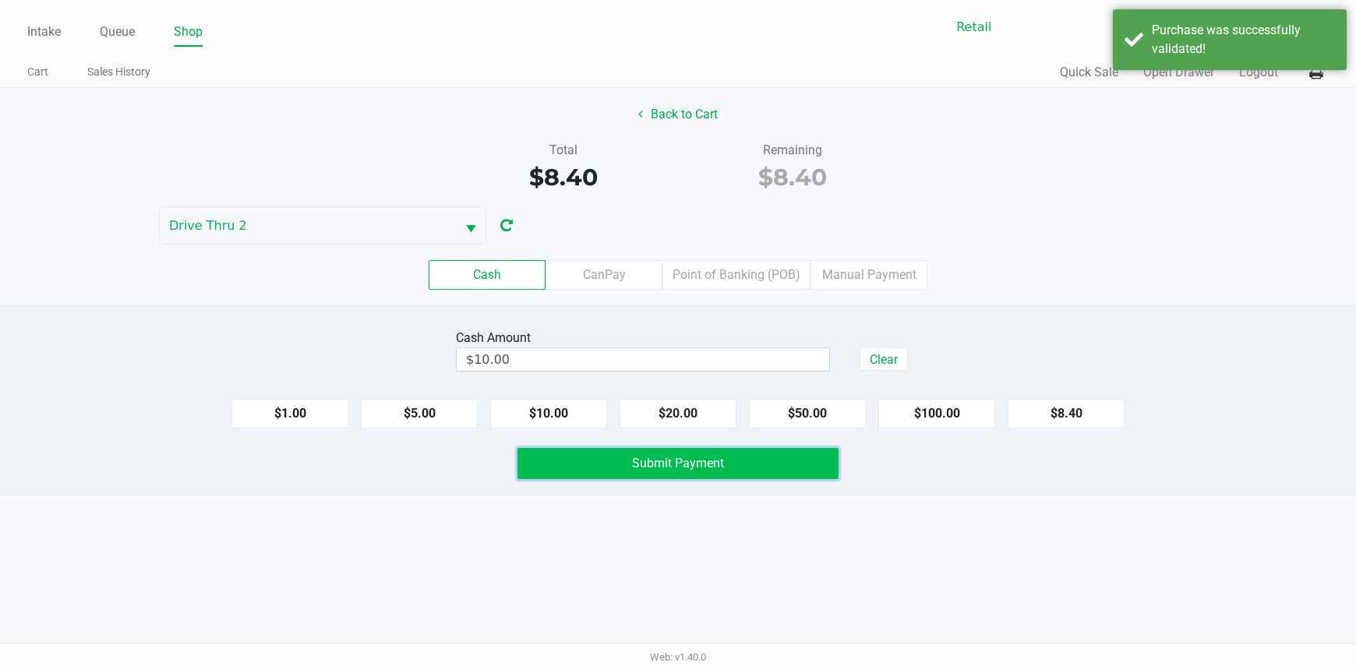
click at [604, 458] on button "Submit Payment" at bounding box center [678, 463] width 322 height 31
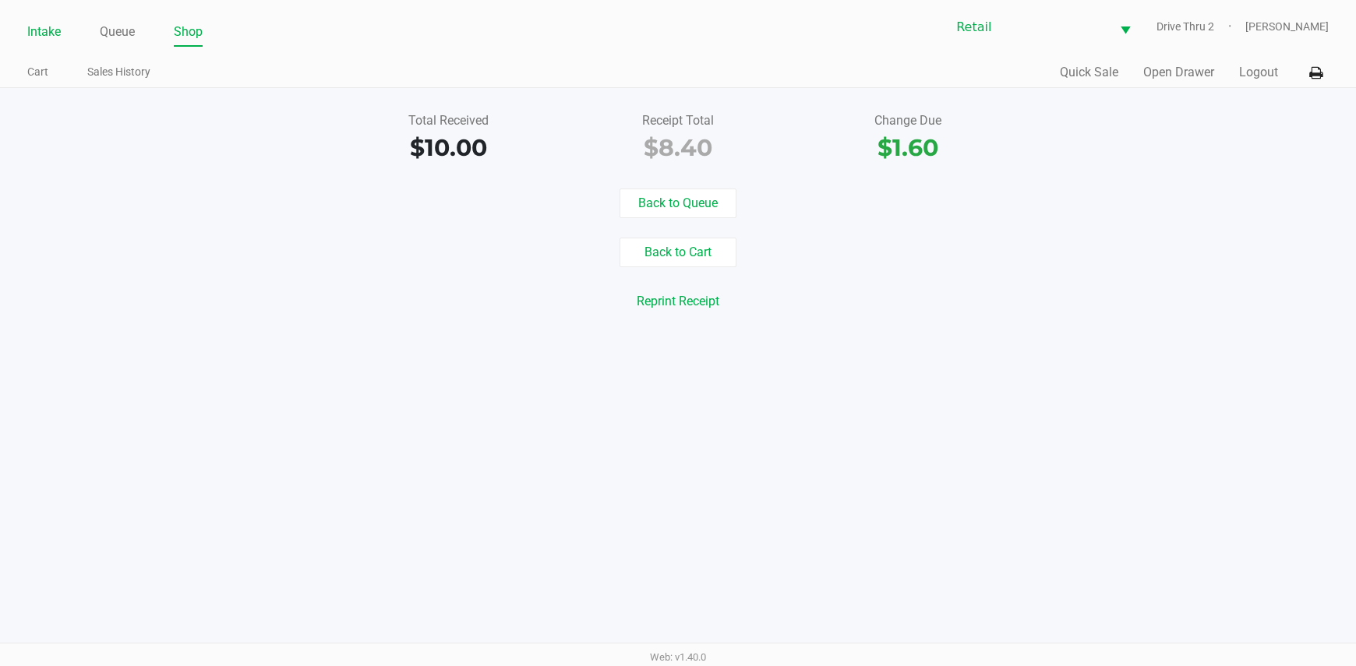
click at [28, 32] on link "Intake" at bounding box center [44, 32] width 34 height 22
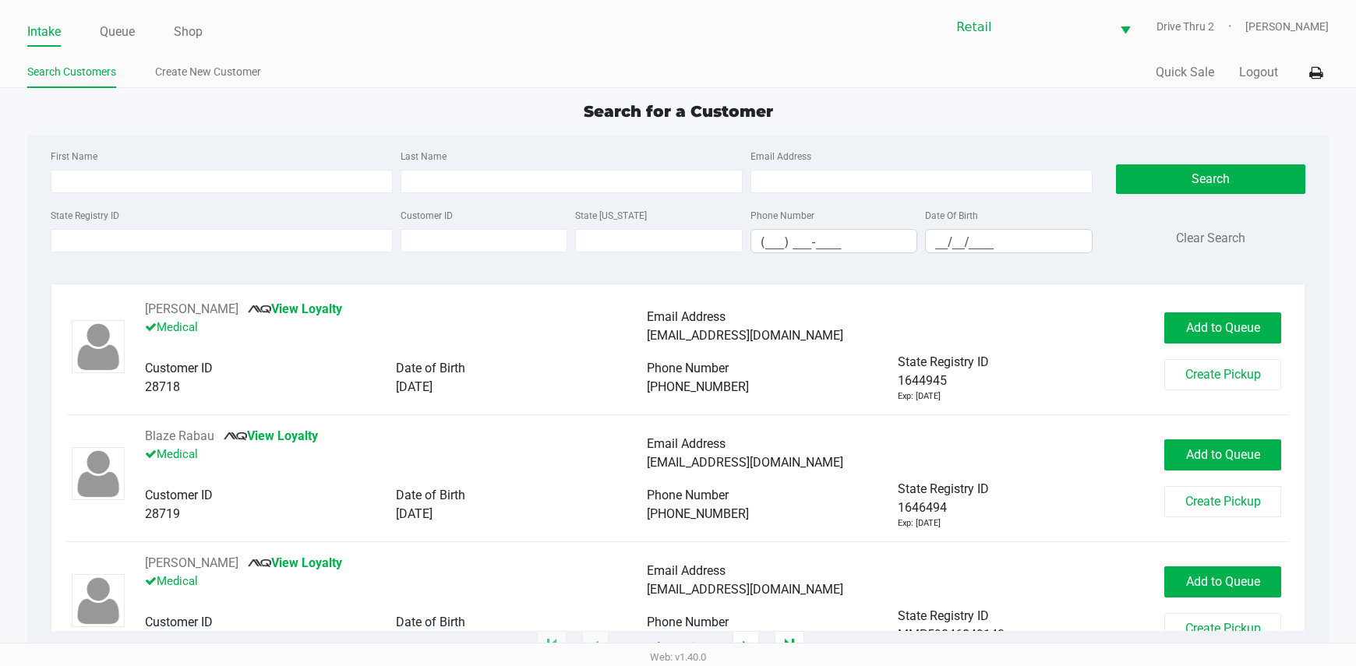
click at [462, 208] on div "Customer ID" at bounding box center [484, 230] width 175 height 48
click at [457, 188] on input "Last Name" at bounding box center [572, 181] width 342 height 23
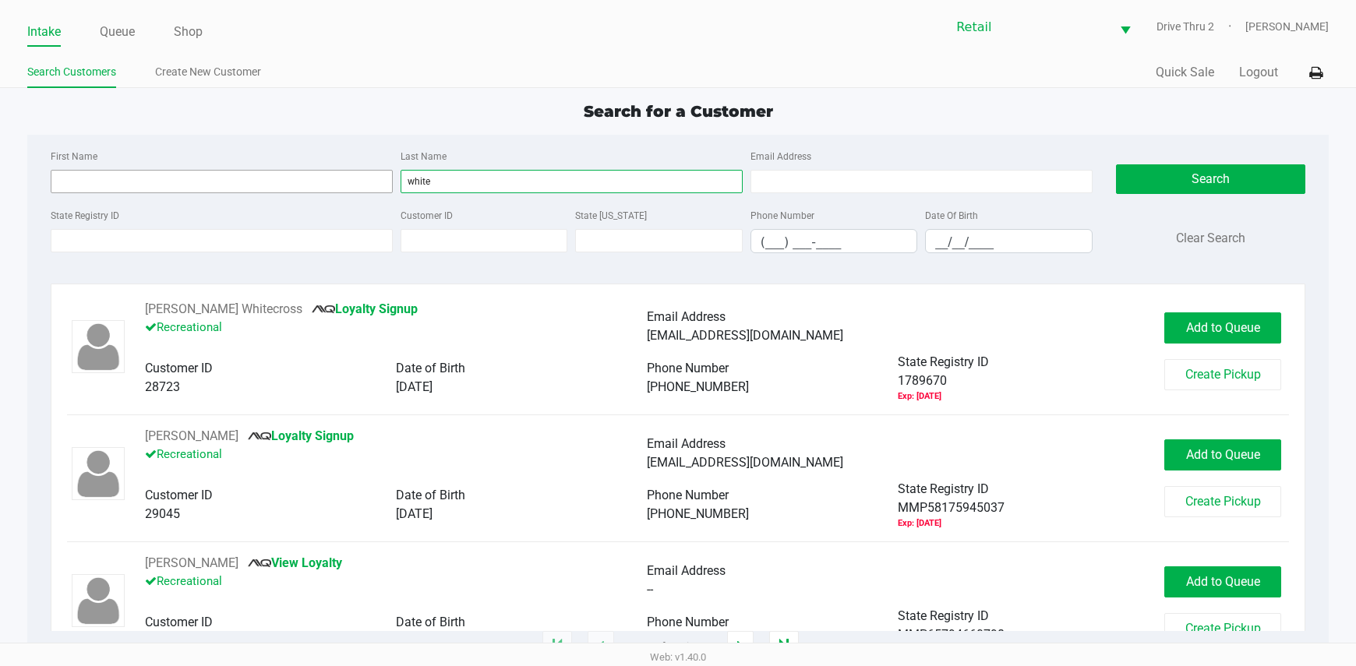
type input "white"
click at [349, 175] on input "First Name" at bounding box center [222, 181] width 342 height 23
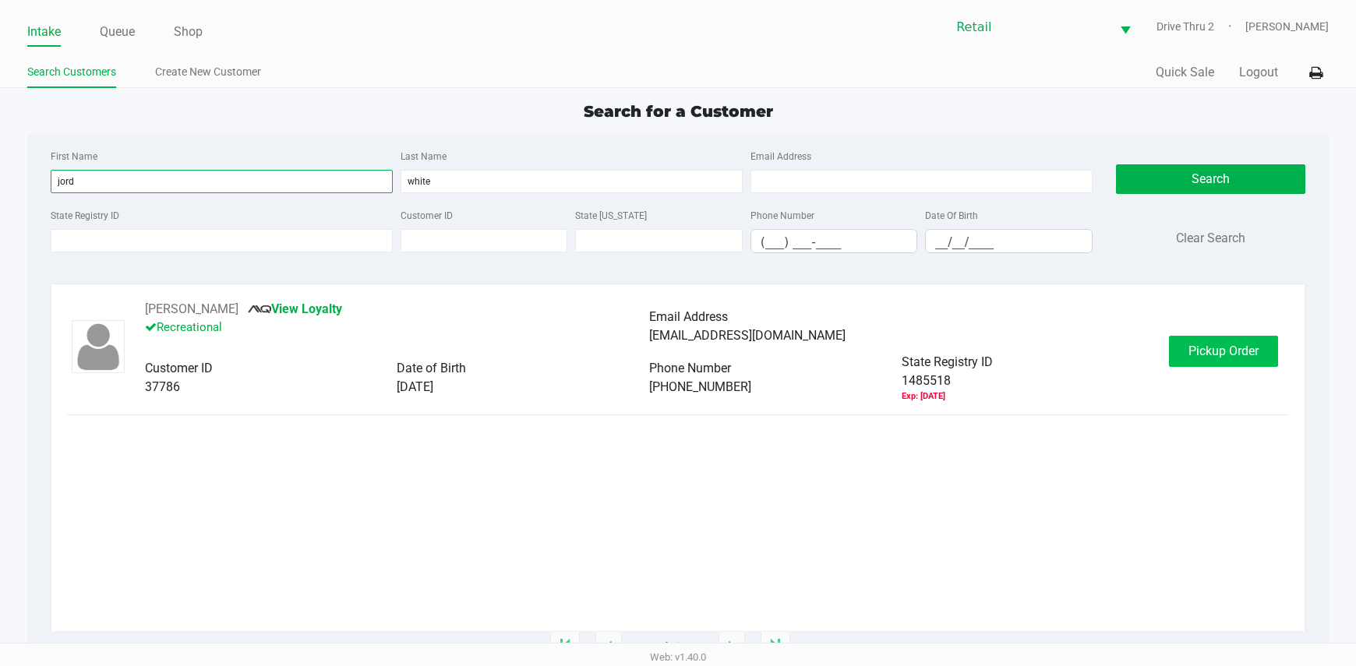
type input "jord"
click at [1209, 351] on span "Pickup Order" at bounding box center [1223, 351] width 70 height 15
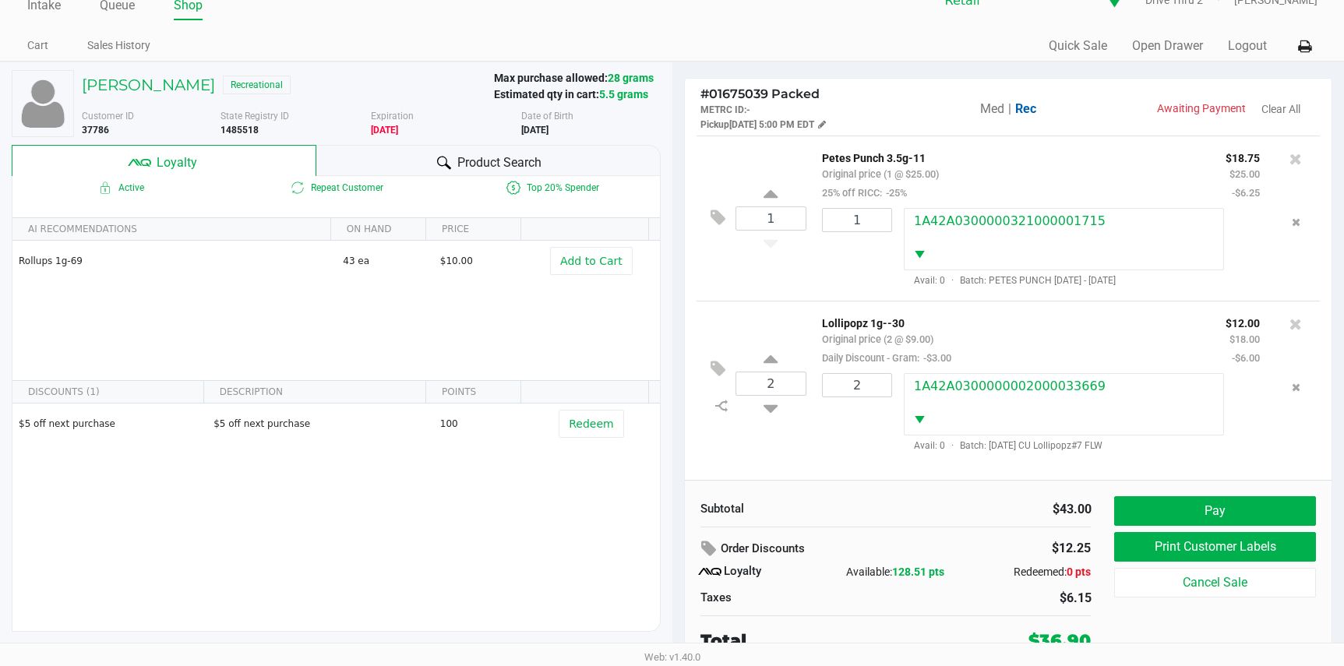
scroll to position [30, 0]
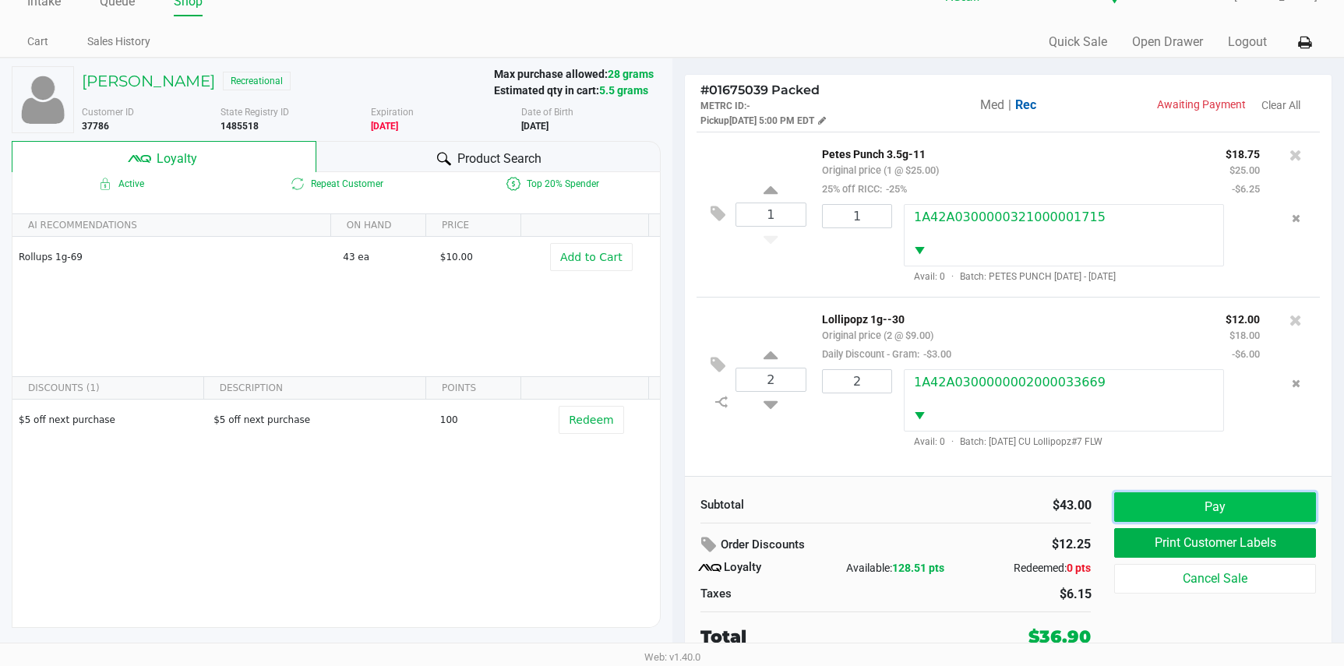
click at [1198, 519] on button "Pay" at bounding box center [1214, 507] width 201 height 30
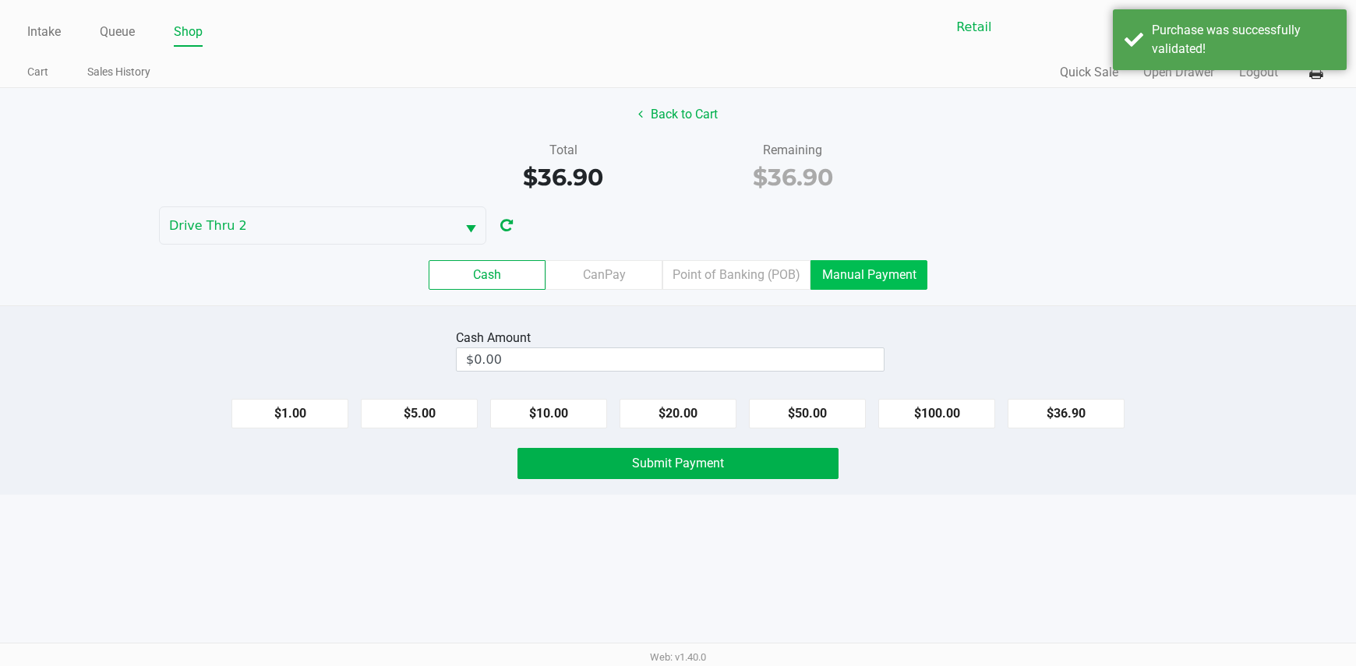
click at [820, 266] on label "Manual Payment" at bounding box center [868, 275] width 117 height 30
click at [0, 0] on 8 "Manual Payment" at bounding box center [0, 0] width 0 height 0
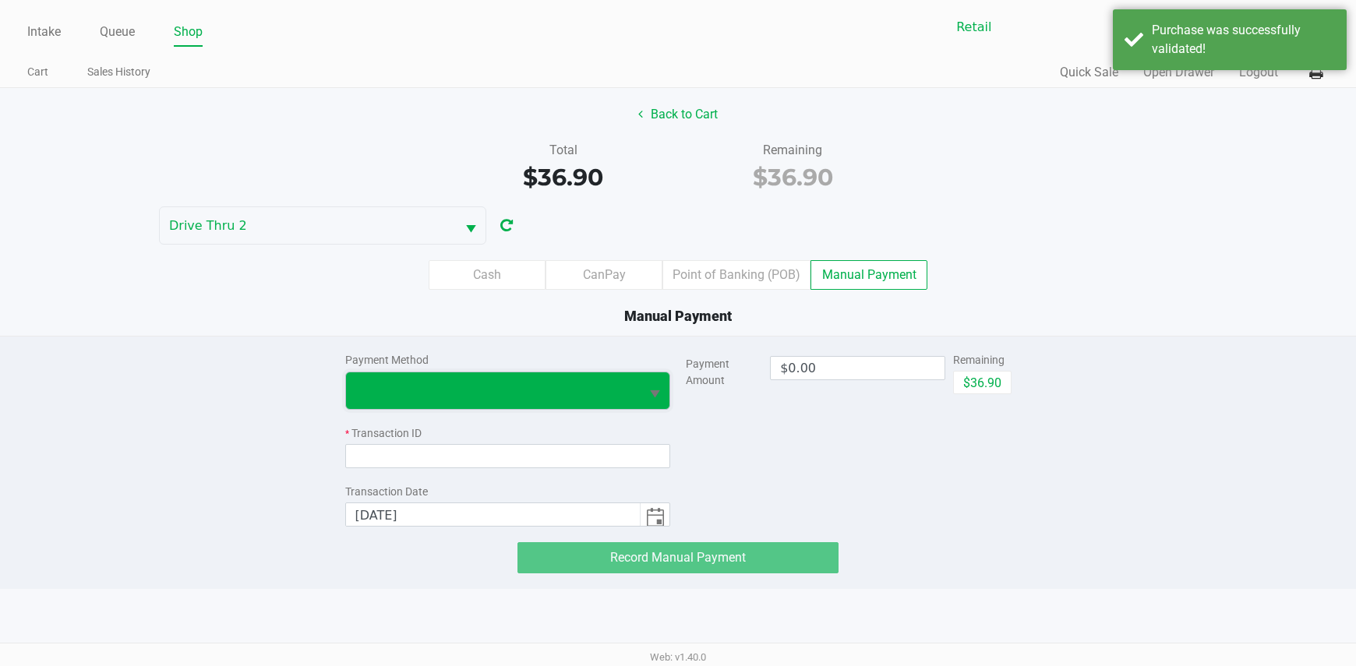
drag, startPoint x: 508, startPoint y: 389, endPoint x: 508, endPoint y: 398, distance: 9.4
click at [508, 390] on span at bounding box center [493, 390] width 276 height 19
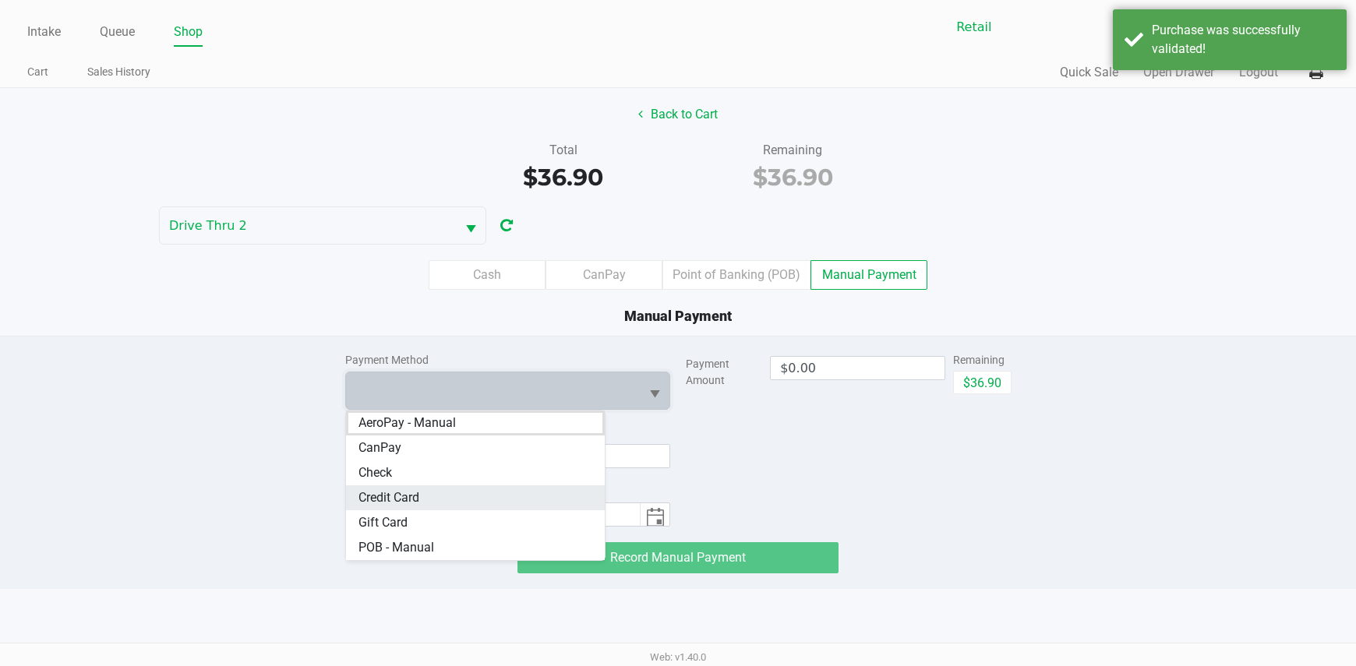
click at [471, 485] on Card "Credit Card" at bounding box center [475, 497] width 259 height 25
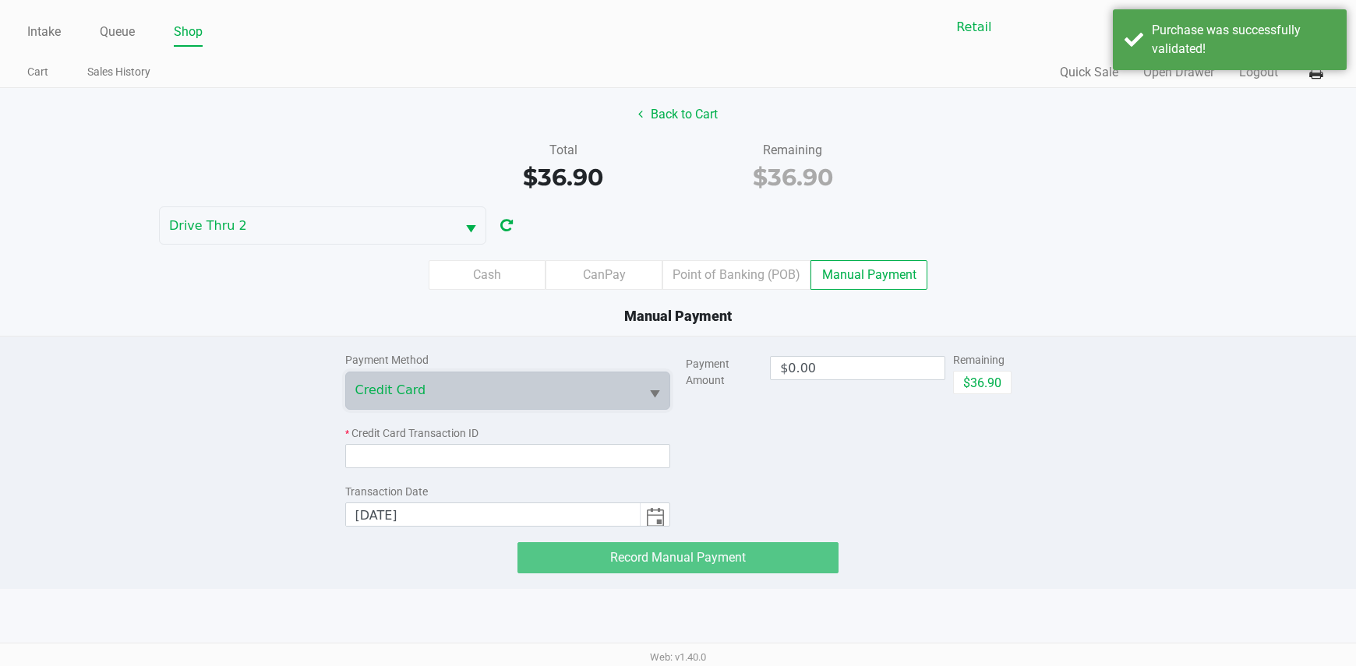
click at [979, 399] on div "$36.90" at bounding box center [982, 388] width 58 height 35
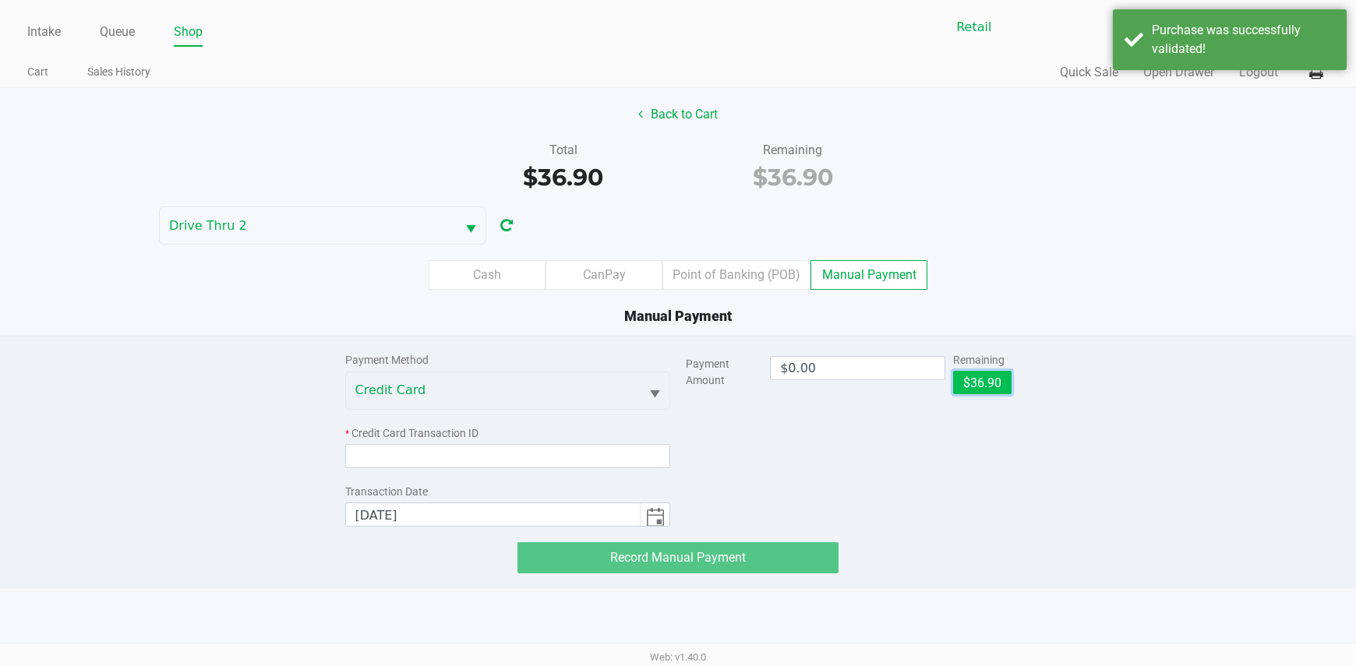
click at [973, 388] on button "$36.90" at bounding box center [982, 382] width 58 height 23
type input "$36.90"
click at [586, 446] on div "* Credit Card Transaction ID" at bounding box center [508, 446] width 326 height 43
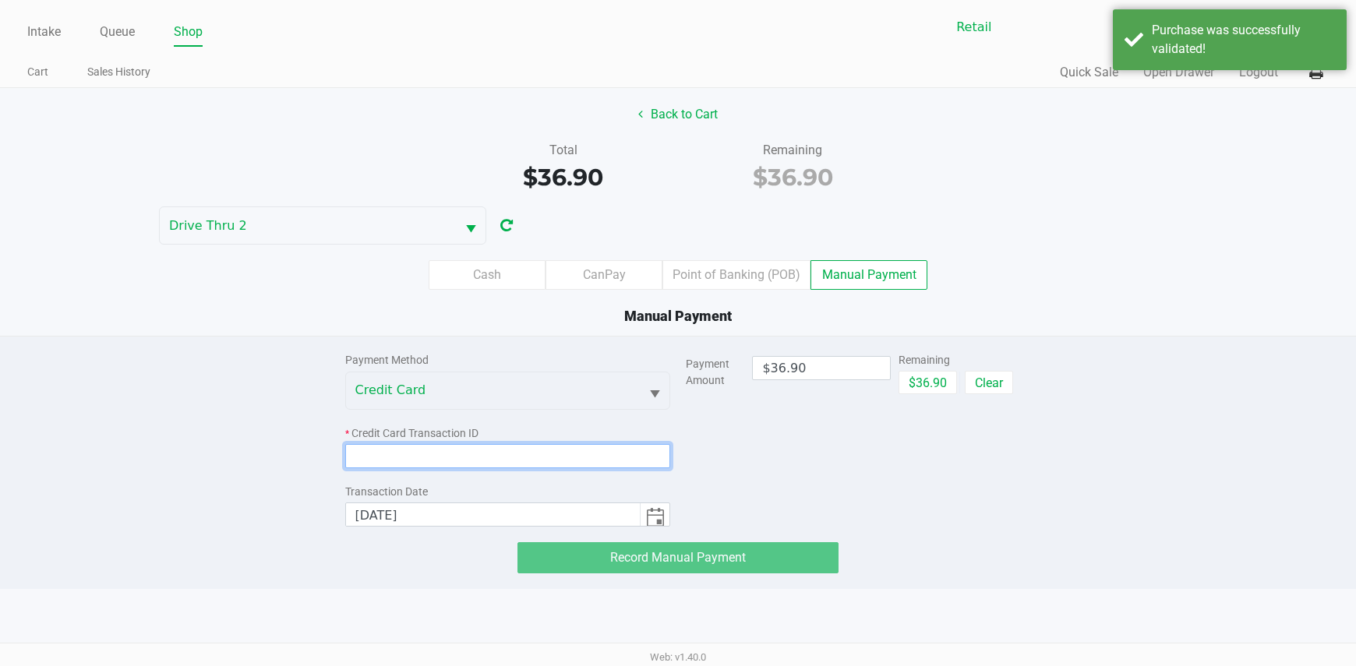
click at [582, 457] on input at bounding box center [508, 456] width 326 height 24
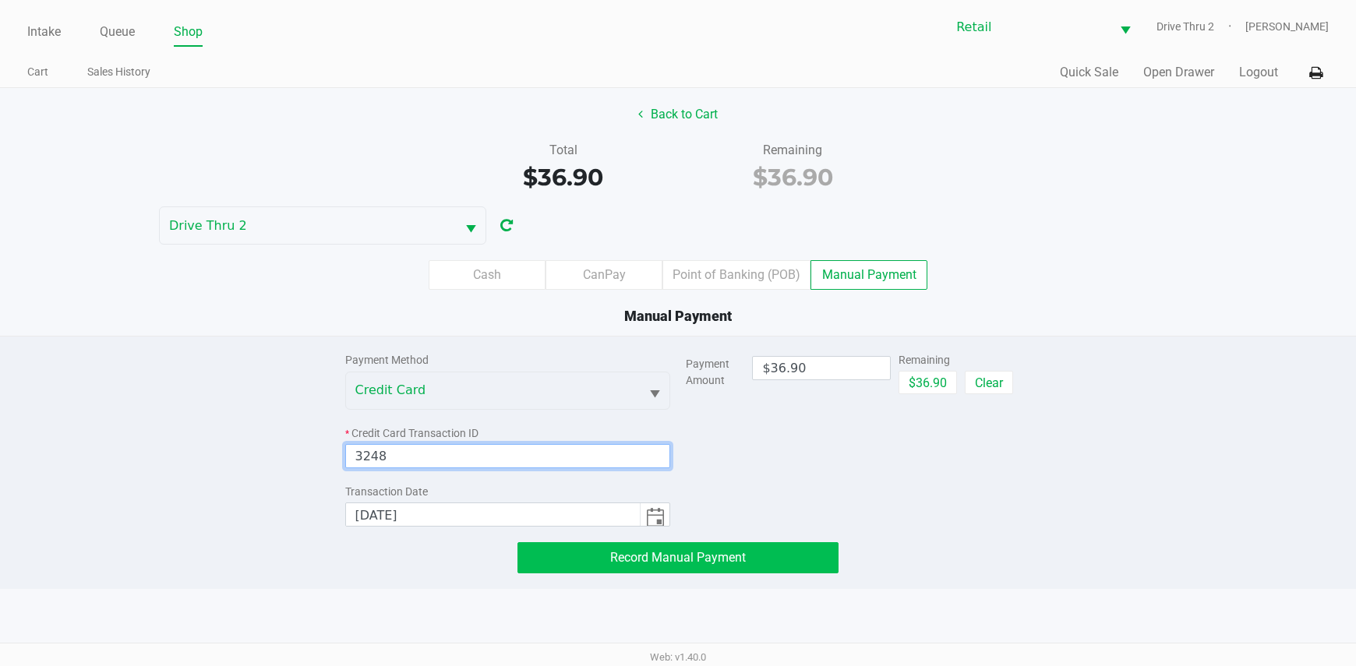
type input "3248"
click at [613, 563] on span "Record Manual Payment" at bounding box center [678, 557] width 136 height 15
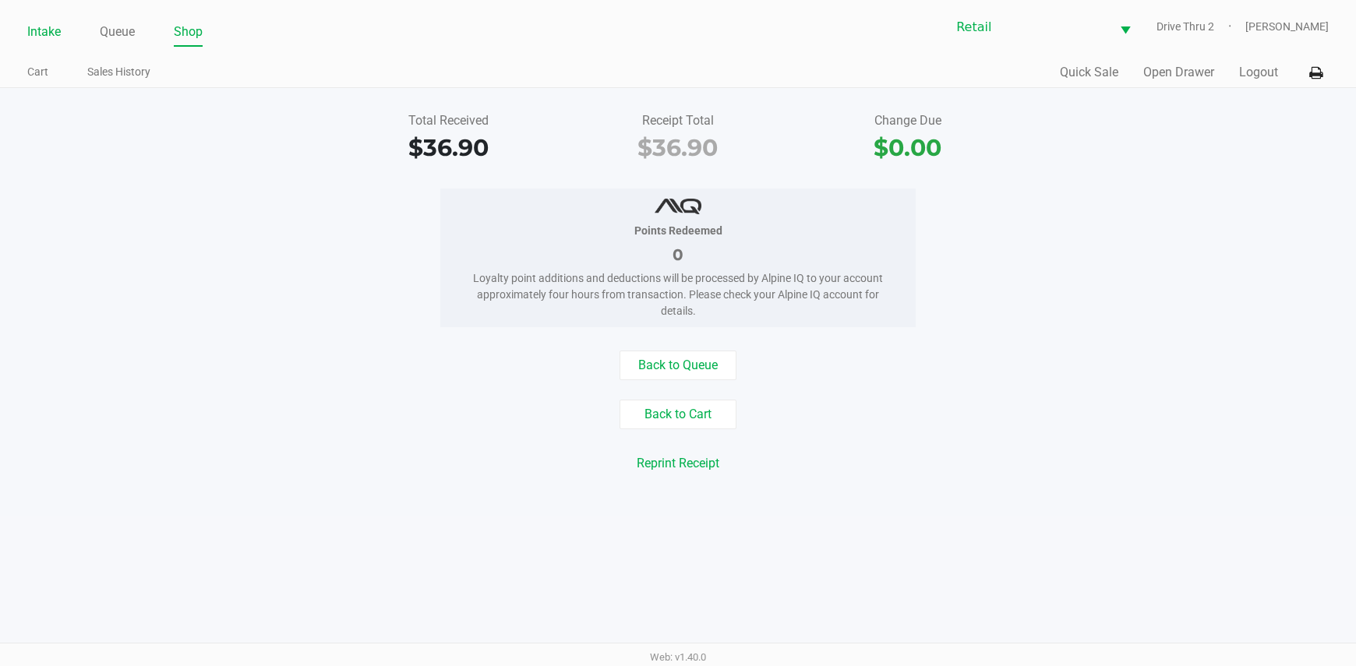
click at [56, 24] on link "Intake" at bounding box center [44, 32] width 34 height 22
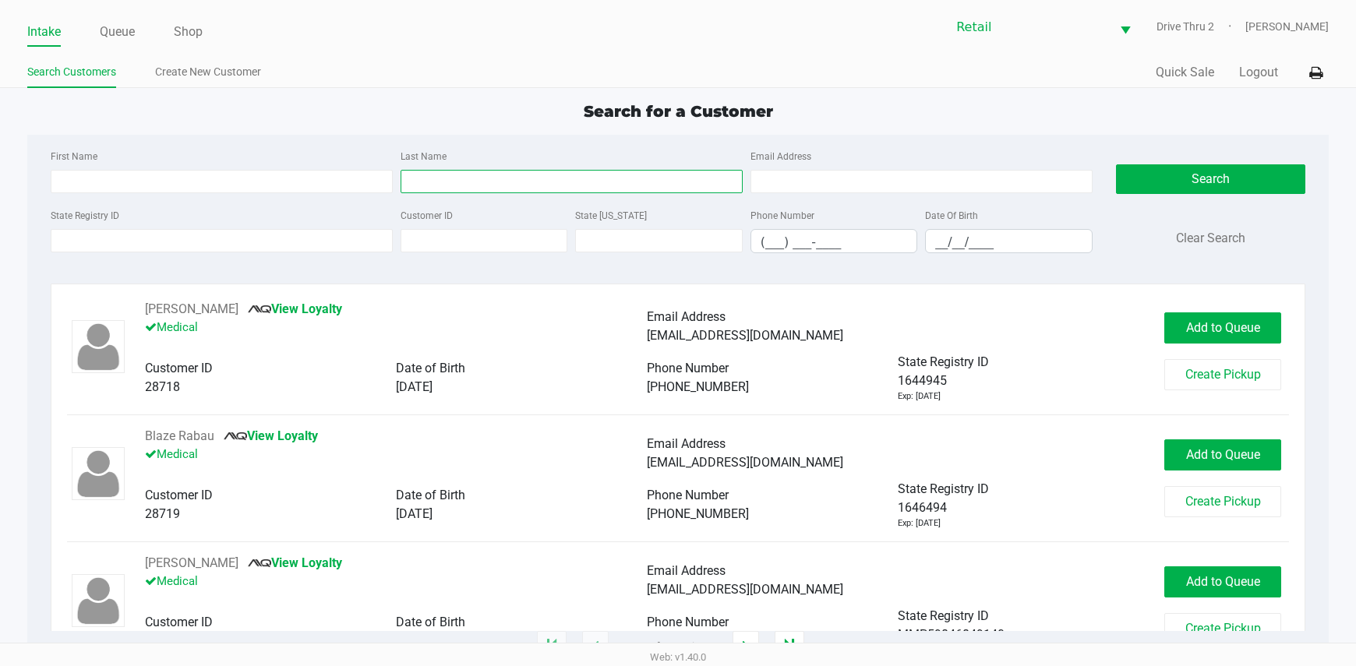
click at [664, 177] on input "Last Name" at bounding box center [572, 181] width 342 height 23
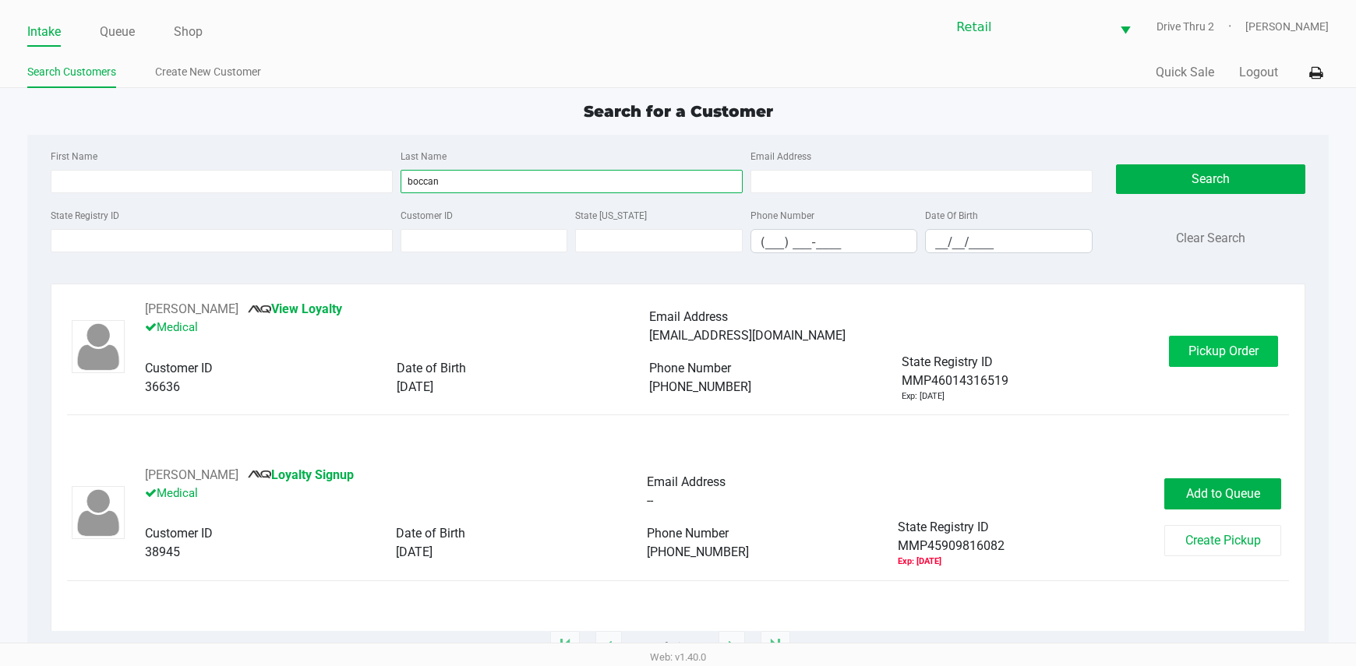
type input "boccan"
click at [1202, 351] on span "Pickup Order" at bounding box center [1223, 351] width 70 height 15
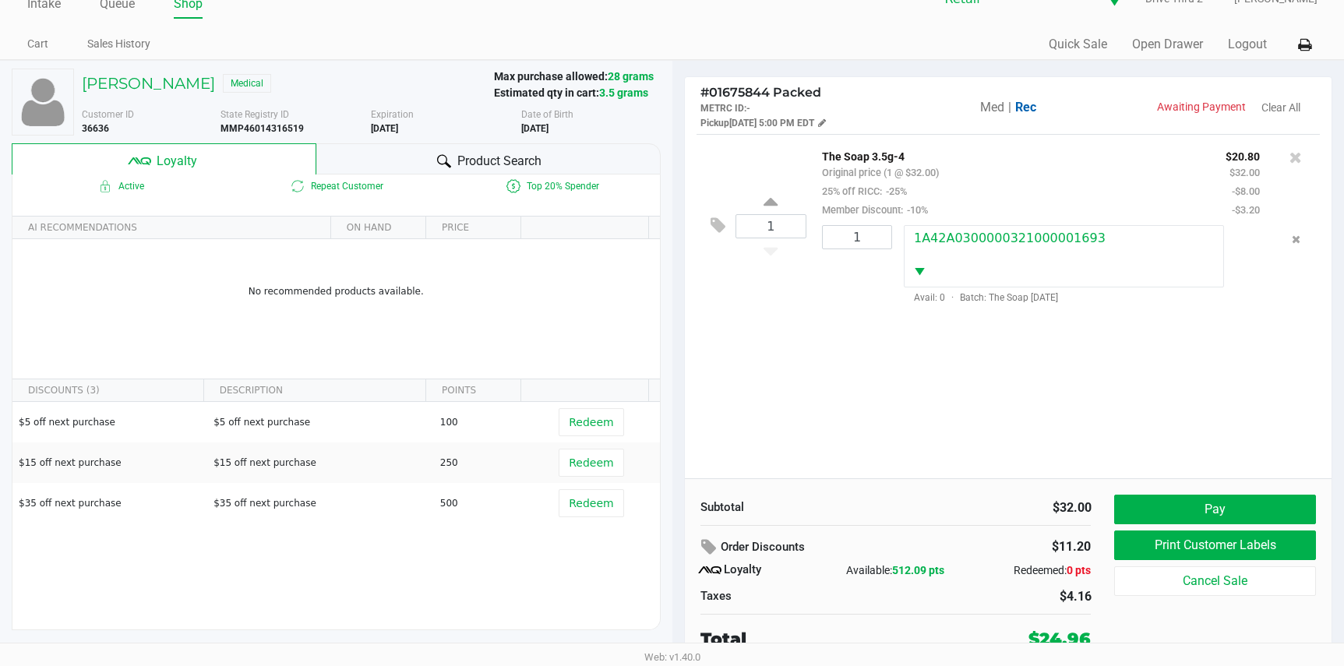
scroll to position [30, 0]
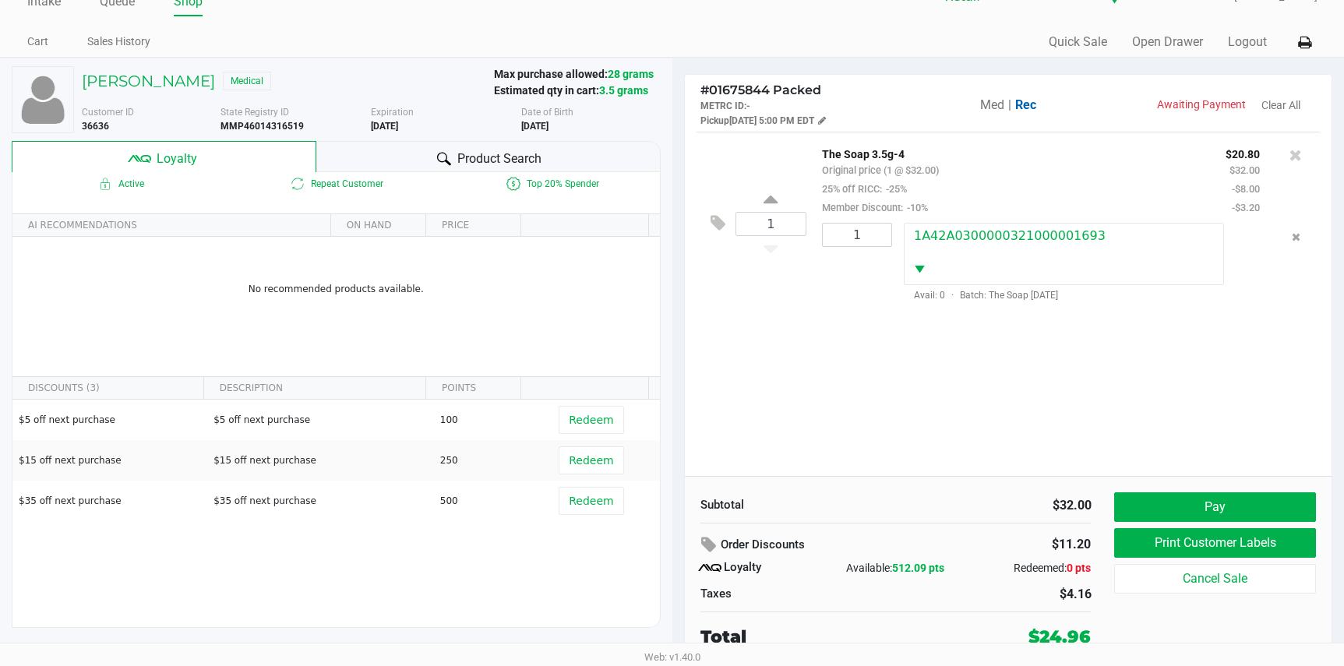
click at [1155, 417] on div "1 The Soap 3.5g-4 Original price (1 @ $32.00) 25% off RICC: -25% Member Discoun…" at bounding box center [1009, 304] width 648 height 344
click at [1156, 496] on button "Pay" at bounding box center [1214, 507] width 201 height 30
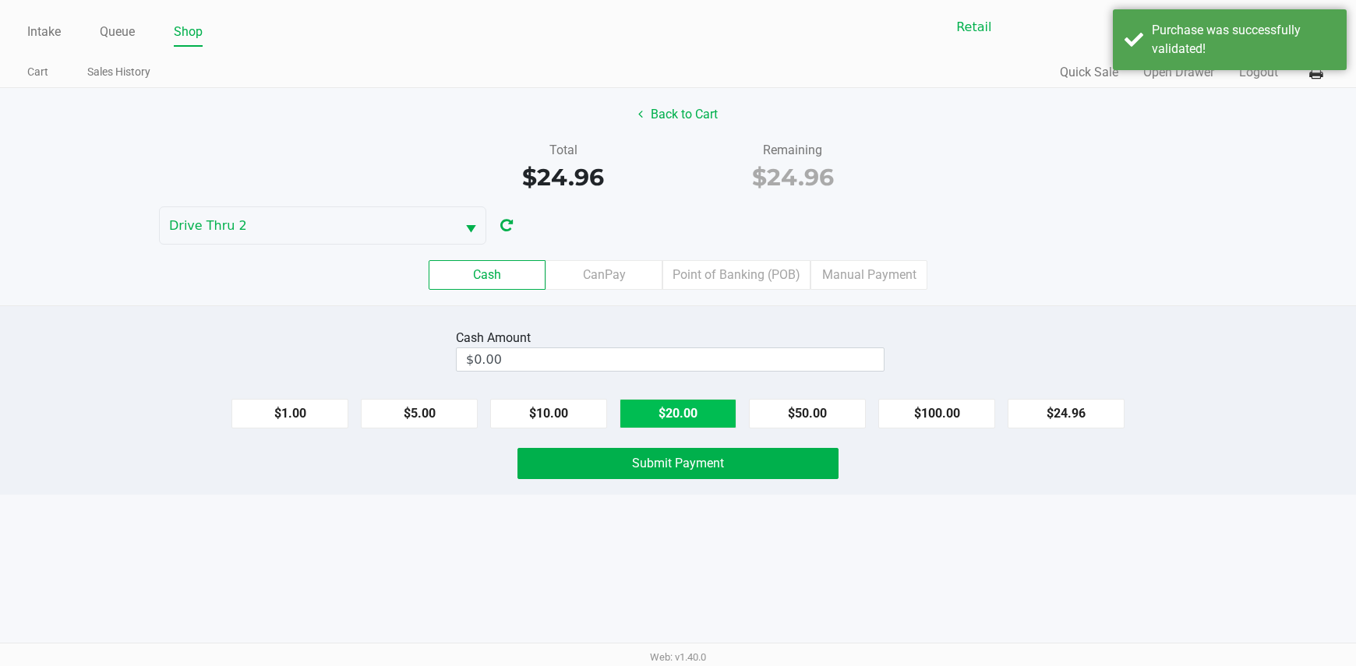
drag, startPoint x: 717, startPoint y: 422, endPoint x: 681, endPoint y: 422, distance: 35.8
click at [716, 422] on button "$20.00" at bounding box center [677, 414] width 117 height 30
click at [495, 422] on button "$10.00" at bounding box center [548, 414] width 117 height 30
type input "$30.00"
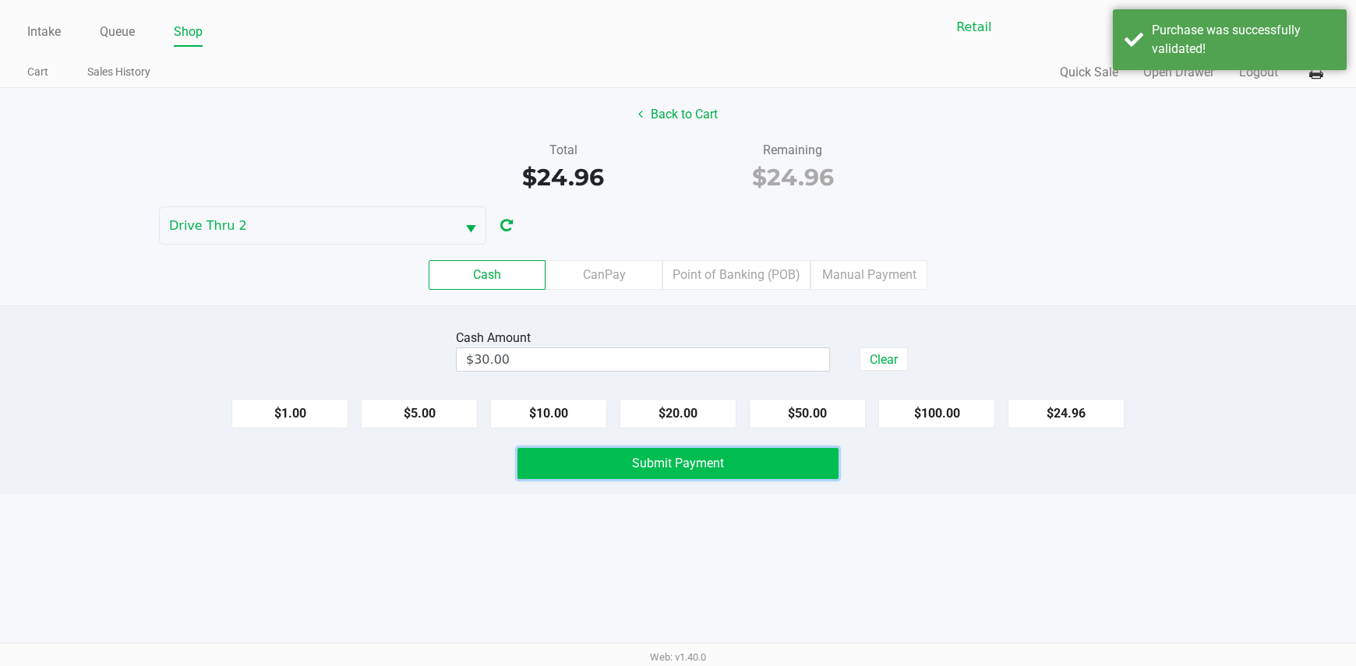
click at [557, 450] on button "Submit Payment" at bounding box center [678, 463] width 322 height 31
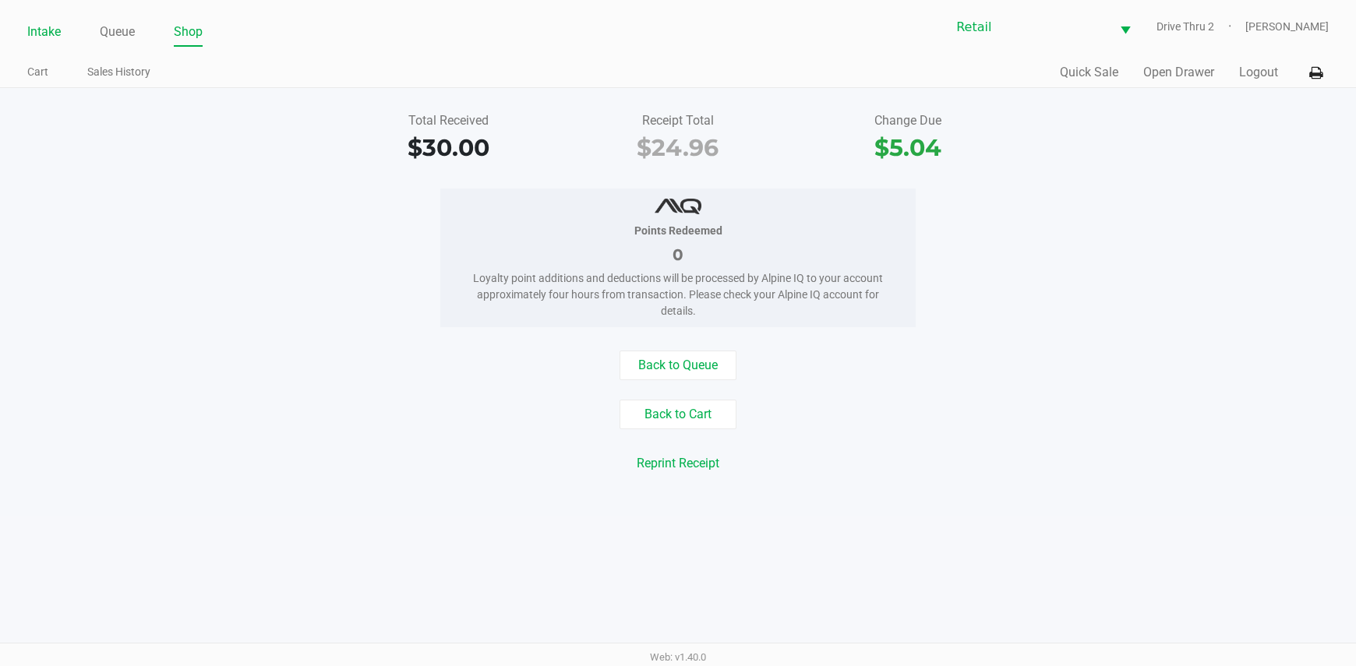
click at [40, 30] on link "Intake" at bounding box center [44, 32] width 34 height 22
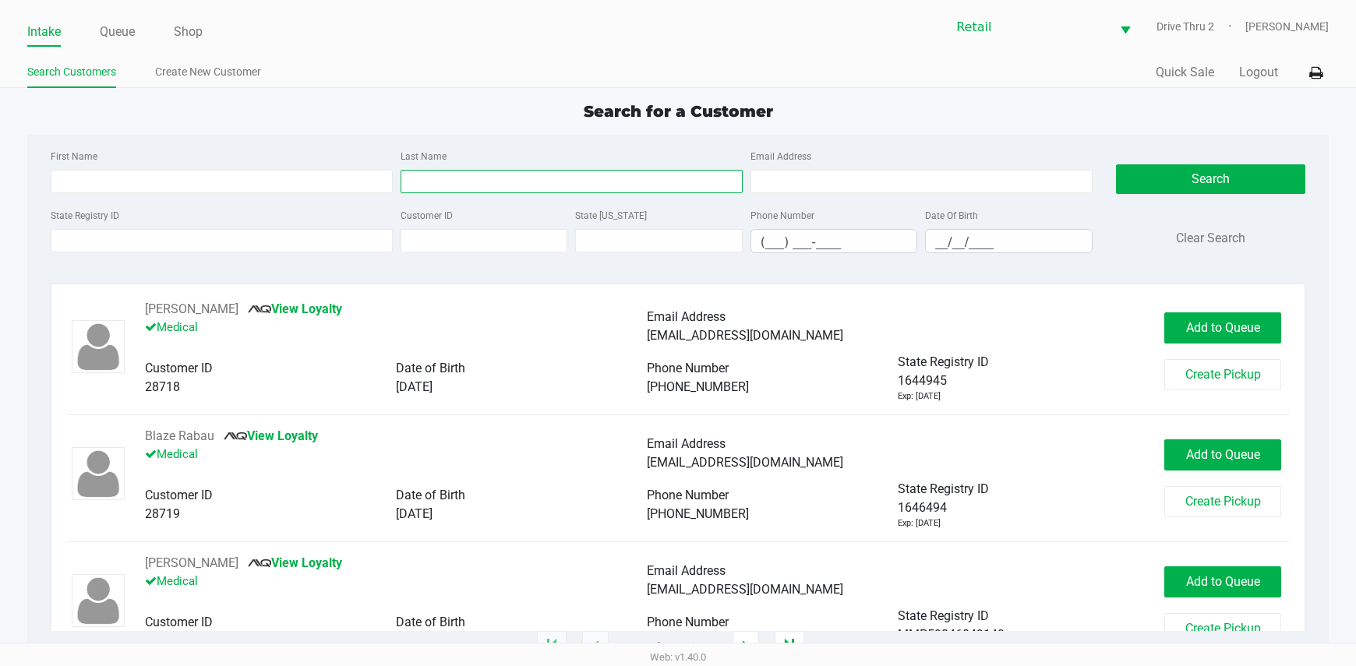
click at [459, 172] on input "Last Name" at bounding box center [572, 181] width 342 height 23
type input "morillo"
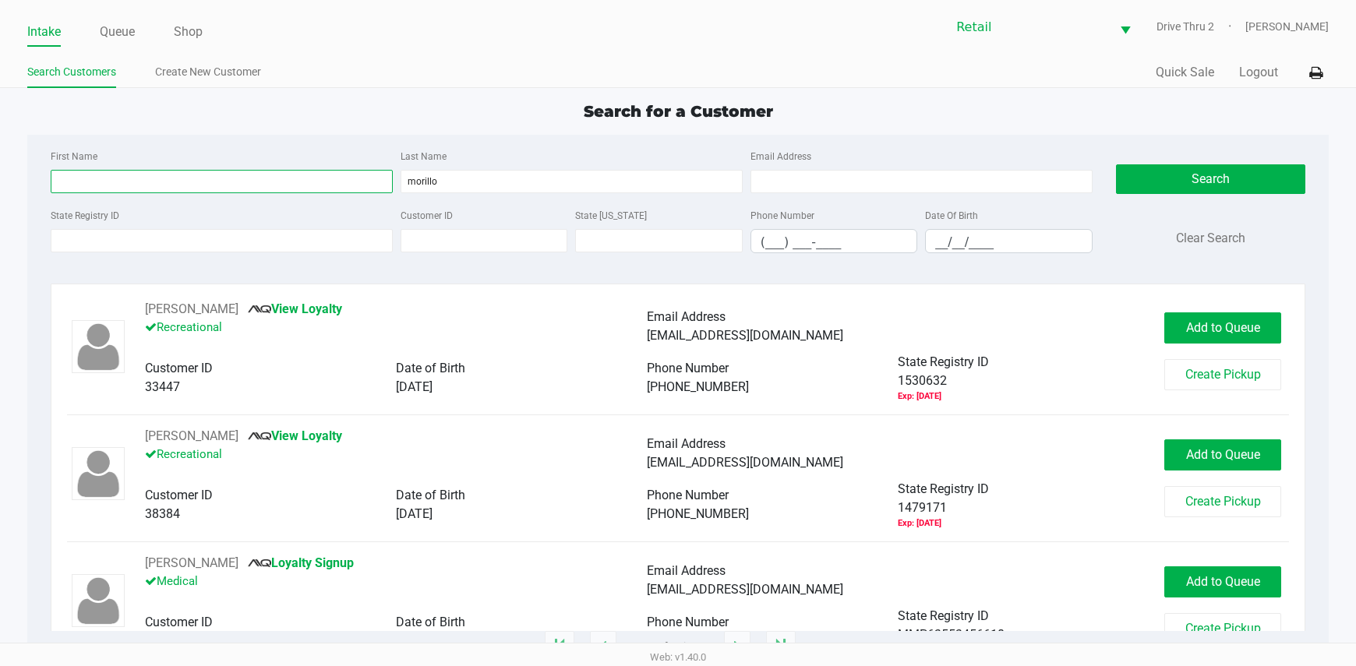
click at [382, 177] on input "First Name" at bounding box center [222, 181] width 342 height 23
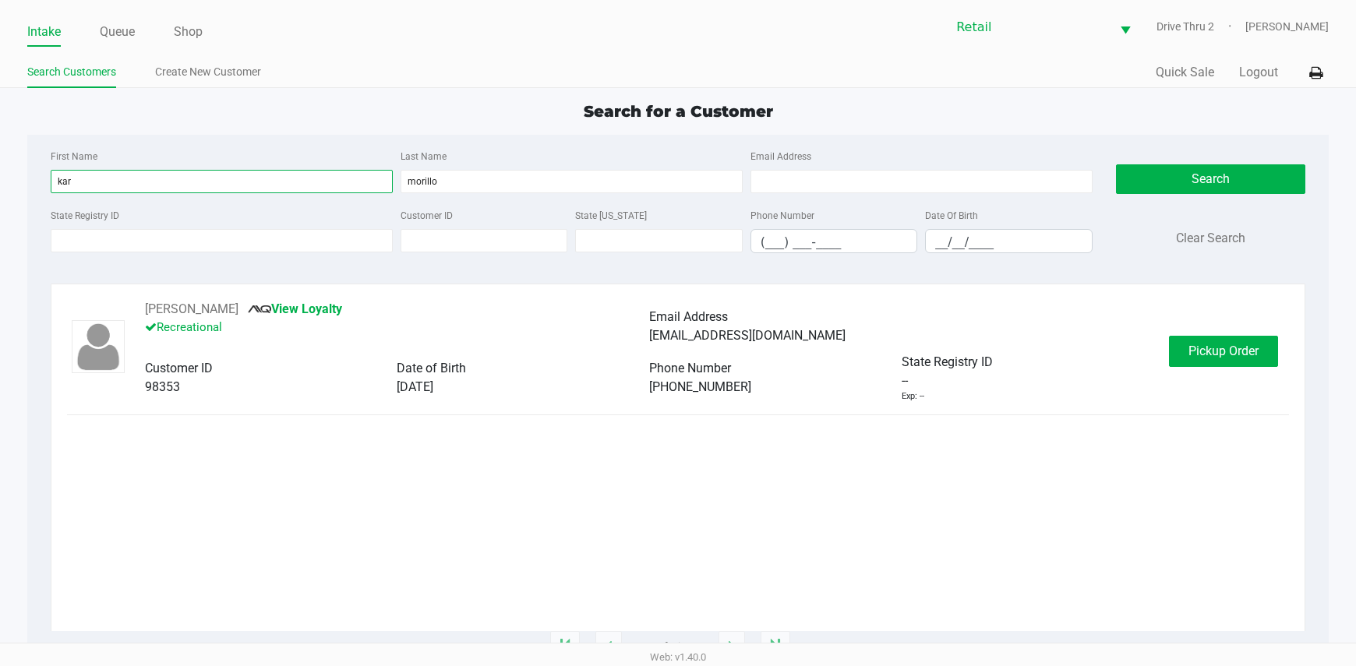
type input "kar"
click at [1279, 351] on app-submit-button "Pickup Order" at bounding box center [1225, 351] width 112 height 31
click at [1269, 350] on button "Pickup Order" at bounding box center [1223, 351] width 109 height 31
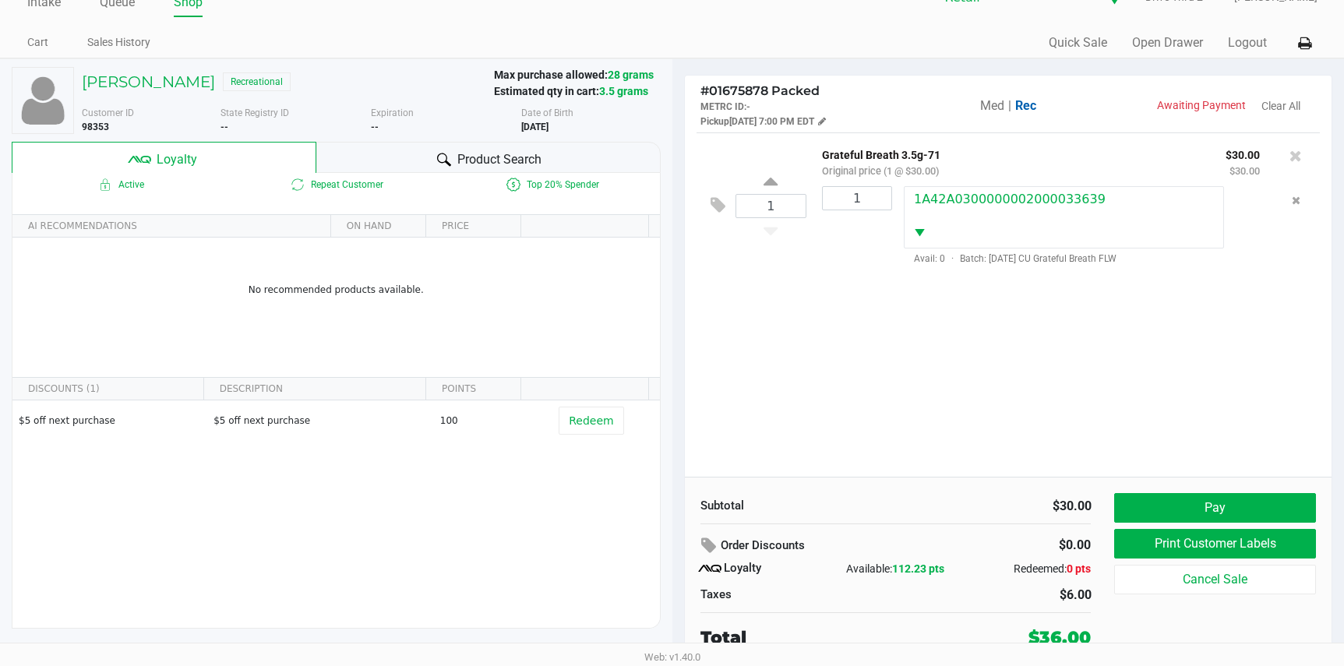
scroll to position [30, 0]
click at [90, 73] on h5 "[PERSON_NAME]" at bounding box center [148, 81] width 133 height 19
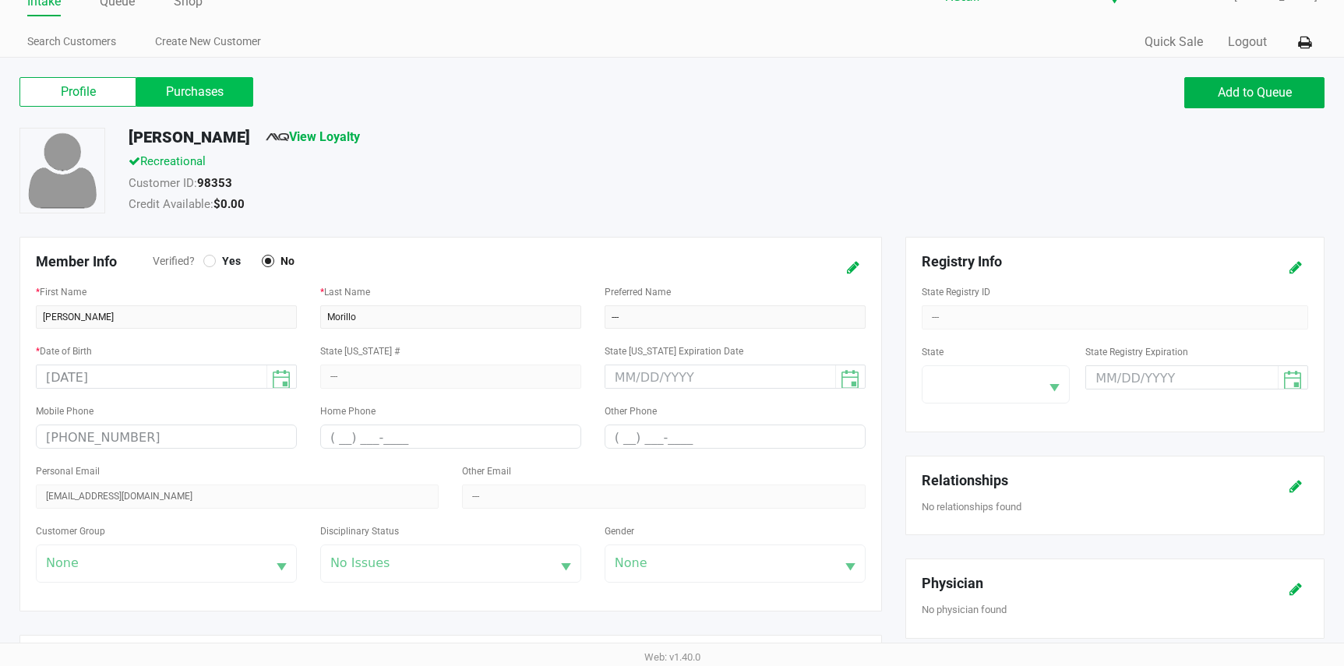
click at [214, 90] on label "Purchases" at bounding box center [194, 92] width 117 height 30
click at [0, 0] on 1 "Purchases" at bounding box center [0, 0] width 0 height 0
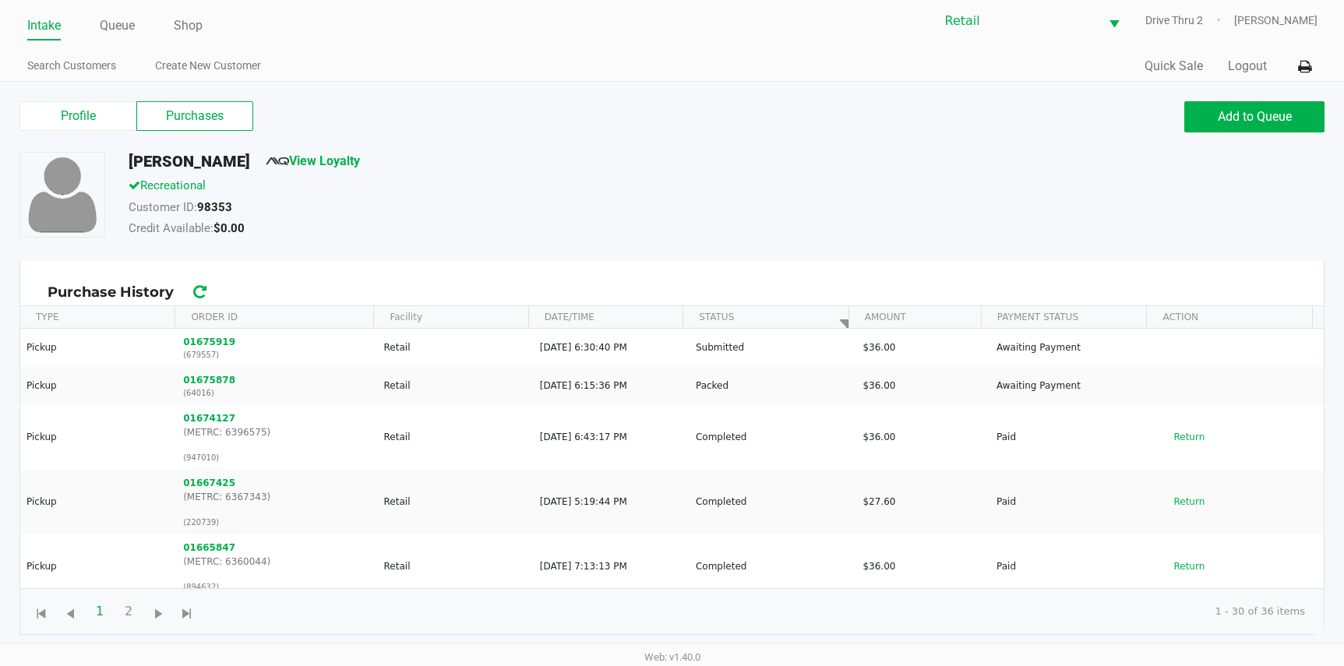
click at [659, 209] on div "Customer ID: 98353" at bounding box center [523, 210] width 813 height 22
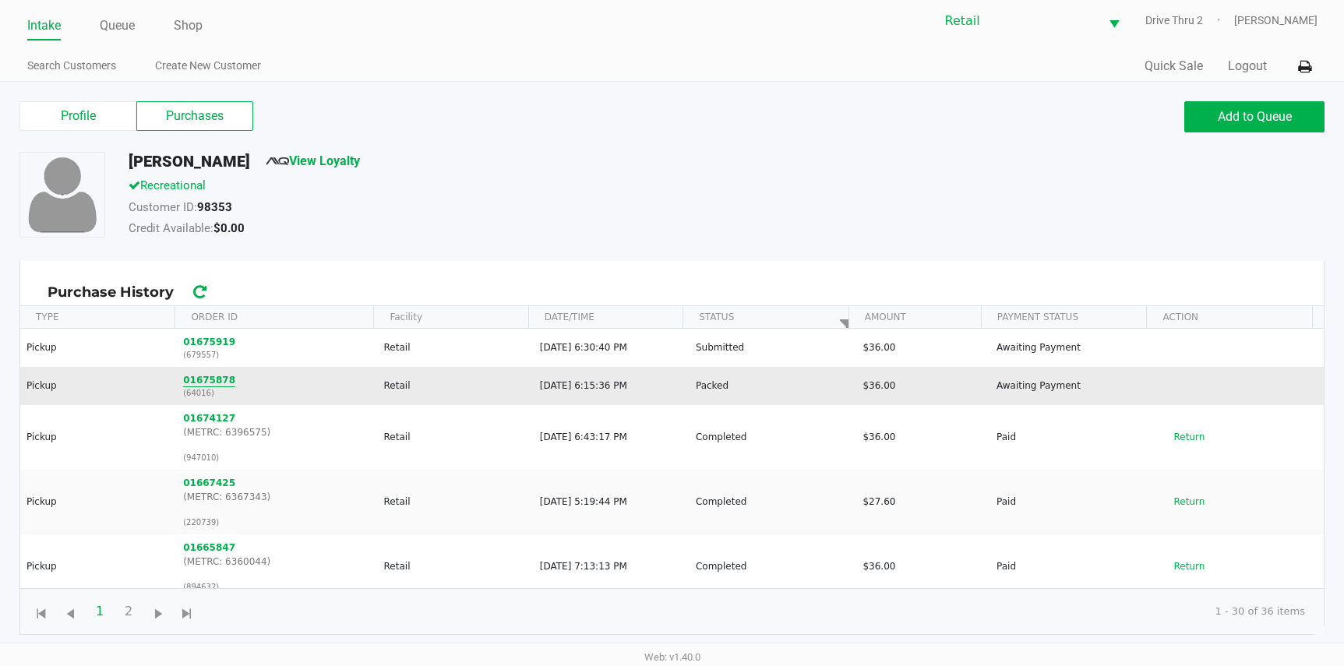
click at [201, 377] on button "01675878" at bounding box center [209, 380] width 52 height 14
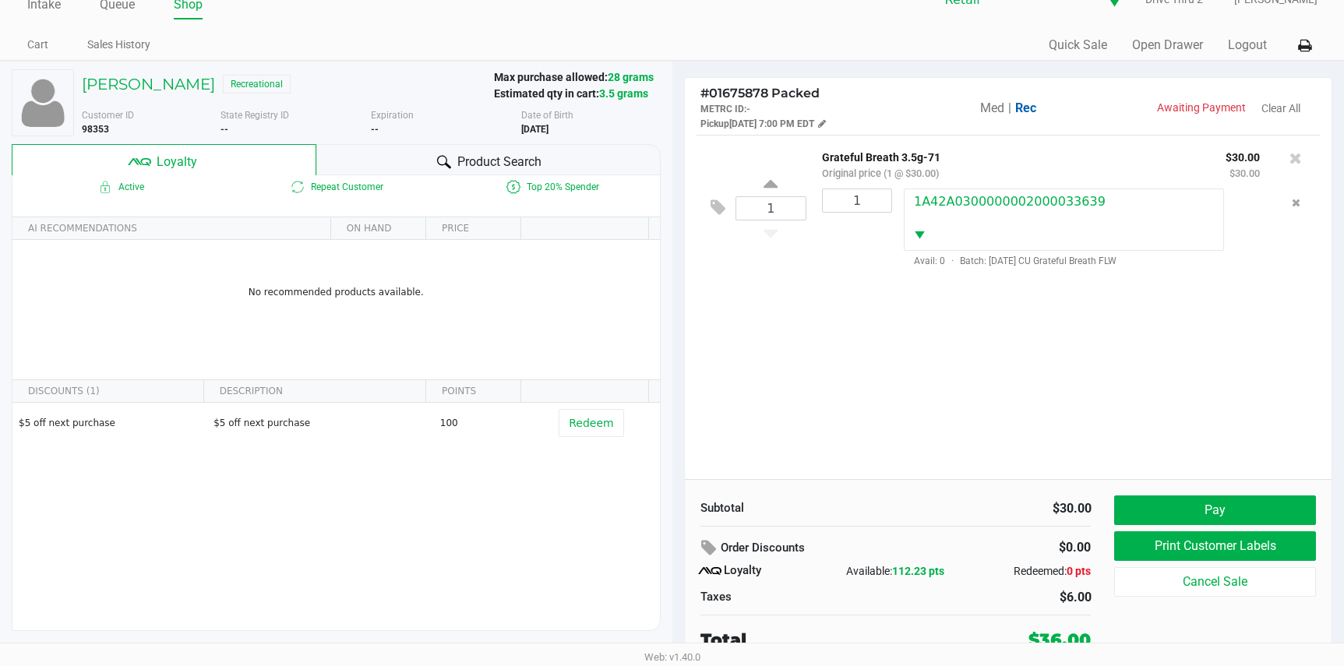
scroll to position [30, 0]
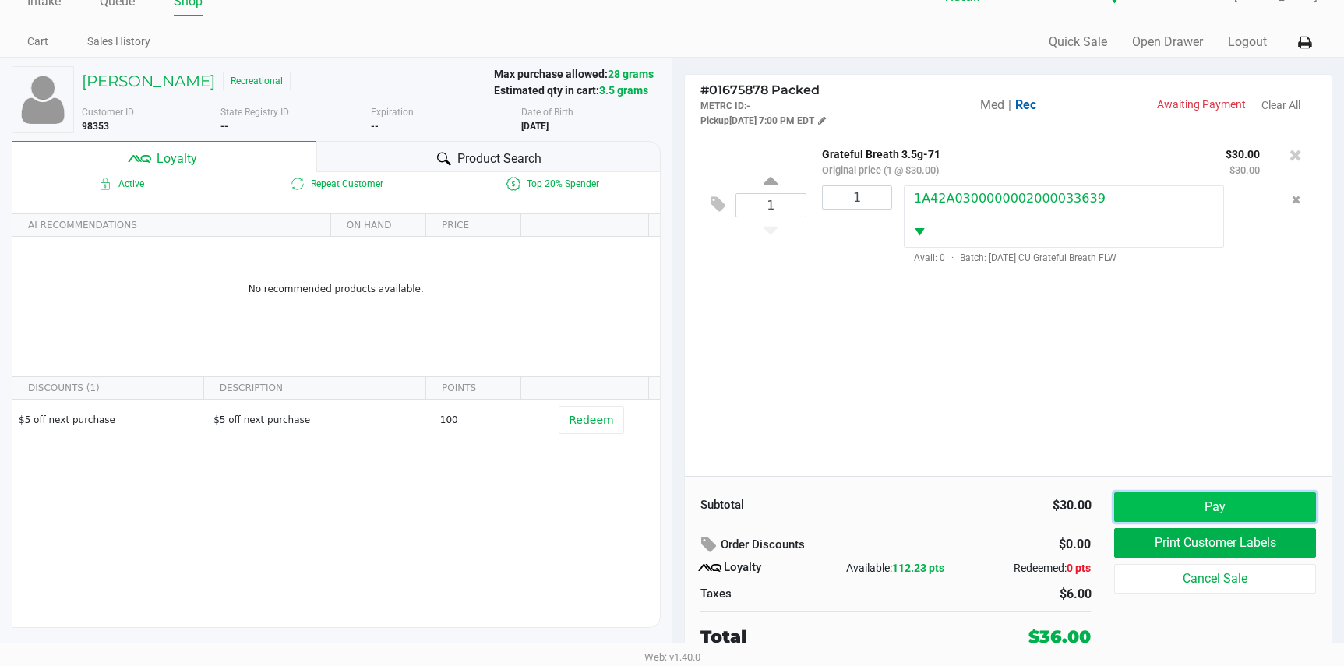
click at [1163, 504] on button "Pay" at bounding box center [1214, 507] width 201 height 30
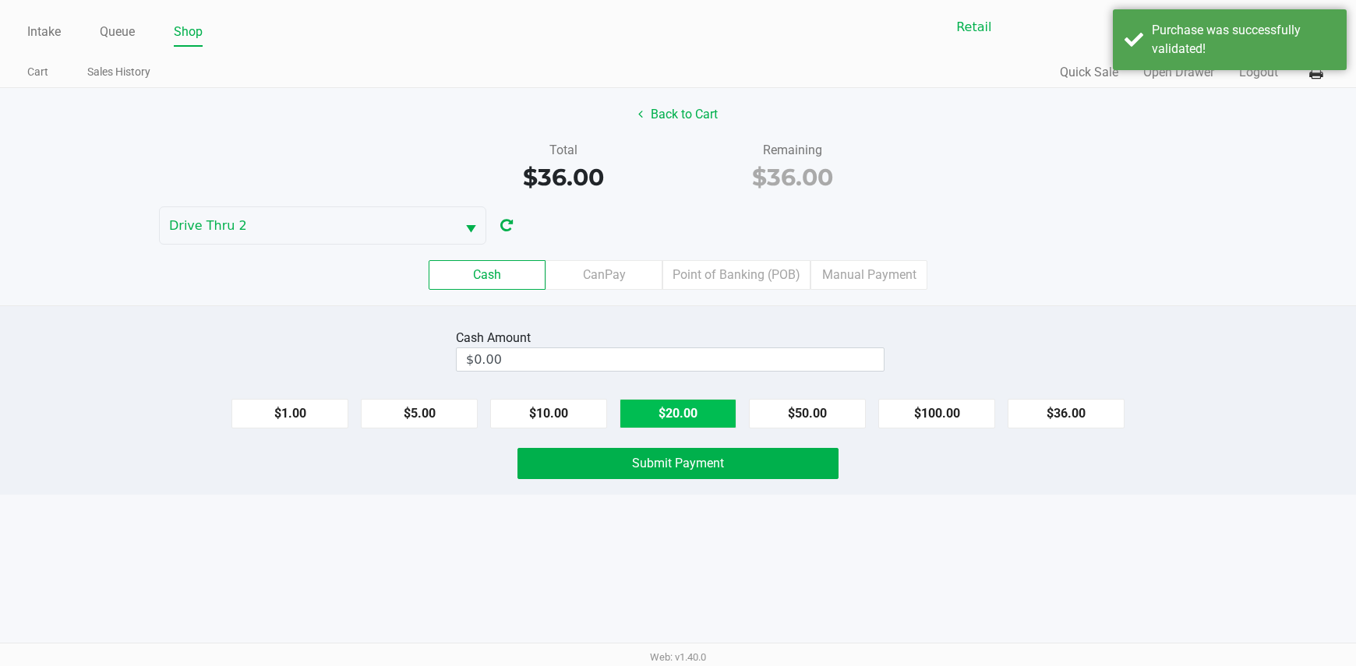
click at [696, 413] on button "$20.00" at bounding box center [677, 414] width 117 height 30
type input "$40.00"
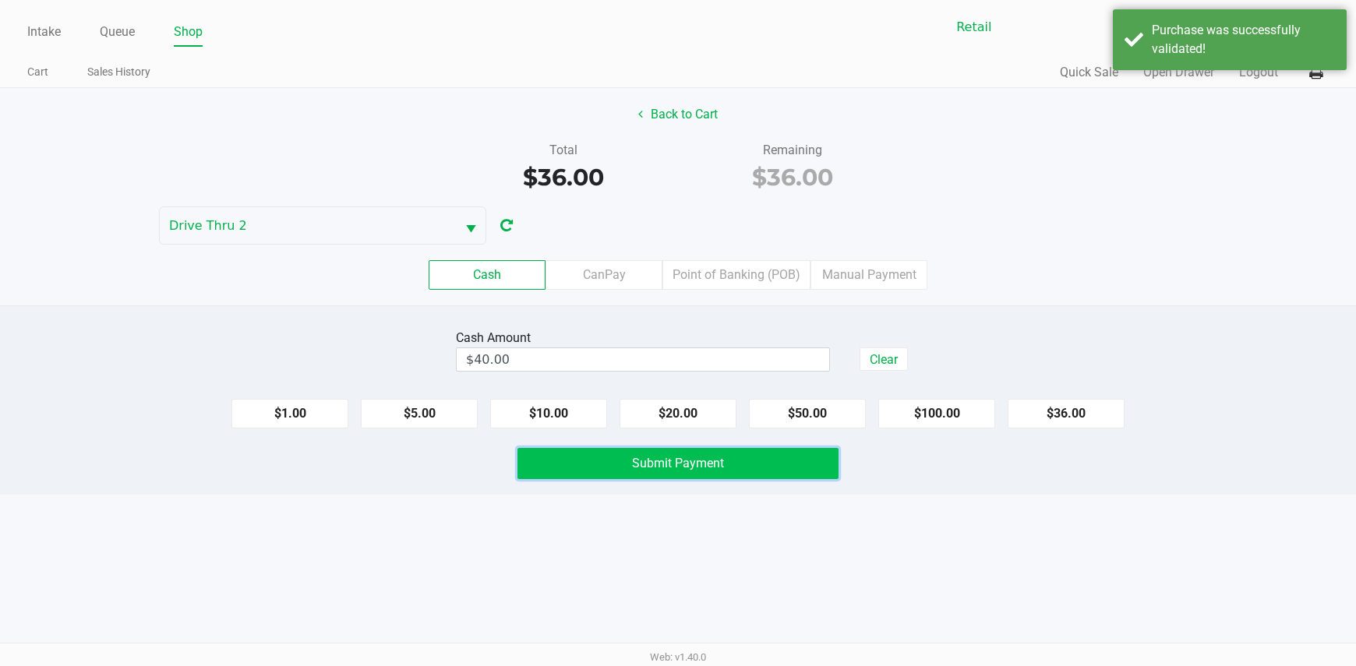
click at [683, 457] on span "Submit Payment" at bounding box center [678, 463] width 92 height 15
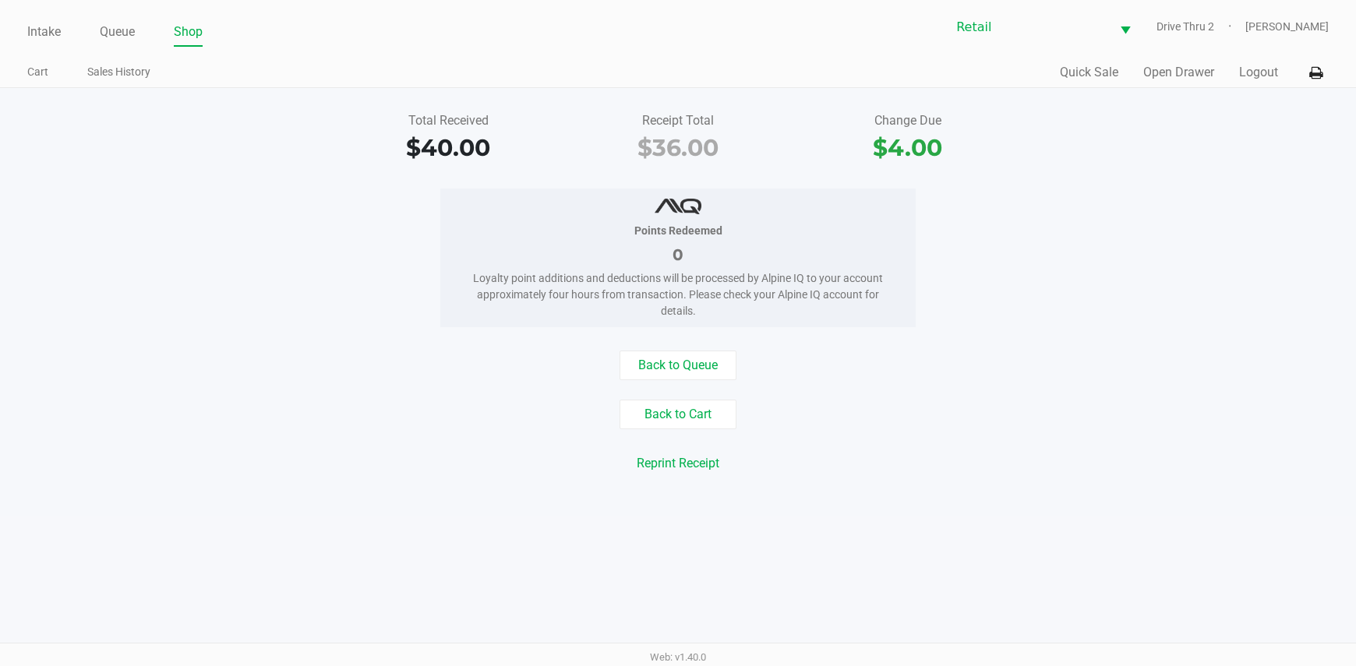
click at [1239, 82] on div "Quick Sale Open Drawer Logout" at bounding box center [1003, 72] width 651 height 29
click at [1244, 79] on button "Logout" at bounding box center [1258, 72] width 39 height 19
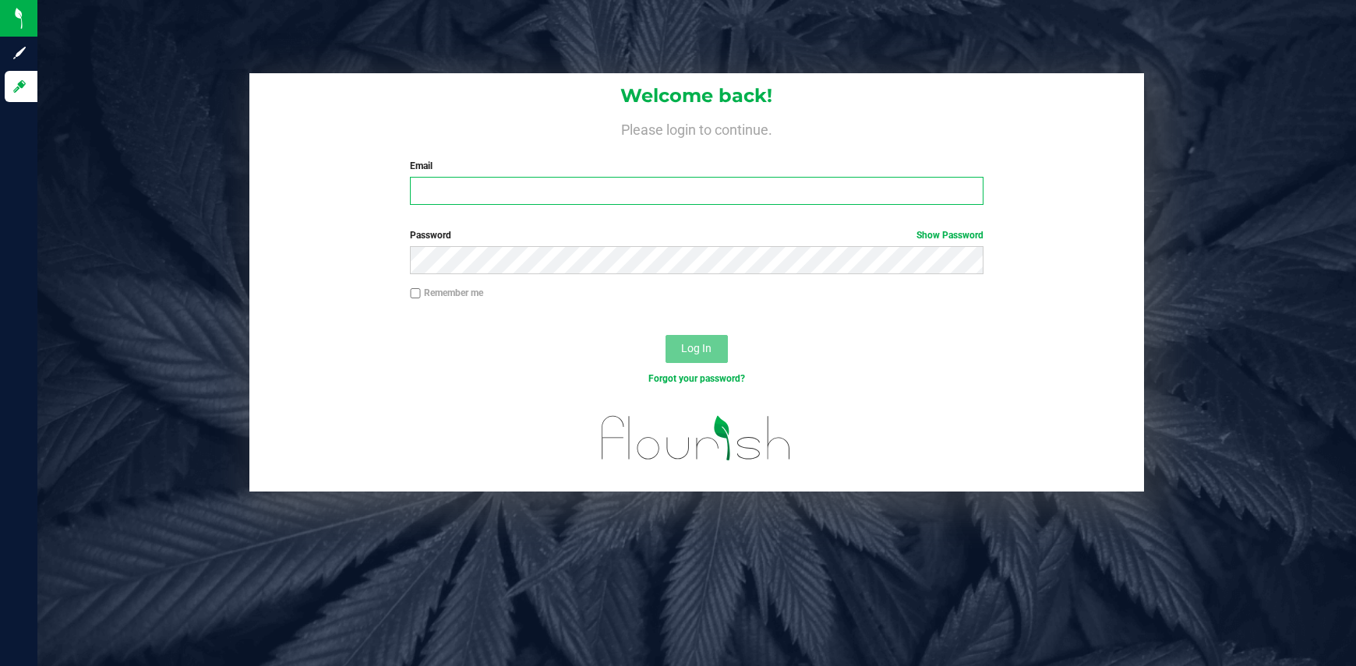
click at [477, 182] on input "Email" at bounding box center [696, 191] width 573 height 28
type input "[EMAIL_ADDRESS][DOMAIN_NAME]"
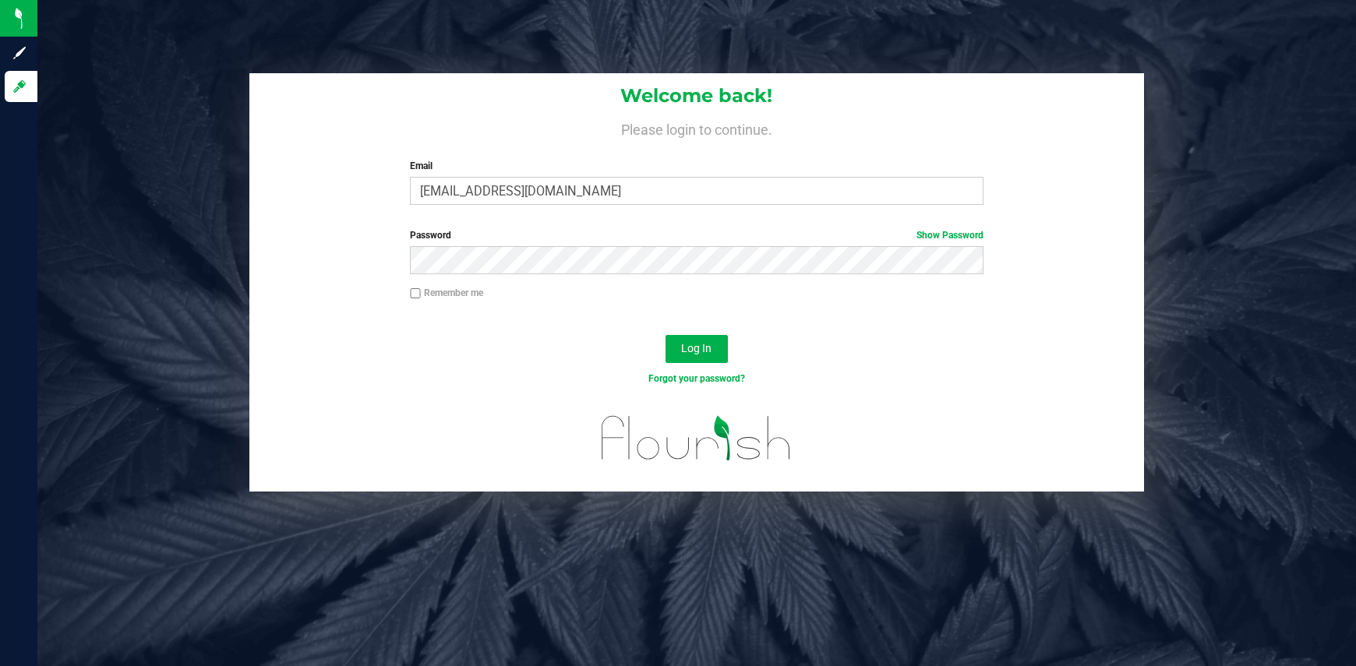
click at [468, 290] on label "Remember me" at bounding box center [446, 293] width 73 height 14
click at [421, 290] on input "Remember me" at bounding box center [415, 293] width 11 height 11
checkbox input "true"
click at [672, 344] on button "Log In" at bounding box center [696, 349] width 62 height 28
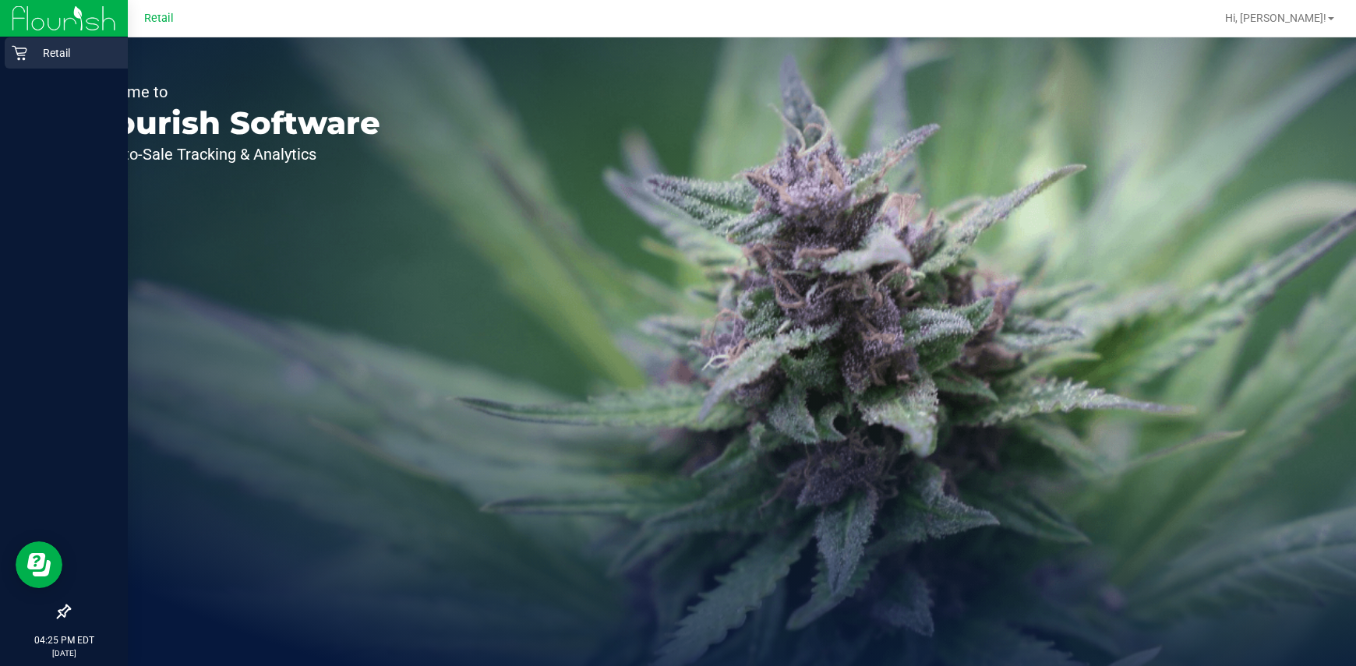
click at [30, 53] on p "Retail" at bounding box center [74, 53] width 94 height 19
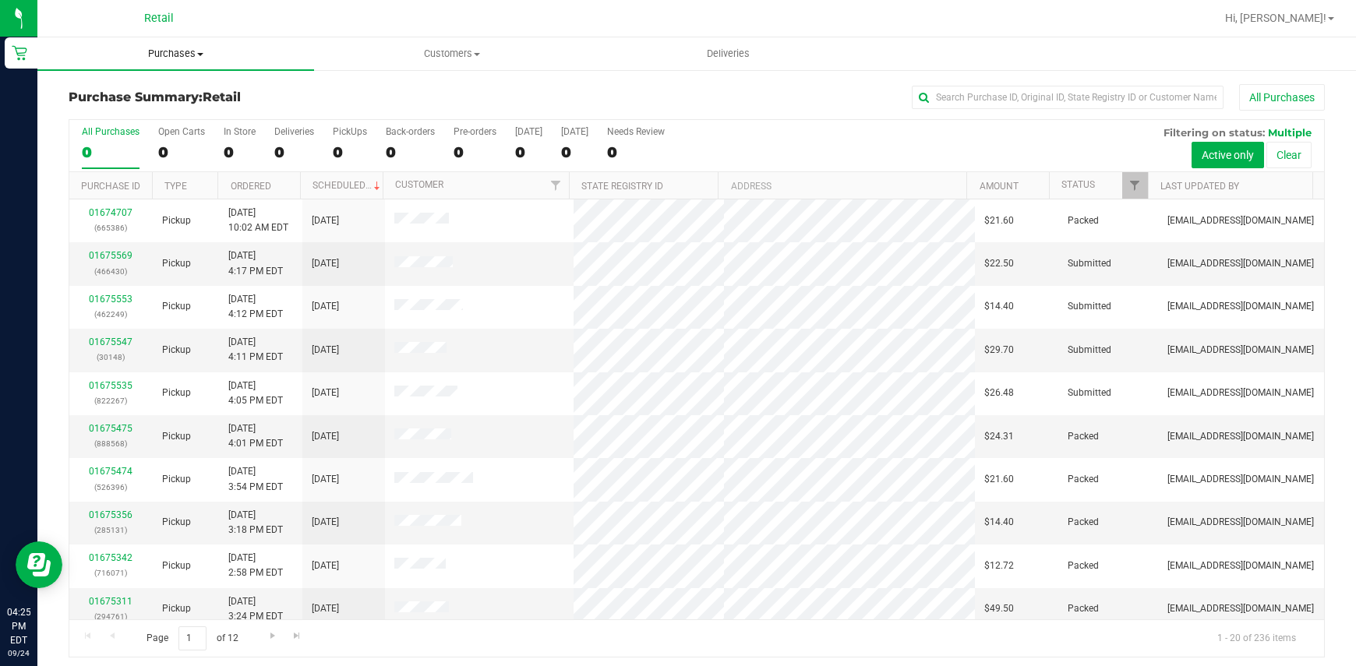
click at [202, 49] on span "Purchases" at bounding box center [175, 54] width 277 height 14
click at [151, 100] on span "Summary of purchases" at bounding box center [117, 93] width 160 height 13
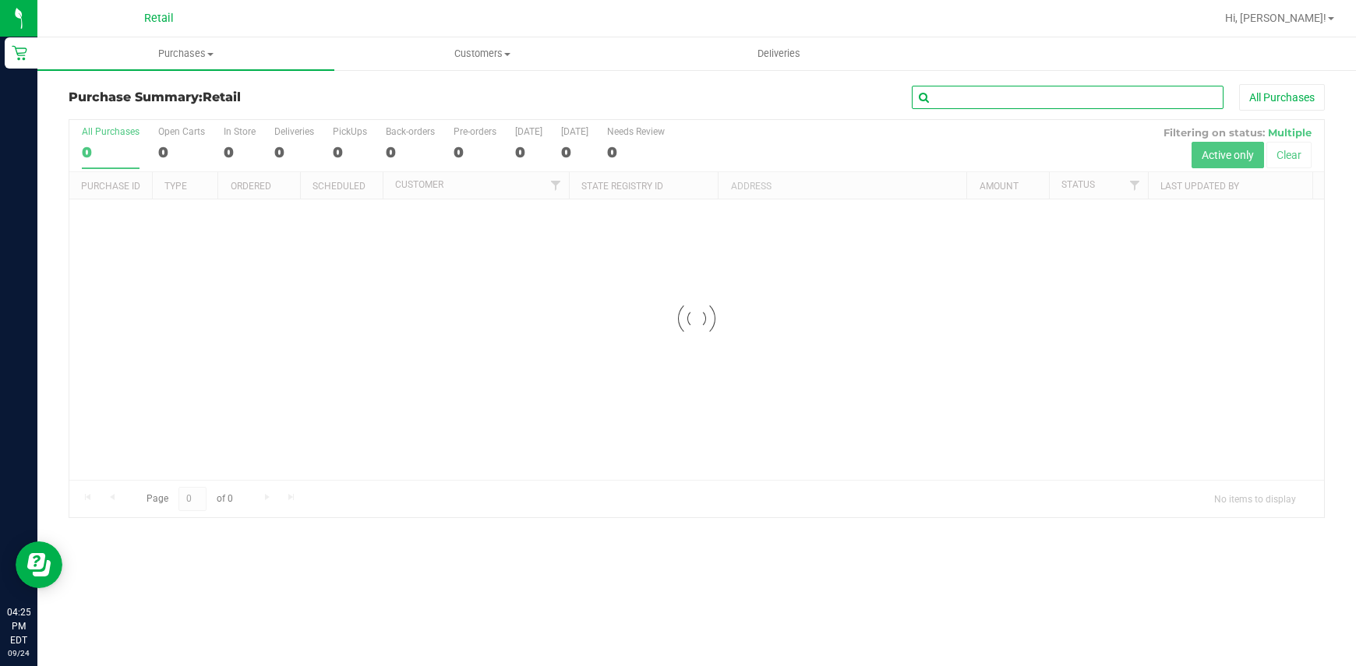
click at [1018, 90] on input "text" at bounding box center [1068, 97] width 312 height 23
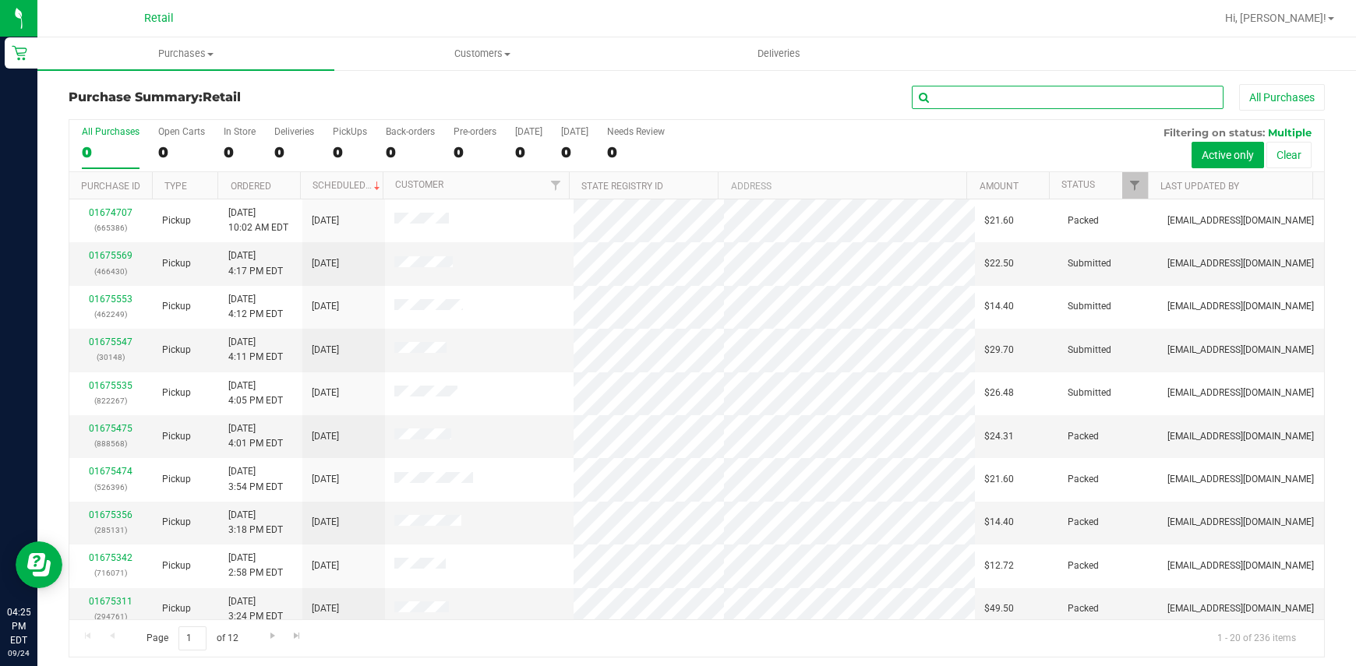
paste input "188588"
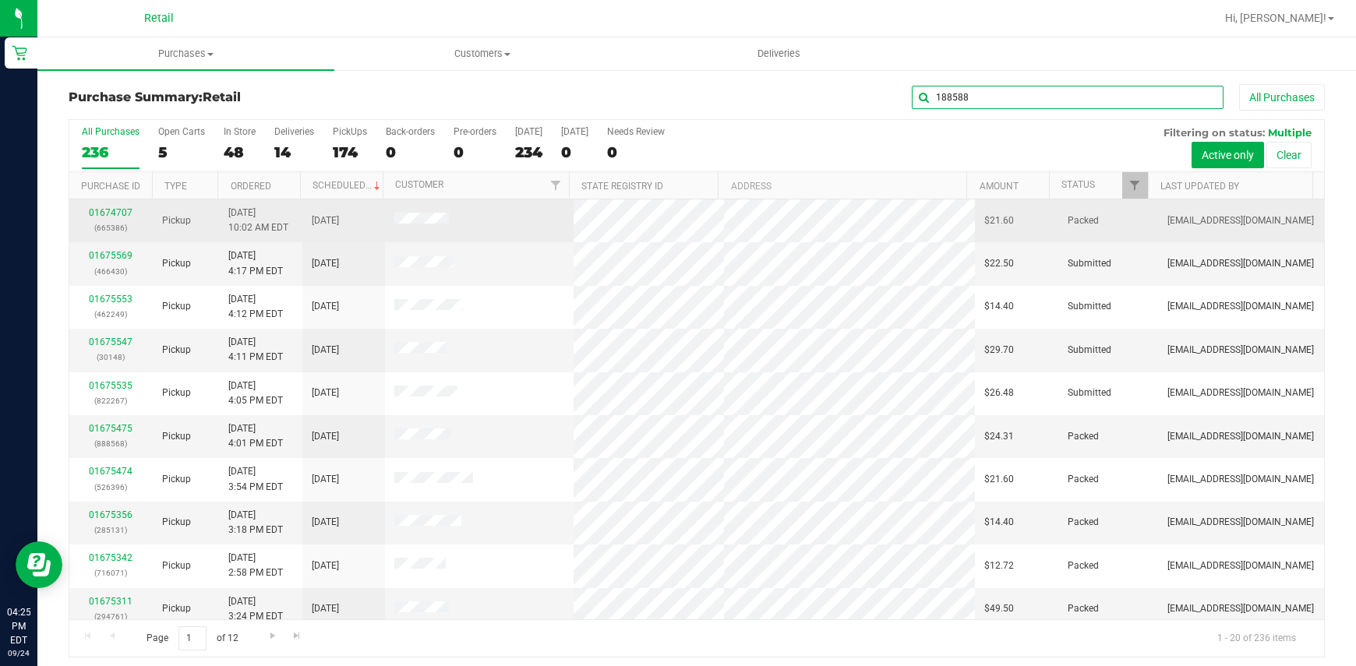
type input "188588"
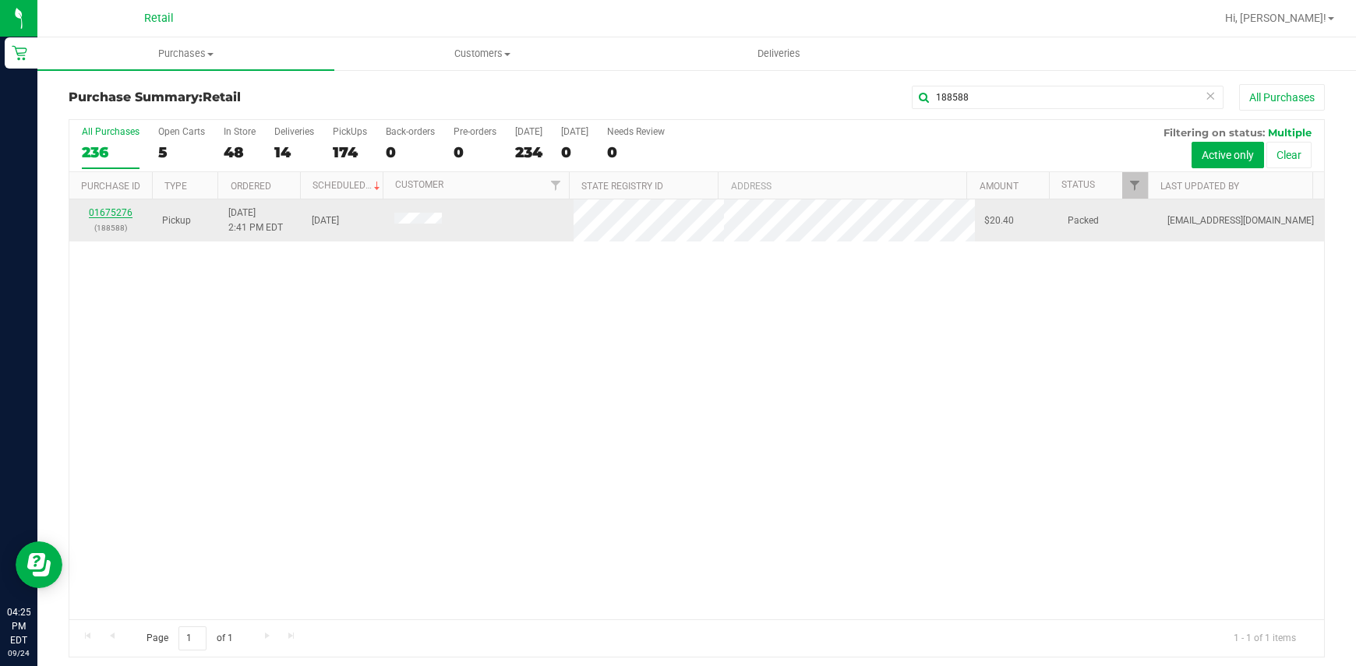
click at [100, 210] on link "01675276" at bounding box center [111, 212] width 44 height 11
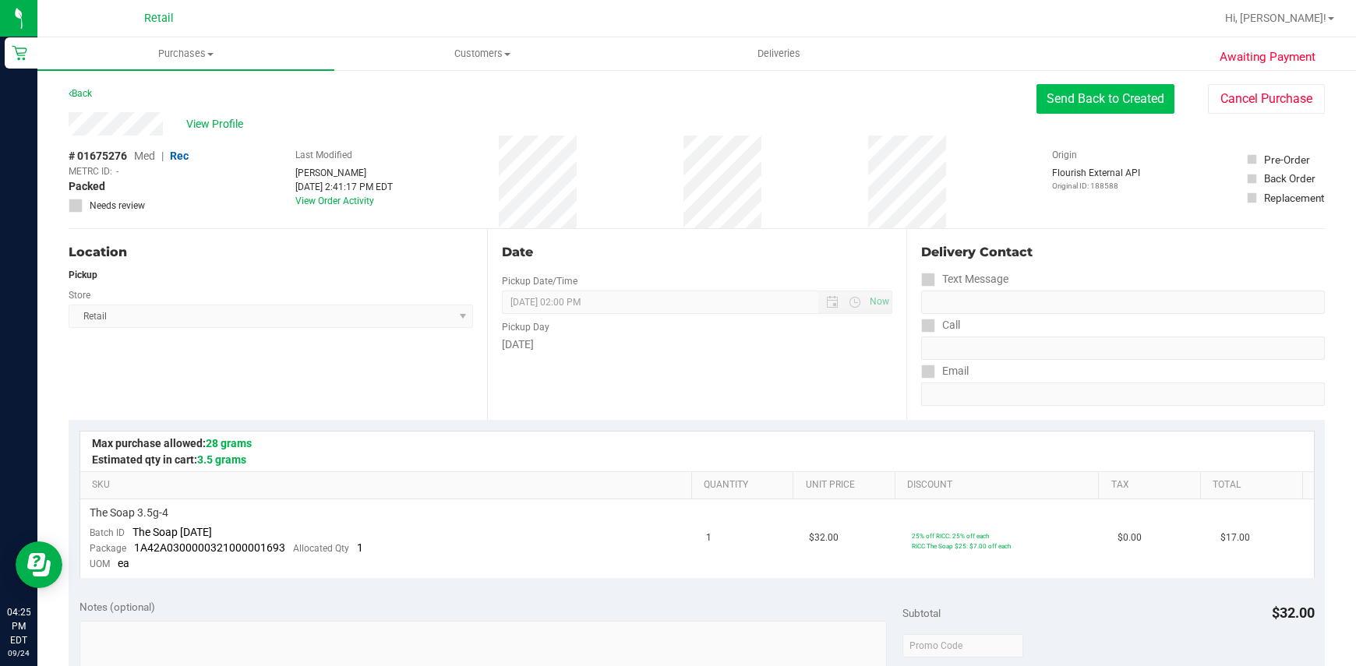
click at [1052, 102] on button "Send Back to Created" at bounding box center [1105, 99] width 138 height 30
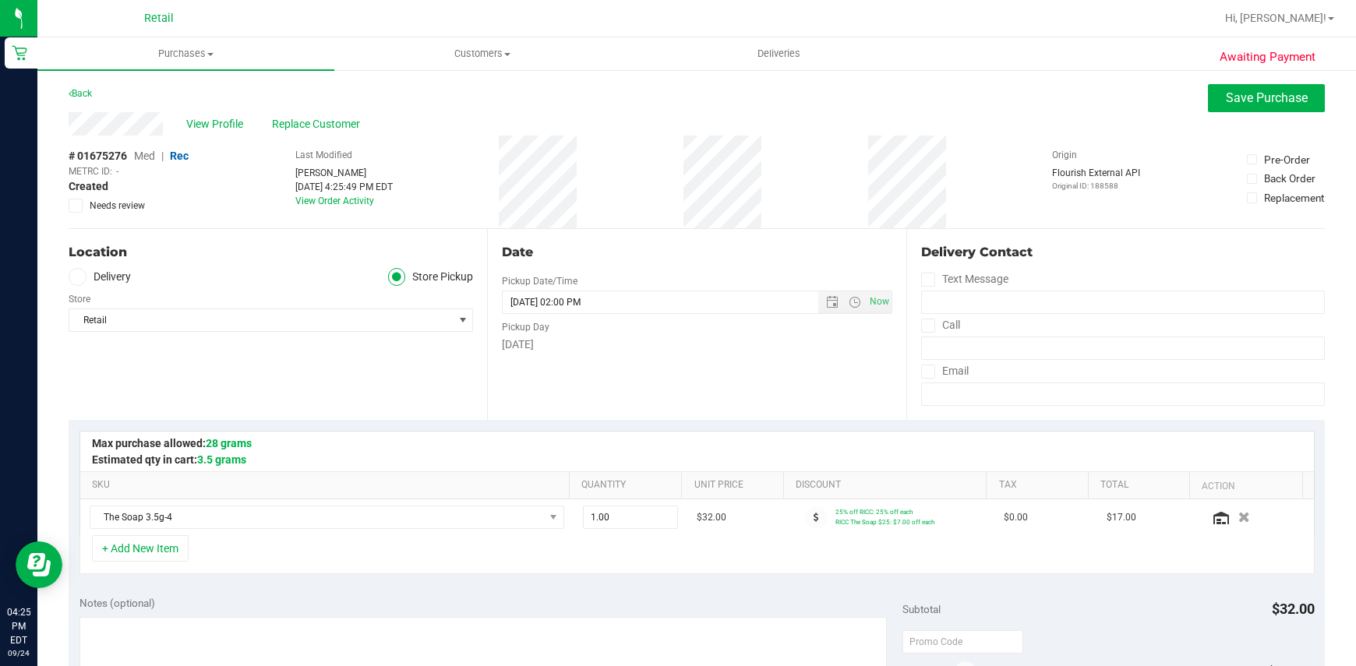
click at [295, 124] on span "Replace Customer" at bounding box center [319, 124] width 94 height 16
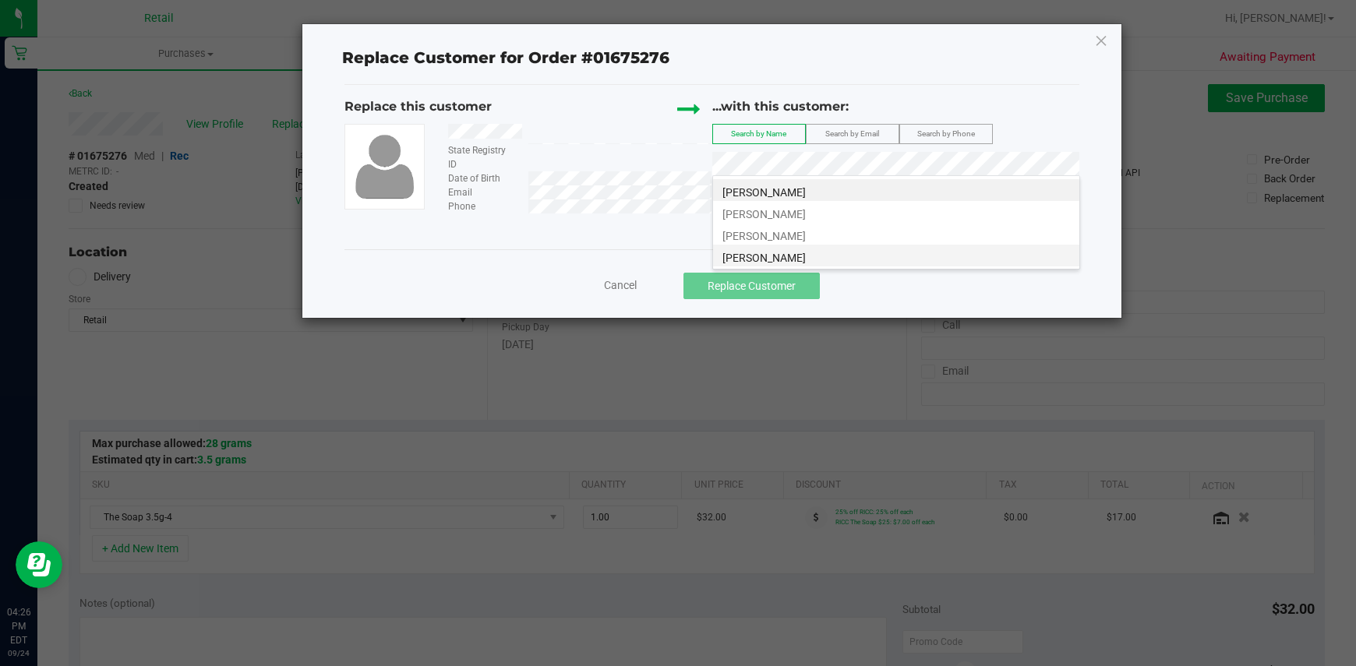
click at [803, 253] on li "[PERSON_NAME]" at bounding box center [896, 256] width 366 height 22
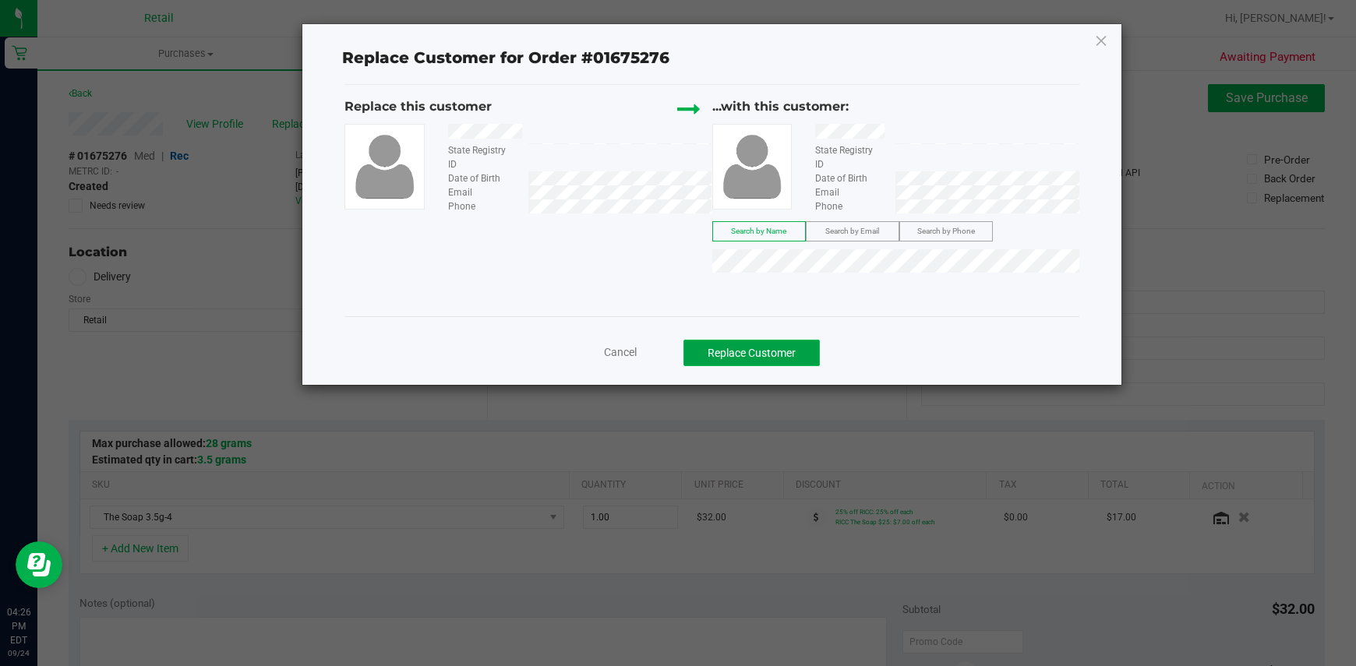
click at [736, 344] on button "Replace Customer" at bounding box center [751, 353] width 136 height 26
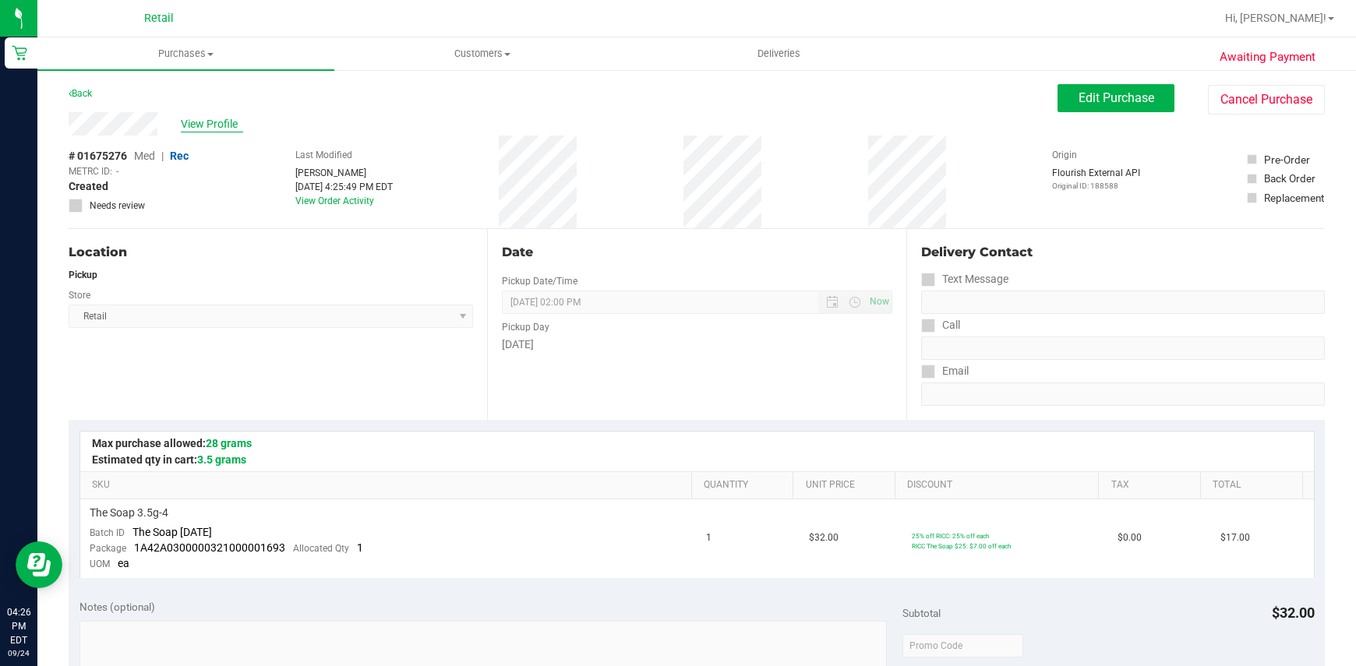
click at [181, 116] on span "View Profile" at bounding box center [212, 124] width 62 height 16
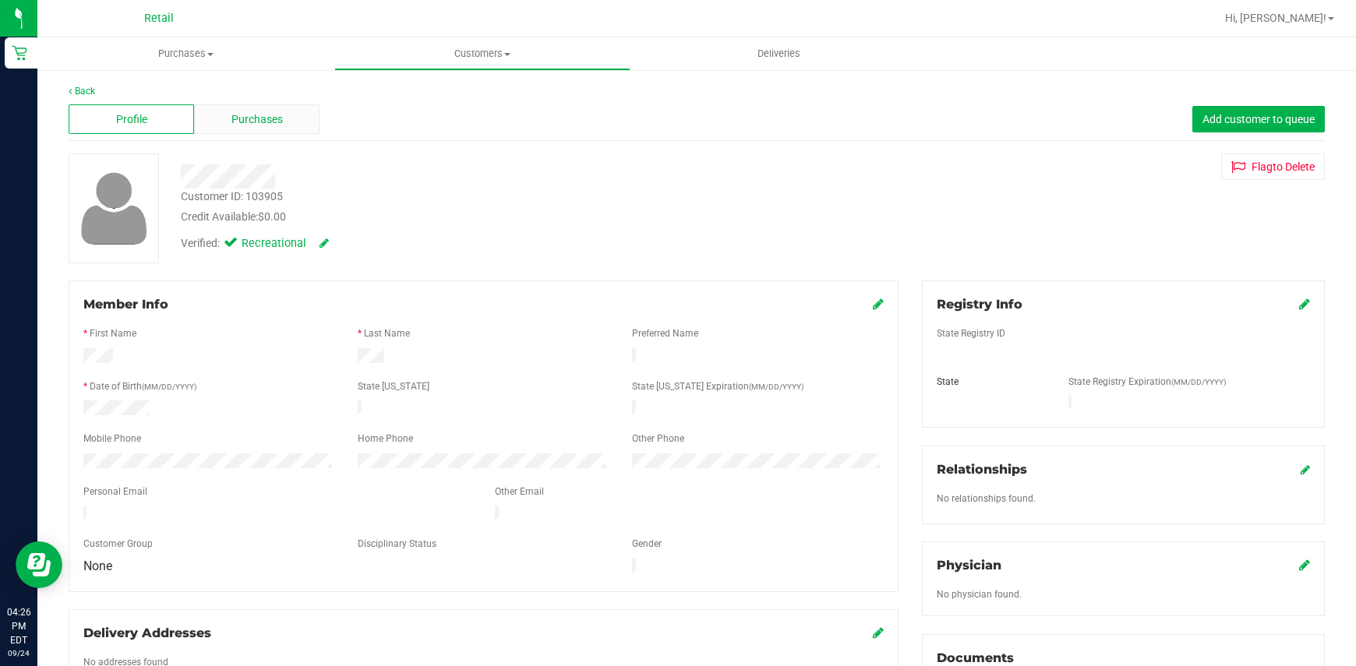
click at [244, 115] on span "Purchases" at bounding box center [256, 119] width 51 height 16
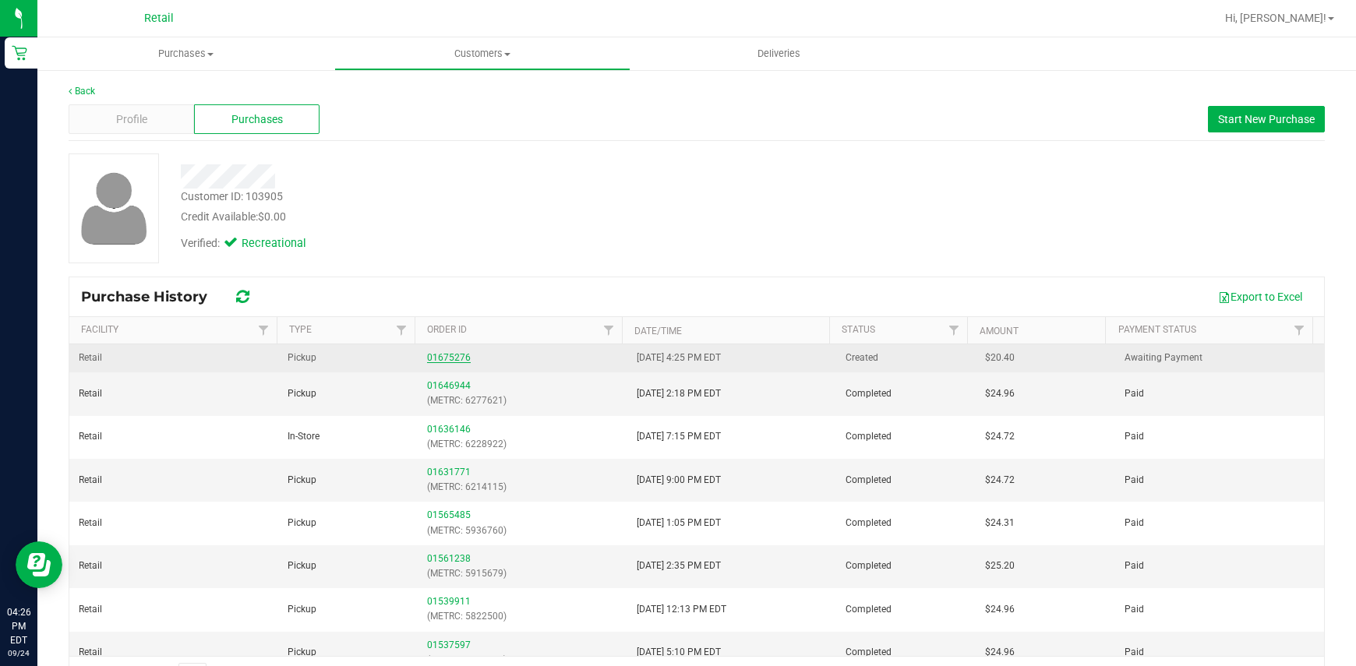
click at [437, 354] on link "01675276" at bounding box center [449, 357] width 44 height 11
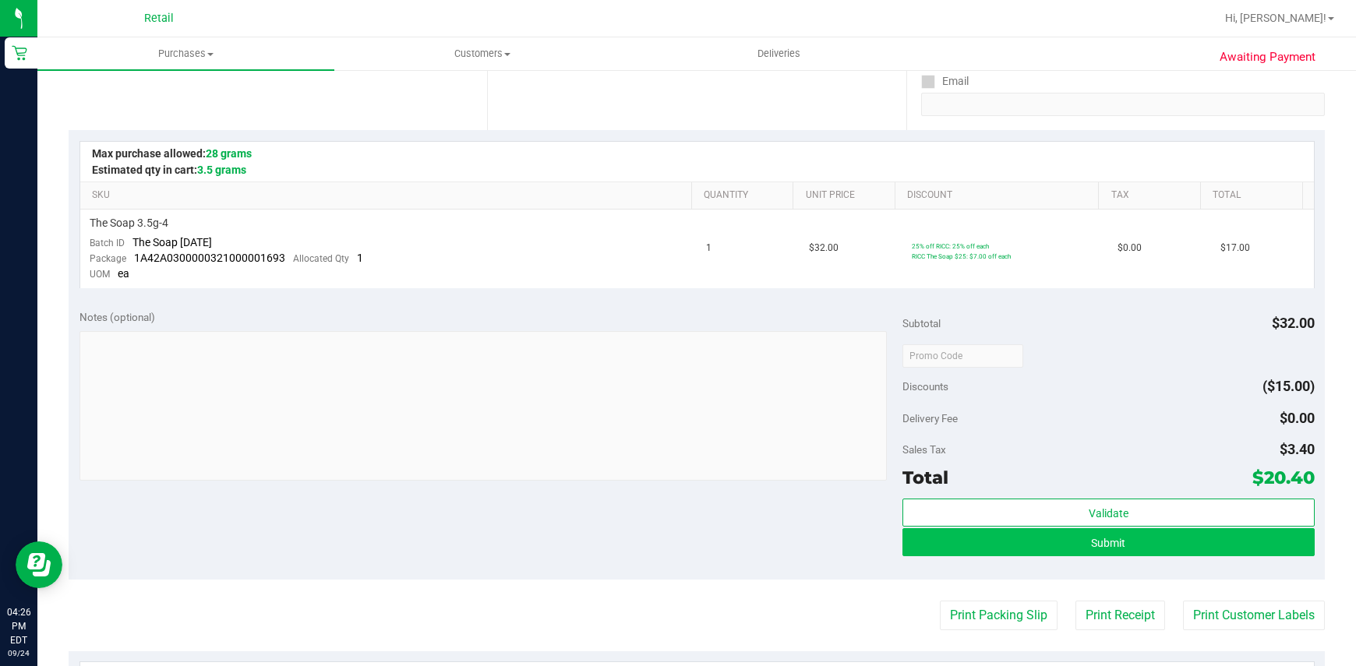
scroll to position [390, 0]
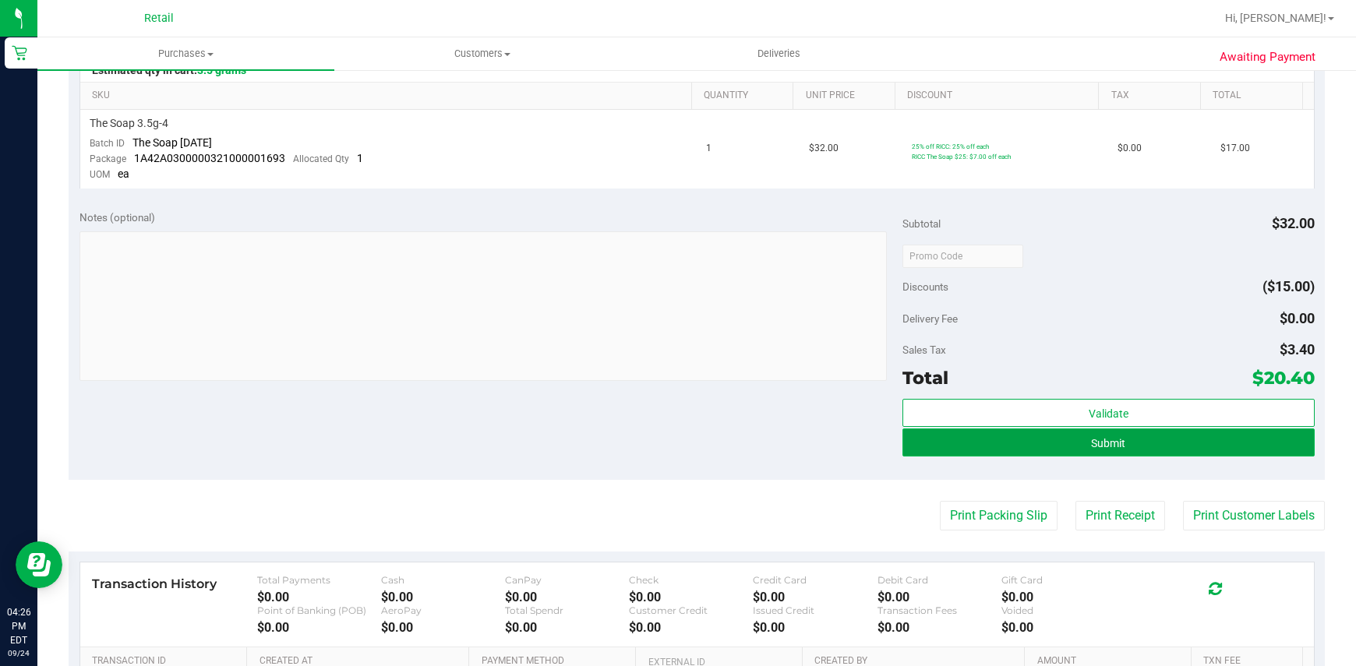
click at [1209, 439] on button "Submit" at bounding box center [1107, 443] width 411 height 28
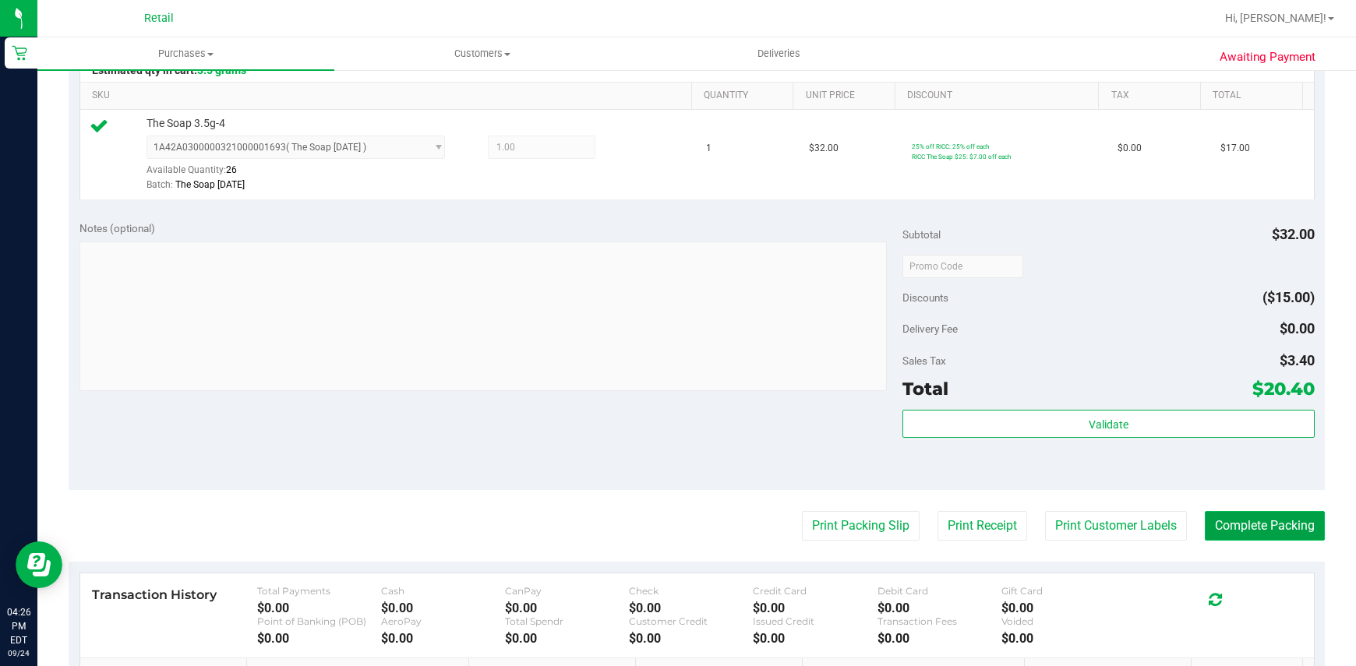
click at [1238, 536] on button "Complete Packing" at bounding box center [1265, 526] width 120 height 30
